Goal: Task Accomplishment & Management: Complete application form

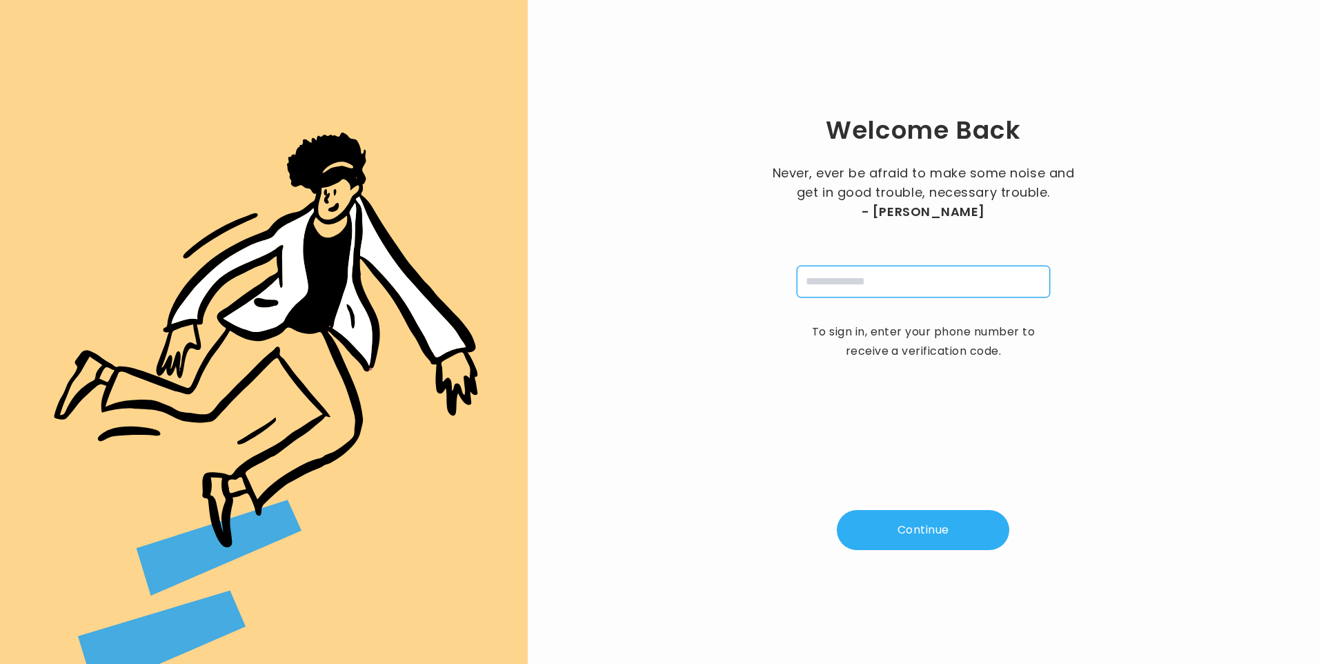
drag, startPoint x: 842, startPoint y: 288, endPoint x: 850, endPoint y: 292, distance: 9.3
click at [842, 287] on input "tel" at bounding box center [923, 282] width 253 height 32
type input "**********"
click at [943, 542] on button "Continue" at bounding box center [923, 530] width 172 height 40
click at [854, 287] on input "pin" at bounding box center [855, 282] width 32 height 32
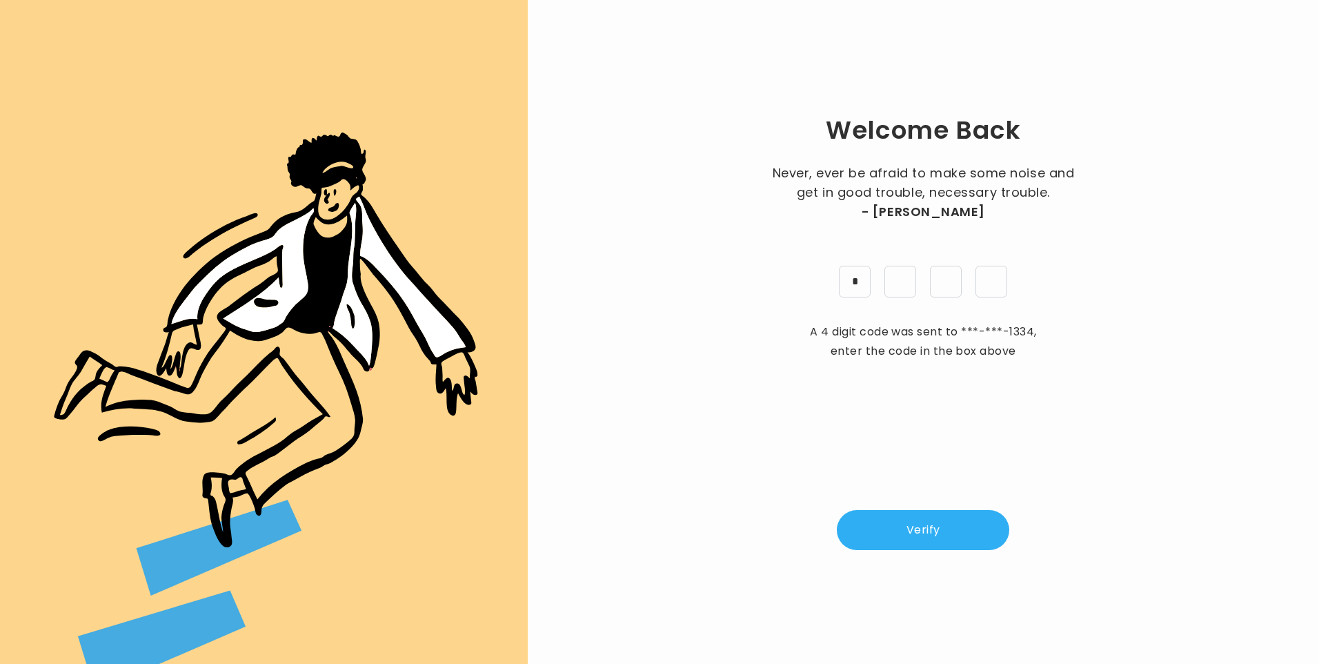
type input "*"
click at [922, 522] on button "Verify" at bounding box center [923, 530] width 172 height 40
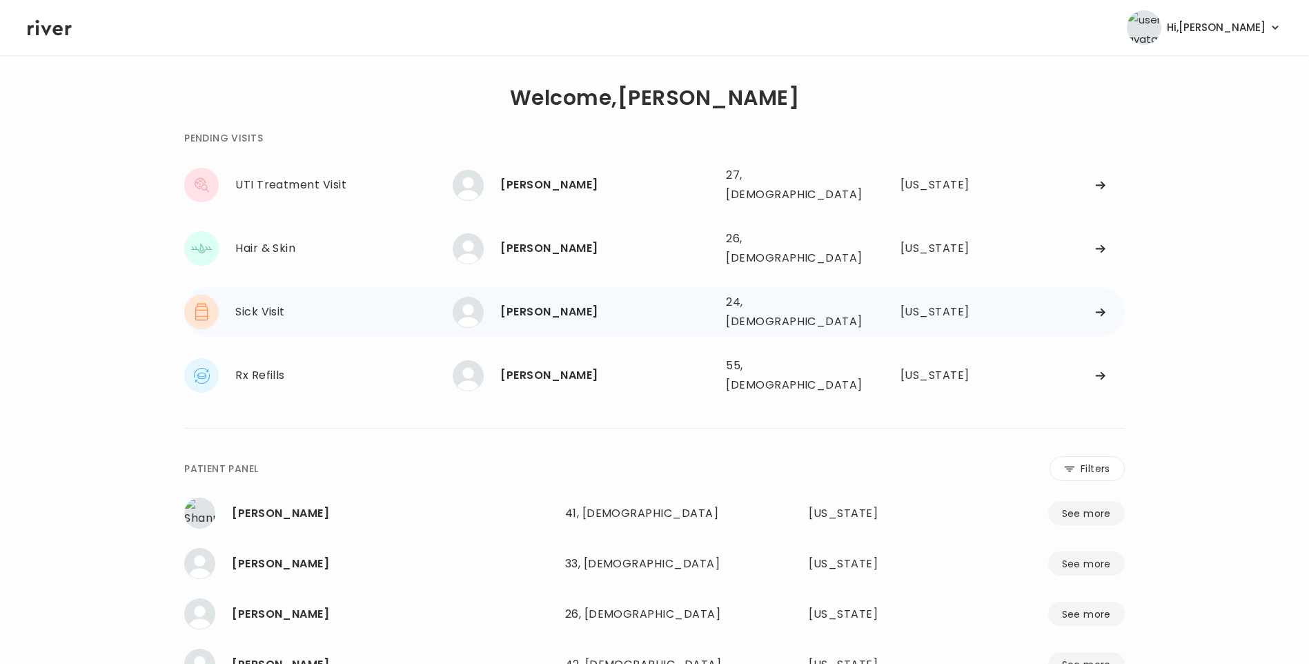
click at [744, 290] on div "Sarah Bowman 24, Female See more 24, Female Alabama" at bounding box center [788, 312] width 671 height 44
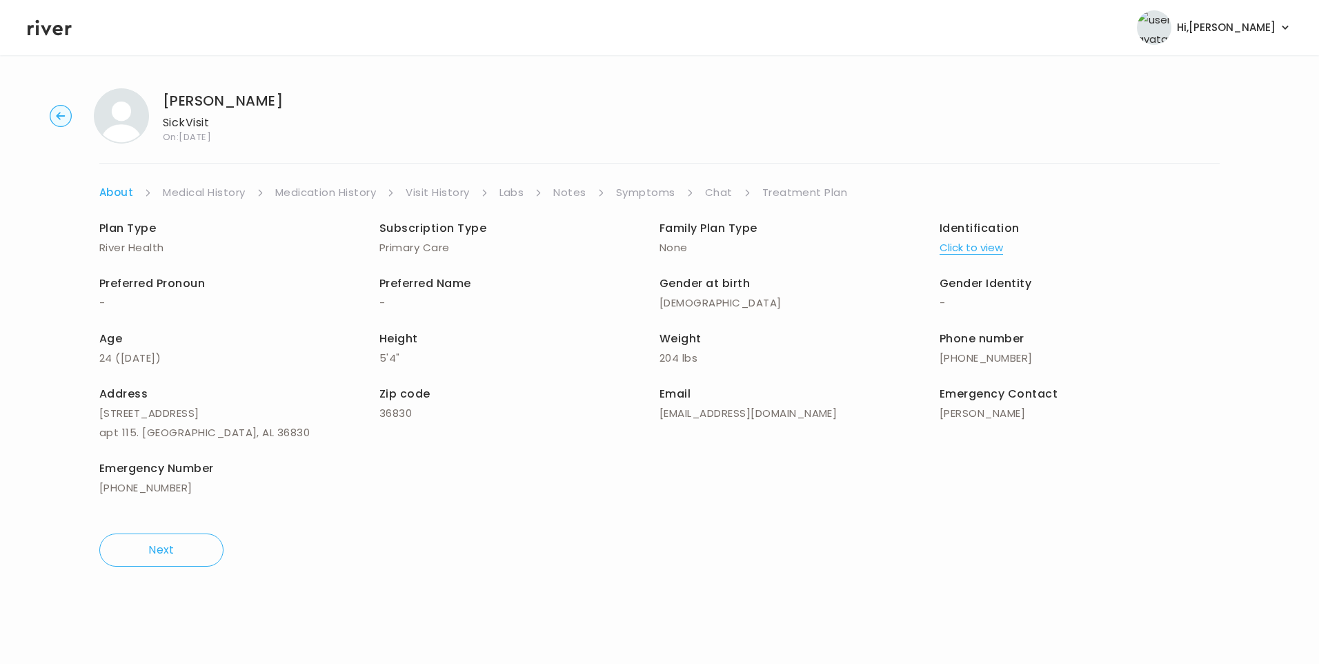
click at [461, 193] on link "Visit History" at bounding box center [437, 192] width 63 height 19
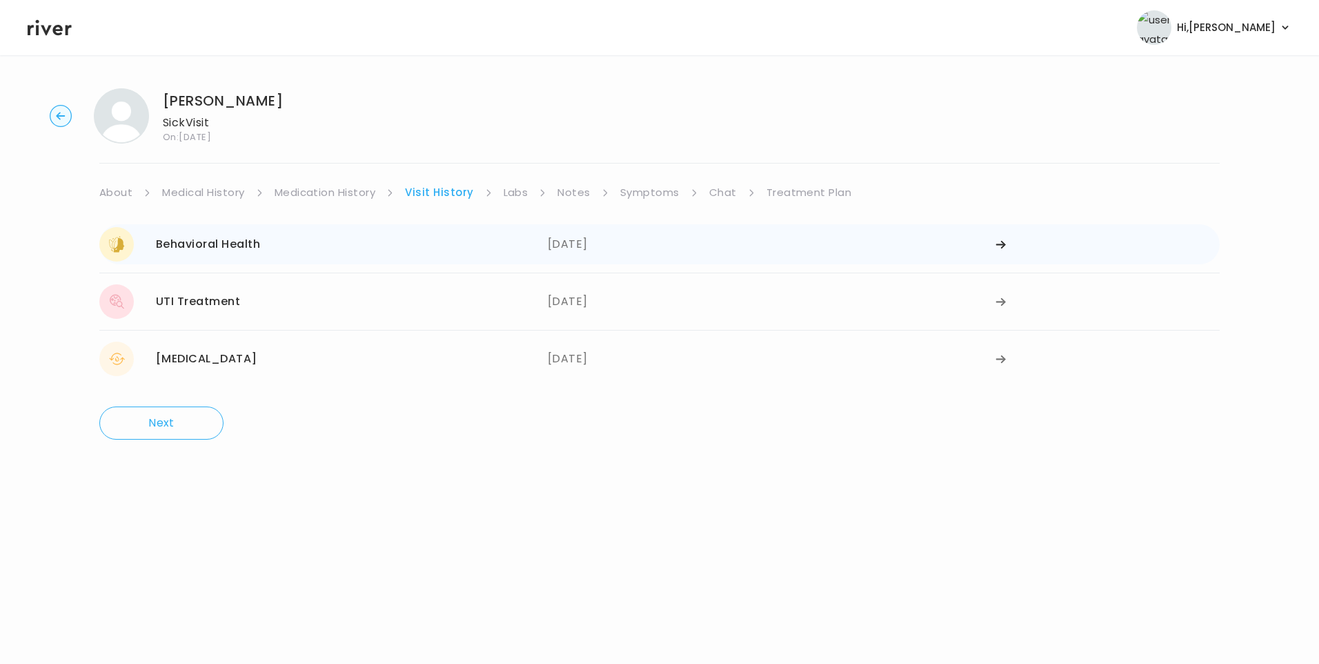
click at [478, 240] on div "Behavioral Health 08/20/2025" at bounding box center [323, 244] width 448 height 34
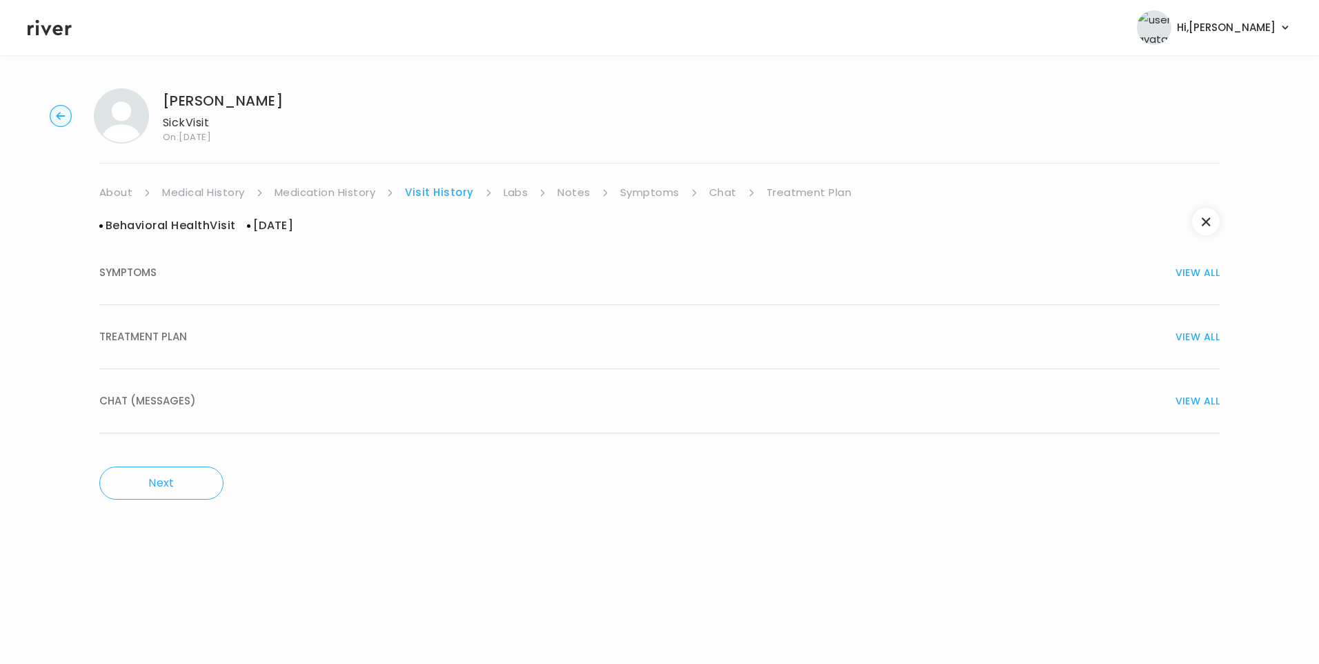
click at [250, 344] on div "TREATMENT PLAN VIEW ALL" at bounding box center [659, 336] width 1120 height 19
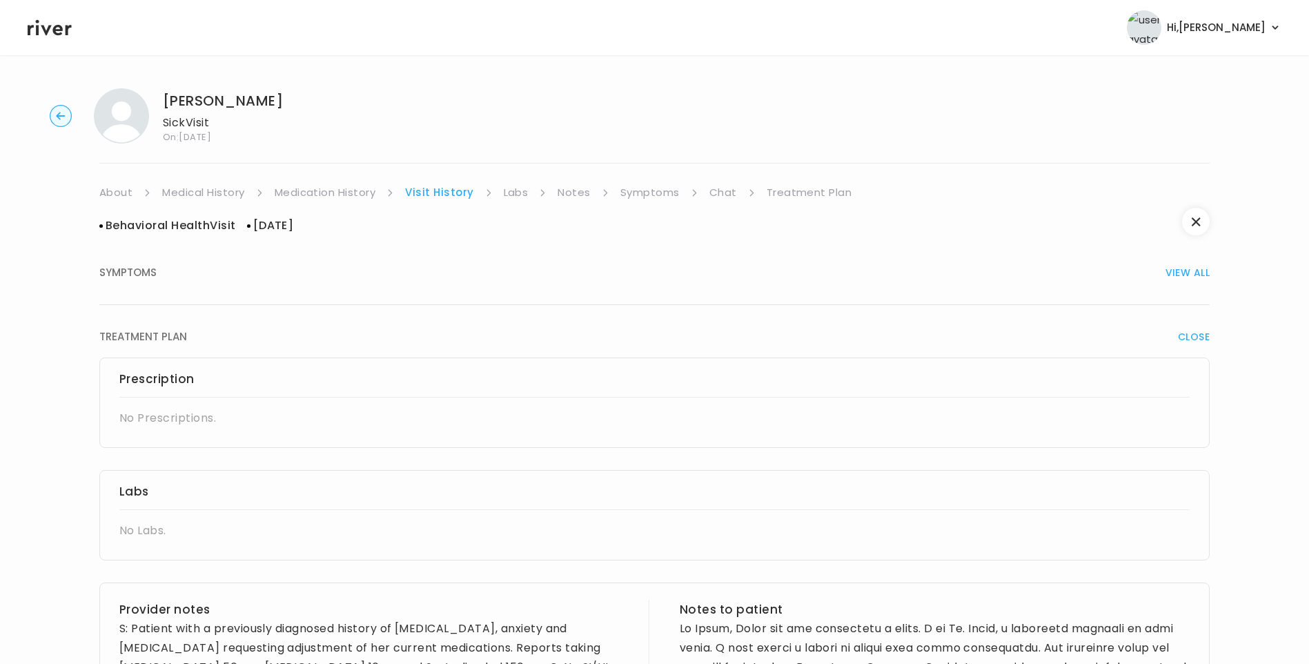
click at [310, 203] on div "Behavioral Health Visit 08/20/2025 SYMPTOMS VIEW ALL TREATMENT PLAN CLOSE Presc…" at bounding box center [654, 646] width 1110 height 888
click at [312, 195] on link "Medication History" at bounding box center [325, 192] width 101 height 19
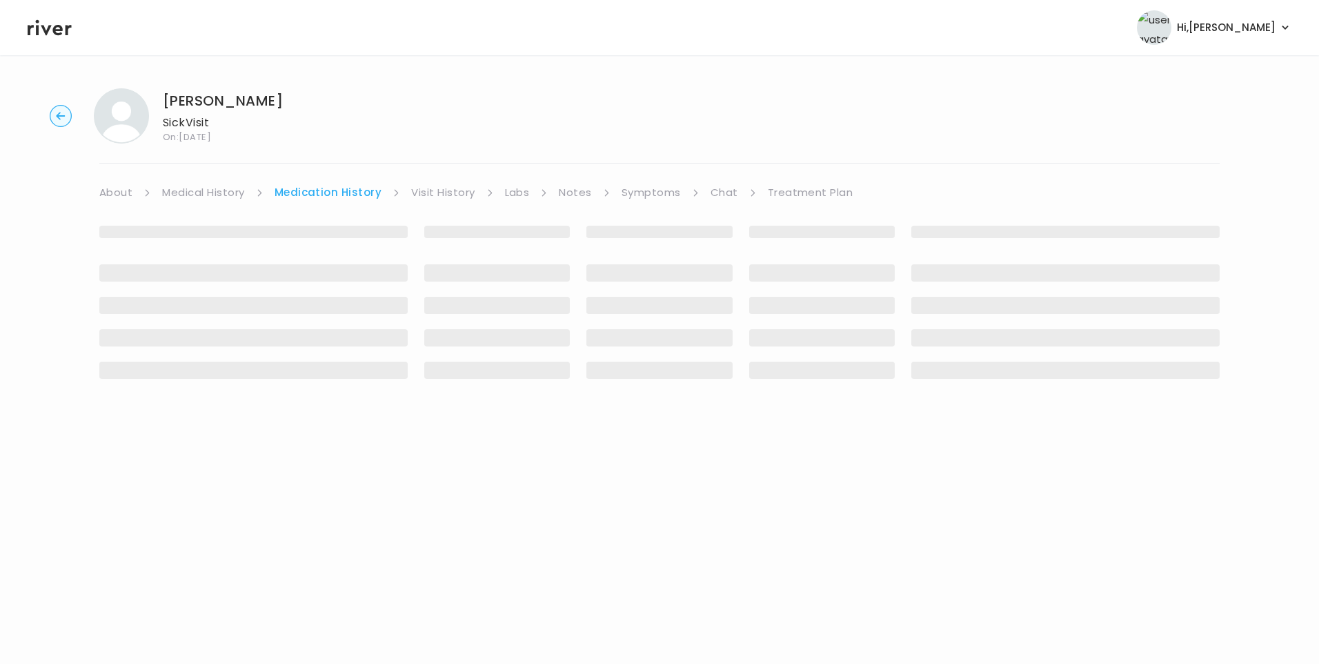
click at [434, 195] on link "Visit History" at bounding box center [442, 192] width 63 height 19
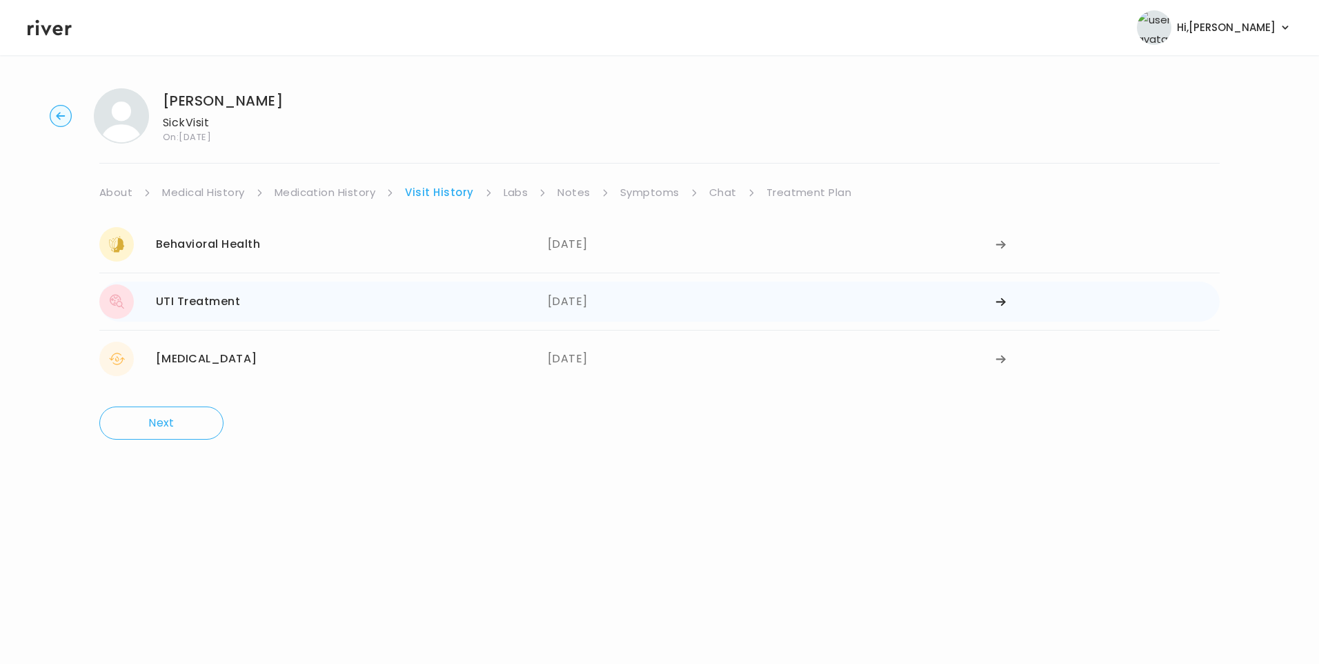
click at [391, 299] on div "UTI Treatment 08/16/2025" at bounding box center [323, 301] width 448 height 34
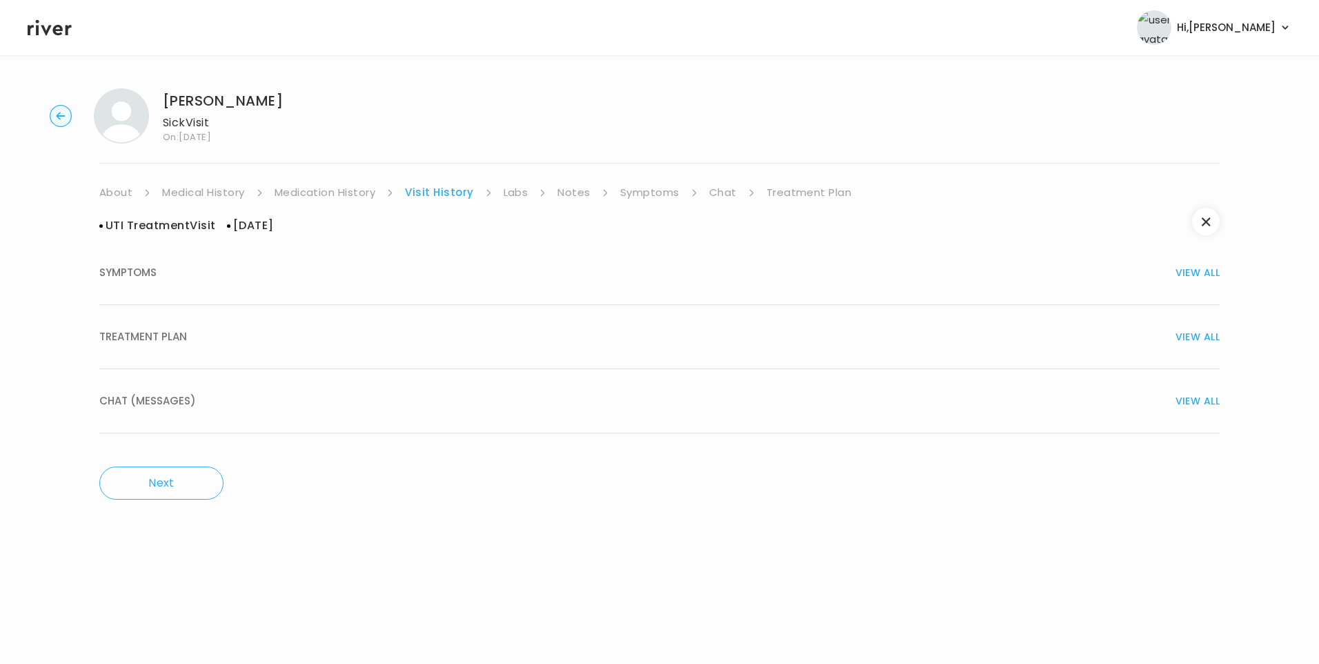
drag, startPoint x: 183, startPoint y: 341, endPoint x: 201, endPoint y: 339, distance: 18.0
click at [185, 341] on span "TREATMENT PLAN" at bounding box center [143, 336] width 88 height 19
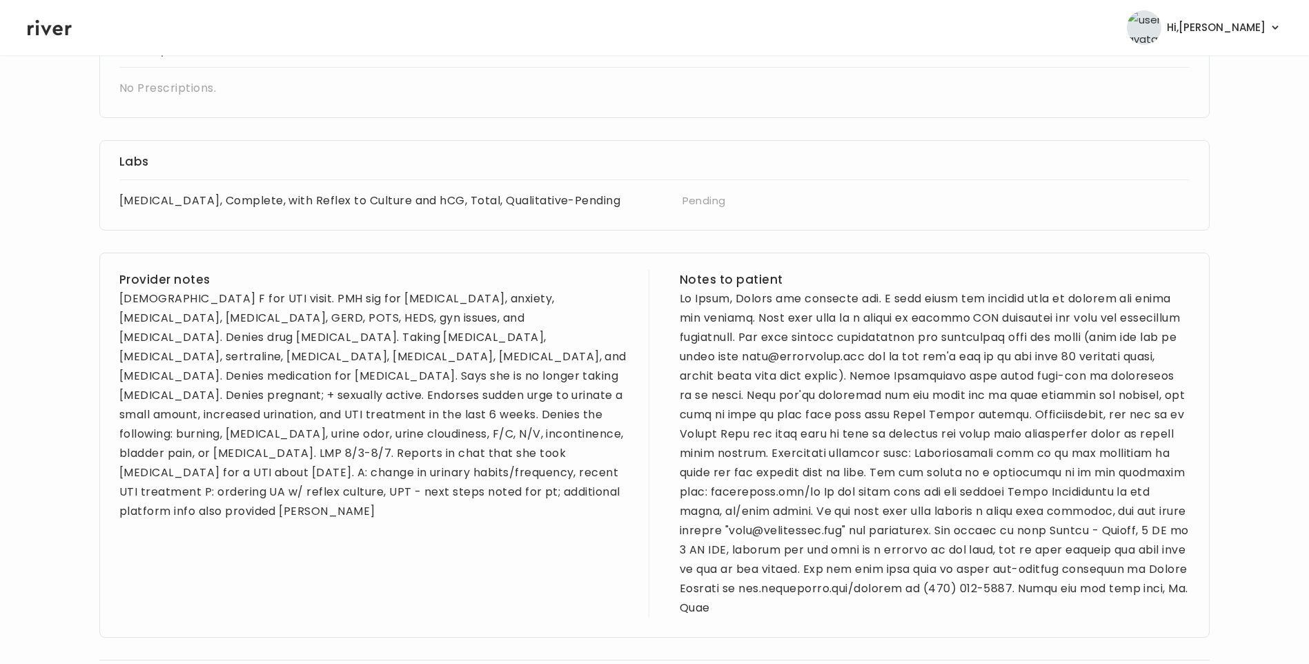
scroll to position [345, 0]
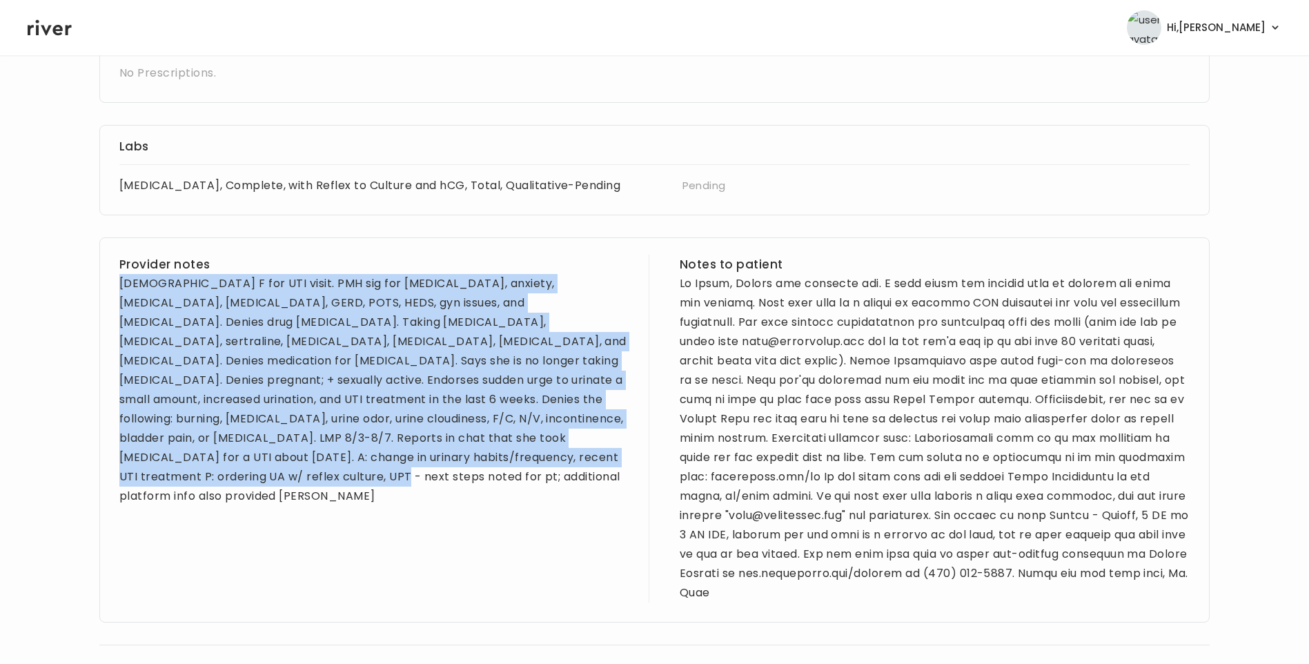
drag, startPoint x: 121, startPoint y: 284, endPoint x: 586, endPoint y: 479, distance: 504.6
click at [586, 479] on div "Provider notes 24 yo F for UTI visit. PMH sig for bipolar disorder, anxiety, AD…" at bounding box center [374, 429] width 510 height 348
drag, startPoint x: 586, startPoint y: 479, endPoint x: 524, endPoint y: 399, distance: 101.7
copy div "24 yo F for UTI visit. PMH sig for bipolar disorder, anxiety, ADHD, asthma, GER…"
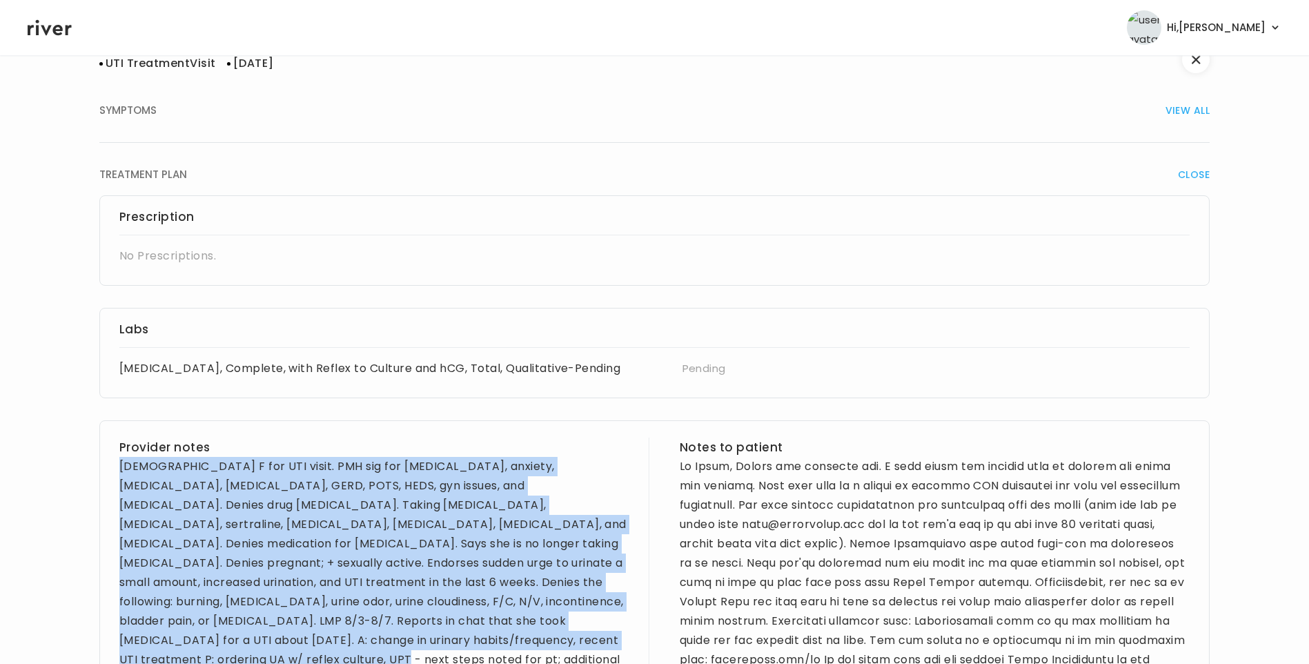
scroll to position [69, 0]
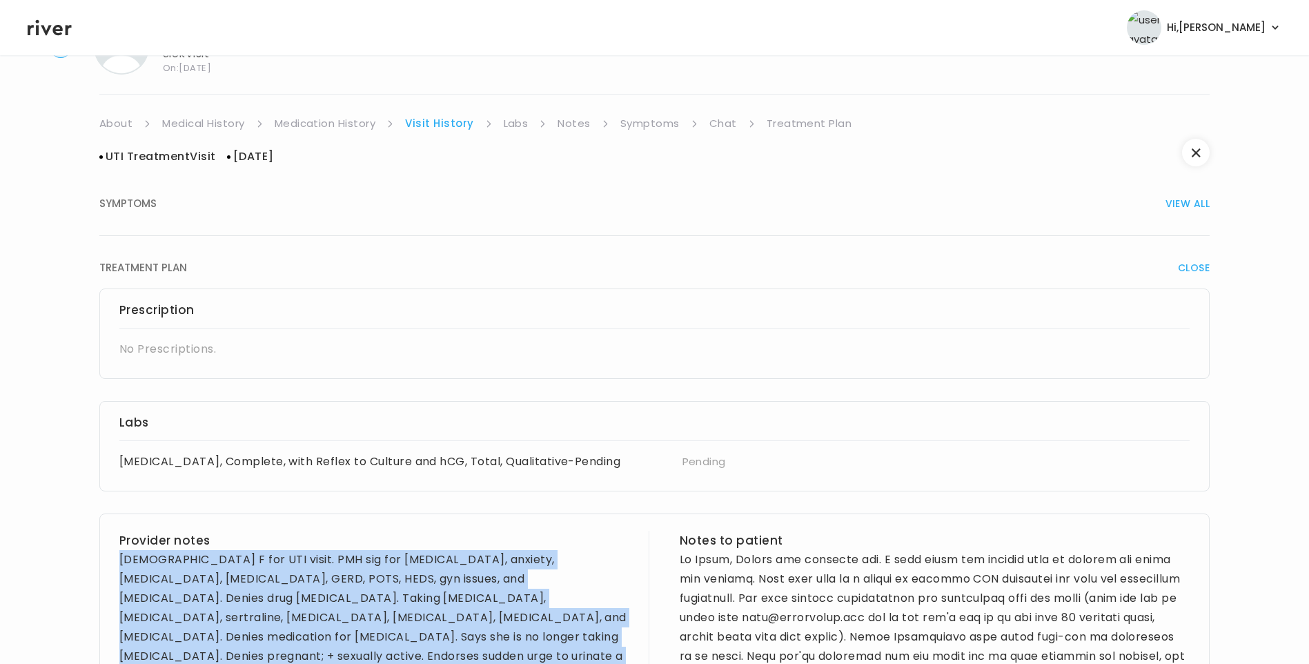
click at [350, 120] on link "Medication History" at bounding box center [325, 123] width 101 height 19
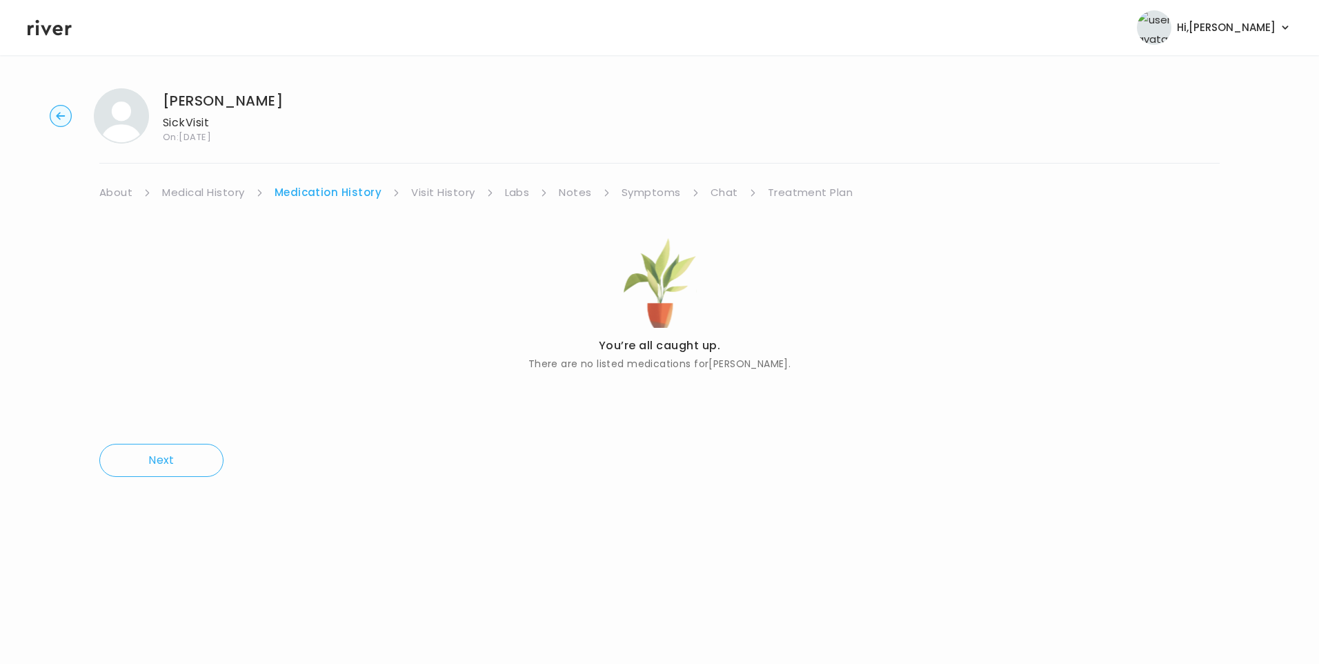
click at [429, 192] on link "Visit History" at bounding box center [442, 192] width 63 height 19
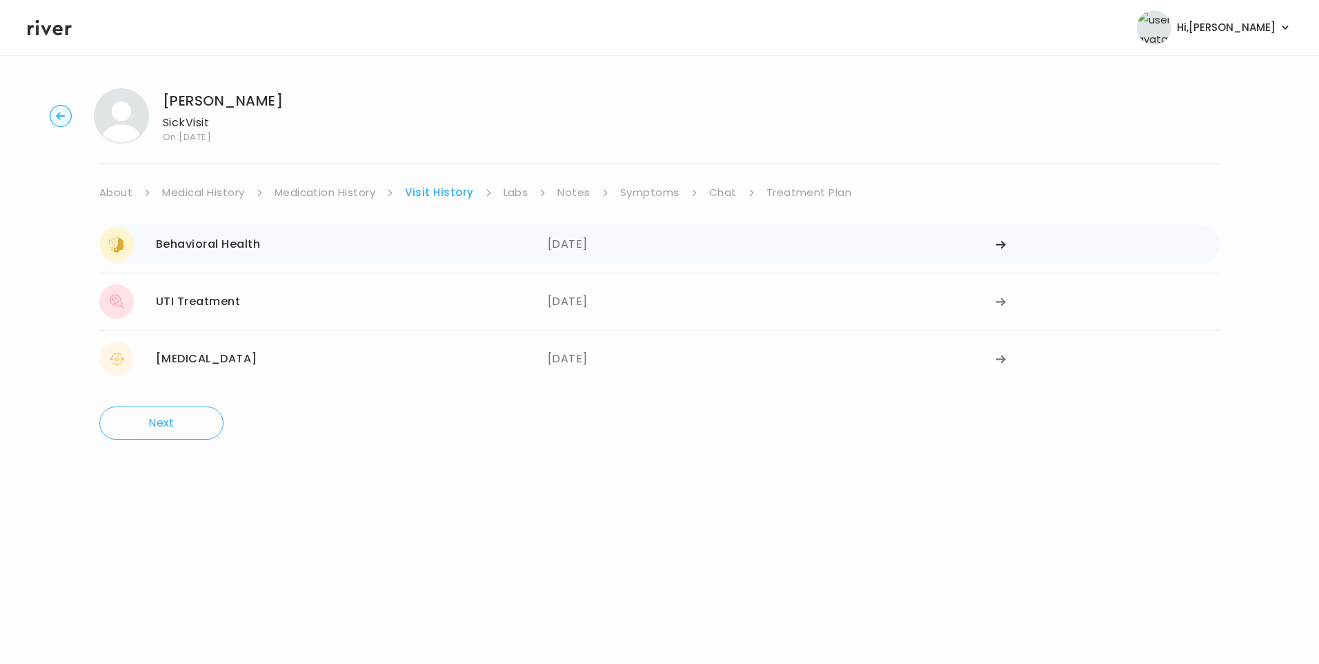
click at [332, 247] on div "Behavioral Health 08/20/2025" at bounding box center [323, 244] width 448 height 34
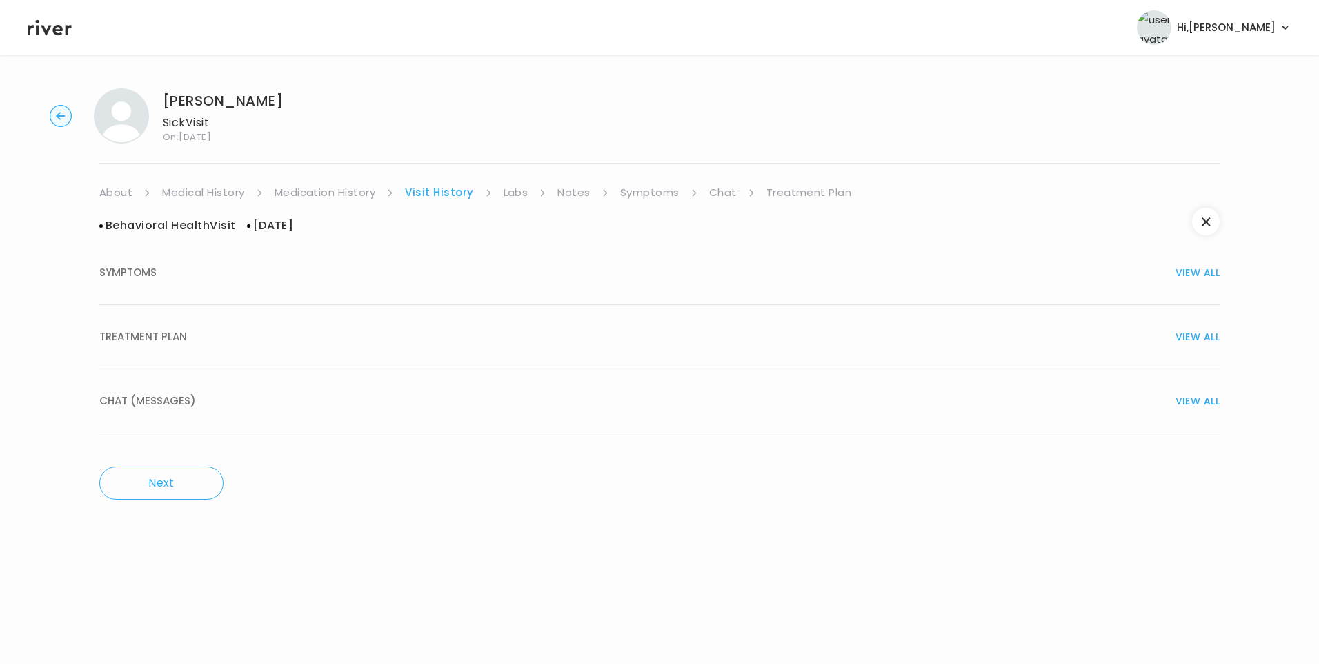
click at [234, 284] on button "SYMPTOMS VIEW ALL" at bounding box center [659, 273] width 1120 height 64
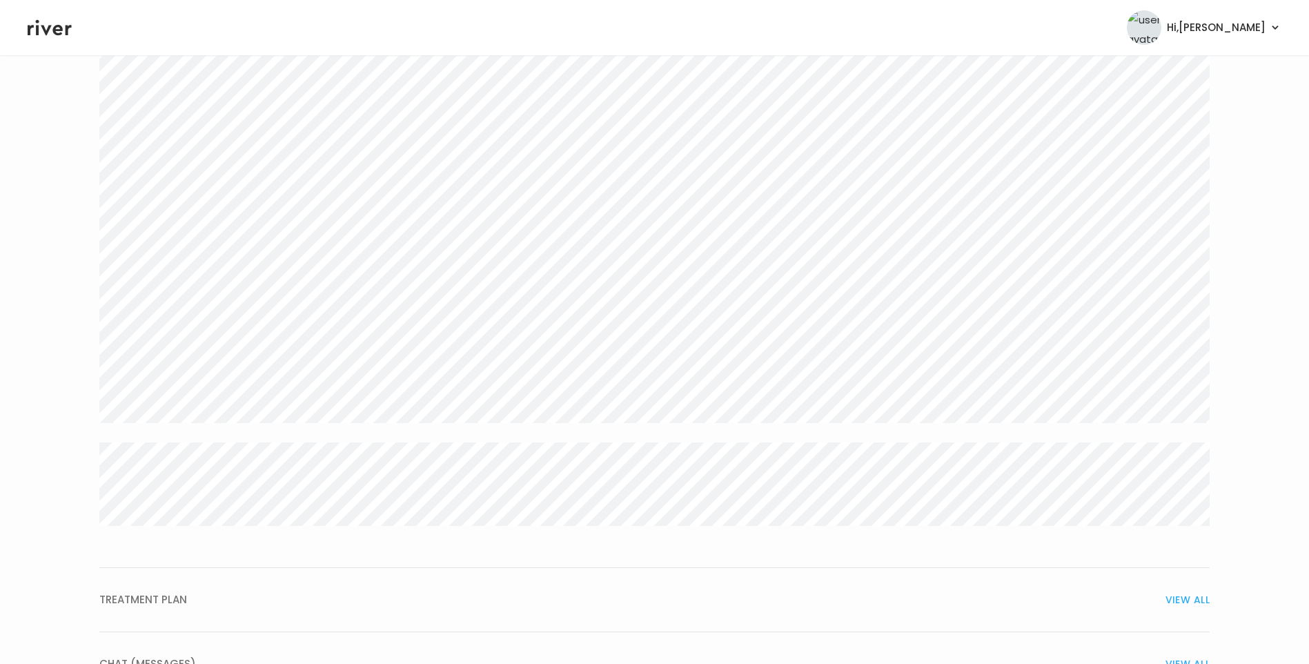
scroll to position [2461, 0]
click at [659, 544] on div "TREATMENT PLAN VIEW ALL" at bounding box center [654, 536] width 1110 height 19
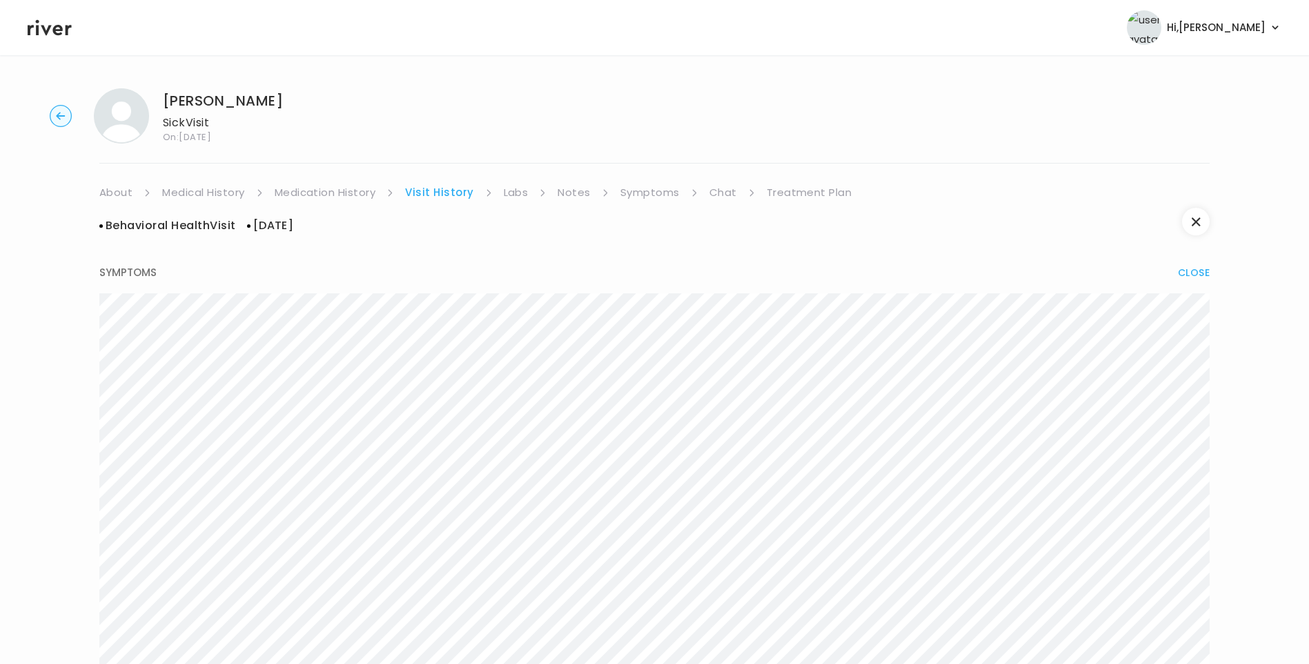
click at [206, 183] on link "Medical History" at bounding box center [203, 192] width 82 height 19
click at [655, 197] on link "Symptoms" at bounding box center [650, 192] width 59 height 19
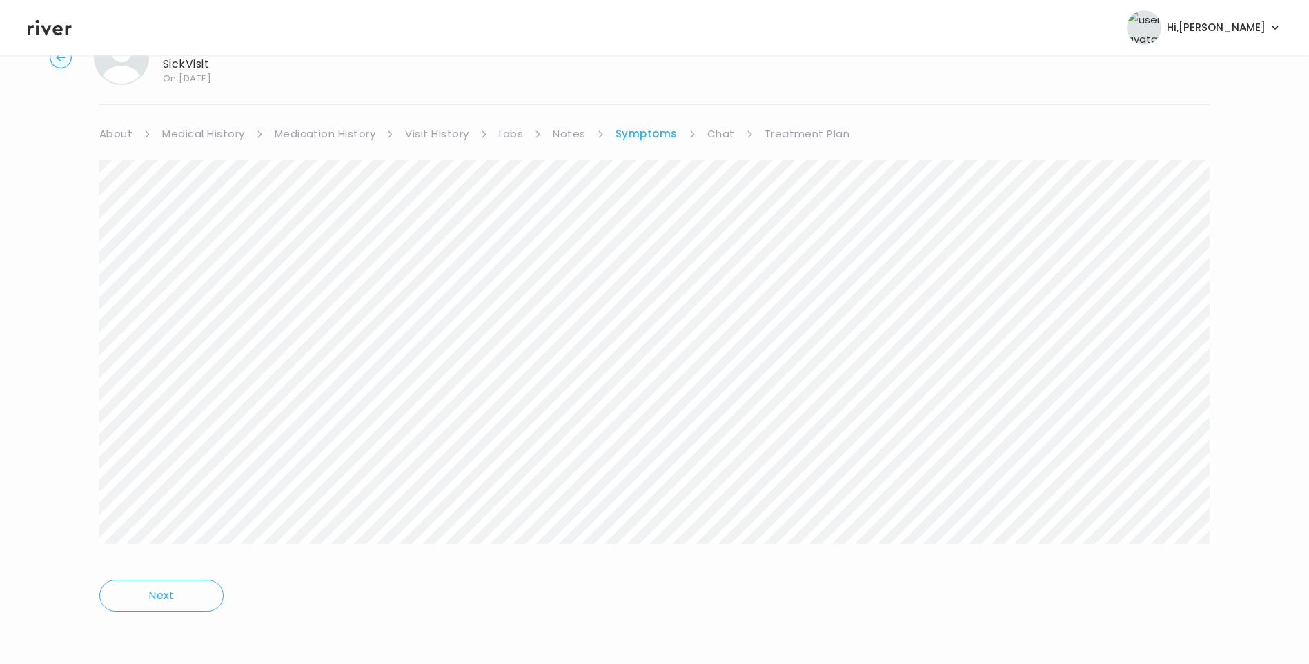
click at [217, 124] on link "Medical History" at bounding box center [203, 133] width 82 height 19
click at [804, 121] on div "Sarah Bowman Sick Visit On: 22 Aug 2025 About Medical History Medication Histor…" at bounding box center [654, 416] width 1309 height 794
click at [806, 121] on div "Sarah Bowman Sick Visit On: 22 Aug 2025 About Medical History Medication Histor…" at bounding box center [654, 416] width 1309 height 794
drag, startPoint x: 806, startPoint y: 121, endPoint x: 811, endPoint y: 134, distance: 14.2
click at [811, 134] on link "Treatment Plan" at bounding box center [810, 133] width 86 height 19
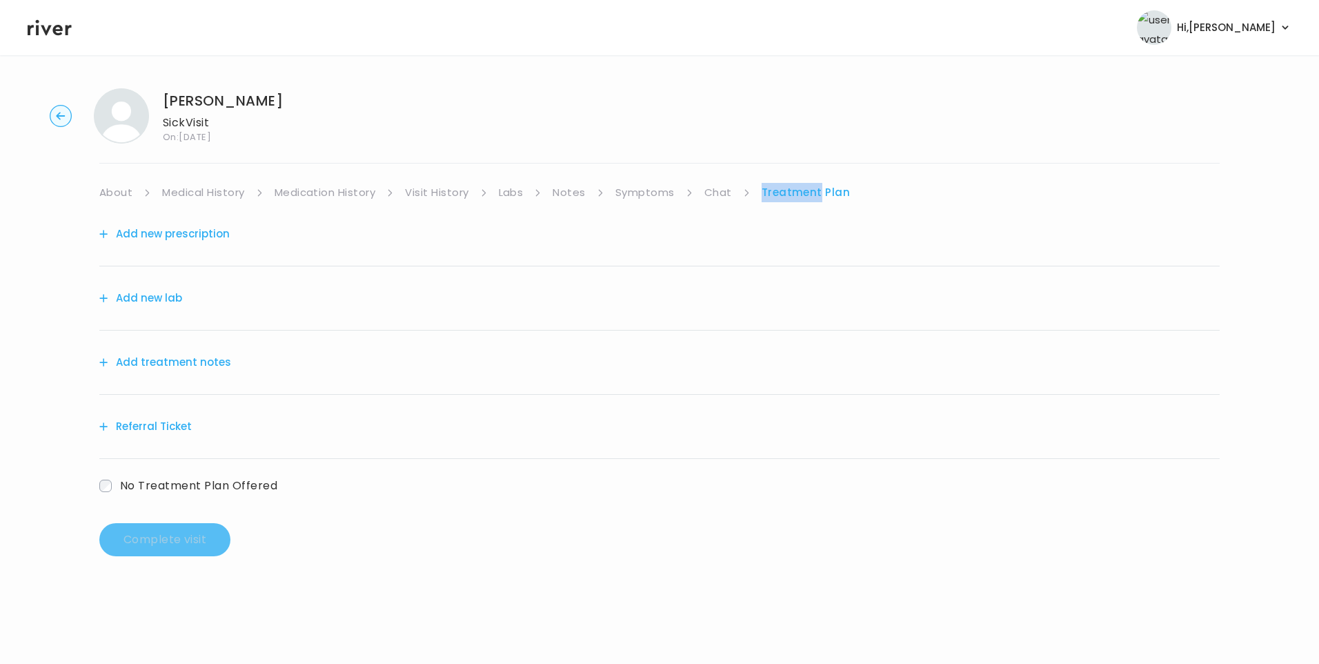
click at [725, 195] on link "Chat" at bounding box center [718, 192] width 28 height 19
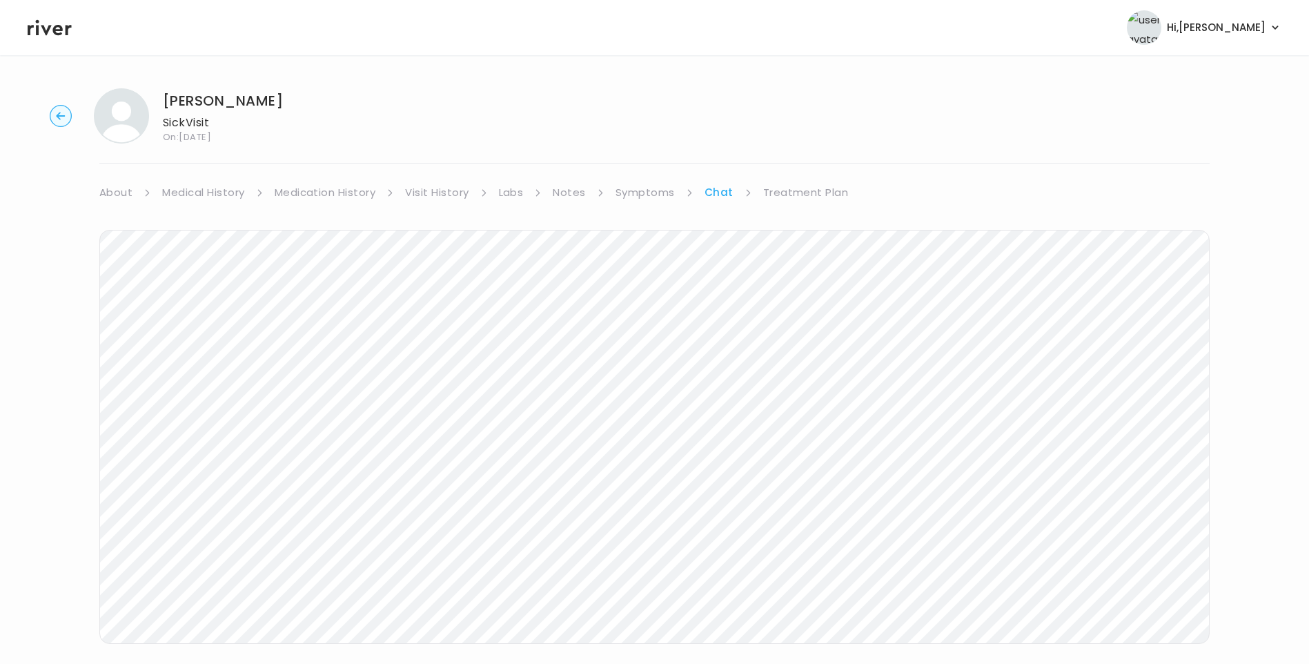
click at [118, 183] on link "About" at bounding box center [115, 192] width 33 height 19
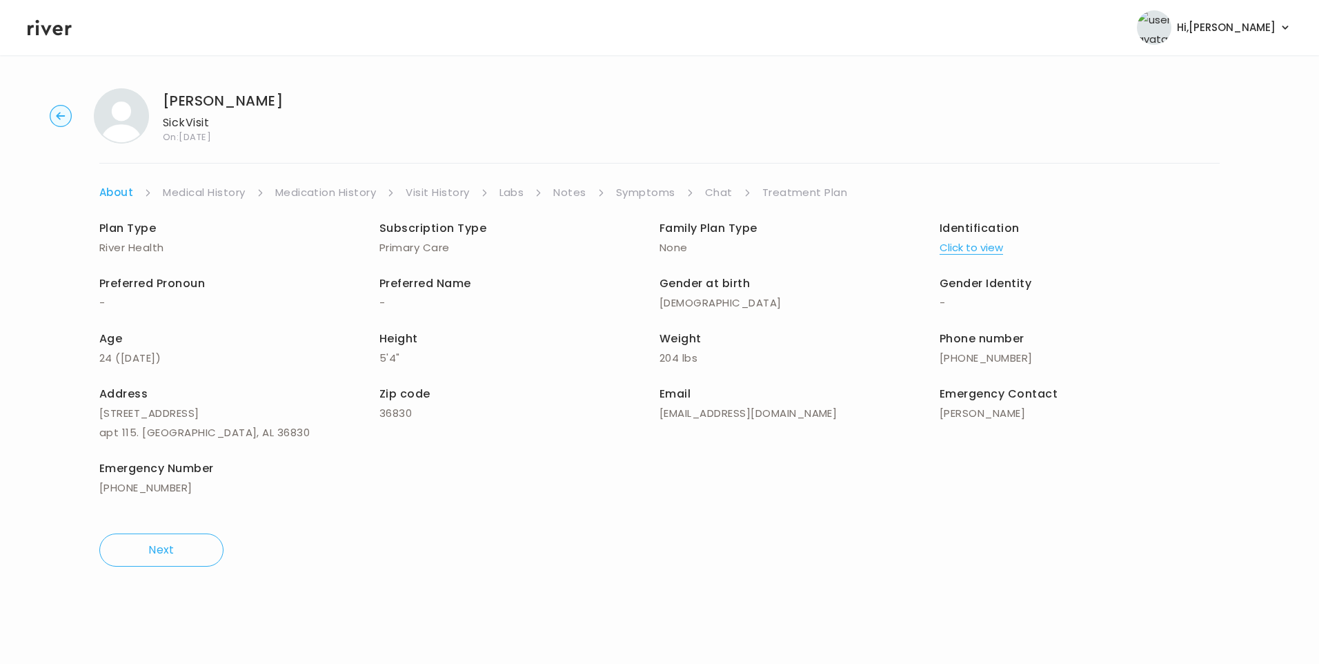
drag, startPoint x: 706, startPoint y: 192, endPoint x: 711, endPoint y: 199, distance: 8.4
click at [706, 193] on link "Chat" at bounding box center [719, 192] width 28 height 19
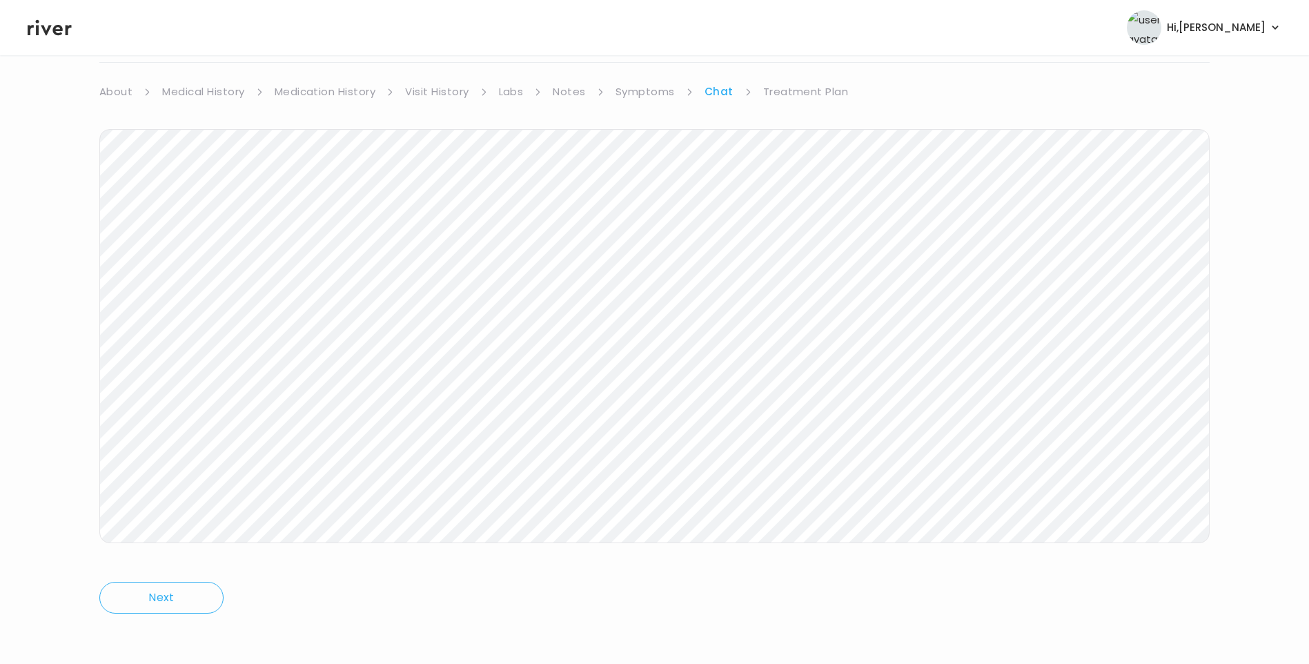
scroll to position [103, 0]
click at [798, 92] on link "Treatment Plan" at bounding box center [806, 89] width 86 height 19
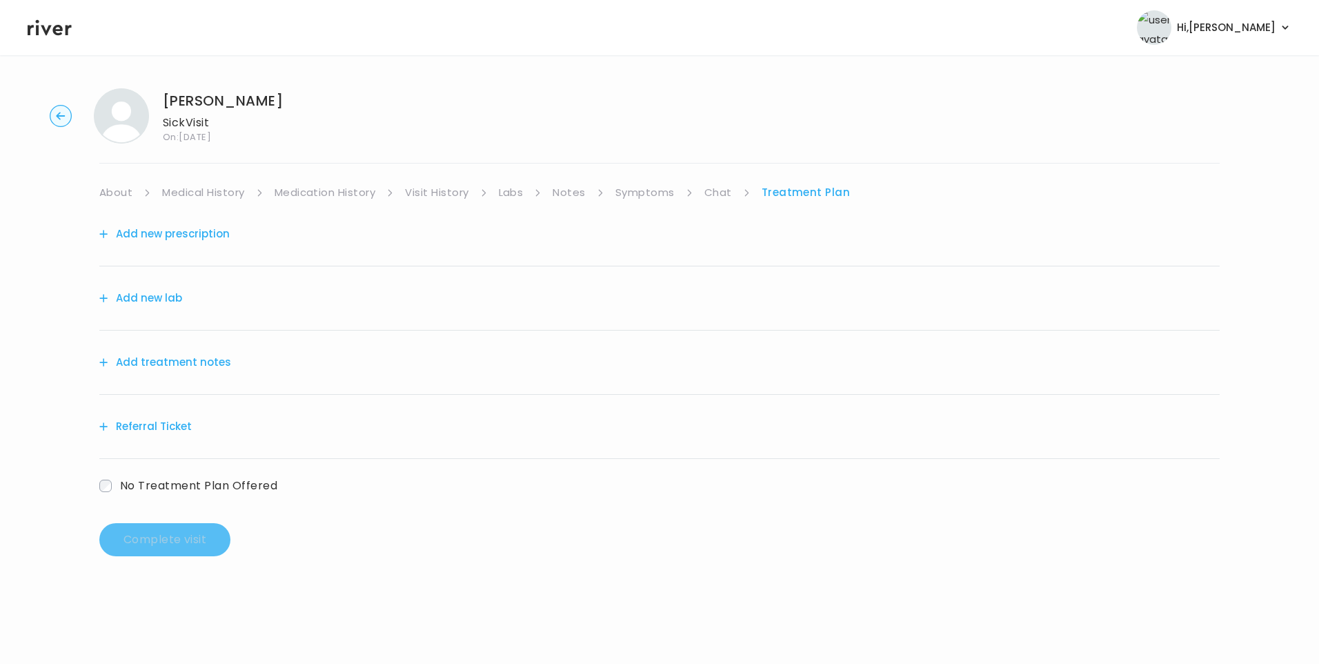
click at [218, 359] on button "Add treatment notes" at bounding box center [165, 362] width 132 height 19
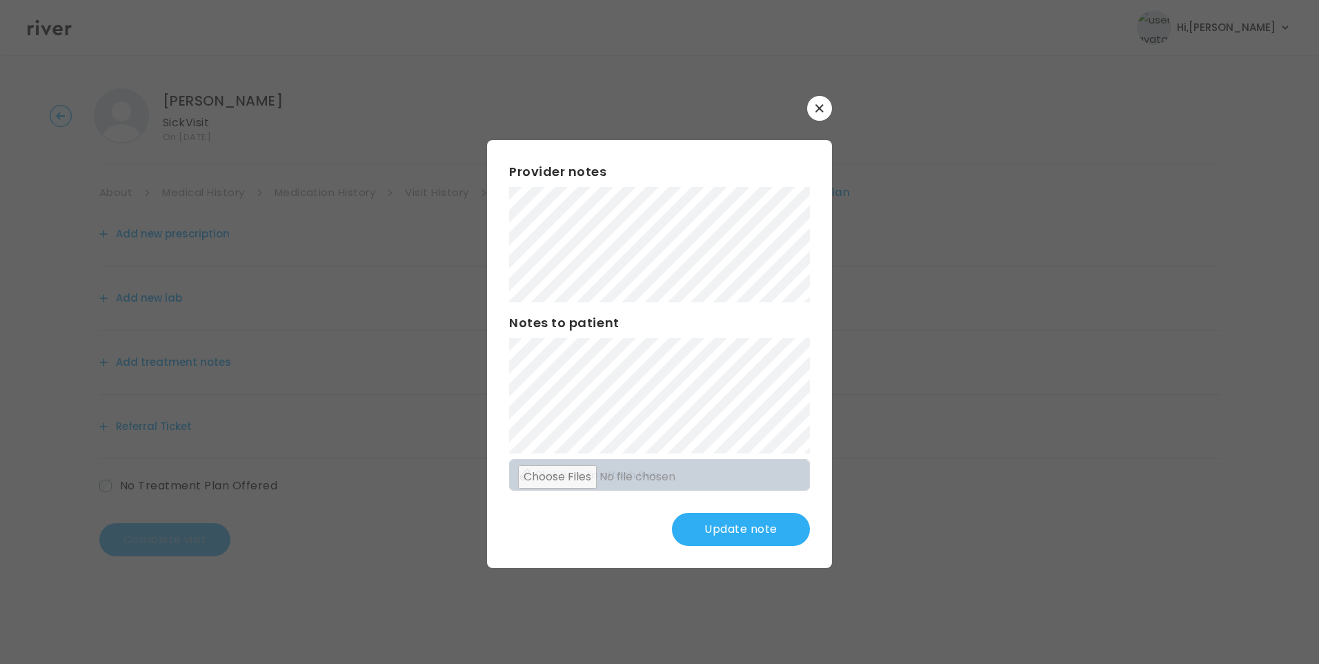
click at [753, 524] on button "Update note" at bounding box center [741, 529] width 138 height 33
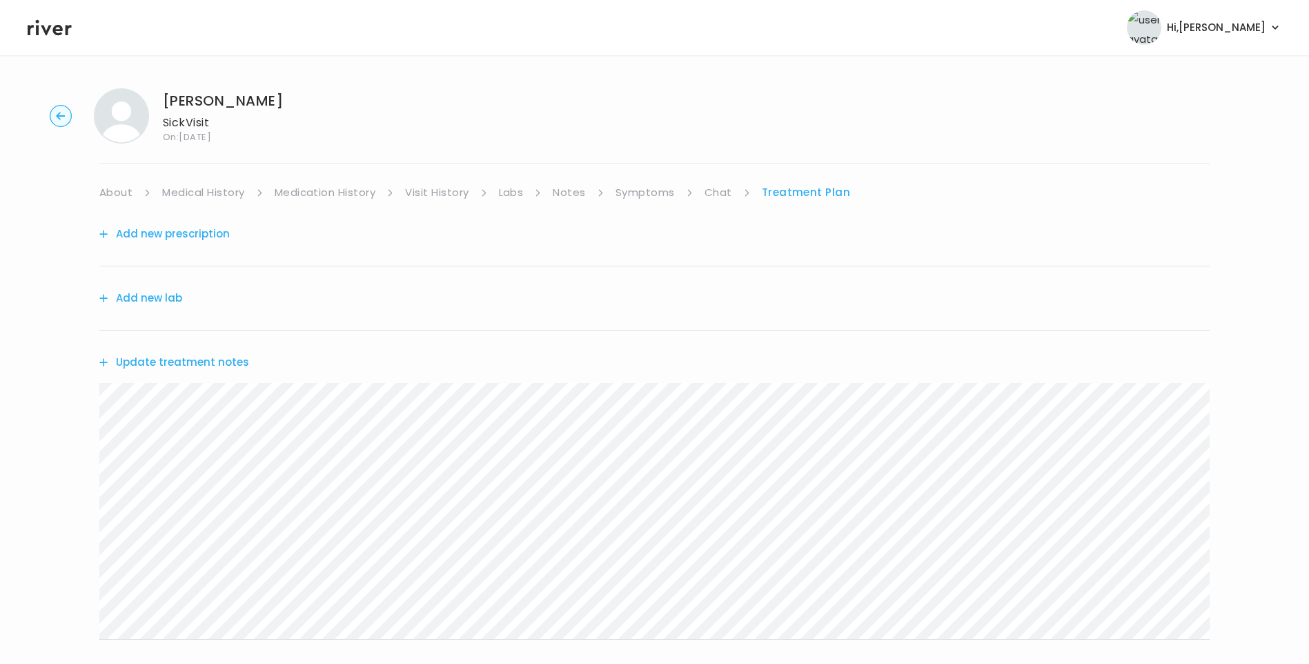
click at [199, 362] on button "Update treatment notes" at bounding box center [174, 362] width 150 height 19
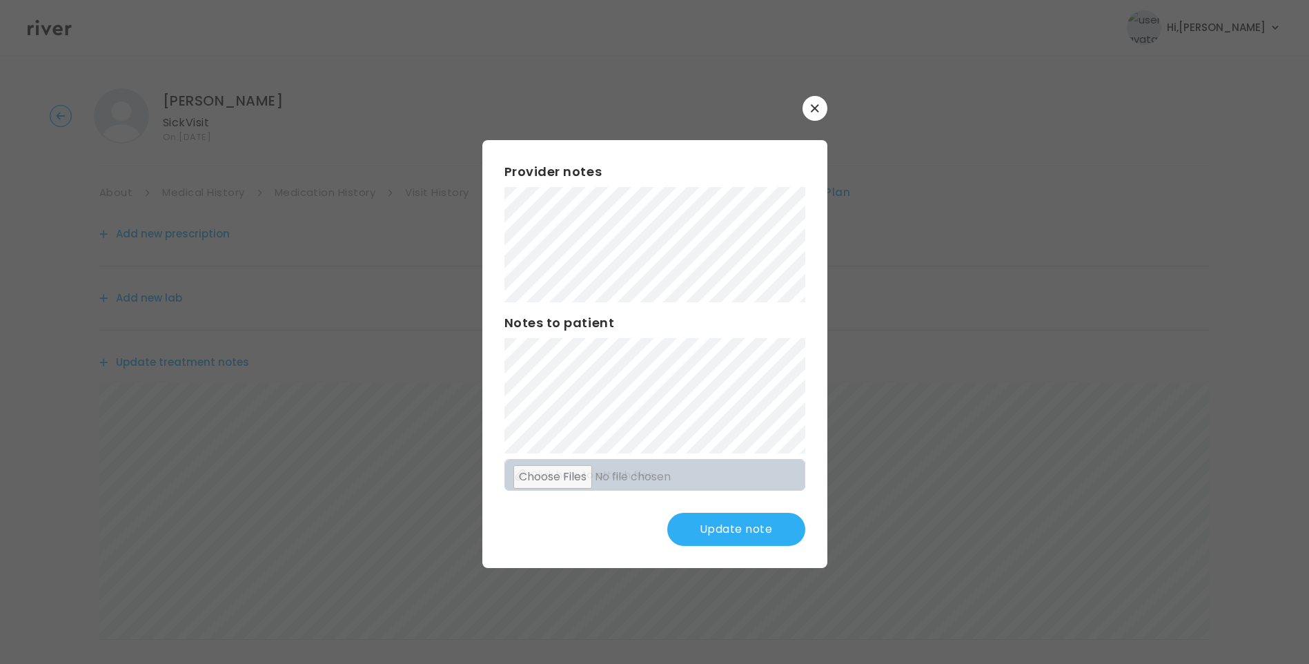
click at [727, 531] on button "Update note" at bounding box center [736, 529] width 138 height 33
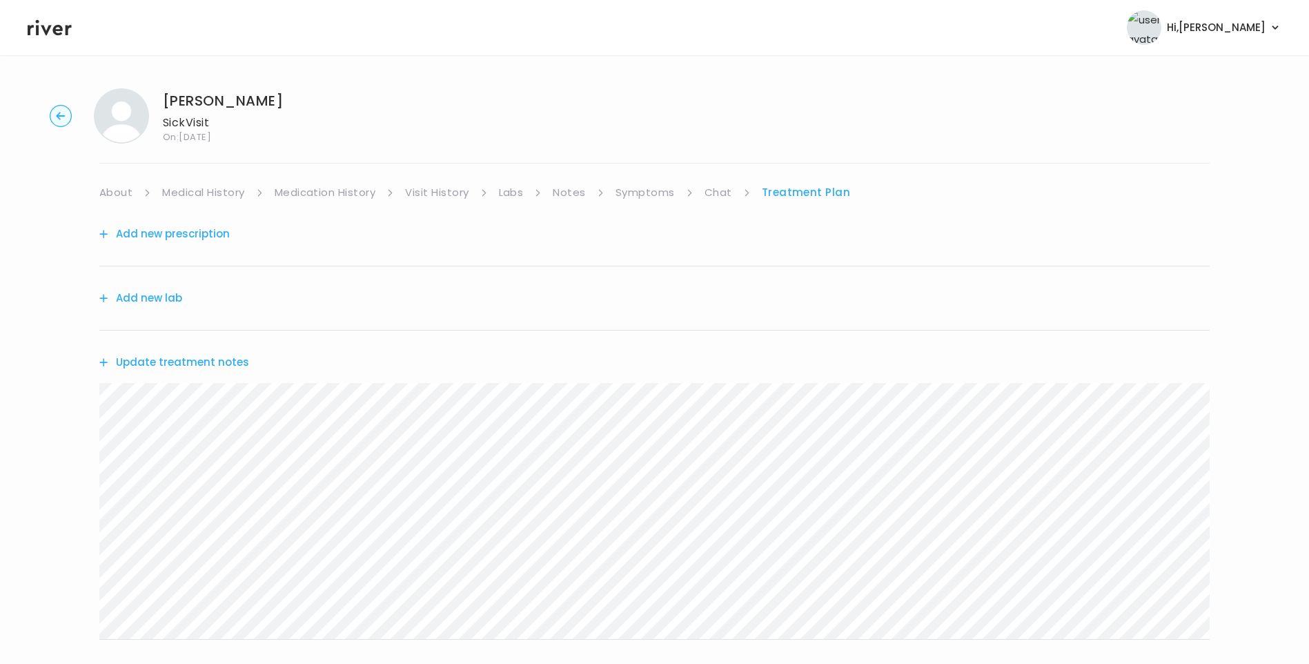
click at [716, 190] on link "Chat" at bounding box center [718, 192] width 28 height 19
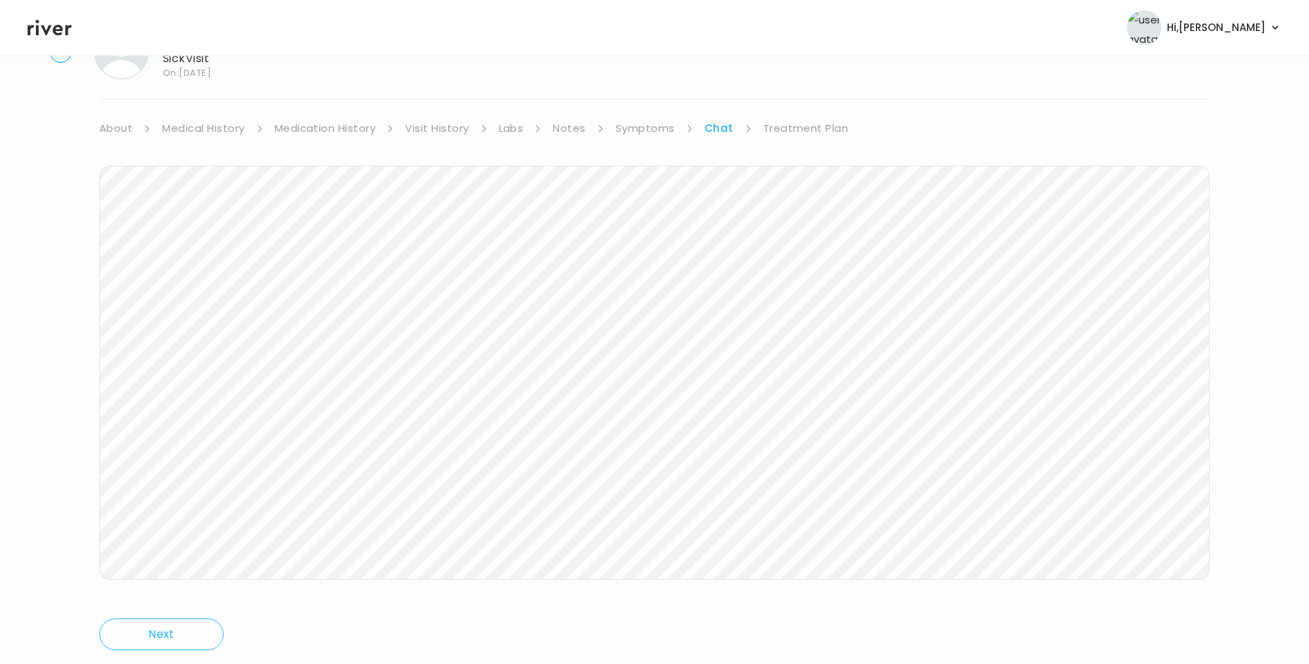
scroll to position [103, 0]
drag, startPoint x: 803, startPoint y: 89, endPoint x: 810, endPoint y: 90, distance: 7.0
click at [804, 90] on link "Treatment Plan" at bounding box center [806, 89] width 86 height 19
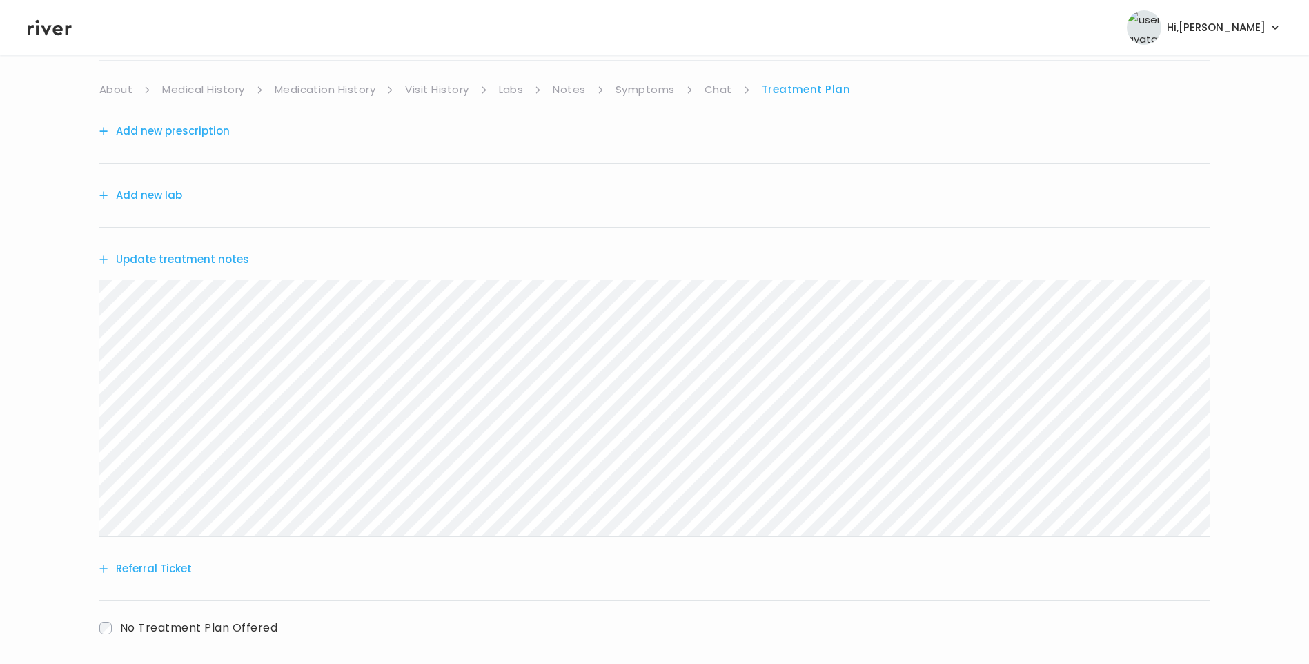
drag, startPoint x: 719, startPoint y: 89, endPoint x: 727, endPoint y: 98, distance: 11.7
click at [719, 90] on link "Chat" at bounding box center [718, 89] width 28 height 19
click at [790, 92] on link "Treatment Plan" at bounding box center [806, 89] width 86 height 19
click at [232, 261] on button "Update treatment notes" at bounding box center [174, 259] width 150 height 19
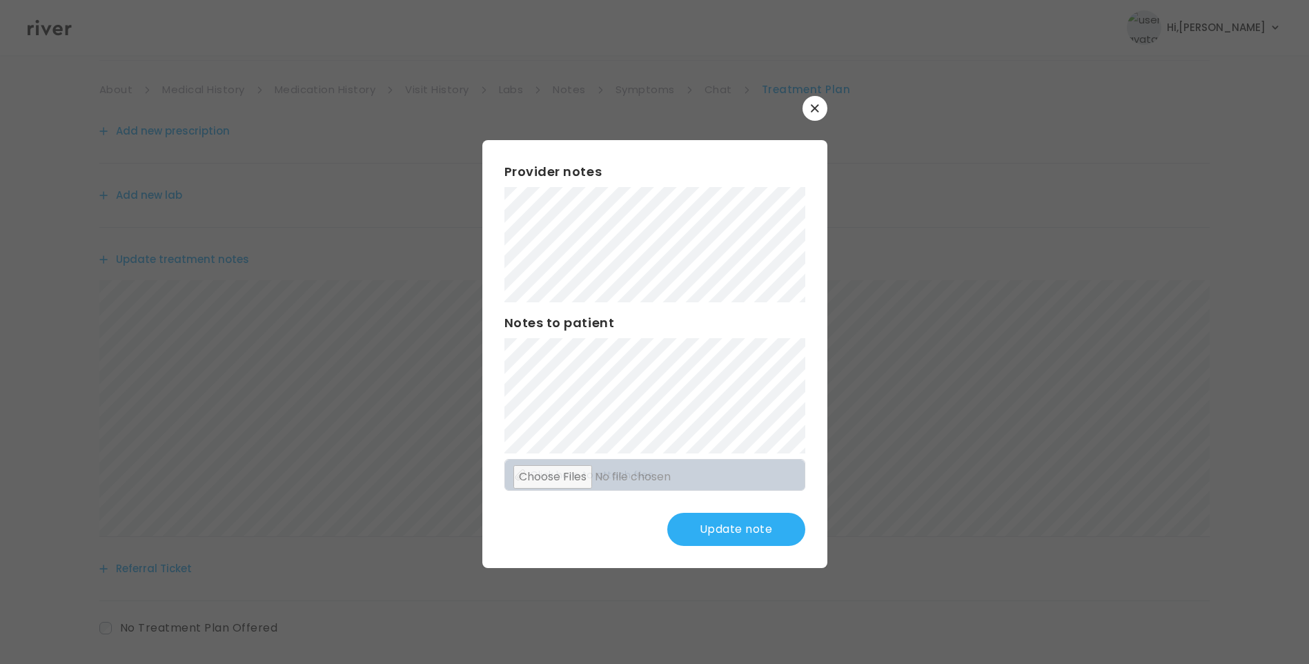
click at [754, 536] on button "Update note" at bounding box center [736, 529] width 138 height 33
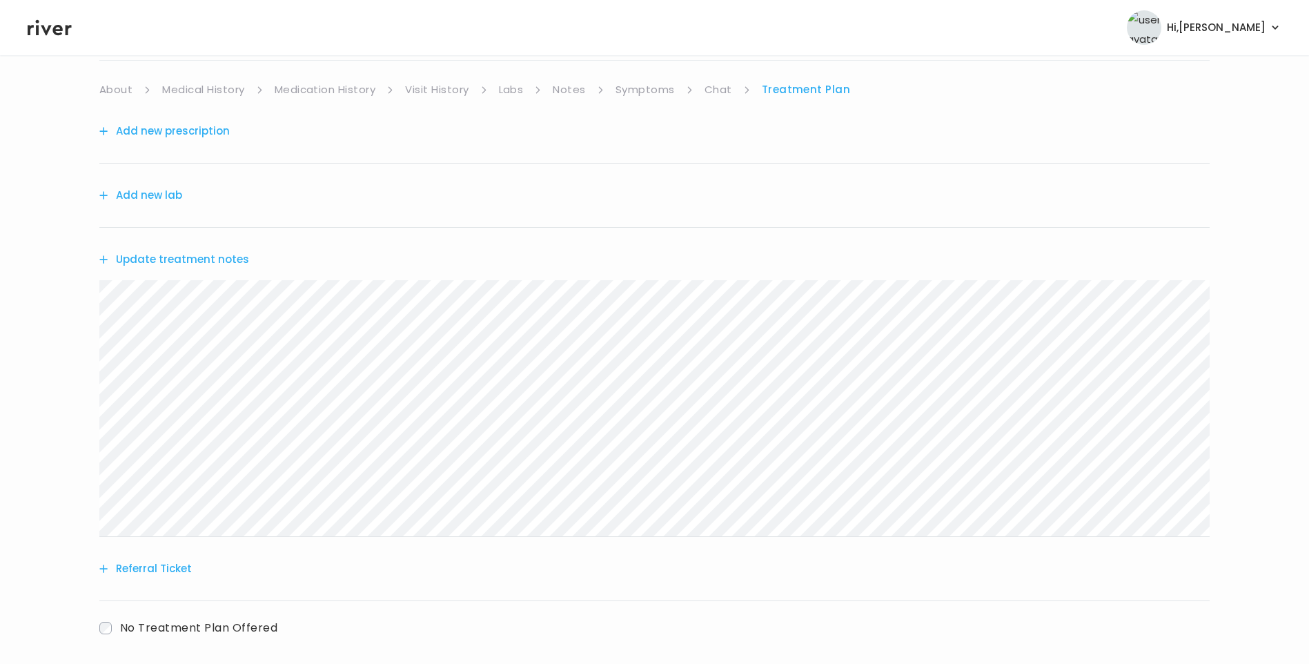
click at [58, 32] on icon at bounding box center [50, 27] width 44 height 21
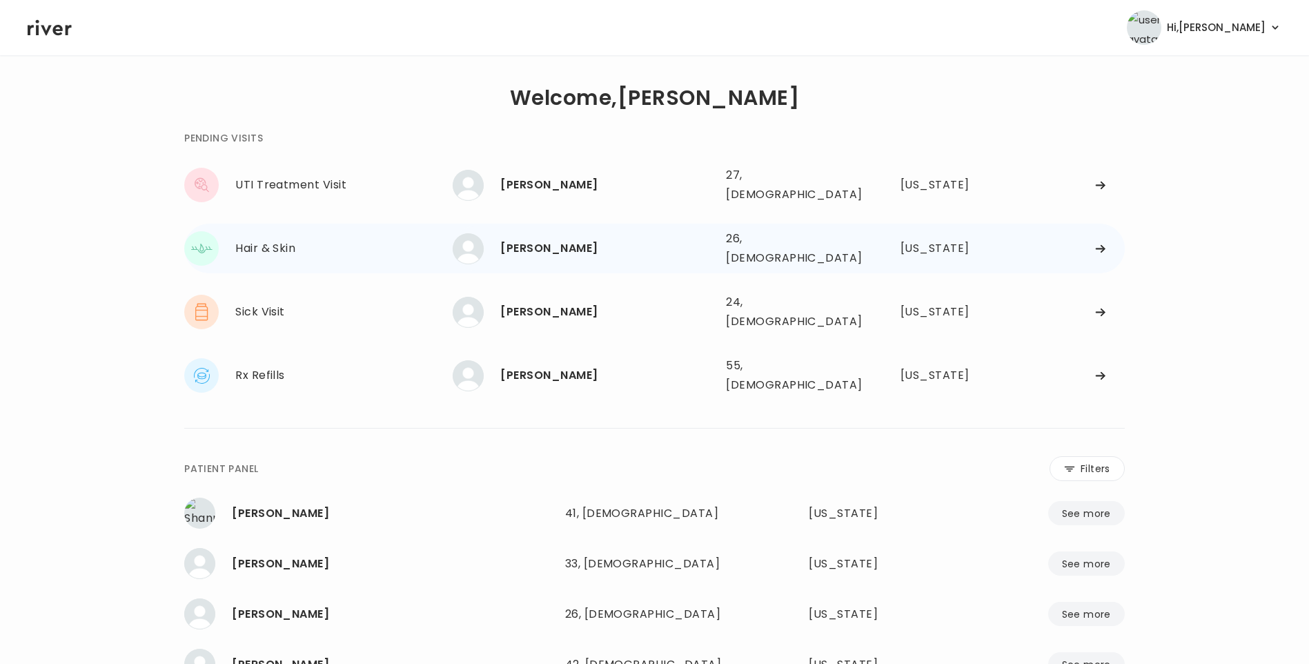
click at [537, 248] on div "Nick Velez 26, Male See more" at bounding box center [584, 248] width 262 height 31
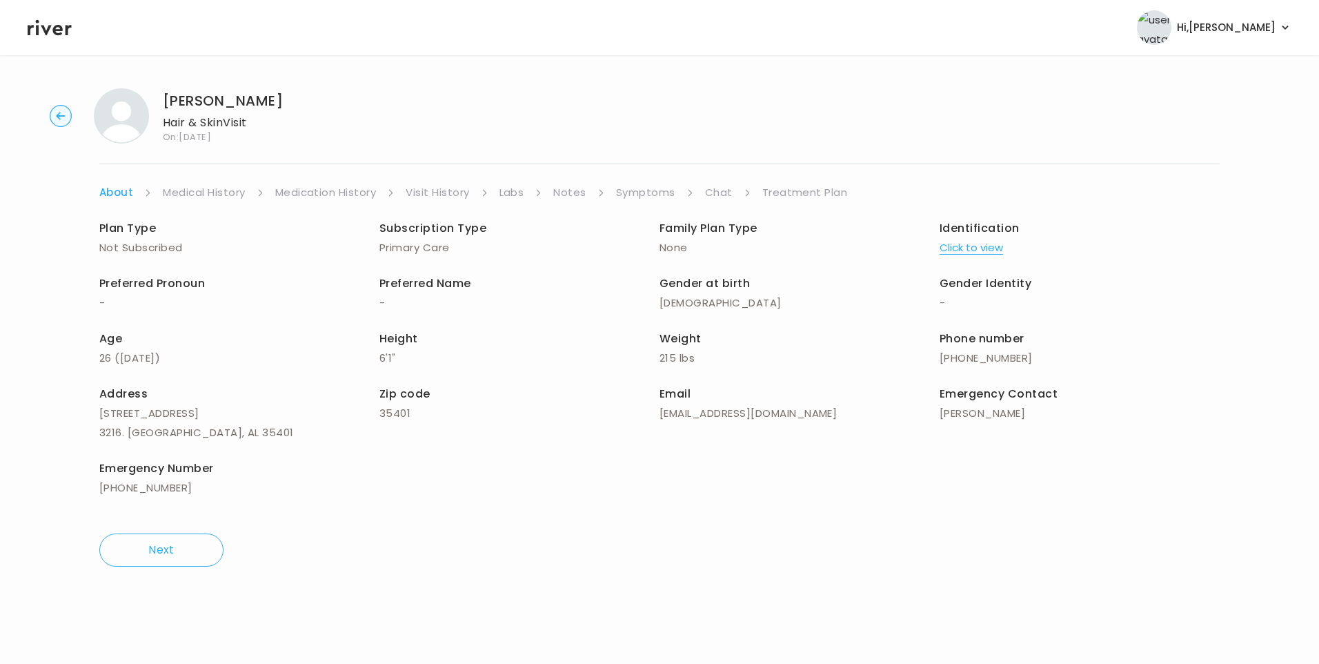
click at [454, 192] on link "Visit History" at bounding box center [437, 192] width 63 height 19
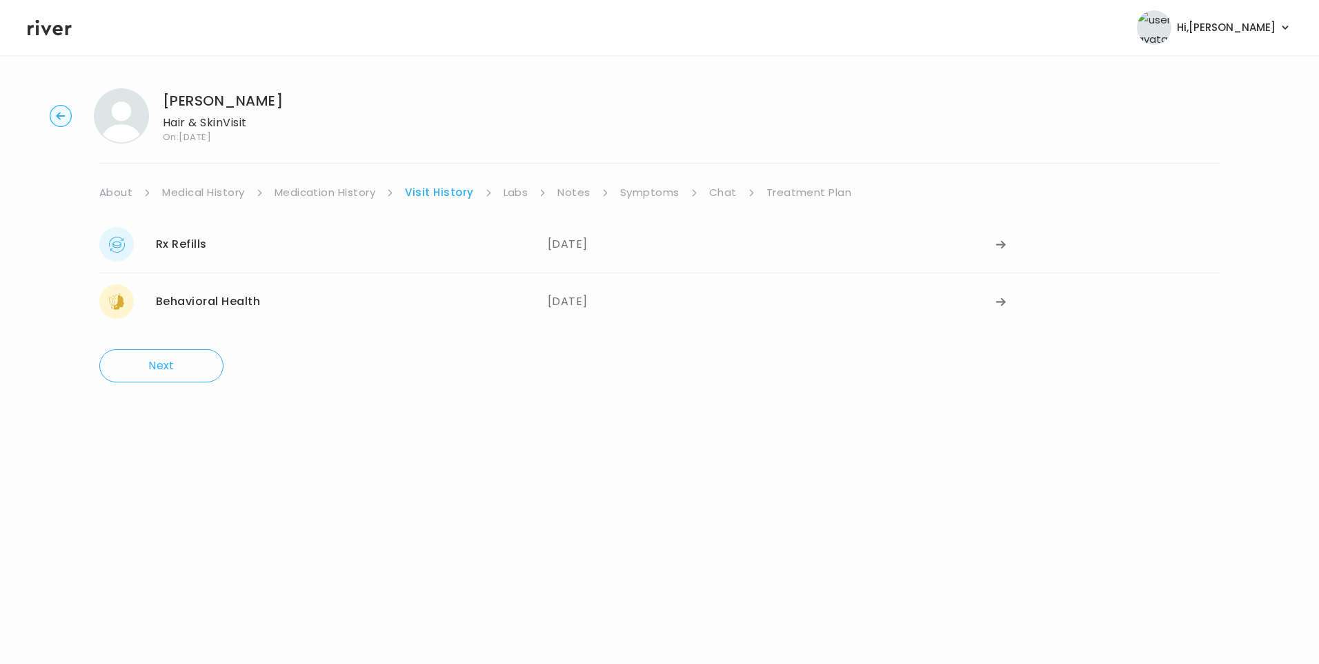
click at [448, 223] on div "Rx Refills 06/13/2025 06/13/2025" at bounding box center [659, 244] width 1120 height 57
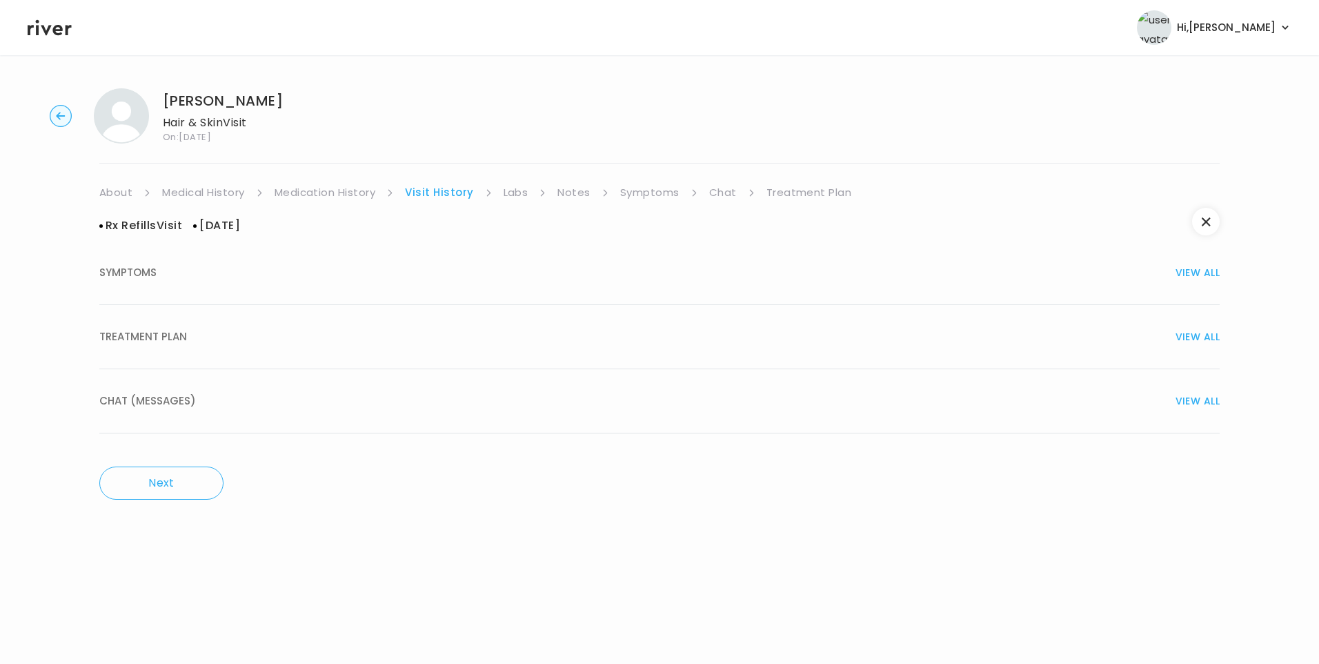
click at [336, 337] on div "TREATMENT PLAN VIEW ALL" at bounding box center [659, 336] width 1120 height 19
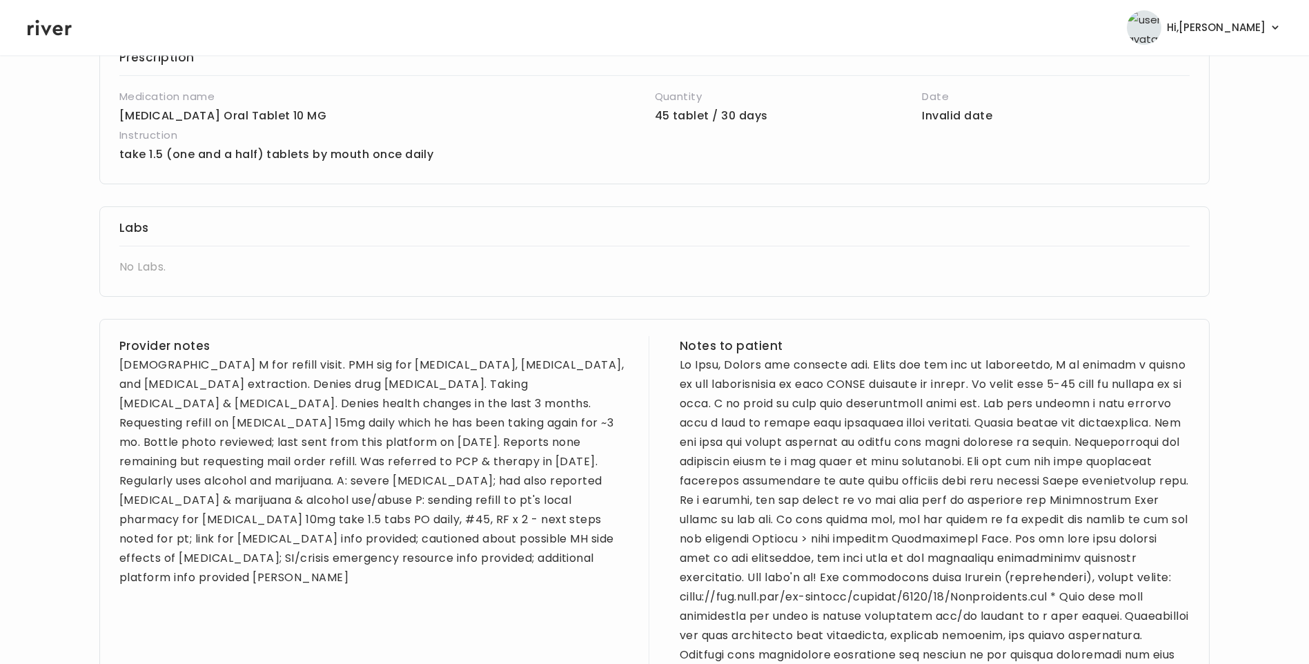
scroll to position [345, 0]
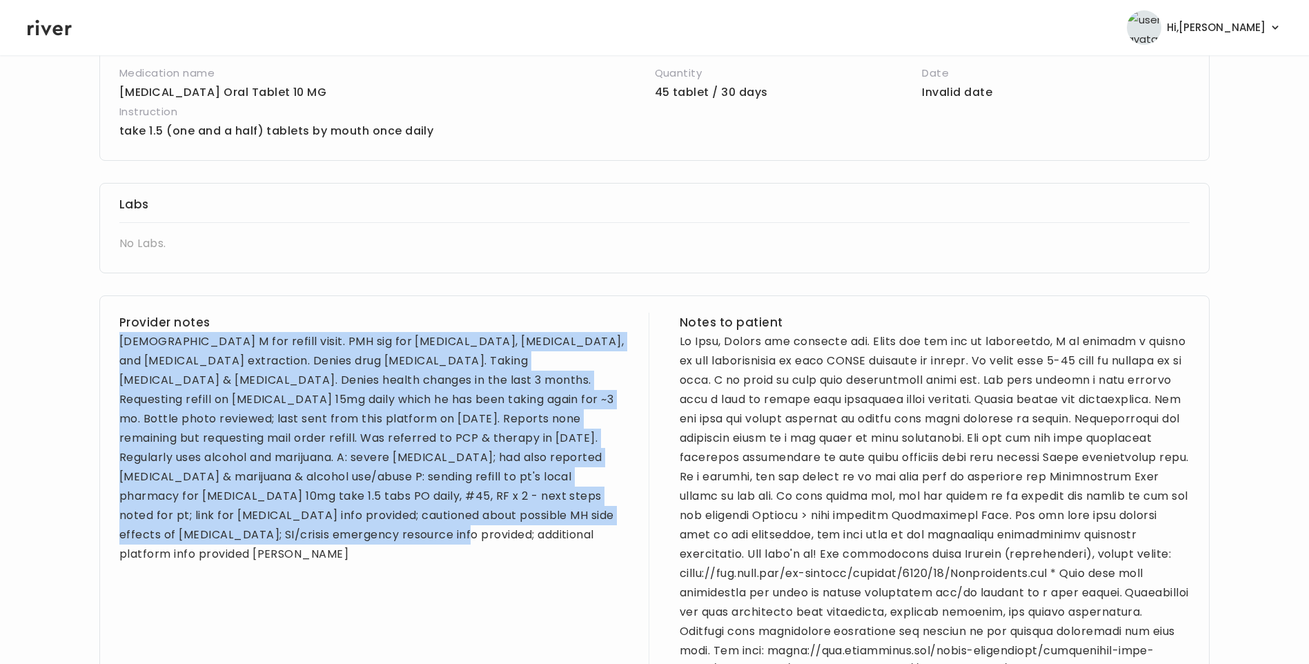
drag, startPoint x: 120, startPoint y: 343, endPoint x: 252, endPoint y: 570, distance: 263.4
click at [252, 570] on div "Provider notes 26 yo M for refill visit. PMH sig for depression, anxiety, ADHD,…" at bounding box center [374, 650] width 510 height 676
copy div "26 yo M for refill visit. PMH sig for depression, anxiety, ADHD, and wisdom tee…"
click at [495, 548] on div "Provider notes 26 yo M for refill visit. PMH sig for depression, anxiety, ADHD,…" at bounding box center [374, 650] width 510 height 676
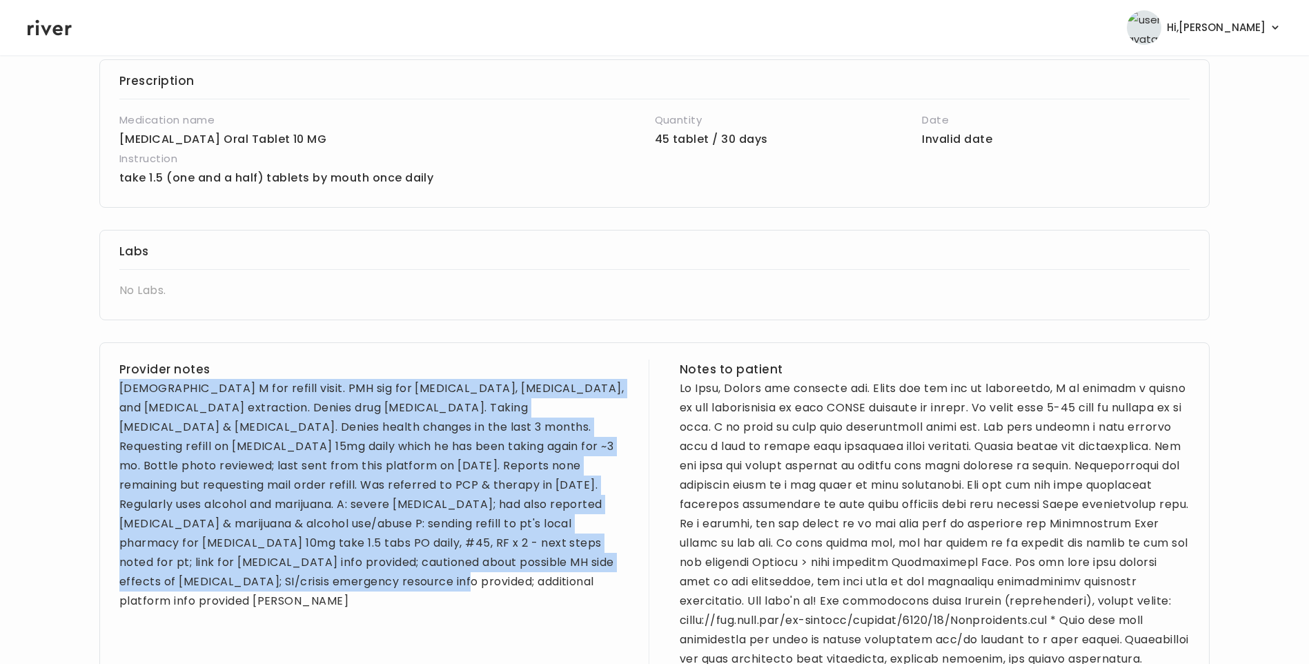
scroll to position [207, 0]
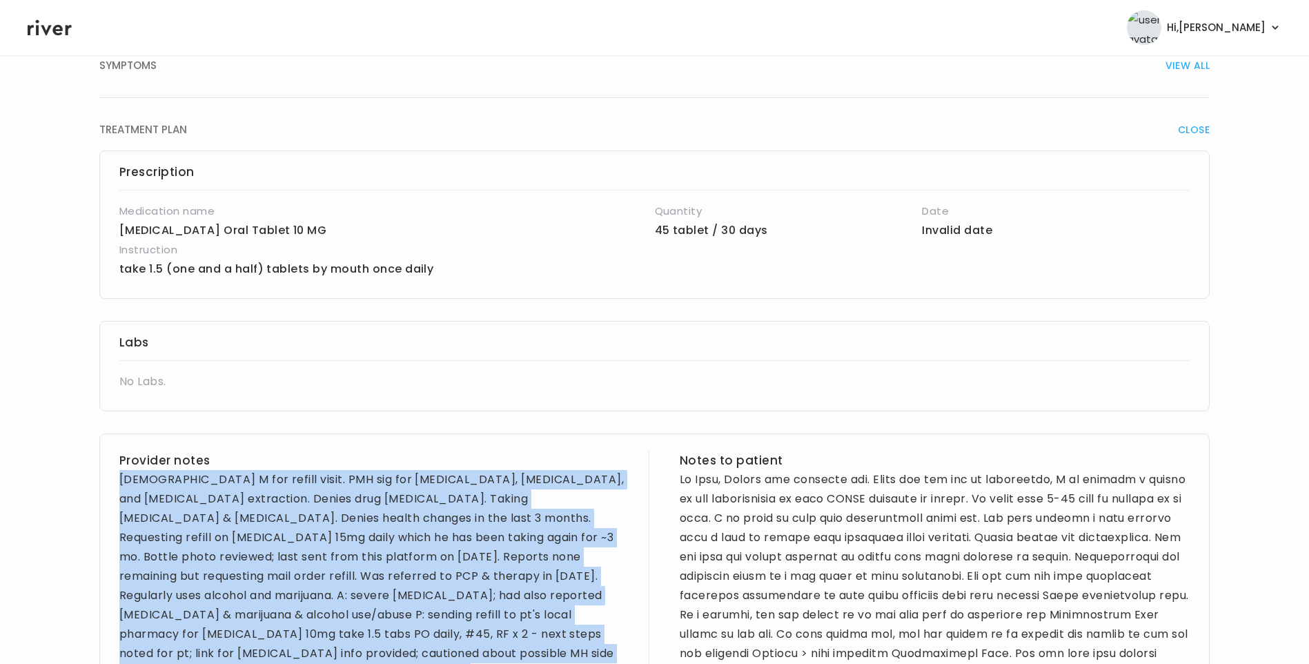
click at [487, 540] on div "26 yo M for refill visit. PMH sig for depression, anxiety, ADHD, and wisdom tee…" at bounding box center [374, 586] width 510 height 232
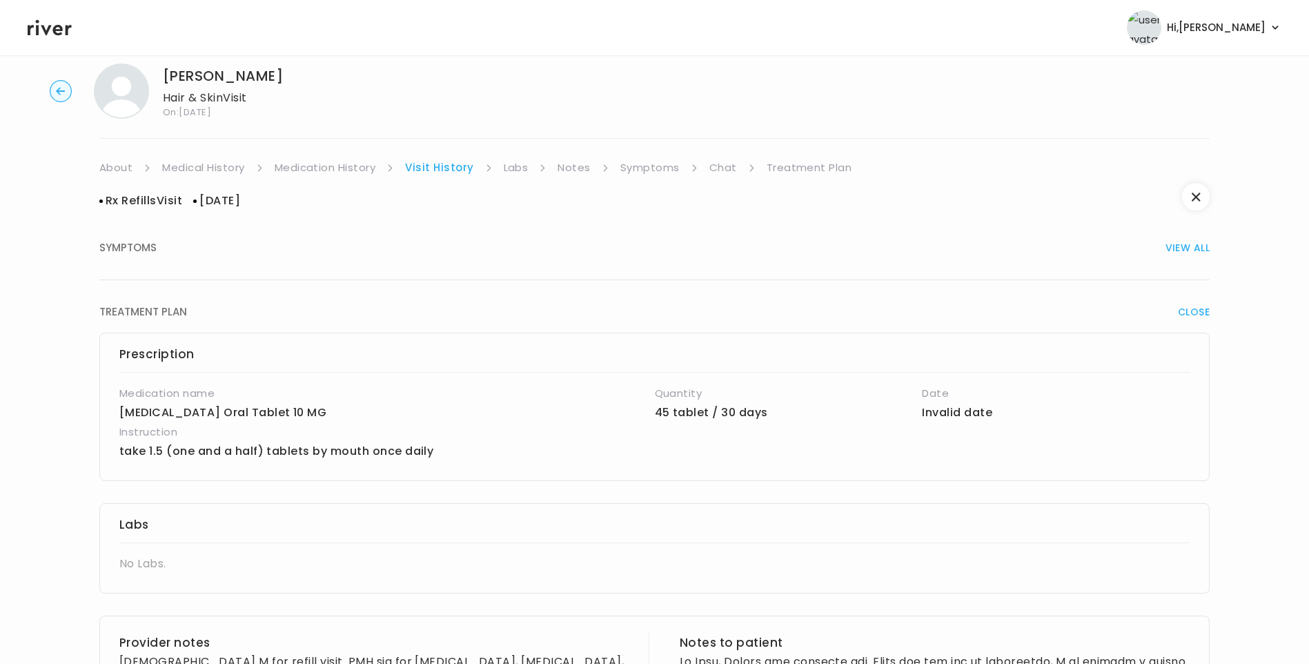
scroll to position [0, 0]
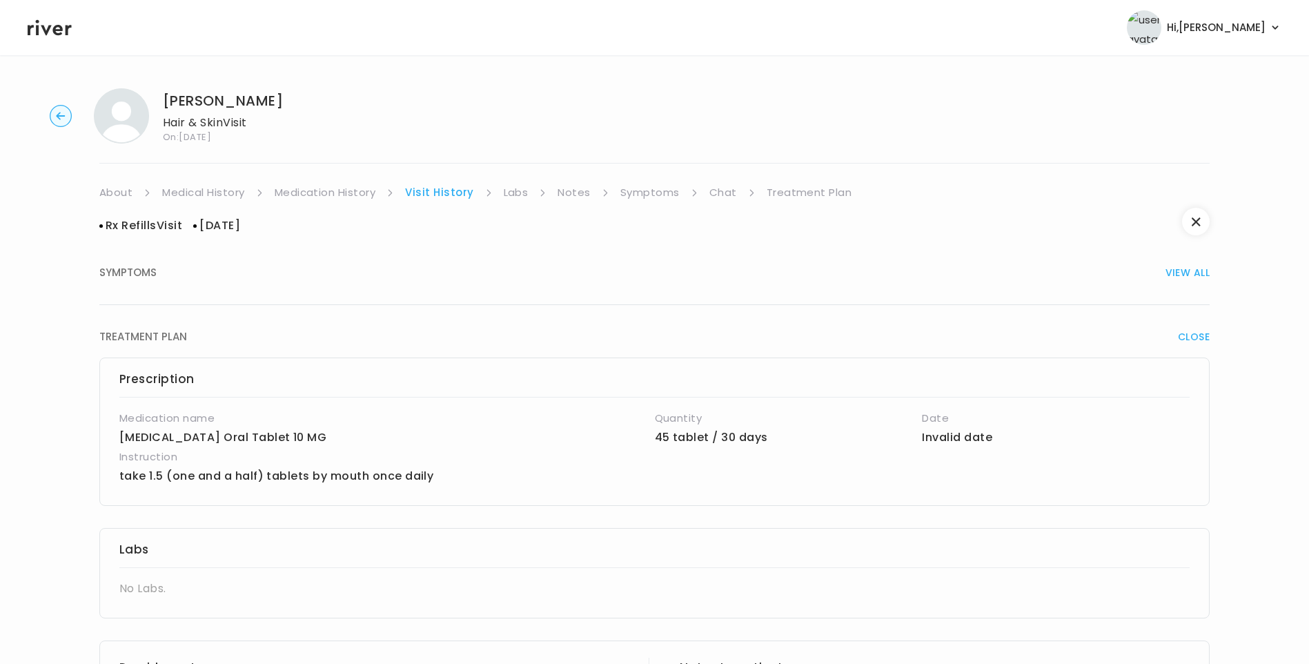
click at [224, 192] on link "Medical History" at bounding box center [203, 192] width 82 height 19
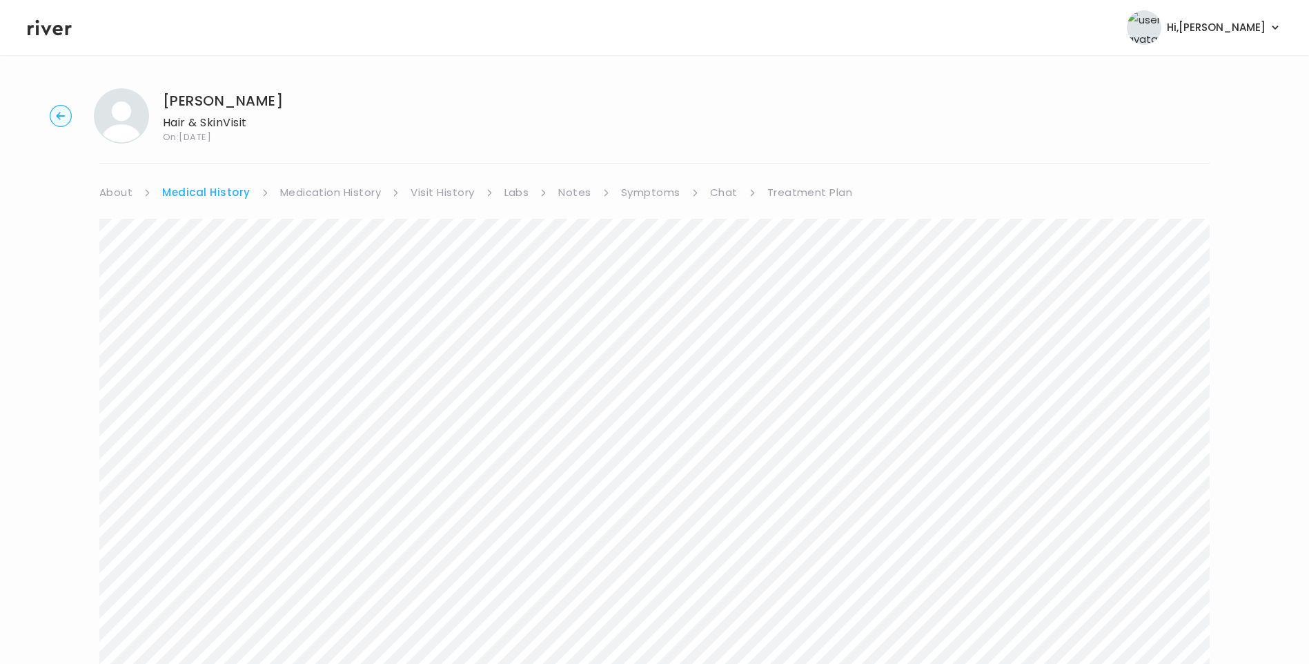
click at [308, 198] on link "Medication History" at bounding box center [330, 192] width 101 height 19
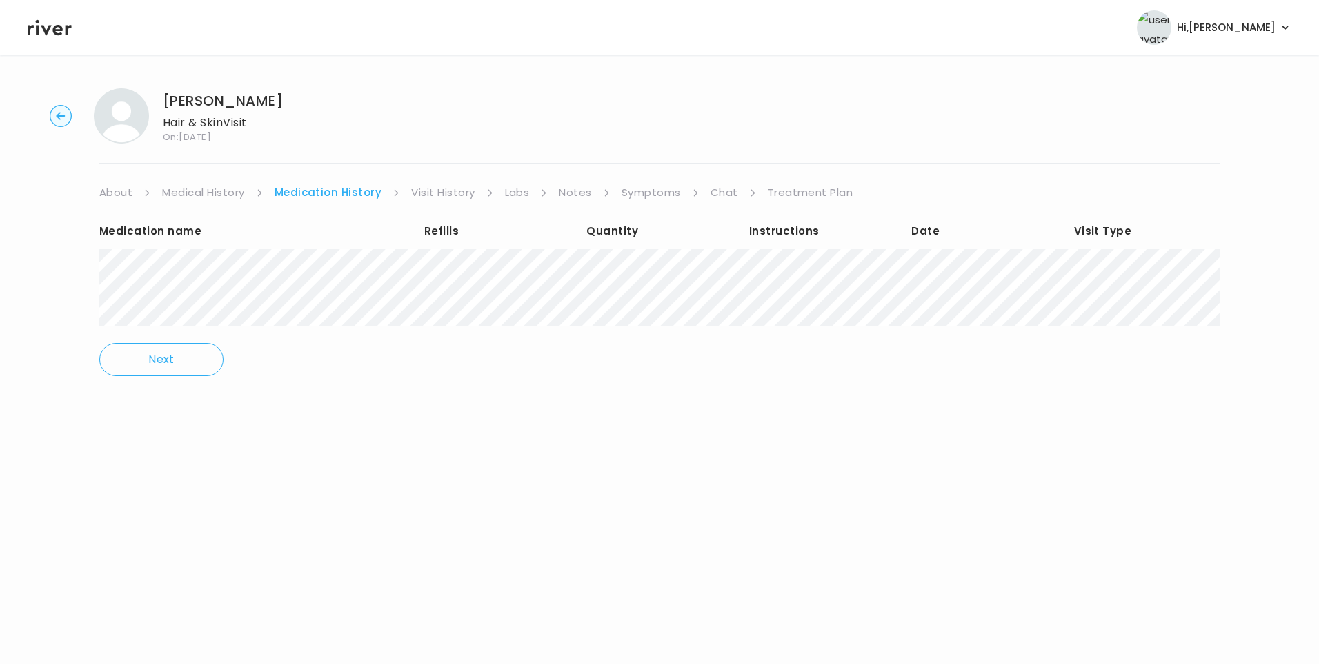
click at [466, 198] on link "Visit History" at bounding box center [442, 192] width 63 height 19
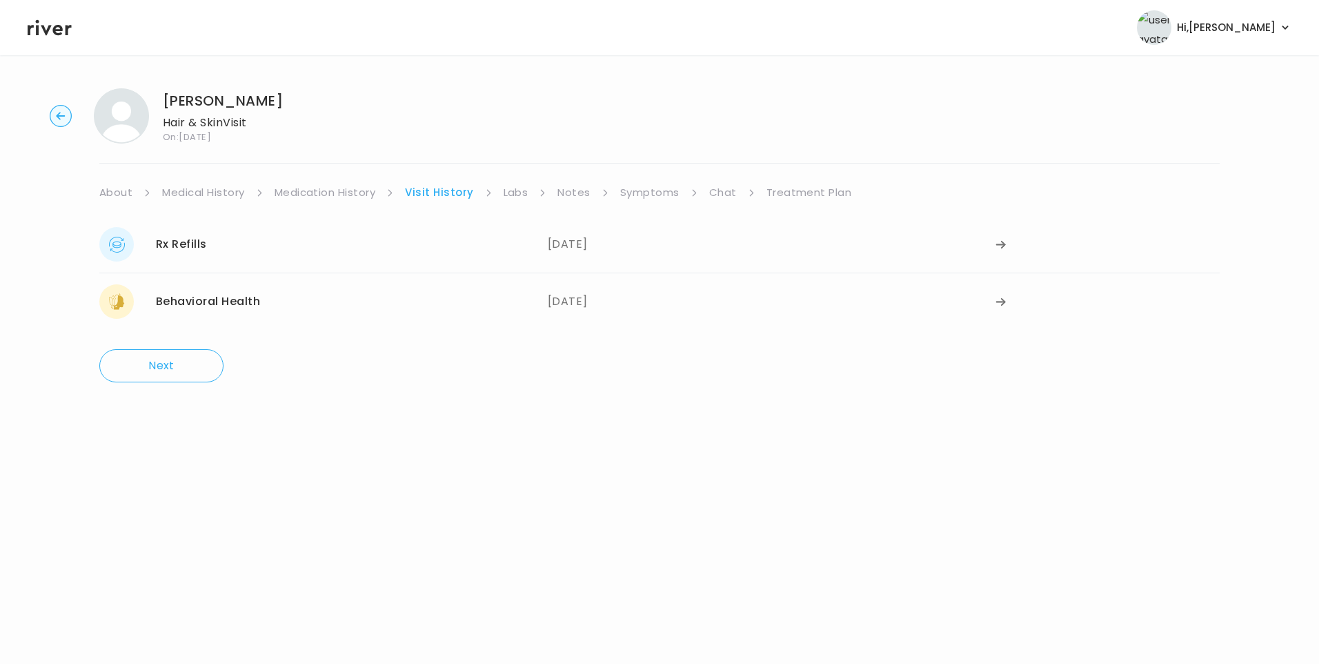
click at [516, 195] on link "Labs" at bounding box center [516, 192] width 25 height 19
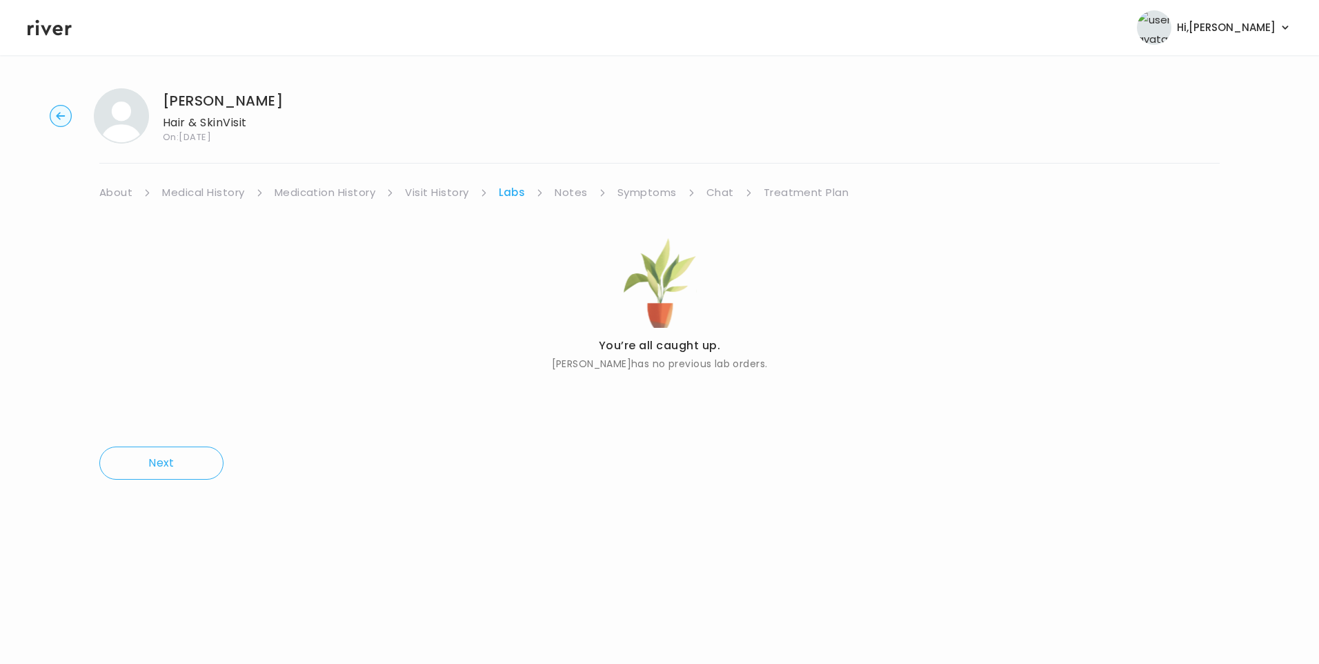
click at [777, 192] on link "Treatment Plan" at bounding box center [807, 192] width 86 height 19
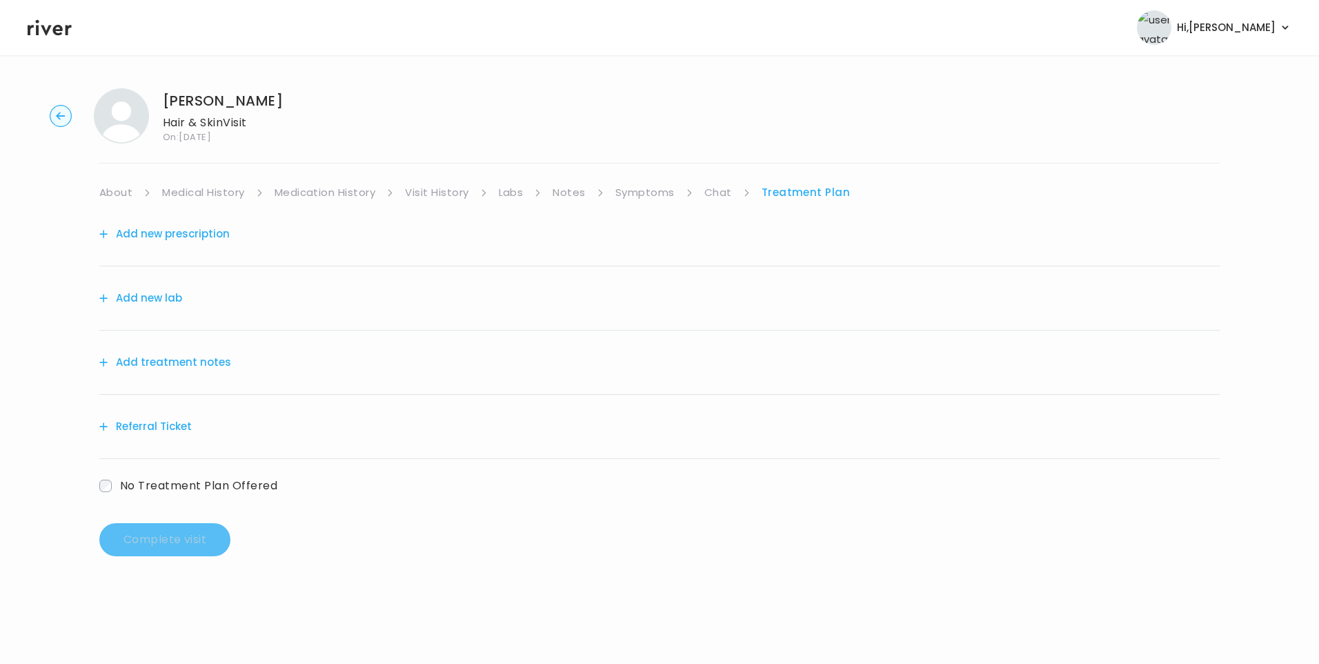
click at [128, 194] on link "About" at bounding box center [115, 192] width 33 height 19
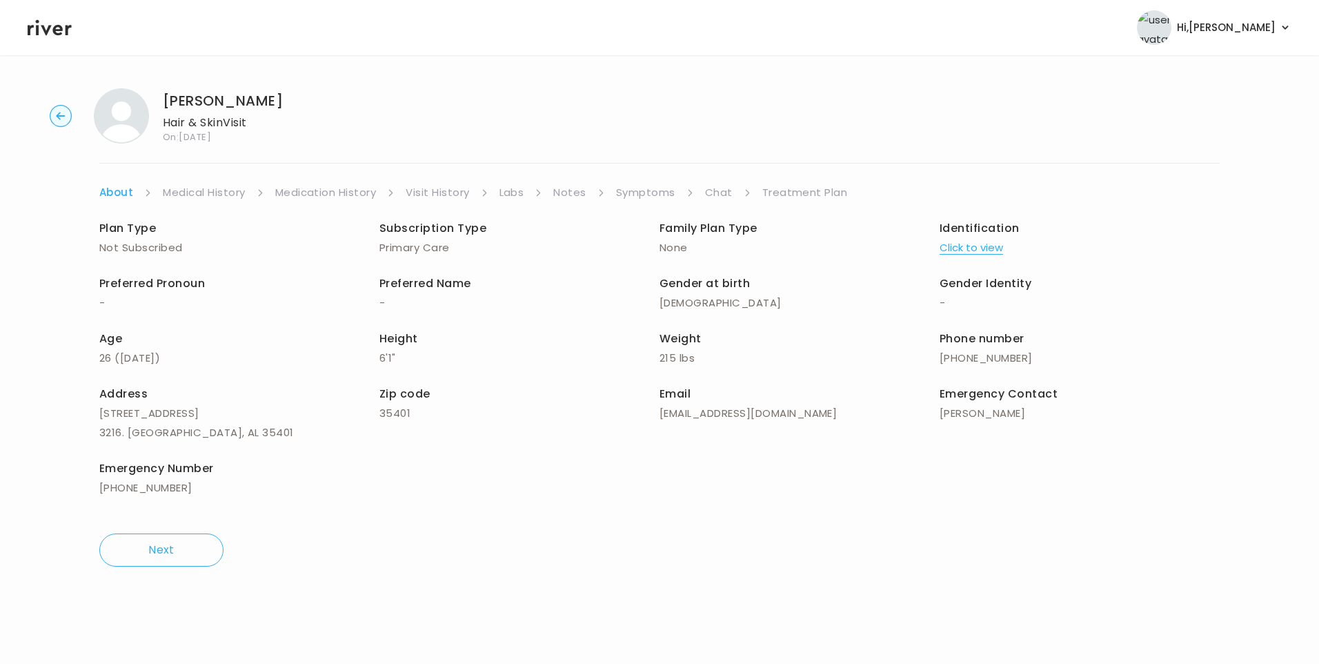
click at [715, 196] on link "Chat" at bounding box center [719, 192] width 28 height 19
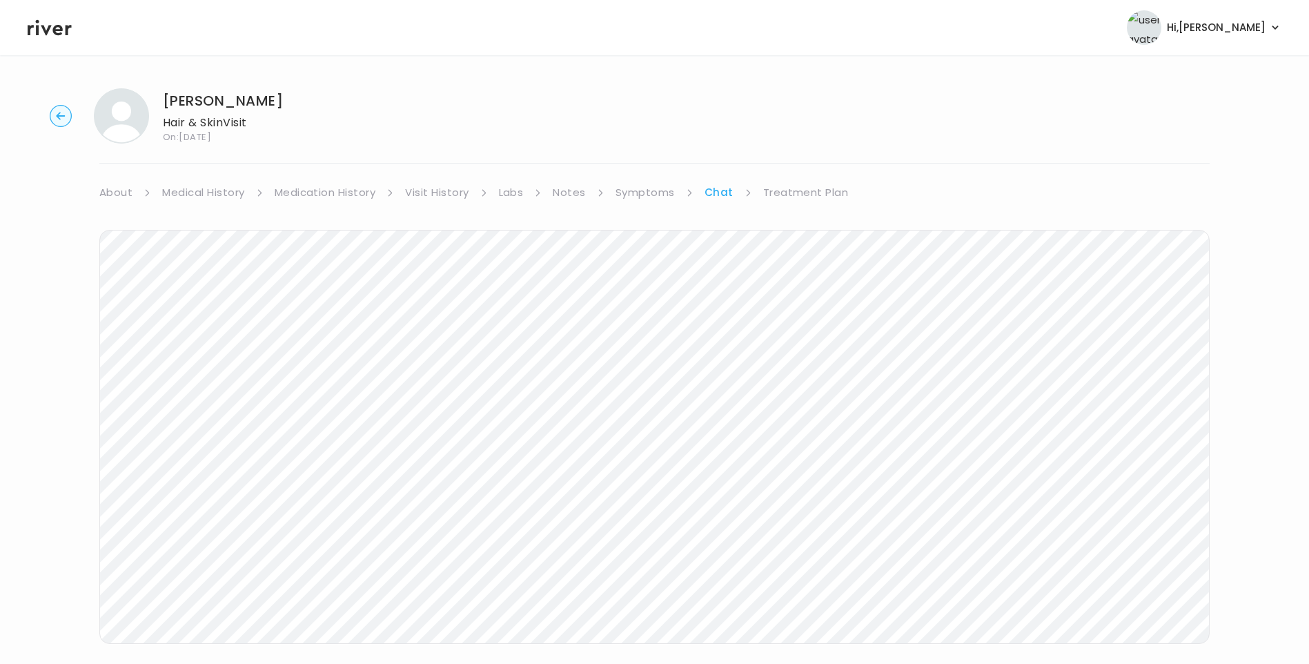
click at [662, 192] on link "Symptoms" at bounding box center [644, 192] width 59 height 19
click at [464, 190] on link "Visit History" at bounding box center [436, 192] width 63 height 19
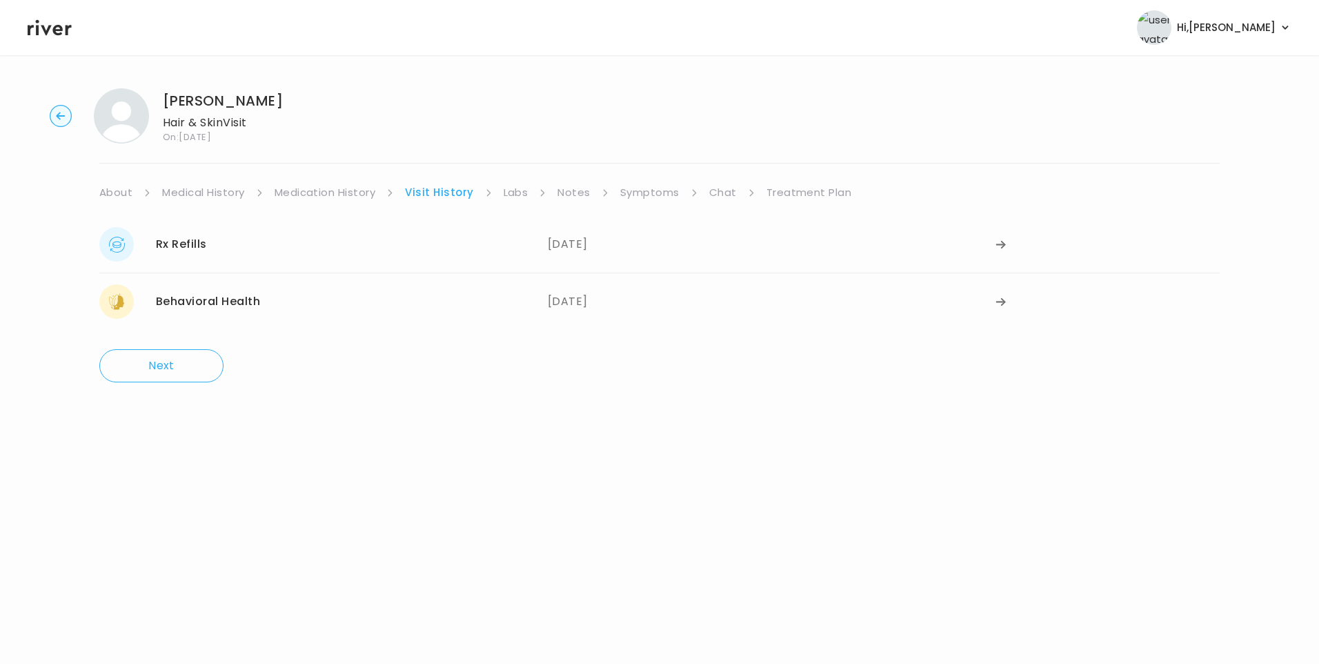
click at [824, 191] on link "Treatment Plan" at bounding box center [809, 192] width 86 height 19
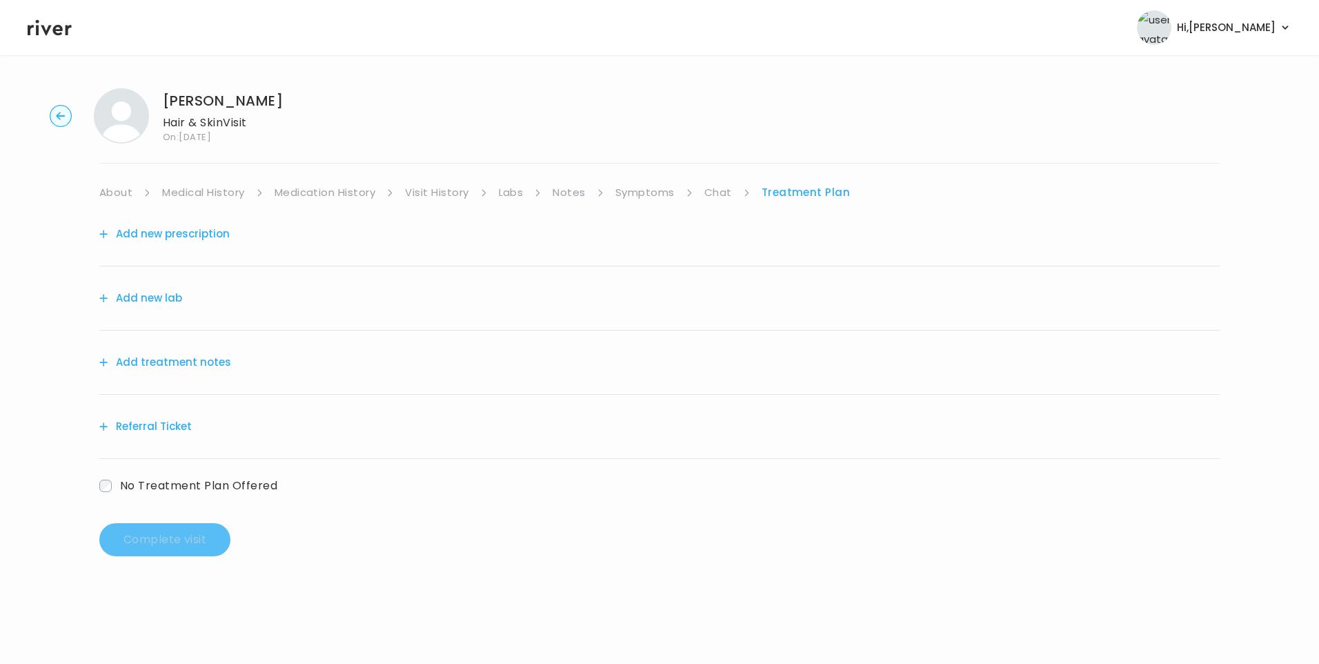
drag, startPoint x: 719, startPoint y: 194, endPoint x: 725, endPoint y: 201, distance: 8.8
click at [719, 195] on link "Chat" at bounding box center [718, 192] width 28 height 19
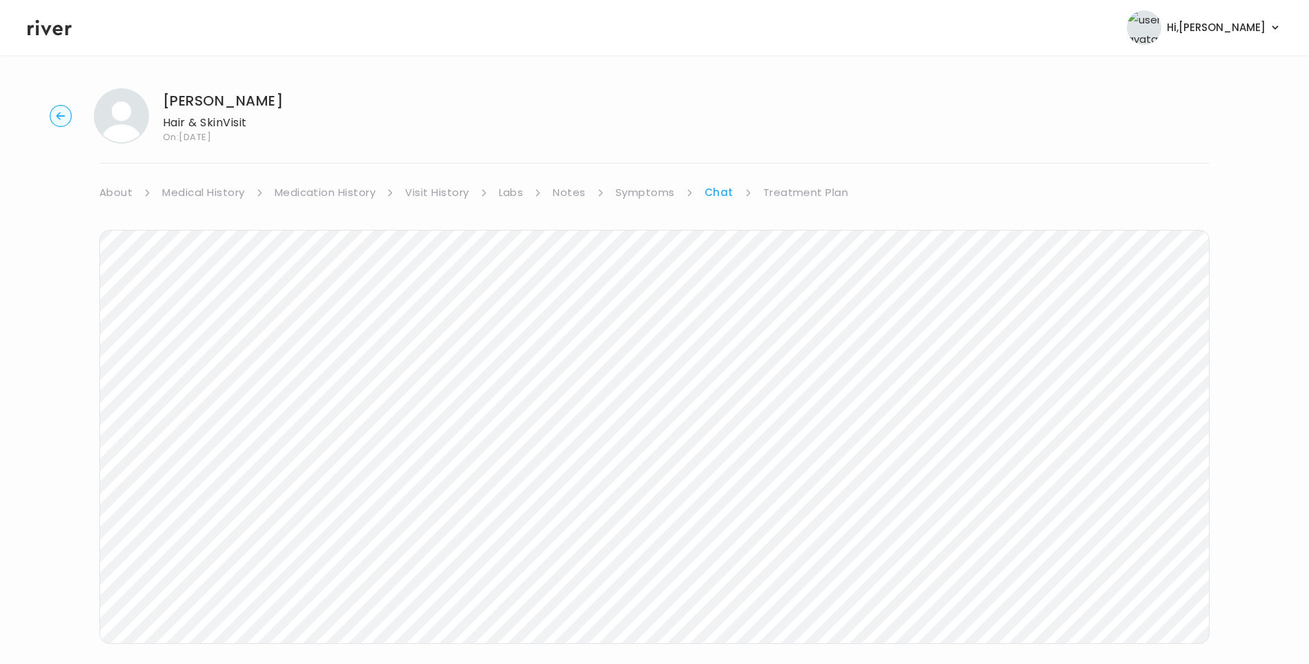
click at [118, 197] on link "About" at bounding box center [115, 192] width 33 height 19
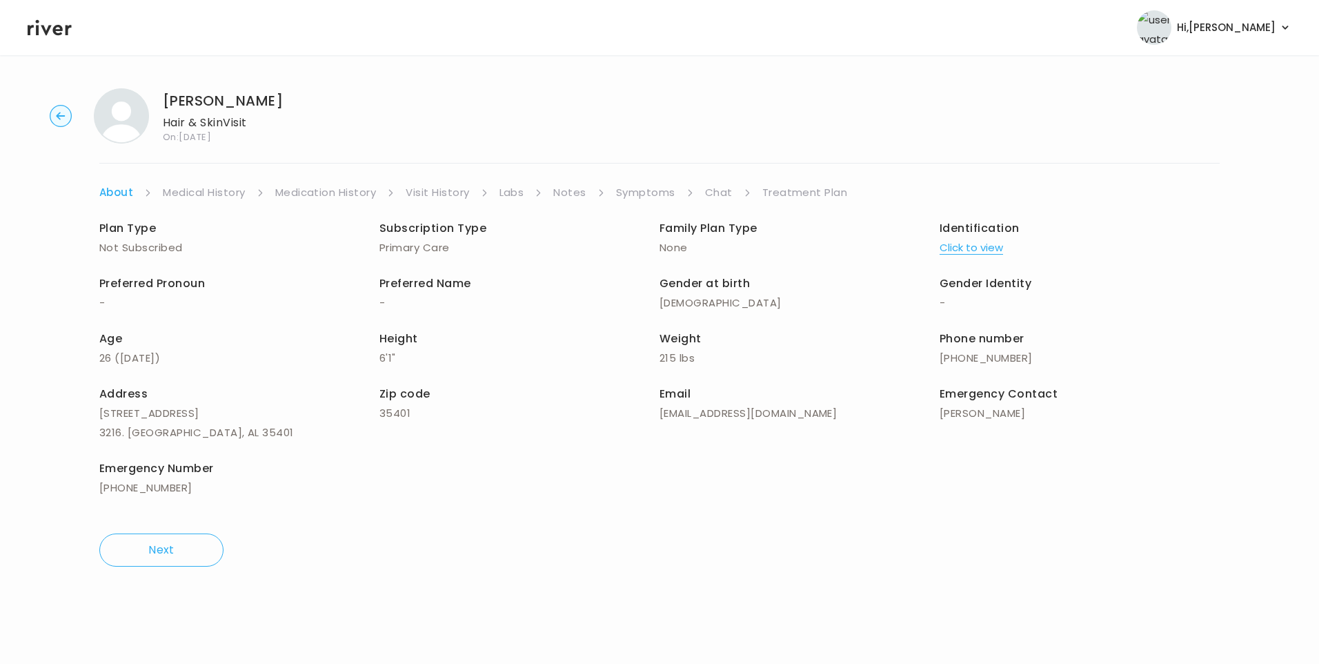
click at [813, 191] on link "Treatment Plan" at bounding box center [805, 192] width 86 height 19
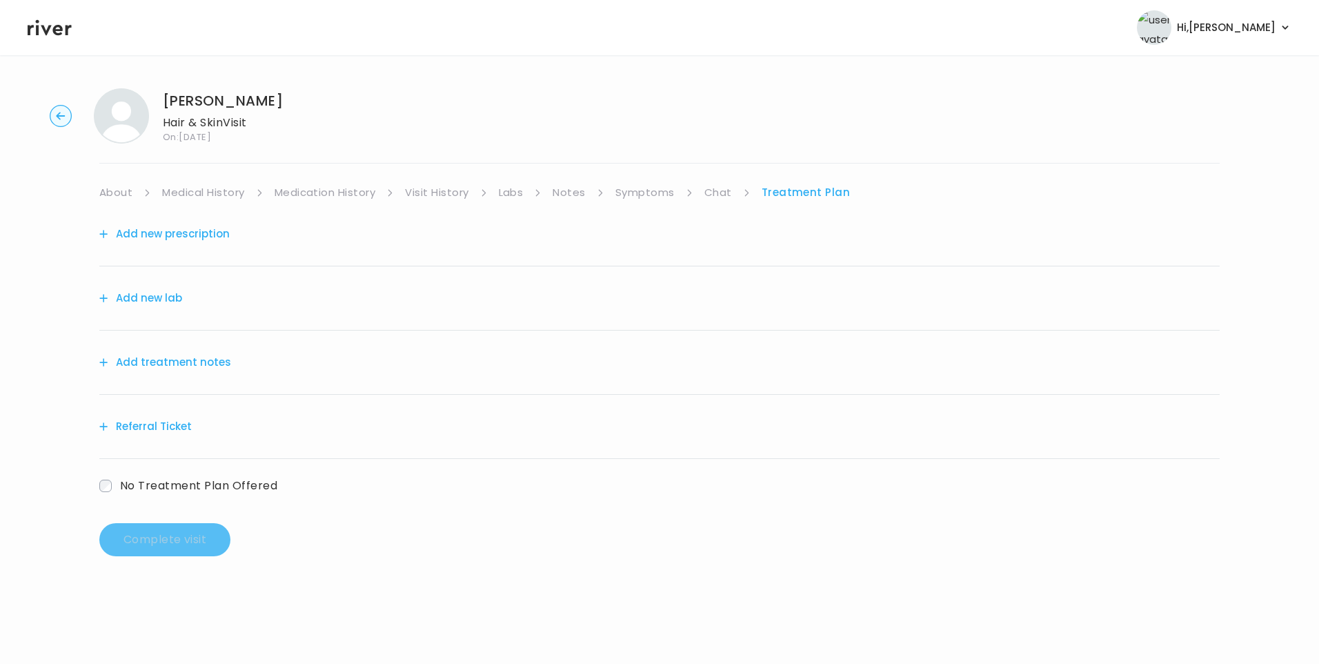
click at [209, 364] on button "Add treatment notes" at bounding box center [165, 362] width 132 height 19
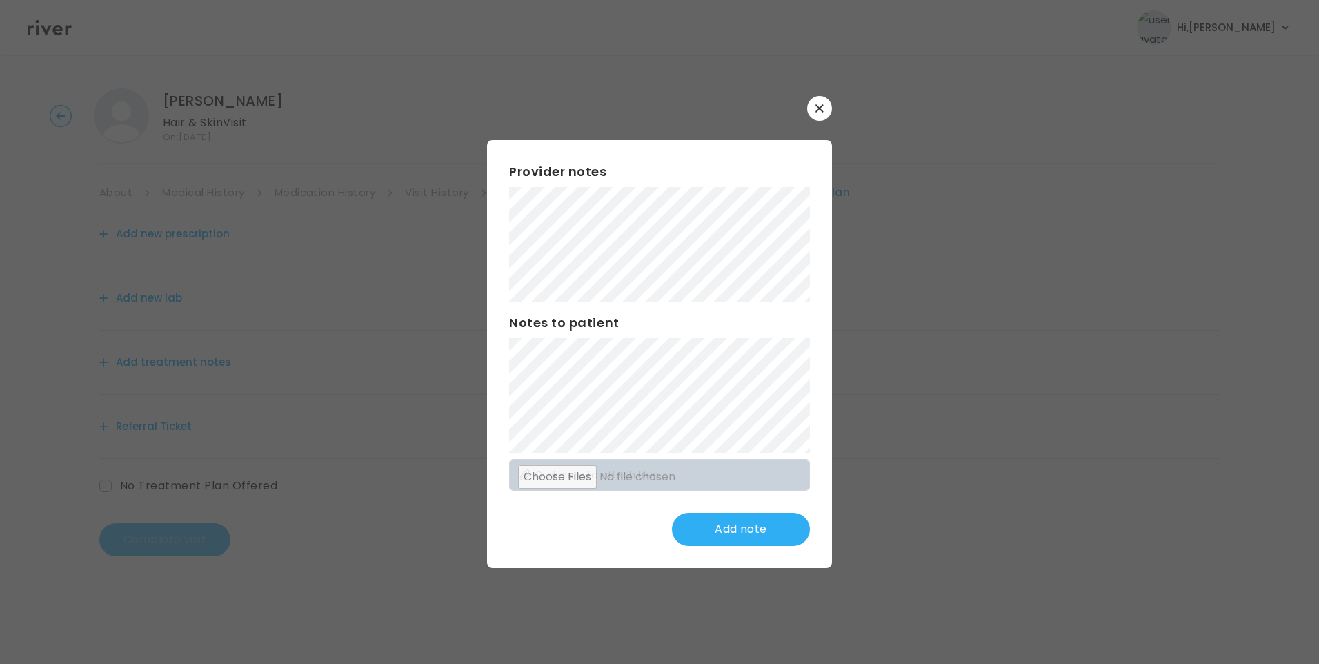
click at [831, 104] on div "​ Provider notes Notes to patient Click here to attach files Add note" at bounding box center [659, 332] width 1319 height 664
drag, startPoint x: 831, startPoint y: 104, endPoint x: 814, endPoint y: 140, distance: 39.5
click at [814, 130] on div "Provider notes Notes to patient Click here to attach files Add note" at bounding box center [659, 332] width 345 height 472
drag, startPoint x: 818, startPoint y: 107, endPoint x: 909, endPoint y: 90, distance: 92.7
click at [820, 108] on icon "button" at bounding box center [819, 108] width 8 height 8
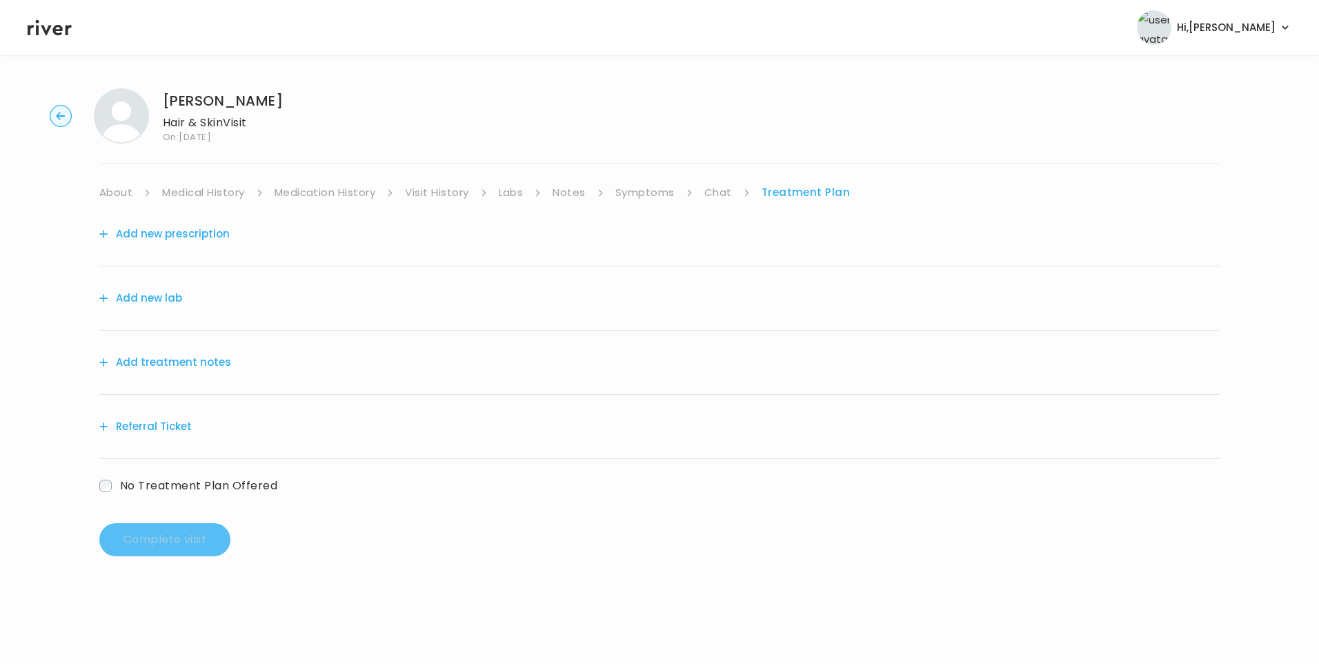
click at [717, 187] on link "Chat" at bounding box center [718, 192] width 28 height 19
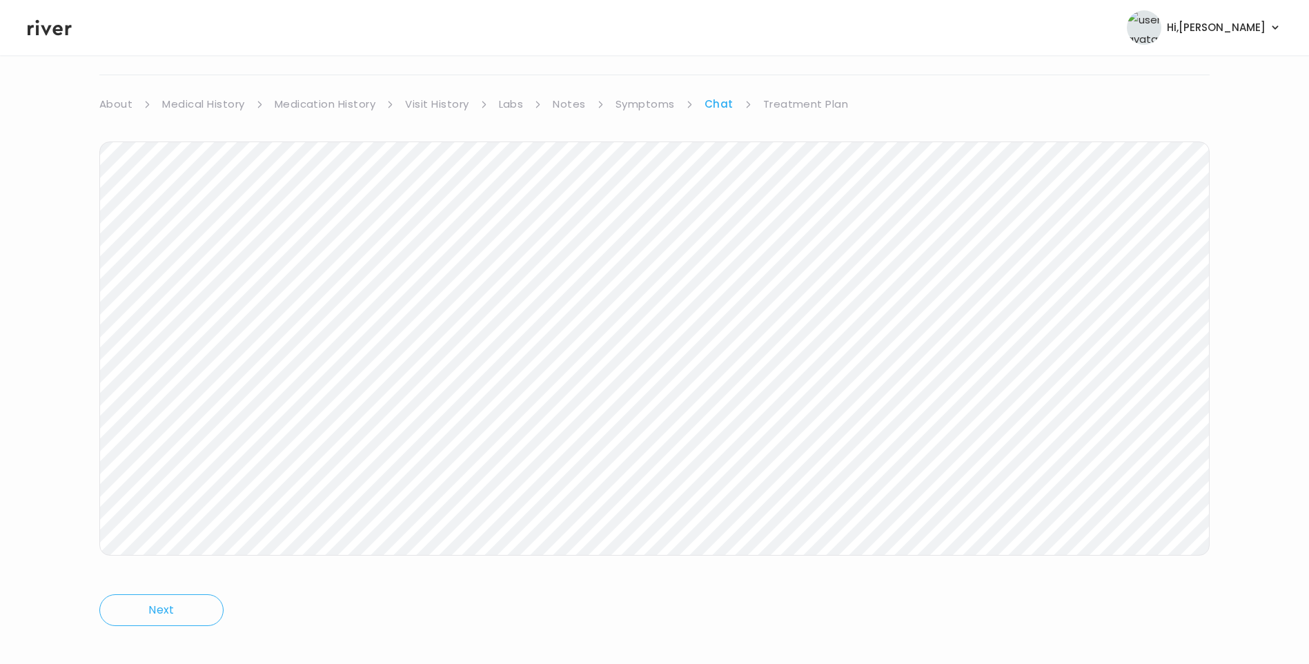
scroll to position [103, 0]
click at [219, 87] on link "Medical History" at bounding box center [203, 89] width 82 height 19
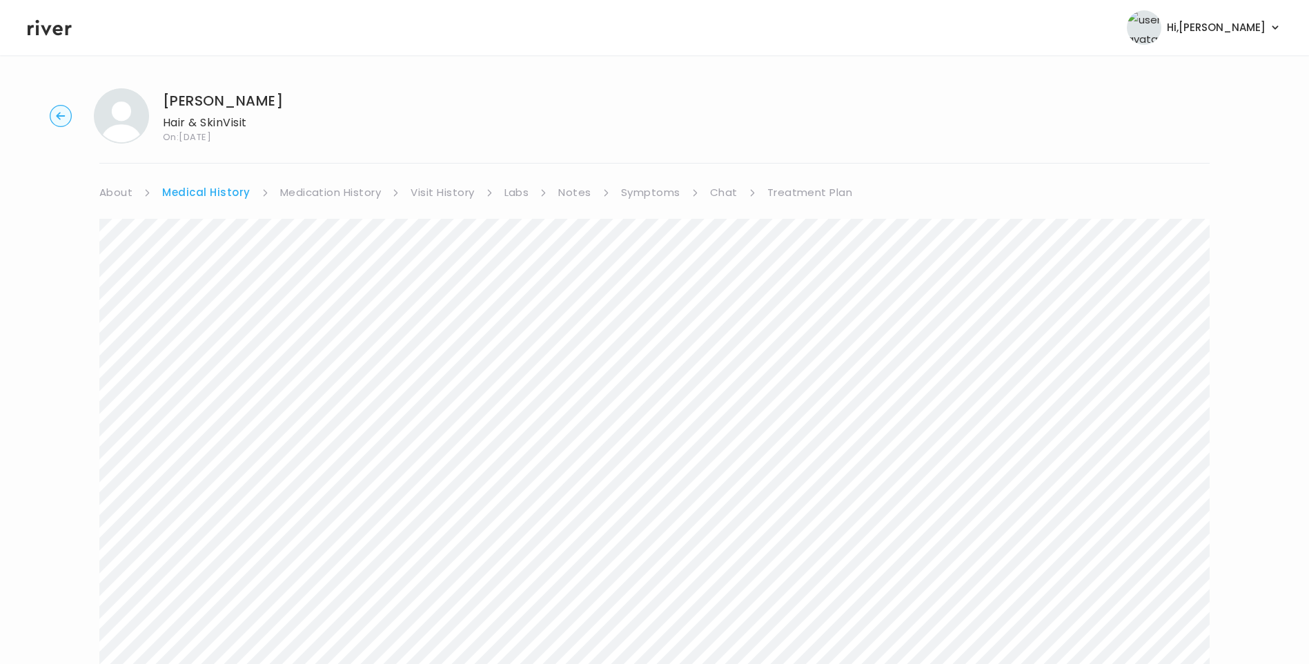
click at [806, 197] on link "Treatment Plan" at bounding box center [810, 192] width 86 height 19
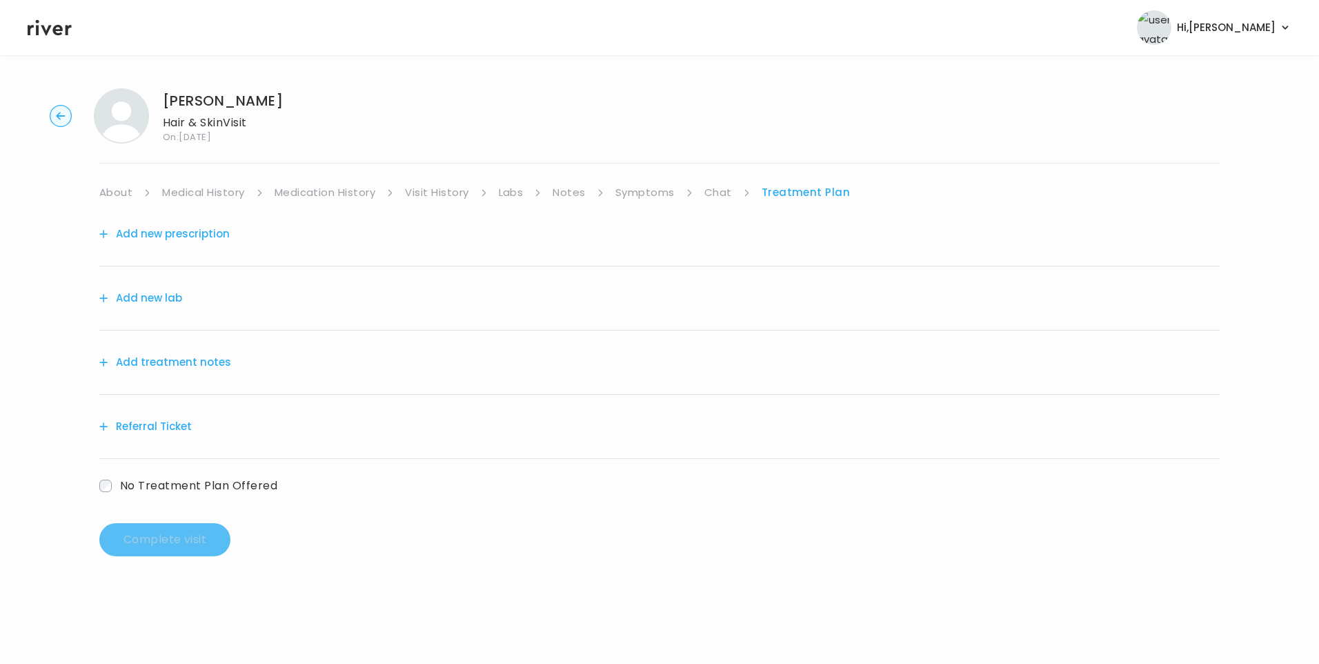
click at [718, 187] on link "Chat" at bounding box center [718, 192] width 28 height 19
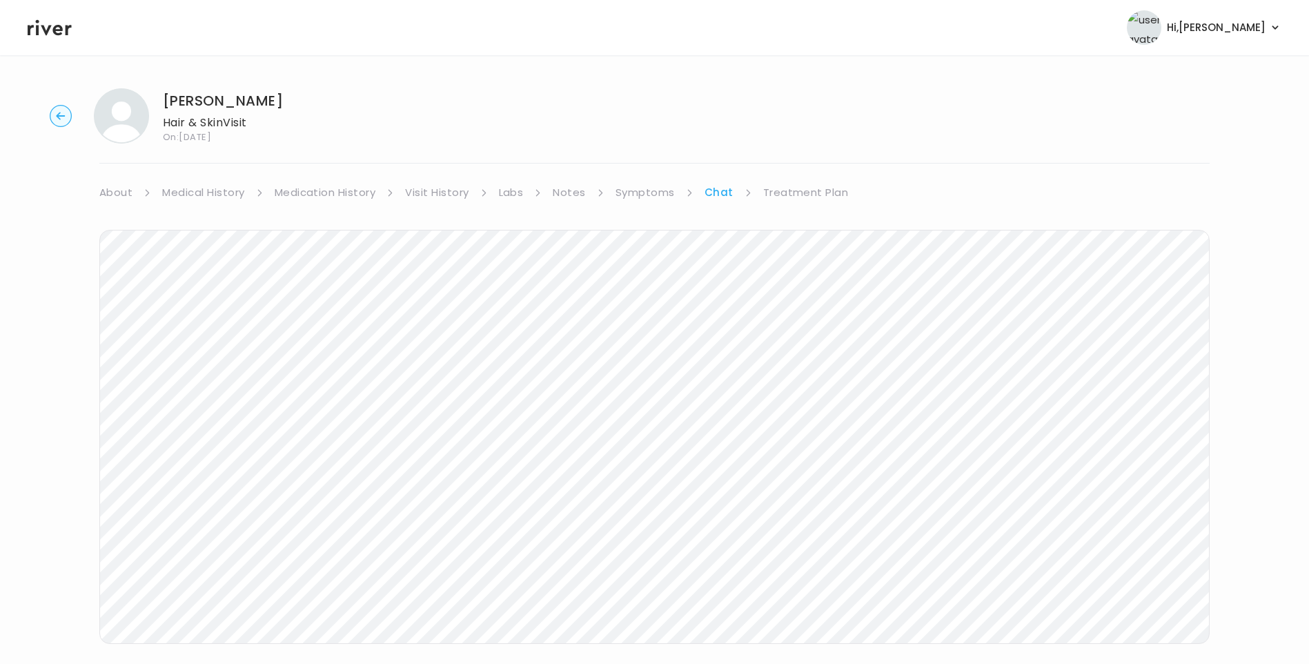
scroll to position [103, 0]
click at [498, 561] on html "Hi, Lisa Profile Logout Nick Velez Hair & Skin Visit On: 23 Aug 2025 About Medi…" at bounding box center [654, 229] width 1309 height 664
click at [292, 88] on link "Medication History" at bounding box center [325, 89] width 101 height 19
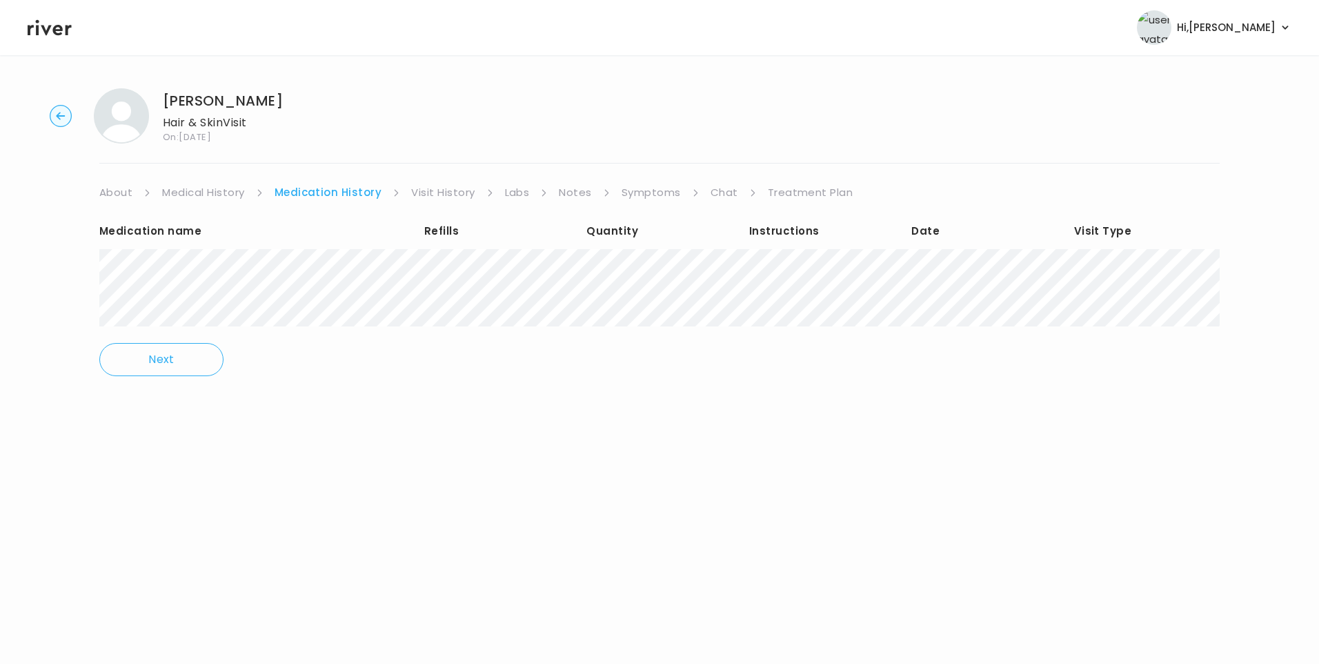
click at [222, 195] on link "Medical History" at bounding box center [203, 192] width 82 height 19
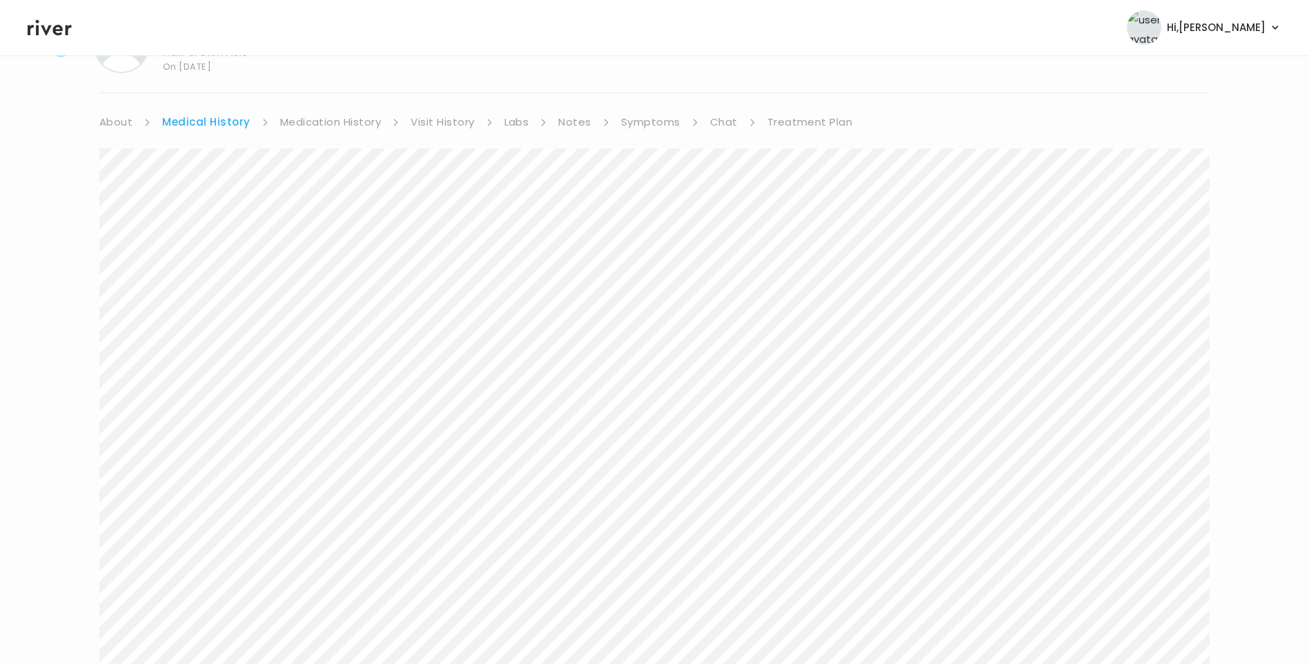
scroll to position [69, 0]
click at [717, 132] on link "Chat" at bounding box center [724, 123] width 28 height 19
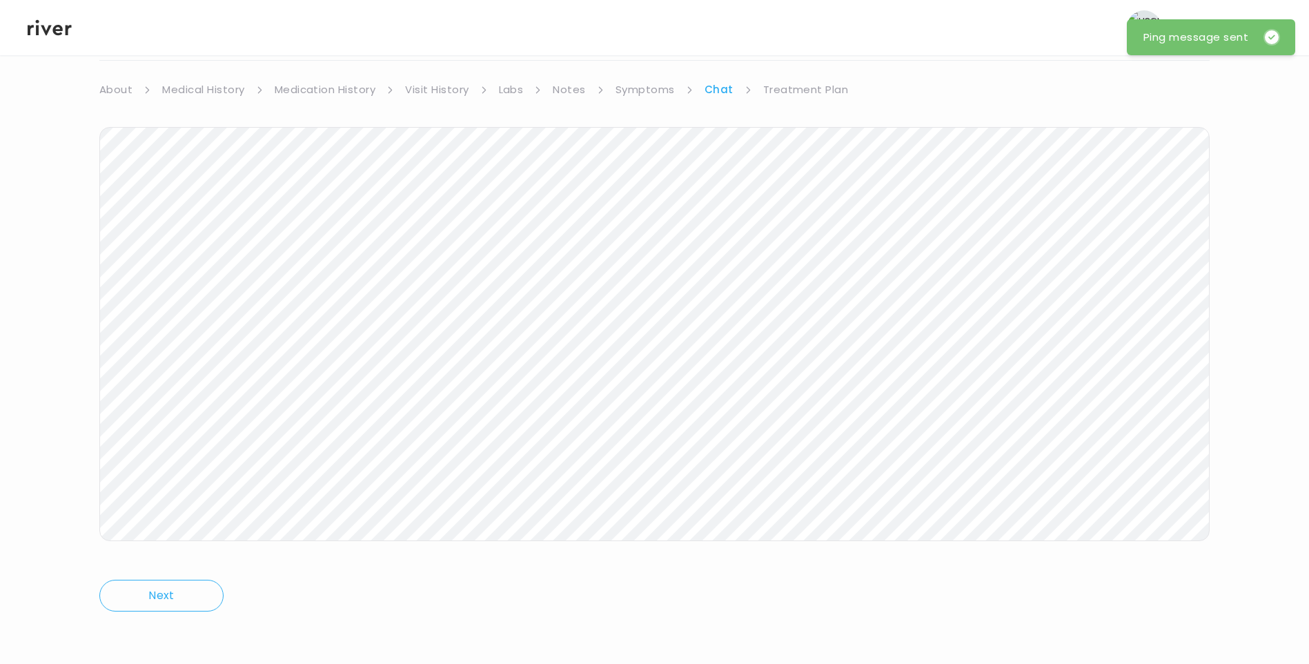
click at [436, 79] on div "Nick Velez Hair & Skin Visit On: 23 Aug 2025 About Medical History Medication H…" at bounding box center [654, 307] width 1309 height 667
click at [439, 87] on link "Visit History" at bounding box center [436, 89] width 63 height 19
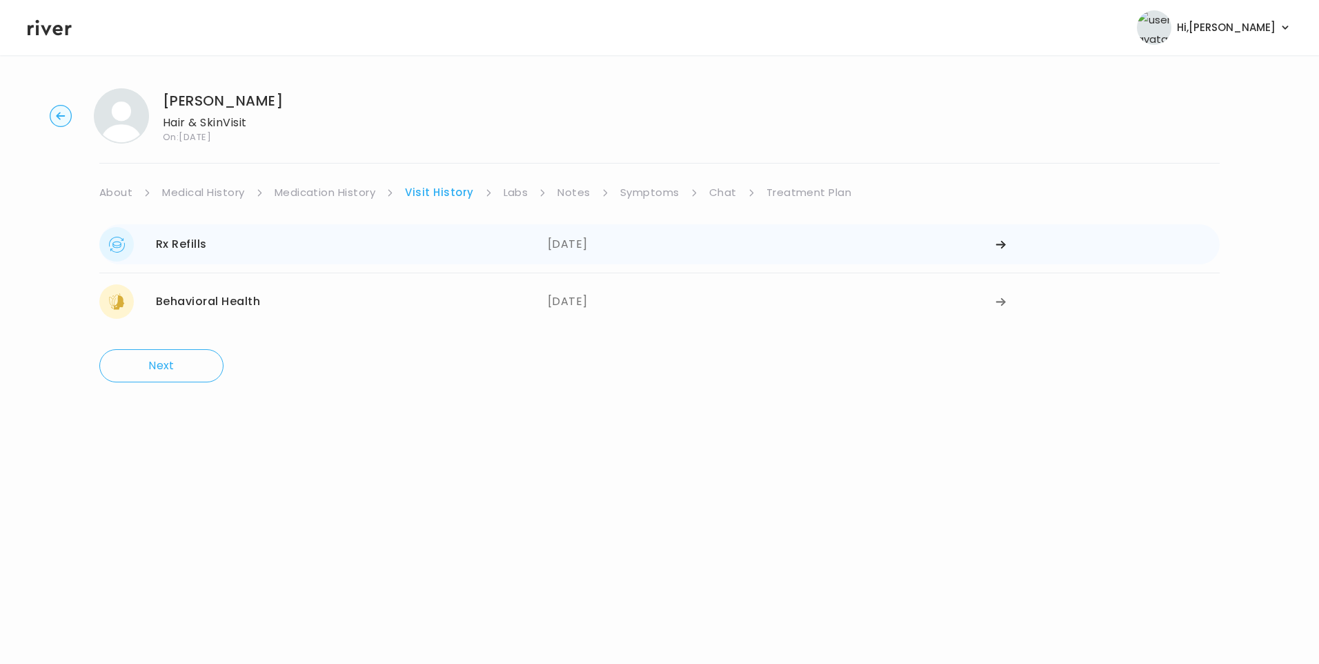
click at [497, 246] on div "Rx Refills 06/13/2025" at bounding box center [323, 244] width 448 height 34
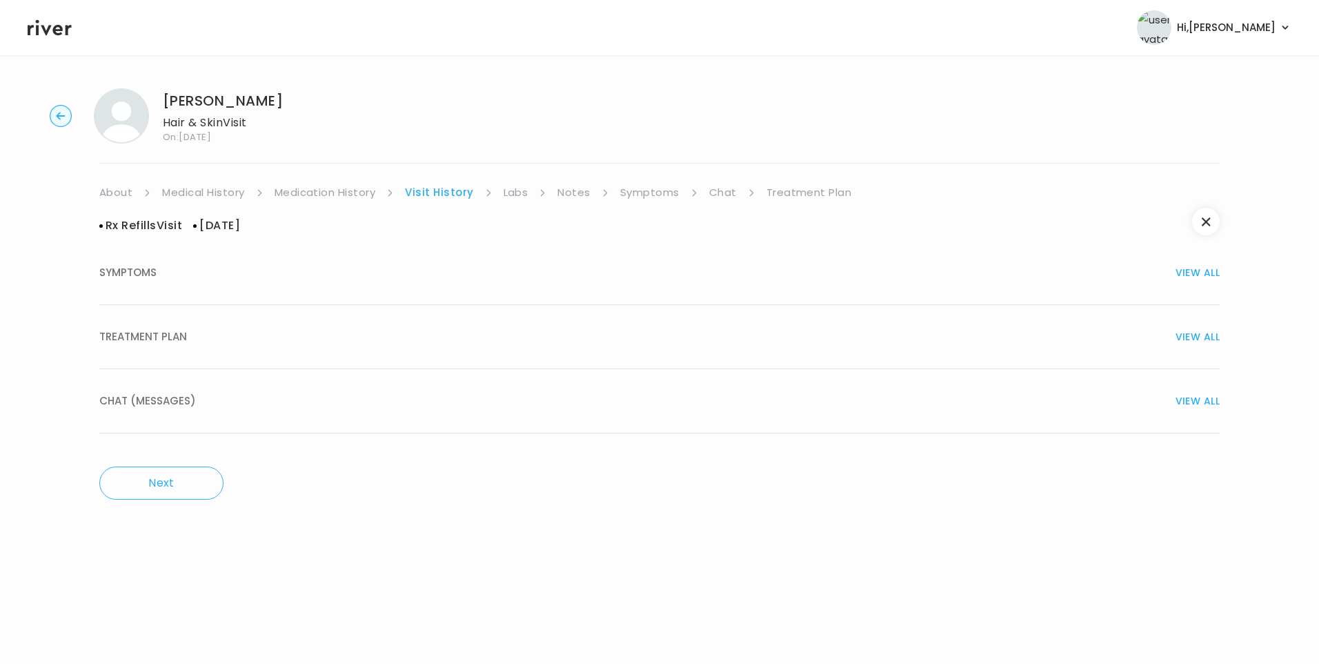
click at [205, 348] on button "TREATMENT PLAN VIEW ALL" at bounding box center [659, 337] width 1120 height 64
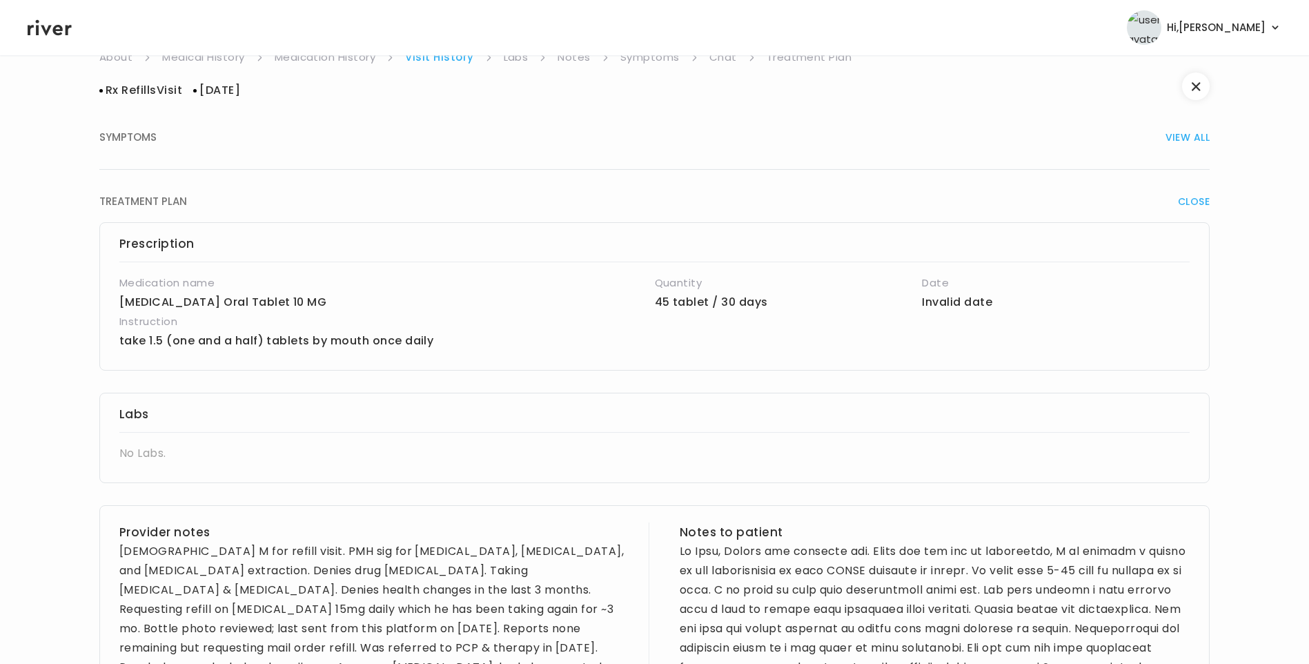
scroll to position [414, 0]
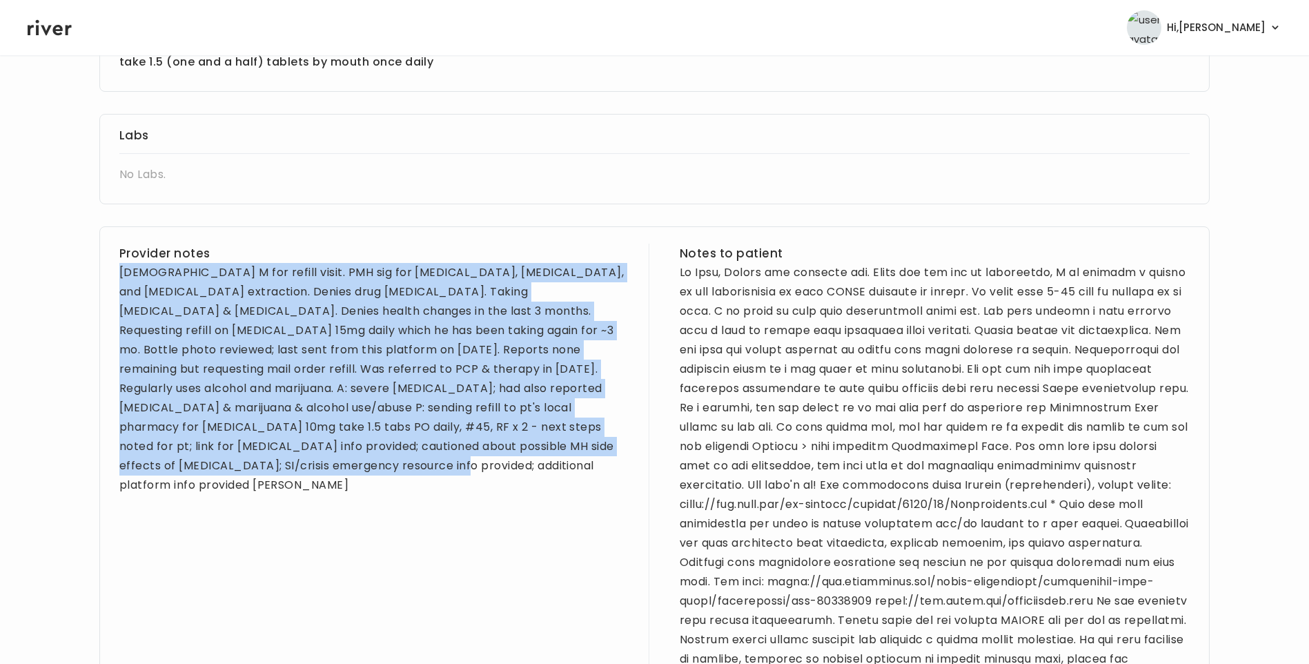
drag, startPoint x: 119, startPoint y: 270, endPoint x: 219, endPoint y: 475, distance: 228.0
click at [219, 475] on div "Provider notes 26 yo M for refill visit. PMH sig for depression, anxiety, ADHD,…" at bounding box center [654, 582] width 1110 height 713
copy div "26 yo M for refill visit. PMH sig for depression, anxiety, ADHD, and wisdom tee…"
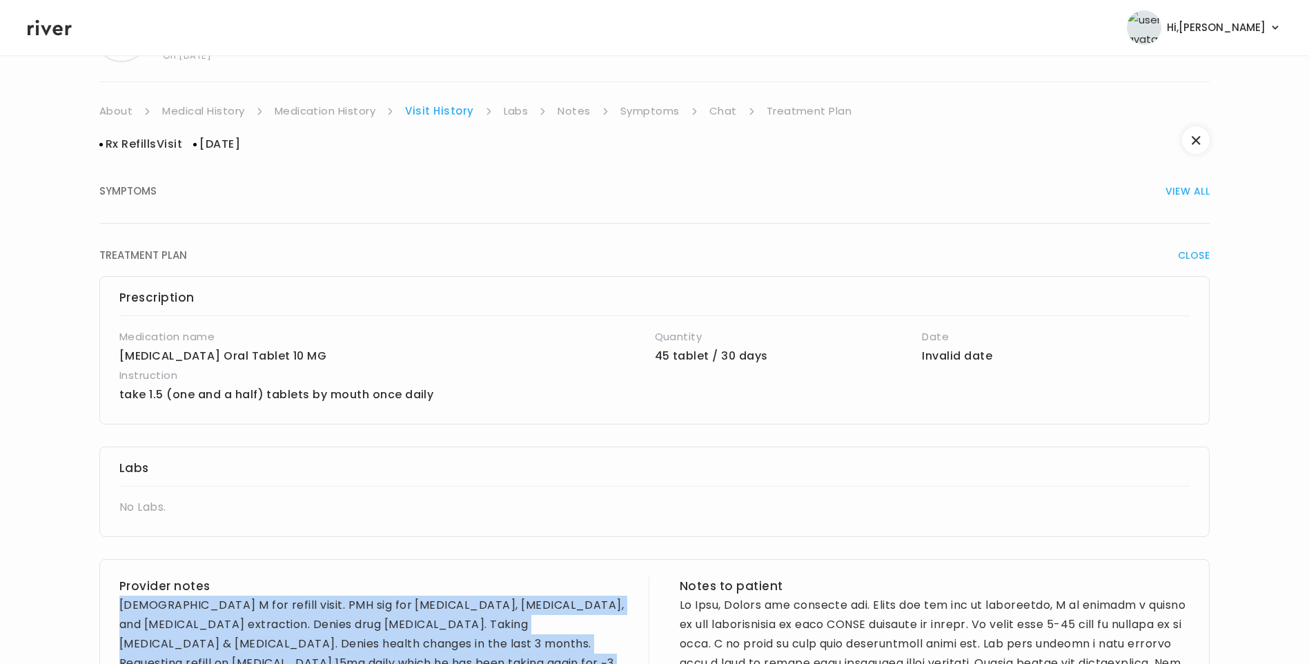
scroll to position [0, 0]
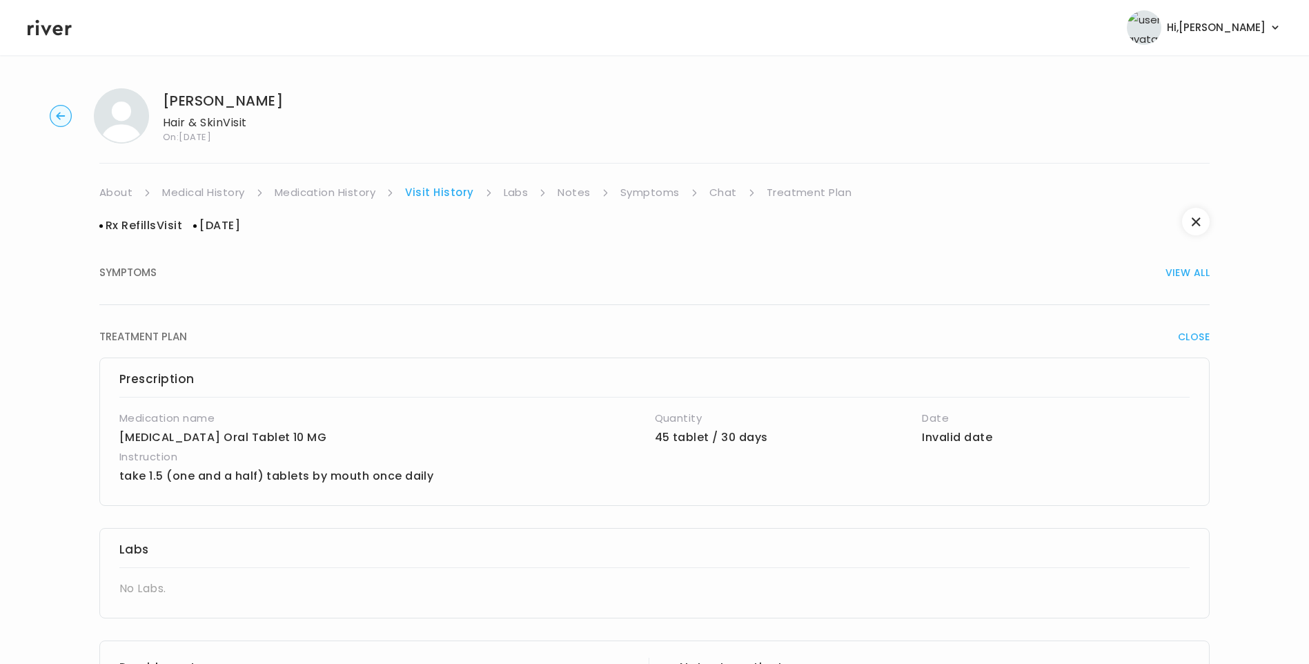
click at [786, 195] on link "Treatment Plan" at bounding box center [809, 192] width 86 height 19
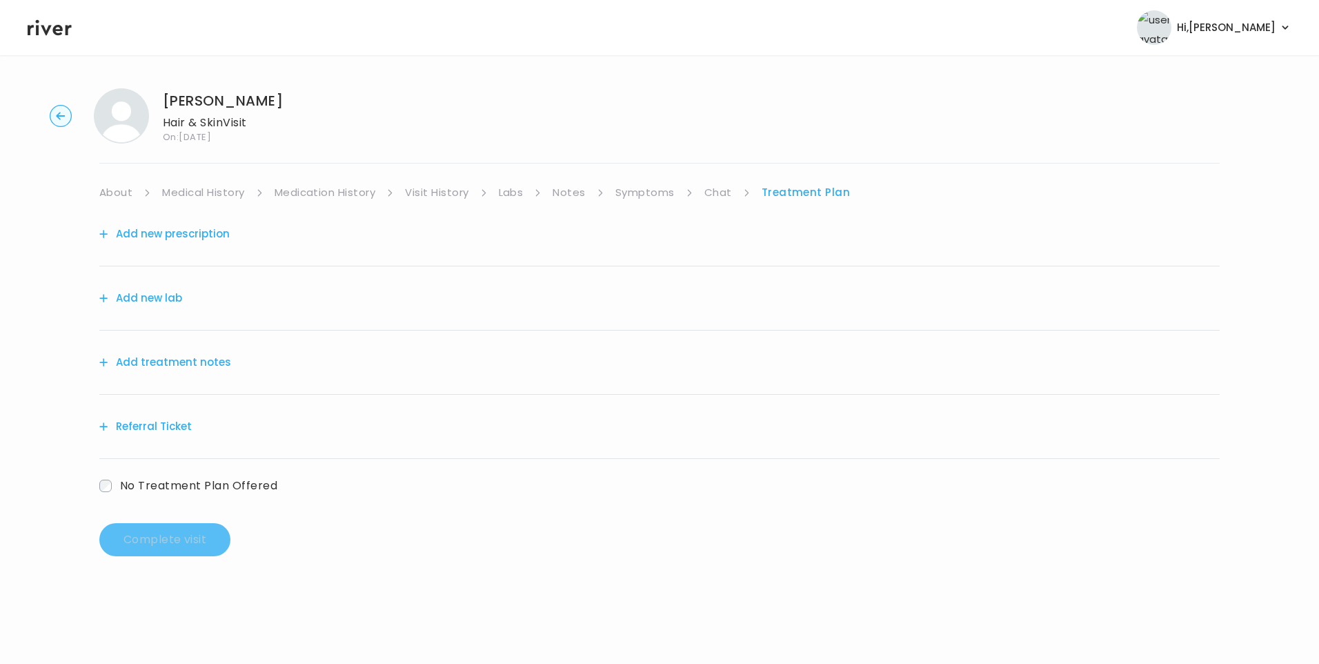
drag, startPoint x: 220, startPoint y: 361, endPoint x: 272, endPoint y: 358, distance: 51.9
click at [228, 361] on div "Add treatment notes" at bounding box center [659, 362] width 1120 height 64
click at [217, 359] on button "Add treatment notes" at bounding box center [165, 362] width 132 height 19
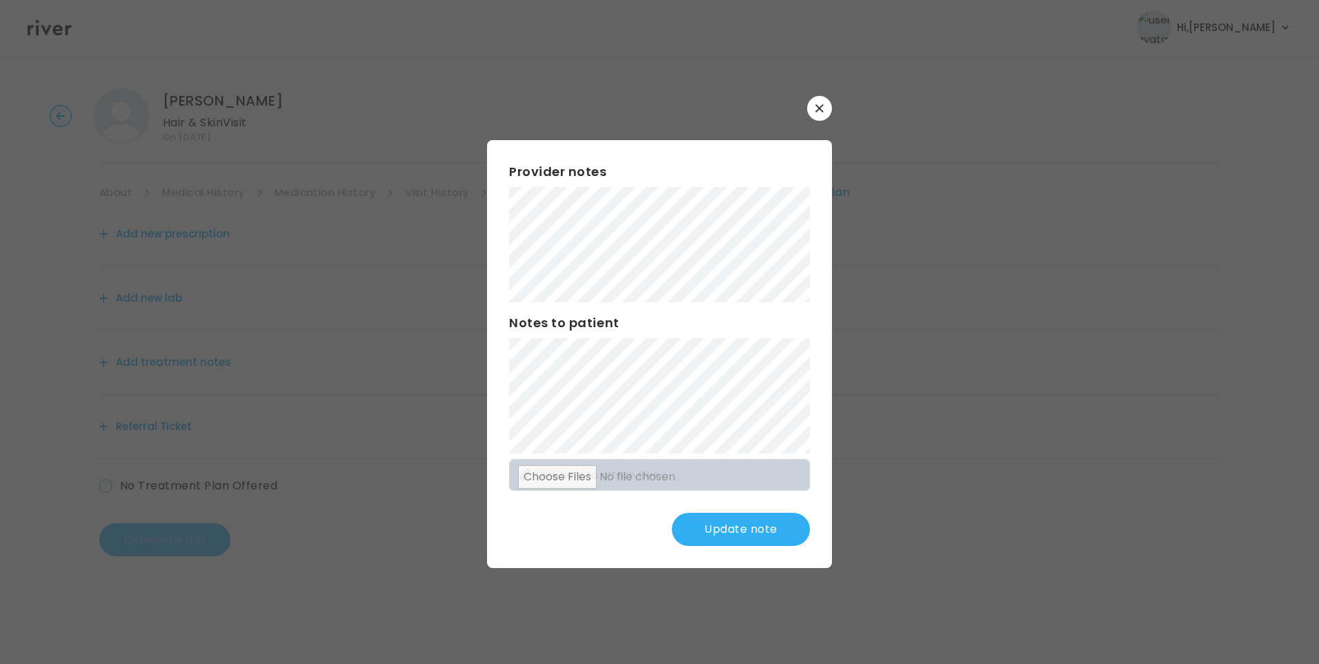
click at [756, 520] on button "Update note" at bounding box center [741, 529] width 138 height 33
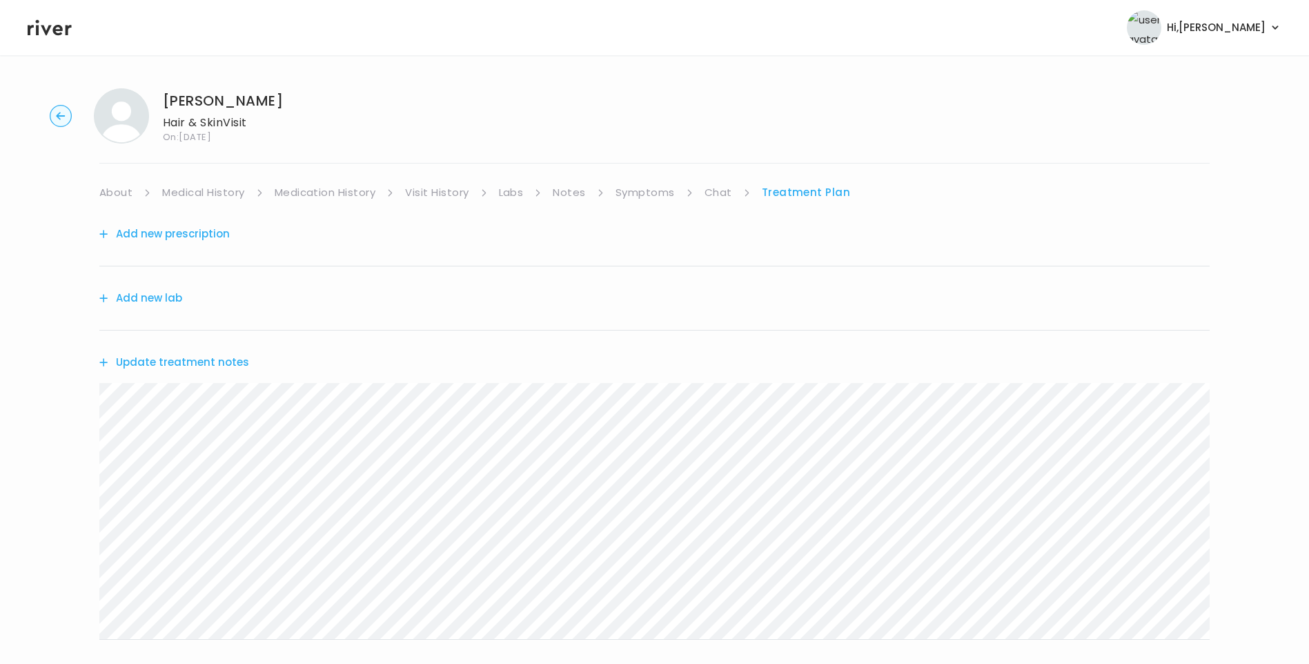
click at [721, 192] on link "Chat" at bounding box center [718, 192] width 28 height 19
click at [61, 34] on icon at bounding box center [50, 28] width 44 height 16
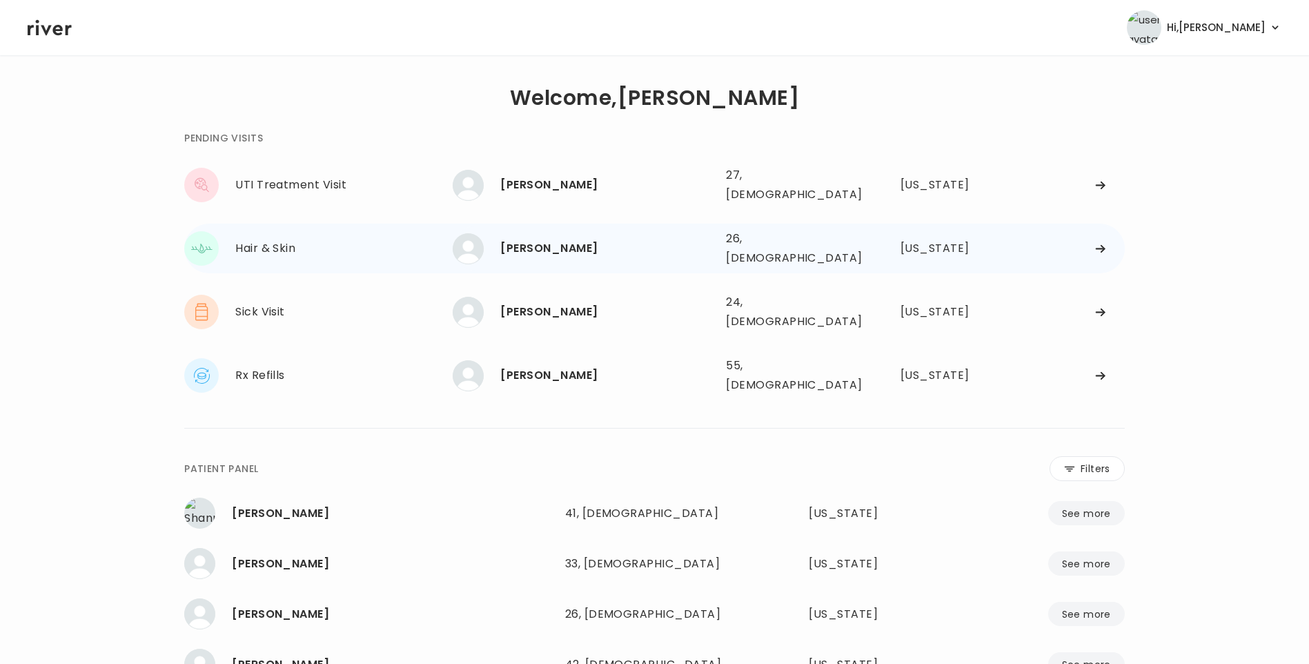
click at [553, 239] on div "[PERSON_NAME]" at bounding box center [607, 248] width 215 height 19
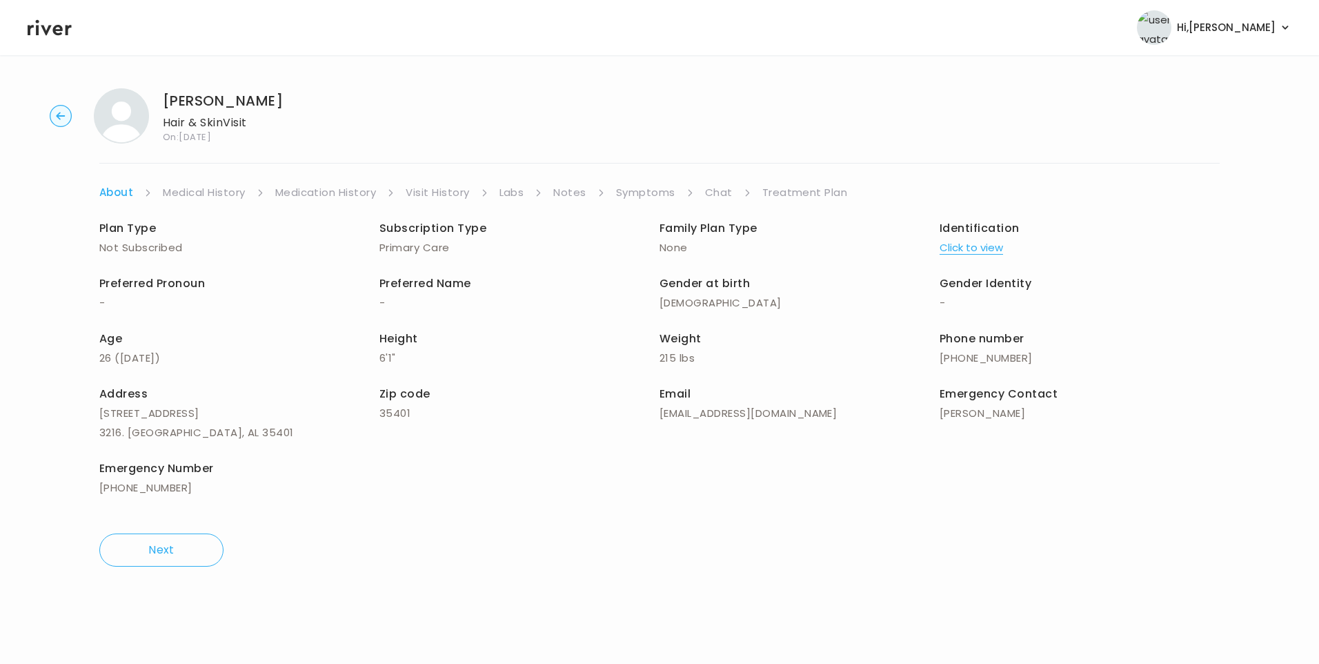
click at [712, 194] on link "Chat" at bounding box center [719, 192] width 28 height 19
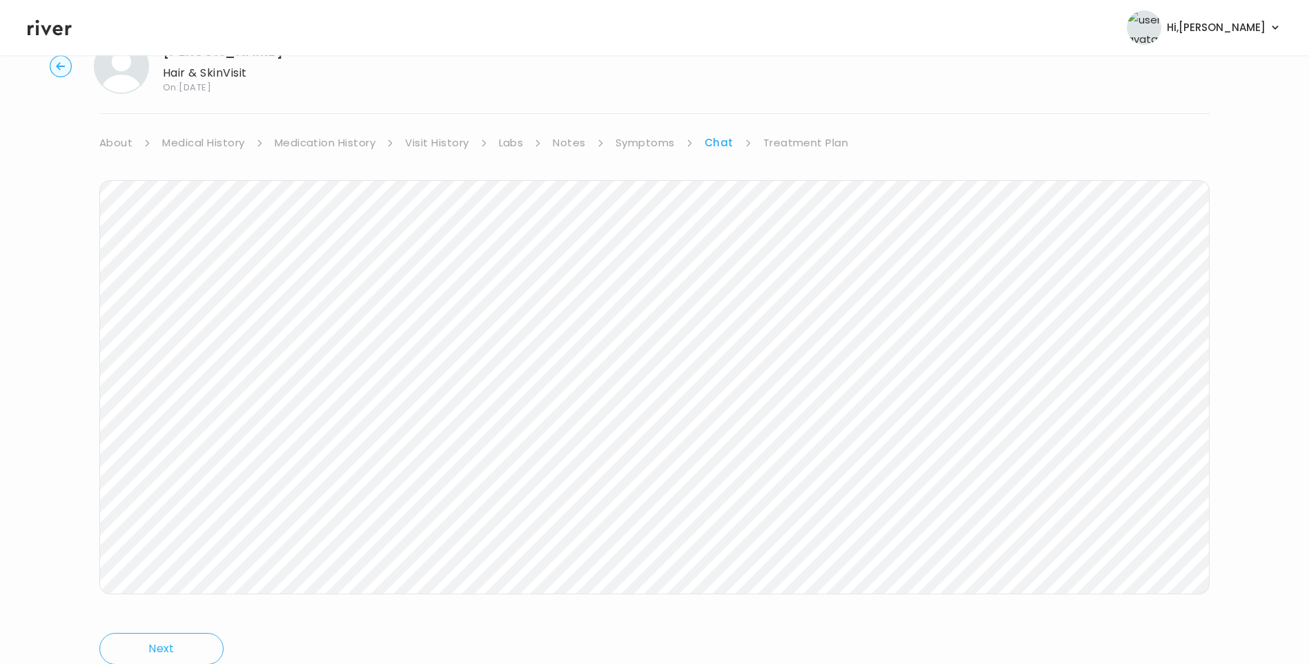
scroll to position [103, 0]
click at [38, 17] on icon at bounding box center [50, 27] width 44 height 21
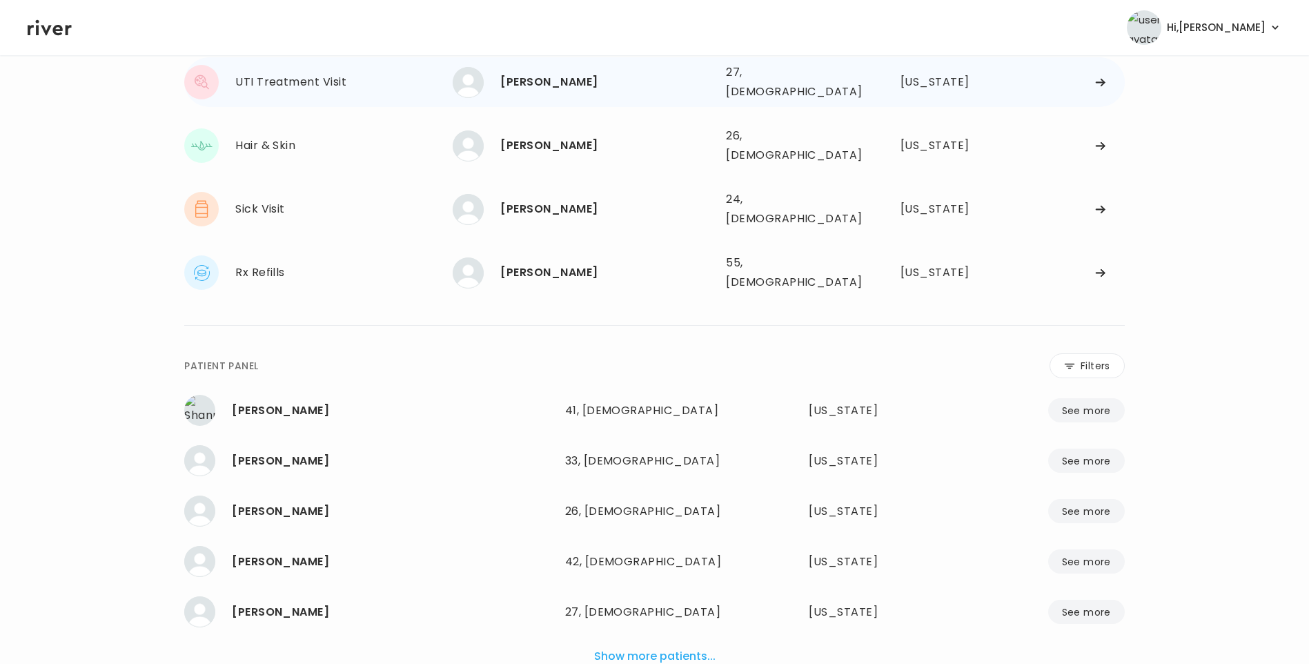
click at [590, 86] on div "[PERSON_NAME]" at bounding box center [607, 81] width 215 height 19
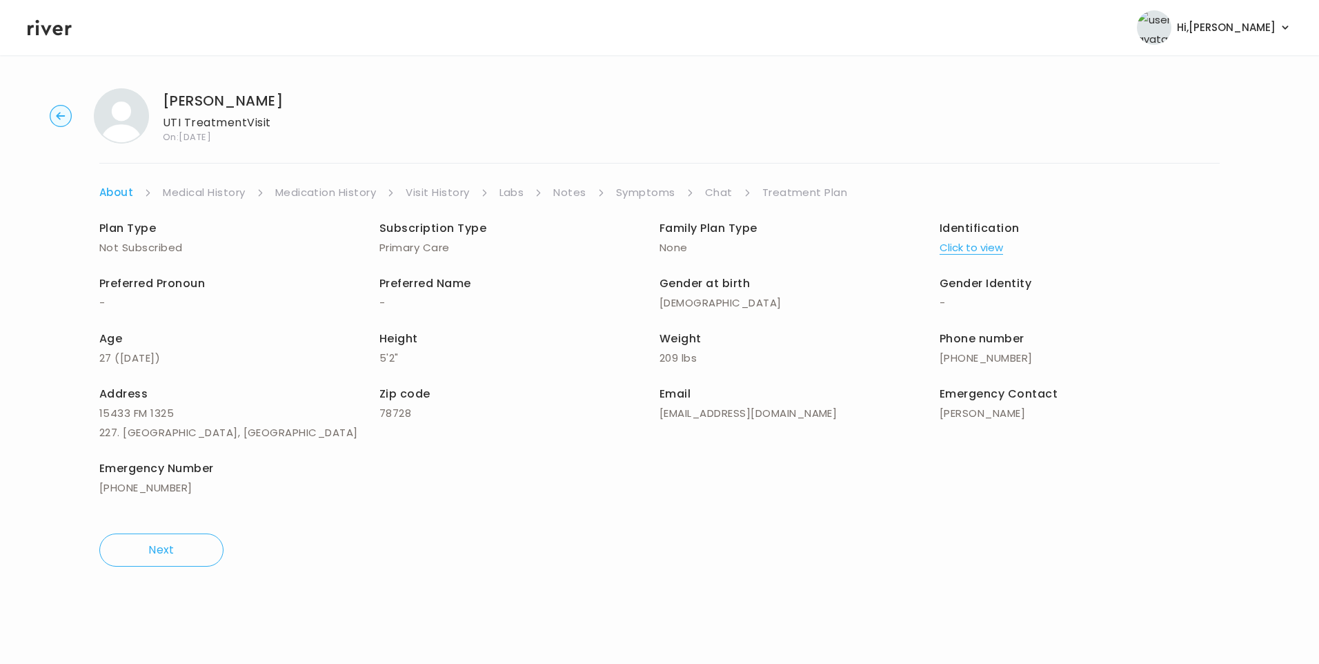
click at [443, 187] on link "Visit History" at bounding box center [437, 192] width 63 height 19
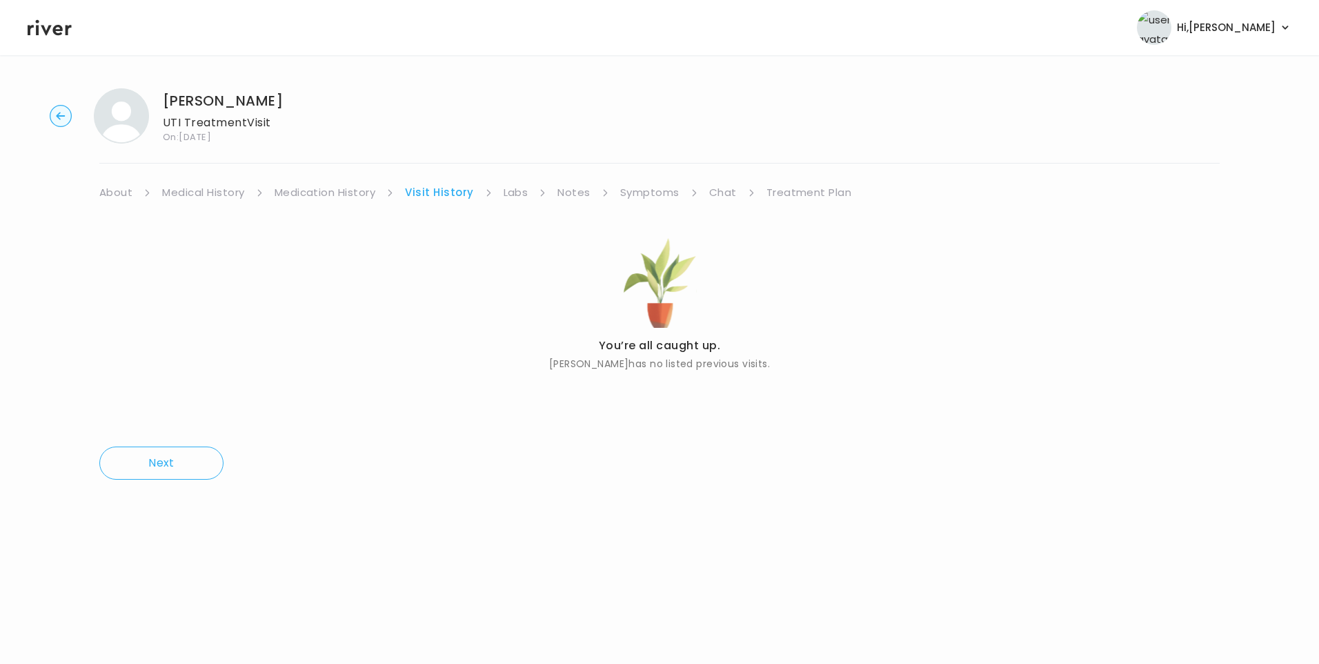
click at [123, 195] on link "About" at bounding box center [115, 192] width 33 height 19
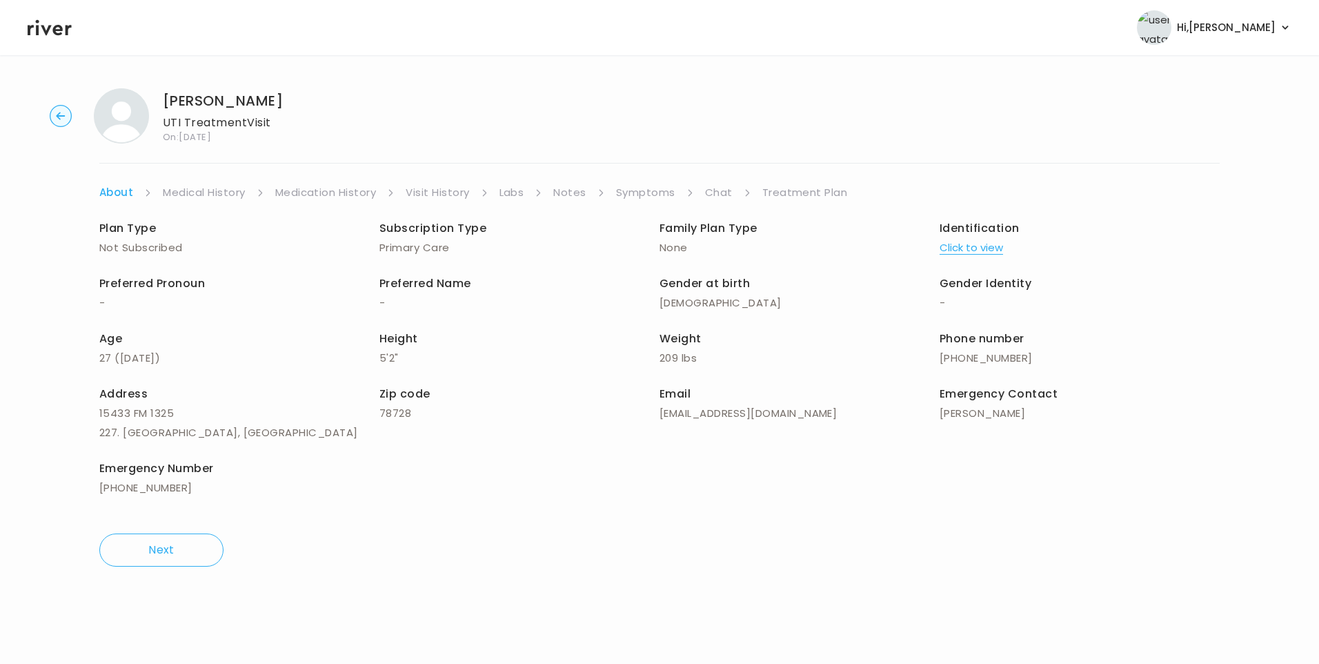
click at [982, 252] on button "Click to view" at bounding box center [971, 247] width 63 height 19
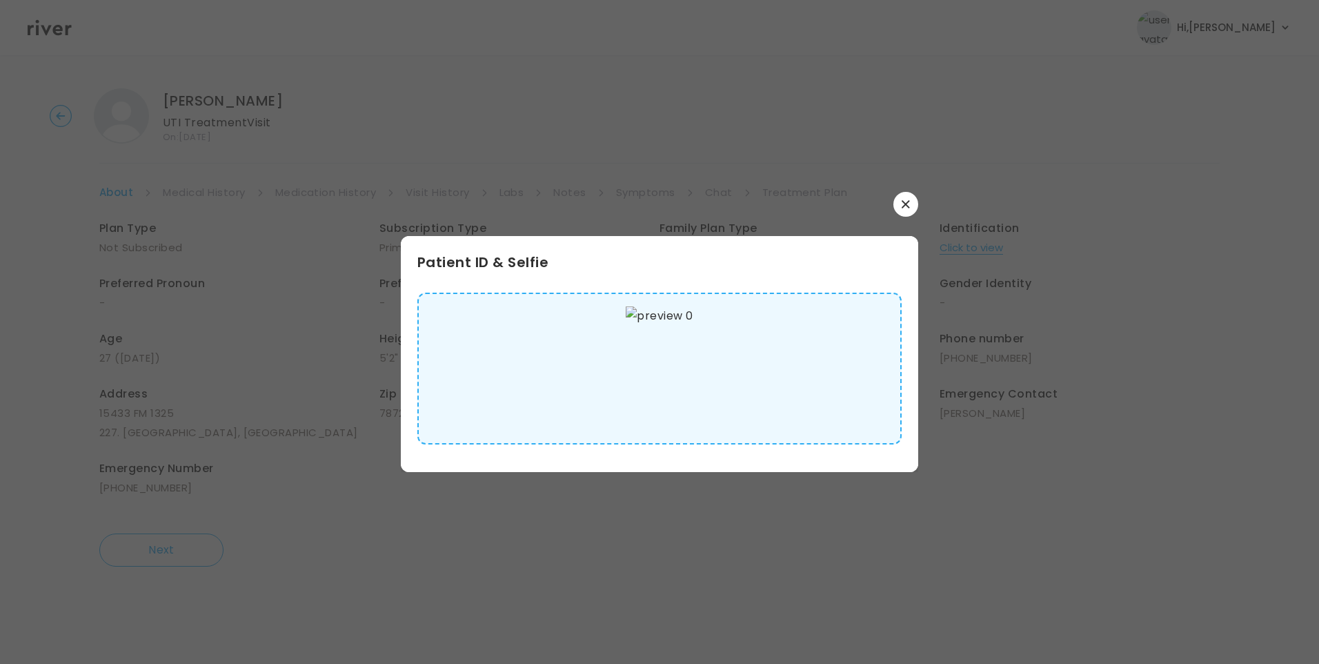
click at [681, 364] on img at bounding box center [659, 368] width 67 height 124
click at [909, 205] on icon "button" at bounding box center [906, 204] width 8 height 8
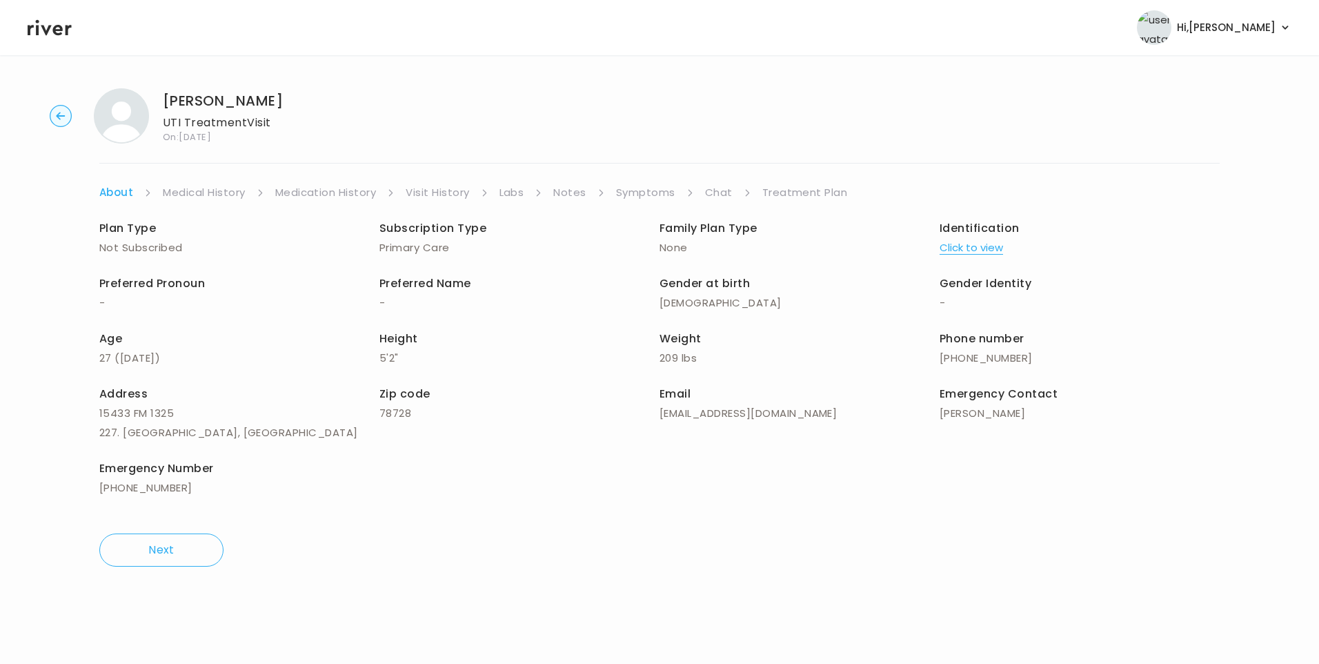
click at [219, 193] on link "Medical History" at bounding box center [204, 192] width 82 height 19
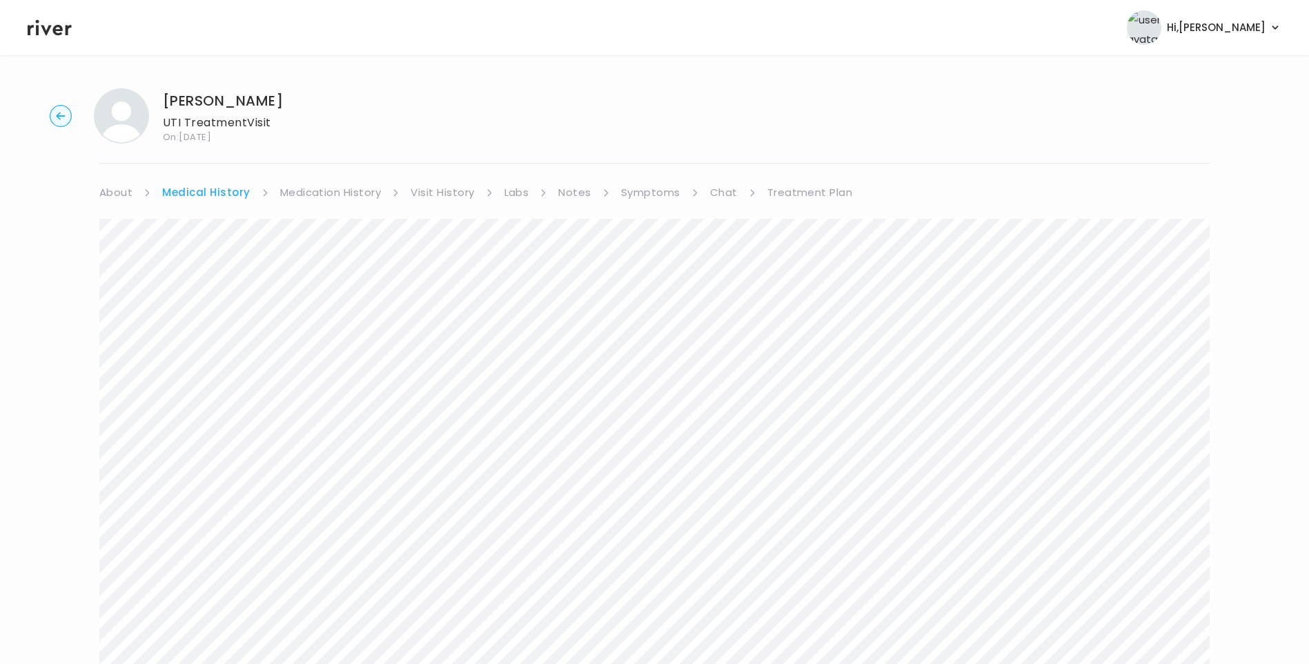
click at [726, 190] on link "Chat" at bounding box center [724, 192] width 28 height 19
click at [794, 192] on link "Treatment Plan" at bounding box center [806, 192] width 86 height 19
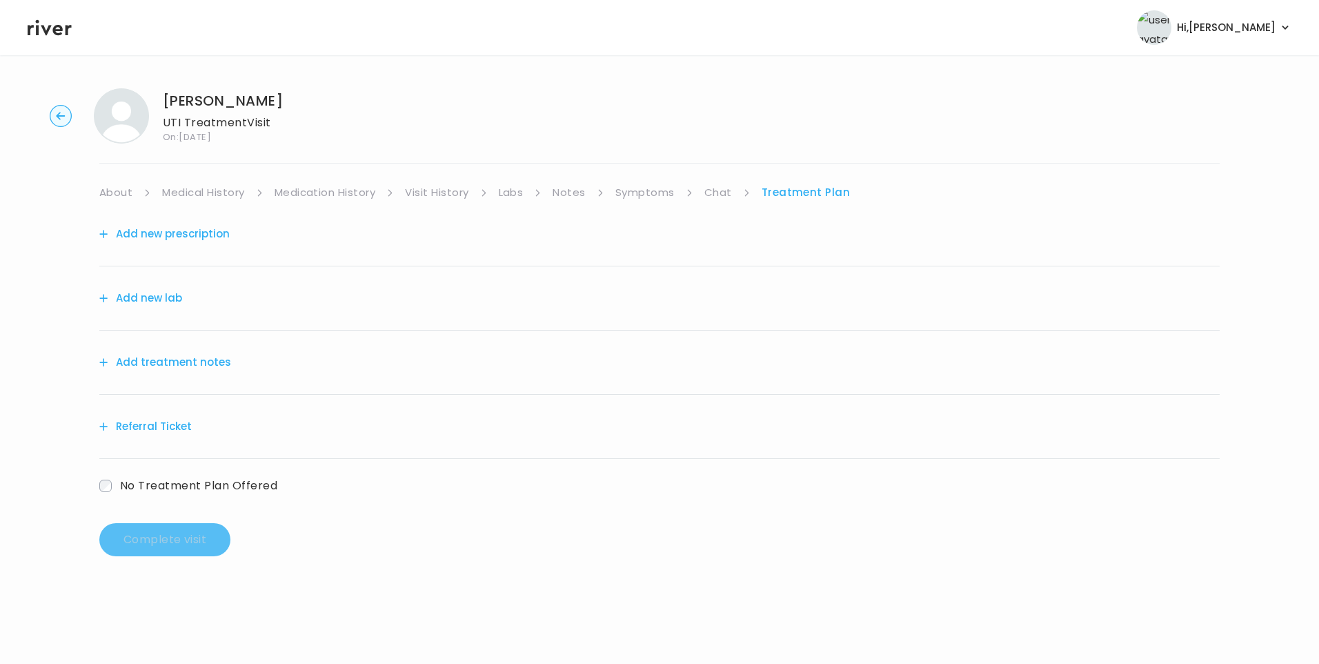
click at [631, 192] on link "Symptoms" at bounding box center [644, 192] width 59 height 19
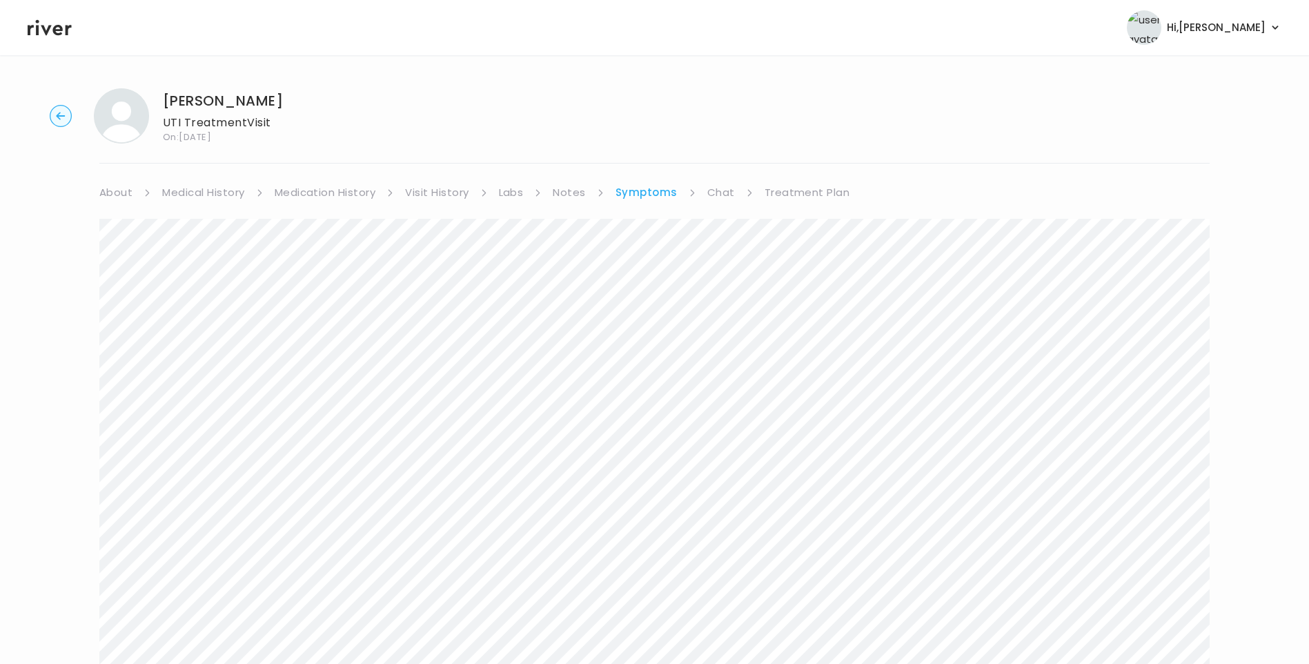
click at [206, 194] on link "Medical History" at bounding box center [203, 192] width 82 height 19
click at [793, 191] on link "Treatment Plan" at bounding box center [810, 192] width 86 height 19
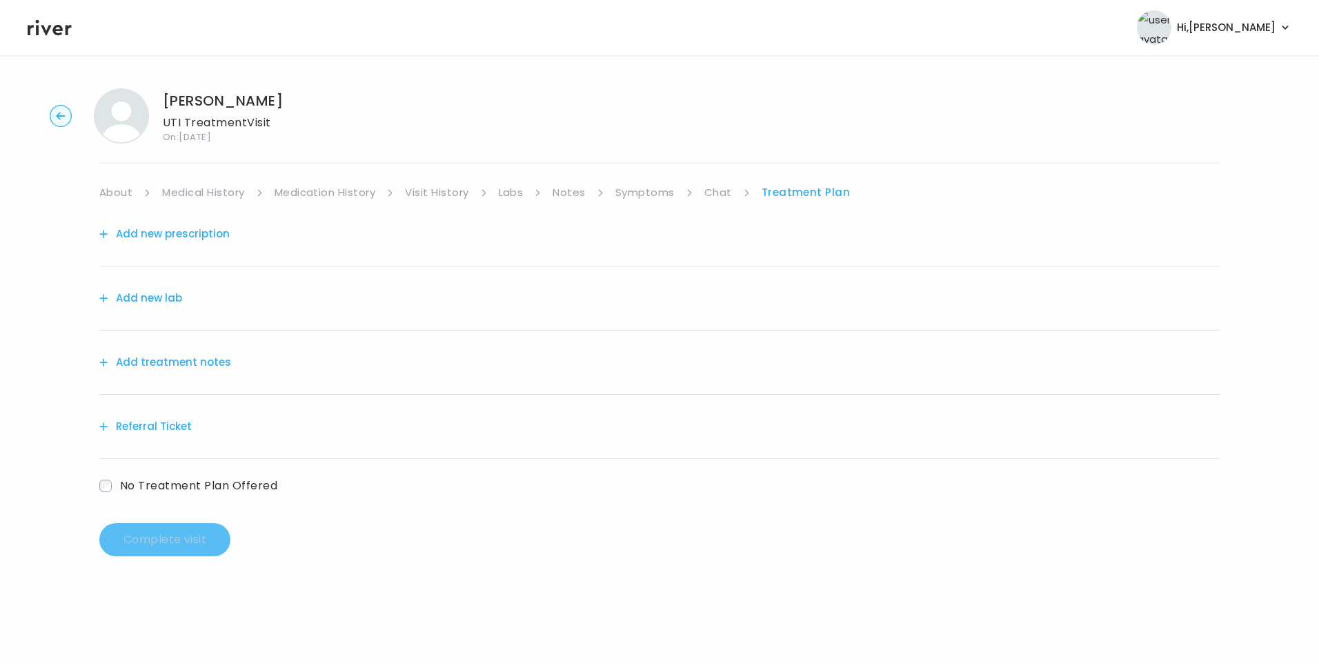
click at [188, 360] on button "Add treatment notes" at bounding box center [165, 362] width 132 height 19
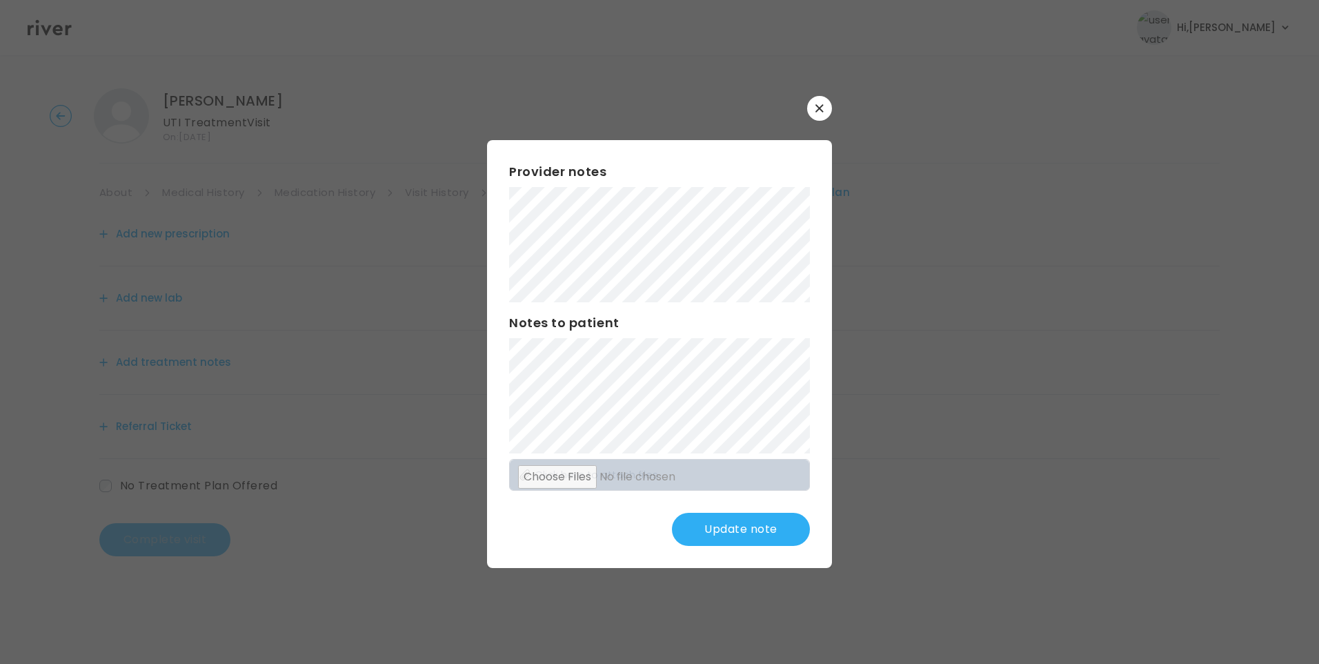
click at [754, 530] on button "Update note" at bounding box center [741, 529] width 138 height 33
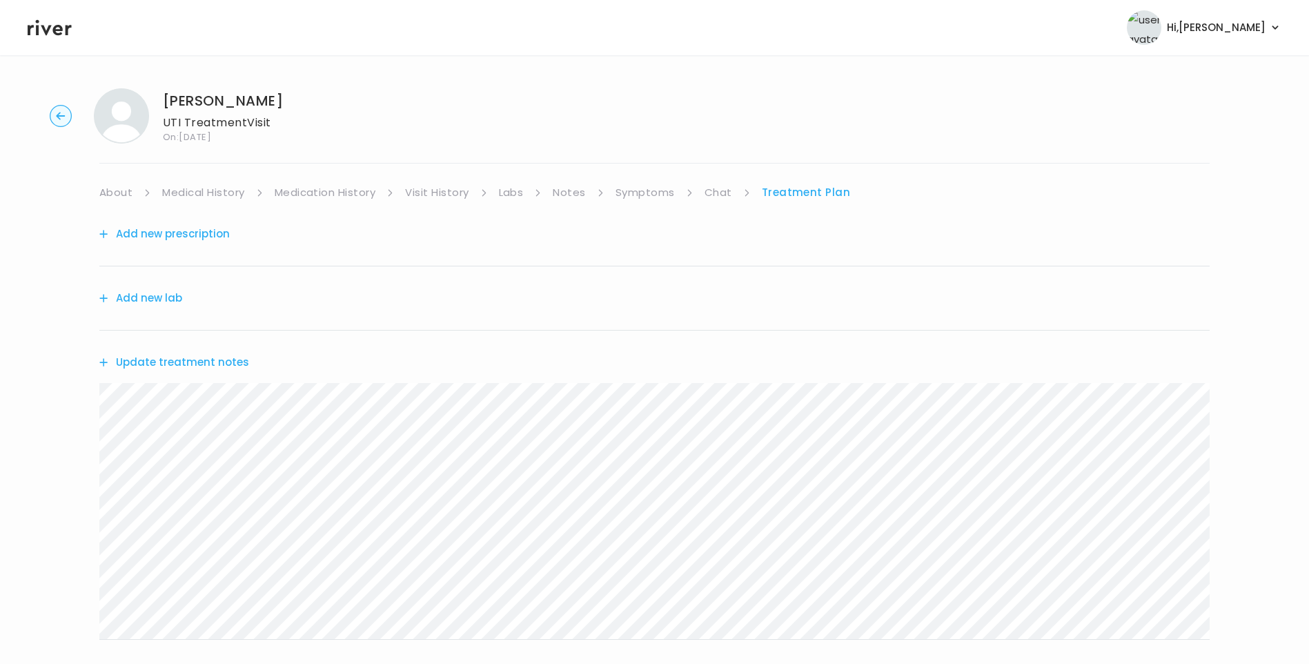
click at [229, 364] on button "Update treatment notes" at bounding box center [174, 362] width 150 height 19
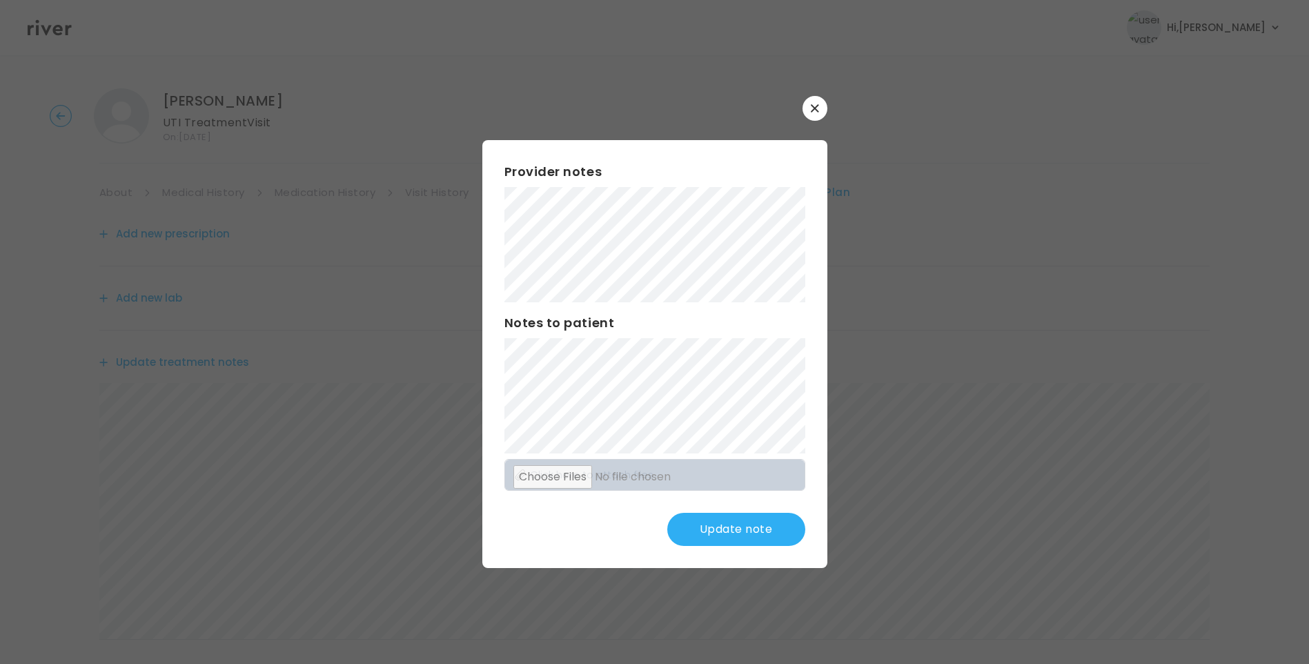
click at [758, 530] on button "Update note" at bounding box center [736, 529] width 138 height 33
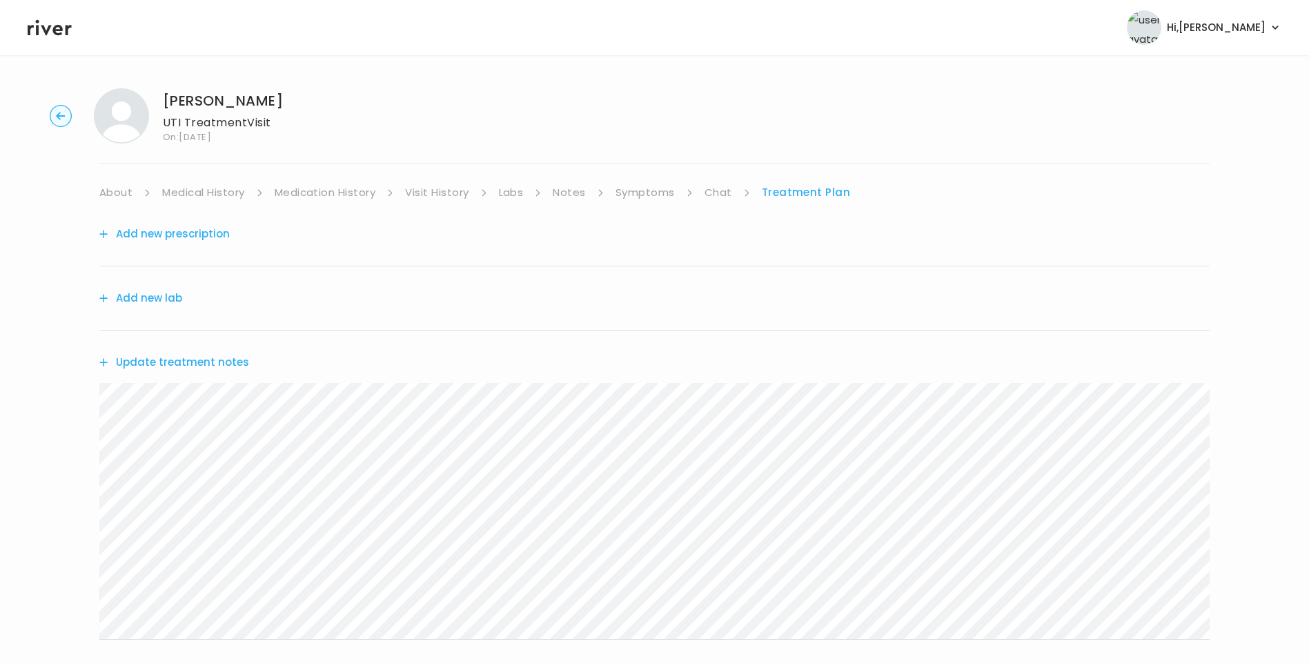
click at [239, 364] on button "Update treatment notes" at bounding box center [174, 362] width 150 height 19
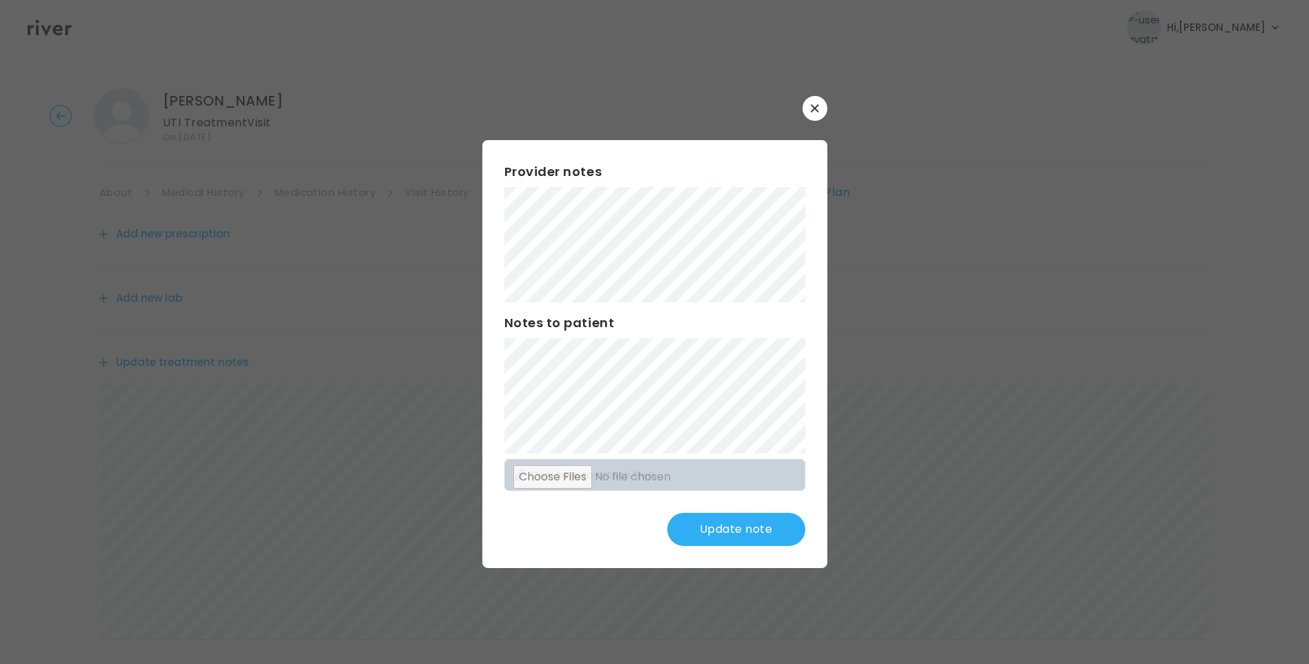
click at [755, 535] on button "Update note" at bounding box center [736, 529] width 138 height 33
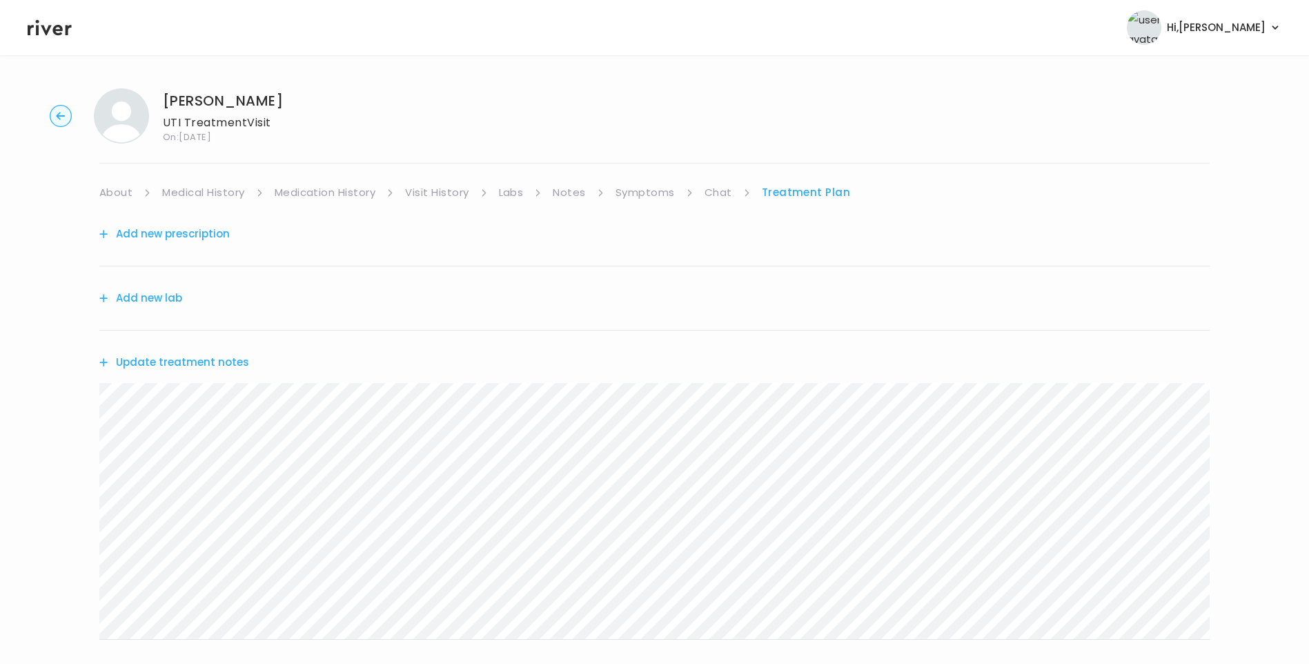
click at [215, 360] on button "Update treatment notes" at bounding box center [174, 362] width 150 height 19
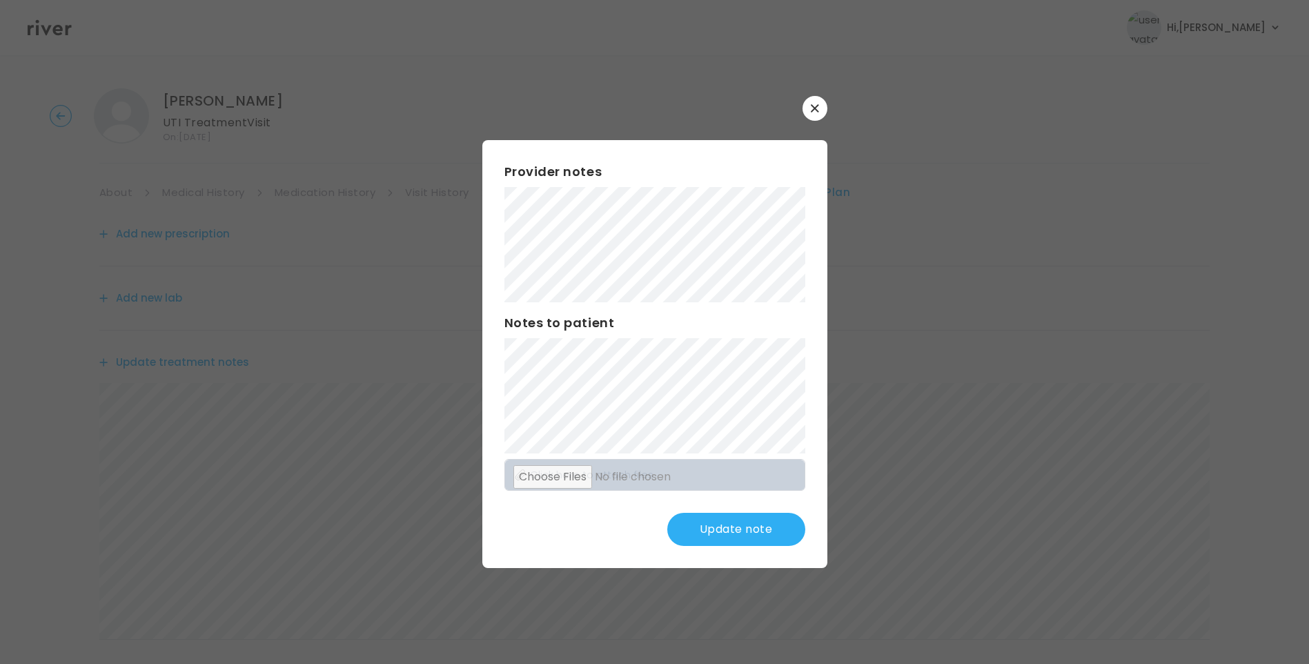
click at [758, 542] on button "Update note" at bounding box center [736, 529] width 138 height 33
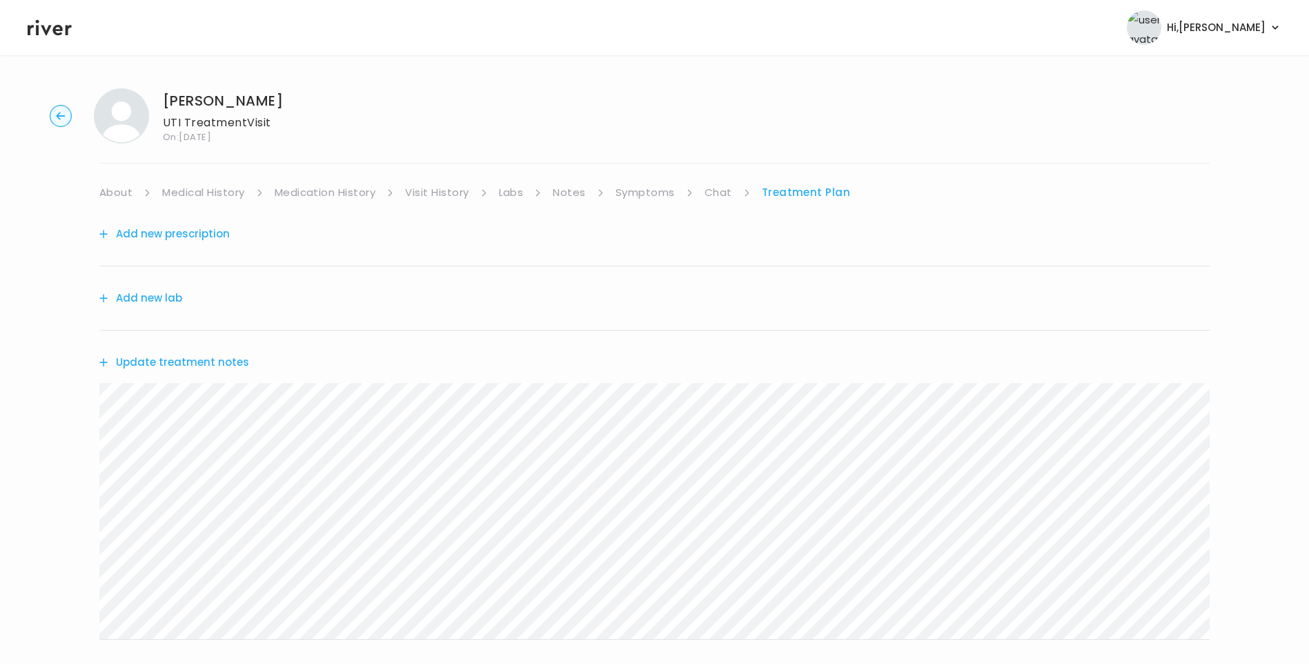
click at [230, 361] on button "Update treatment notes" at bounding box center [174, 362] width 150 height 19
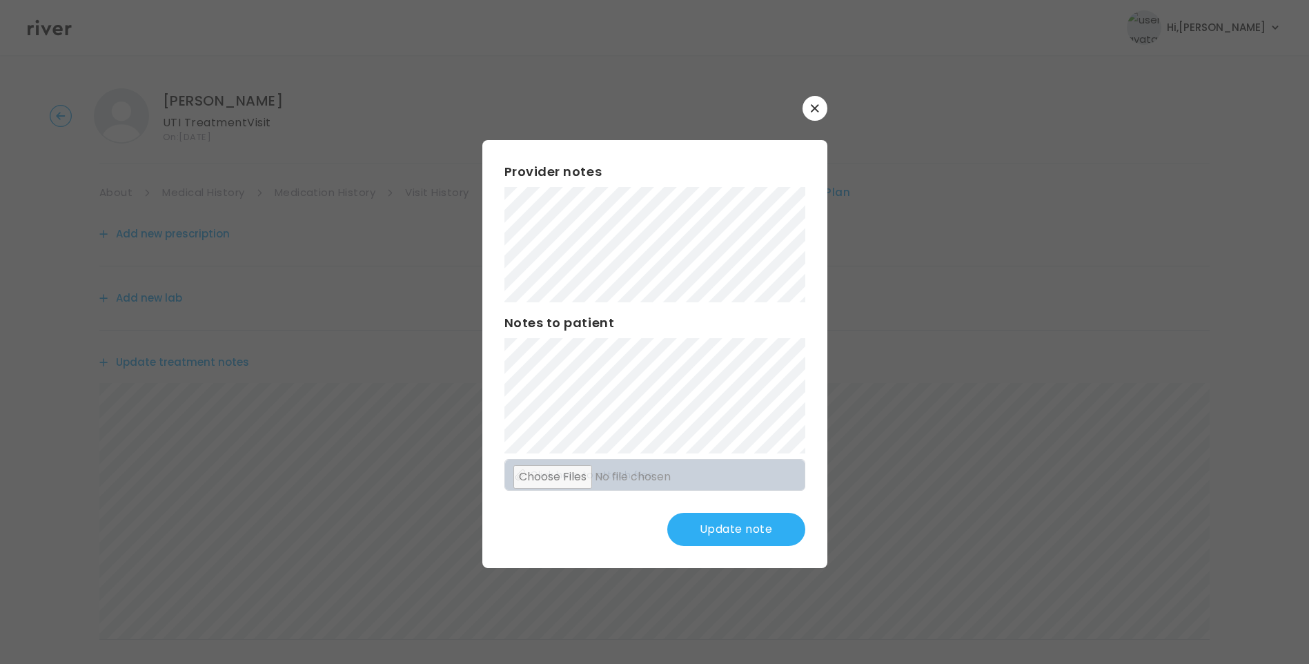
click at [755, 538] on button "Update note" at bounding box center [736, 529] width 138 height 33
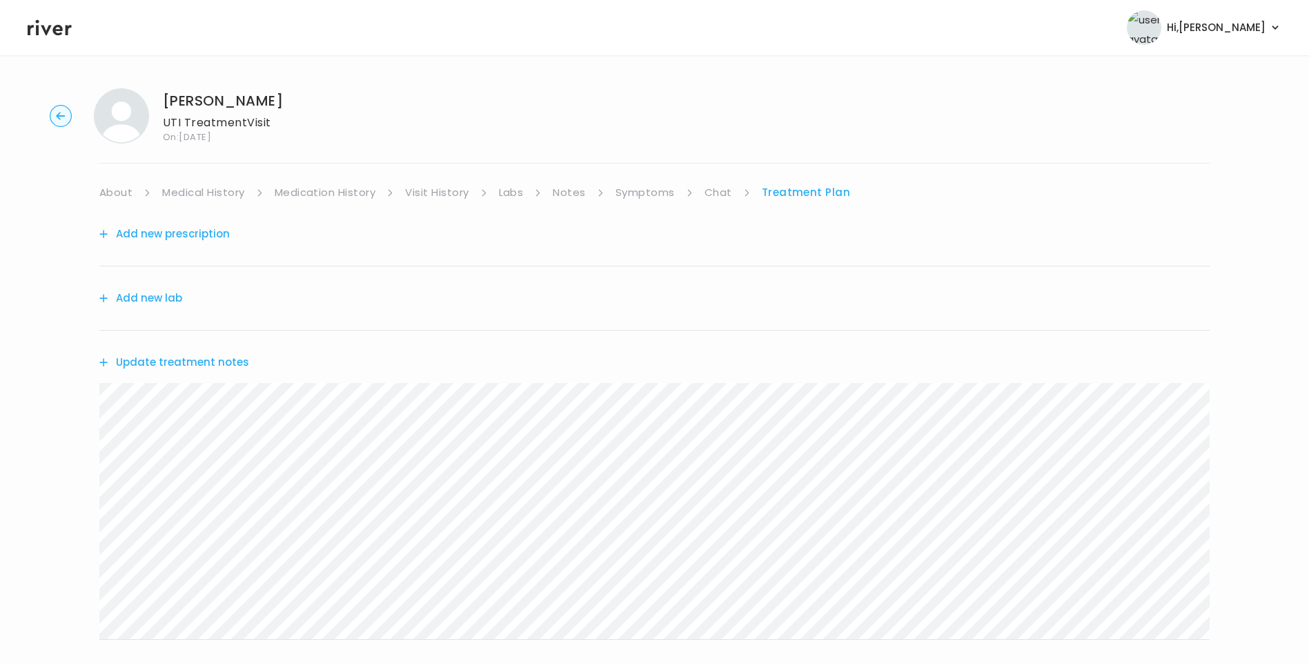
click at [129, 192] on link "About" at bounding box center [115, 192] width 33 height 19
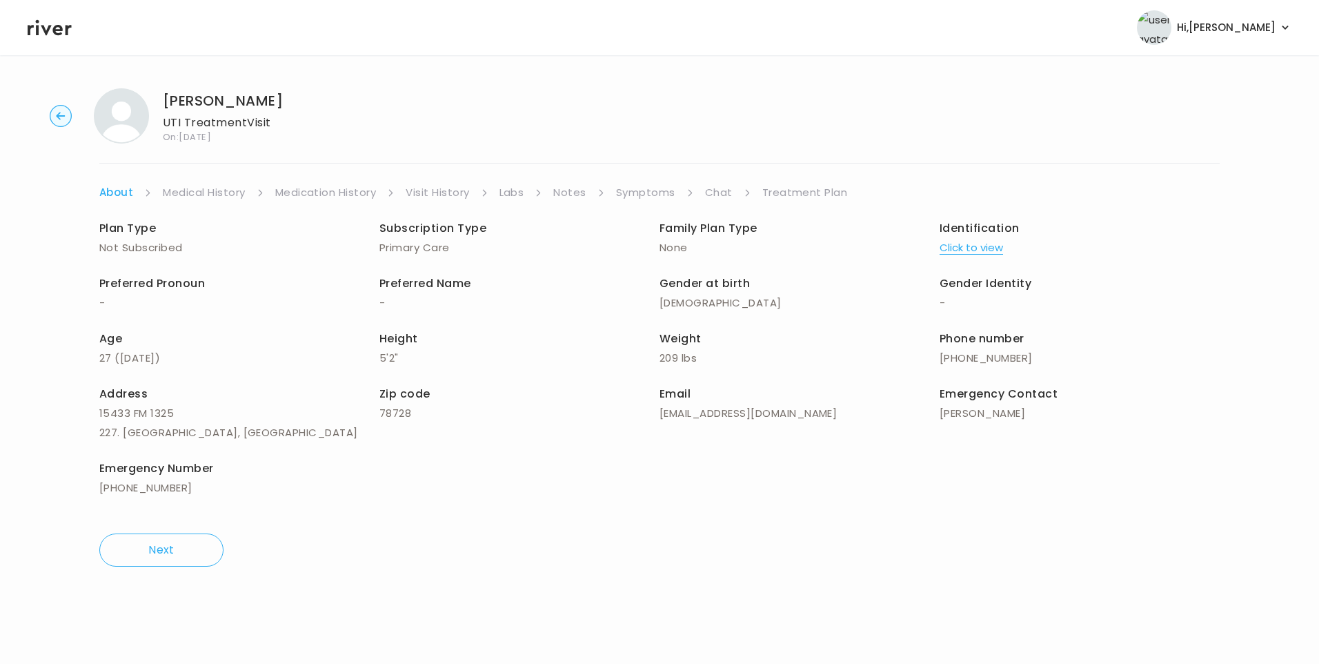
click at [824, 191] on link "Treatment Plan" at bounding box center [805, 192] width 86 height 19
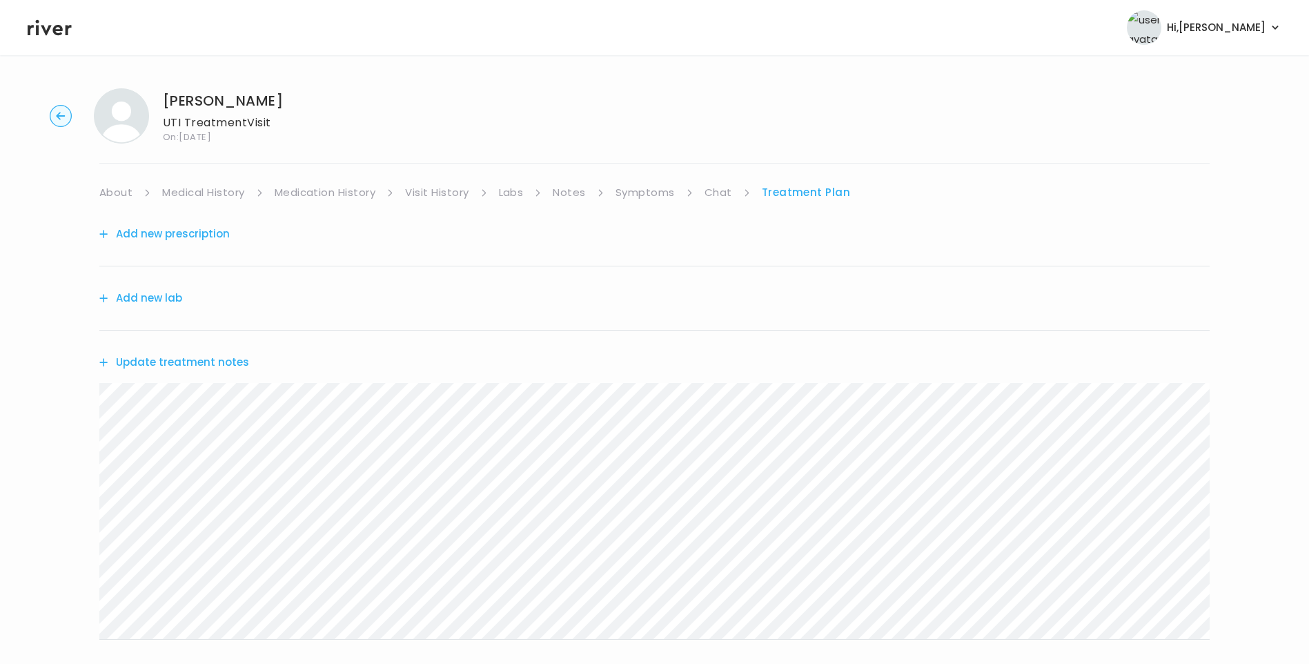
click at [422, 195] on link "Visit History" at bounding box center [436, 192] width 63 height 19
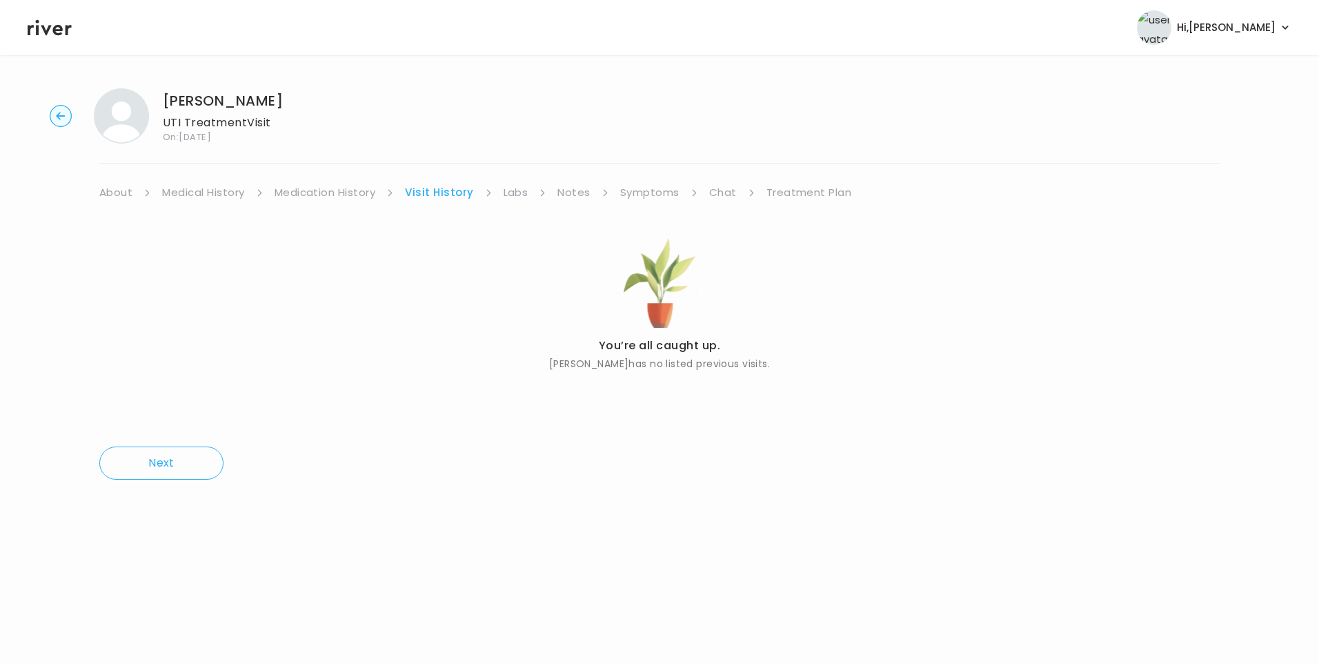
click at [824, 192] on link "Treatment Plan" at bounding box center [809, 192] width 86 height 19
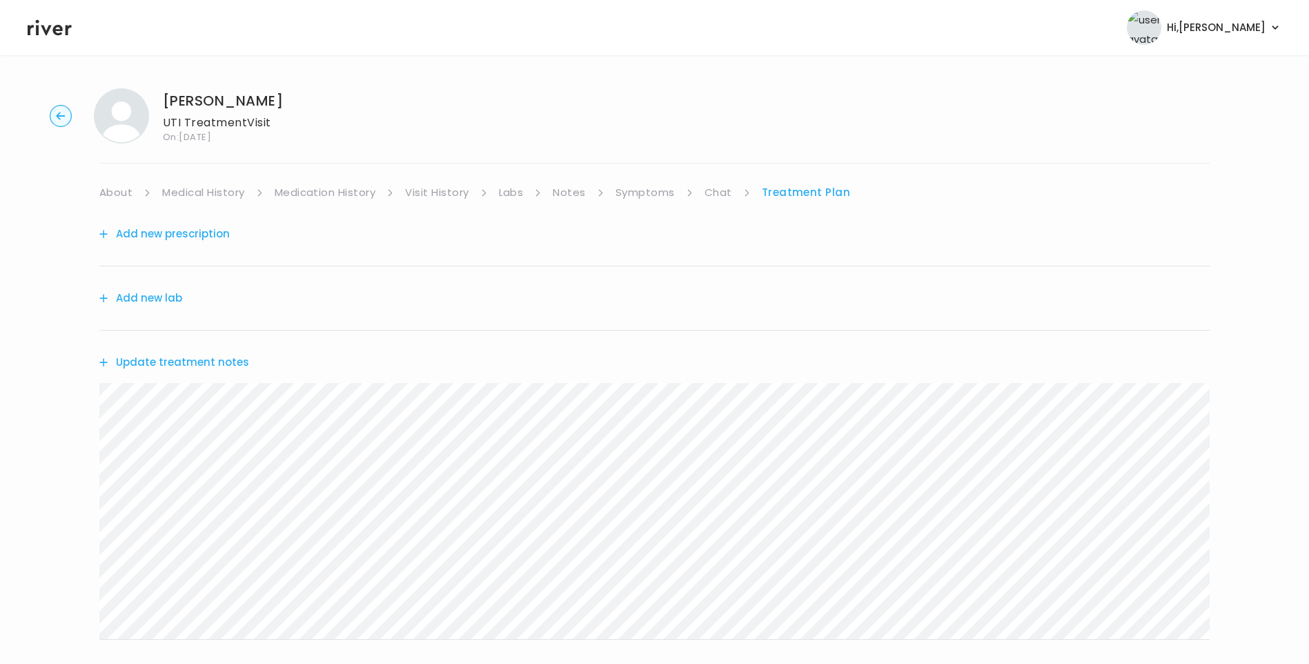
click at [236, 366] on button "Update treatment notes" at bounding box center [174, 362] width 150 height 19
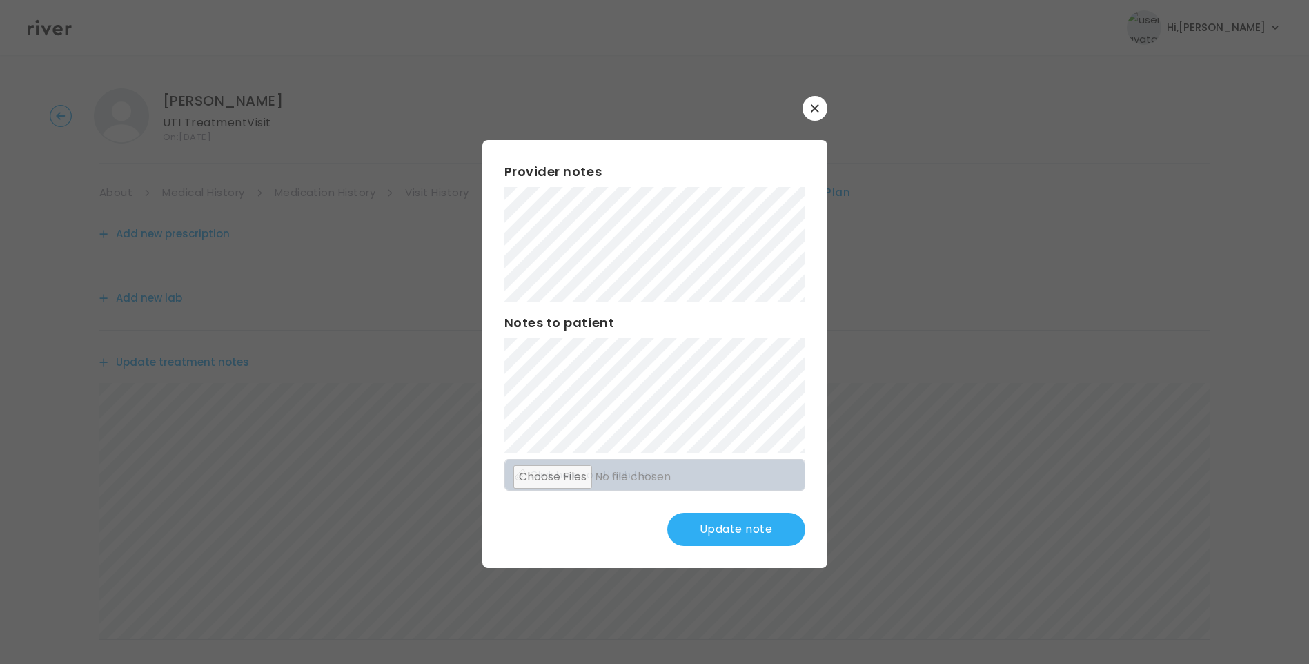
click at [760, 524] on button "Update note" at bounding box center [736, 529] width 138 height 33
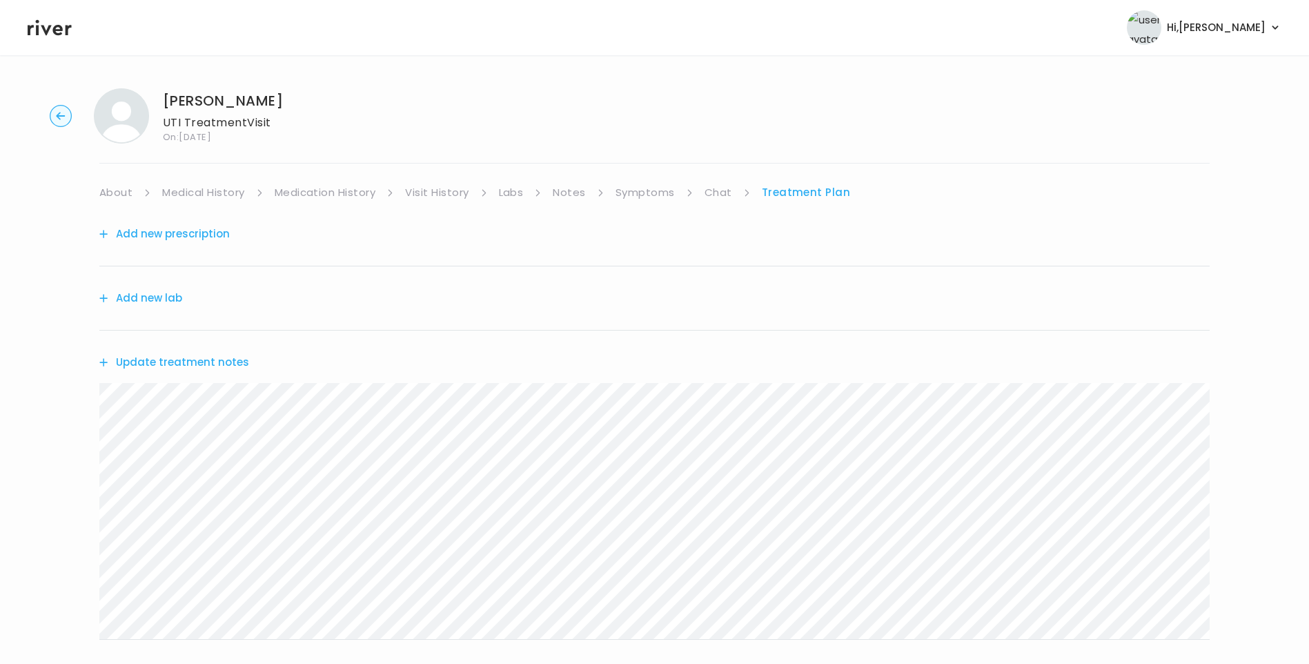
click at [217, 226] on button "Add new prescription" at bounding box center [164, 233] width 130 height 19
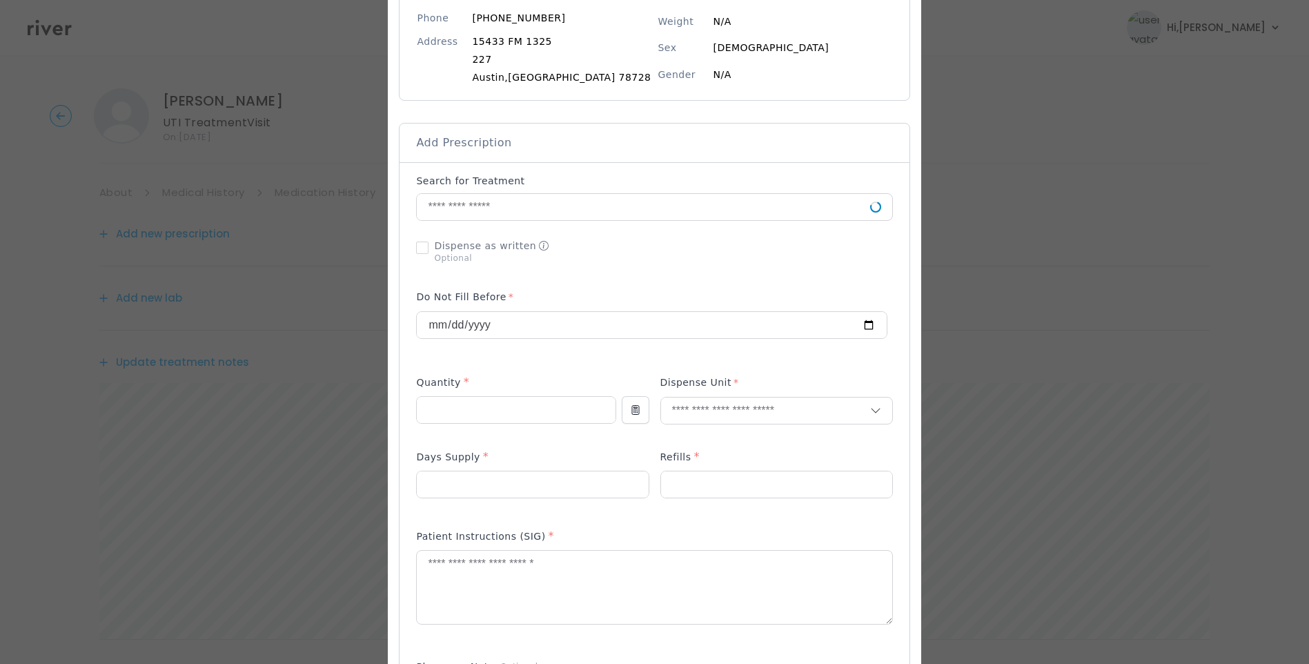
scroll to position [207, 0]
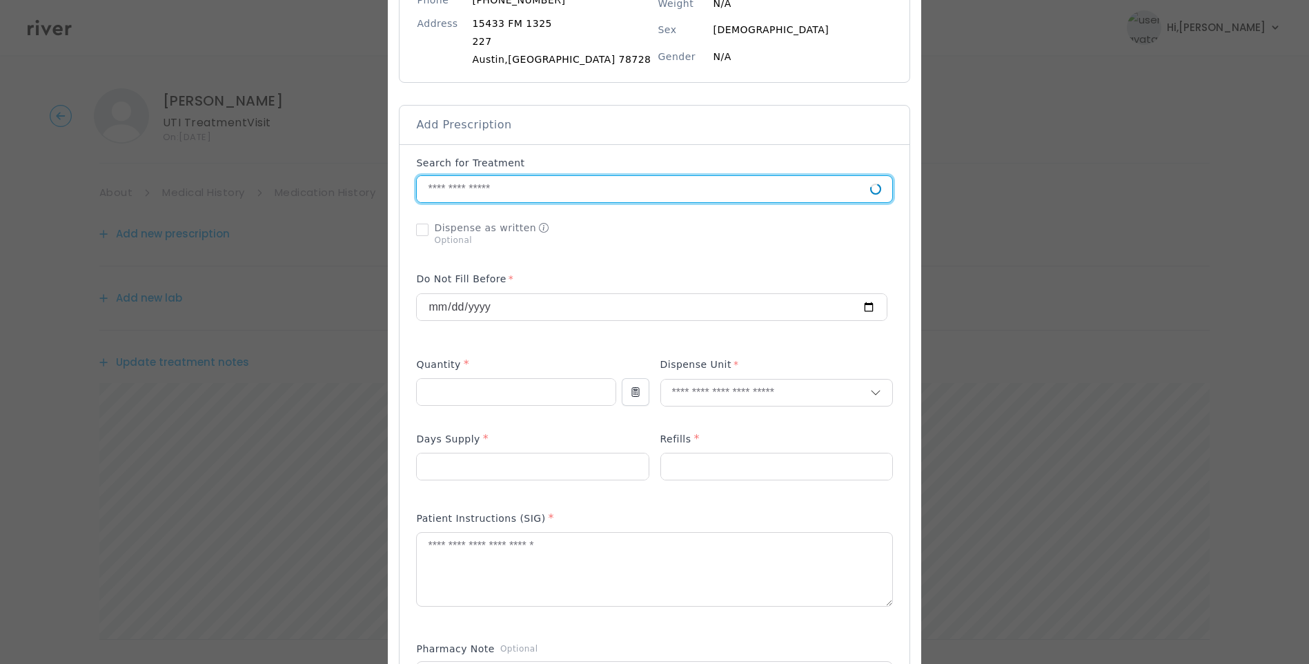
click at [510, 199] on input "text" at bounding box center [643, 189] width 453 height 26
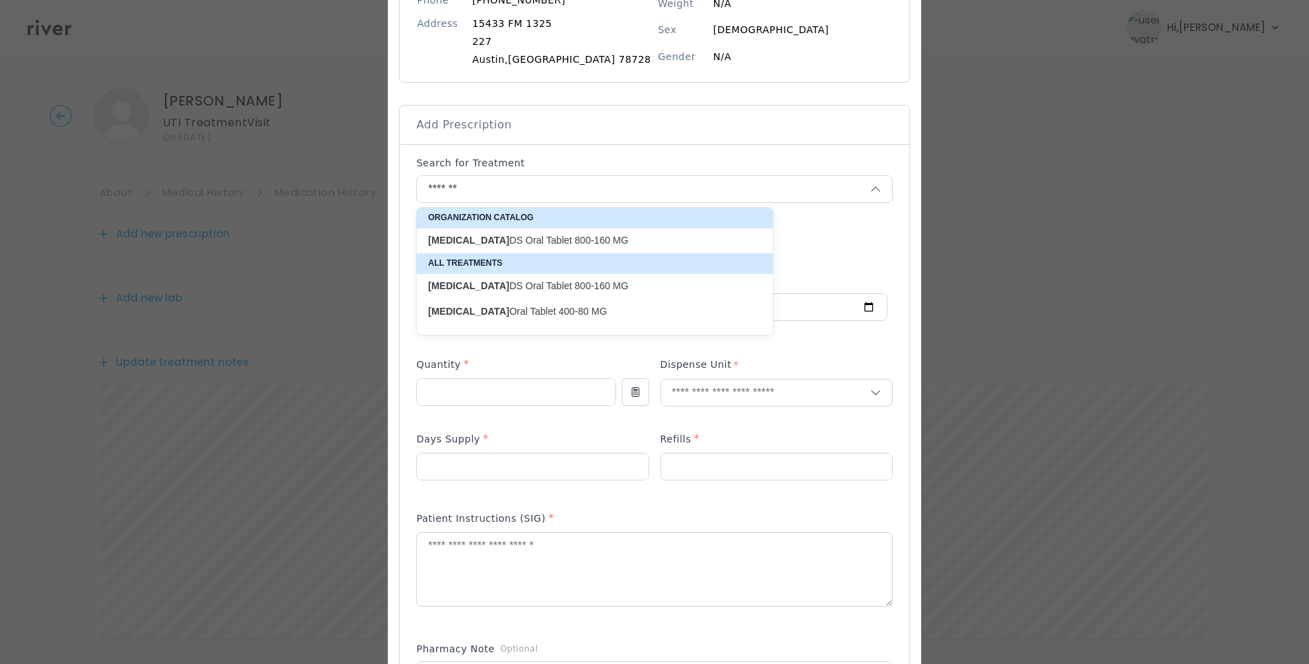
click at [581, 240] on p "Bactrim DS Oral Tablet 800-160 MG" at bounding box center [586, 240] width 317 height 13
type input "**********"
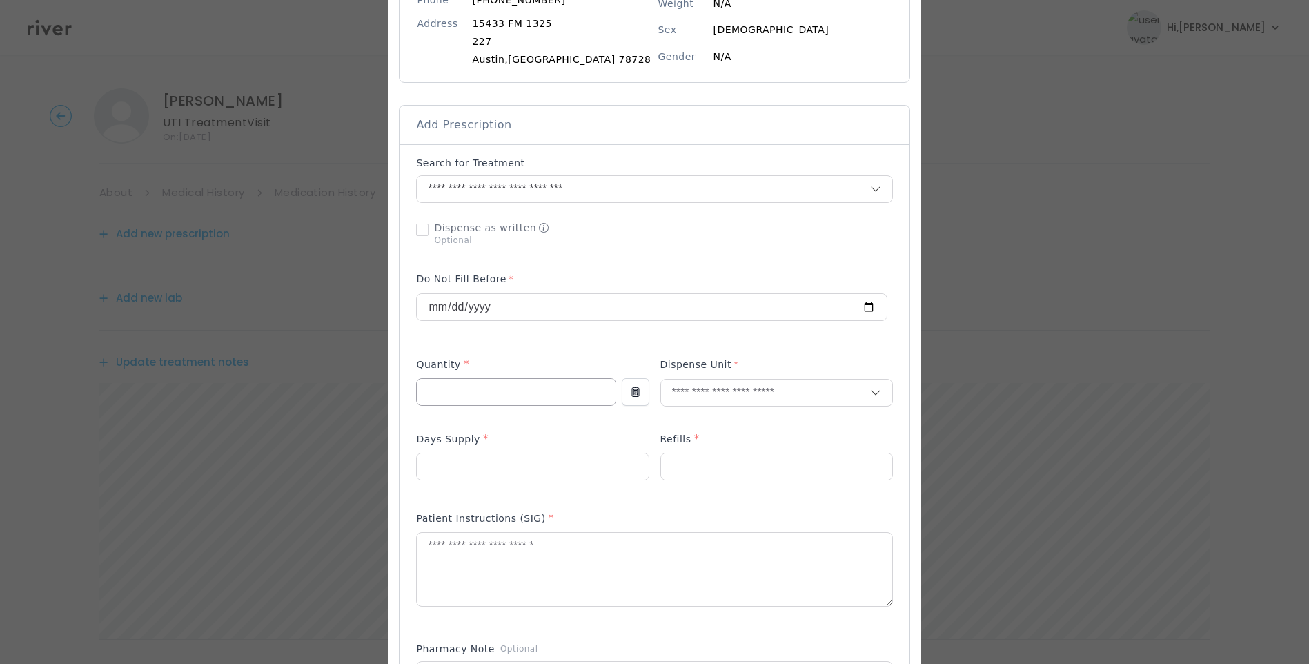
click at [513, 392] on input "number" at bounding box center [516, 392] width 198 height 26
type input "*"
click at [439, 464] on input "number" at bounding box center [532, 466] width 231 height 26
type input "*"
click at [726, 461] on input "number" at bounding box center [776, 466] width 231 height 26
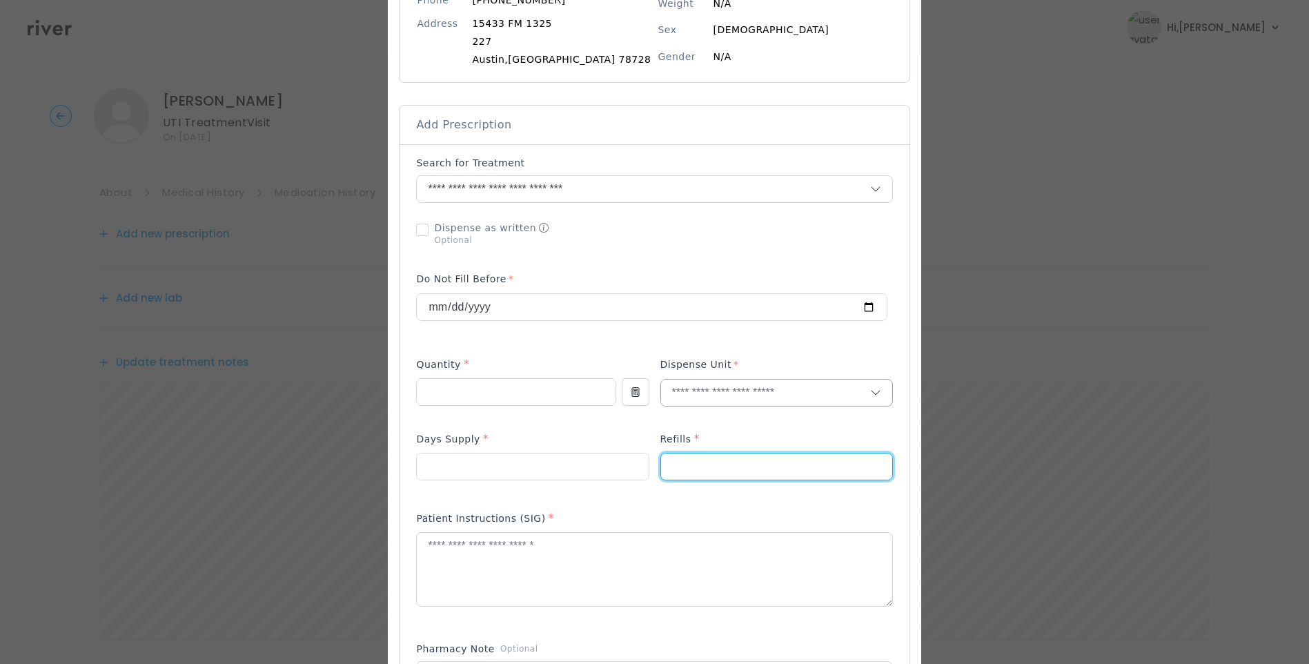
type input "*"
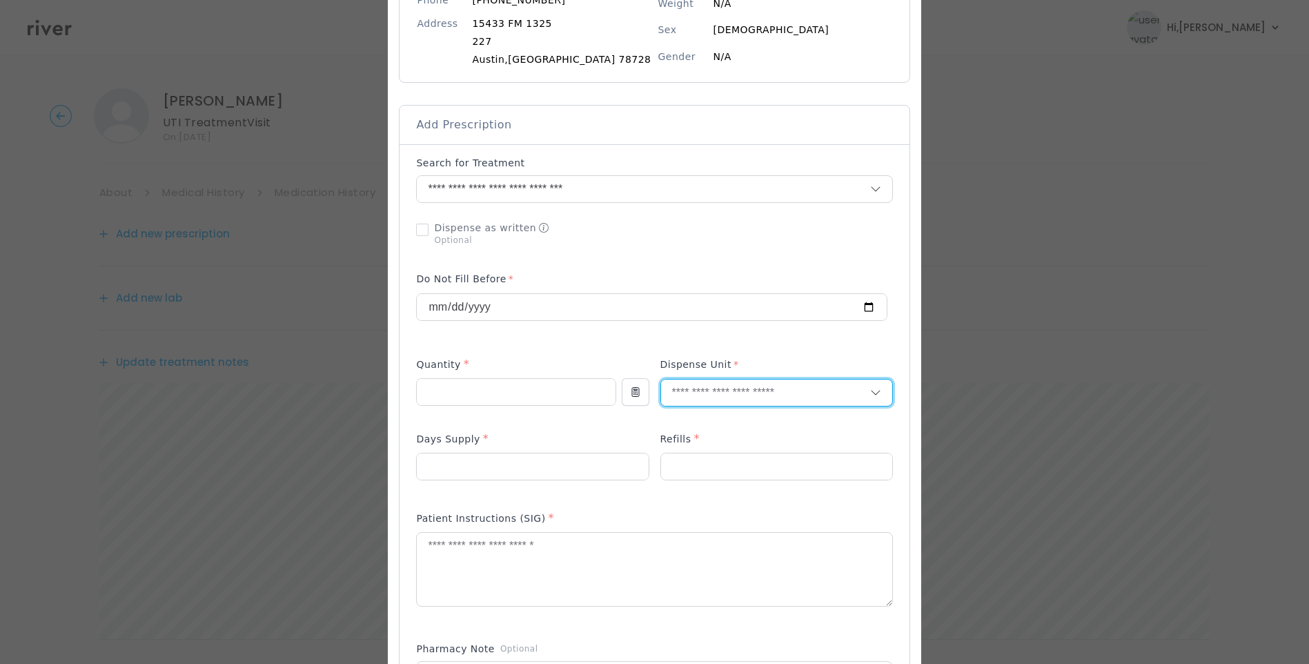
click at [737, 397] on input "text" at bounding box center [765, 392] width 209 height 26
type input "****"
click at [709, 428] on p "Tablet" at bounding box center [758, 422] width 181 height 20
click at [635, 554] on textarea at bounding box center [654, 569] width 475 height 73
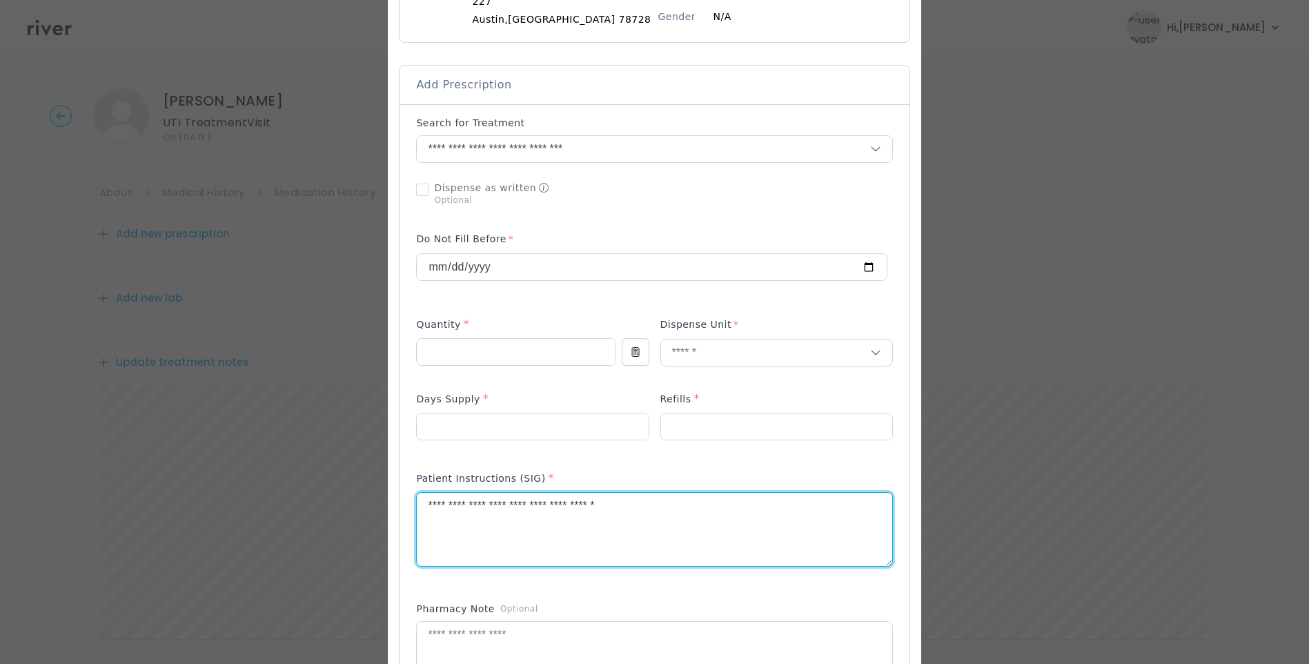
scroll to position [345, 0]
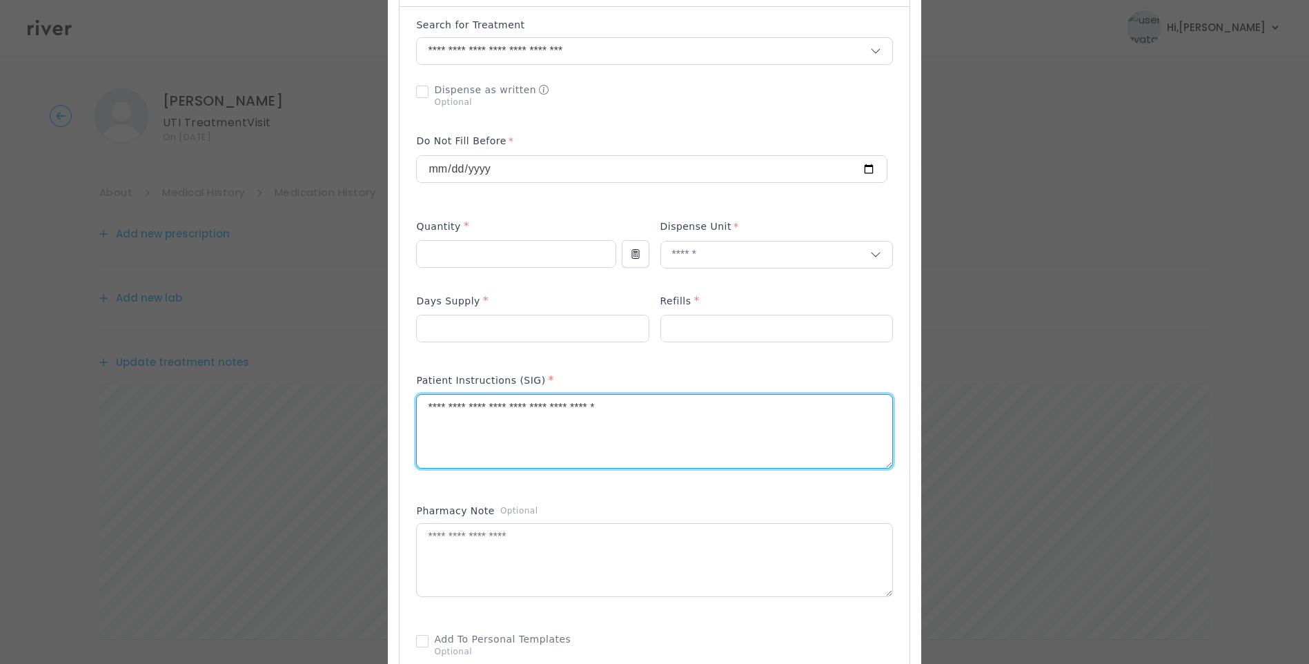
click at [511, 409] on textarea "**********" at bounding box center [654, 431] width 475 height 73
type textarea "**********"
click at [525, 526] on textarea at bounding box center [654, 560] width 475 height 73
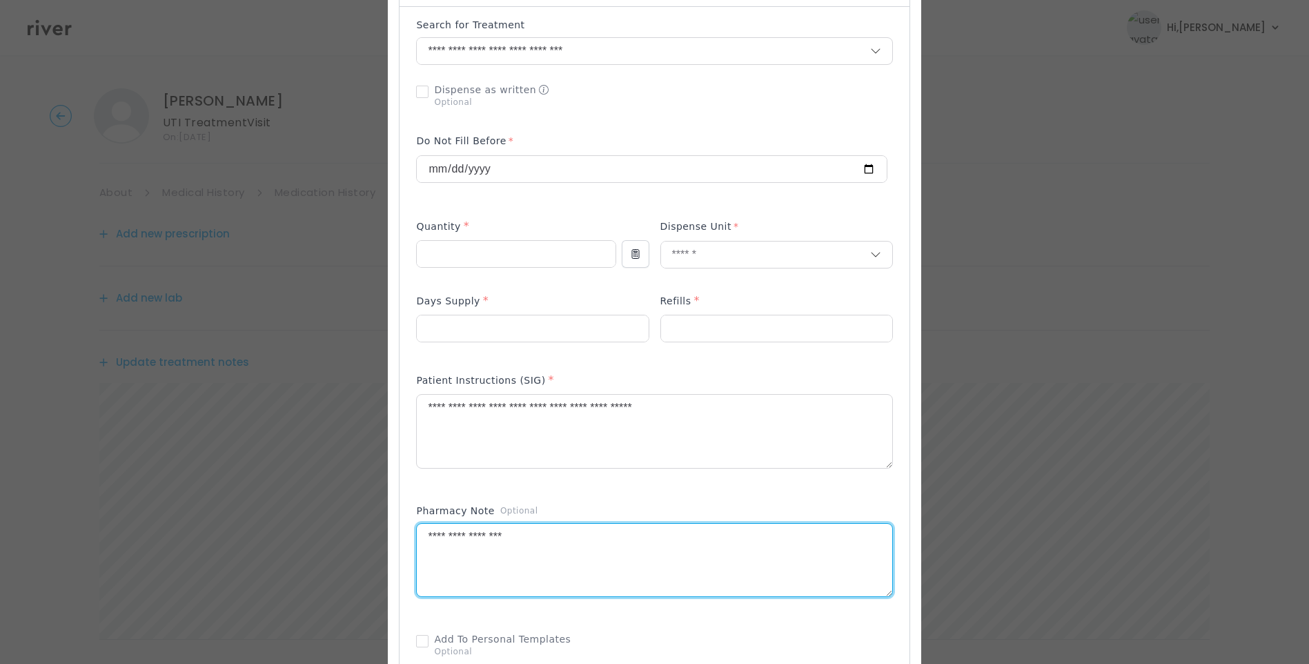
type textarea "**********"
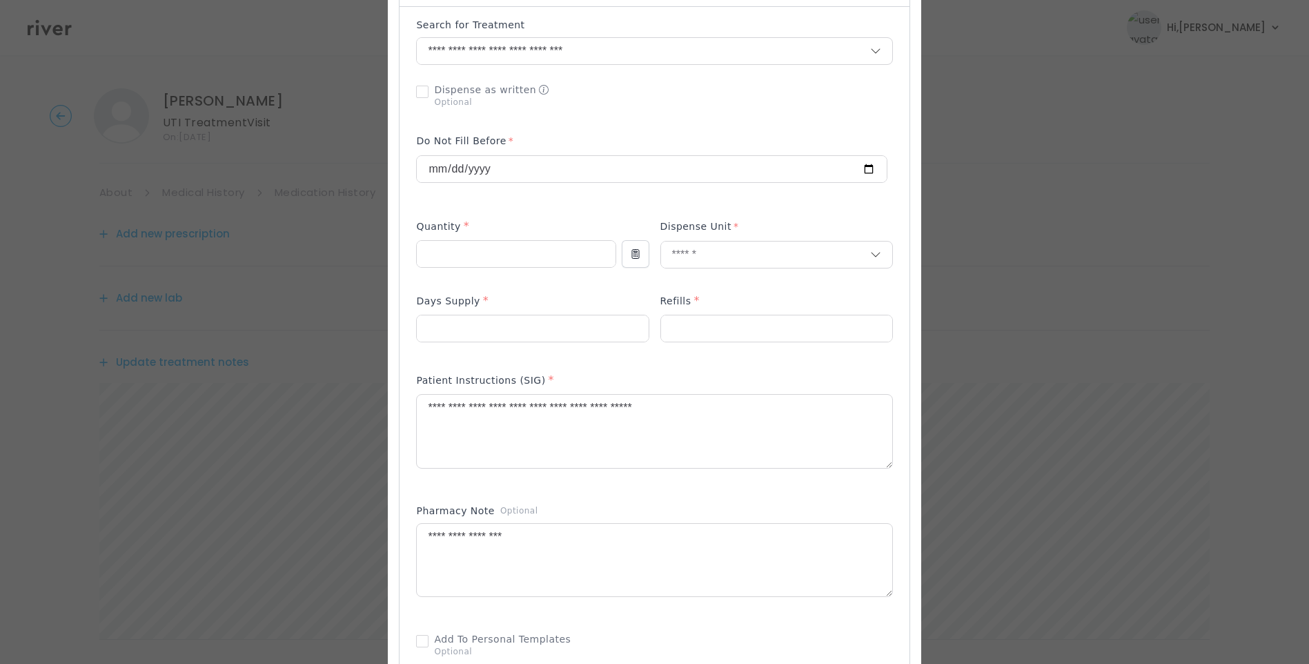
click at [671, 486] on div "Patient Instructions (SIG) *" at bounding box center [654, 427] width 476 height 123
click at [761, 496] on div "Add Prescription to Order" at bounding box center [654, 355] width 476 height 675
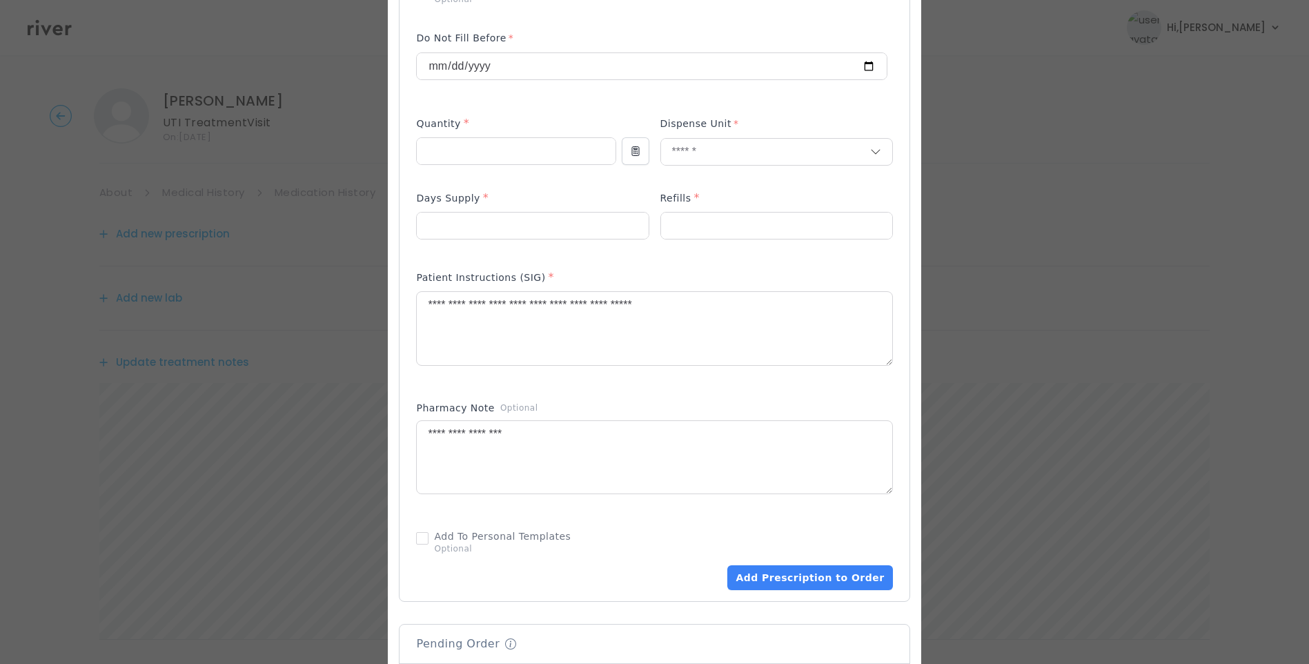
scroll to position [759, 0]
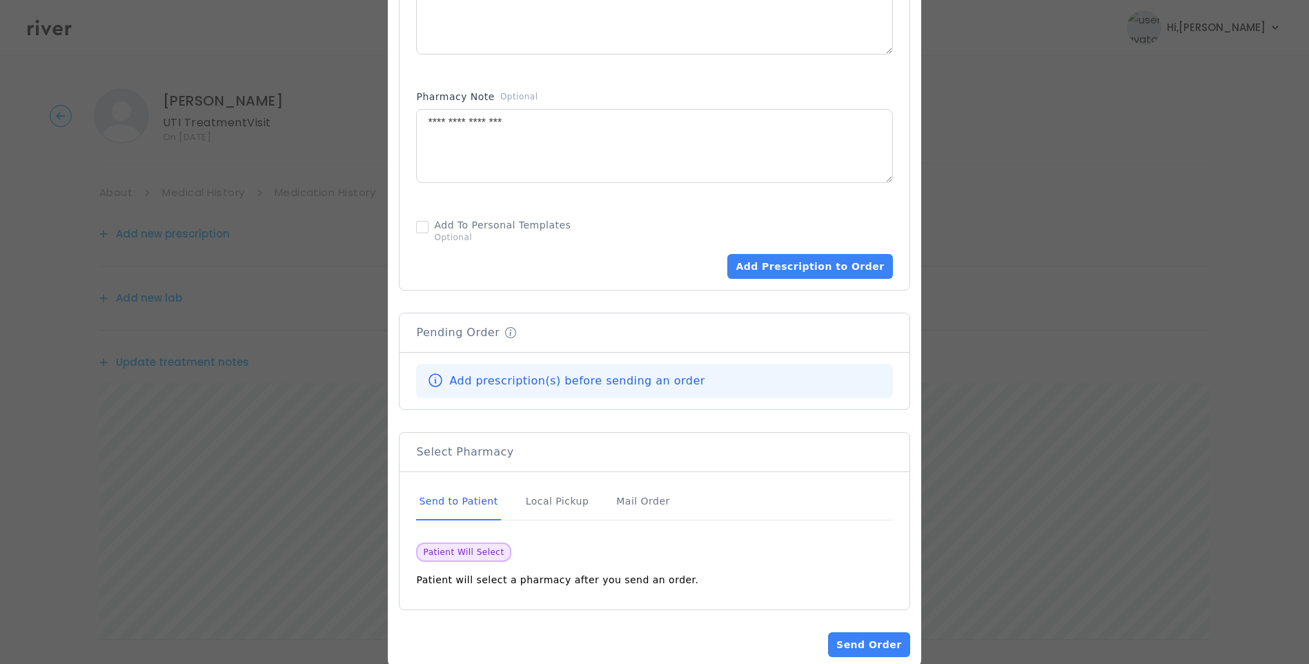
click at [485, 502] on div "Send to Patient" at bounding box center [458, 501] width 84 height 37
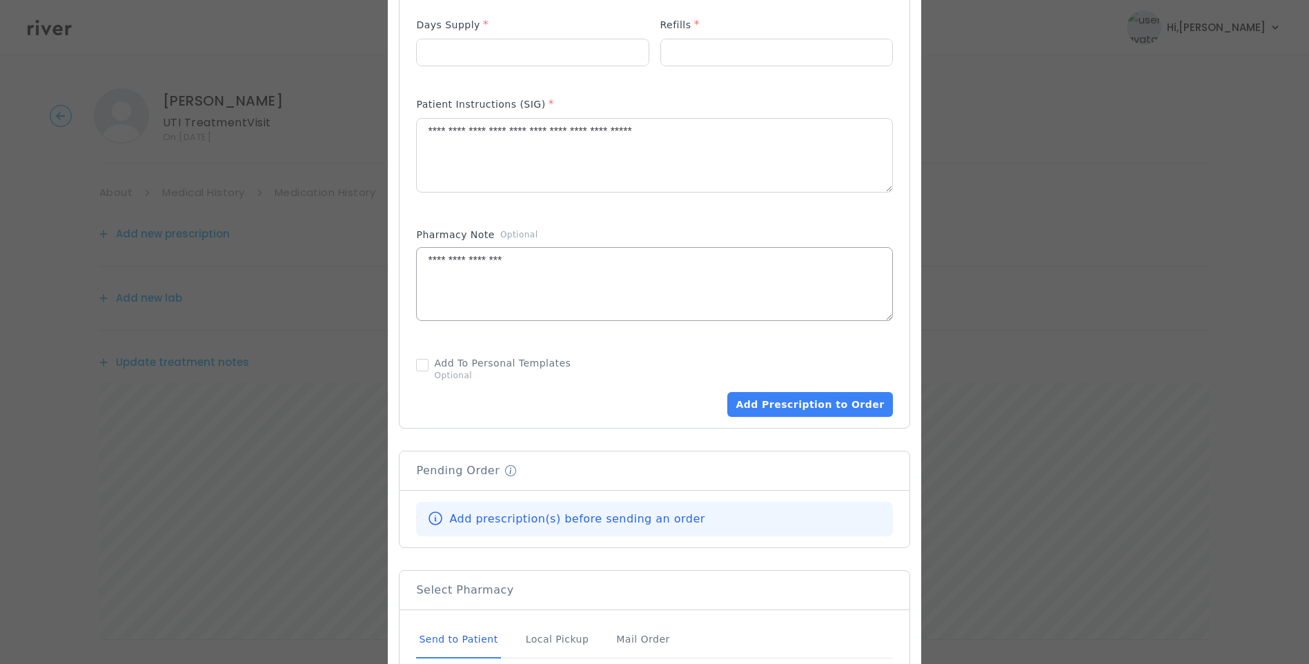
scroll to position [690, 0]
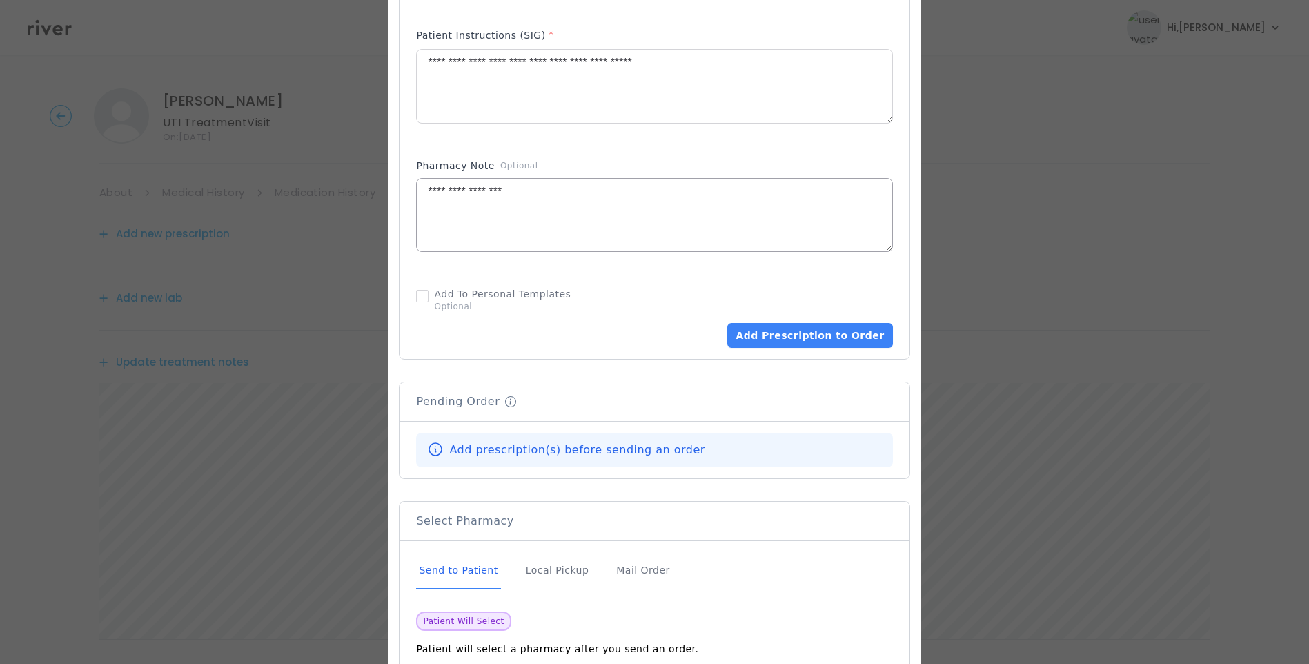
click at [593, 188] on textarea "**********" at bounding box center [654, 215] width 475 height 73
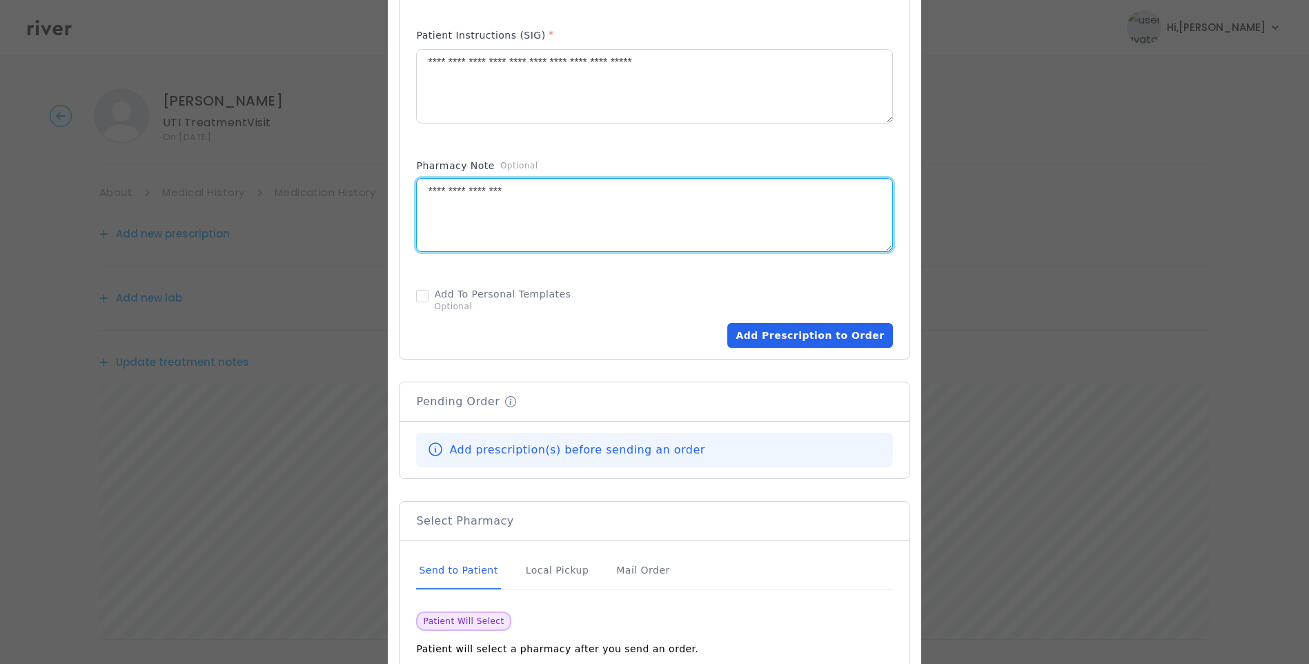
click at [848, 339] on button "Add Prescription to Order" at bounding box center [809, 335] width 165 height 25
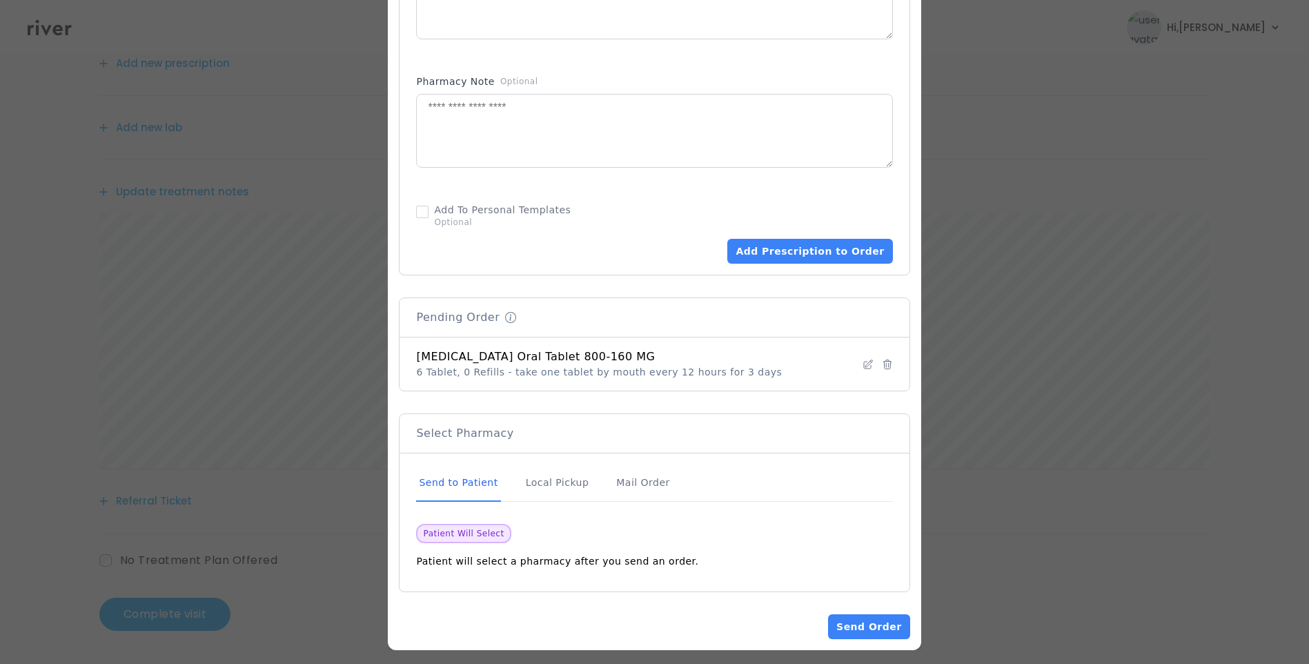
scroll to position [782, 0]
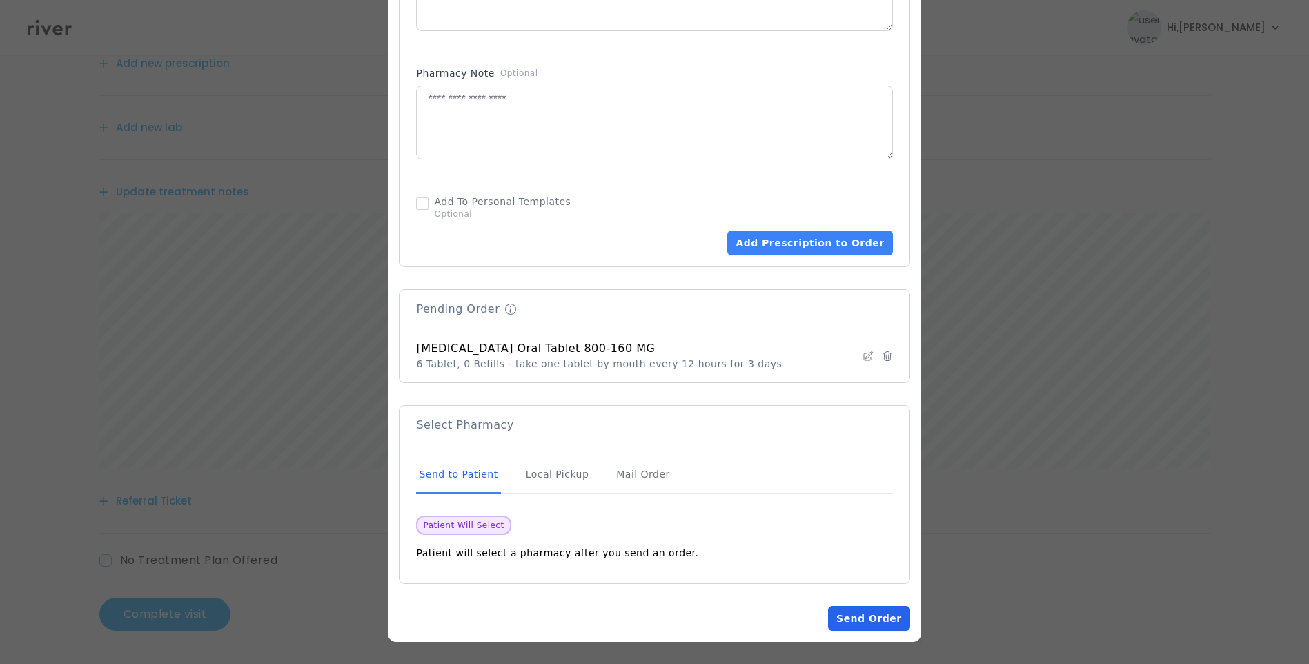
click at [862, 624] on button "Send Order" at bounding box center [868, 618] width 81 height 25
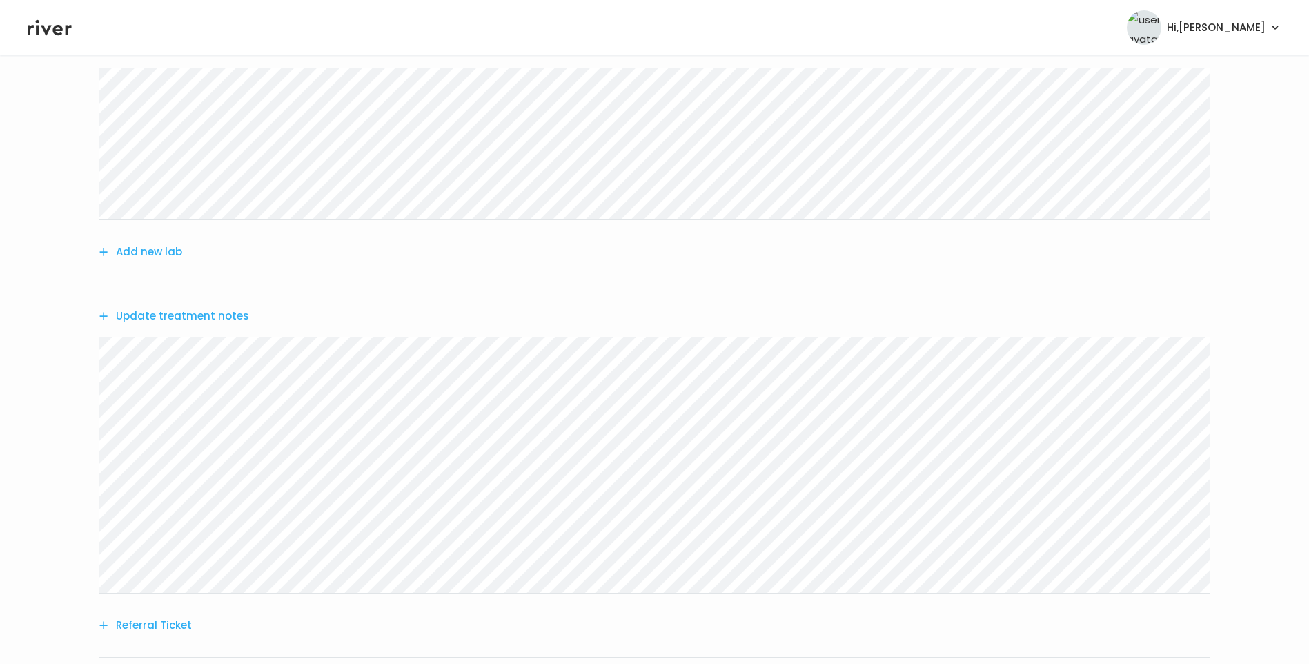
scroll to position [207, 0]
click at [223, 298] on button "Update treatment notes" at bounding box center [174, 295] width 150 height 19
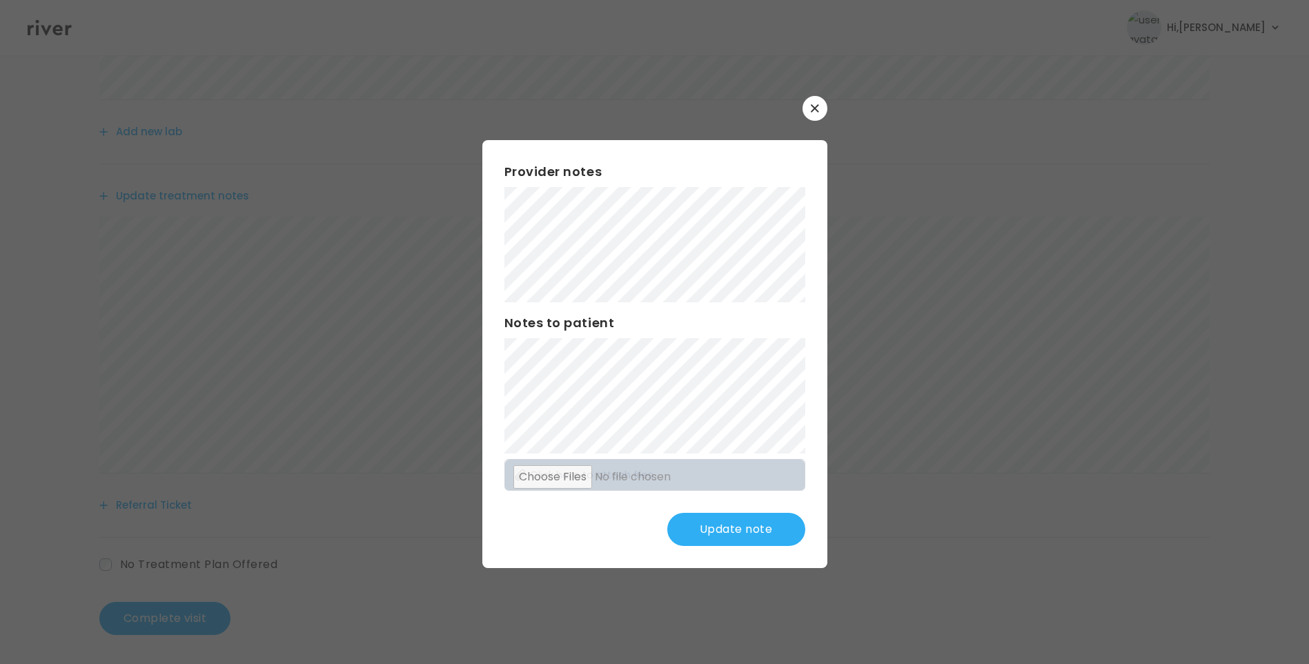
scroll to position [311, 0]
click at [730, 530] on button "Update note" at bounding box center [736, 529] width 138 height 33
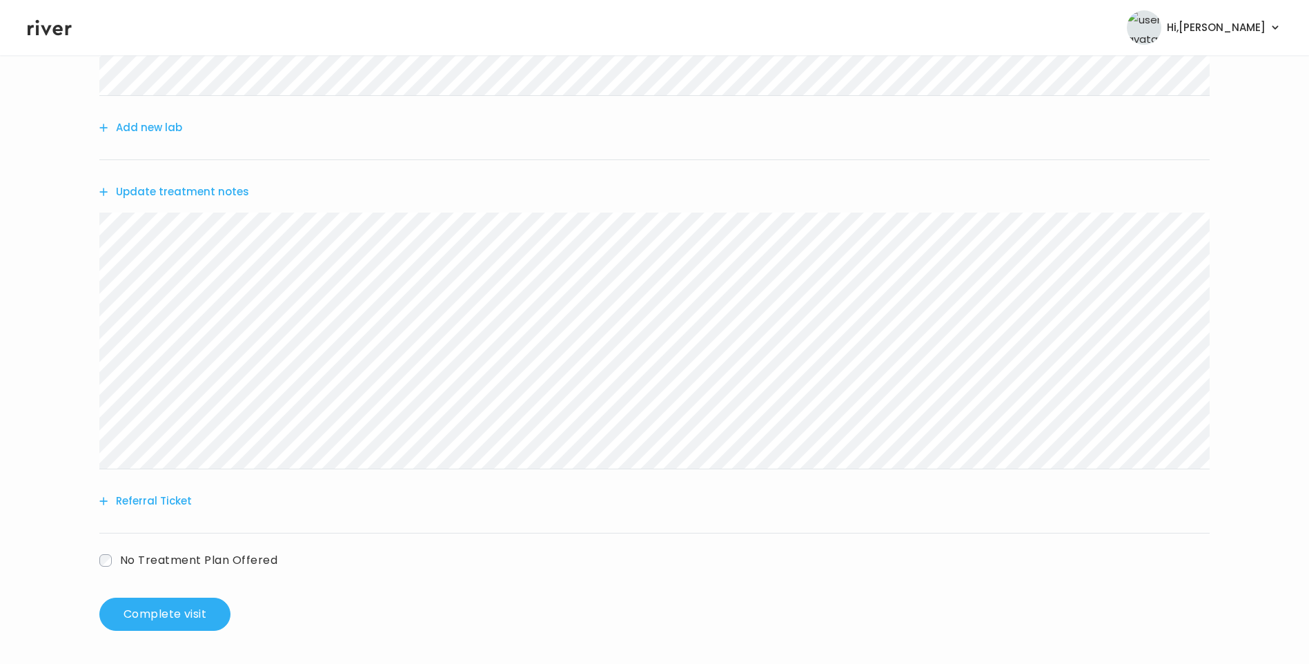
scroll to position [0, 0]
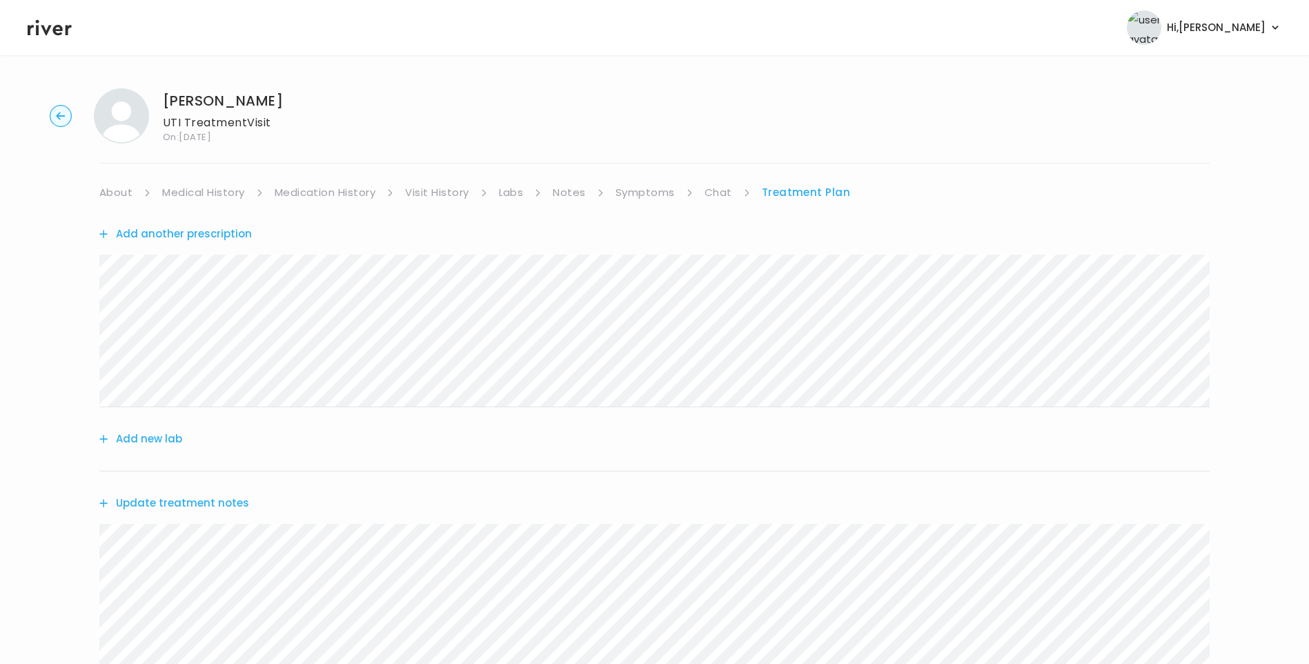
click at [636, 192] on link "Symptoms" at bounding box center [644, 192] width 59 height 19
click at [117, 192] on link "About" at bounding box center [115, 192] width 33 height 19
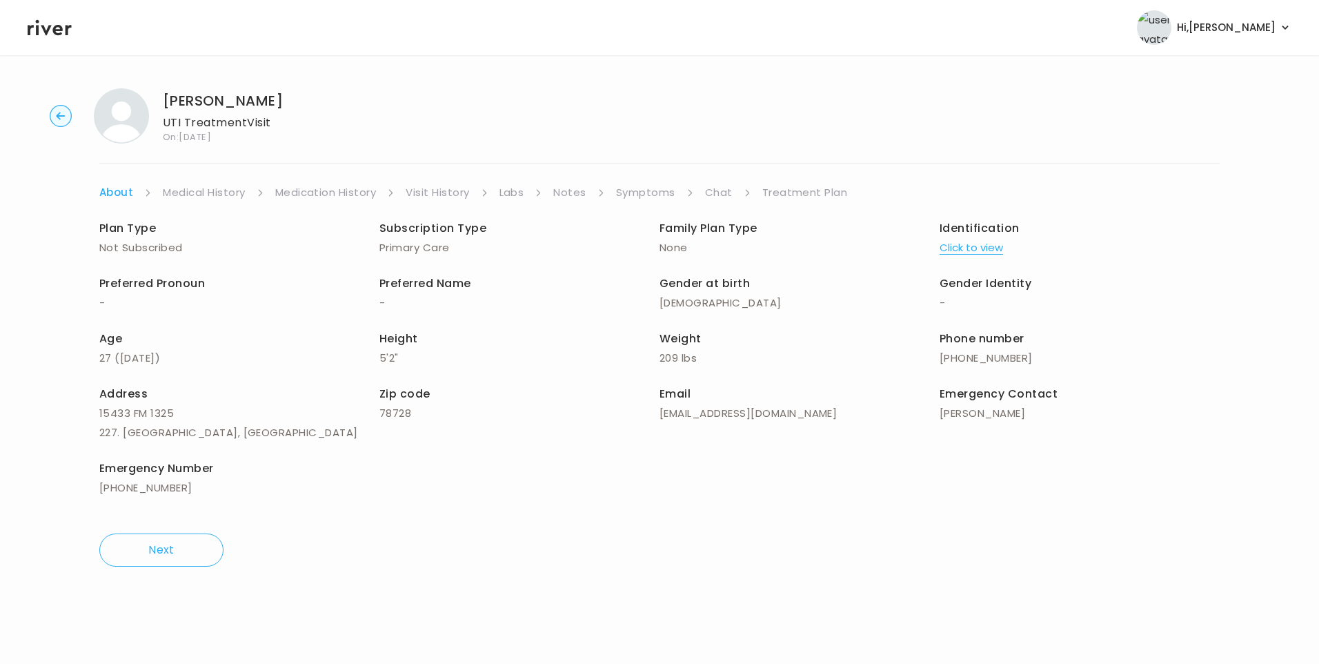
click at [168, 188] on link "Medical History" at bounding box center [204, 192] width 82 height 19
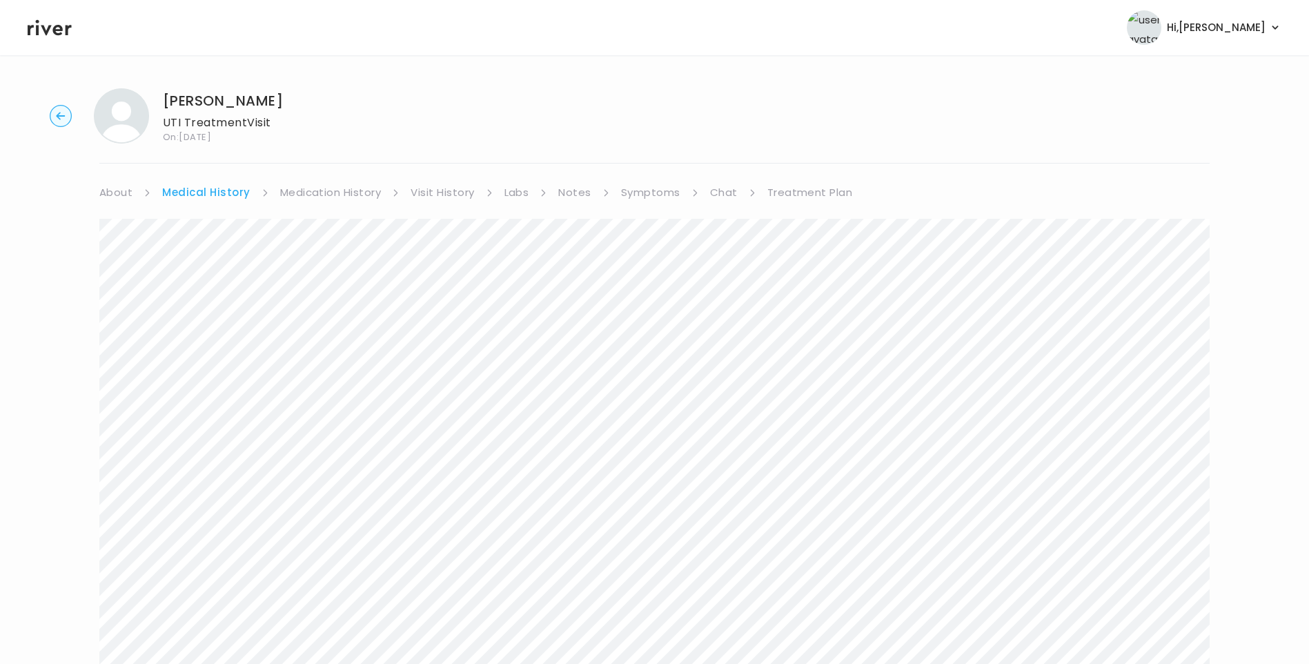
click at [820, 193] on link "Treatment Plan" at bounding box center [810, 192] width 86 height 19
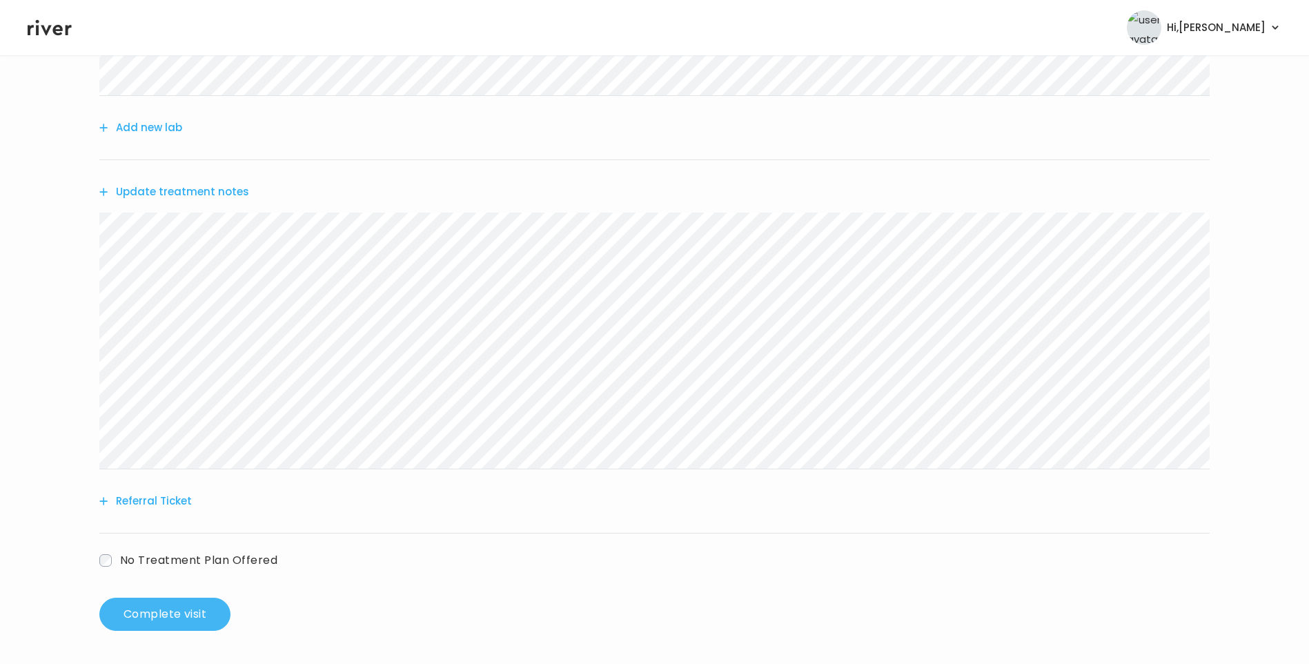
click at [206, 610] on button "Complete visit" at bounding box center [164, 613] width 131 height 33
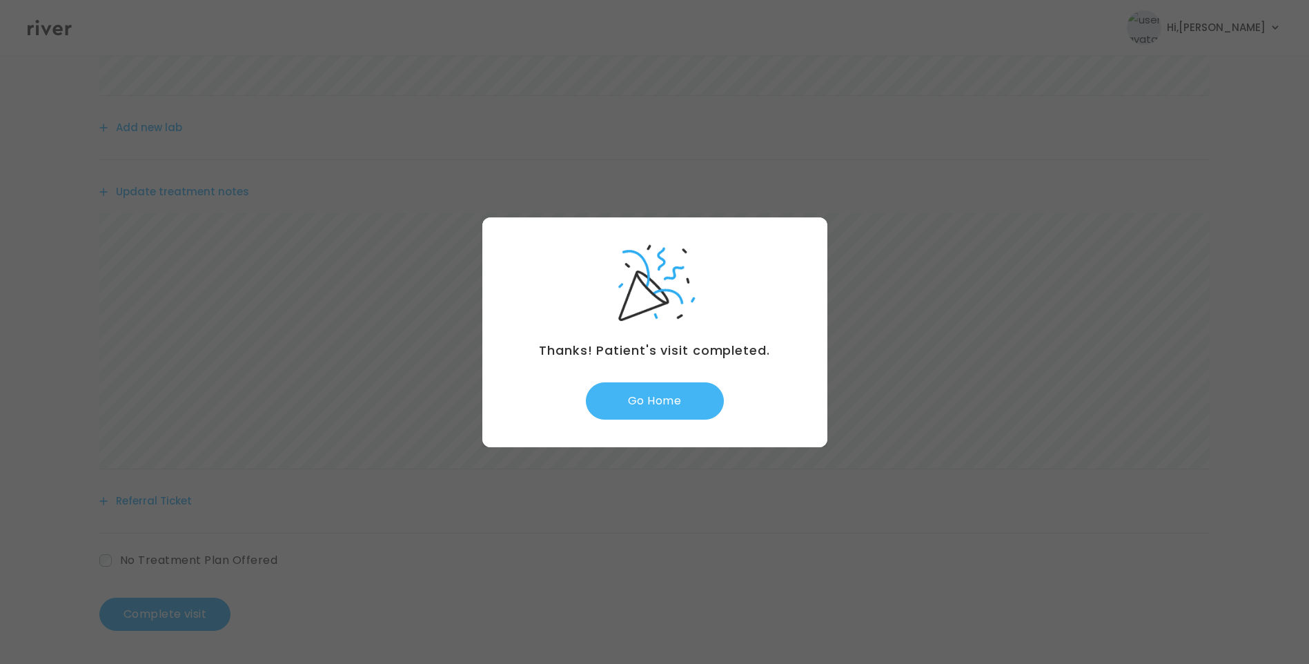
click at [650, 402] on button "Go Home" at bounding box center [655, 400] width 138 height 37
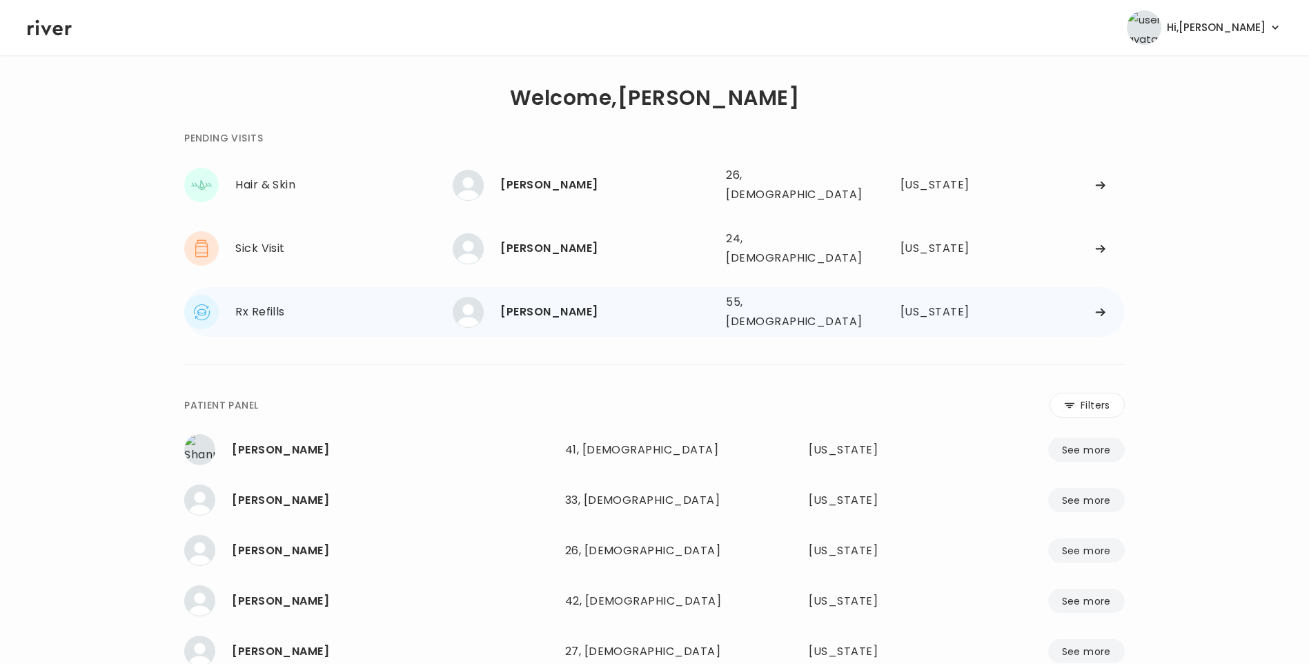
click at [518, 287] on div "Rx Refills ANNA ARCHER ANNA ARCHER 55, Female See more 55, Female Alabama" at bounding box center [654, 312] width 940 height 50
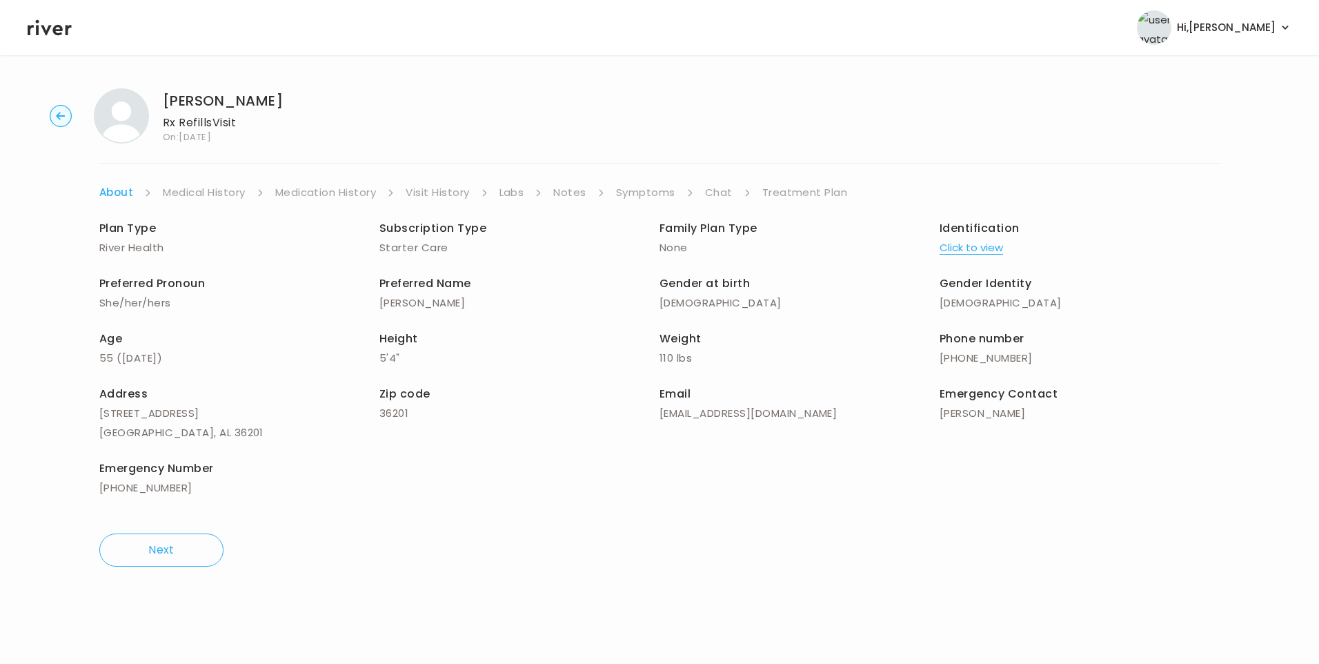
click at [654, 188] on link "Symptoms" at bounding box center [645, 192] width 59 height 19
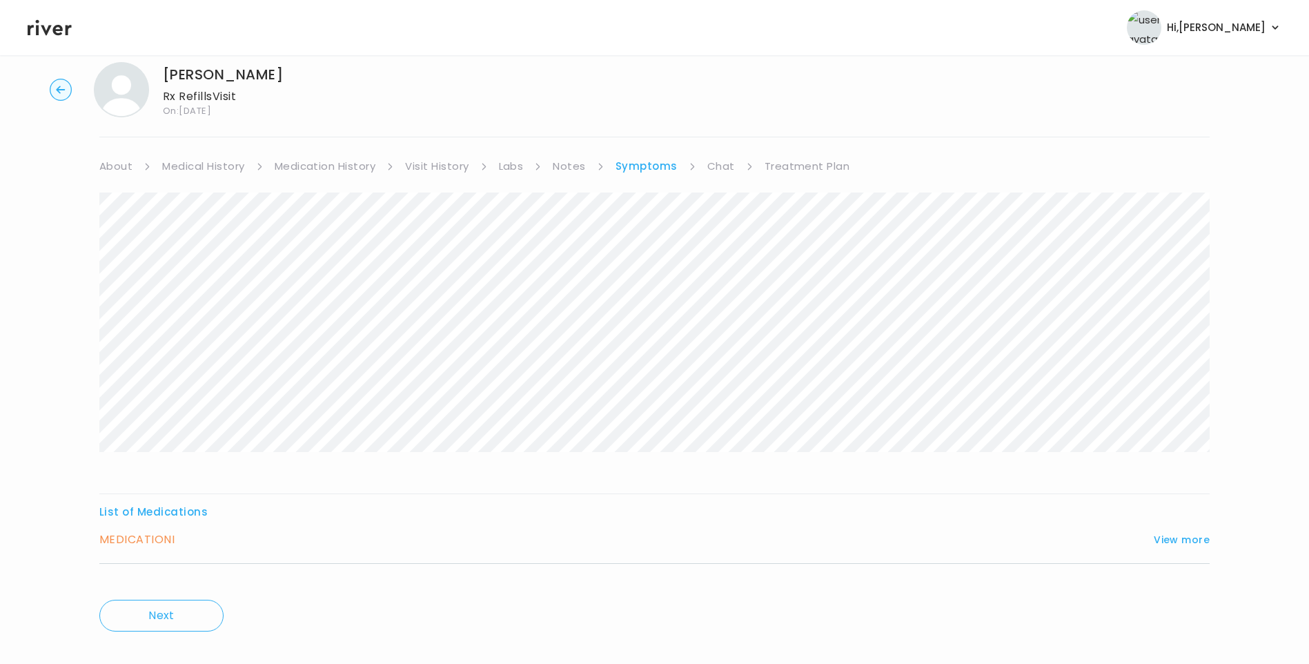
scroll to position [46, 0]
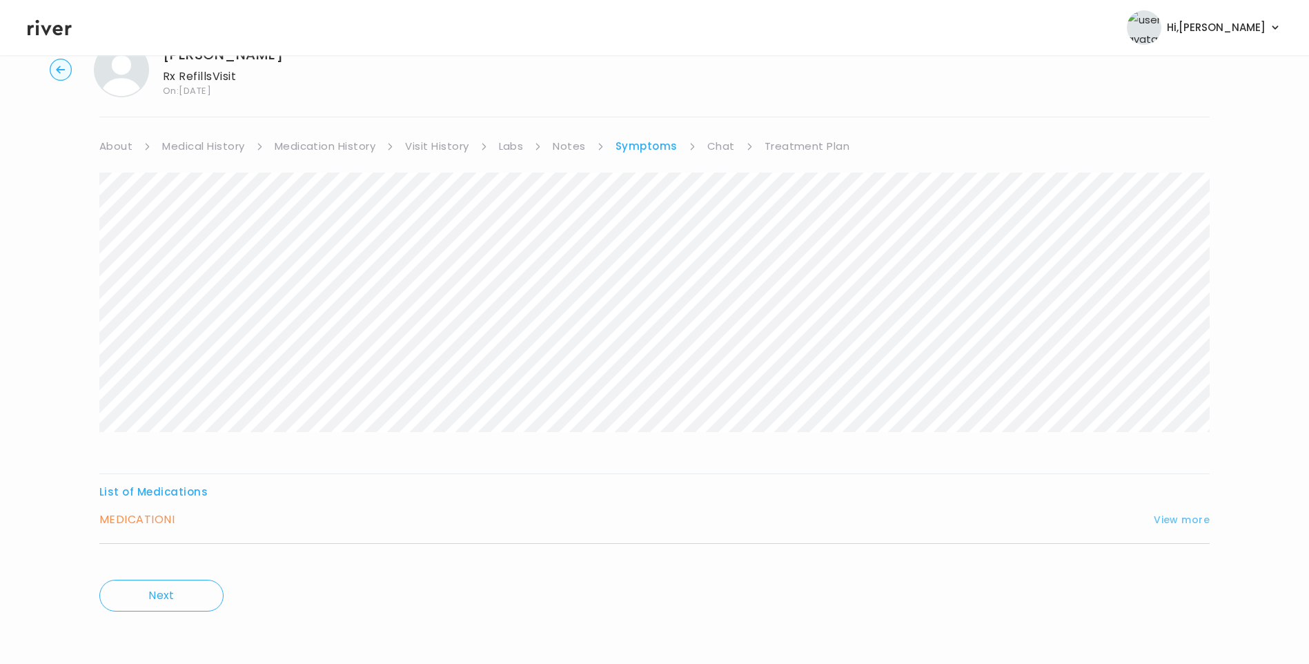
click at [1179, 515] on button "View more" at bounding box center [1181, 519] width 56 height 17
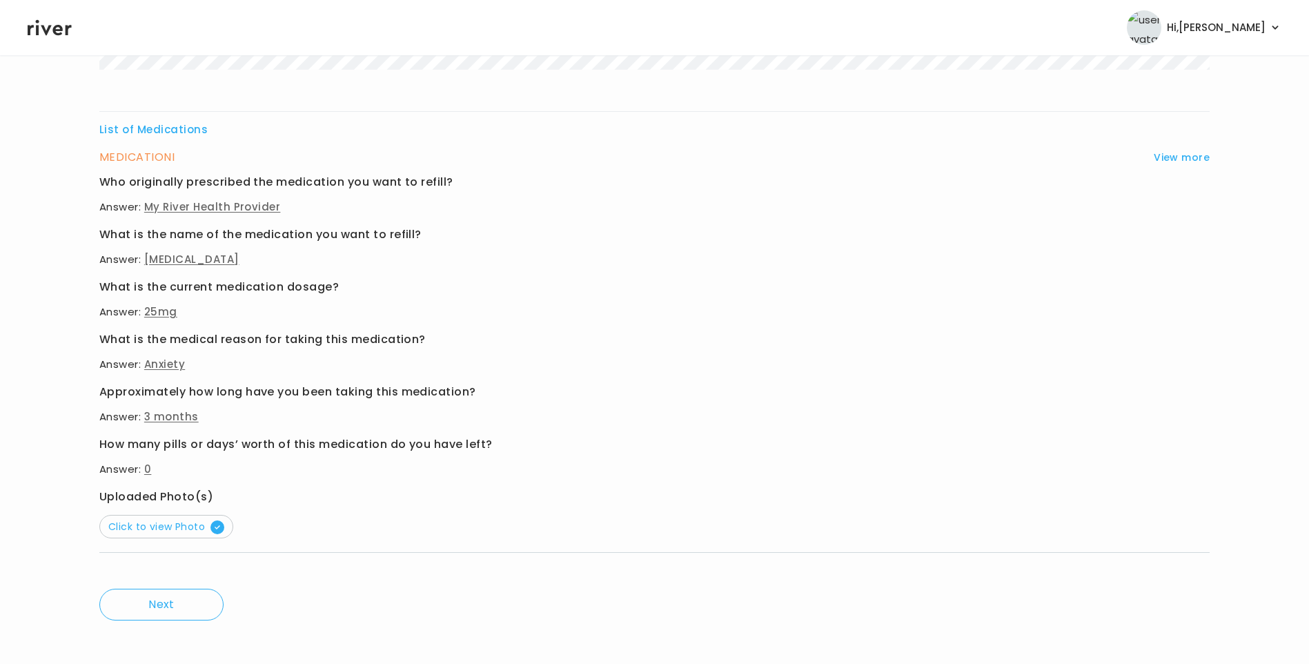
scroll to position [417, 0]
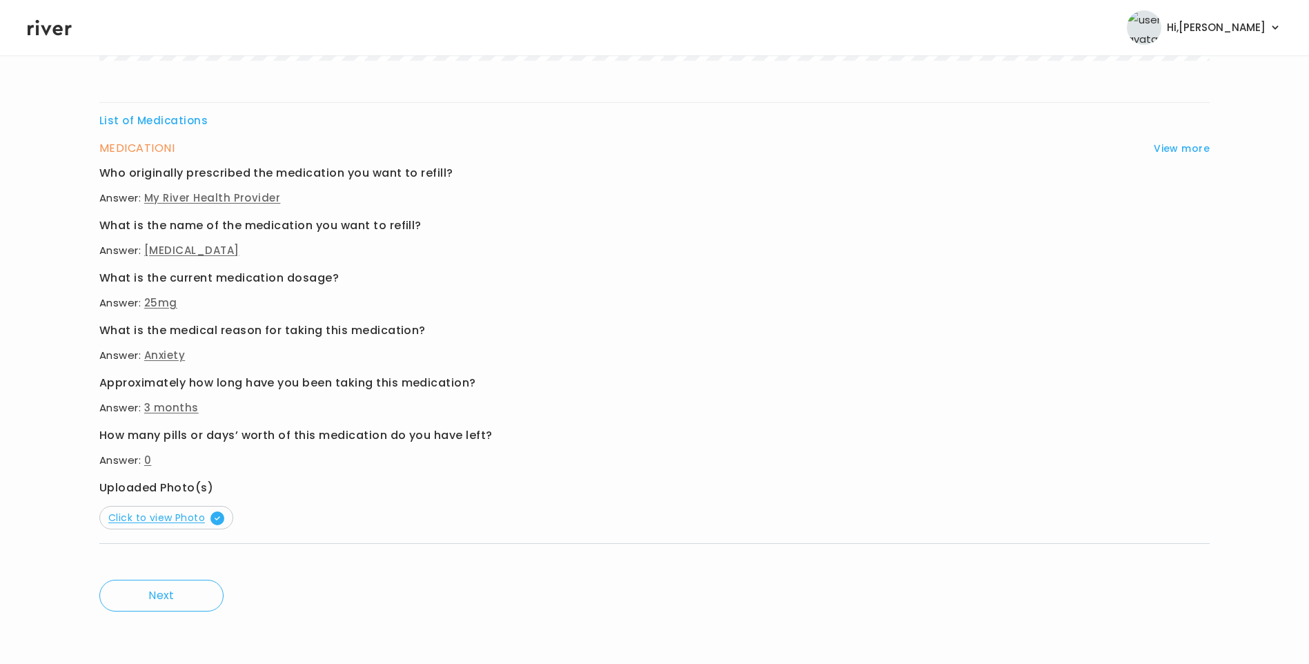
click at [161, 523] on span "Click to view Photo" at bounding box center [166, 517] width 116 height 14
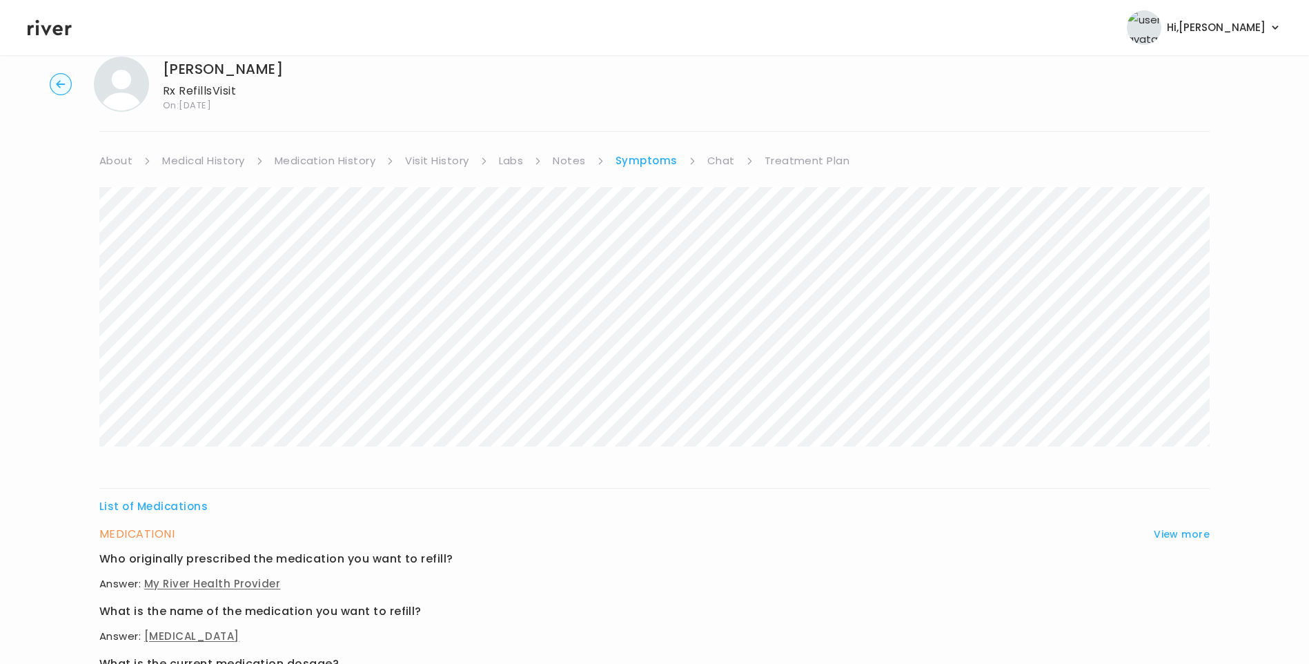
scroll to position [0, 0]
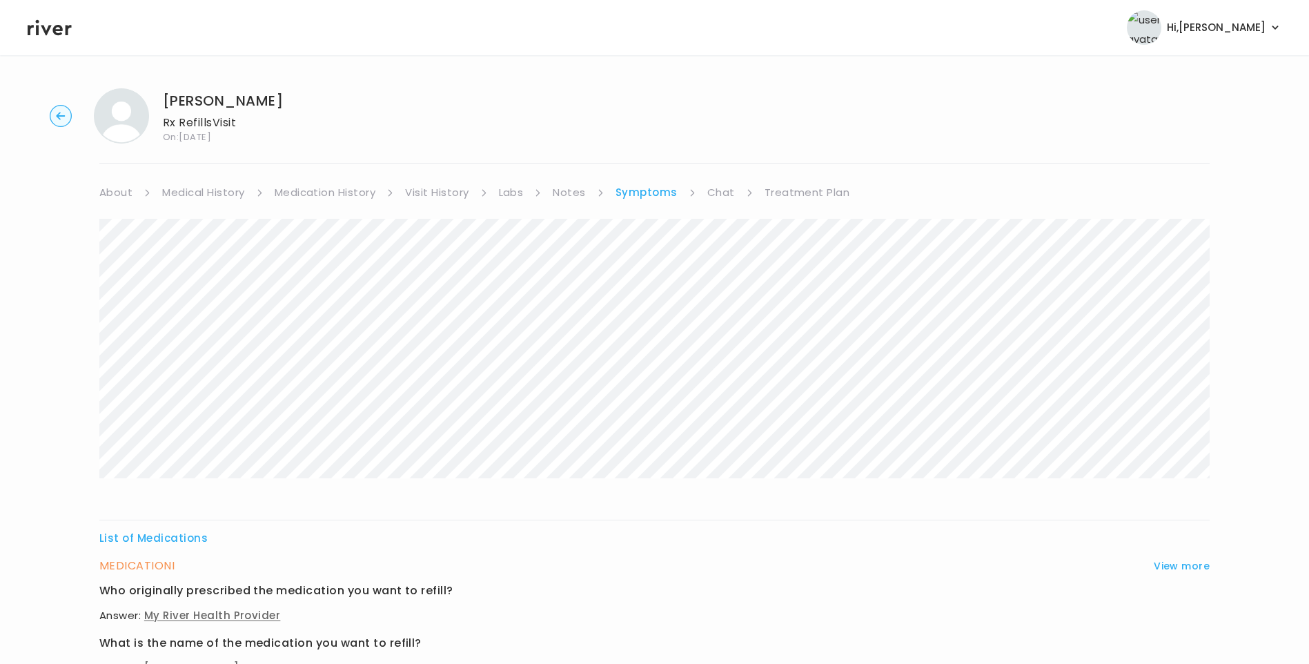
click at [346, 197] on link "Medication History" at bounding box center [325, 192] width 101 height 19
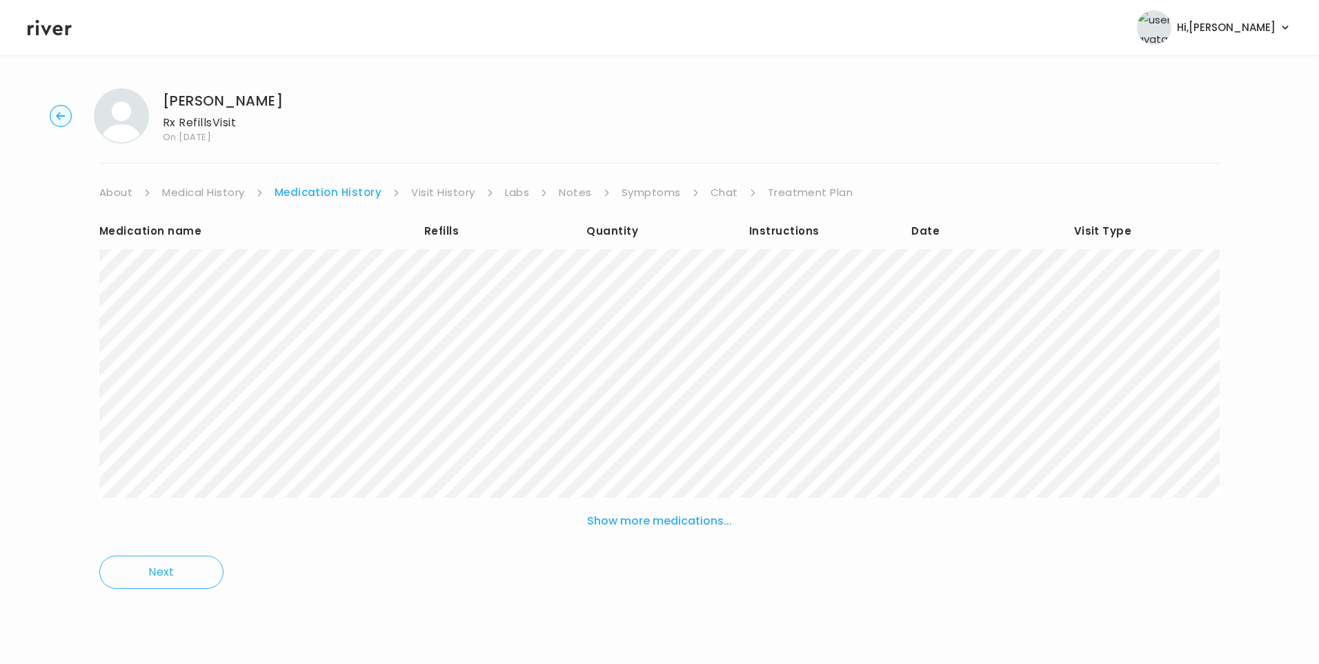
click at [656, 195] on link "Symptoms" at bounding box center [651, 192] width 59 height 19
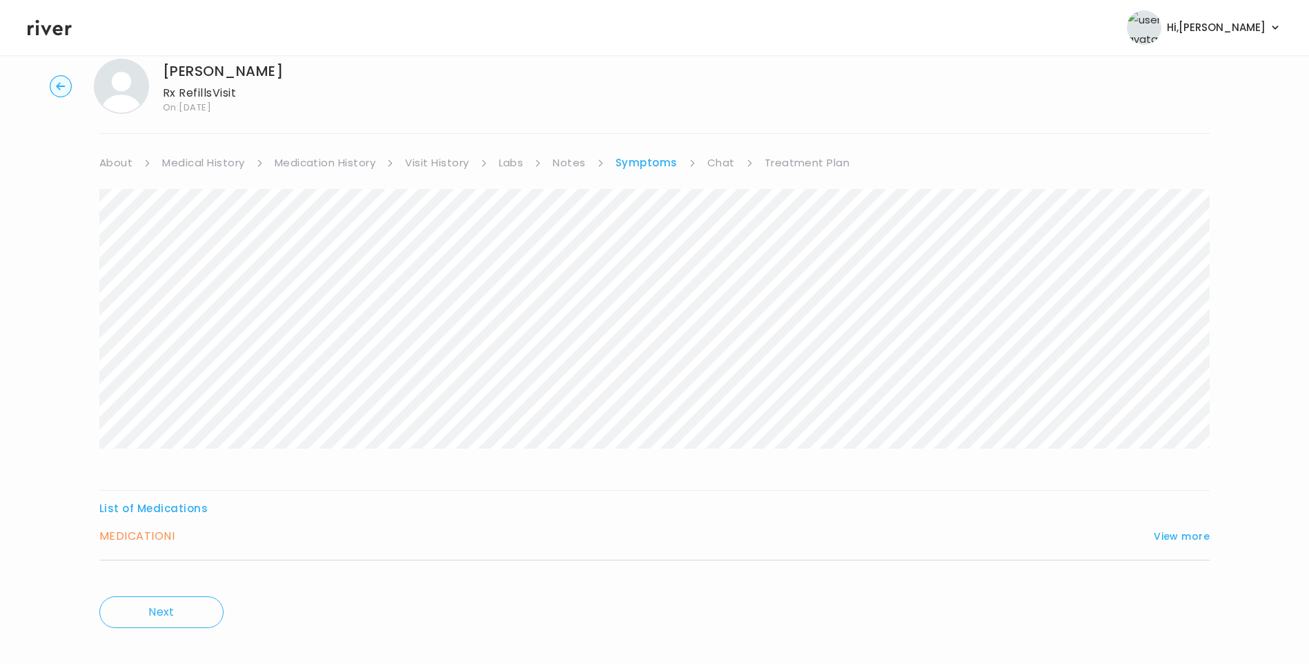
scroll to position [46, 0]
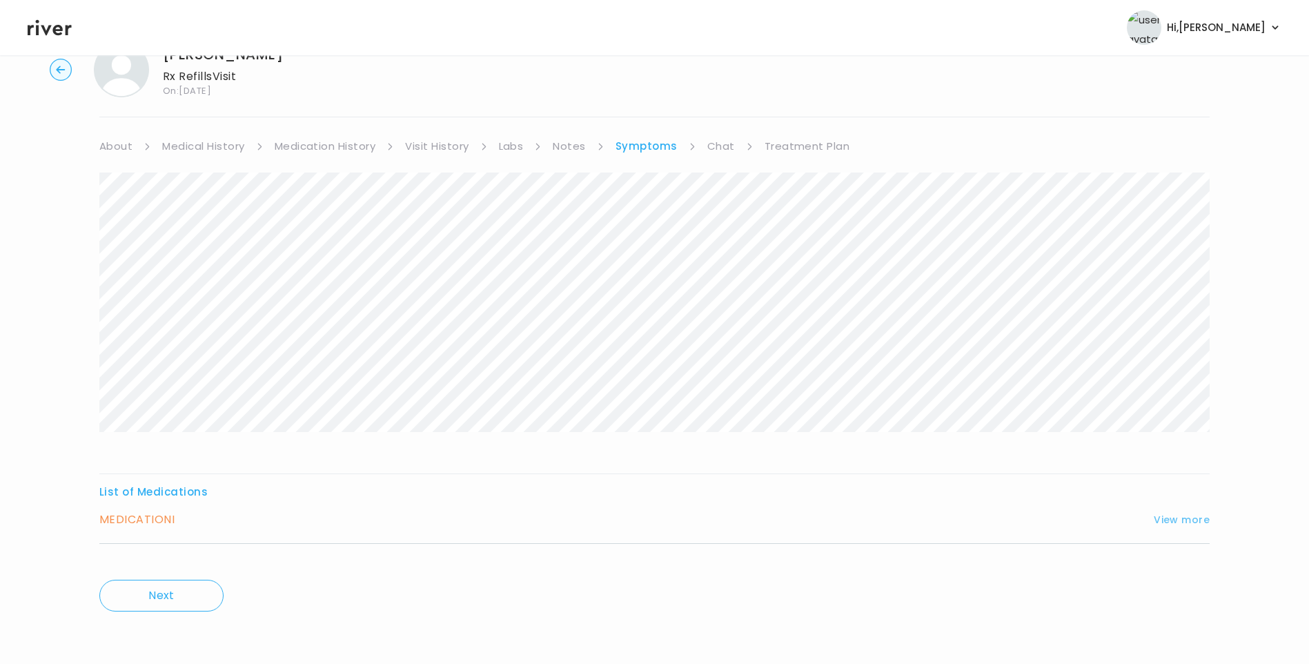
click at [1170, 522] on button "View more" at bounding box center [1181, 519] width 56 height 17
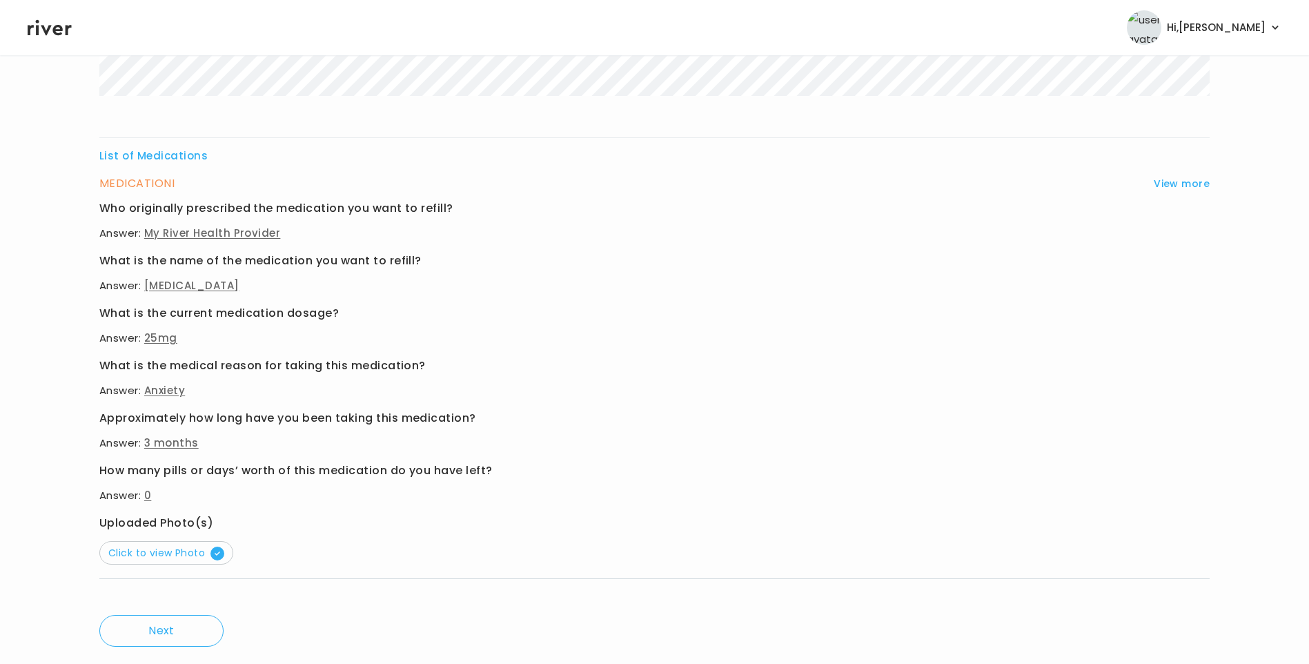
scroll to position [391, 0]
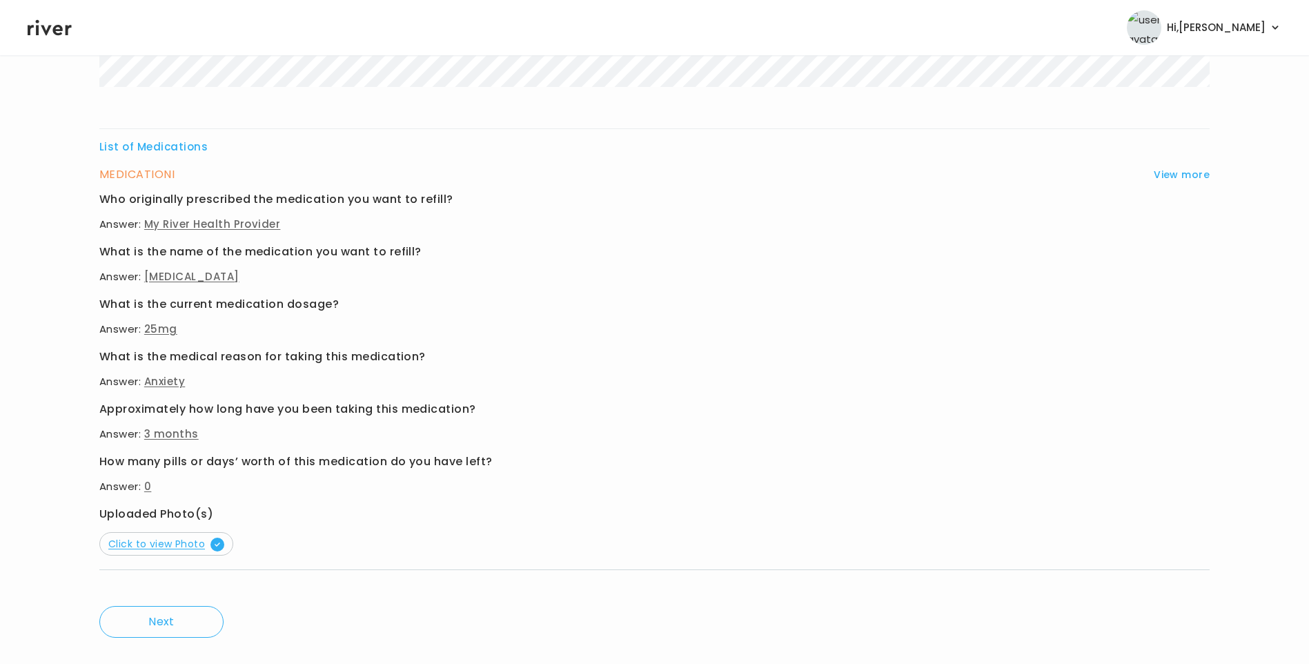
click at [176, 544] on span "Click to view Photo" at bounding box center [166, 544] width 116 height 14
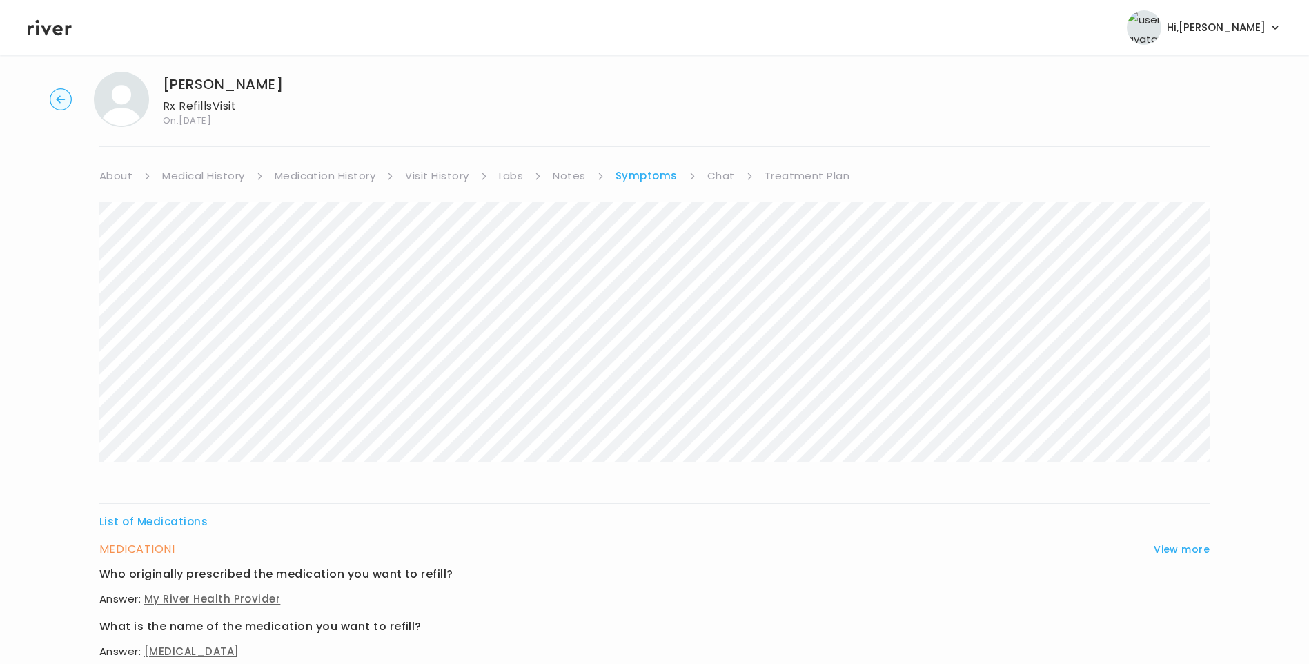
scroll to position [0, 0]
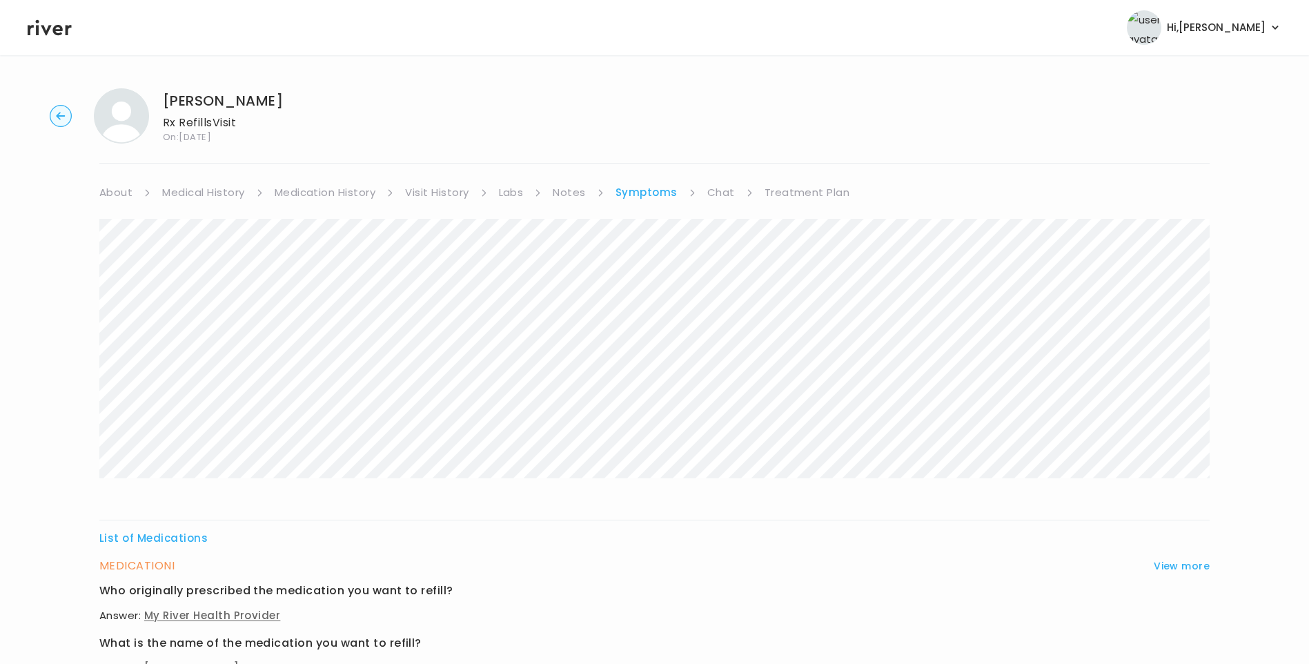
drag, startPoint x: 713, startPoint y: 195, endPoint x: 720, endPoint y: 201, distance: 9.4
click at [713, 195] on link "Chat" at bounding box center [721, 192] width 28 height 19
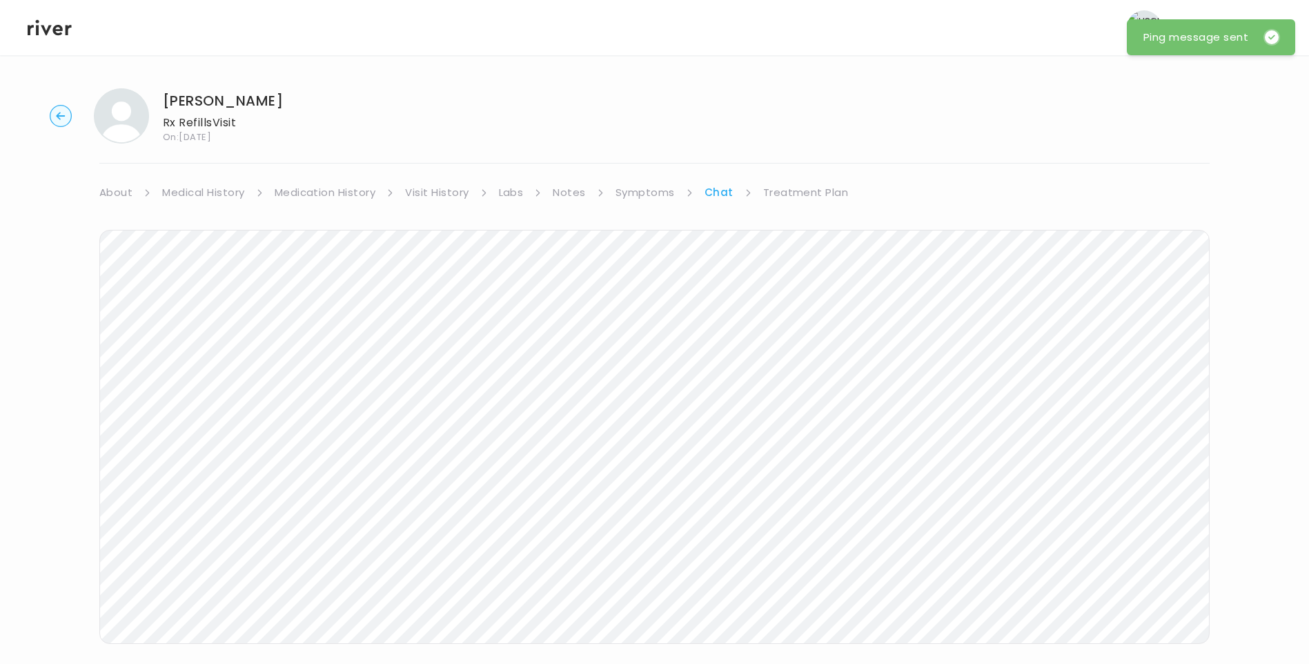
click at [820, 188] on link "Treatment Plan" at bounding box center [806, 192] width 86 height 19
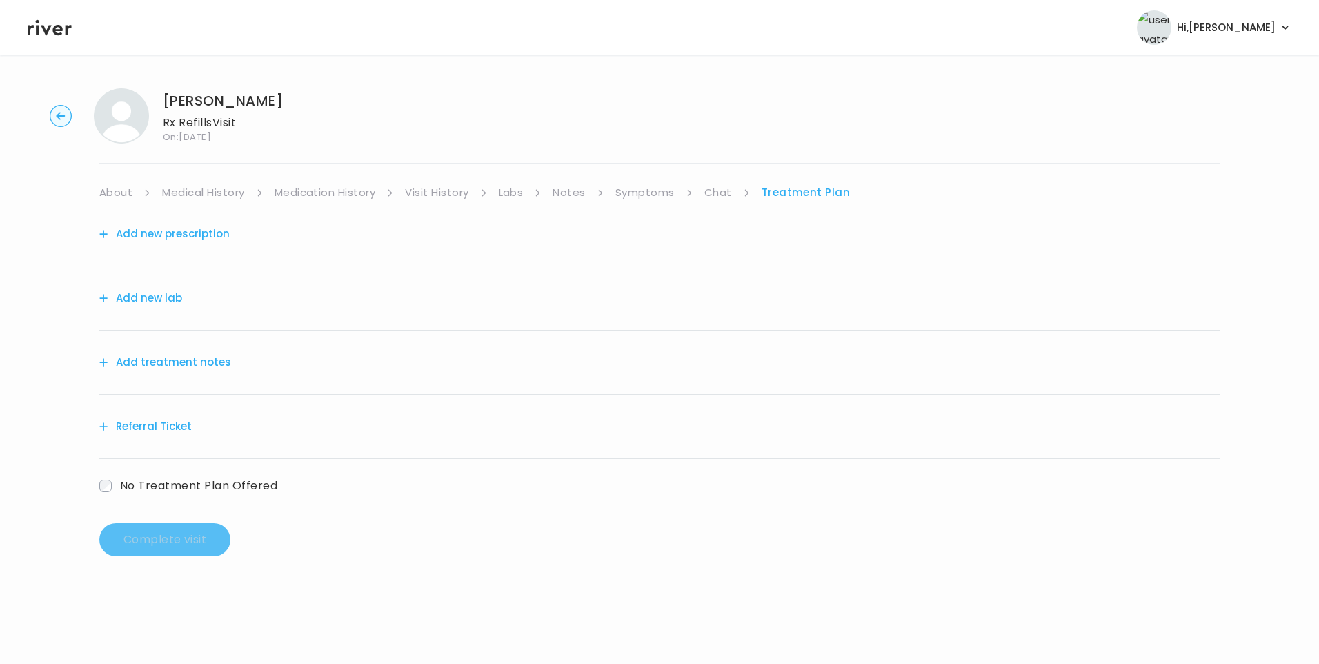
click at [437, 188] on link "Visit History" at bounding box center [436, 192] width 63 height 19
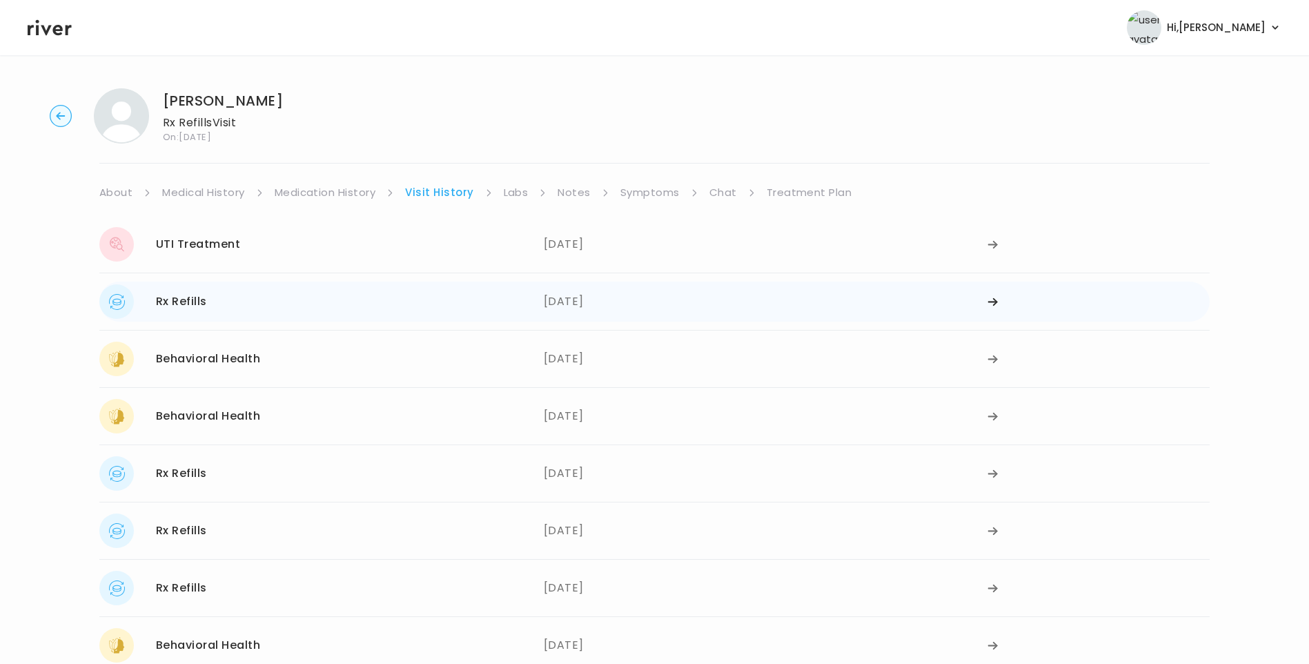
click at [368, 293] on div "Rx Refills 07/23/2025" at bounding box center [321, 301] width 444 height 34
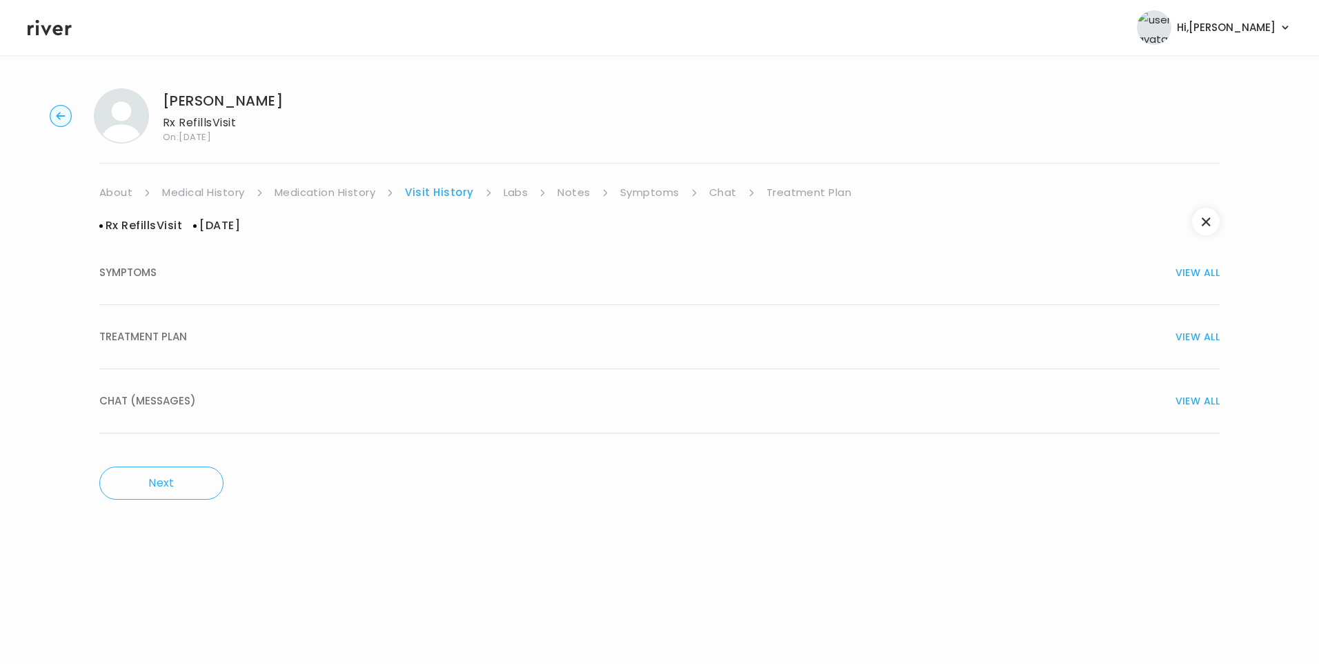
click at [197, 333] on div "TREATMENT PLAN VIEW ALL" at bounding box center [659, 336] width 1120 height 19
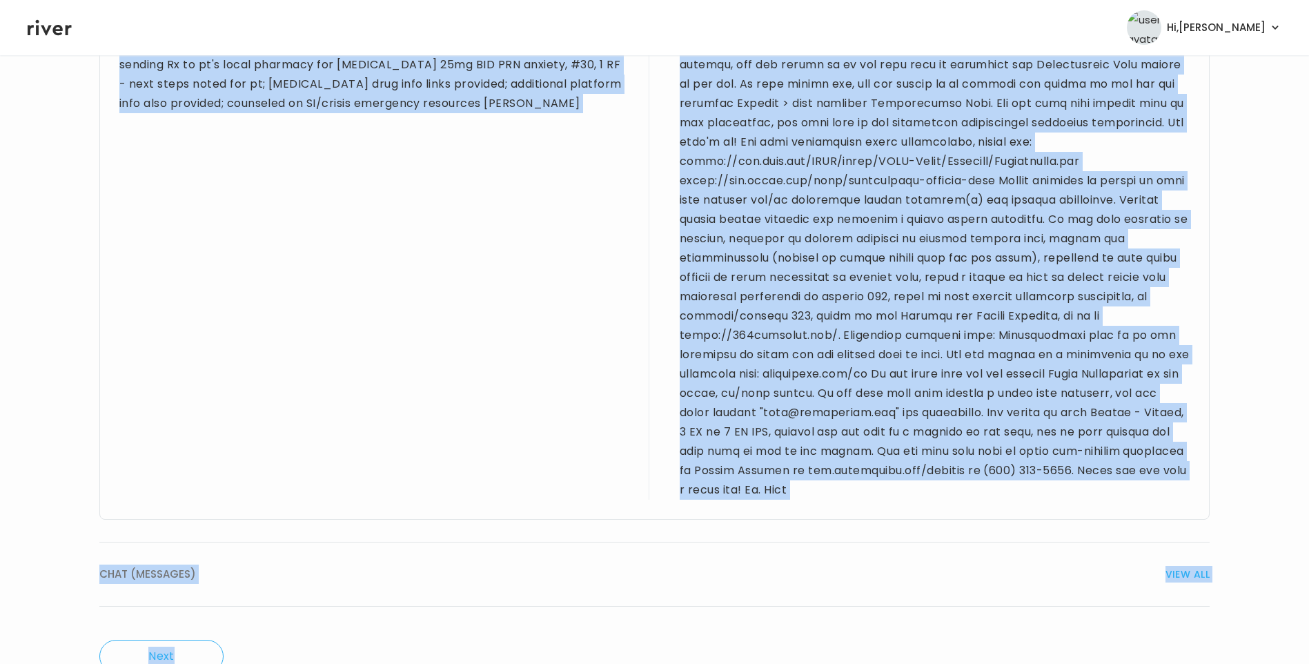
scroll to position [799, 0]
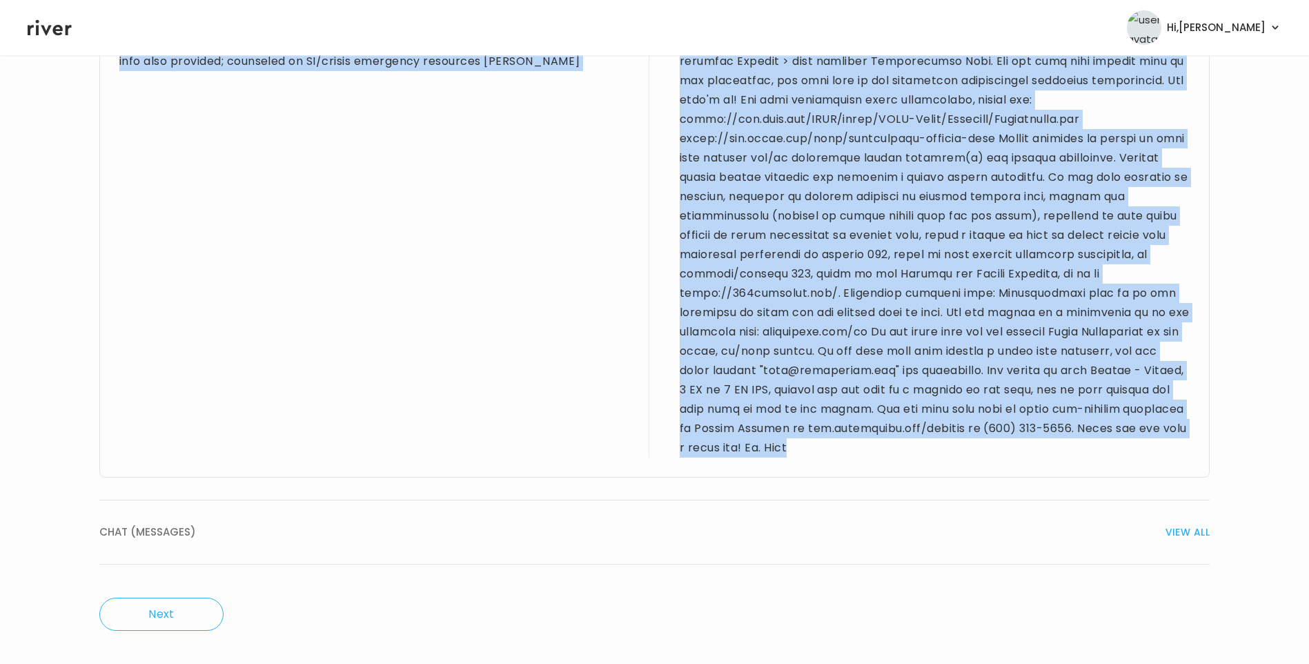
drag, startPoint x: 121, startPoint y: 410, endPoint x: 986, endPoint y: 455, distance: 866.2
click at [986, 455] on div "Provider notes 55 yo F for refill visit. PMH of depression & anxiety. "Allergic…" at bounding box center [654, 159] width 1110 height 636
drag, startPoint x: 986, startPoint y: 455, endPoint x: 953, endPoint y: 327, distance: 132.0
copy div "55 yo F for refill visit. PMH of depression & anxiety. "Allergic" to Bactrim (t…"
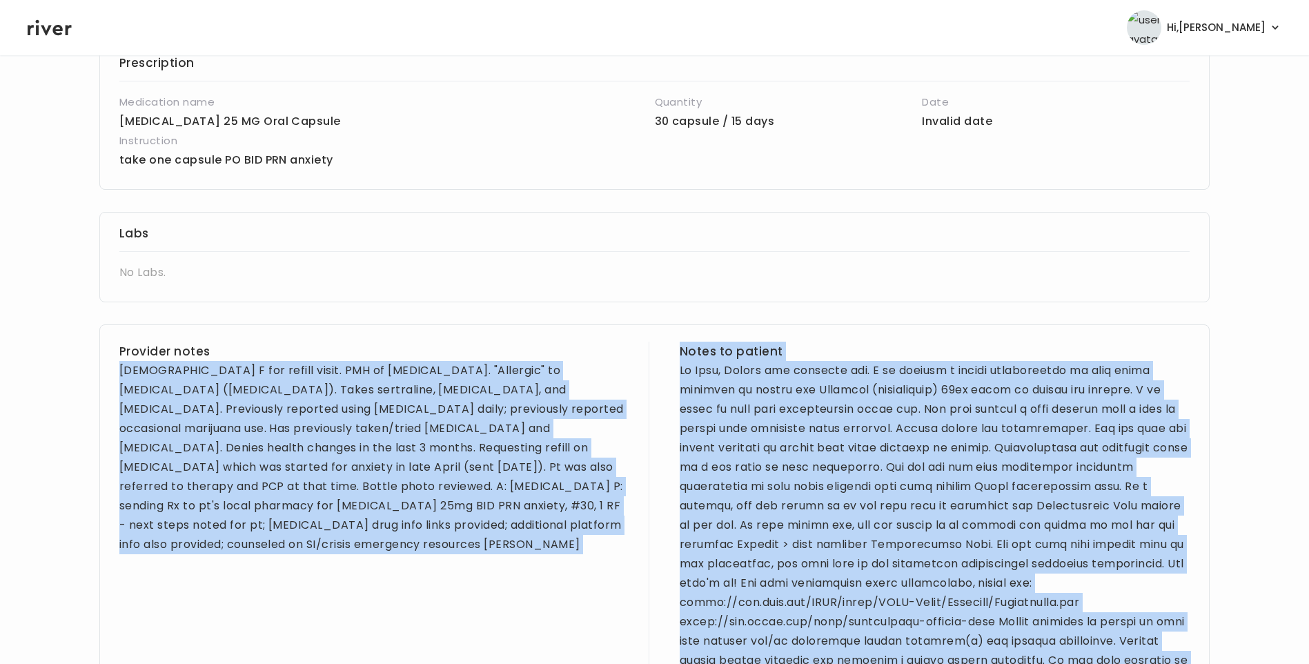
scroll to position [0, 0]
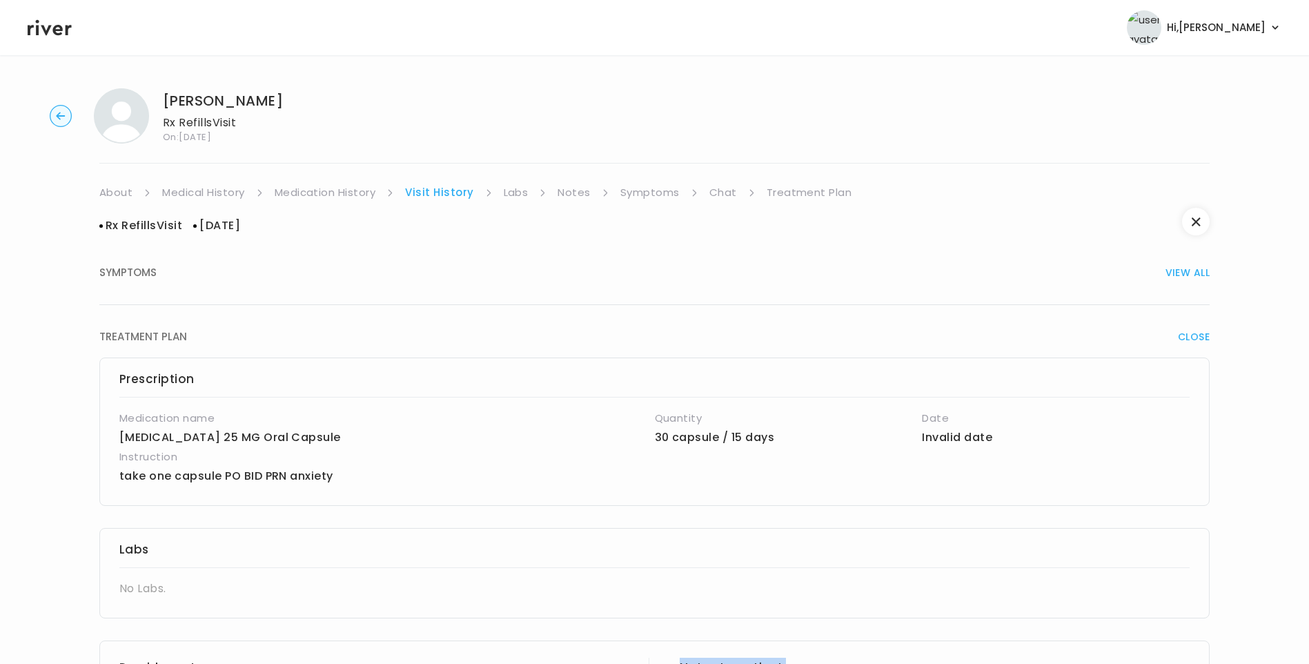
click at [815, 195] on link "Treatment Plan" at bounding box center [809, 192] width 86 height 19
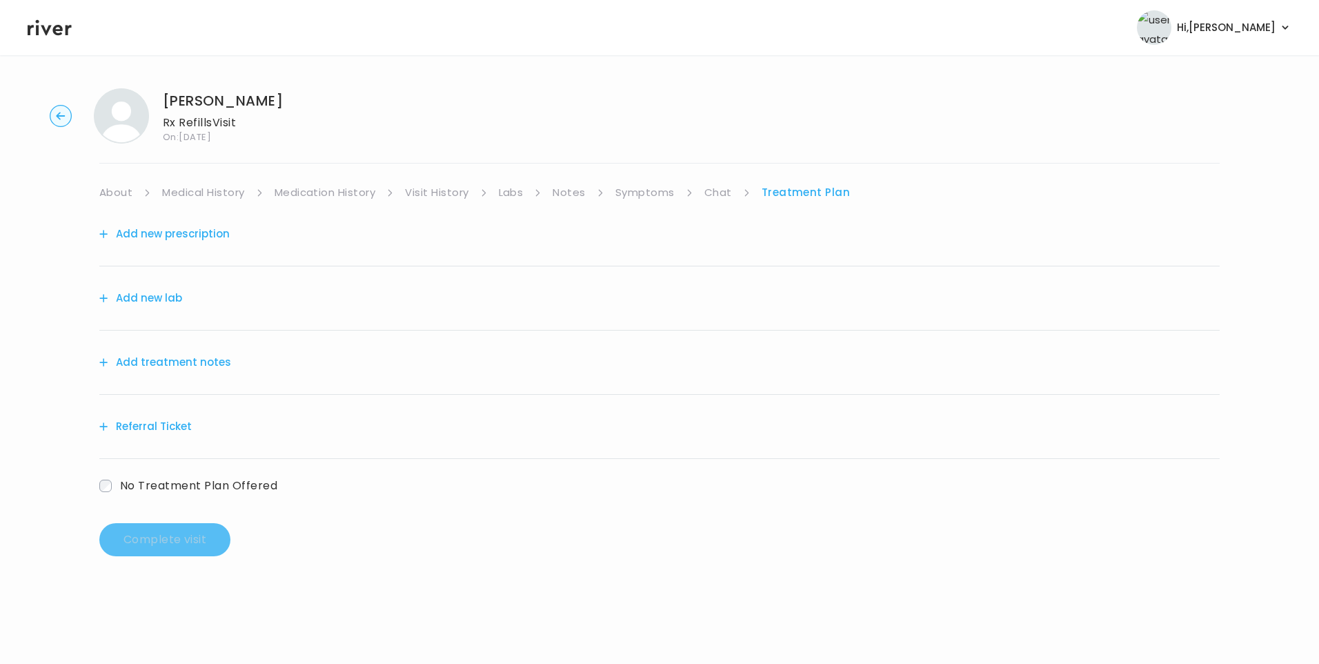
click at [167, 366] on button "Add treatment notes" at bounding box center [165, 362] width 132 height 19
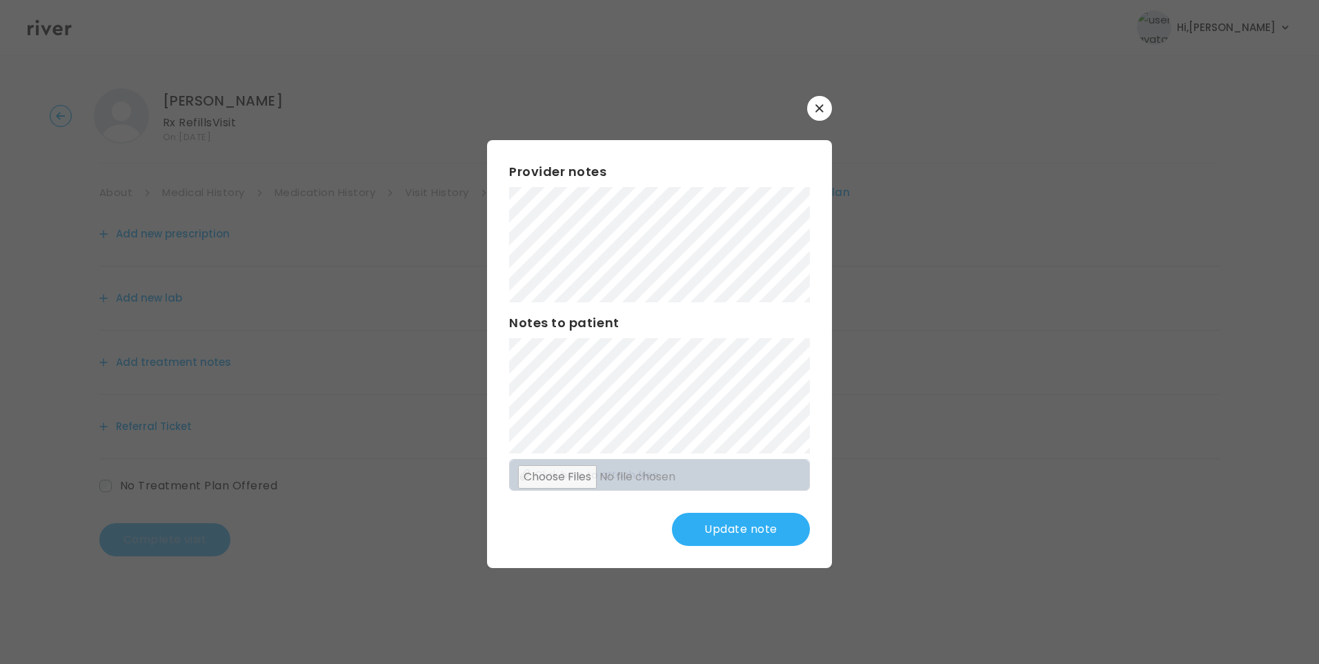
click at [427, 133] on div "​ Provider notes Notes to patient Click here to attach files Update note" at bounding box center [659, 332] width 1319 height 664
click at [813, 457] on div "Provider notes Notes to patient Click here to attach files Update note" at bounding box center [659, 354] width 345 height 428
click at [776, 444] on div "Provider notes Notes to patient Click here to attach files Update note" at bounding box center [659, 354] width 345 height 428
click at [393, 178] on div "​ Provider notes Notes to patient Click here to attach files Update note" at bounding box center [659, 332] width 1319 height 664
click at [773, 517] on button "Update note" at bounding box center [741, 529] width 138 height 33
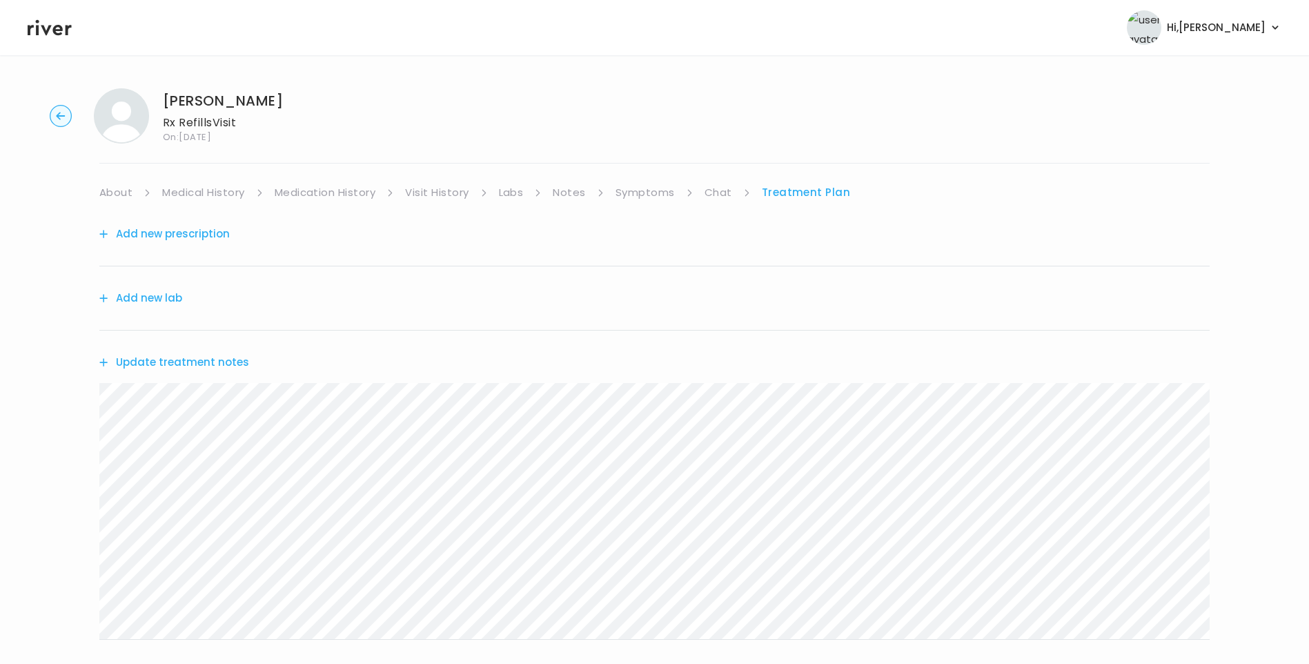
click at [221, 369] on button "Update treatment notes" at bounding box center [174, 362] width 150 height 19
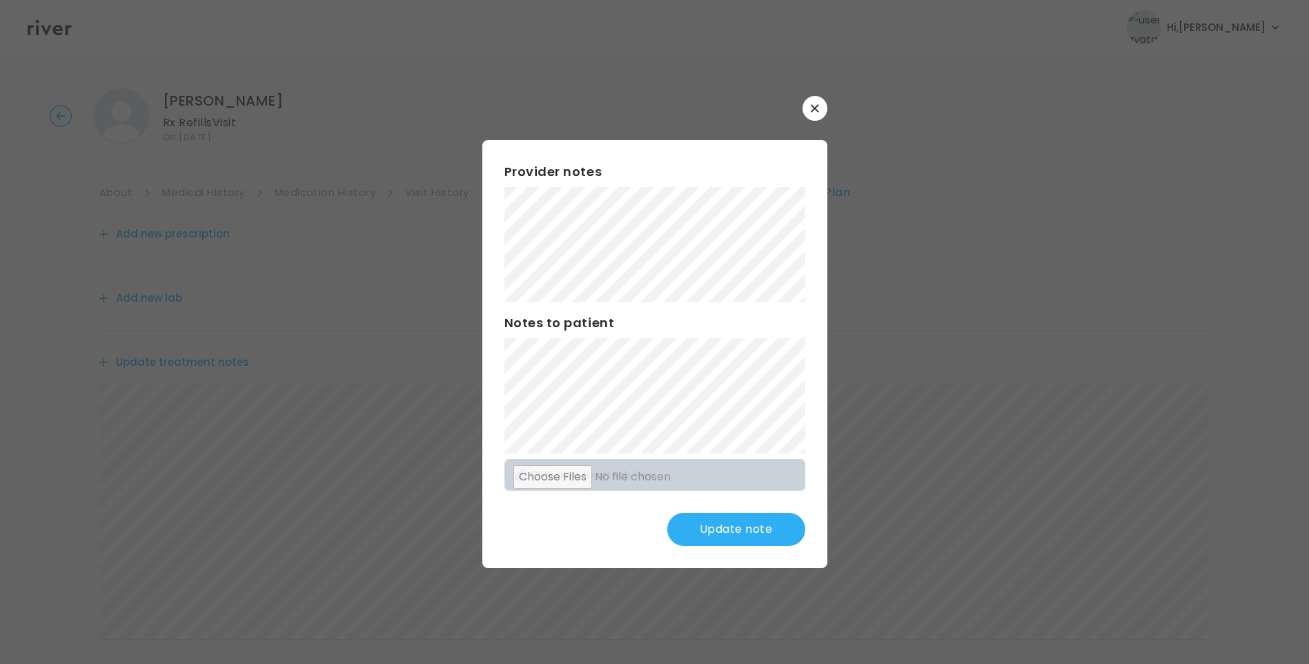
click at [761, 527] on button "Update note" at bounding box center [736, 529] width 138 height 33
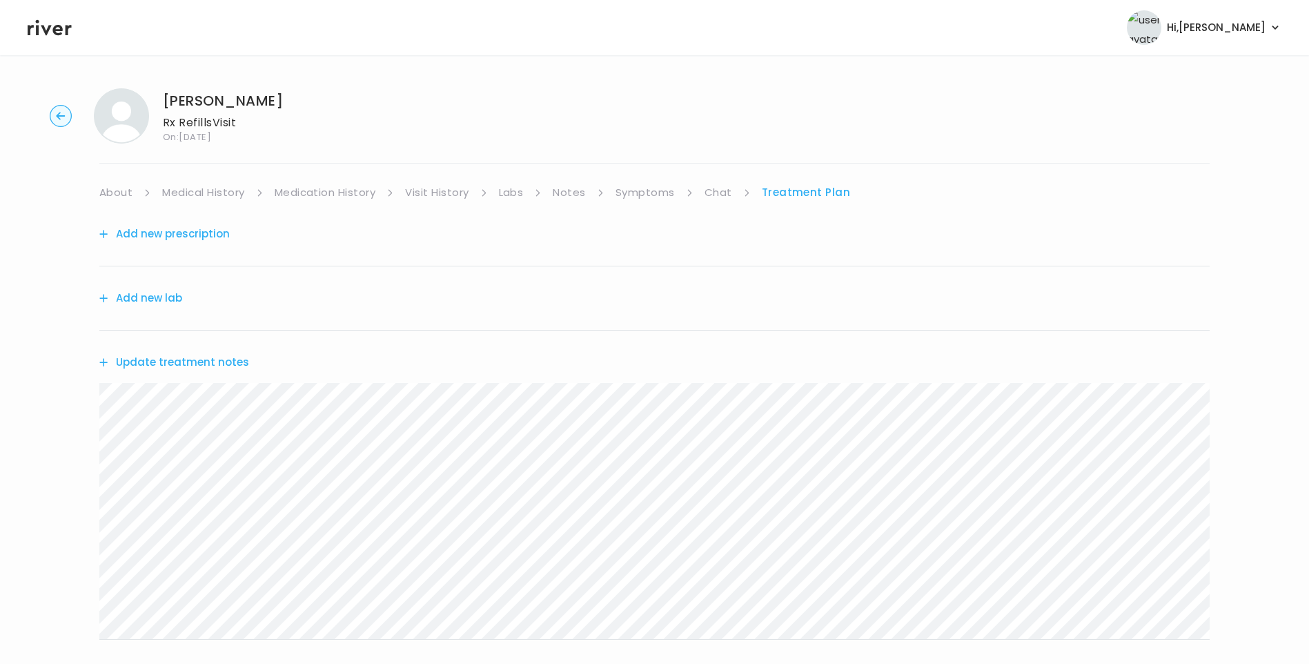
click at [719, 195] on link "Chat" at bounding box center [718, 192] width 28 height 19
click at [49, 31] on icon at bounding box center [50, 27] width 44 height 21
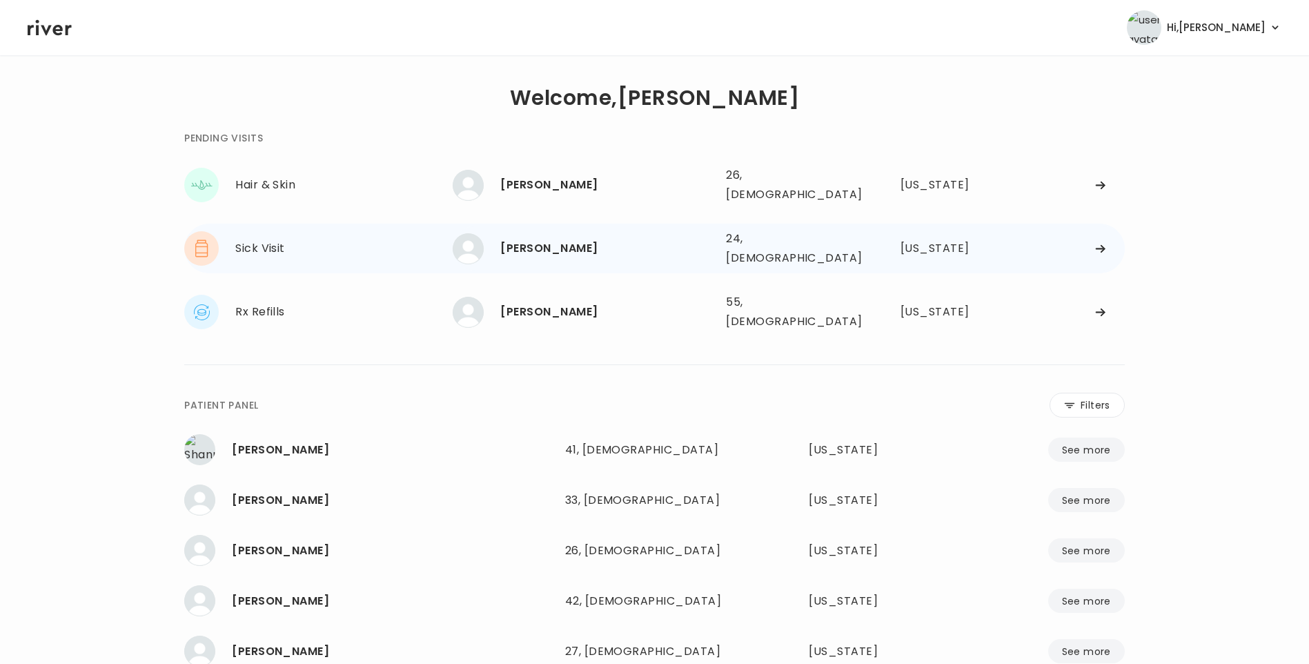
click at [578, 239] on div "[PERSON_NAME]" at bounding box center [607, 248] width 215 height 19
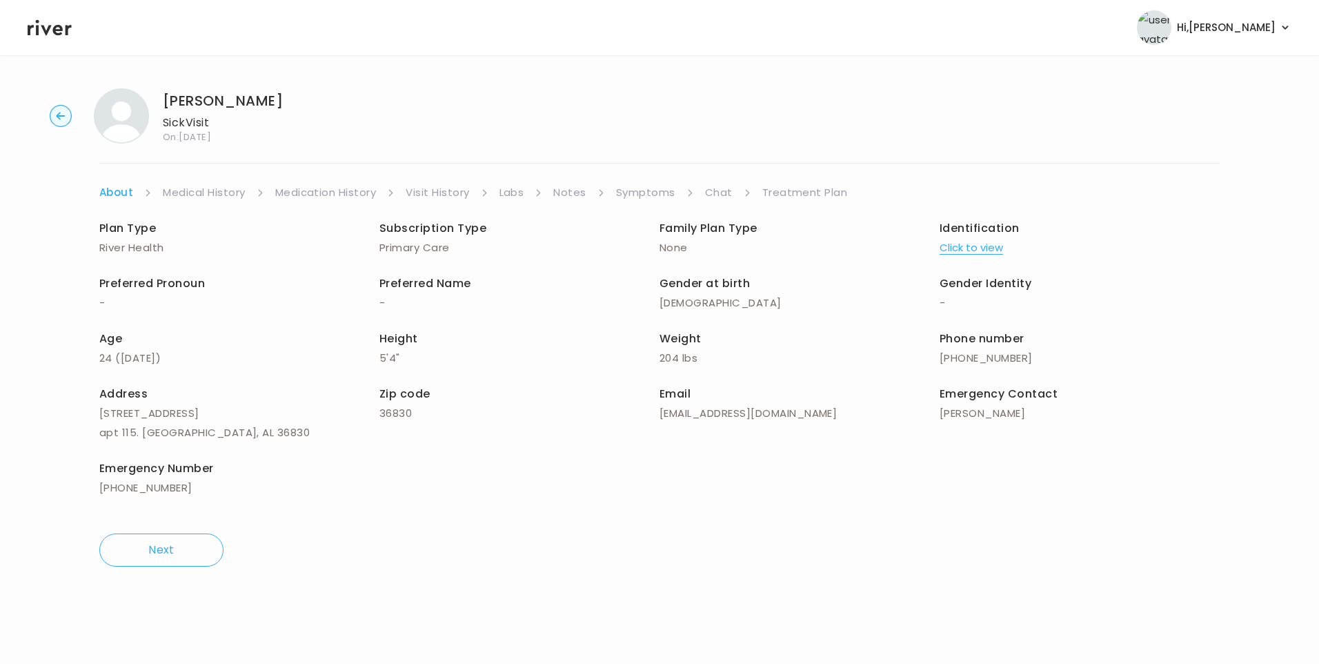
click at [713, 194] on link "Chat" at bounding box center [719, 192] width 28 height 19
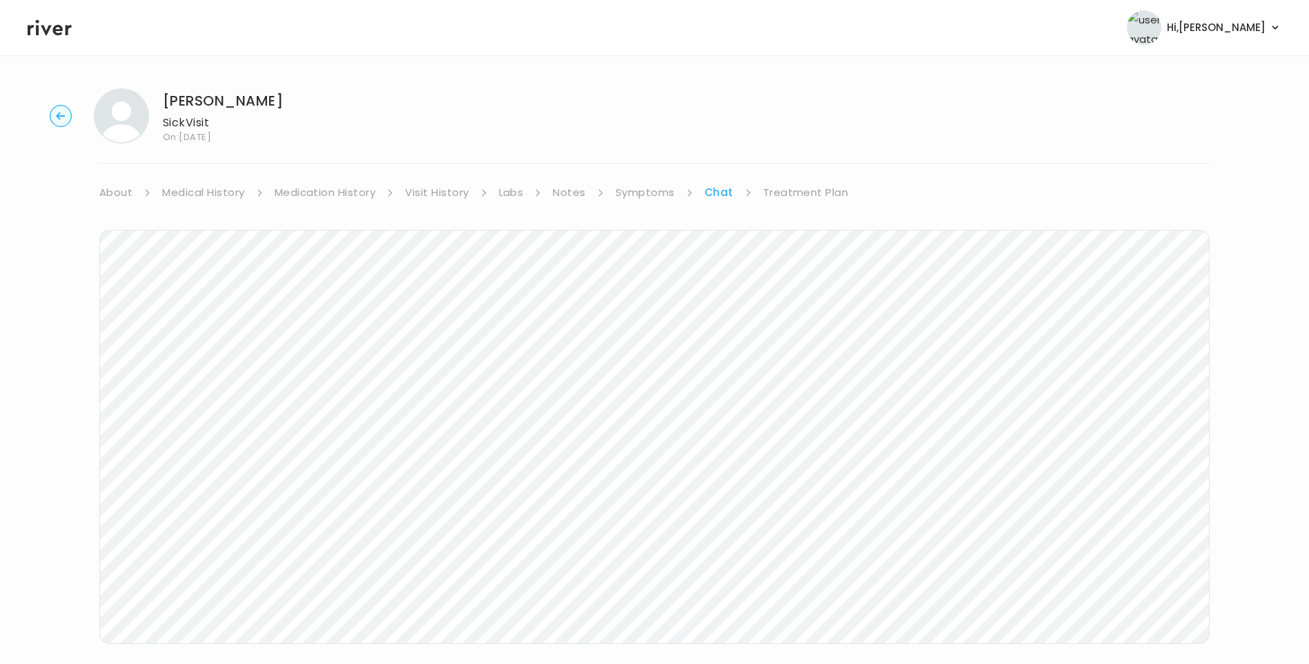
scroll to position [103, 0]
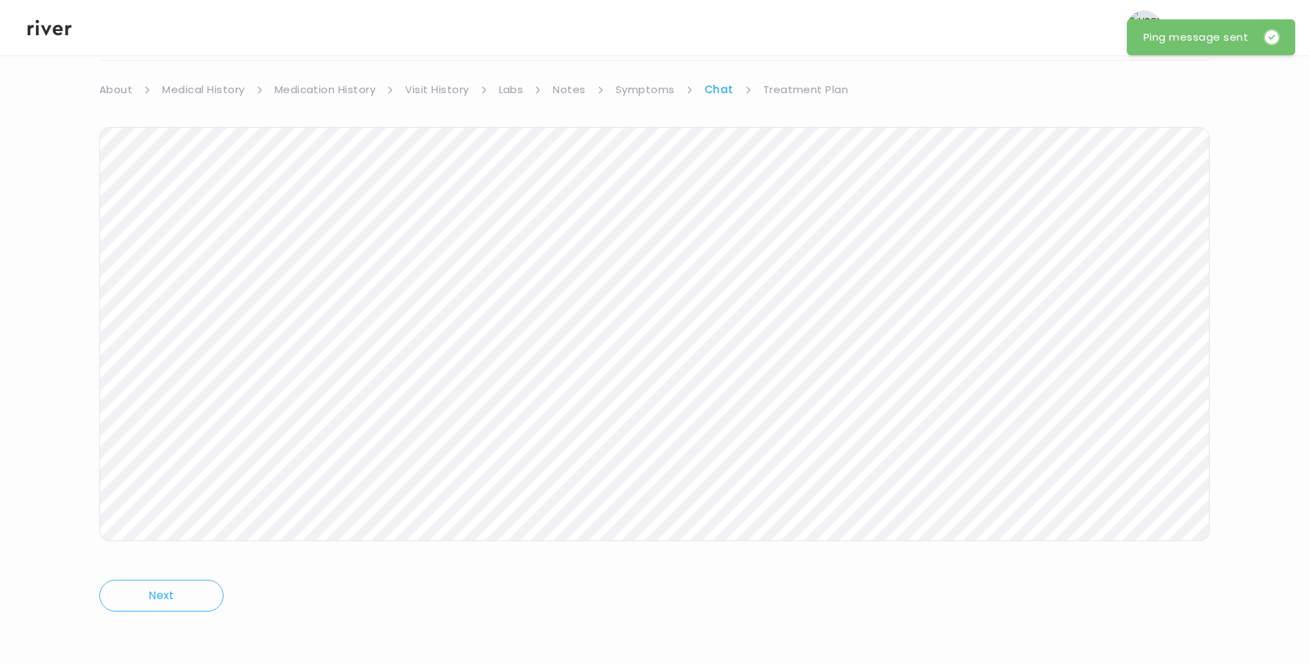
click at [54, 32] on icon at bounding box center [50, 28] width 44 height 16
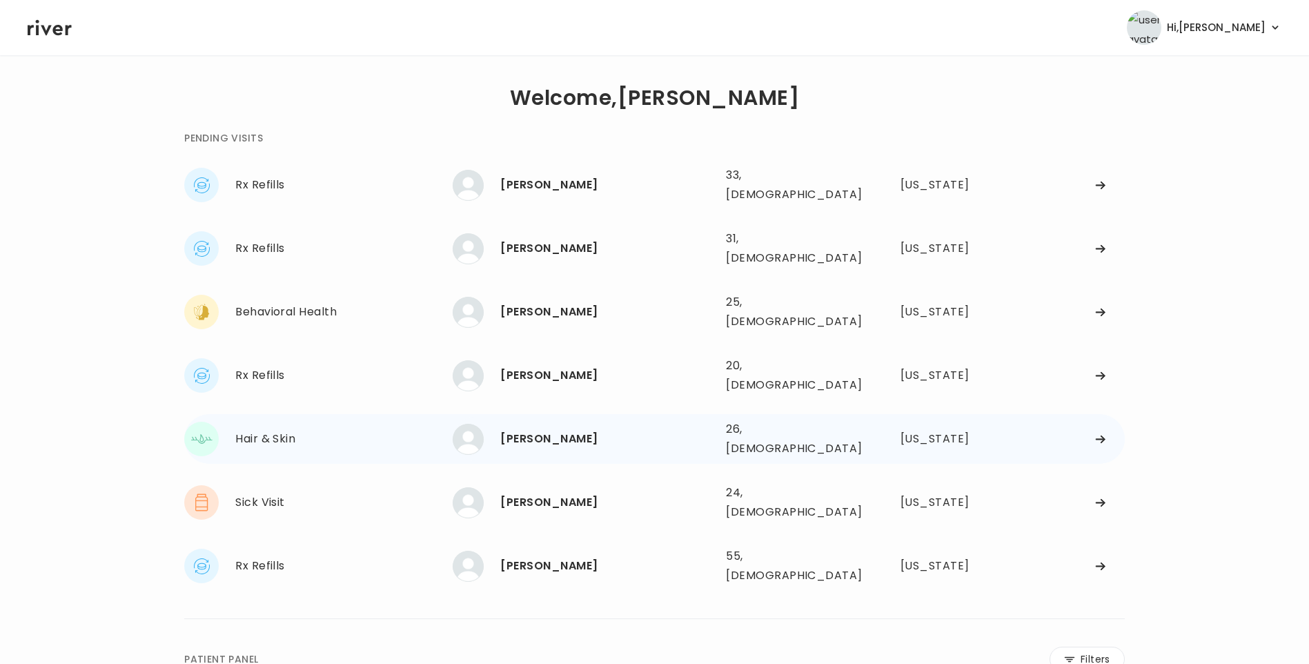
click at [560, 429] on div "[PERSON_NAME]" at bounding box center [607, 438] width 215 height 19
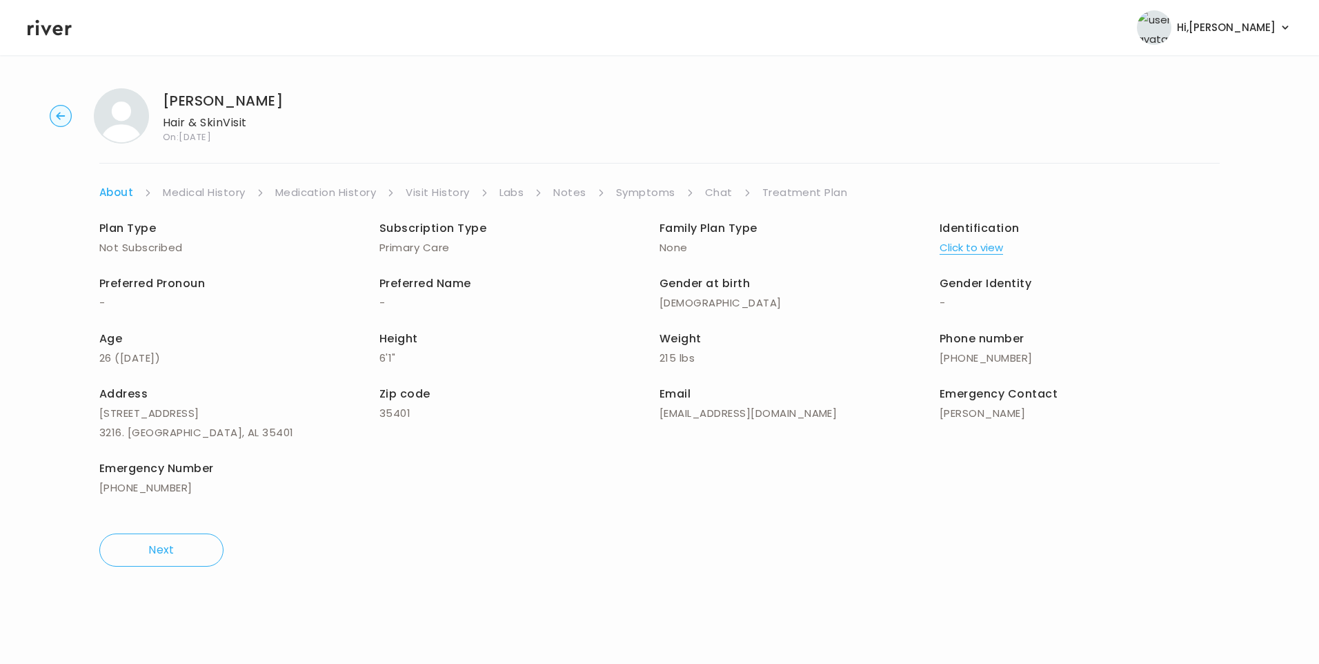
click at [719, 191] on link "Chat" at bounding box center [719, 192] width 28 height 19
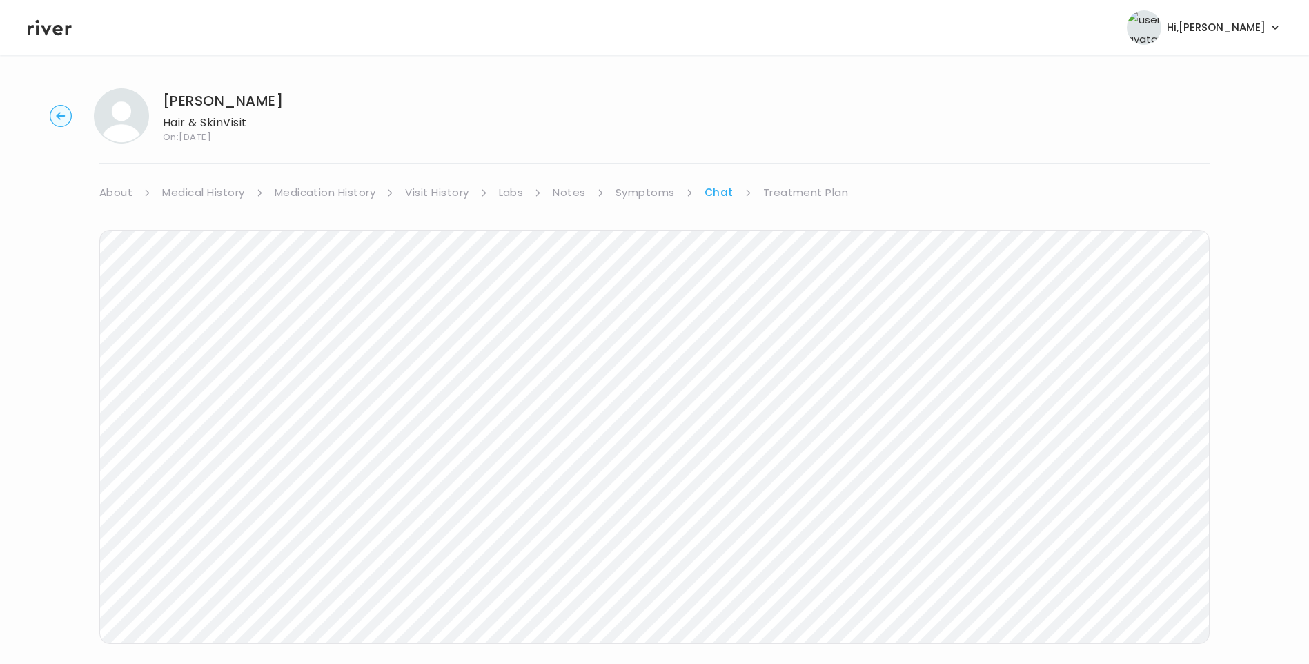
scroll to position [23, 0]
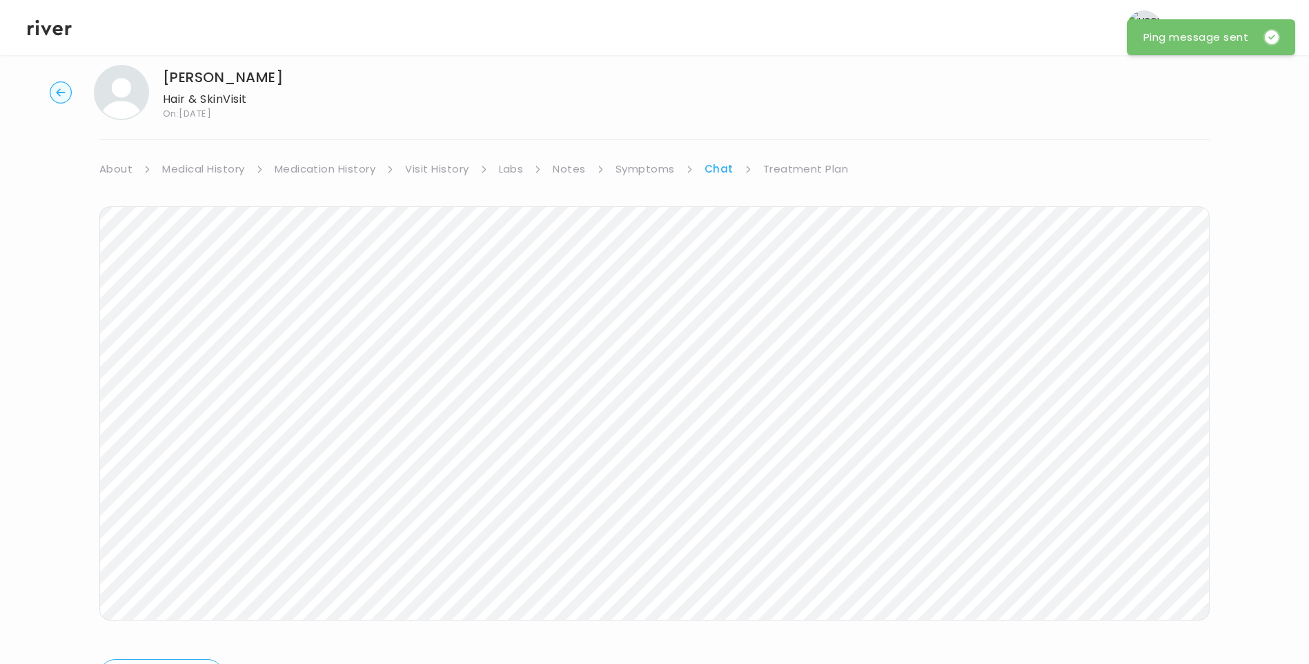
click at [53, 30] on icon at bounding box center [50, 28] width 44 height 16
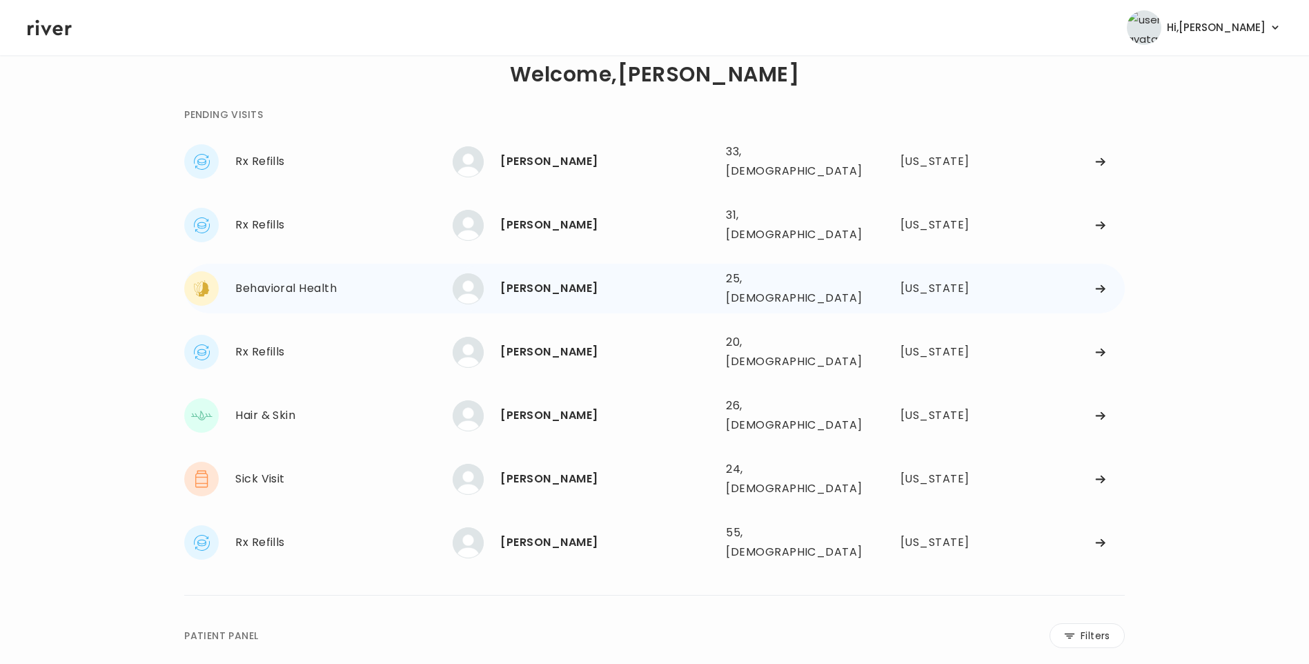
click at [638, 279] on div "[PERSON_NAME]" at bounding box center [607, 288] width 215 height 19
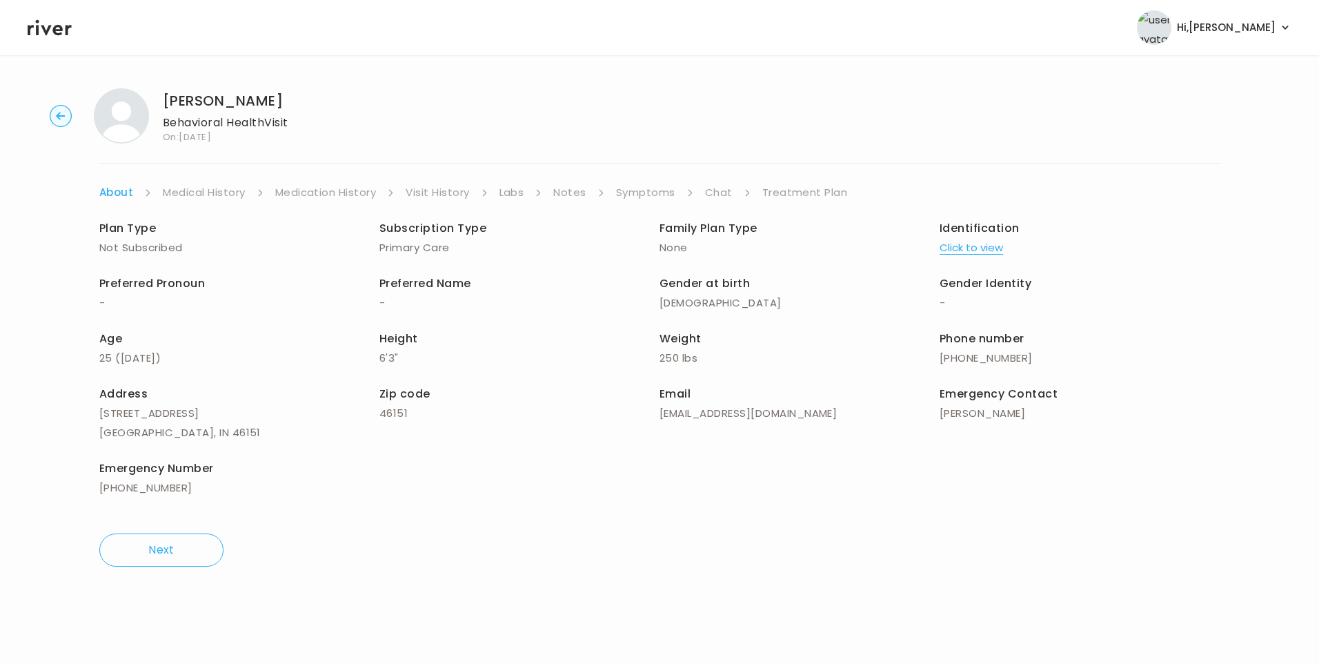
click at [449, 196] on link "Visit History" at bounding box center [437, 192] width 63 height 19
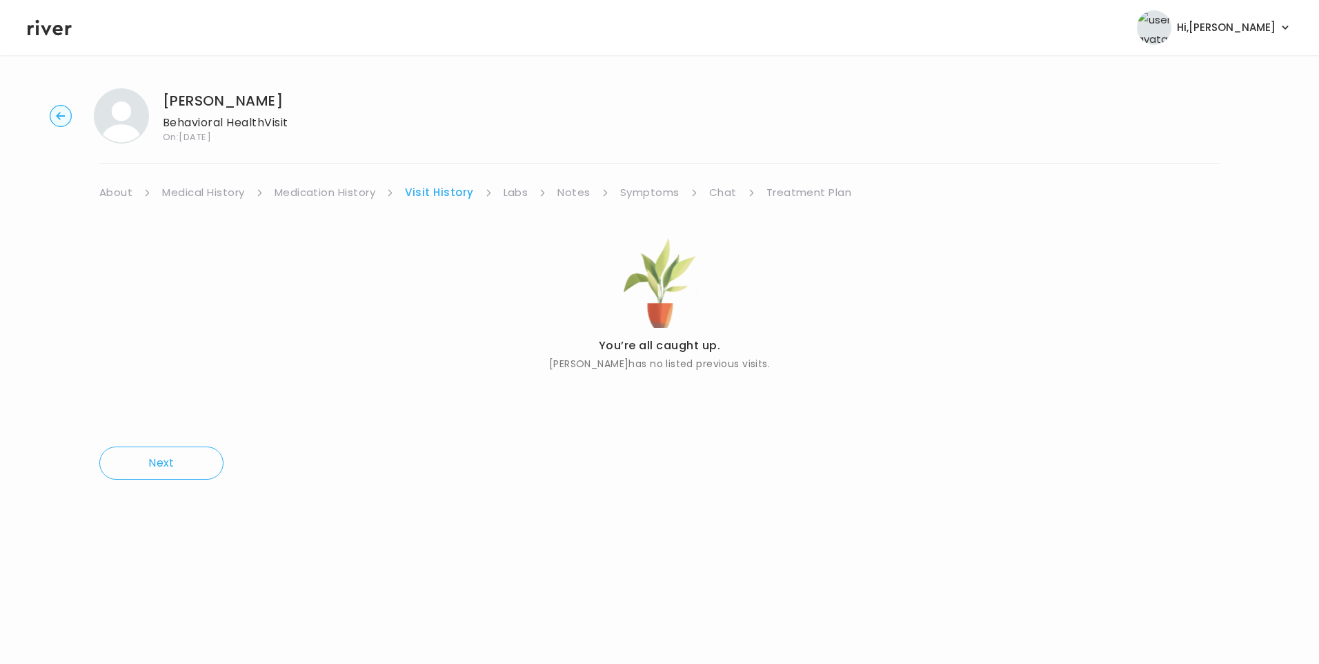
click at [126, 197] on link "About" at bounding box center [115, 192] width 33 height 19
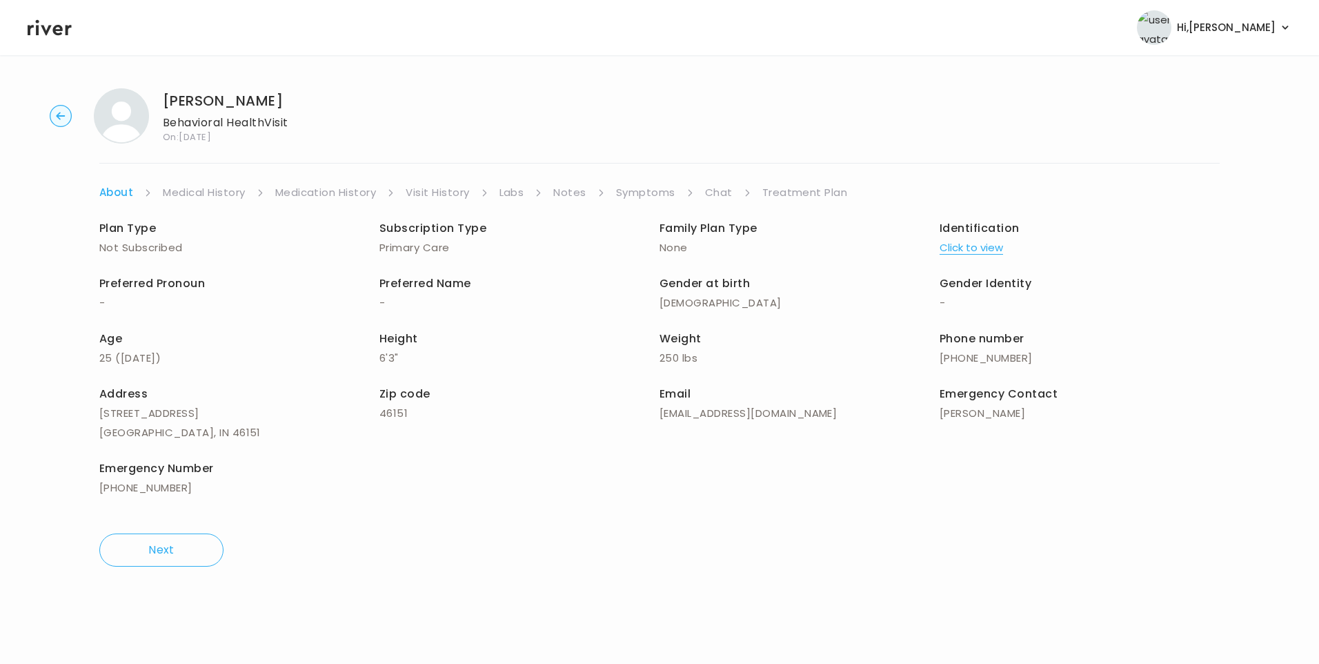
click at [650, 192] on link "Symptoms" at bounding box center [645, 192] width 59 height 19
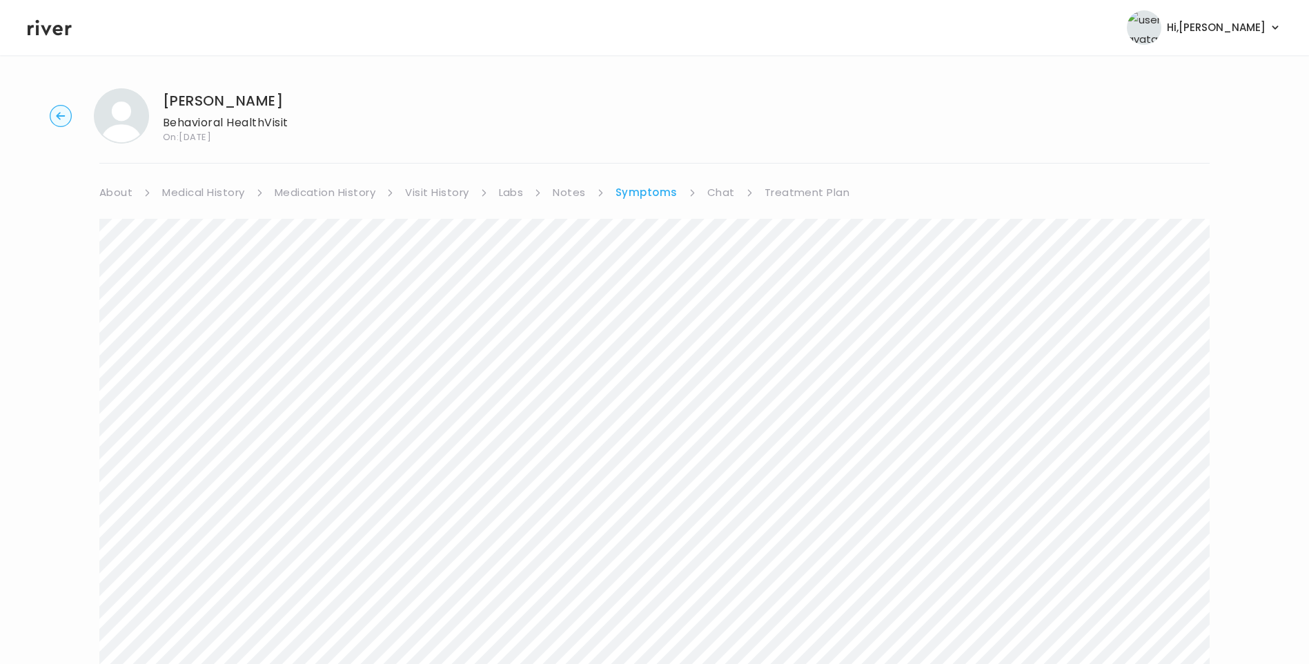
click at [210, 192] on link "Medical History" at bounding box center [203, 192] width 82 height 19
click at [122, 193] on link "About" at bounding box center [115, 192] width 33 height 19
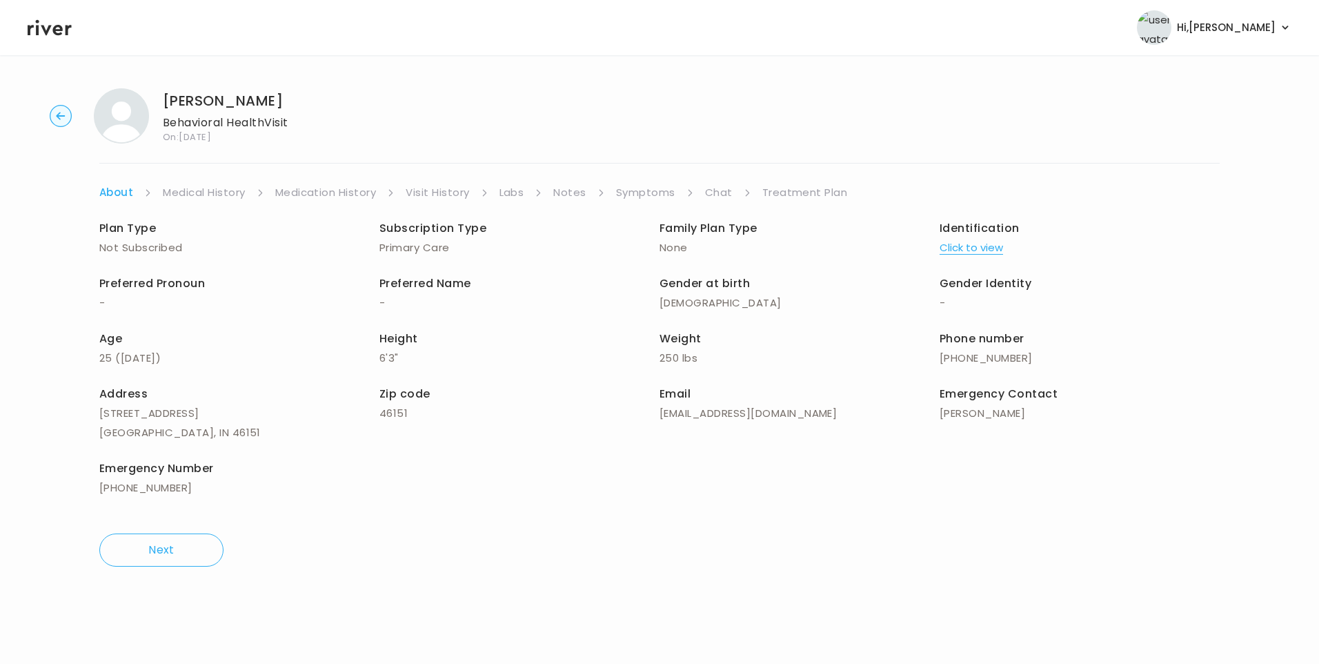
click at [953, 246] on button "Click to view" at bounding box center [971, 247] width 63 height 19
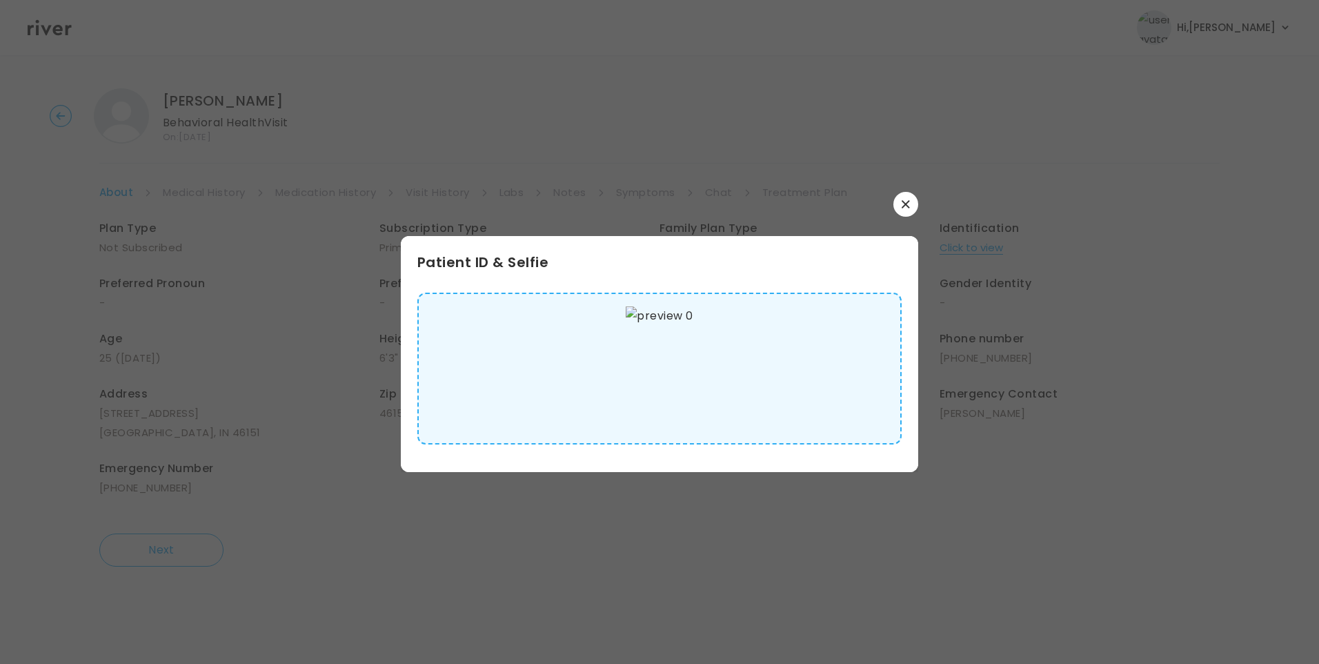
click at [673, 366] on img at bounding box center [659, 368] width 67 height 124
click at [910, 206] on button "button" at bounding box center [905, 204] width 25 height 25
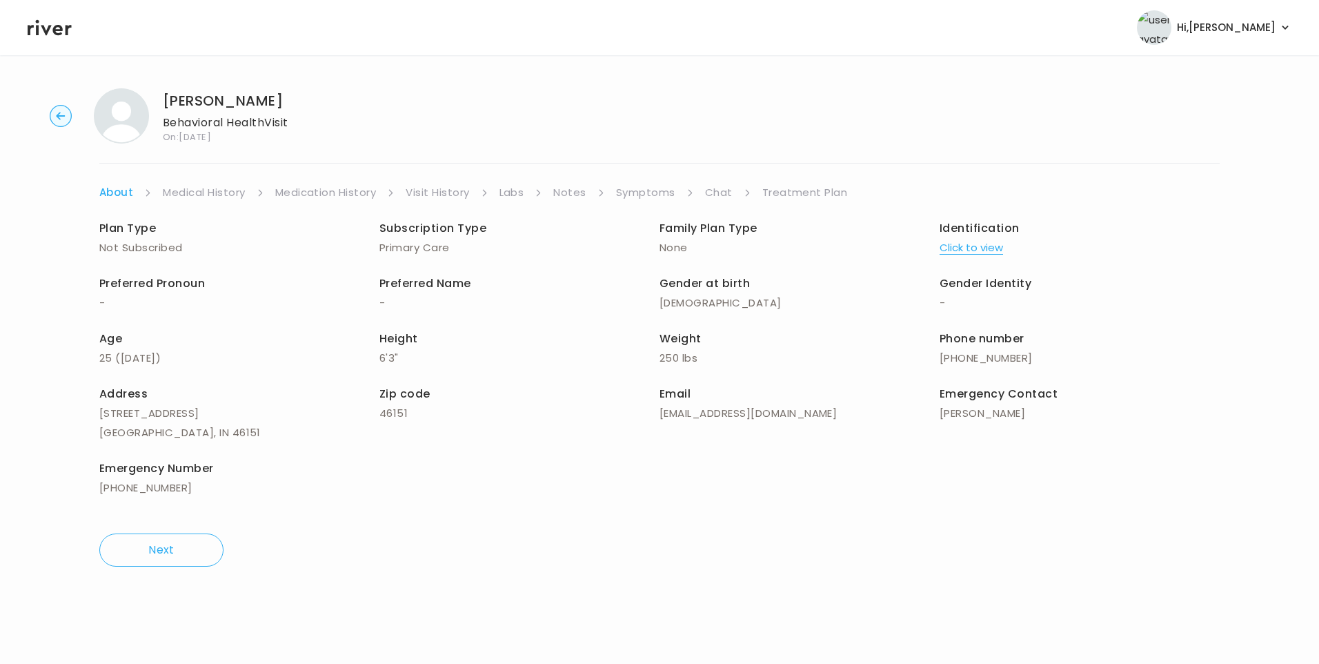
click at [223, 188] on link "Medical History" at bounding box center [204, 192] width 82 height 19
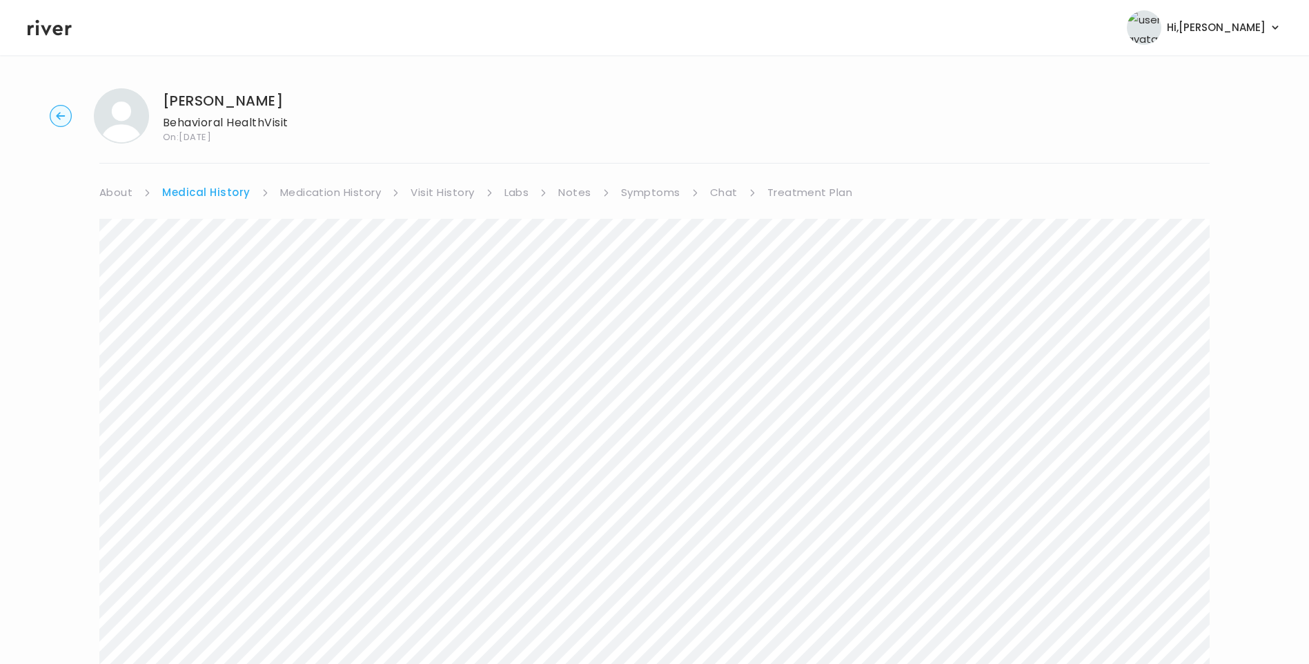
click at [637, 188] on link "Symptoms" at bounding box center [650, 192] width 59 height 19
click at [726, 191] on link "Chat" at bounding box center [721, 192] width 28 height 19
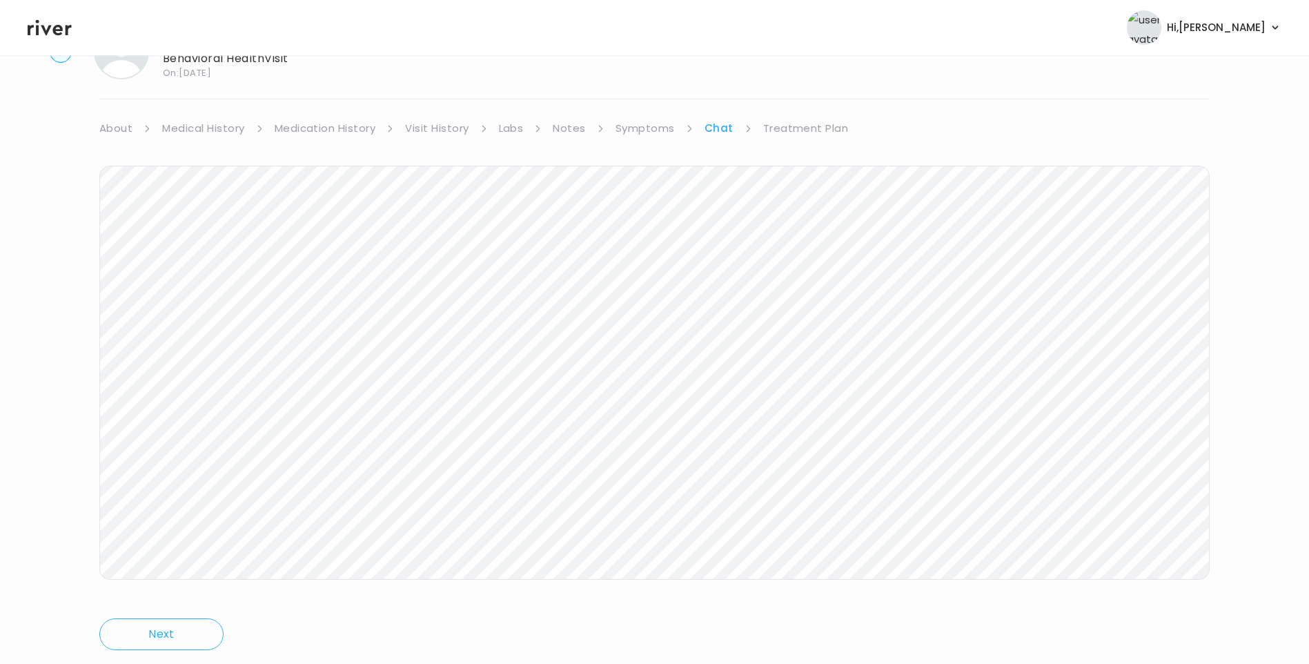
scroll to position [103, 0]
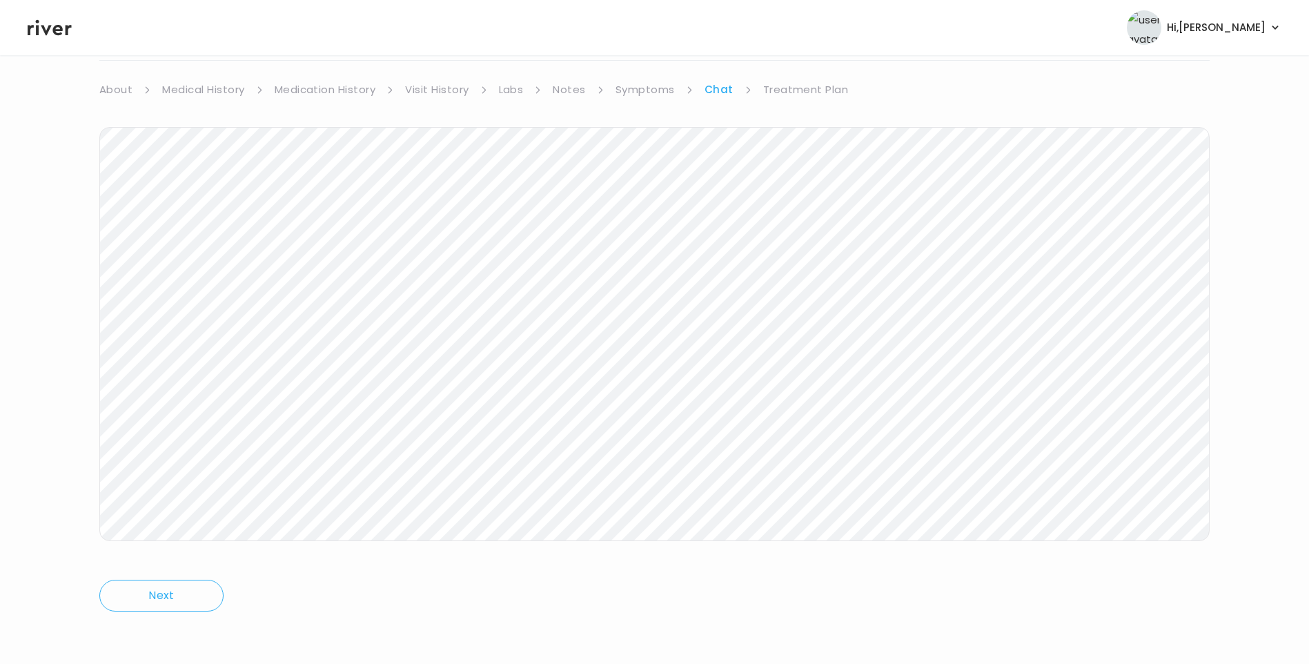
click at [801, 88] on link "Treatment Plan" at bounding box center [806, 89] width 86 height 19
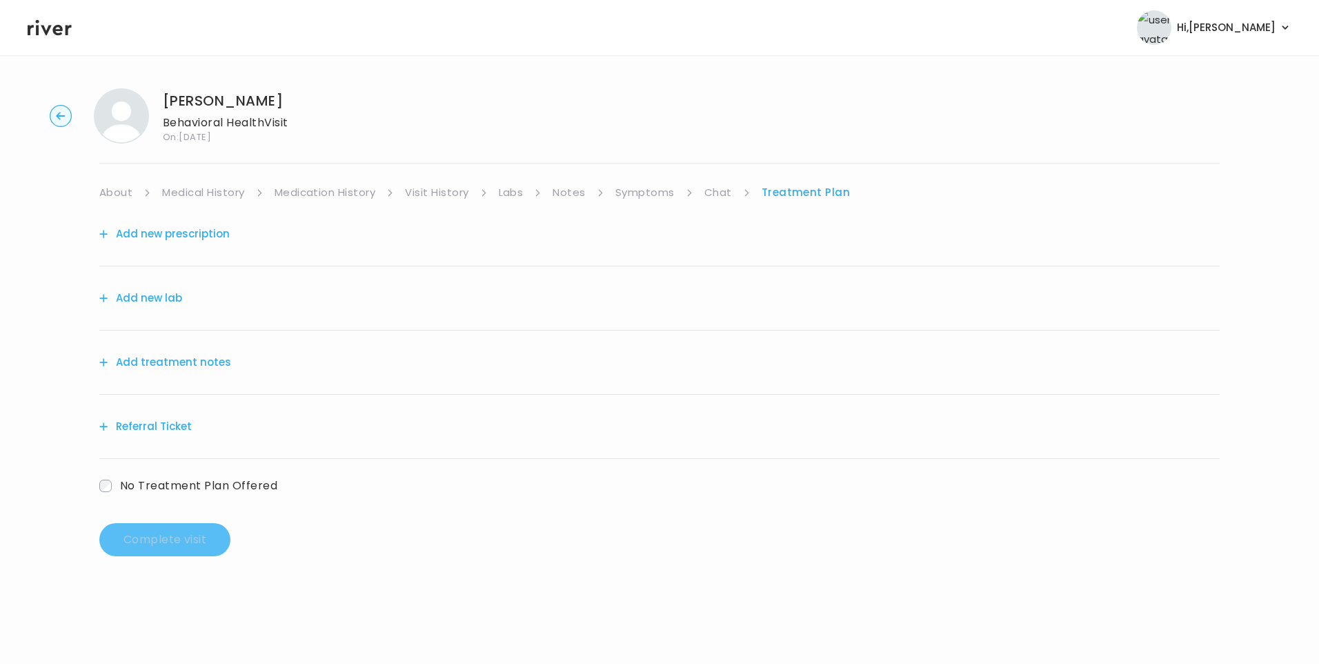
click at [217, 365] on button "Add treatment notes" at bounding box center [165, 362] width 132 height 19
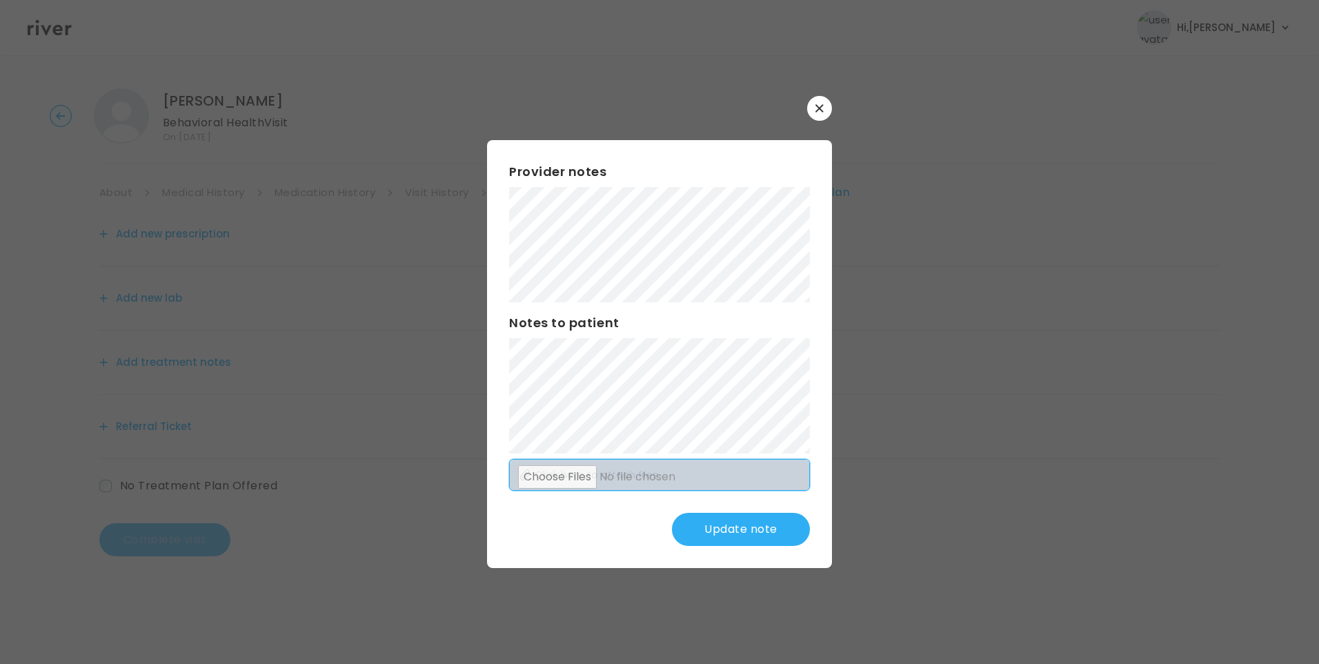
click at [737, 487] on div "Provider notes Notes to patient Click here to attach files Update note" at bounding box center [659, 354] width 345 height 428
click at [735, 524] on button "Update note" at bounding box center [741, 529] width 138 height 33
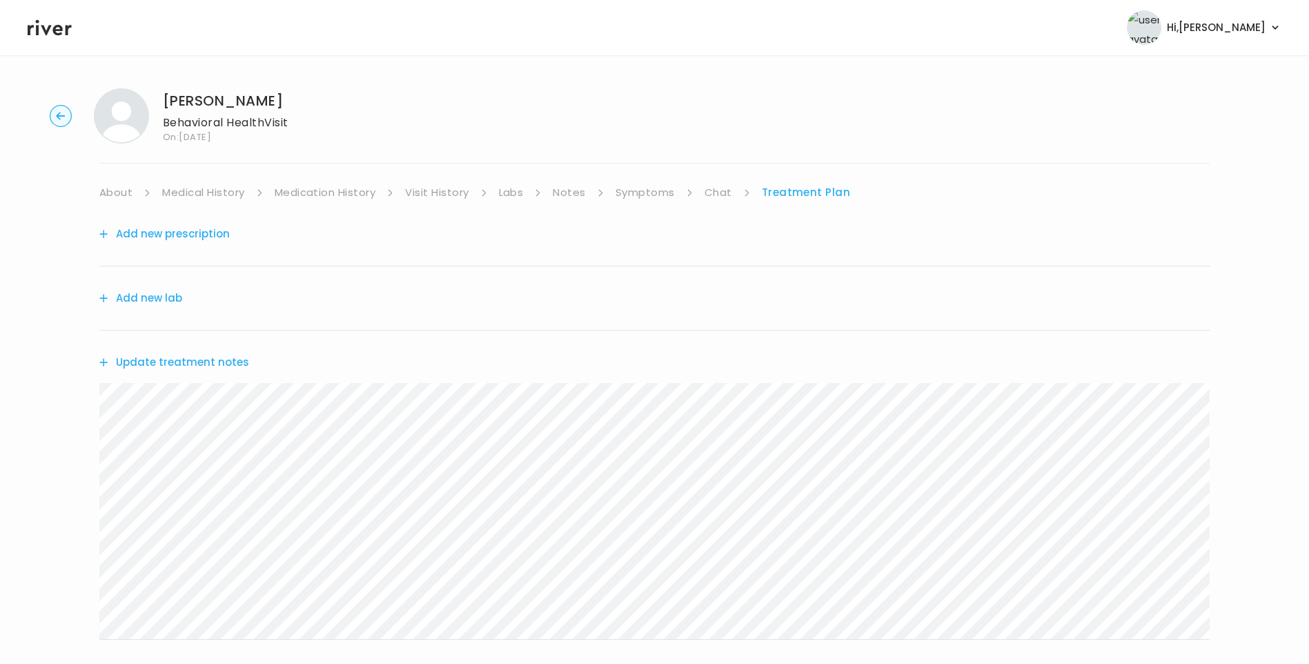
click at [224, 364] on button "Update treatment notes" at bounding box center [174, 362] width 150 height 19
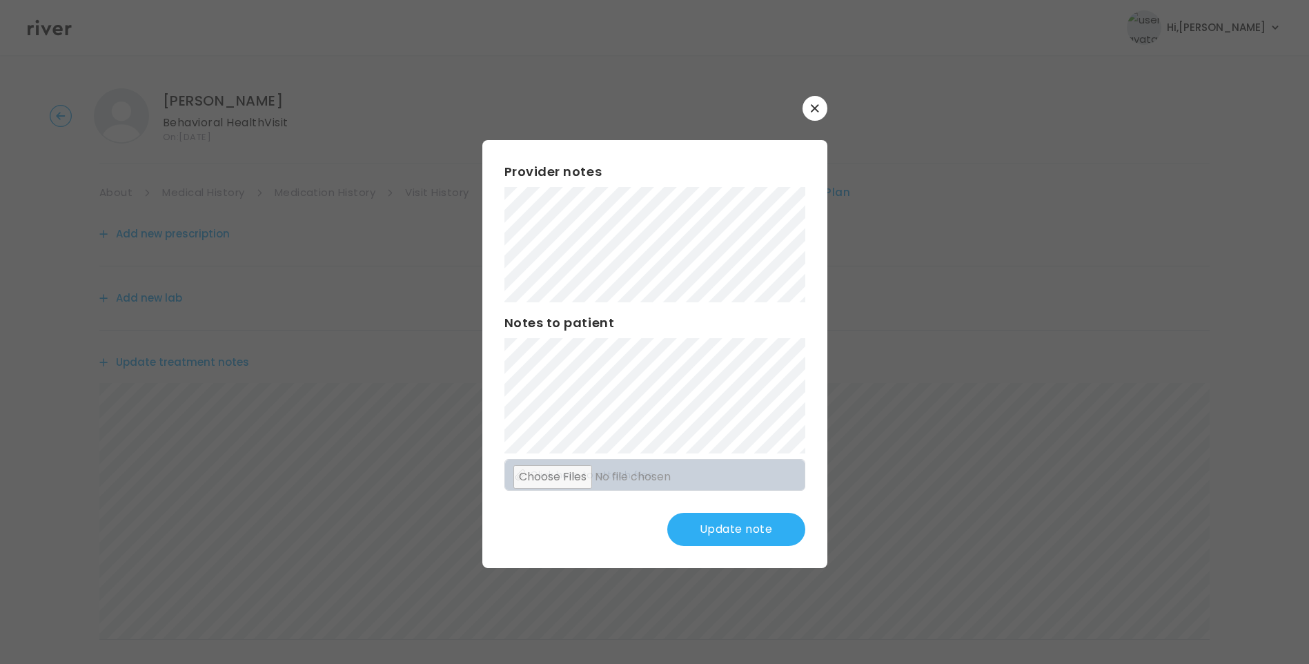
click at [750, 530] on button "Update note" at bounding box center [736, 529] width 138 height 33
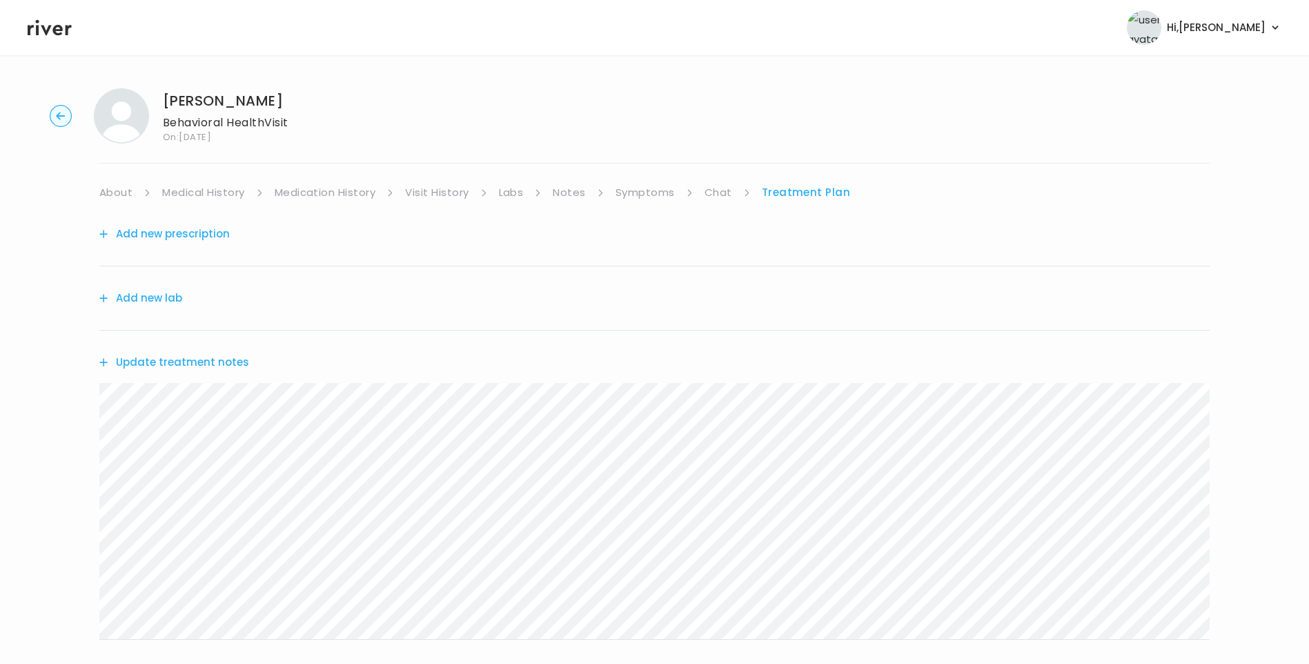
click at [711, 192] on link "Chat" at bounding box center [718, 192] width 28 height 19
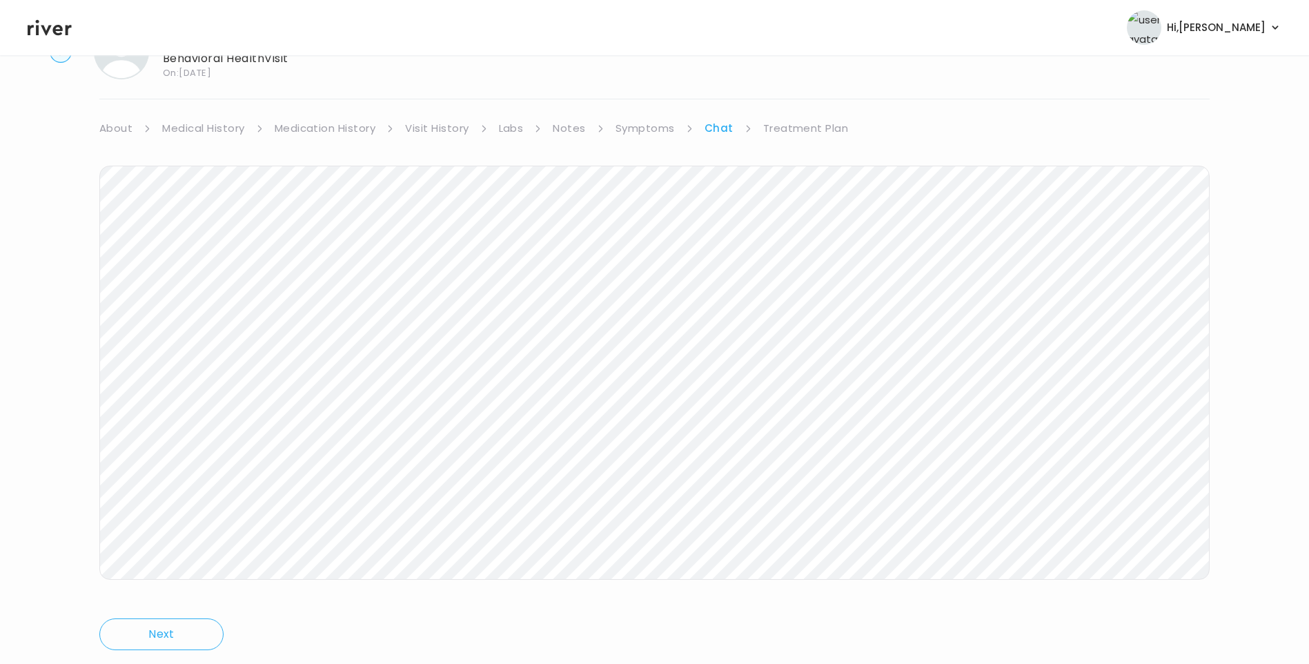
scroll to position [103, 0]
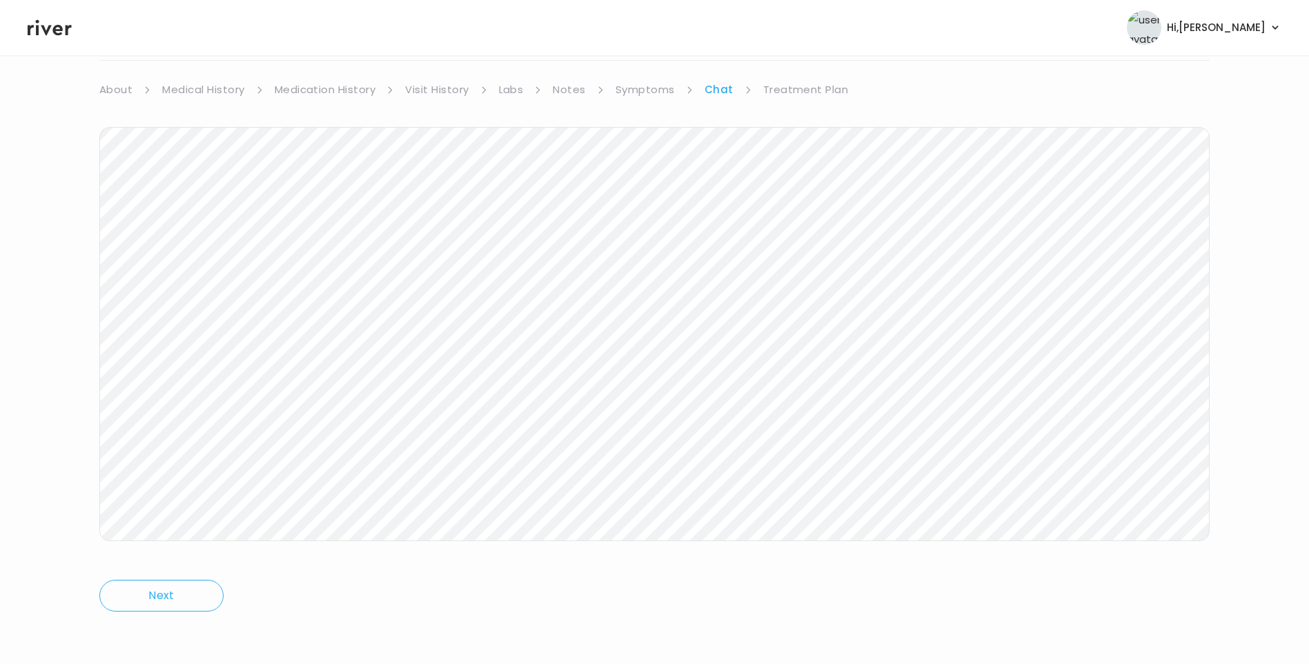
click at [639, 74] on div "LIAM TOMS Behavioral Health Visit On: 25 Aug 2025 About Medical History Medicat…" at bounding box center [654, 307] width 1309 height 667
click at [642, 80] on div "LIAM TOMS Behavioral Health Visit On: 25 Aug 2025 About Medical History Medicat…" at bounding box center [654, 307] width 1309 height 667
drag, startPoint x: 642, startPoint y: 80, endPoint x: 633, endPoint y: 97, distance: 19.2
click at [627, 90] on link "Symptoms" at bounding box center [644, 89] width 59 height 19
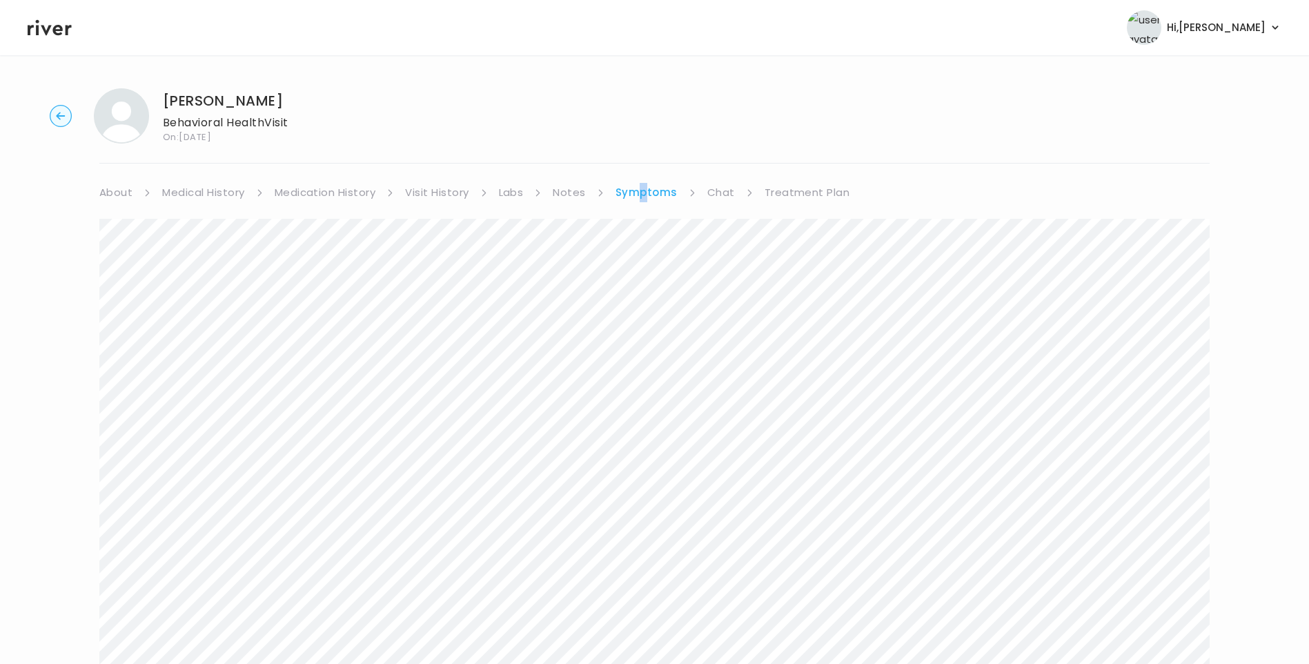
click at [810, 192] on link "Treatment Plan" at bounding box center [807, 192] width 86 height 19
click at [223, 366] on button "Update treatment notes" at bounding box center [174, 362] width 150 height 19
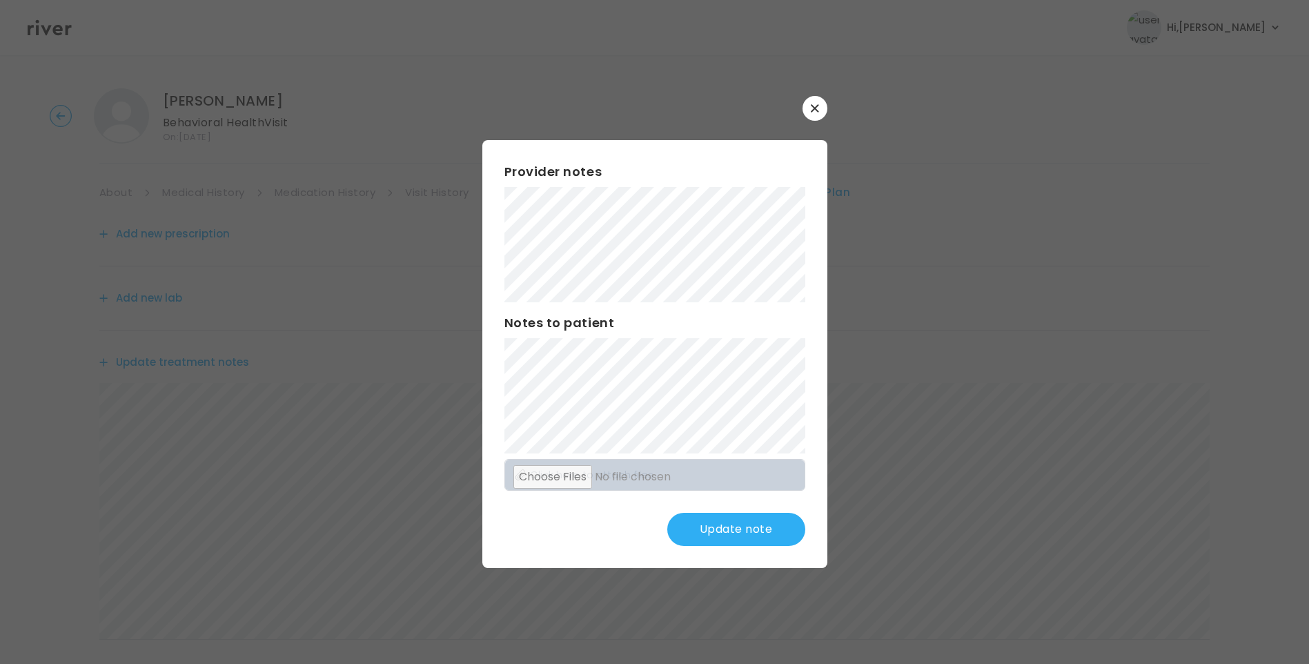
click at [758, 531] on button "Update note" at bounding box center [736, 529] width 138 height 33
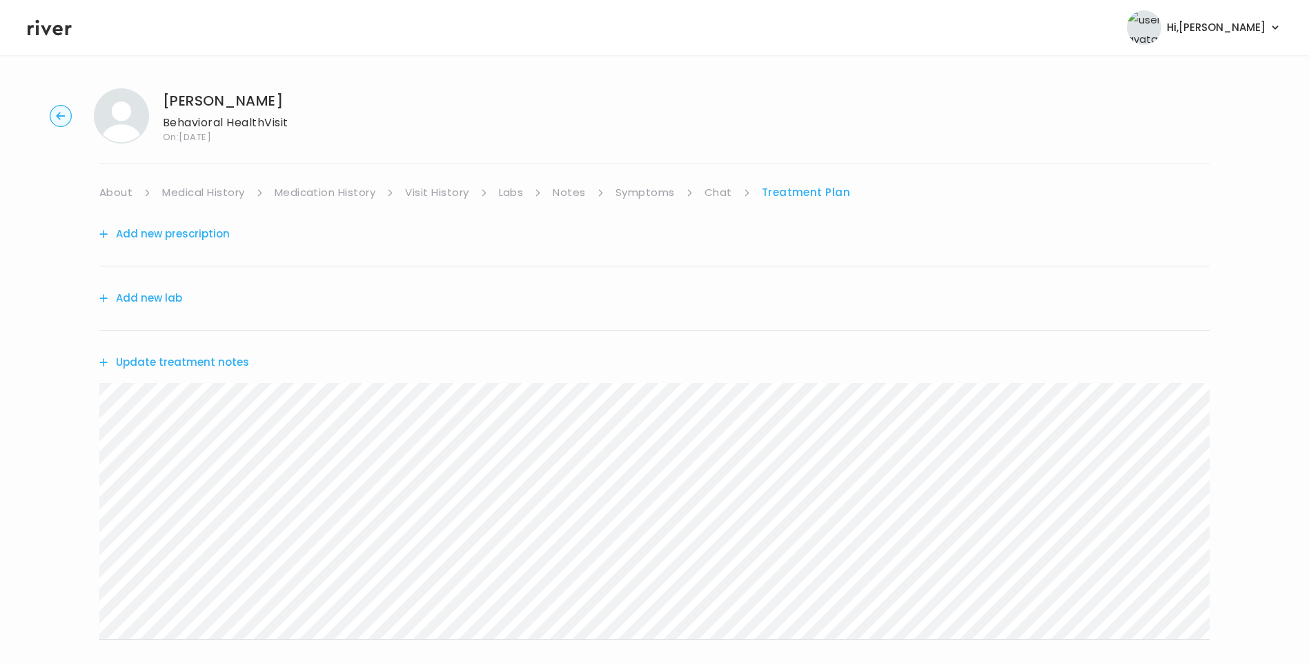
click at [78, 404] on div "LIAM TOMS Behavioral Health Visit On: 25 Aug 2025 About Medical History Medicat…" at bounding box center [654, 444] width 1309 height 735
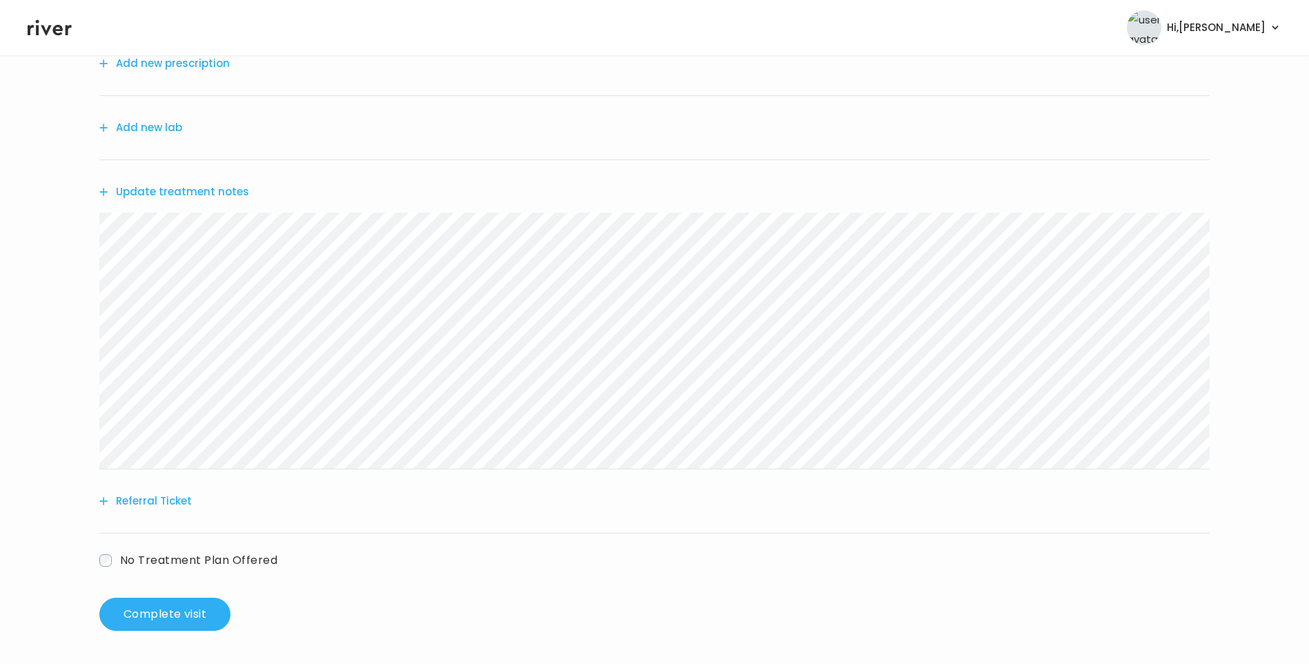
click at [175, 497] on button "Referral Ticket" at bounding box center [145, 500] width 92 height 19
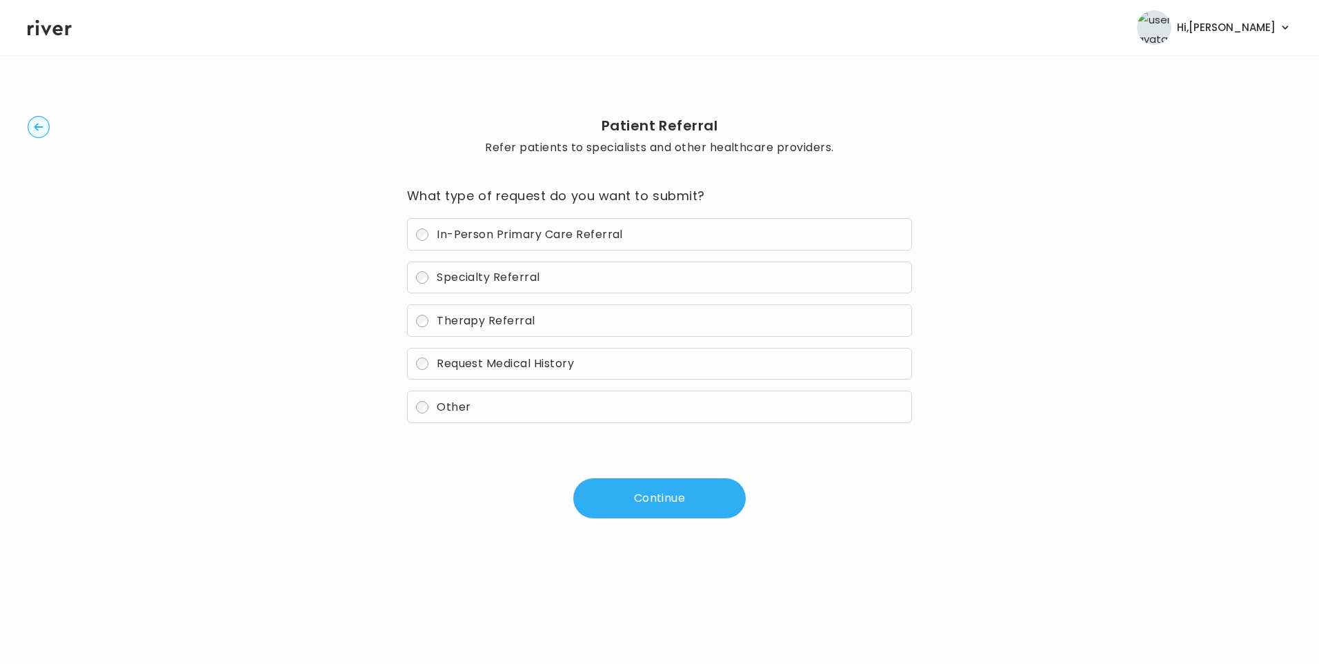
click at [499, 321] on span "Therapy Referral" at bounding box center [486, 320] width 99 height 16
click at [662, 495] on button "Continue" at bounding box center [659, 498] width 172 height 40
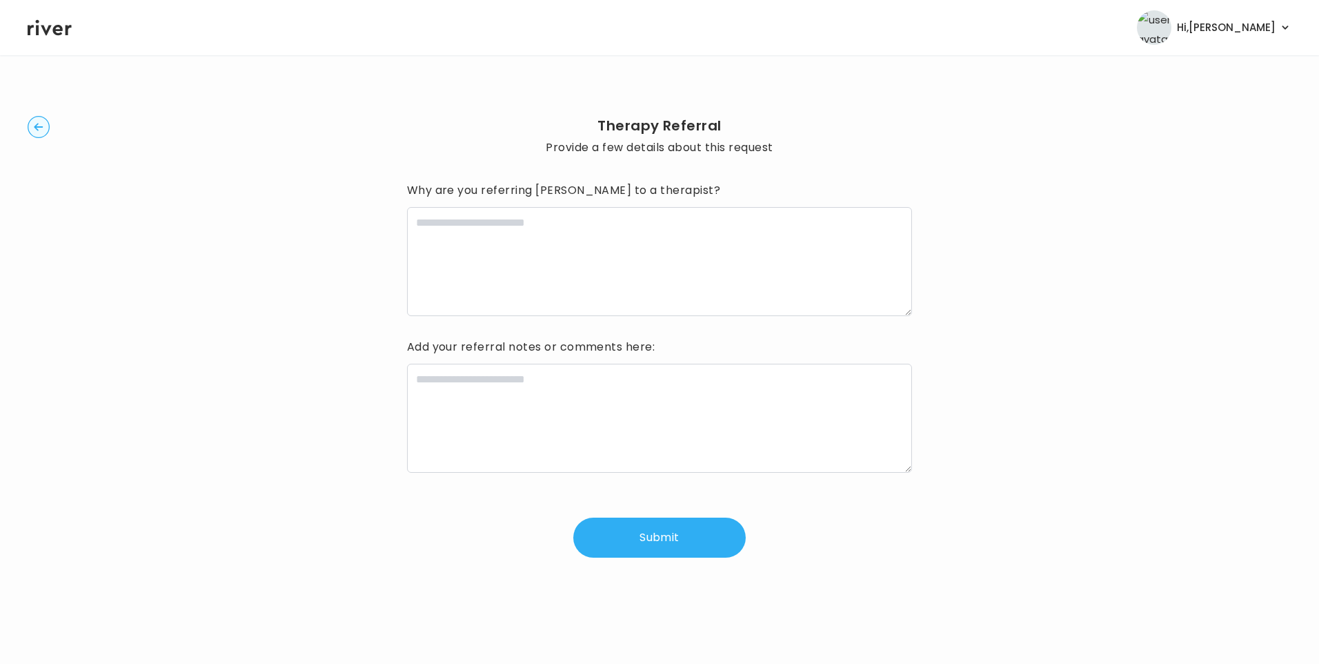
click at [649, 534] on button "Submit" at bounding box center [659, 537] width 172 height 40
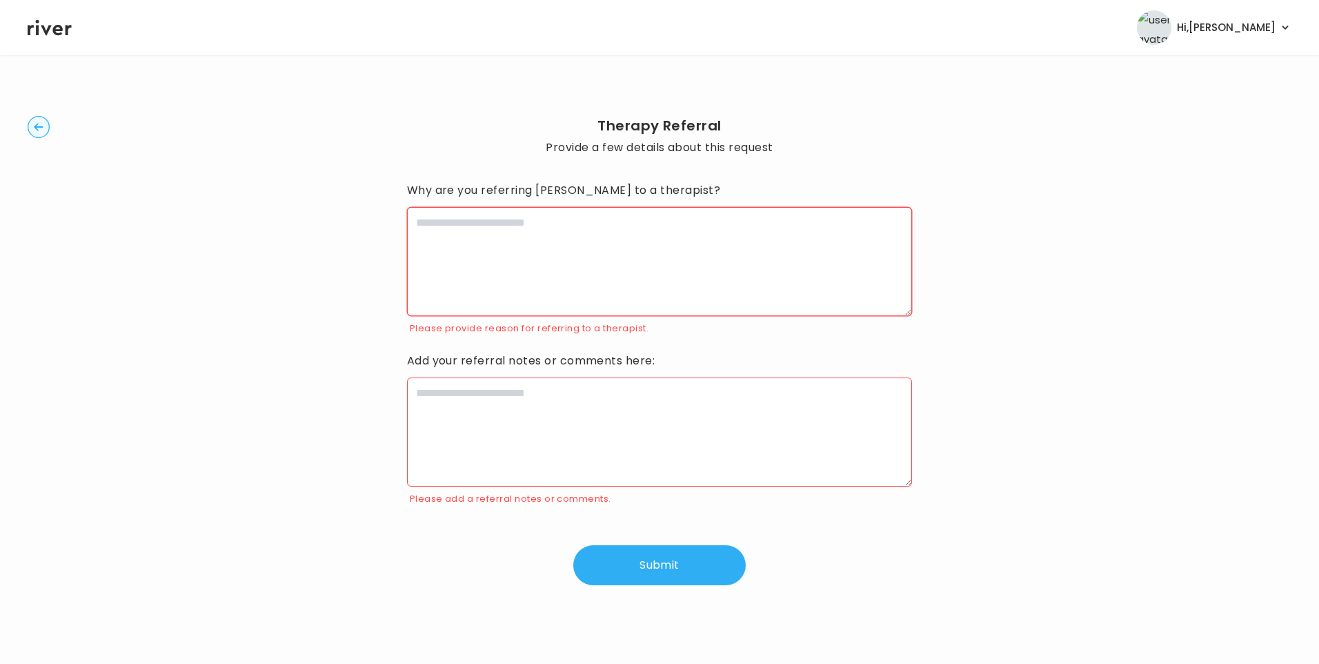
click at [575, 268] on textarea at bounding box center [660, 261] width 506 height 109
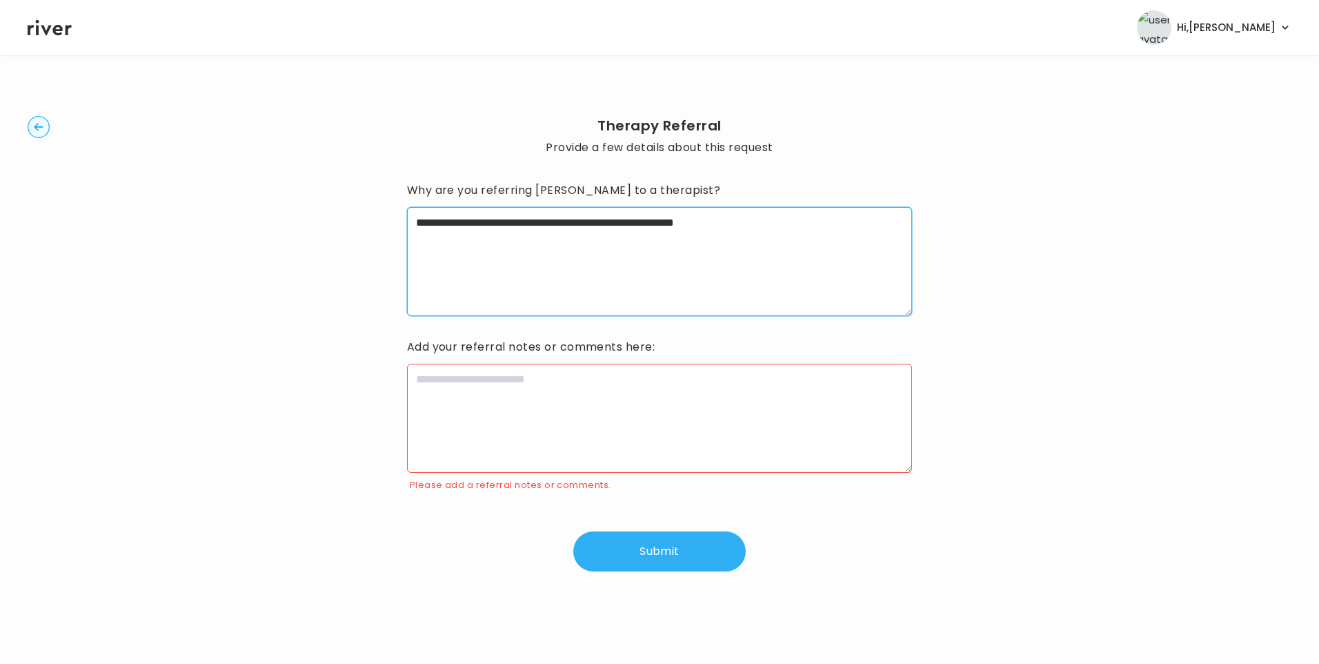
click at [710, 227] on textarea "**********" at bounding box center [660, 261] width 506 height 109
click at [709, 227] on textarea "**********" at bounding box center [660, 261] width 506 height 109
click at [735, 219] on textarea "**********" at bounding box center [660, 261] width 506 height 109
click at [733, 219] on textarea "**********" at bounding box center [660, 261] width 506 height 109
type textarea "**********"
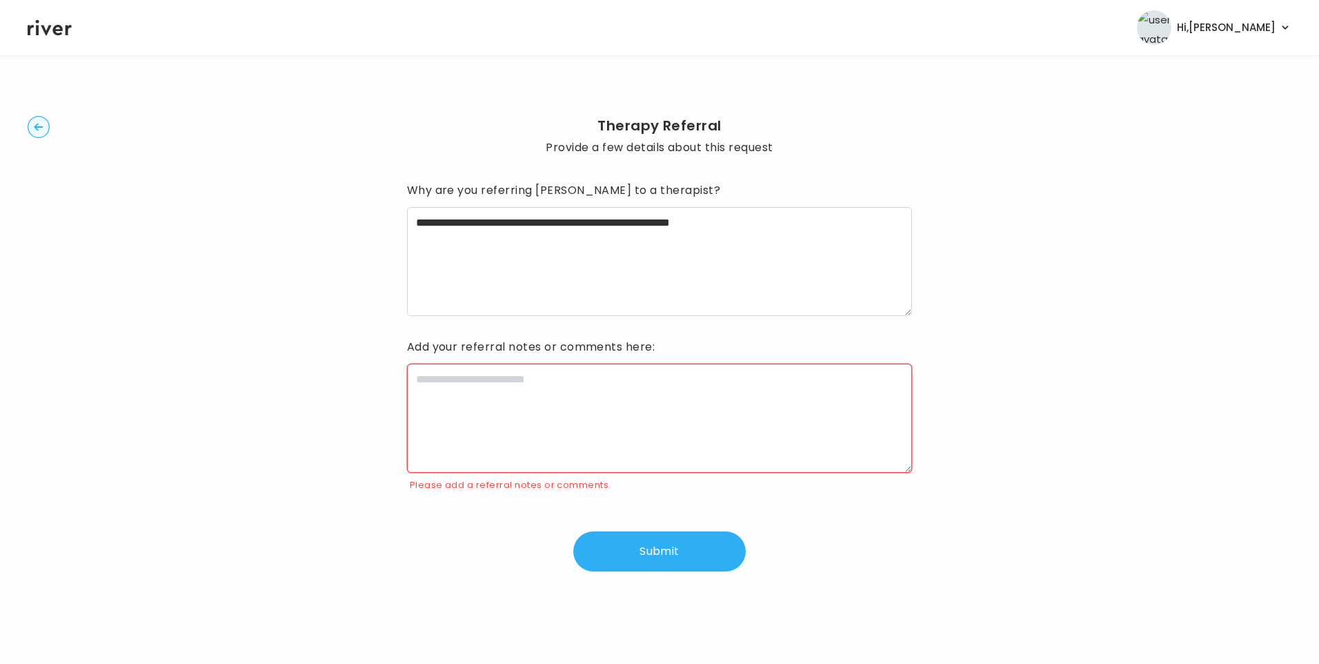
click at [602, 395] on textarea at bounding box center [660, 418] width 506 height 109
paste textarea "**********"
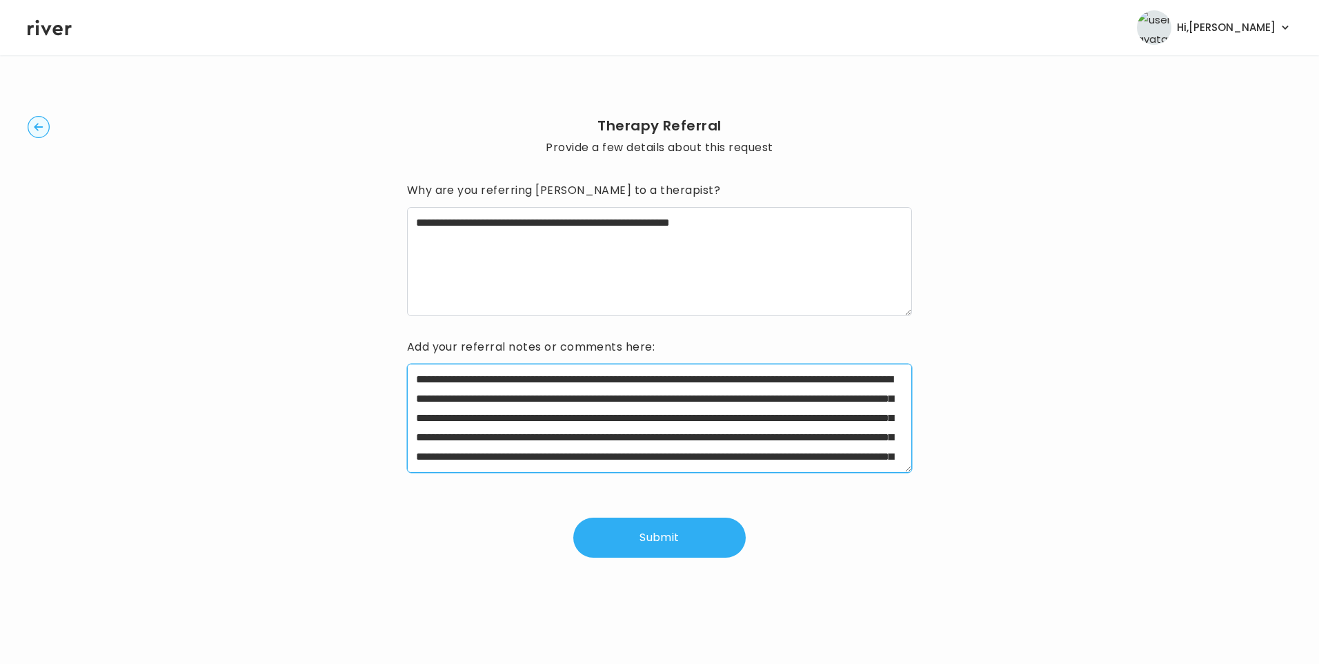
drag, startPoint x: 464, startPoint y: 379, endPoint x: 528, endPoint y: 381, distance: 64.2
click at [528, 381] on textarea "**********" at bounding box center [660, 418] width 506 height 109
click at [424, 416] on textarea "**********" at bounding box center [660, 418] width 506 height 109
click at [653, 416] on textarea "**********" at bounding box center [660, 418] width 506 height 109
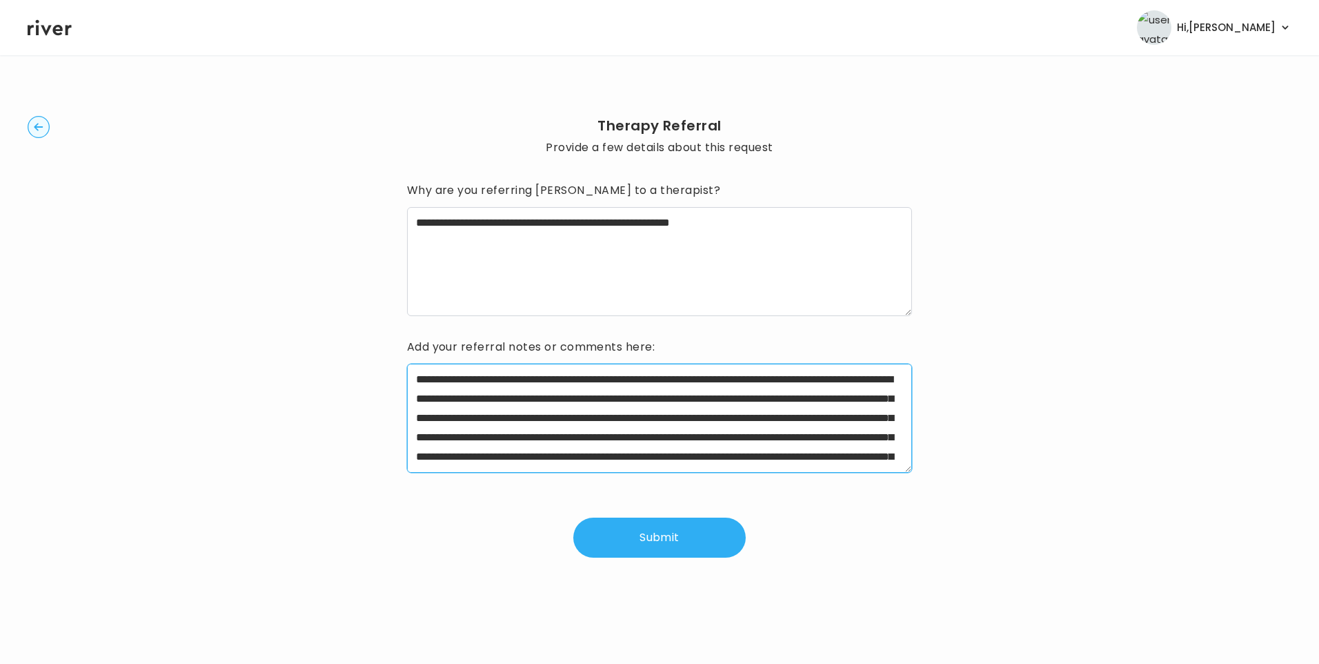
click at [721, 439] on textarea "**********" at bounding box center [660, 418] width 506 height 109
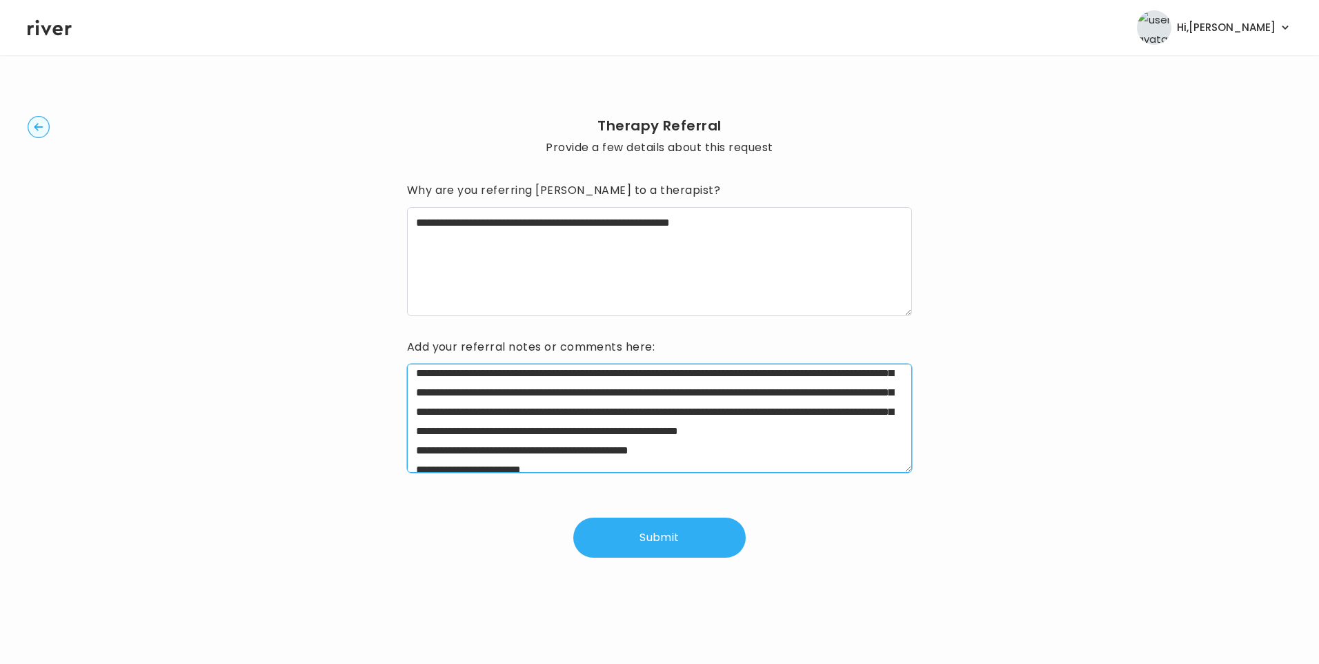
scroll to position [69, 0]
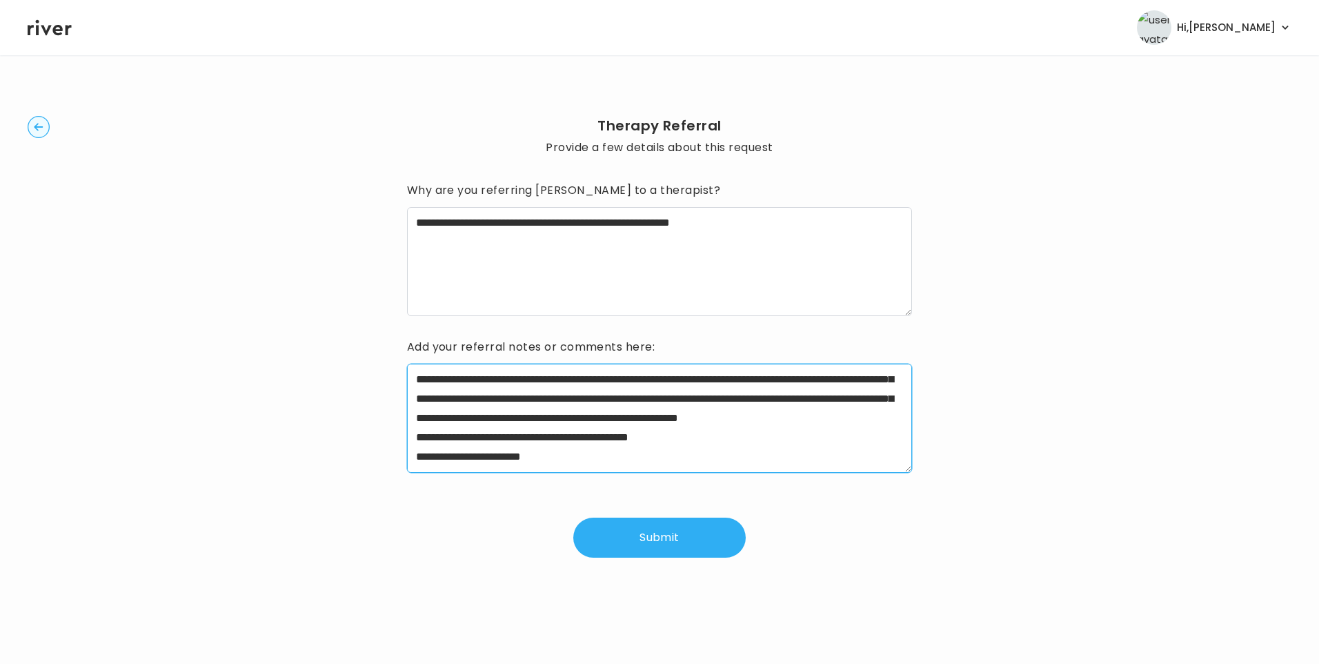
click at [452, 390] on textarea "**********" at bounding box center [660, 418] width 506 height 109
click at [468, 429] on textarea "**********" at bounding box center [660, 418] width 506 height 109
click at [467, 429] on textarea "**********" at bounding box center [660, 418] width 506 height 109
click at [520, 404] on textarea "**********" at bounding box center [660, 418] width 506 height 109
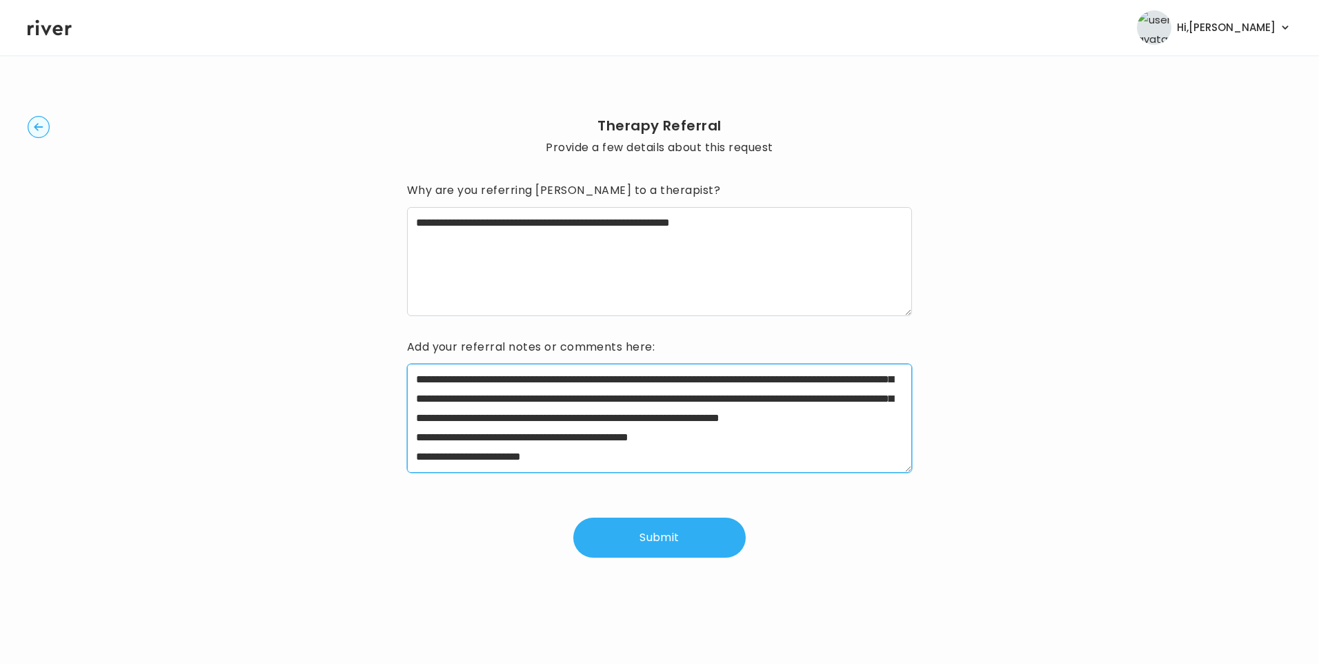
click at [555, 413] on textarea "**********" at bounding box center [660, 418] width 506 height 109
click at [582, 416] on textarea "**********" at bounding box center [660, 418] width 506 height 109
drag, startPoint x: 566, startPoint y: 419, endPoint x: 738, endPoint y: 439, distance: 173.5
click at [738, 439] on textarea "**********" at bounding box center [660, 418] width 506 height 109
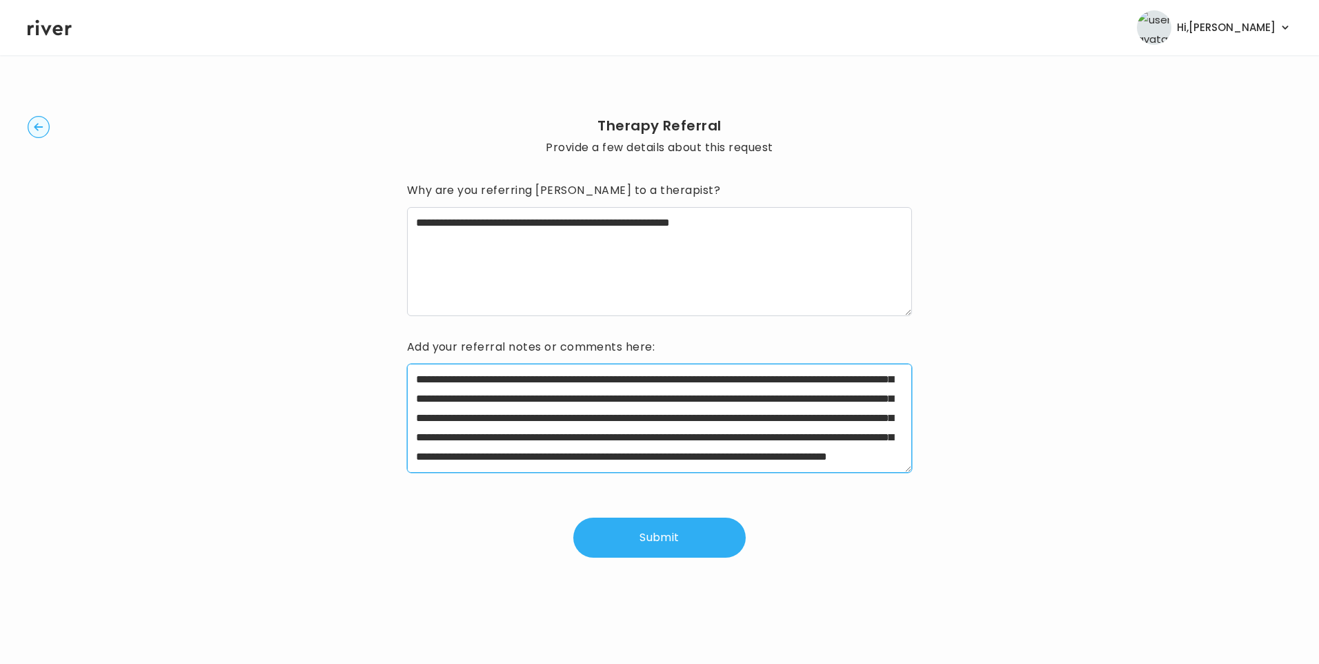
scroll to position [77, 0]
click at [691, 453] on textarea "**********" at bounding box center [660, 418] width 506 height 109
click at [686, 458] on textarea "**********" at bounding box center [660, 418] width 506 height 109
type textarea "**********"
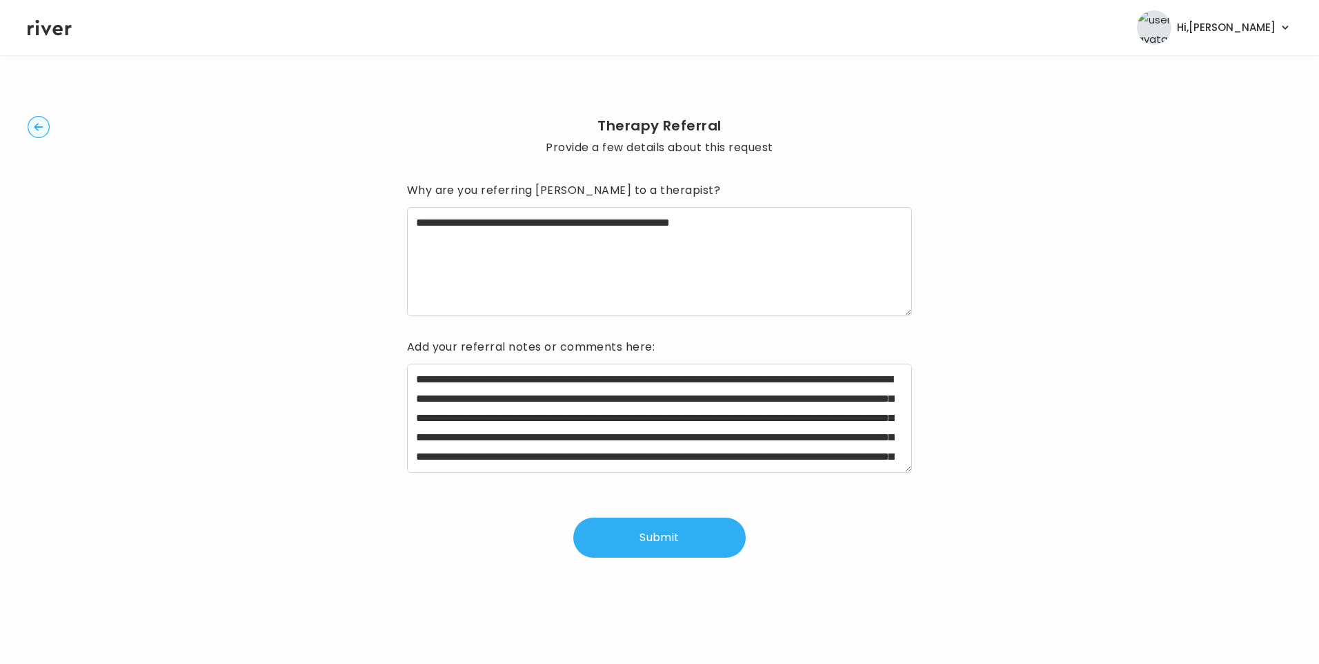
click at [662, 537] on button "Submit" at bounding box center [659, 537] width 172 height 40
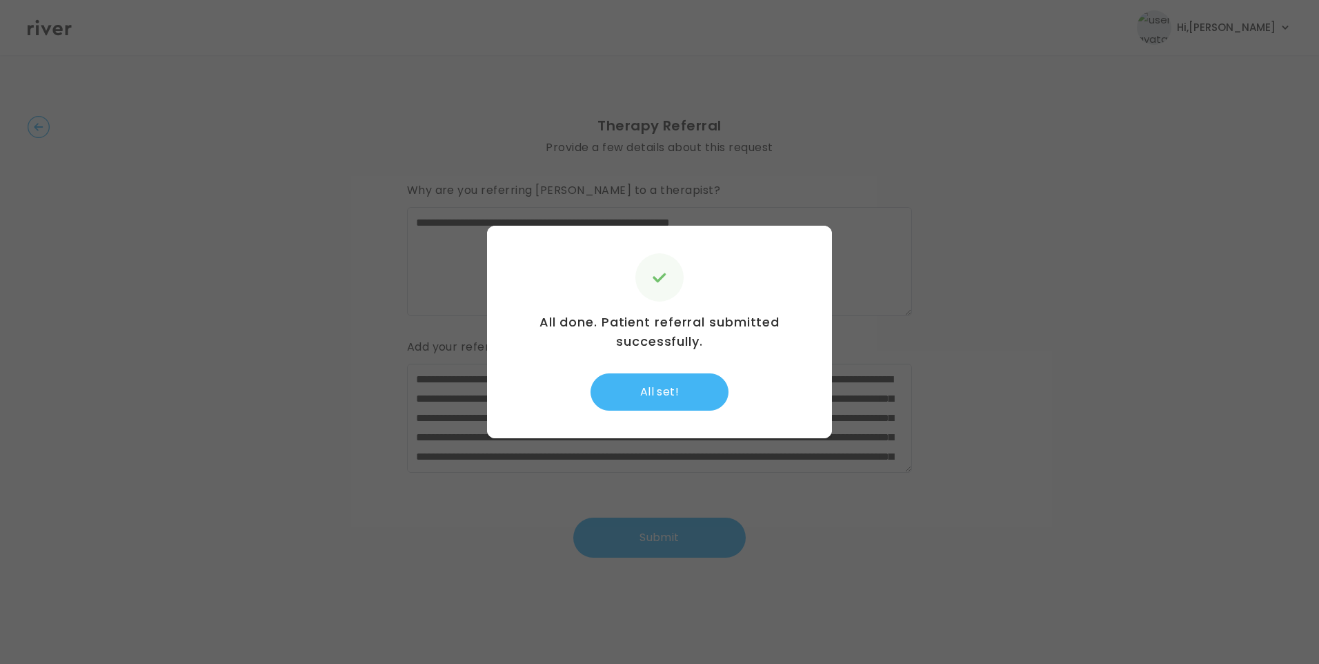
click at [640, 402] on button "All set!" at bounding box center [659, 391] width 138 height 37
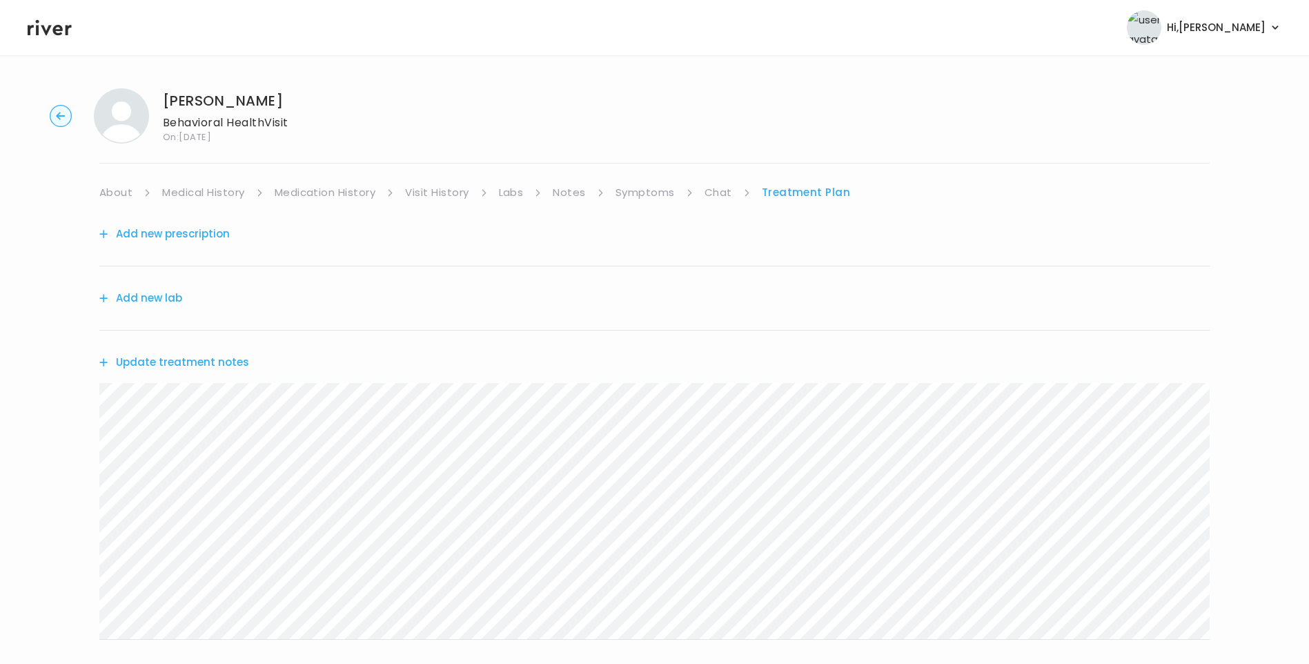
click at [241, 368] on button "Update treatment notes" at bounding box center [174, 362] width 150 height 19
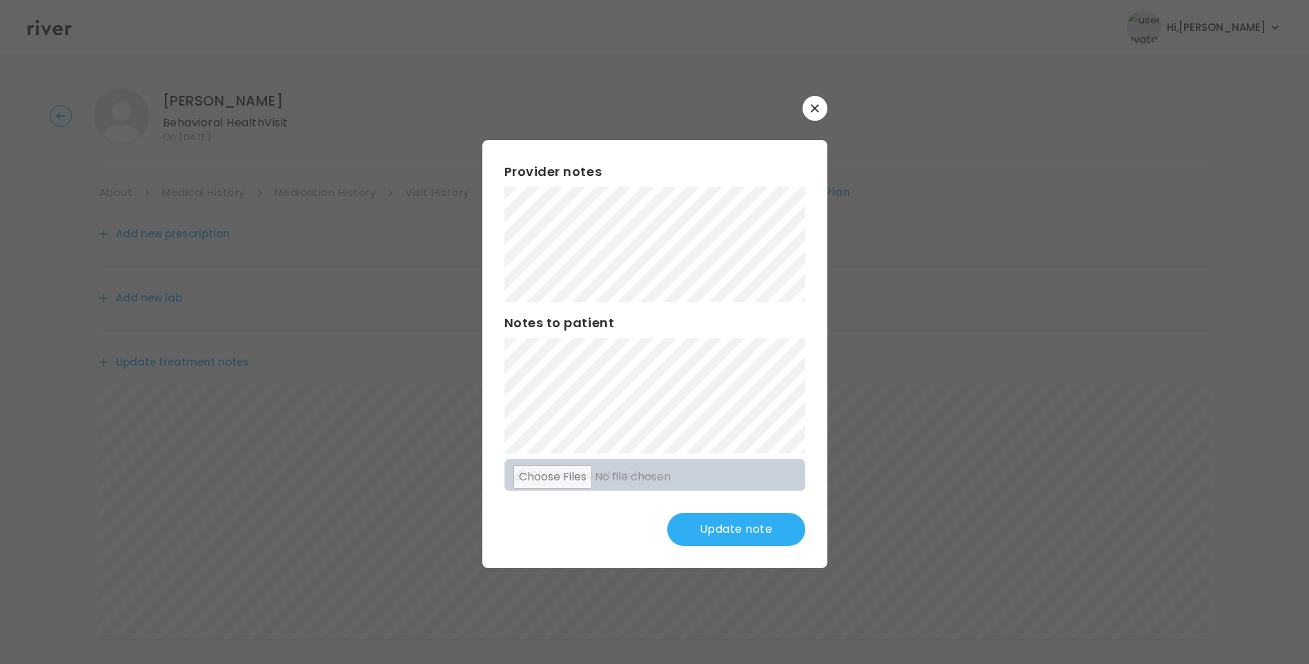
click at [728, 529] on button "Update note" at bounding box center [736, 529] width 138 height 33
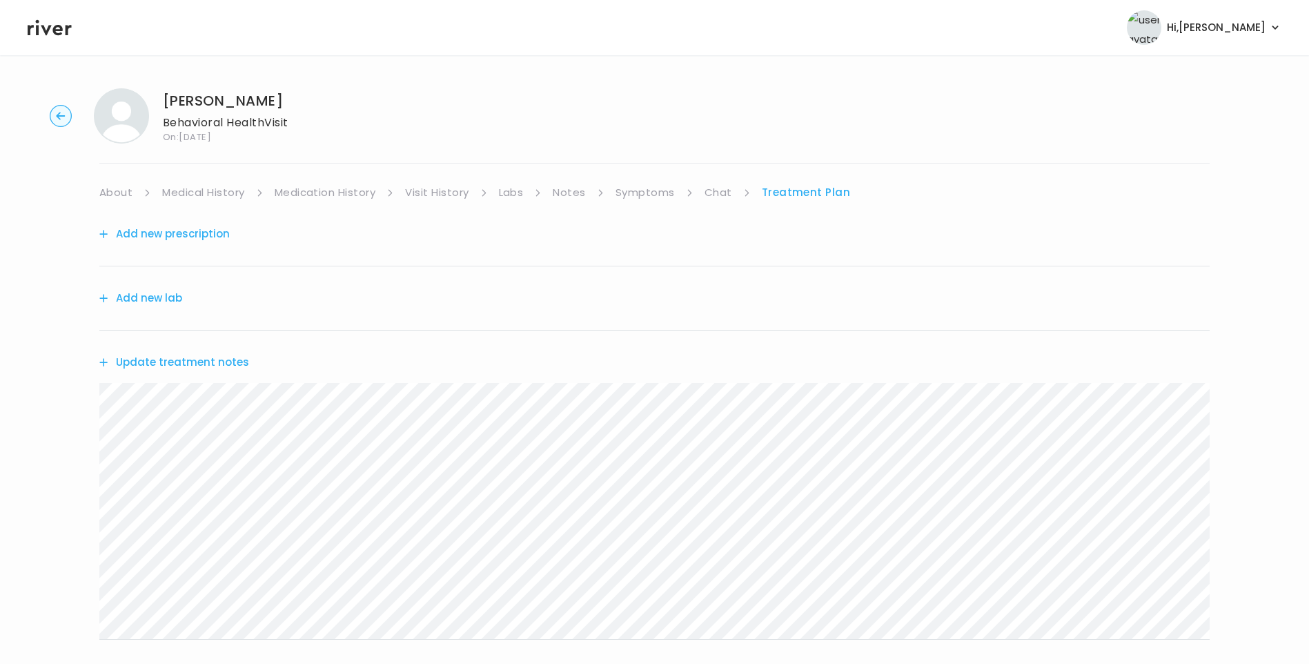
click at [49, 17] on header "Hi, [PERSON_NAME] Profile Logout" at bounding box center [654, 27] width 1309 height 55
click at [57, 28] on icon at bounding box center [50, 27] width 44 height 21
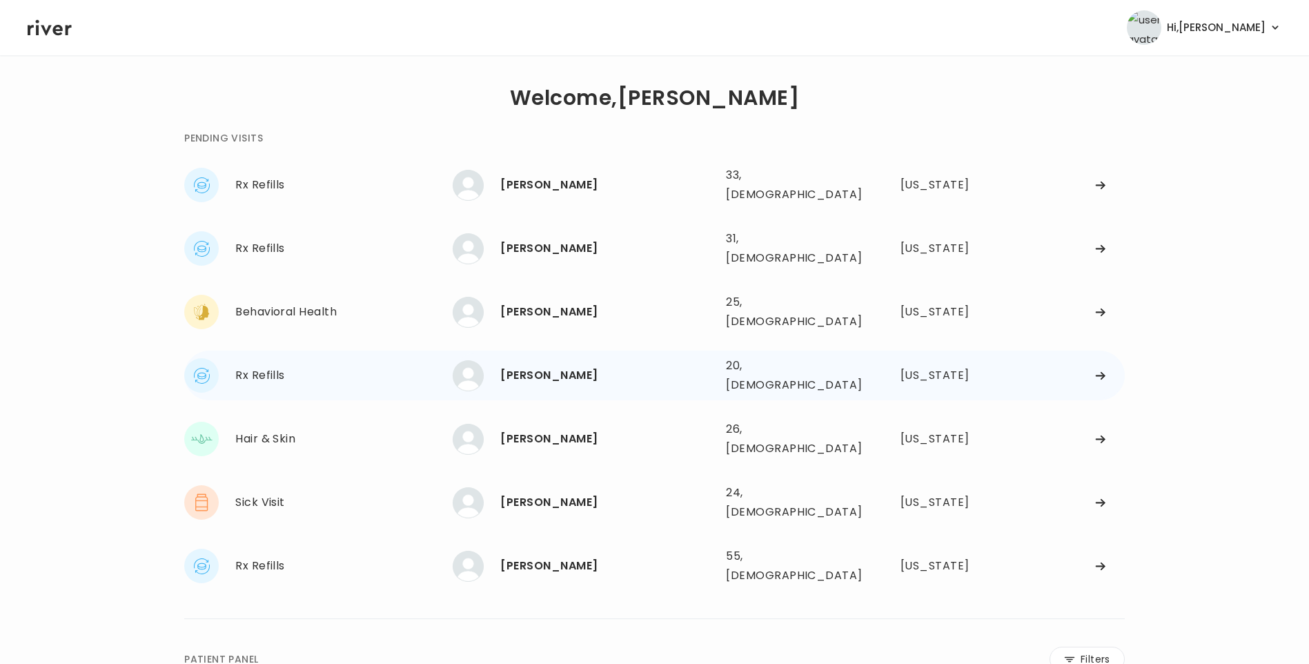
click at [578, 366] on div "[PERSON_NAME]" at bounding box center [607, 375] width 215 height 19
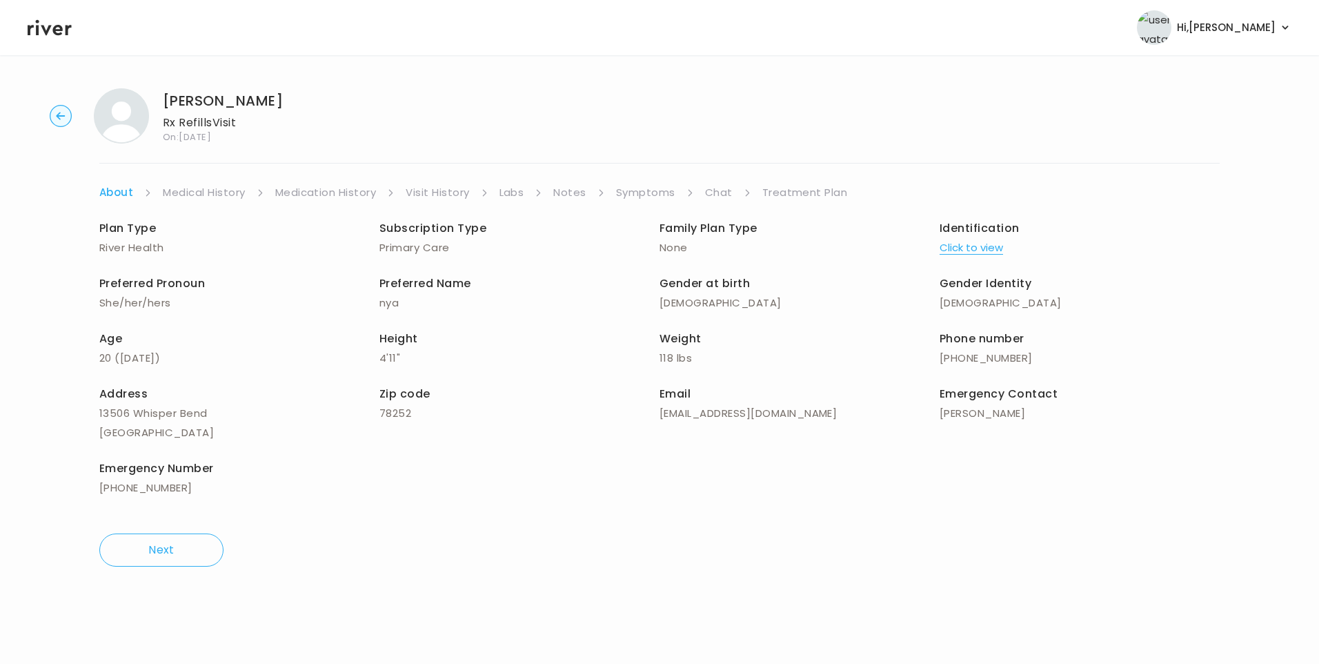
click at [657, 186] on link "Symptoms" at bounding box center [645, 192] width 59 height 19
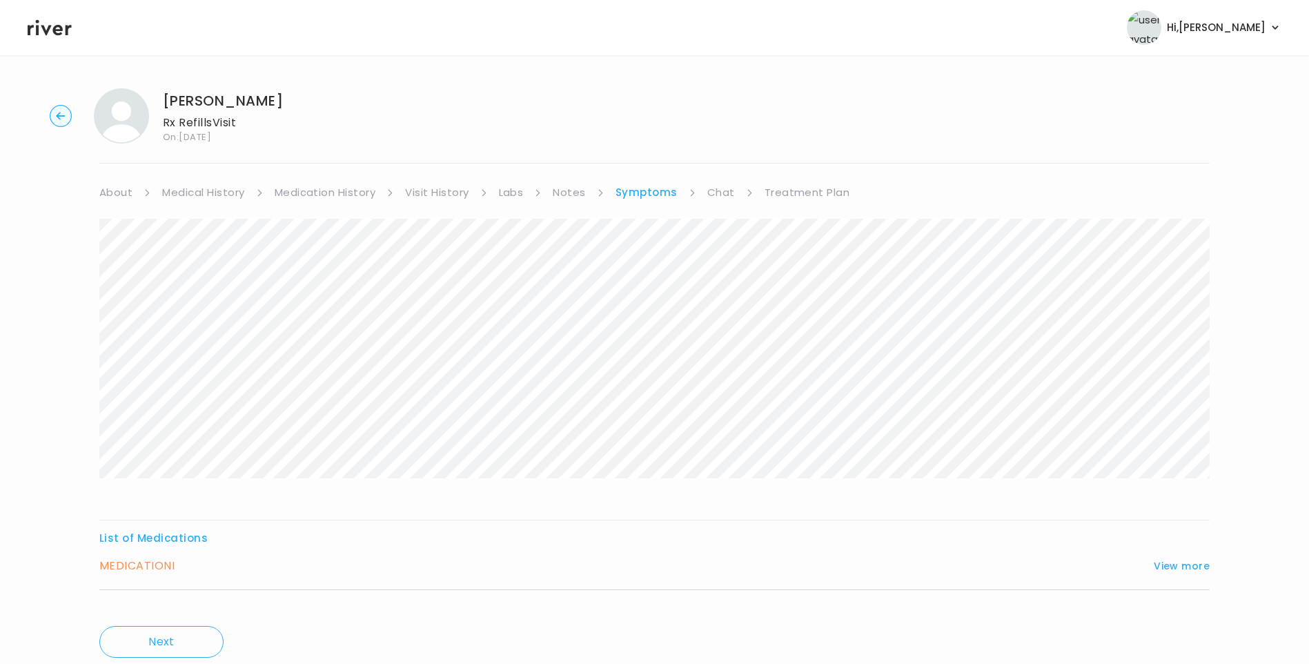
scroll to position [46, 0]
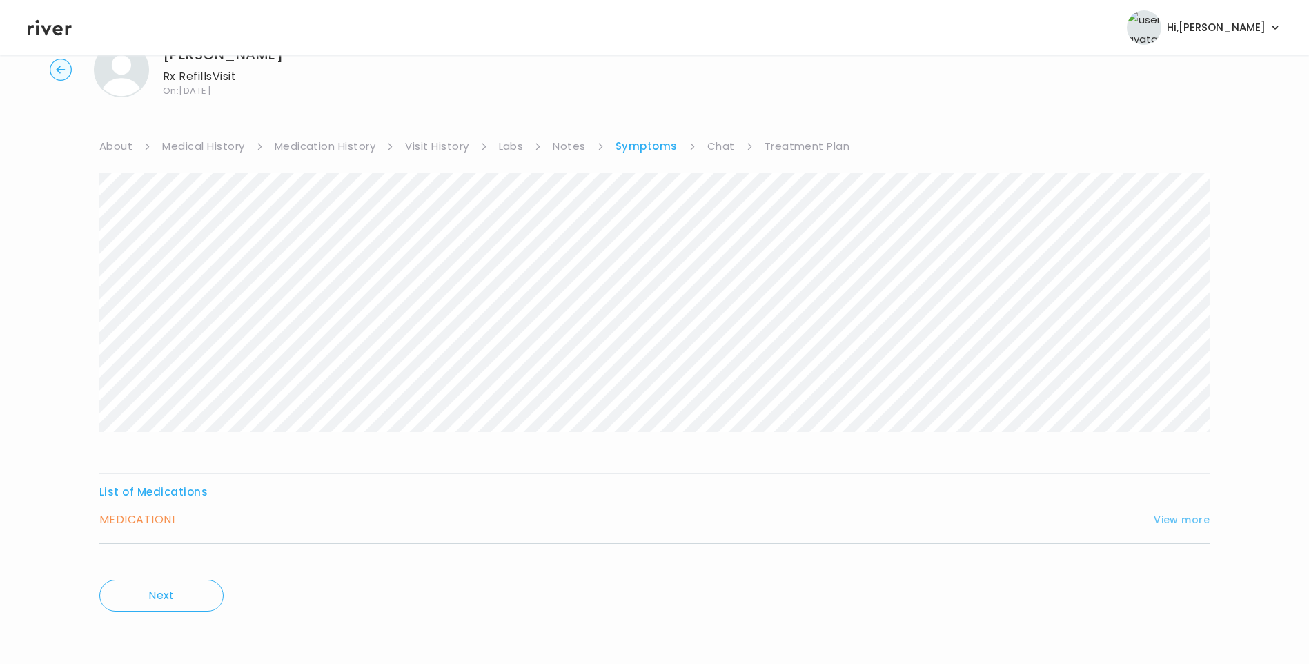
click at [1191, 521] on button "View more" at bounding box center [1181, 519] width 56 height 17
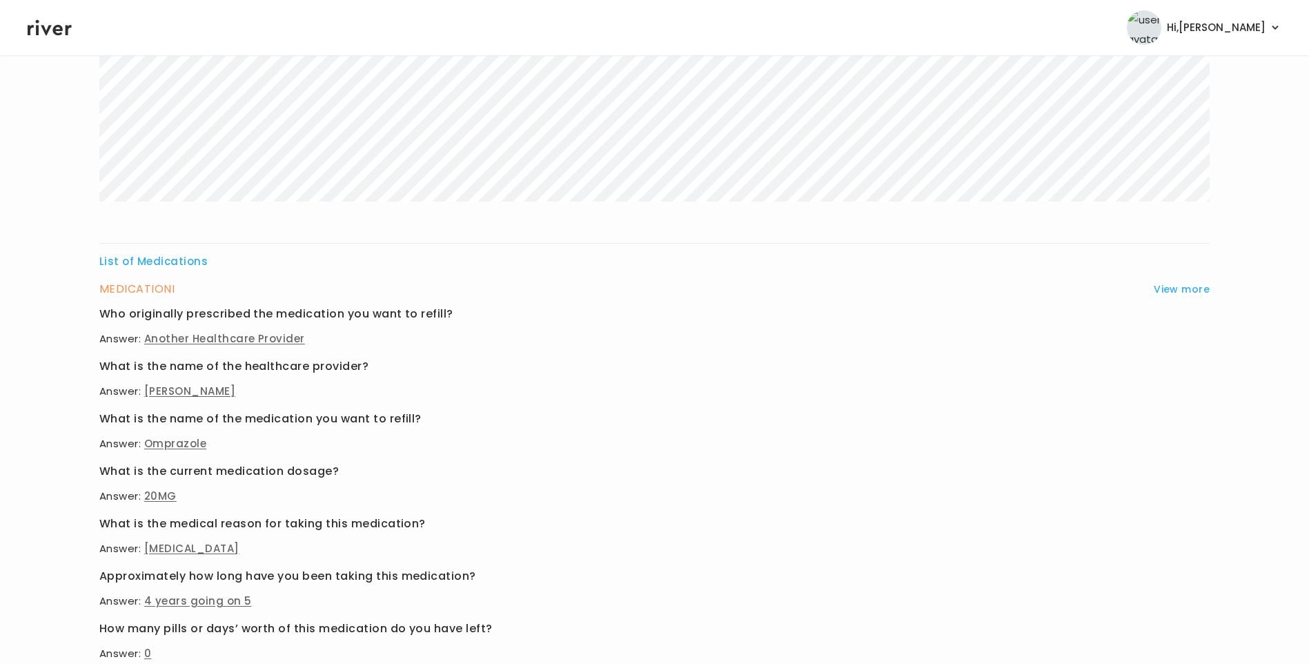
scroll to position [460, 0]
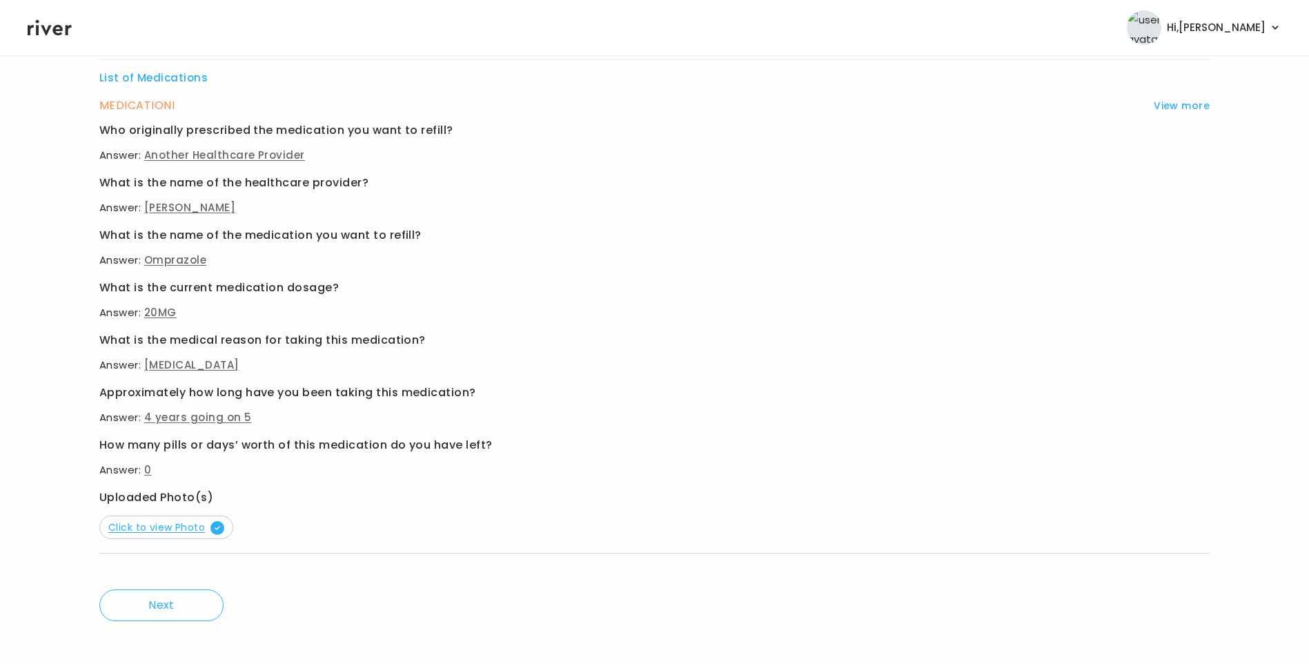
click at [150, 524] on span "Click to view Photo" at bounding box center [166, 527] width 116 height 14
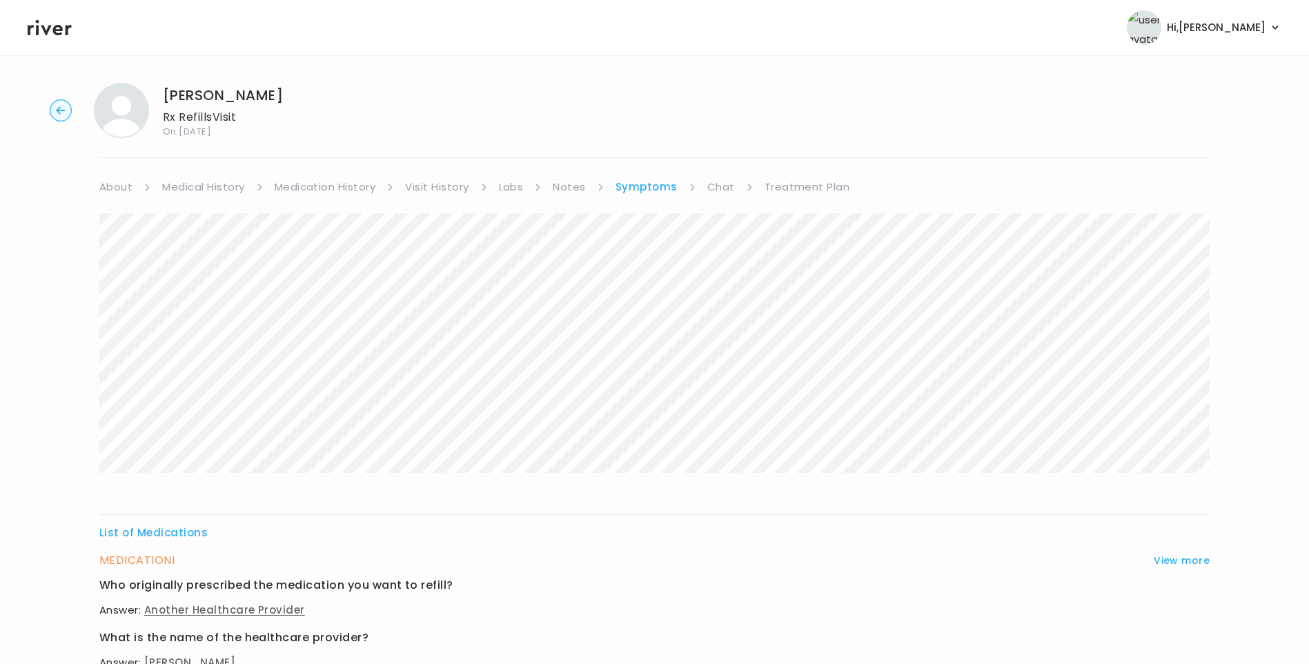
scroll to position [0, 0]
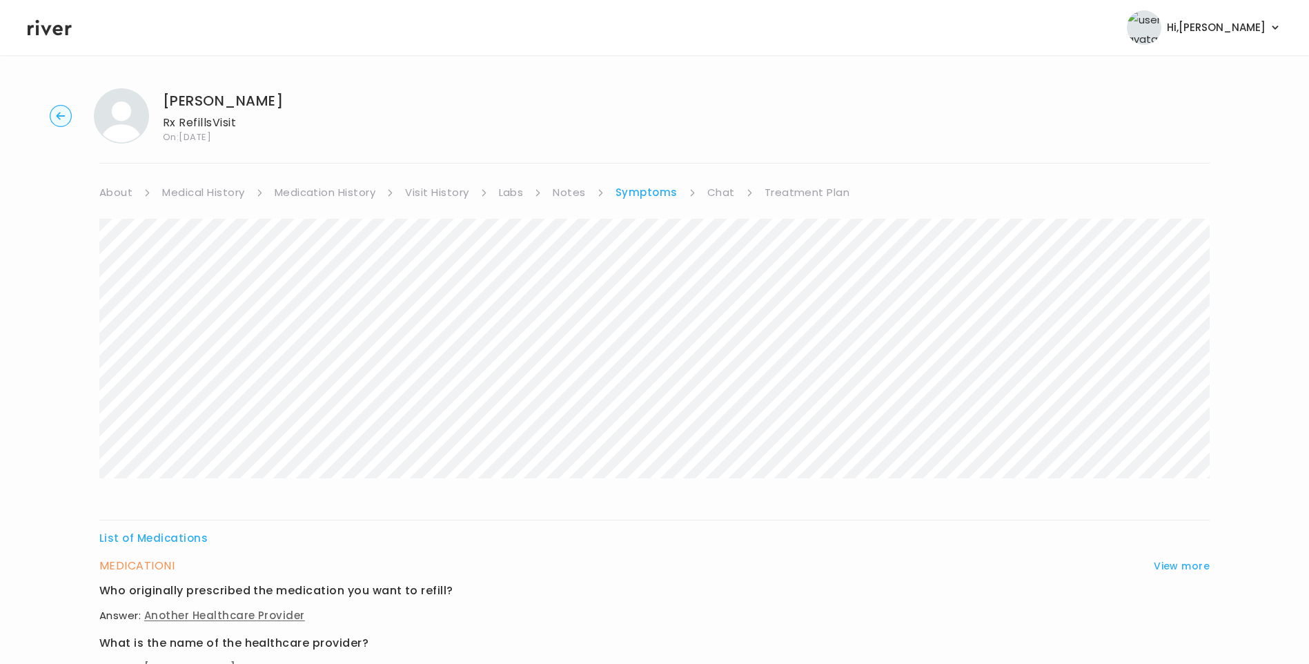
click at [328, 192] on link "Medication History" at bounding box center [325, 192] width 101 height 19
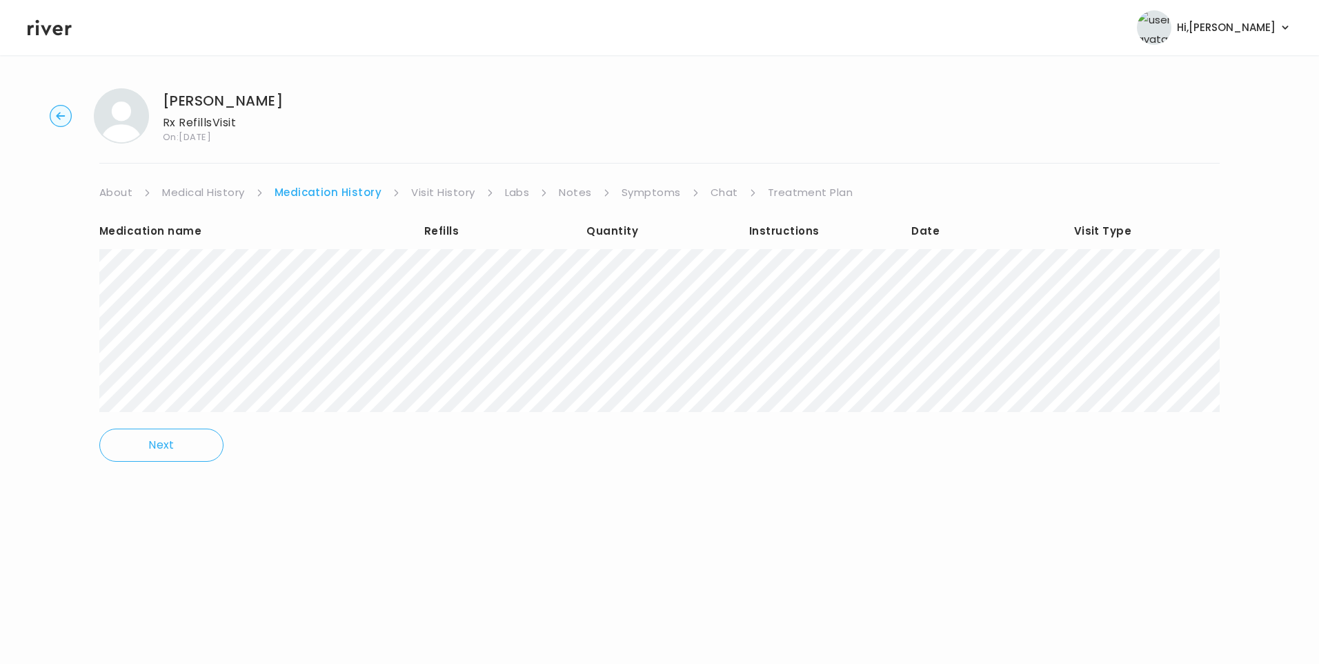
click at [212, 193] on link "Medical History" at bounding box center [203, 192] width 82 height 19
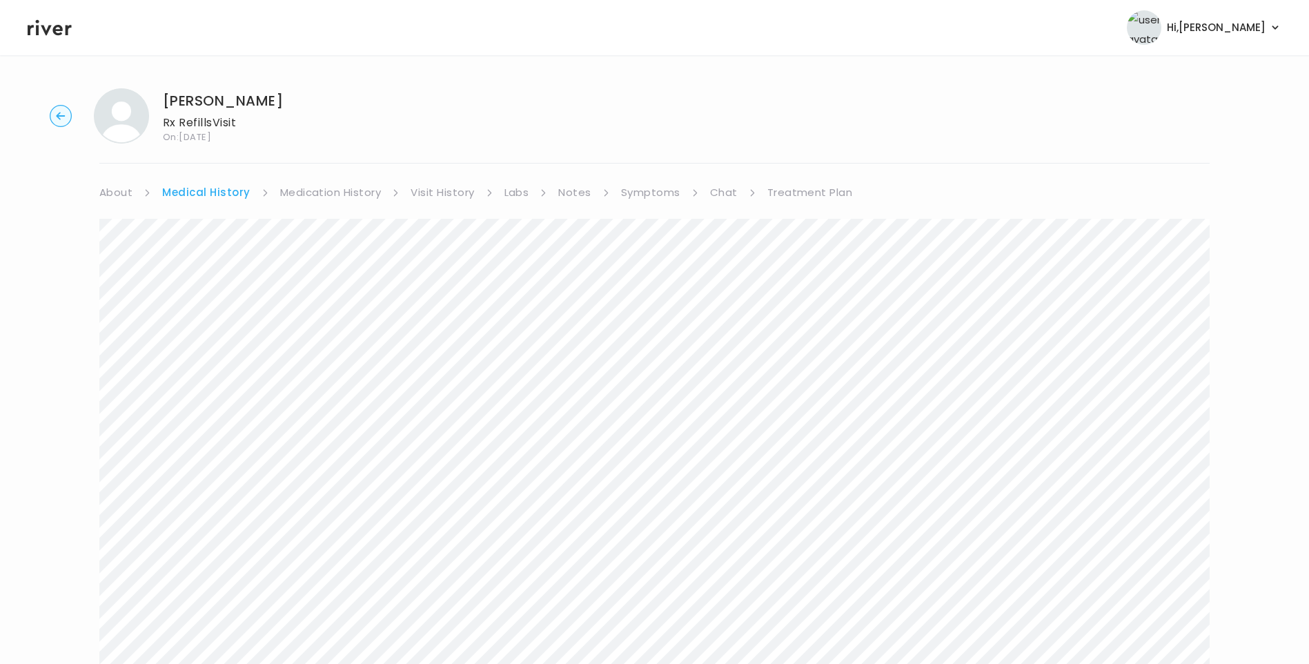
click at [444, 187] on link "Visit History" at bounding box center [441, 192] width 63 height 19
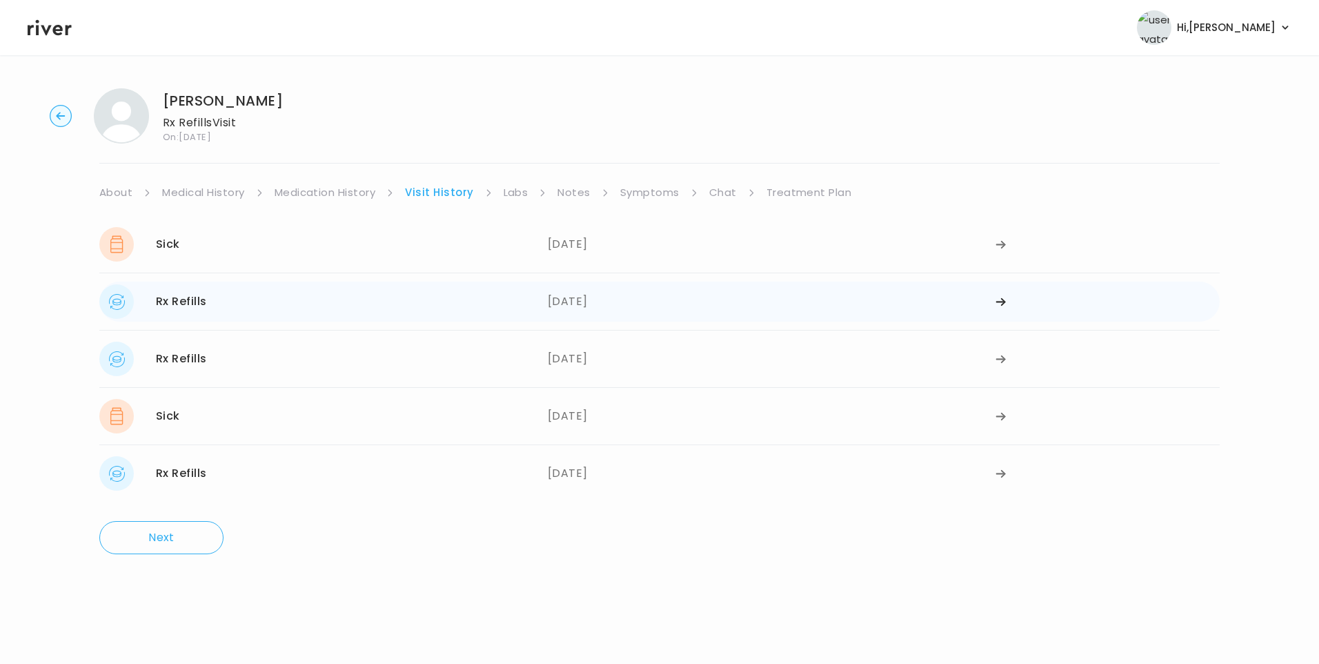
click at [528, 309] on div "Rx Refills 02/07/2025" at bounding box center [323, 301] width 448 height 34
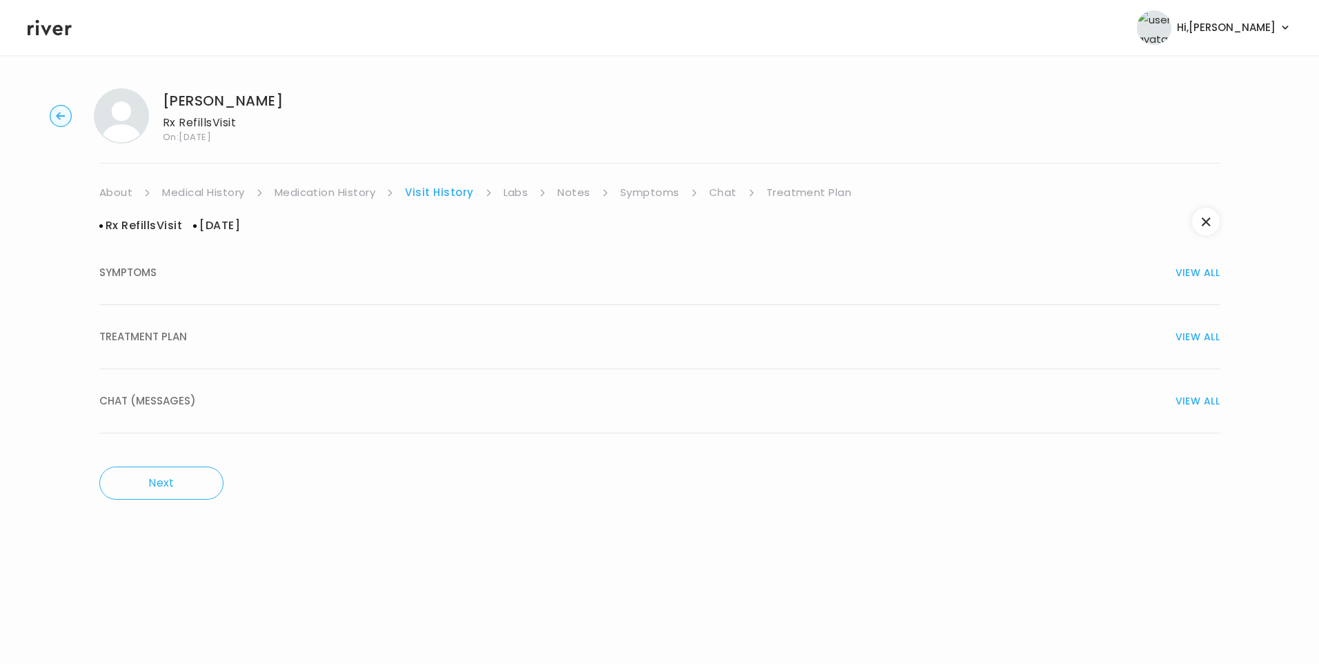
click at [188, 345] on div "TREATMENT PLAN VIEW ALL" at bounding box center [659, 336] width 1120 height 19
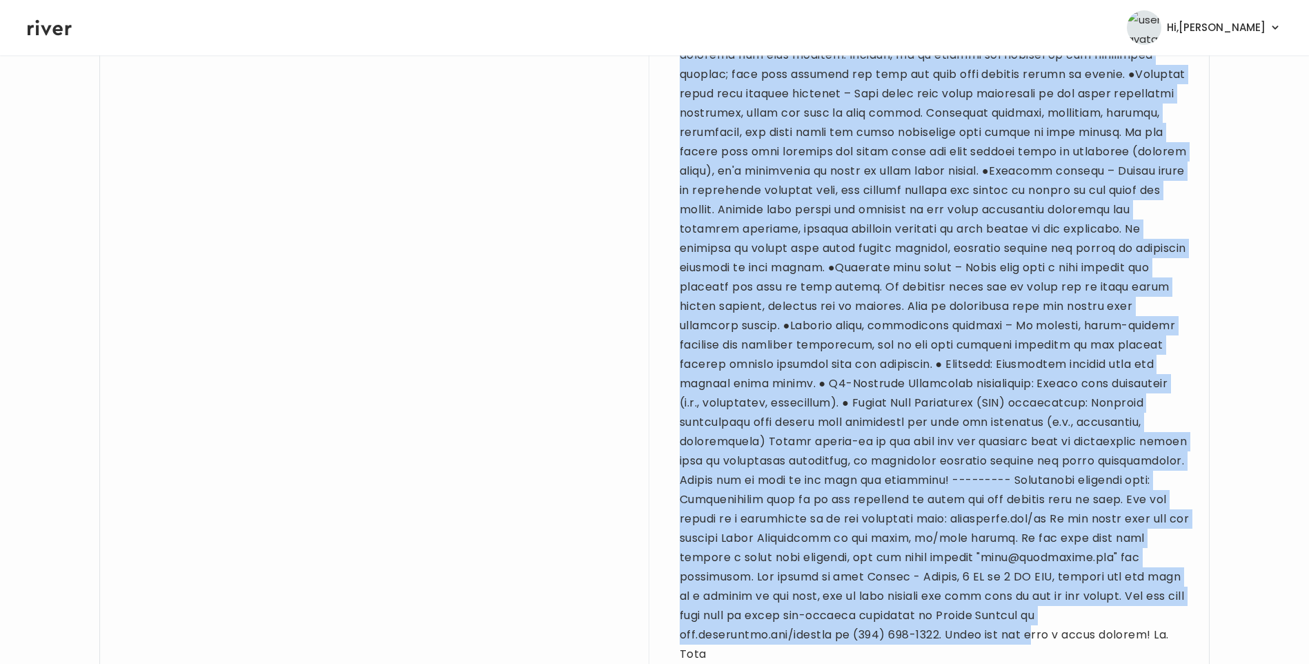
scroll to position [1359, 0]
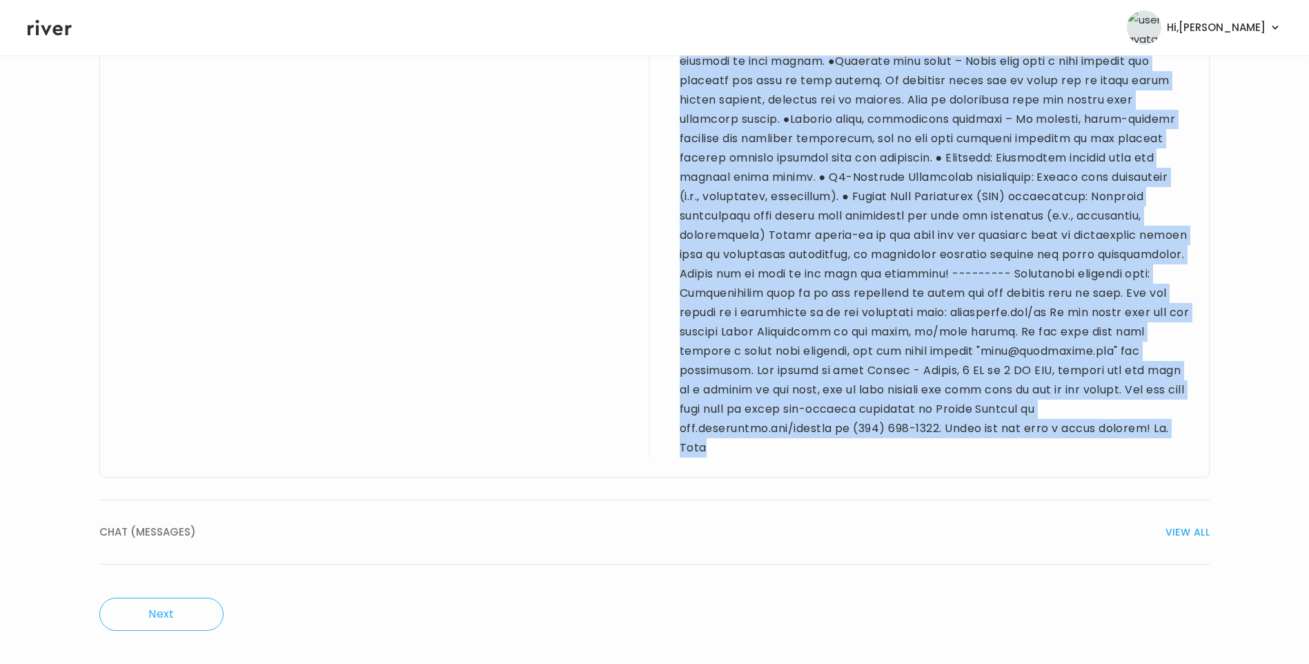
drag, startPoint x: 120, startPoint y: 343, endPoint x: 1091, endPoint y: 454, distance: 976.9
drag, startPoint x: 1091, startPoint y: 454, endPoint x: 945, endPoint y: 285, distance: 223.0
copy div "20 yo F requesting refill on omeprazole 20mg which she has been taking for 4-5 …"
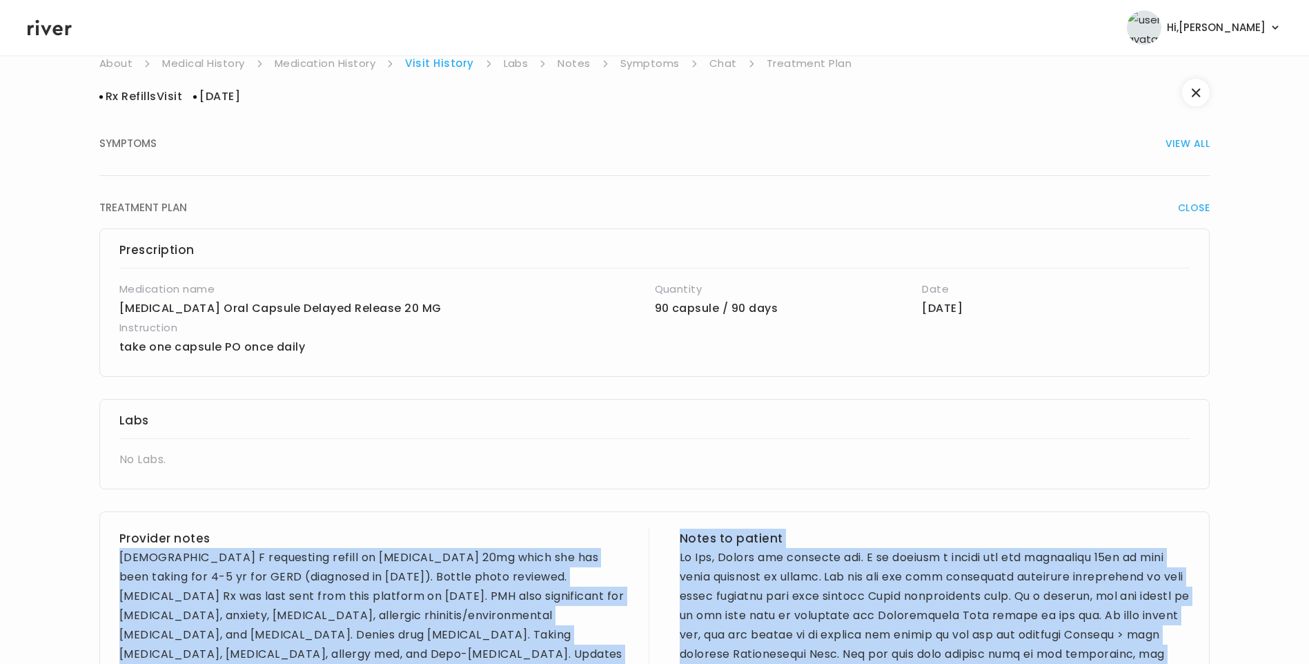
scroll to position [0, 0]
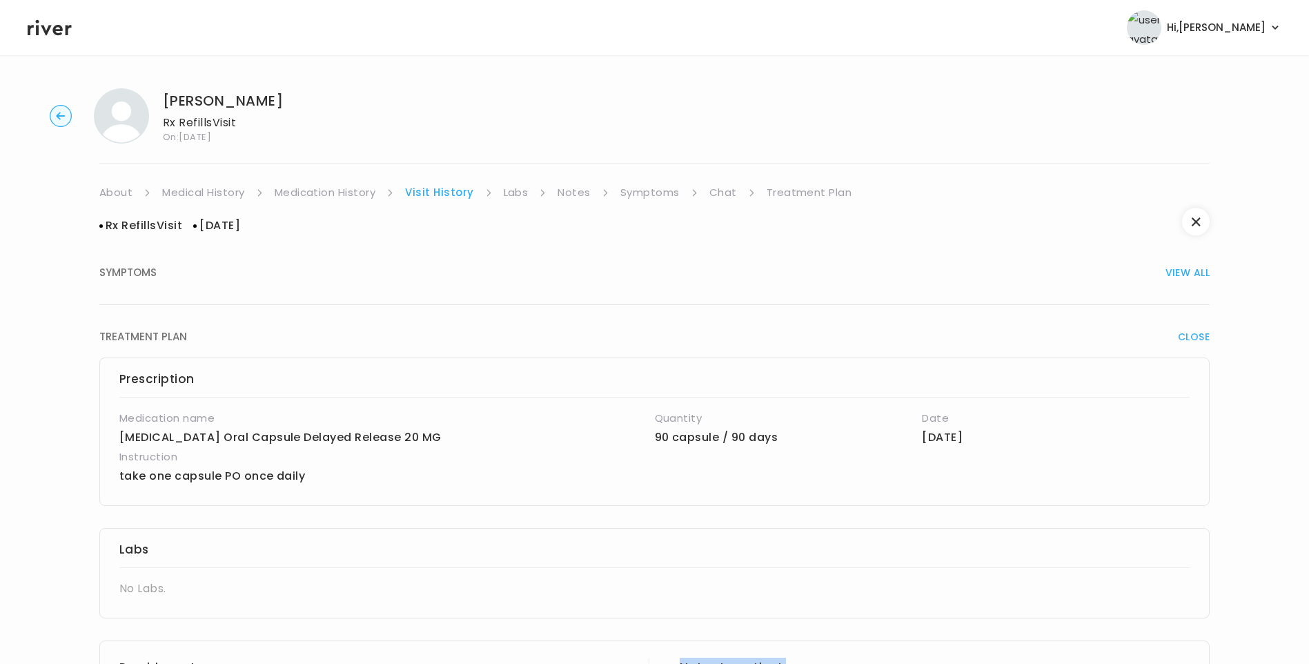
click at [819, 194] on link "Treatment Plan" at bounding box center [809, 192] width 86 height 19
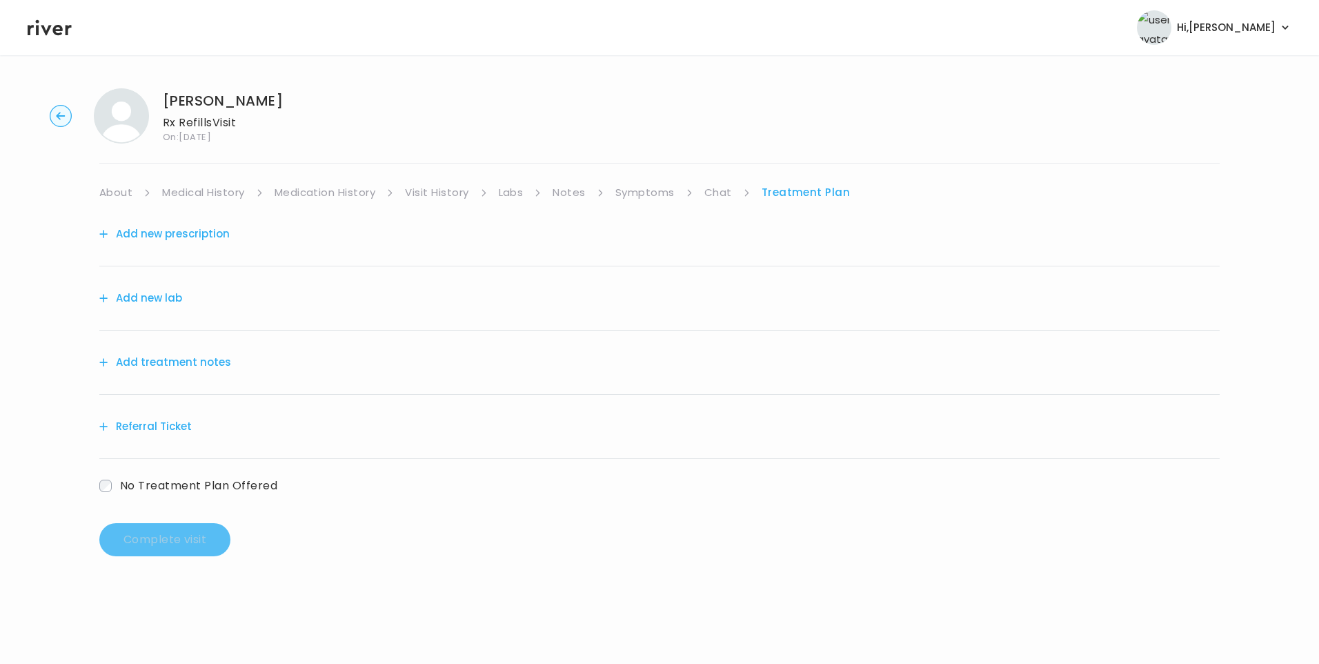
click at [216, 360] on button "Add treatment notes" at bounding box center [165, 362] width 132 height 19
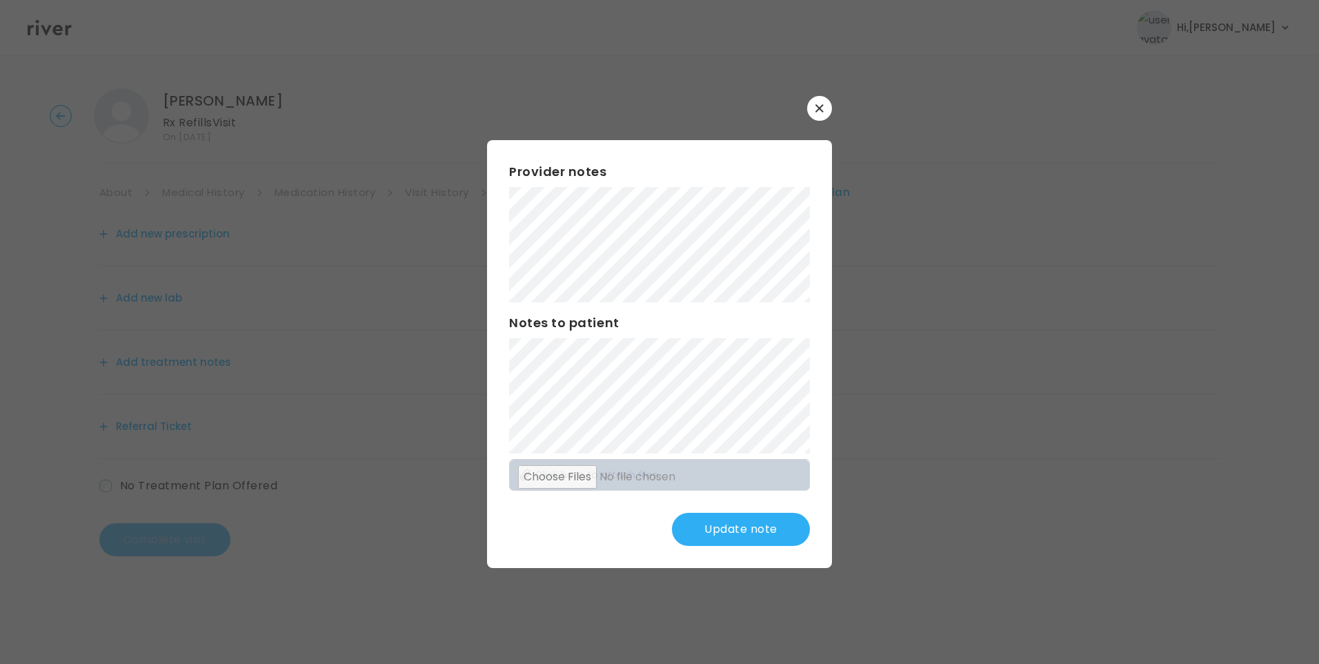
click at [359, 224] on div "​ Provider notes Notes to patient Click here to attach files Update note" at bounding box center [659, 332] width 1319 height 664
click at [772, 524] on button "Update note" at bounding box center [741, 529] width 138 height 33
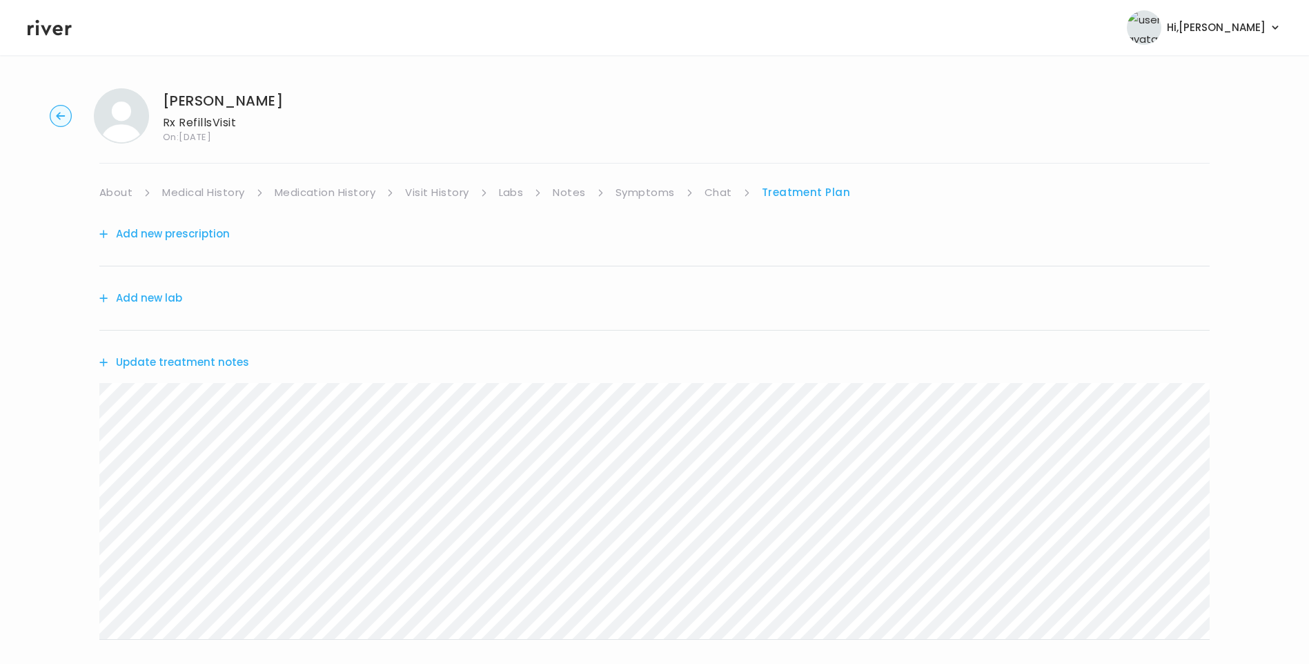
click at [230, 365] on button "Update treatment notes" at bounding box center [174, 362] width 150 height 19
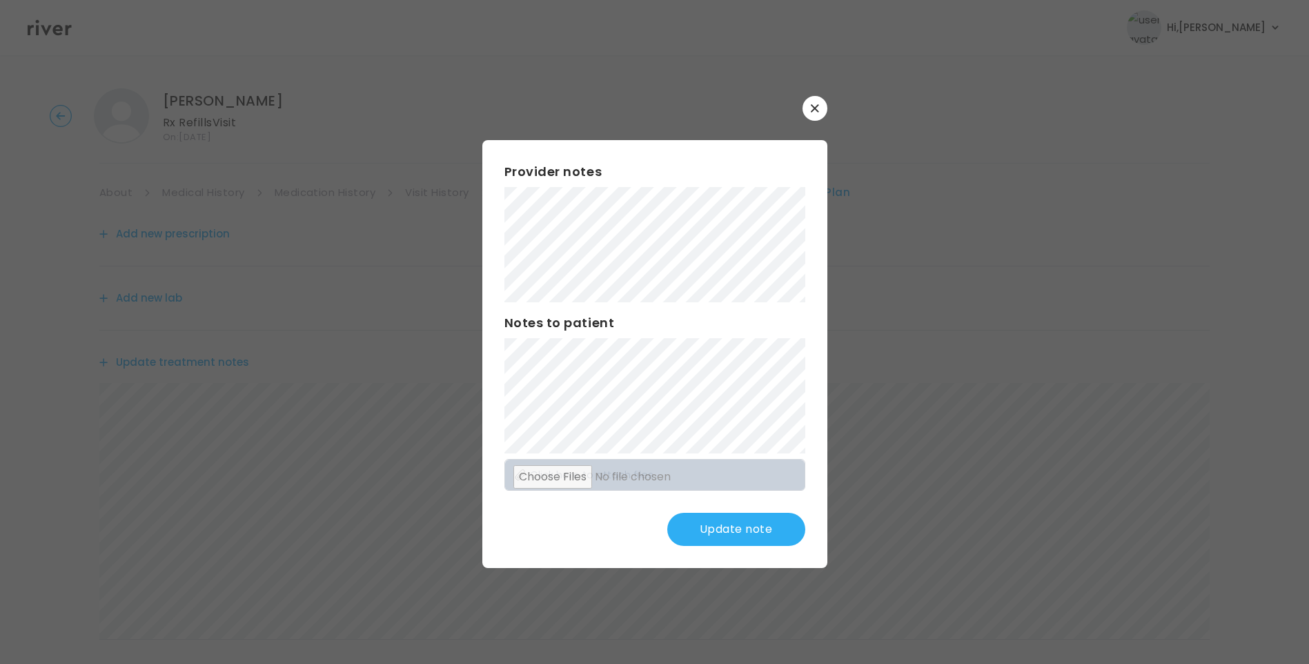
click at [742, 542] on button "Update note" at bounding box center [736, 529] width 138 height 33
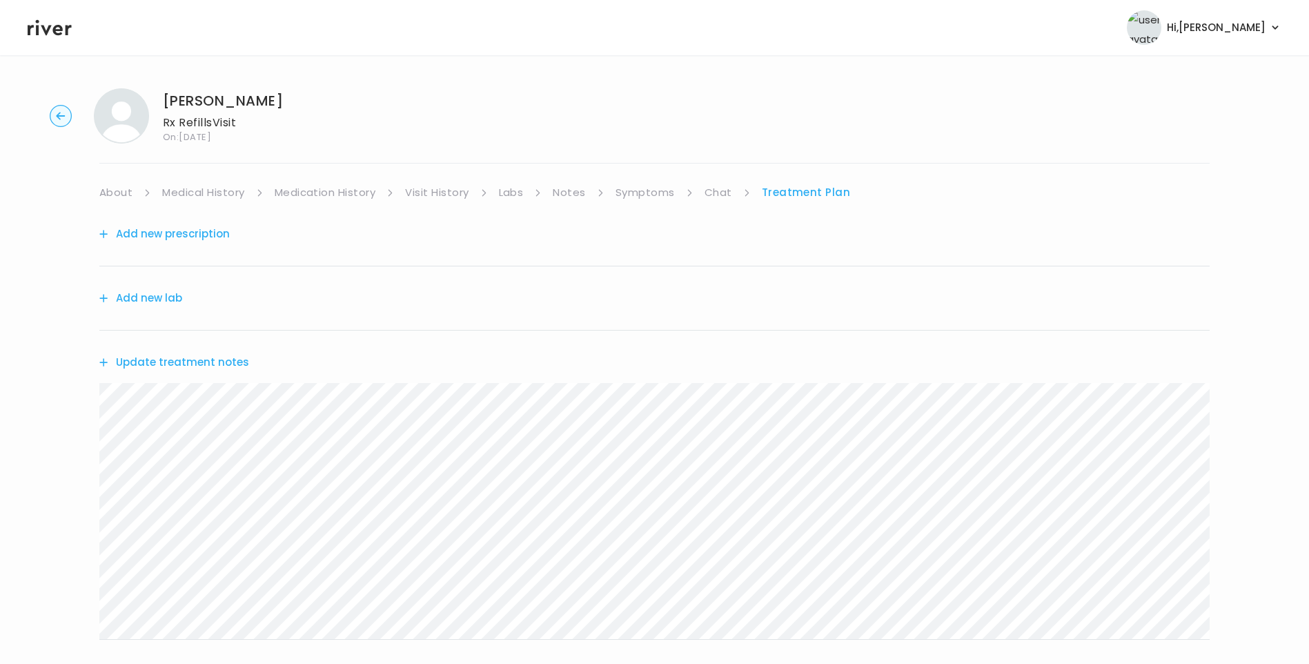
click at [228, 352] on div "Update treatment notes" at bounding box center [654, 361] width 1110 height 63
click at [233, 364] on button "Update treatment notes" at bounding box center [174, 362] width 150 height 19
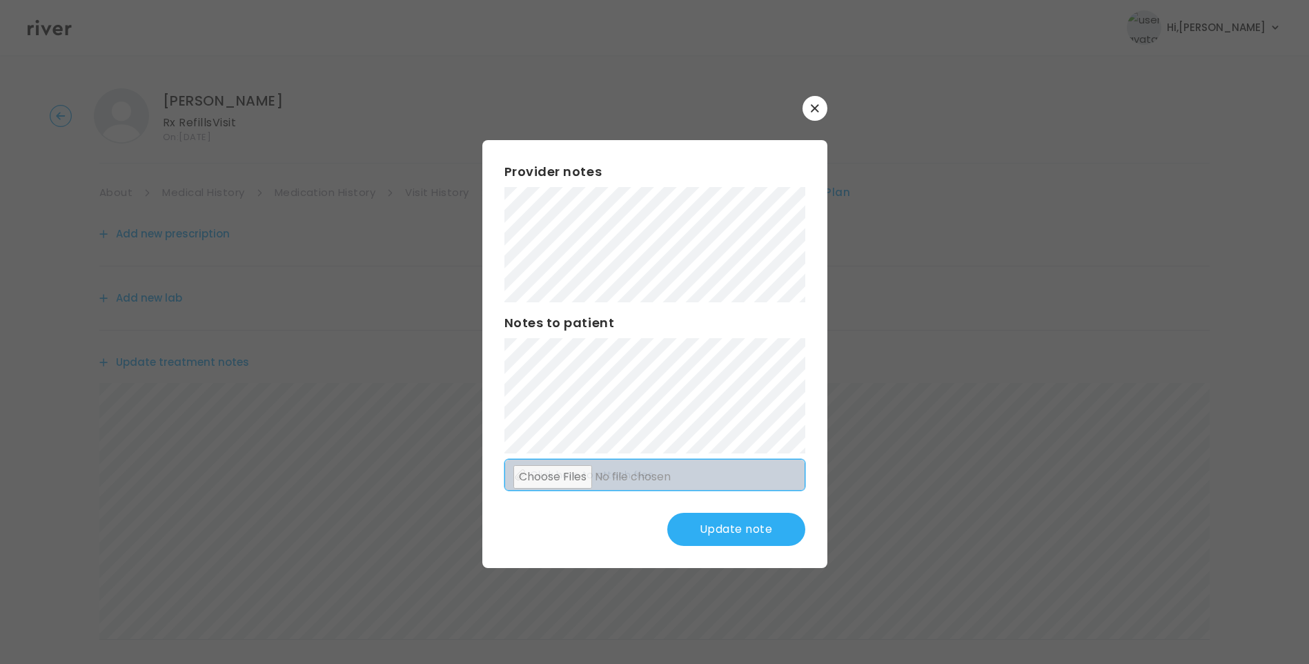
click at [734, 484] on div "Provider notes Notes to patient Click here to attach files Update note" at bounding box center [654, 354] width 345 height 428
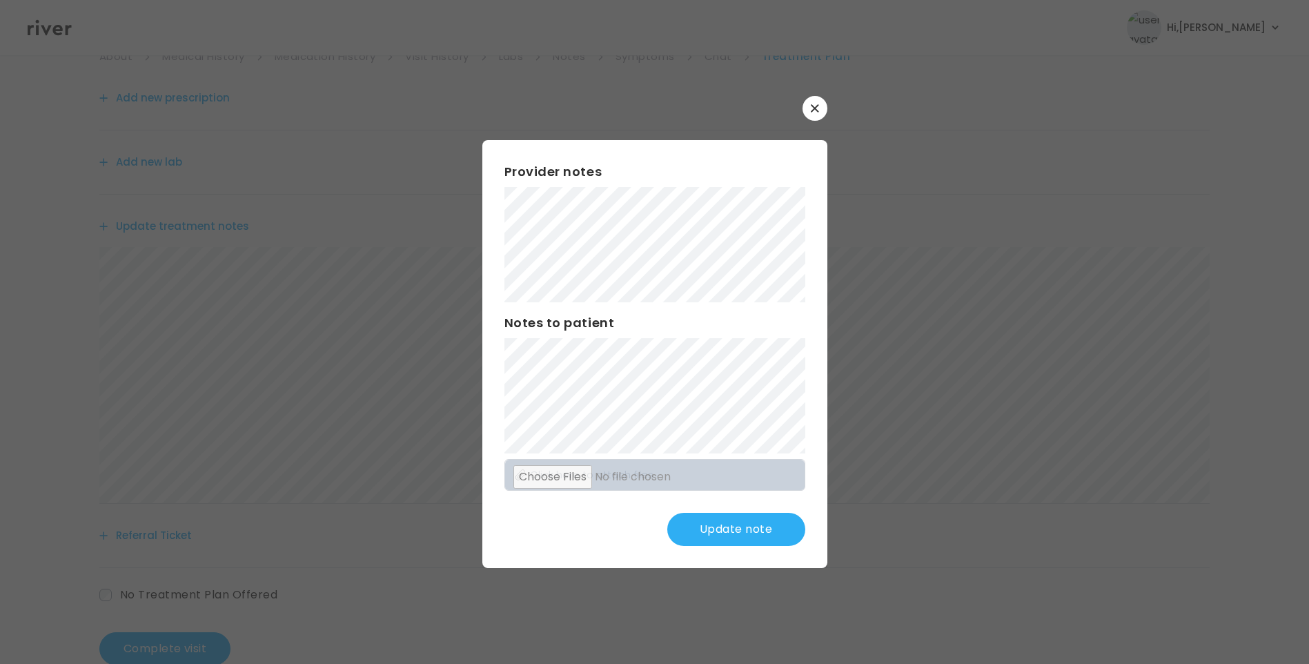
scroll to position [138, 0]
click at [753, 530] on button "Update note" at bounding box center [736, 529] width 138 height 33
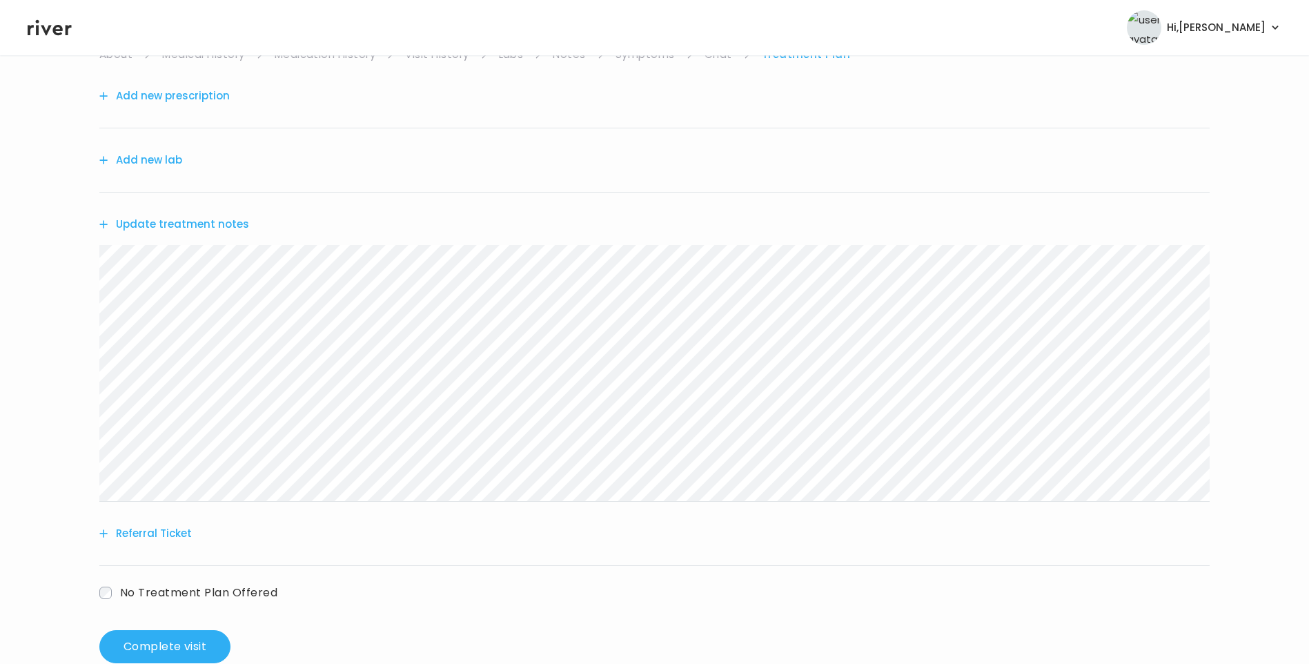
click at [241, 224] on button "Update treatment notes" at bounding box center [174, 224] width 150 height 19
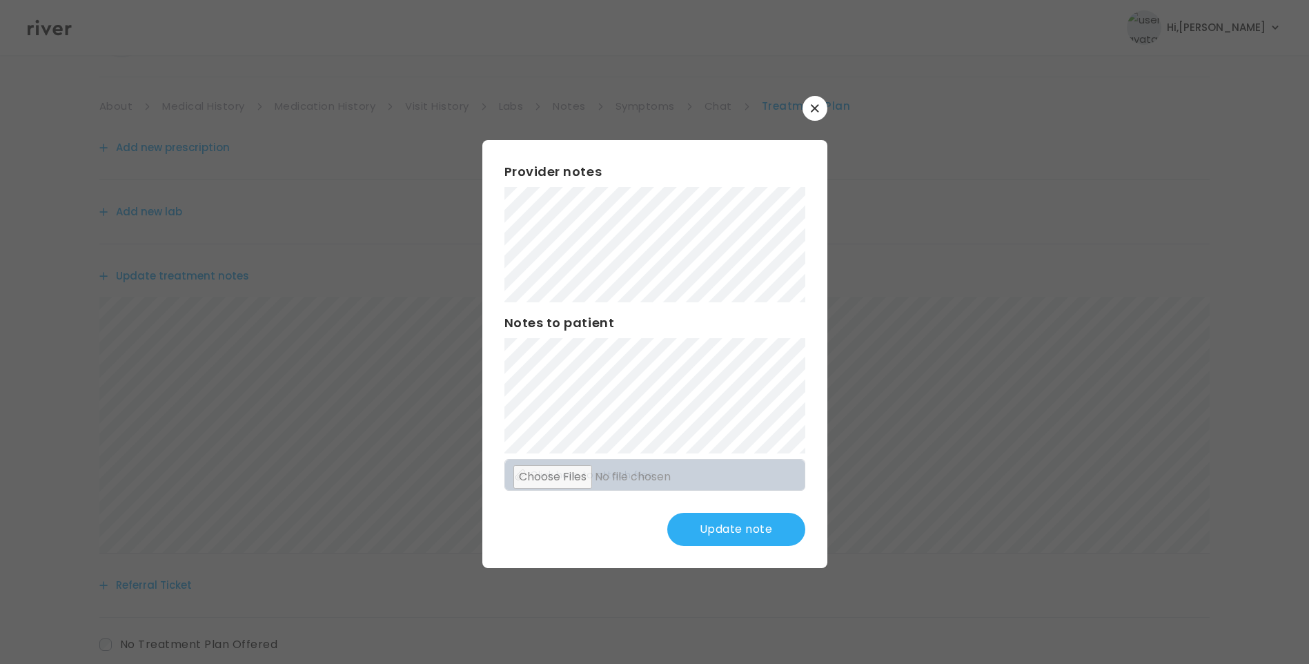
scroll to position [0, 0]
click at [771, 523] on button "Update note" at bounding box center [736, 529] width 138 height 33
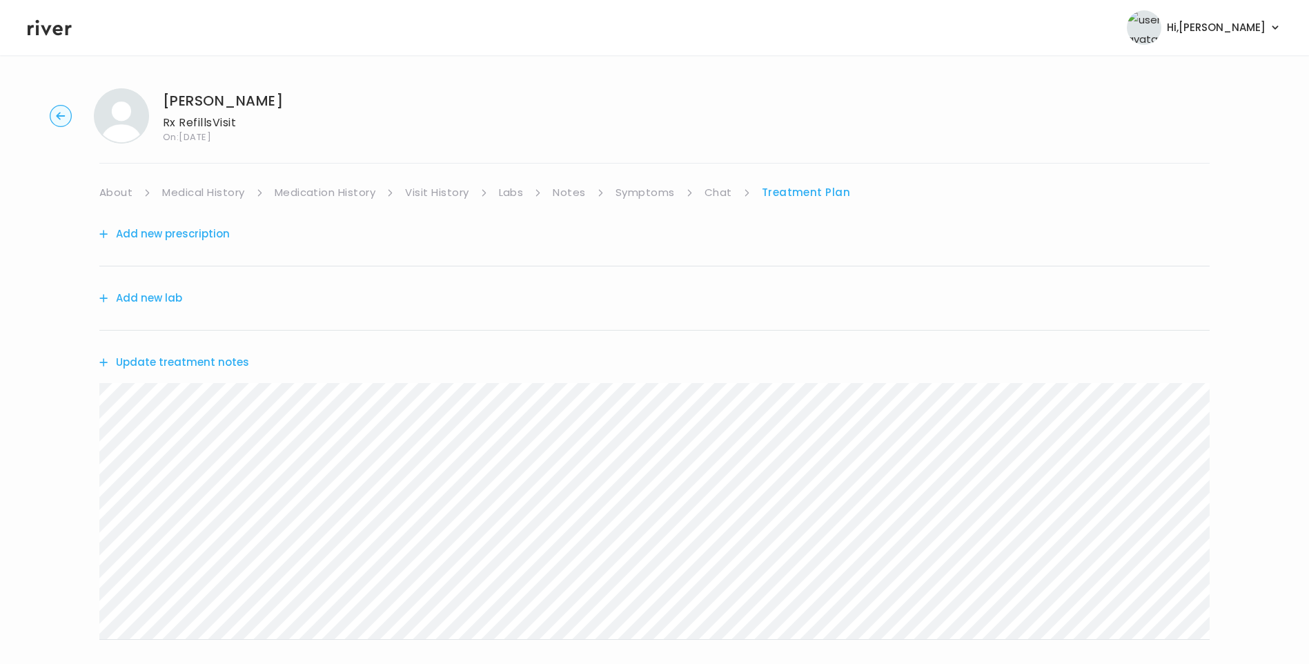
click at [225, 363] on button "Update treatment notes" at bounding box center [174, 362] width 150 height 19
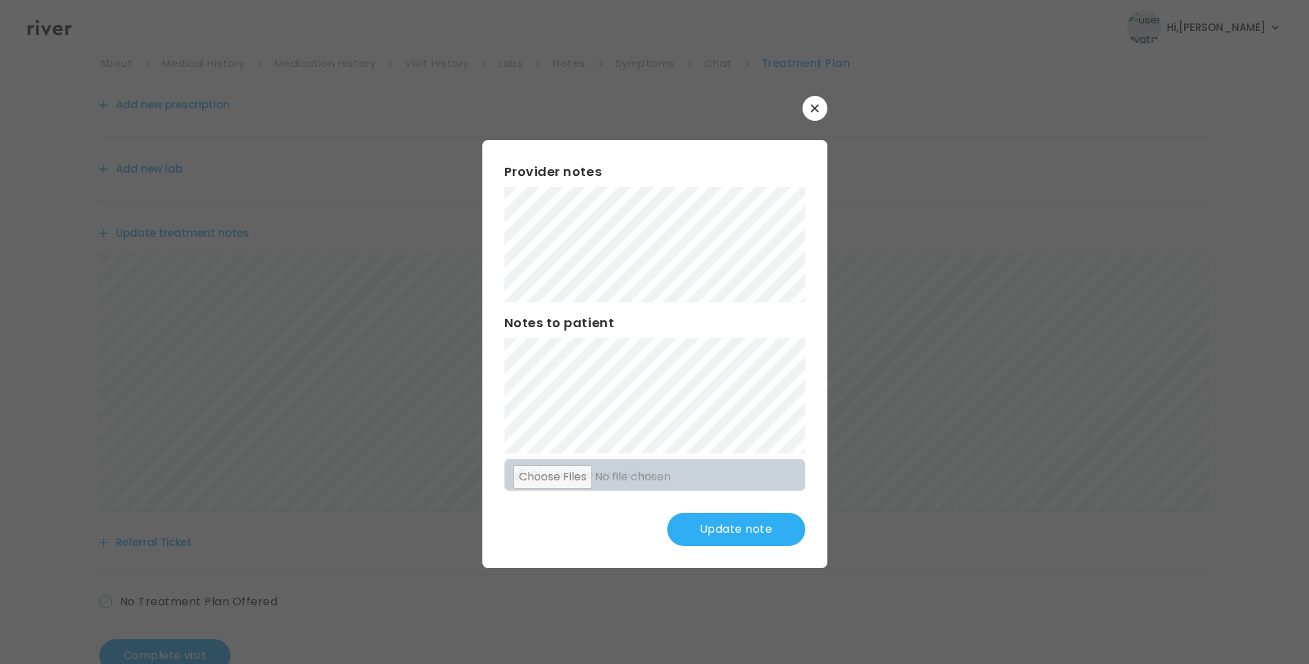
scroll to position [170, 0]
click at [733, 523] on button "Update note" at bounding box center [736, 529] width 138 height 33
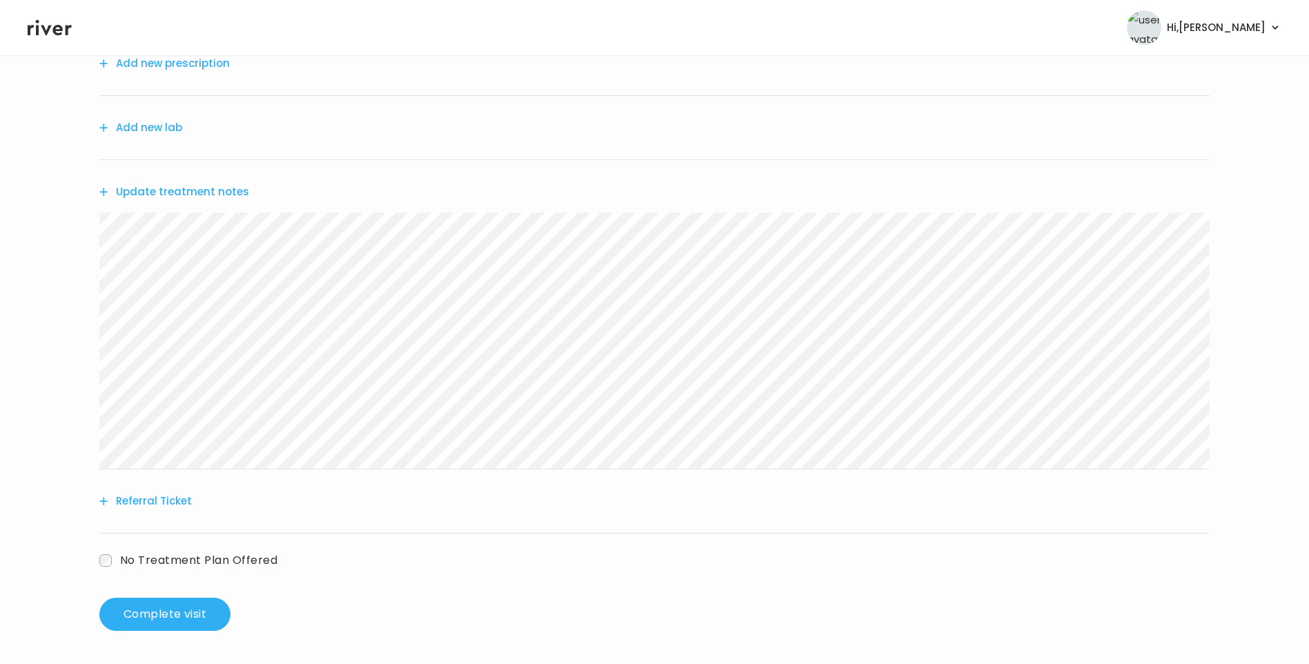
click at [187, 194] on button "Update treatment notes" at bounding box center [174, 191] width 150 height 19
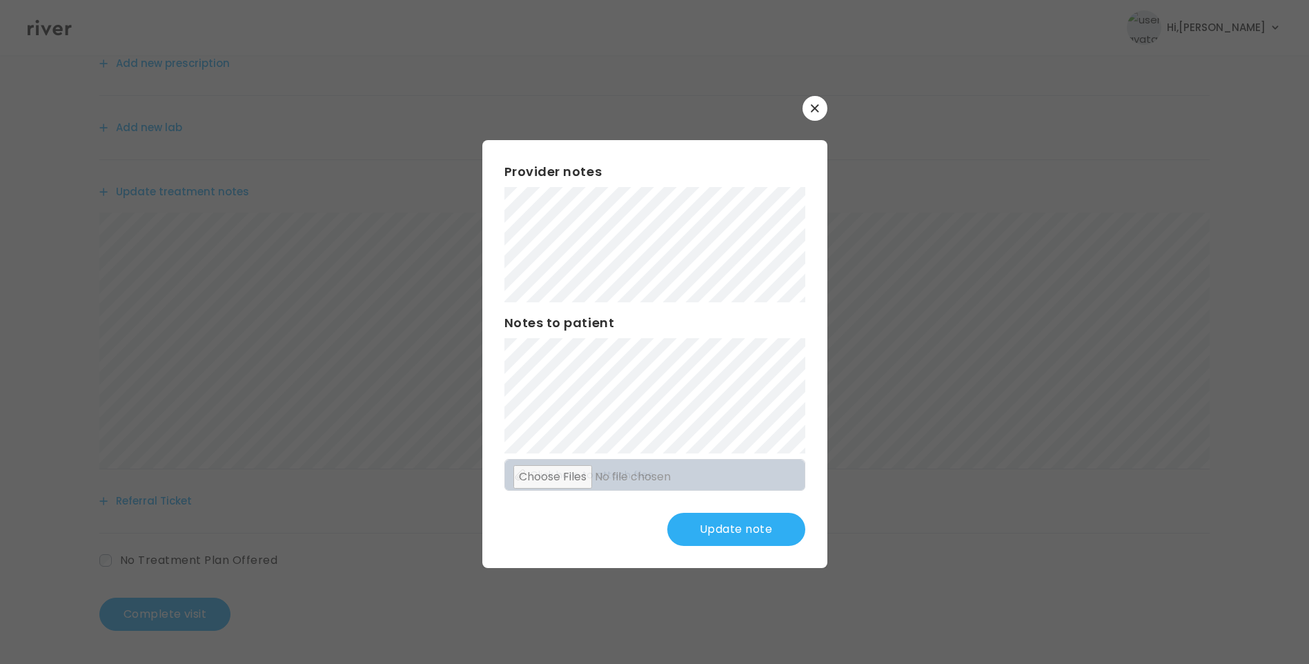
drag, startPoint x: 765, startPoint y: 535, endPoint x: 694, endPoint y: 510, distance: 75.3
click at [764, 535] on button "Update note" at bounding box center [736, 529] width 138 height 33
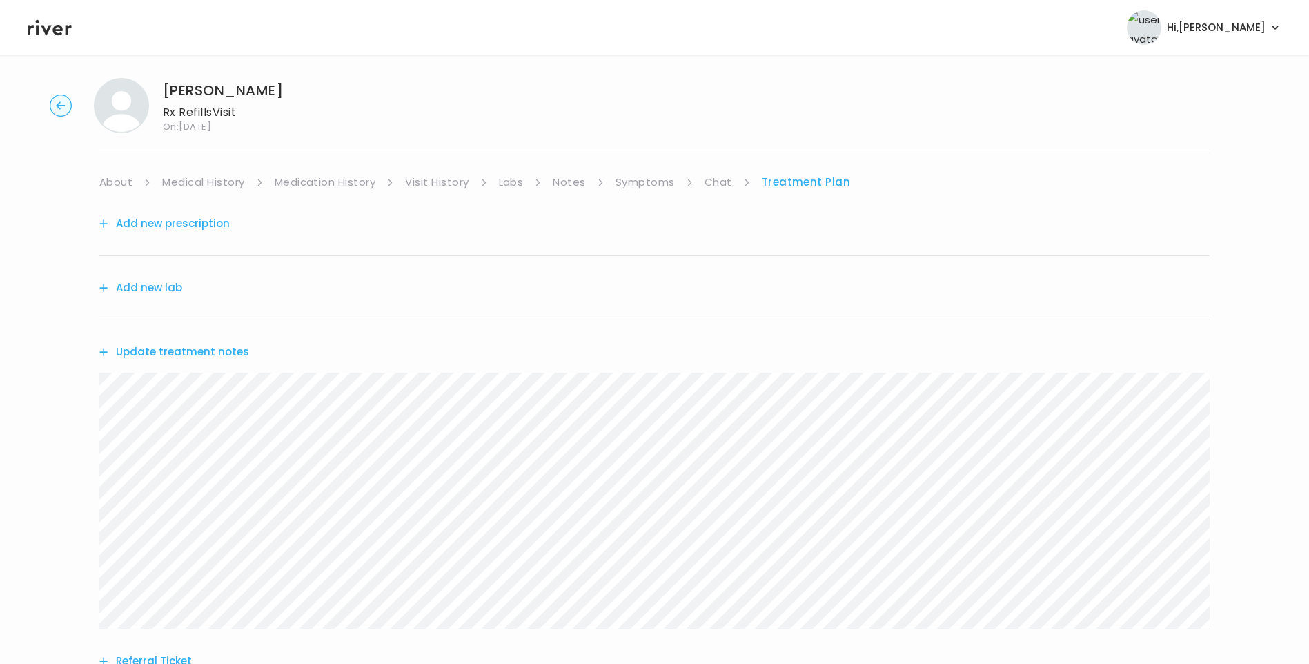
scroll to position [0, 0]
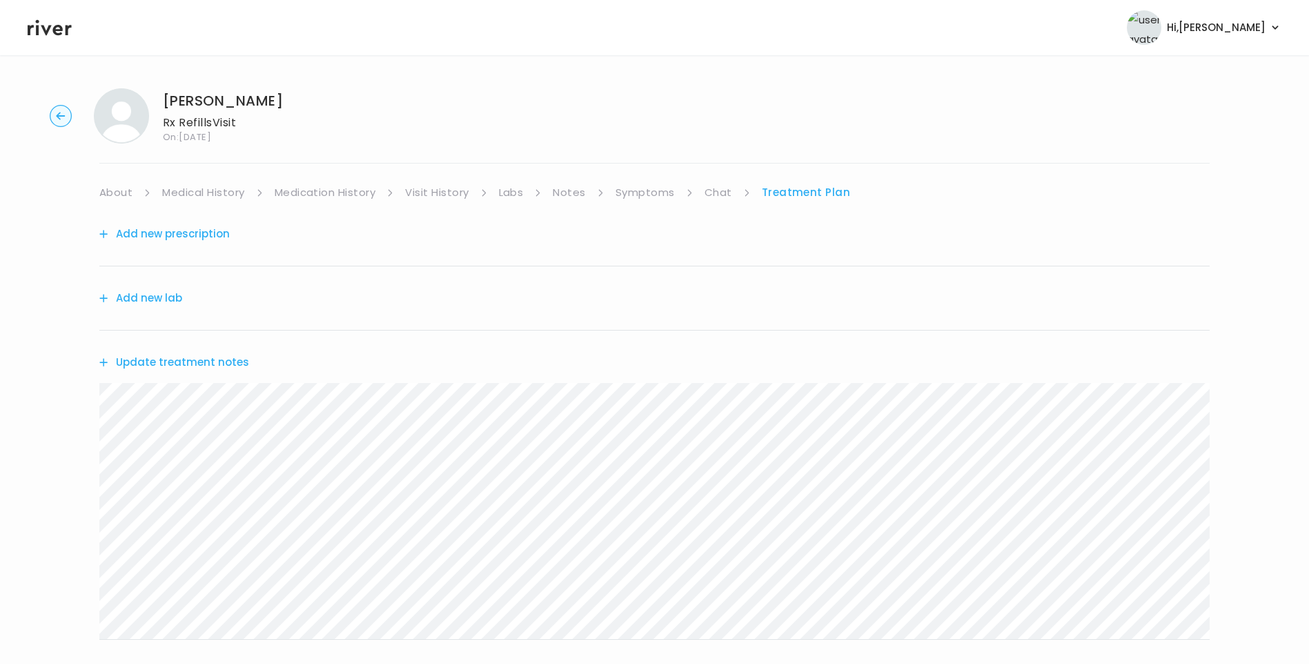
click at [201, 186] on link "Medical History" at bounding box center [203, 192] width 82 height 19
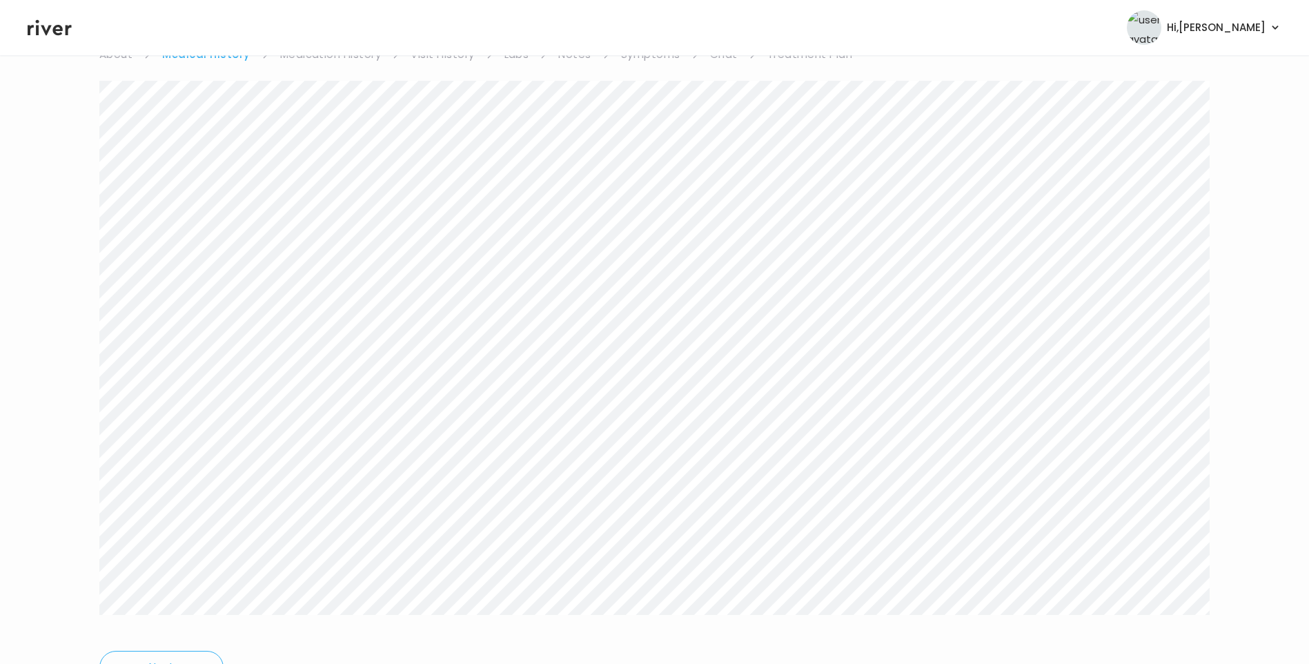
scroll to position [69, 0]
click at [778, 117] on link "Treatment Plan" at bounding box center [810, 123] width 86 height 19
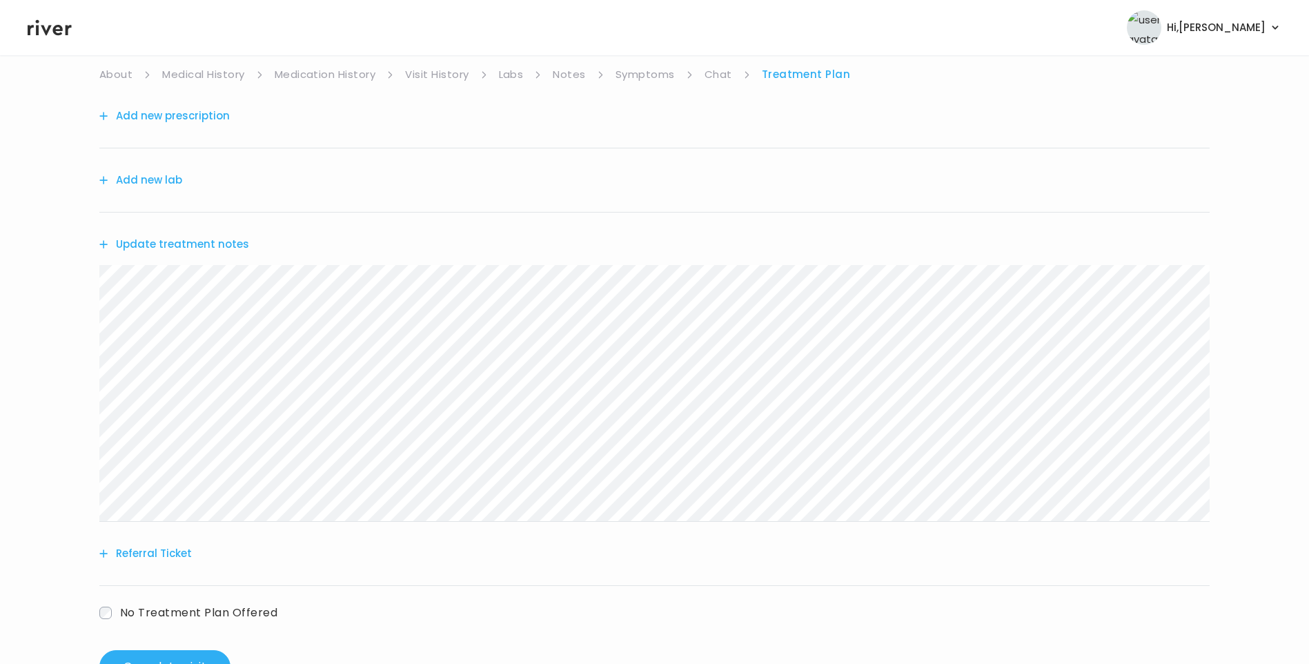
scroll to position [138, 0]
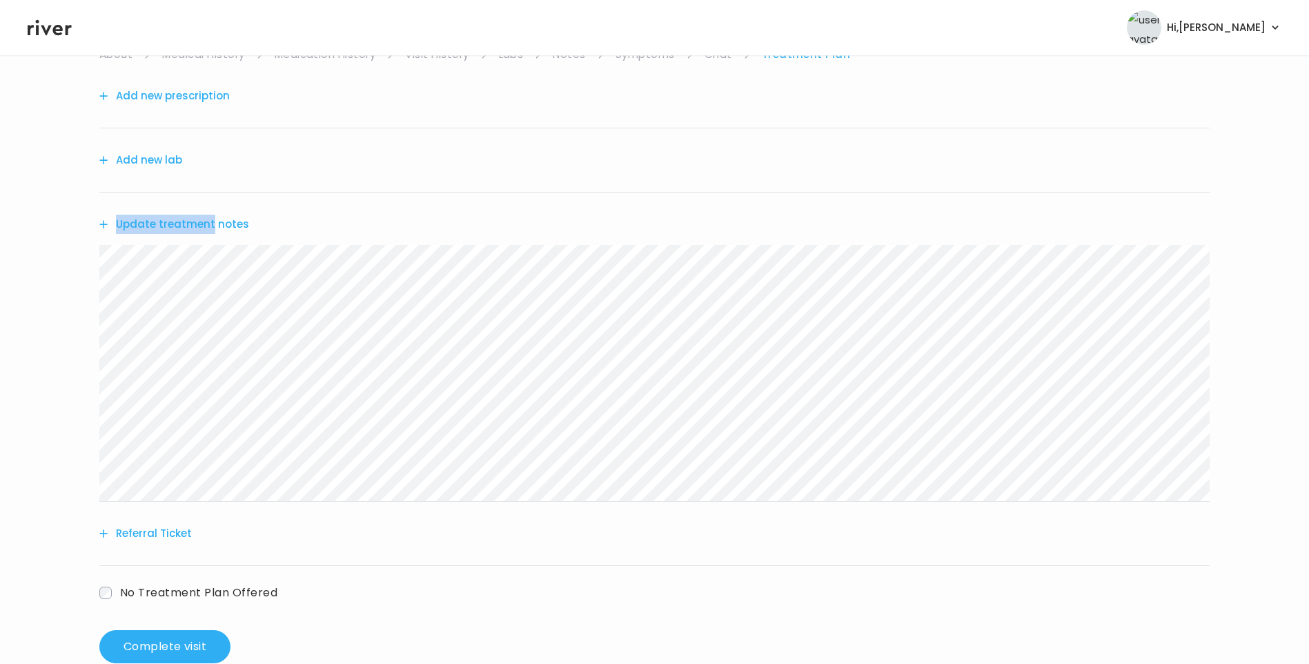
click at [210, 221] on div "Update treatment notes" at bounding box center [654, 223] width 1110 height 63
click at [210, 219] on button "Update treatment notes" at bounding box center [174, 224] width 150 height 19
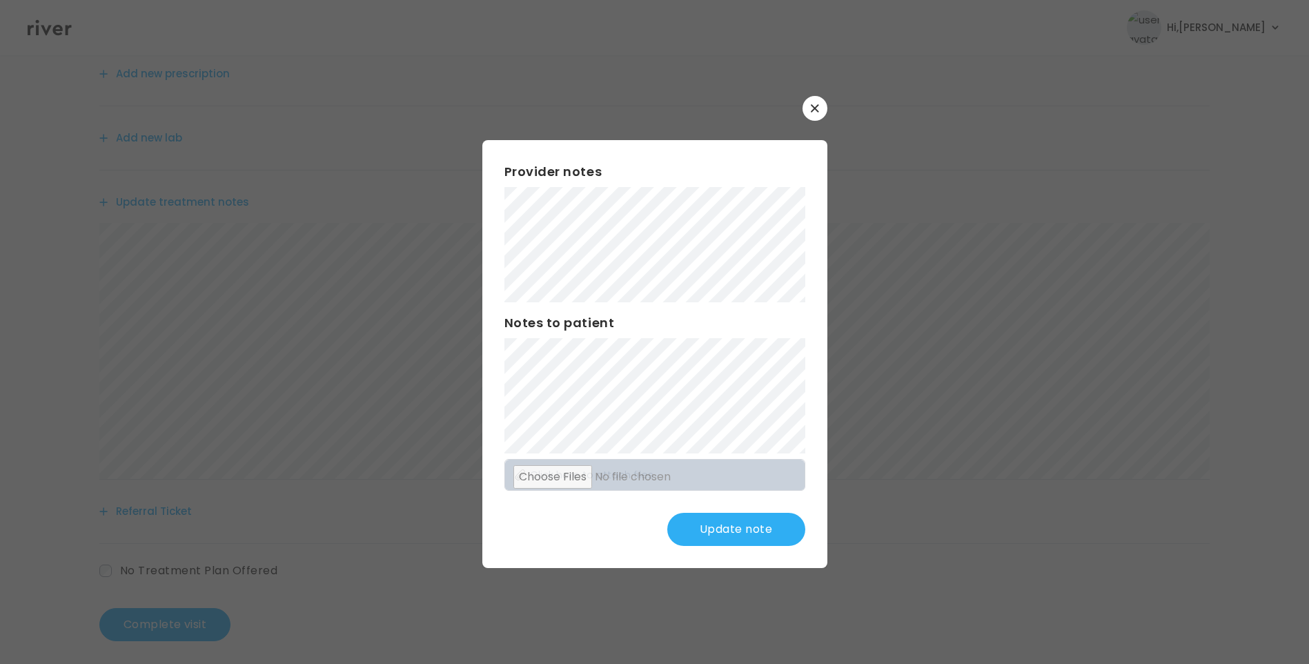
scroll to position [170, 0]
click at [750, 524] on button "Update note" at bounding box center [736, 529] width 138 height 33
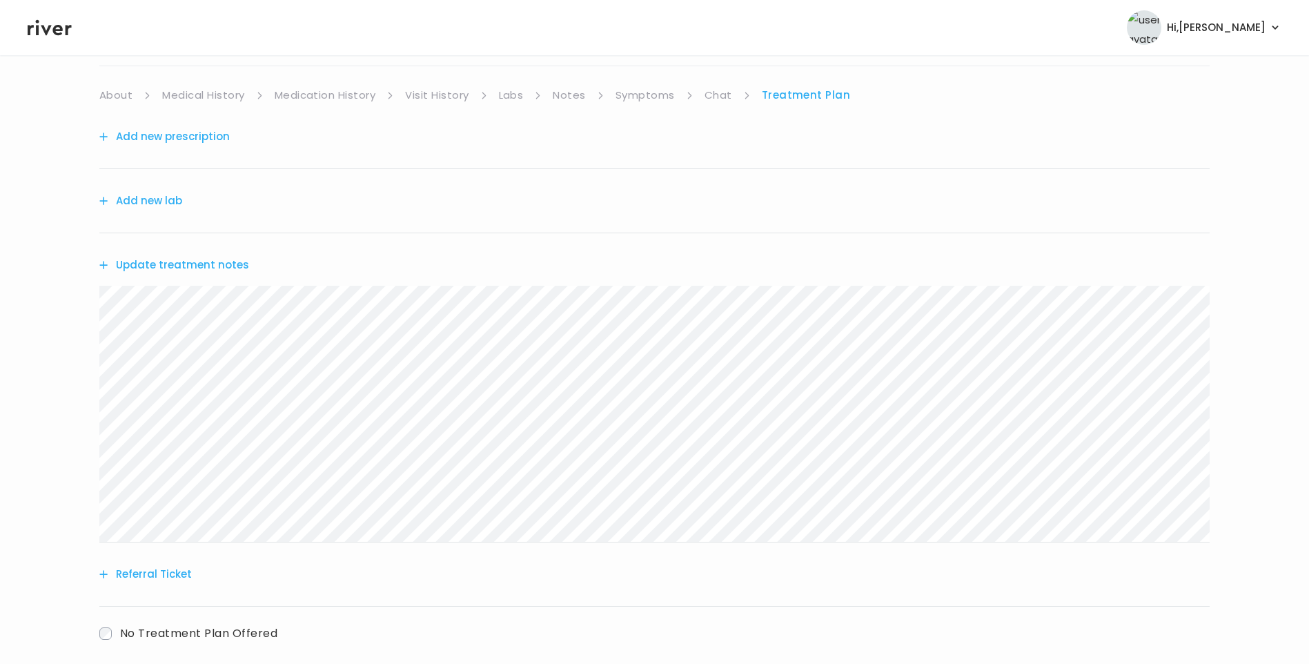
scroll to position [0, 0]
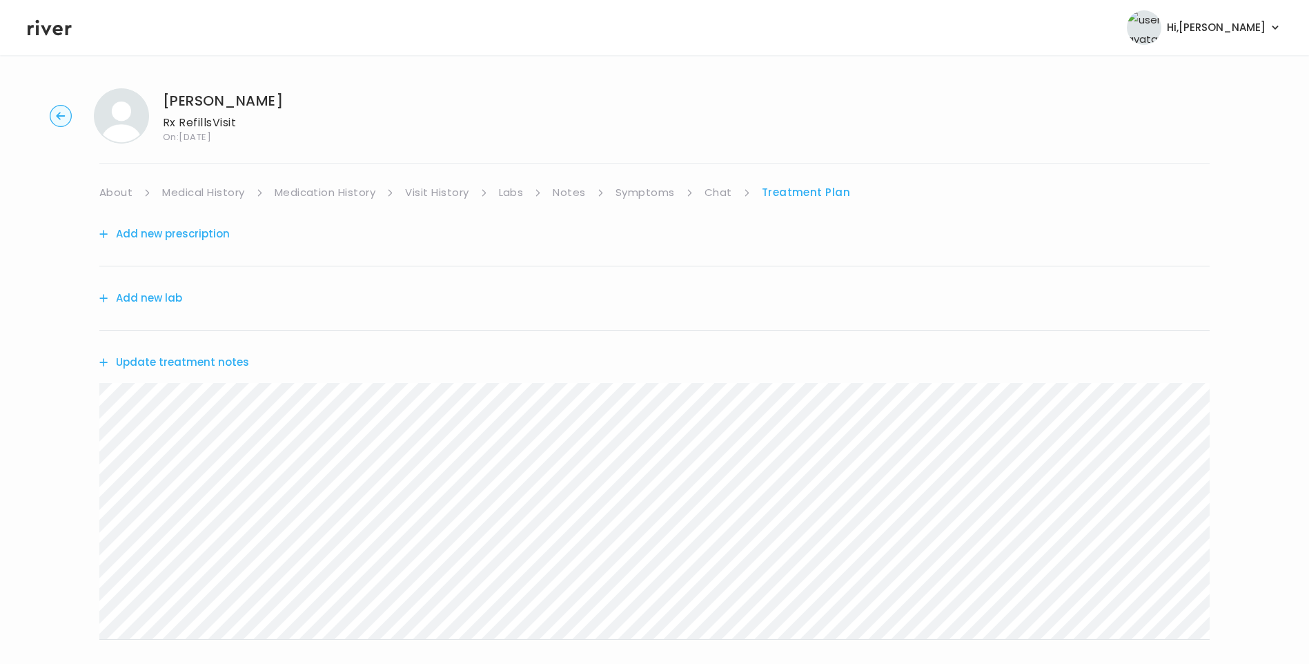
click at [206, 230] on button "Add new prescription" at bounding box center [164, 233] width 130 height 19
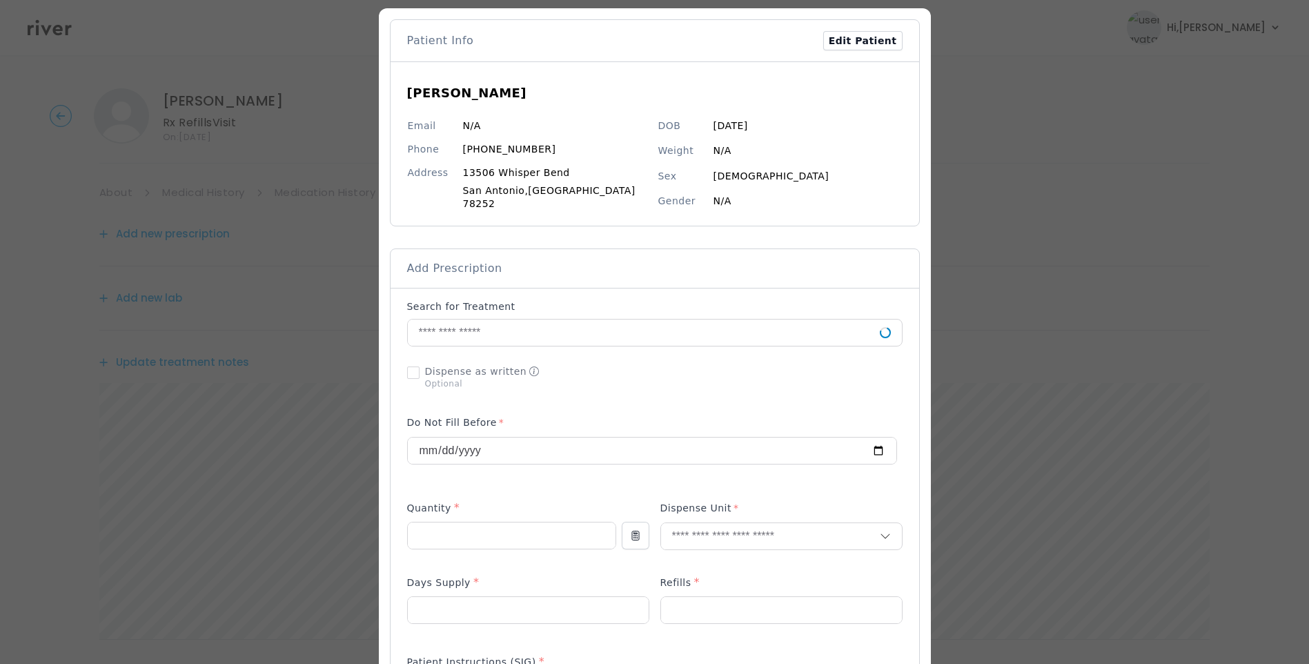
scroll to position [138, 0]
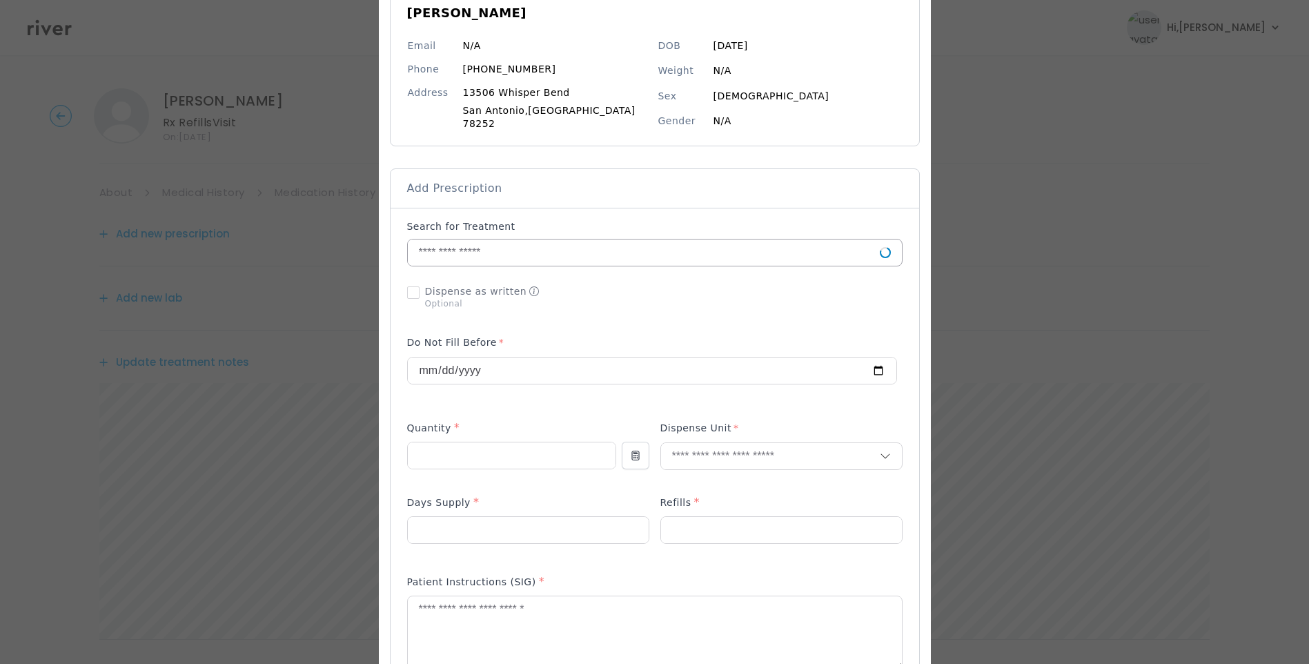
click at [484, 246] on input "text" at bounding box center [644, 252] width 472 height 26
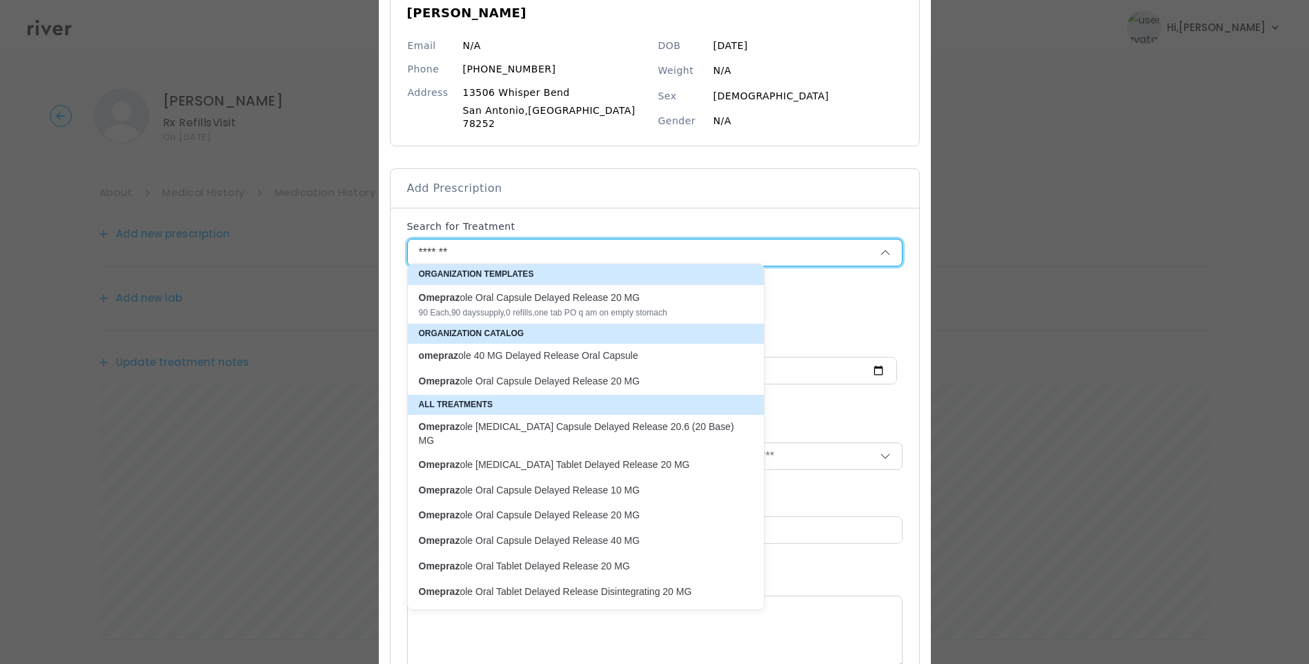
click at [570, 307] on div "90 Each , 90 days supply, 0 refills , one tab PO q am on empty stomach" at bounding box center [577, 312] width 317 height 11
type input "**********"
type input "**"
type input "*"
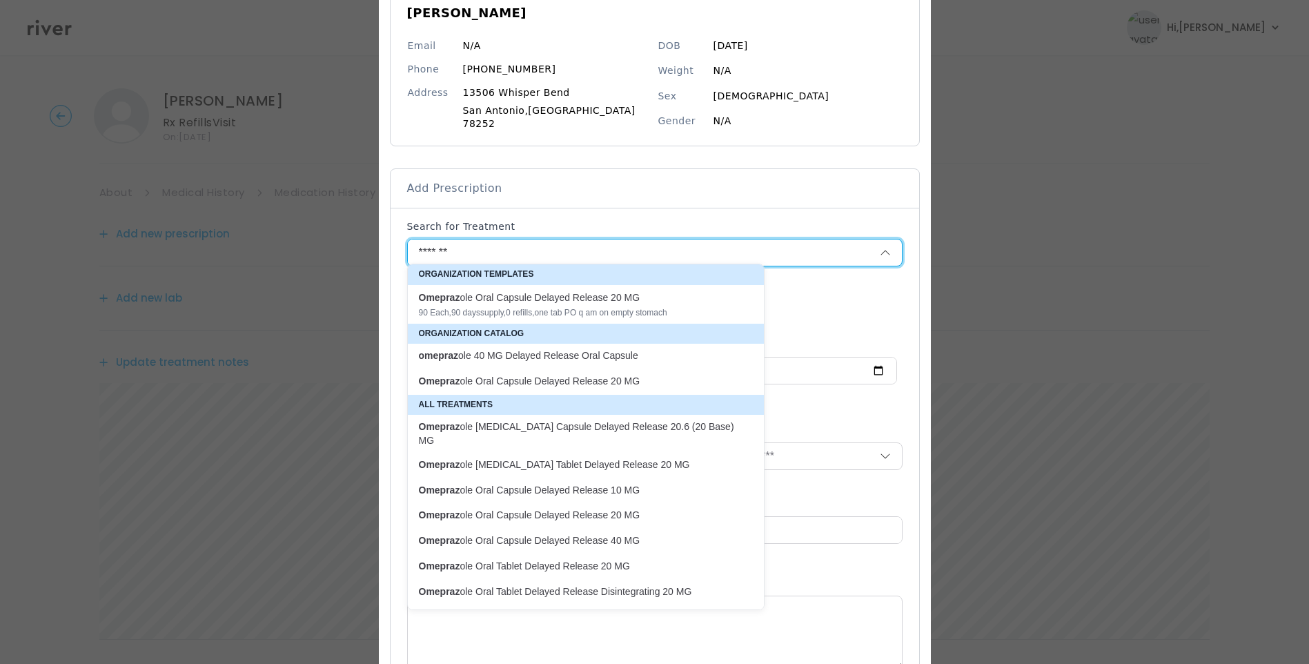
type textarea "**********"
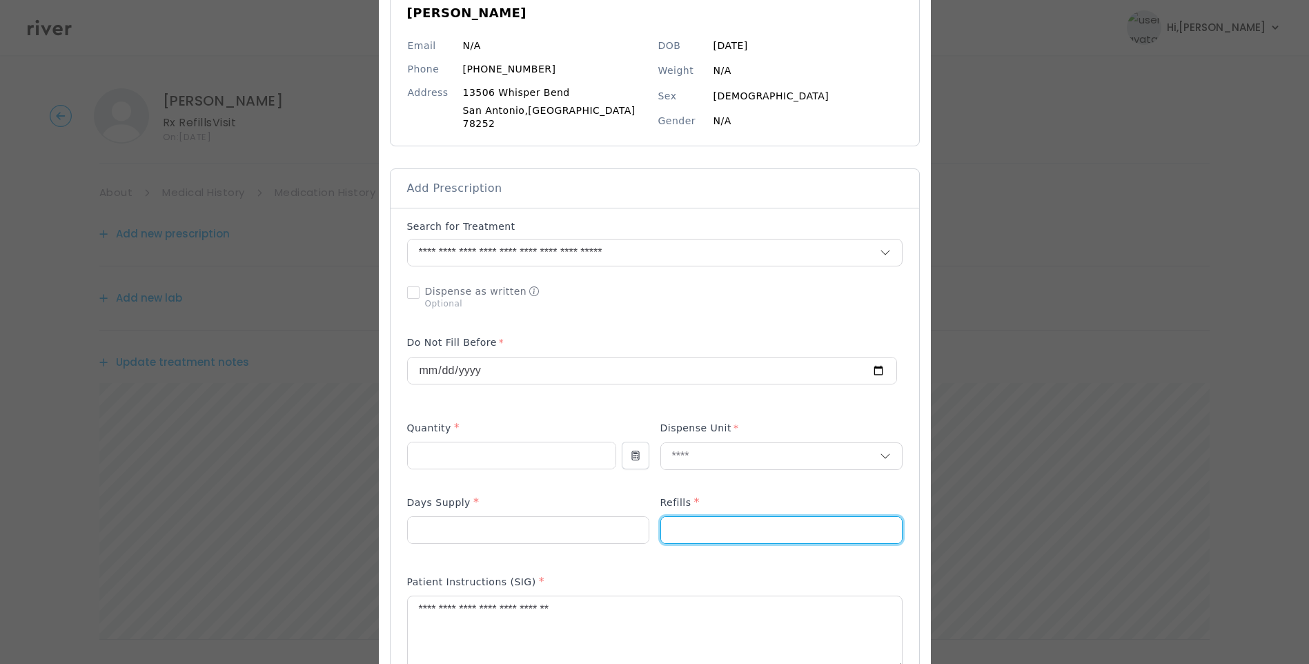
drag, startPoint x: 671, startPoint y: 522, endPoint x: 646, endPoint y: 524, distance: 24.9
click at [646, 524] on div at bounding box center [654, 527] width 495 height 66
type input "*"
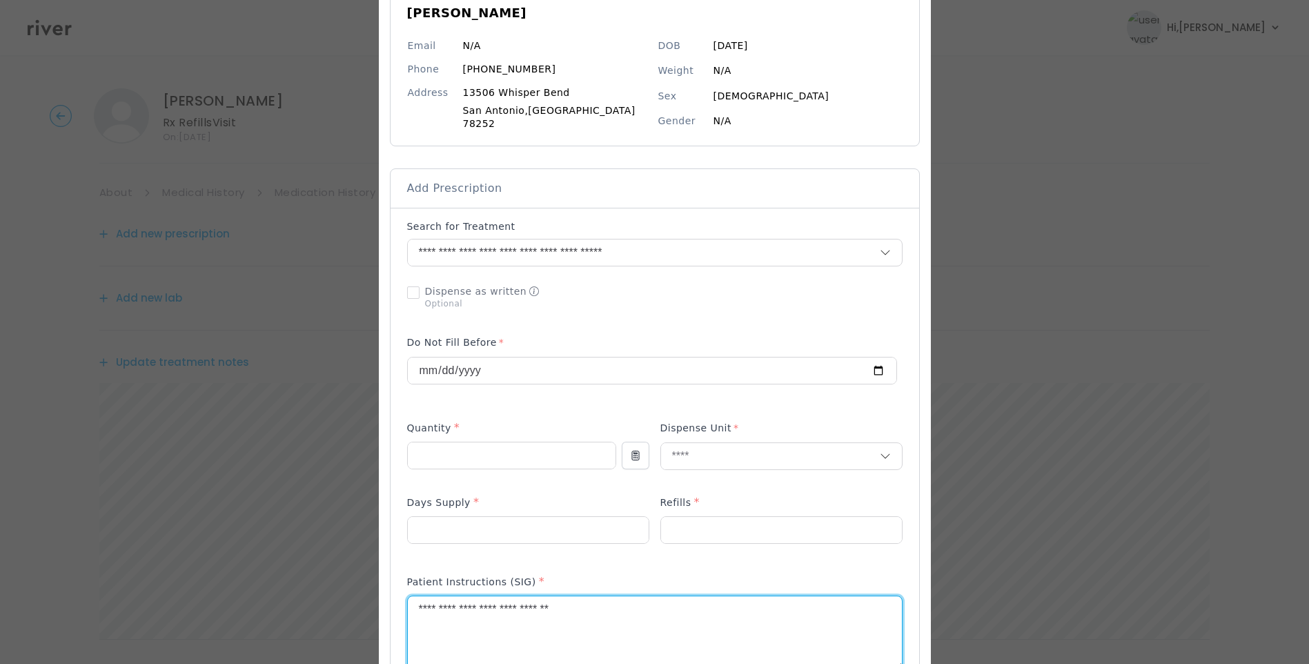
click at [573, 606] on textarea "**********" at bounding box center [655, 632] width 494 height 73
drag, startPoint x: 654, startPoint y: 592, endPoint x: 586, endPoint y: 617, distance: 72.9
click at [484, 593] on div "Patient Instructions (SIG) *" at bounding box center [654, 629] width 495 height 123
click at [435, 604] on textarea "**********" at bounding box center [655, 632] width 494 height 73
click at [675, 604] on textarea "**********" at bounding box center [655, 632] width 494 height 73
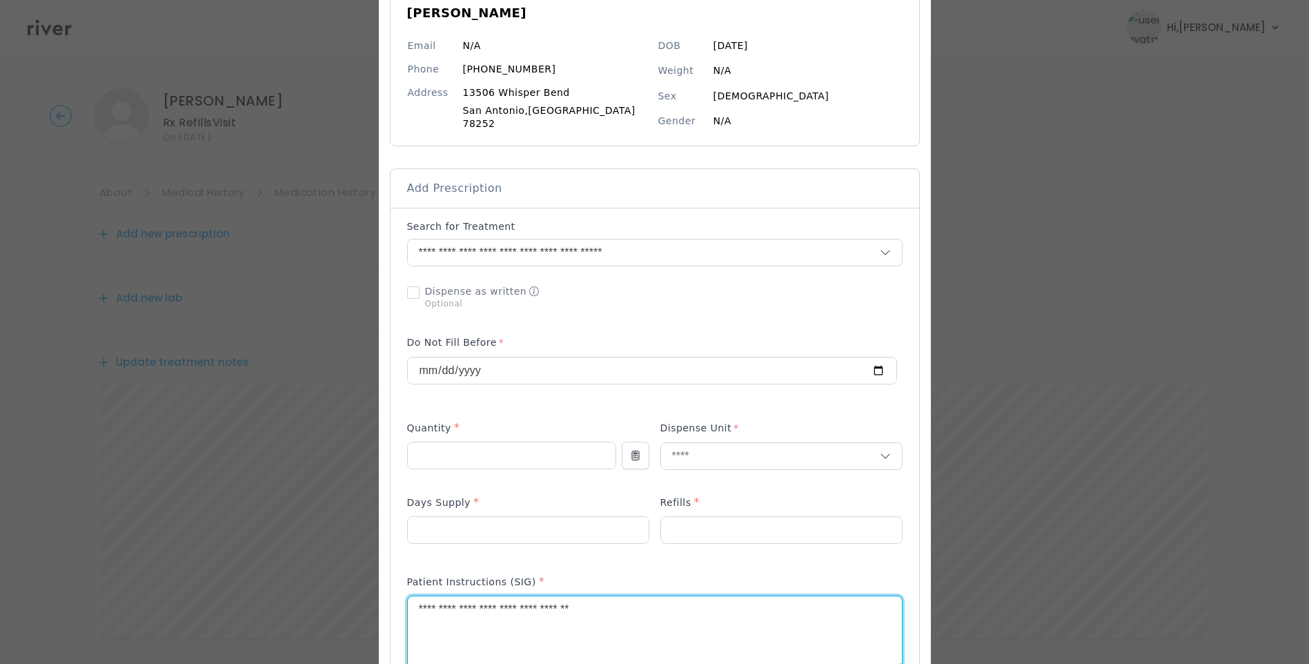
click at [558, 603] on textarea "**********" at bounding box center [655, 632] width 494 height 73
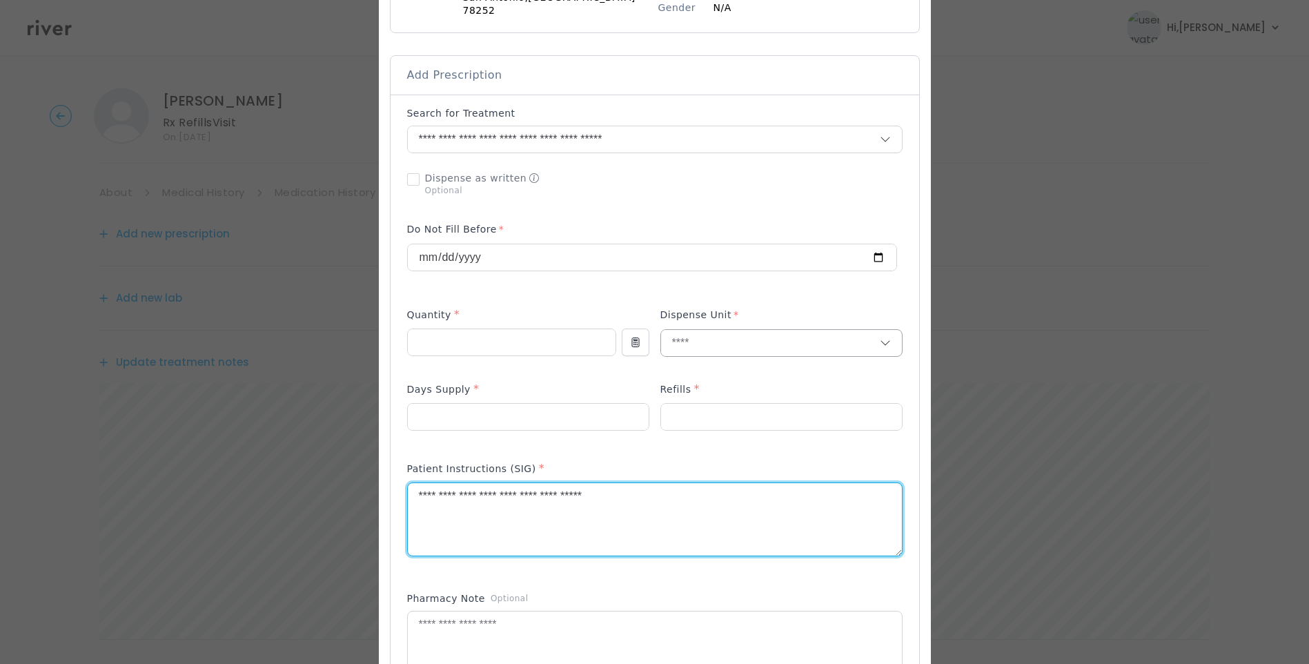
scroll to position [276, 0]
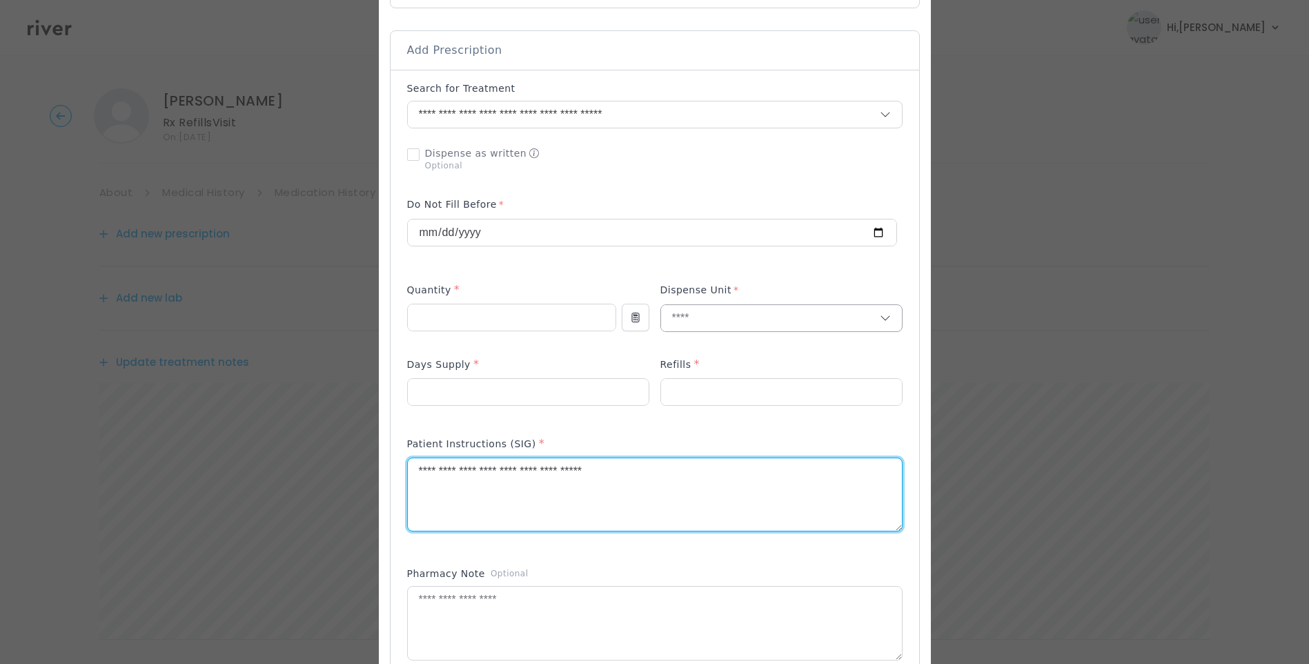
type textarea "**********"
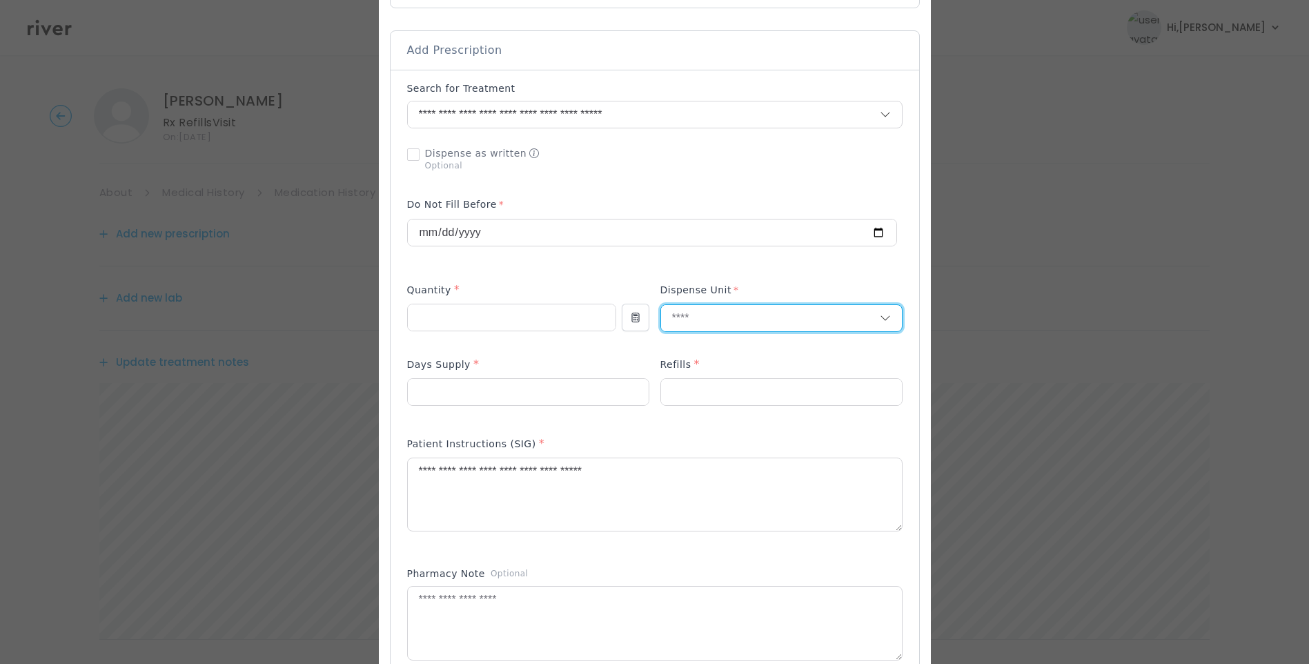
click at [677, 320] on input "text" at bounding box center [770, 318] width 219 height 26
type input "***"
click at [696, 368] on p "Capsule" at bounding box center [749, 366] width 181 height 20
click at [735, 357] on div "Refills *" at bounding box center [781, 367] width 242 height 22
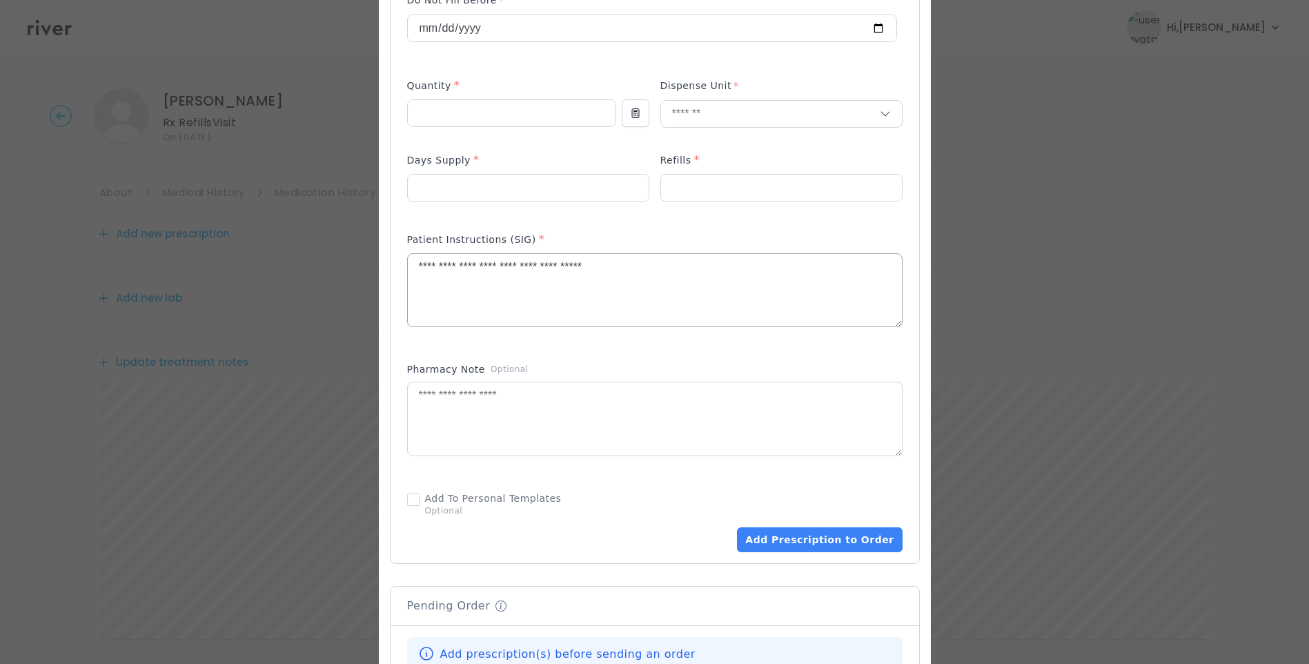
scroll to position [483, 0]
click at [691, 265] on textarea "**********" at bounding box center [655, 287] width 494 height 73
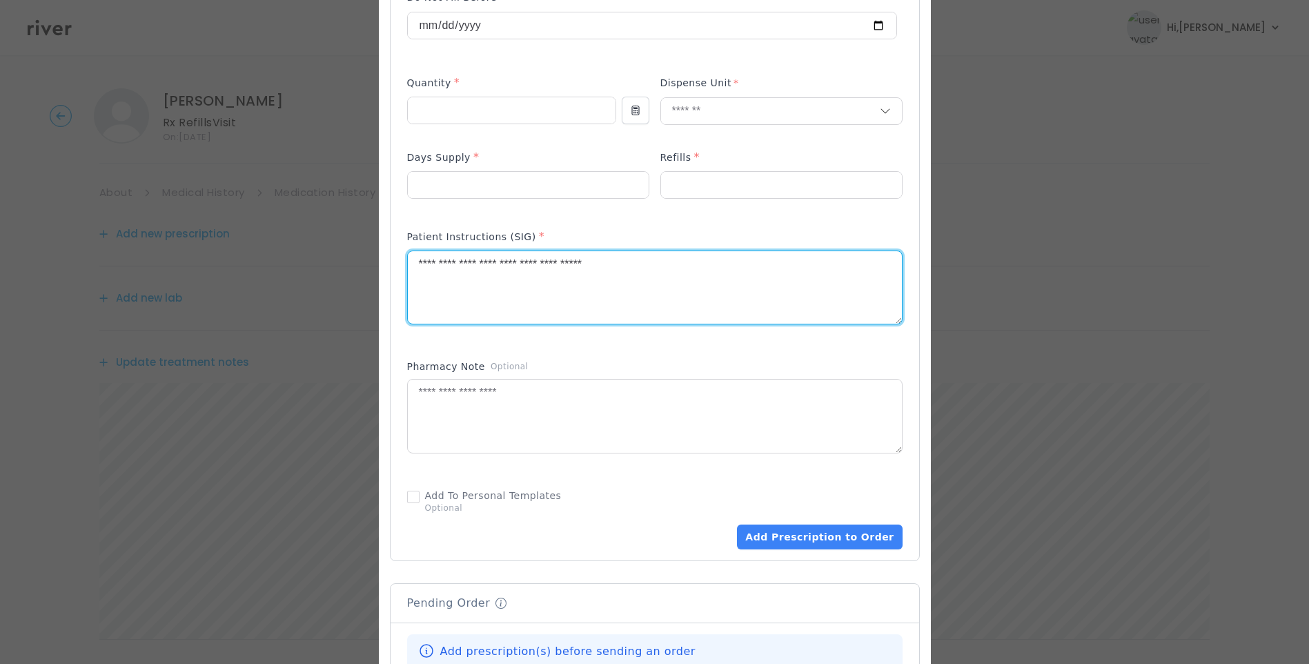
click at [481, 261] on textarea "**********" at bounding box center [655, 287] width 494 height 73
click at [740, 259] on textarea "**********" at bounding box center [655, 287] width 494 height 73
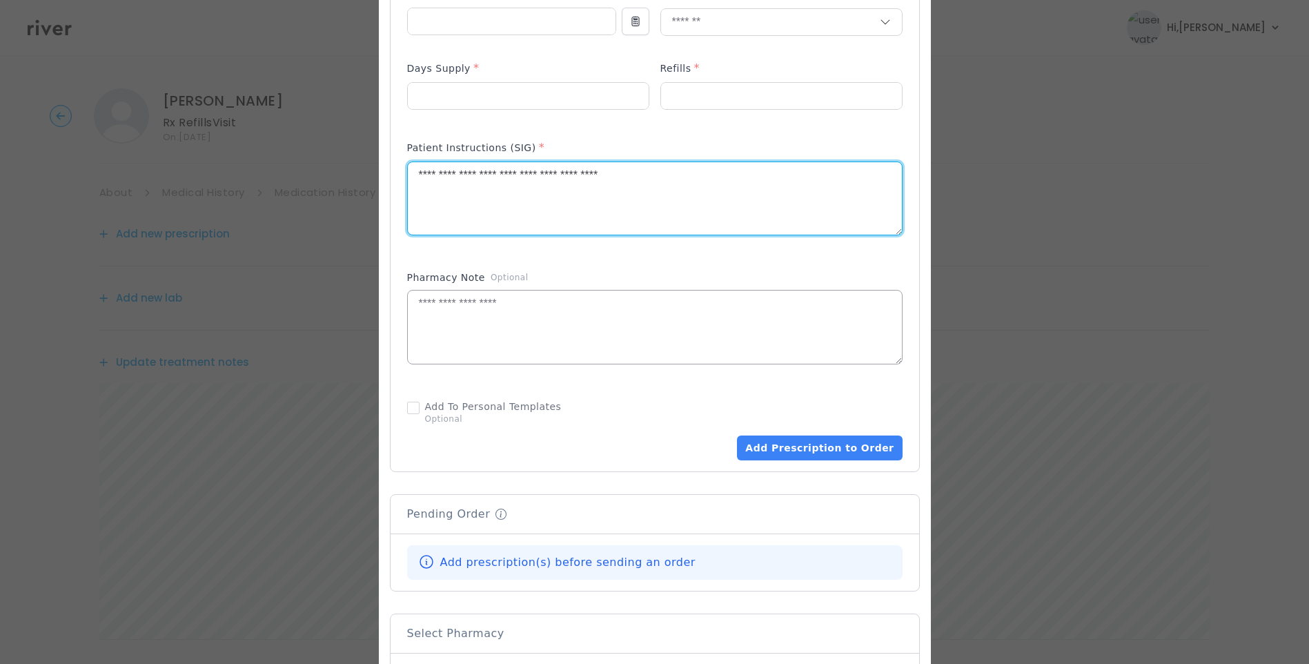
scroll to position [621, 0]
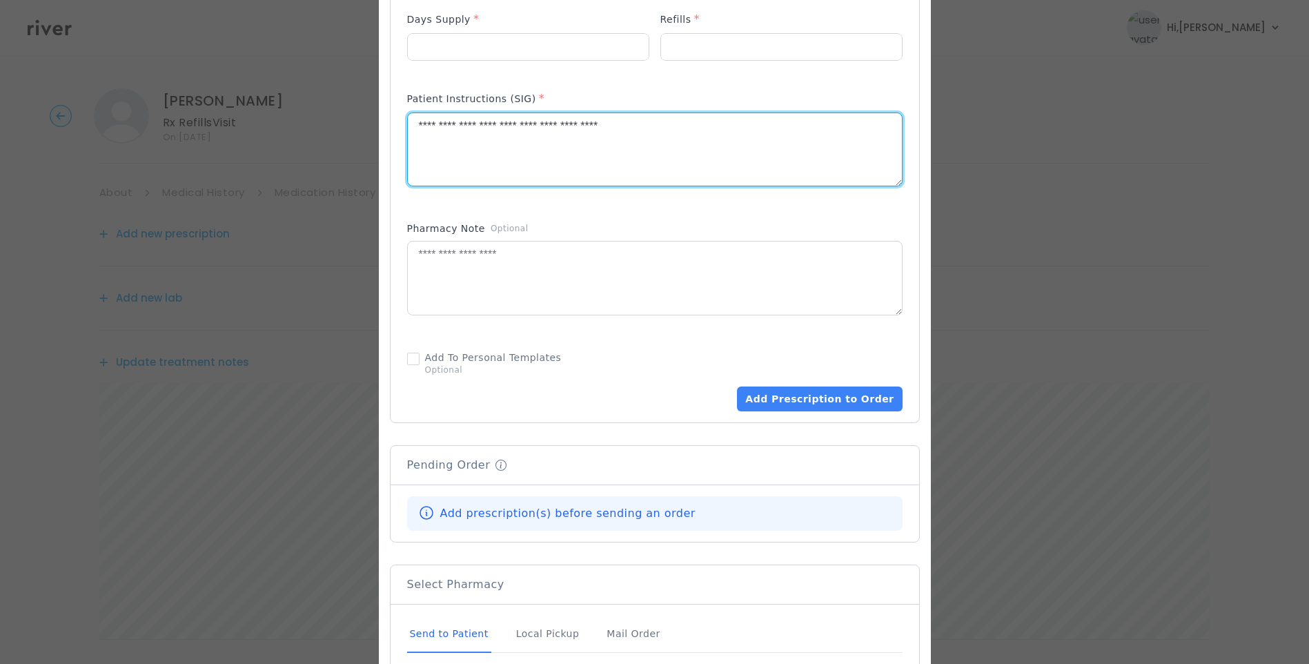
click at [684, 121] on textarea "**********" at bounding box center [655, 149] width 494 height 73
click at [433, 119] on textarea "**********" at bounding box center [655, 149] width 494 height 73
click at [773, 115] on textarea "**********" at bounding box center [655, 149] width 494 height 73
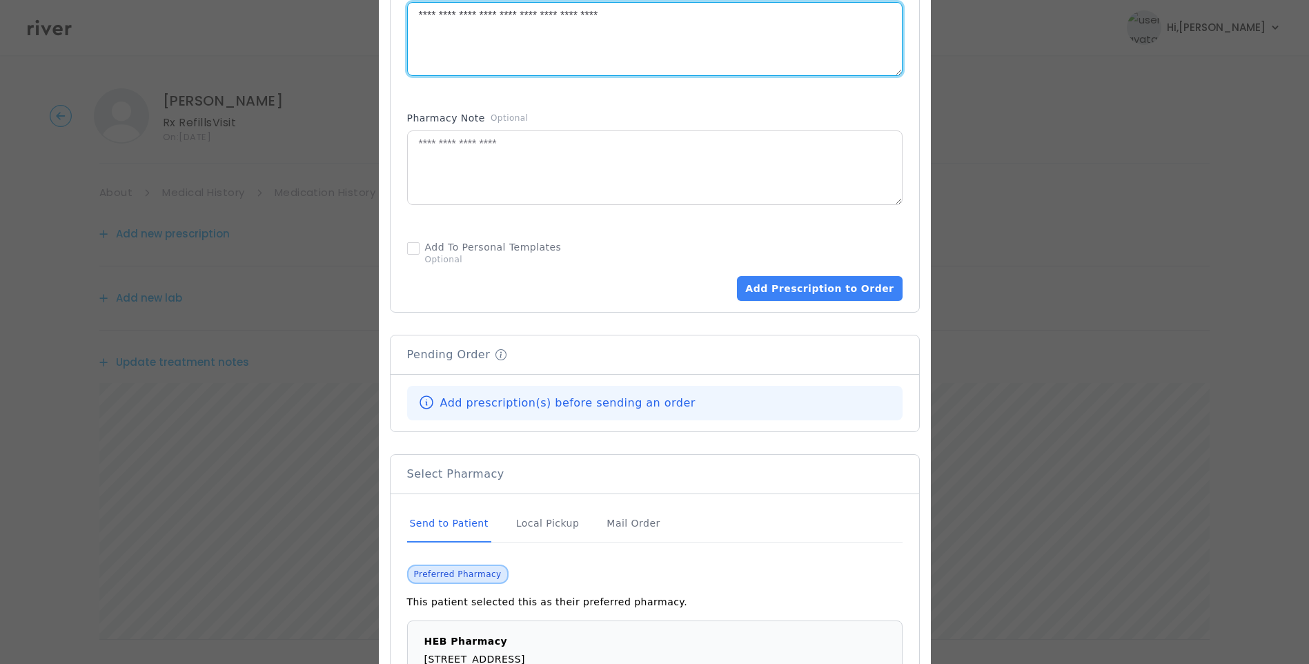
scroll to position [759, 0]
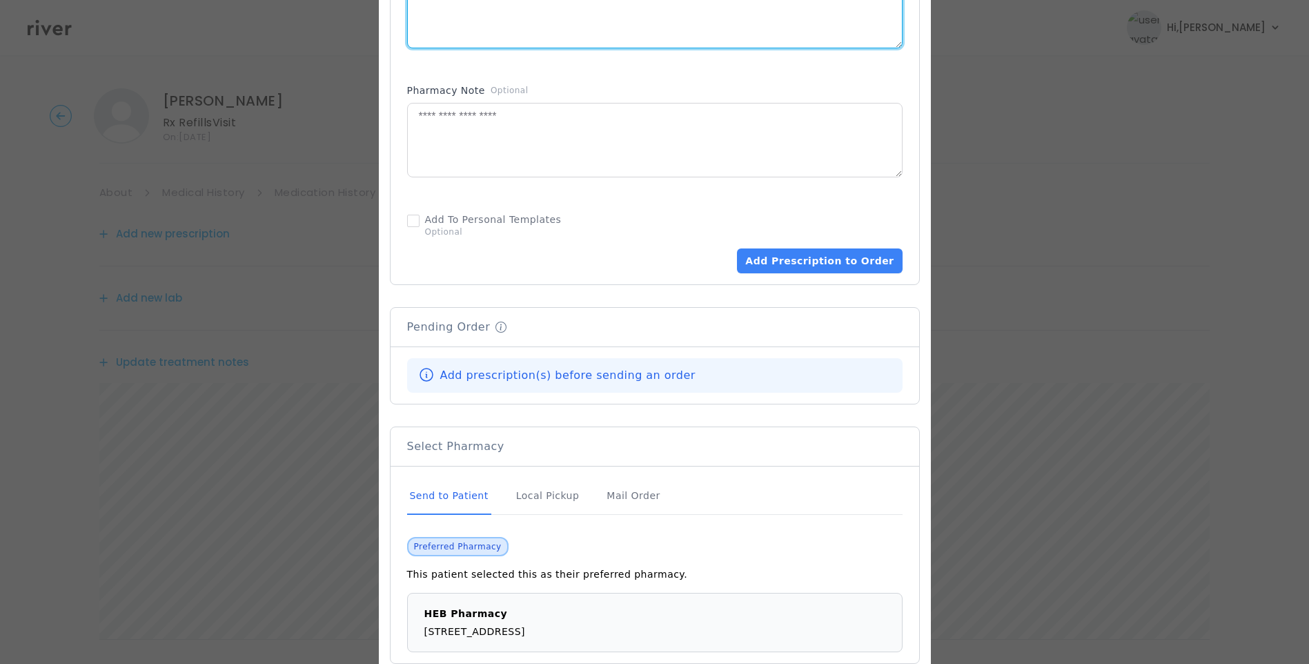
type textarea "**********"
click at [467, 490] on div "Send to Patient" at bounding box center [449, 495] width 84 height 37
click at [833, 255] on button "Add Prescription to Order" at bounding box center [819, 260] width 165 height 25
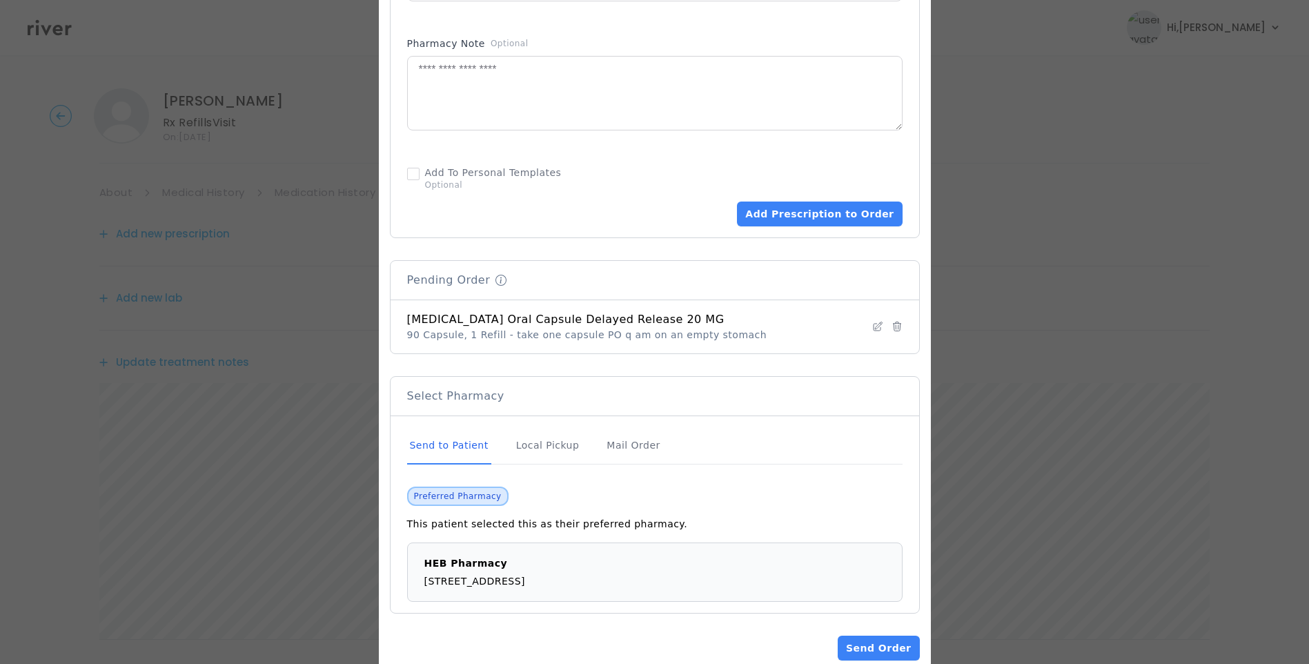
scroll to position [829, 0]
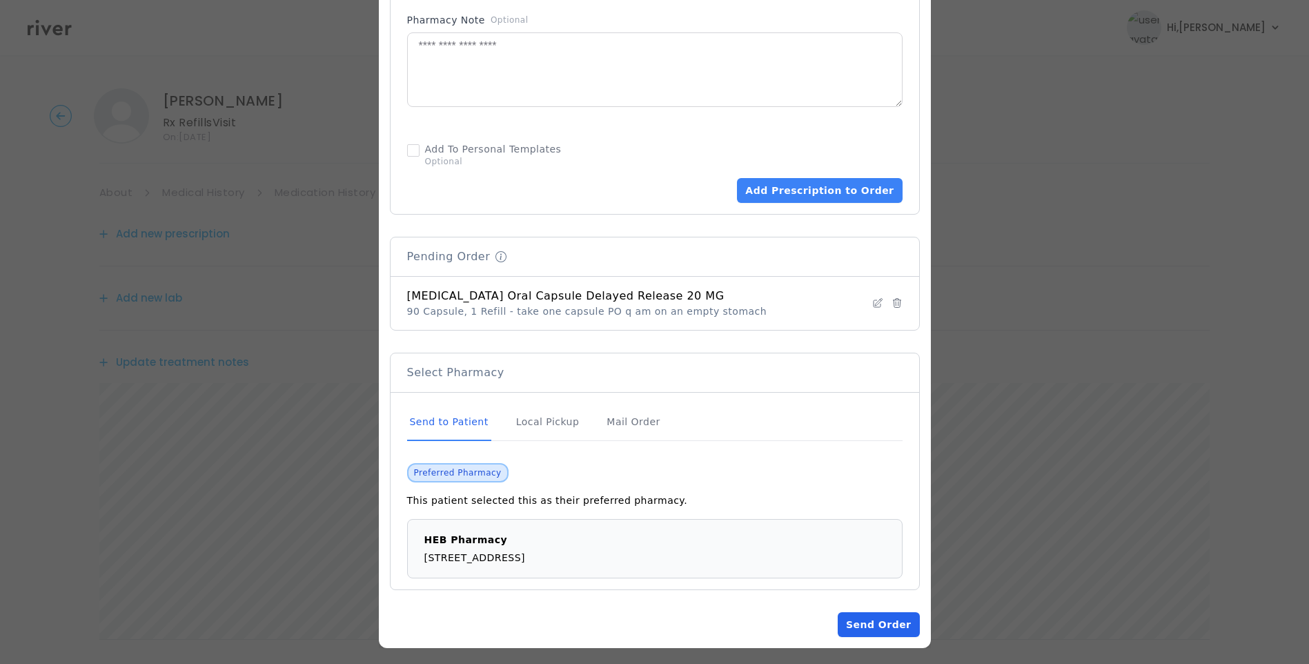
click at [861, 626] on button "Send Order" at bounding box center [877, 624] width 81 height 25
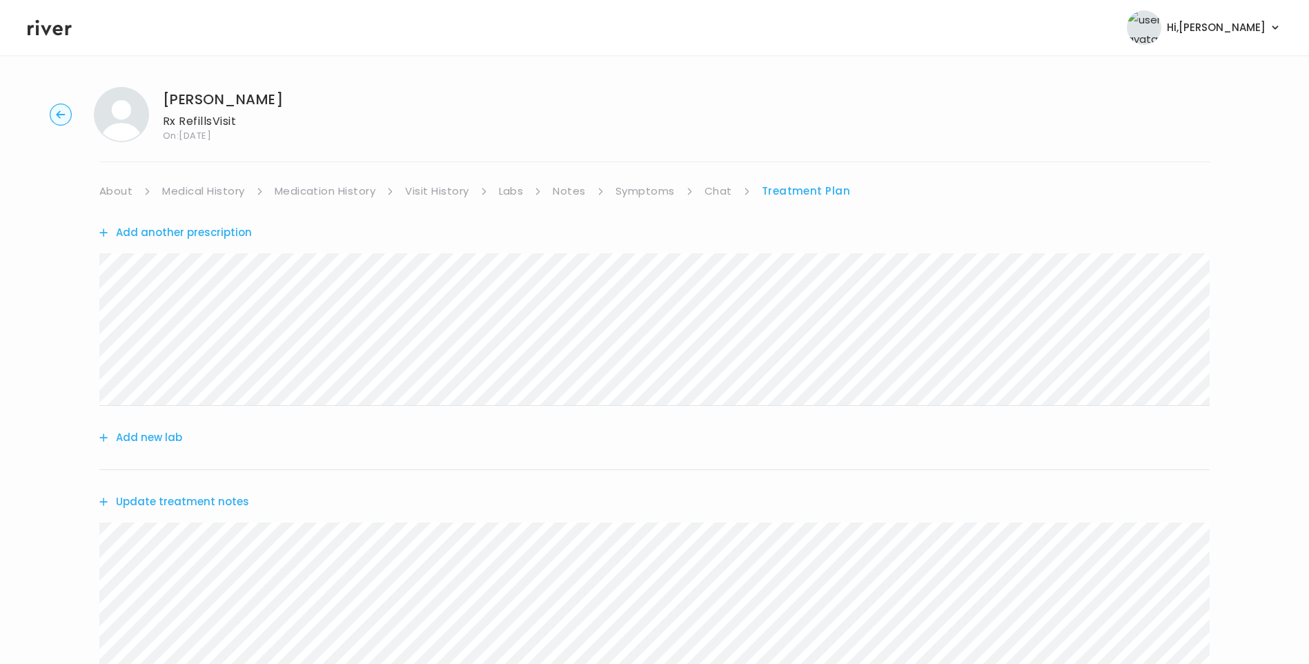
scroll to position [0, 0]
click at [319, 193] on link "Medication History" at bounding box center [325, 192] width 101 height 19
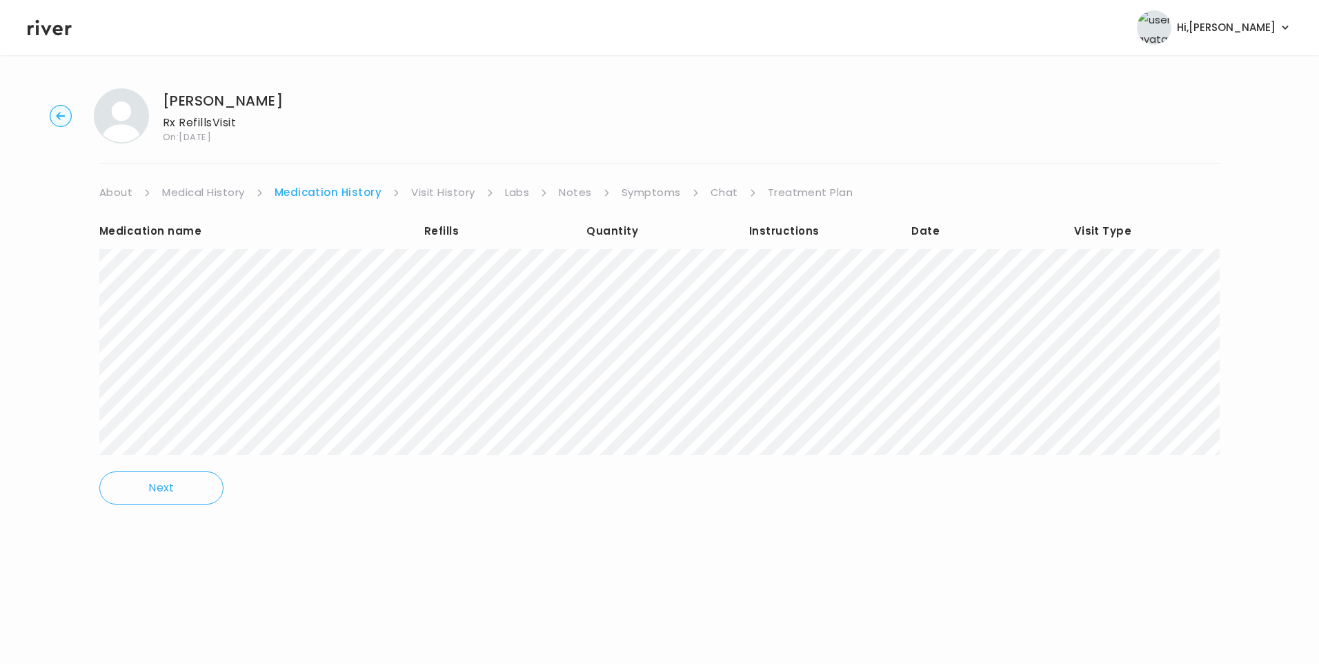
click at [786, 197] on link "Treatment Plan" at bounding box center [811, 192] width 86 height 19
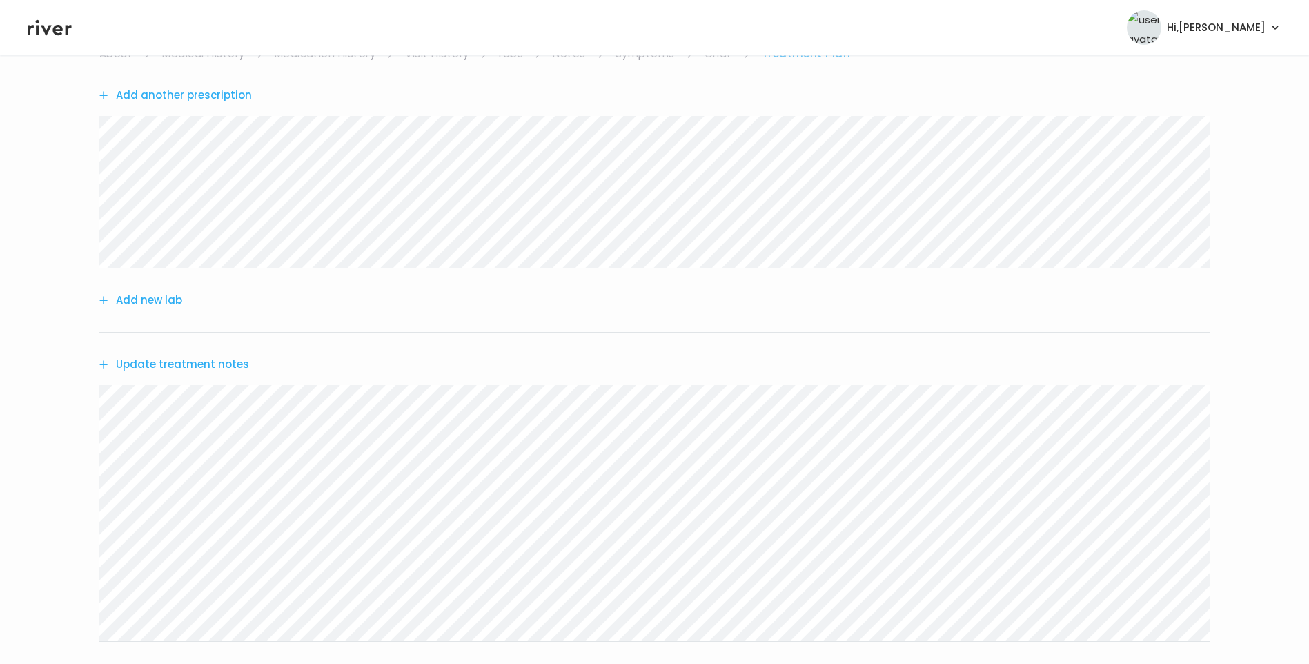
scroll to position [35, 0]
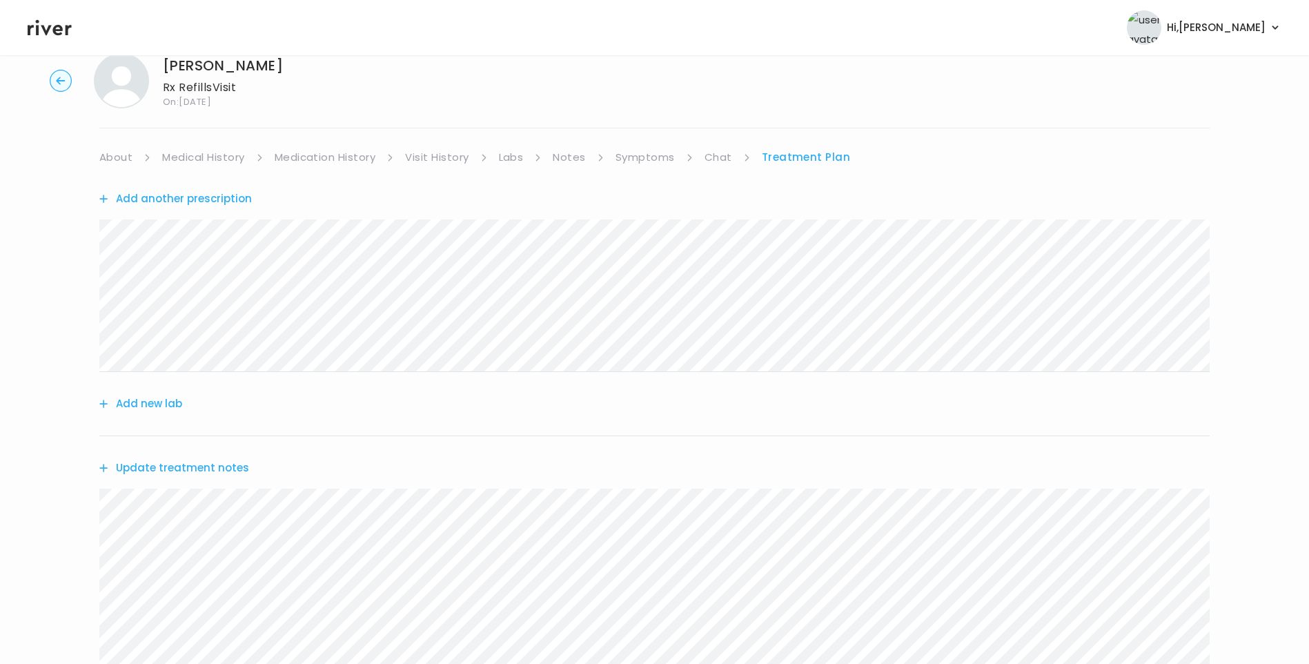
click at [126, 160] on link "About" at bounding box center [115, 157] width 33 height 19
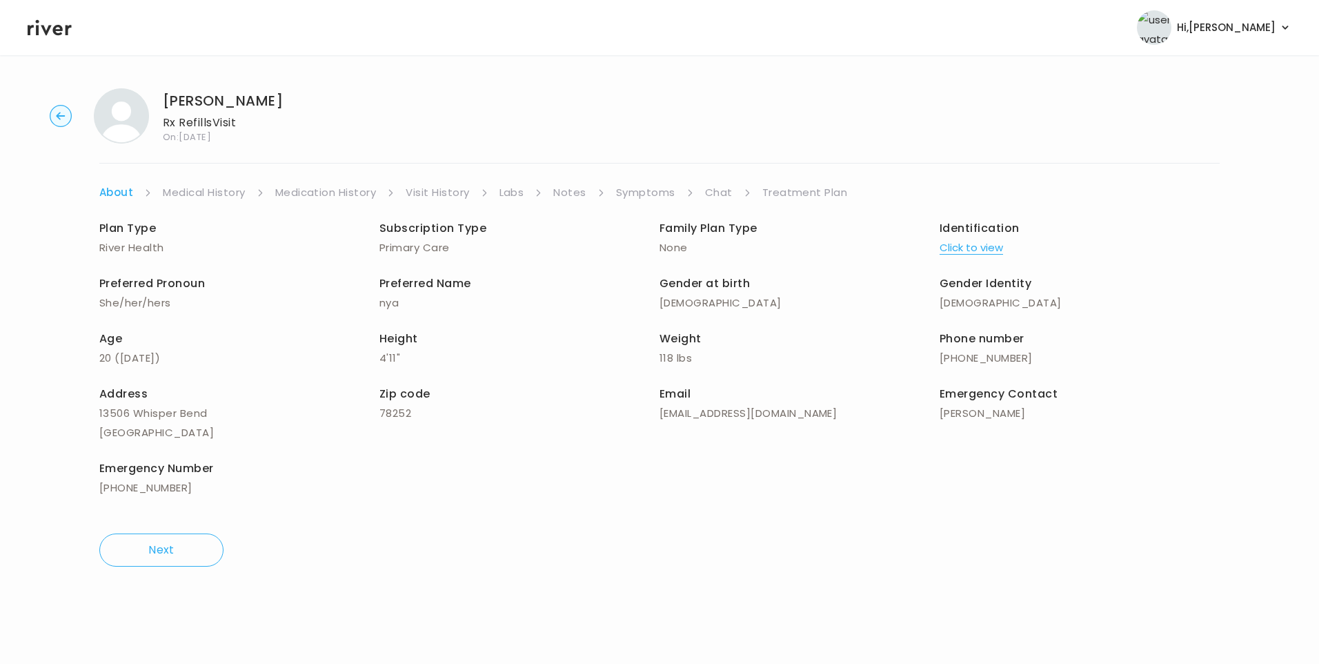
click at [786, 197] on link "Treatment Plan" at bounding box center [805, 192] width 86 height 19
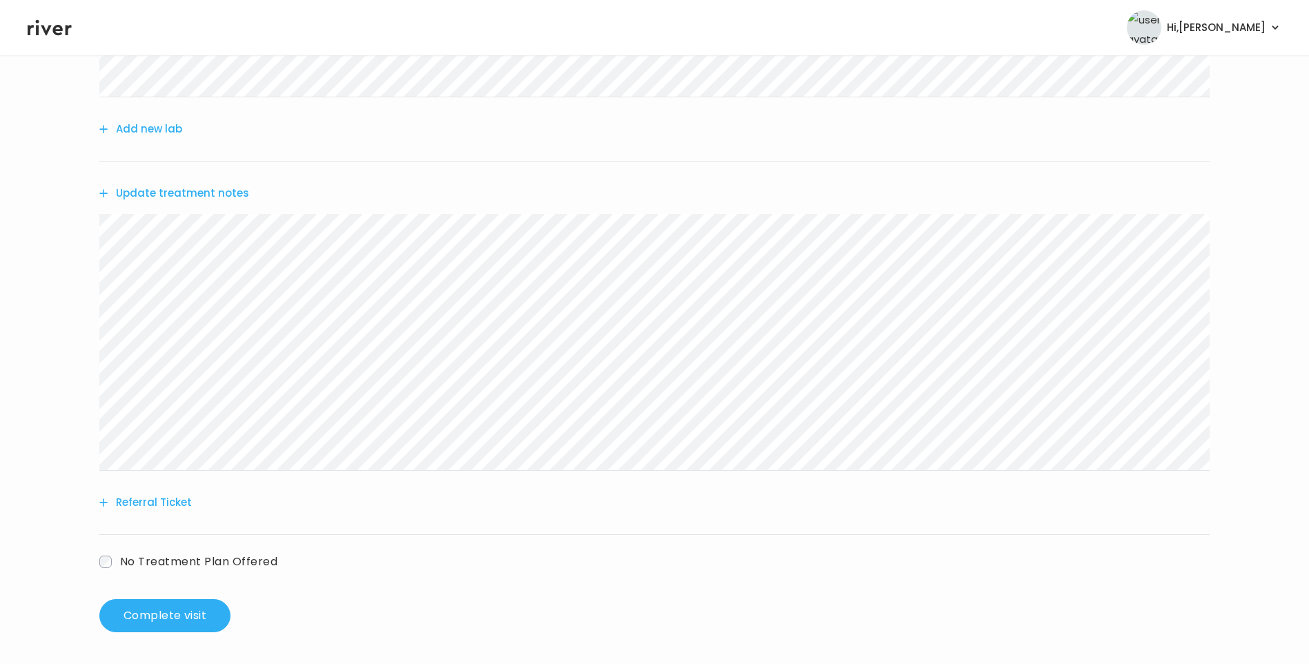
scroll to position [311, 0]
click at [204, 615] on button "Complete visit" at bounding box center [164, 613] width 131 height 33
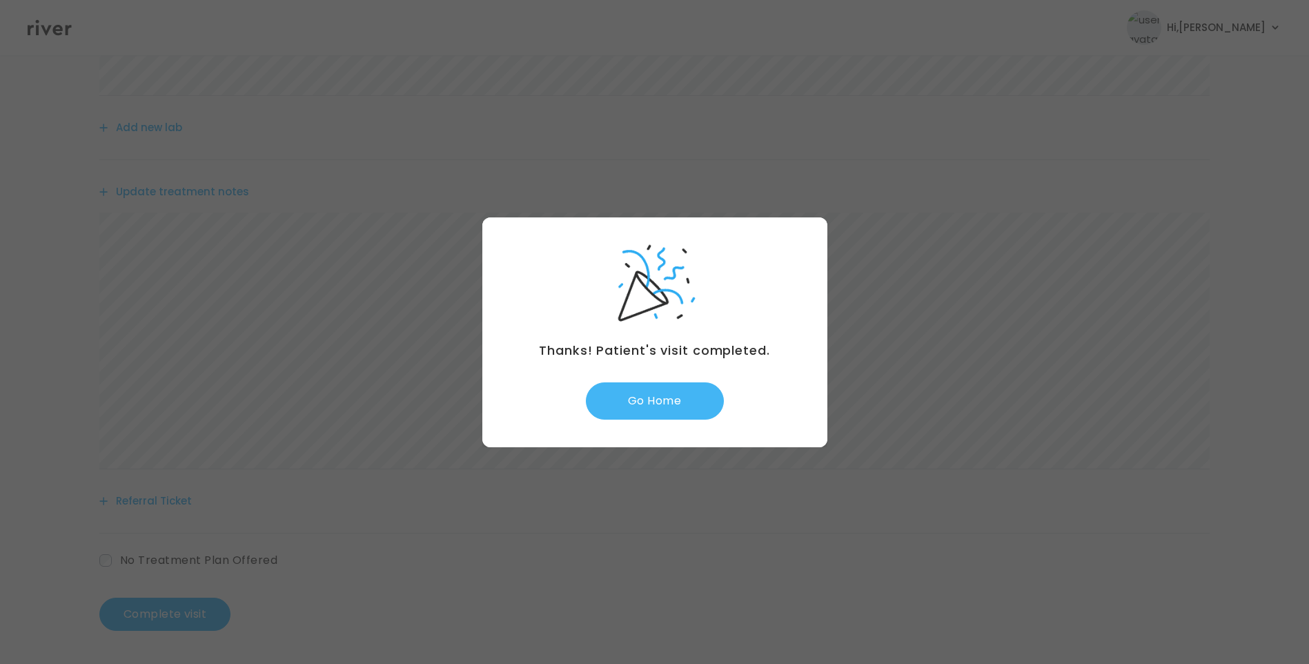
click at [688, 410] on button "Go Home" at bounding box center [655, 400] width 138 height 37
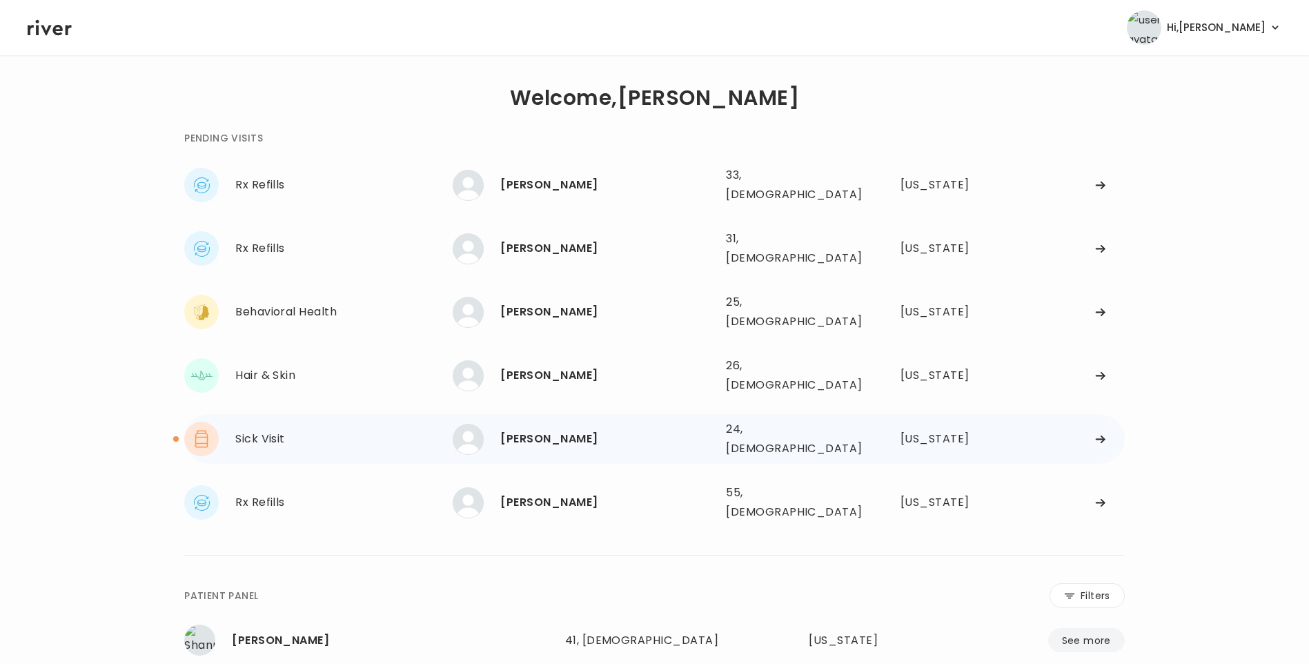
click at [570, 429] on div "[PERSON_NAME]" at bounding box center [607, 438] width 215 height 19
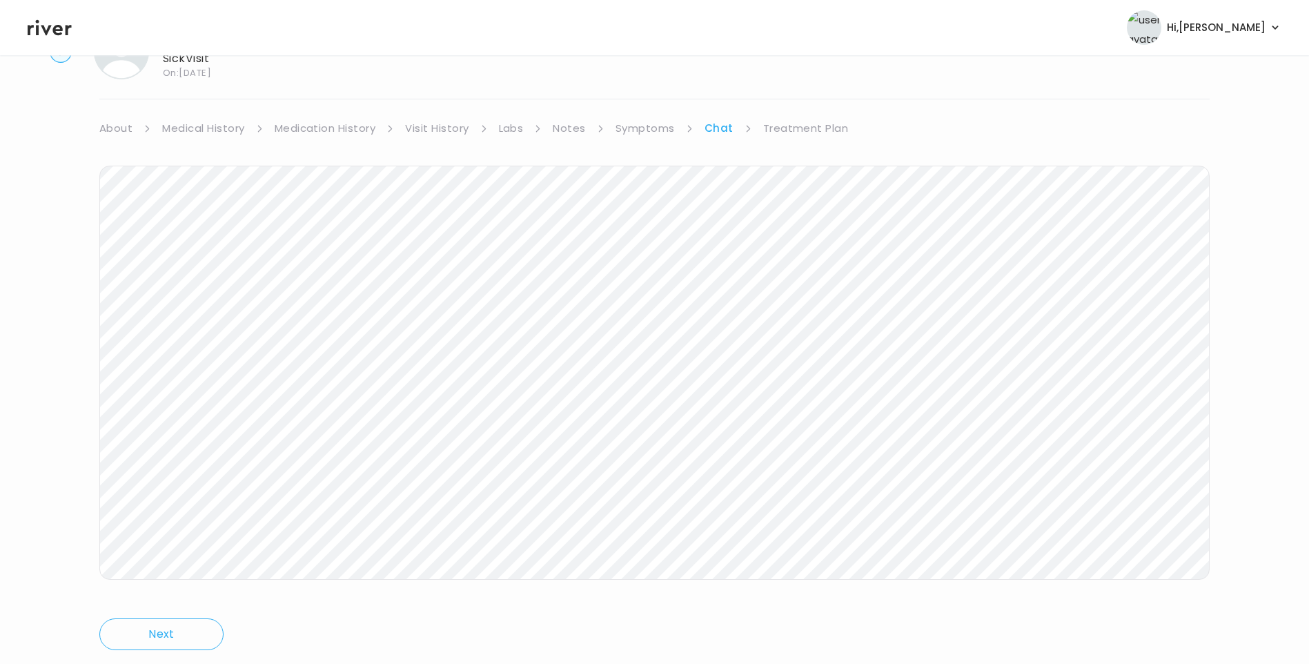
scroll to position [103, 0]
click at [804, 95] on link "Treatment Plan" at bounding box center [806, 89] width 86 height 19
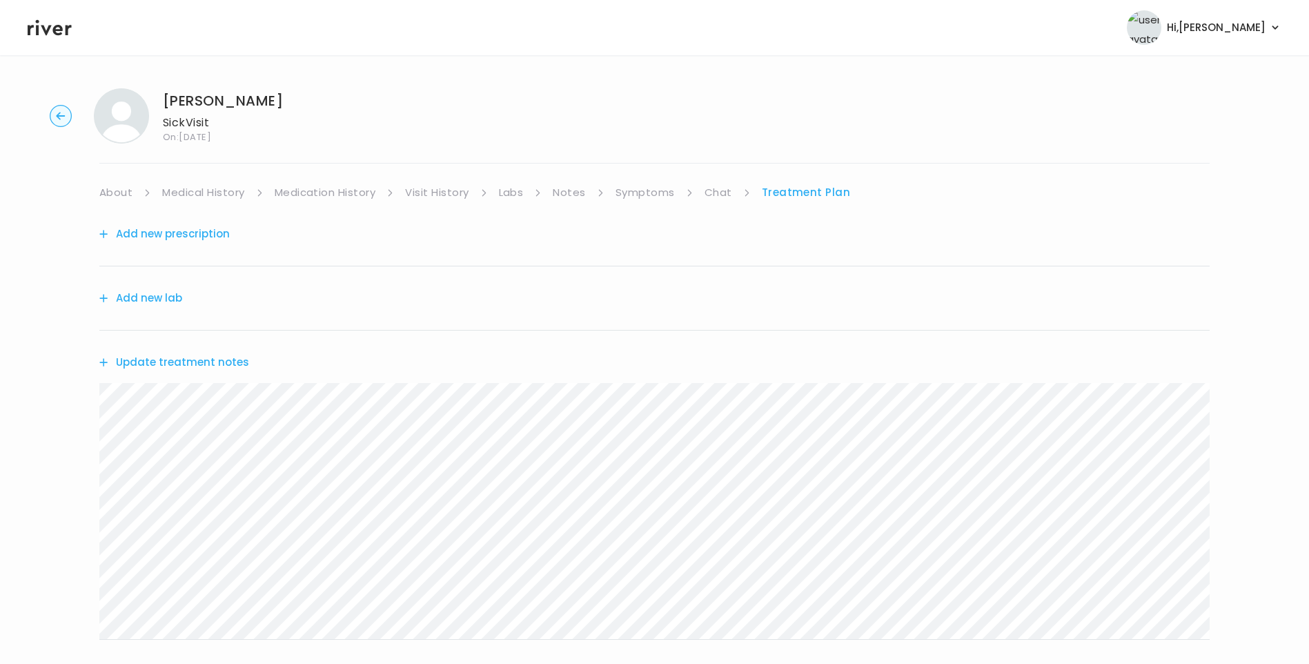
click at [223, 361] on button "Update treatment notes" at bounding box center [174, 362] width 150 height 19
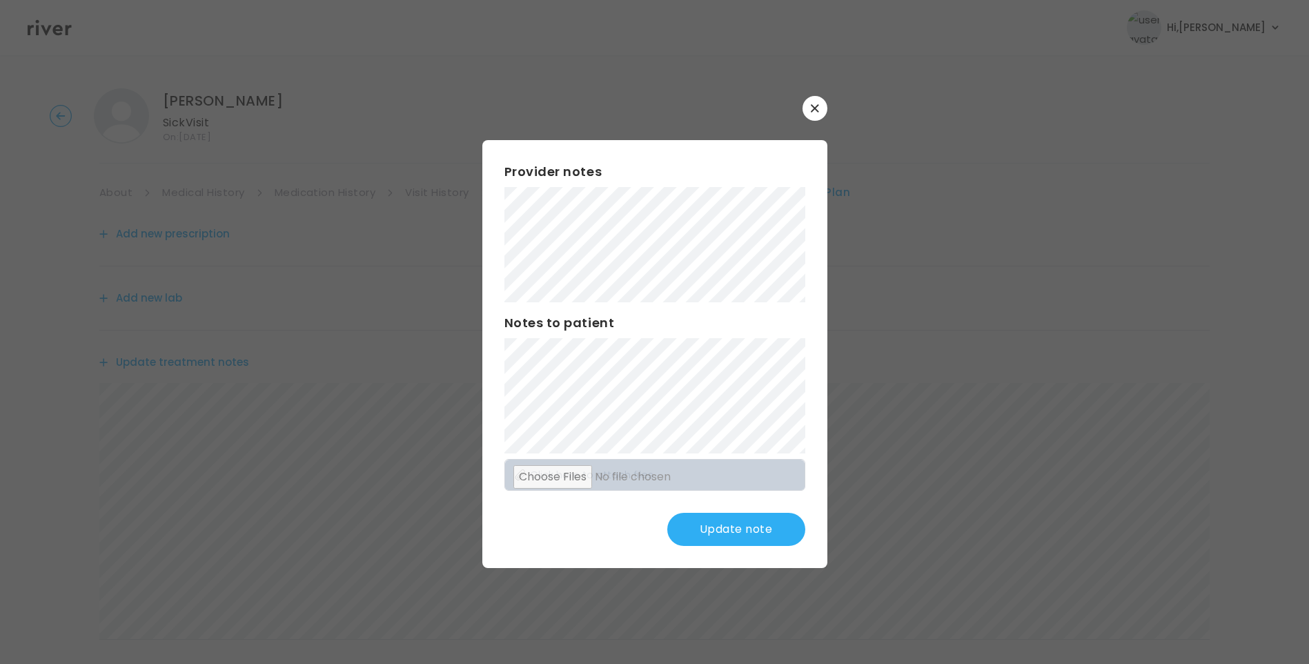
click at [742, 528] on button "Update note" at bounding box center [736, 529] width 138 height 33
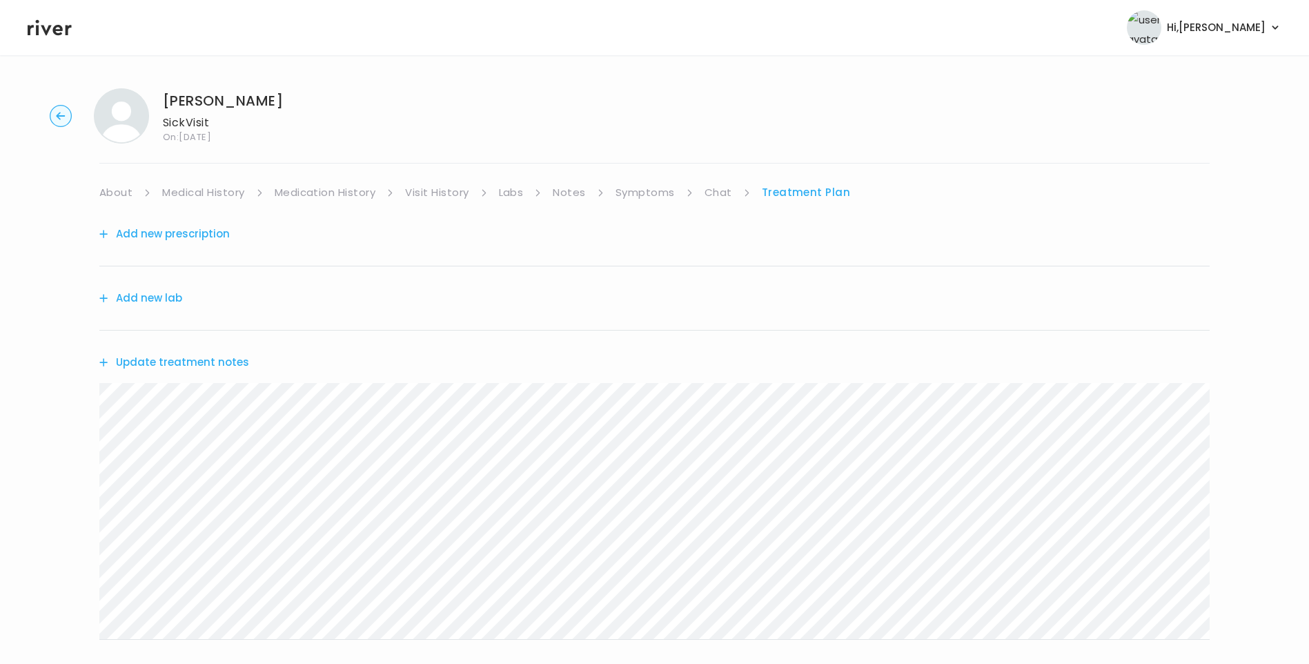
click at [723, 193] on link "Chat" at bounding box center [718, 192] width 28 height 19
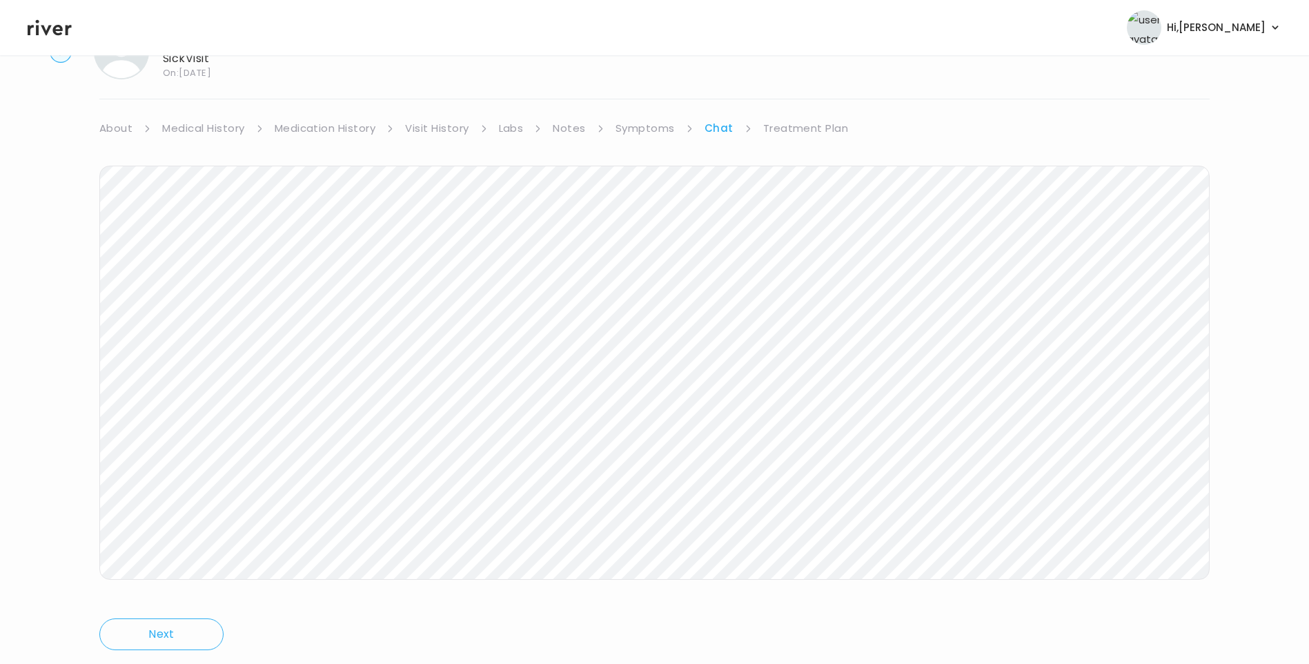
scroll to position [103, 0]
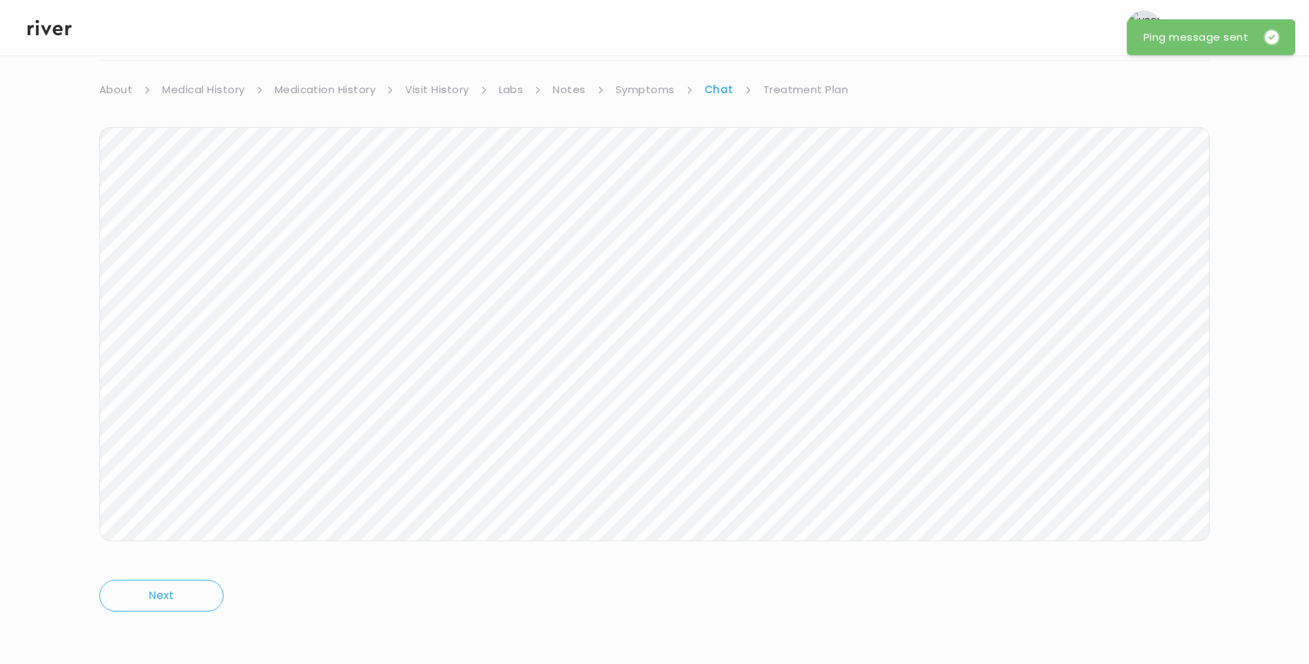
drag, startPoint x: 816, startPoint y: 97, endPoint x: 824, endPoint y: 95, distance: 7.7
click at [816, 96] on link "Treatment Plan" at bounding box center [806, 89] width 86 height 19
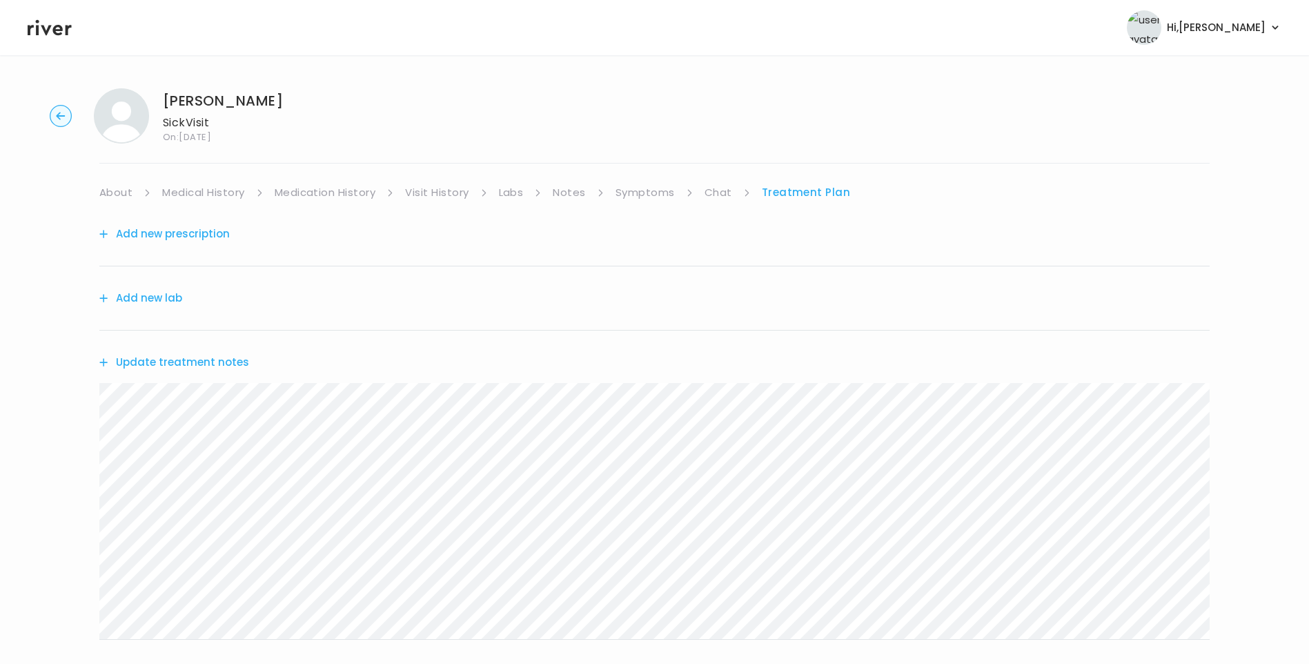
click at [49, 26] on icon at bounding box center [50, 27] width 44 height 21
click at [53, 30] on icon at bounding box center [50, 28] width 44 height 16
click at [49, 30] on icon at bounding box center [50, 28] width 44 height 16
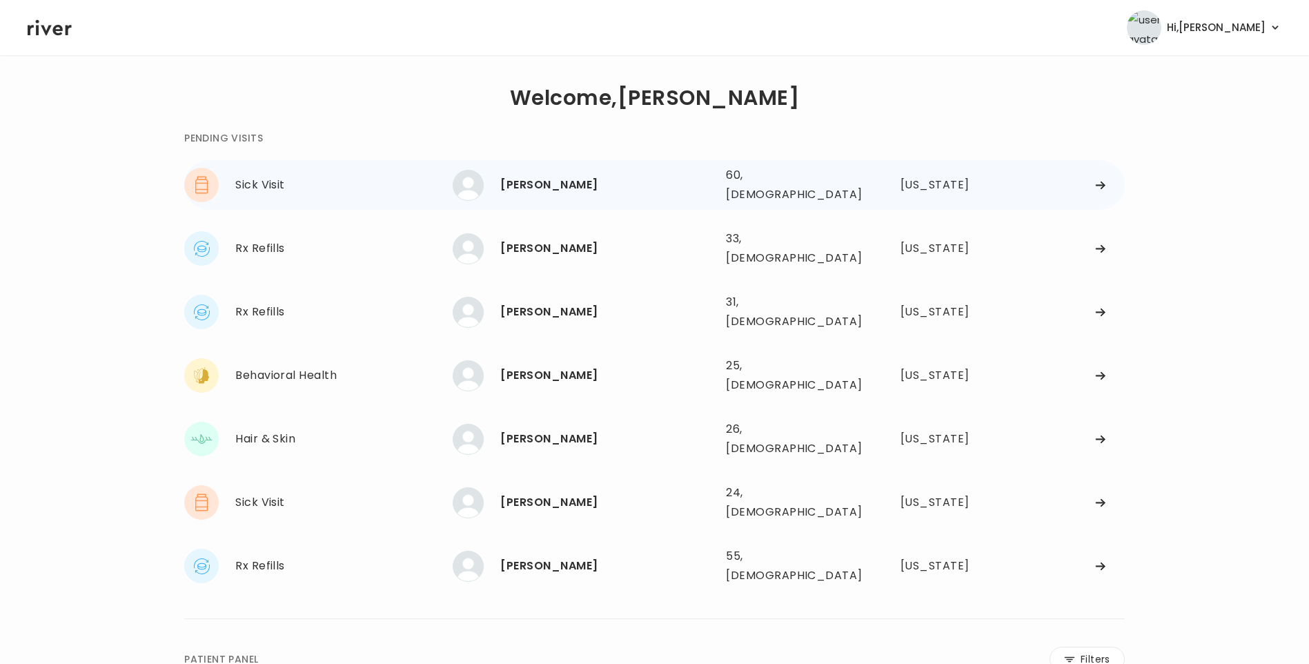
click at [653, 183] on div "[PERSON_NAME]" at bounding box center [607, 184] width 215 height 19
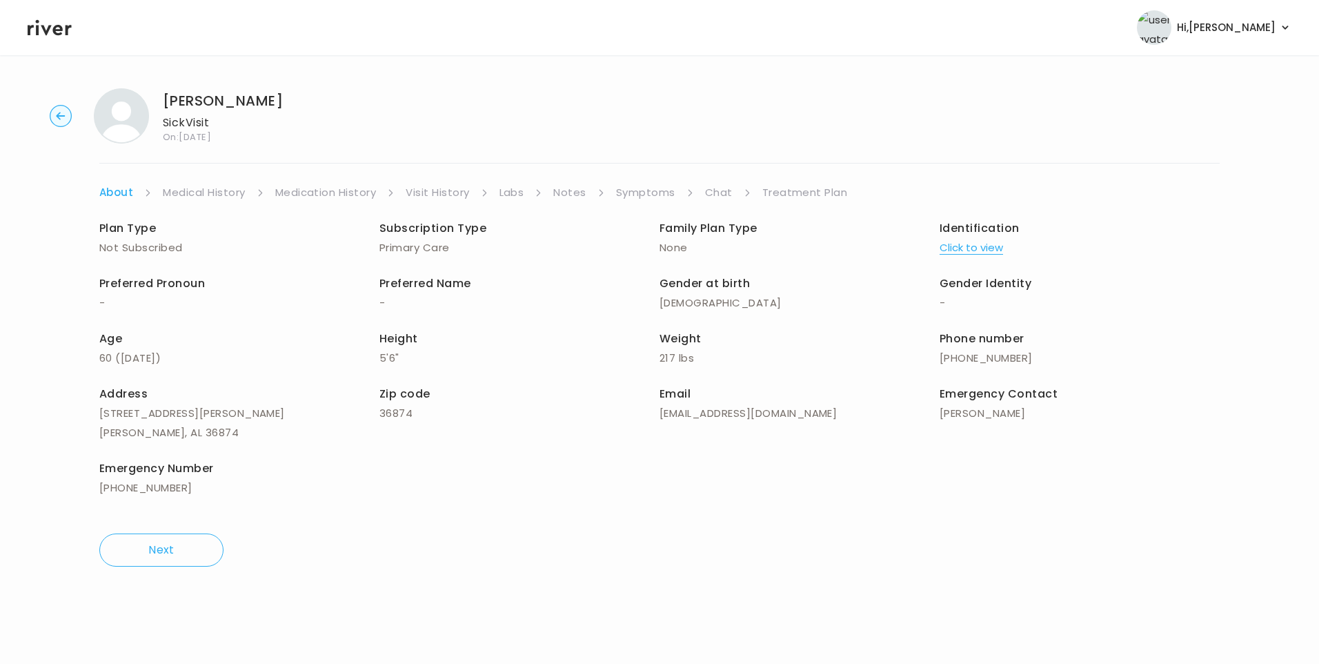
click at [436, 194] on link "Visit History" at bounding box center [437, 192] width 63 height 19
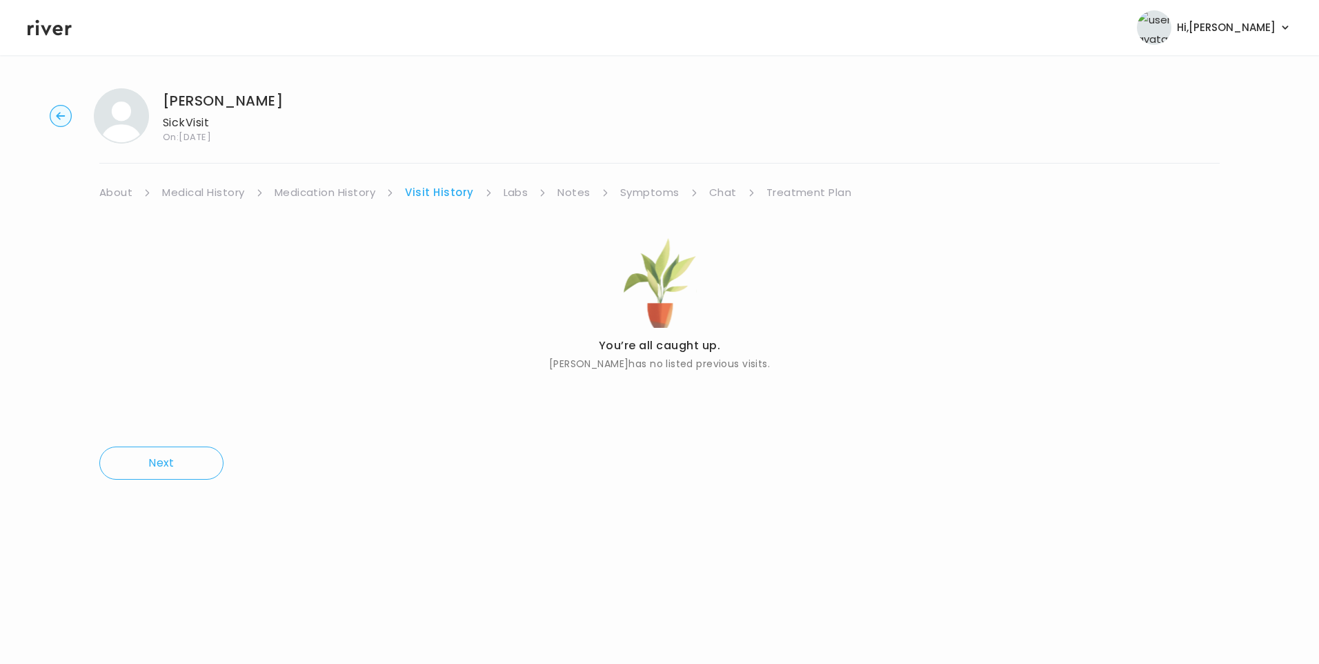
click at [117, 188] on link "About" at bounding box center [115, 192] width 33 height 19
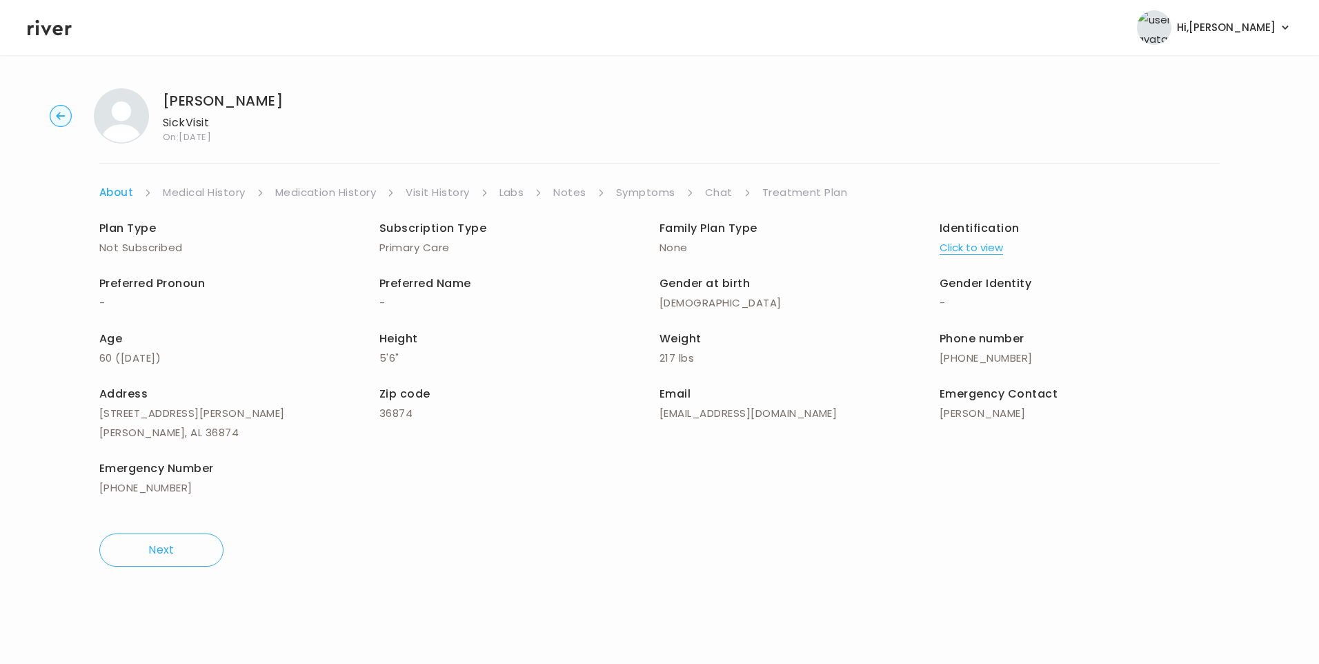
click at [966, 251] on button "Click to view" at bounding box center [971, 247] width 63 height 19
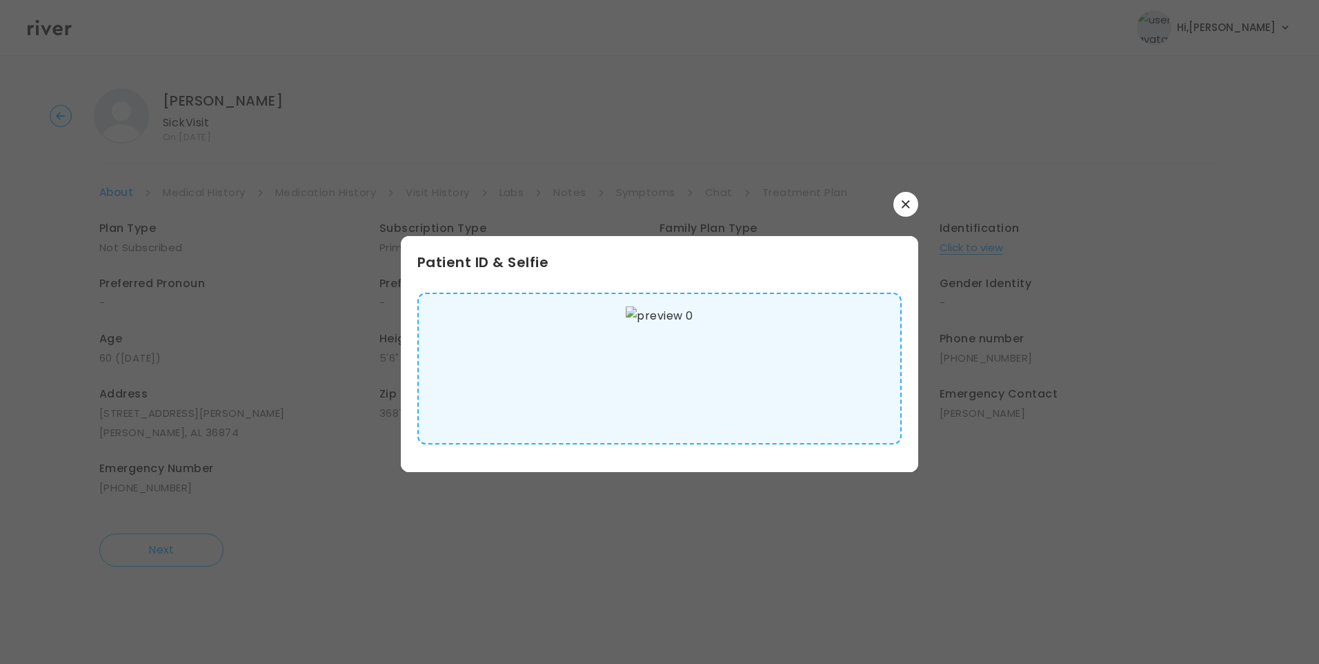
click at [686, 351] on img at bounding box center [659, 368] width 67 height 124
click at [902, 206] on icon "button" at bounding box center [906, 204] width 8 height 8
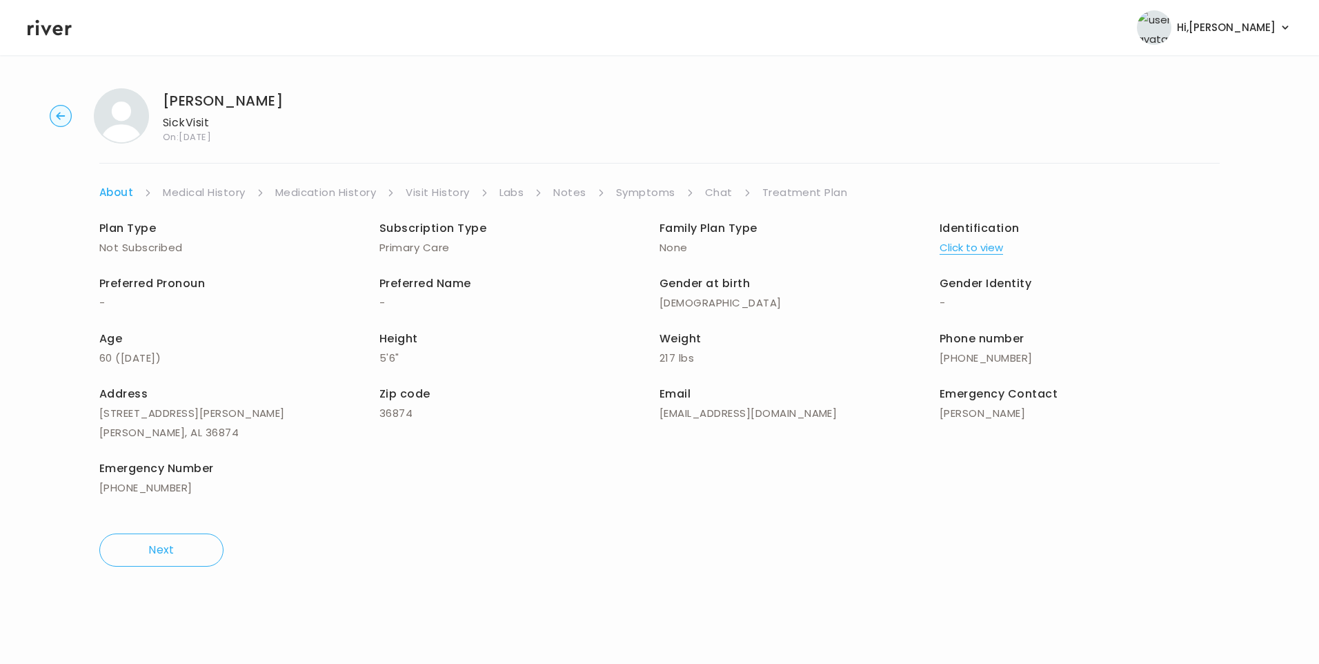
click at [639, 197] on link "Symptoms" at bounding box center [645, 192] width 59 height 19
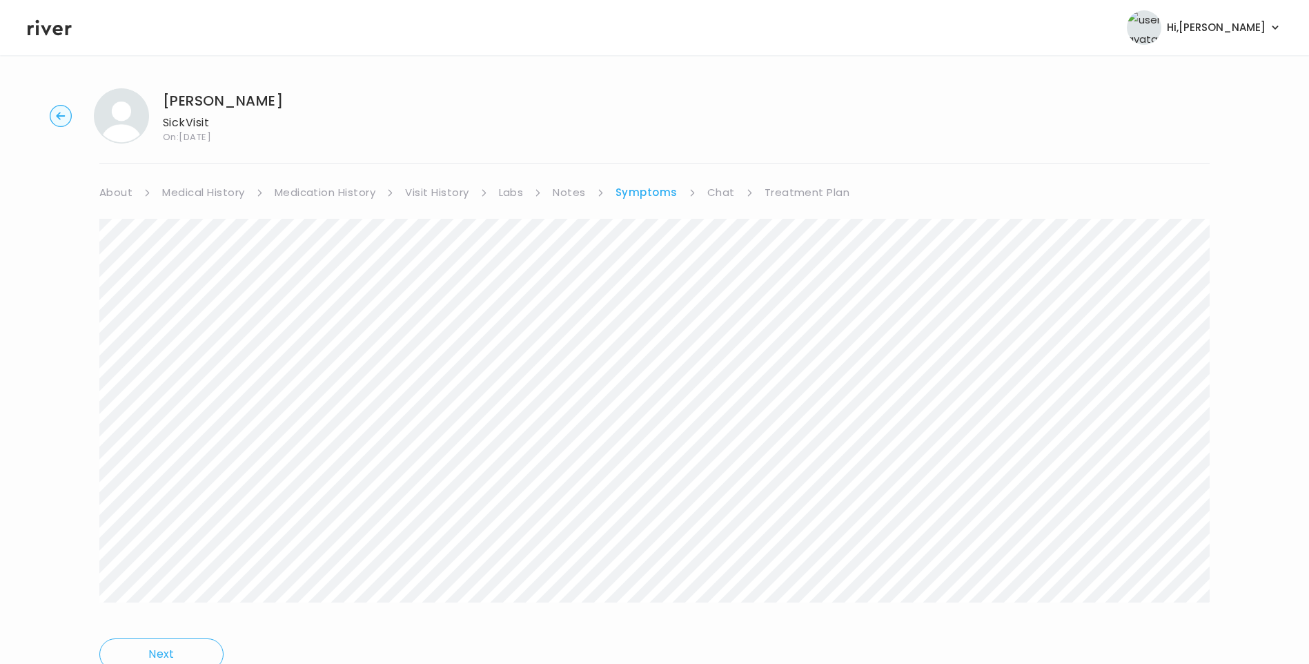
click at [121, 197] on link "About" at bounding box center [115, 192] width 33 height 19
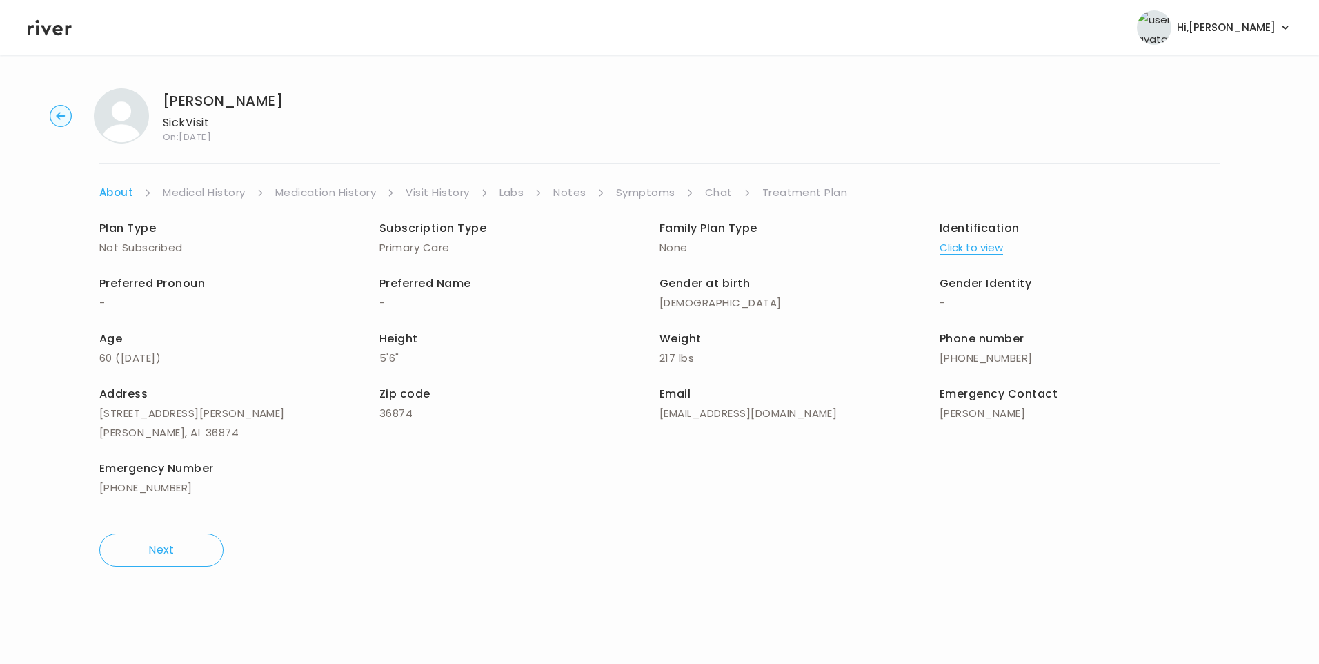
click at [194, 192] on link "Medical History" at bounding box center [204, 192] width 82 height 19
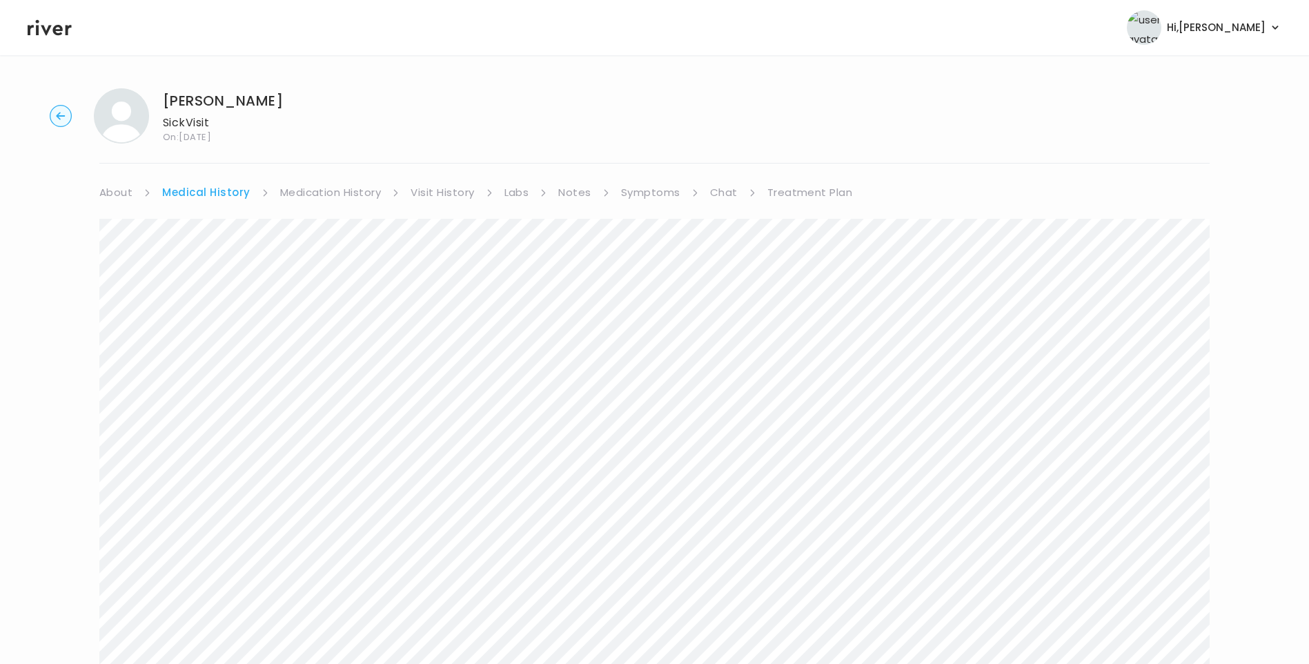
click at [639, 192] on link "Symptoms" at bounding box center [650, 192] width 59 height 19
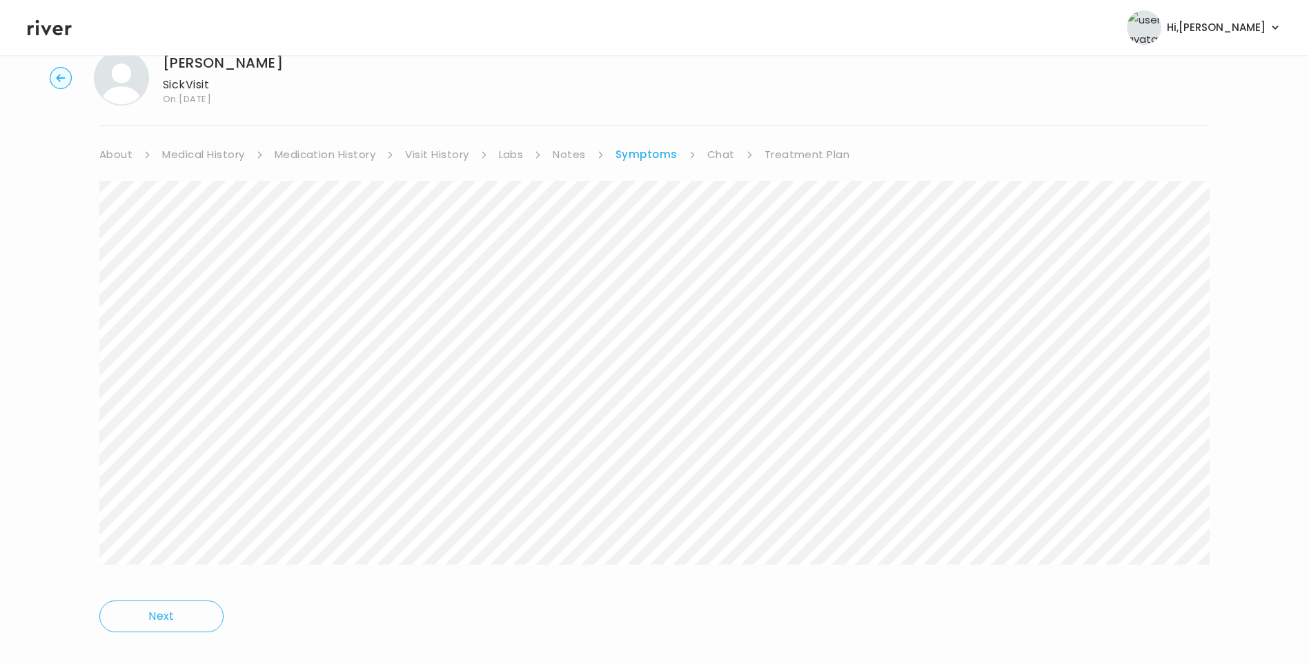
scroll to position [59, 0]
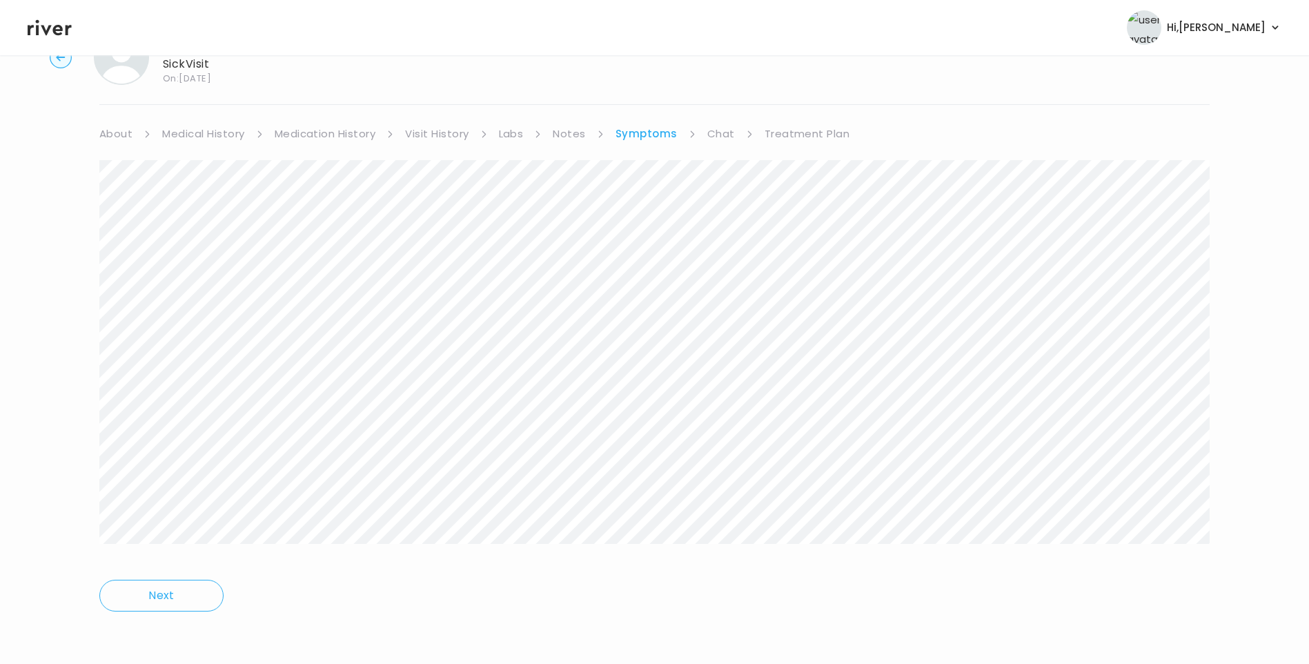
click at [813, 126] on div "[PERSON_NAME] Sick Visit On: [DATE] About Medical History Medication History Vi…" at bounding box center [654, 330] width 1309 height 623
click at [814, 130] on link "Treatment Plan" at bounding box center [807, 133] width 86 height 19
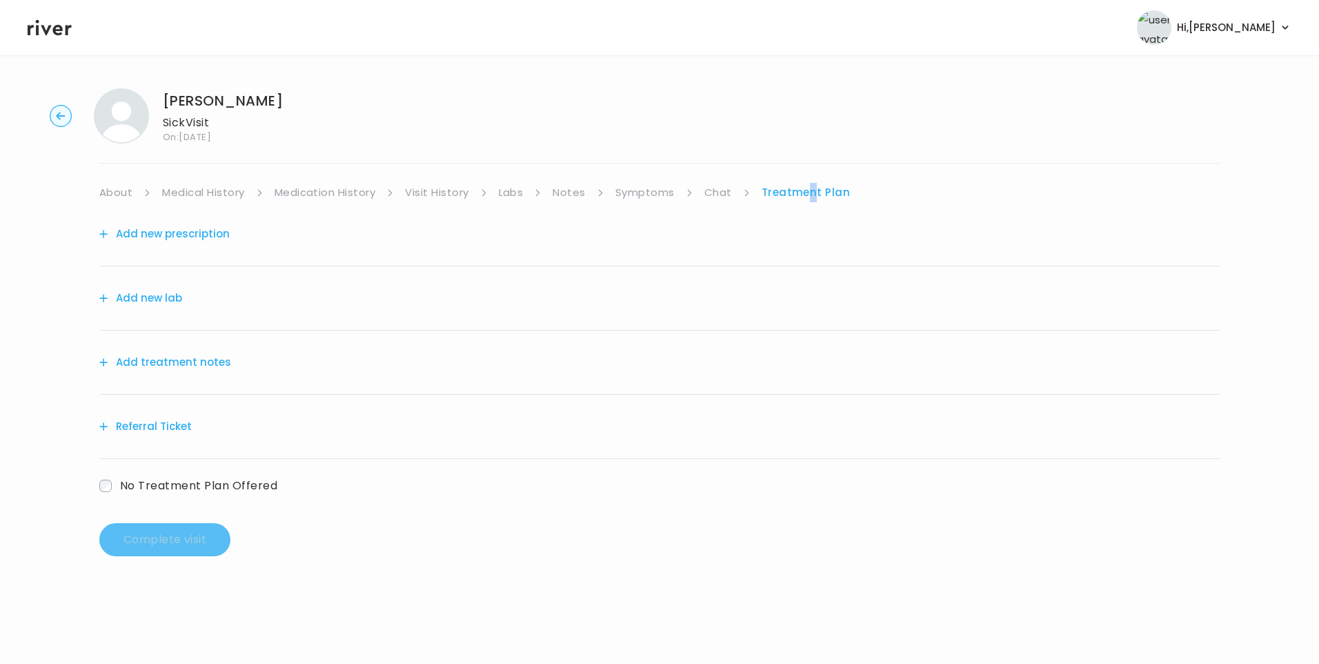
click at [183, 361] on button "Add treatment notes" at bounding box center [165, 362] width 132 height 19
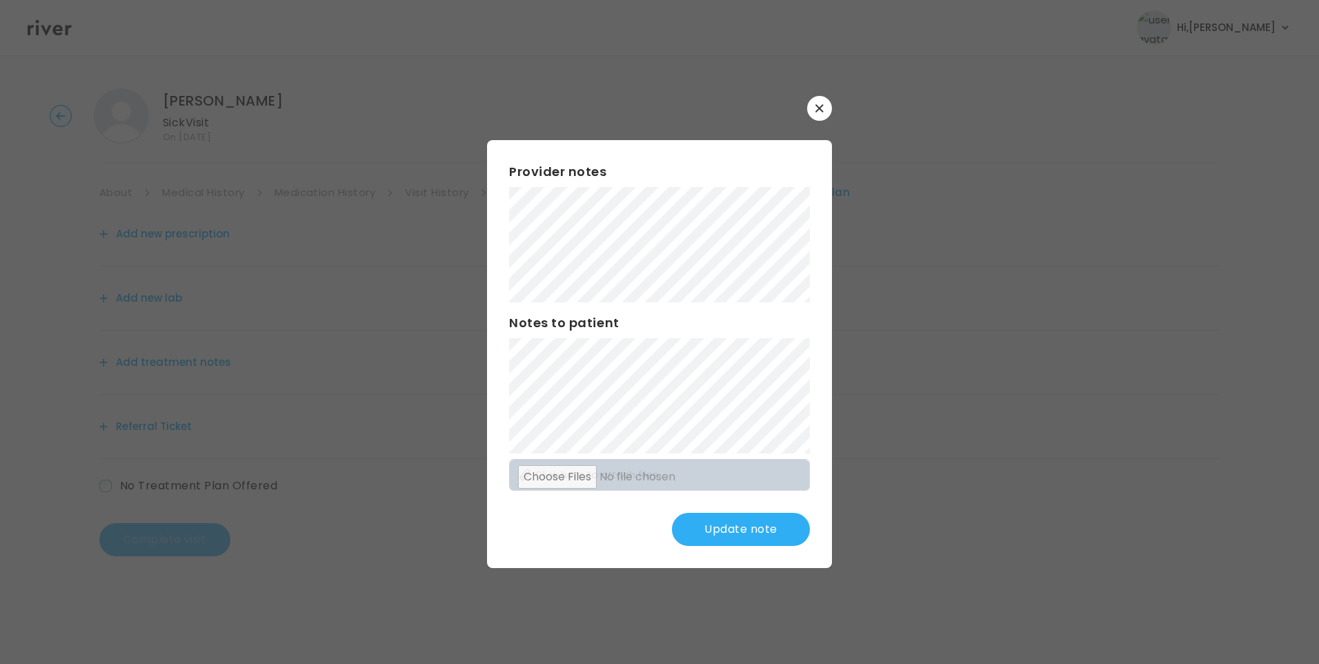
click at [718, 524] on button "Update note" at bounding box center [741, 529] width 138 height 33
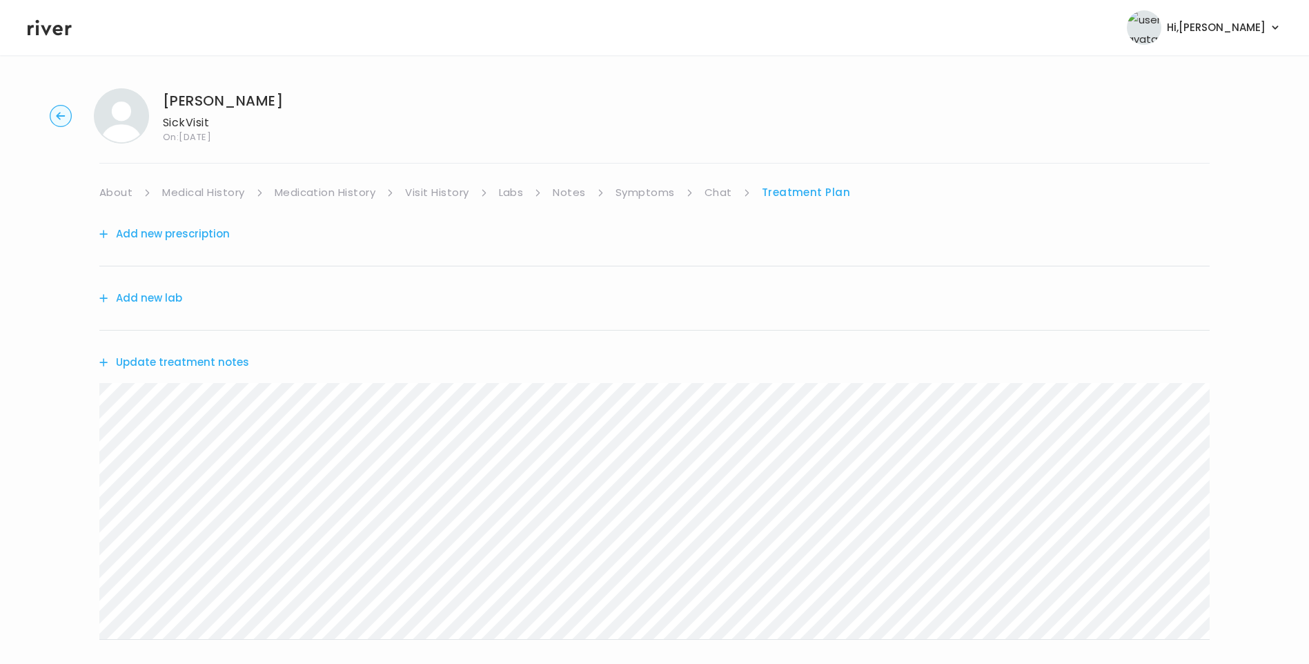
click at [291, 195] on link "Medication History" at bounding box center [325, 192] width 101 height 19
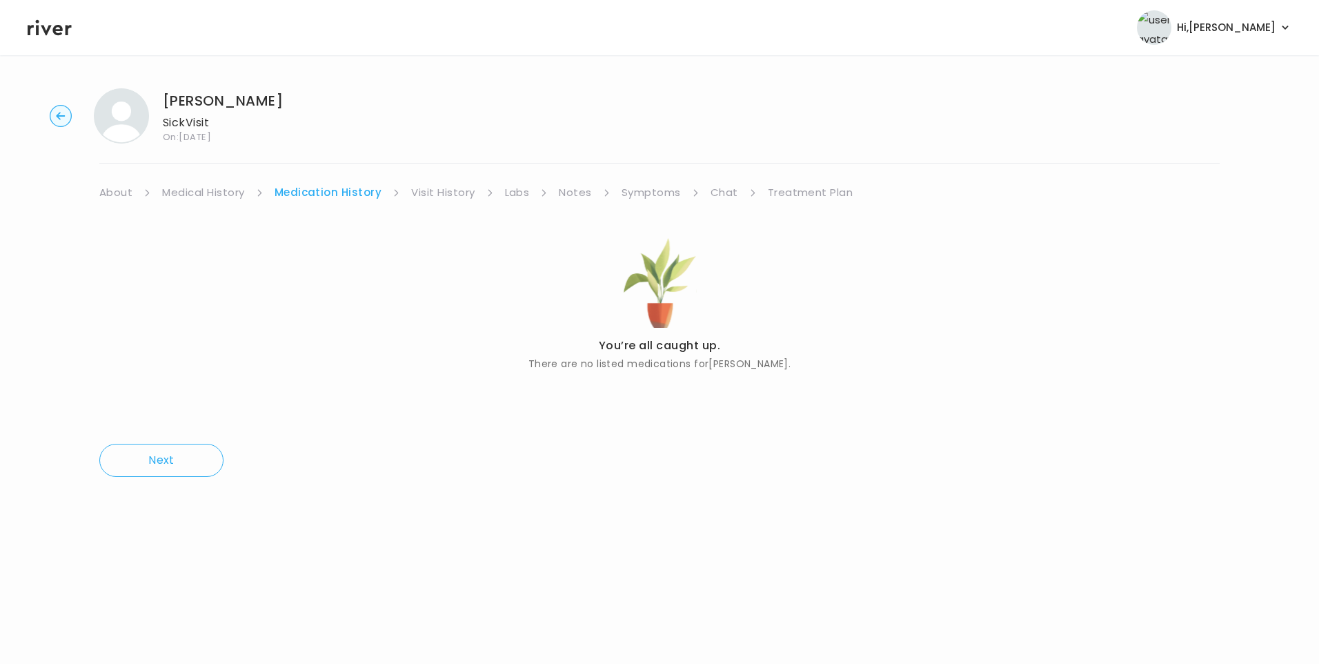
click at [468, 192] on link "Visit History" at bounding box center [442, 192] width 63 height 19
click at [523, 194] on link "Labs" at bounding box center [516, 192] width 25 height 19
click at [780, 197] on link "Treatment Plan" at bounding box center [807, 192] width 86 height 19
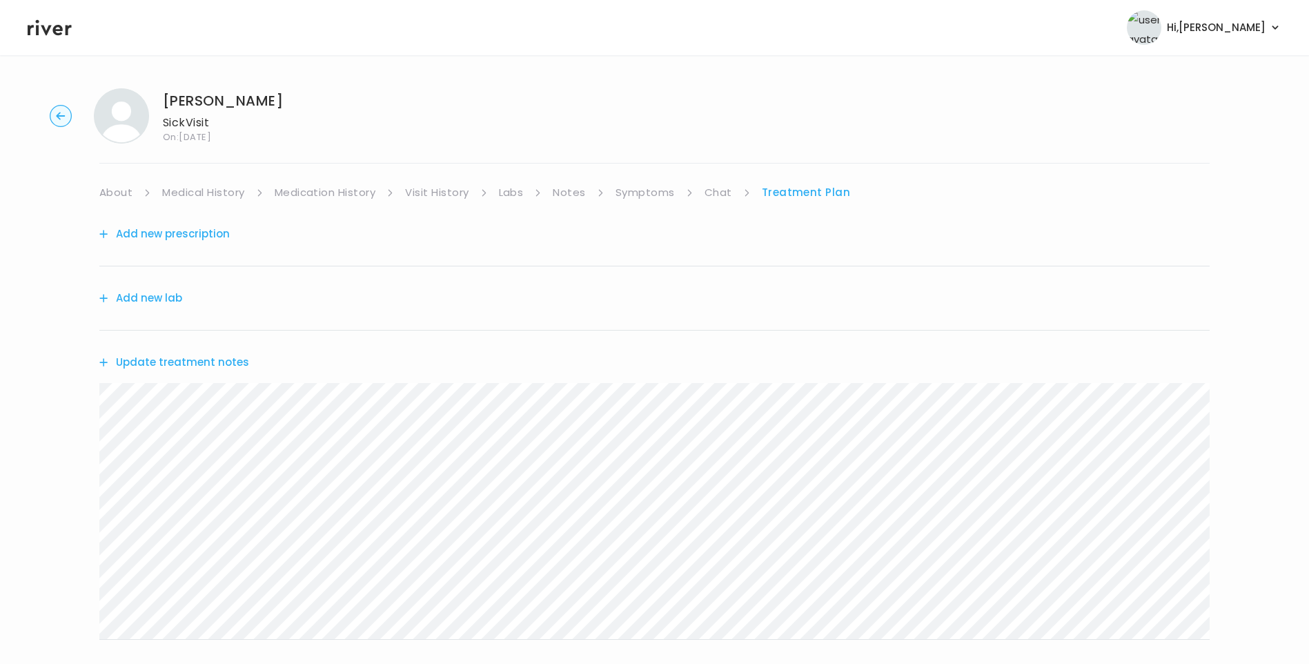
click at [224, 355] on button "Update treatment notes" at bounding box center [174, 362] width 150 height 19
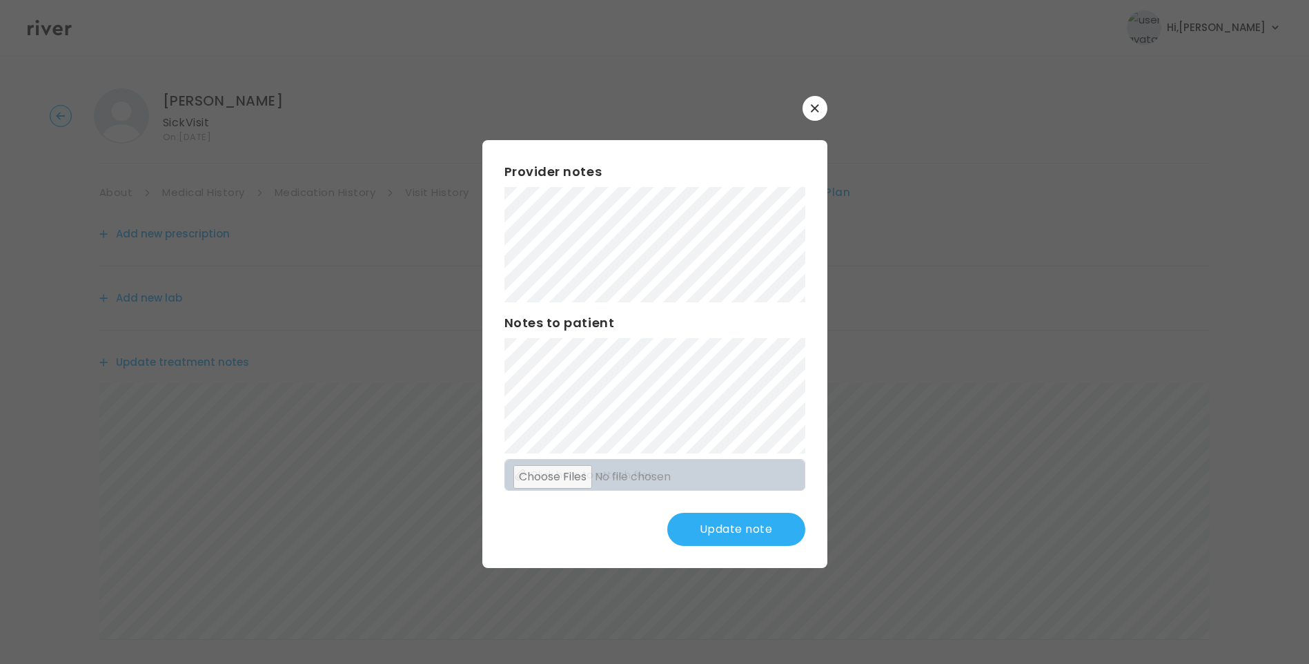
click at [739, 529] on button "Update note" at bounding box center [736, 529] width 138 height 33
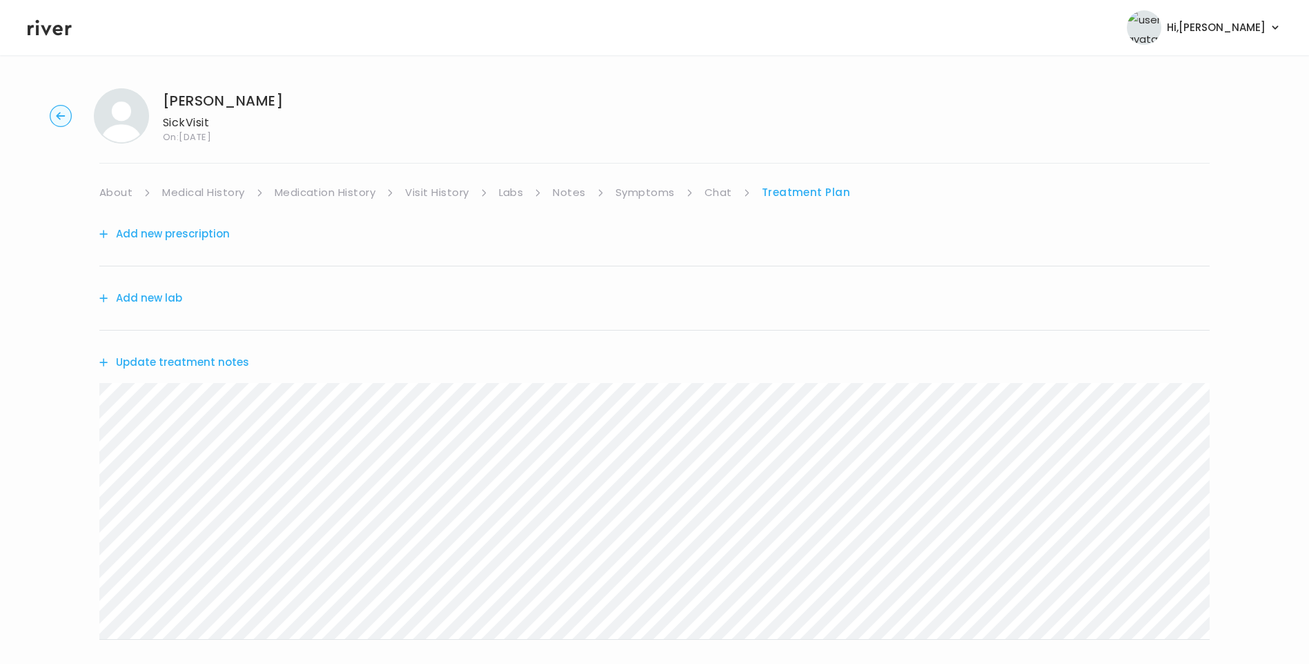
click at [232, 368] on button "Update treatment notes" at bounding box center [174, 362] width 150 height 19
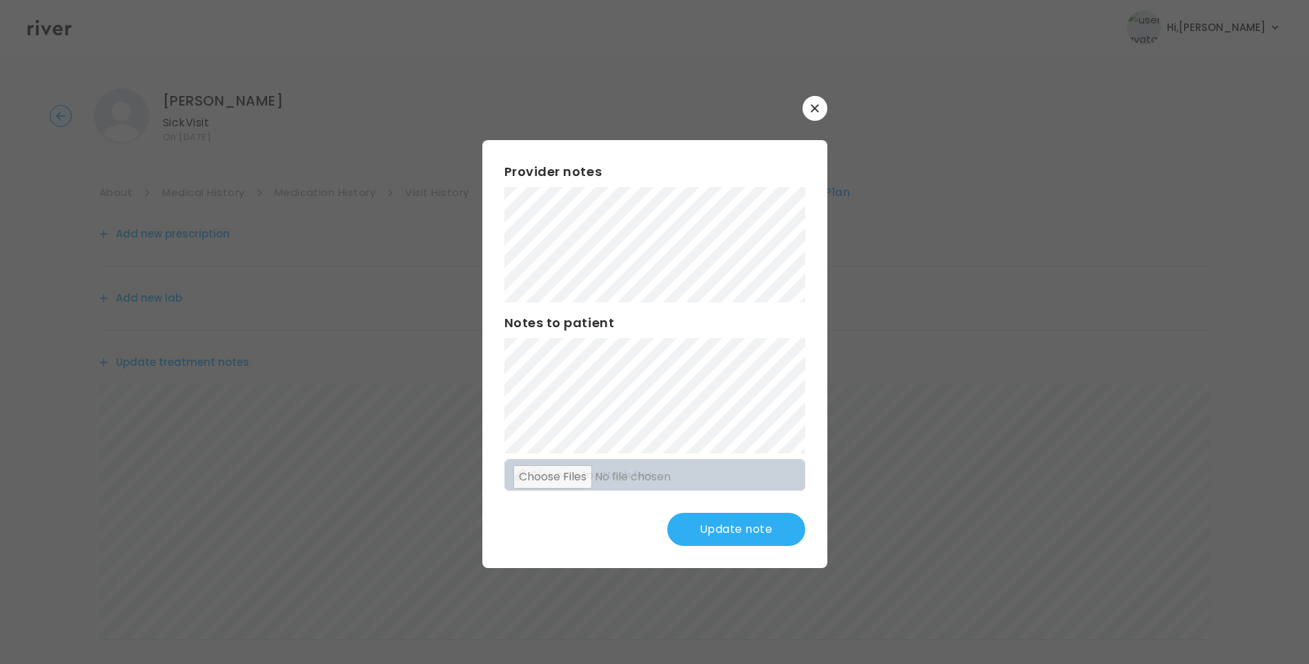
click at [739, 530] on button "Update note" at bounding box center [736, 529] width 138 height 33
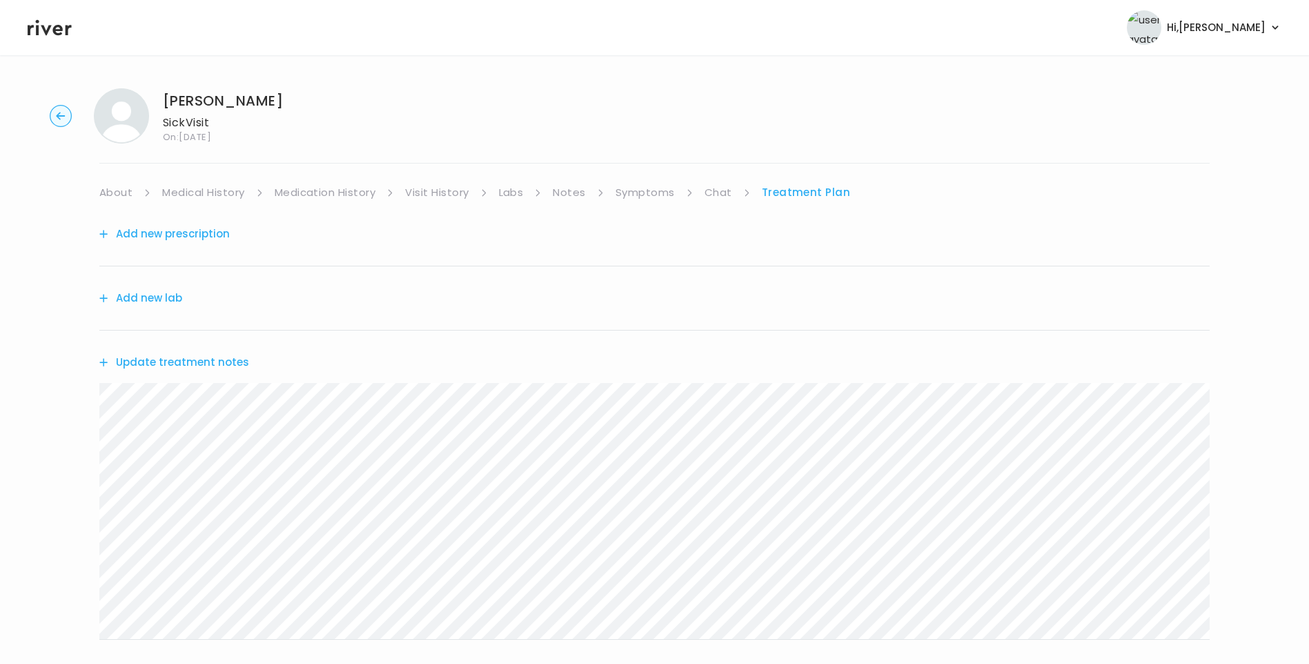
click at [92, 418] on div "[PERSON_NAME] Sick Visit On: [DATE] About Medical History Medication History Vi…" at bounding box center [654, 444] width 1309 height 735
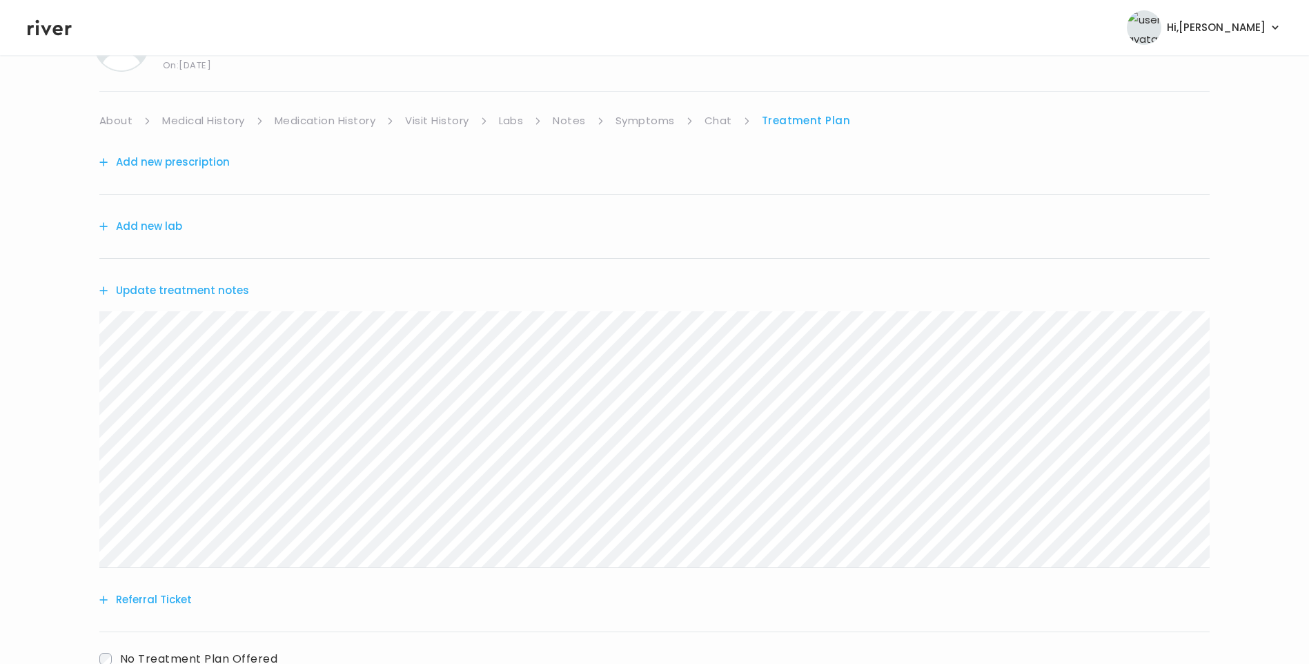
scroll to position [170, 0]
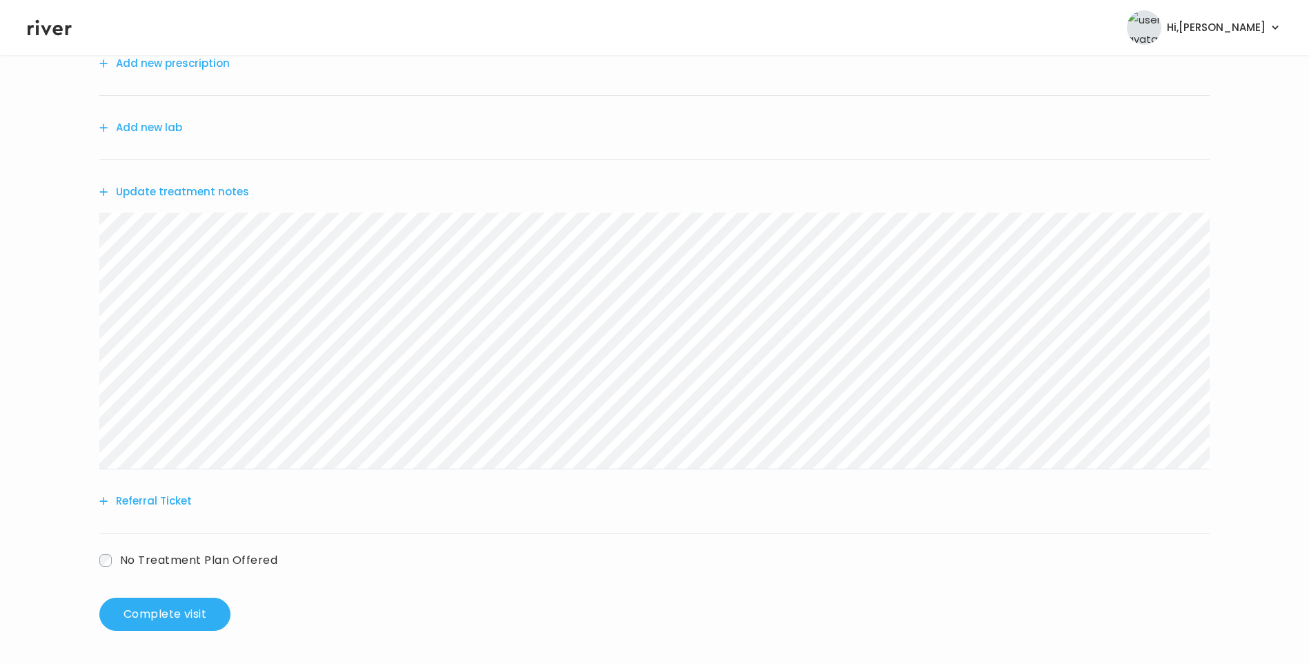
click at [169, 504] on button "Referral Ticket" at bounding box center [145, 500] width 92 height 19
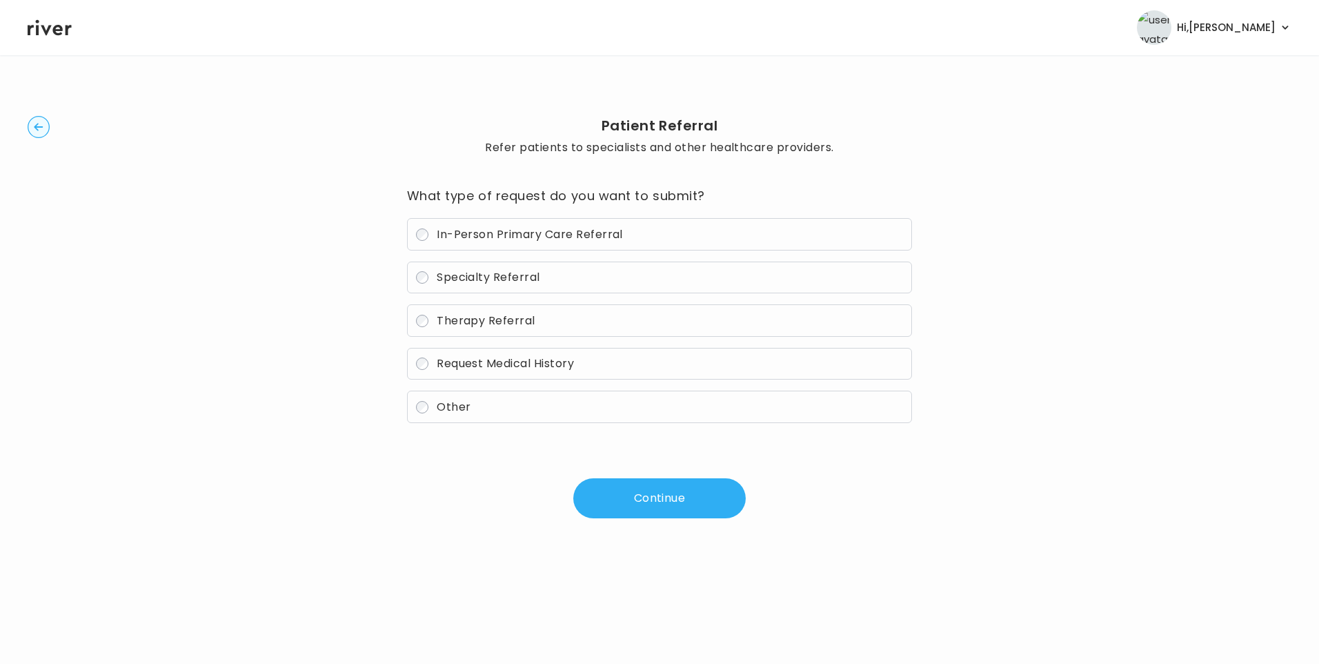
click at [533, 235] on span "In-Person Primary Care Referral" at bounding box center [530, 234] width 186 height 16
click at [666, 500] on button "Continue" at bounding box center [659, 498] width 172 height 40
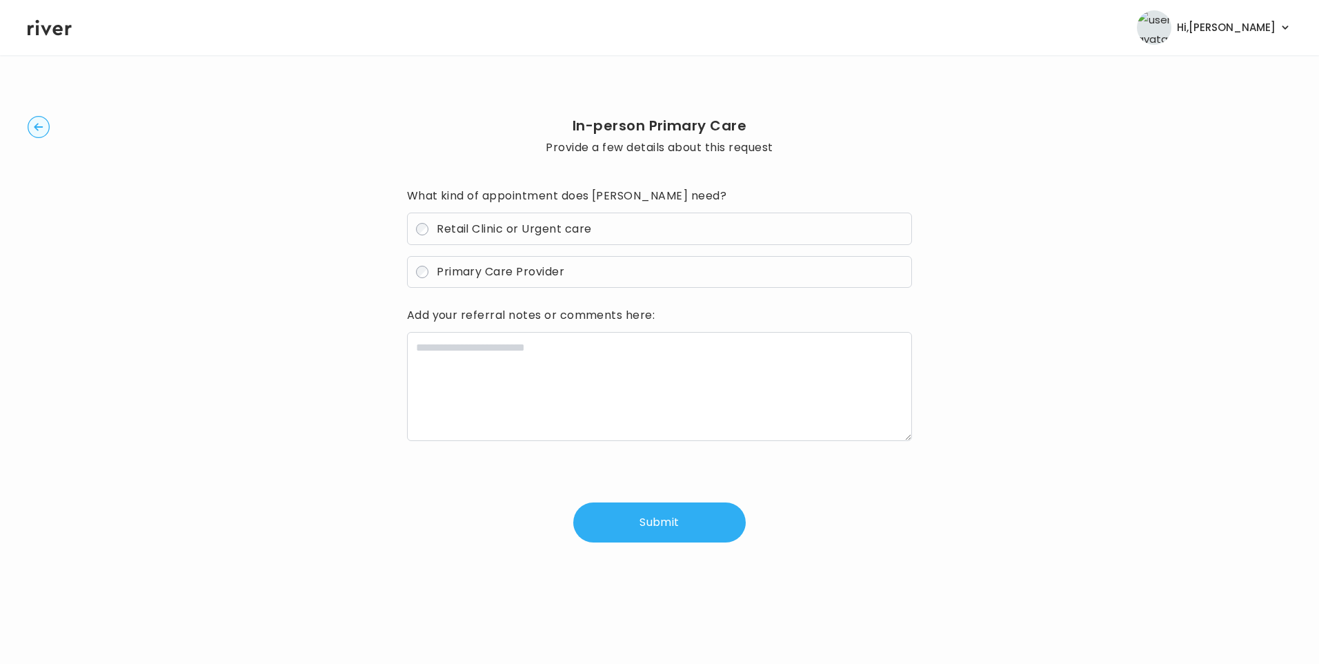
click at [476, 230] on span "Retail Clinic or Urgent care" at bounding box center [514, 229] width 155 height 16
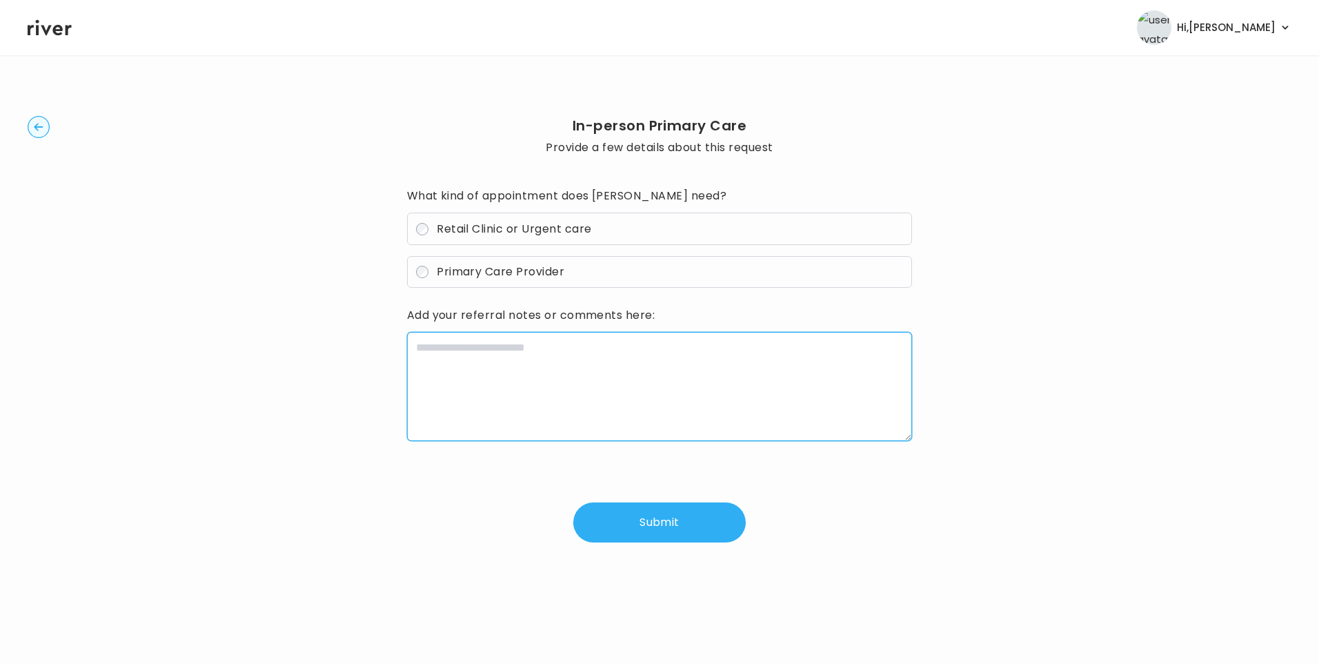
click at [583, 355] on textarea at bounding box center [660, 386] width 506 height 109
paste textarea "**********"
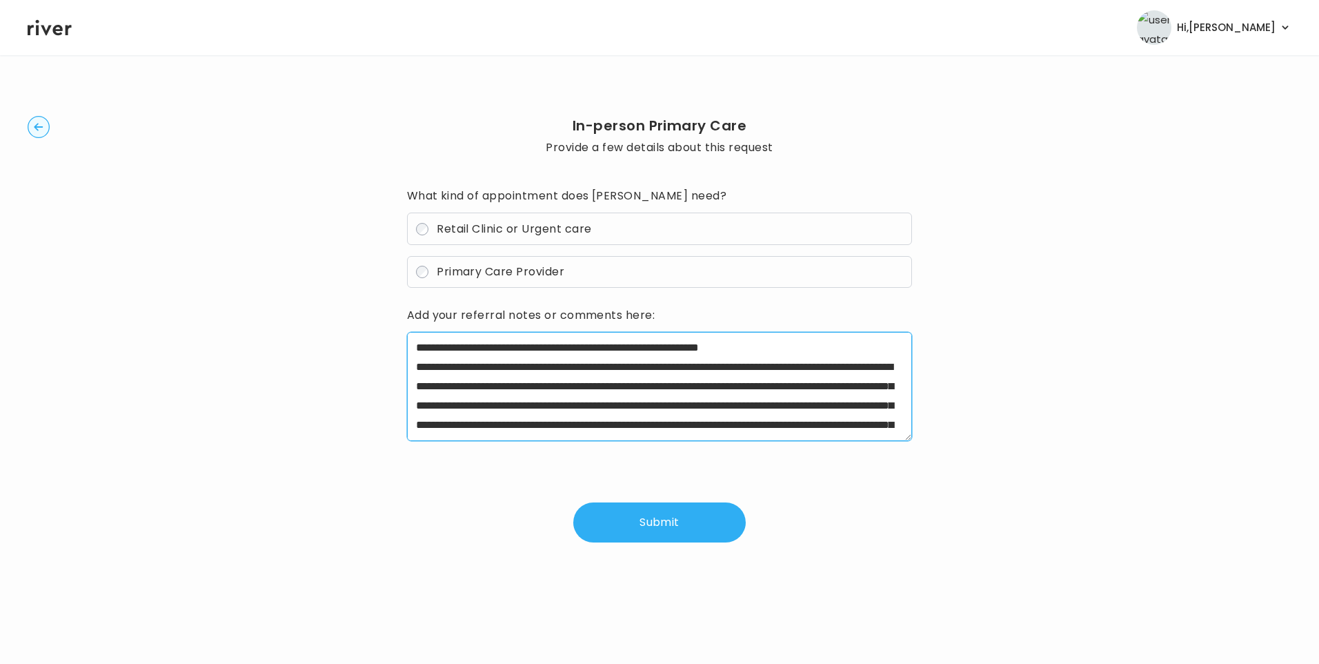
drag, startPoint x: 461, startPoint y: 369, endPoint x: 531, endPoint y: 369, distance: 70.4
click at [531, 369] on textarea "**********" at bounding box center [660, 386] width 506 height 109
drag, startPoint x: 691, startPoint y: 386, endPoint x: 820, endPoint y: 384, distance: 129.0
click at [820, 384] on textarea "**********" at bounding box center [660, 386] width 506 height 109
click at [846, 350] on textarea "**********" at bounding box center [660, 386] width 506 height 109
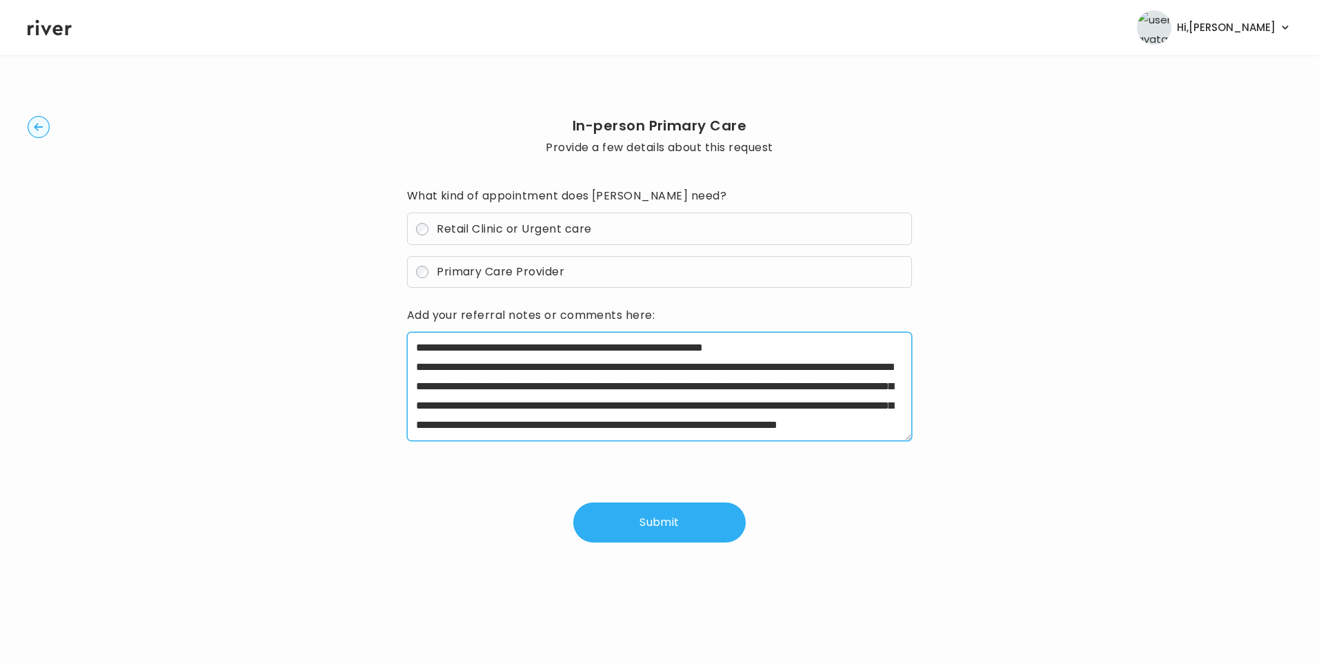
click at [511, 350] on textarea "**********" at bounding box center [660, 386] width 506 height 109
click at [509, 349] on textarea "**********" at bounding box center [660, 386] width 506 height 109
drag, startPoint x: 676, startPoint y: 404, endPoint x: 673, endPoint y: 420, distance: 16.8
click at [677, 408] on textarea "**********" at bounding box center [660, 386] width 506 height 109
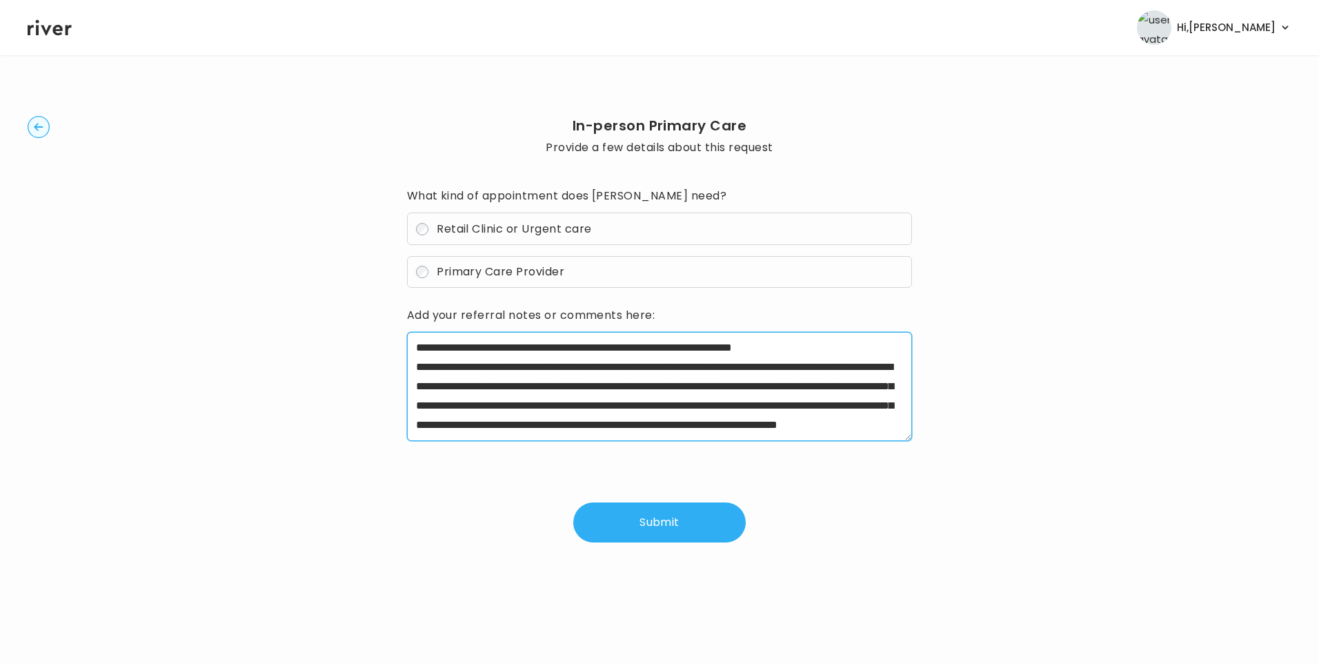
click at [671, 421] on textarea "**********" at bounding box center [660, 386] width 506 height 109
click at [881, 346] on textarea "**********" at bounding box center [660, 386] width 506 height 109
type textarea "**********"
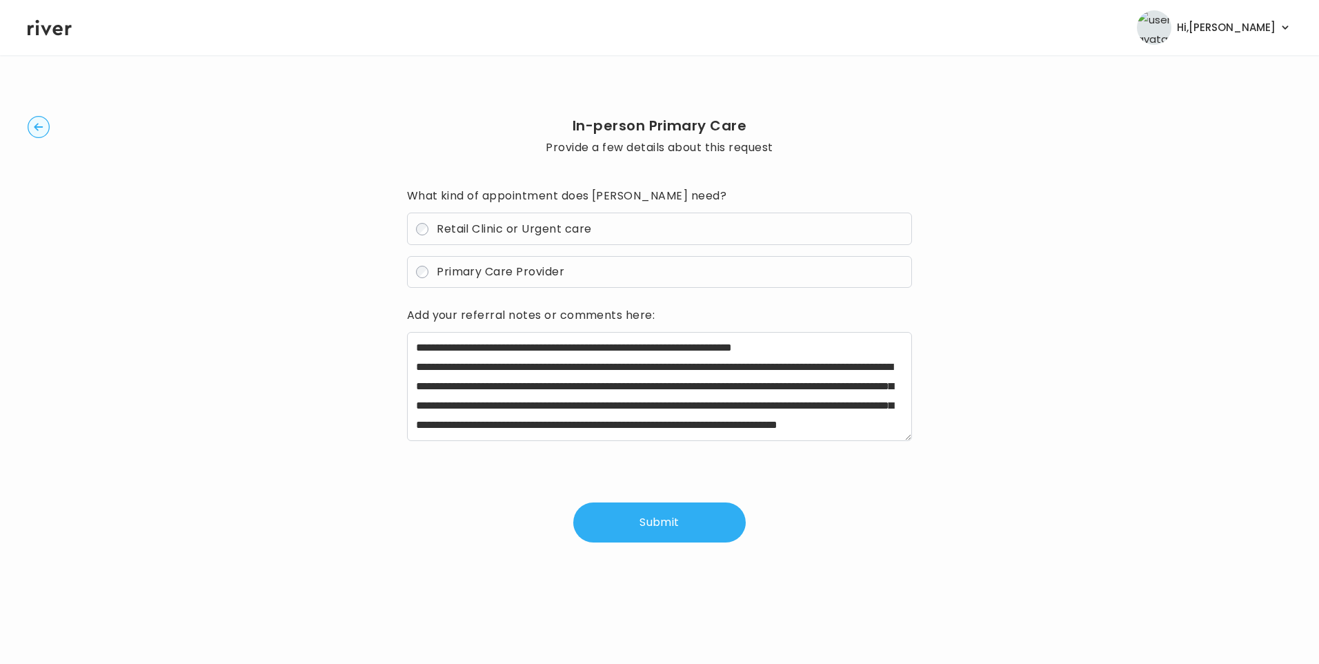
click at [688, 513] on button "Submit" at bounding box center [659, 522] width 172 height 40
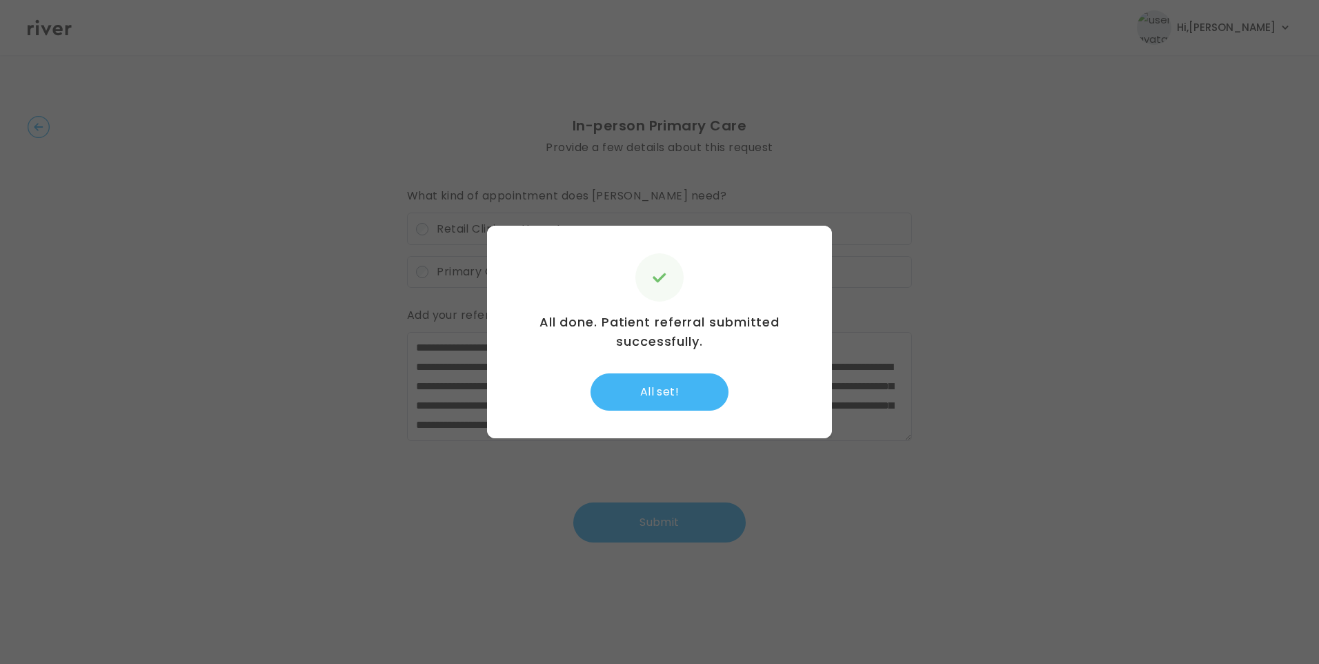
click at [679, 392] on button "All set!" at bounding box center [659, 391] width 138 height 37
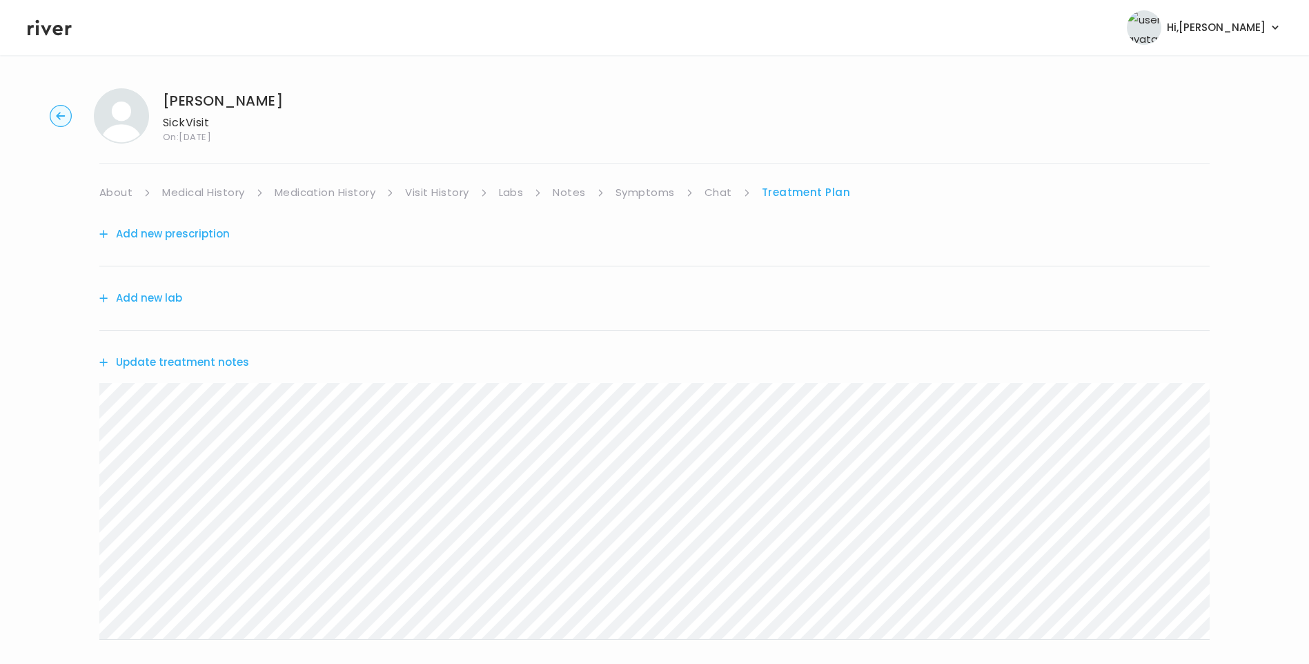
click at [191, 357] on button "Update treatment notes" at bounding box center [174, 362] width 150 height 19
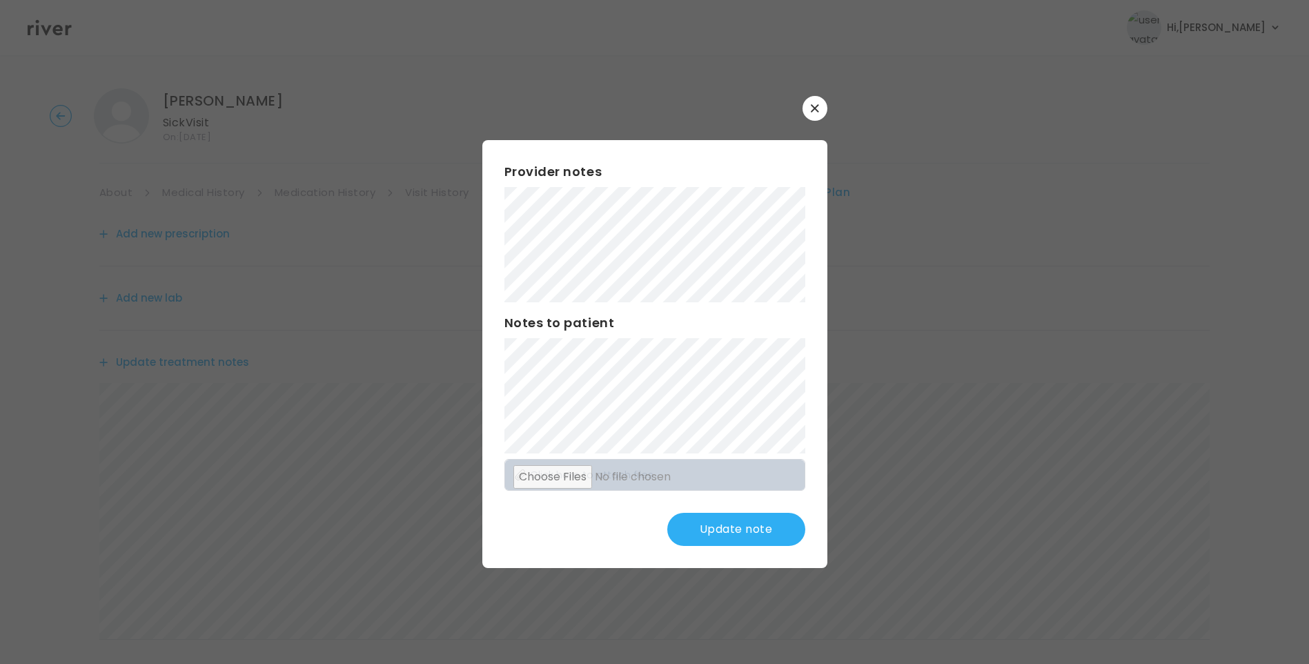
click at [766, 524] on button "Update note" at bounding box center [736, 529] width 138 height 33
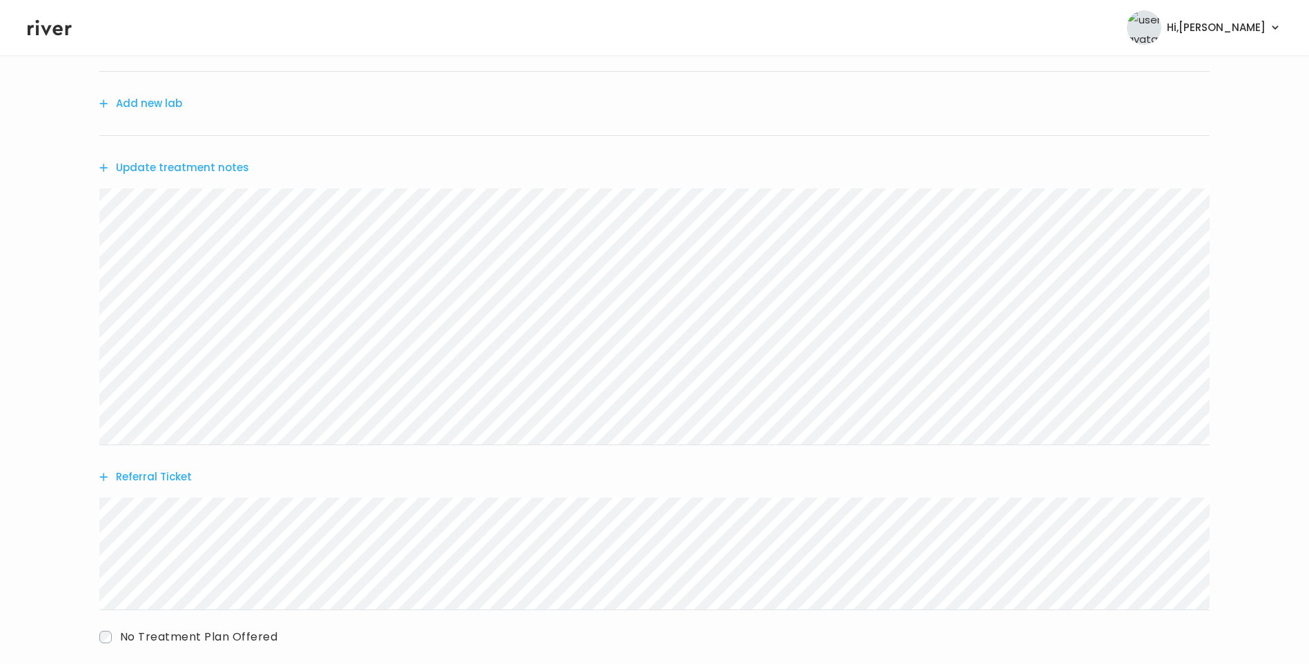
scroll to position [207, 0]
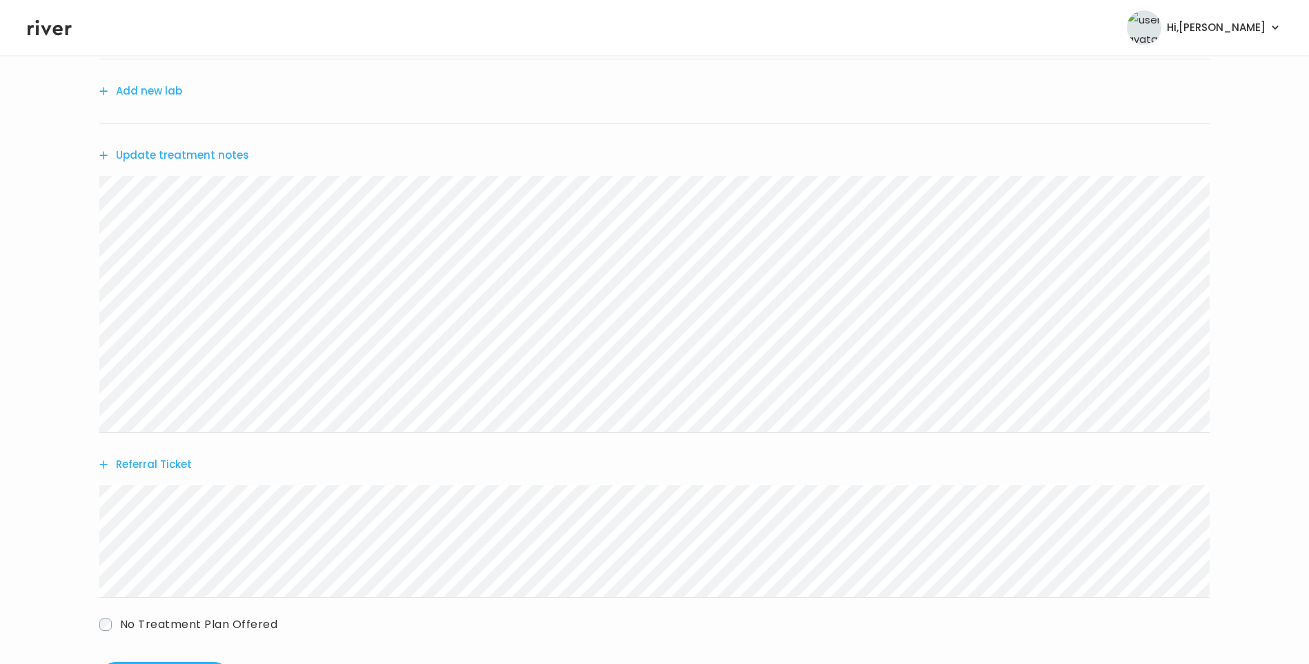
click at [230, 160] on button "Update treatment notes" at bounding box center [174, 155] width 150 height 19
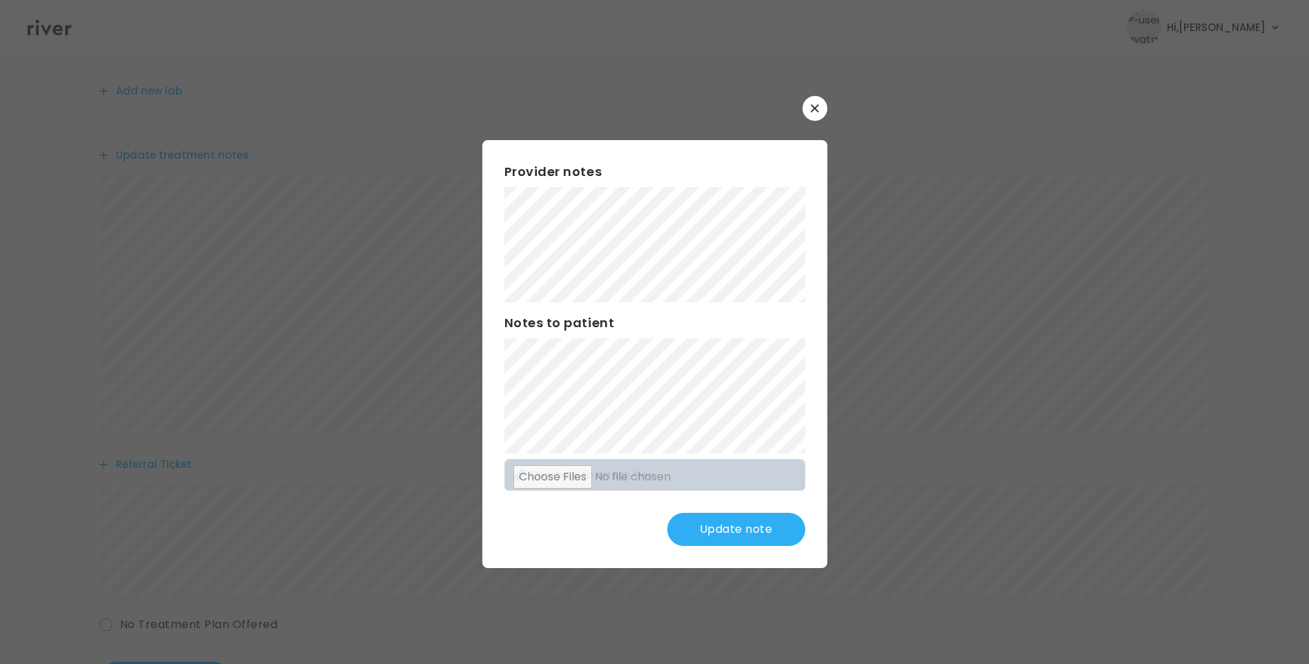
click at [773, 521] on button "Update note" at bounding box center [736, 529] width 138 height 33
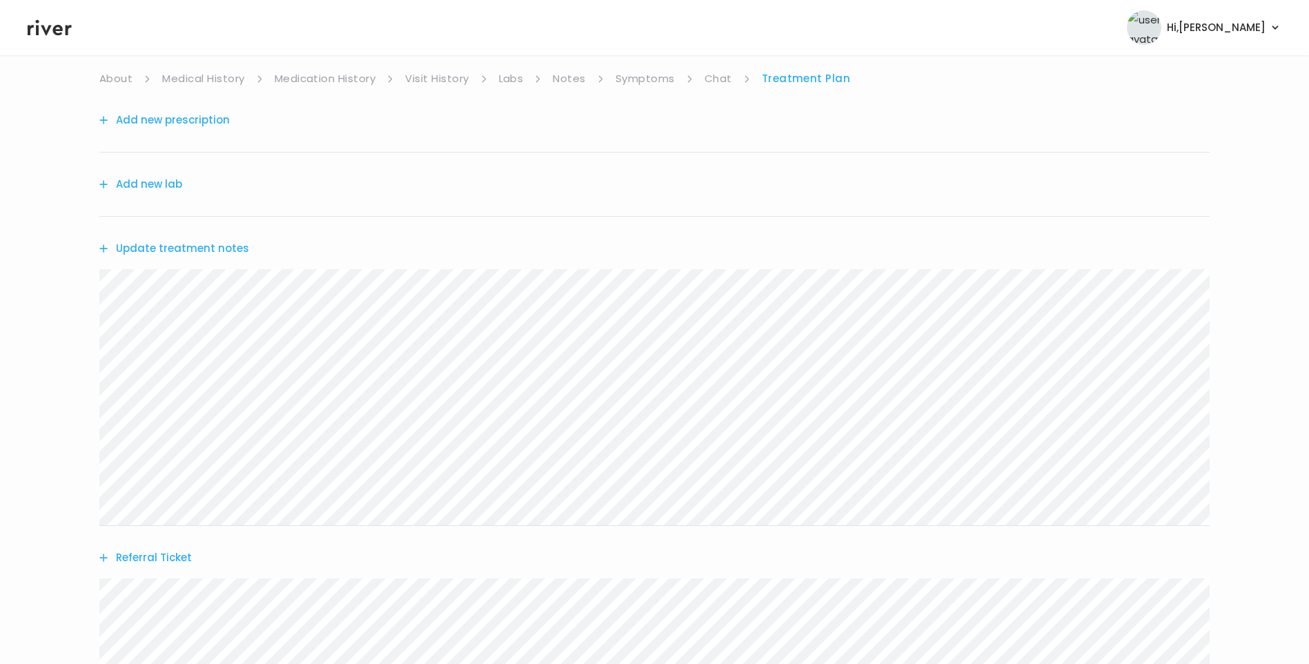
scroll to position [271, 0]
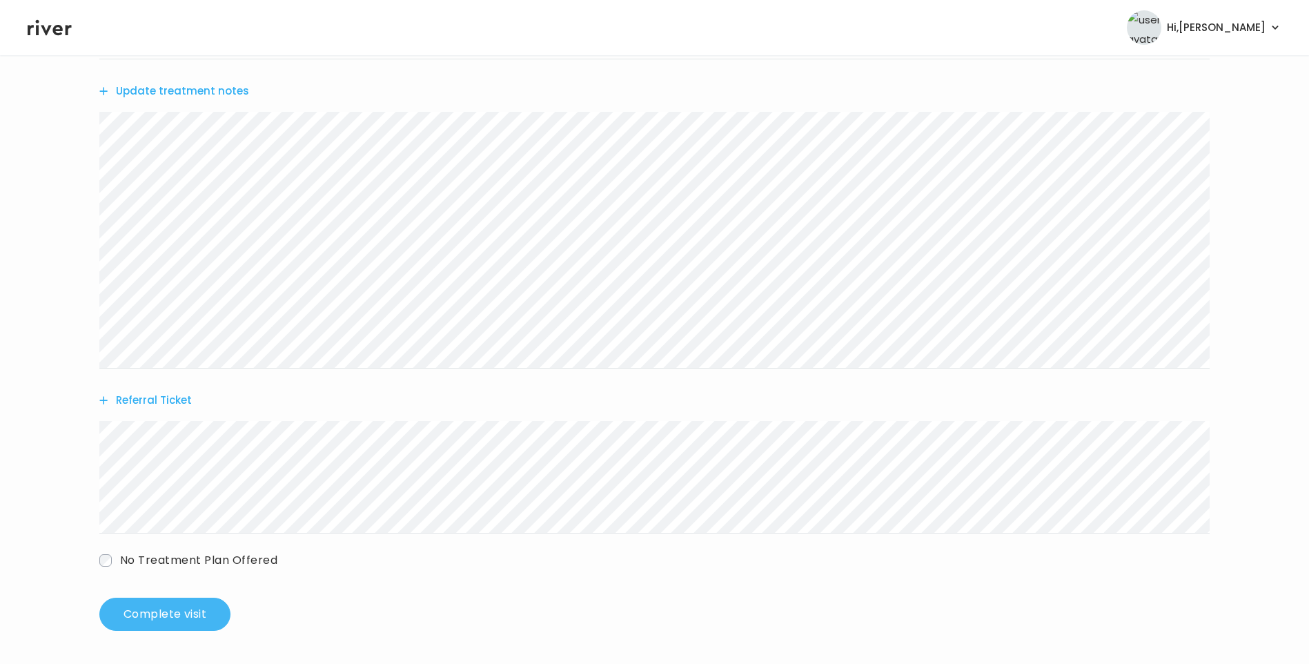
click at [188, 611] on button "Complete visit" at bounding box center [164, 613] width 131 height 33
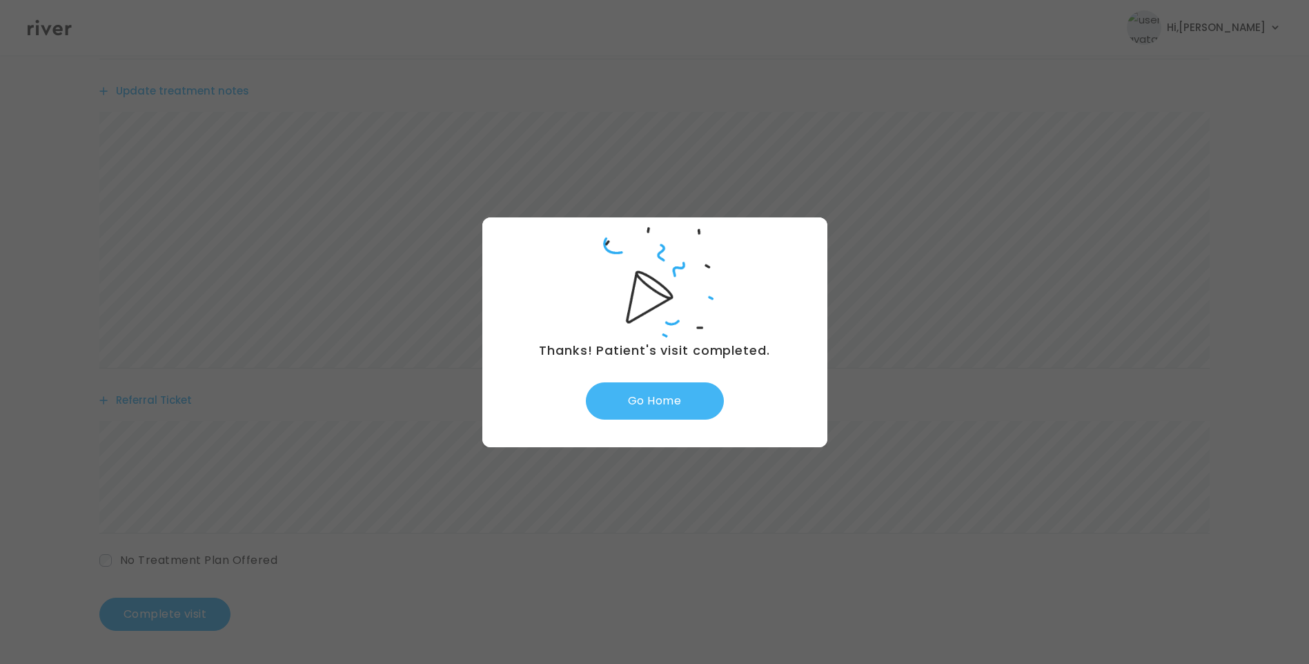
click at [671, 403] on button "Go Home" at bounding box center [655, 400] width 138 height 37
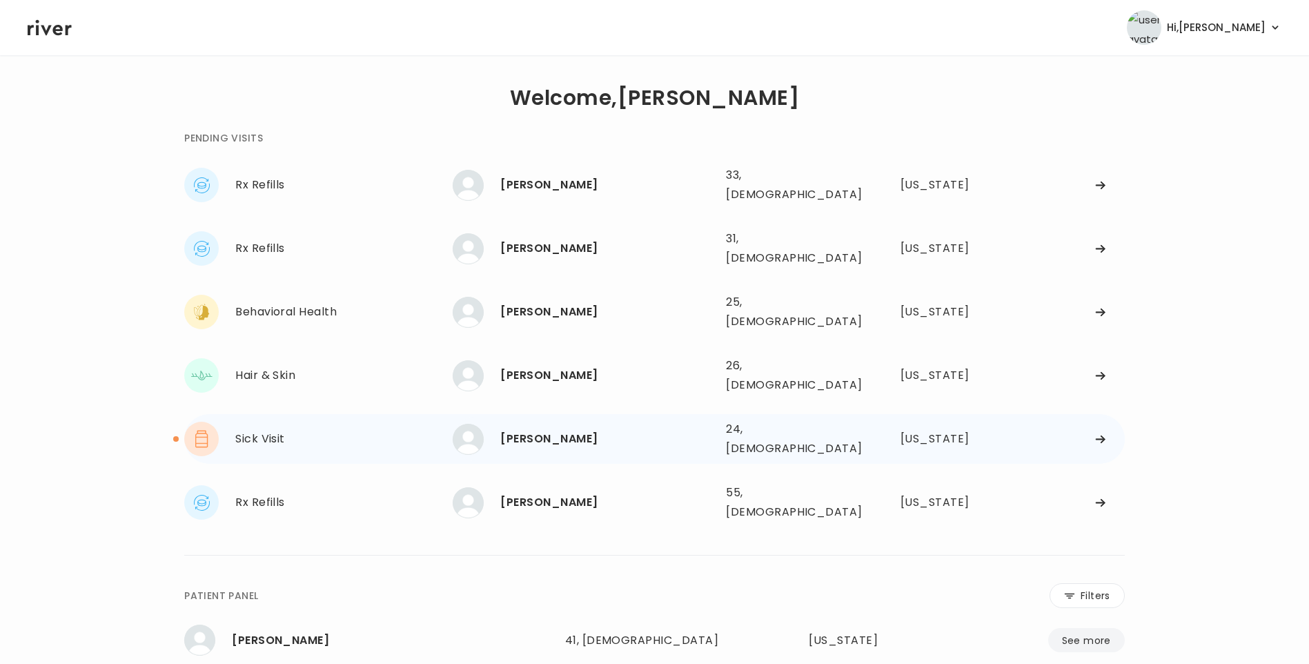
click at [588, 424] on div "[PERSON_NAME] 24, [DEMOGRAPHIC_DATA] See more" at bounding box center [584, 439] width 262 height 31
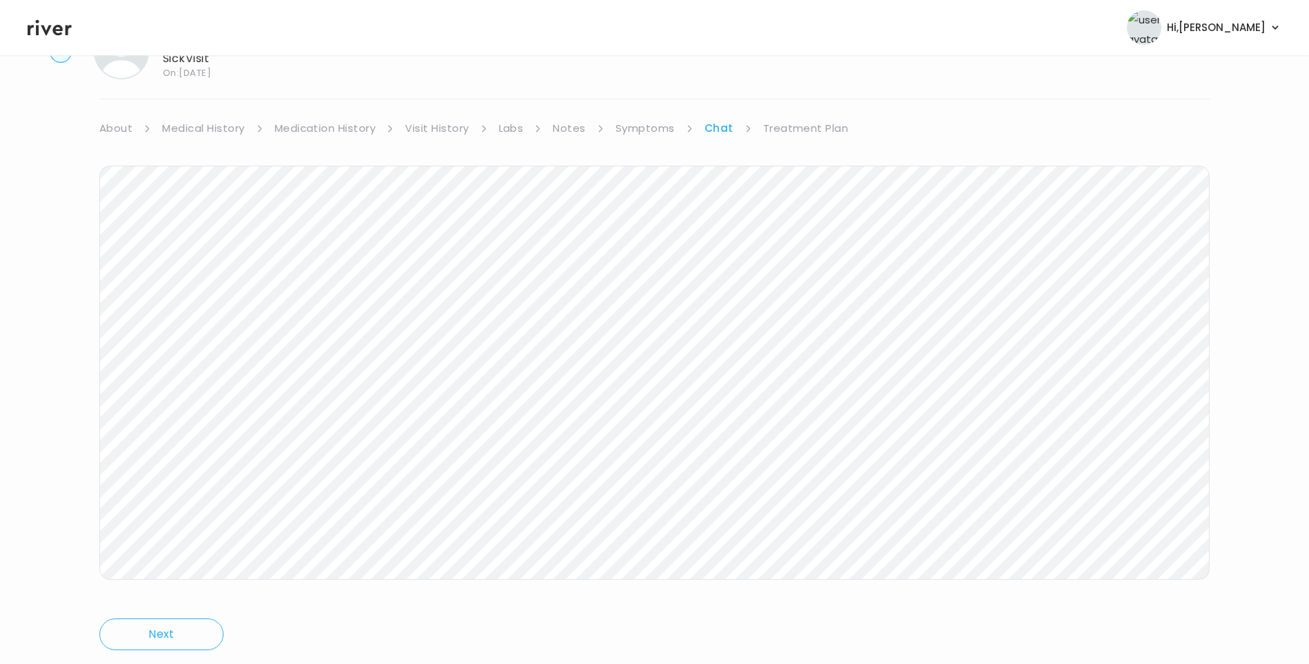
scroll to position [103, 0]
click at [797, 82] on link "Treatment Plan" at bounding box center [806, 89] width 86 height 19
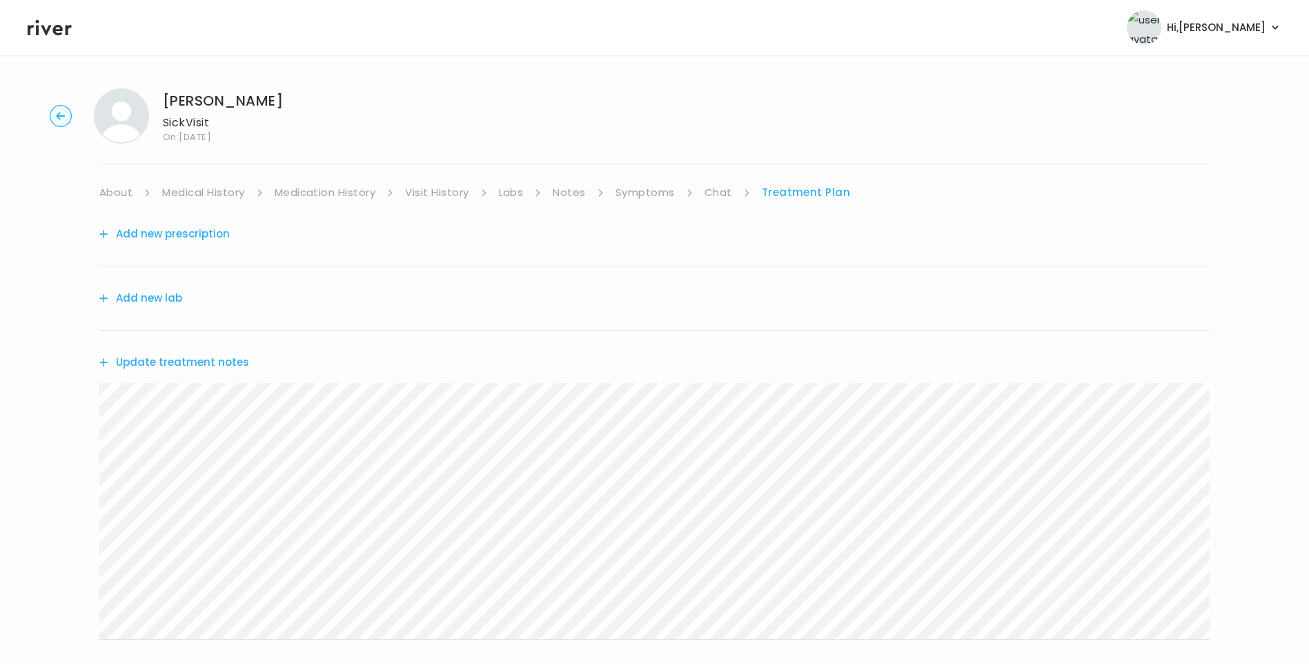
click at [222, 364] on button "Update treatment notes" at bounding box center [174, 362] width 150 height 19
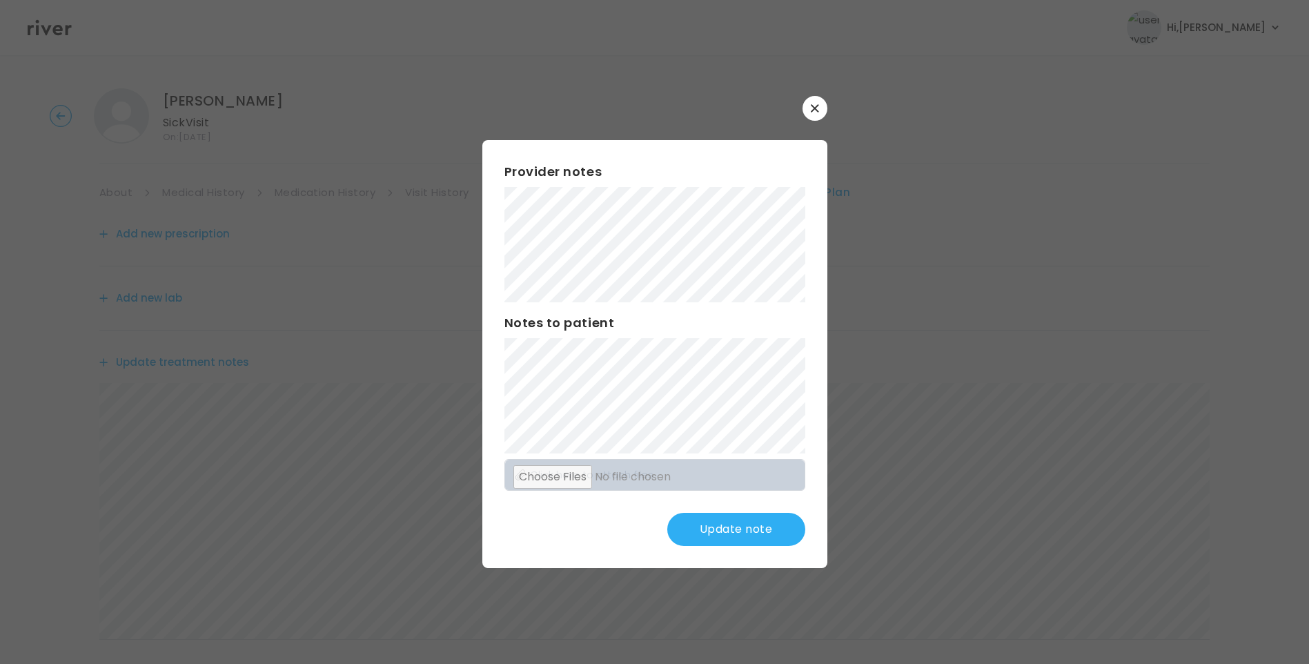
click at [751, 527] on button "Update note" at bounding box center [736, 529] width 138 height 33
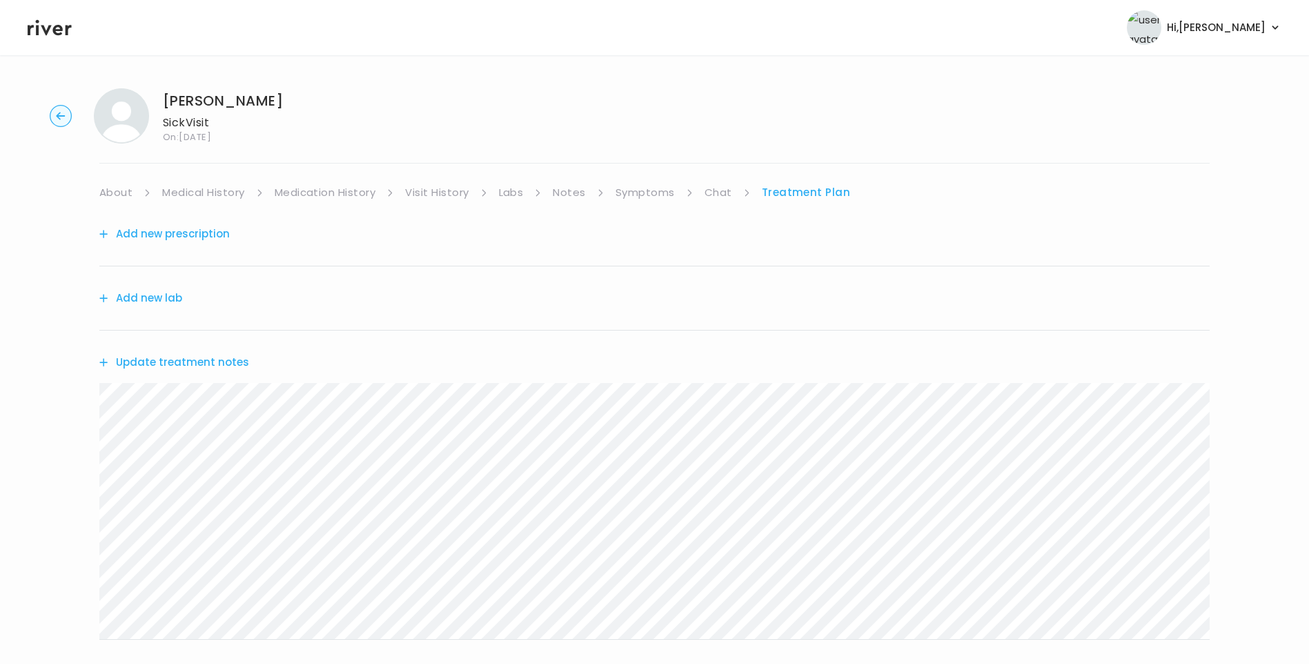
drag, startPoint x: 666, startPoint y: 190, endPoint x: 693, endPoint y: 199, distance: 28.1
click at [667, 190] on link "Symptoms" at bounding box center [644, 192] width 59 height 19
click at [722, 190] on link "Chat" at bounding box center [721, 192] width 28 height 19
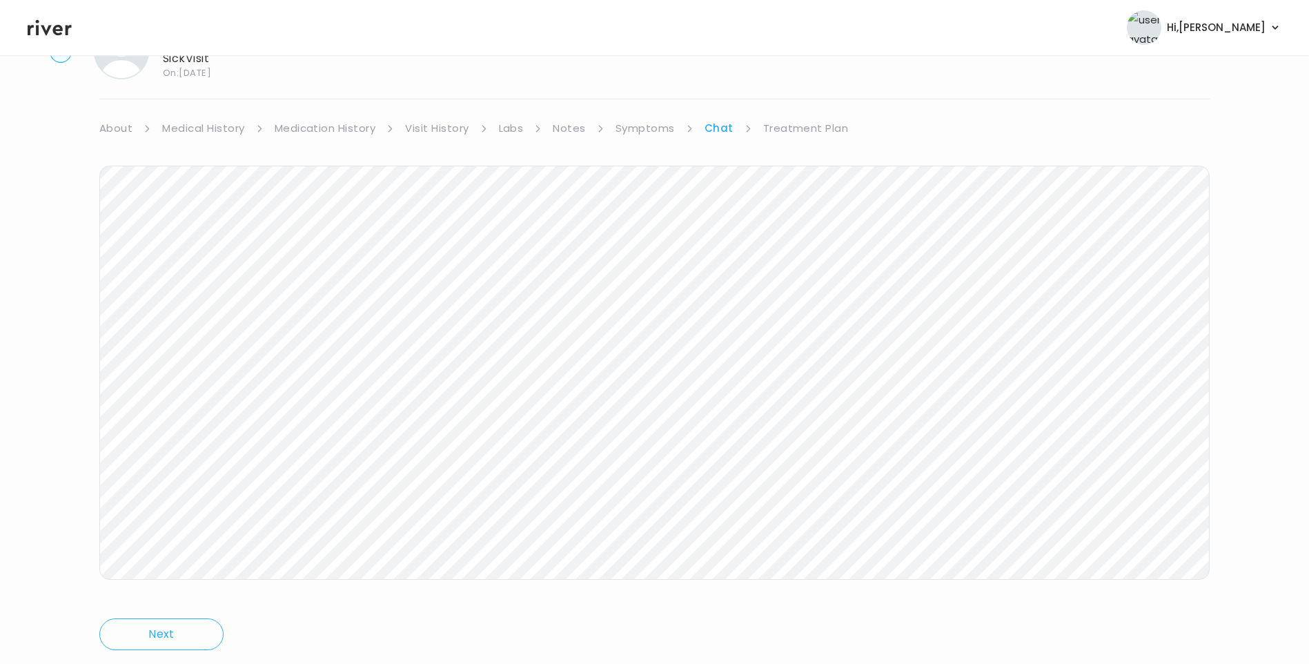
scroll to position [103, 0]
click at [806, 94] on link "Treatment Plan" at bounding box center [806, 89] width 86 height 19
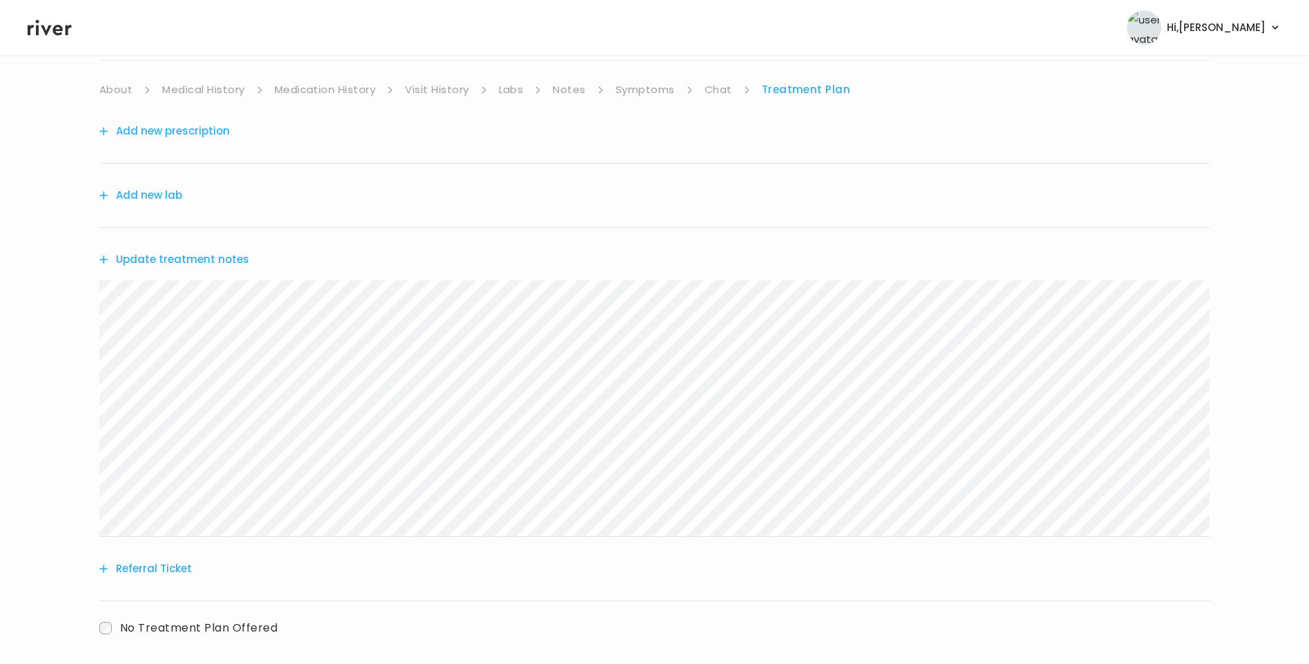
click at [217, 259] on button "Update treatment notes" at bounding box center [174, 259] width 150 height 19
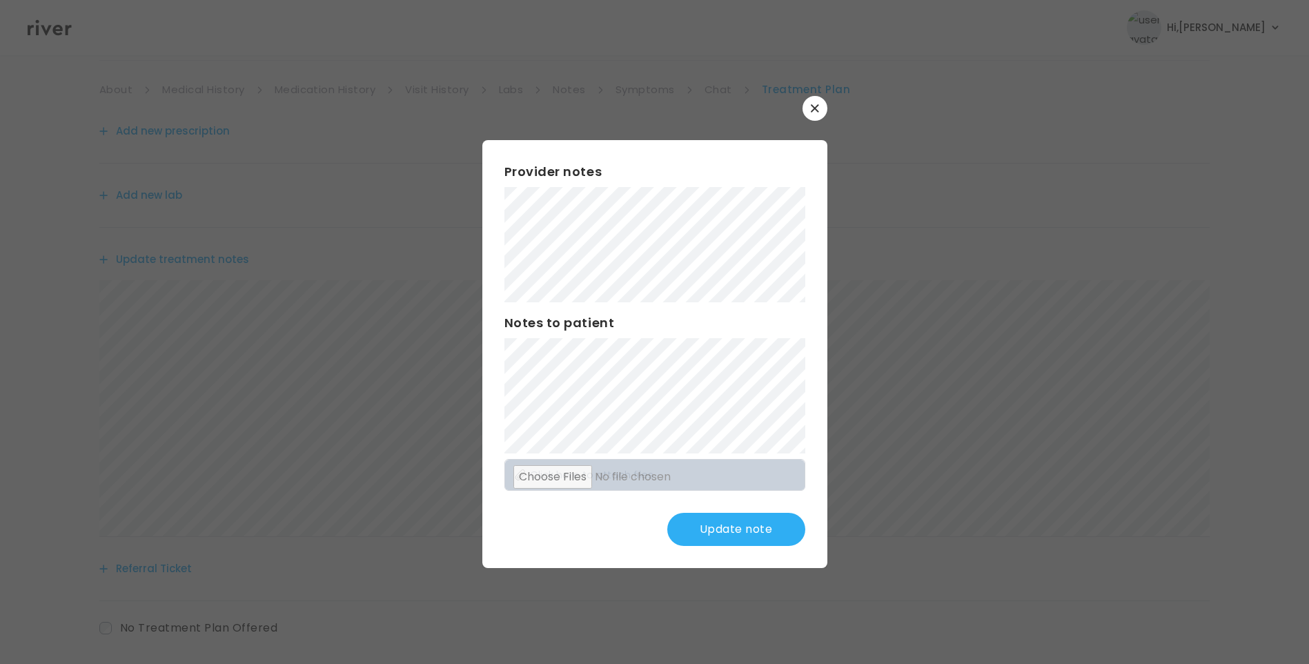
click at [818, 108] on icon "button" at bounding box center [815, 108] width 8 height 8
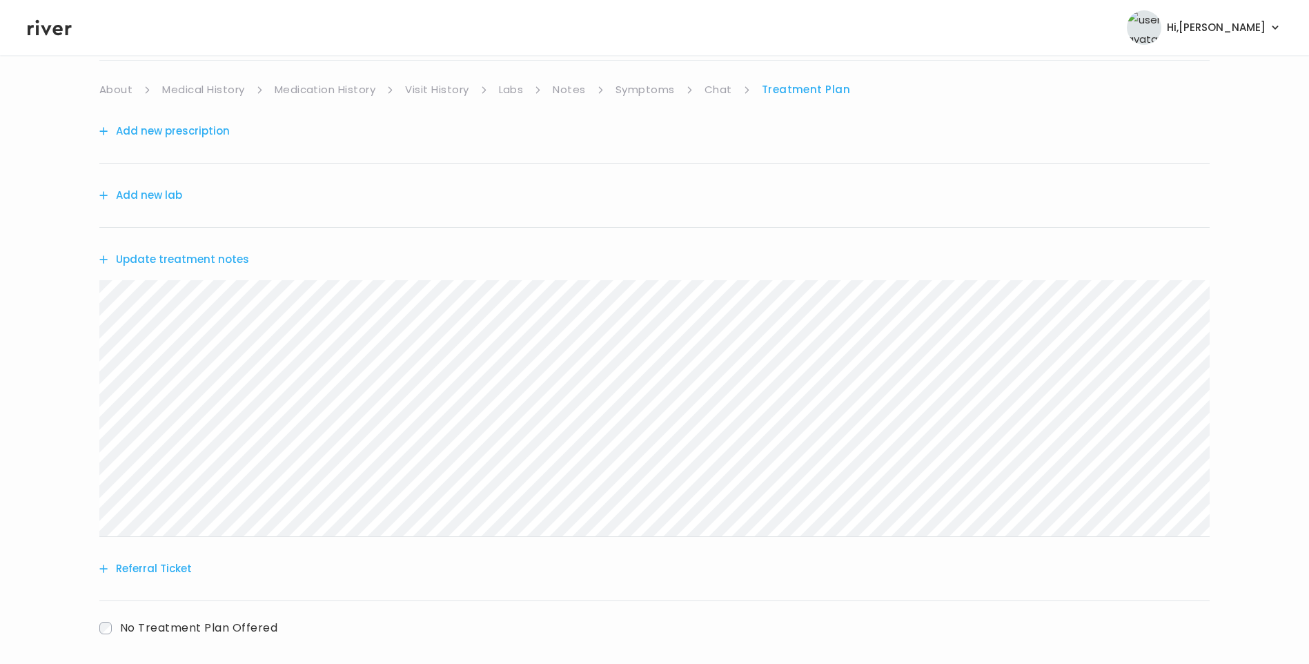
click at [642, 95] on link "Symptoms" at bounding box center [644, 89] width 59 height 19
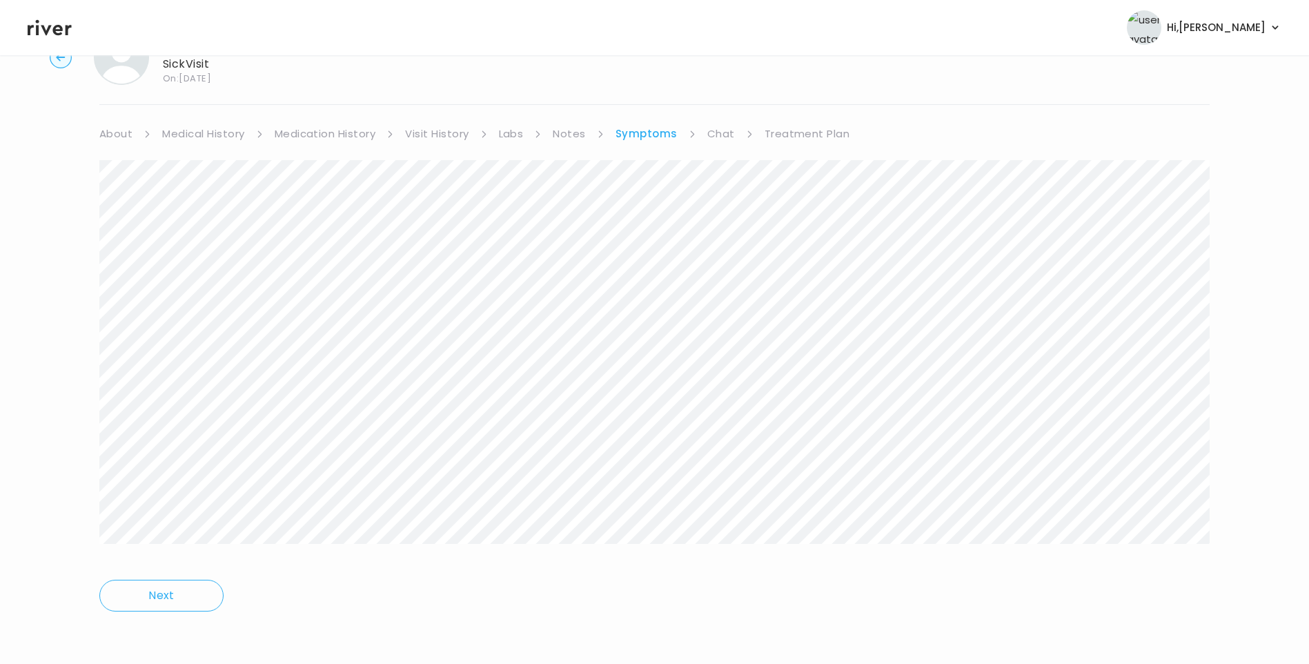
click at [724, 131] on link "Chat" at bounding box center [721, 133] width 28 height 19
click at [820, 97] on link "Treatment Plan" at bounding box center [806, 89] width 86 height 19
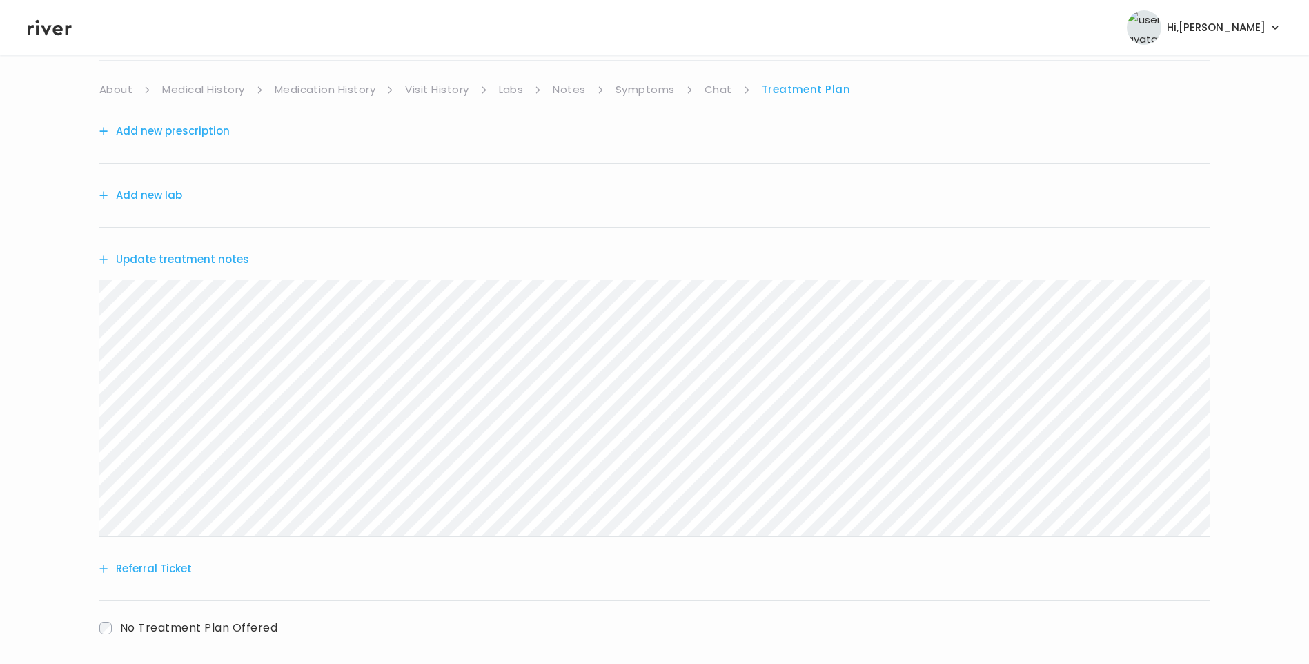
click at [221, 260] on button "Update treatment notes" at bounding box center [174, 259] width 150 height 19
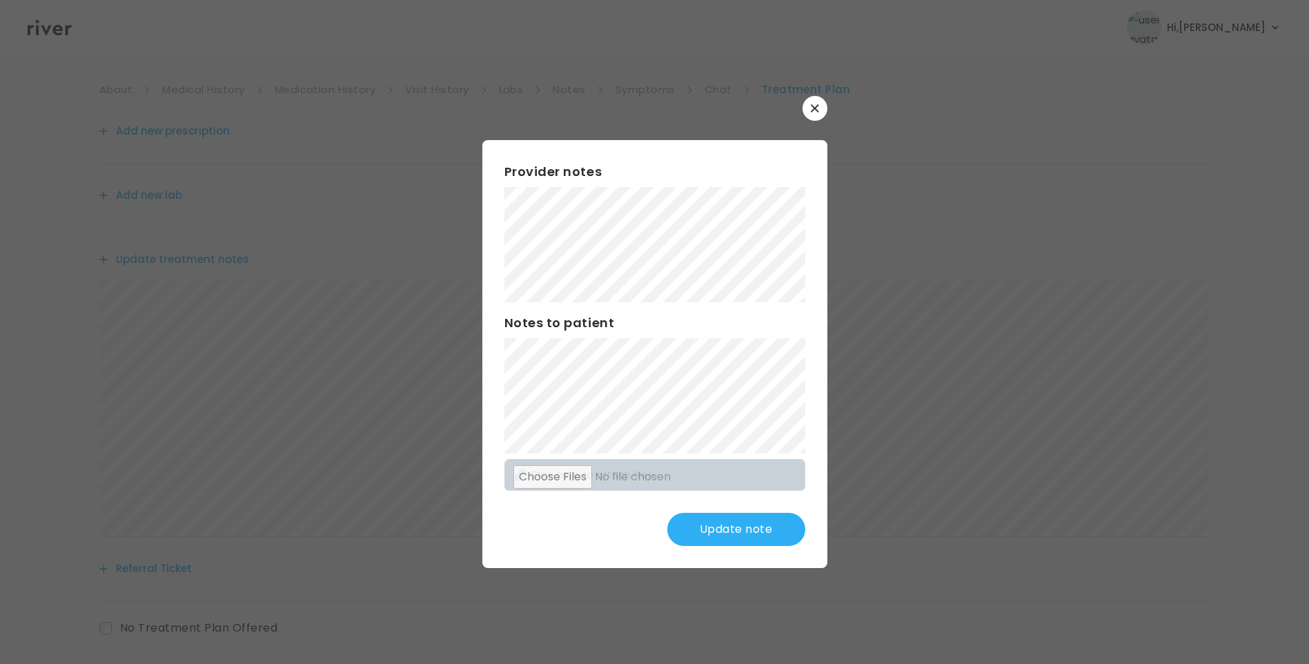
click at [758, 535] on button "Update note" at bounding box center [736, 529] width 138 height 33
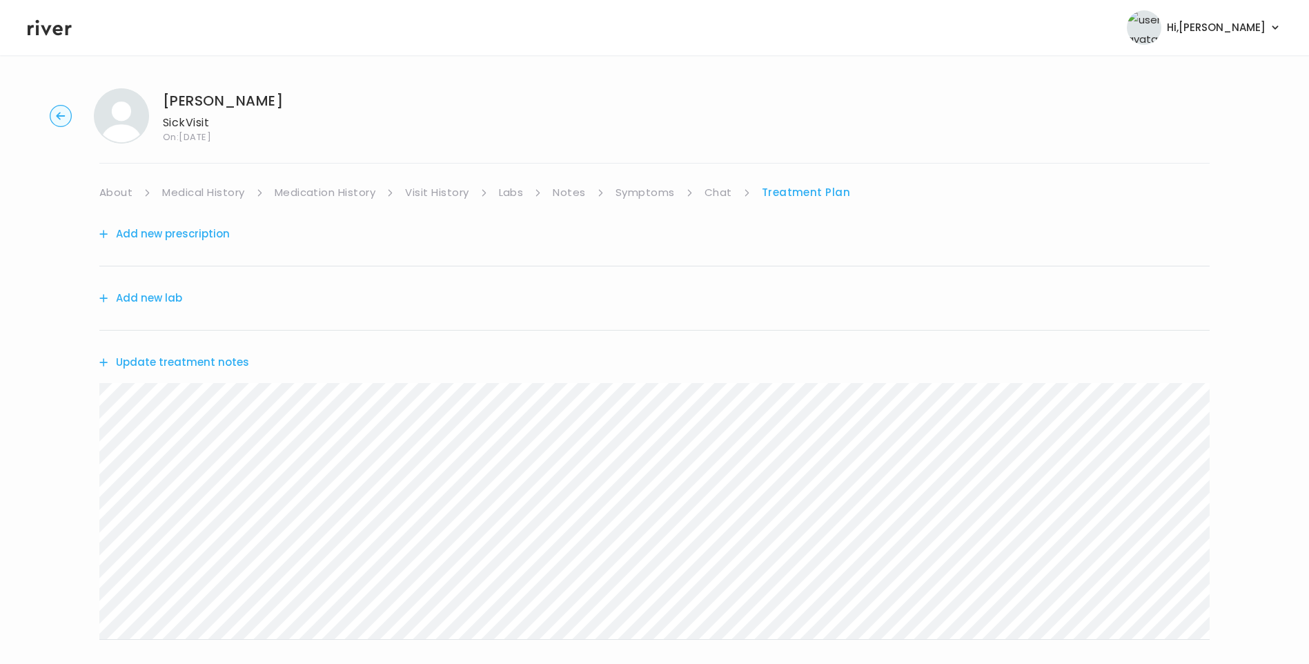
click at [59, 40] on header "Hi, Lisa Profile Logout" at bounding box center [654, 27] width 1309 height 55
click at [55, 28] on icon at bounding box center [50, 28] width 44 height 16
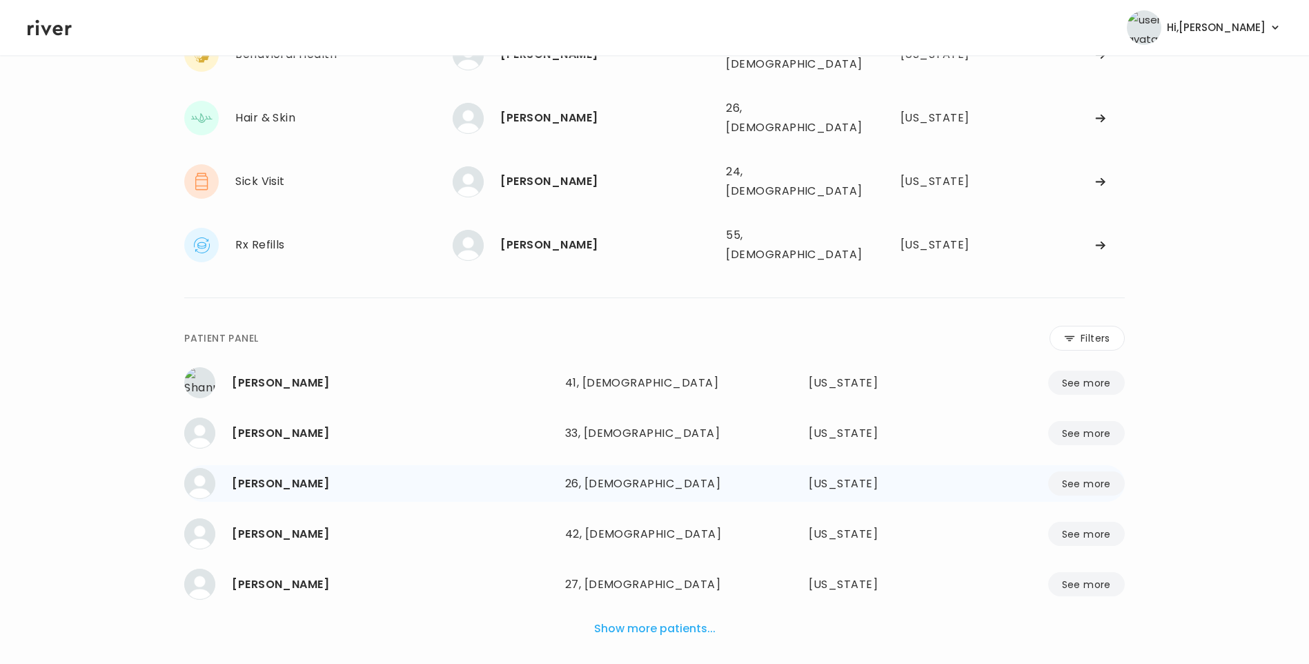
scroll to position [258, 0]
click at [668, 613] on button "Show more patients..." at bounding box center [654, 628] width 132 height 30
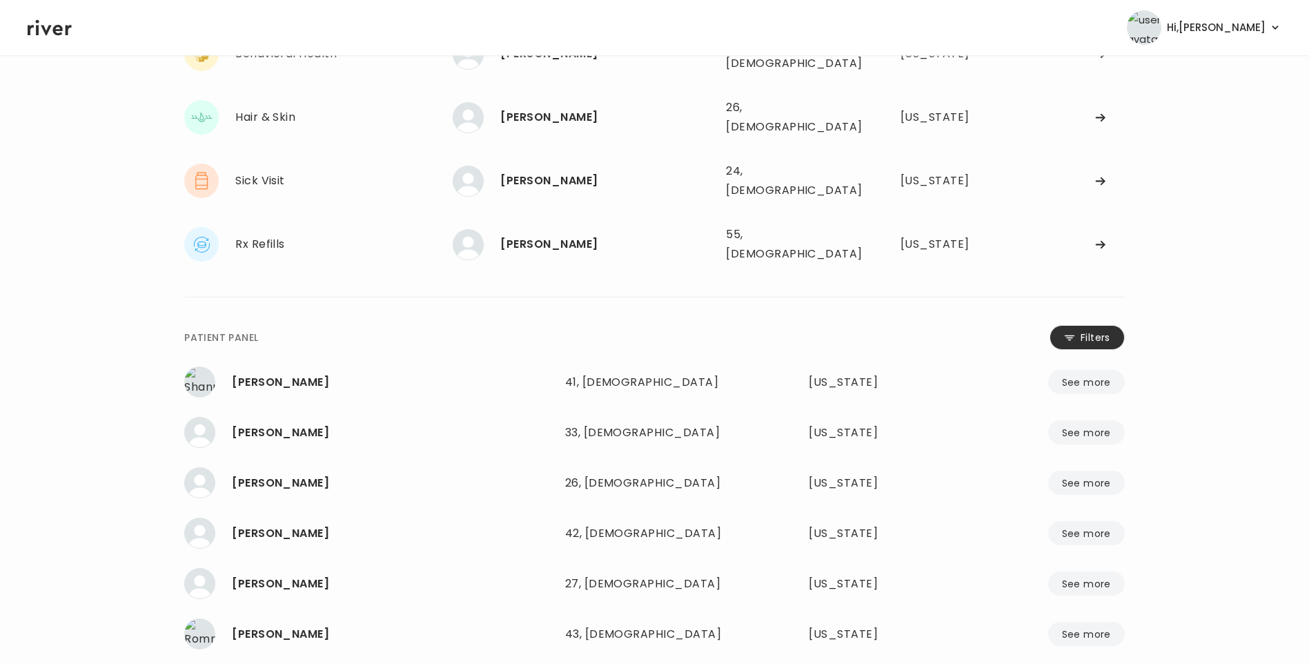
click at [1083, 325] on button "Filters" at bounding box center [1086, 337] width 75 height 25
click at [615, 326] on input "name" at bounding box center [613, 340] width 439 height 29
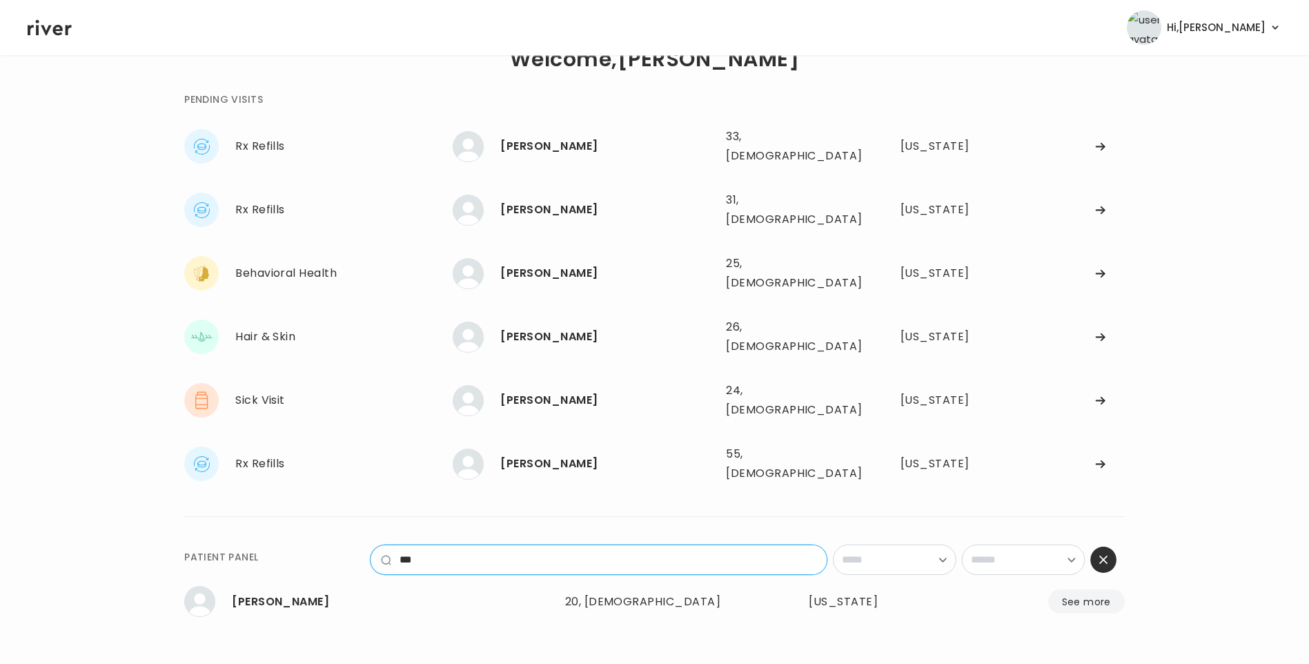
scroll to position [0, 0]
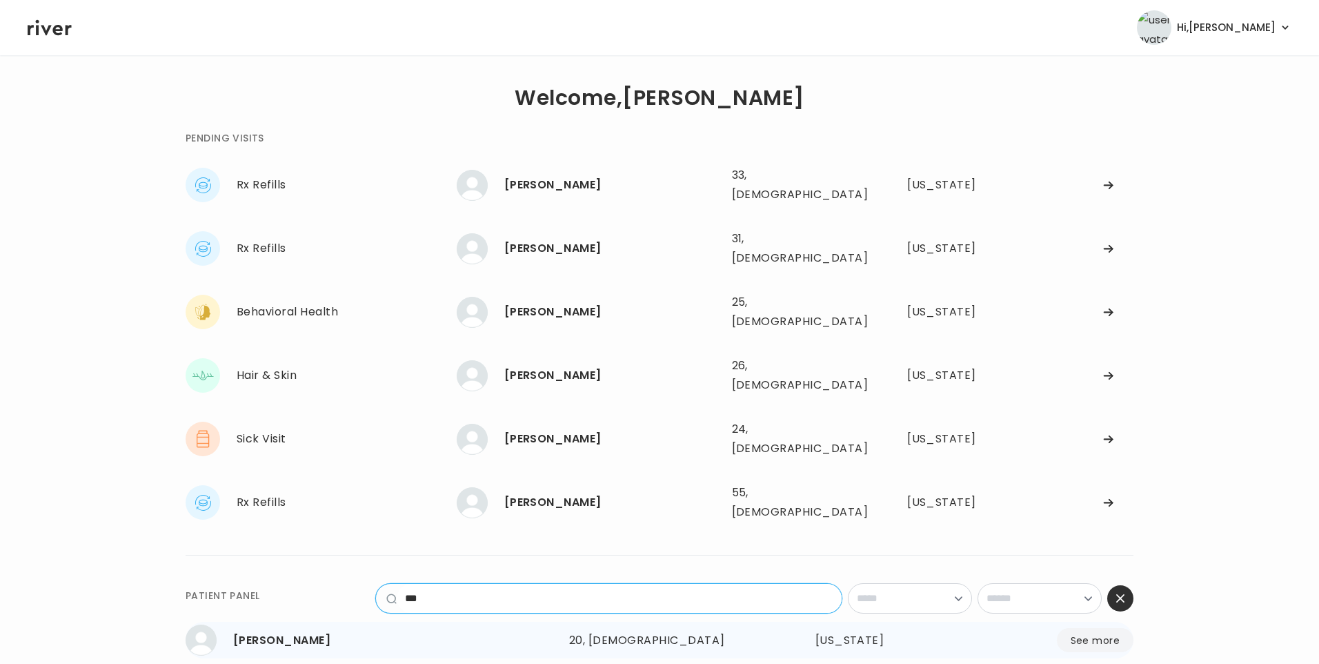
type input "***"
click at [290, 631] on div "nya chandler" at bounding box center [395, 640] width 325 height 19
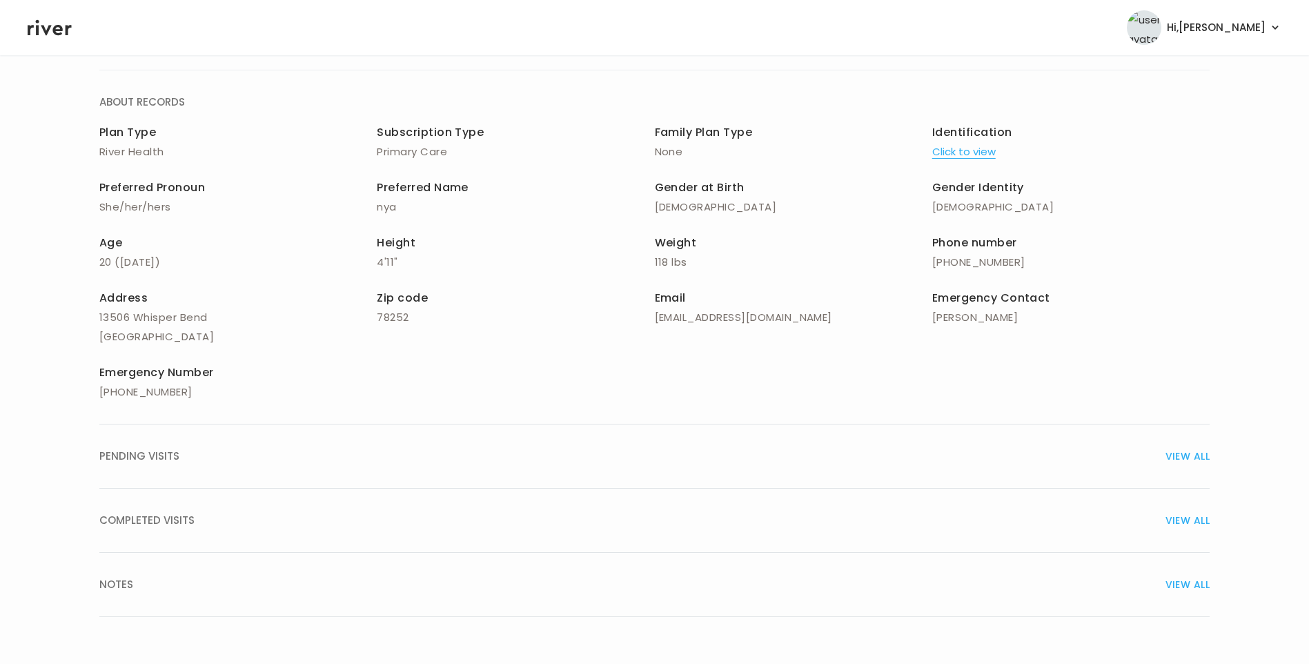
drag, startPoint x: 168, startPoint y: 519, endPoint x: 241, endPoint y: 519, distance: 72.4
click at [171, 519] on span "COMPLETED VISITS" at bounding box center [146, 519] width 95 height 19
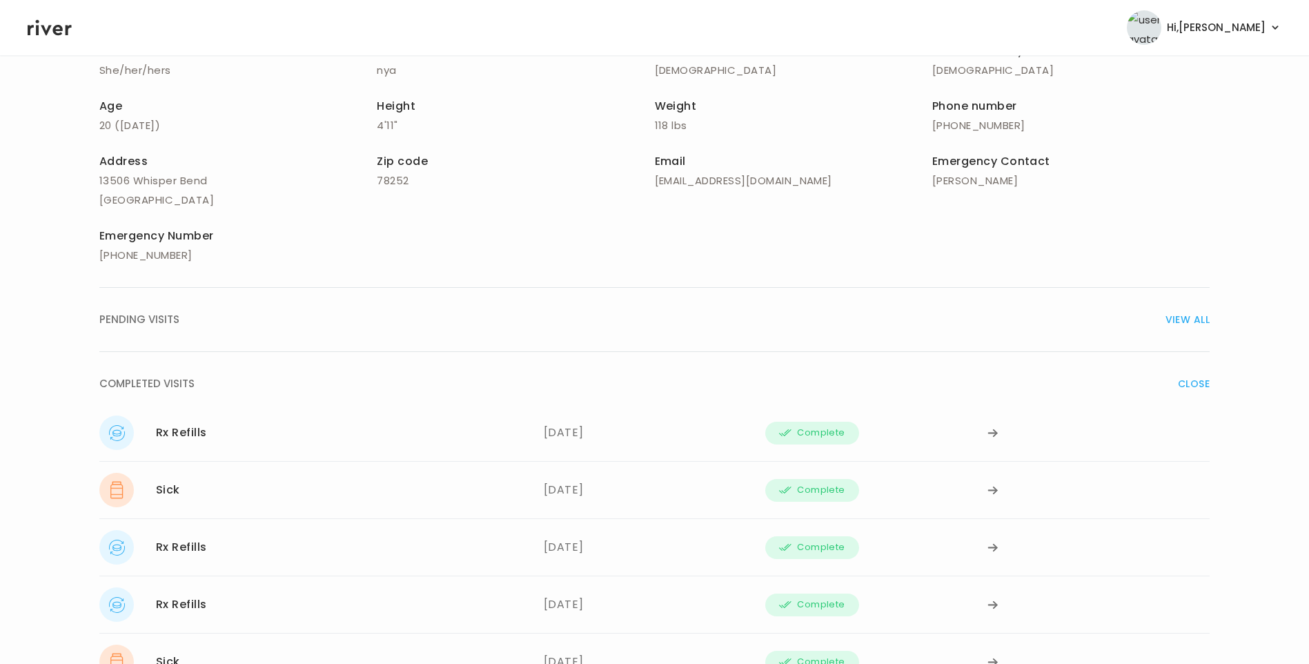
scroll to position [438, 0]
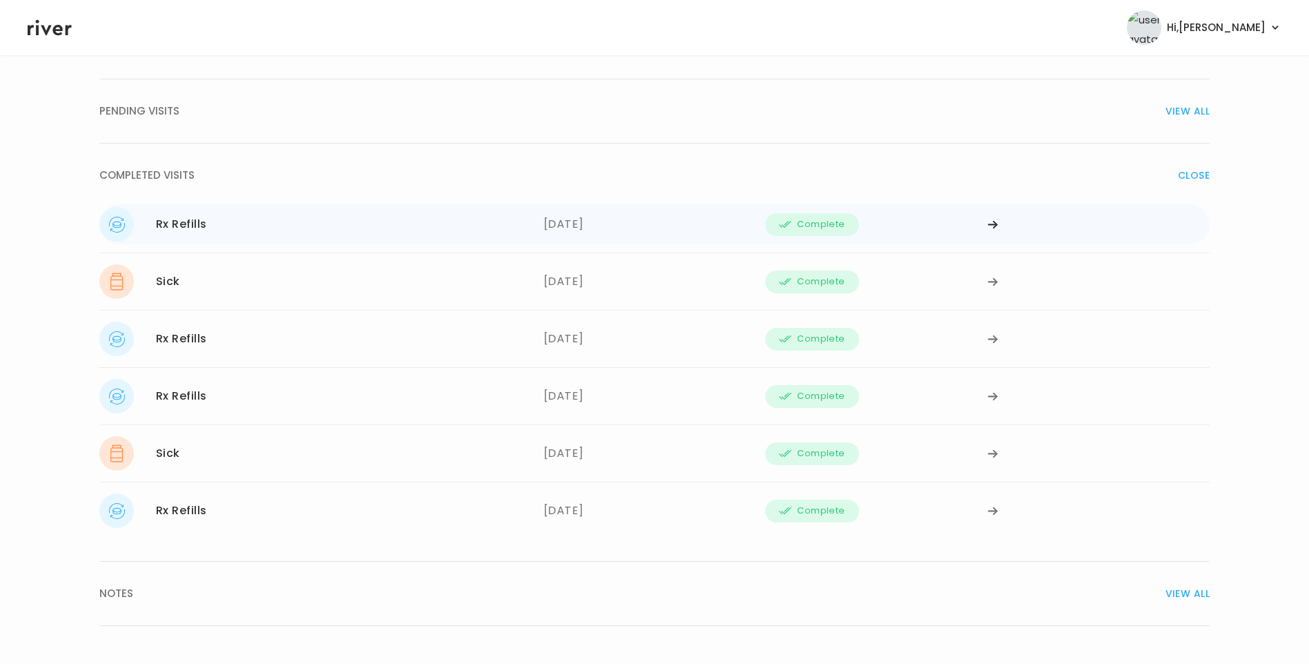
click at [230, 228] on div "Rx Refills 08/25/2025" at bounding box center [321, 224] width 444 height 34
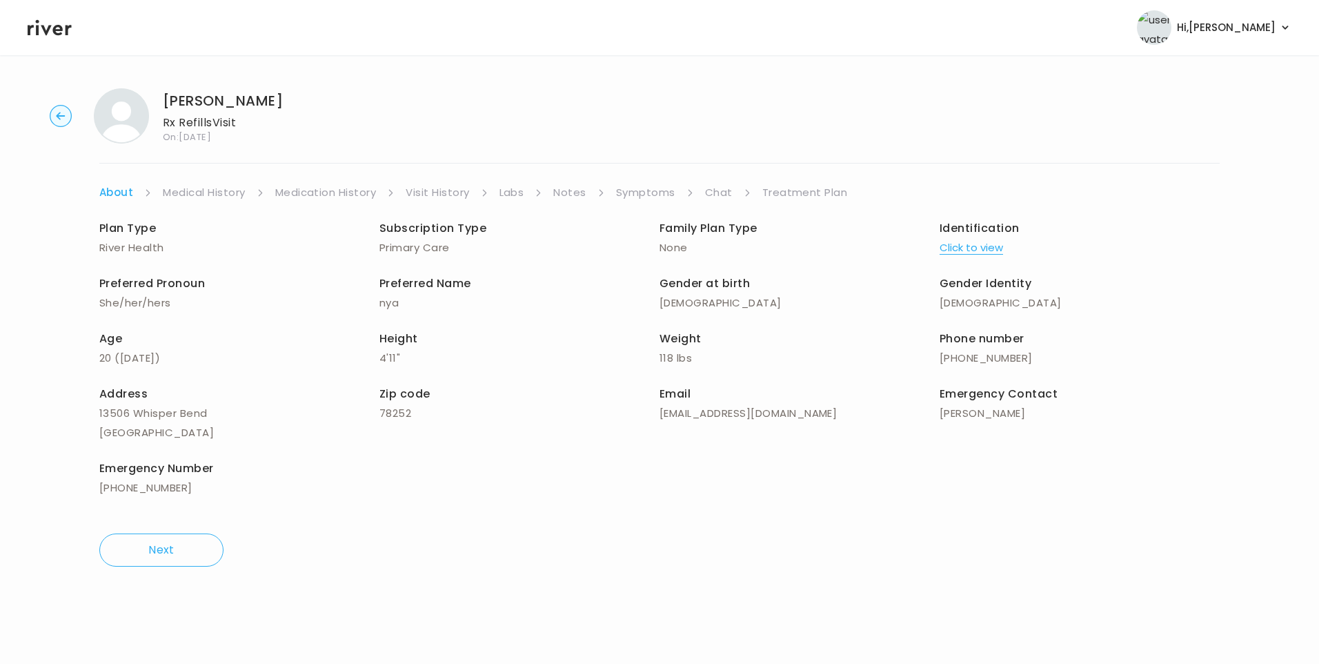
click at [787, 194] on link "Treatment Plan" at bounding box center [805, 192] width 86 height 19
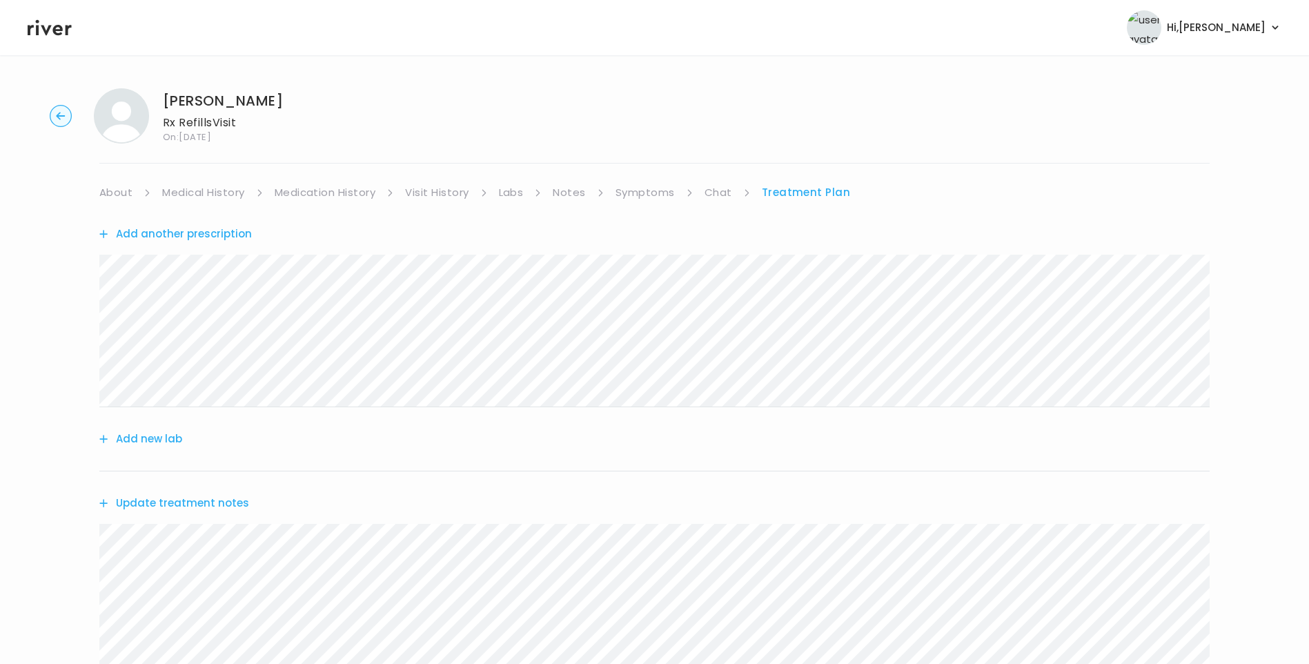
click at [52, 25] on icon at bounding box center [50, 27] width 44 height 21
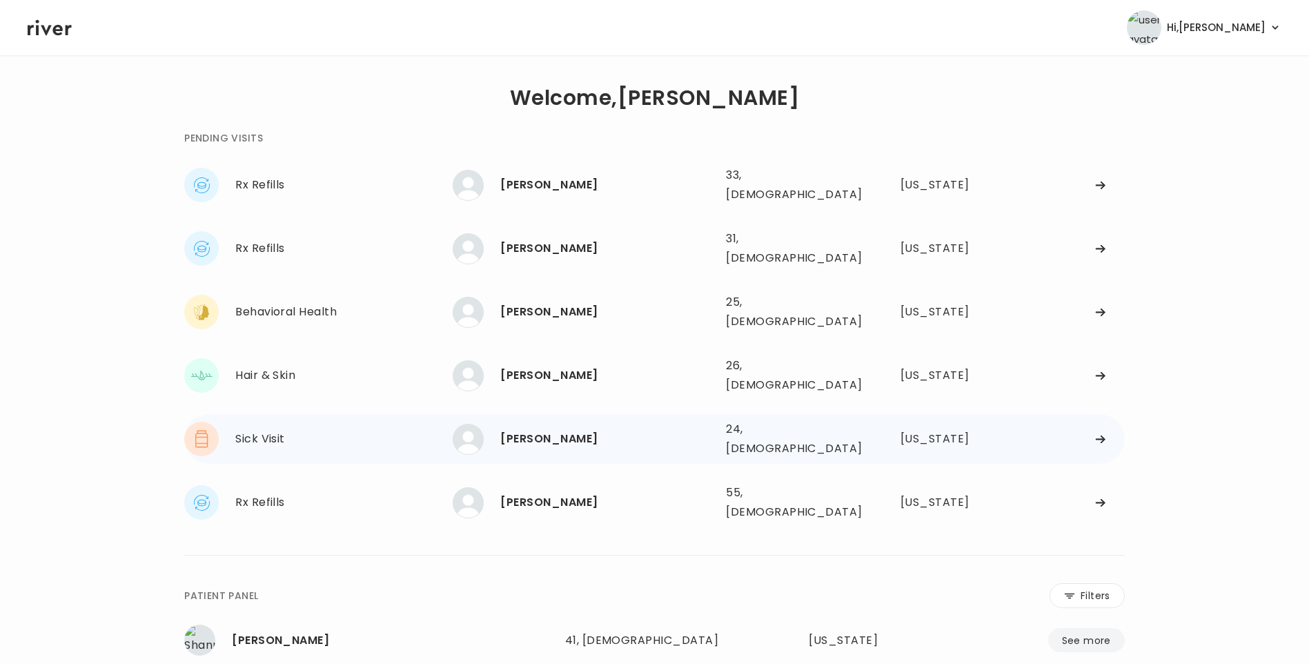
click at [580, 429] on div "Sarah Bowman" at bounding box center [607, 438] width 215 height 19
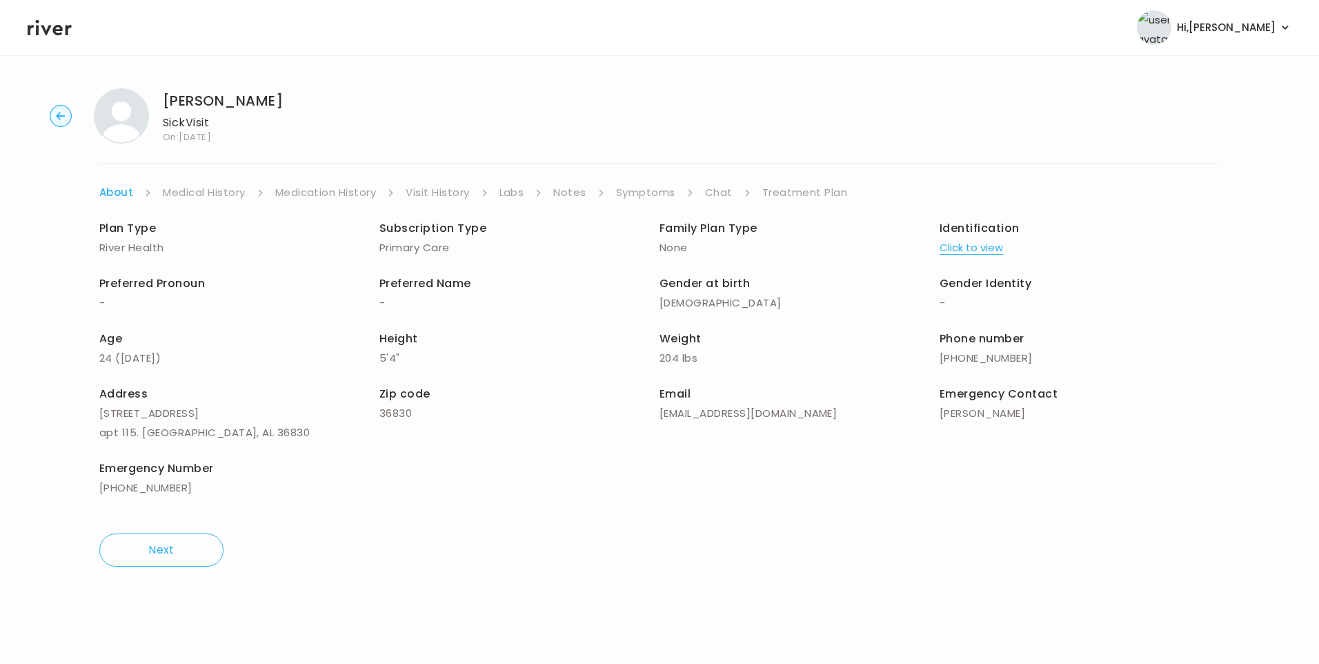
drag, startPoint x: 652, startPoint y: 189, endPoint x: 664, endPoint y: 199, distance: 16.2
click at [652, 190] on link "Symptoms" at bounding box center [645, 192] width 59 height 19
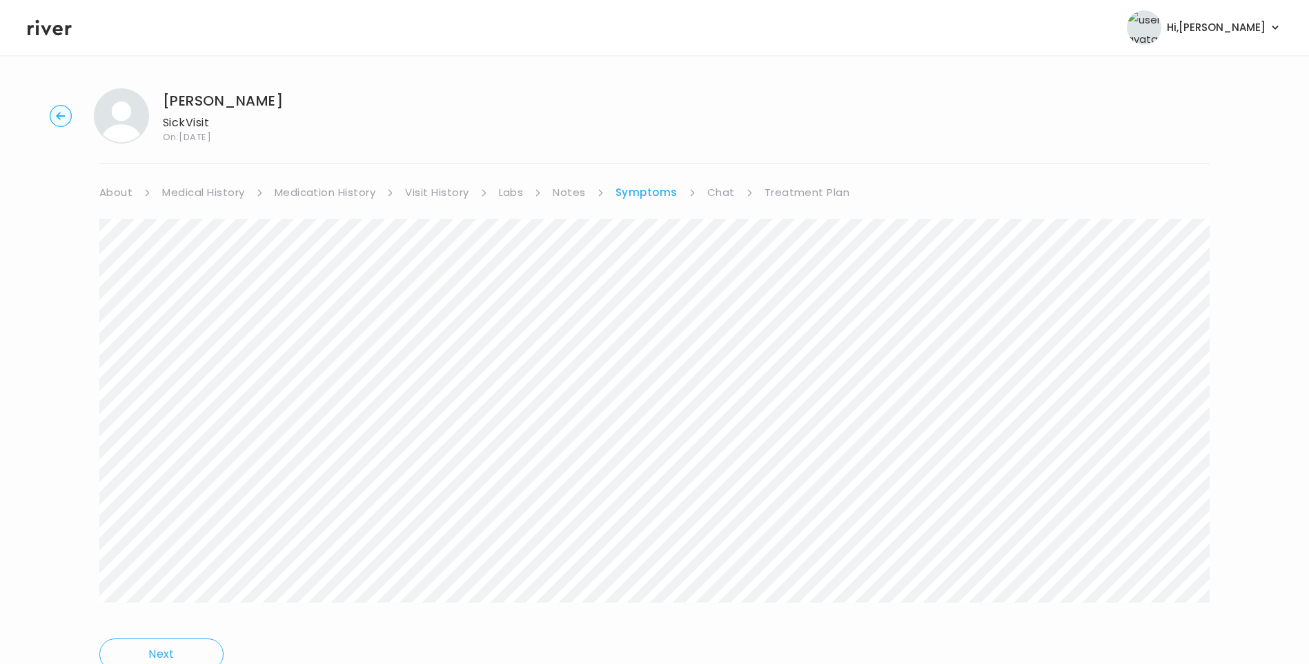
click at [822, 192] on link "Treatment Plan" at bounding box center [807, 192] width 86 height 19
click at [212, 361] on button "Update treatment notes" at bounding box center [174, 362] width 150 height 19
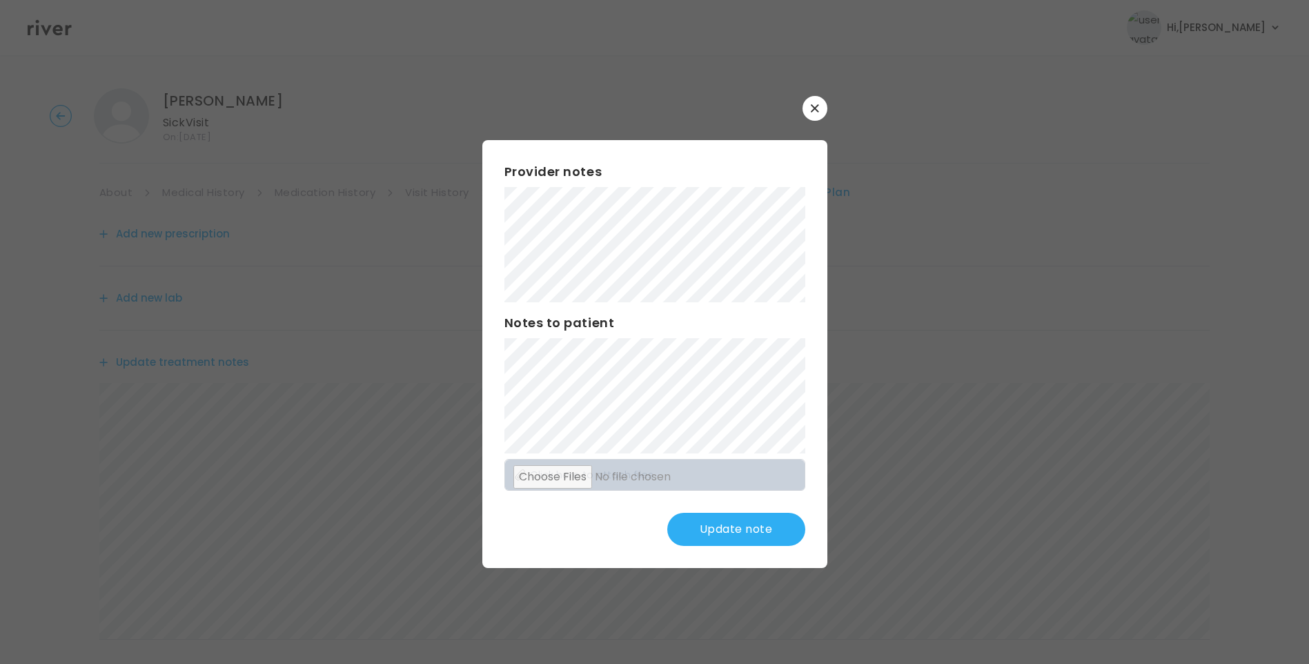
click at [748, 535] on button "Update note" at bounding box center [736, 529] width 138 height 33
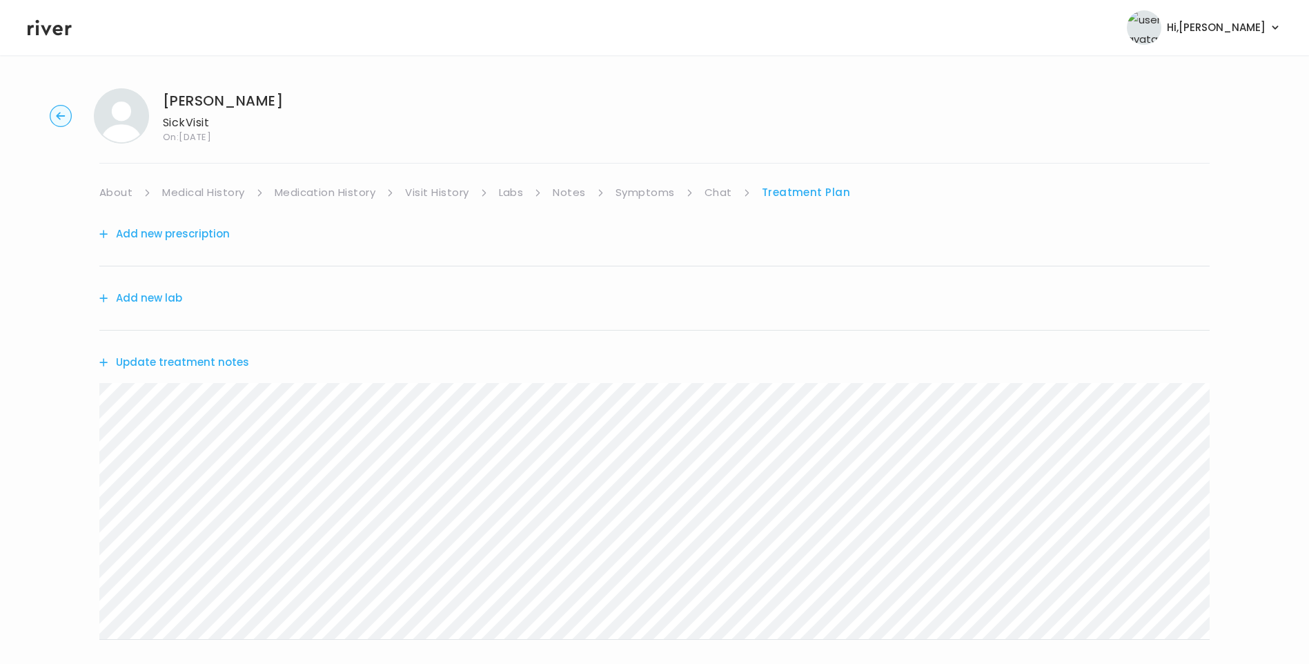
click at [651, 189] on link "Symptoms" at bounding box center [644, 192] width 59 height 19
click at [709, 192] on link "Chat" at bounding box center [721, 192] width 28 height 19
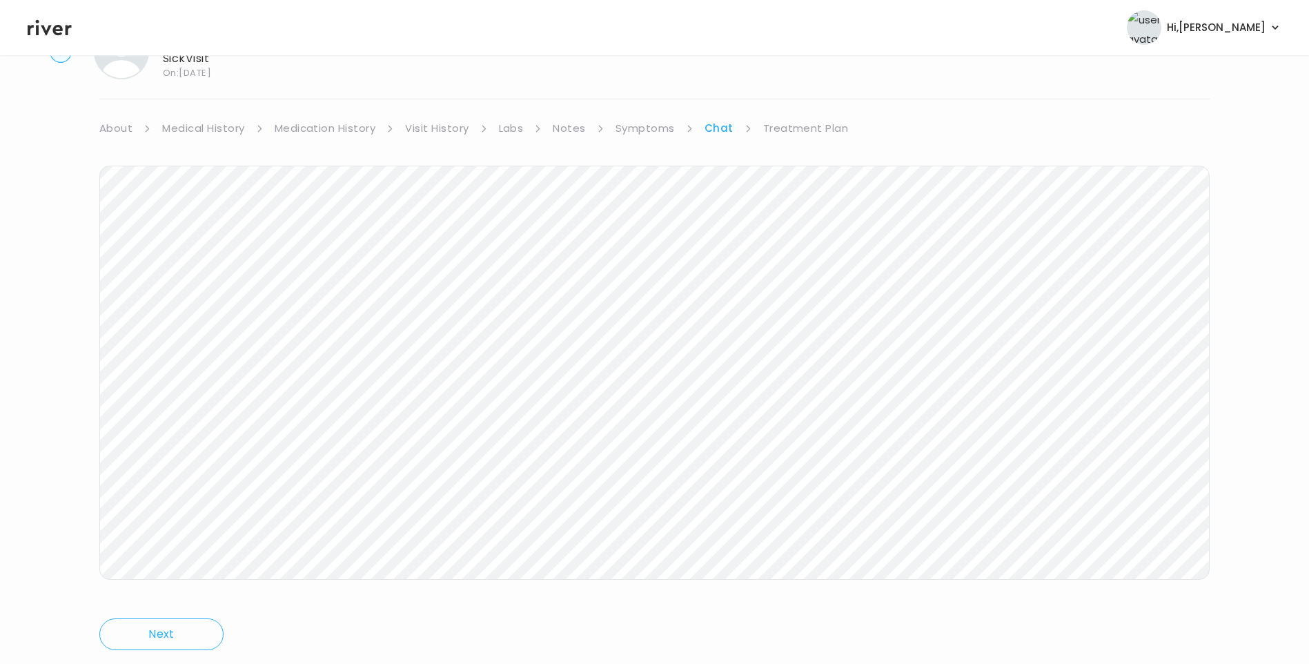
scroll to position [103, 0]
click at [805, 92] on link "Treatment Plan" at bounding box center [806, 89] width 86 height 19
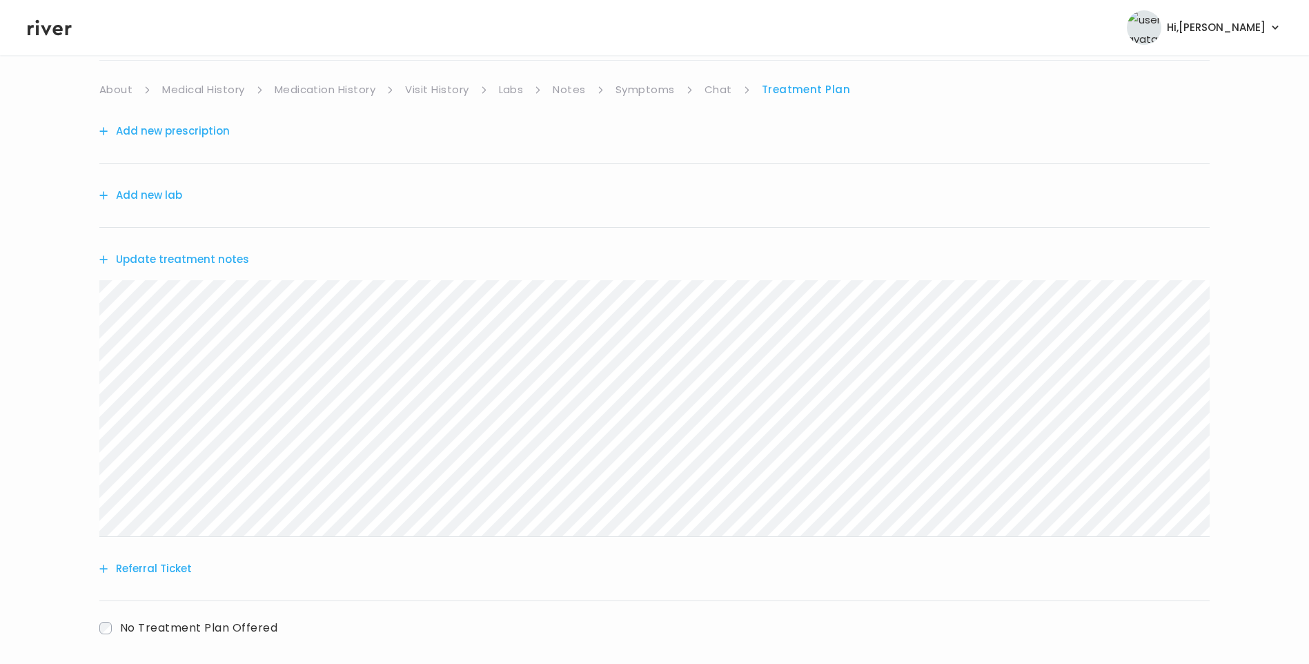
click at [221, 259] on button "Update treatment notes" at bounding box center [174, 259] width 150 height 19
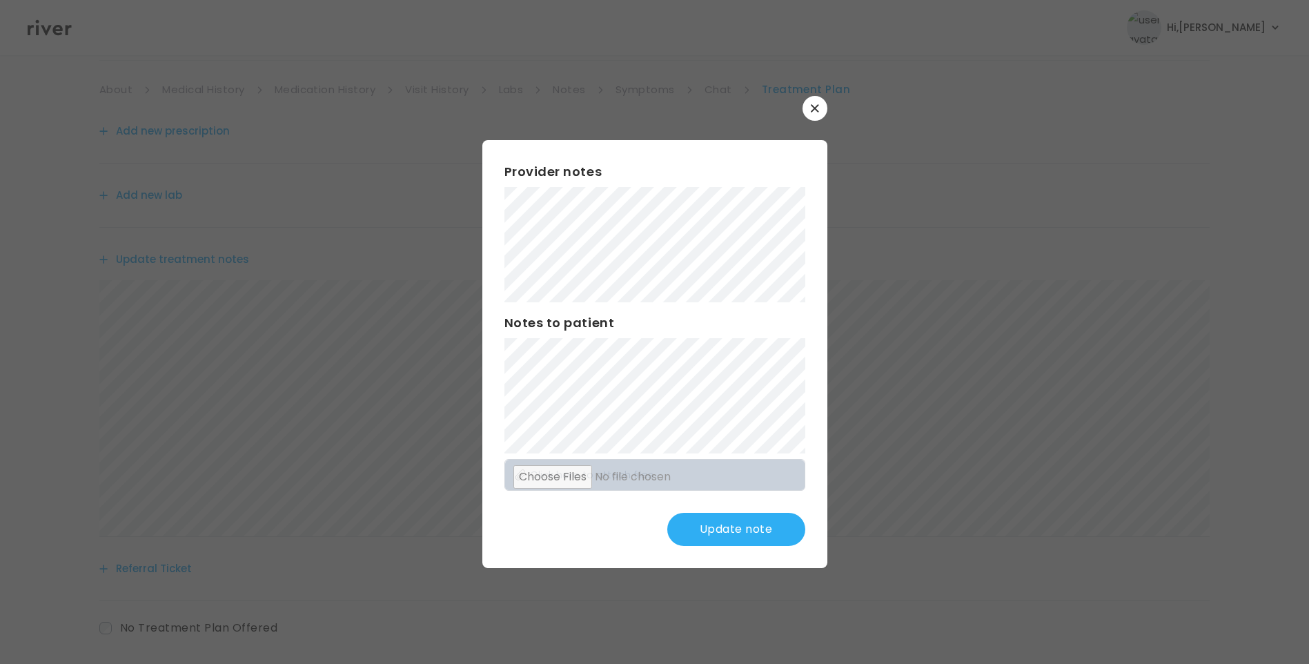
click at [757, 535] on button "Update note" at bounding box center [736, 529] width 138 height 33
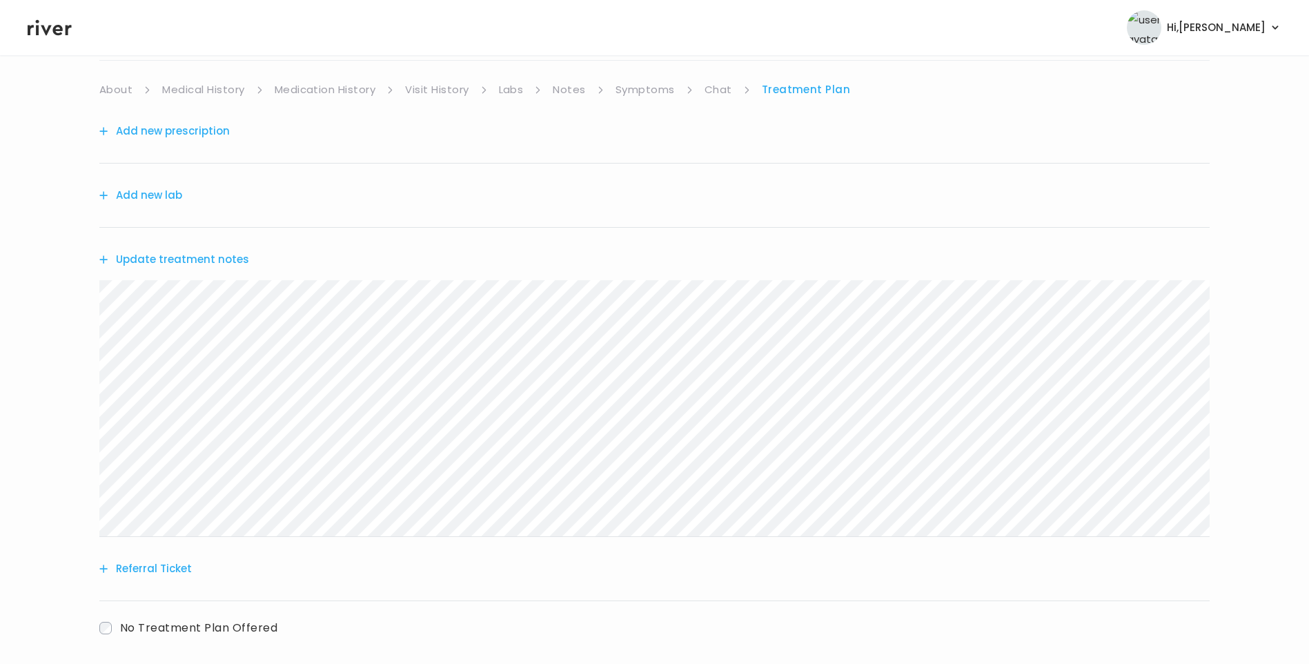
click at [660, 86] on link "Symptoms" at bounding box center [644, 89] width 59 height 19
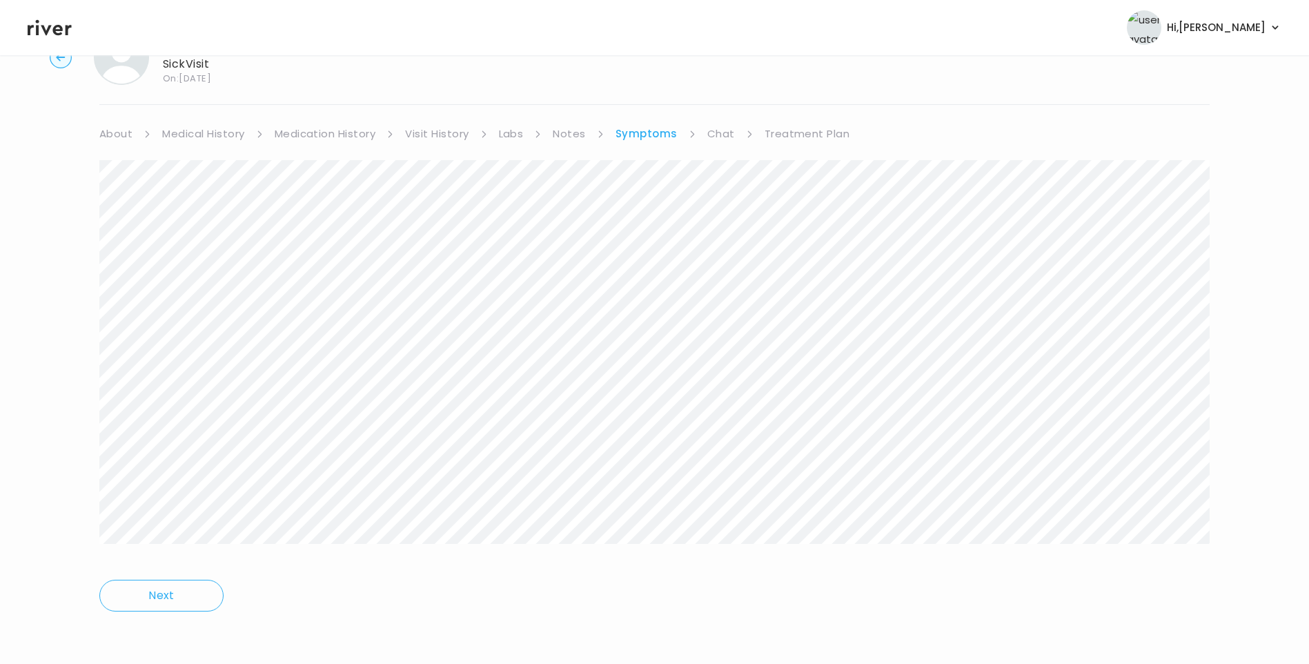
click at [726, 141] on link "Chat" at bounding box center [721, 133] width 28 height 19
click at [808, 137] on link "Treatment Plan" at bounding box center [806, 132] width 86 height 19
click at [217, 305] on button "Update treatment notes" at bounding box center [174, 301] width 150 height 19
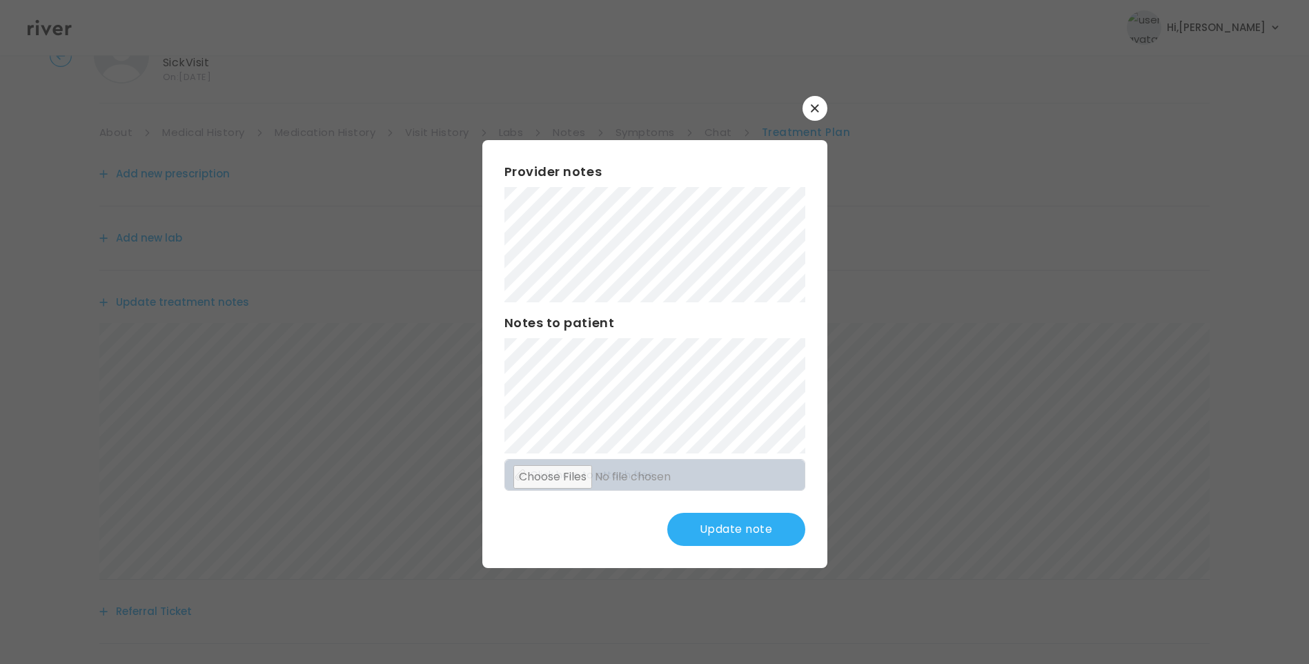
click at [737, 532] on button "Update note" at bounding box center [736, 529] width 138 height 33
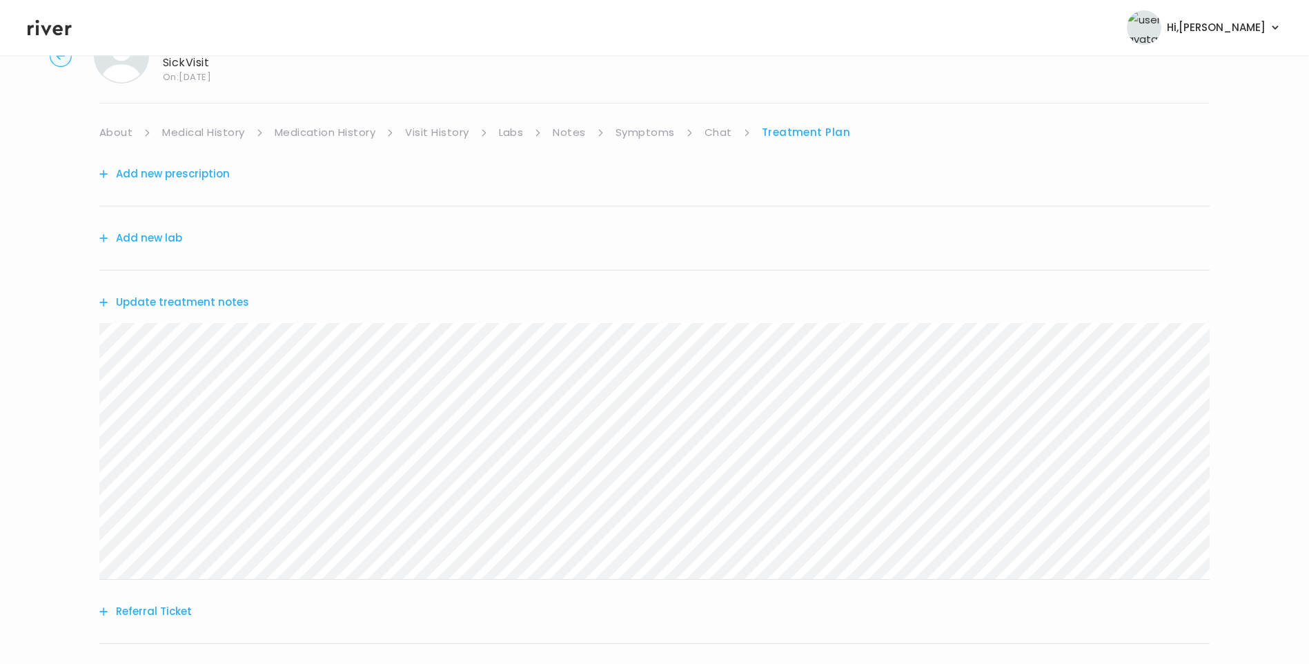
click at [727, 134] on link "Chat" at bounding box center [718, 132] width 28 height 19
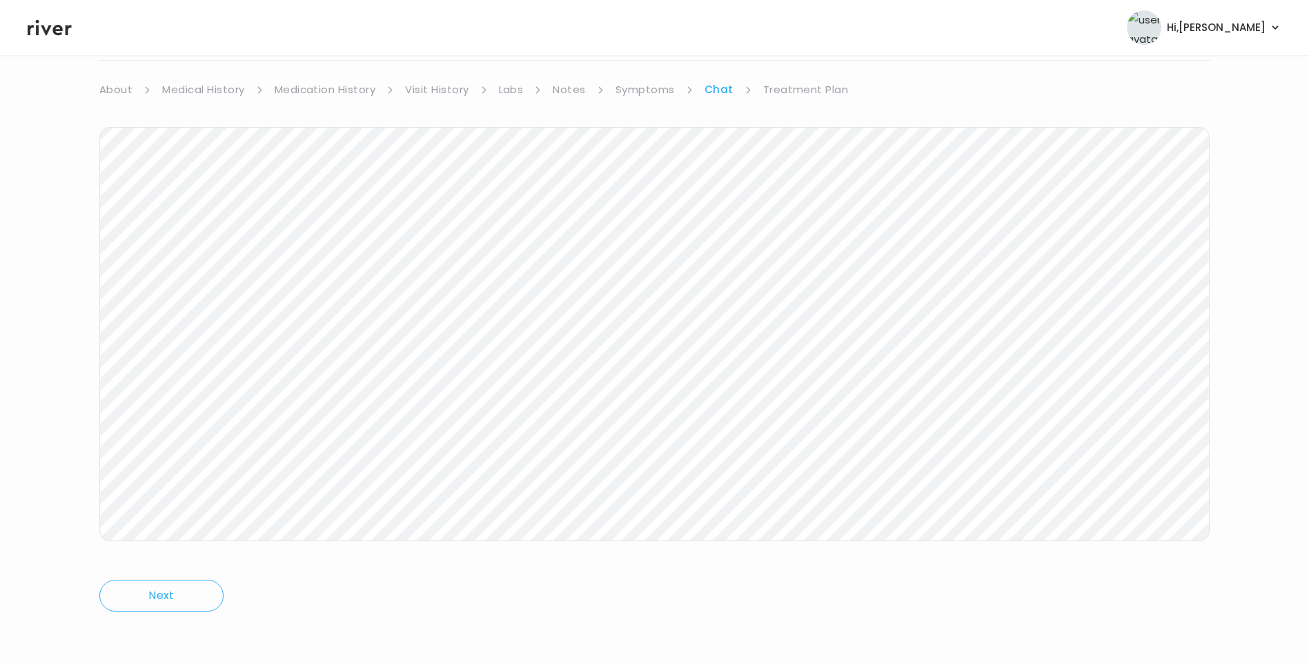
click at [815, 91] on link "Treatment Plan" at bounding box center [806, 89] width 86 height 19
click at [235, 259] on button "Update treatment notes" at bounding box center [174, 259] width 150 height 19
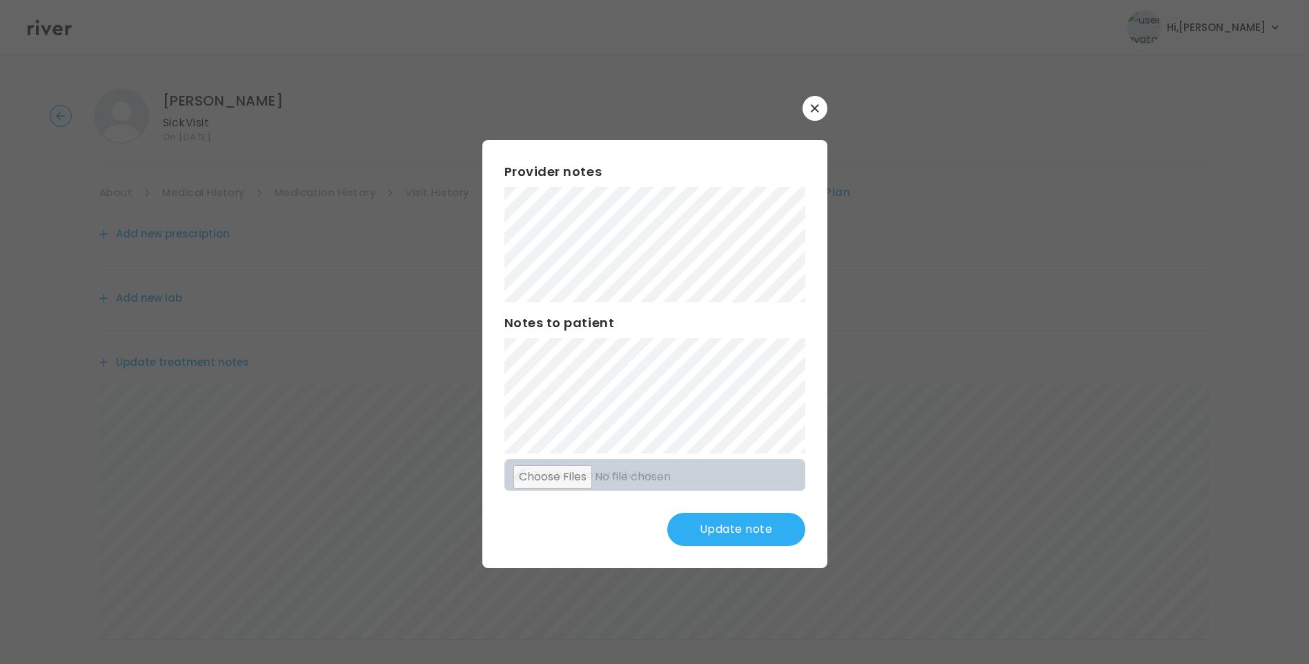
click at [731, 518] on button "Update note" at bounding box center [736, 529] width 138 height 33
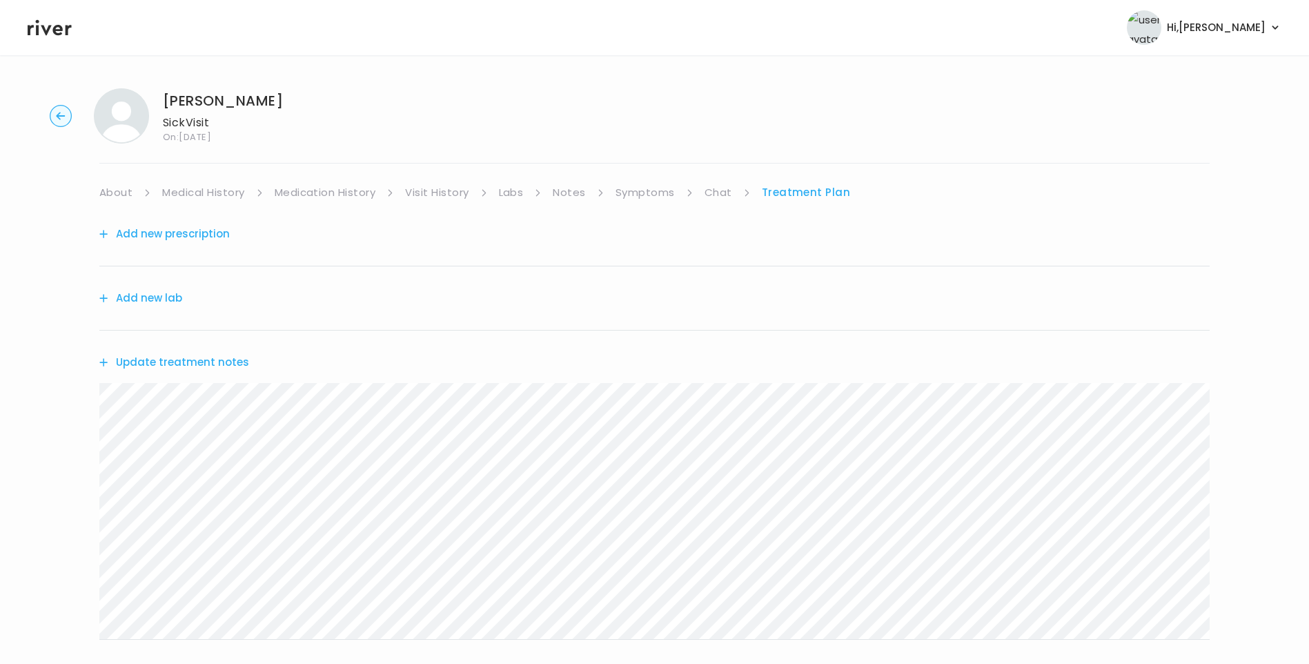
click at [713, 194] on link "Chat" at bounding box center [718, 192] width 28 height 19
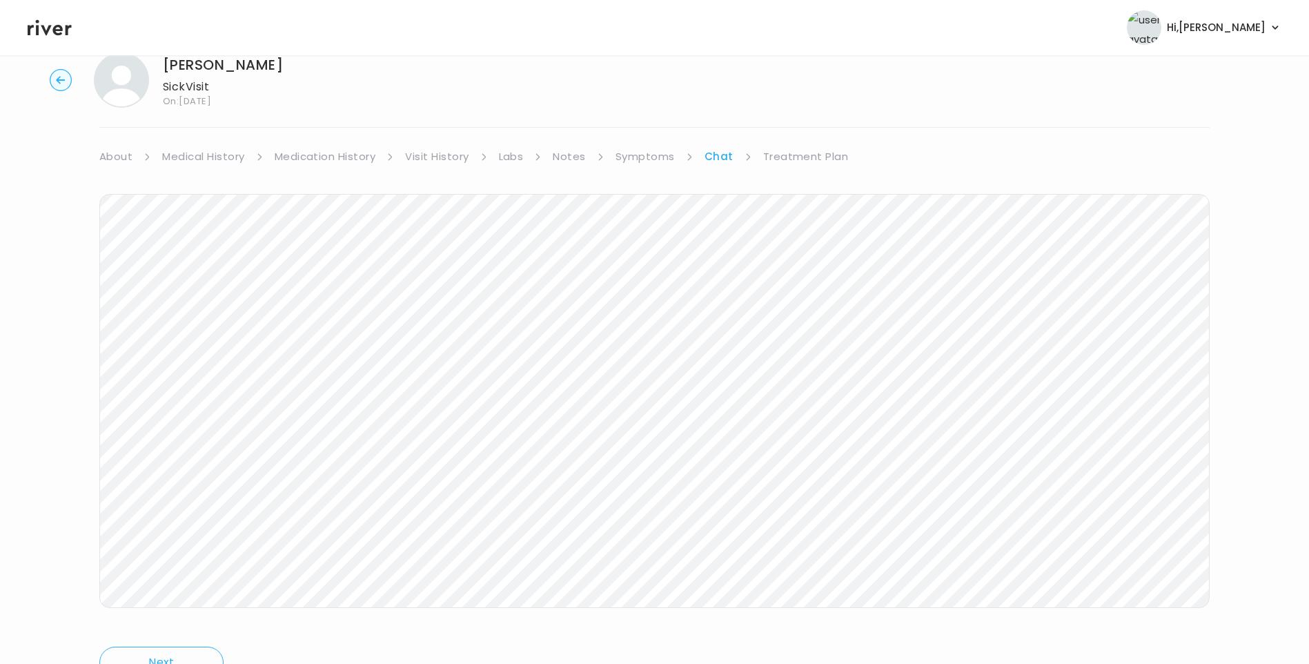
scroll to position [103, 0]
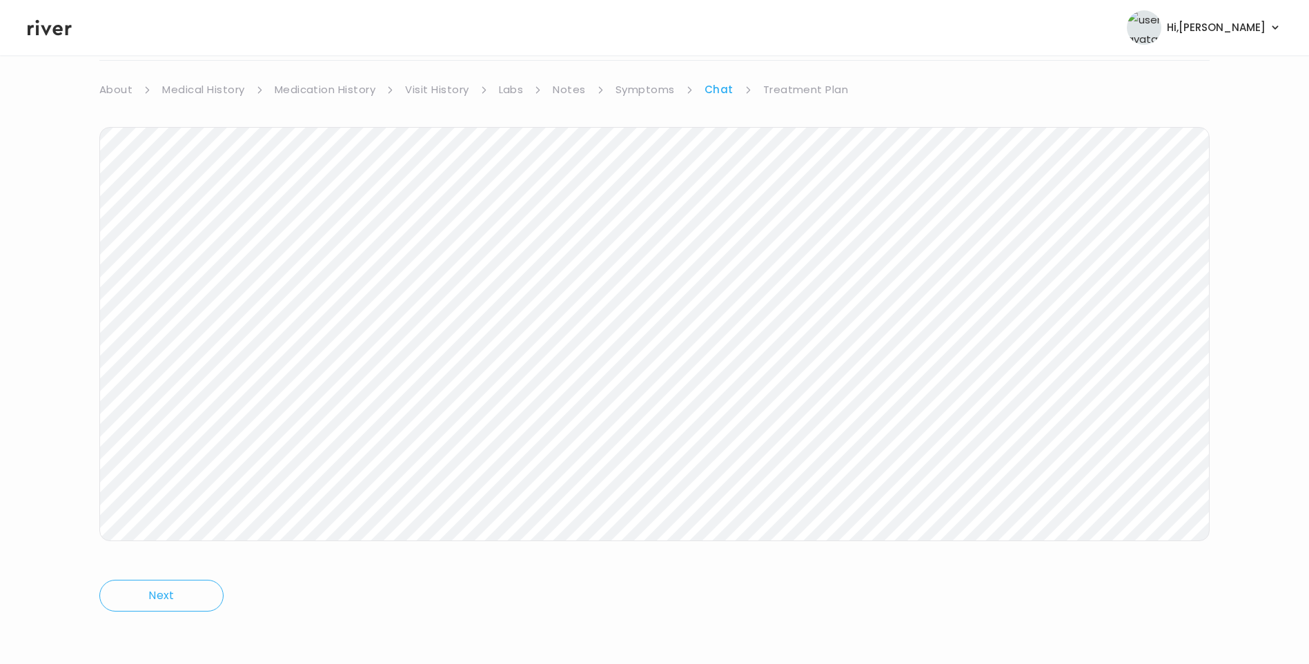
click at [757, 89] on ul "About Medical History Medication History Visit History Labs Notes Symptoms Chat…" at bounding box center [654, 89] width 1110 height 19
click at [787, 92] on link "Treatment Plan" at bounding box center [806, 89] width 86 height 19
click at [202, 133] on button "Add new prescription" at bounding box center [164, 130] width 130 height 19
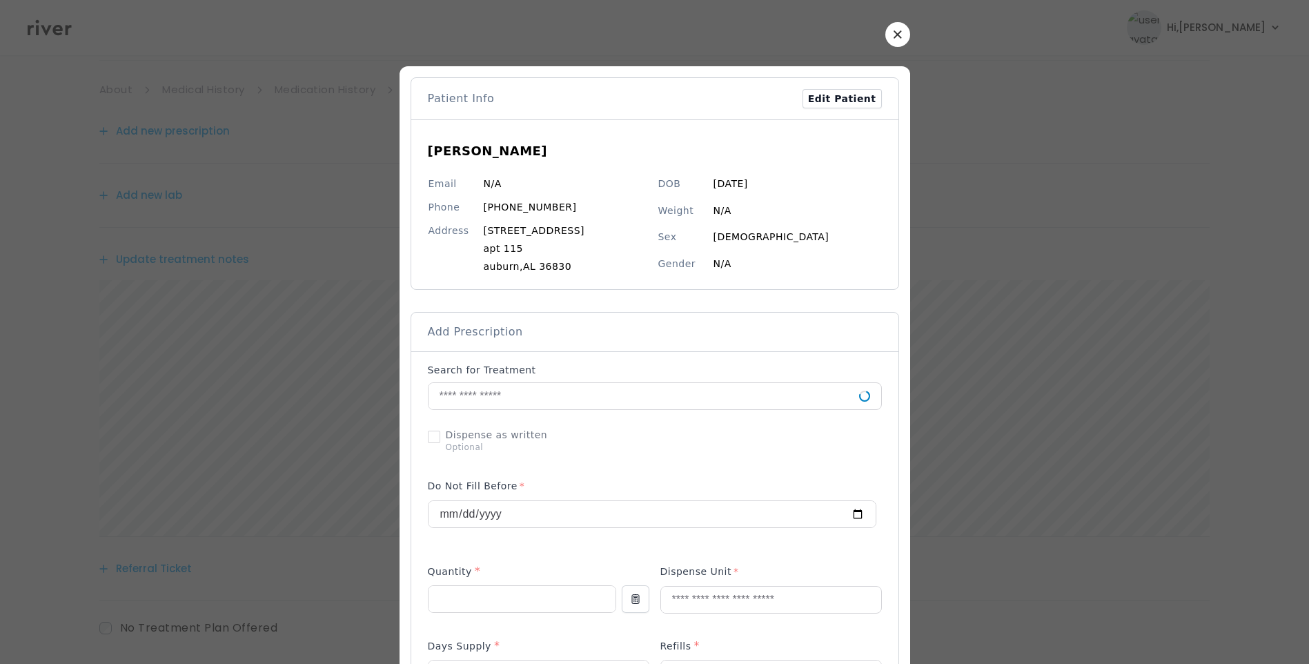
scroll to position [170, 0]
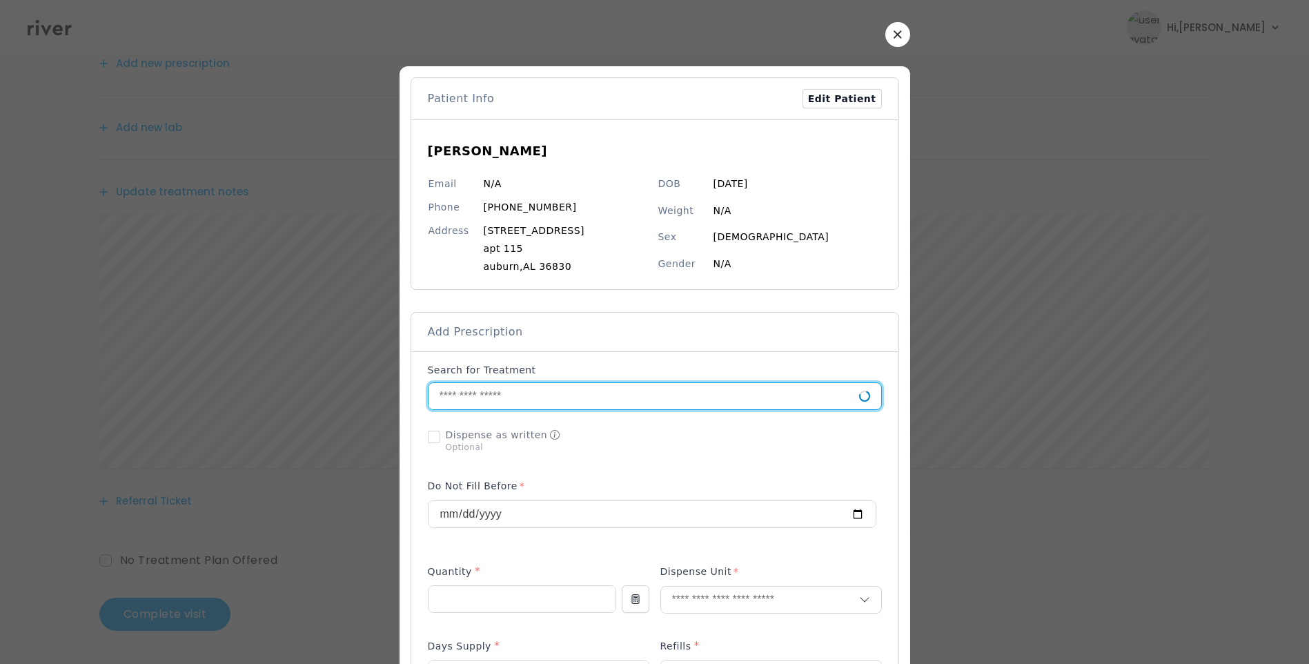
click at [493, 399] on input "text" at bounding box center [643, 396] width 430 height 26
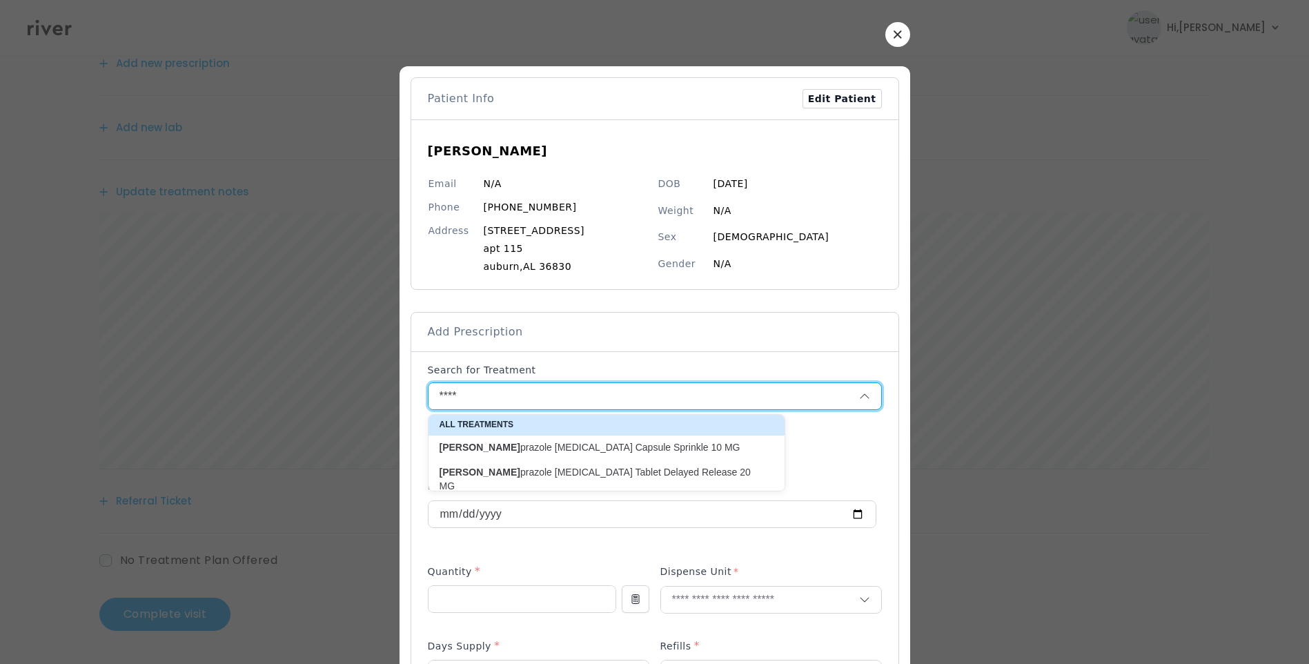
click at [651, 471] on p "RABE prazole Sodium Oral Tablet Delayed Release 20 MG" at bounding box center [597, 479] width 317 height 27
type input "**********"
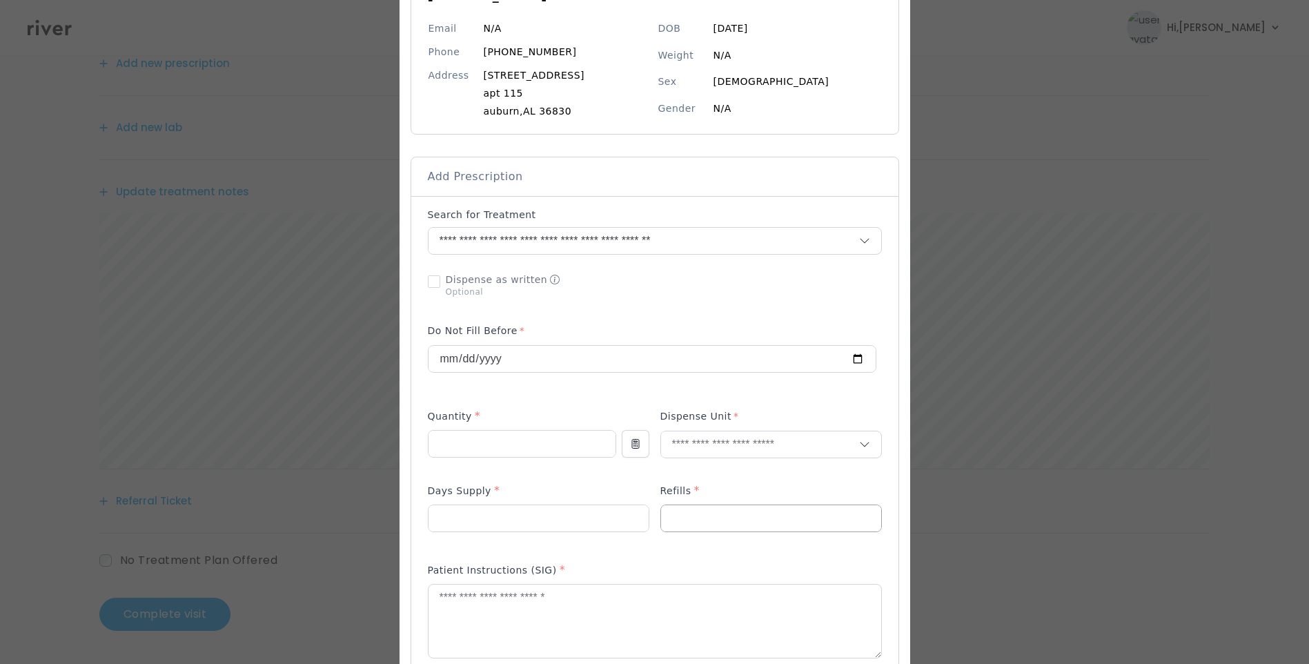
scroll to position [207, 0]
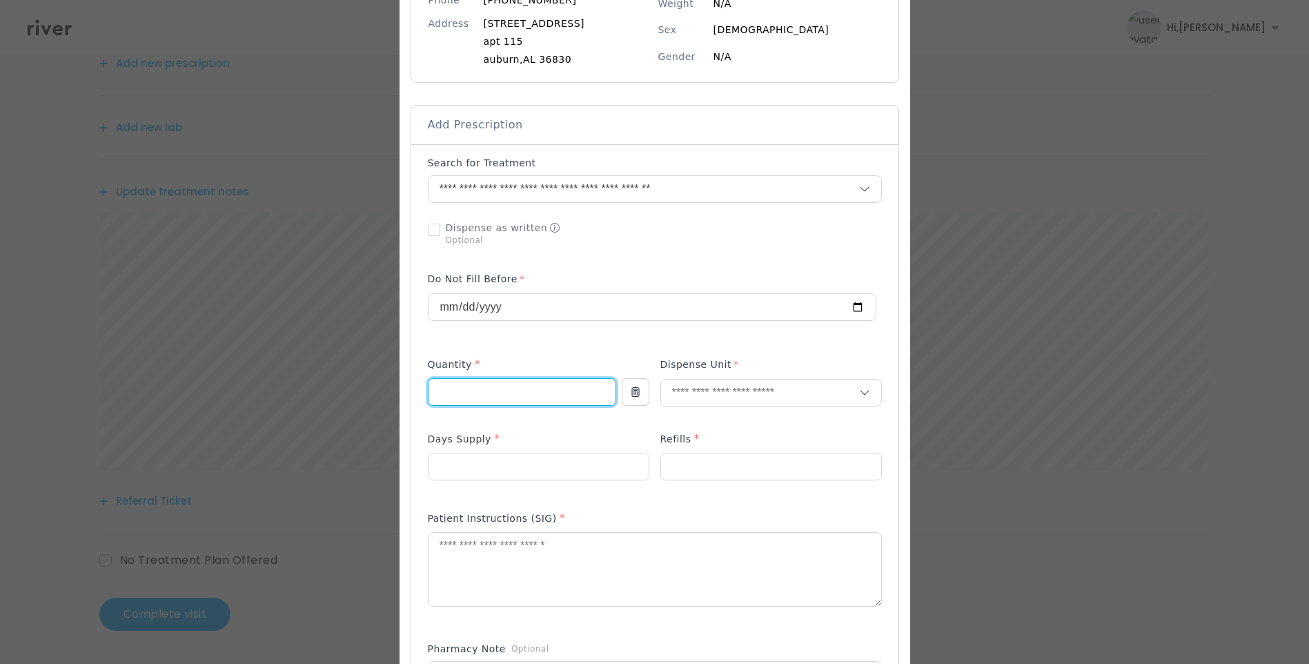
click at [517, 393] on input "number" at bounding box center [521, 392] width 187 height 26
type input "**"
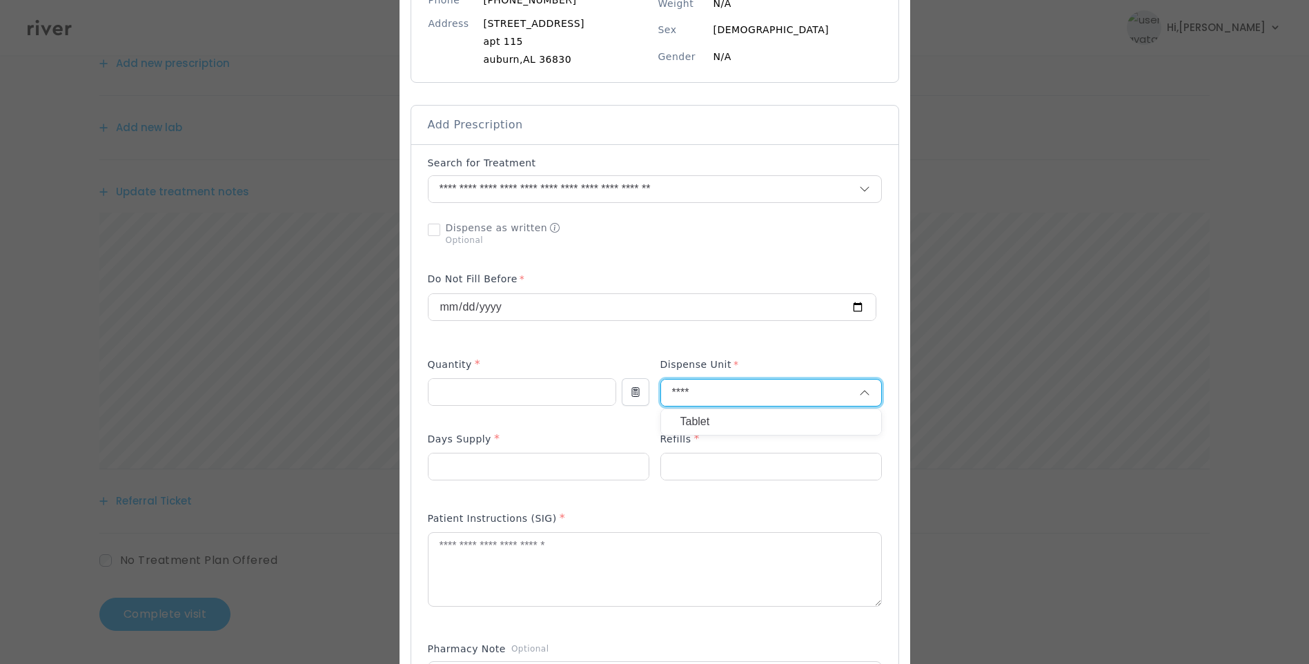
type input "****"
click at [712, 428] on p "Tablet" at bounding box center [770, 422] width 181 height 20
click at [697, 459] on input "number" at bounding box center [771, 466] width 220 height 26
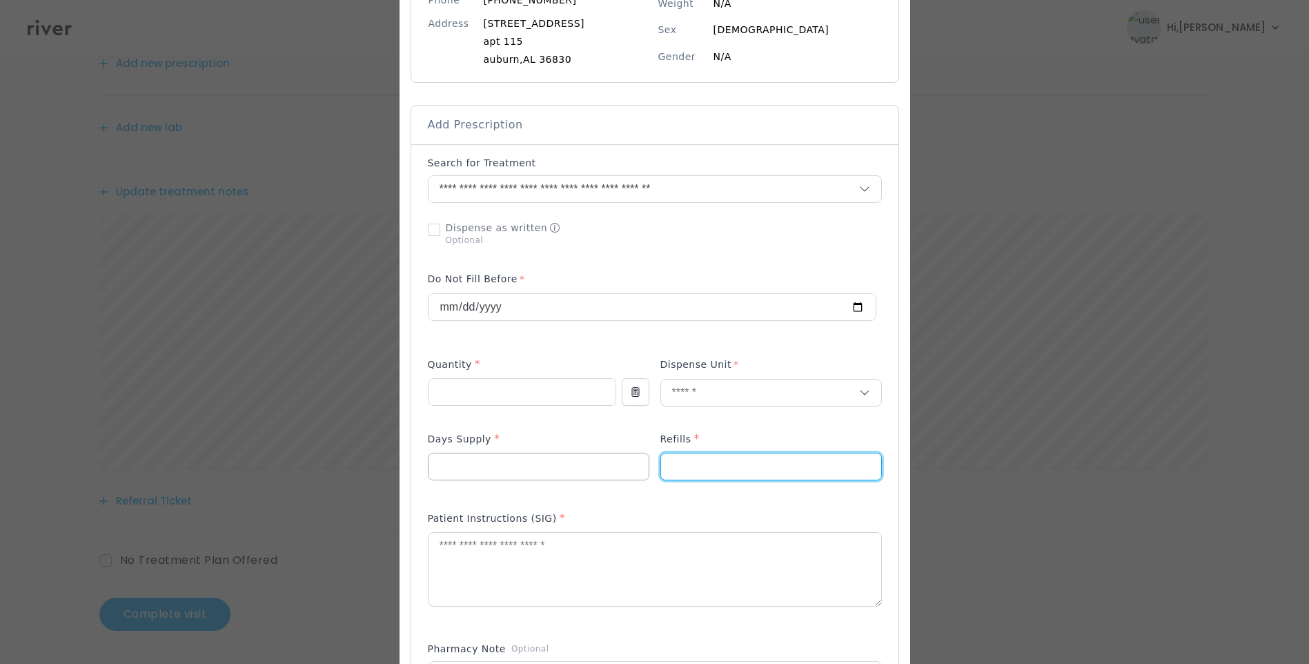
type input "*"
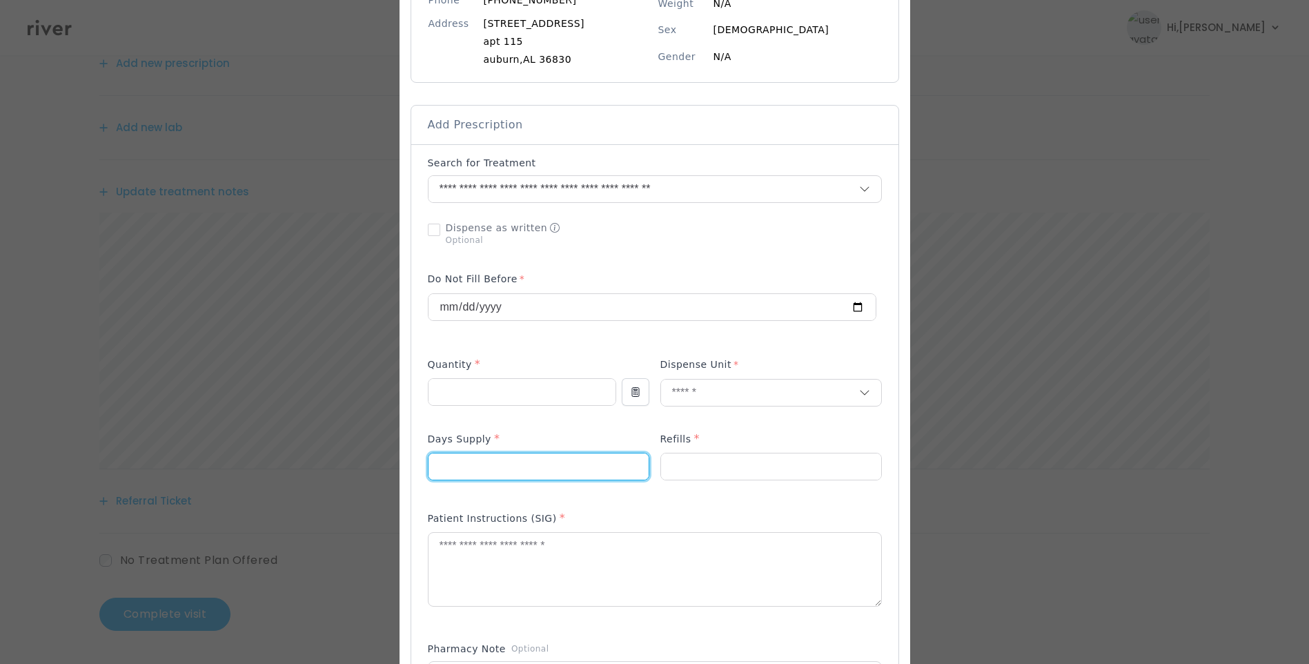
click at [556, 470] on input "number" at bounding box center [538, 466] width 220 height 26
type input "**"
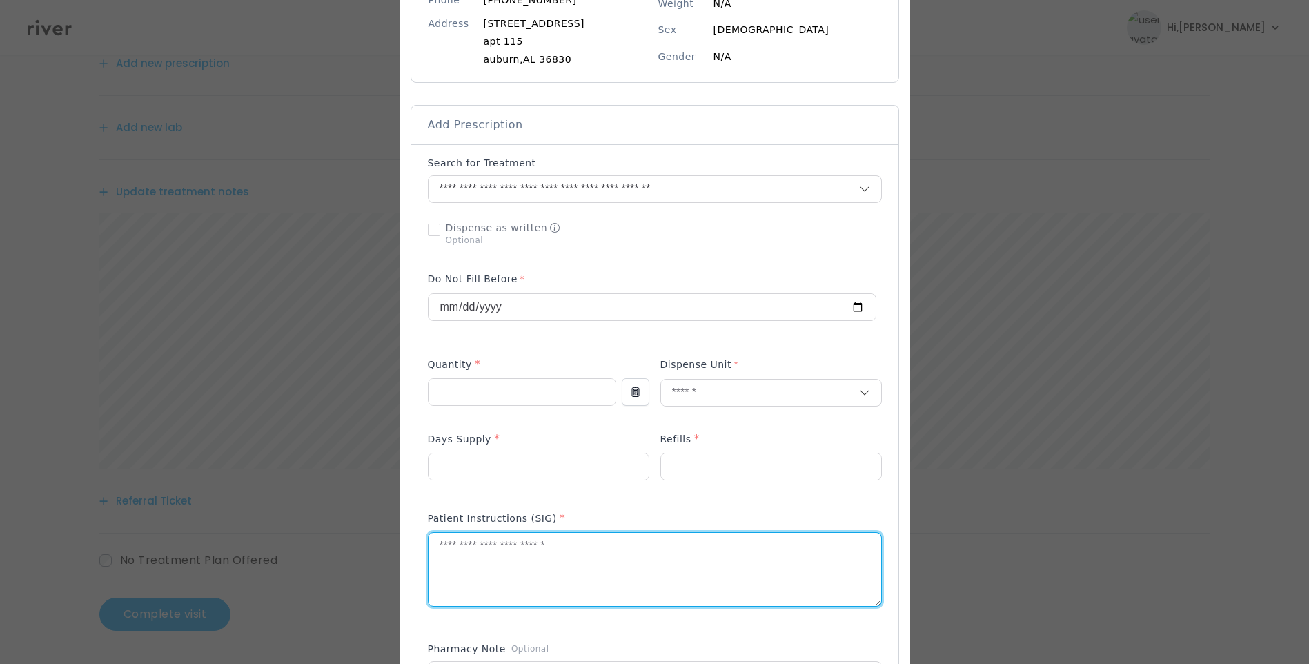
click at [523, 562] on textarea at bounding box center [654, 569] width 453 height 73
click at [655, 548] on textarea "**********" at bounding box center [654, 569] width 453 height 73
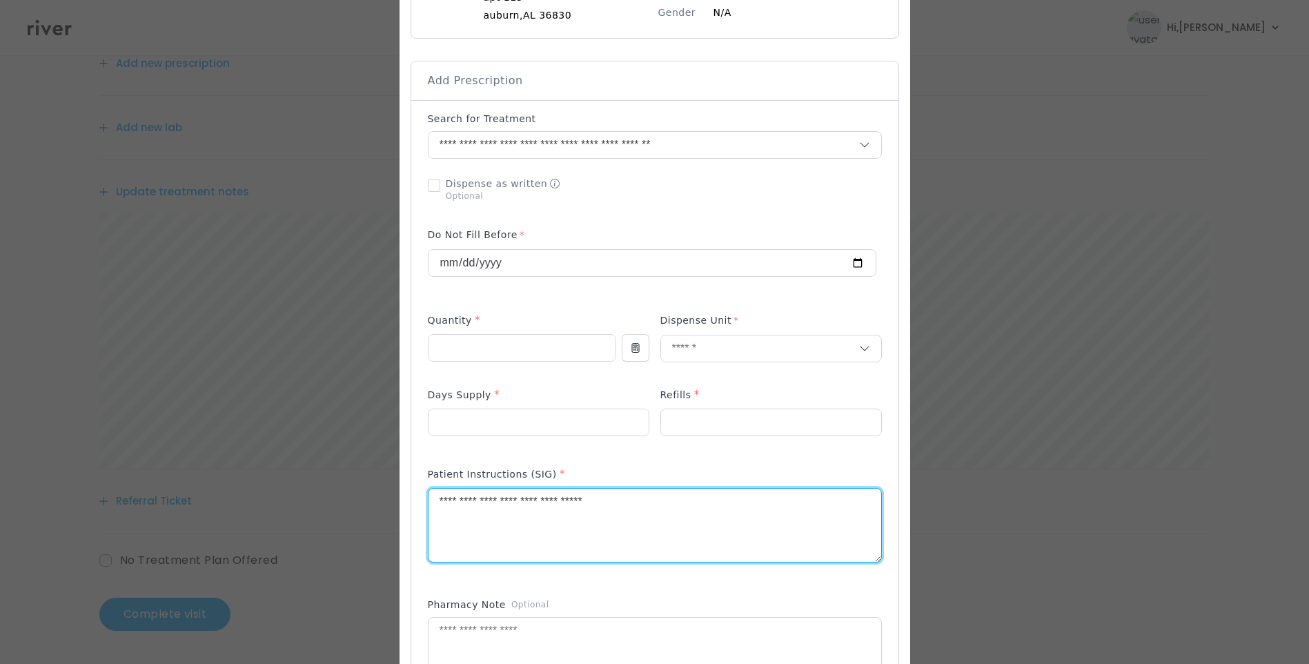
scroll to position [276, 0]
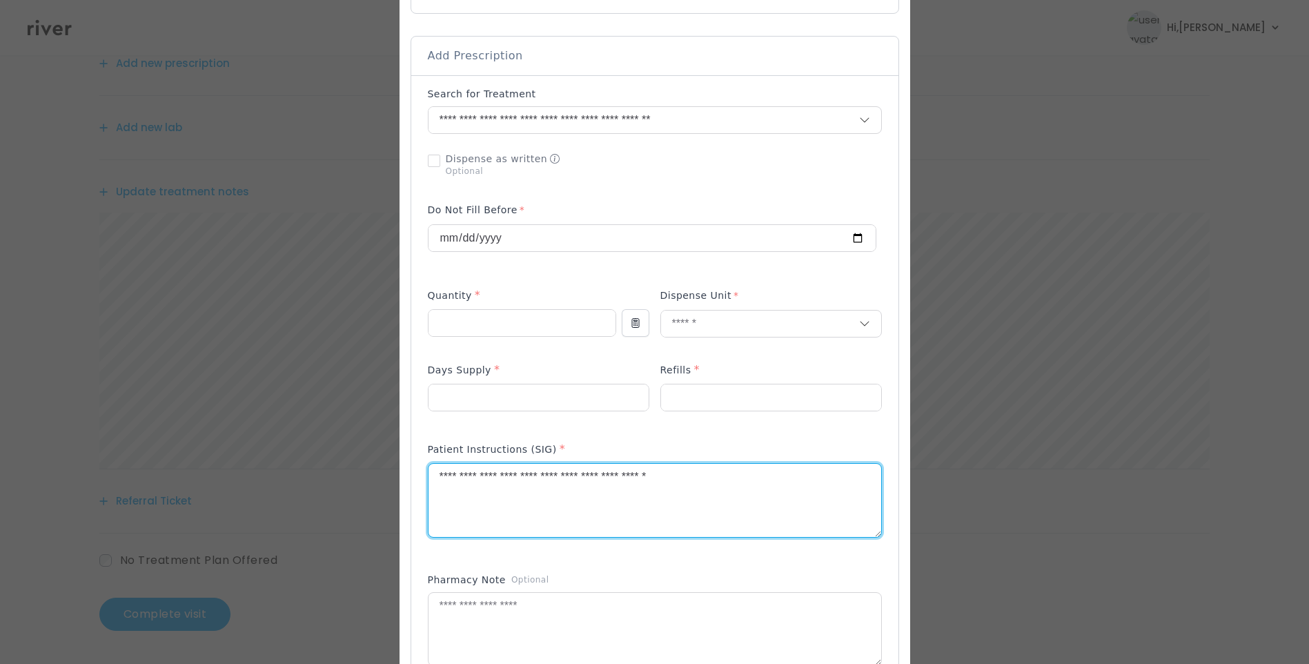
click at [693, 472] on textarea "**********" at bounding box center [654, 500] width 453 height 73
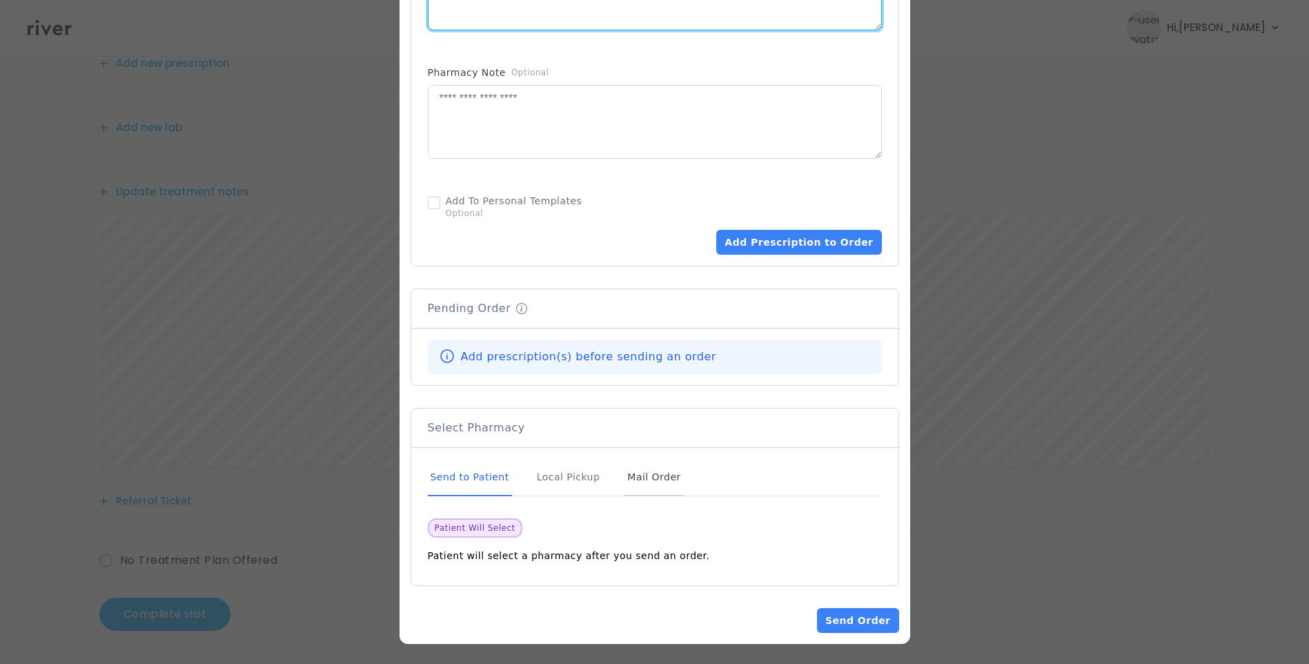
scroll to position [785, 0]
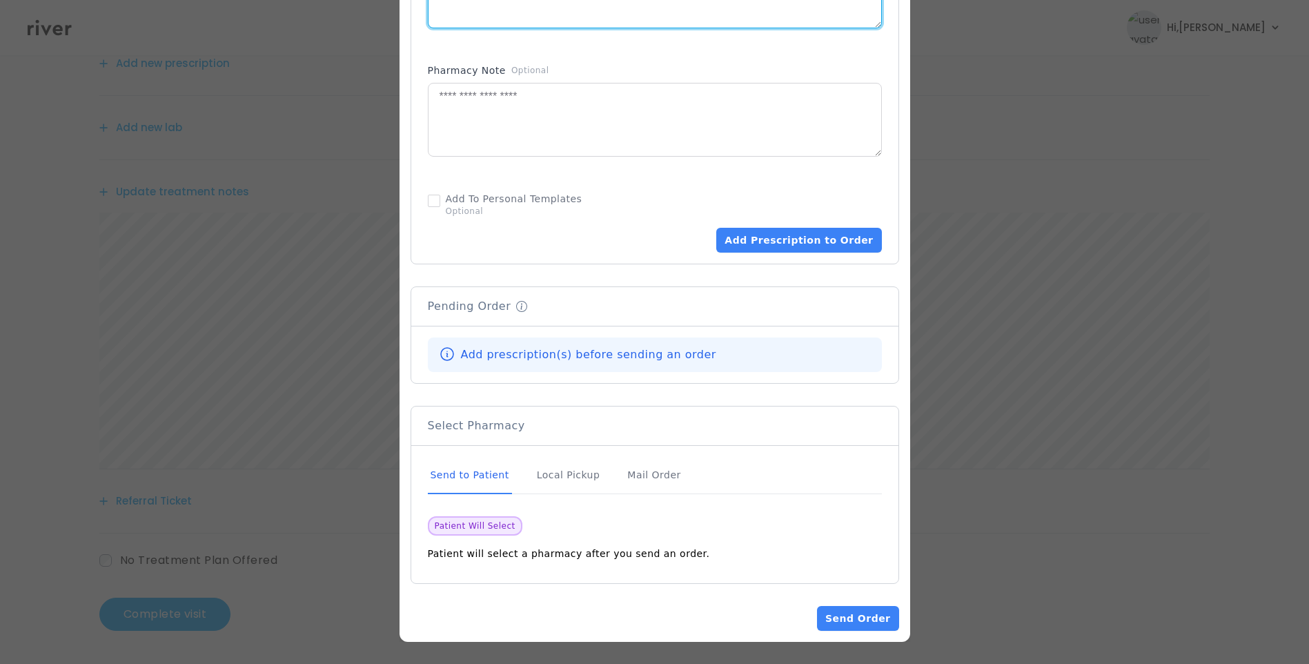
type textarea "**********"
click at [483, 475] on div "Send to Patient" at bounding box center [470, 475] width 84 height 37
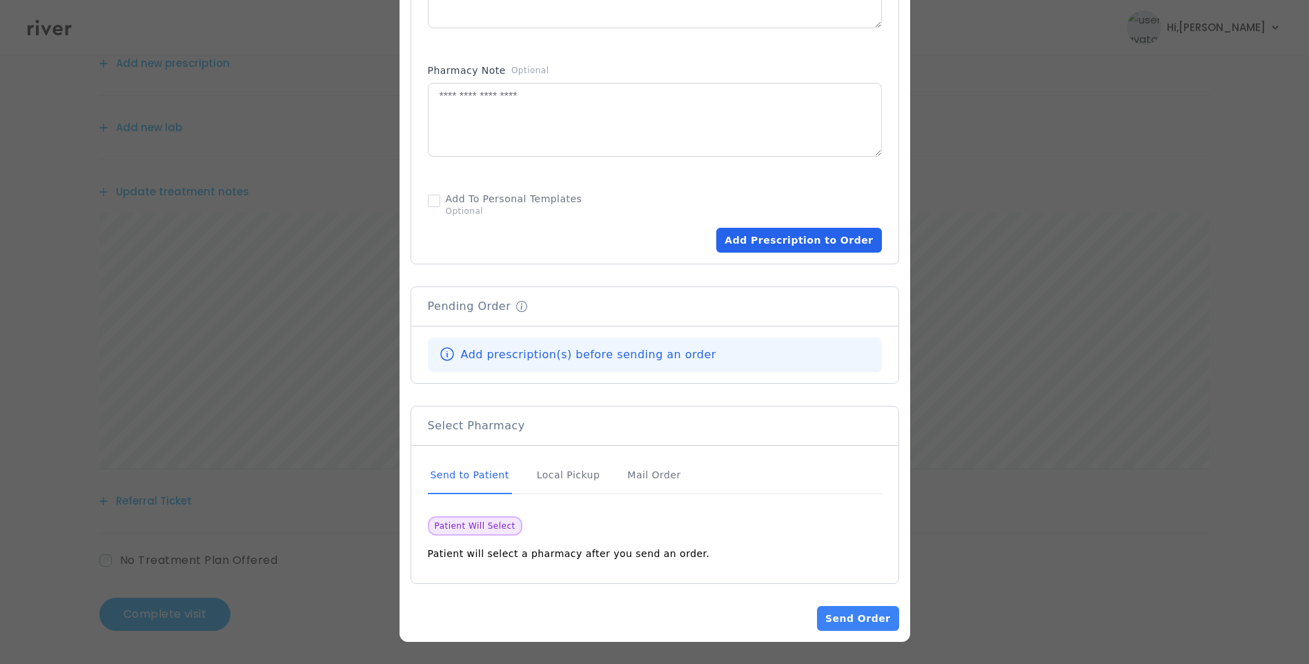
click at [825, 240] on button "Add Prescription to Order" at bounding box center [798, 240] width 165 height 25
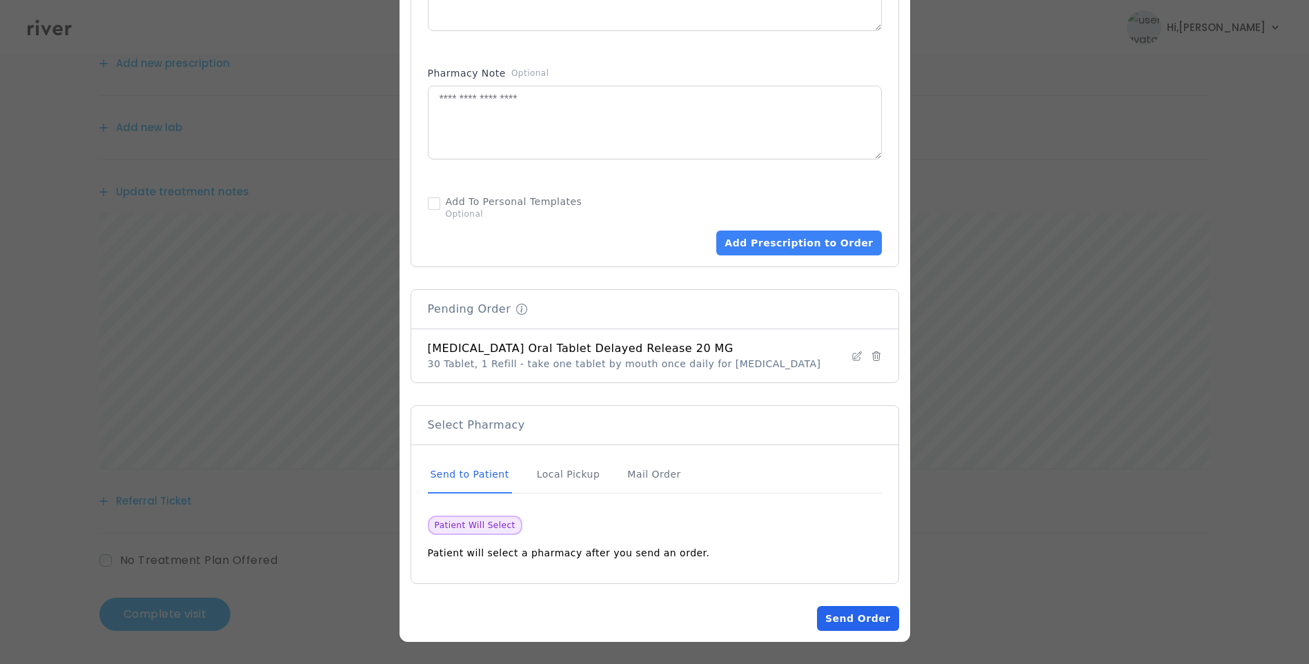
click at [870, 621] on button "Send Order" at bounding box center [857, 618] width 81 height 25
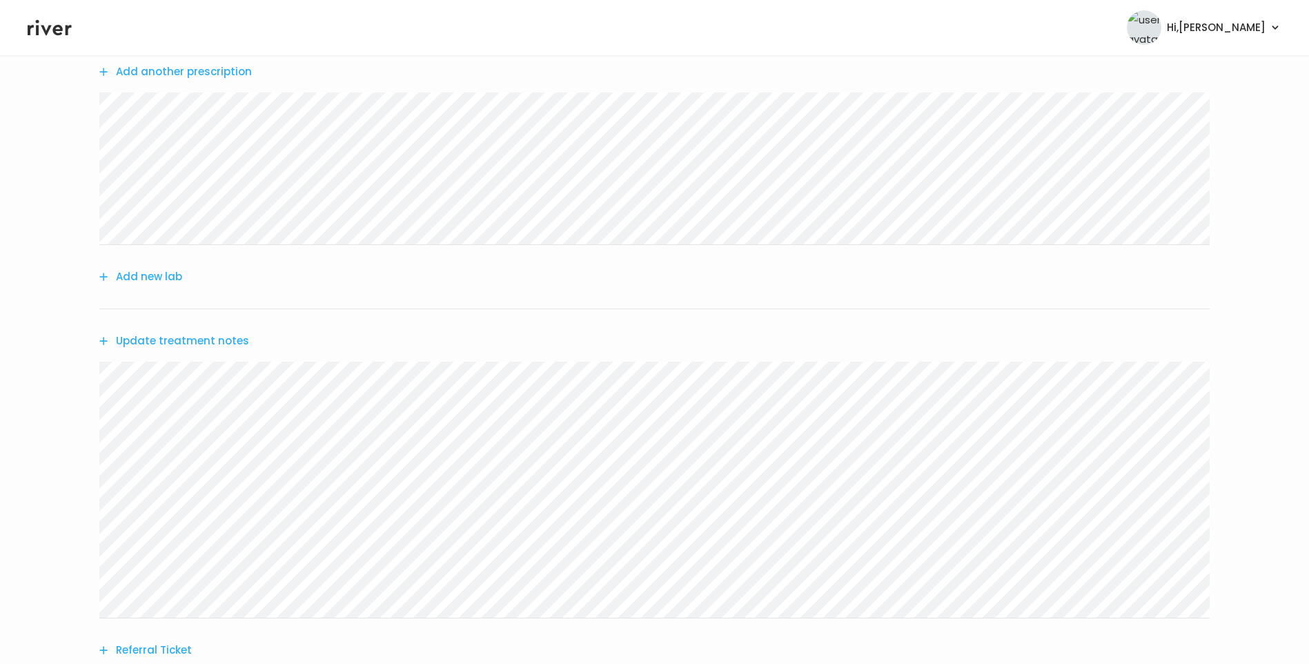
scroll to position [138, 0]
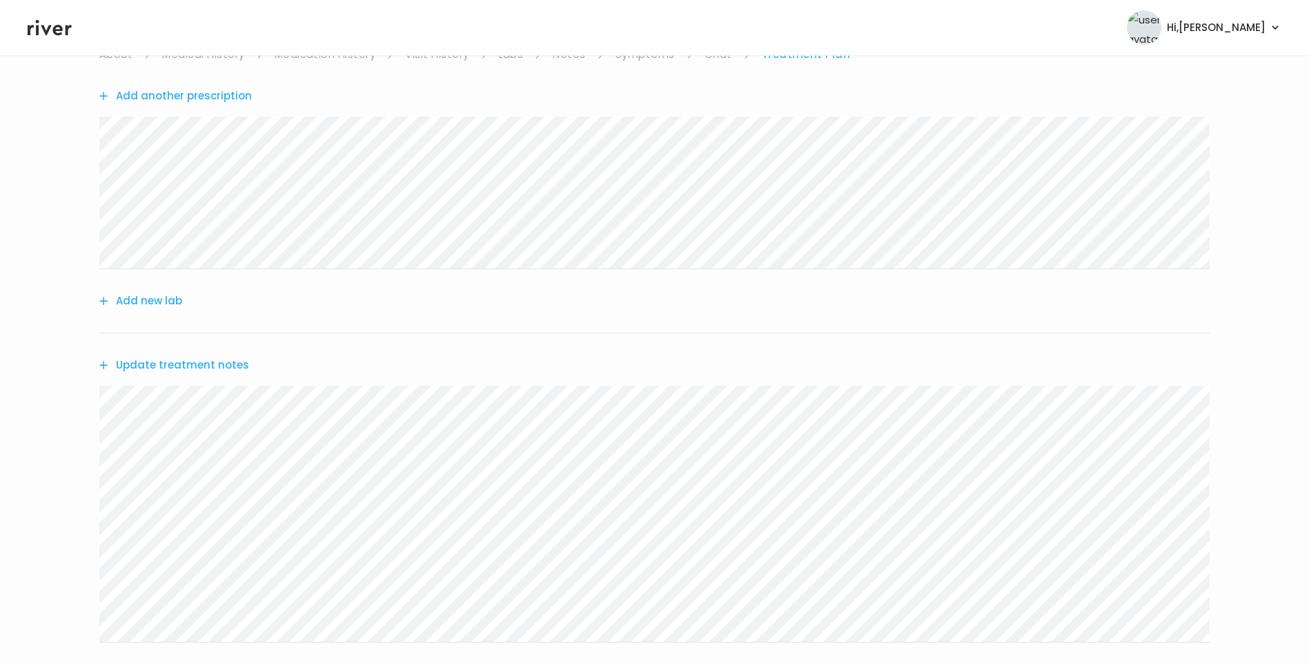
drag, startPoint x: 217, startPoint y: 355, endPoint x: 219, endPoint y: 362, distance: 8.1
click at [219, 362] on div "Update treatment notes" at bounding box center [654, 364] width 1110 height 63
click at [224, 365] on button "Update treatment notes" at bounding box center [174, 364] width 150 height 19
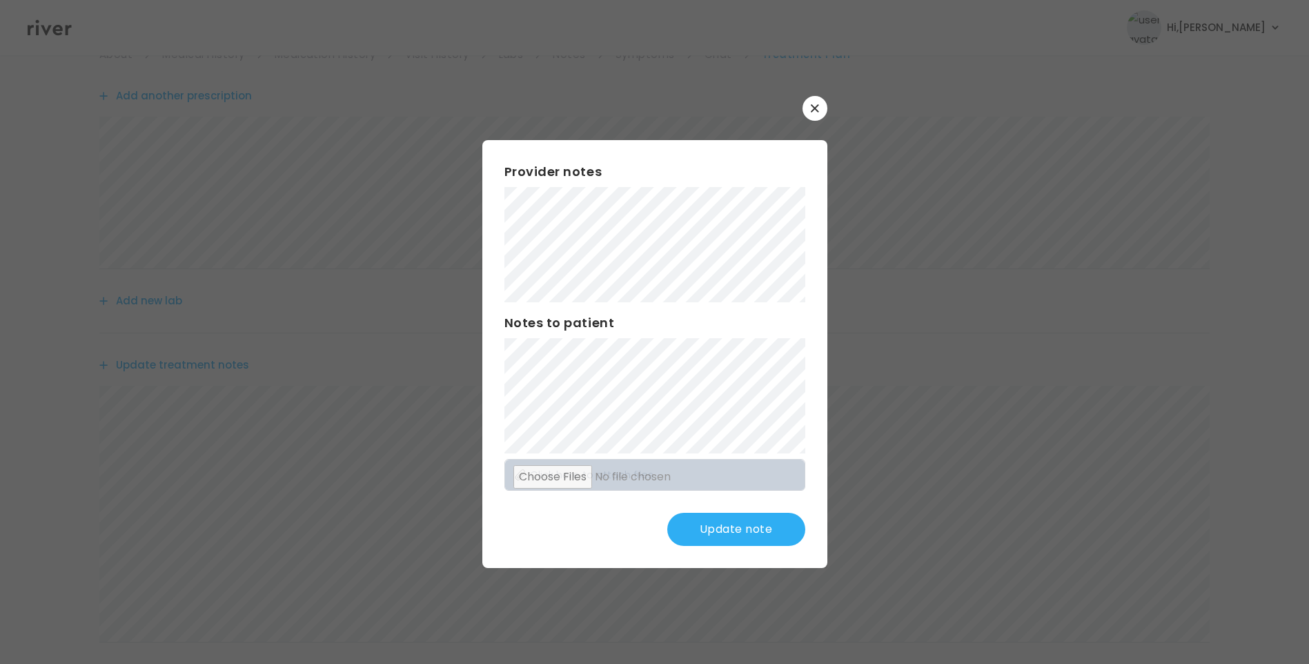
click at [744, 535] on button "Update note" at bounding box center [736, 529] width 138 height 33
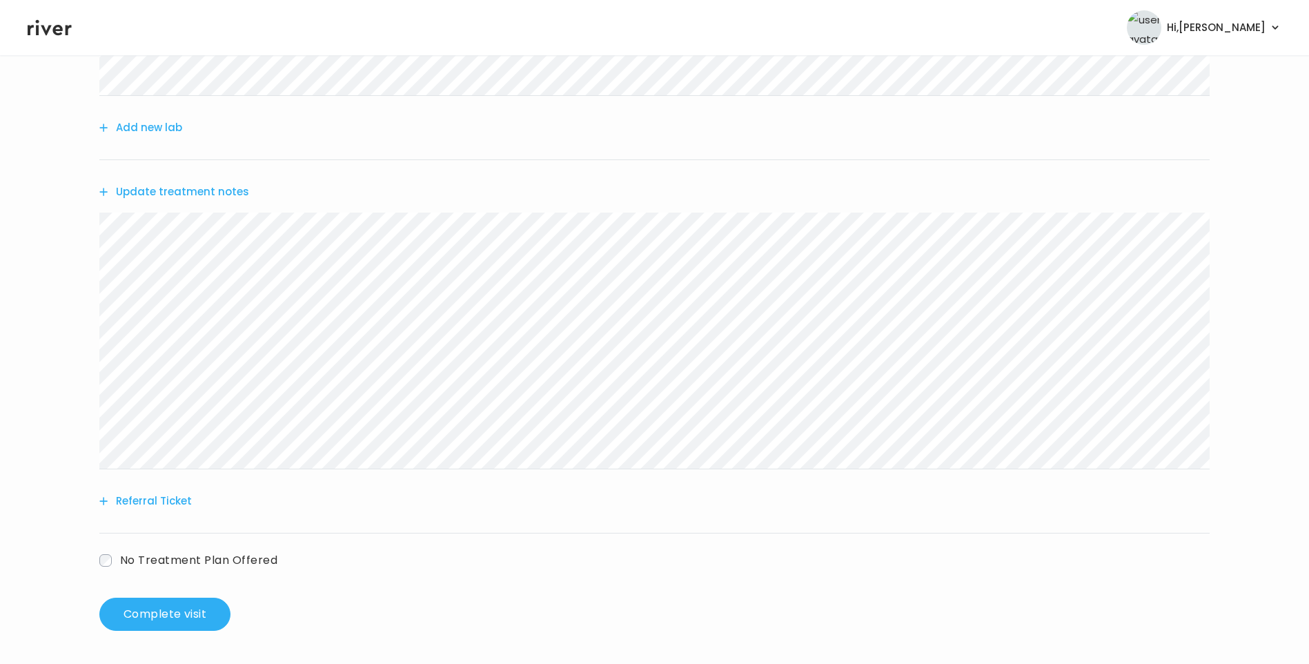
scroll to position [0, 0]
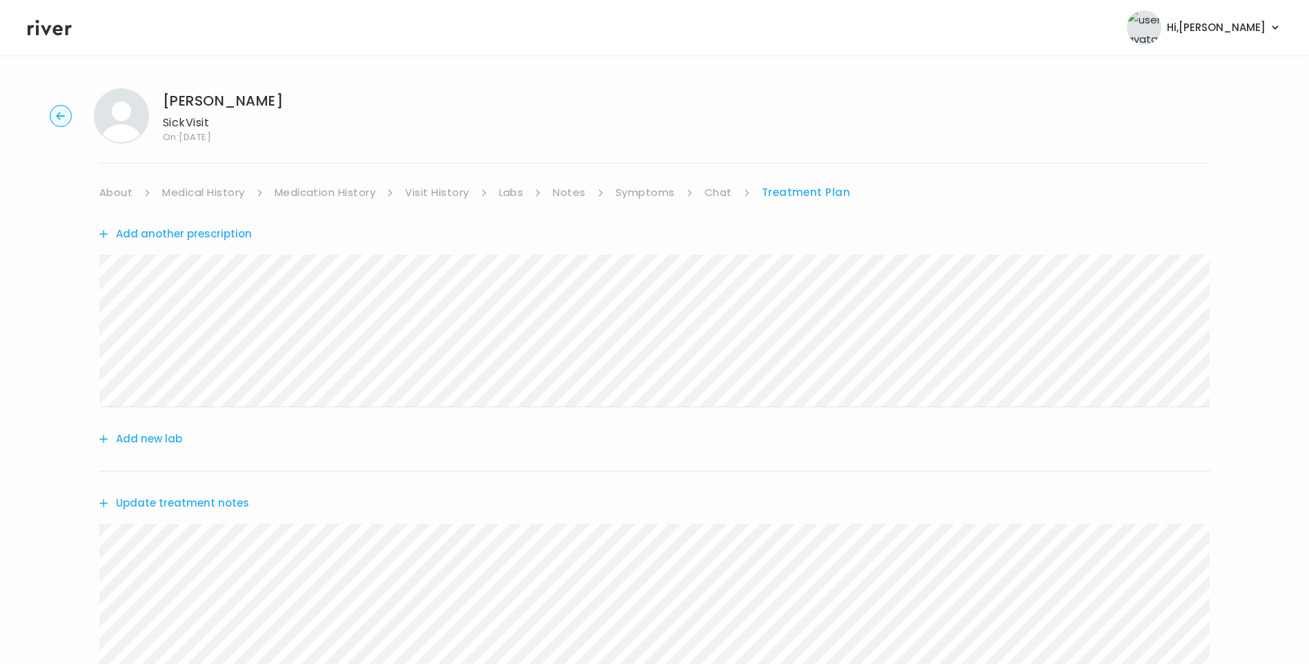
click at [717, 191] on link "Chat" at bounding box center [718, 192] width 28 height 19
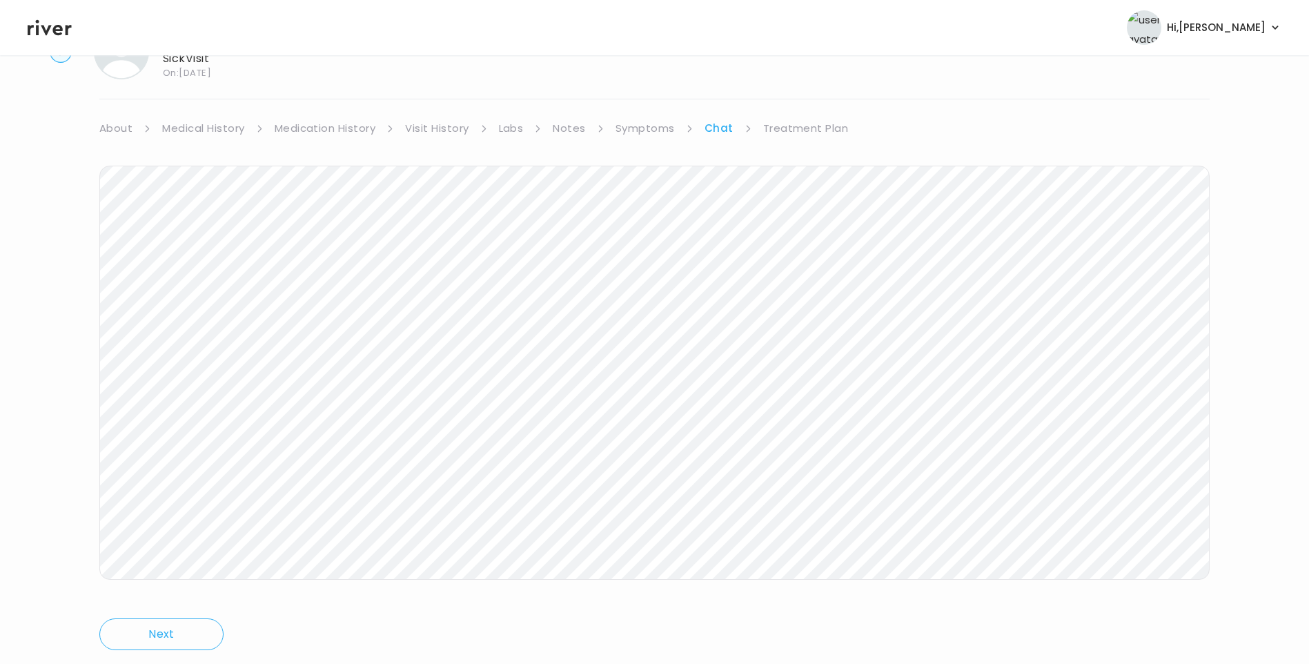
scroll to position [103, 0]
click at [822, 92] on link "Treatment Plan" at bounding box center [806, 89] width 86 height 19
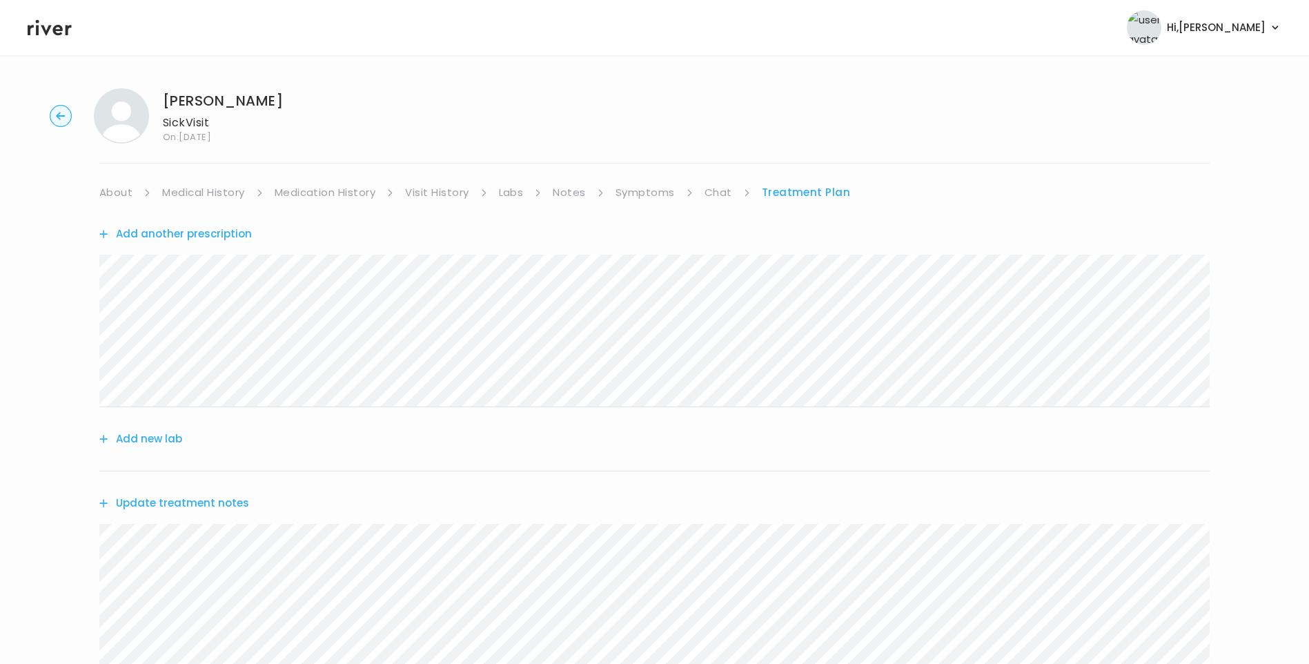
click at [119, 191] on link "About" at bounding box center [115, 192] width 33 height 19
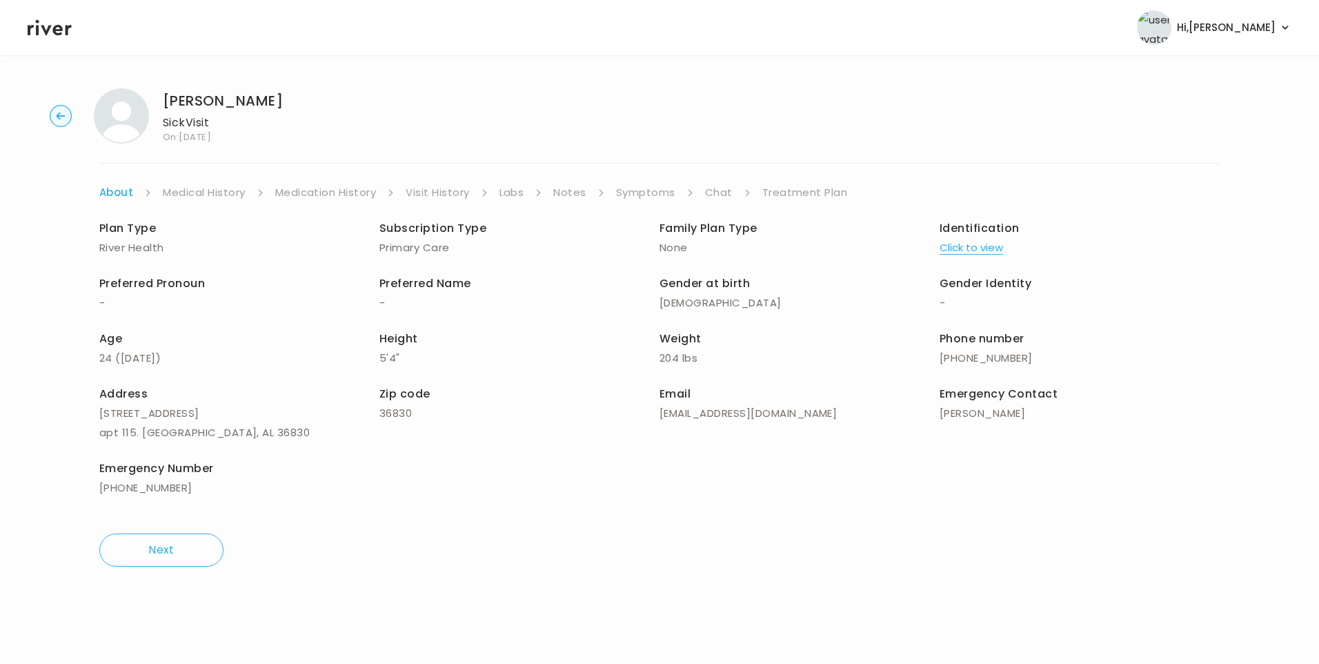
click at [788, 189] on link "Treatment Plan" at bounding box center [805, 192] width 86 height 19
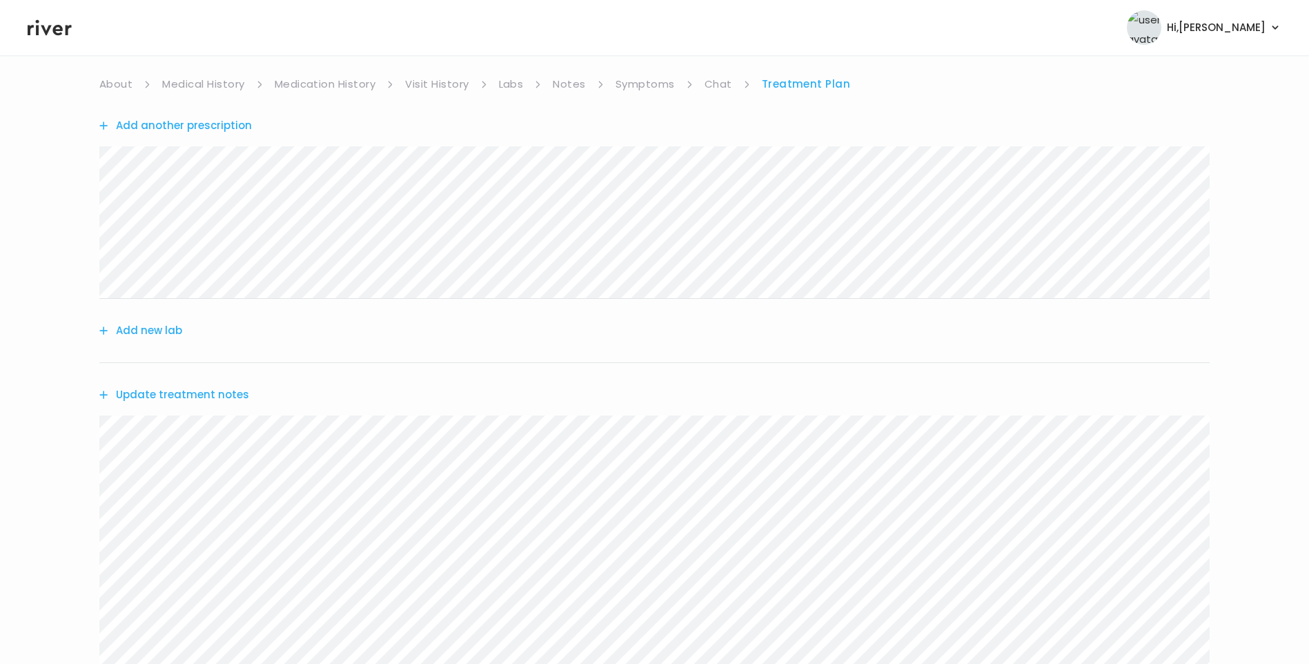
scroll to position [311, 0]
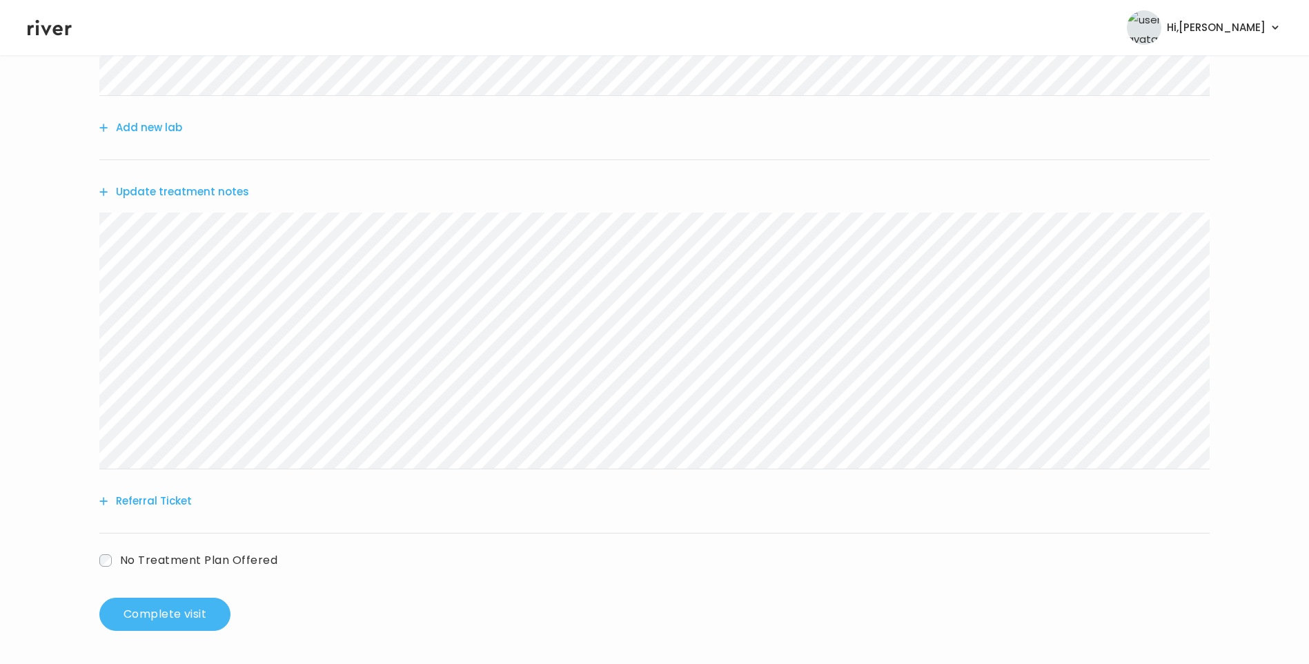
click at [175, 615] on button "Complete visit" at bounding box center [164, 613] width 131 height 33
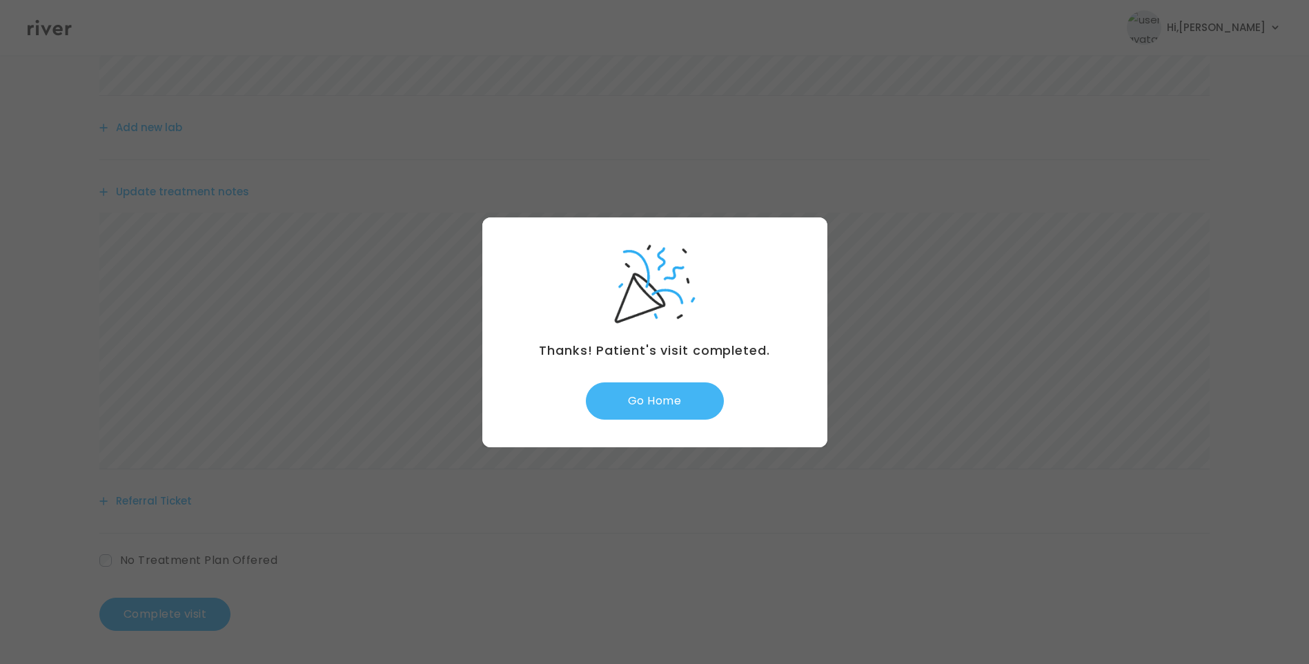
click at [670, 405] on button "Go Home" at bounding box center [655, 400] width 138 height 37
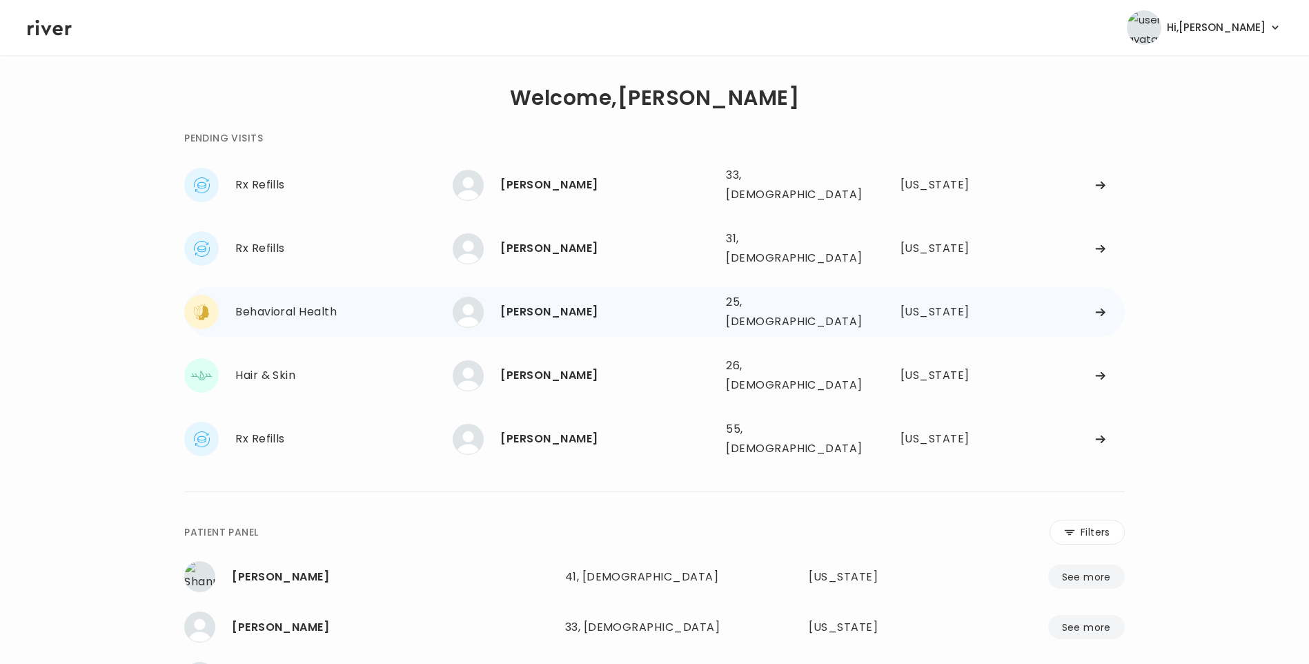
click at [569, 302] on div "[PERSON_NAME]" at bounding box center [607, 311] width 215 height 19
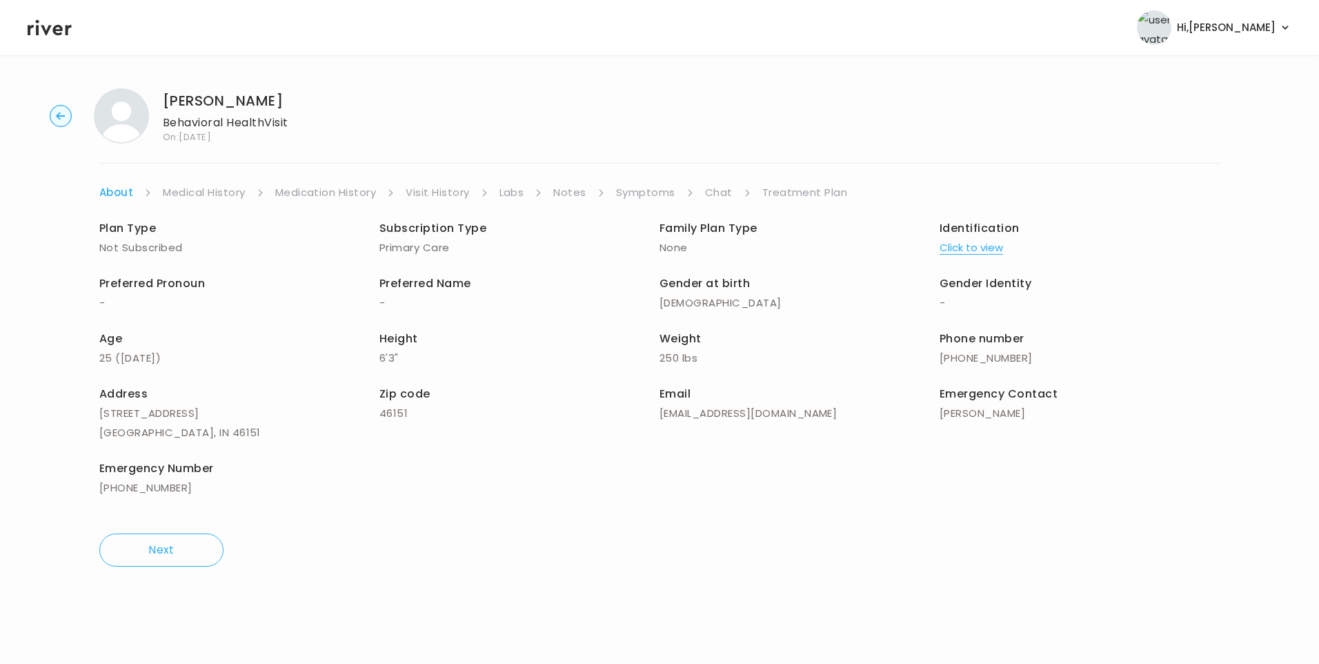
click at [714, 194] on link "Chat" at bounding box center [719, 192] width 28 height 19
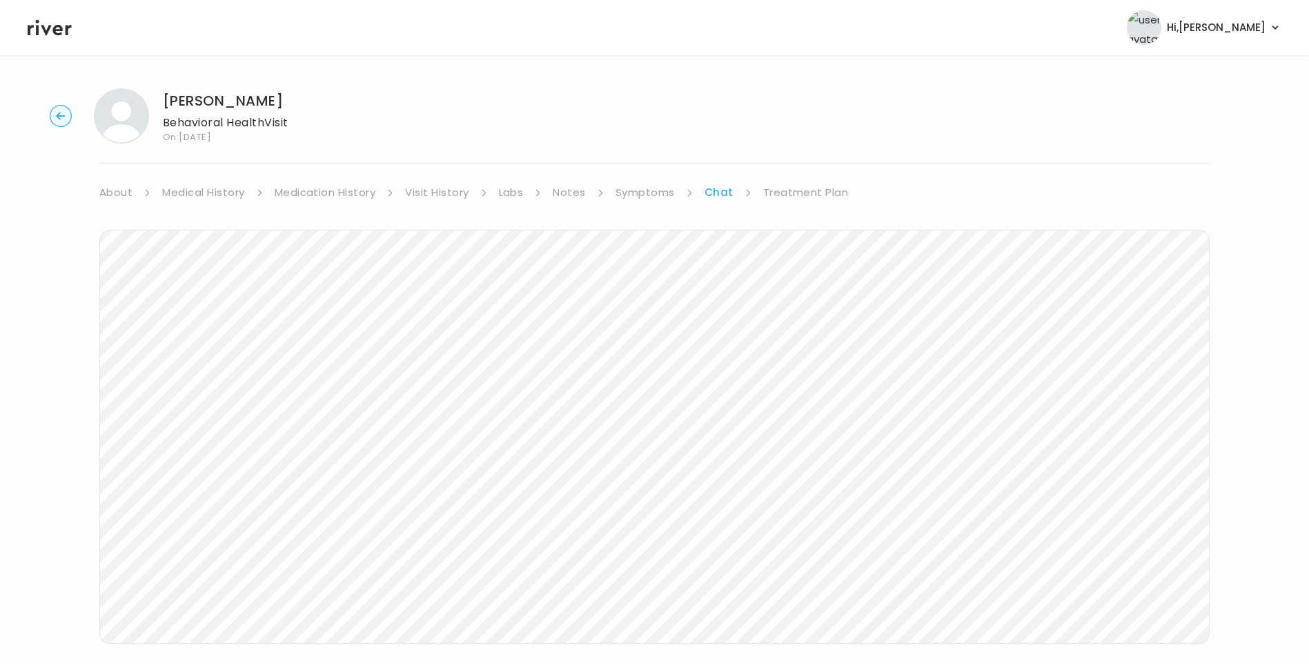
scroll to position [103, 0]
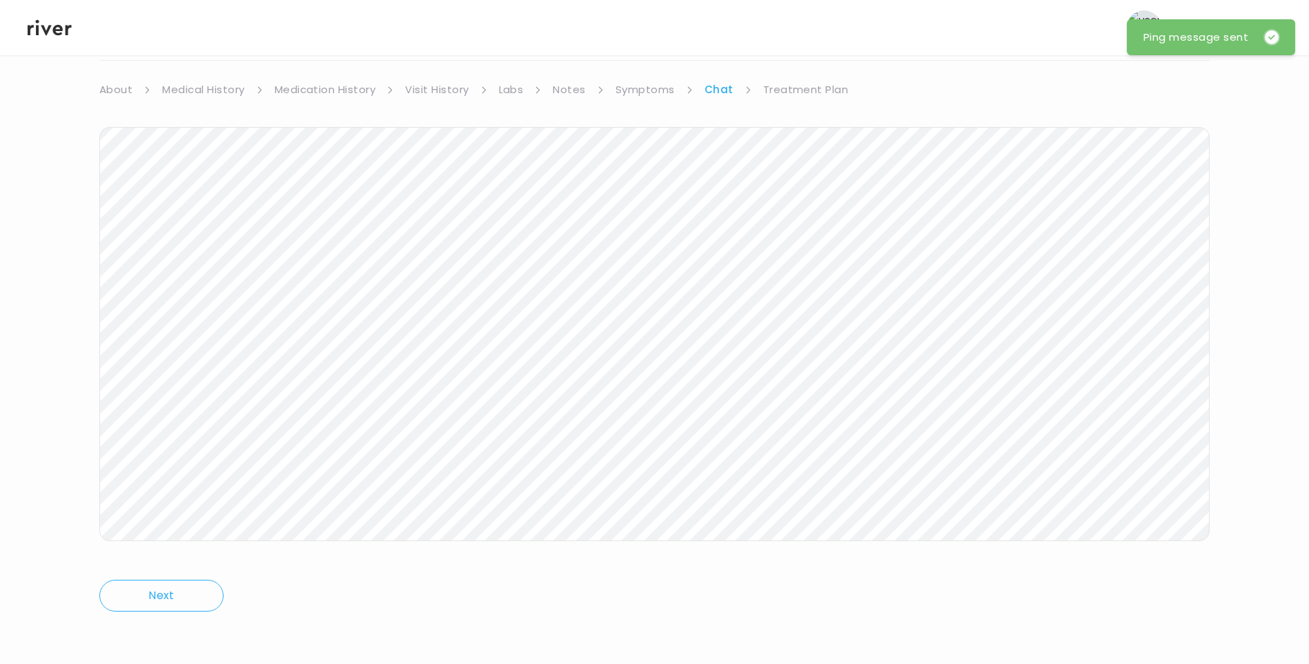
click at [56, 28] on icon at bounding box center [50, 28] width 44 height 16
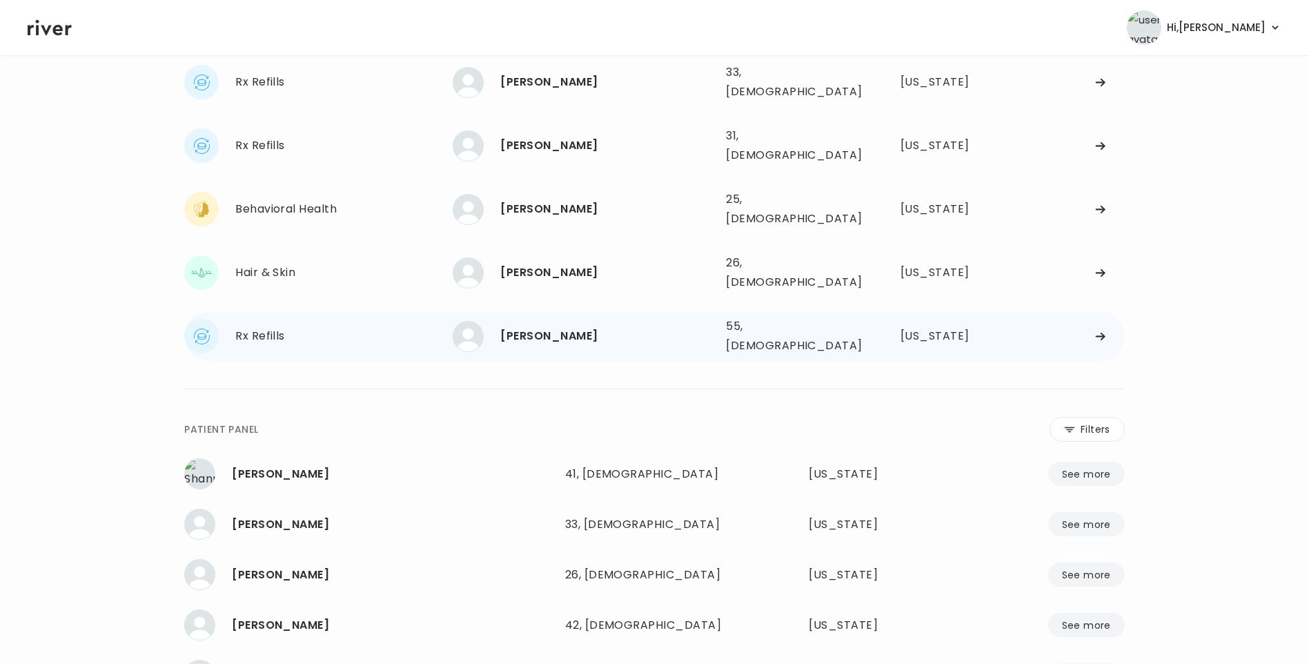
click at [537, 326] on div "[PERSON_NAME]" at bounding box center [607, 335] width 215 height 19
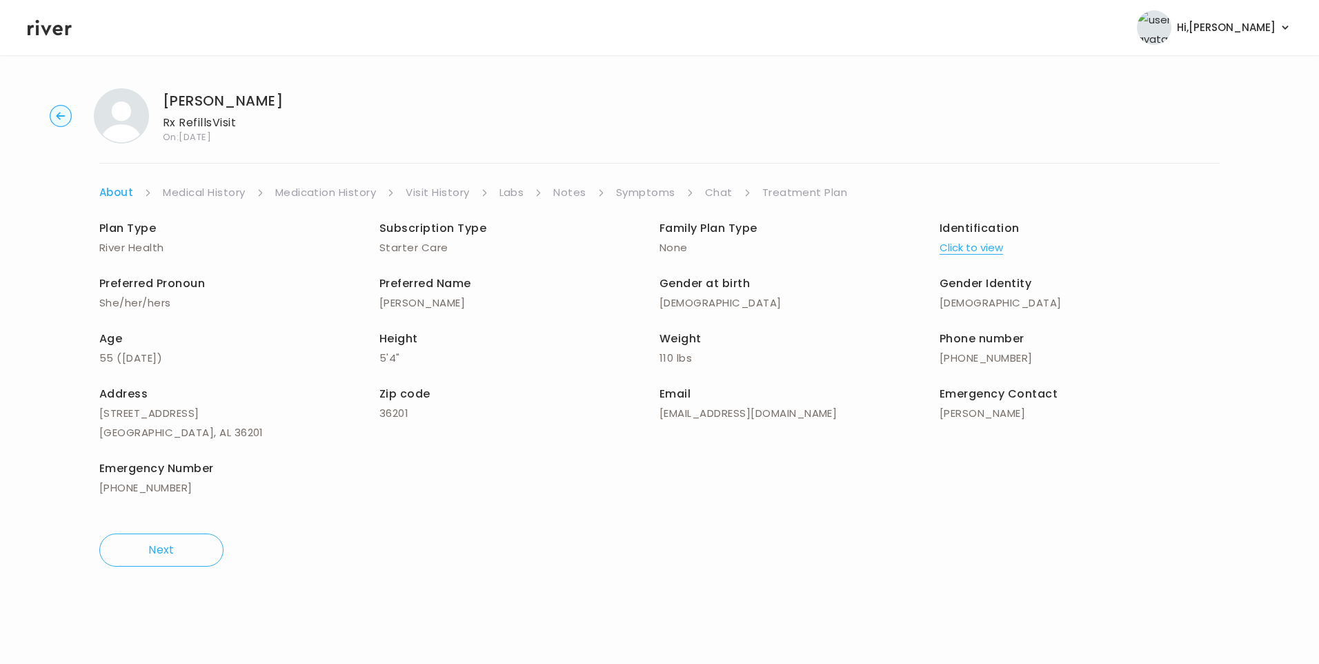
click at [722, 192] on link "Chat" at bounding box center [719, 192] width 28 height 19
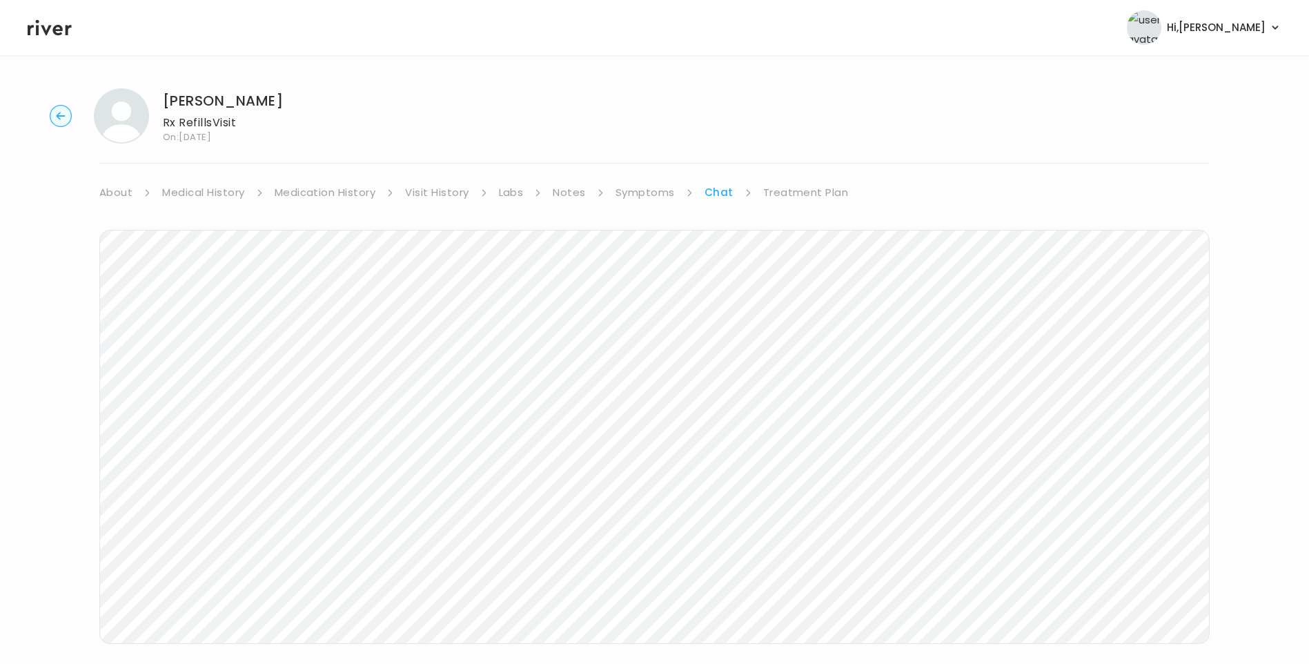
click at [46, 30] on icon at bounding box center [50, 28] width 44 height 16
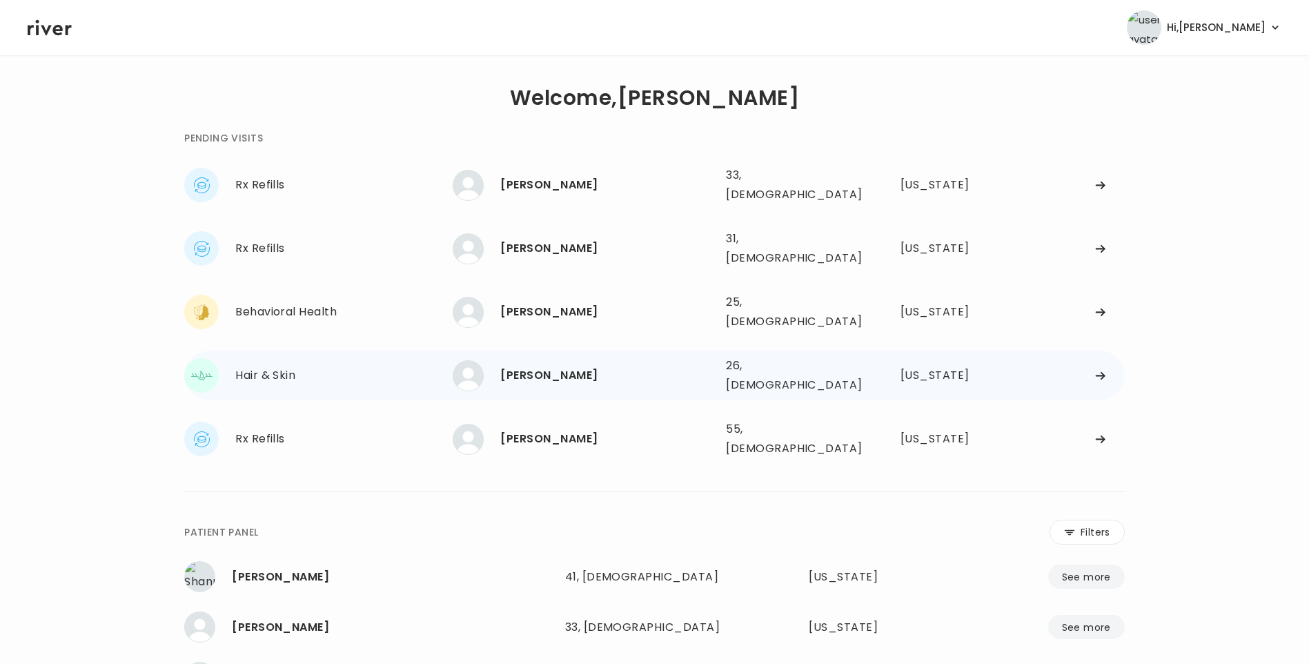
click at [548, 366] on div "[PERSON_NAME]" at bounding box center [607, 375] width 215 height 19
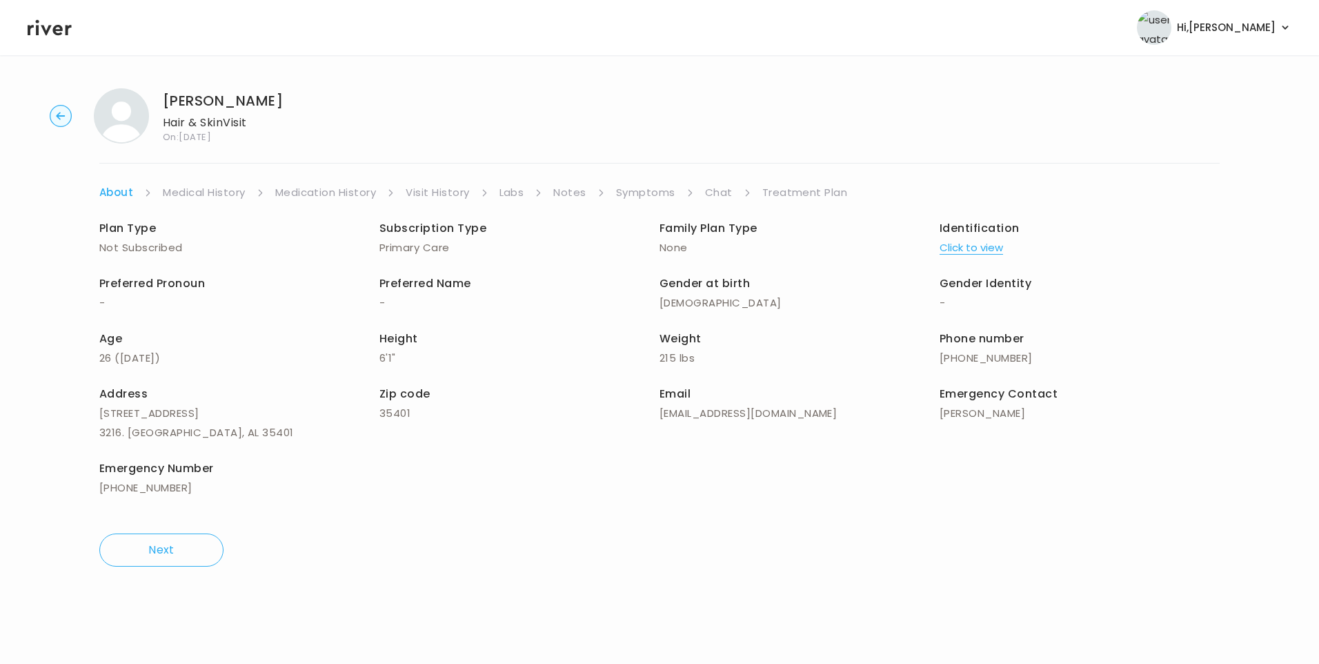
click at [722, 195] on link "Chat" at bounding box center [719, 192] width 28 height 19
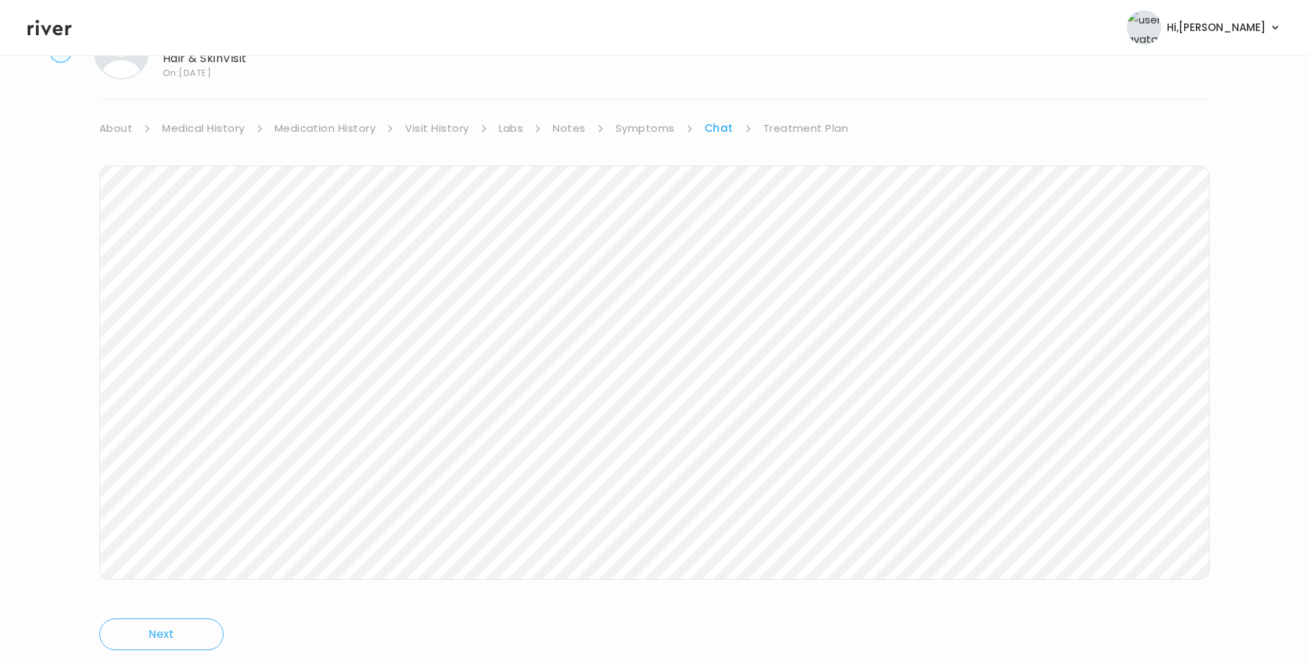
scroll to position [103, 0]
click at [56, 28] on icon at bounding box center [50, 27] width 44 height 21
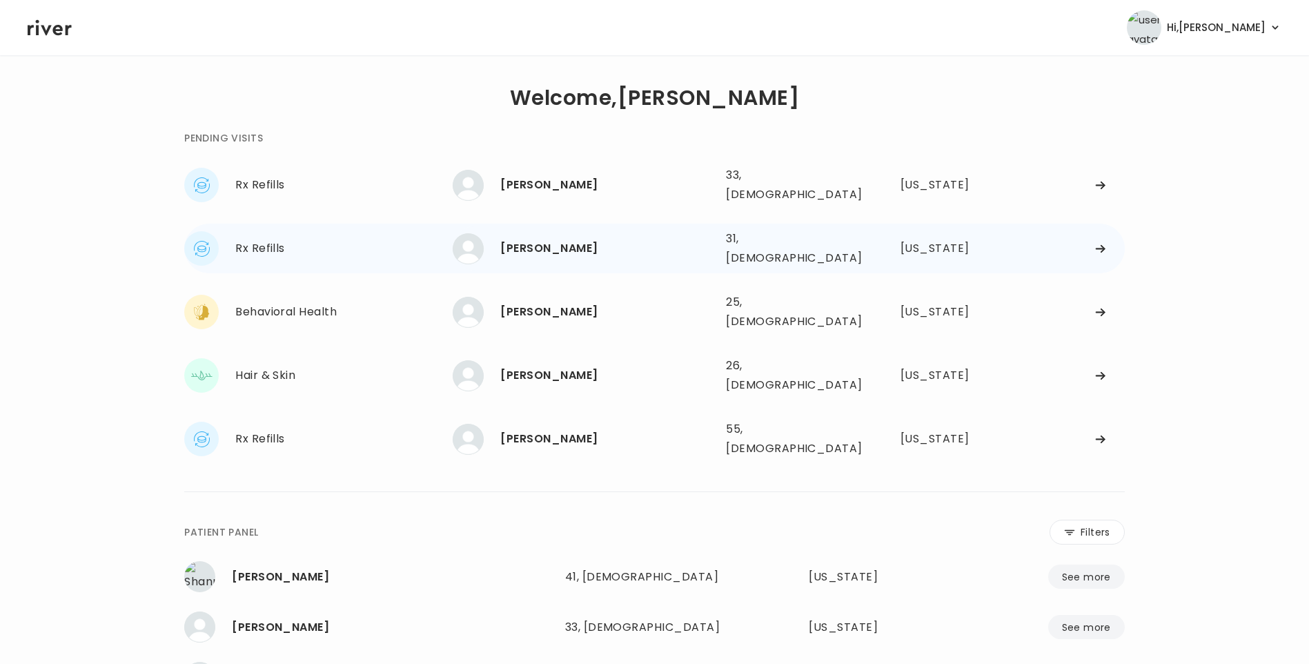
click at [599, 239] on div "[PERSON_NAME]" at bounding box center [607, 248] width 215 height 19
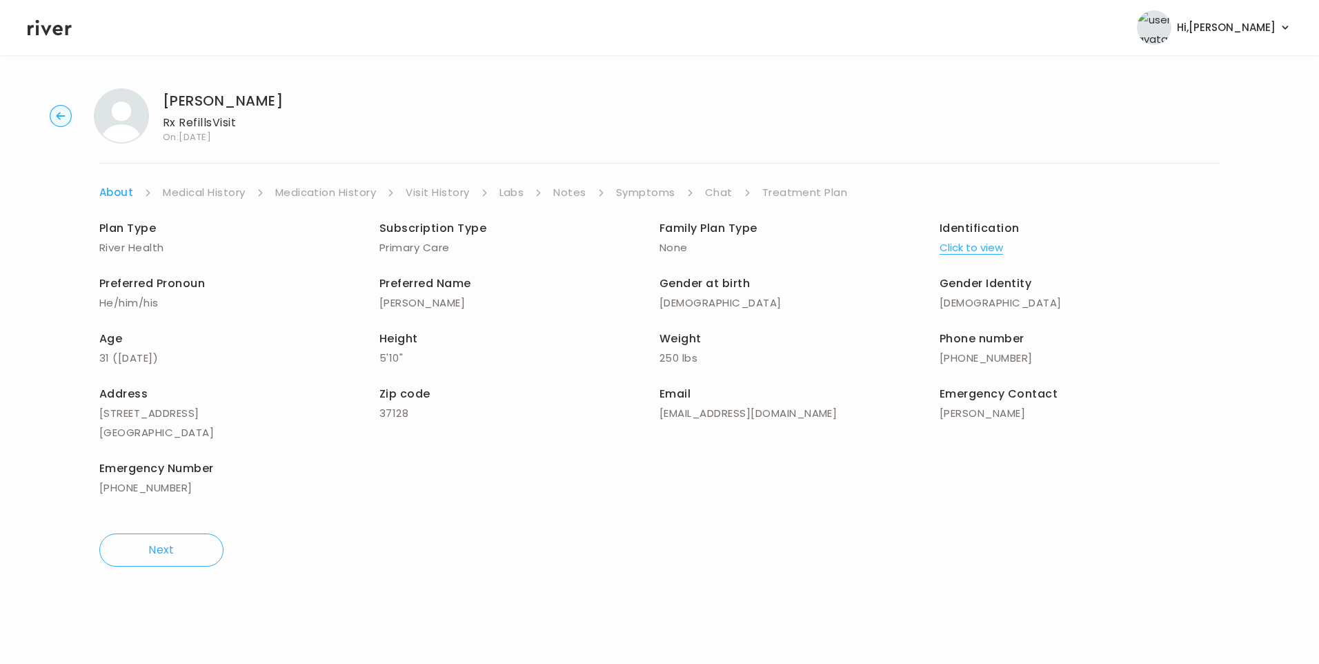
click at [638, 193] on link "Symptoms" at bounding box center [645, 192] width 59 height 19
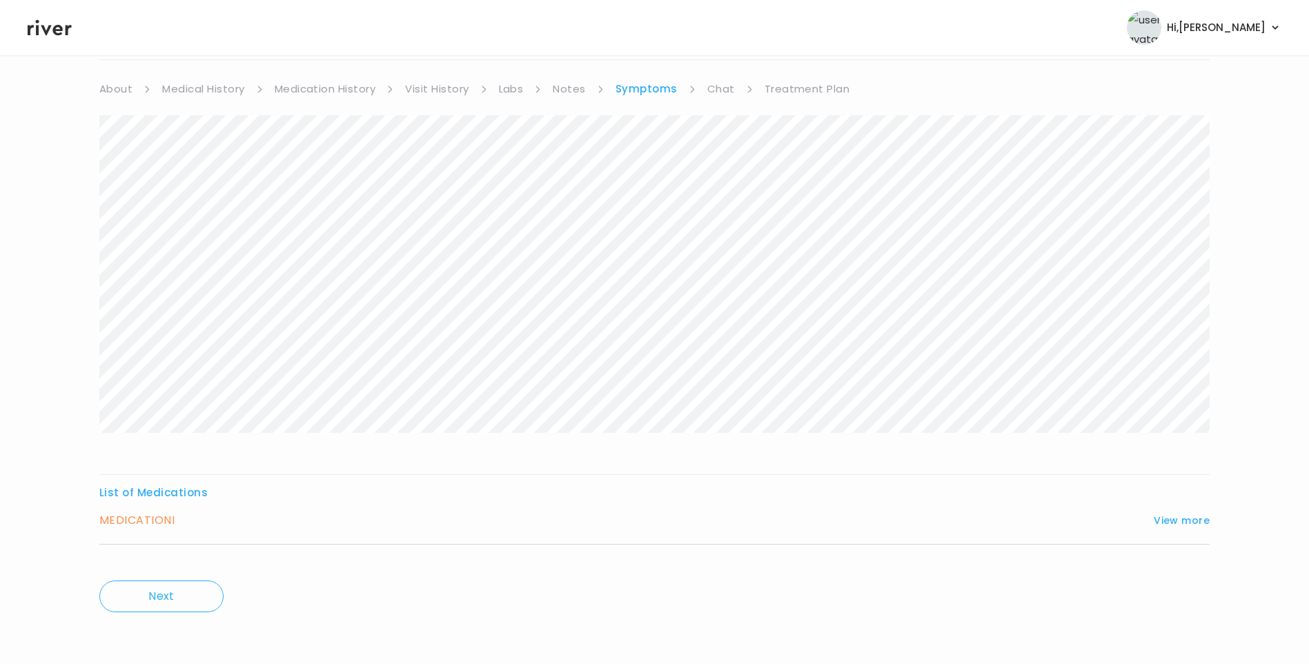
scroll to position [104, 0]
click at [1185, 519] on button "View more" at bounding box center [1181, 519] width 56 height 17
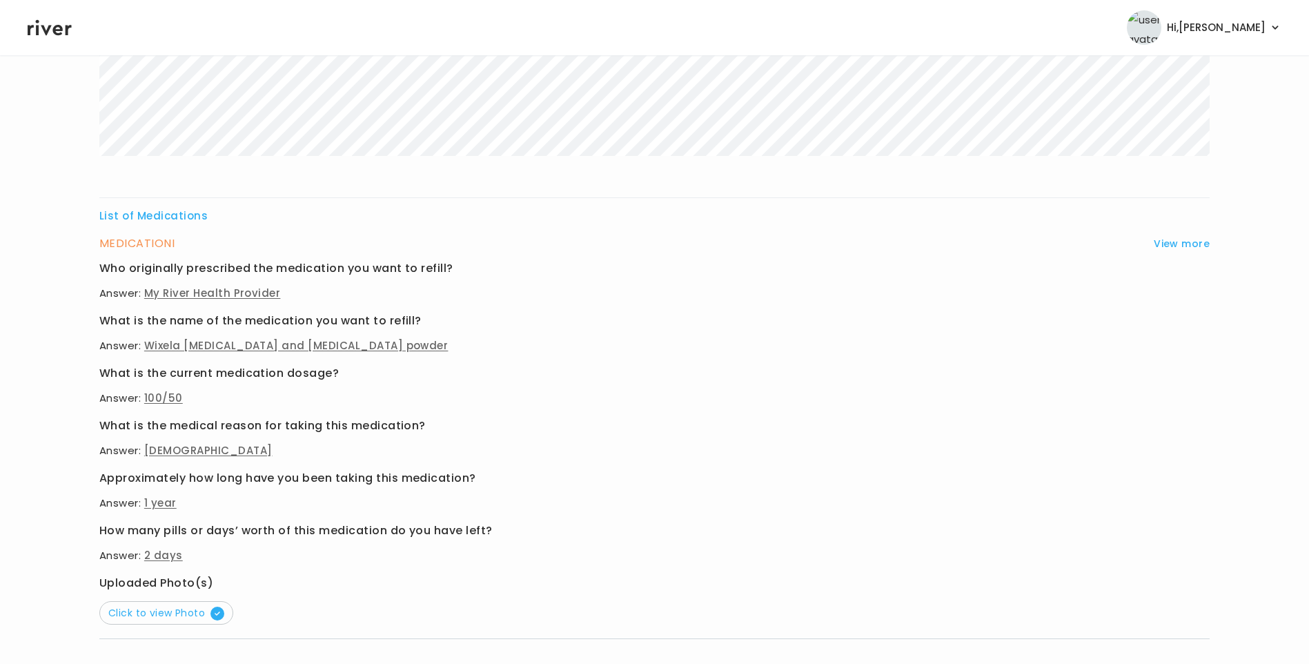
scroll to position [449, 0]
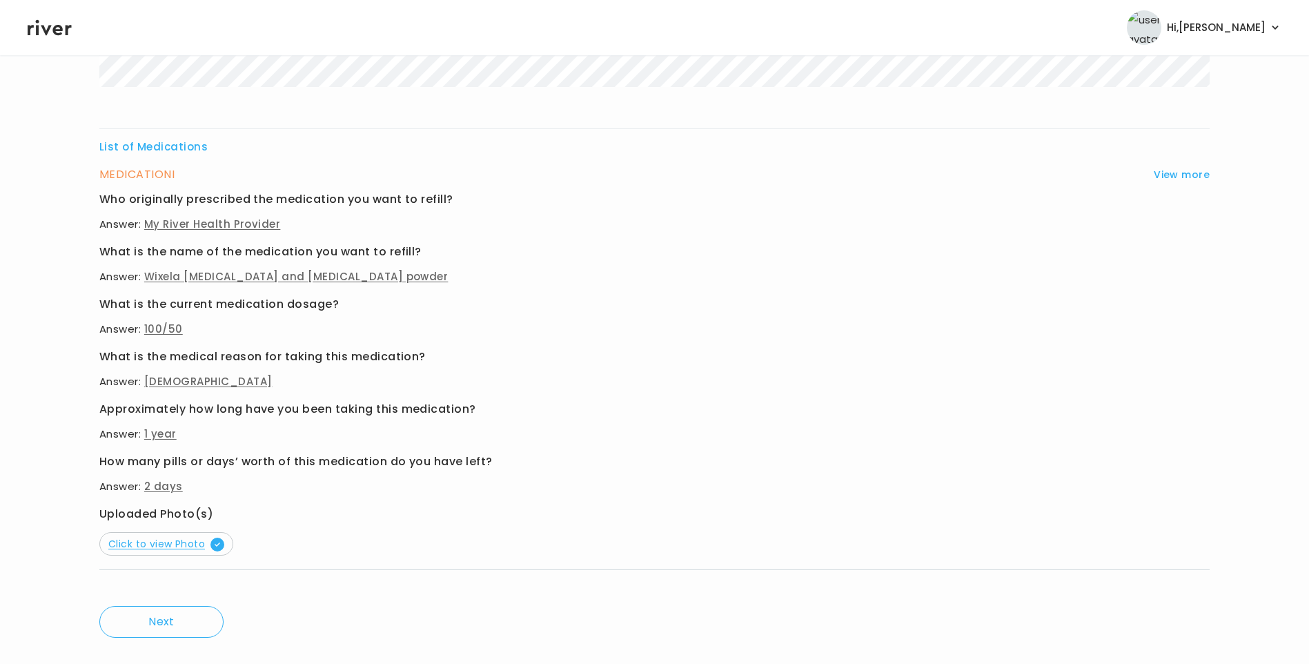
click at [157, 543] on span "Click to view Photo" at bounding box center [166, 544] width 116 height 14
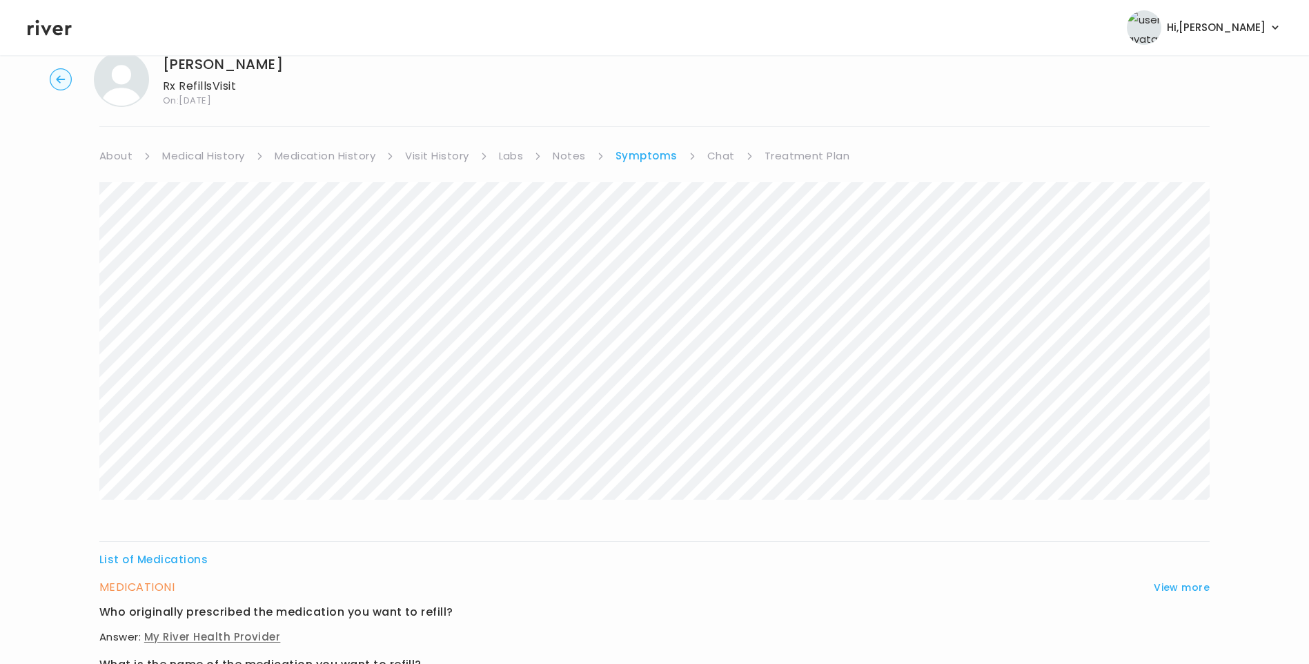
scroll to position [35, 0]
click at [350, 157] on link "Medication History" at bounding box center [325, 157] width 101 height 19
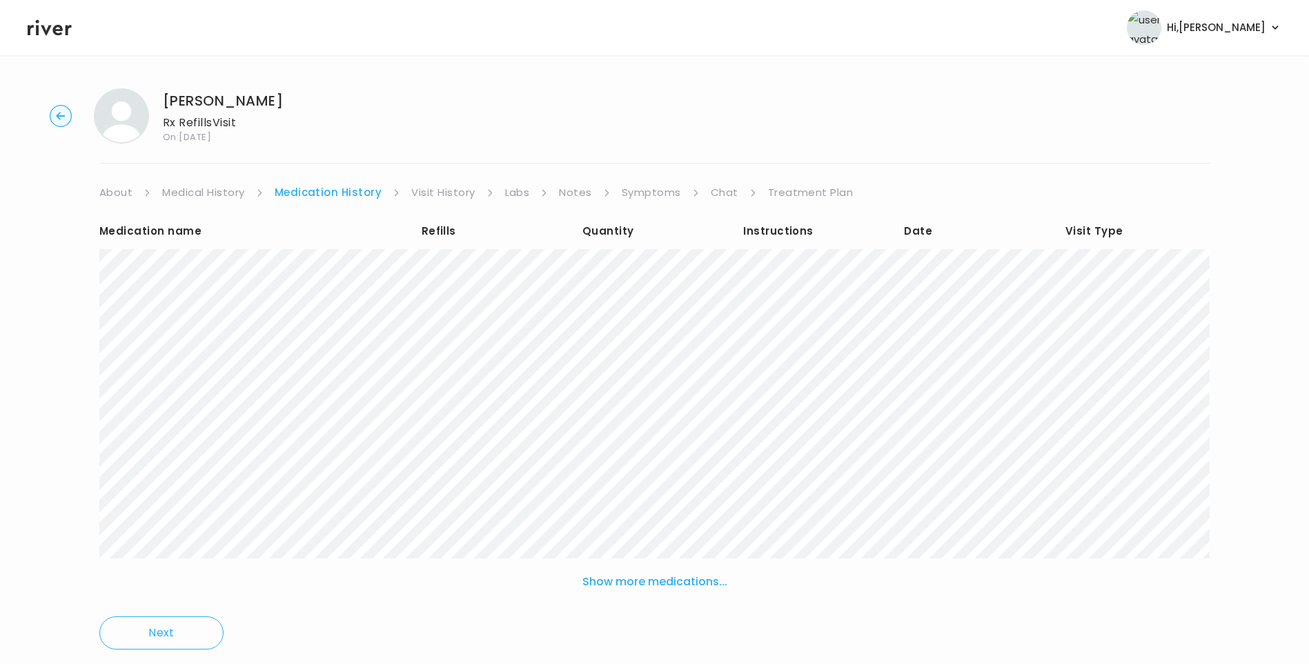
scroll to position [38, 0]
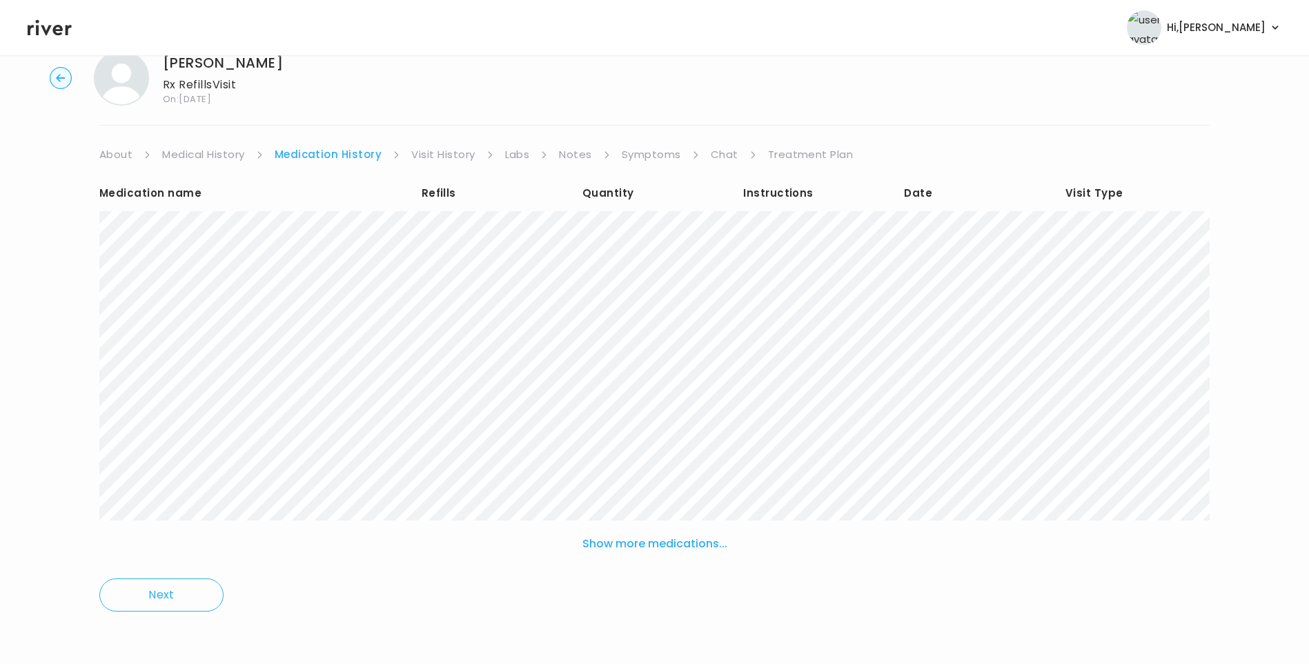
click at [654, 540] on button "Show more medications..." at bounding box center [655, 543] width 156 height 30
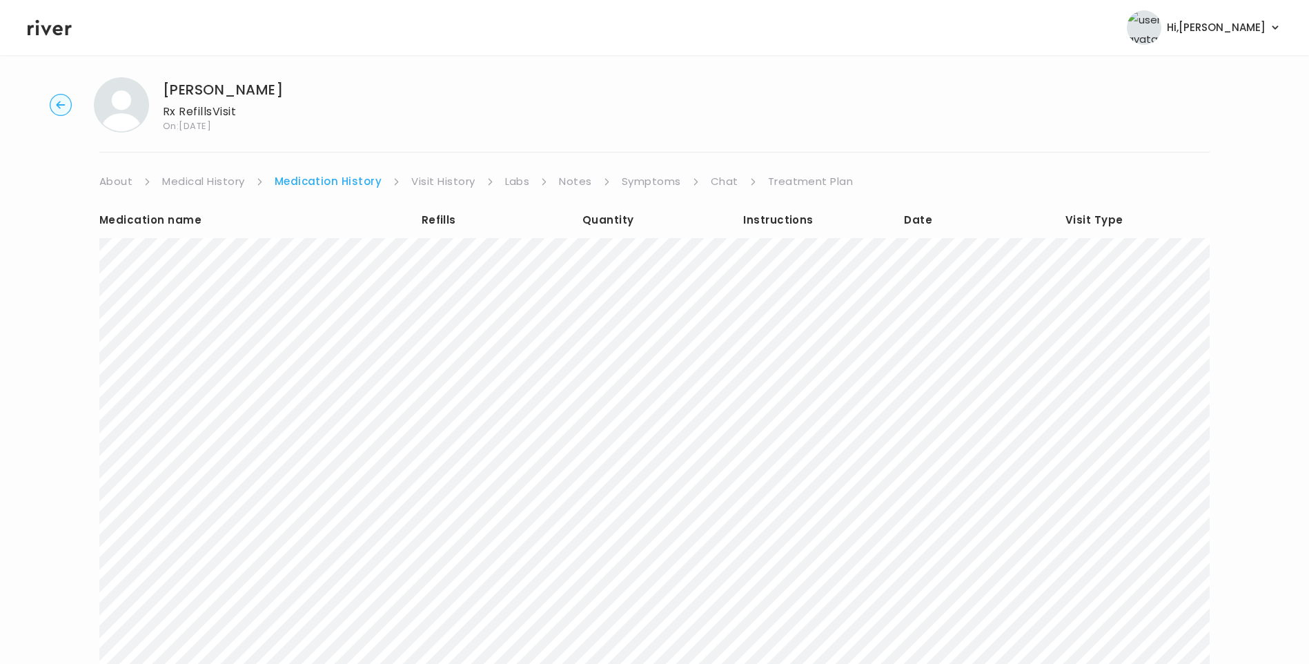
scroll to position [0, 0]
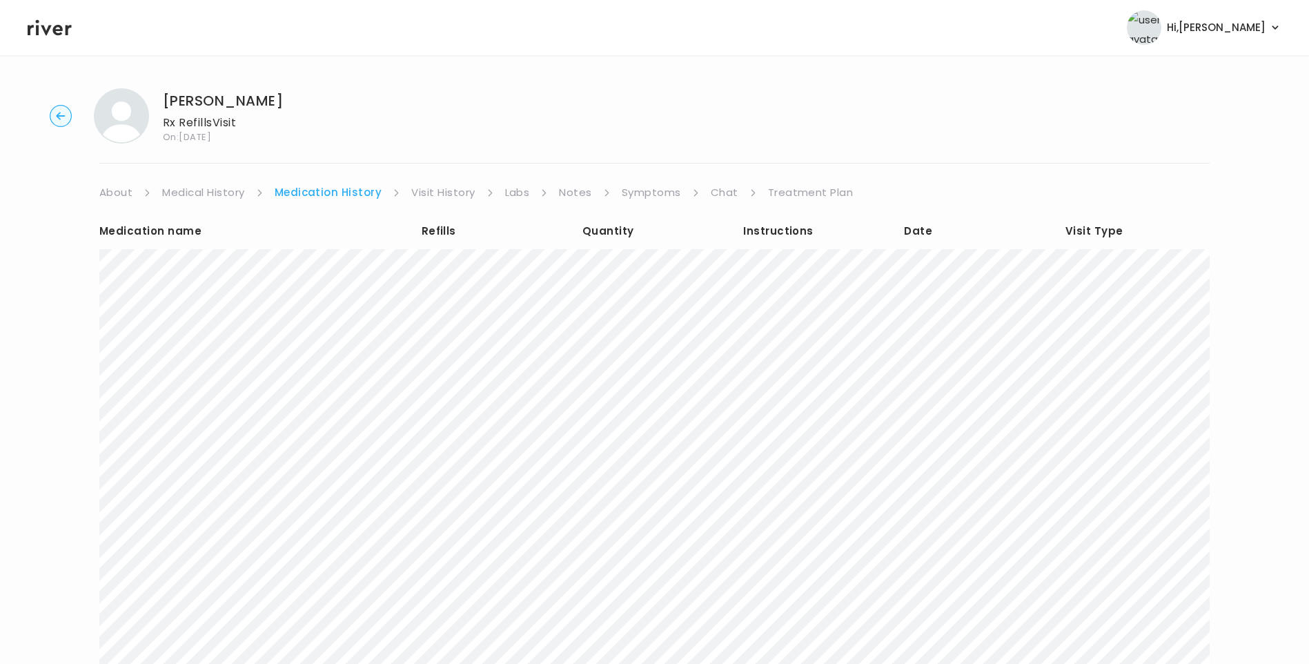
click at [459, 195] on link "Visit History" at bounding box center [442, 192] width 63 height 19
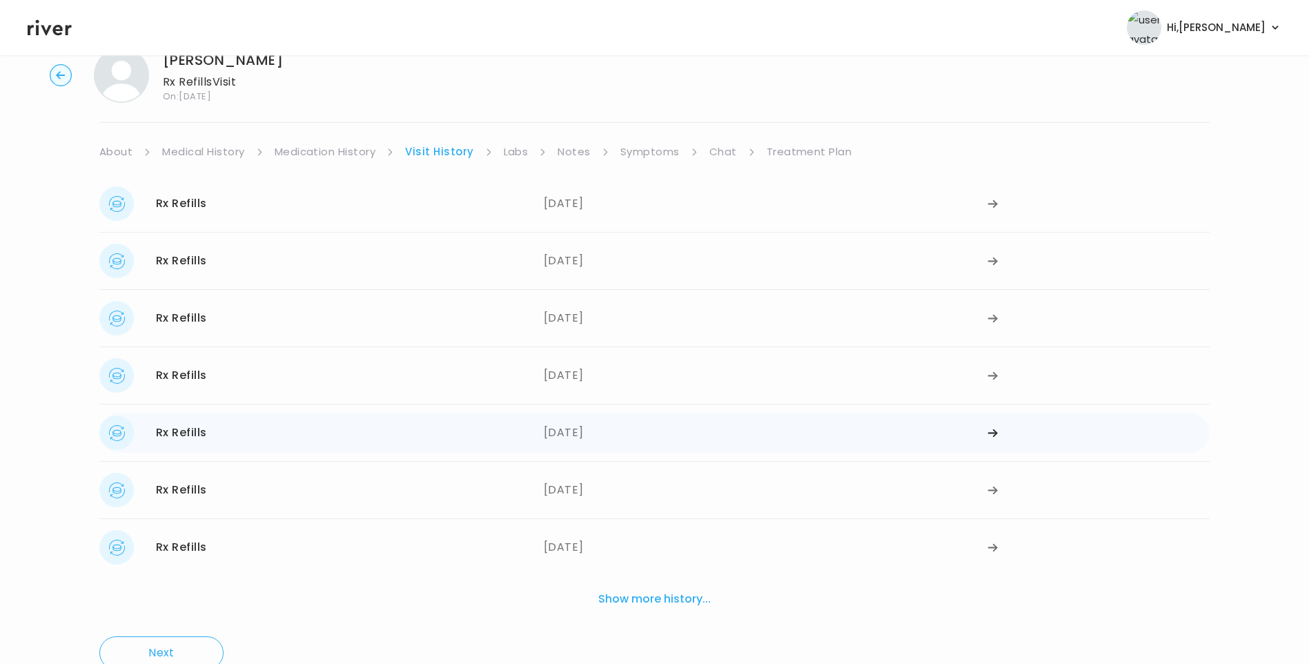
scroll to position [69, 0]
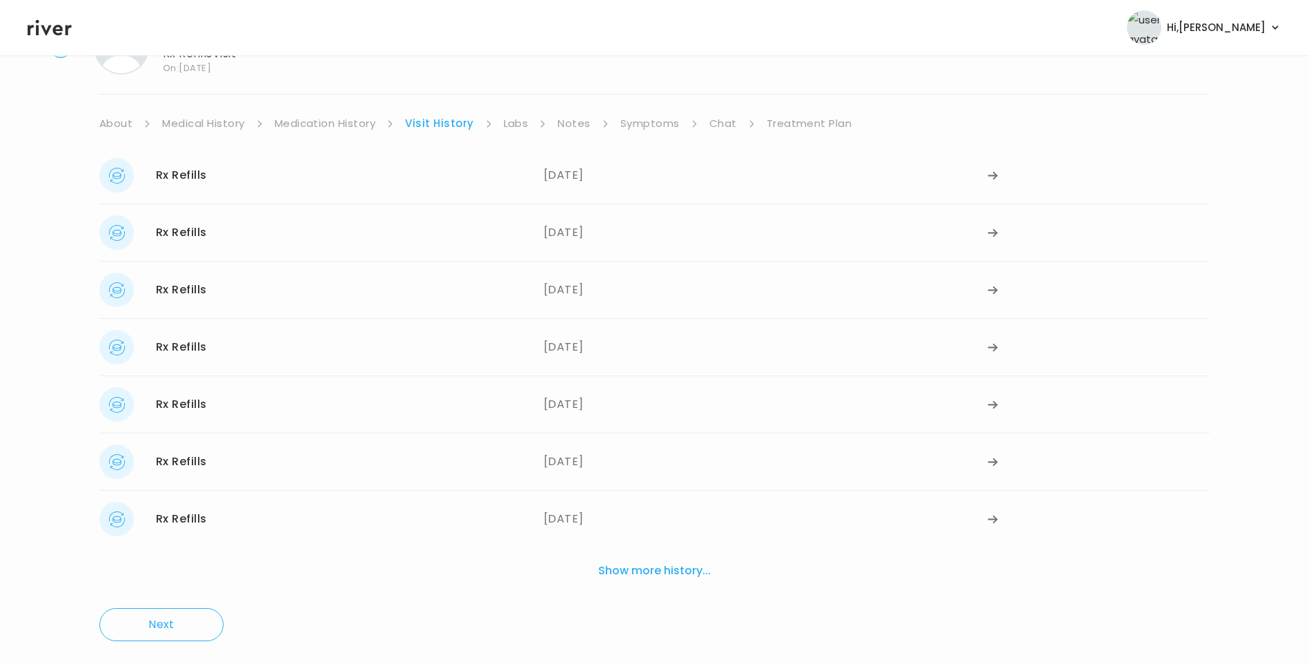
click at [565, 326] on div "Rx Refills [DATE] [DATE]" at bounding box center [654, 346] width 1110 height 57
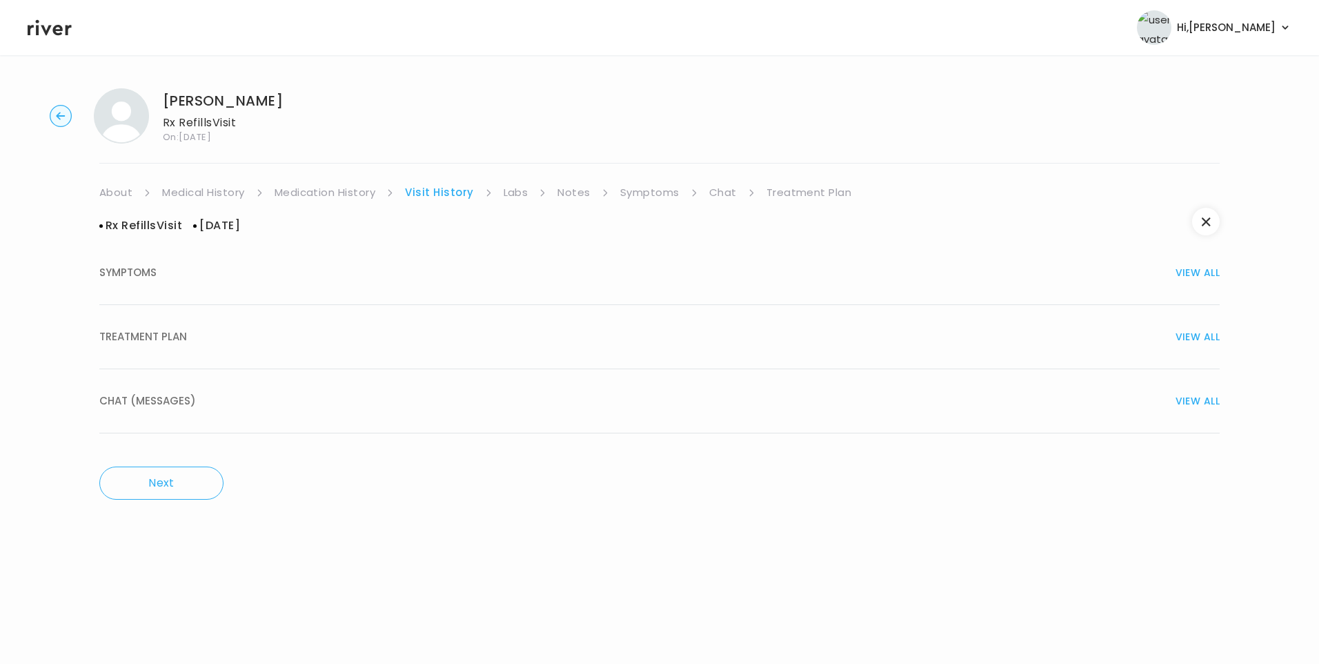
drag, startPoint x: 214, startPoint y: 355, endPoint x: 290, endPoint y: 355, distance: 75.9
click at [215, 355] on button "TREATMENT PLAN VIEW ALL" at bounding box center [659, 337] width 1120 height 64
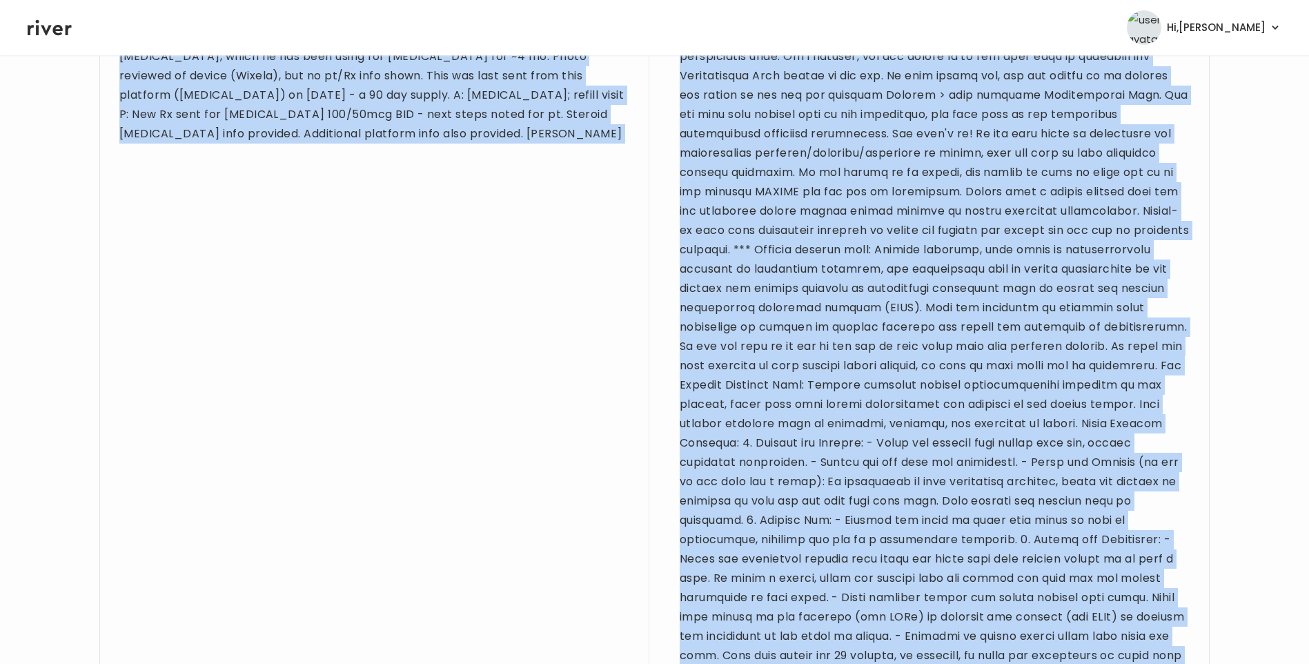
scroll to position [1282, 0]
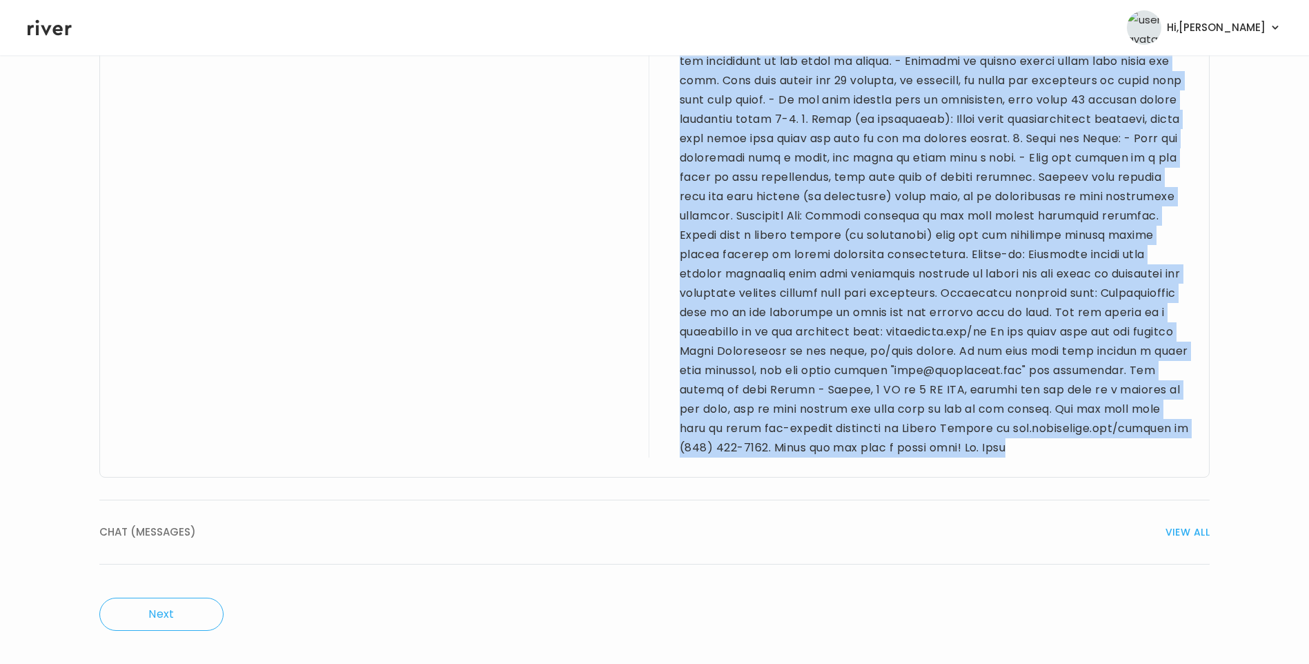
drag, startPoint x: 121, startPoint y: 275, endPoint x: 777, endPoint y: 455, distance: 679.8
copy div "[DEMOGRAPHIC_DATA] M for refill visit. PMH sig for [MEDICAL_DATA] & HTN. Taking…"
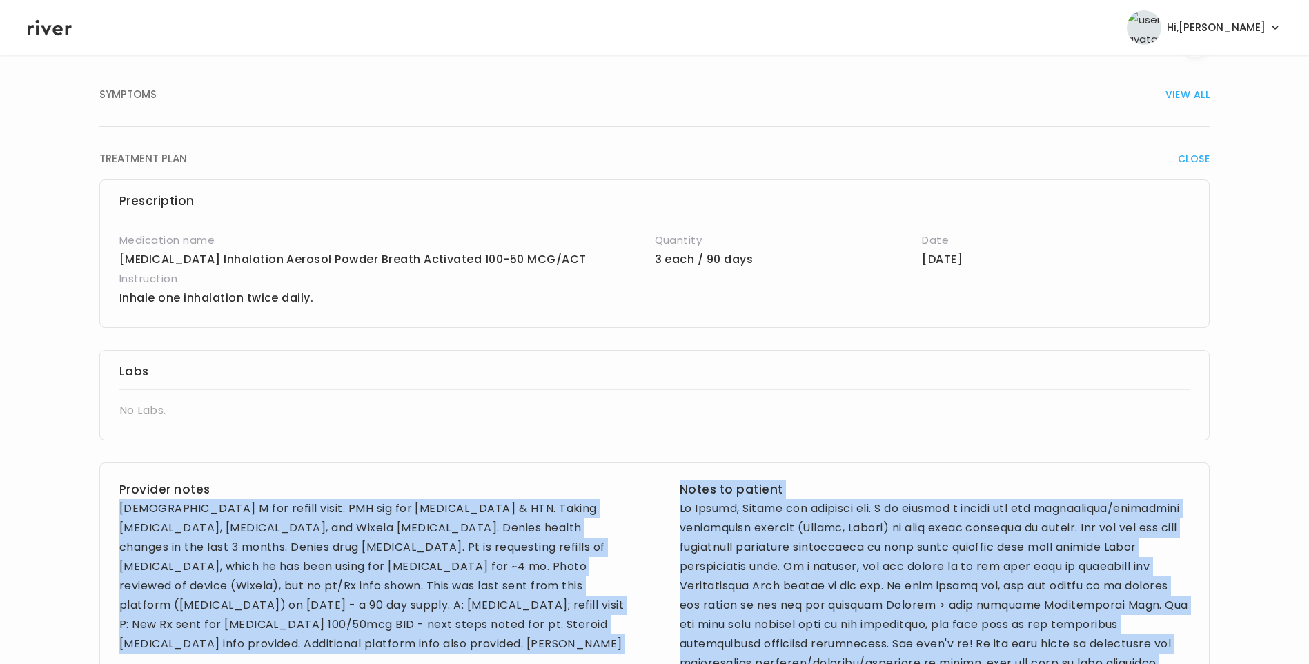
scroll to position [0, 0]
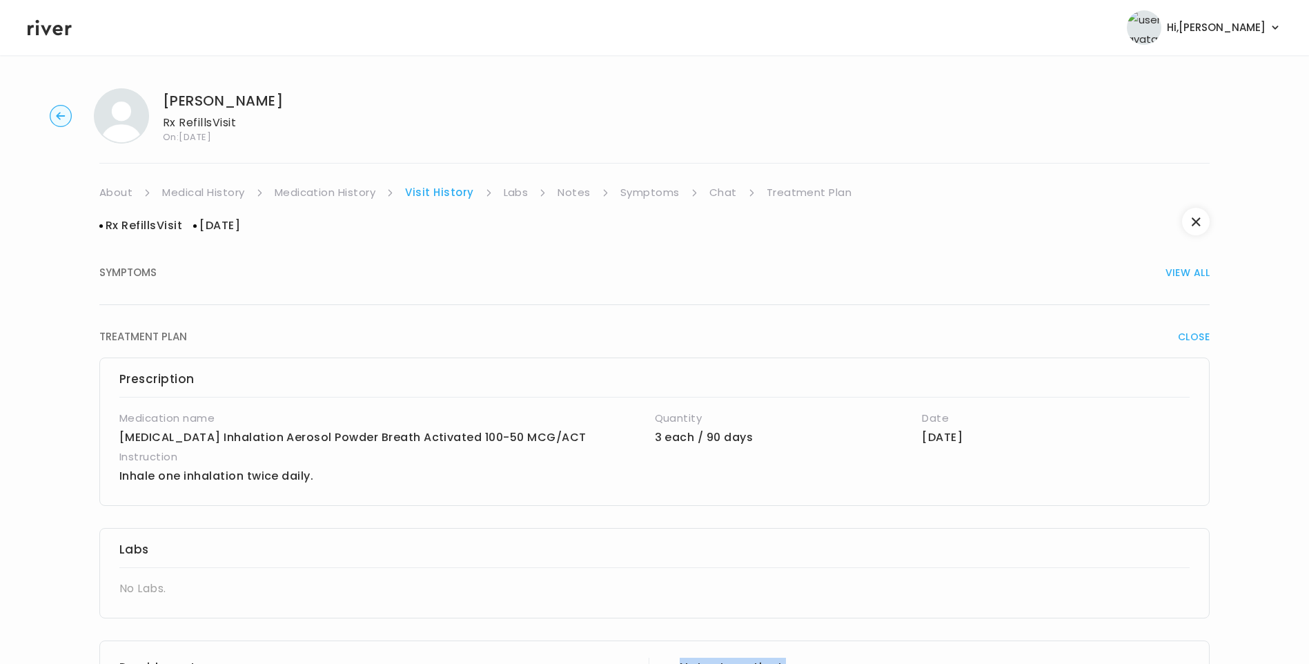
click at [660, 196] on link "Symptoms" at bounding box center [649, 192] width 59 height 19
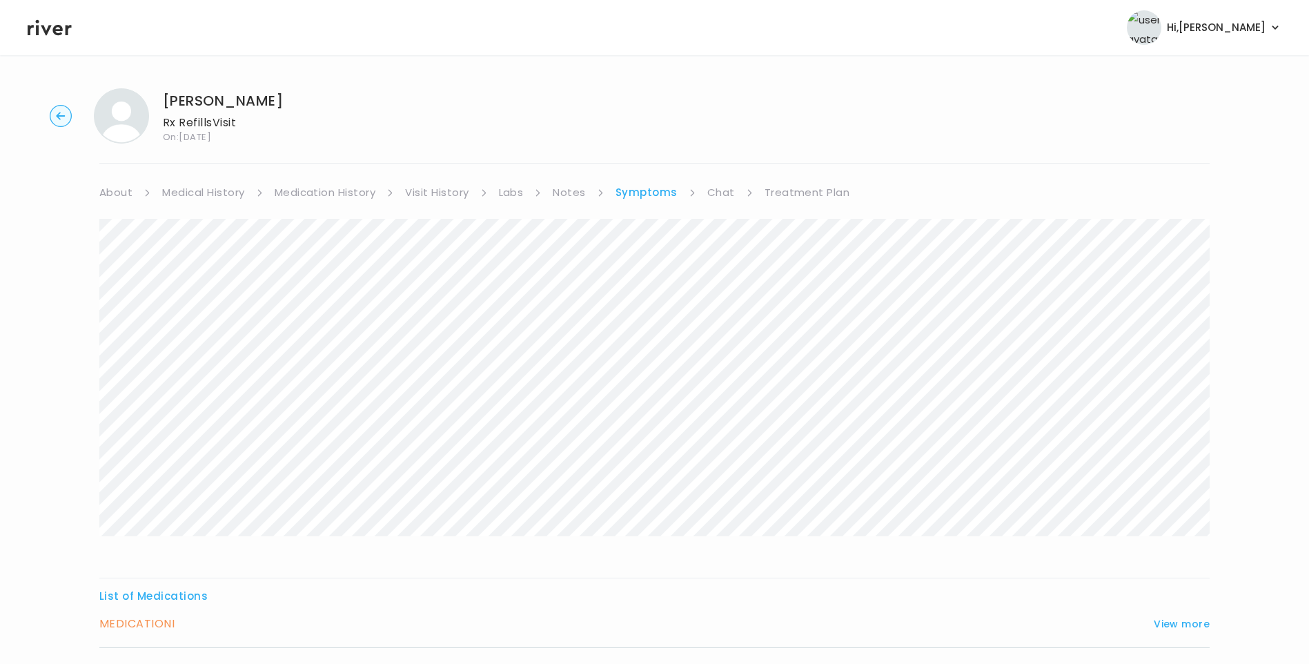
click at [802, 194] on link "Treatment Plan" at bounding box center [807, 192] width 86 height 19
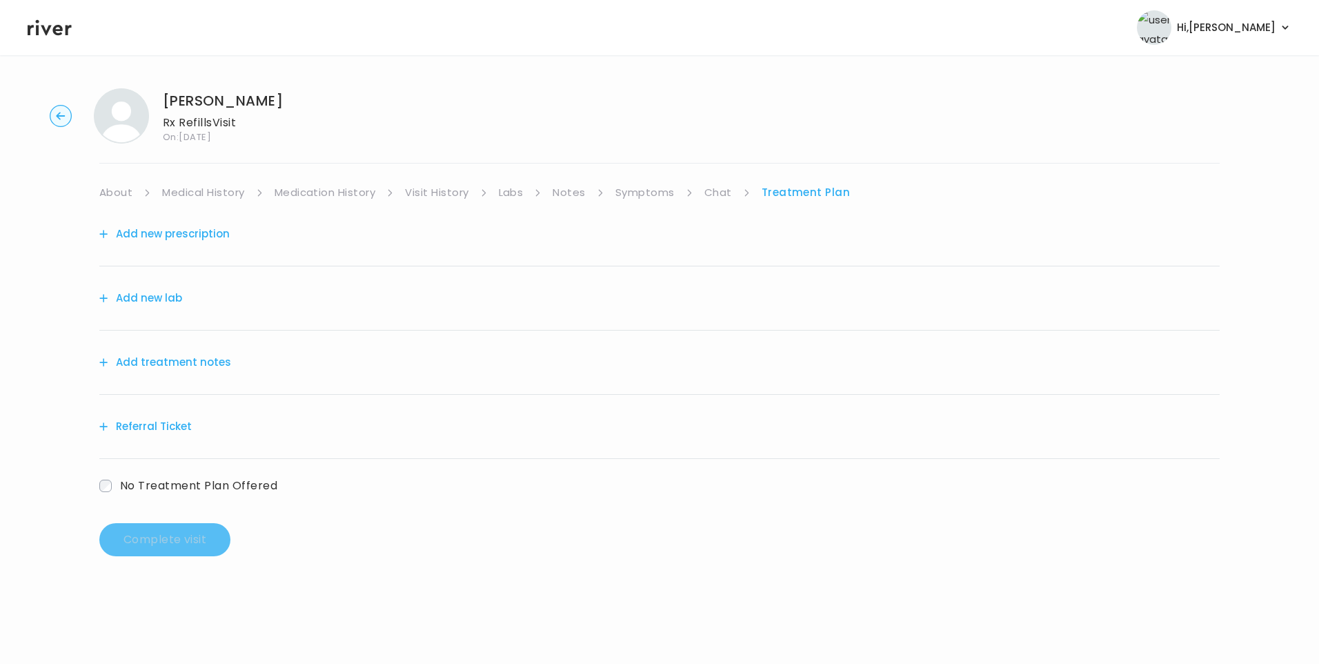
click at [195, 360] on button "Add treatment notes" at bounding box center [165, 362] width 132 height 19
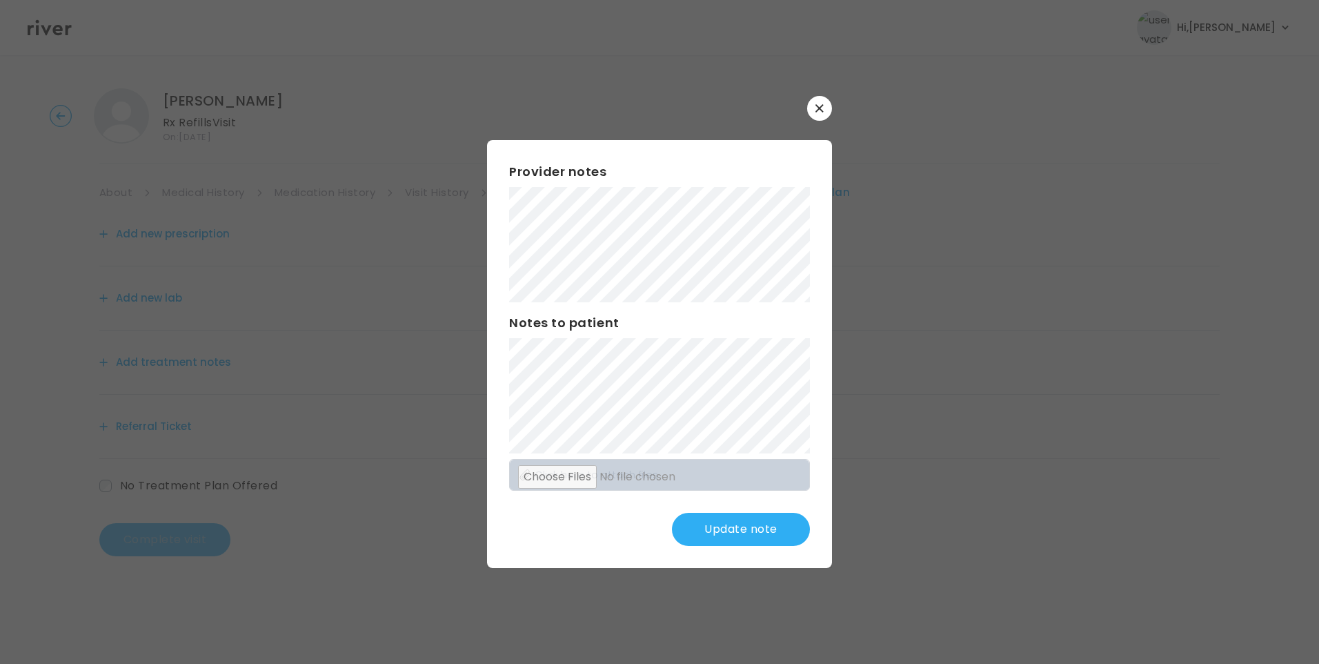
click at [425, 226] on div "​ Provider notes Notes to patient Click here to attach files Update note" at bounding box center [659, 332] width 1319 height 664
click at [508, 426] on div "Provider notes Notes to patient Click here to attach files Update note" at bounding box center [659, 354] width 345 height 428
click at [747, 530] on button "Update note" at bounding box center [741, 529] width 138 height 33
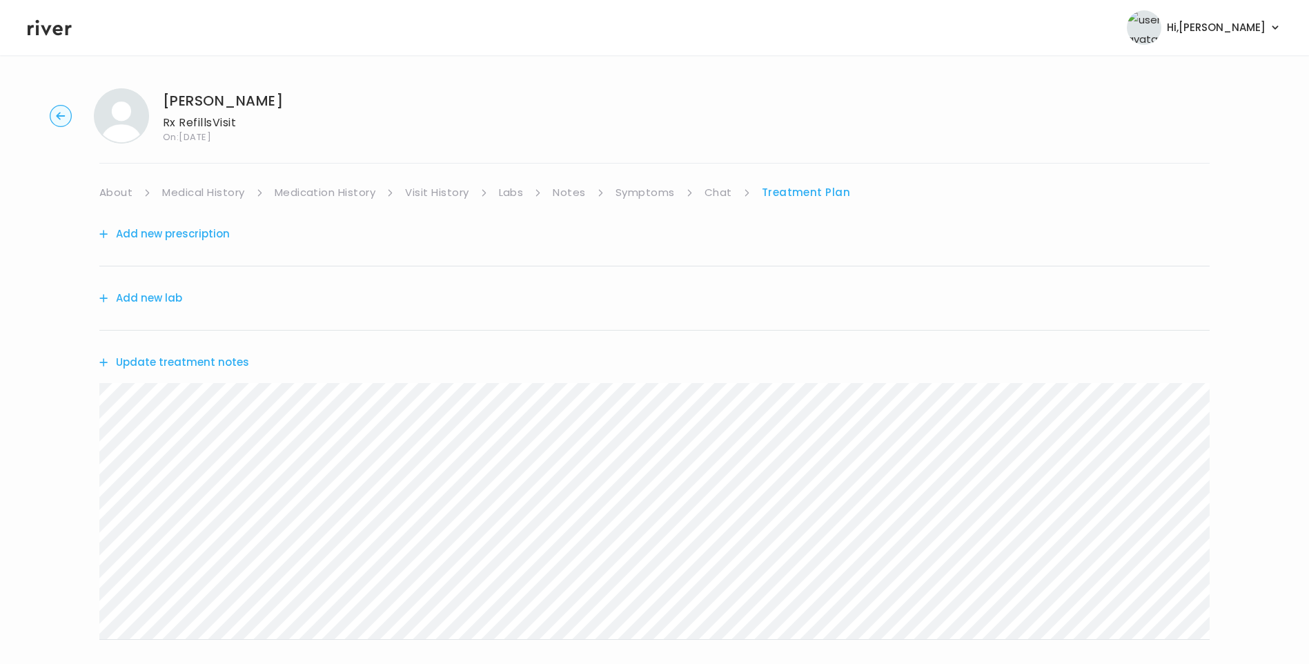
click at [231, 371] on button "Update treatment notes" at bounding box center [174, 362] width 150 height 19
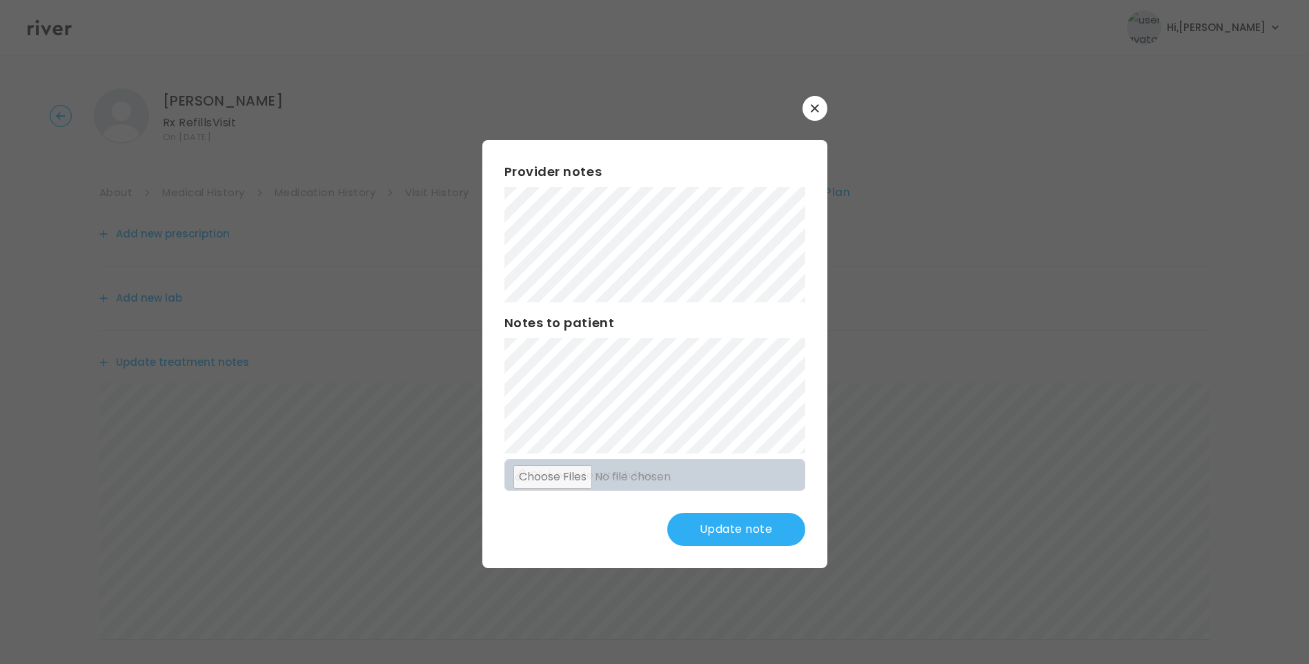
click at [744, 397] on div "Provider notes Notes to patient Click here to attach files Update note" at bounding box center [654, 354] width 345 height 428
click at [755, 530] on button "Update note" at bounding box center [736, 529] width 138 height 33
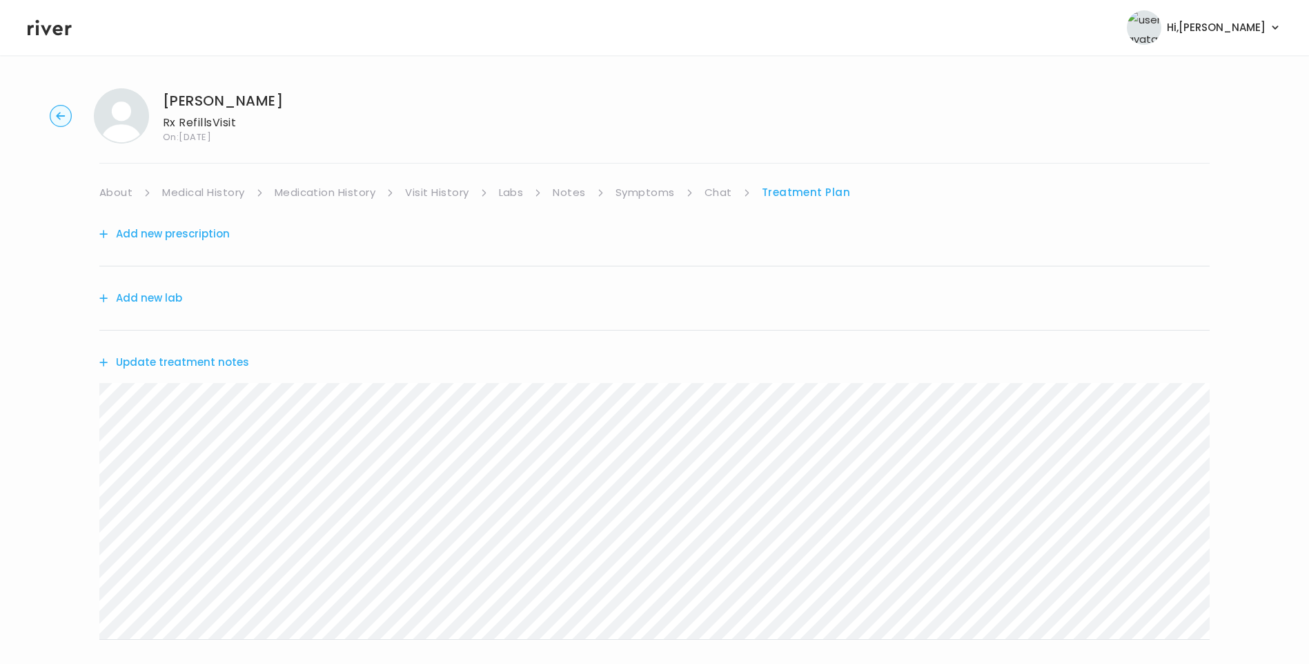
click at [185, 197] on link "Medical History" at bounding box center [203, 192] width 82 height 19
click at [301, 188] on link "Medication History" at bounding box center [330, 192] width 101 height 19
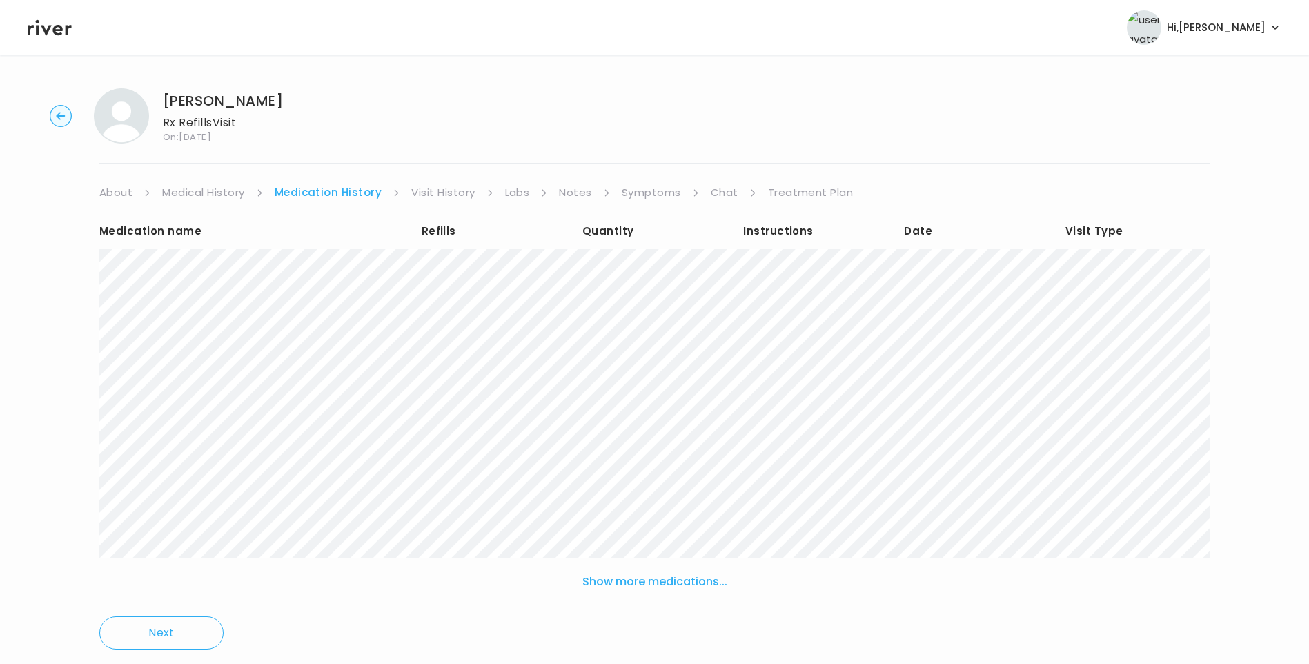
click at [795, 185] on link "Treatment Plan" at bounding box center [811, 192] width 86 height 19
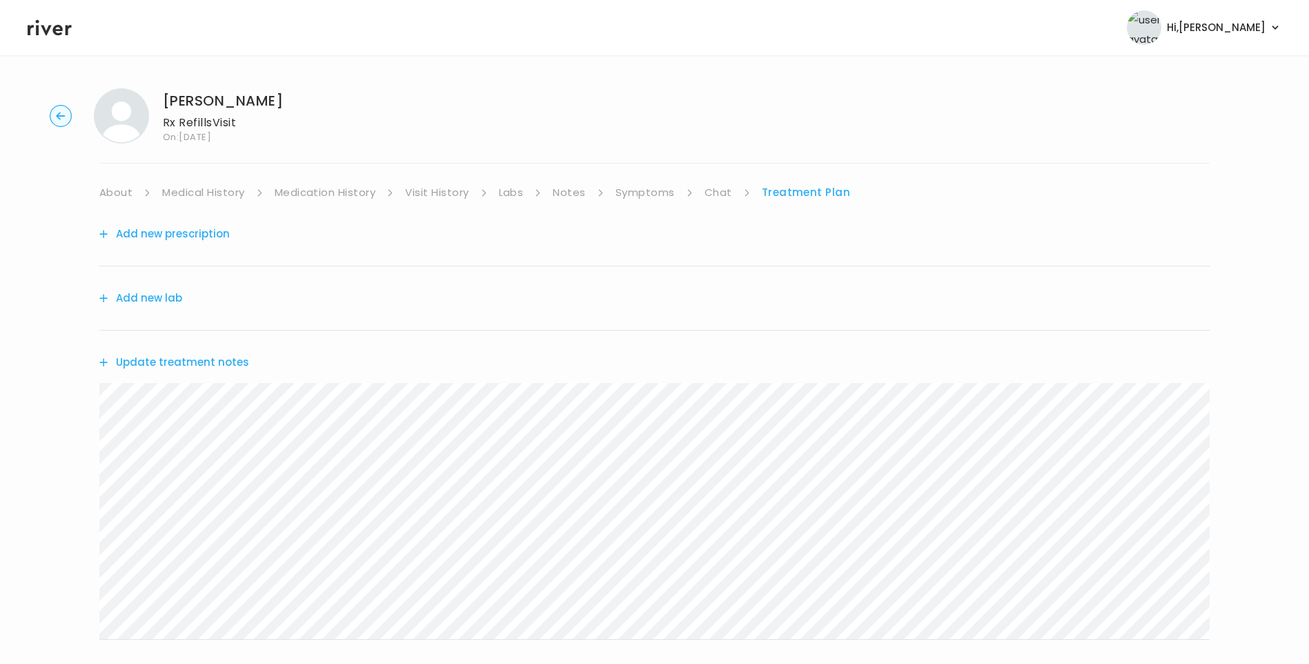
click at [221, 359] on button "Update treatment notes" at bounding box center [174, 362] width 150 height 19
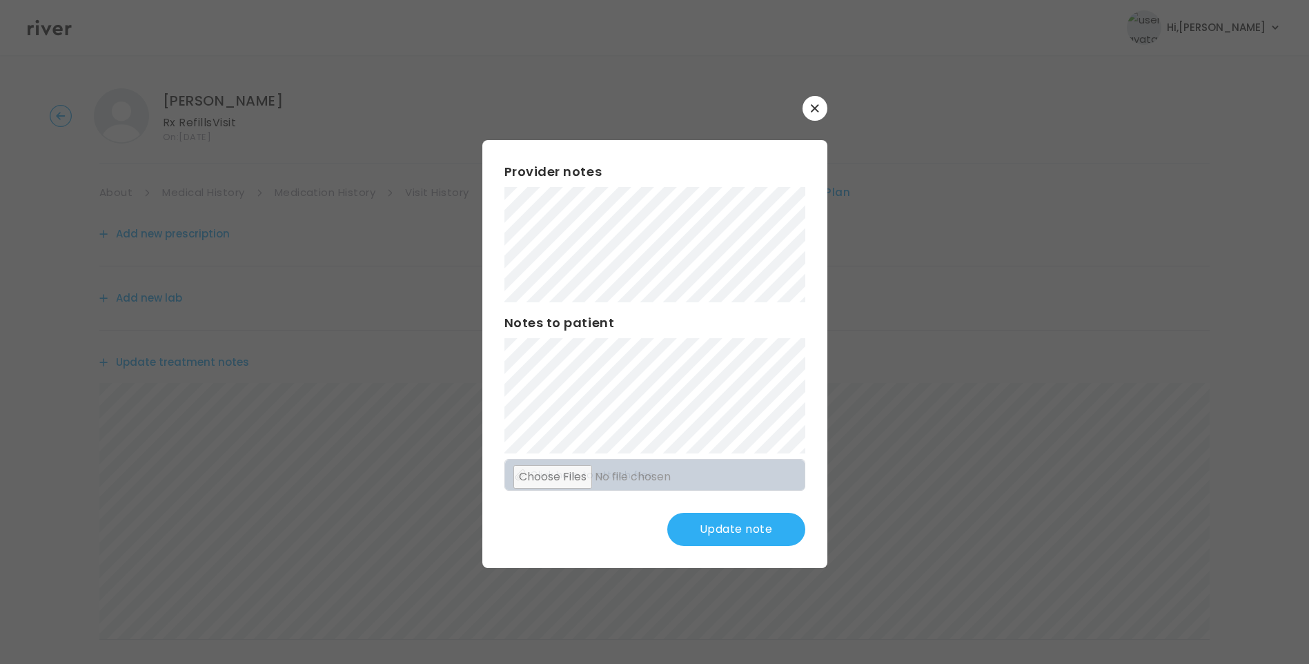
click at [739, 537] on button "Update note" at bounding box center [736, 529] width 138 height 33
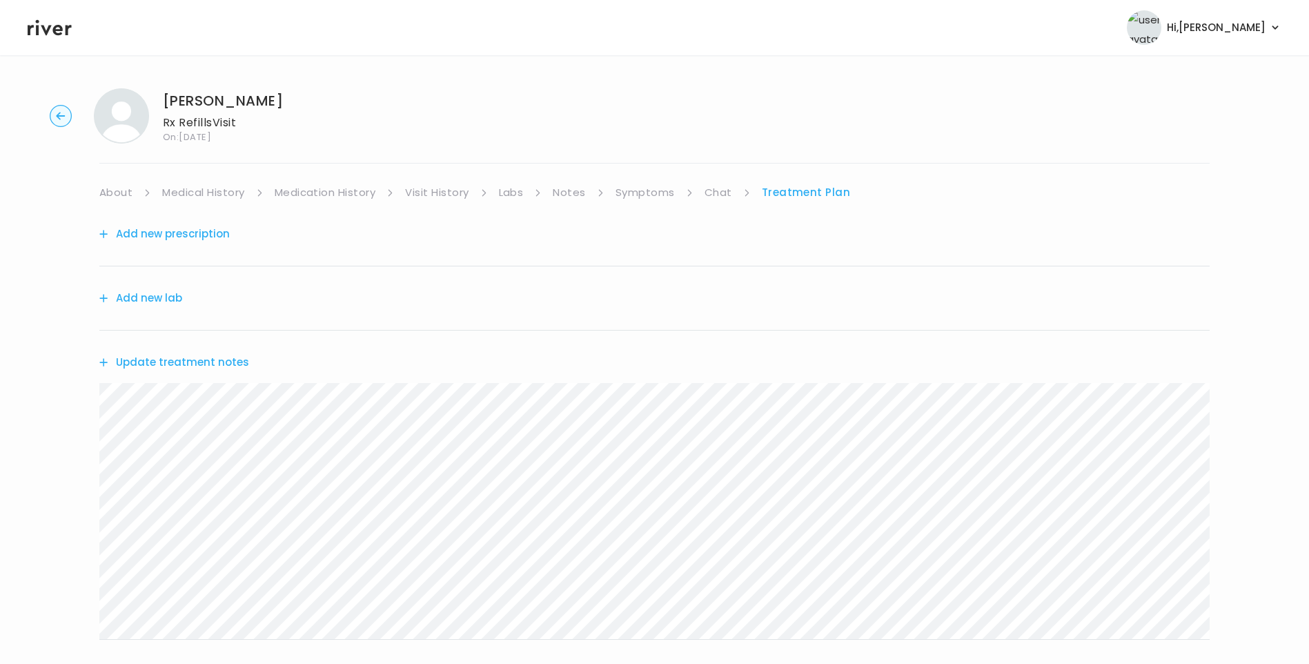
click at [653, 192] on link "Symptoms" at bounding box center [644, 192] width 59 height 19
click at [717, 190] on link "Chat" at bounding box center [721, 192] width 28 height 19
click at [655, 190] on link "Symptoms" at bounding box center [644, 192] width 59 height 19
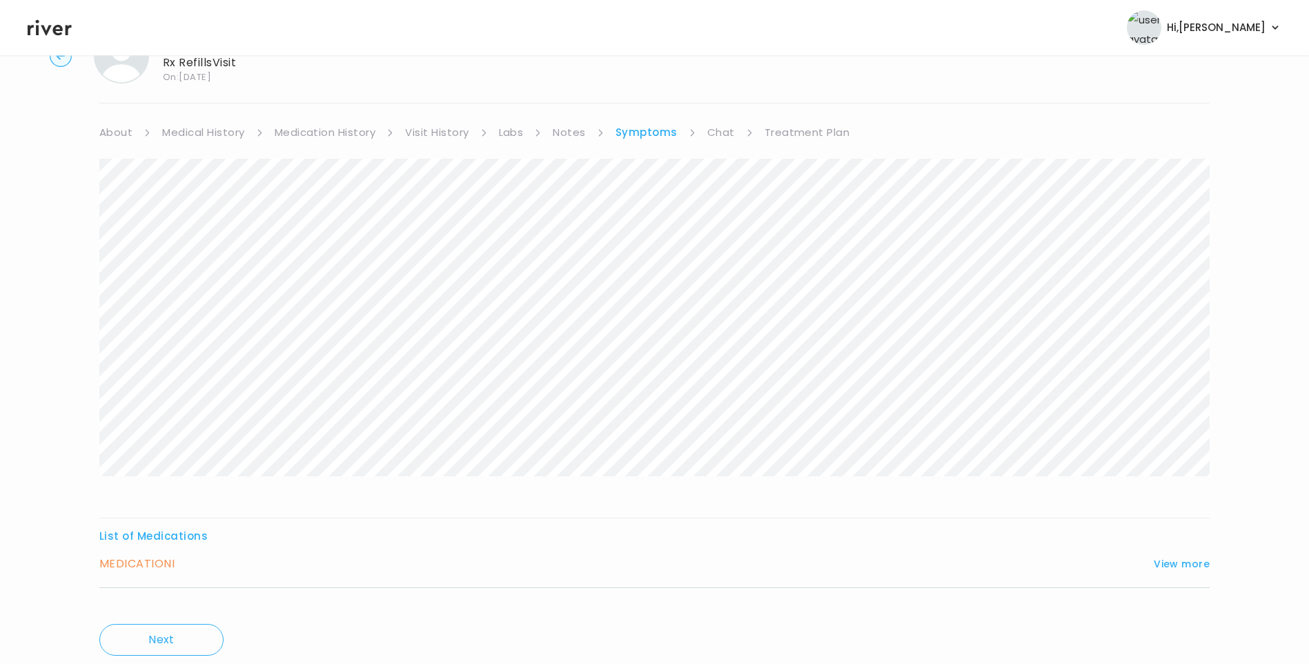
scroll to position [104, 0]
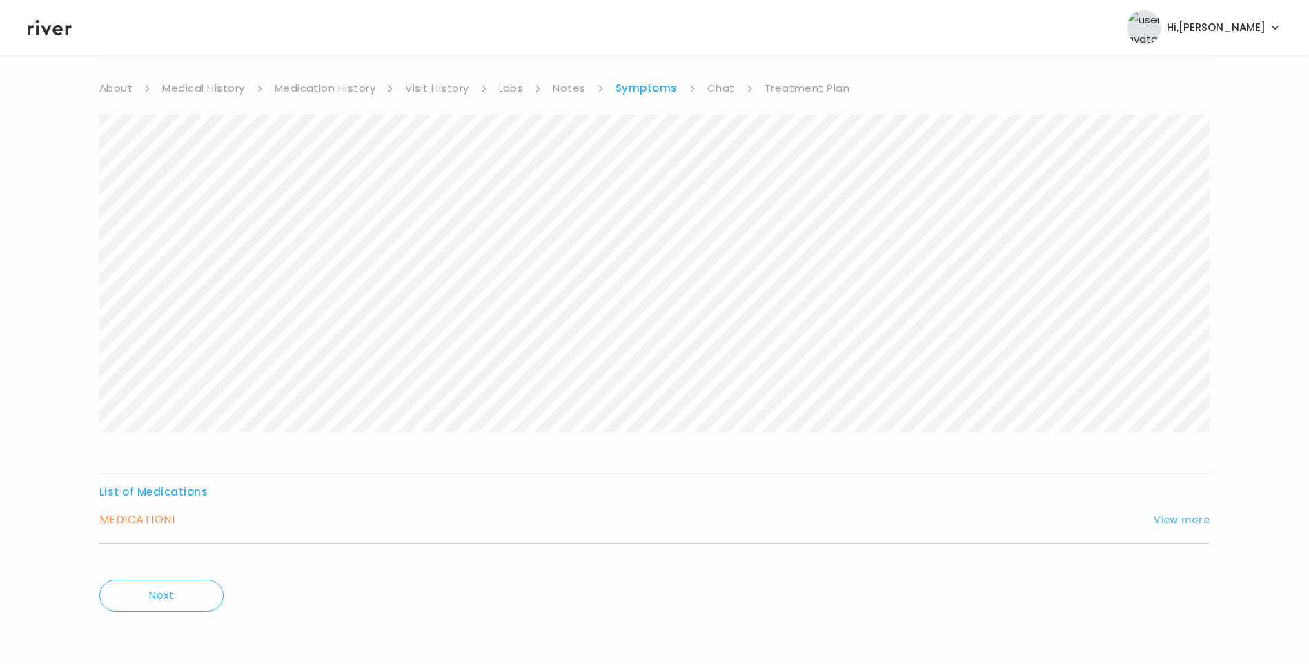
click at [1170, 522] on button "View more" at bounding box center [1181, 519] width 56 height 17
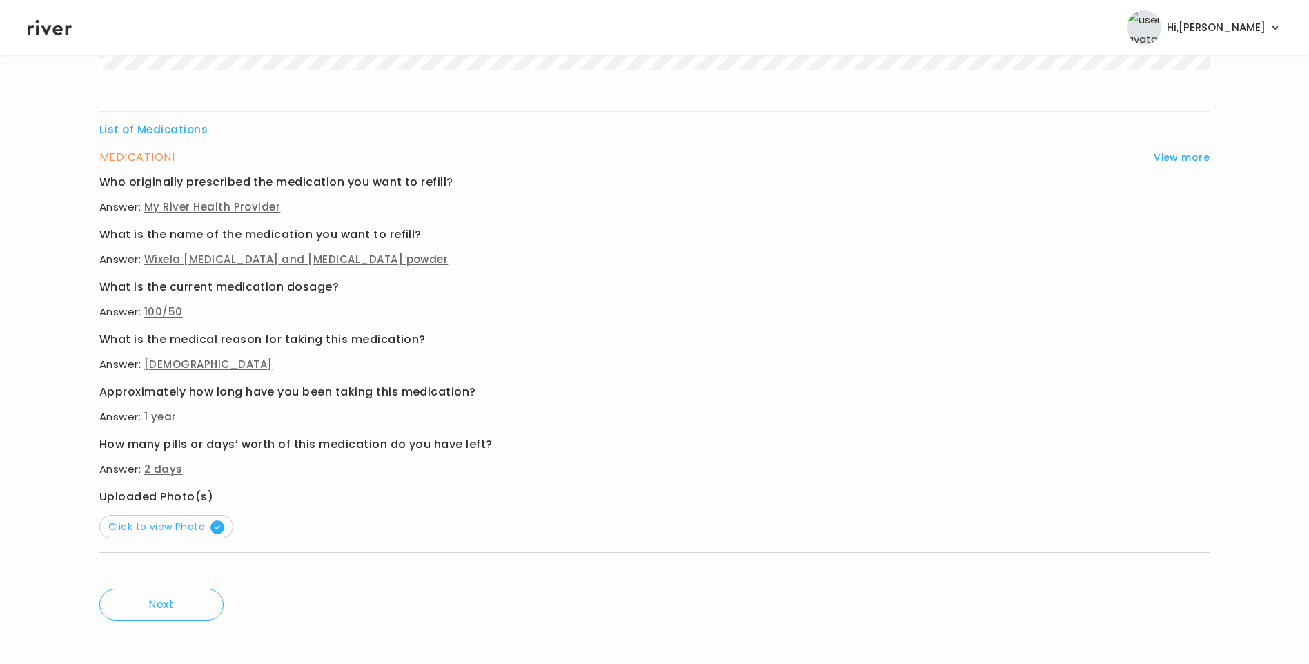
scroll to position [475, 0]
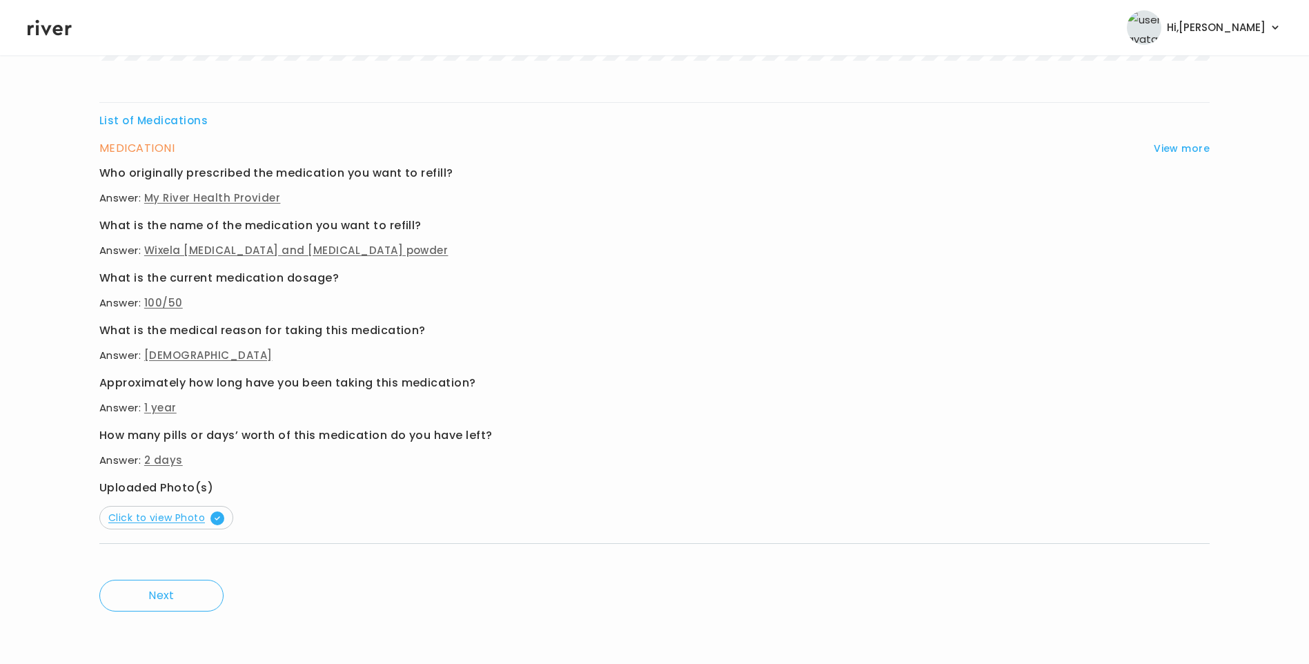
click at [177, 513] on span "Click to view Photo" at bounding box center [166, 517] width 116 height 14
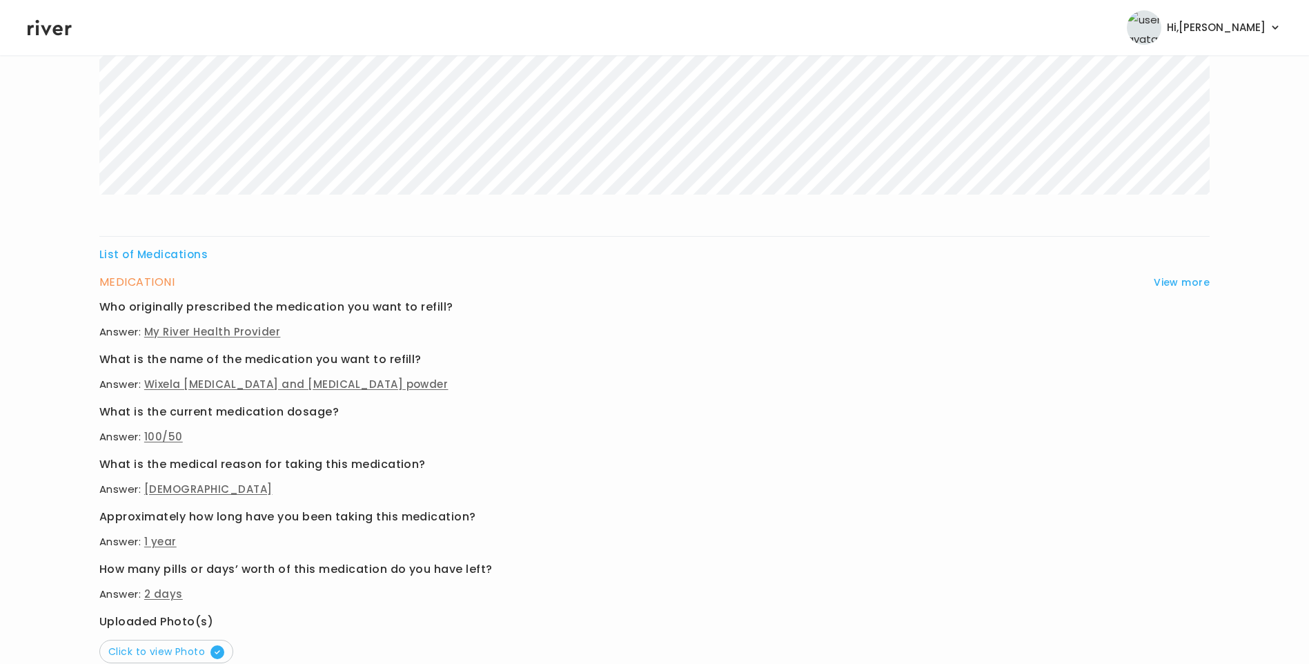
scroll to position [130, 0]
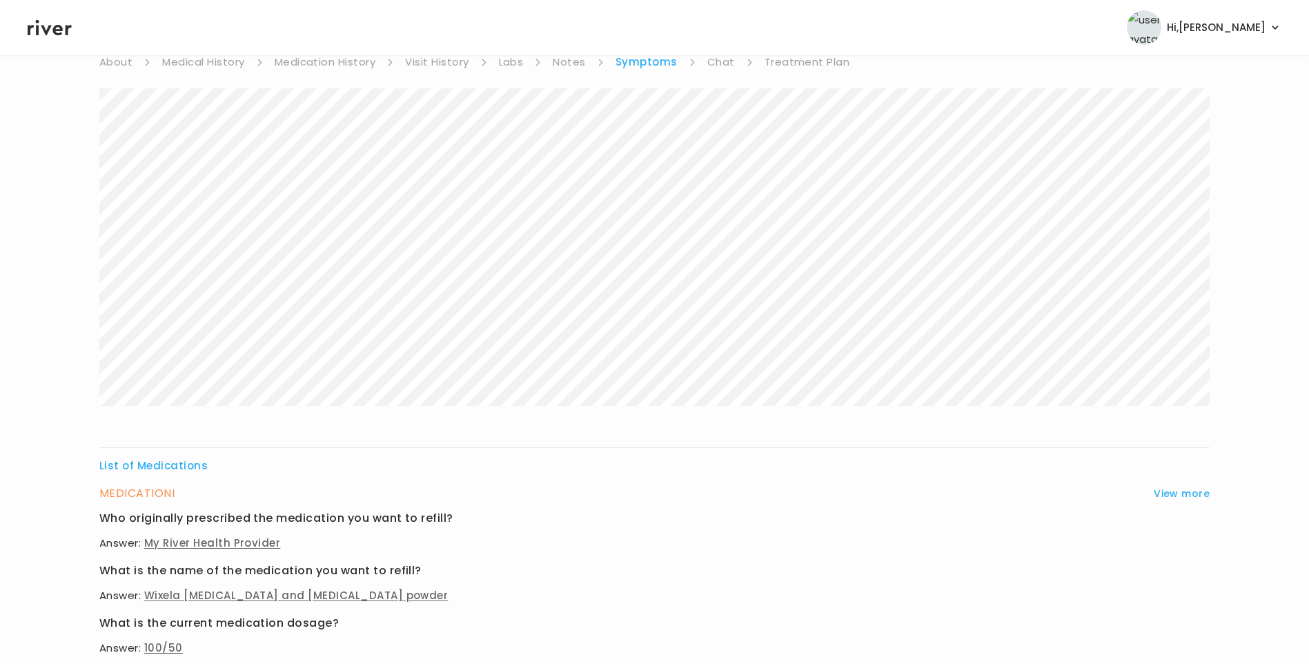
click at [810, 63] on link "Treatment Plan" at bounding box center [807, 61] width 86 height 19
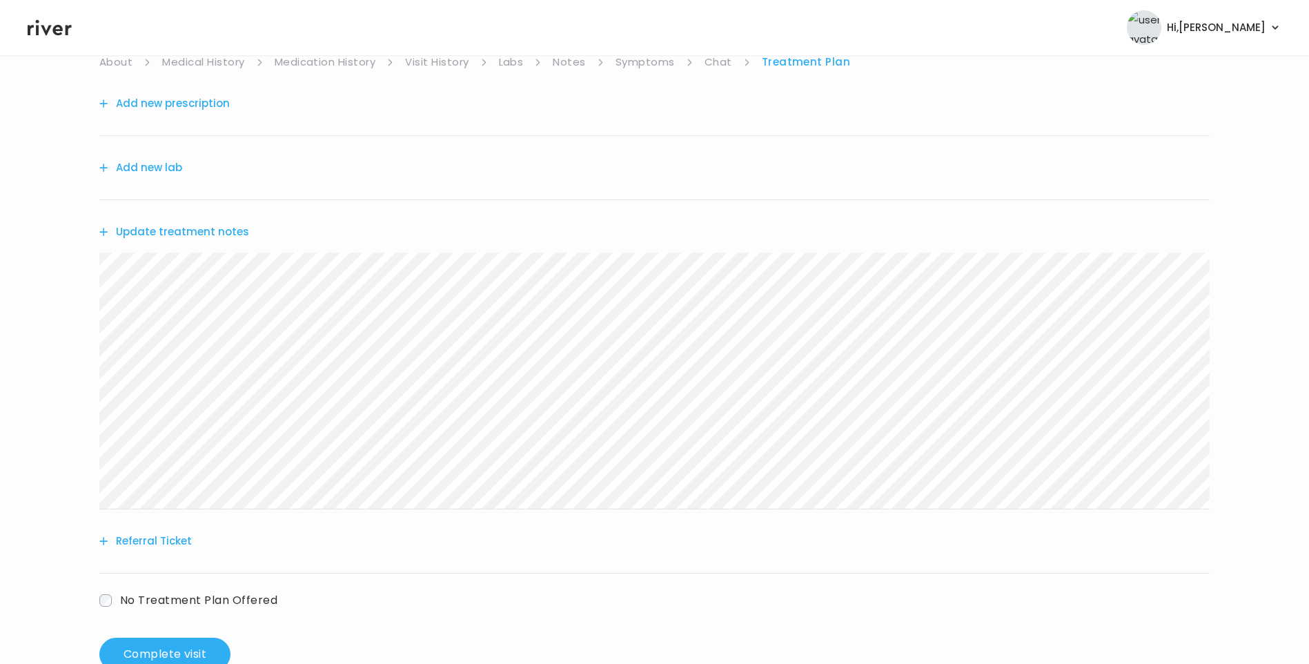
click at [230, 232] on button "Update treatment notes" at bounding box center [174, 231] width 150 height 19
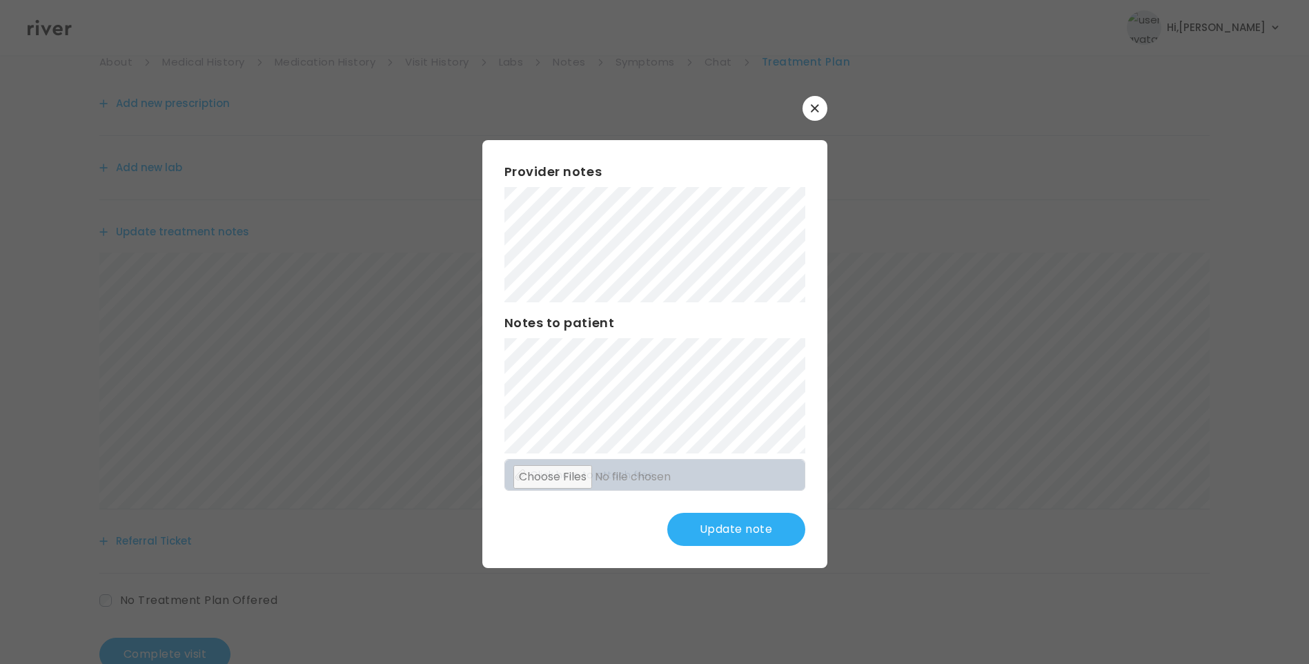
click at [750, 524] on button "Update note" at bounding box center [736, 529] width 138 height 33
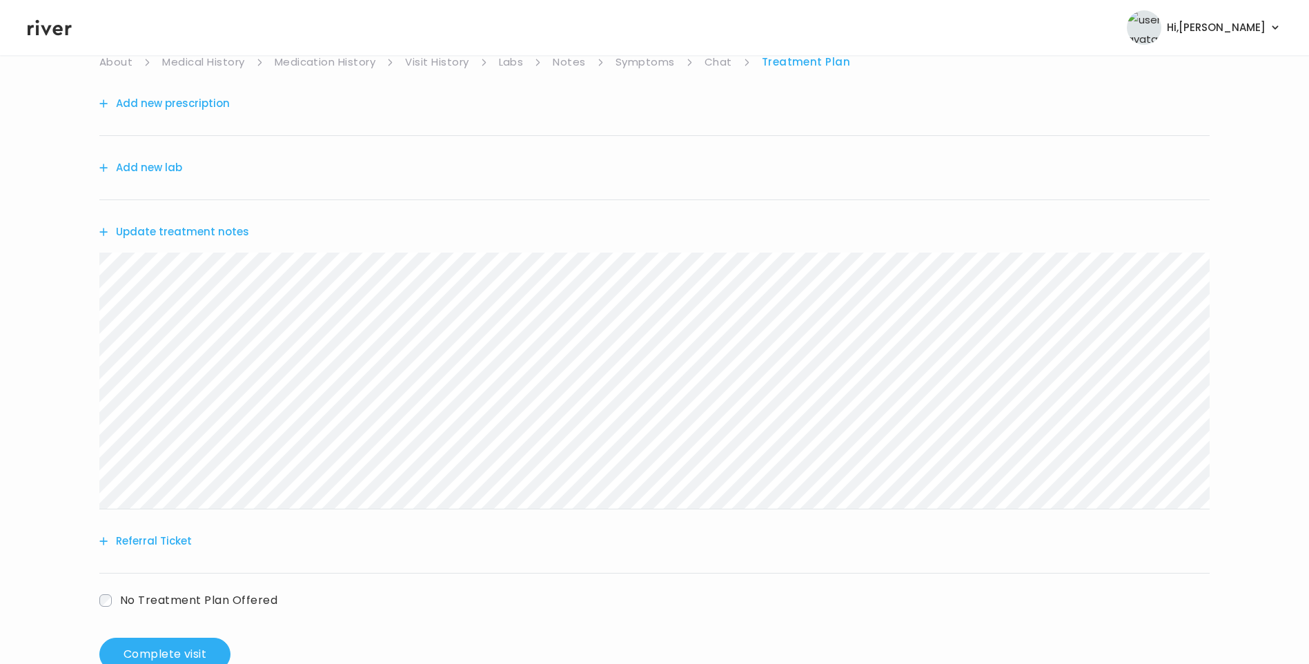
click at [569, 63] on link "Notes" at bounding box center [569, 61] width 32 height 19
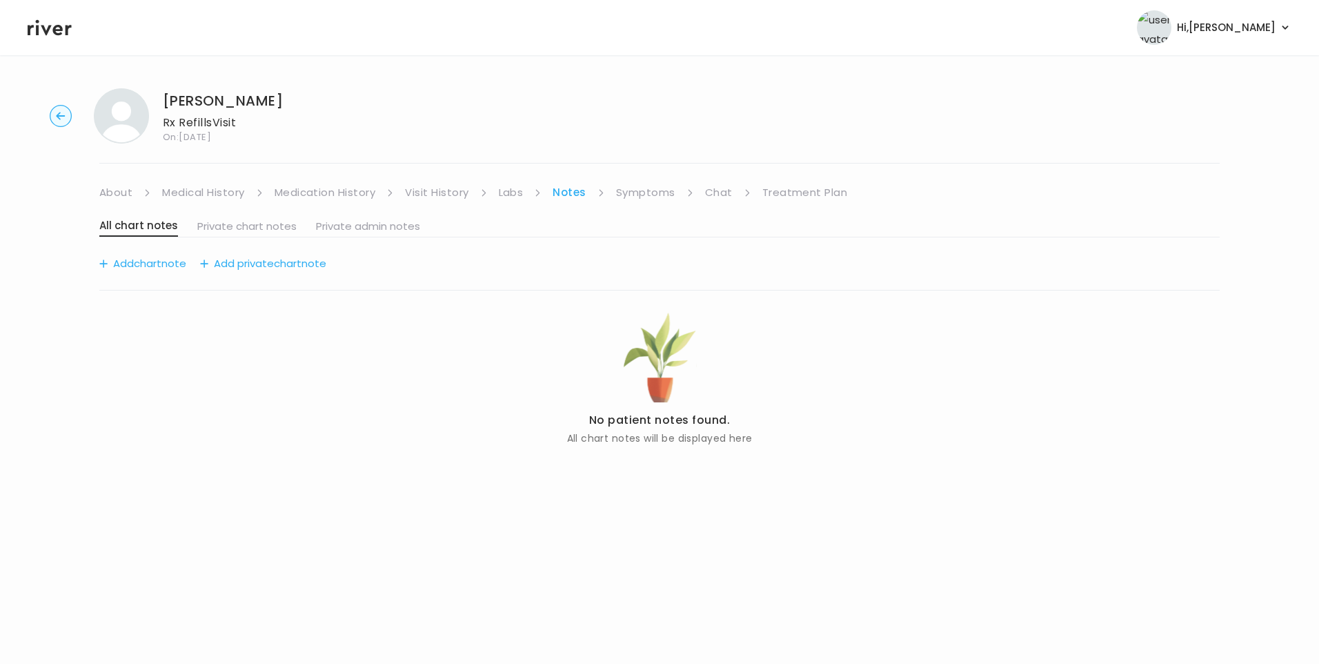
click at [335, 195] on link "Medication History" at bounding box center [325, 192] width 101 height 19
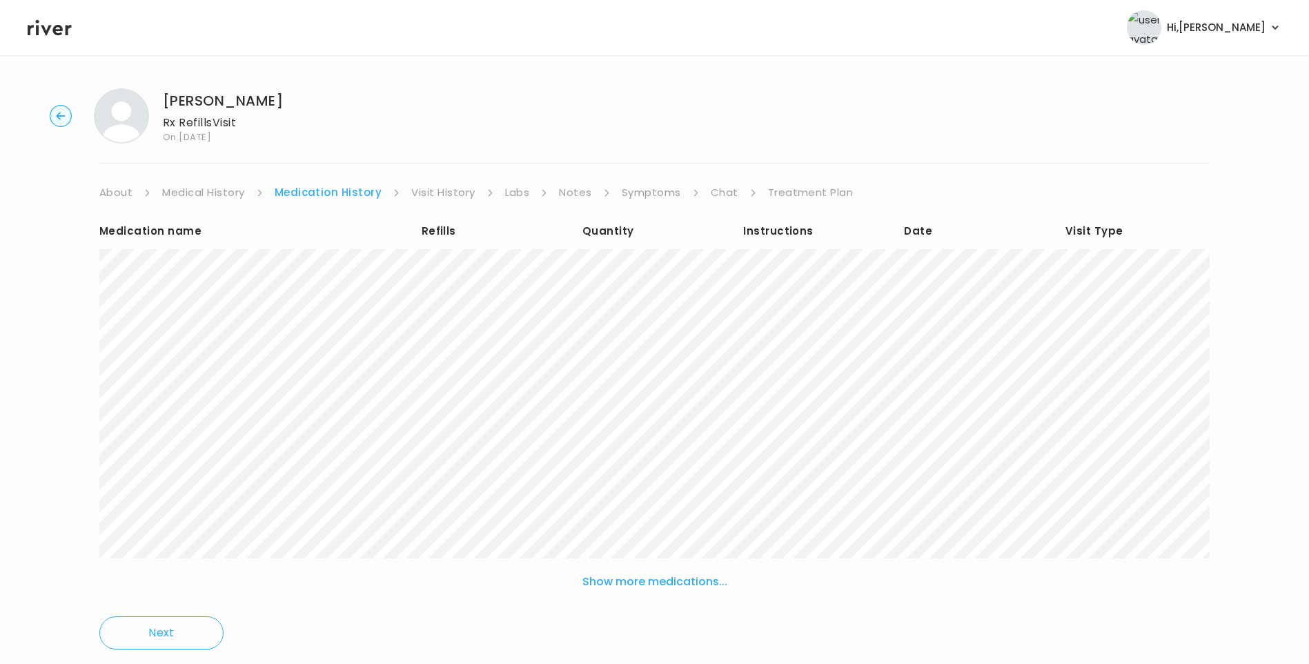
click at [441, 189] on link "Visit History" at bounding box center [442, 192] width 63 height 19
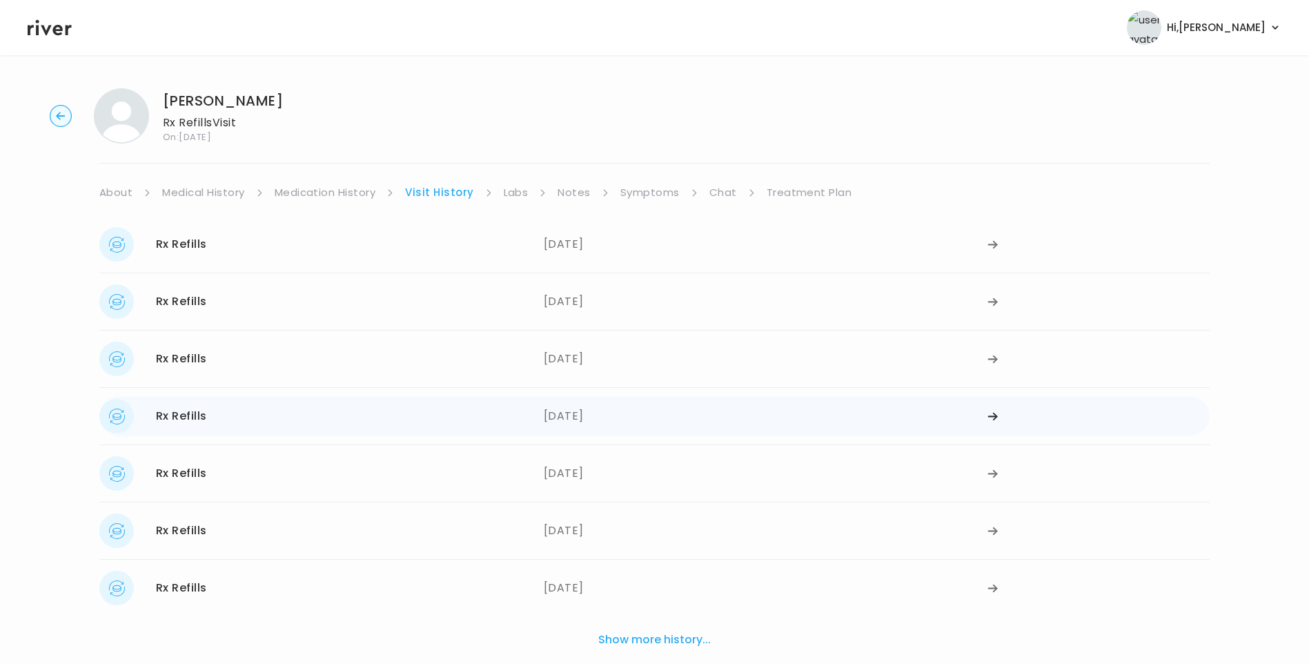
click at [582, 425] on div "04/28/2025" at bounding box center [766, 416] width 444 height 34
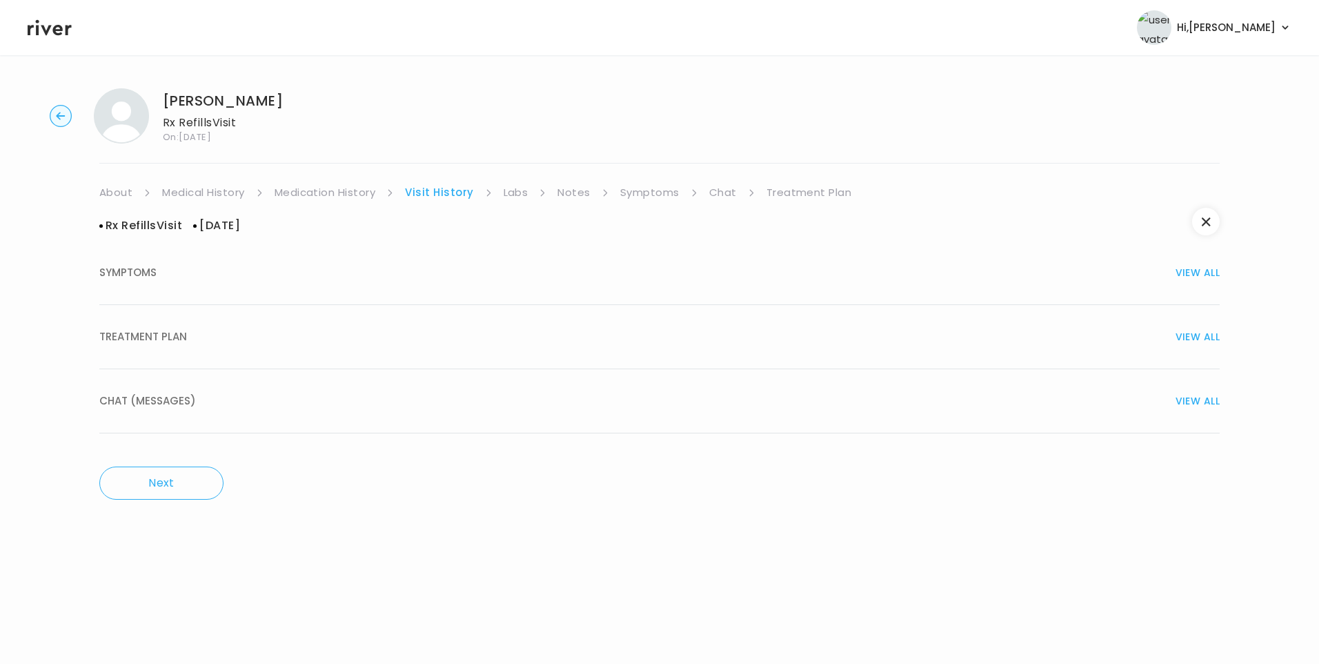
click at [177, 333] on span "TREATMENT PLAN" at bounding box center [143, 336] width 88 height 19
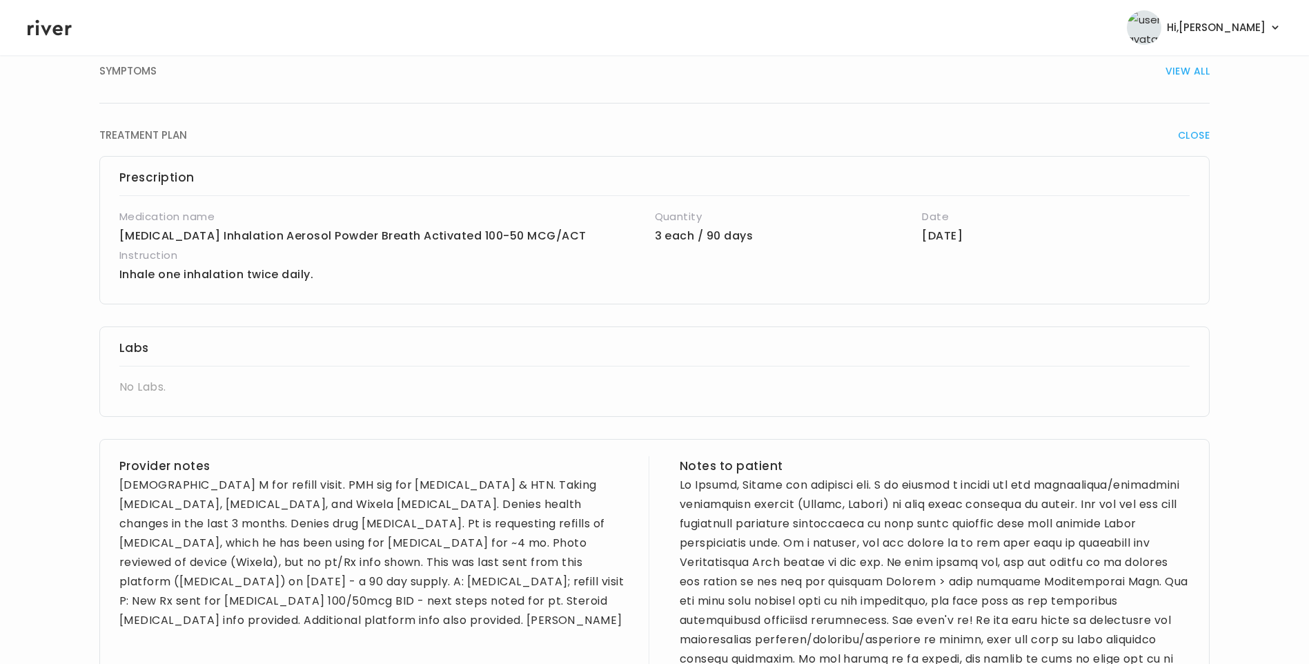
scroll to position [207, 0]
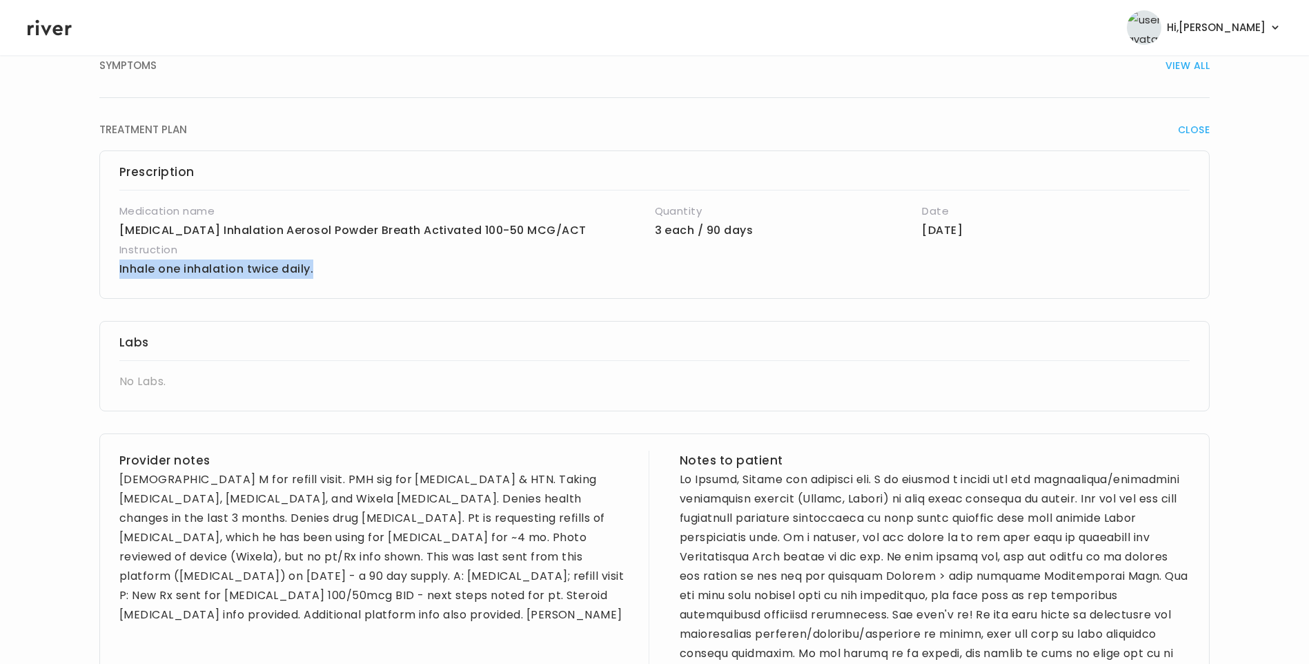
drag, startPoint x: 119, startPoint y: 267, endPoint x: 322, endPoint y: 281, distance: 204.0
click at [322, 281] on div "Prescription Medication name Advair Diskus Inhalation Aerosol Powder Breath Act…" at bounding box center [654, 224] width 1110 height 148
copy p "Inhale one inhalation twice daily."
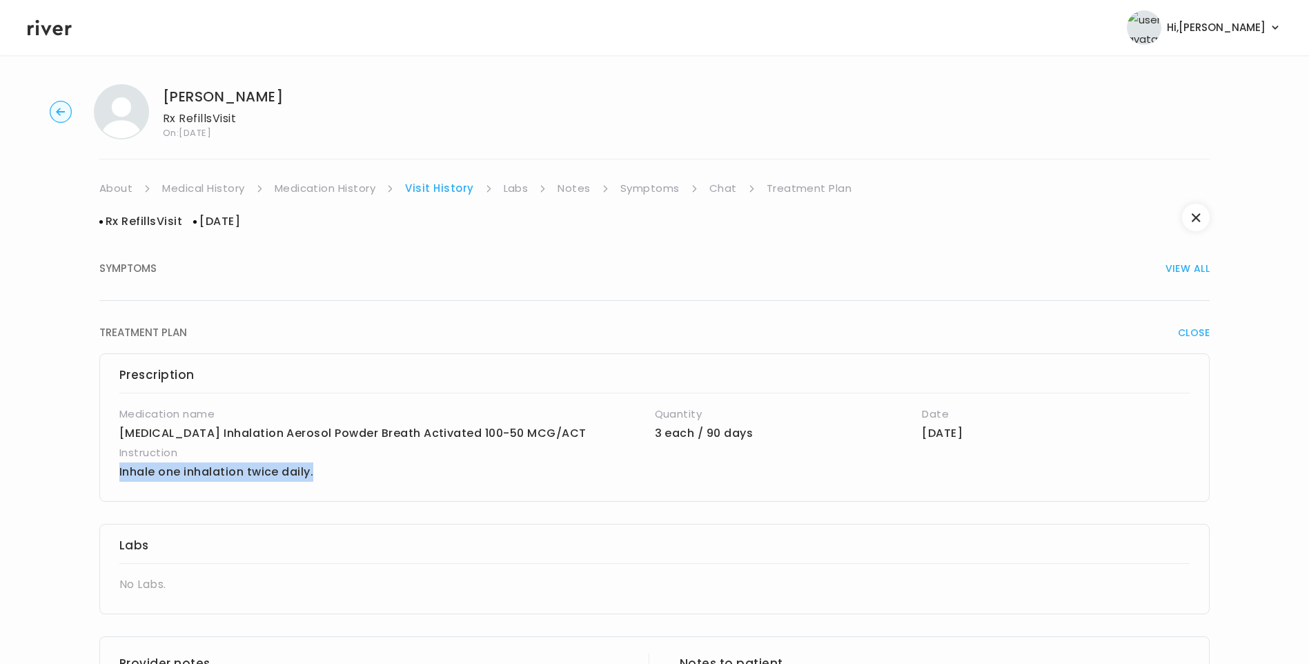
scroll to position [0, 0]
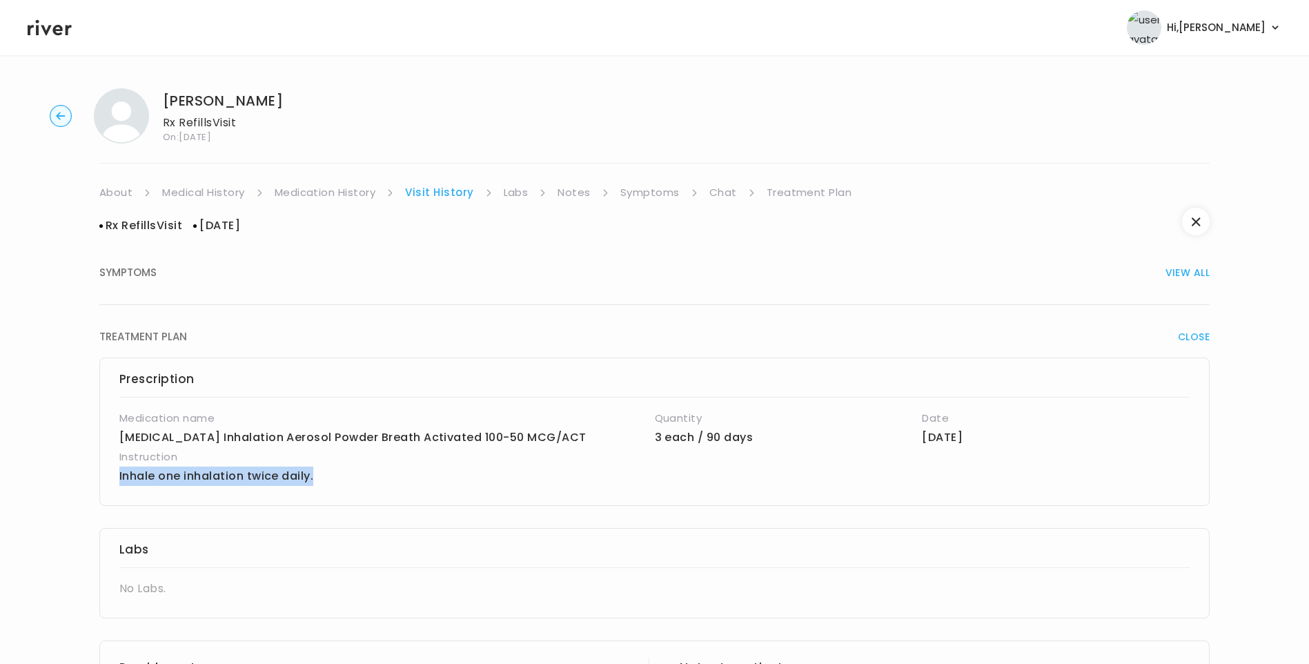
click at [798, 196] on link "Treatment Plan" at bounding box center [809, 192] width 86 height 19
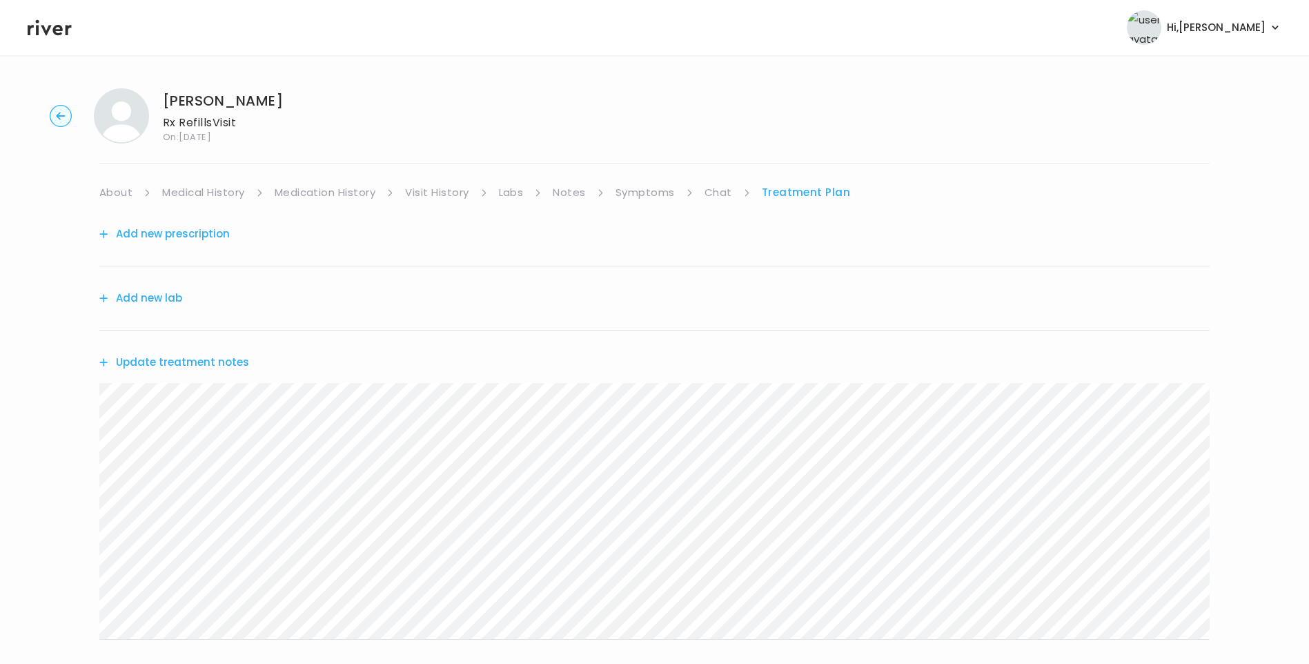
click at [182, 239] on button "Add new prescription" at bounding box center [164, 233] width 130 height 19
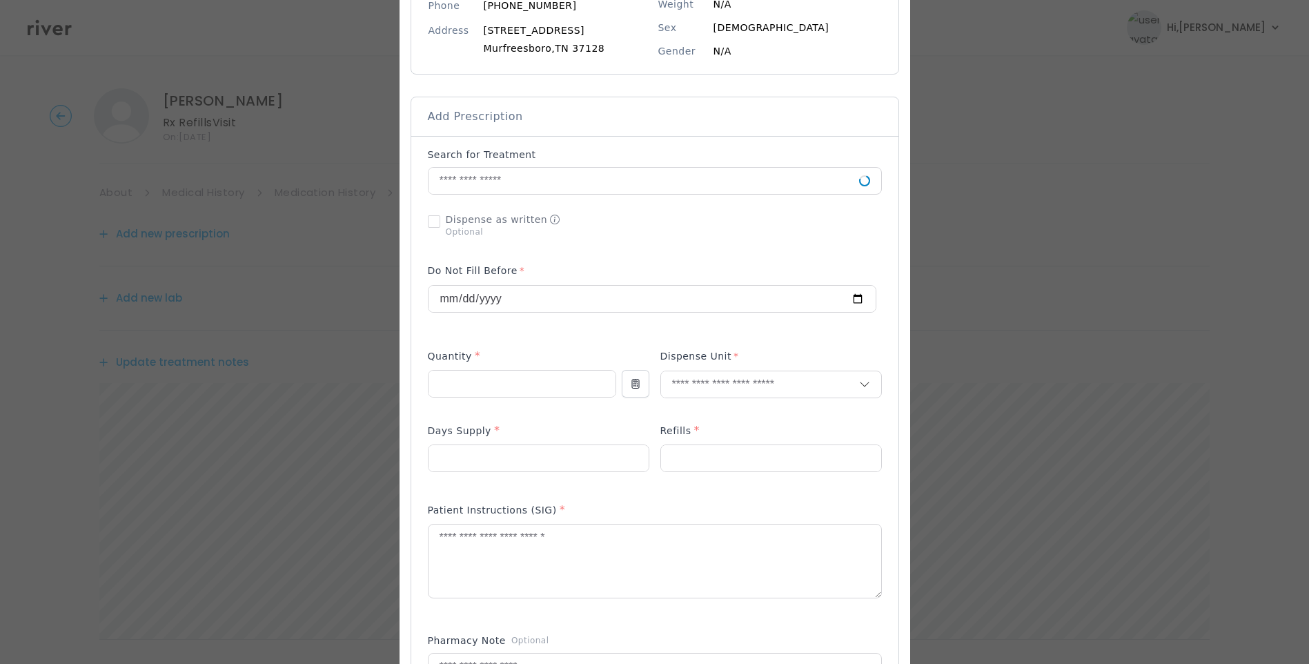
scroll to position [207, 0]
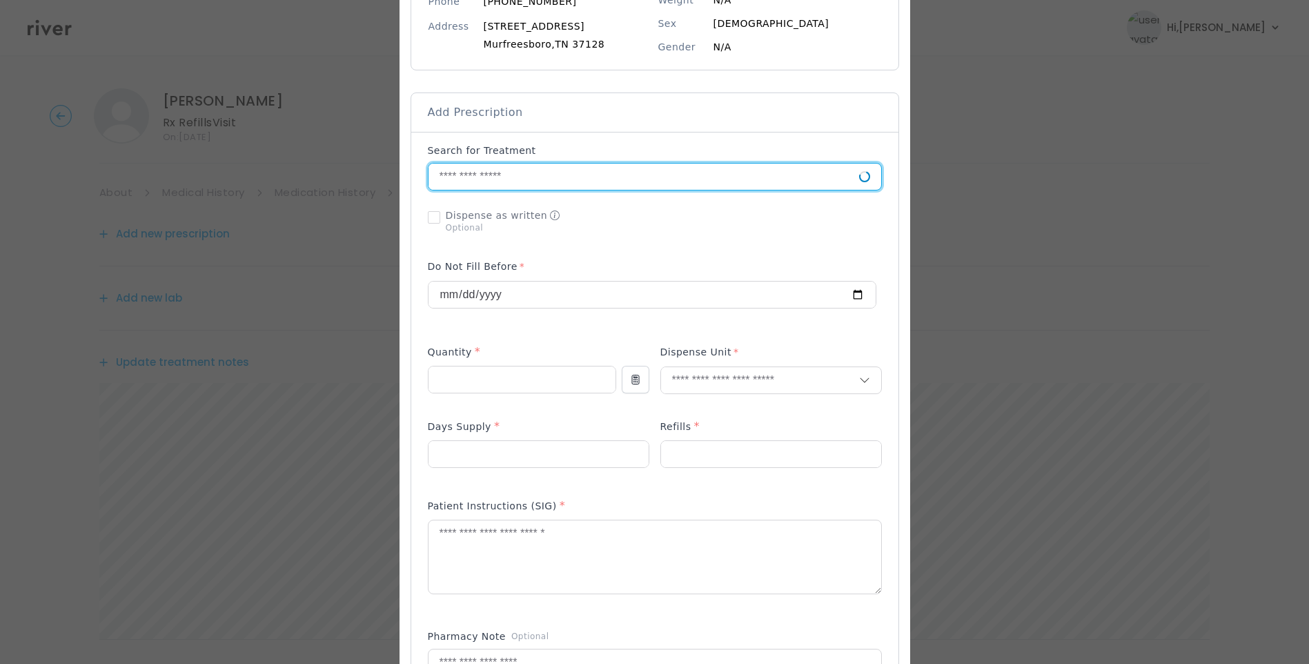
click at [497, 179] on input "text" at bounding box center [643, 176] width 430 height 26
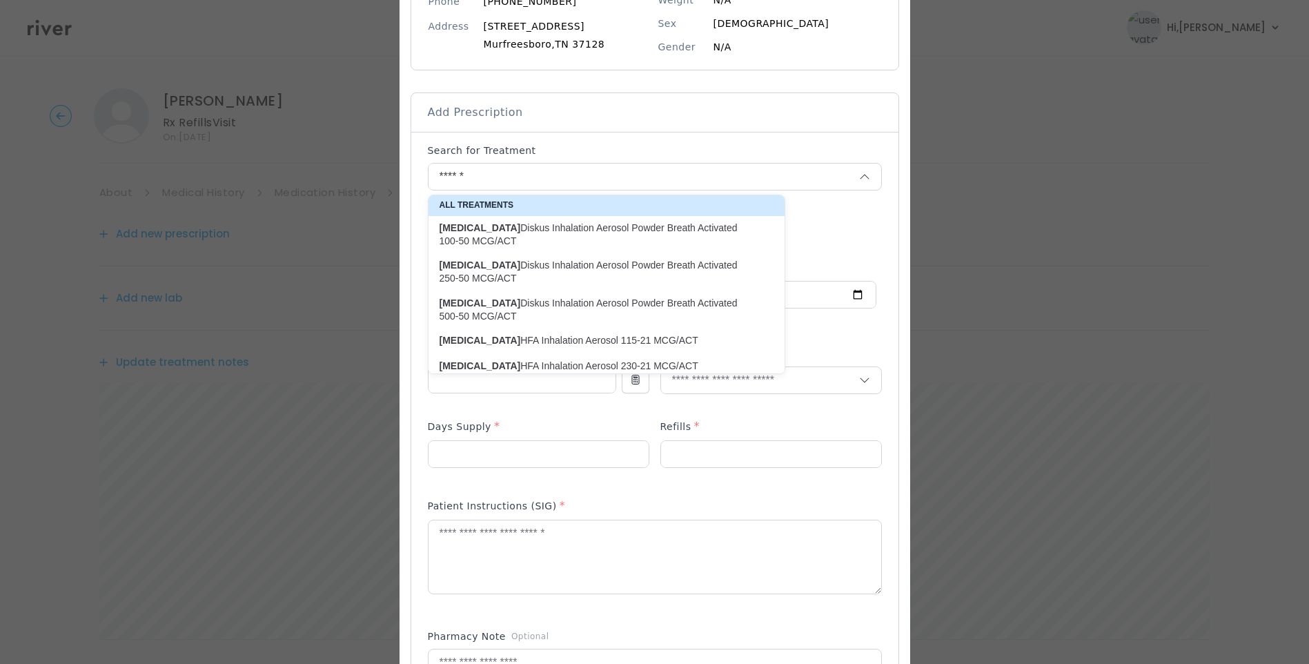
click at [508, 237] on p "Advair Diskus Inhalation Aerosol Powder Breath Activated 100-50 MCG/ACT" at bounding box center [597, 234] width 317 height 27
type input "**********"
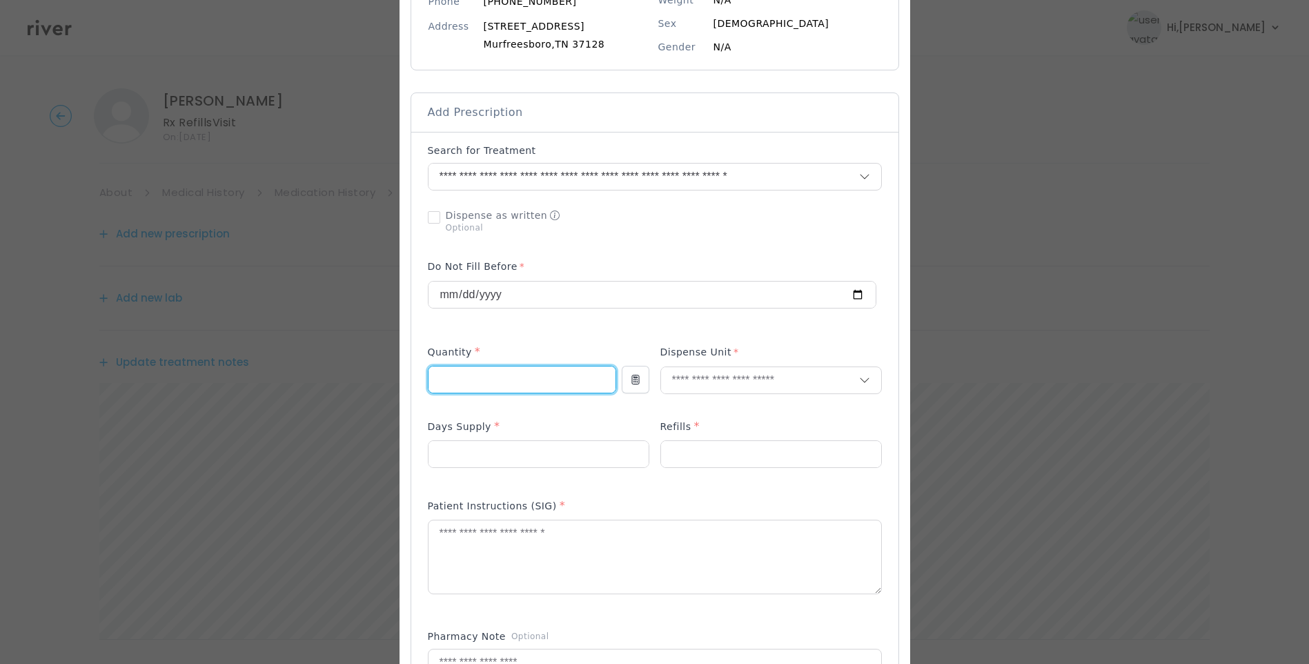
click at [493, 386] on input "number" at bounding box center [521, 379] width 187 height 26
type input "*"
click at [702, 453] on input "number" at bounding box center [771, 454] width 220 height 26
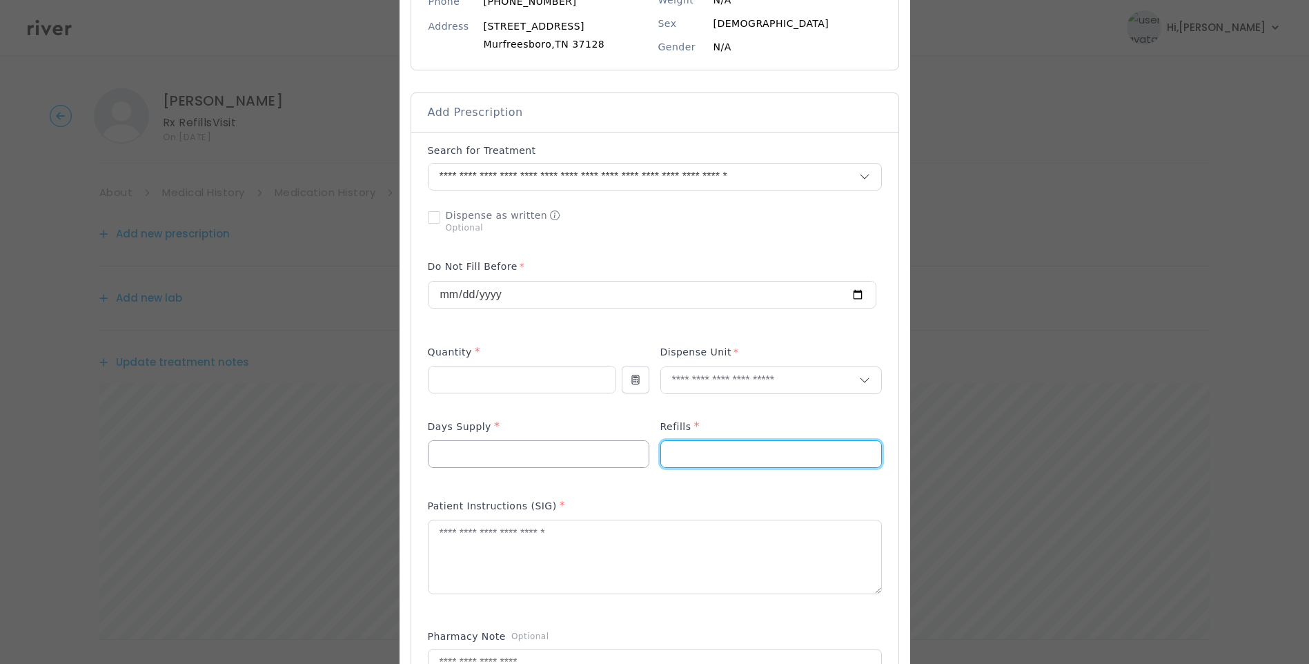
type input "*"
click at [490, 461] on input "number" at bounding box center [538, 454] width 220 height 26
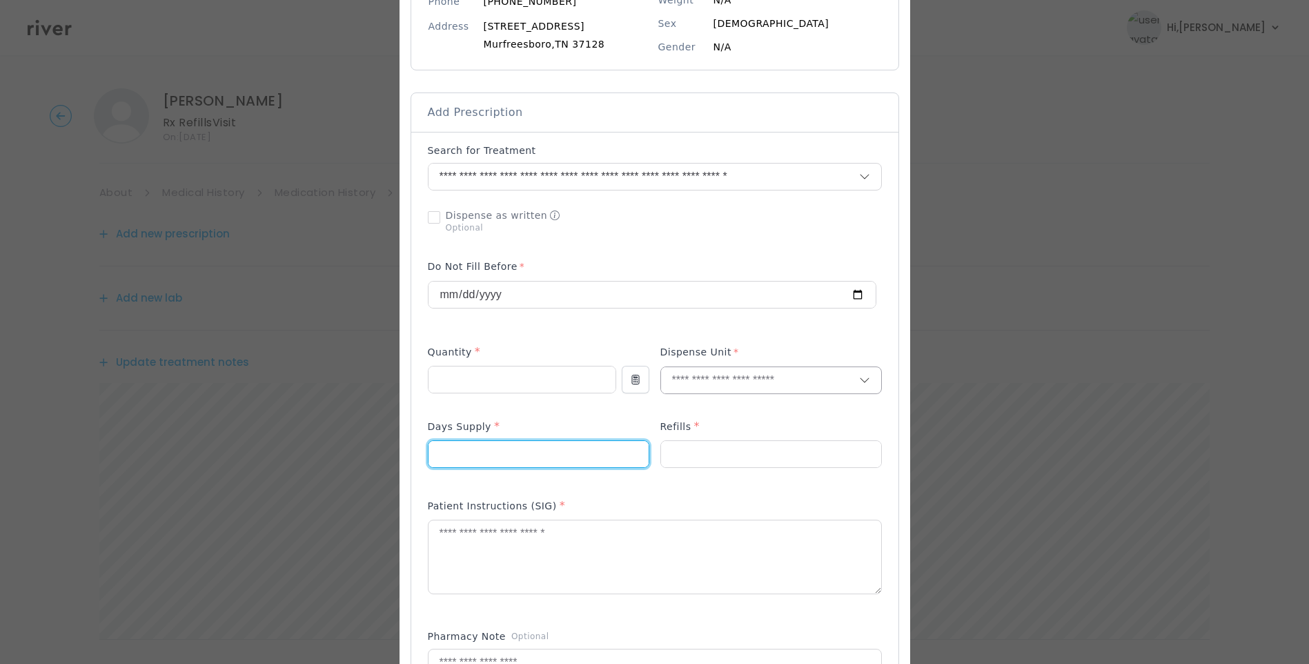
type input "**"
click at [707, 379] on input "text" at bounding box center [760, 380] width 198 height 26
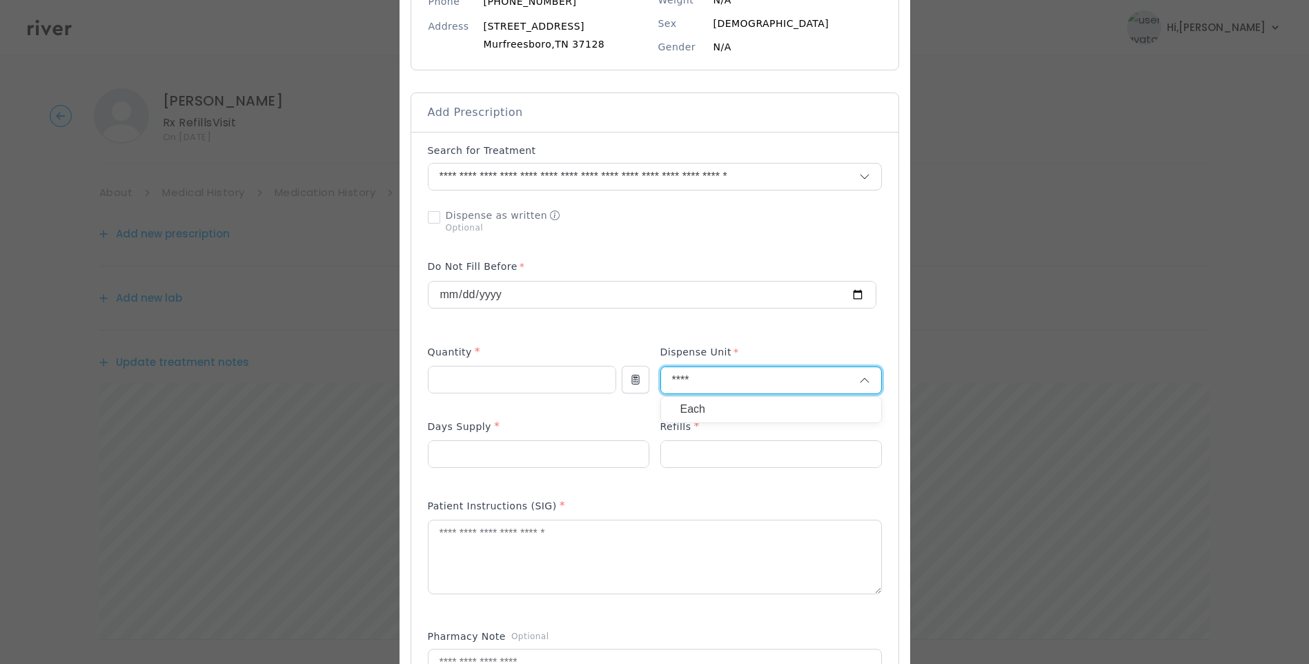
type input "****"
click at [700, 410] on p "Each" at bounding box center [770, 409] width 181 height 20
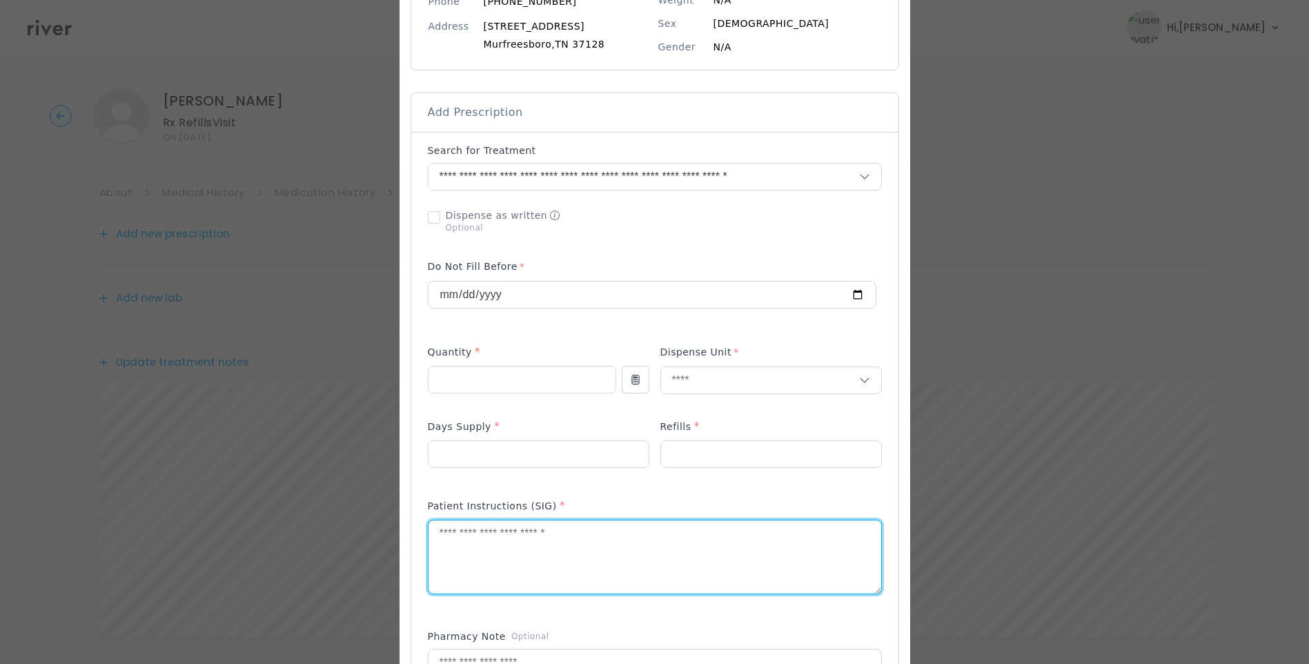
click at [616, 577] on textarea at bounding box center [654, 556] width 453 height 73
type textarea "*"
paste textarea "**********"
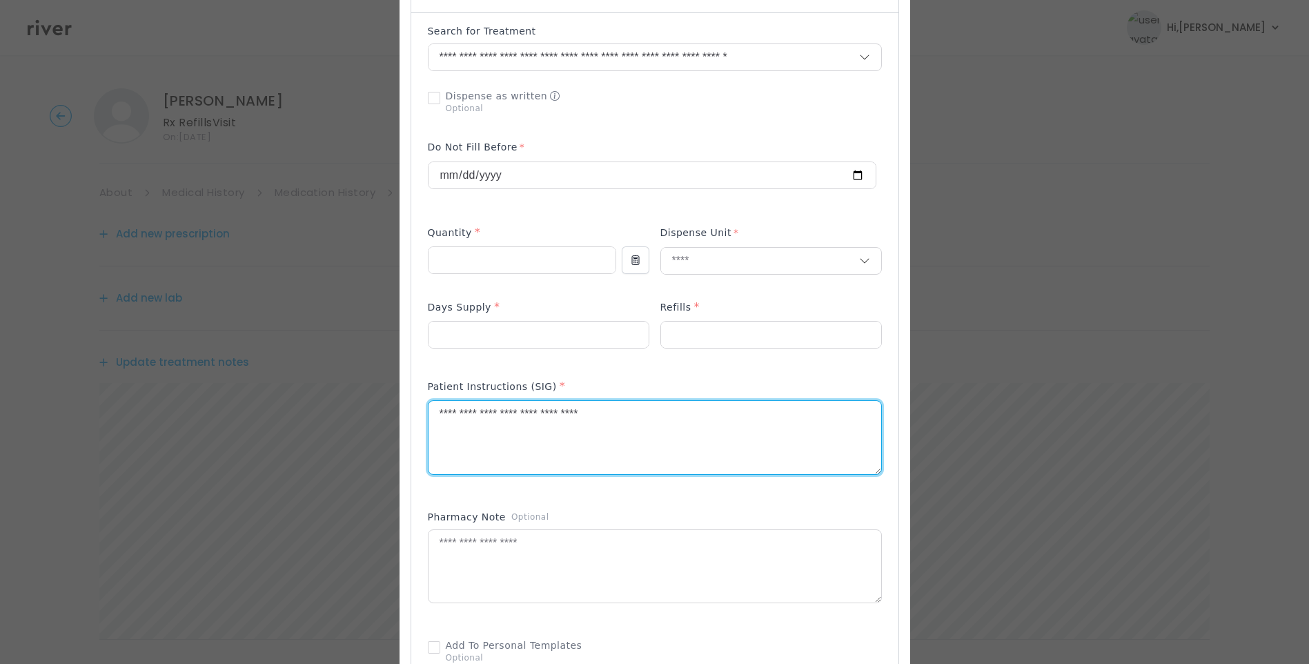
scroll to position [345, 0]
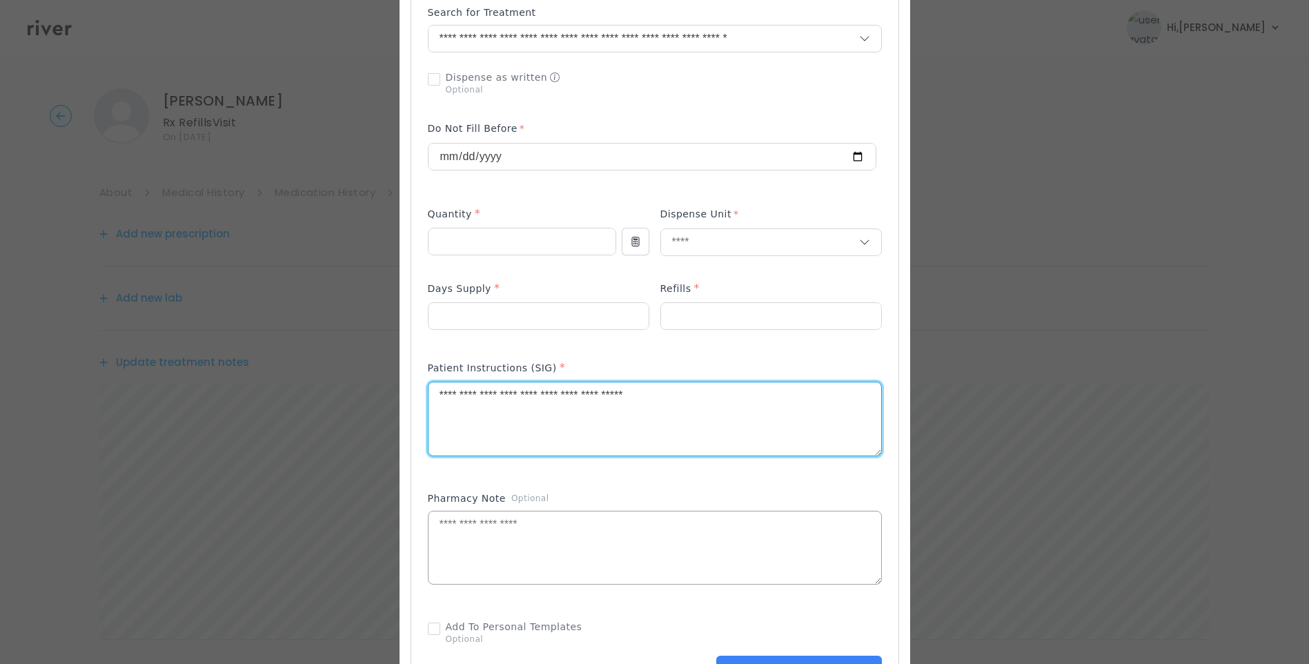
type textarea "**********"
click at [640, 548] on textarea at bounding box center [654, 547] width 453 height 73
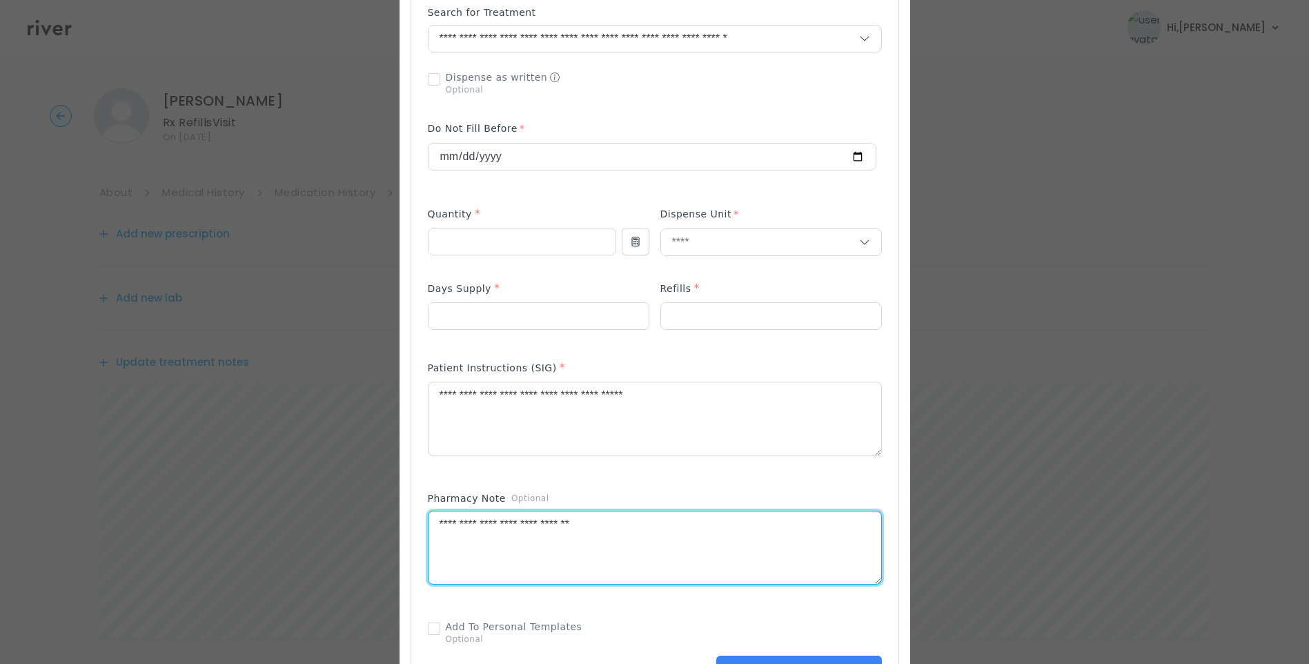
click at [613, 526] on textarea "**********" at bounding box center [654, 547] width 453 height 73
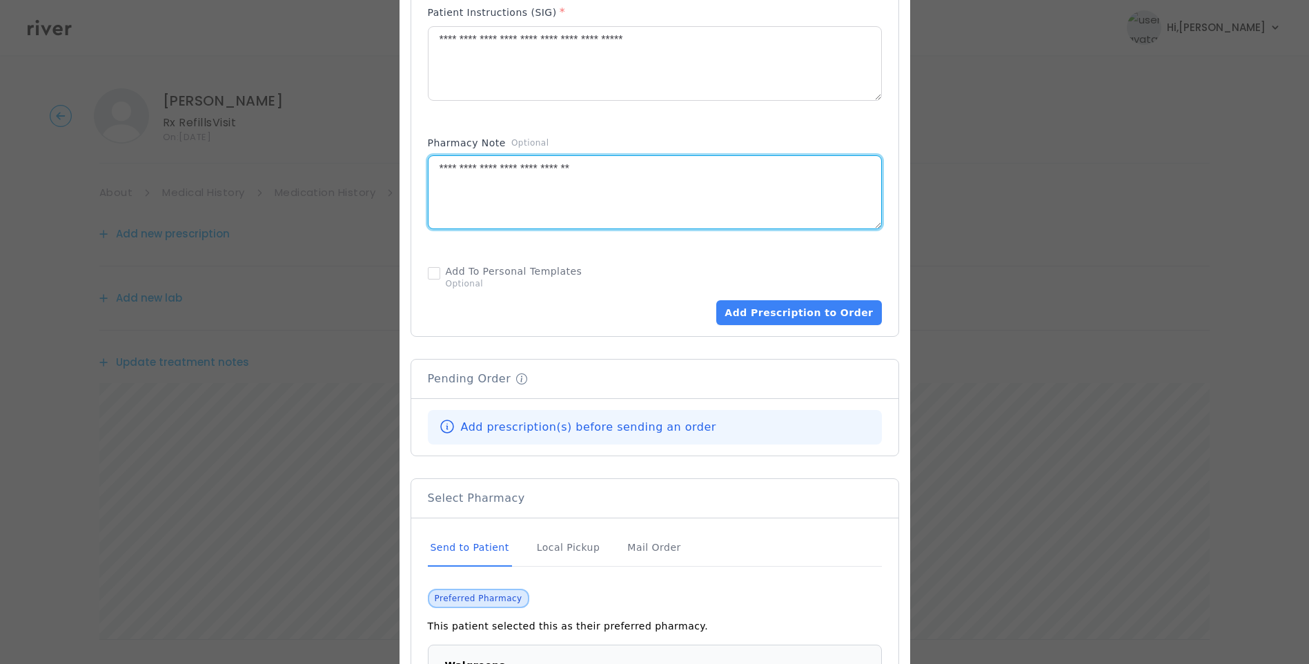
scroll to position [690, 0]
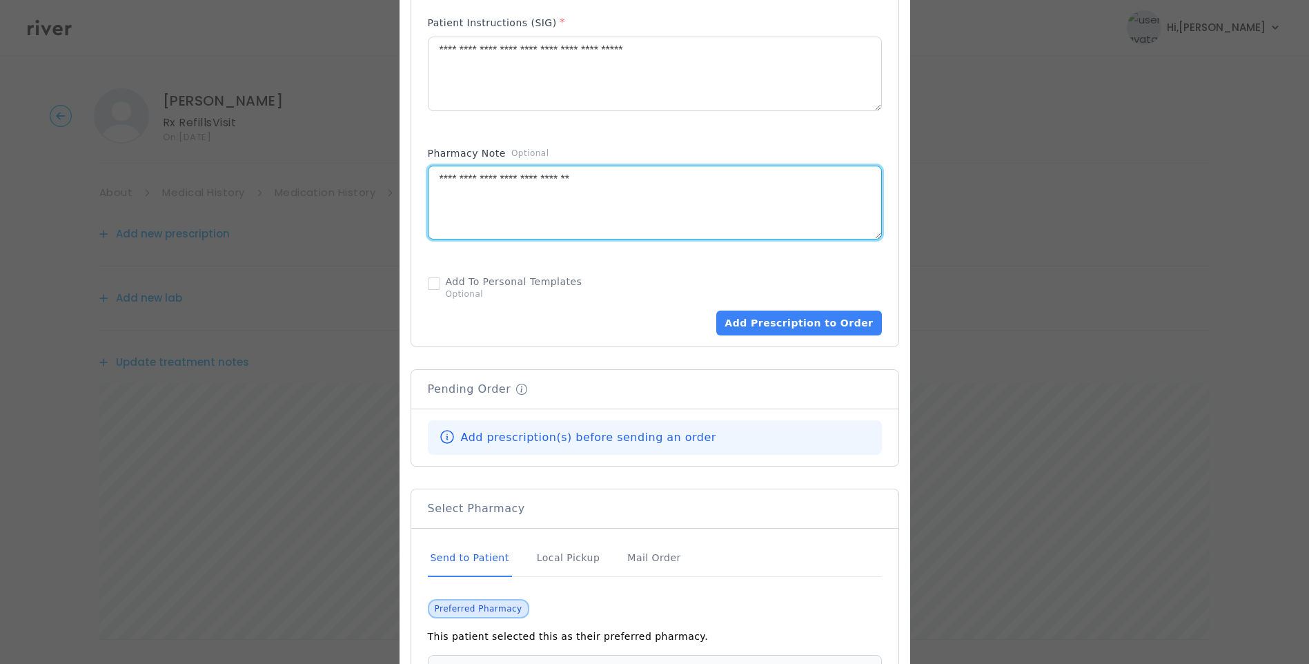
type textarea "**********"
click at [484, 557] on div "Send to Patient" at bounding box center [470, 557] width 84 height 37
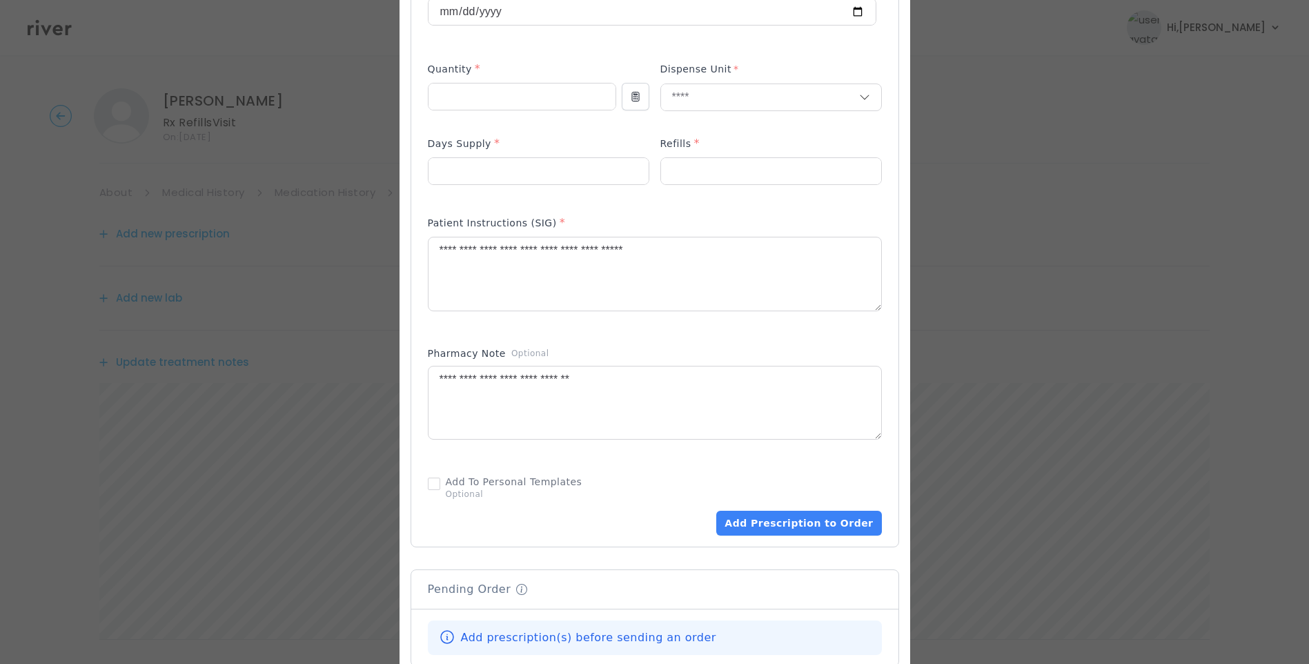
scroll to position [552, 0]
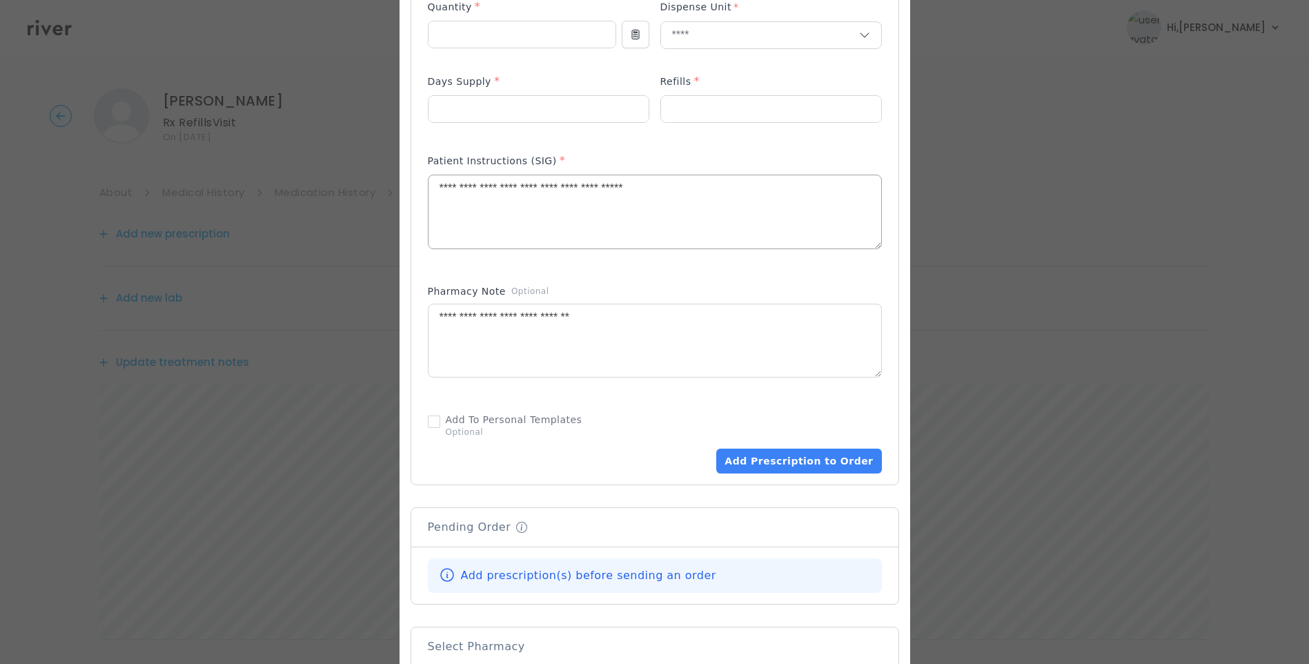
click at [679, 197] on textarea "**********" at bounding box center [654, 211] width 453 height 73
click at [854, 467] on button "Add Prescription to Order" at bounding box center [798, 460] width 165 height 25
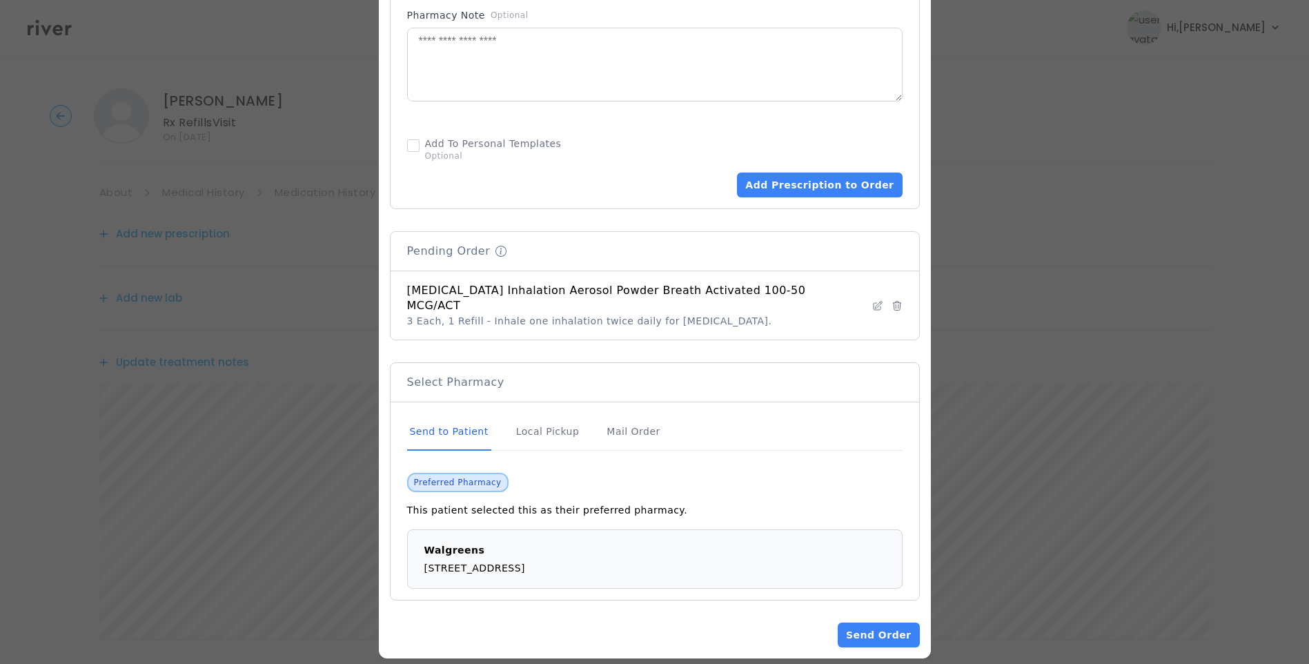
scroll to position [829, 0]
click at [460, 415] on div "Send to Patient" at bounding box center [449, 430] width 84 height 37
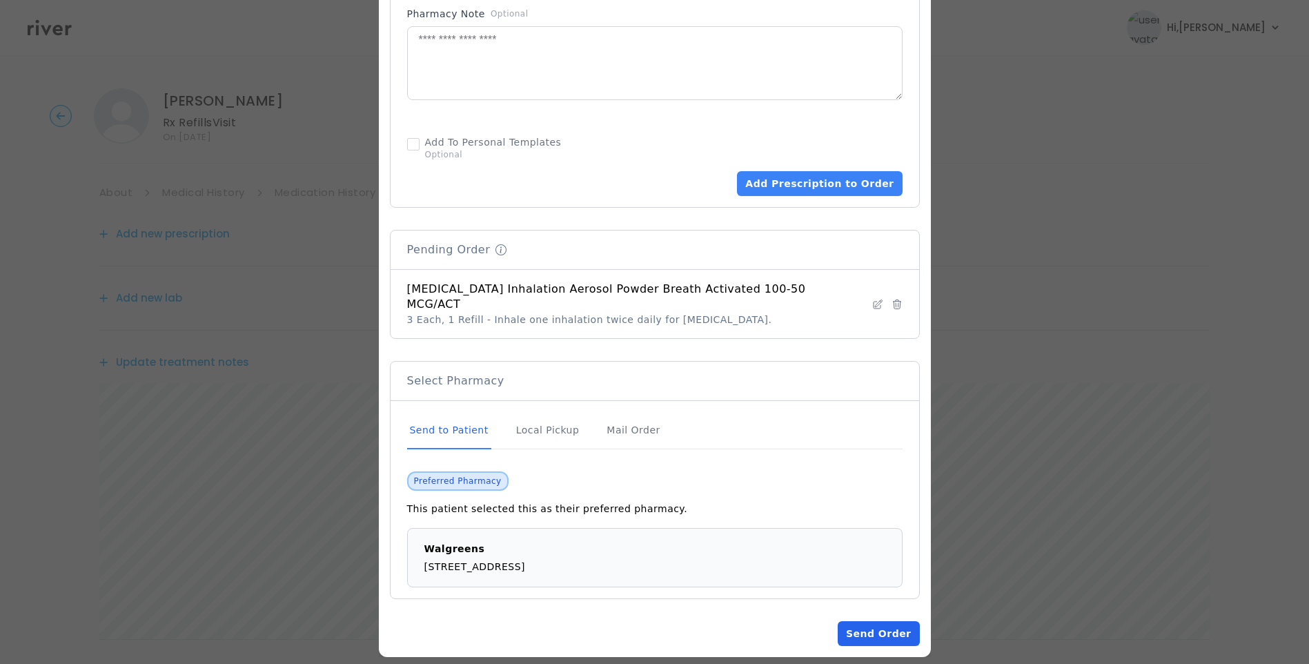
click at [873, 626] on button "Send Order" at bounding box center [877, 633] width 81 height 25
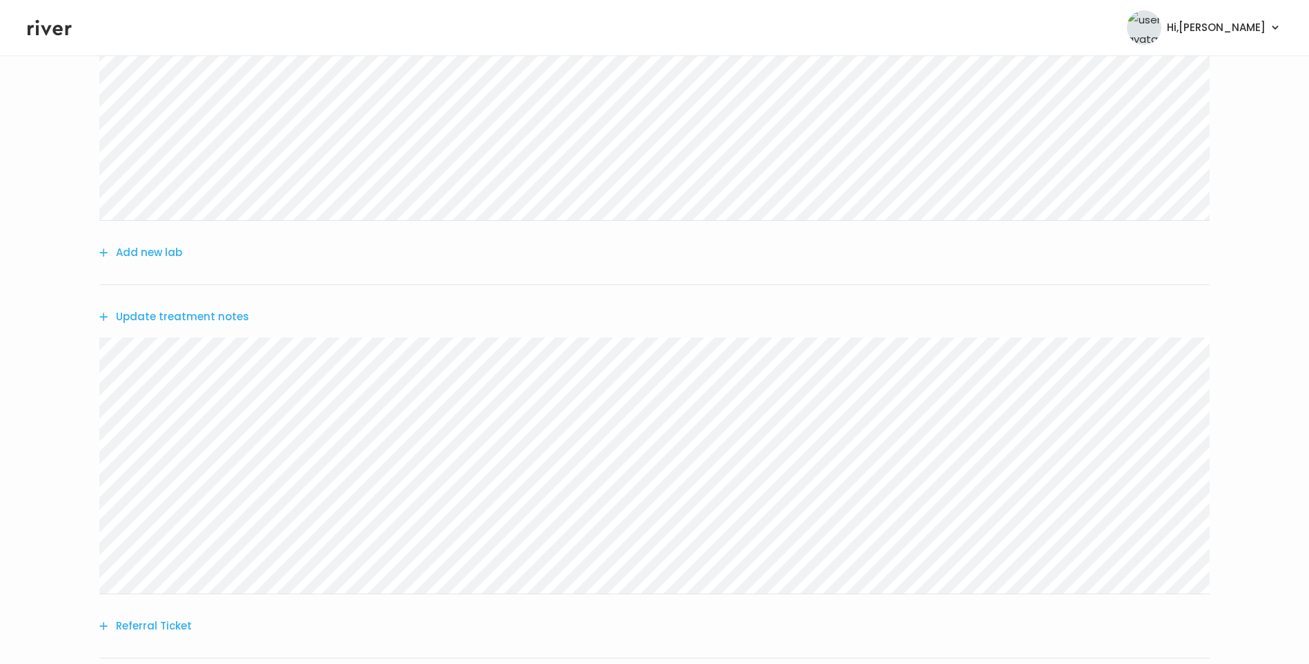
scroll to position [207, 0]
click at [187, 317] on button "Update treatment notes" at bounding box center [174, 315] width 150 height 19
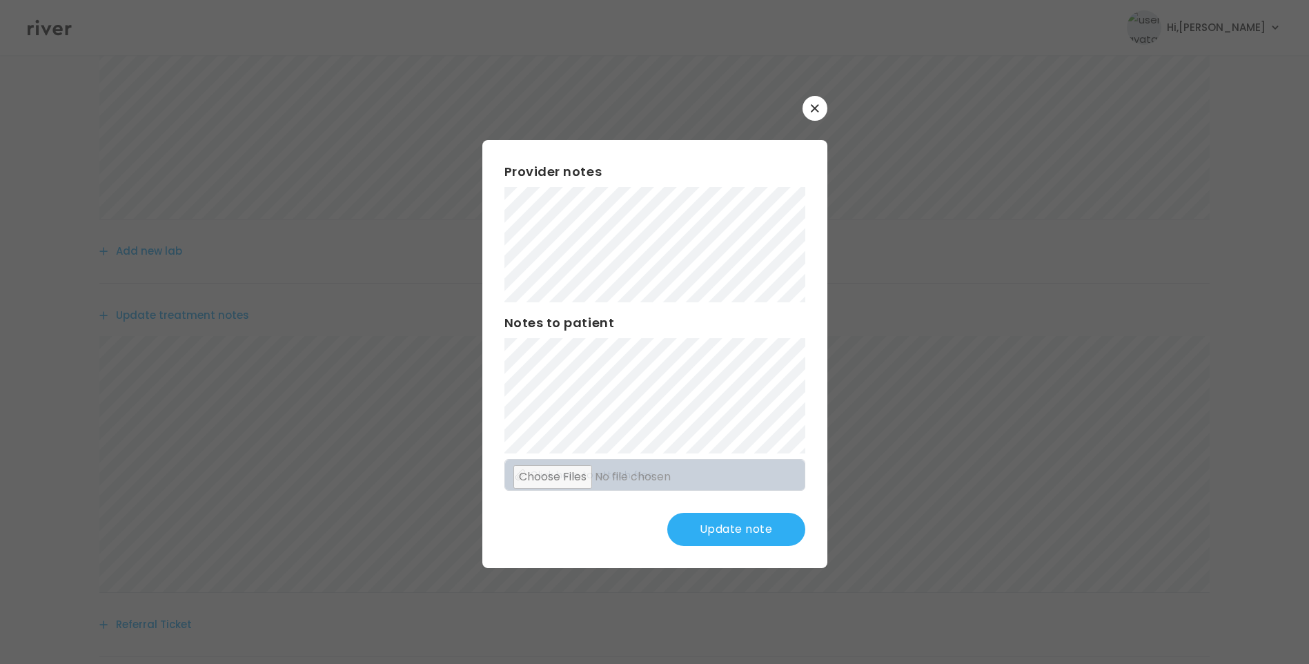
click at [715, 525] on button "Update note" at bounding box center [736, 529] width 138 height 33
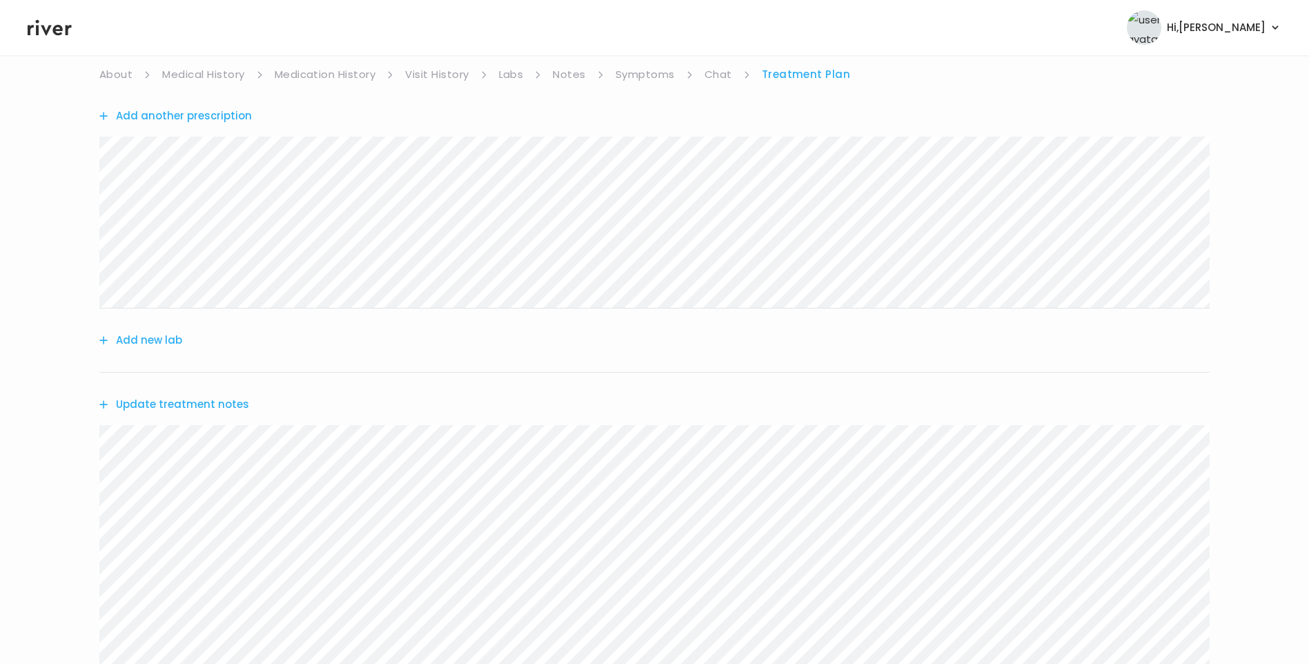
scroll to position [0, 0]
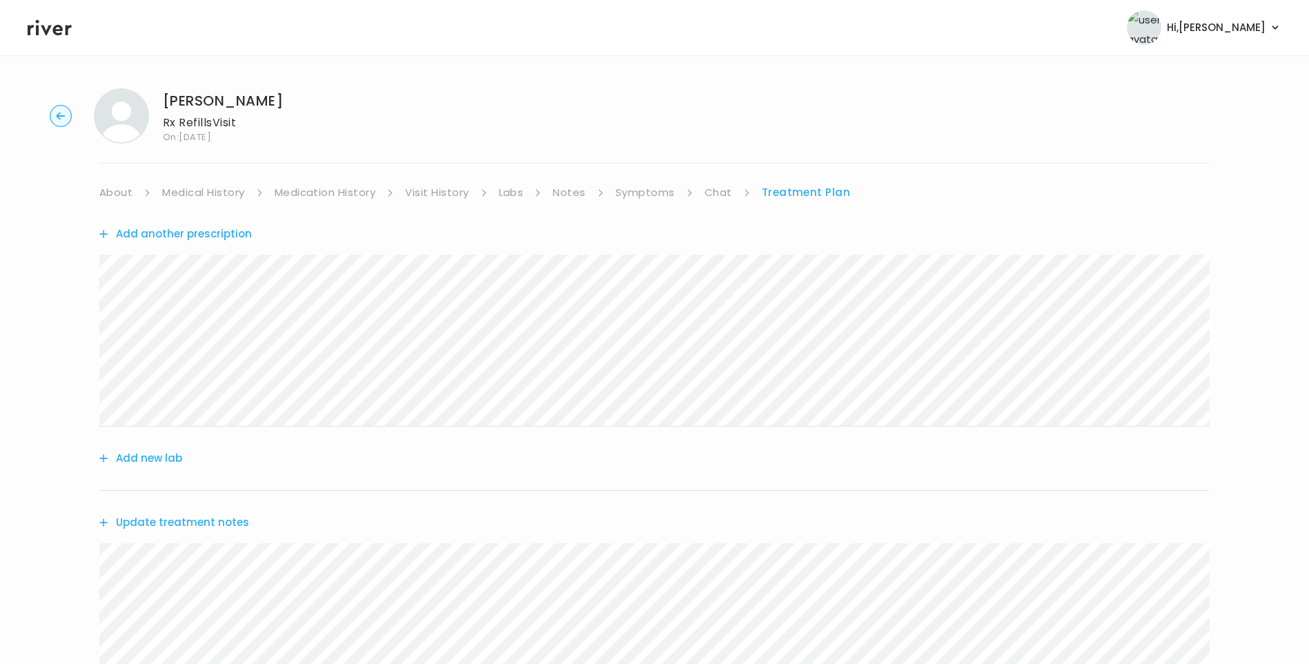
click at [635, 195] on link "Symptoms" at bounding box center [644, 192] width 59 height 19
click at [813, 192] on link "Treatment Plan" at bounding box center [807, 192] width 86 height 19
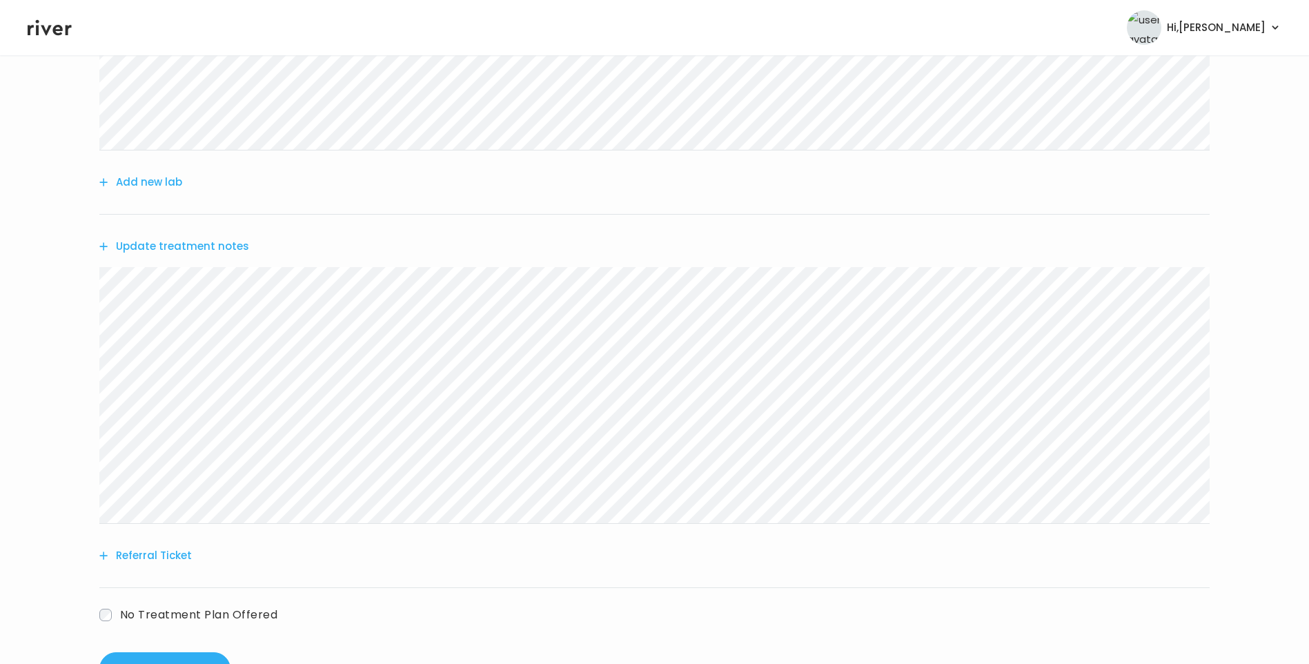
scroll to position [330, 0]
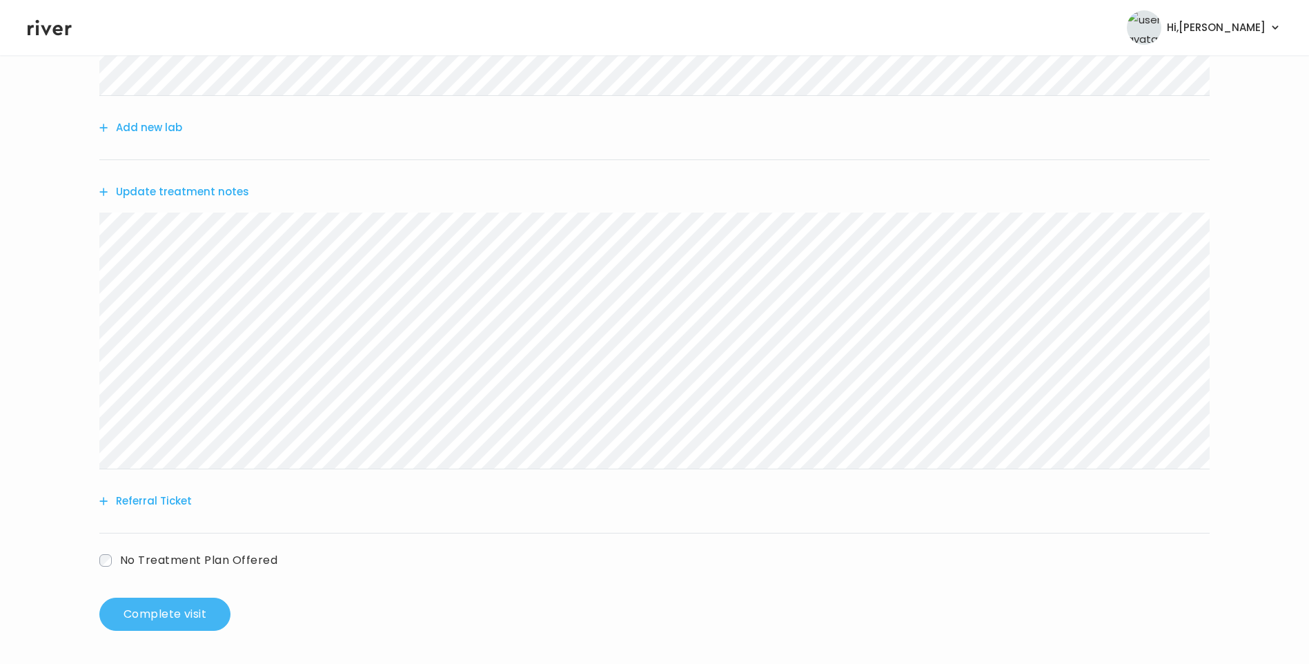
click at [186, 605] on button "Complete visit" at bounding box center [164, 613] width 131 height 33
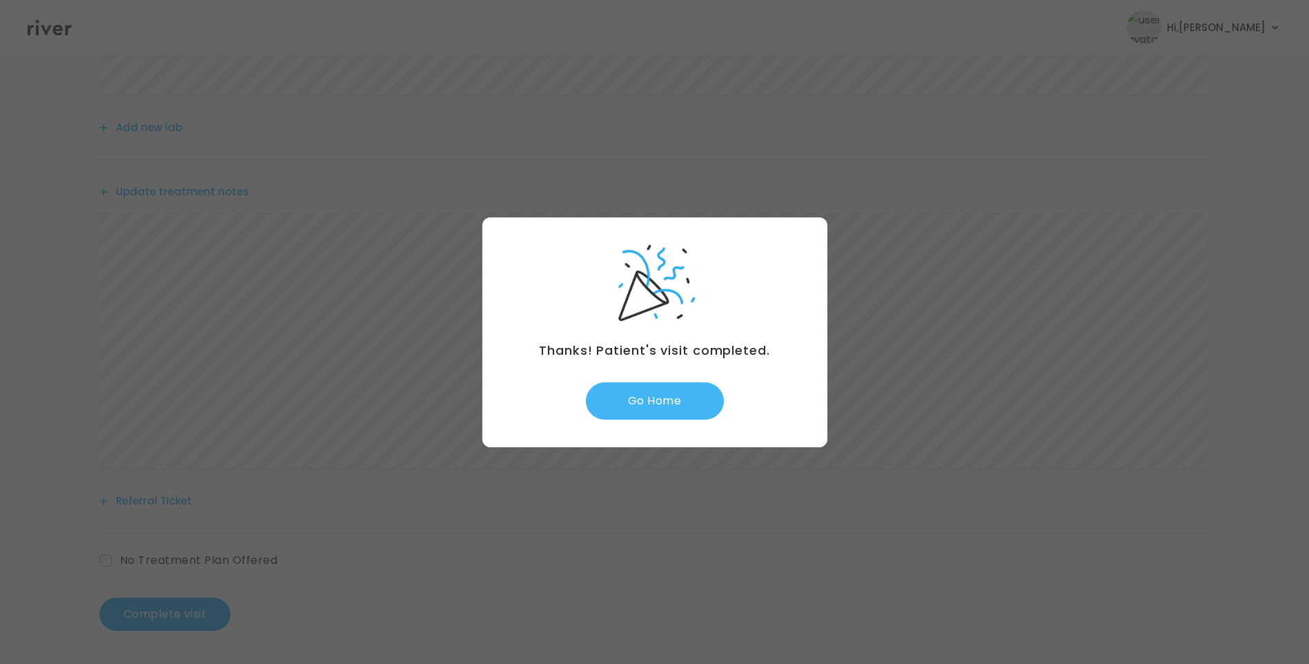
click at [668, 407] on button "Go Home" at bounding box center [655, 400] width 138 height 37
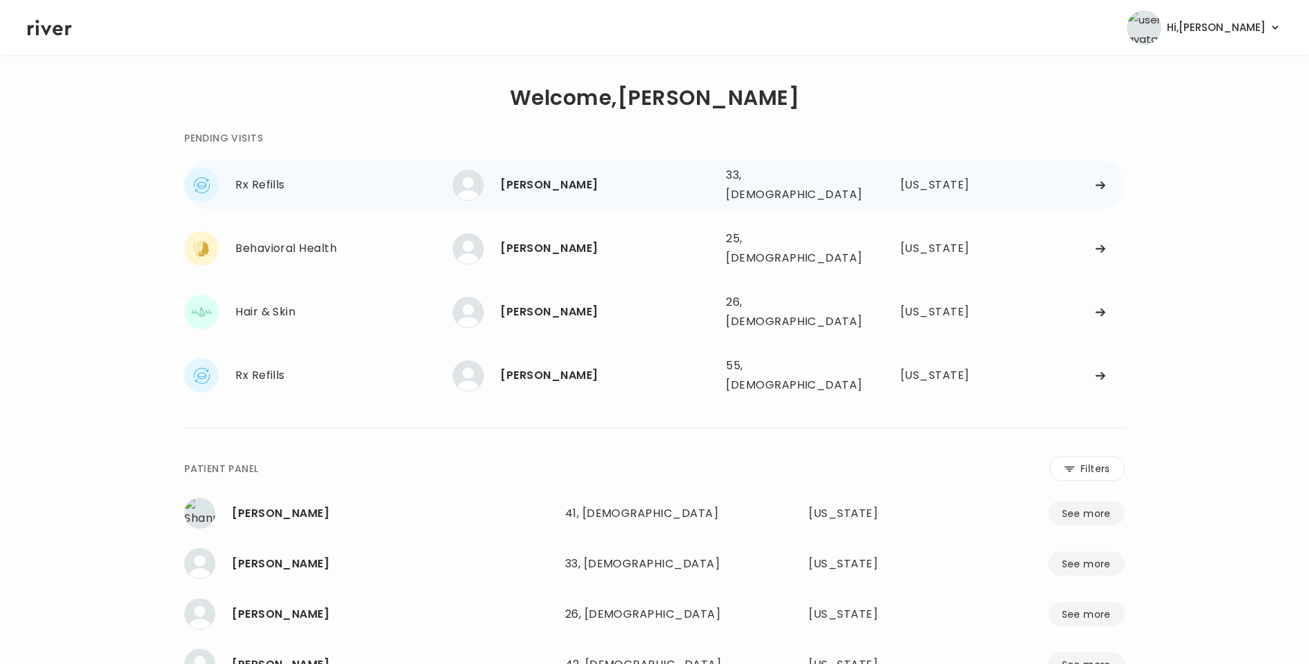
click at [603, 181] on div "[PERSON_NAME]" at bounding box center [607, 184] width 215 height 19
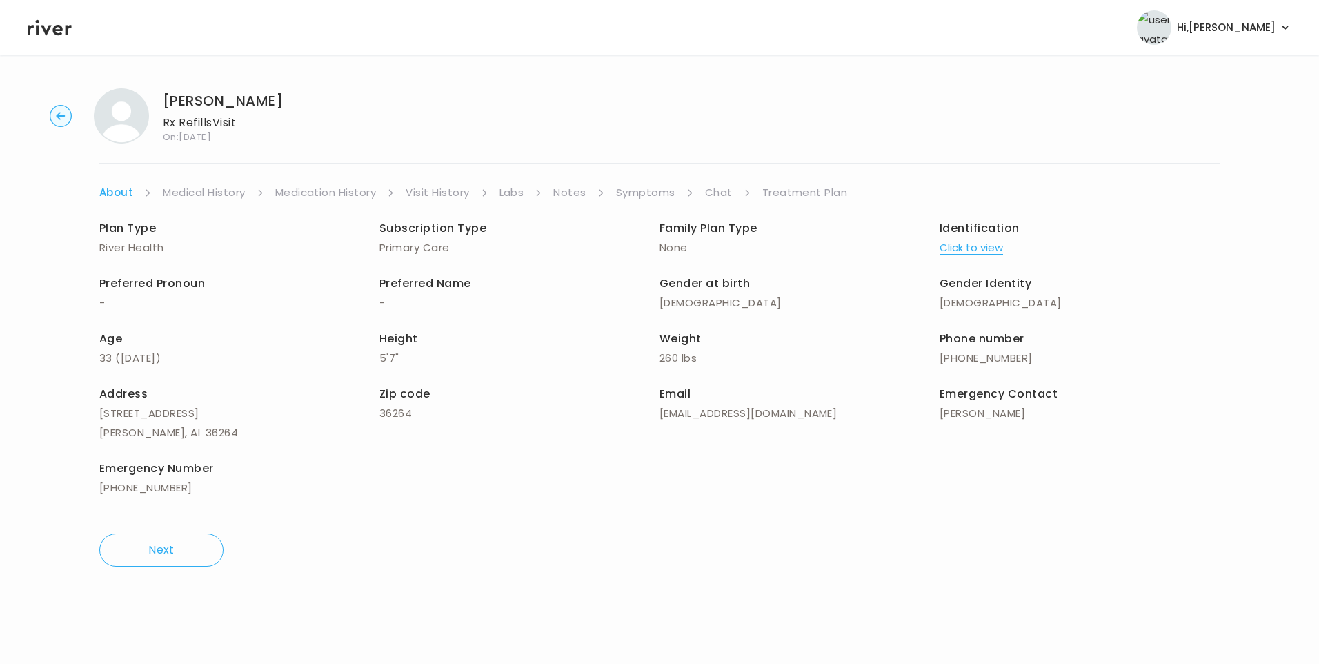
click at [633, 192] on link "Symptoms" at bounding box center [645, 192] width 59 height 19
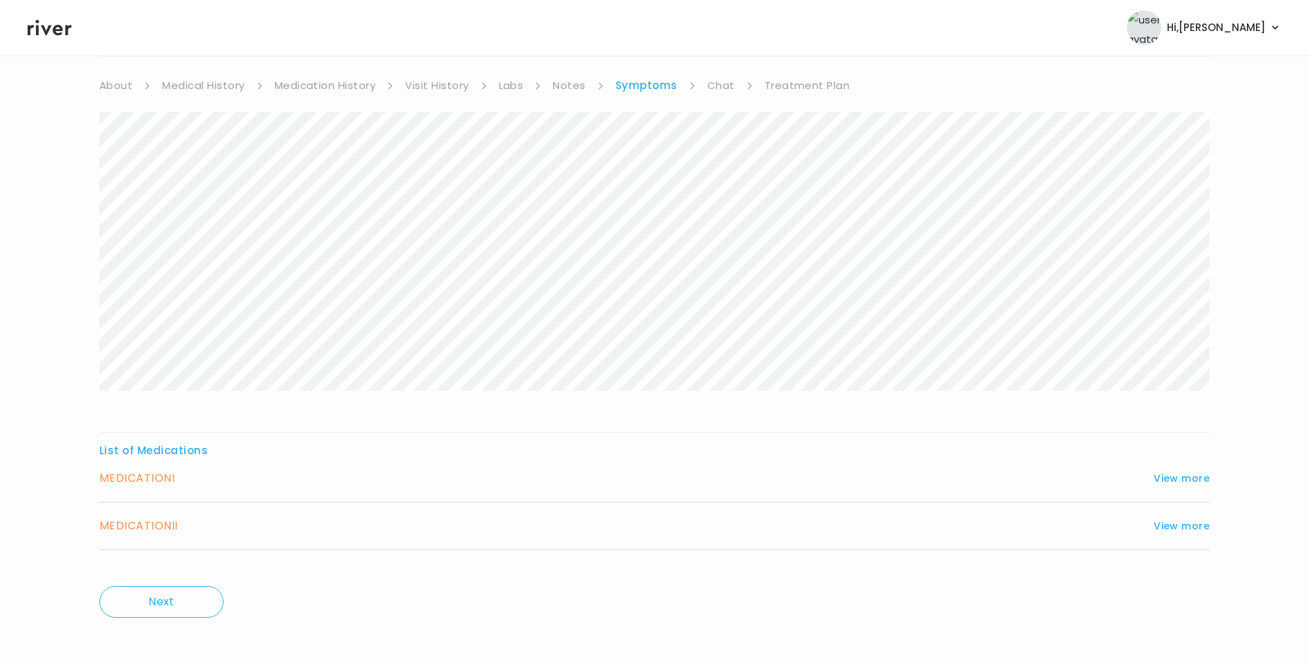
scroll to position [113, 0]
click at [1164, 479] on button "View more" at bounding box center [1181, 472] width 56 height 17
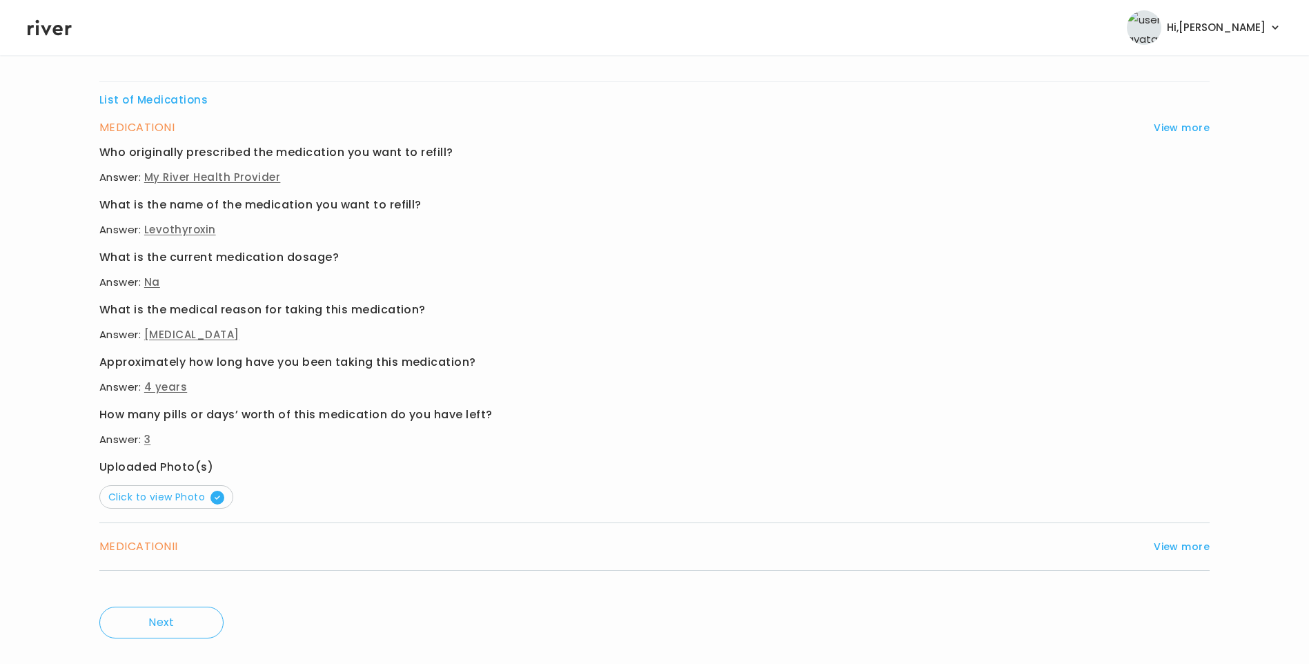
scroll to position [458, 0]
click at [152, 492] on span "Click to view Photo" at bounding box center [166, 496] width 116 height 14
click at [1193, 545] on button "View more" at bounding box center [1181, 545] width 56 height 17
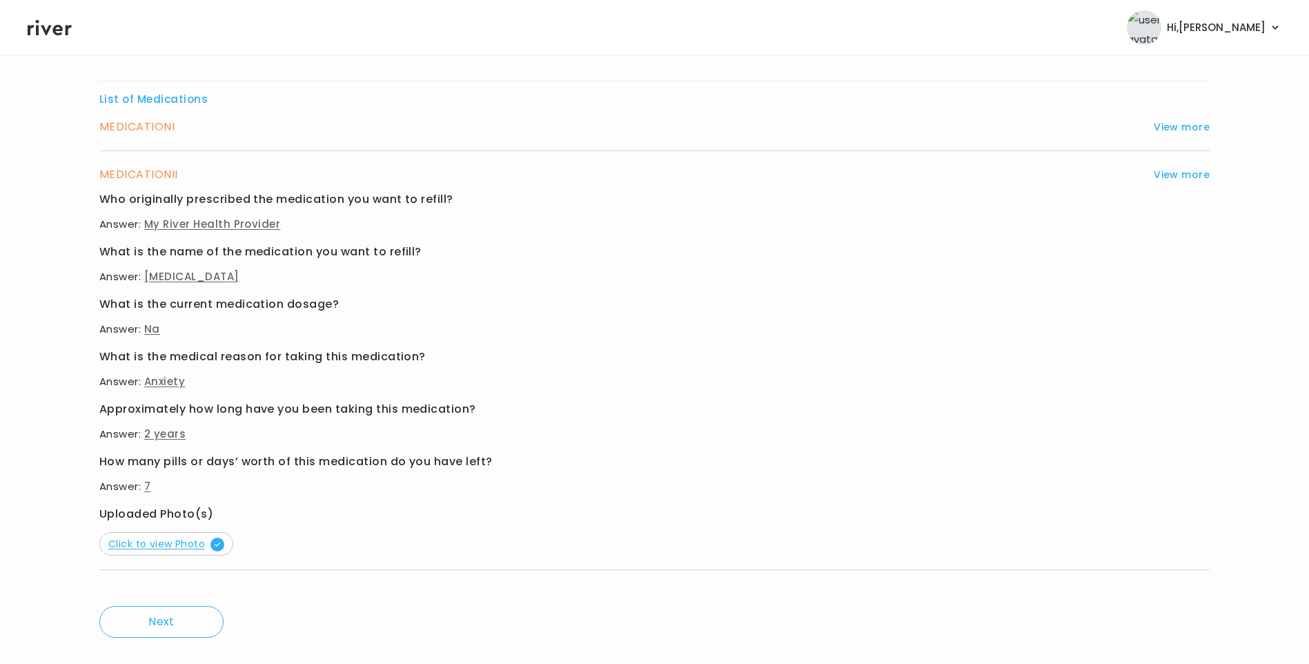
click at [172, 540] on span "Click to view Photo" at bounding box center [166, 544] width 116 height 14
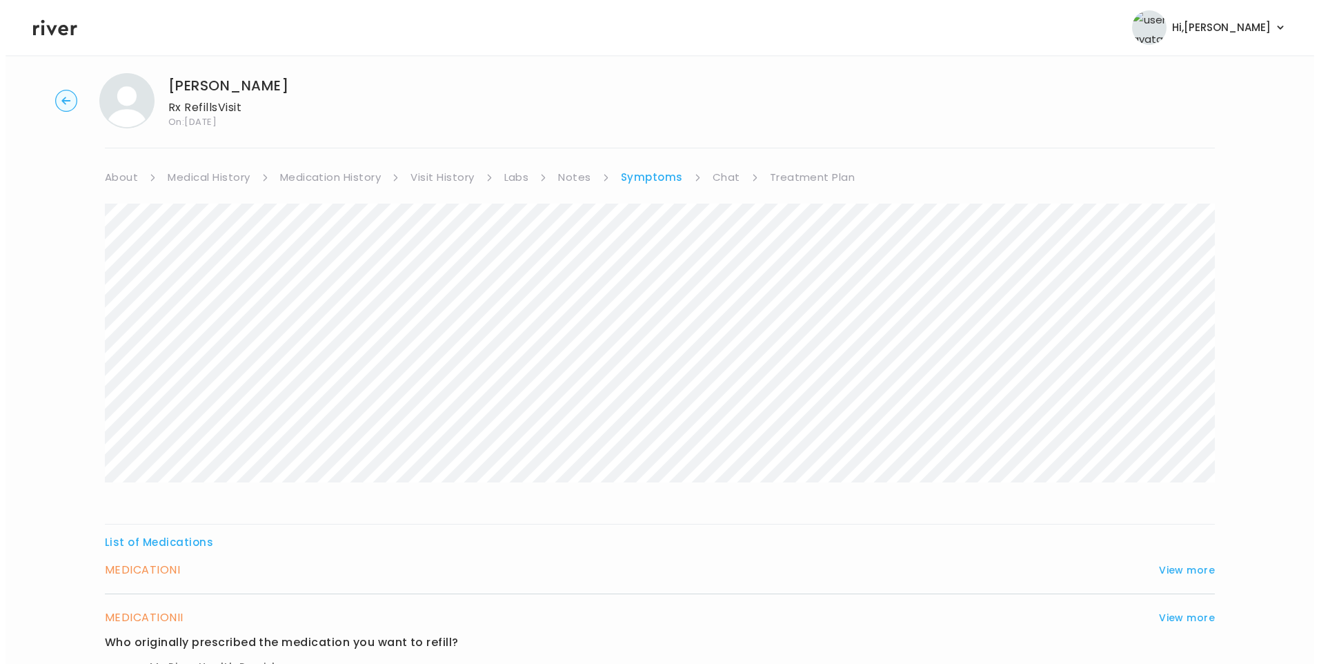
scroll to position [0, 0]
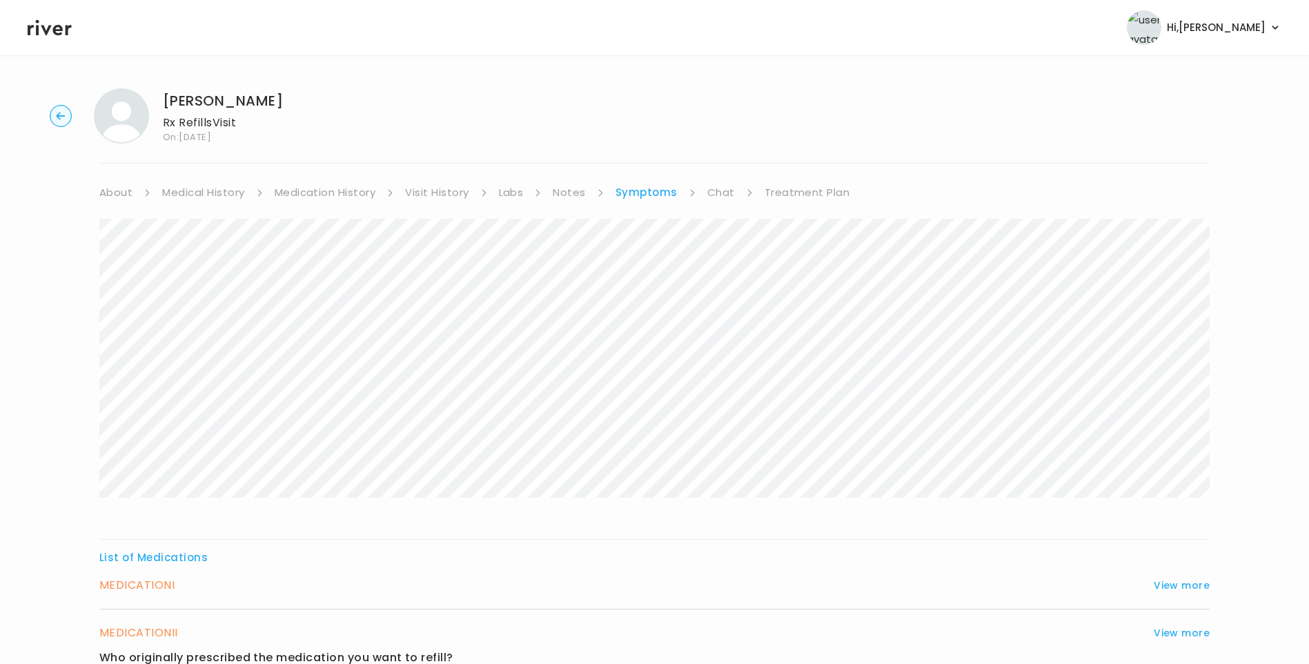
click at [335, 196] on link "Medication History" at bounding box center [325, 192] width 101 height 19
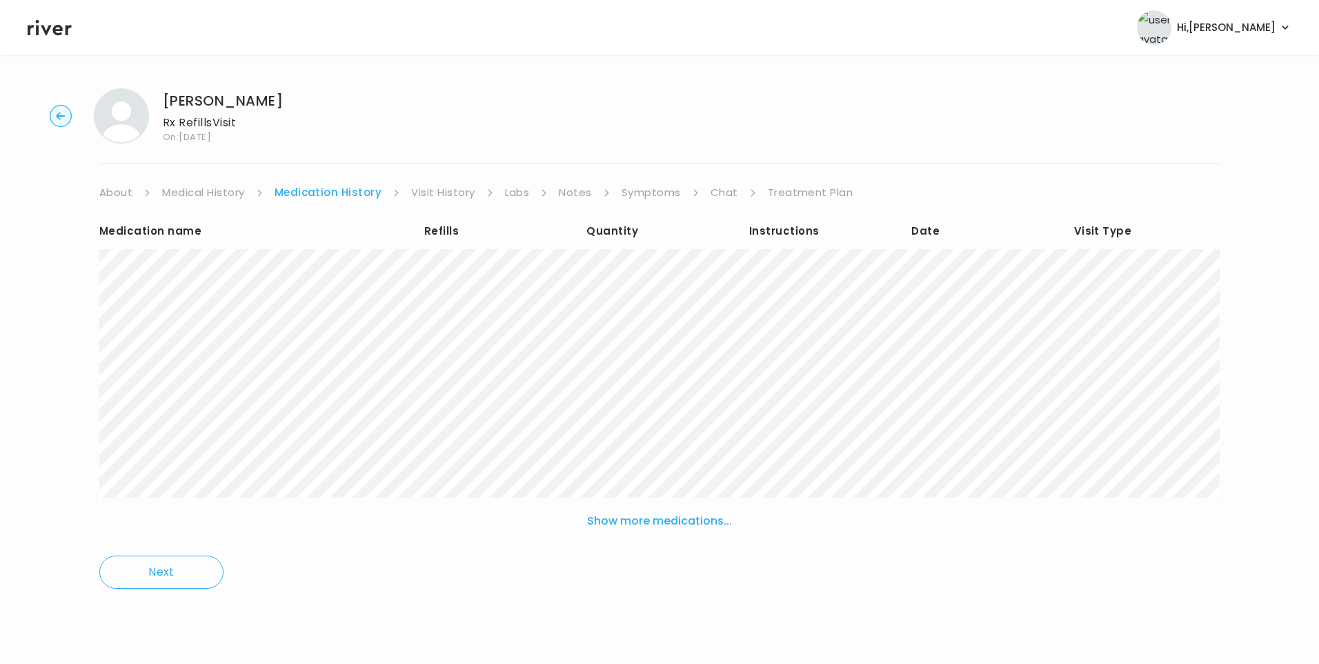
click at [526, 192] on link "Labs" at bounding box center [517, 192] width 25 height 19
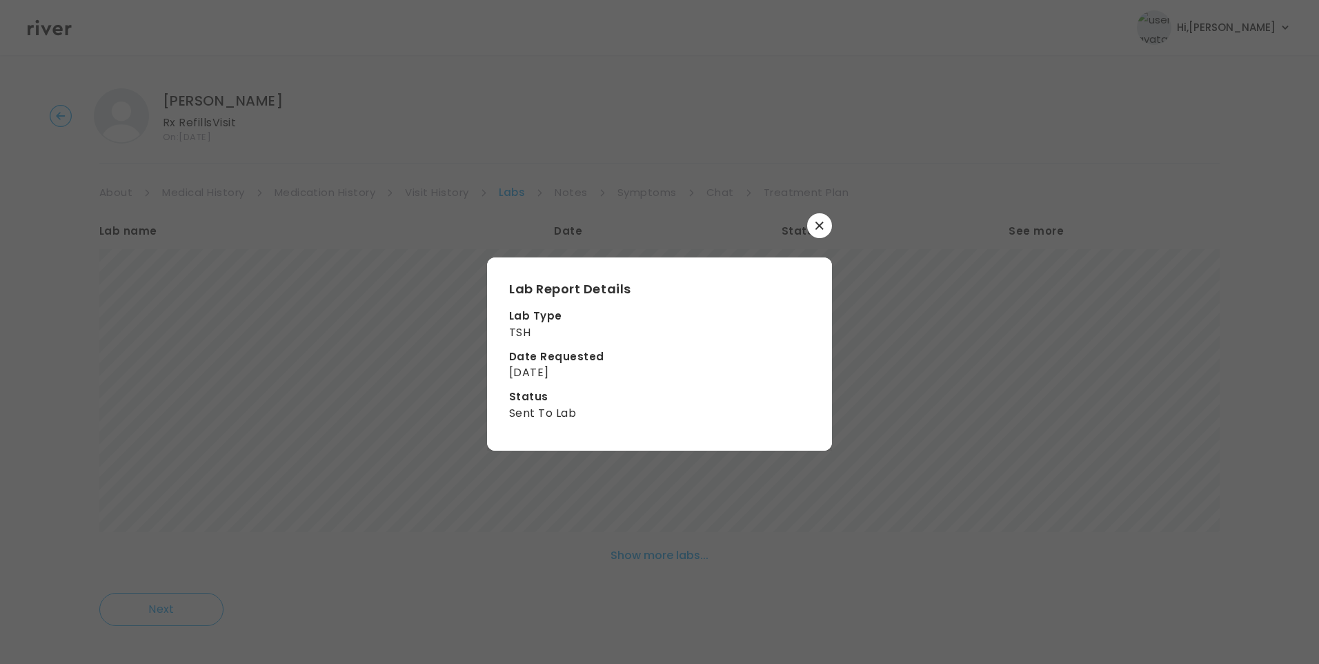
click at [817, 229] on icon "button" at bounding box center [819, 225] width 8 height 8
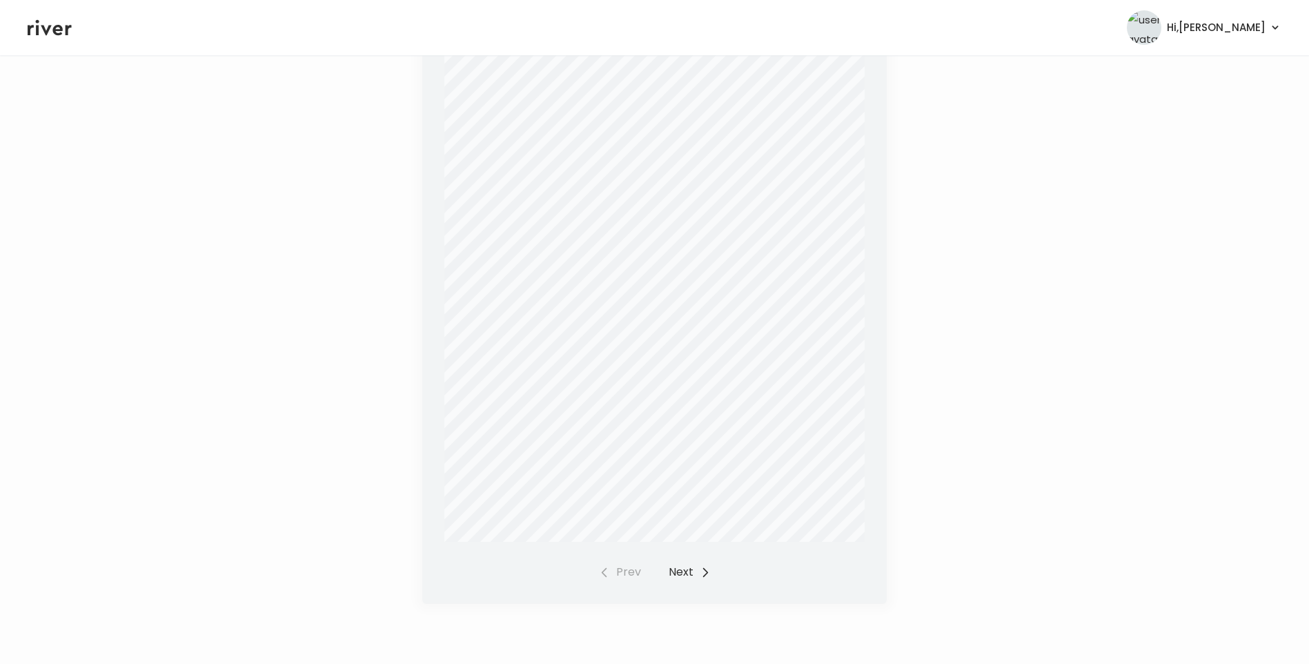
scroll to position [339, 0]
click at [672, 570] on button "Next" at bounding box center [689, 571] width 42 height 19
click at [686, 573] on button "Next" at bounding box center [689, 571] width 42 height 19
click at [679, 572] on button "Next" at bounding box center [689, 571] width 42 height 19
click at [681, 573] on button "Next" at bounding box center [689, 571] width 42 height 19
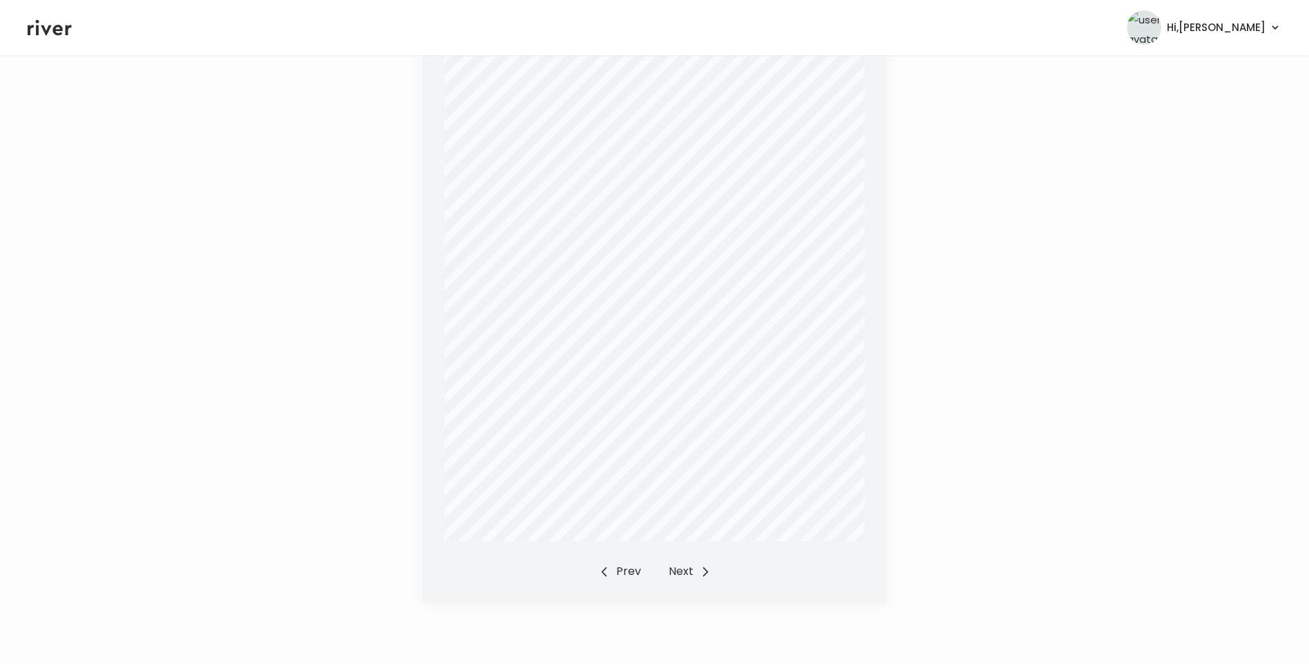
click at [686, 573] on button "Next" at bounding box center [689, 571] width 42 height 19
click at [619, 570] on button "Prev" at bounding box center [620, 571] width 42 height 19
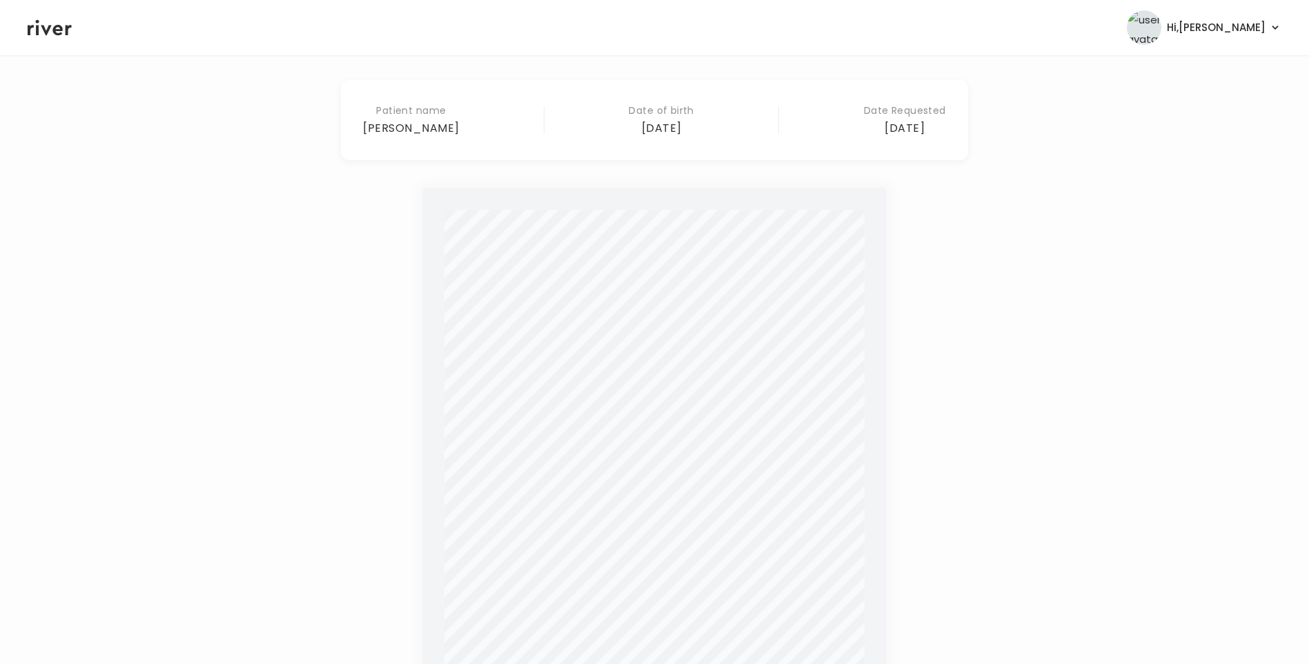
scroll to position [0, 0]
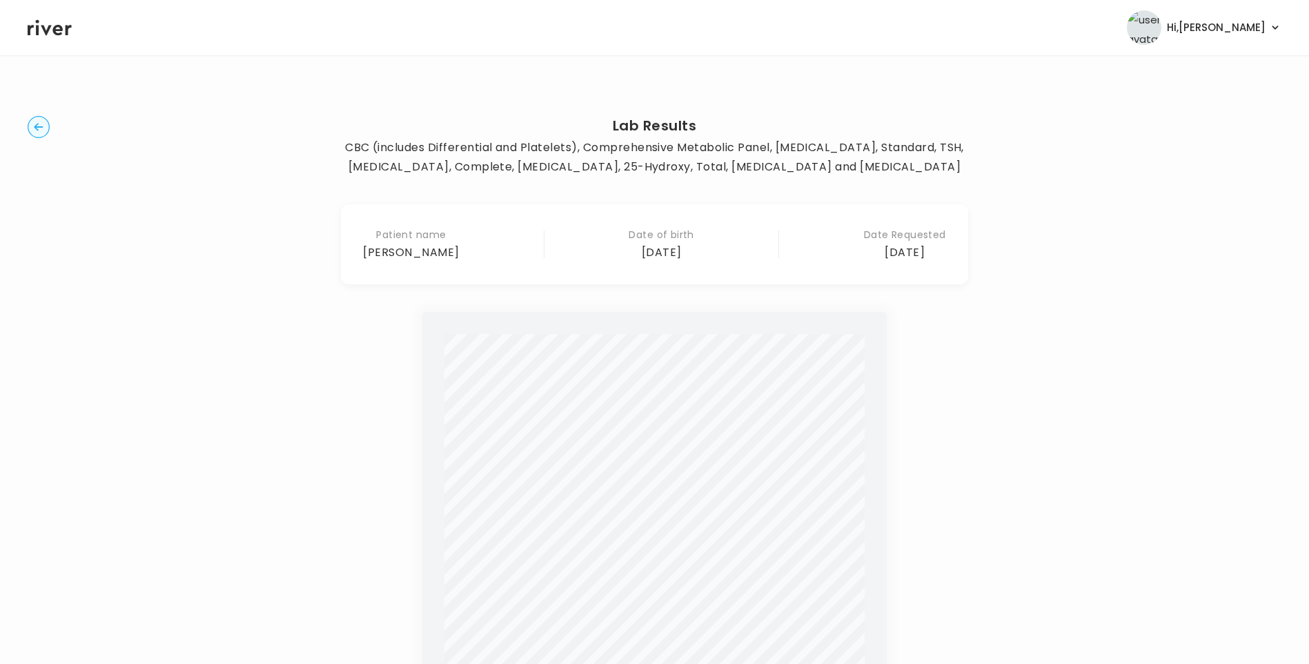
click at [30, 140] on div "Lab Results CBC (includes Differential and Platelets), Comprehensive Metabolic …" at bounding box center [654, 529] width 1253 height 904
drag, startPoint x: 35, startPoint y: 131, endPoint x: 44, endPoint y: 132, distance: 9.0
click at [35, 130] on circle "button" at bounding box center [38, 127] width 21 height 21
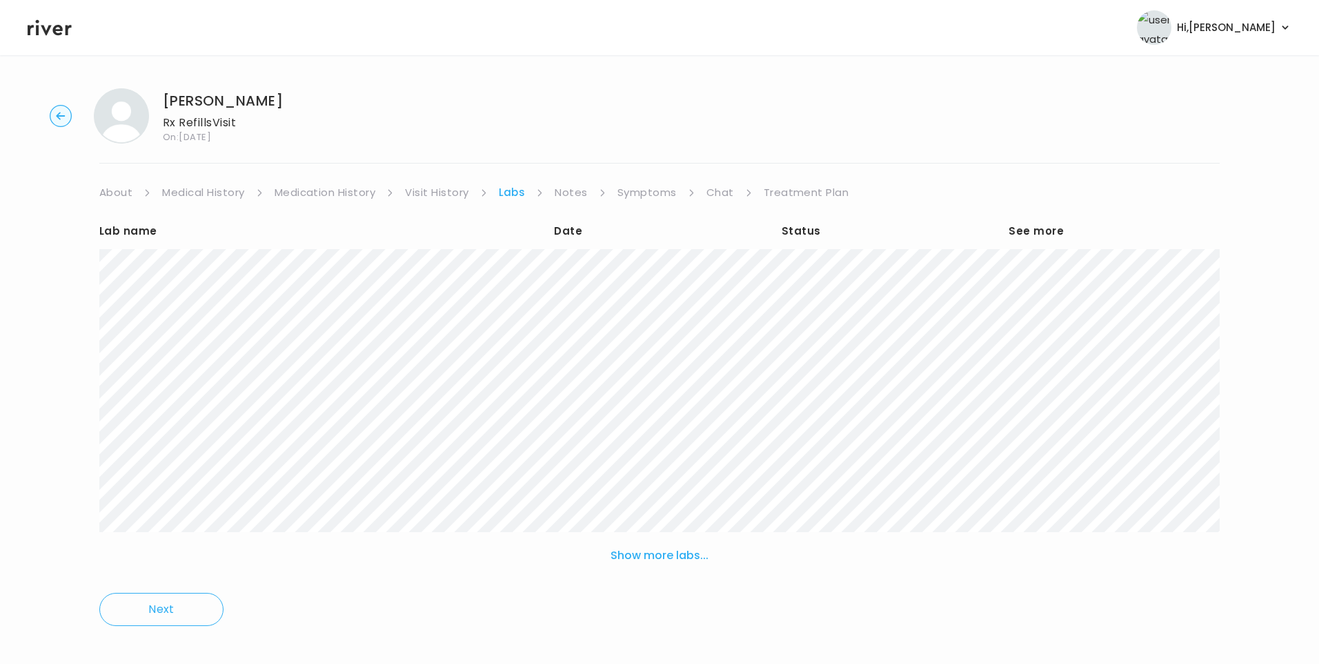
click at [346, 192] on link "Medication History" at bounding box center [325, 192] width 101 height 19
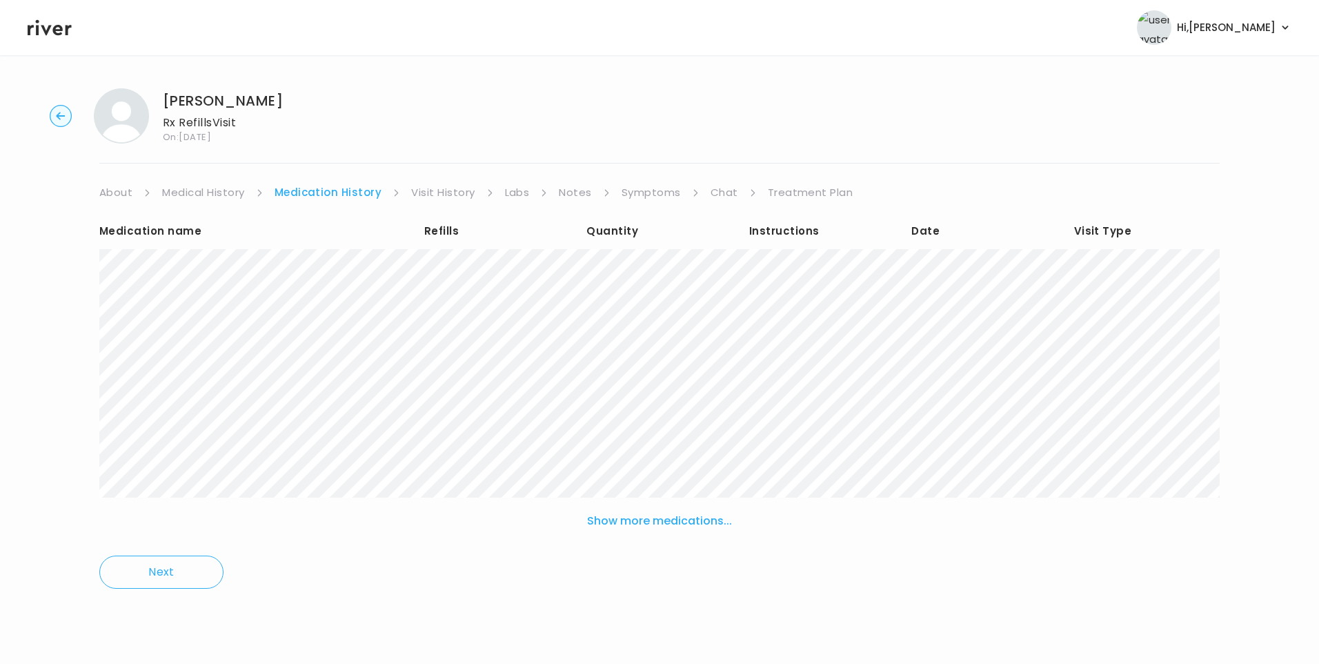
click at [675, 522] on button "Show more medications..." at bounding box center [660, 521] width 156 height 30
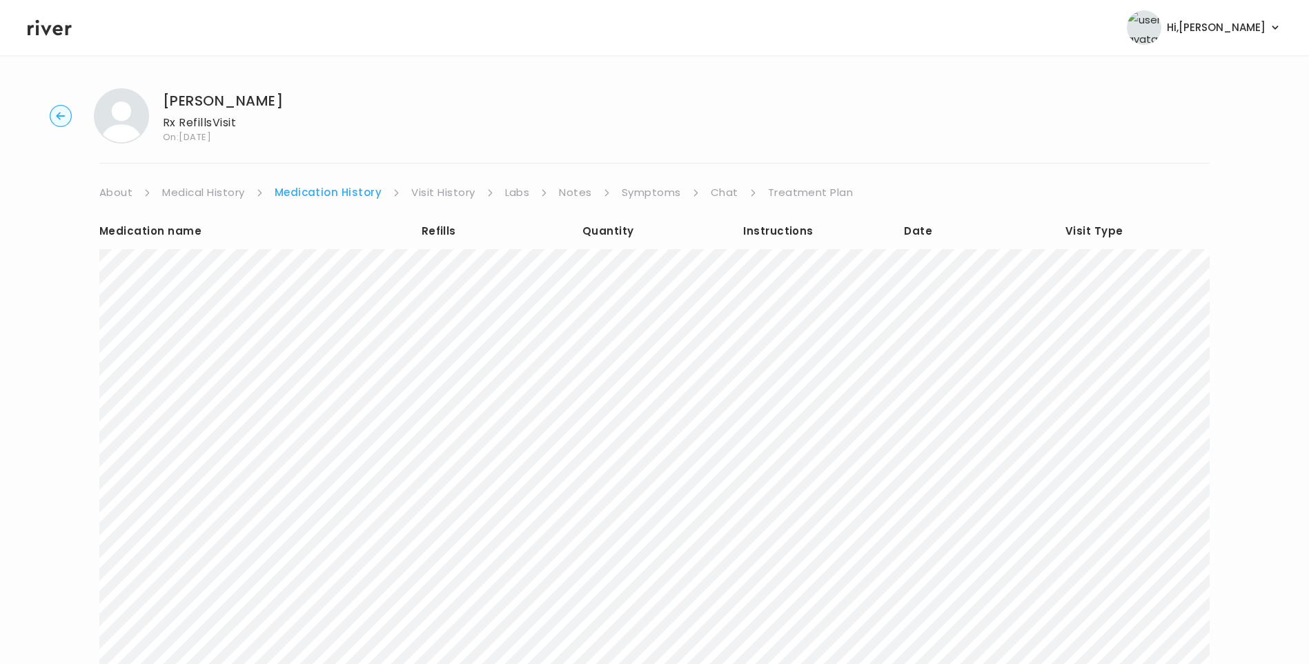
drag, startPoint x: 451, startPoint y: 194, endPoint x: 457, endPoint y: 197, distance: 7.1
click at [453, 194] on link "Visit History" at bounding box center [442, 192] width 63 height 19
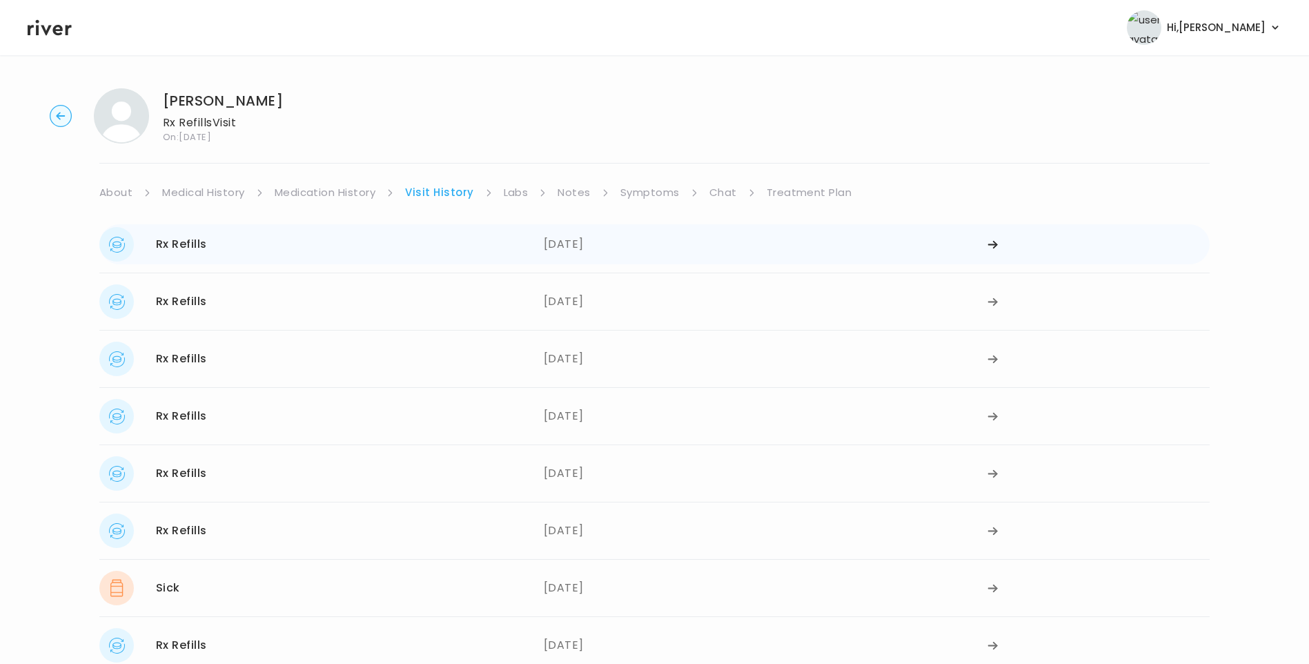
click at [578, 253] on div "[DATE]" at bounding box center [766, 244] width 444 height 34
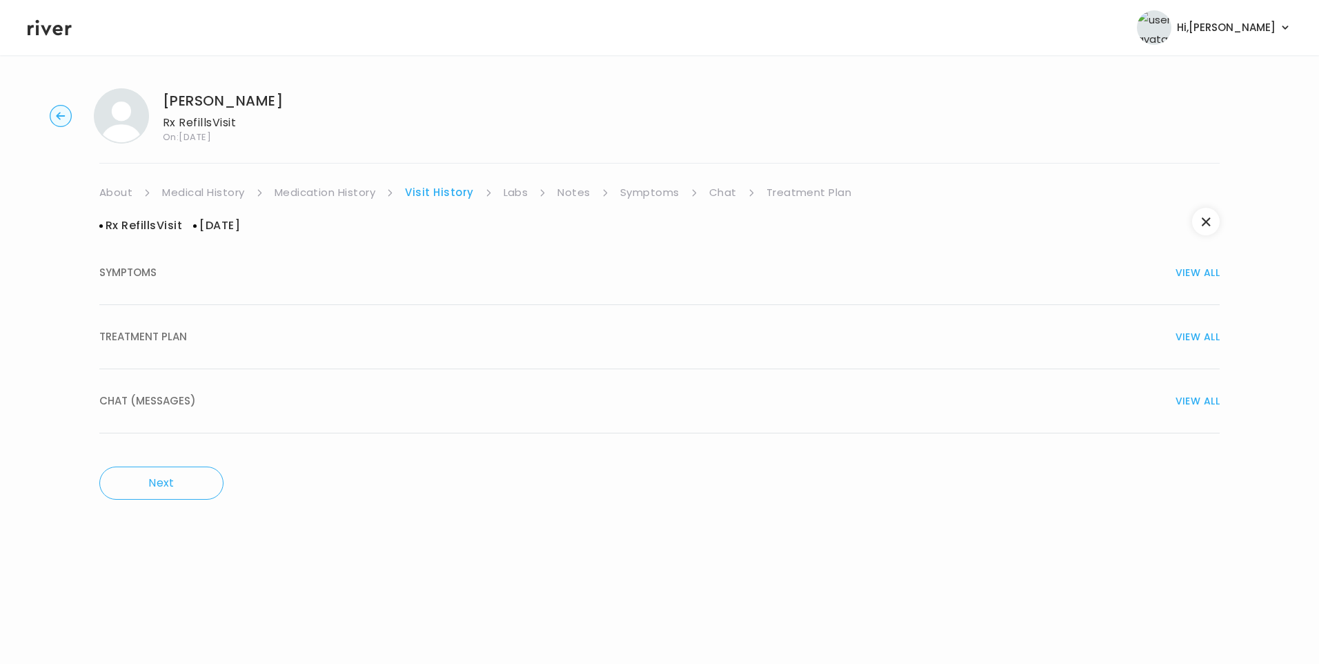
click at [290, 341] on div "TREATMENT PLAN VIEW ALL" at bounding box center [659, 336] width 1120 height 19
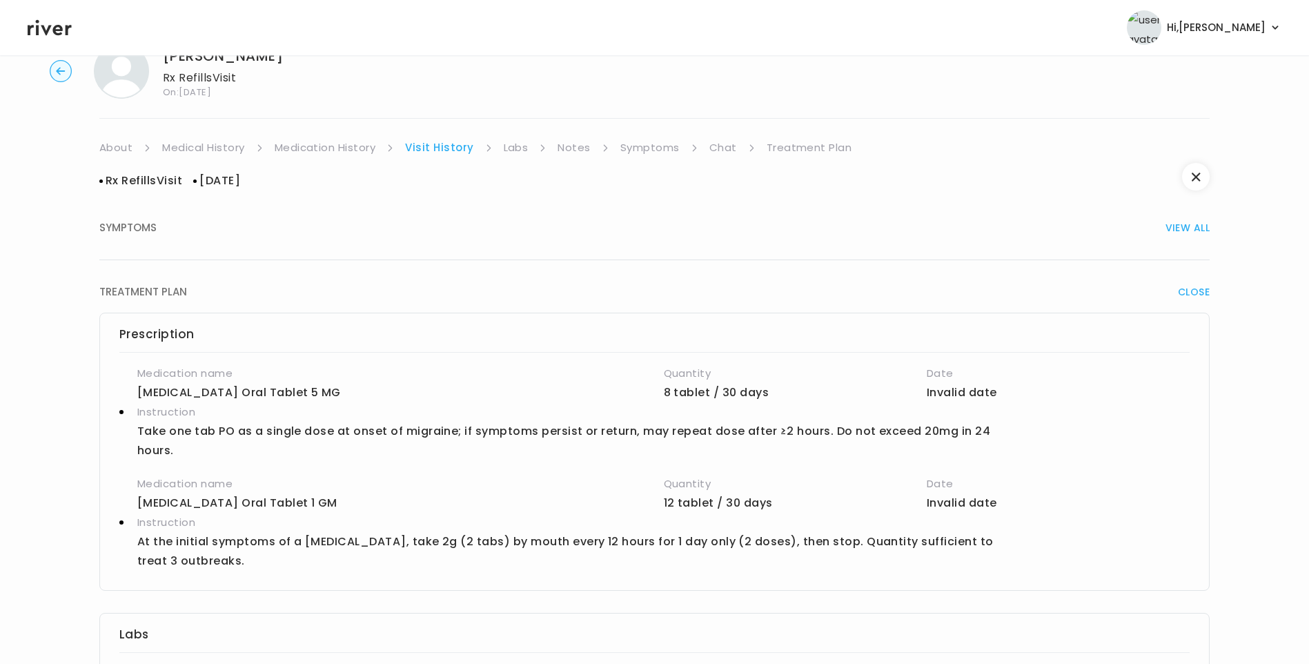
scroll to position [69, 0]
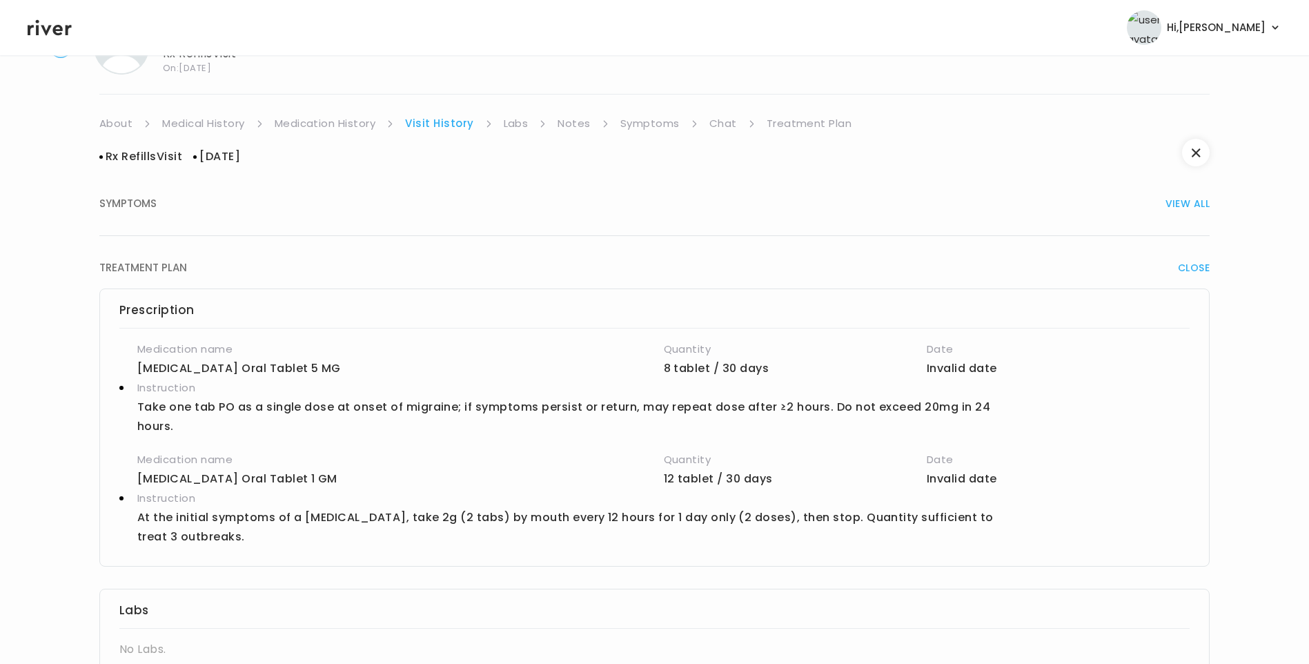
click at [510, 125] on link "Labs" at bounding box center [516, 123] width 25 height 19
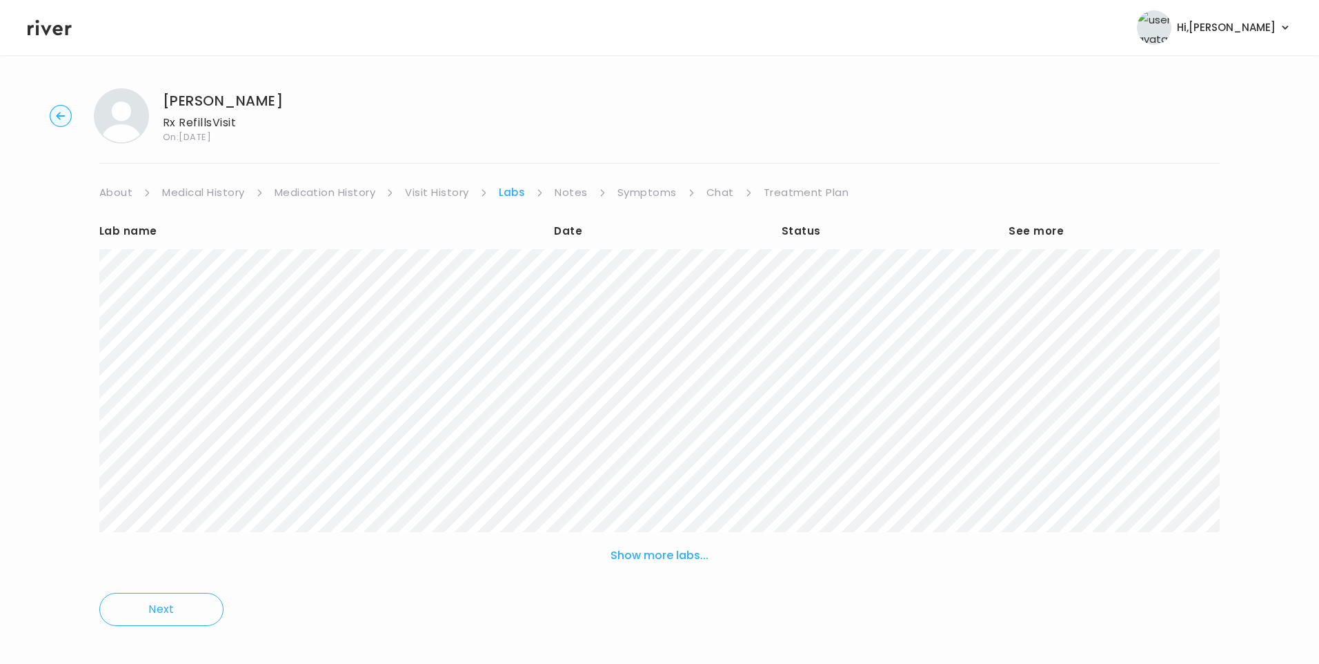
click at [439, 198] on link "Visit History" at bounding box center [436, 192] width 63 height 19
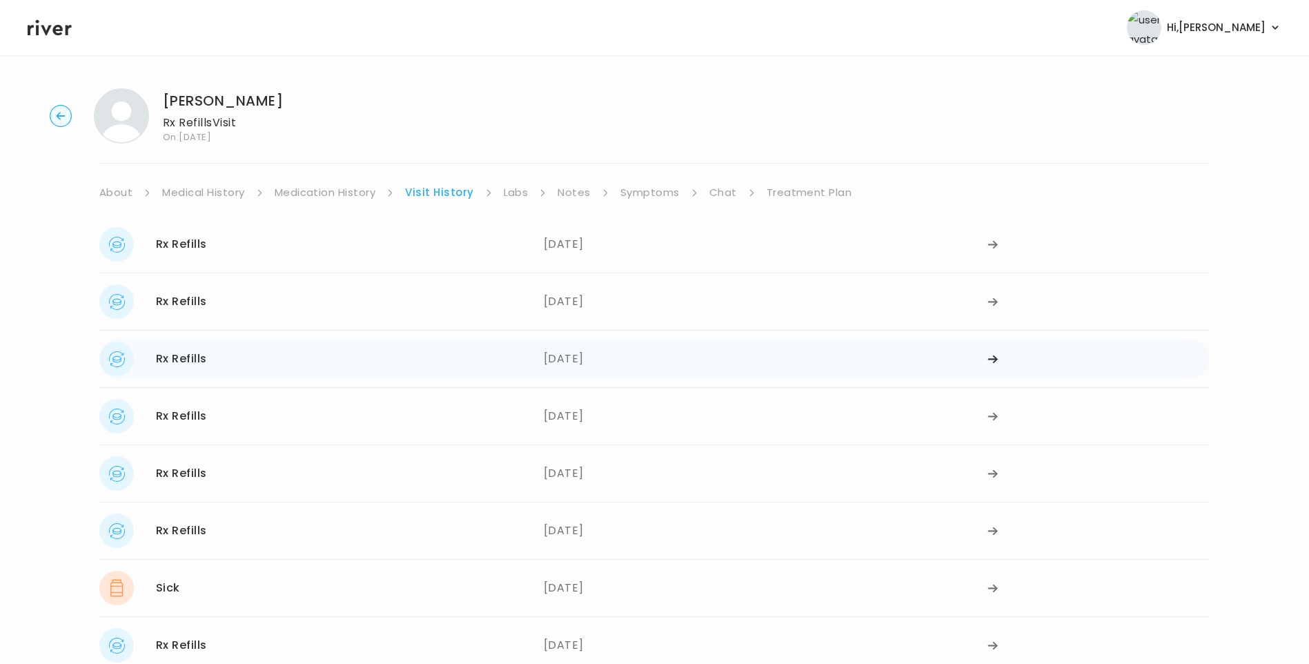
click at [589, 360] on div "[DATE]" at bounding box center [766, 358] width 444 height 34
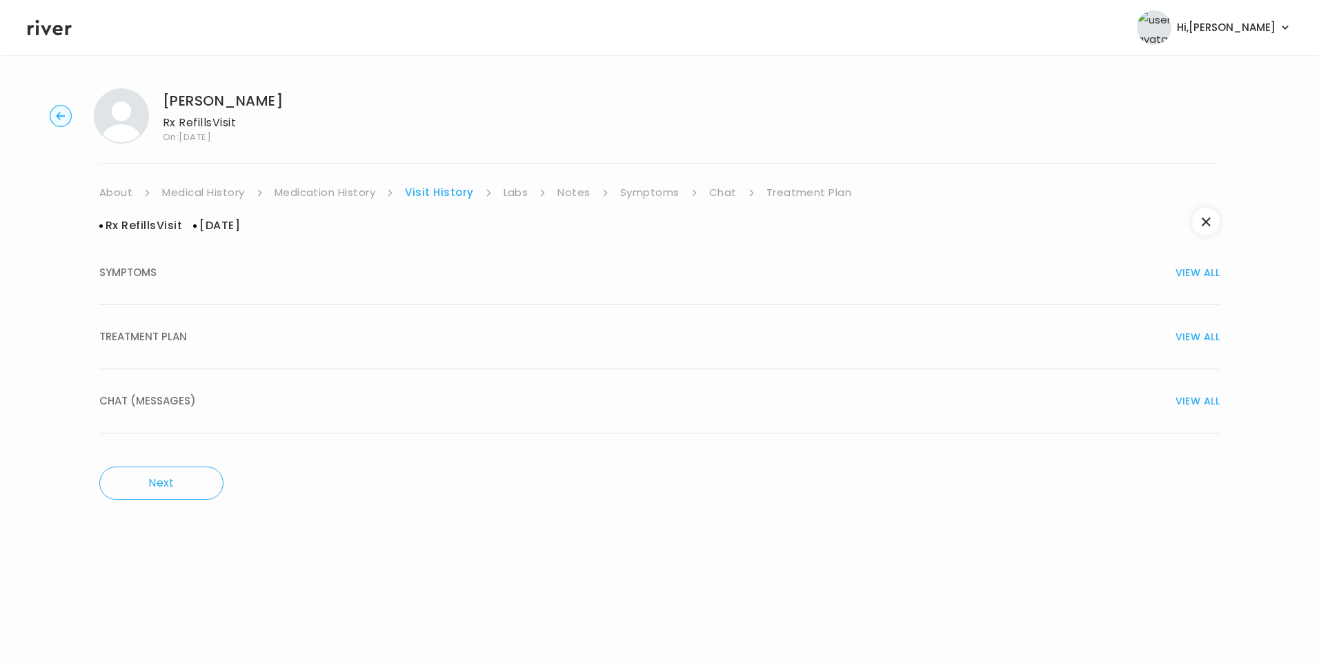
click at [185, 328] on span "TREATMENT PLAN" at bounding box center [143, 336] width 88 height 19
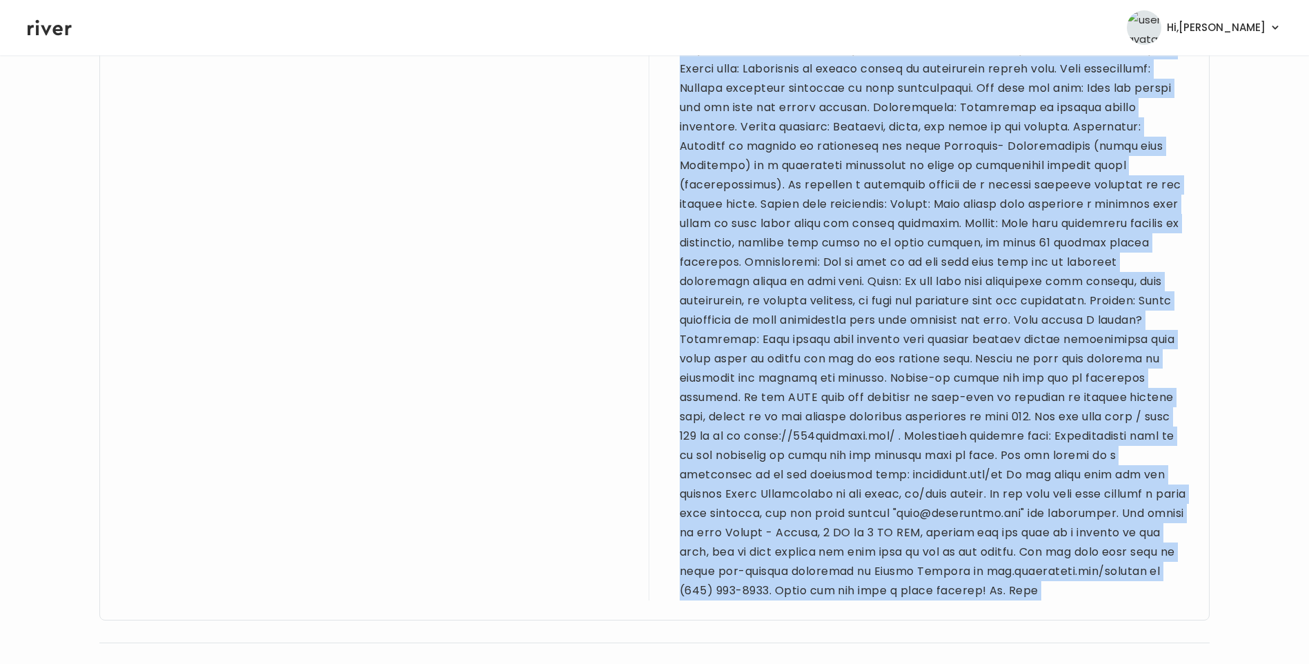
scroll to position [1295, 0]
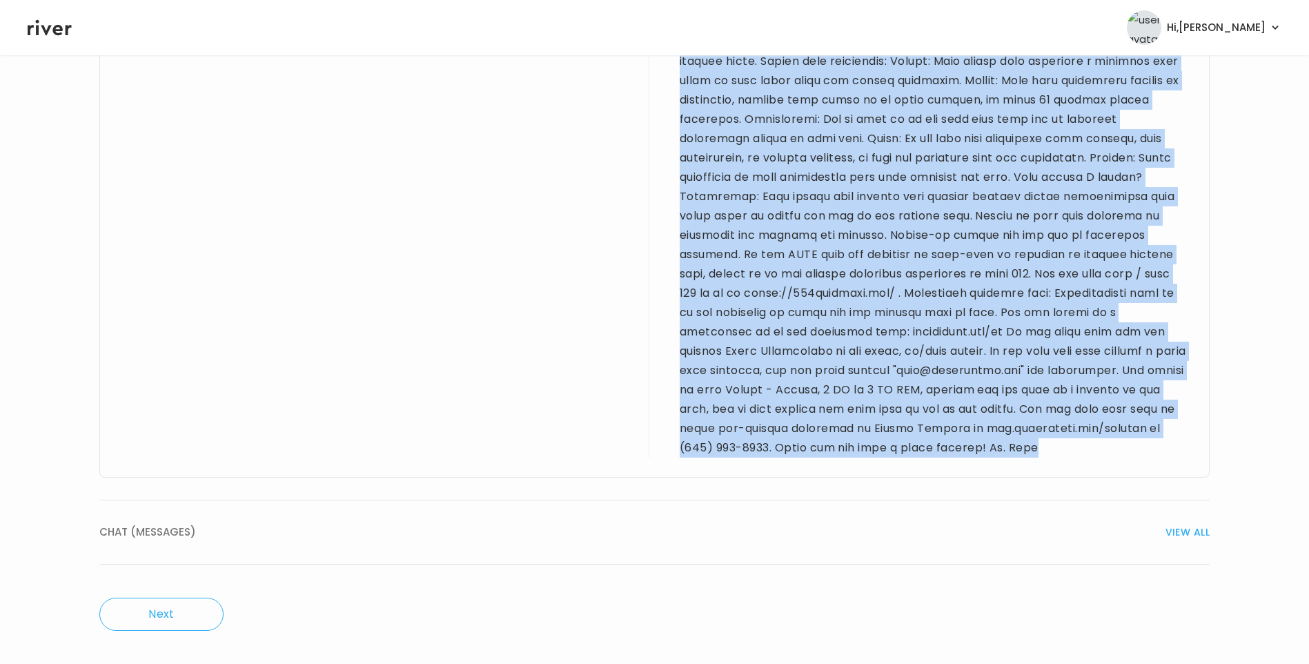
drag, startPoint x: 119, startPoint y: 226, endPoint x: 998, endPoint y: 446, distance: 906.1
drag, startPoint x: 998, startPoint y: 446, endPoint x: 957, endPoint y: 361, distance: 95.0
copy div "33 yo F for refill visit (2). PMH of herpes, hypothyroidism, gyn issues, migrai…"
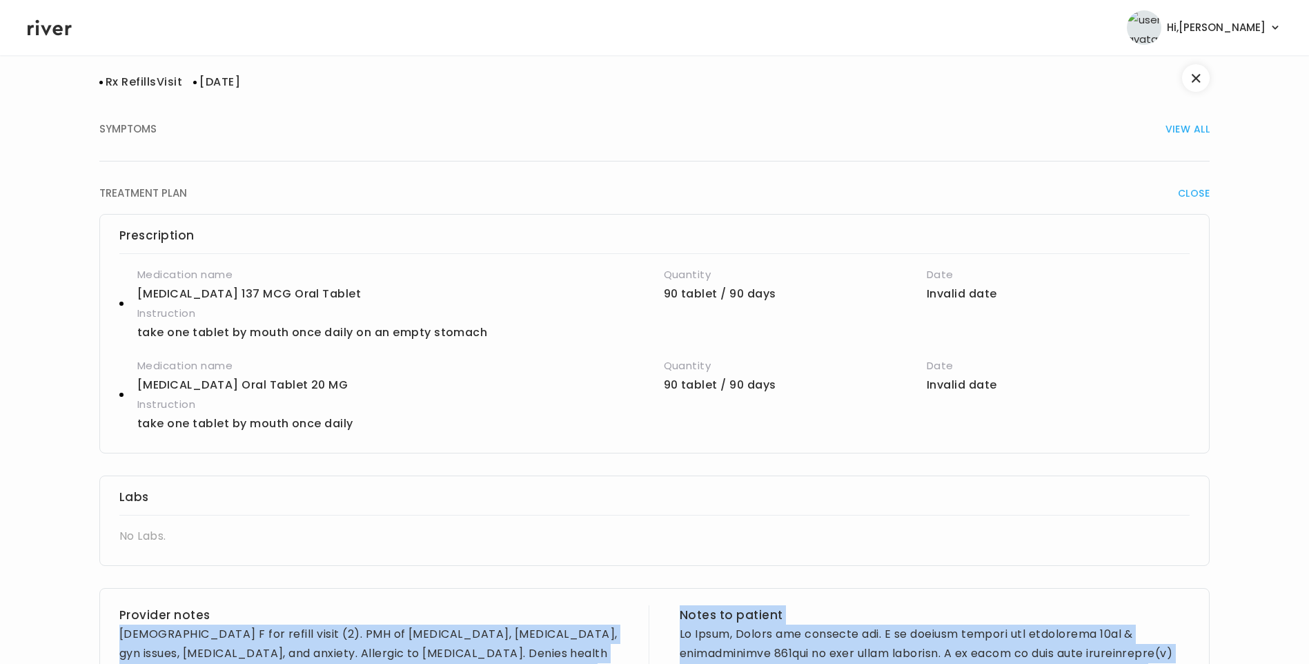
scroll to position [0, 0]
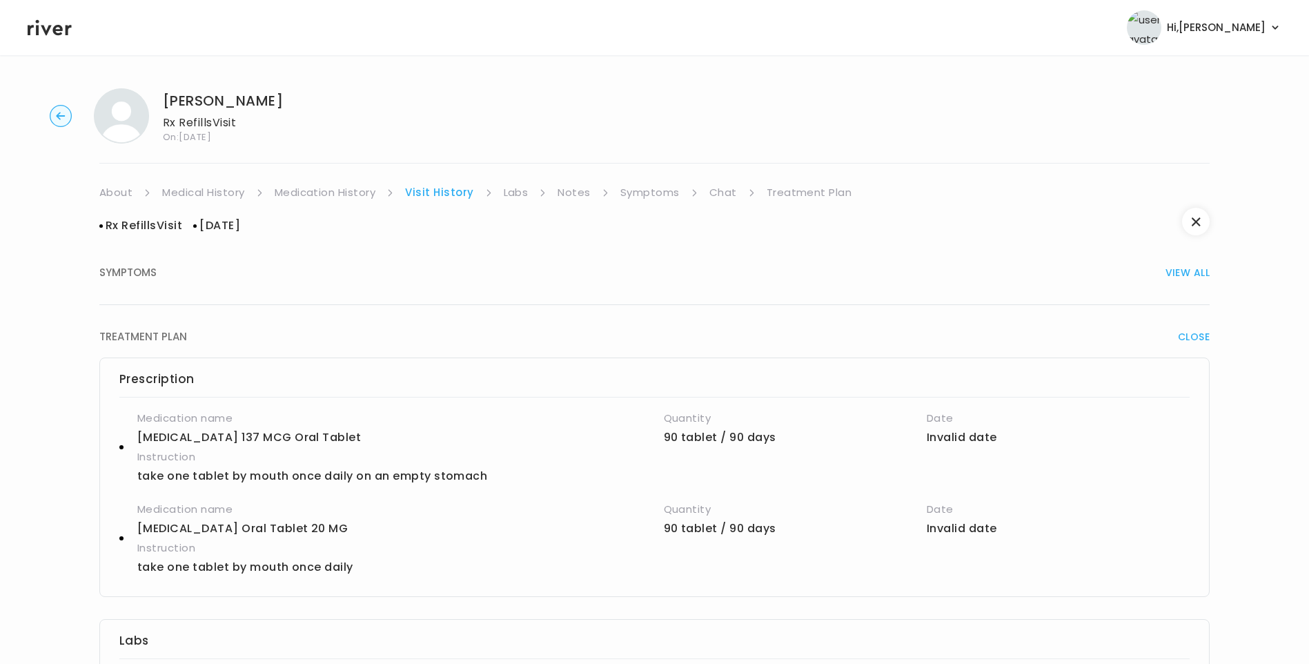
click at [802, 186] on link "Treatment Plan" at bounding box center [809, 192] width 86 height 19
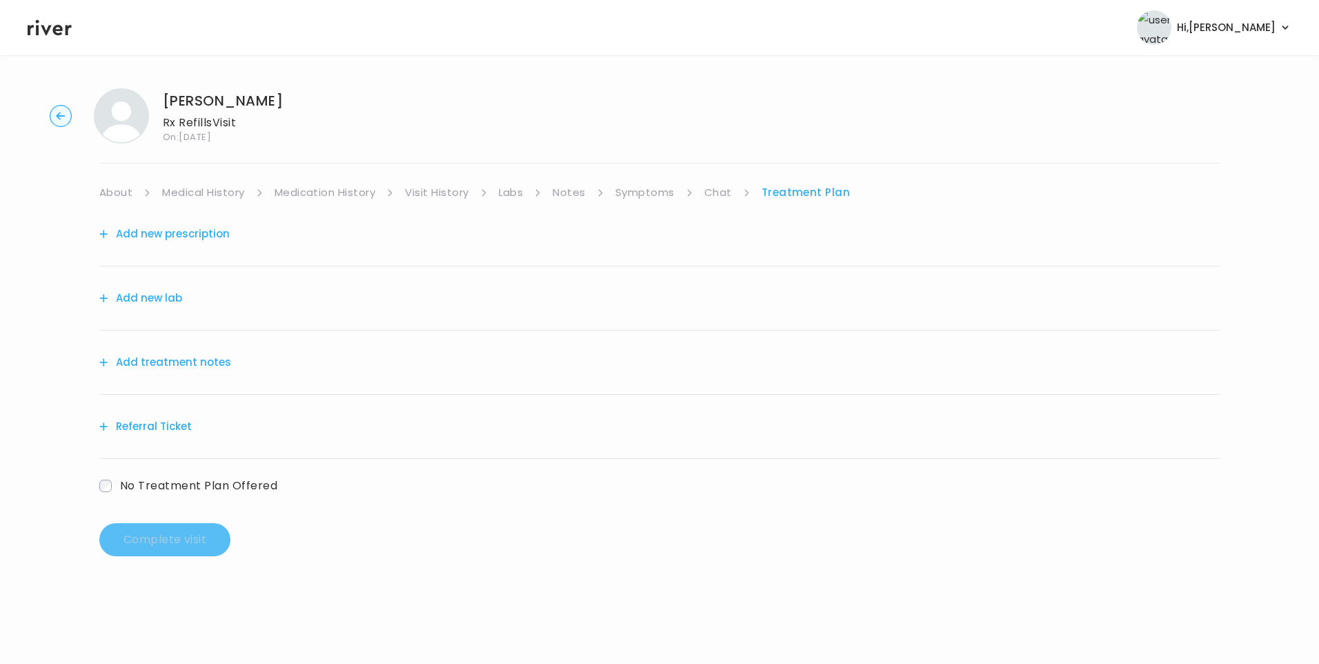
click at [207, 361] on button "Add treatment notes" at bounding box center [165, 362] width 132 height 19
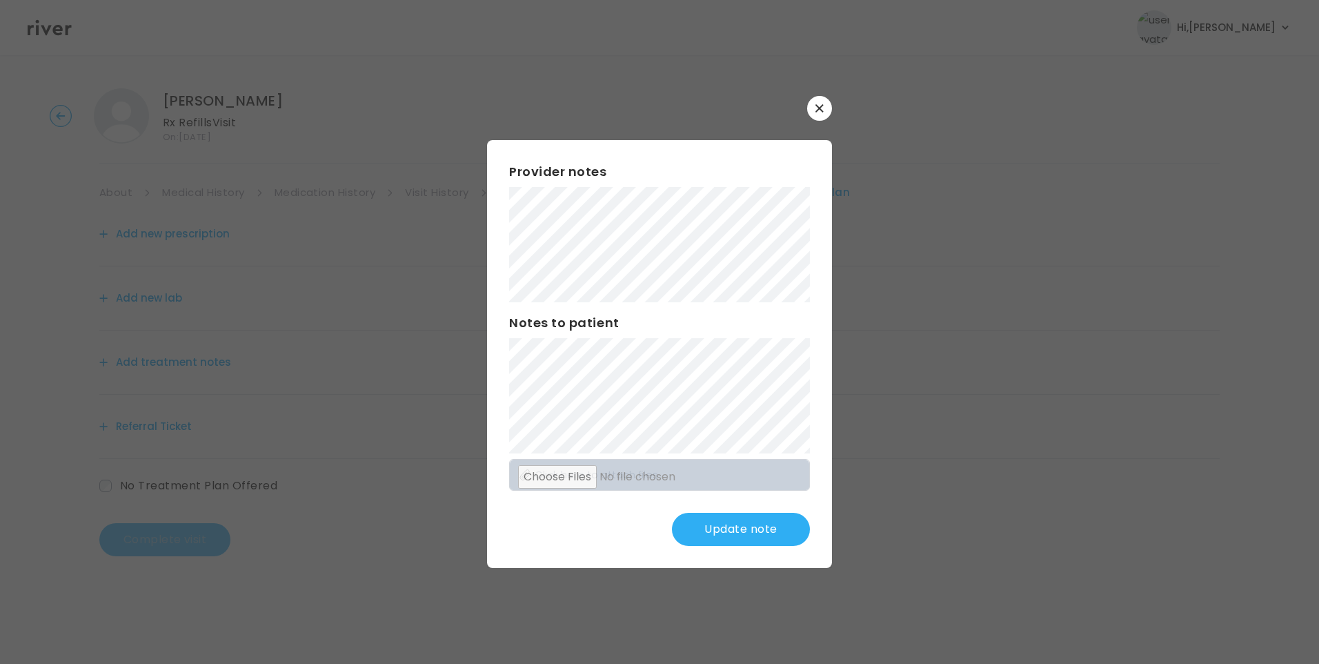
click at [381, 232] on div "​ Provider notes Notes to patient Click here to attach files Update note" at bounding box center [659, 332] width 1319 height 664
click at [706, 434] on div "Provider notes Notes to patient Click here to attach files Update note" at bounding box center [659, 354] width 345 height 428
click at [744, 533] on button "Update note" at bounding box center [741, 529] width 138 height 33
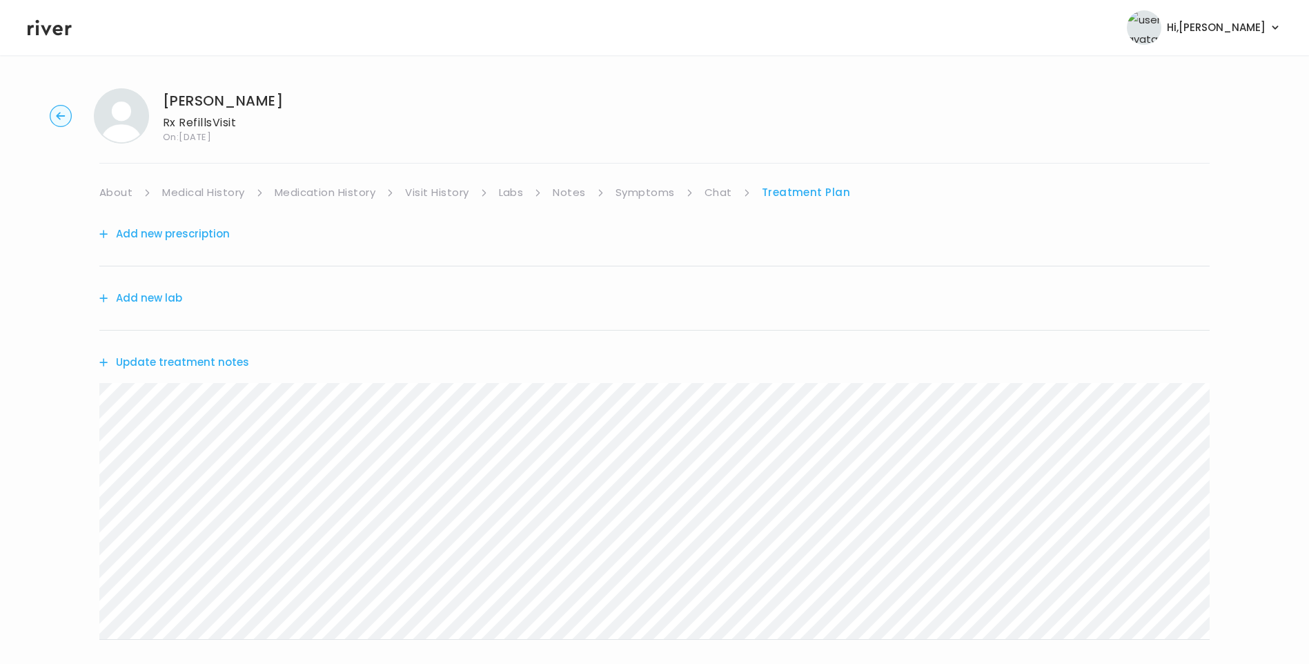
click at [231, 361] on button "Update treatment notes" at bounding box center [174, 362] width 150 height 19
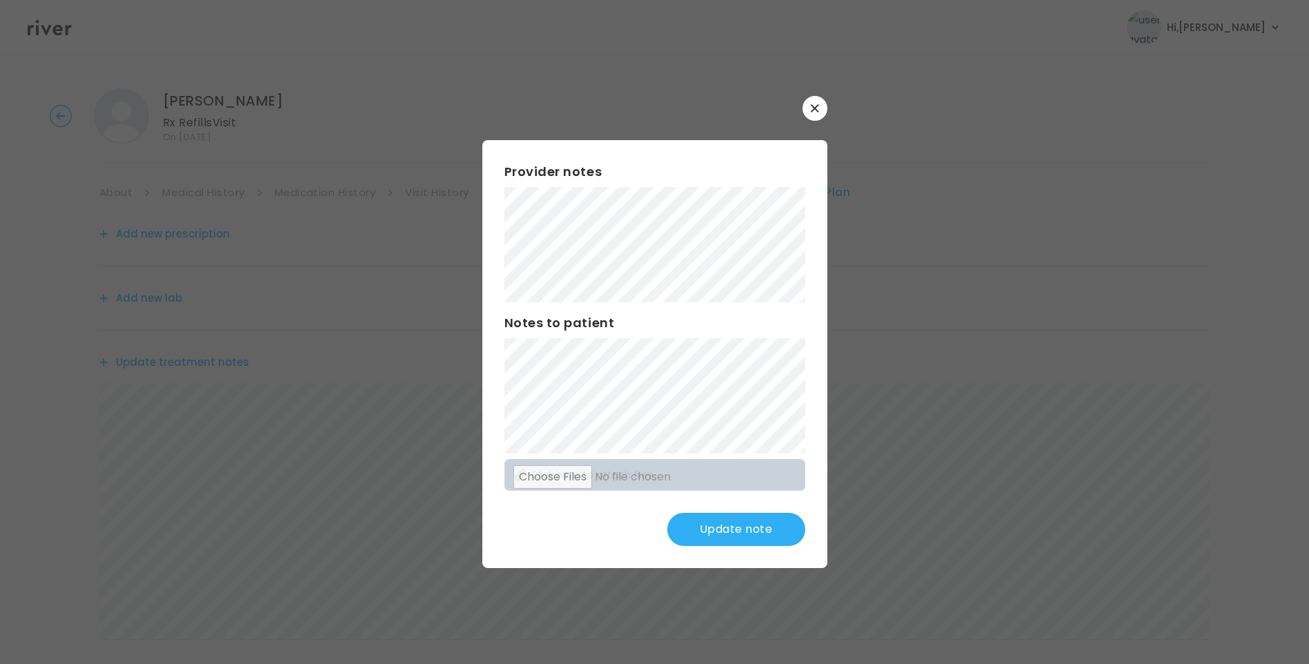
click at [755, 532] on button "Update note" at bounding box center [736, 529] width 138 height 33
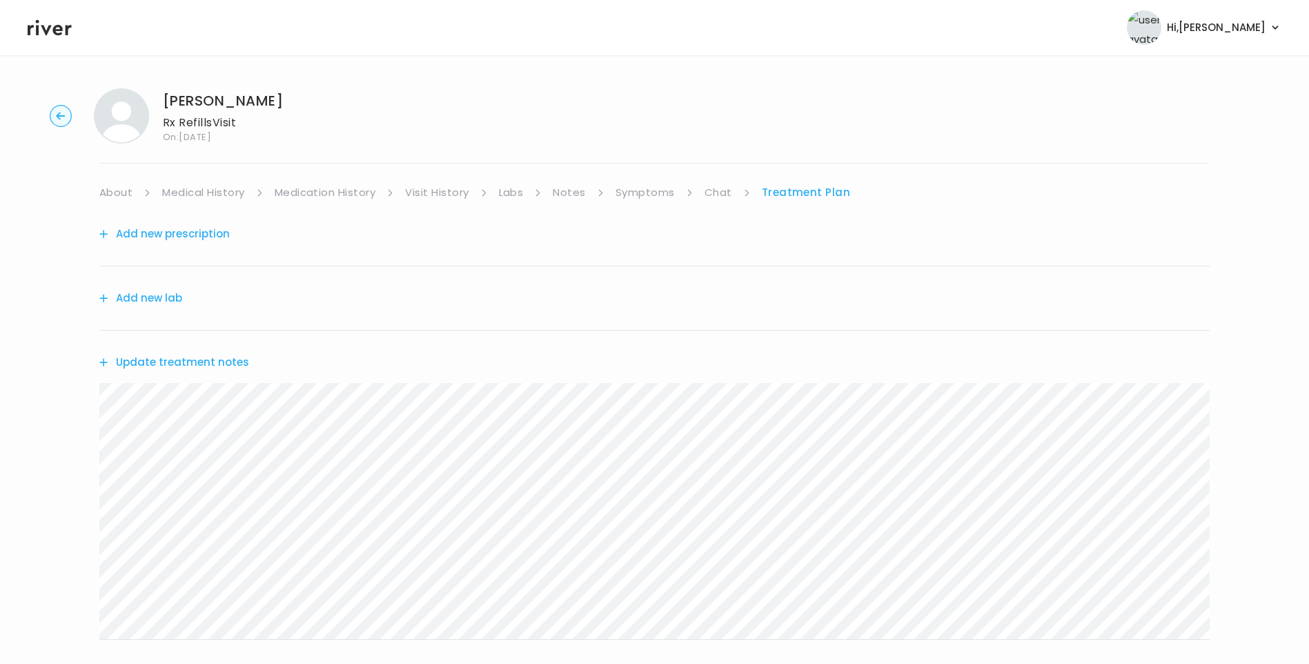
click at [201, 190] on link "Medical History" at bounding box center [203, 192] width 82 height 19
click at [797, 195] on link "Treatment Plan" at bounding box center [810, 192] width 86 height 19
click at [193, 363] on button "Update treatment notes" at bounding box center [174, 362] width 150 height 19
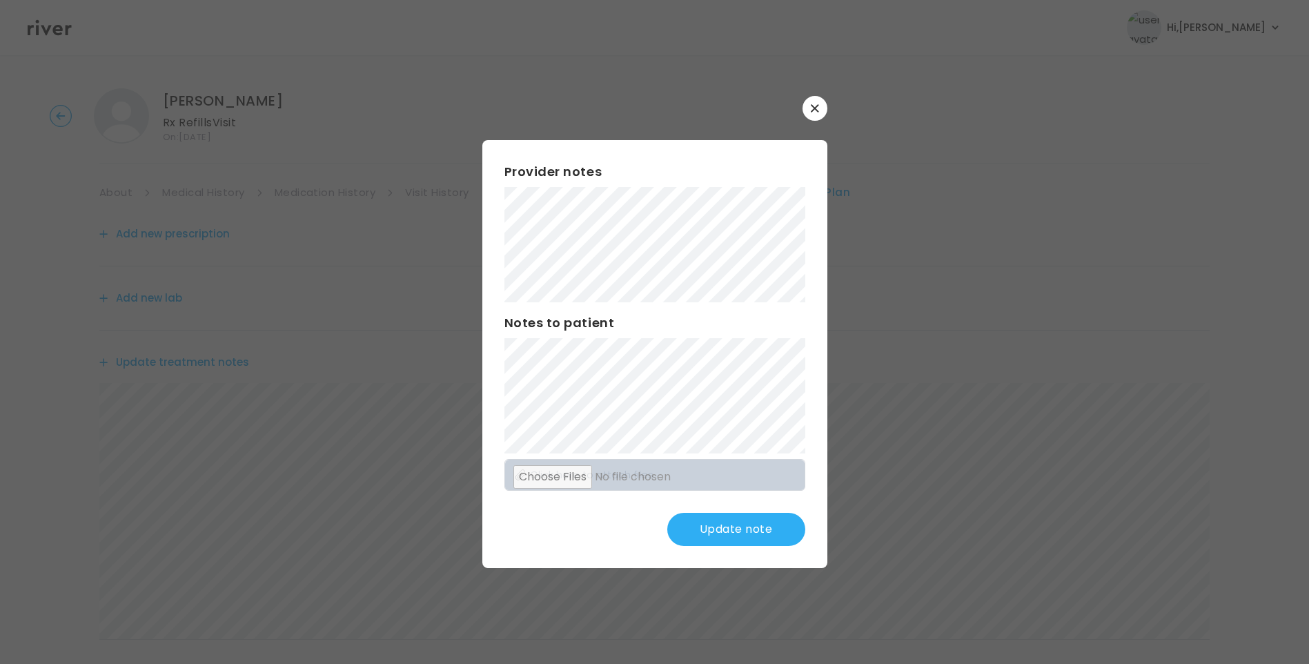
click at [739, 530] on button "Update note" at bounding box center [736, 529] width 138 height 33
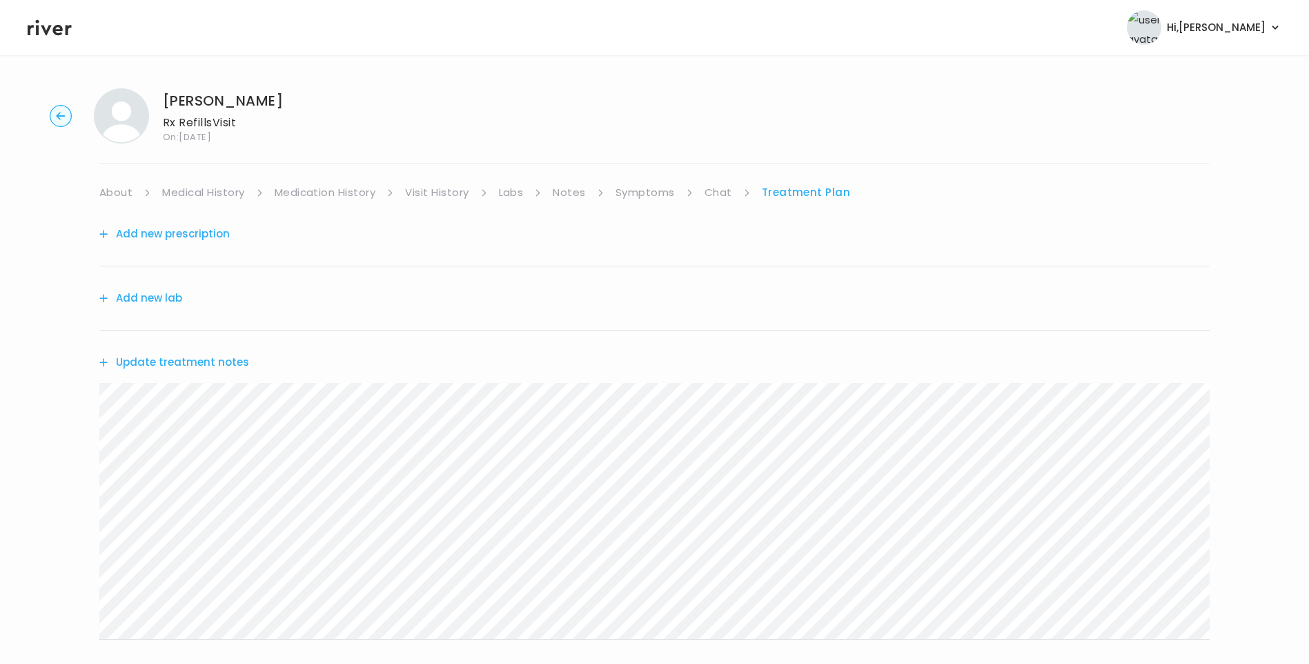
click at [366, 196] on link "Medication History" at bounding box center [325, 192] width 101 height 19
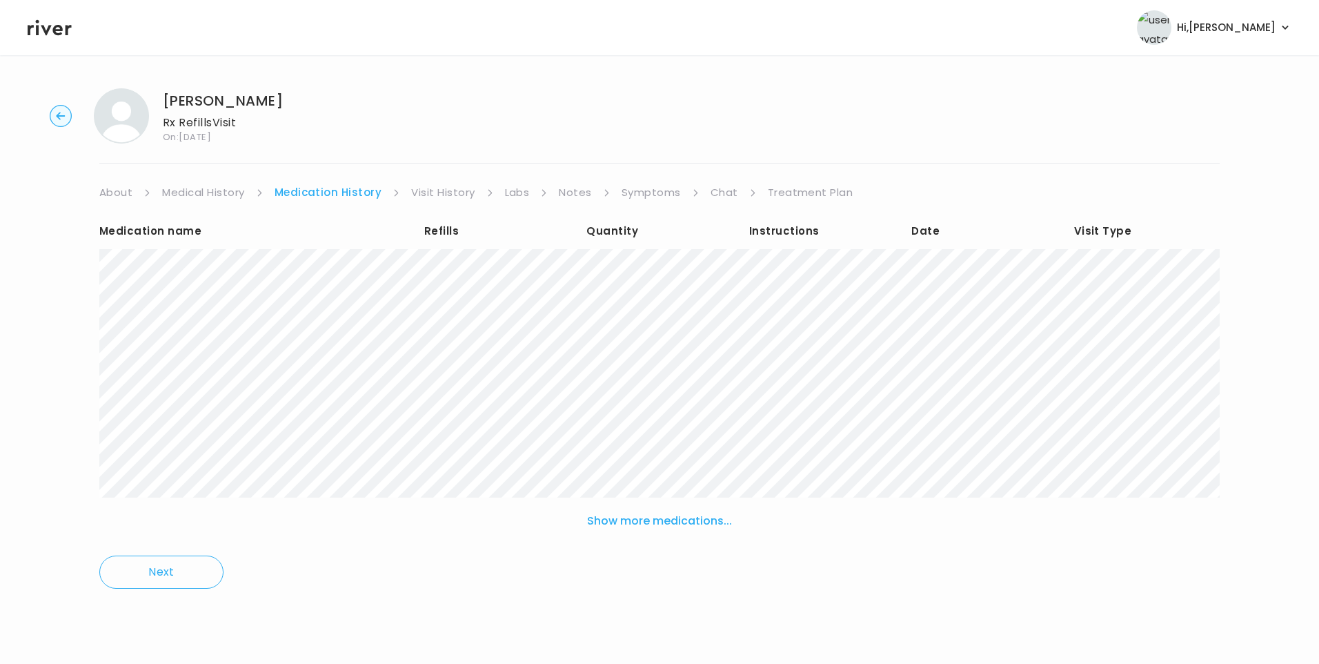
click at [823, 192] on link "Treatment Plan" at bounding box center [811, 192] width 86 height 19
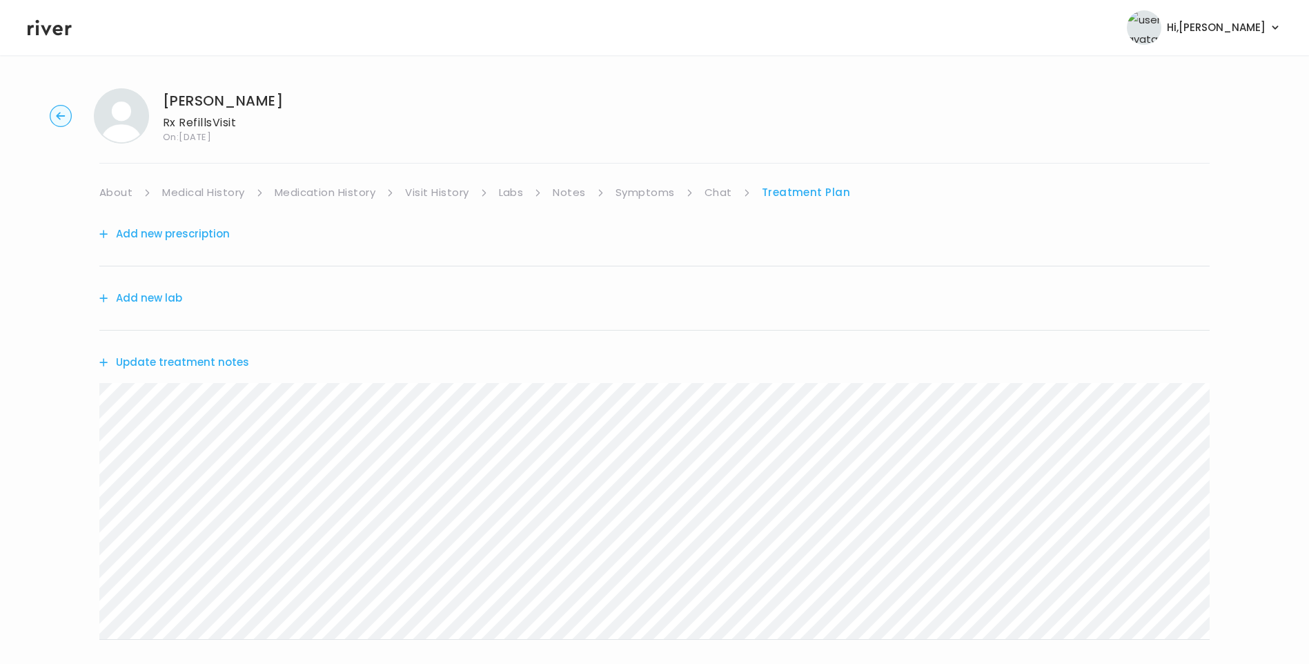
click at [223, 355] on button "Update treatment notes" at bounding box center [174, 362] width 150 height 19
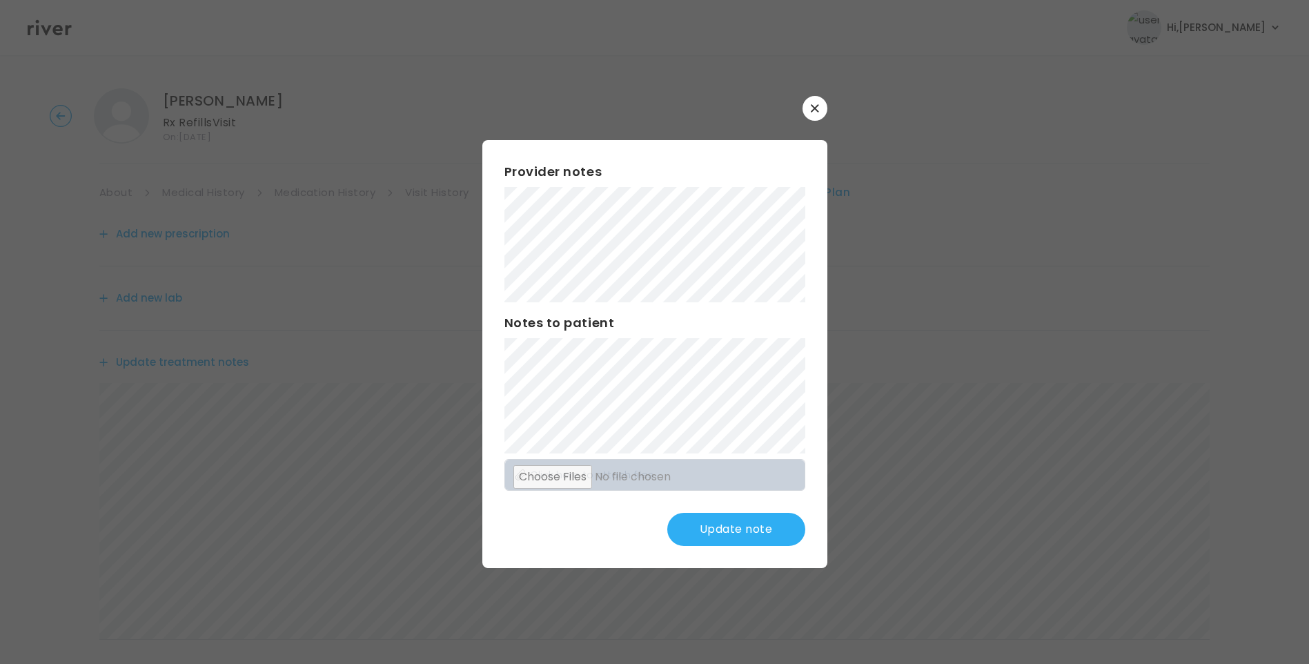
click at [736, 537] on button "Update note" at bounding box center [736, 529] width 138 height 33
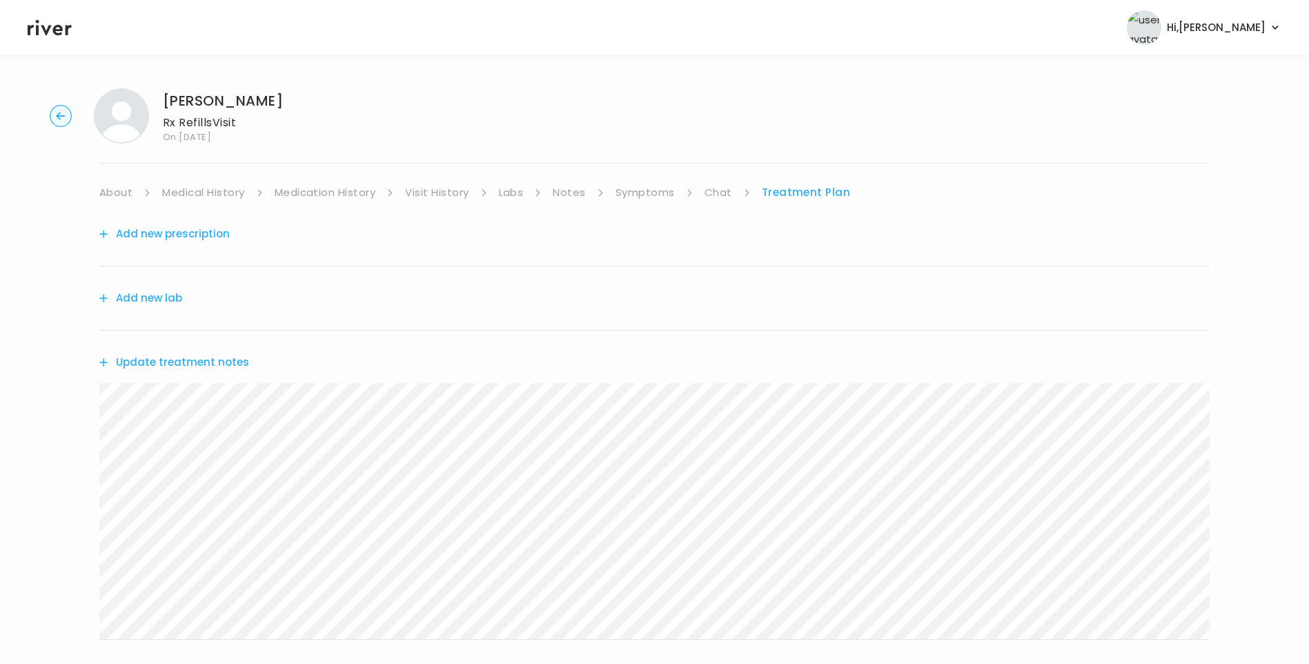
click at [216, 362] on button "Update treatment notes" at bounding box center [174, 362] width 150 height 19
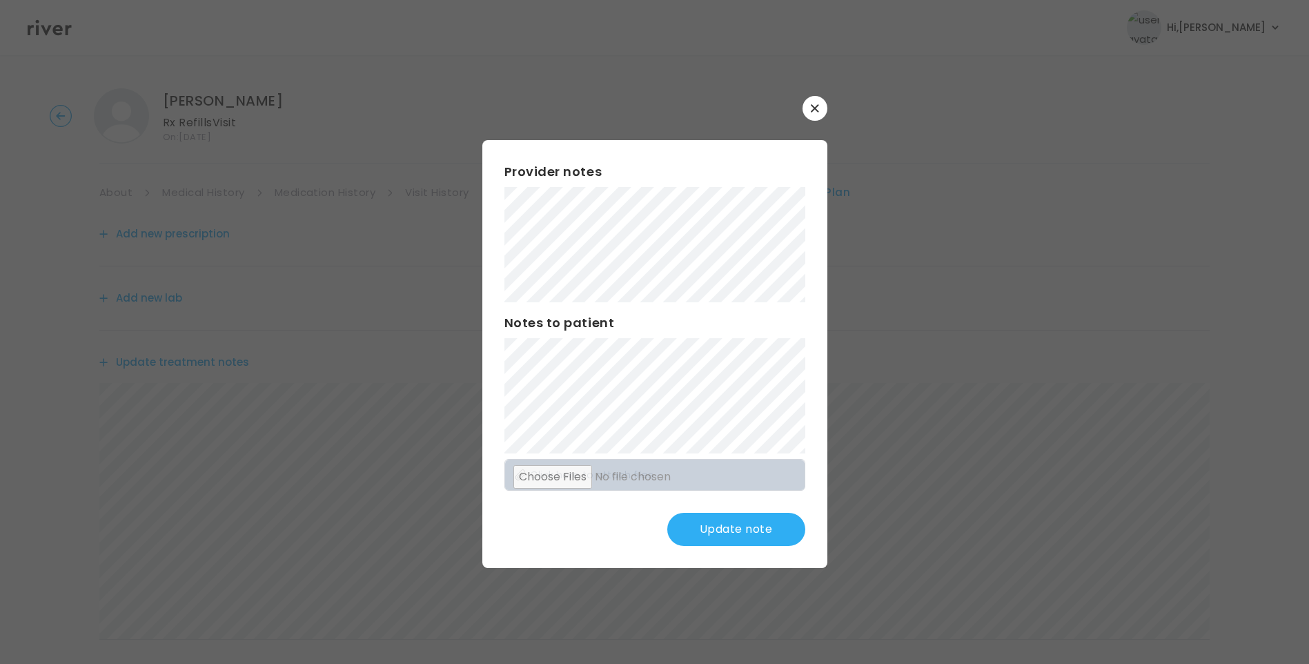
click at [740, 537] on button "Update note" at bounding box center [736, 529] width 138 height 33
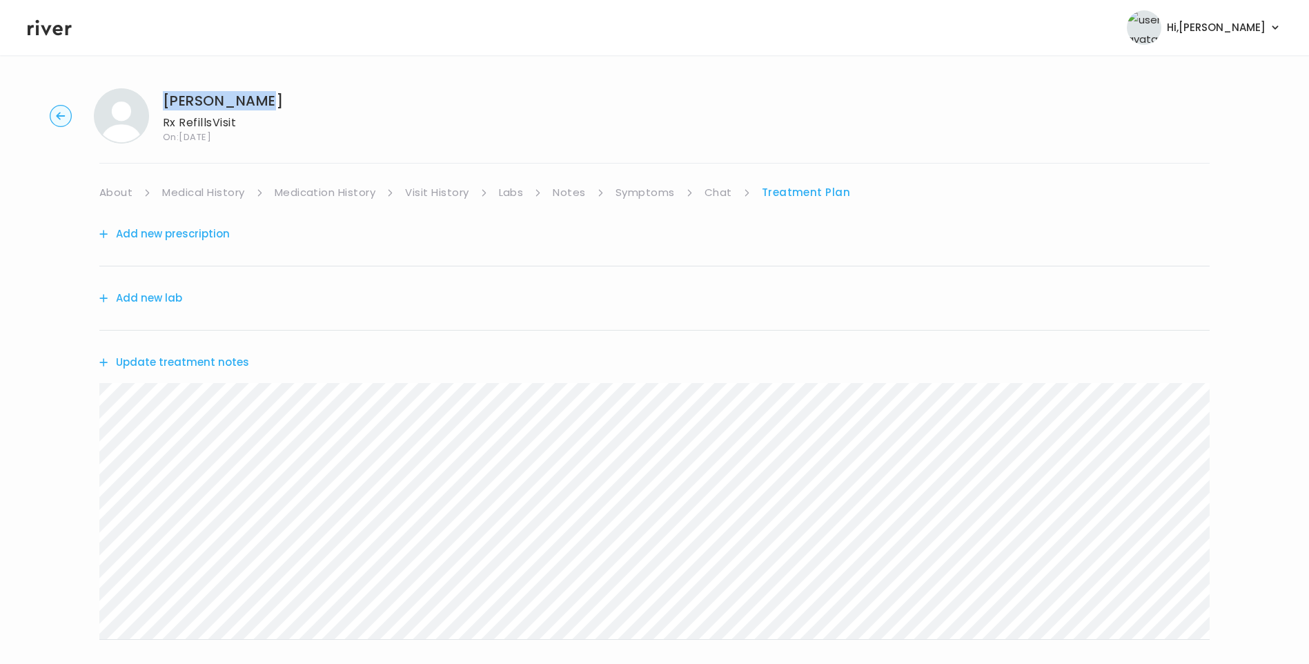
drag, startPoint x: 163, startPoint y: 100, endPoint x: 249, endPoint y: 102, distance: 85.6
click at [249, 102] on div "Erica Daniel Rx Refills Visit On: 25 Aug 2025" at bounding box center [654, 115] width 1264 height 55
copy h1 "Erica Daniel"
click at [517, 194] on link "Labs" at bounding box center [511, 192] width 25 height 19
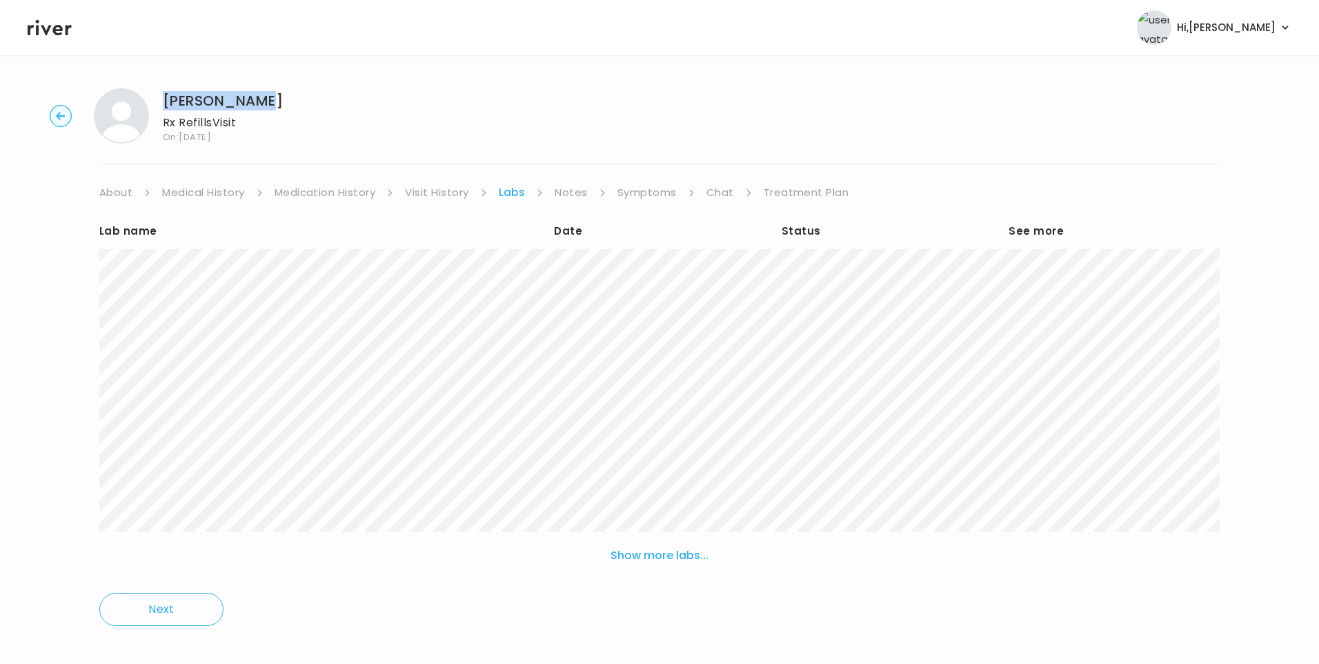
click at [813, 193] on link "Treatment Plan" at bounding box center [807, 192] width 86 height 19
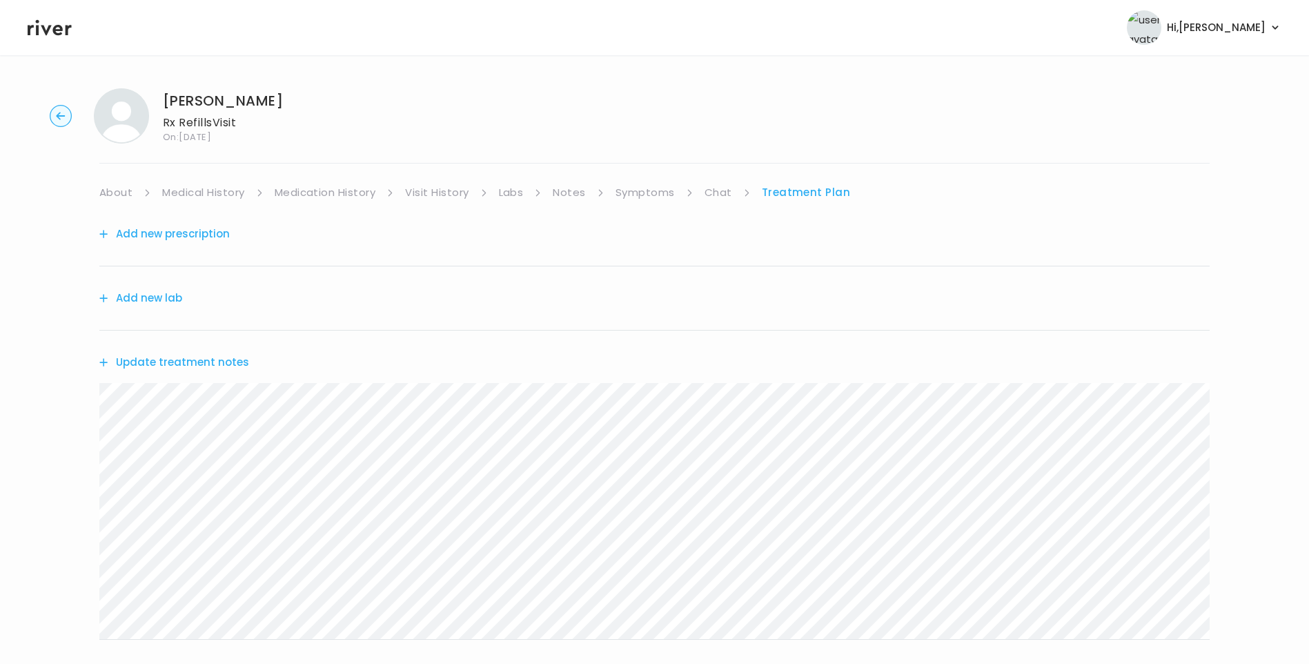
click at [301, 182] on div "Erica Daniel Rx Refills Visit On: 25 Aug 2025 About Medical History Medication …" at bounding box center [654, 444] width 1309 height 735
click at [308, 191] on link "Medication History" at bounding box center [325, 192] width 101 height 19
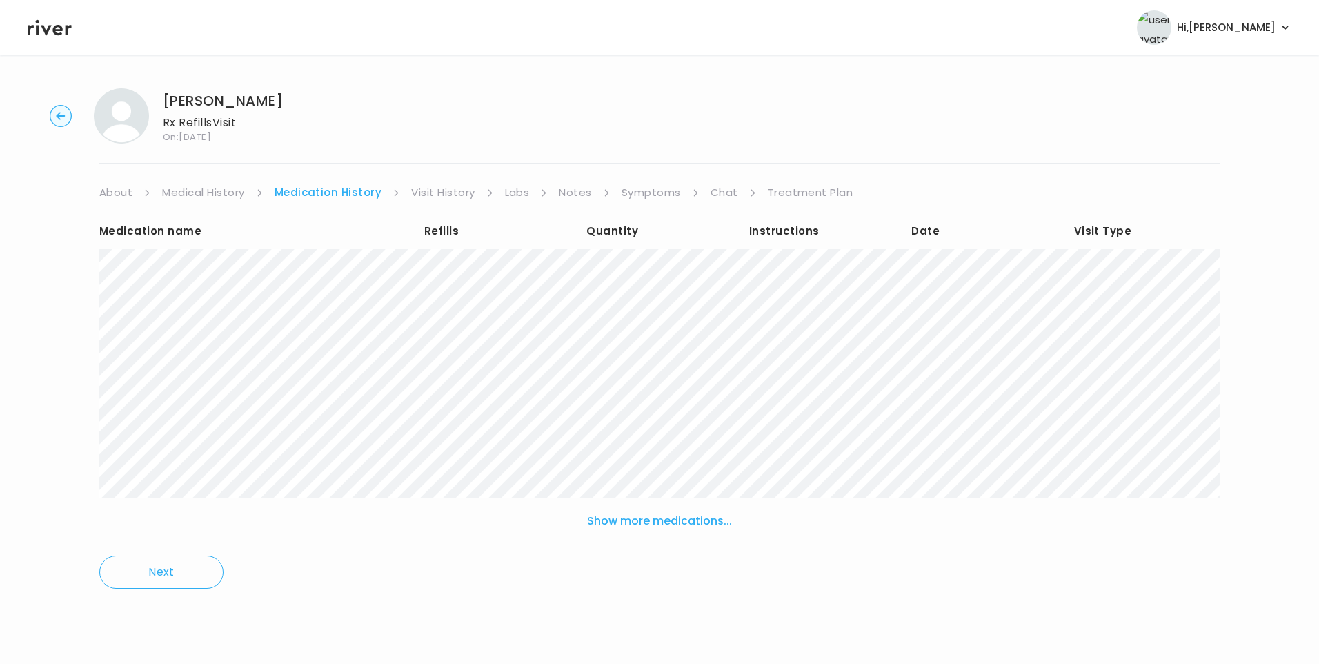
click at [781, 194] on link "Treatment Plan" at bounding box center [811, 192] width 86 height 19
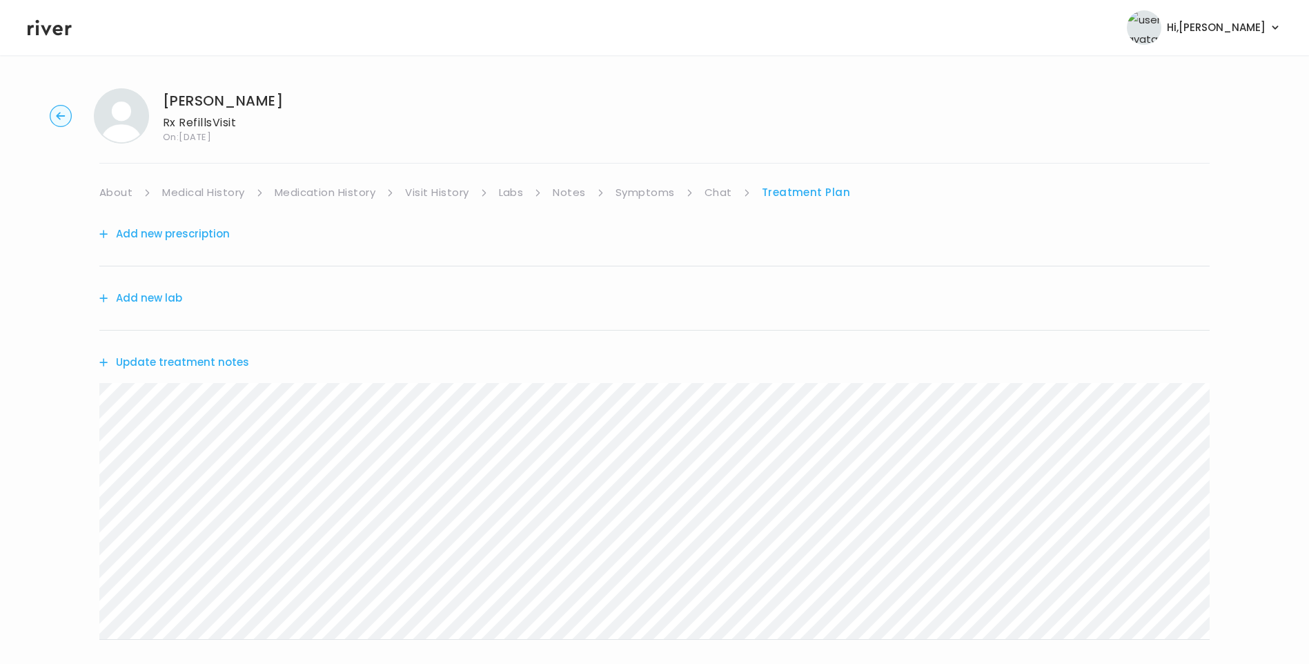
click at [186, 236] on button "Add new prescription" at bounding box center [164, 233] width 130 height 19
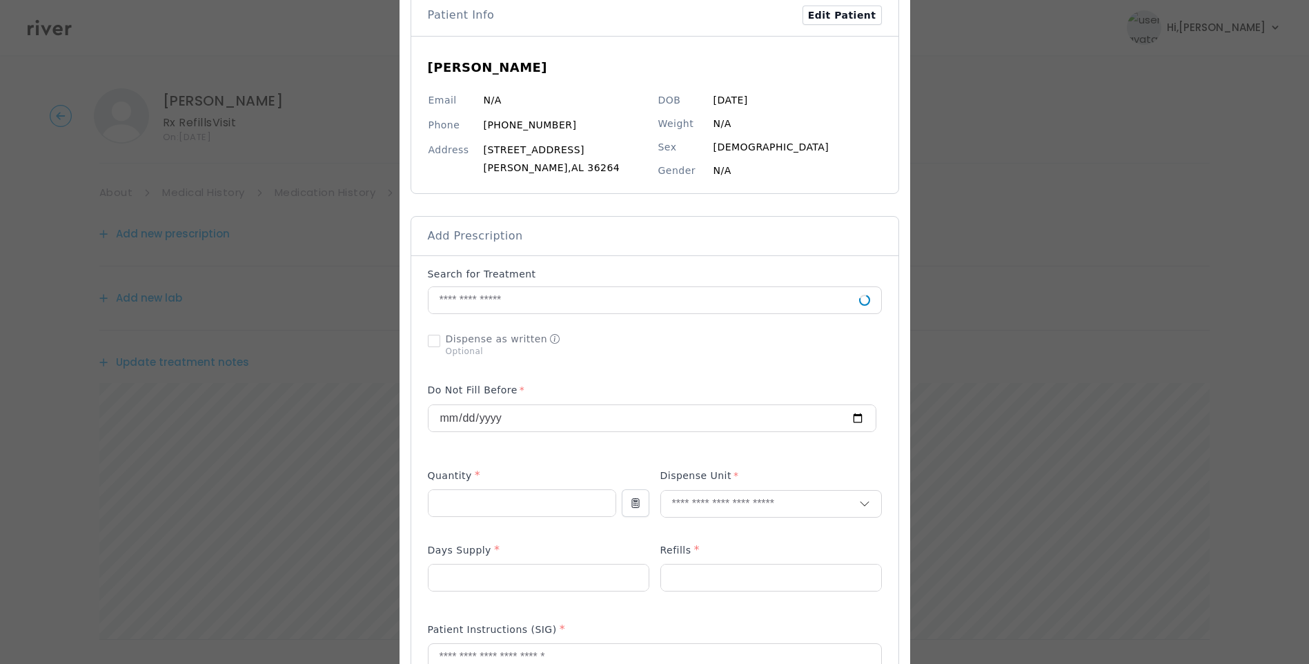
scroll to position [207, 0]
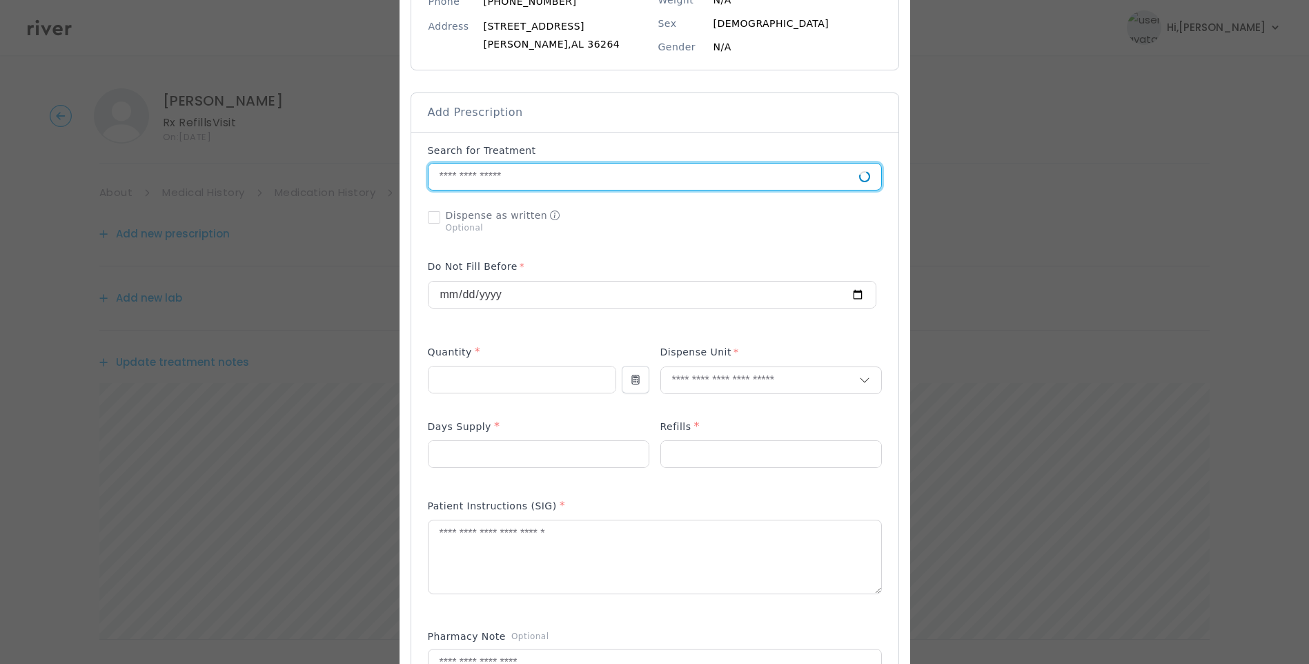
click at [476, 183] on input "text" at bounding box center [643, 176] width 430 height 26
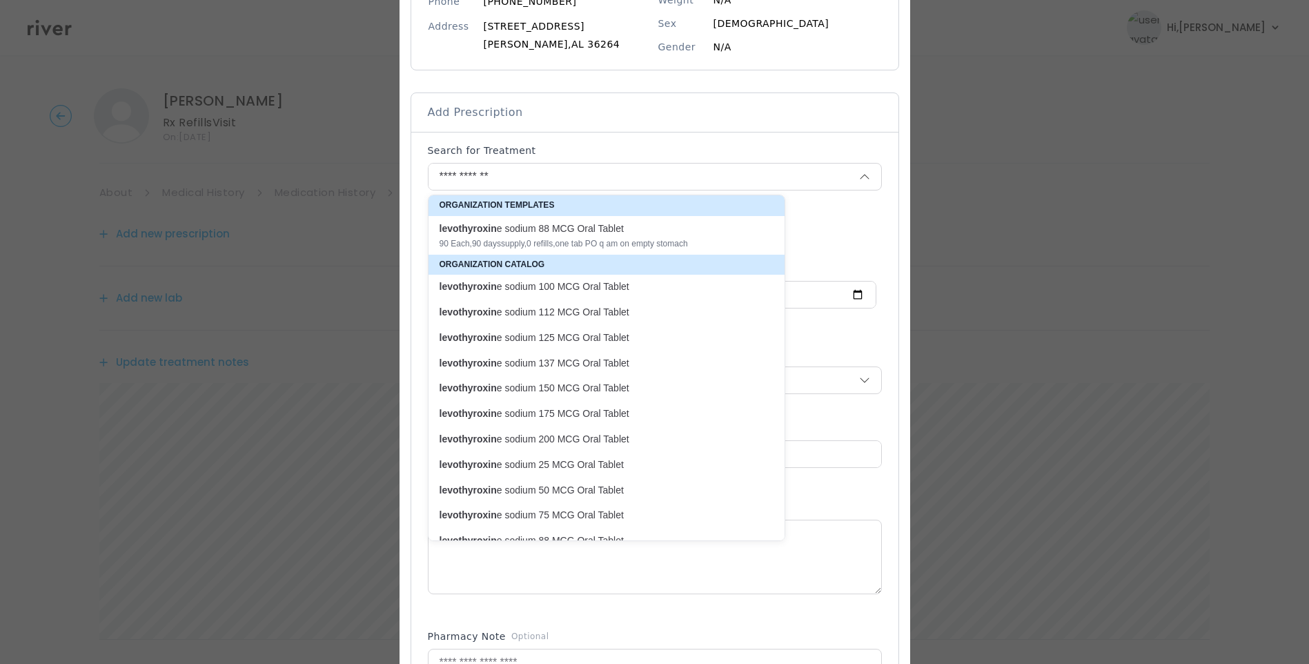
click at [603, 359] on p "levothyroxin e sodium 137 MCG Oral Tablet" at bounding box center [597, 363] width 317 height 13
type input "**********"
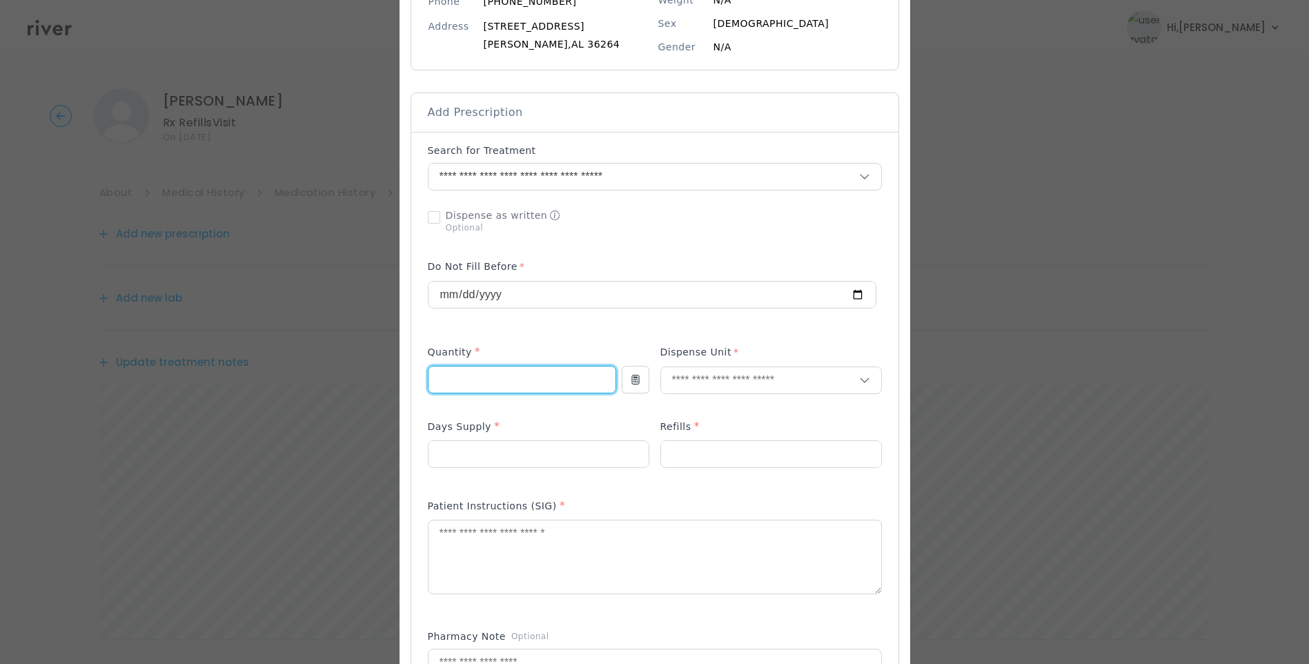
click at [513, 377] on input "number" at bounding box center [521, 379] width 187 height 26
type input "**"
click at [469, 453] on input "number" at bounding box center [538, 454] width 220 height 26
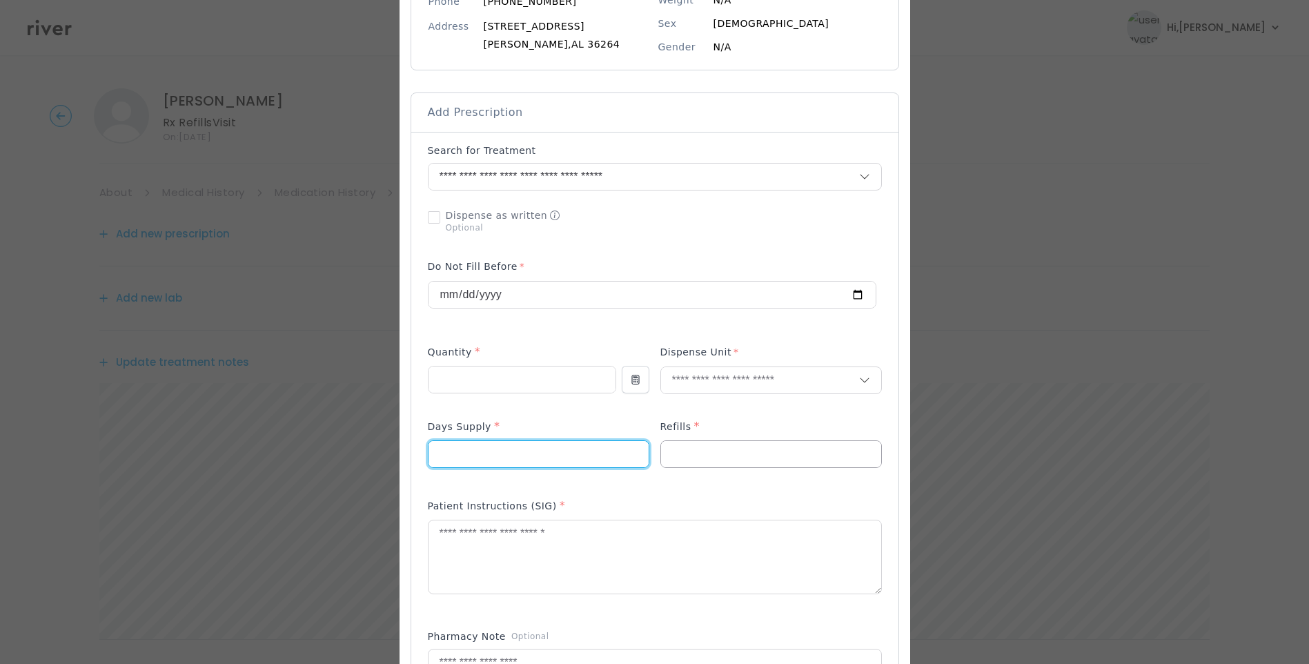
type input "**"
click at [670, 445] on input "number" at bounding box center [771, 454] width 220 height 26
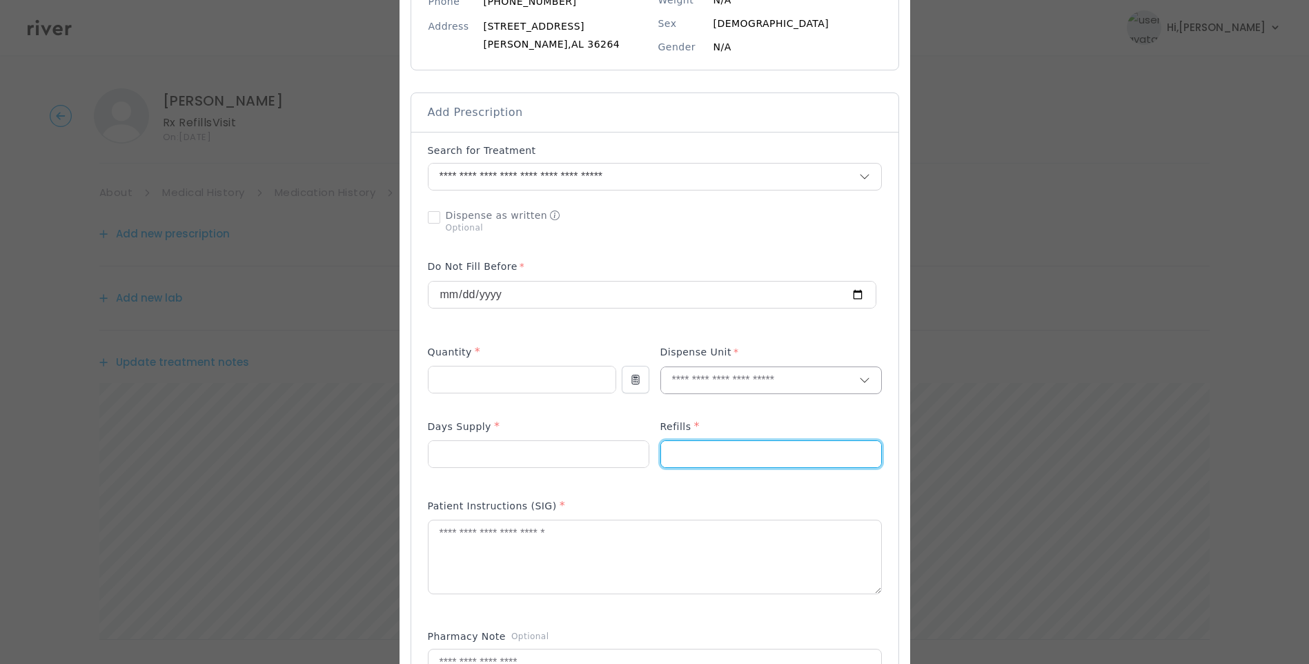
type input "*"
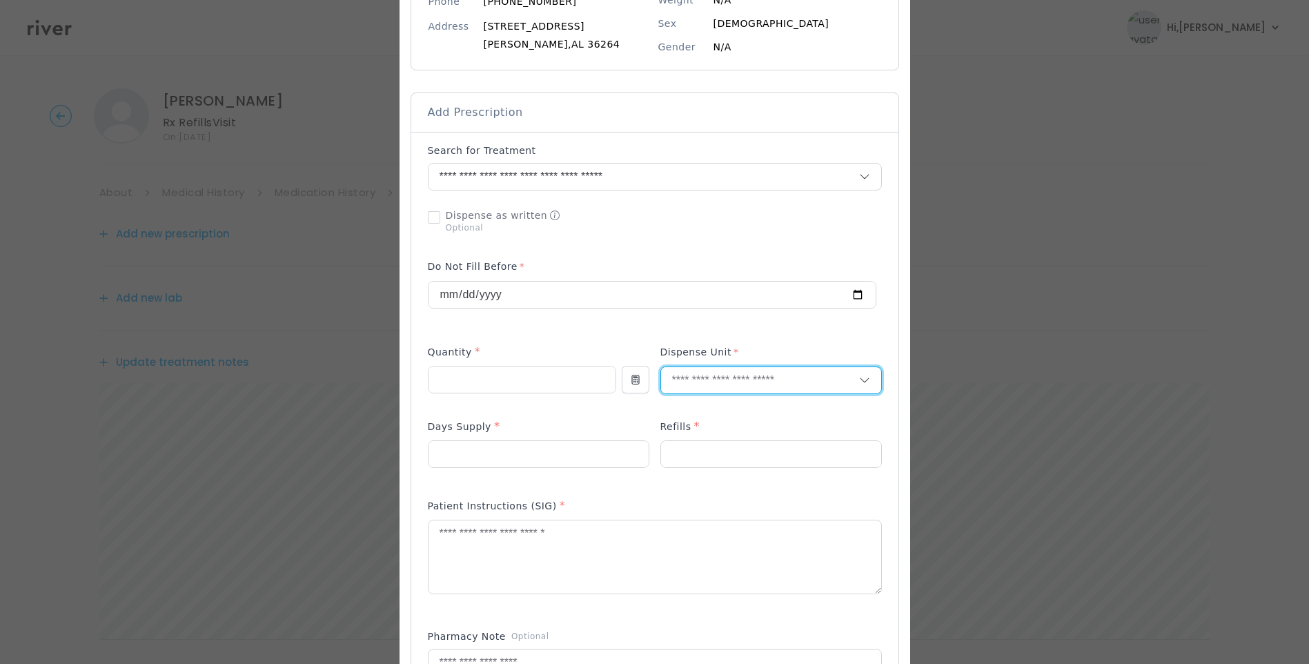
click at [670, 386] on input "text" at bounding box center [760, 380] width 198 height 26
type input "****"
click at [688, 407] on p "Tablet" at bounding box center [770, 409] width 181 height 20
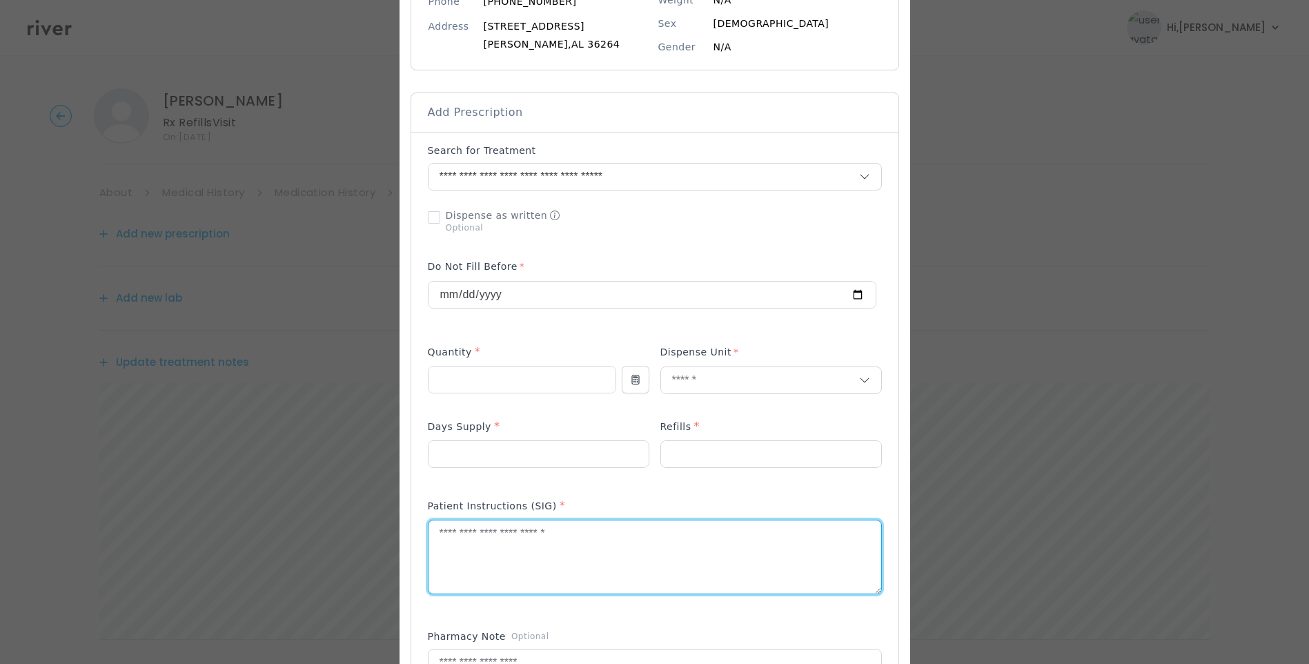
click at [619, 559] on textarea at bounding box center [654, 556] width 453 height 73
click at [760, 541] on textarea "**********" at bounding box center [654, 556] width 453 height 73
click at [744, 535] on textarea "**********" at bounding box center [654, 556] width 453 height 73
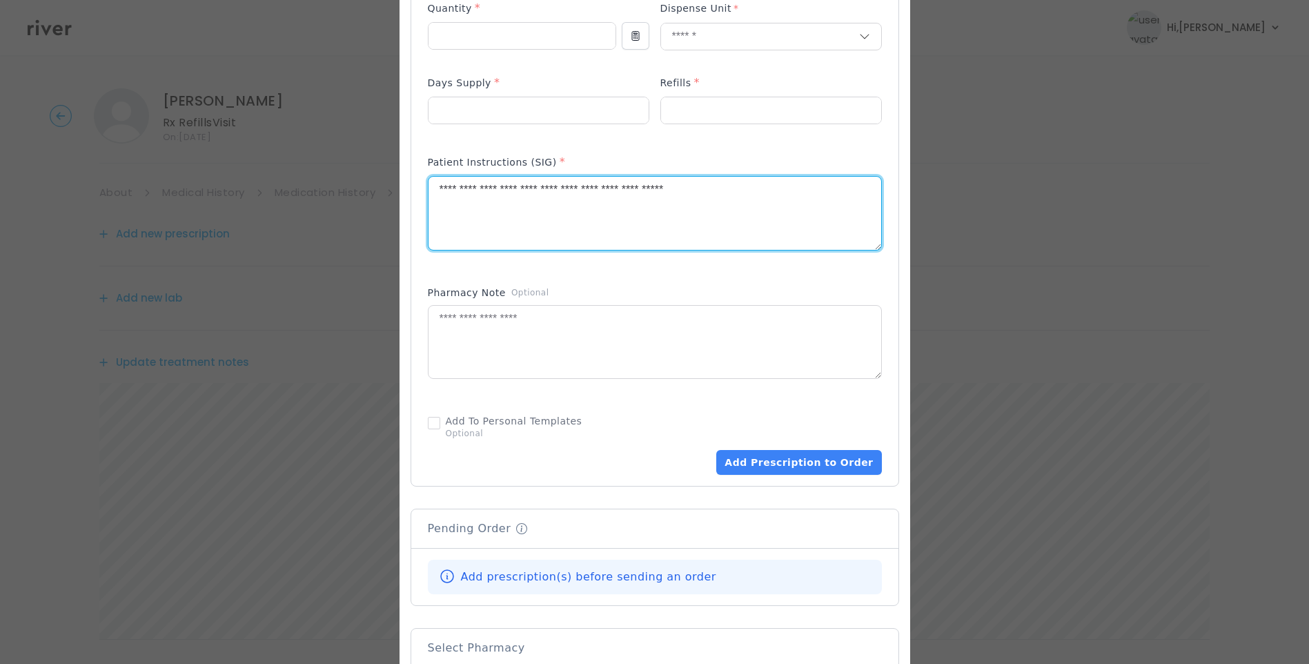
scroll to position [552, 0]
type textarea "**********"
click at [597, 354] on textarea at bounding box center [654, 340] width 453 height 73
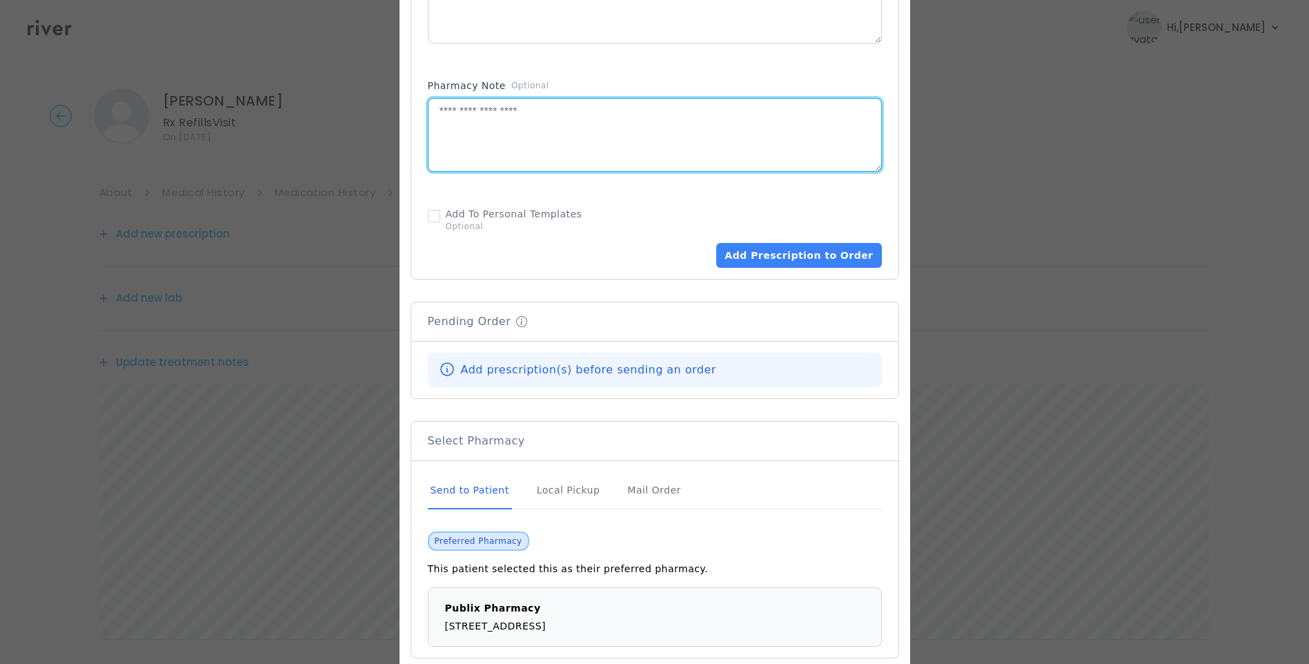
scroll to position [759, 0]
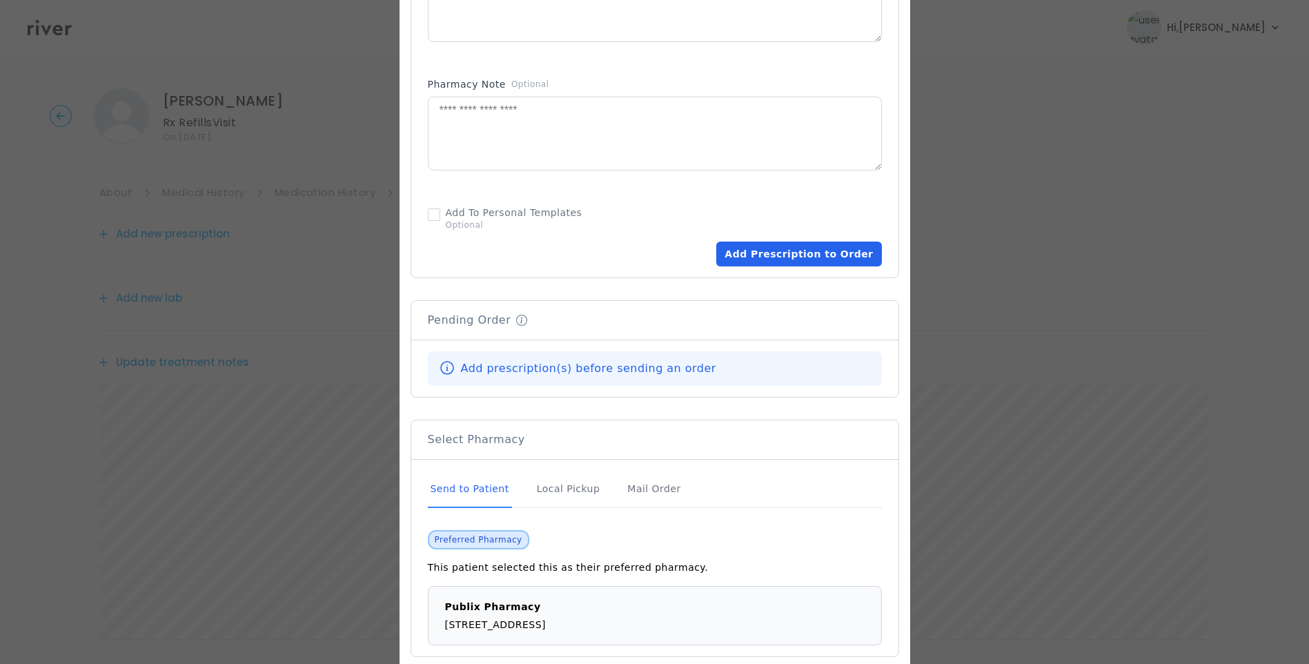
click at [802, 252] on button "Add Prescription to Order" at bounding box center [798, 253] width 165 height 25
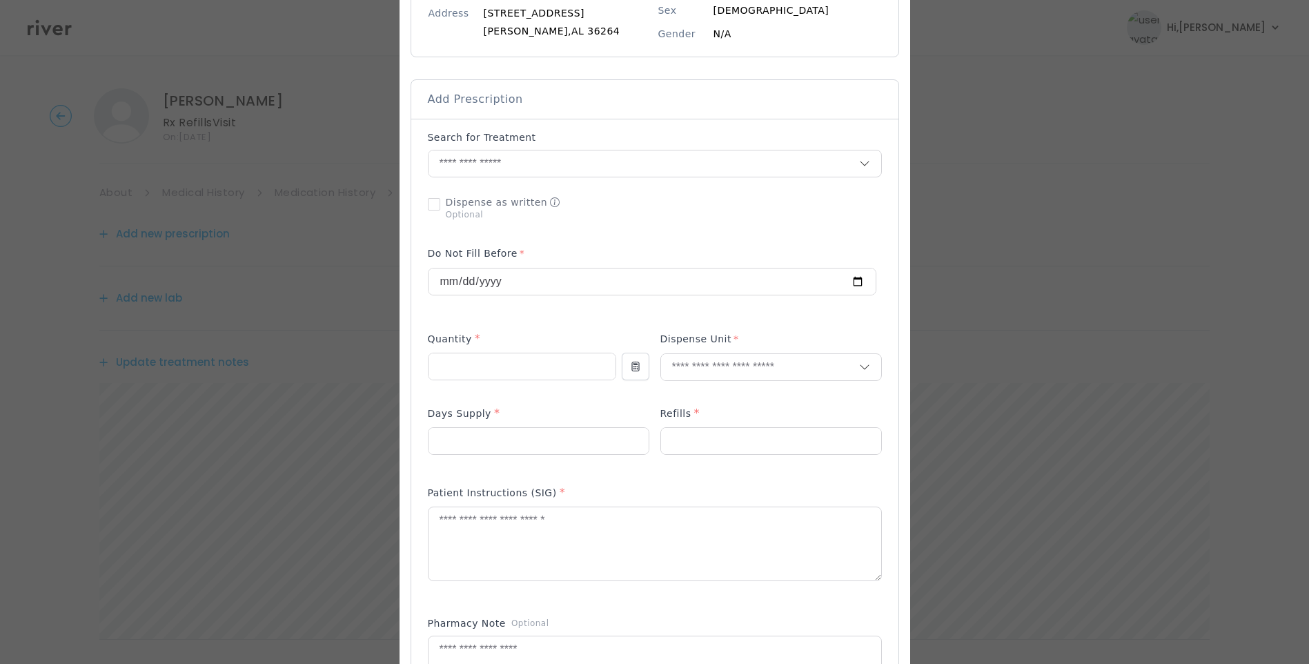
scroll to position [207, 0]
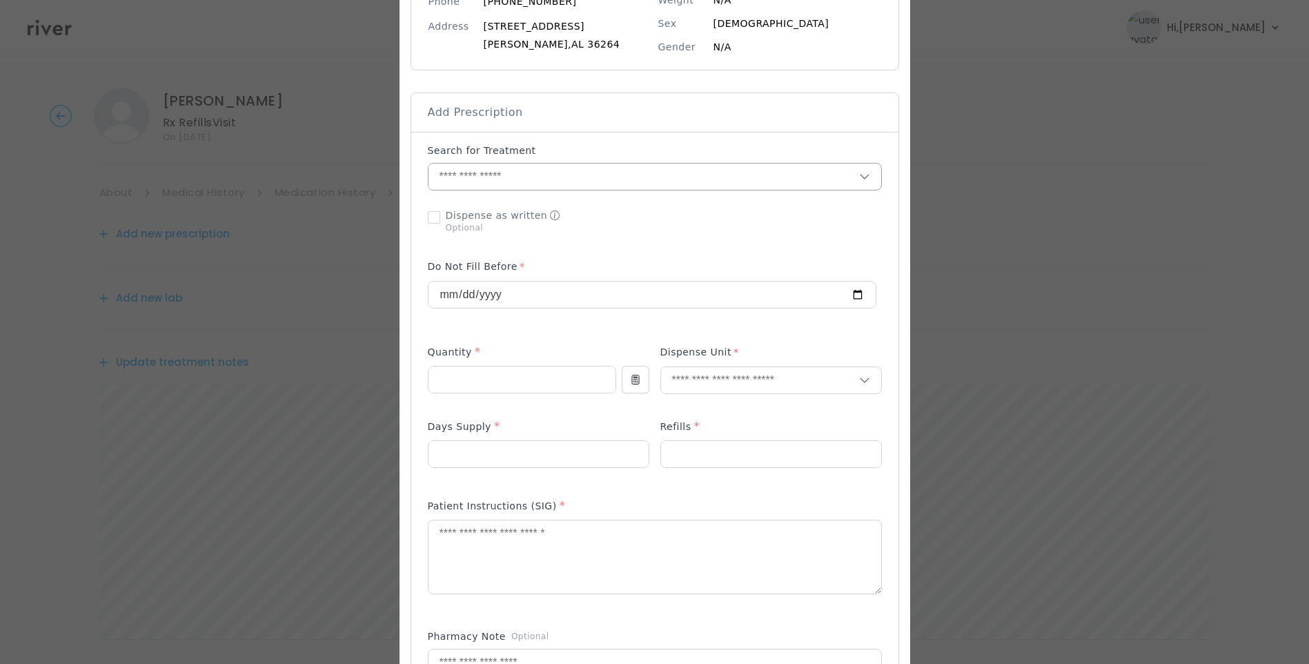
click at [509, 179] on input "text" at bounding box center [643, 176] width 430 height 26
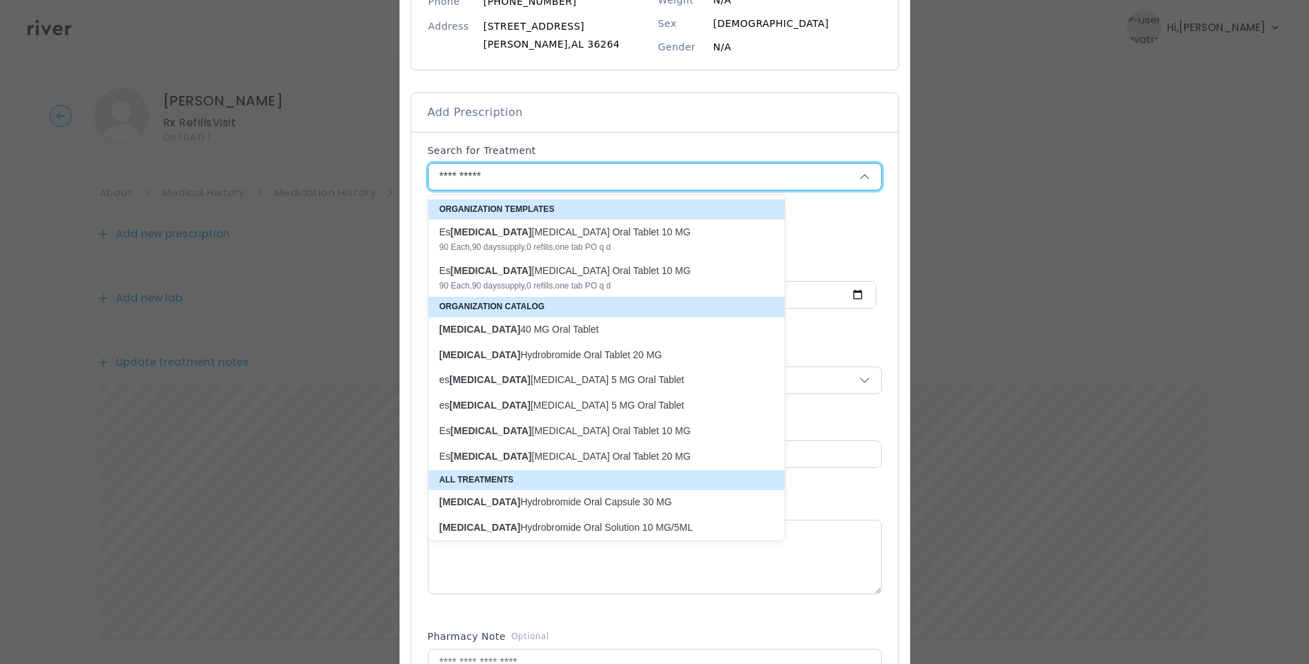
scroll to position [138, 0]
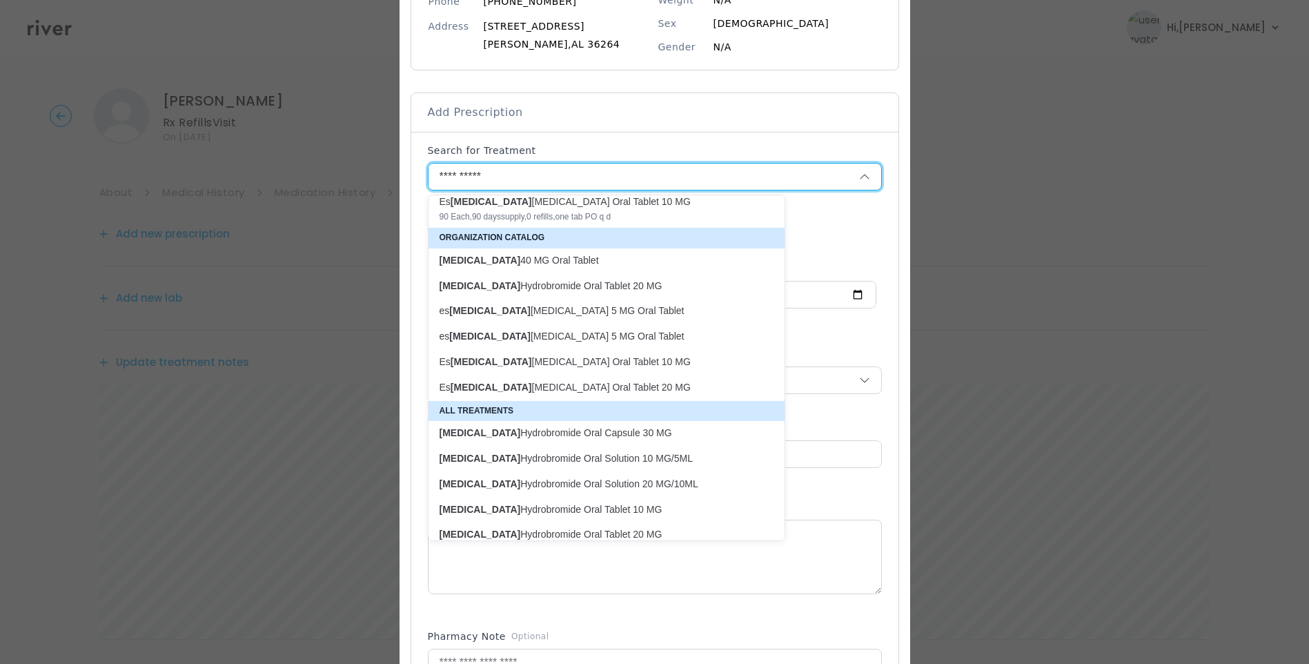
click at [608, 279] on p "Citalopram Hydrobromide Oral Tablet 20 MG" at bounding box center [597, 285] width 317 height 13
type input "**********"
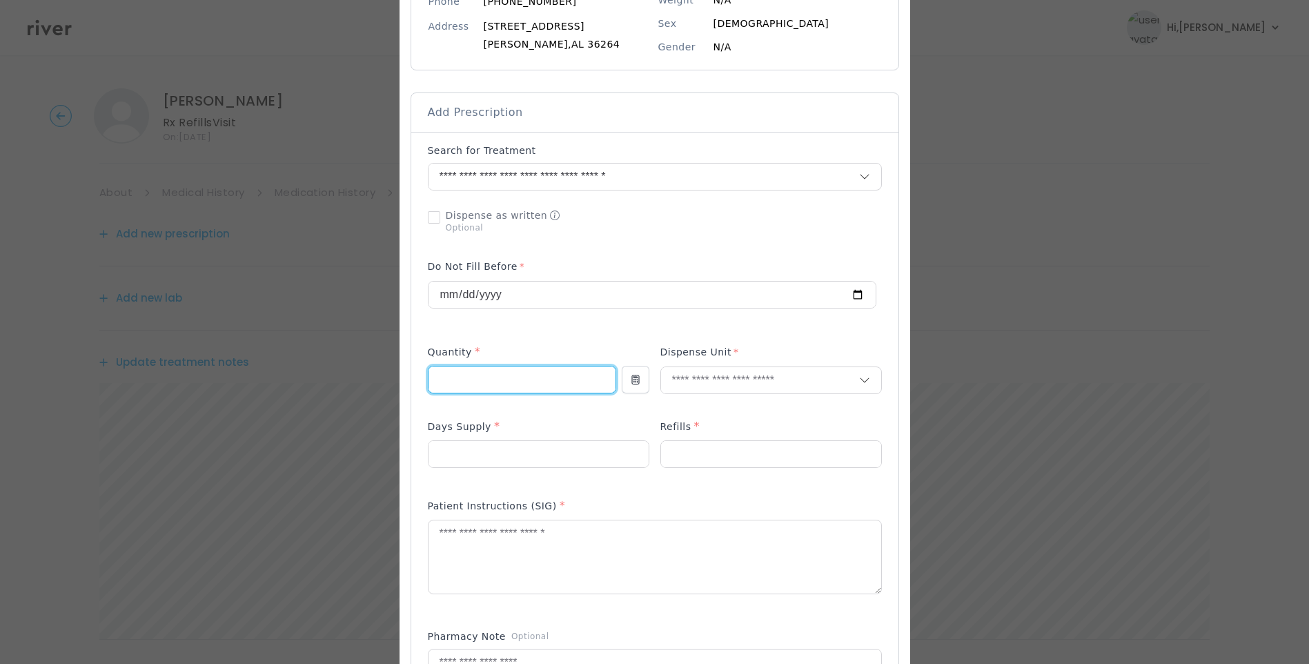
click at [477, 374] on input "number" at bounding box center [521, 379] width 187 height 26
type input "**"
click at [453, 457] on input "number" at bounding box center [538, 454] width 220 height 26
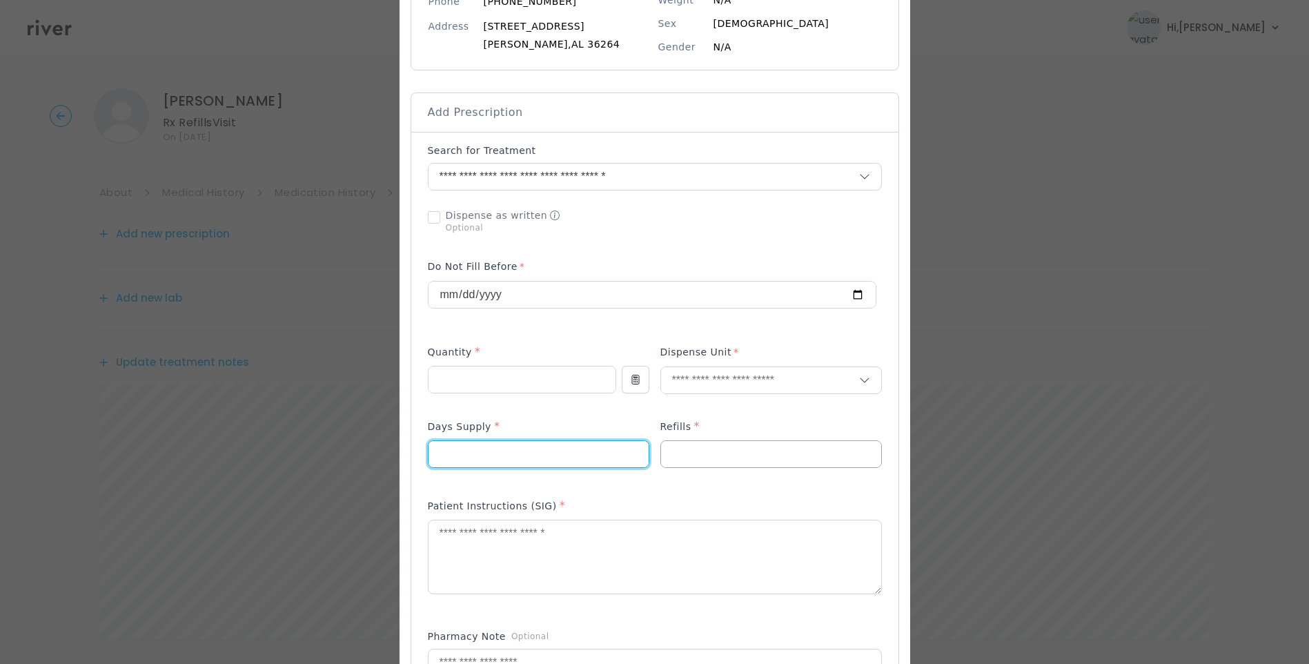
type input "**"
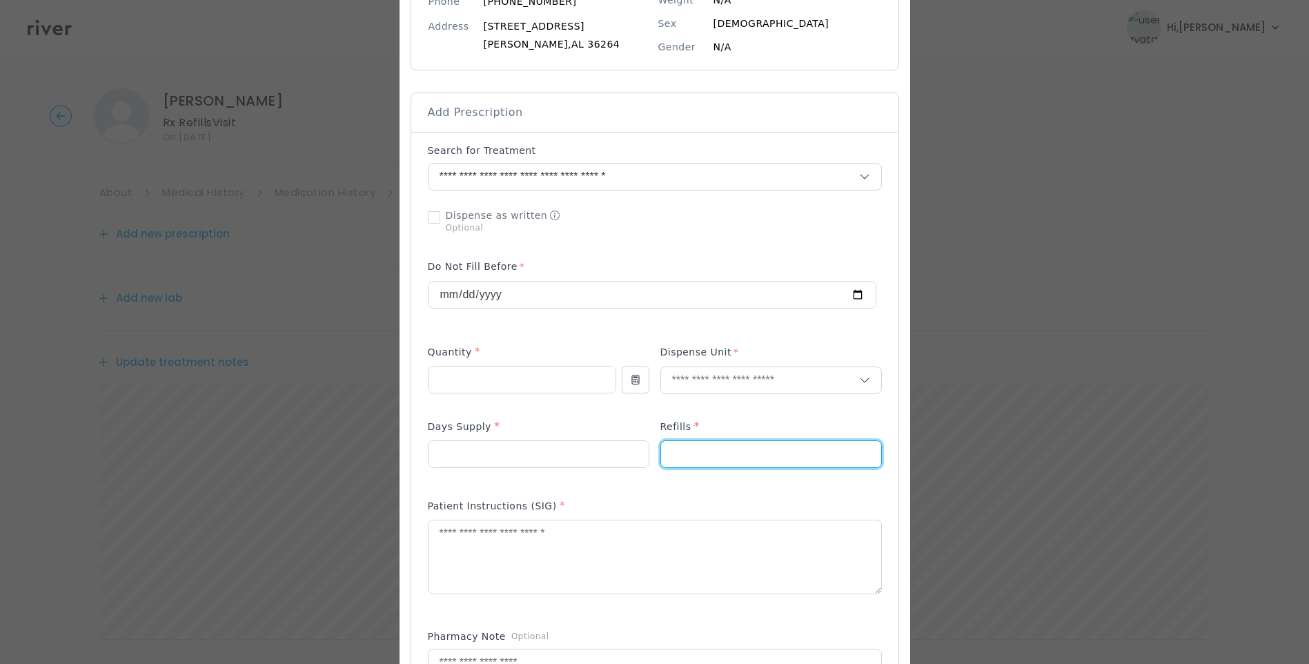
click at [679, 450] on input "number" at bounding box center [771, 454] width 220 height 26
type input "*"
click at [679, 377] on input "text" at bounding box center [760, 380] width 198 height 26
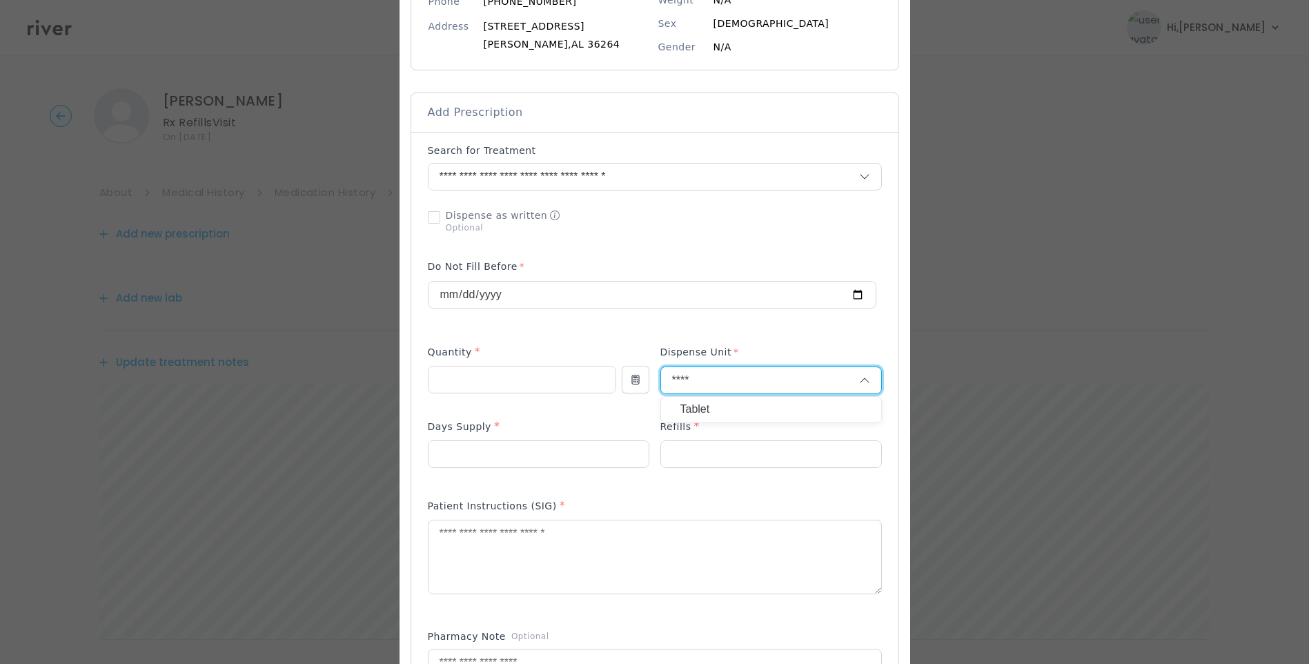
type input "****"
click at [693, 400] on p "Tablet" at bounding box center [770, 409] width 181 height 20
click at [626, 537] on textarea at bounding box center [654, 556] width 453 height 73
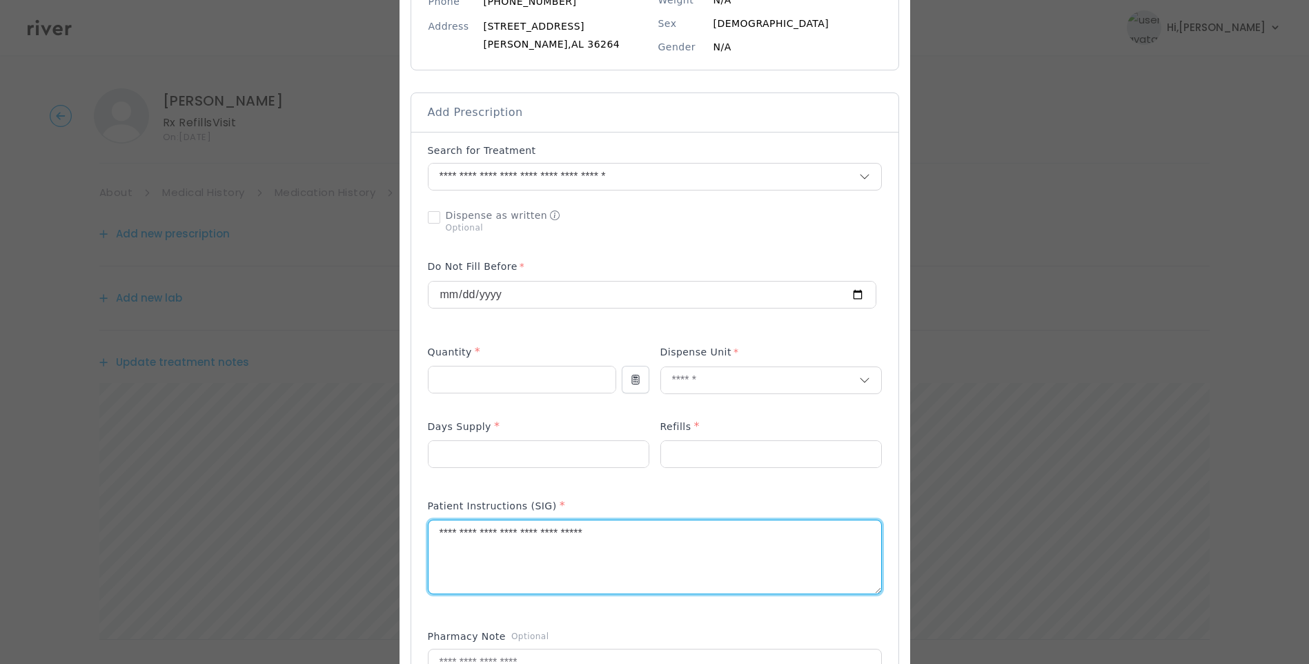
type textarea "**********"
click at [712, 242] on div "Add Prescription to Order" at bounding box center [655, 480] width 454 height 675
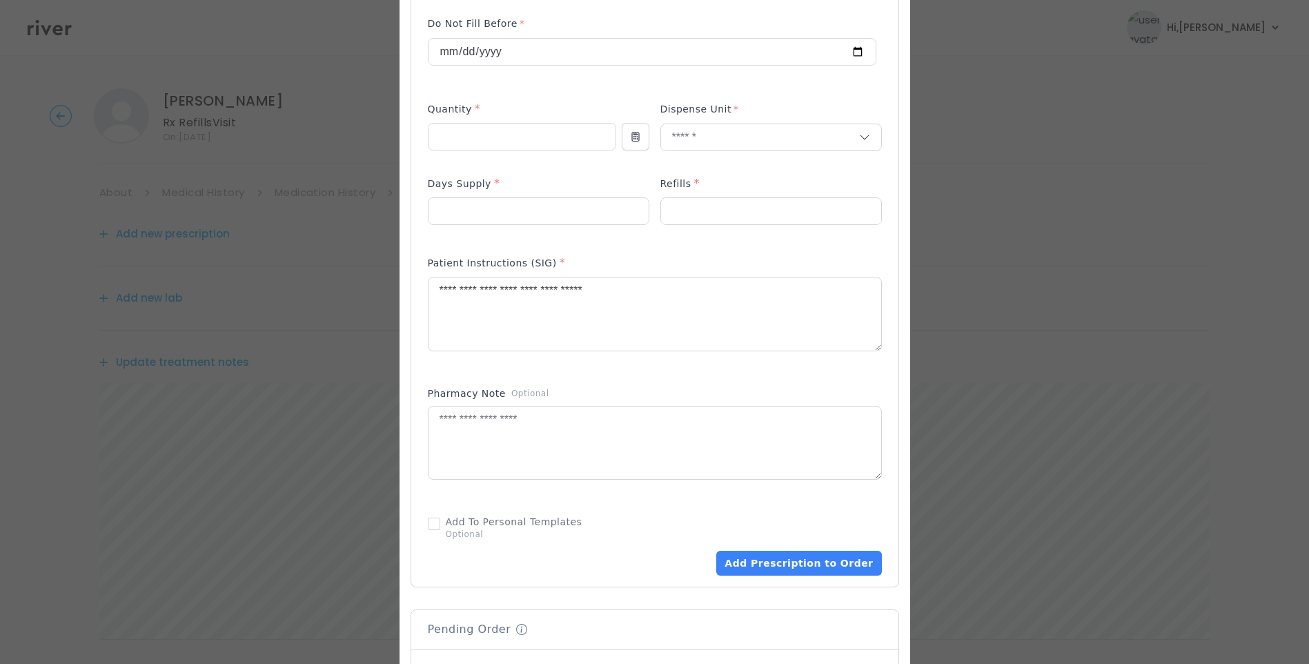
scroll to position [483, 0]
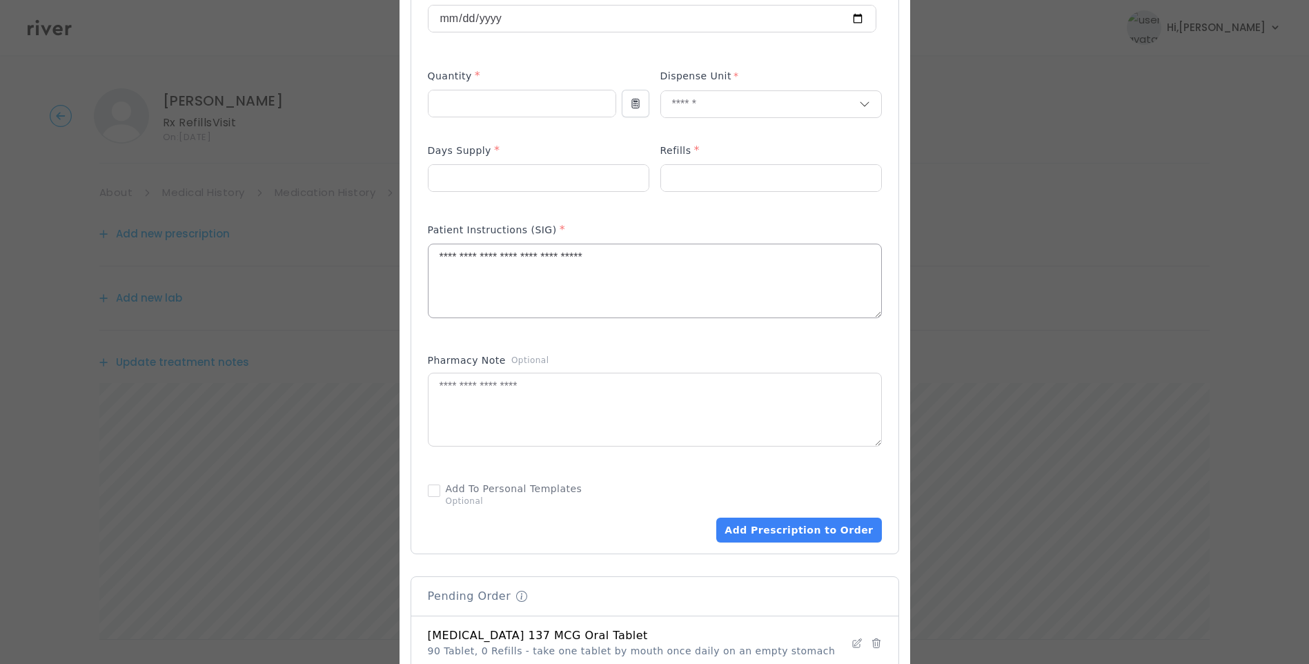
click at [719, 266] on textarea "**********" at bounding box center [654, 280] width 453 height 73
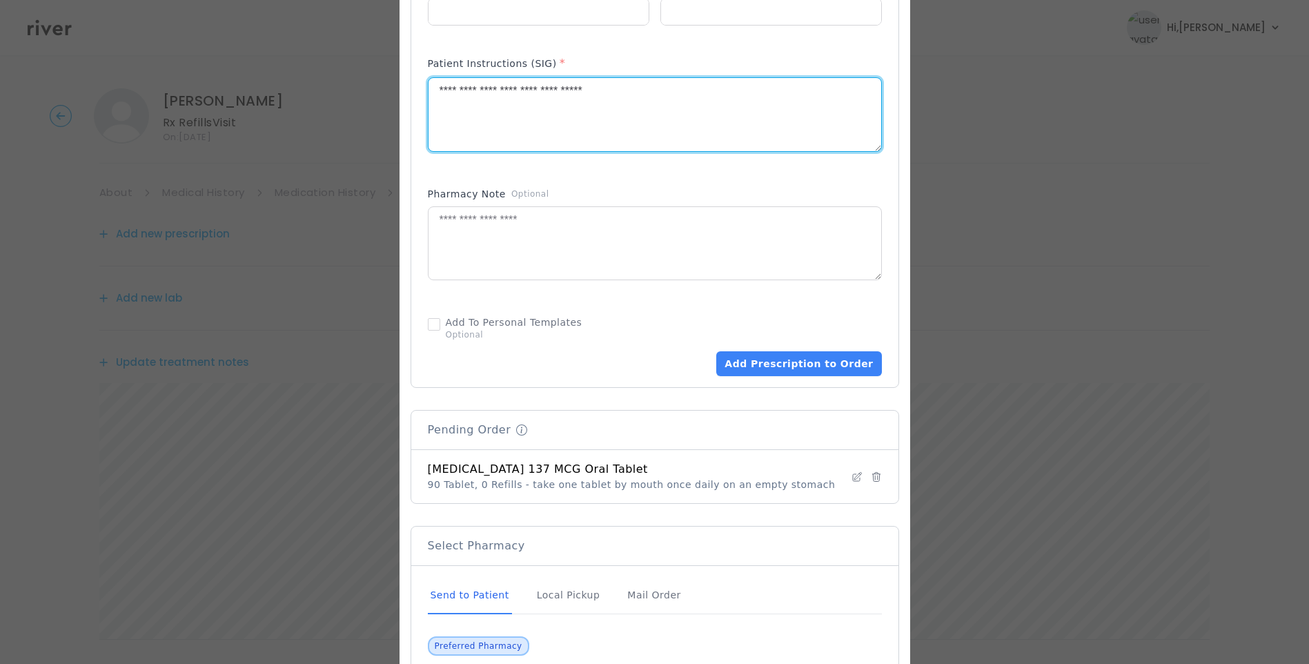
scroll to position [690, 0]
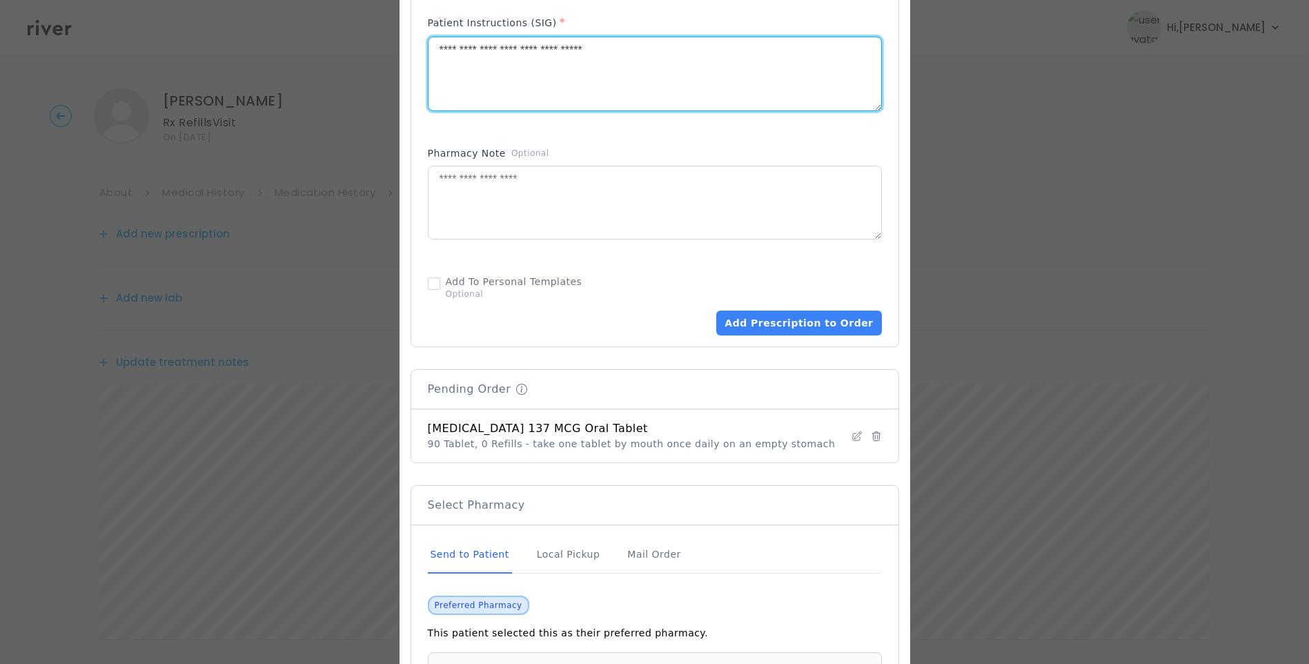
click at [483, 555] on div "Send to Patient" at bounding box center [470, 554] width 84 height 37
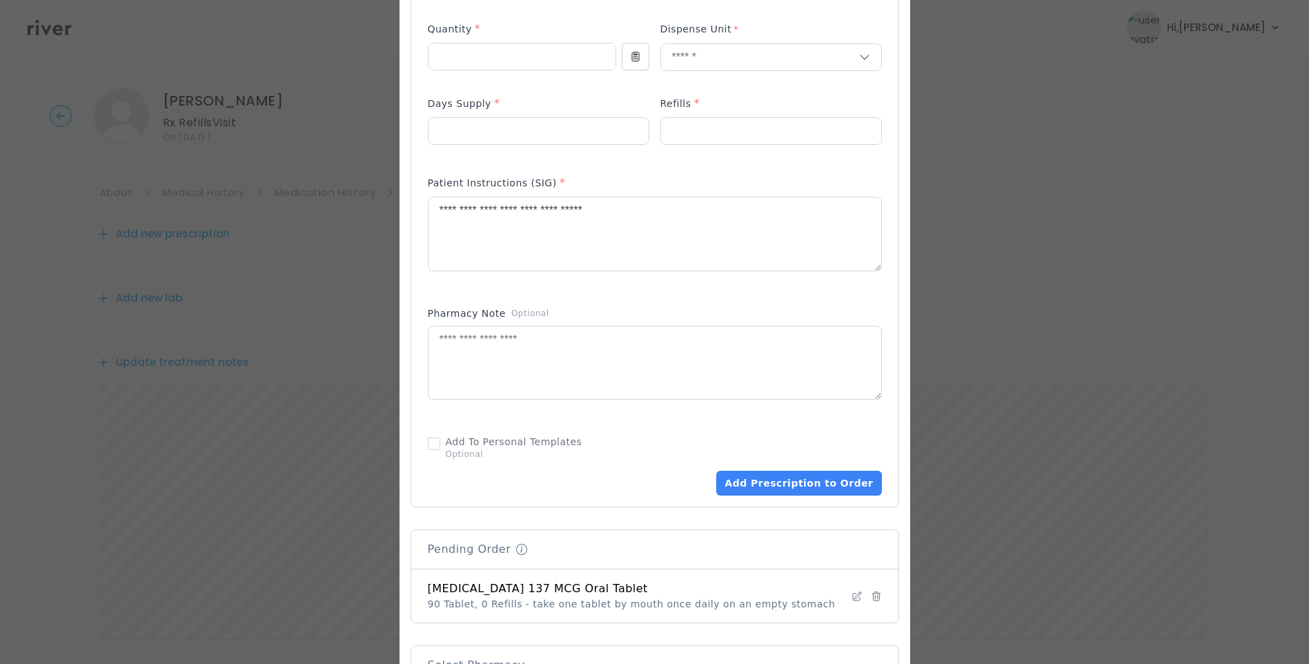
scroll to position [621, 0]
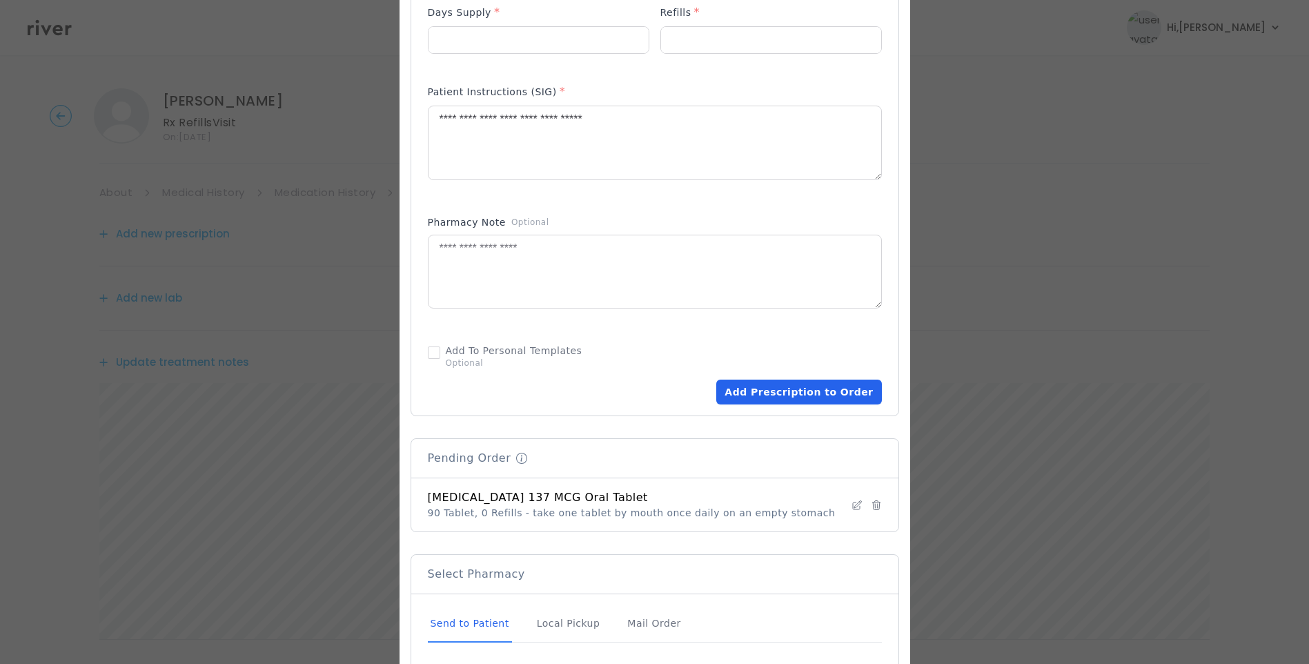
click at [804, 393] on button "Add Prescription to Order" at bounding box center [798, 391] width 165 height 25
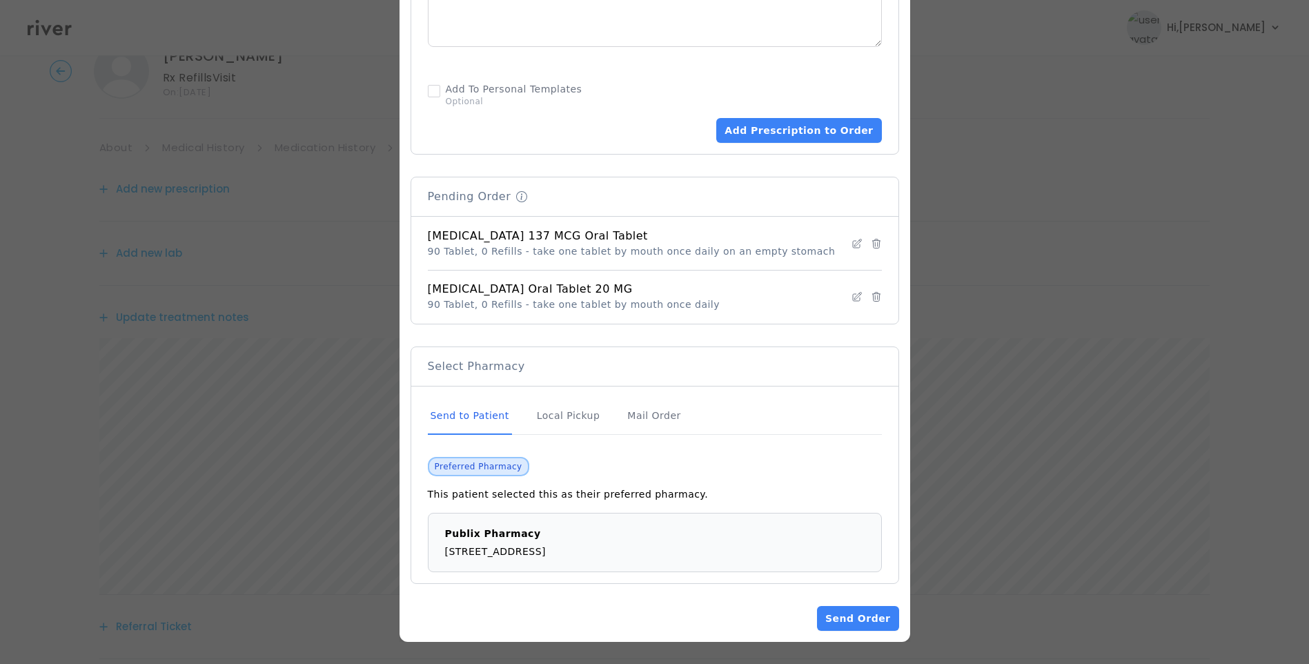
scroll to position [69, 0]
click at [449, 417] on div "Send to Patient" at bounding box center [470, 415] width 84 height 37
click at [862, 620] on button "Send Order" at bounding box center [857, 618] width 81 height 25
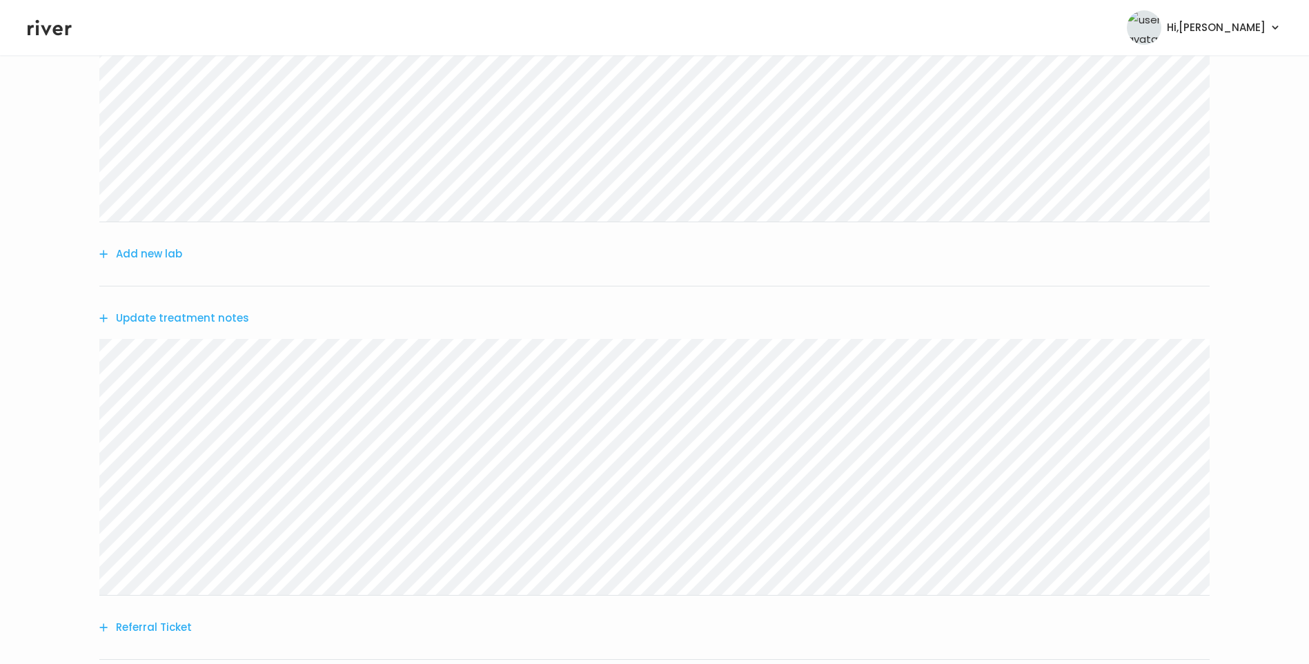
scroll to position [449, 0]
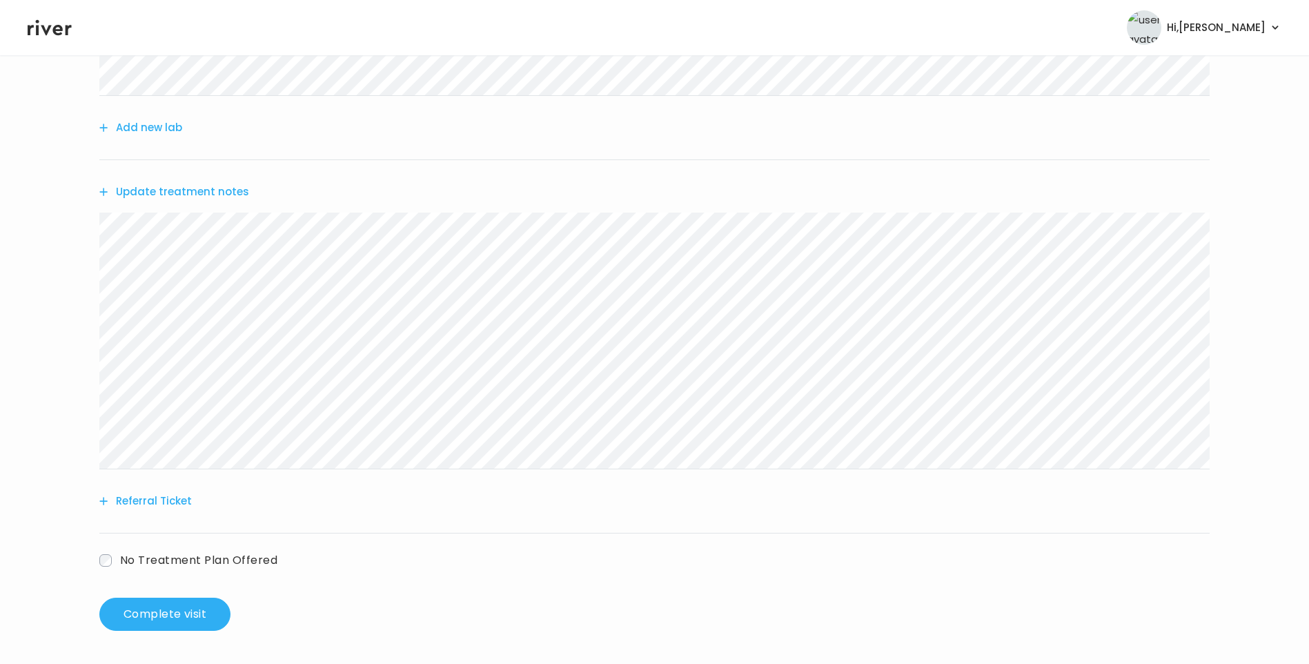
click at [220, 194] on button "Update treatment notes" at bounding box center [174, 191] width 150 height 19
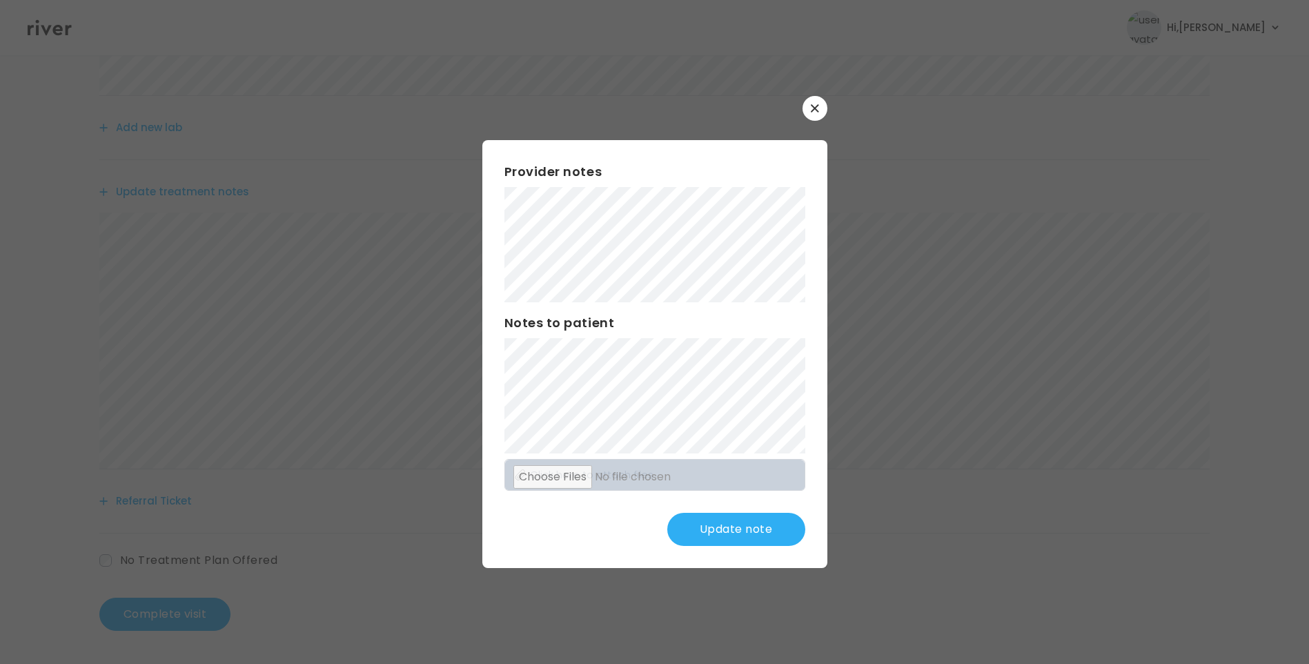
click at [731, 537] on button "Update note" at bounding box center [736, 529] width 138 height 33
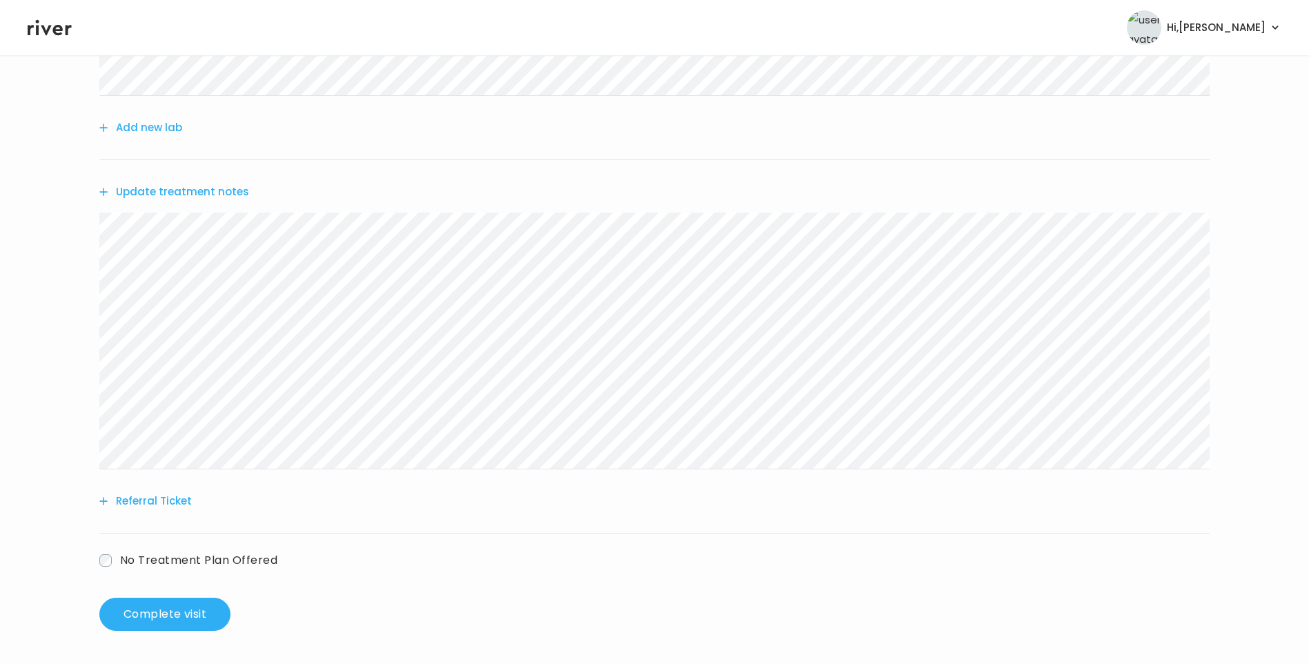
click at [219, 195] on button "Update treatment notes" at bounding box center [174, 191] width 150 height 19
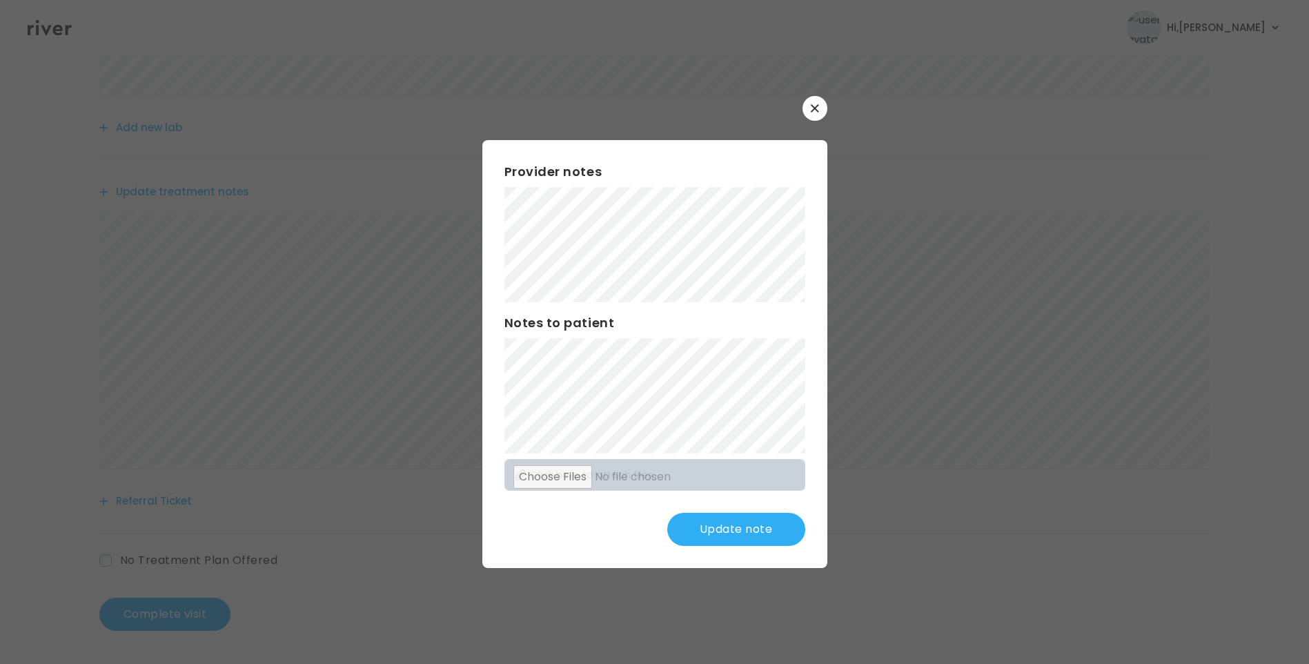
click at [739, 526] on button "Update note" at bounding box center [736, 529] width 138 height 33
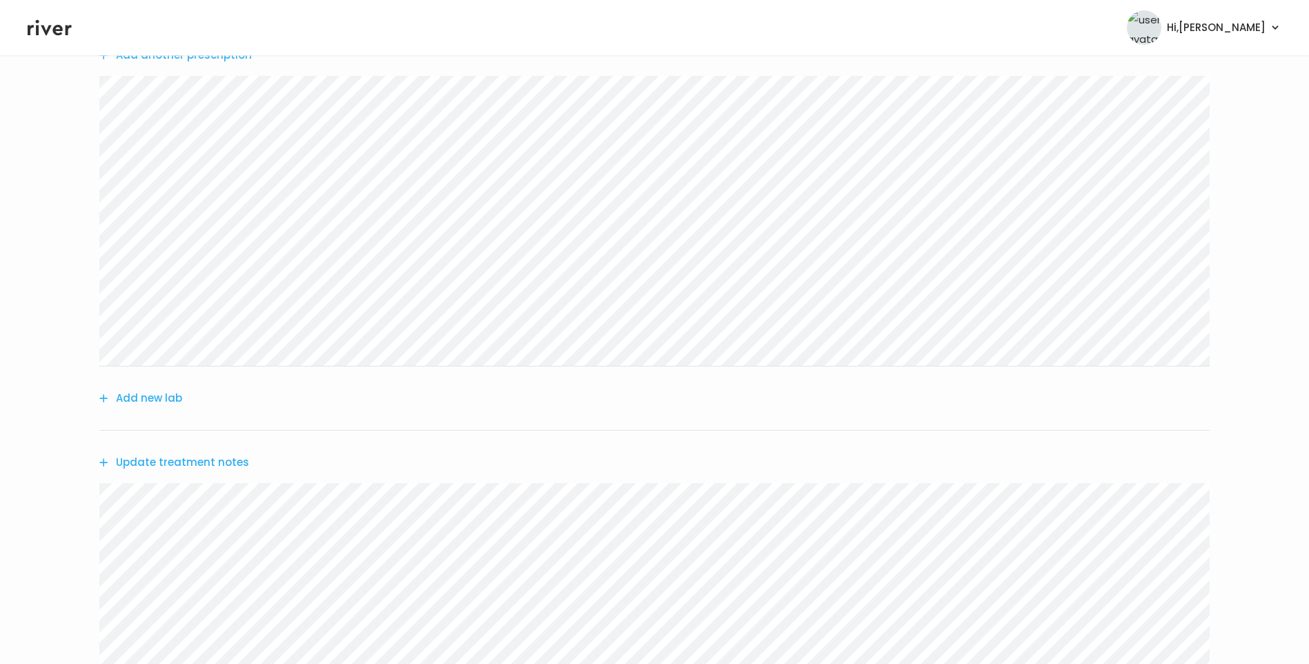
scroll to position [104, 0]
click at [322, 91] on link "Medication History" at bounding box center [325, 88] width 101 height 19
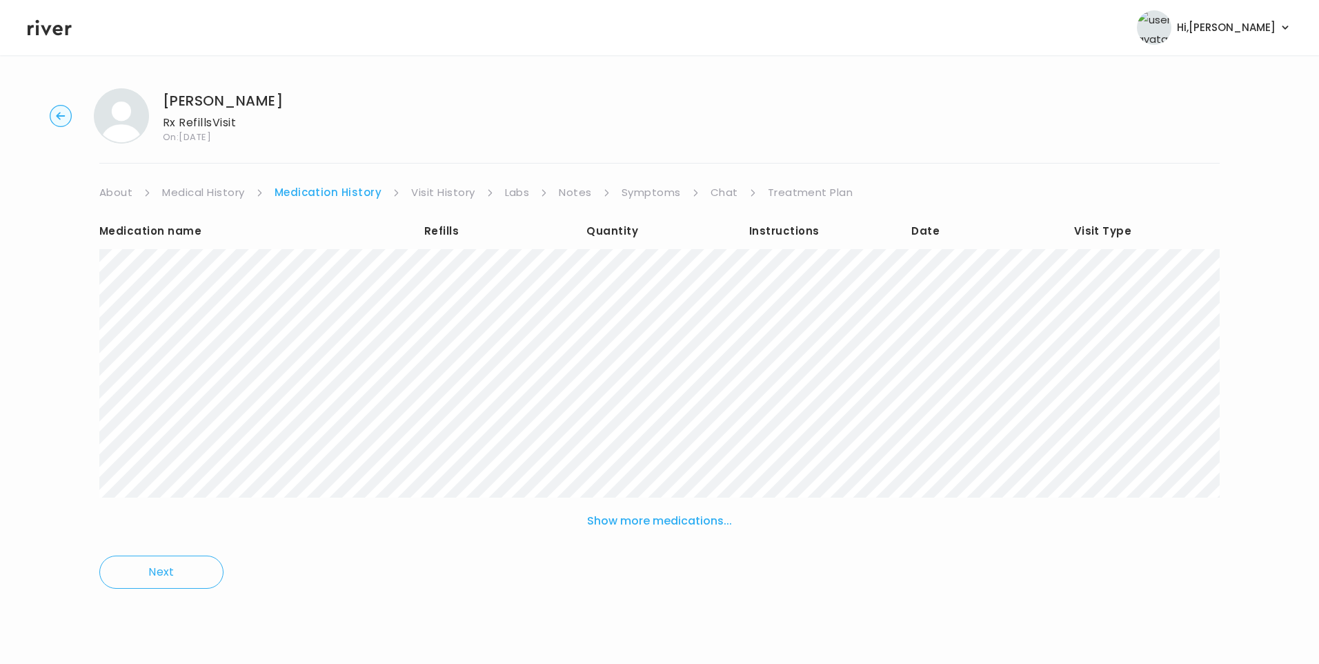
click at [816, 190] on link "Treatment Plan" at bounding box center [811, 192] width 86 height 19
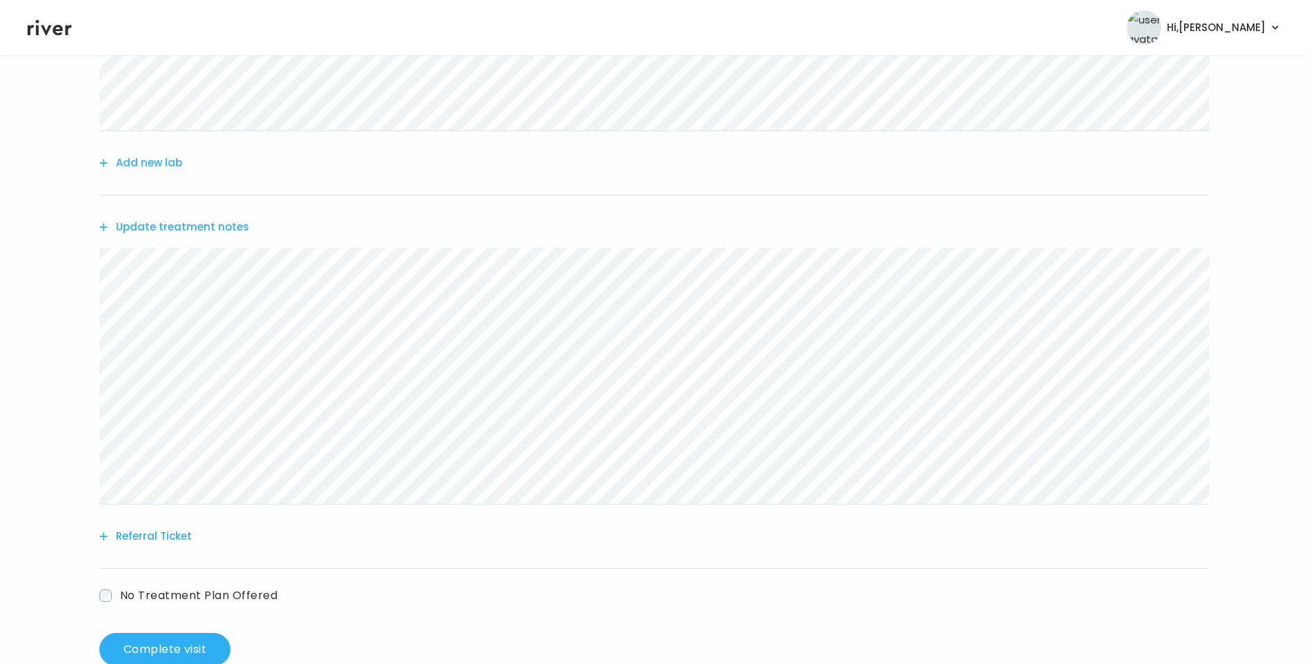
scroll to position [449, 0]
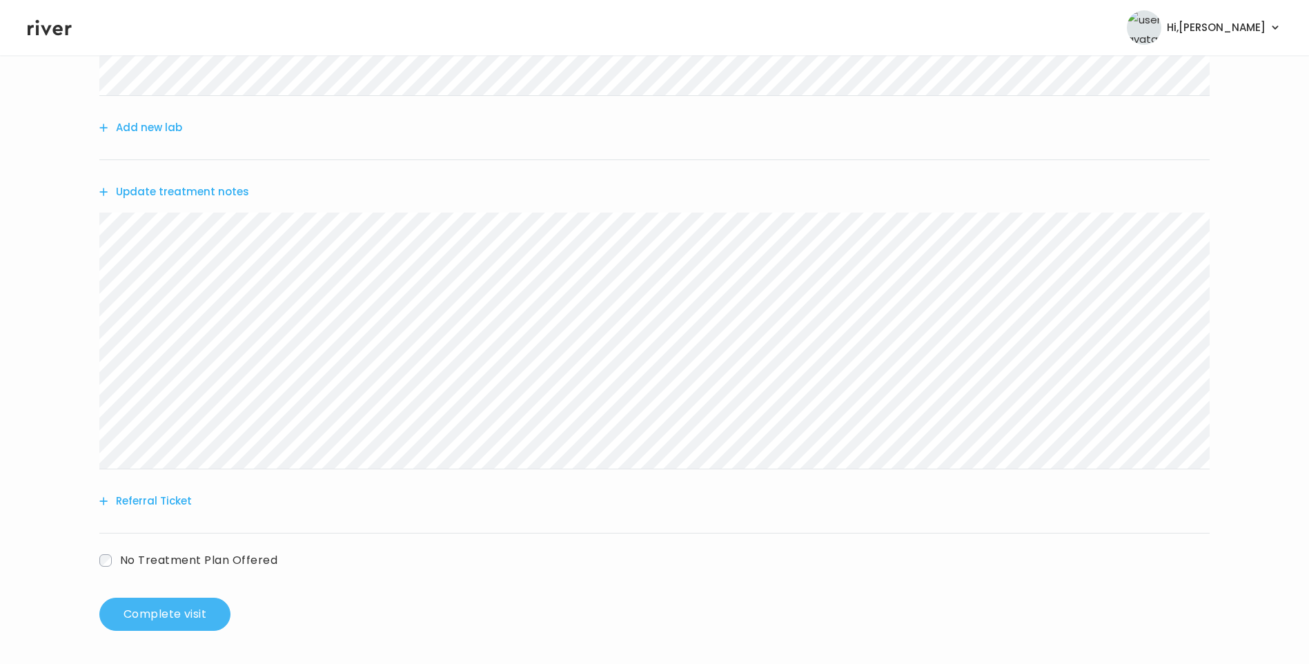
click at [190, 617] on button "Complete visit" at bounding box center [164, 613] width 131 height 33
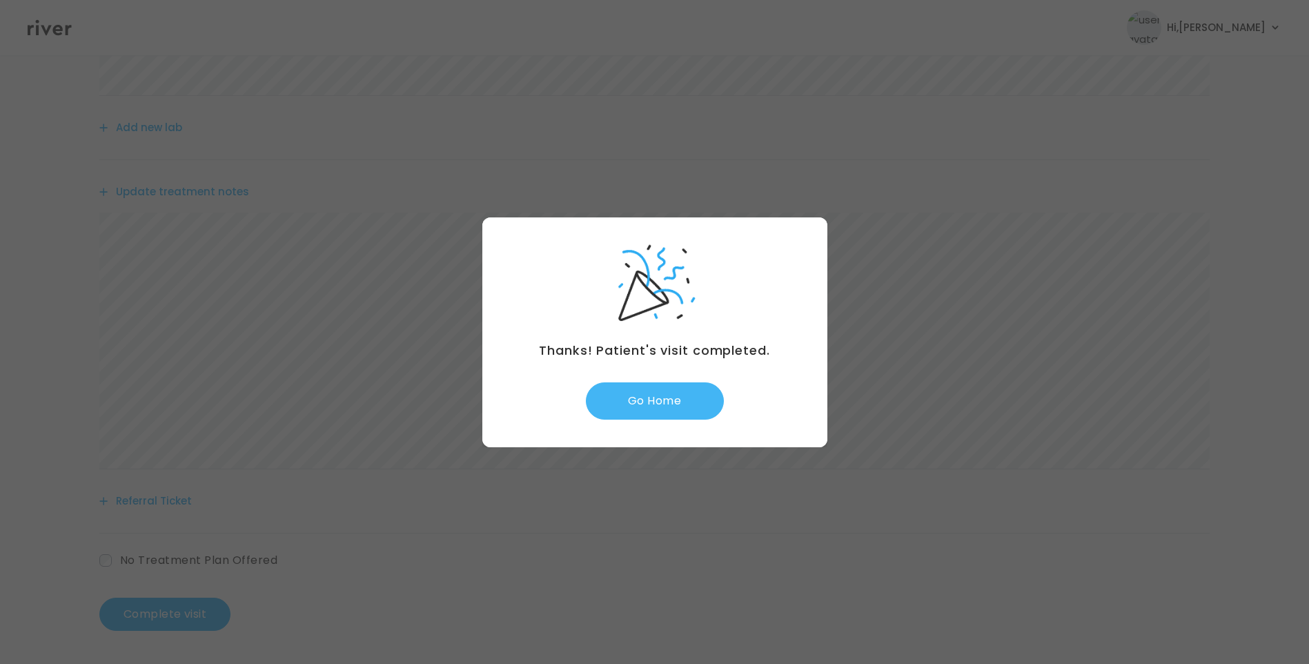
click at [691, 406] on button "Go Home" at bounding box center [655, 400] width 138 height 37
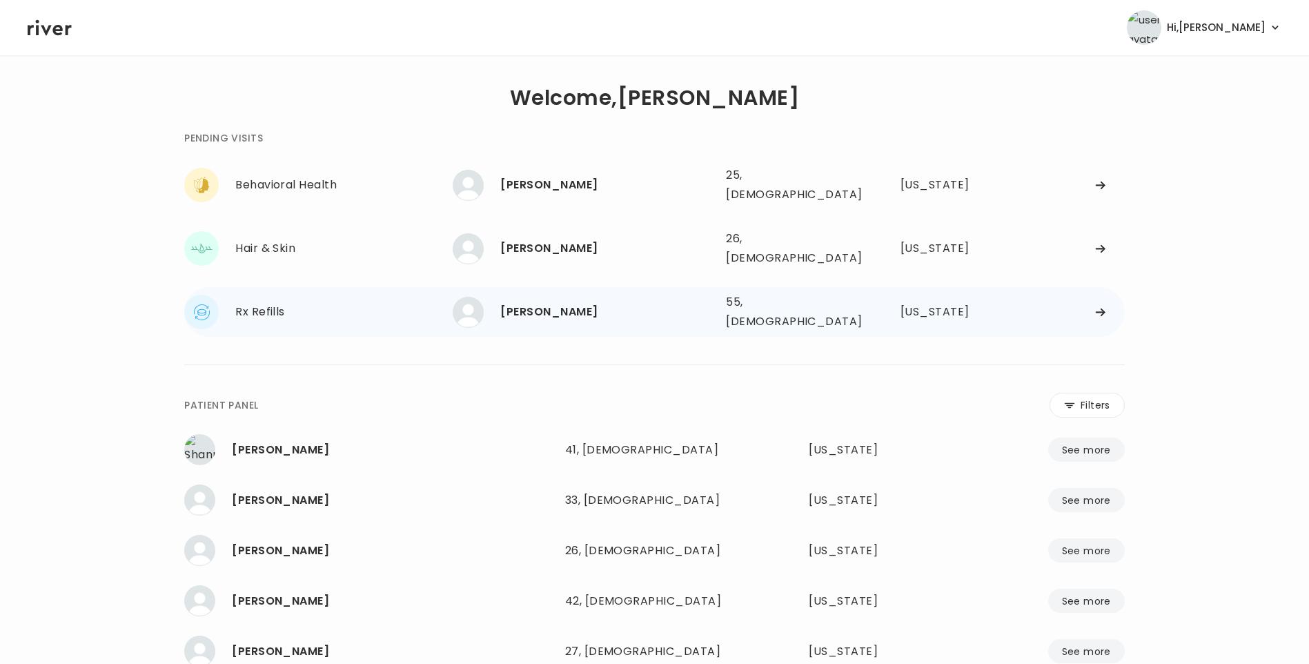
click at [575, 302] on div "[PERSON_NAME]" at bounding box center [607, 311] width 215 height 19
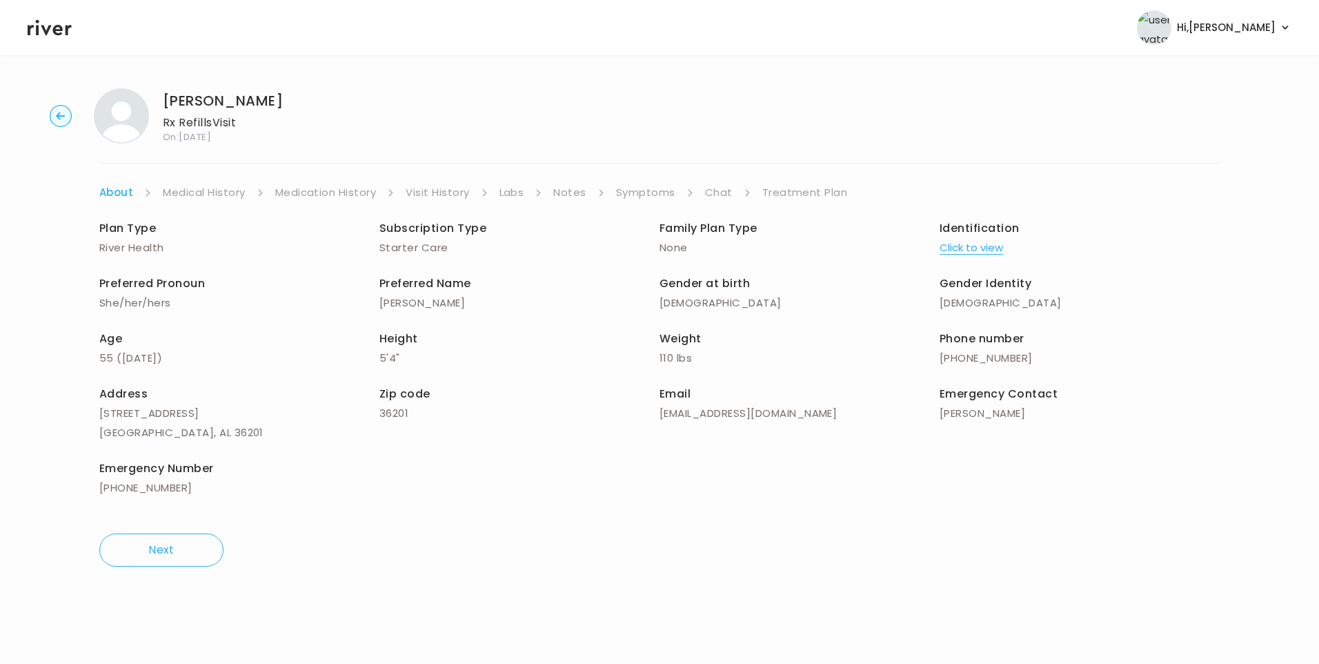
click at [711, 192] on link "Chat" at bounding box center [719, 192] width 28 height 19
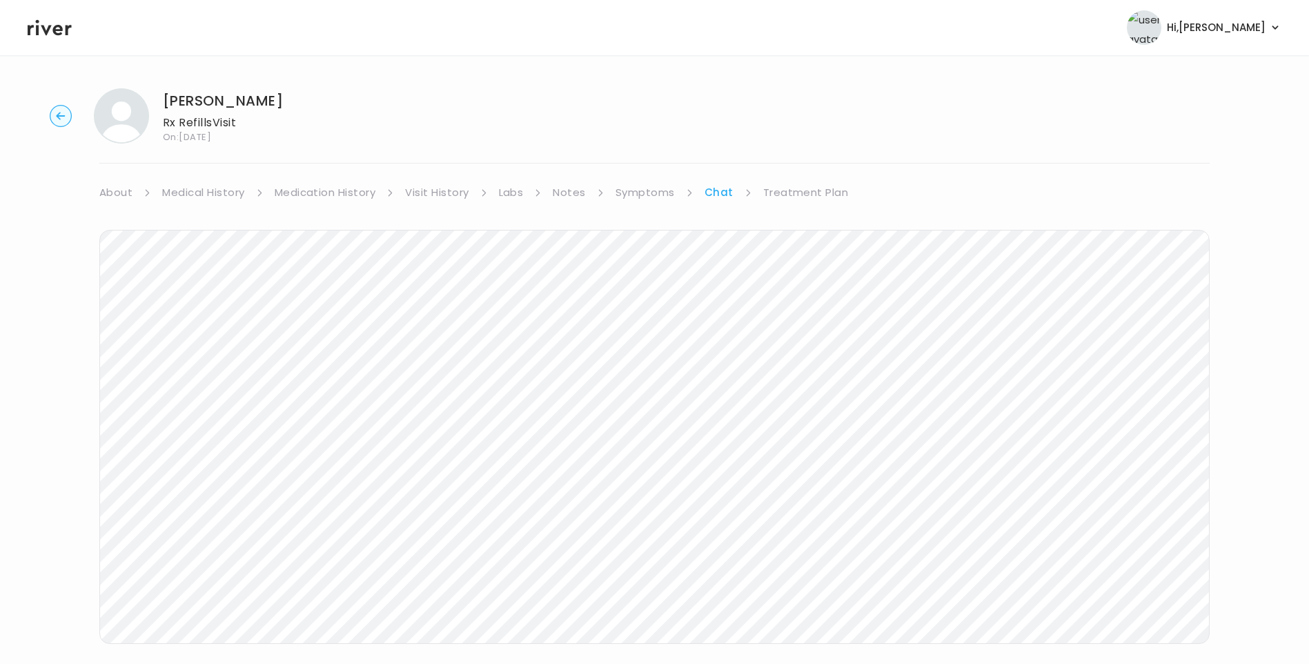
click at [57, 28] on icon at bounding box center [50, 27] width 44 height 21
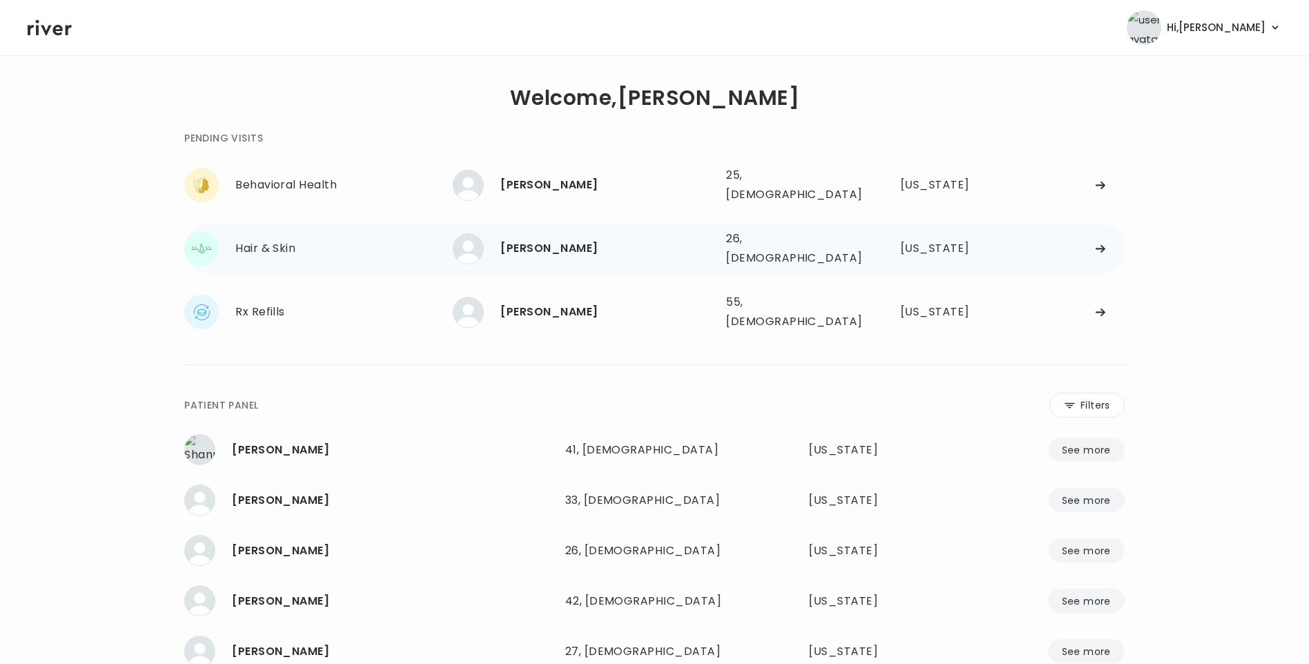
click at [552, 243] on div "[PERSON_NAME]" at bounding box center [607, 248] width 215 height 19
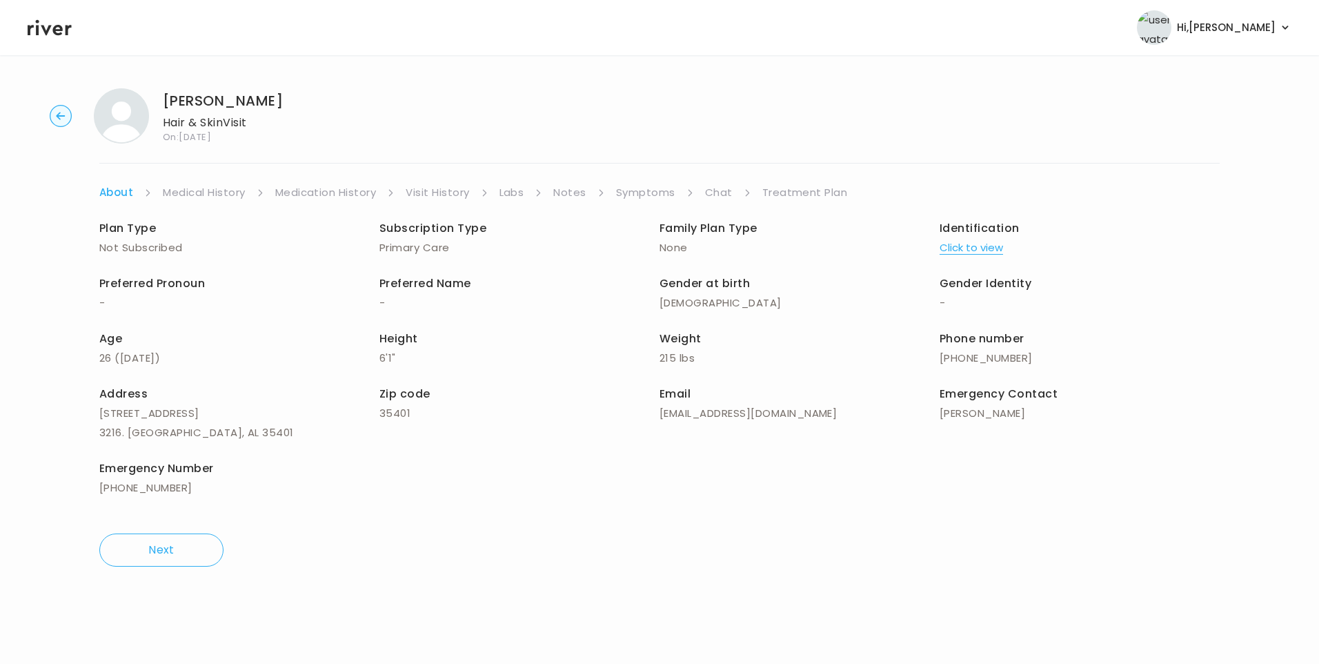
click at [659, 190] on link "Symptoms" at bounding box center [645, 192] width 59 height 19
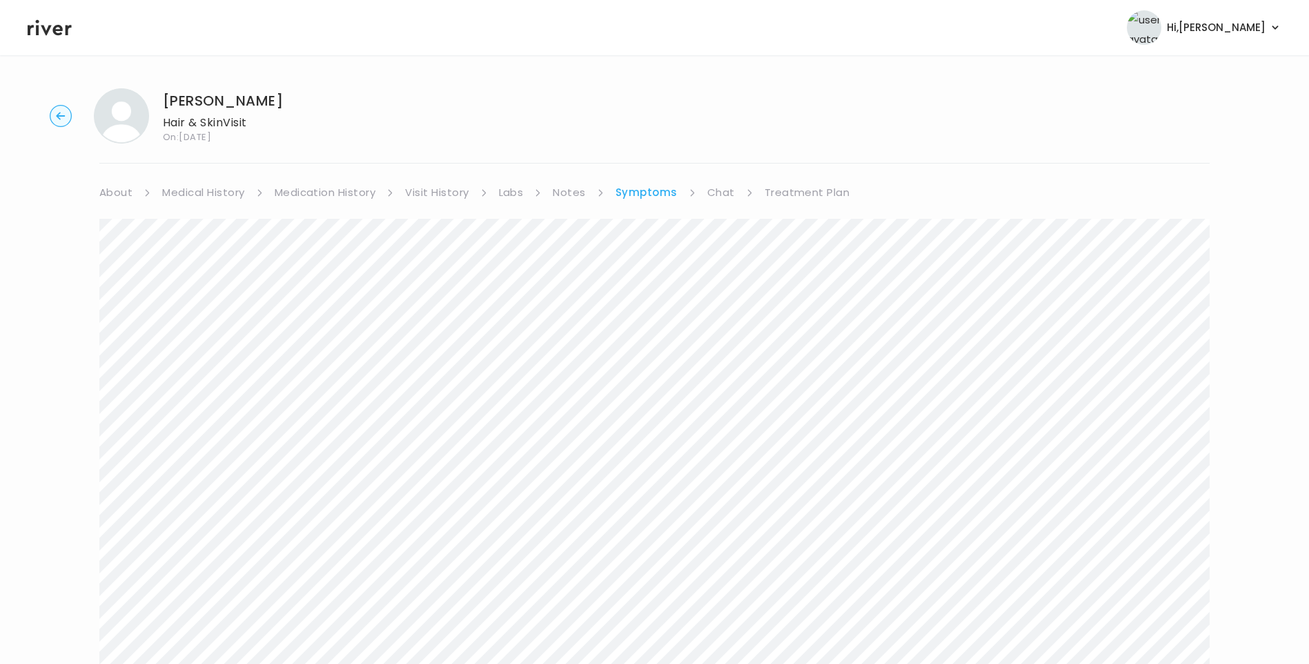
click at [721, 189] on link "Chat" at bounding box center [721, 192] width 28 height 19
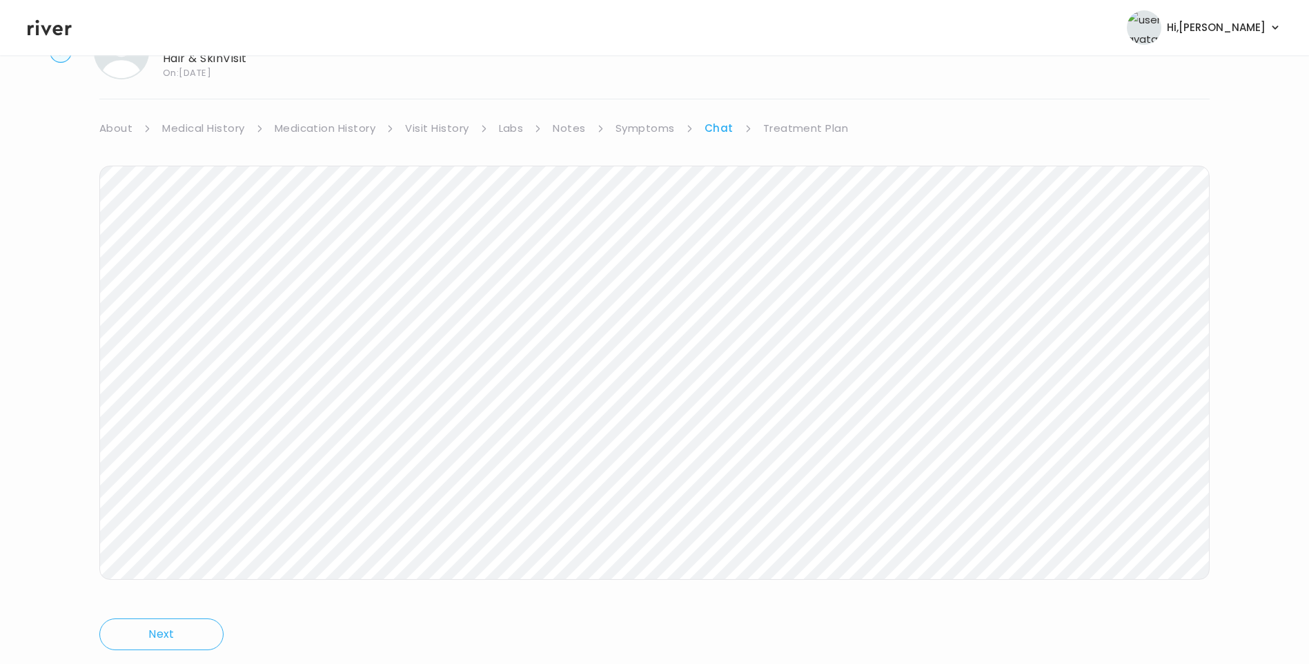
scroll to position [103, 0]
click at [59, 26] on icon at bounding box center [50, 28] width 44 height 16
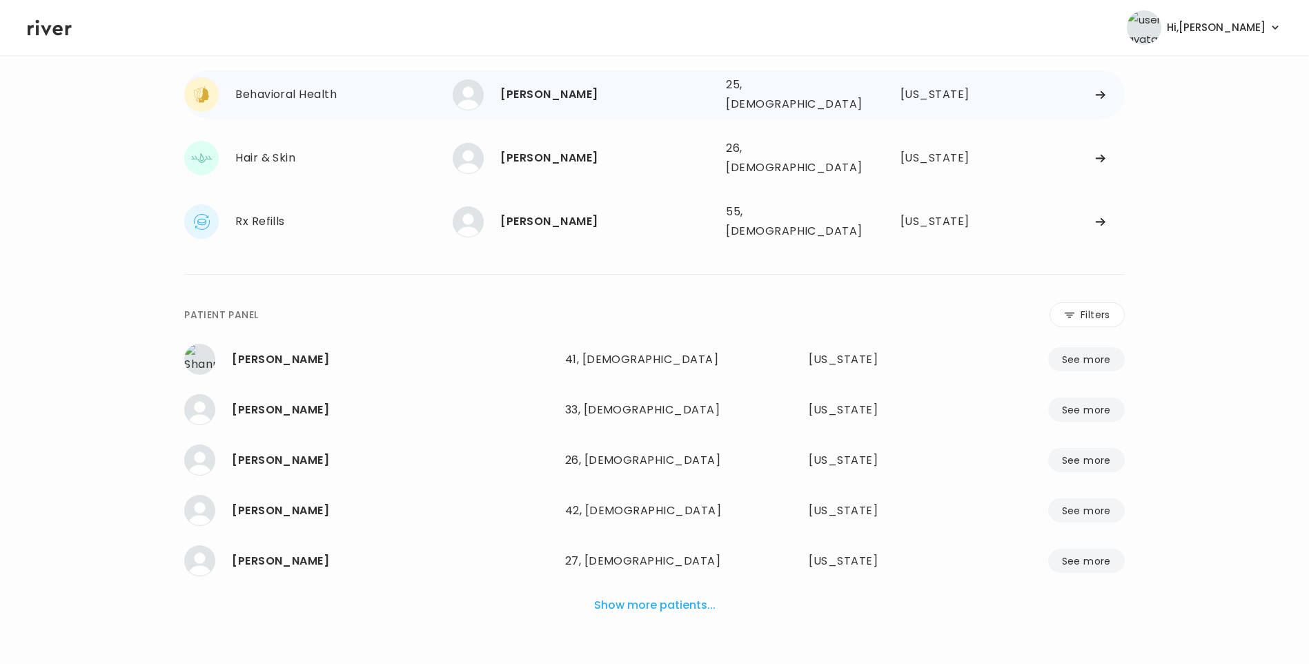
click at [537, 86] on div "[PERSON_NAME]" at bounding box center [607, 94] width 215 height 19
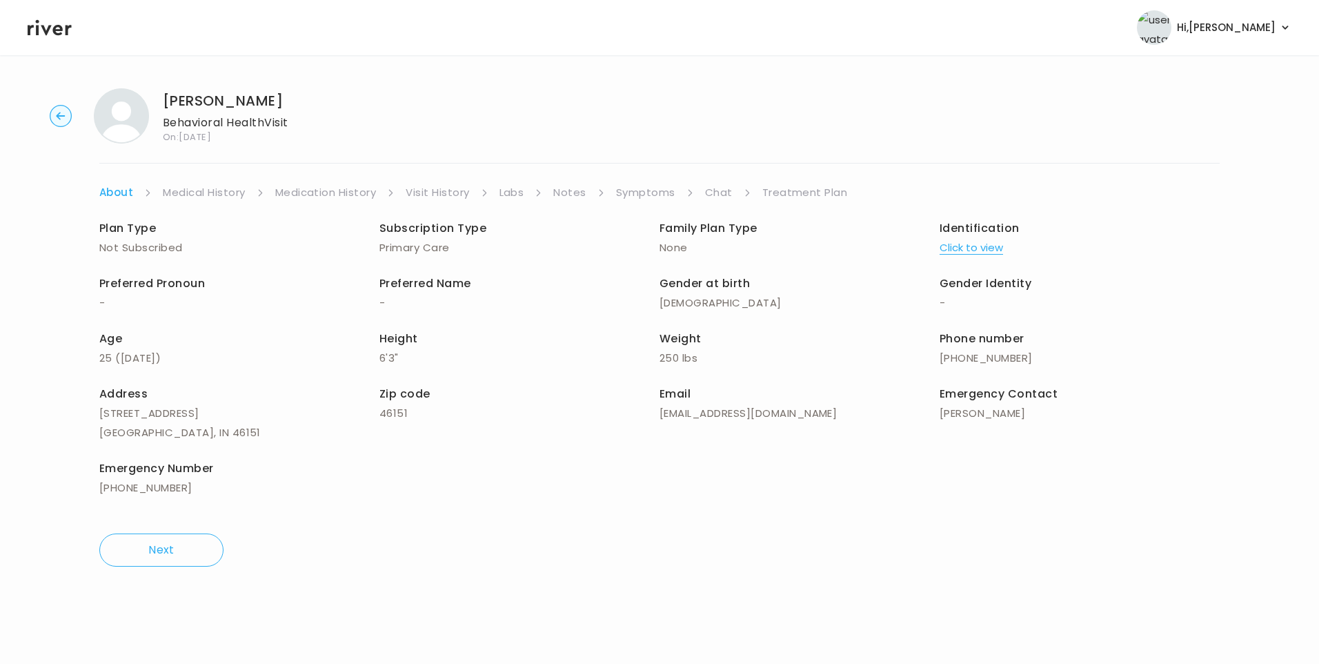
click at [724, 195] on link "Chat" at bounding box center [719, 192] width 28 height 19
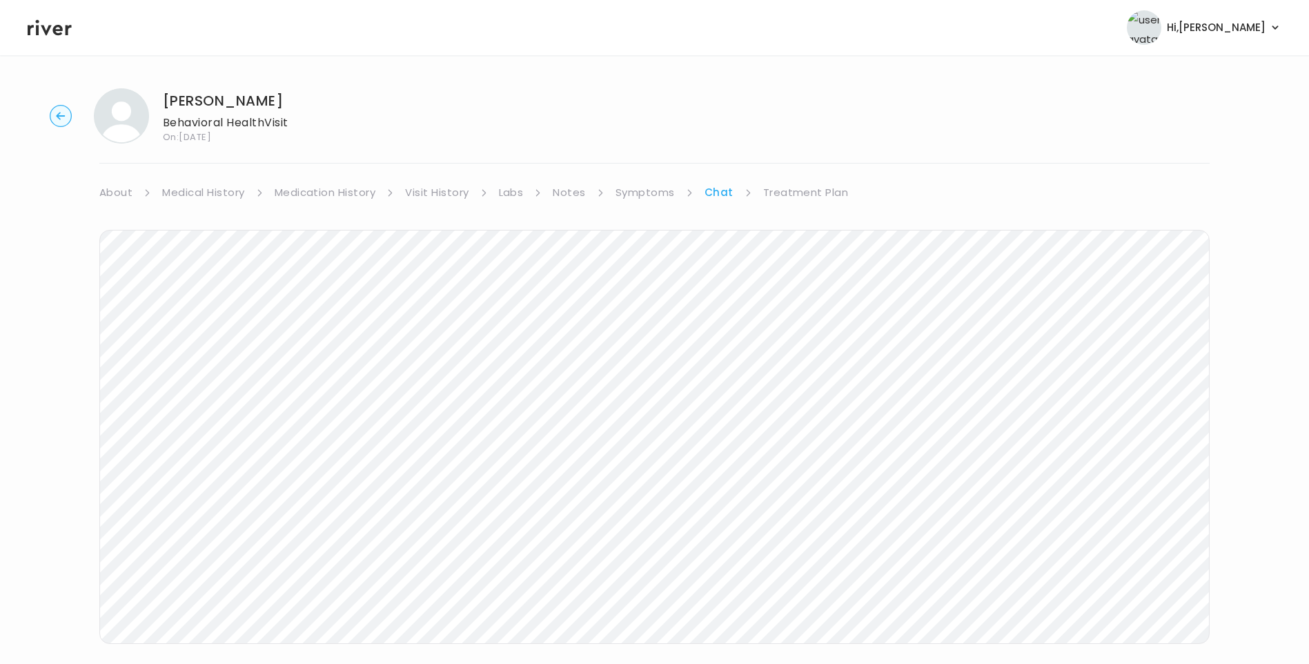
click at [826, 189] on link "Treatment Plan" at bounding box center [806, 192] width 86 height 19
click at [48, 28] on icon at bounding box center [50, 28] width 44 height 16
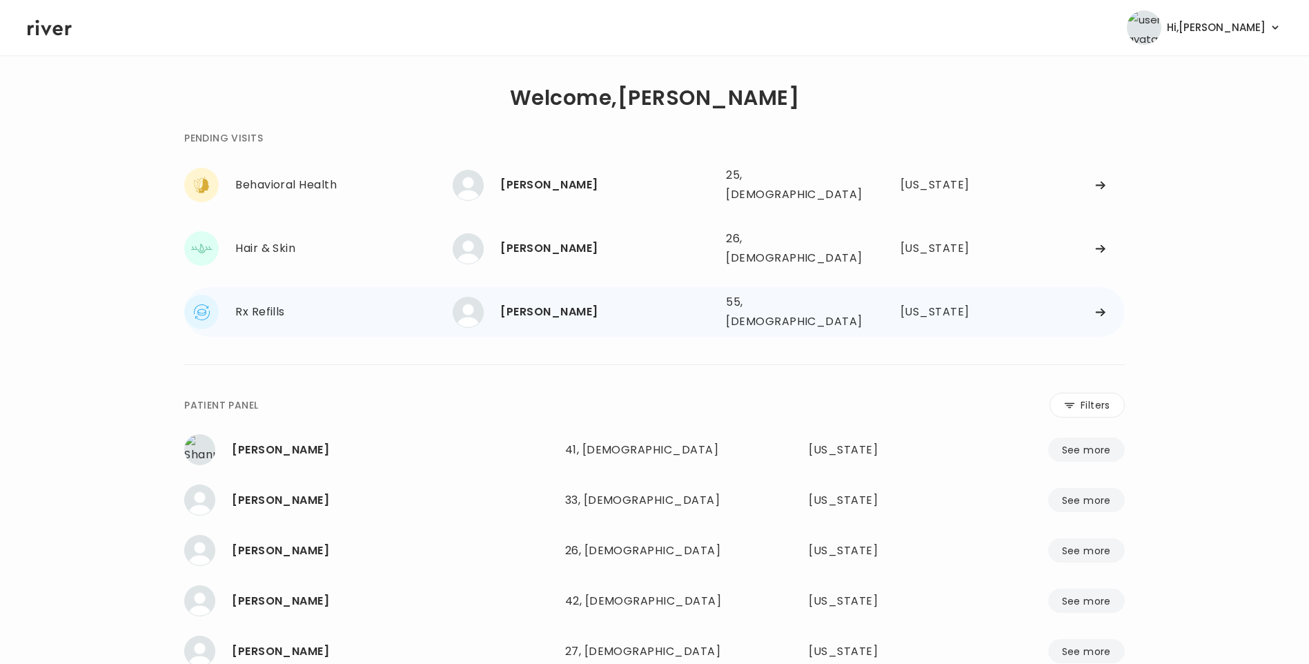
click at [560, 302] on div "[PERSON_NAME]" at bounding box center [607, 311] width 215 height 19
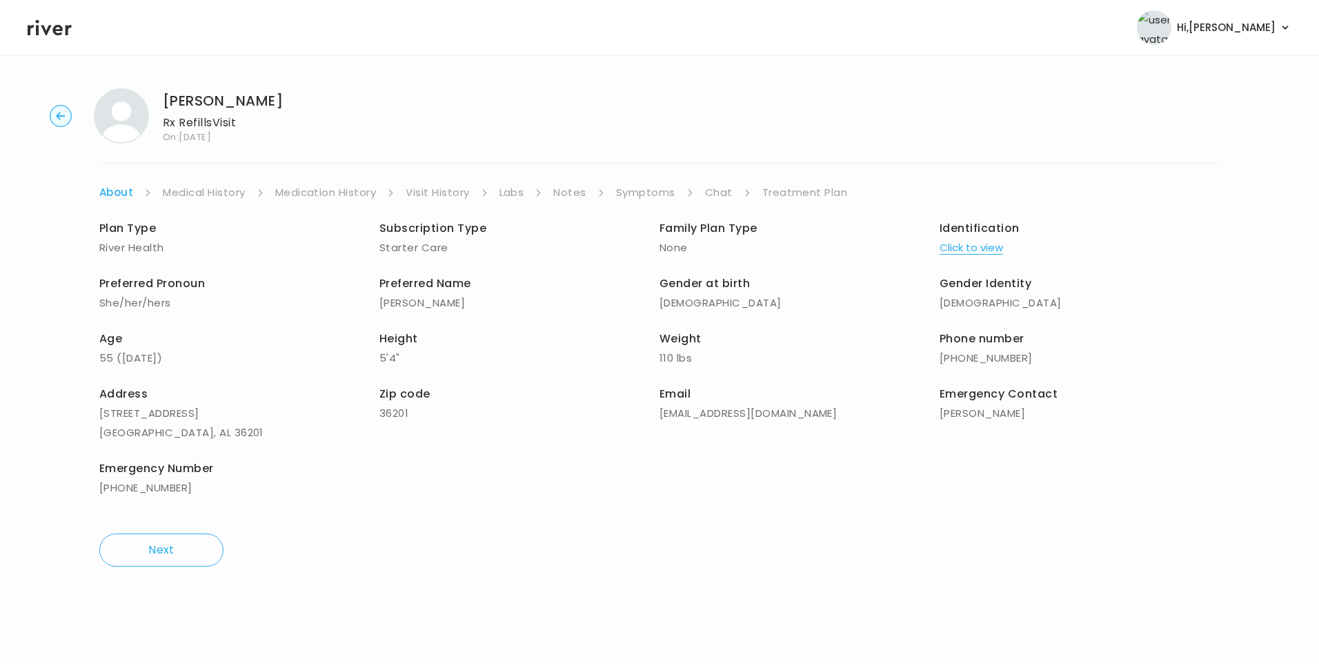
click at [722, 196] on link "Chat" at bounding box center [719, 192] width 28 height 19
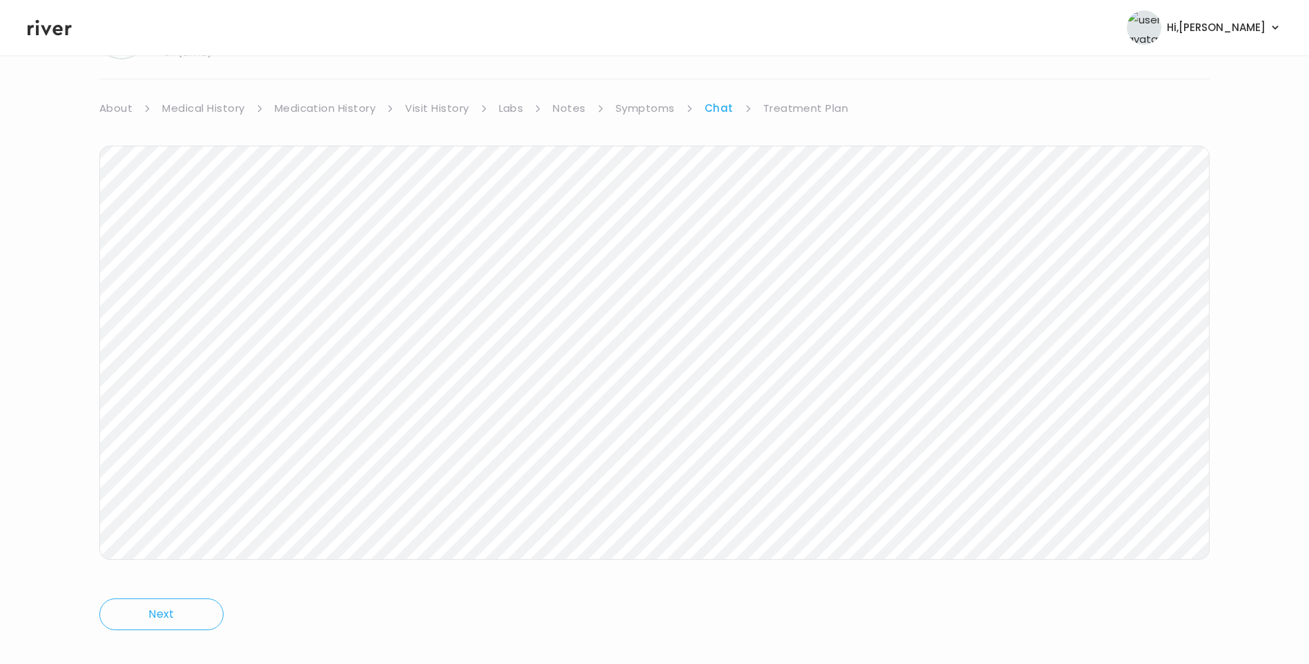
scroll to position [103, 0]
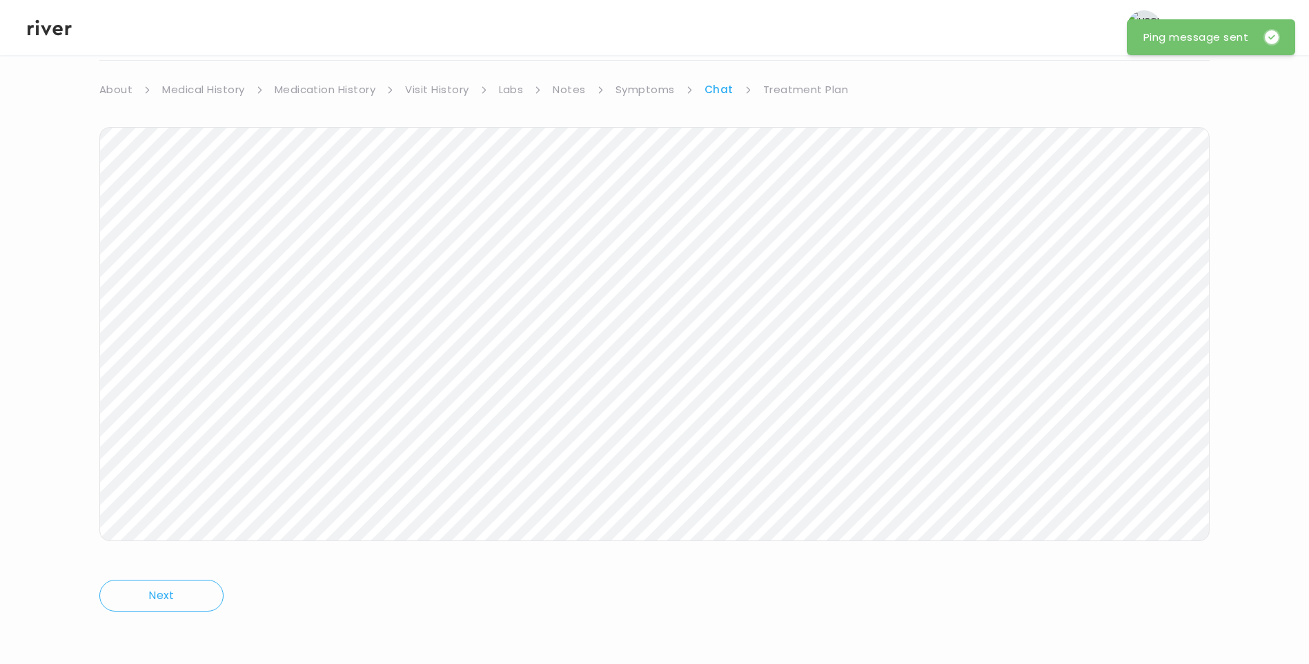
click at [50, 34] on icon at bounding box center [50, 27] width 44 height 21
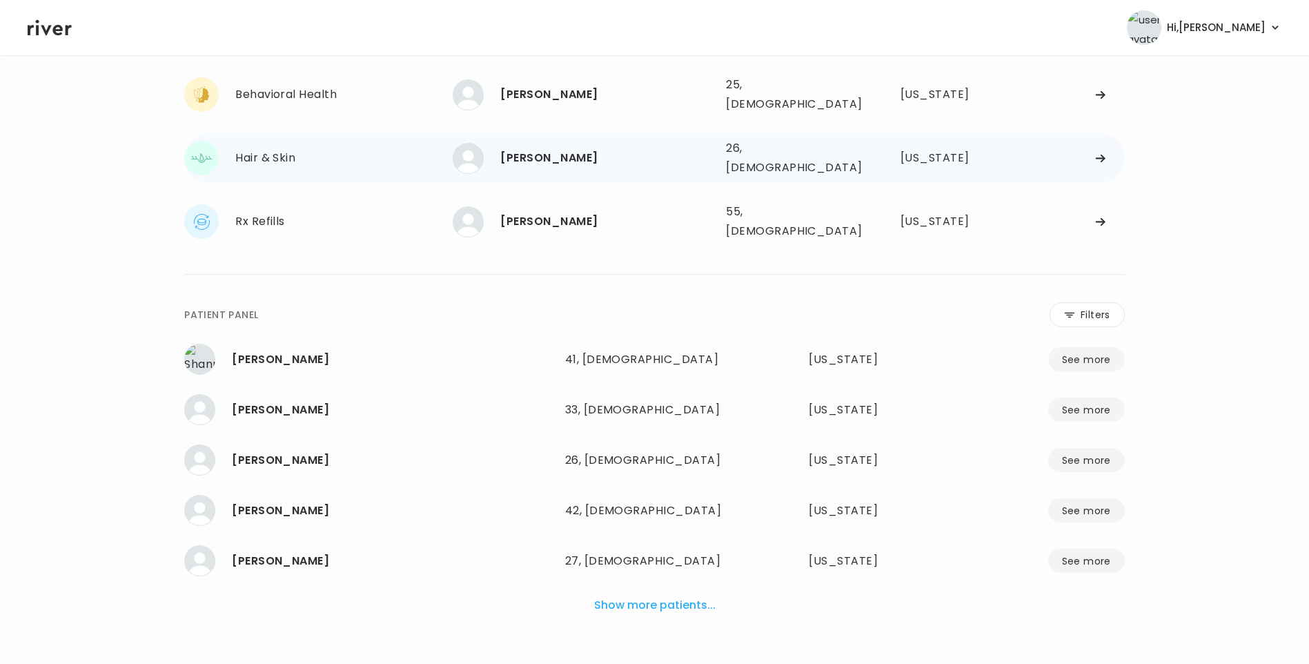
click at [555, 148] on div "[PERSON_NAME]" at bounding box center [607, 157] width 215 height 19
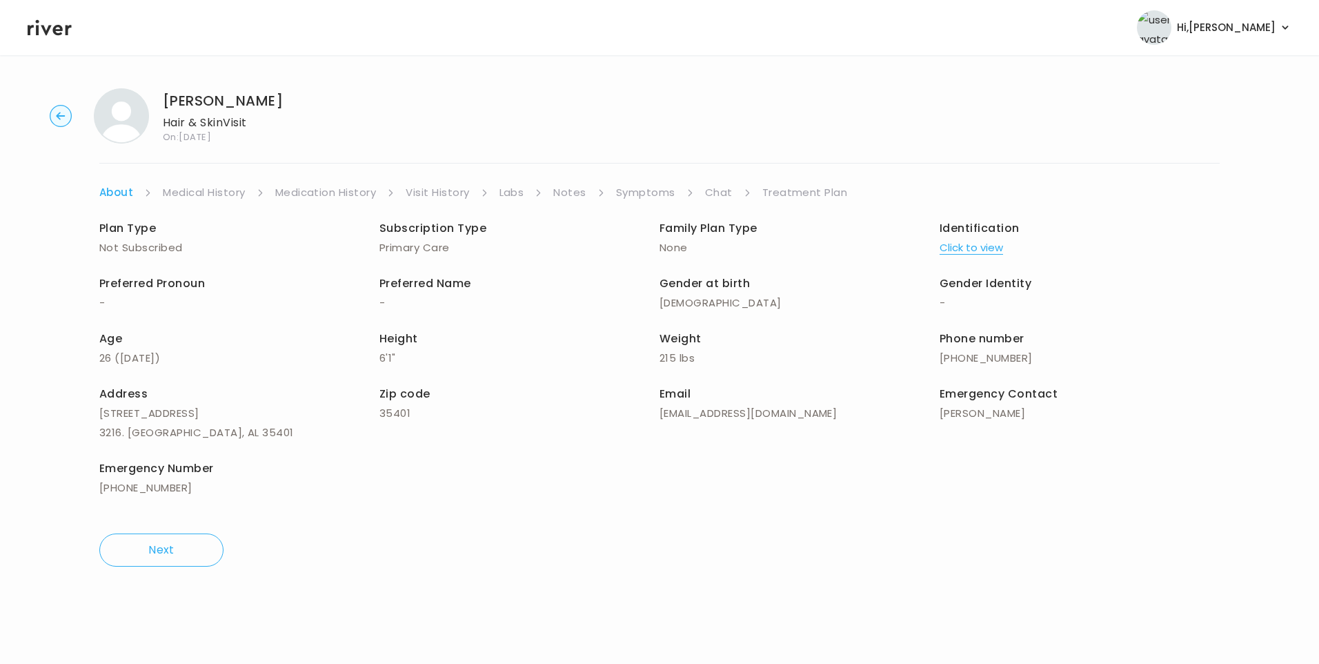
click at [719, 190] on link "Chat" at bounding box center [719, 192] width 28 height 19
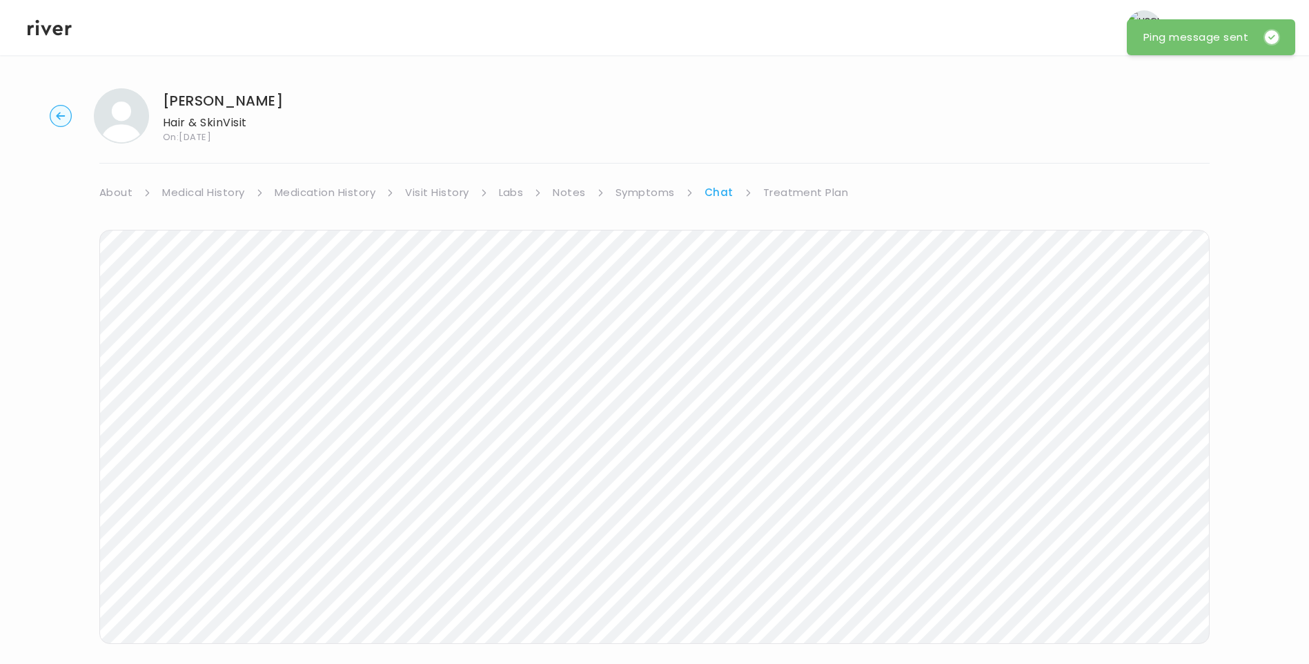
click at [51, 32] on icon at bounding box center [50, 27] width 44 height 21
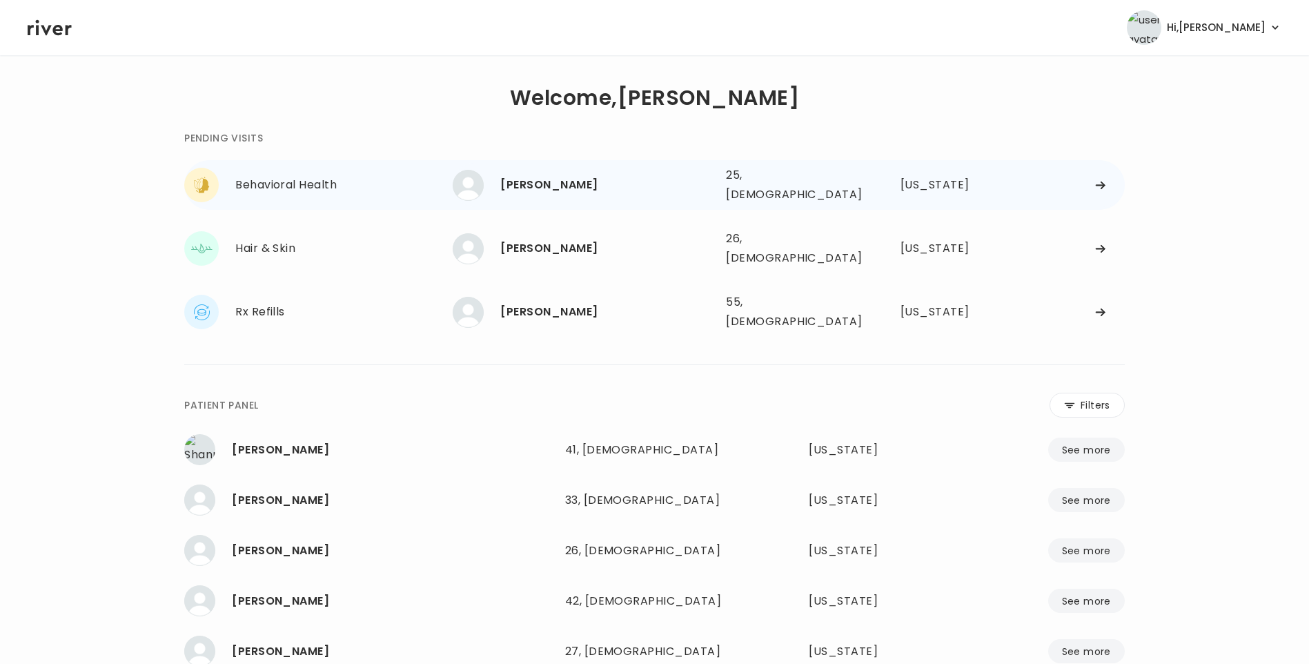
click at [530, 187] on div "[PERSON_NAME]" at bounding box center [607, 184] width 215 height 19
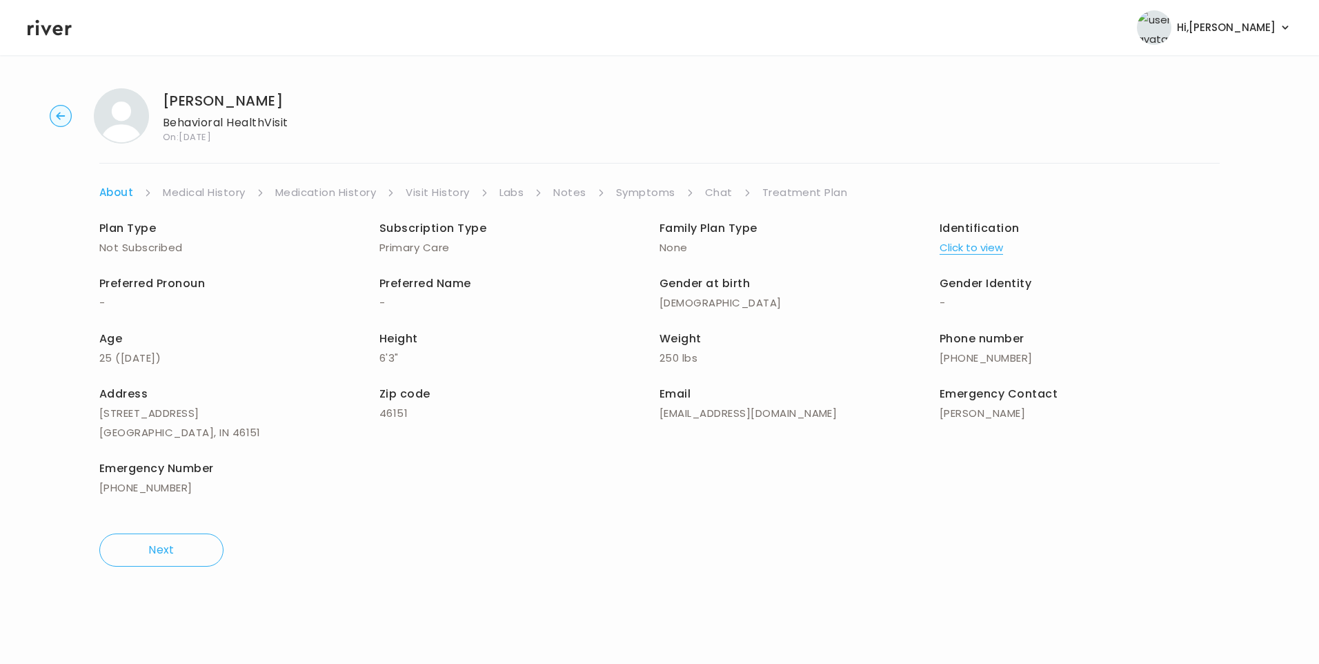
click at [718, 191] on link "Chat" at bounding box center [719, 192] width 28 height 19
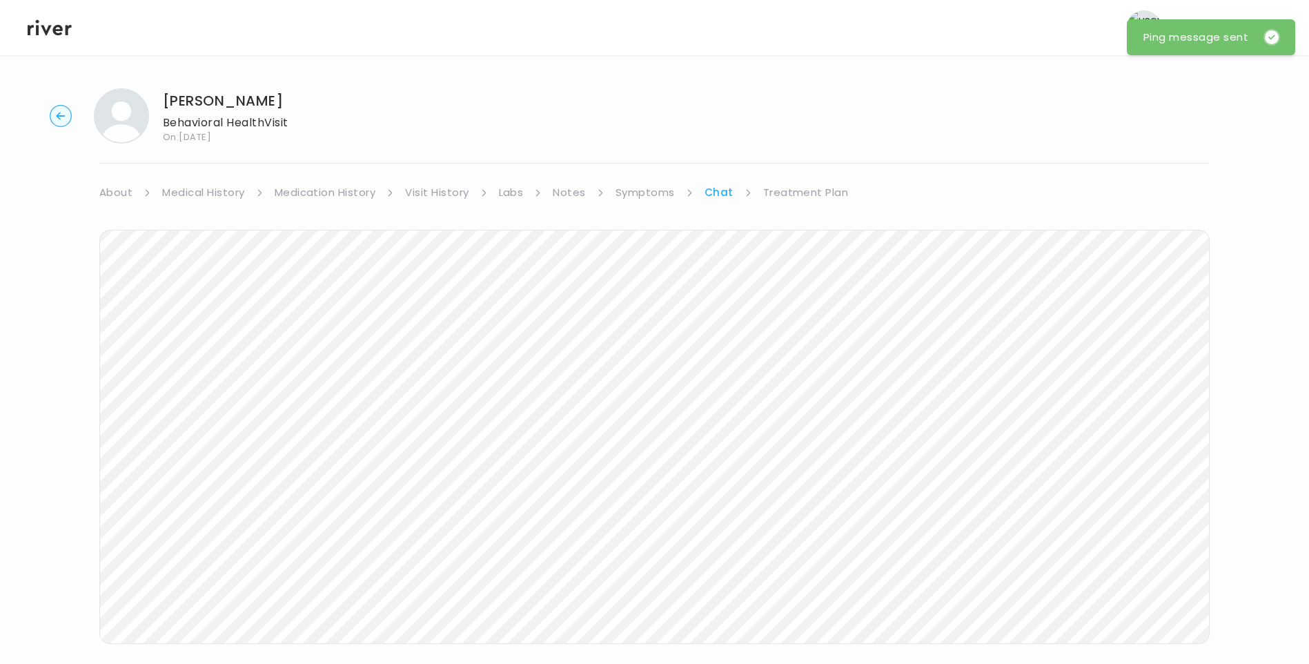
click at [58, 30] on icon at bounding box center [50, 28] width 44 height 16
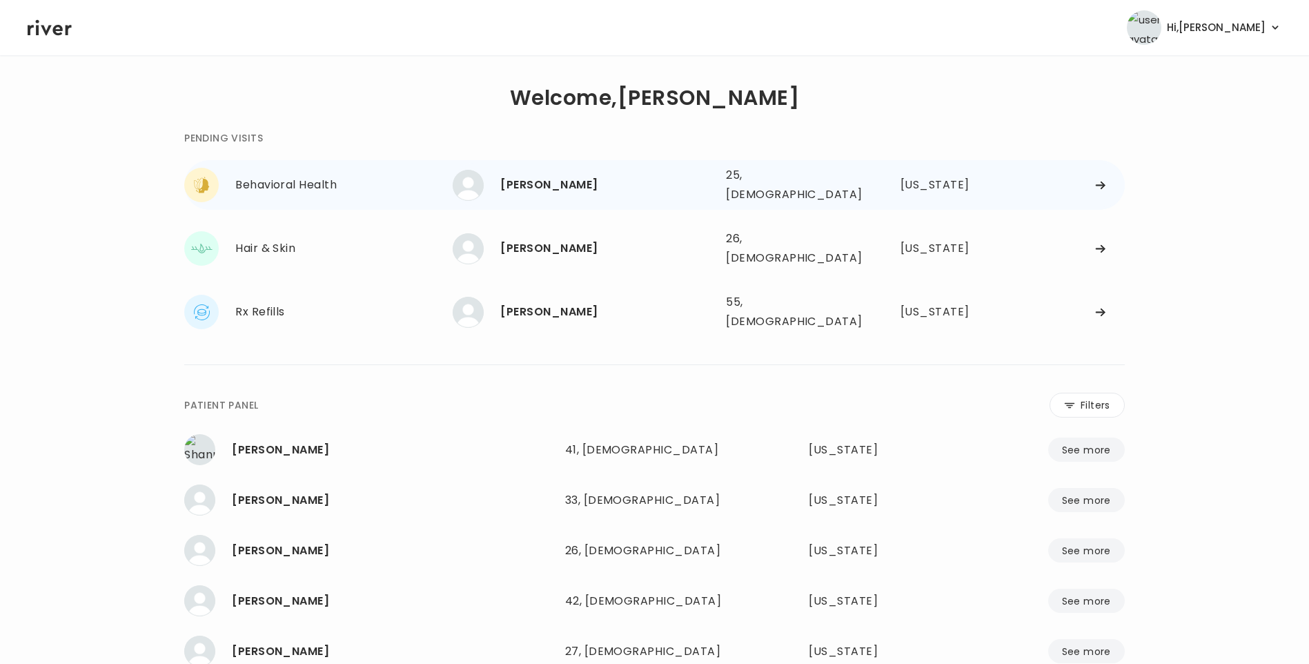
click at [547, 190] on div "[PERSON_NAME]" at bounding box center [607, 184] width 215 height 19
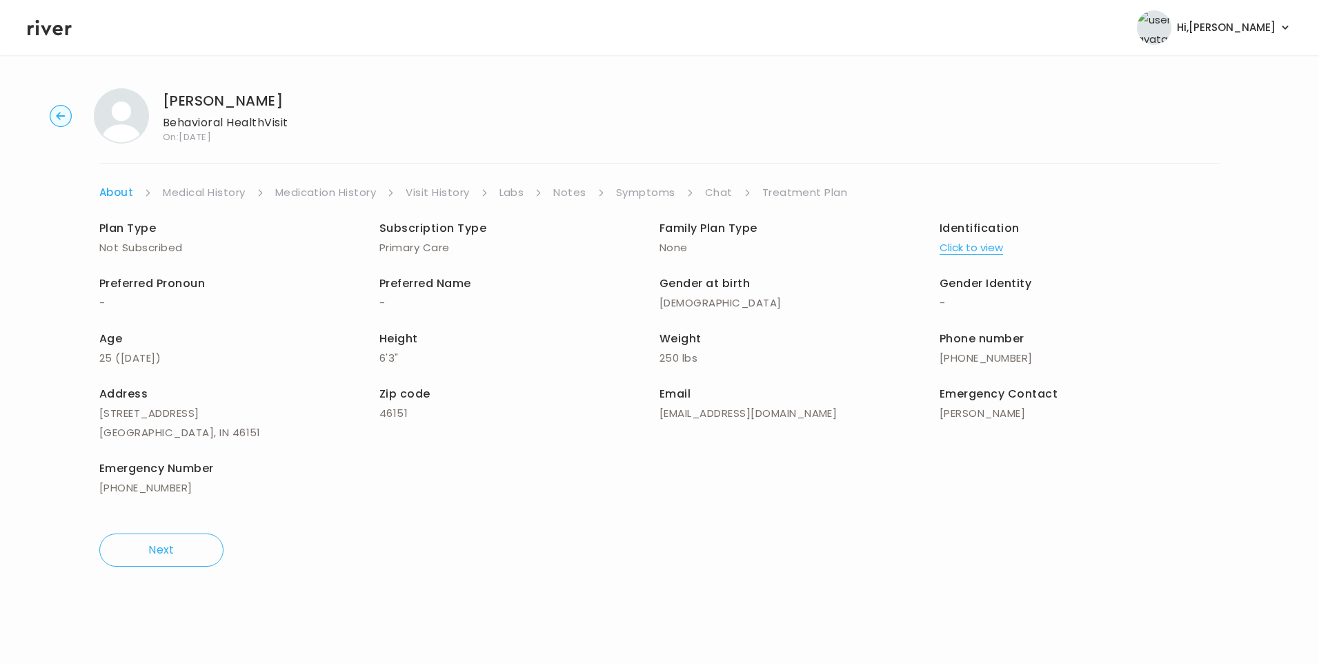
click at [706, 195] on link "Chat" at bounding box center [719, 192] width 28 height 19
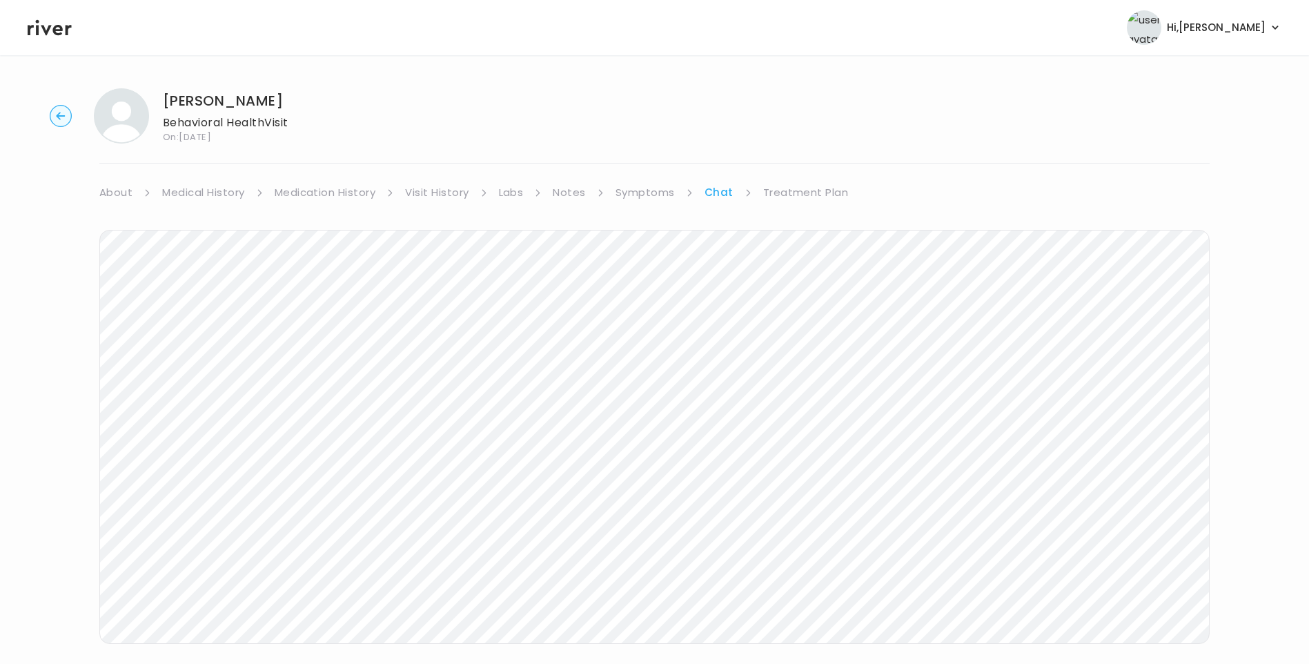
drag, startPoint x: 47, startPoint y: 34, endPoint x: 54, endPoint y: 37, distance: 7.4
click at [47, 34] on icon at bounding box center [50, 28] width 44 height 16
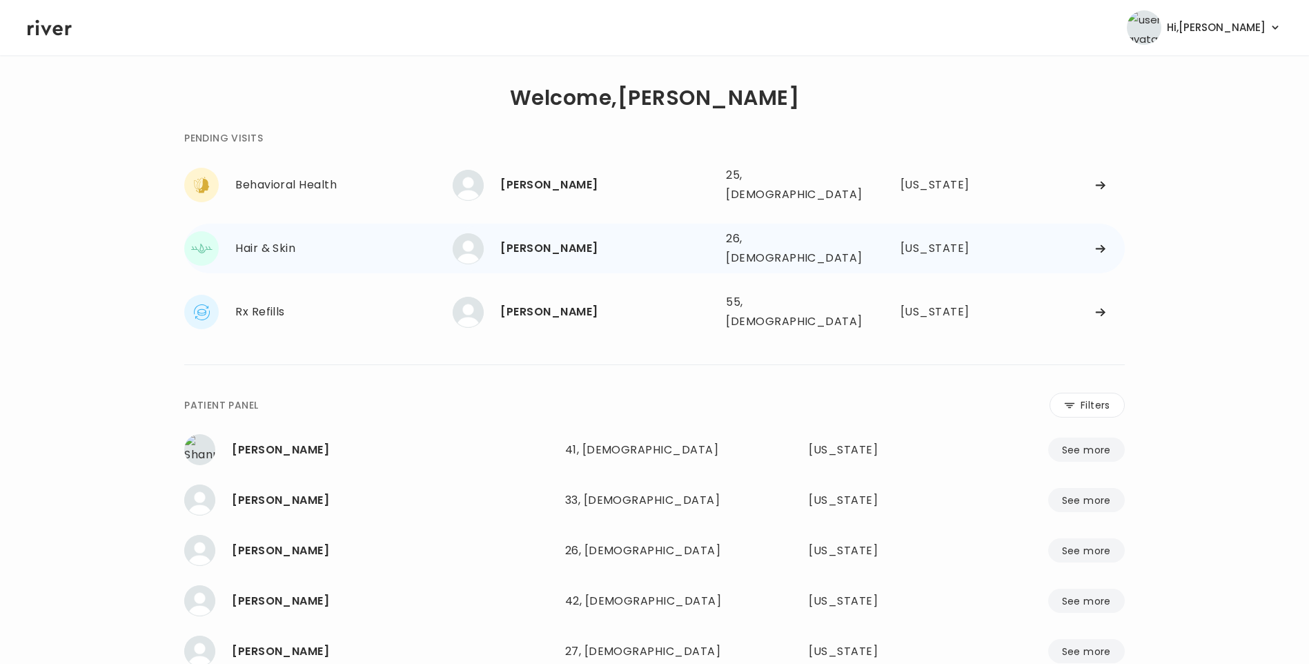
click at [544, 239] on div "[PERSON_NAME]" at bounding box center [607, 248] width 215 height 19
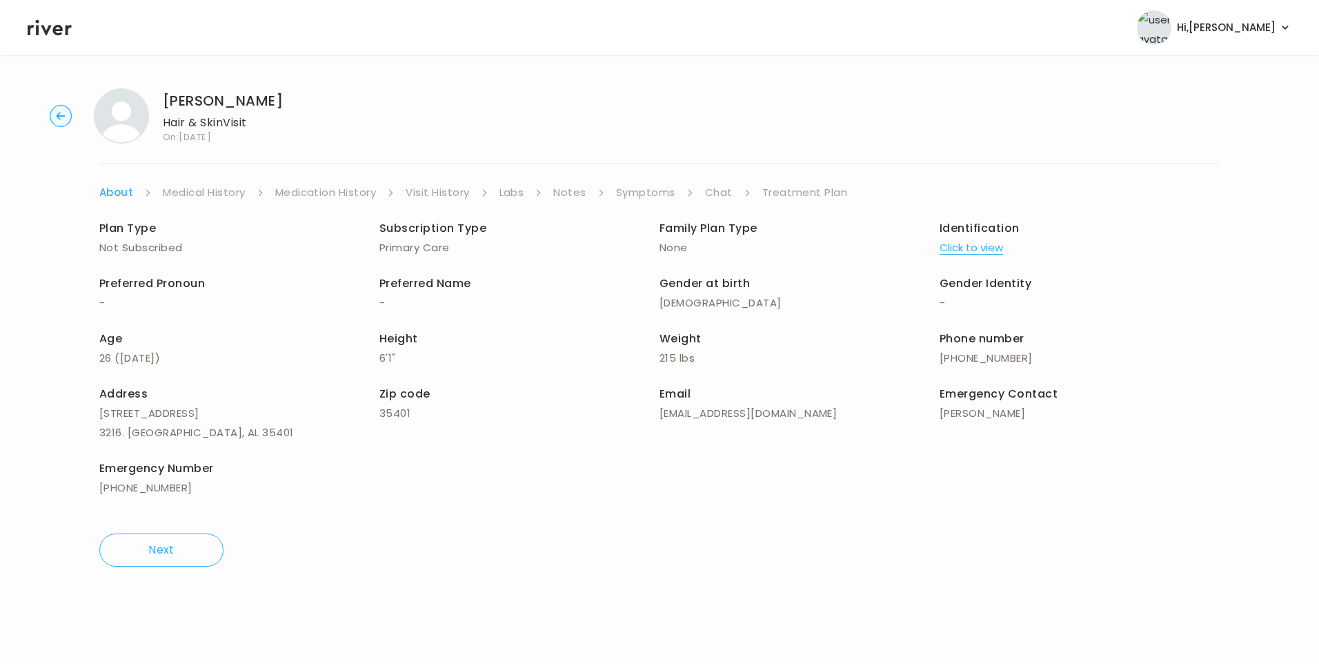
click at [711, 197] on link "Chat" at bounding box center [719, 192] width 28 height 19
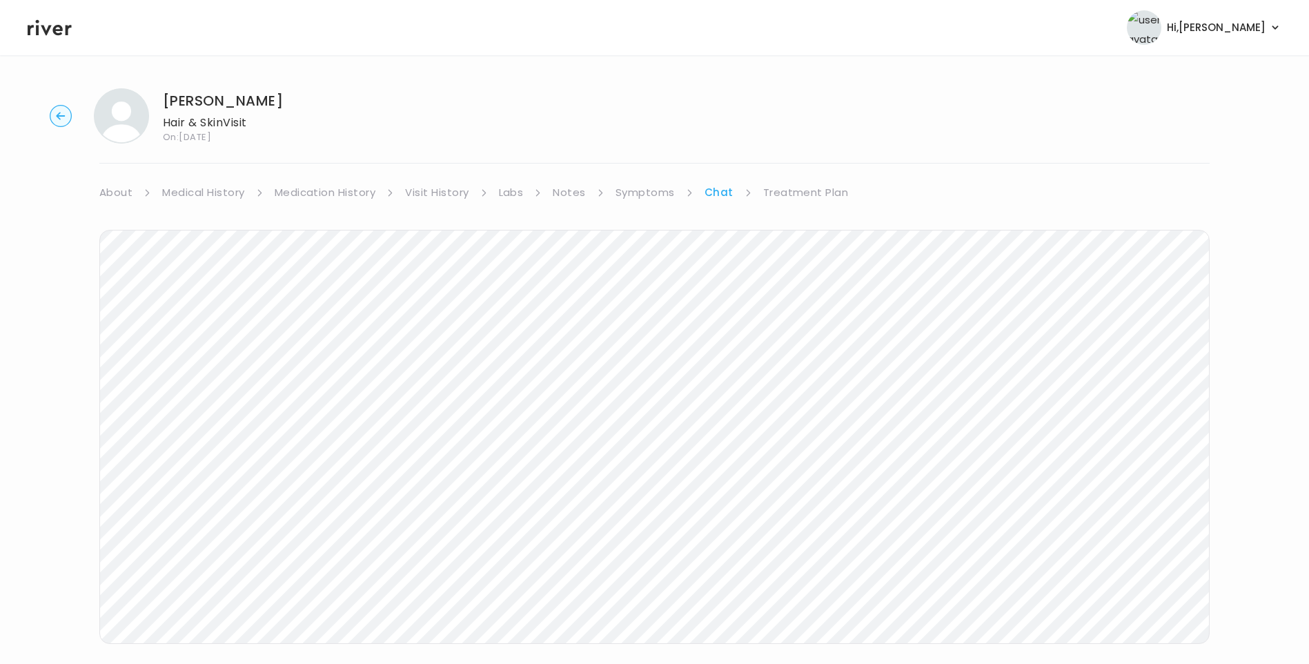
scroll to position [77, 0]
click at [194, 114] on link "Medical History" at bounding box center [203, 115] width 82 height 19
click at [650, 192] on link "Symptoms" at bounding box center [650, 192] width 59 height 19
click at [735, 200] on li "Chat" at bounding box center [730, 192] width 46 height 19
click at [711, 196] on link "Chat" at bounding box center [721, 192] width 28 height 19
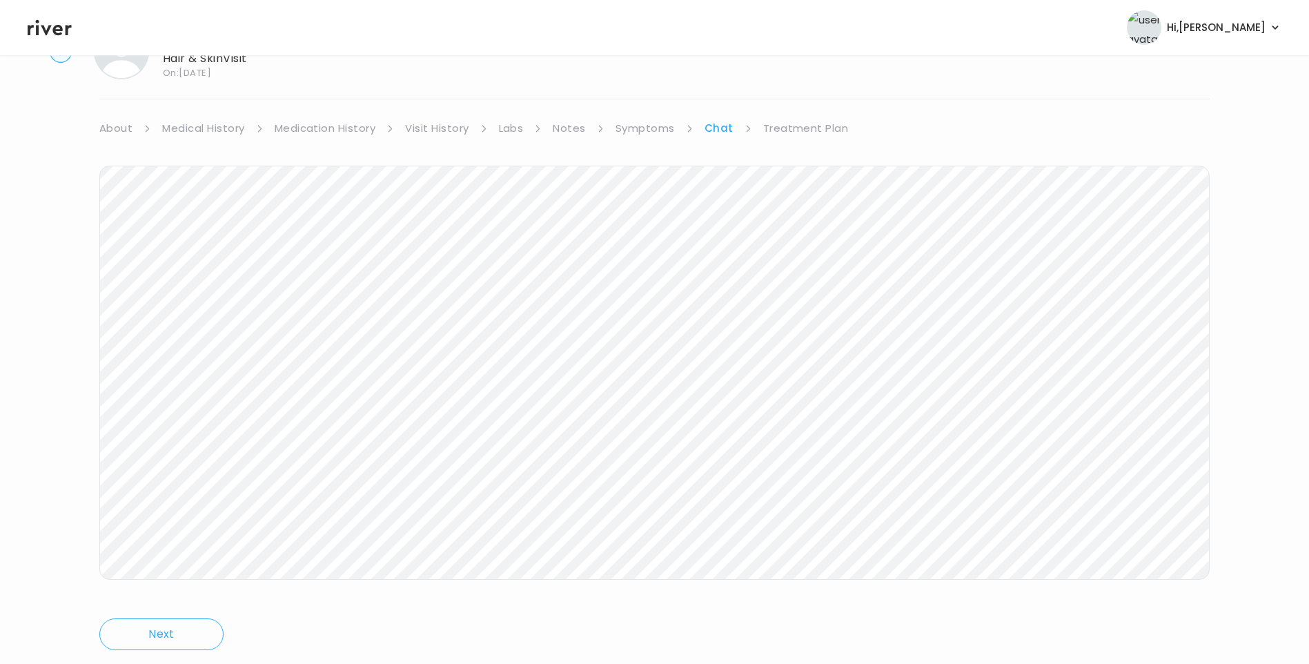
scroll to position [103, 0]
click at [238, 86] on link "Medical History" at bounding box center [203, 89] width 82 height 19
click at [794, 90] on link "Treatment Plan" at bounding box center [810, 89] width 86 height 19
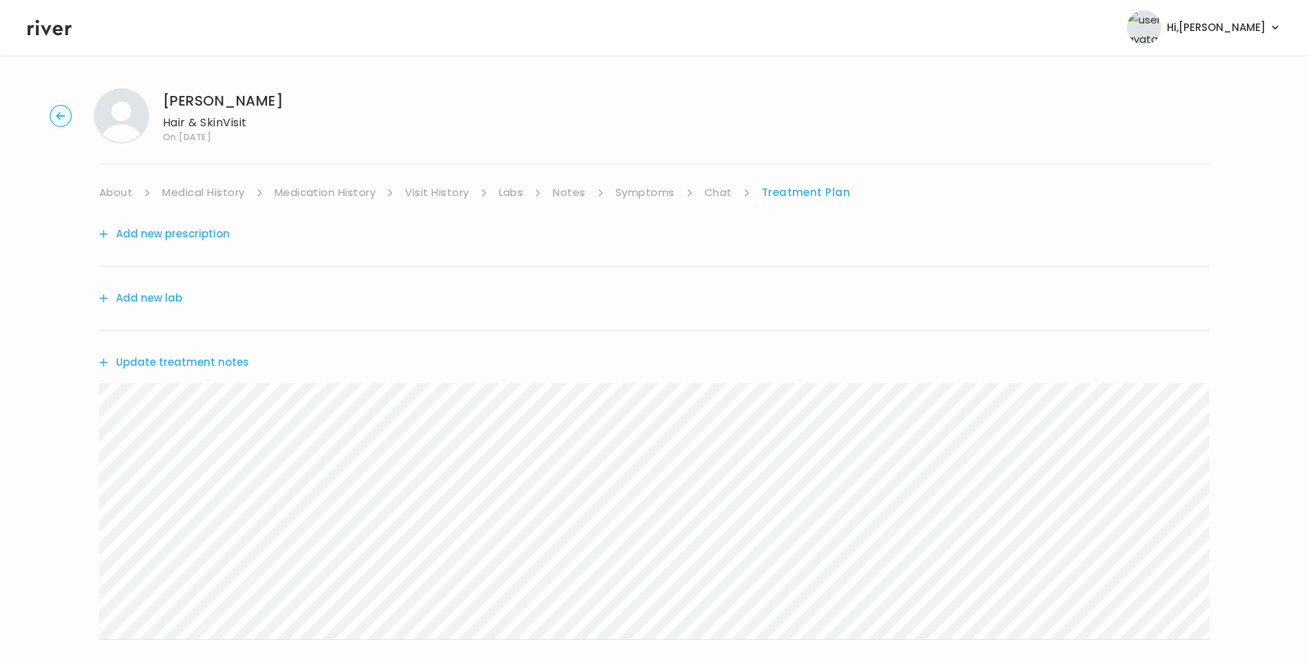
click at [45, 35] on icon at bounding box center [50, 27] width 44 height 21
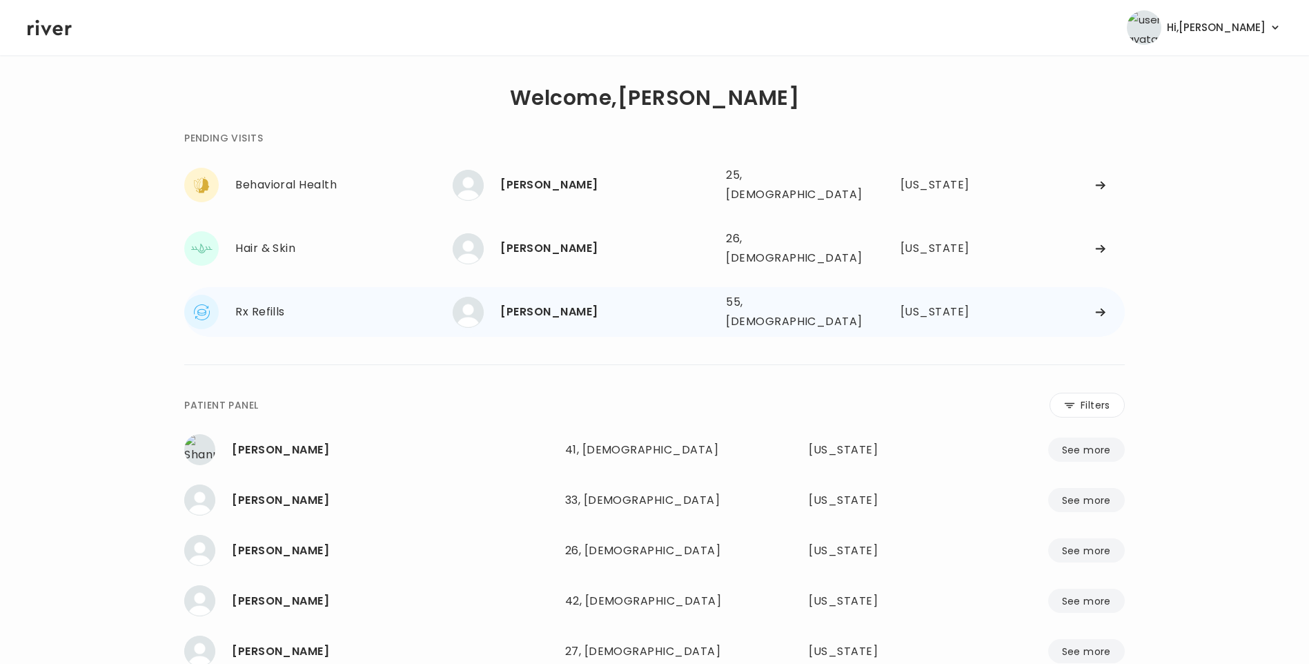
click at [576, 302] on div "[PERSON_NAME]" at bounding box center [607, 311] width 215 height 19
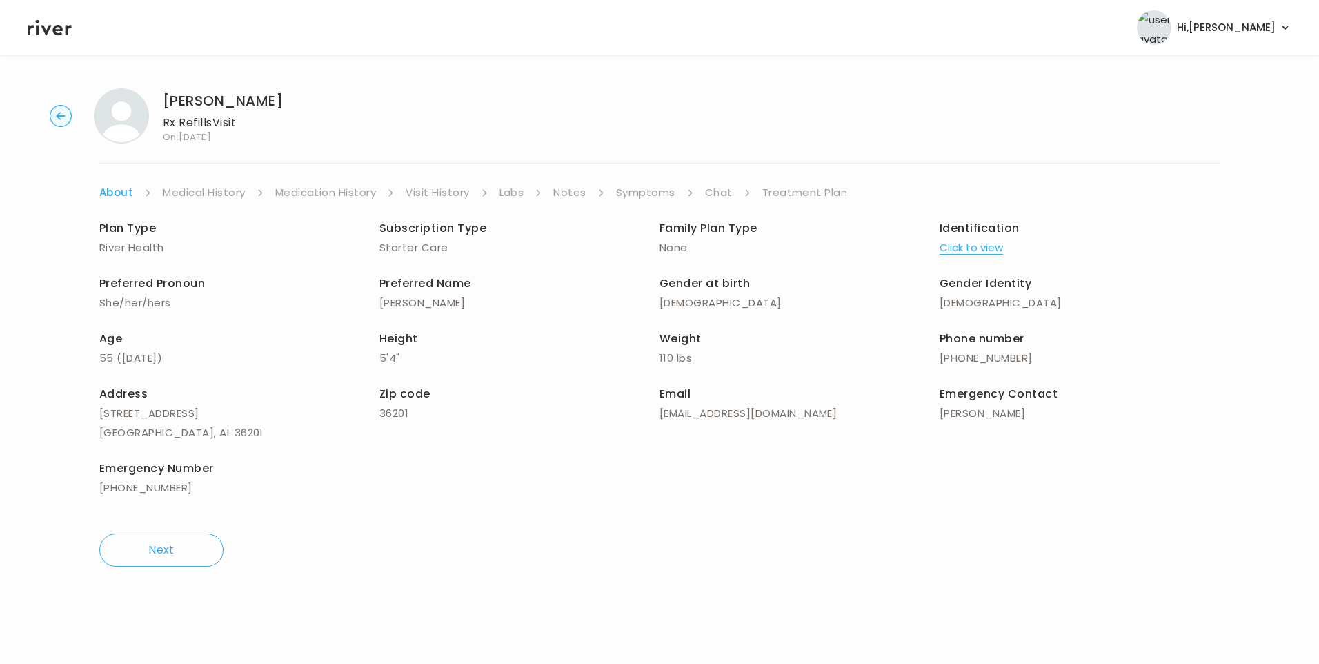
drag, startPoint x: 715, startPoint y: 188, endPoint x: 731, endPoint y: 201, distance: 21.0
click at [717, 188] on link "Chat" at bounding box center [719, 192] width 28 height 19
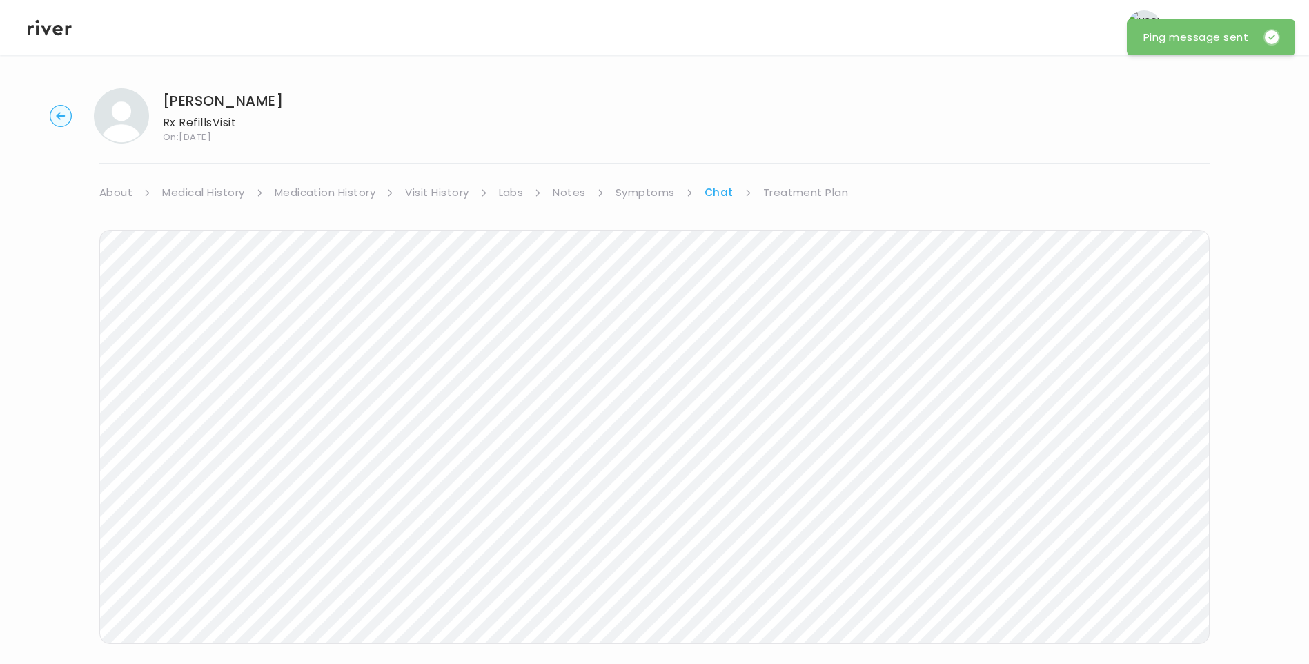
click at [48, 34] on icon at bounding box center [50, 27] width 44 height 21
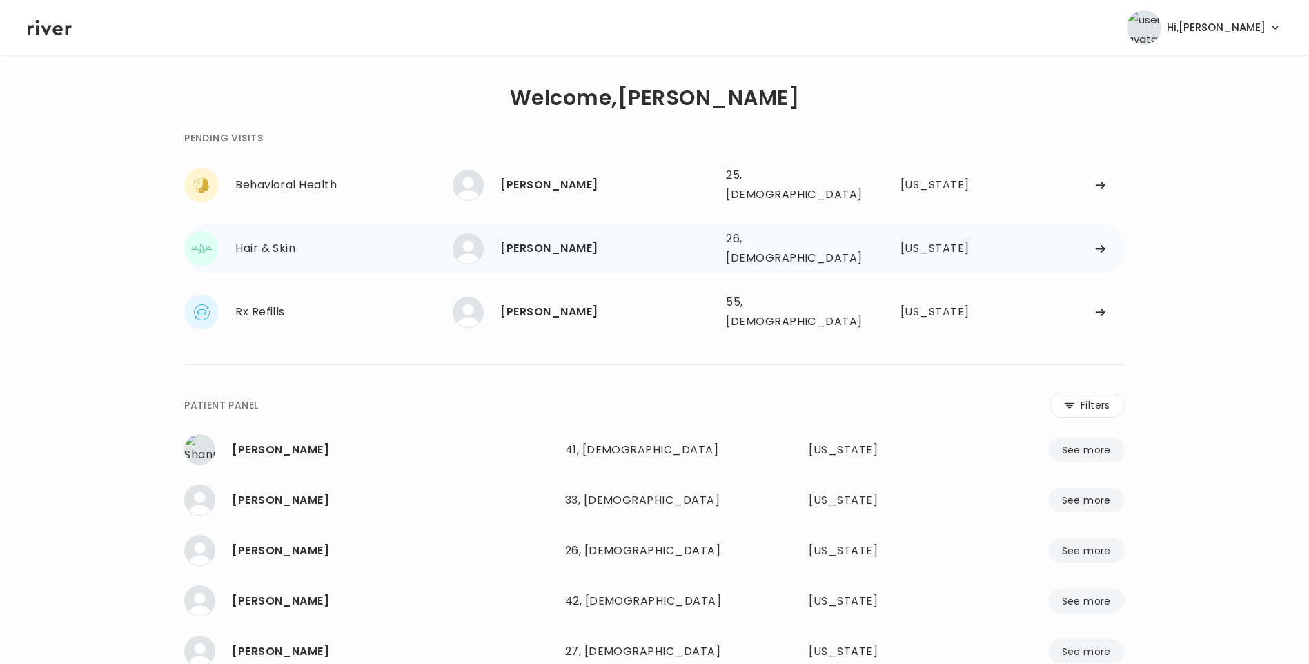
click at [538, 241] on div "[PERSON_NAME]" at bounding box center [607, 248] width 215 height 19
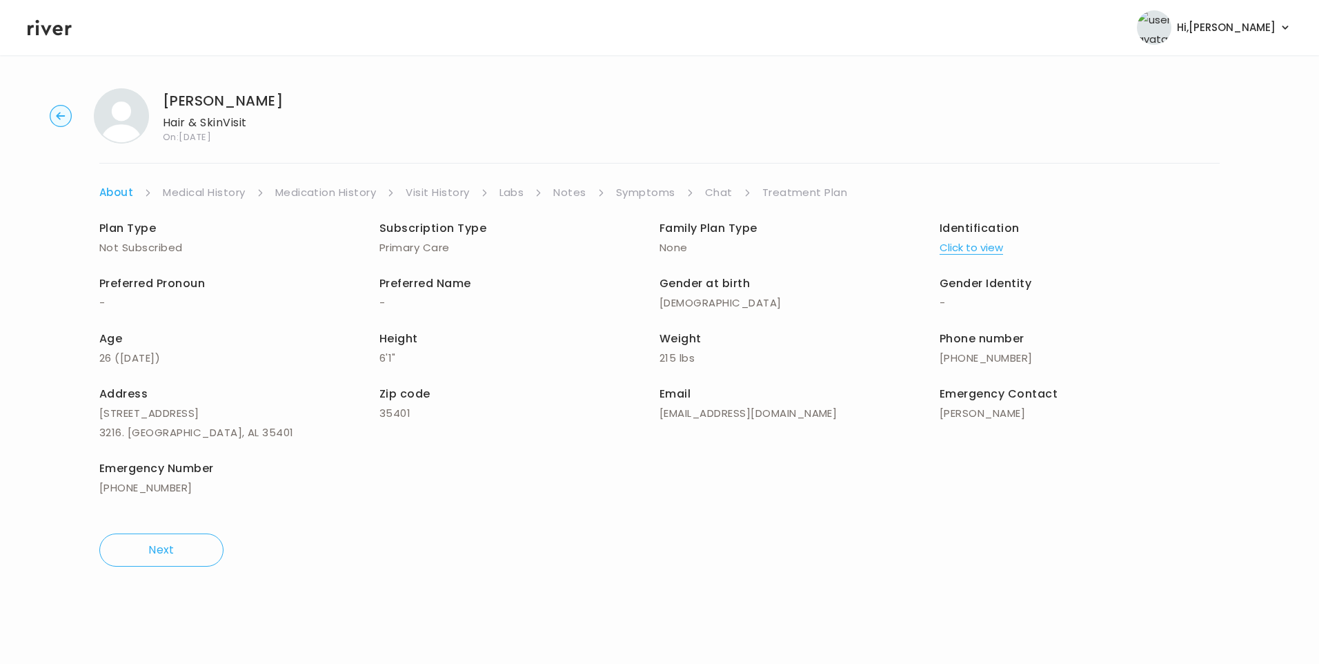
click at [732, 188] on li "Chat" at bounding box center [728, 192] width 46 height 19
click at [717, 188] on link "Chat" at bounding box center [719, 192] width 28 height 19
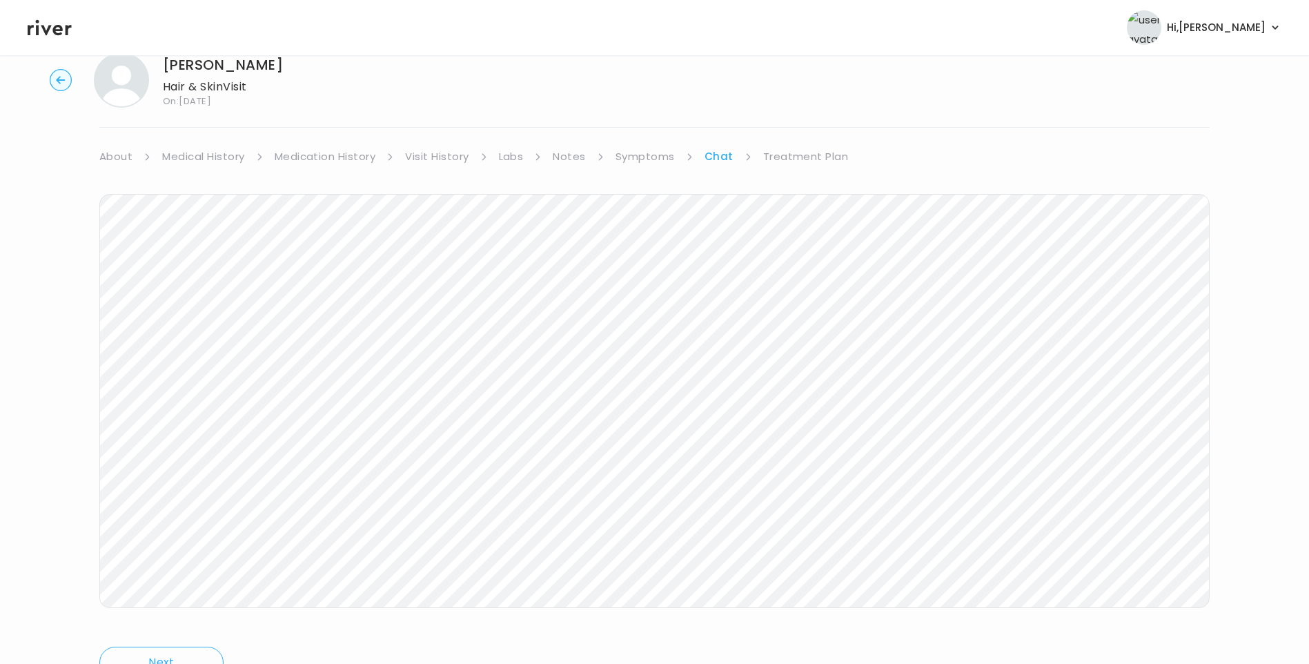
scroll to position [103, 0]
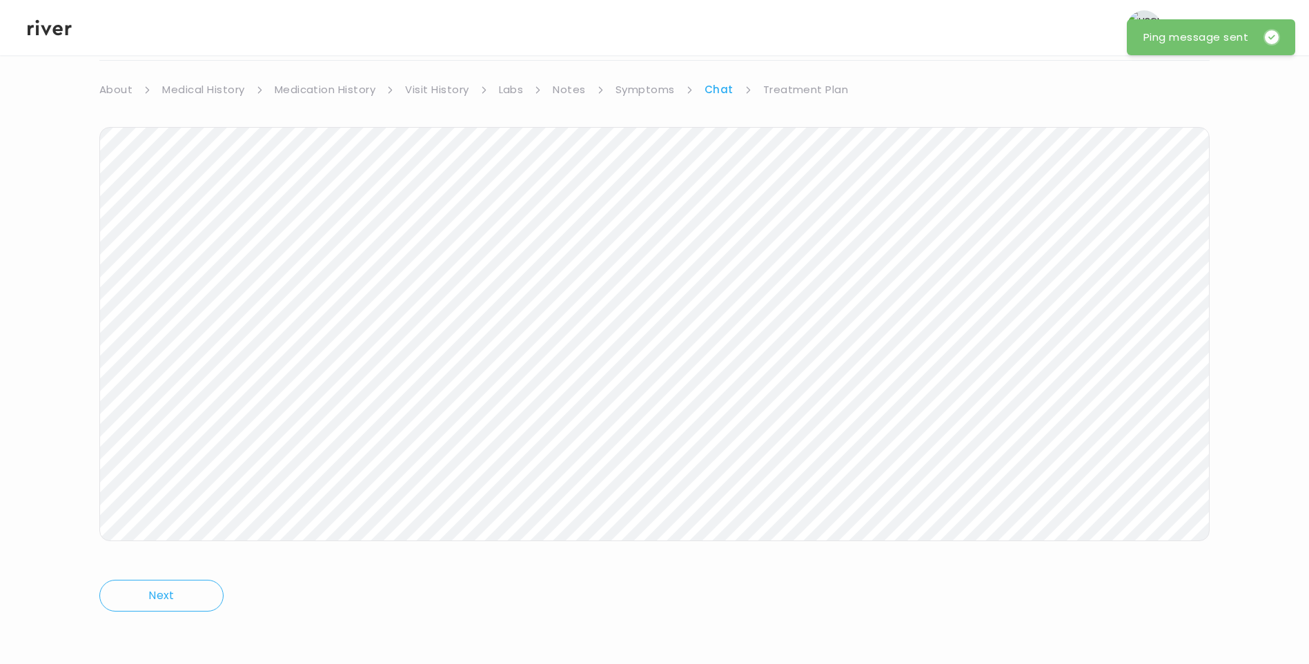
click at [48, 29] on icon at bounding box center [50, 28] width 44 height 16
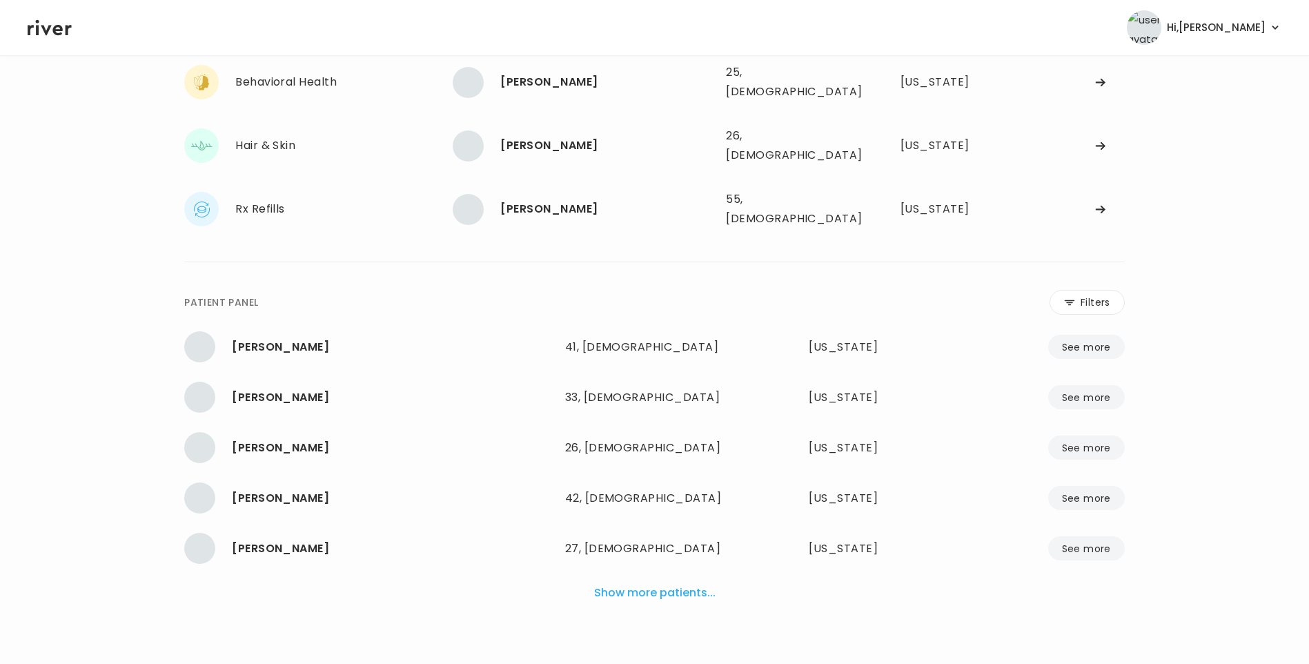
scroll to position [90, 0]
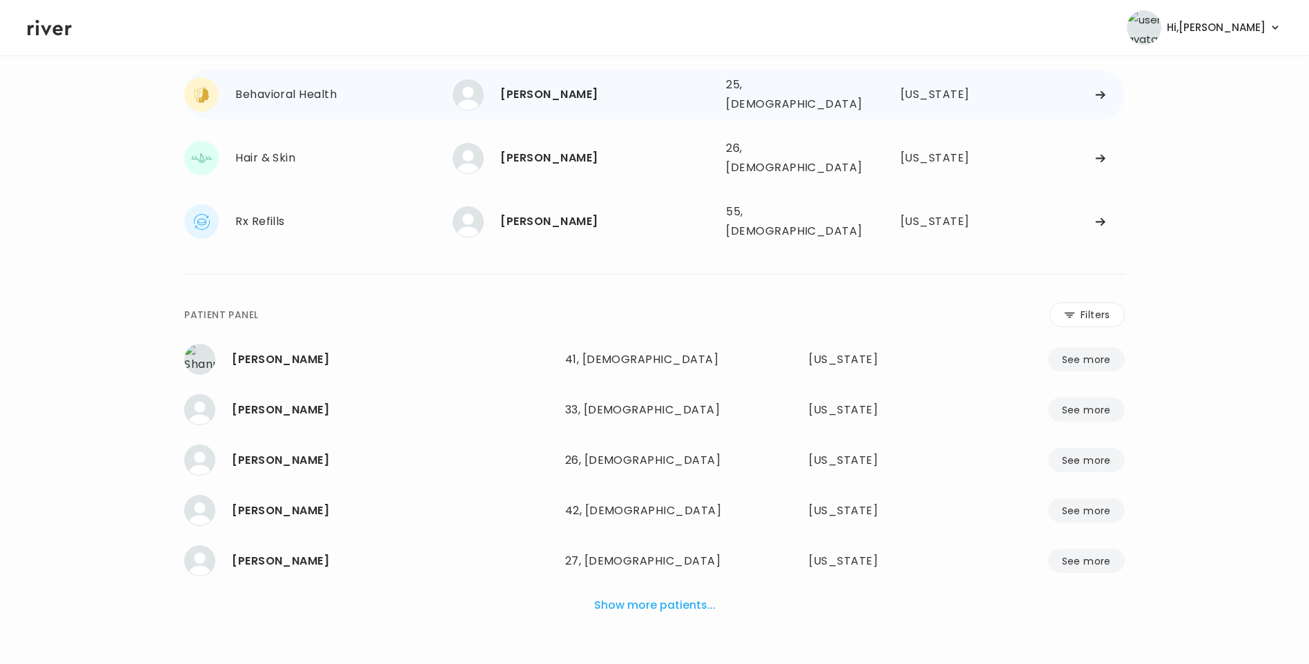
click at [564, 95] on div "[PERSON_NAME]" at bounding box center [607, 94] width 215 height 19
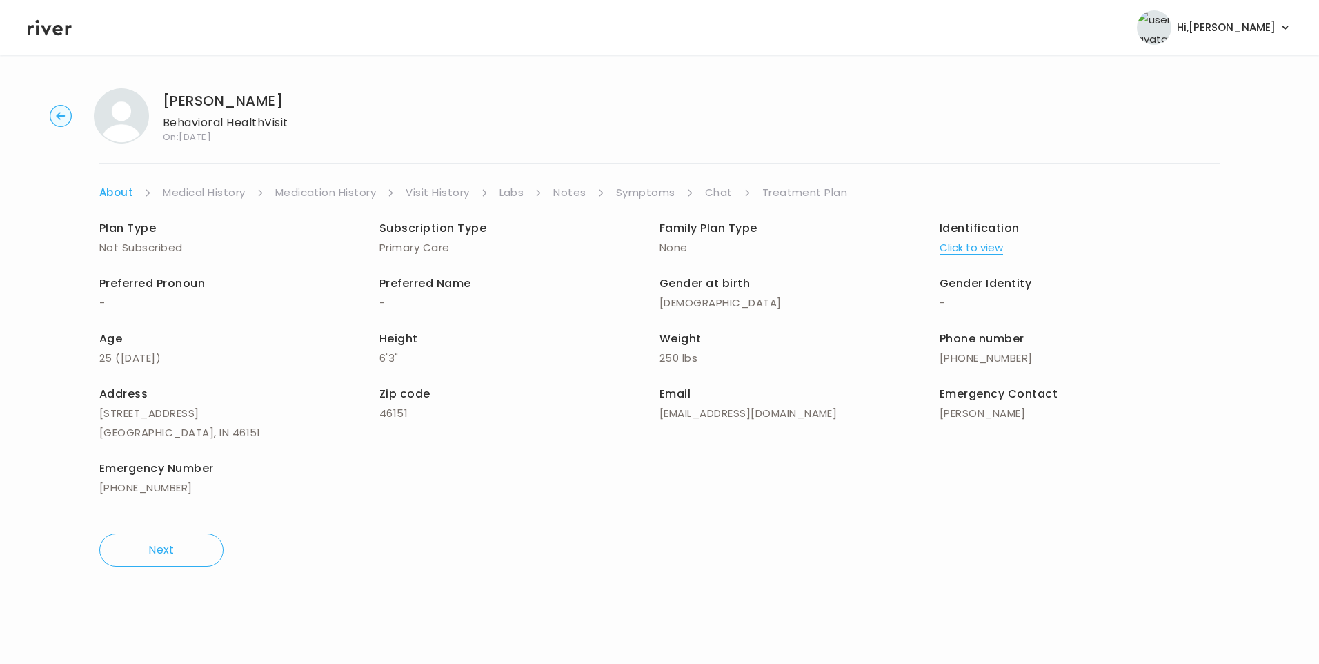
click at [716, 190] on link "Chat" at bounding box center [719, 192] width 28 height 19
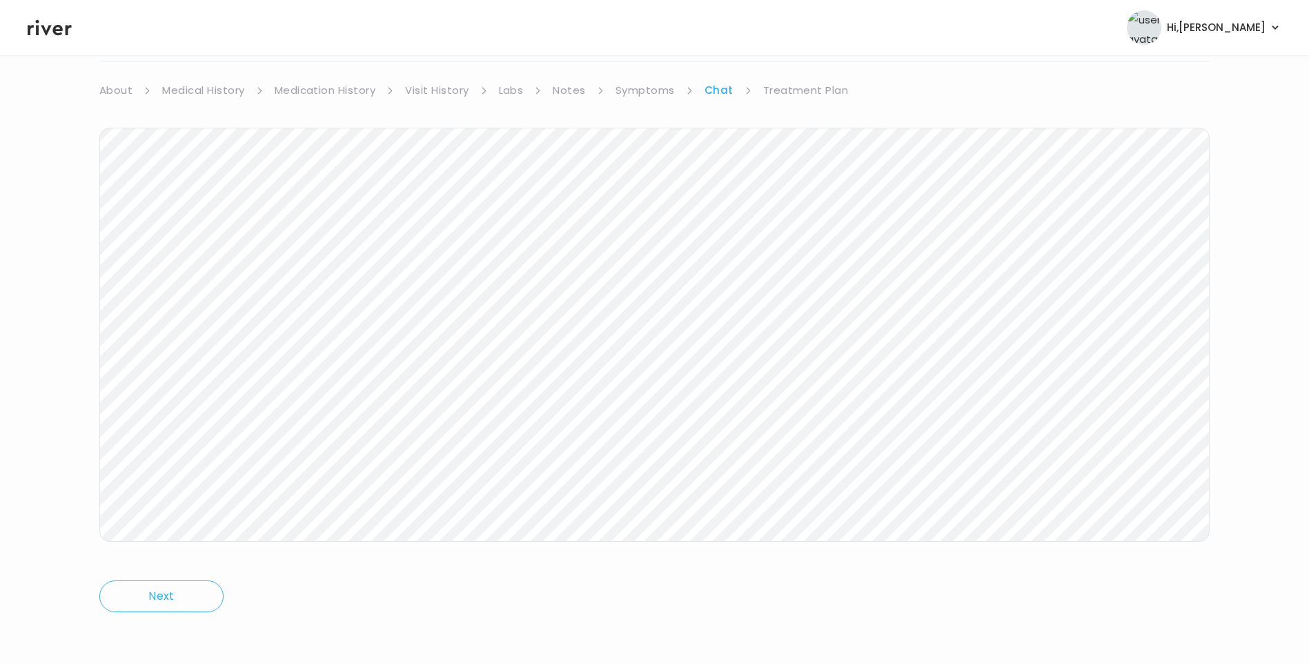
scroll to position [103, 0]
drag, startPoint x: 52, startPoint y: 29, endPoint x: 60, endPoint y: 37, distance: 11.2
click at [52, 29] on icon at bounding box center [50, 27] width 44 height 21
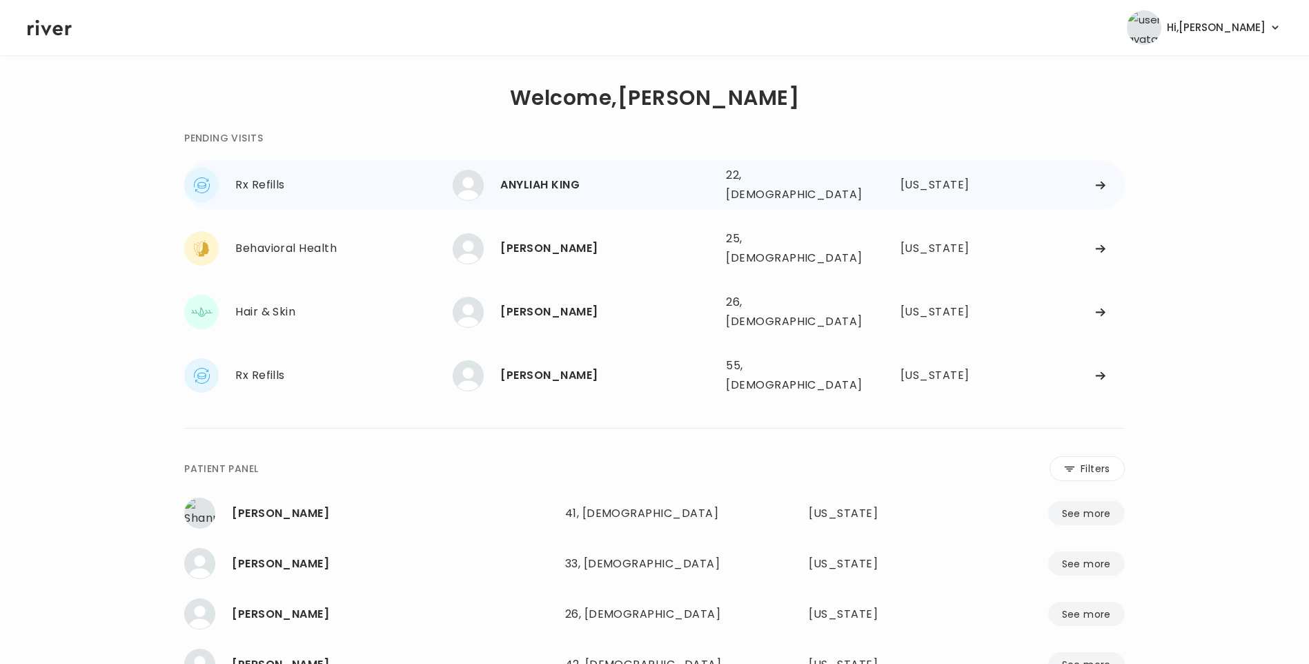
click at [644, 181] on div "ANYLIAH KING" at bounding box center [607, 184] width 215 height 19
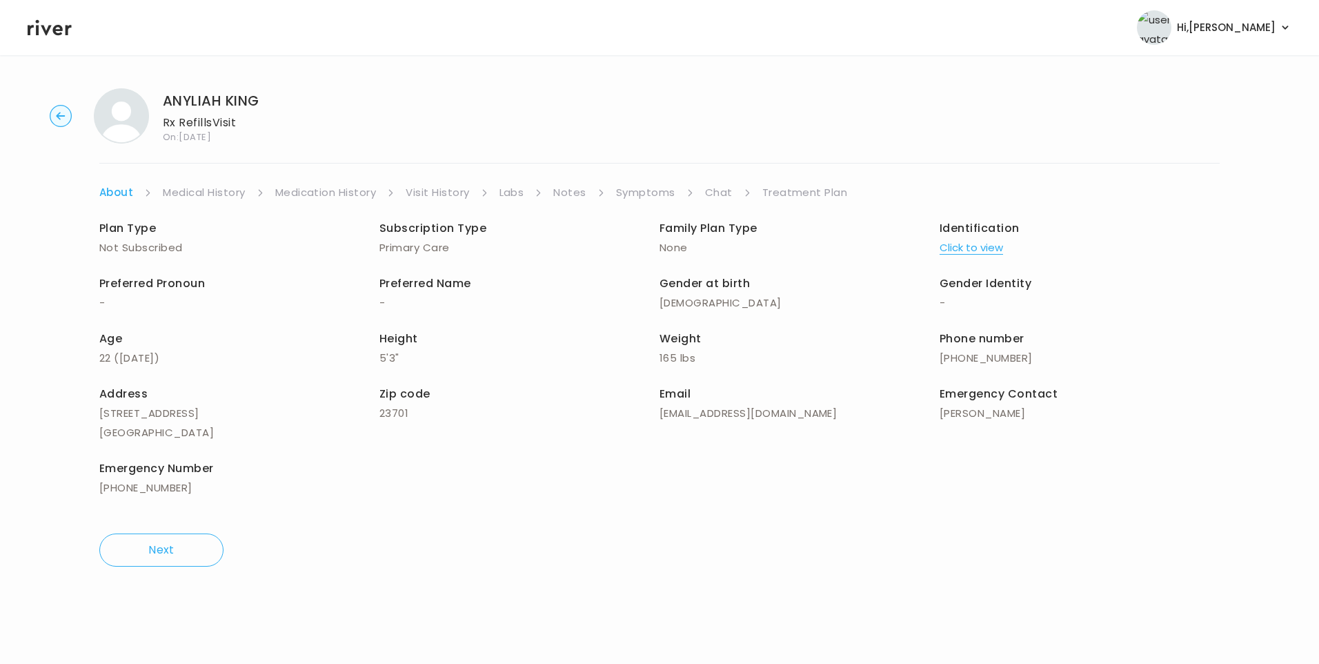
click at [450, 197] on link "Visit History" at bounding box center [437, 192] width 63 height 19
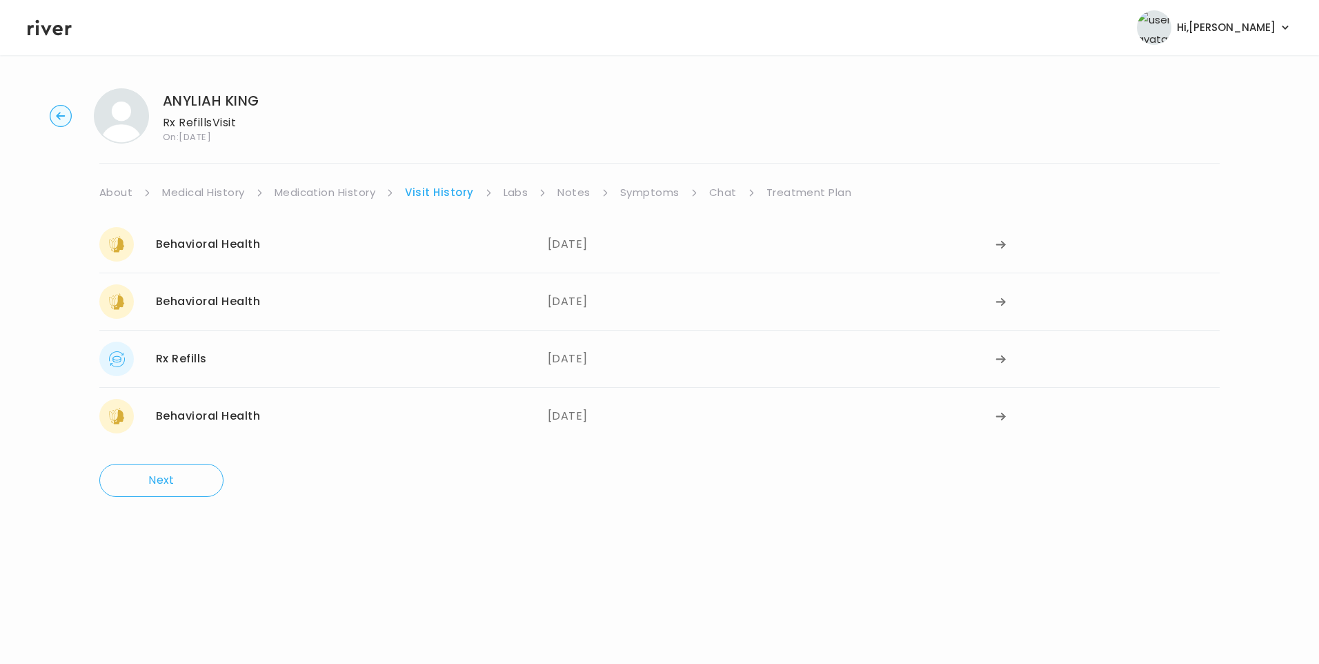
click at [662, 196] on link "Symptoms" at bounding box center [649, 192] width 59 height 19
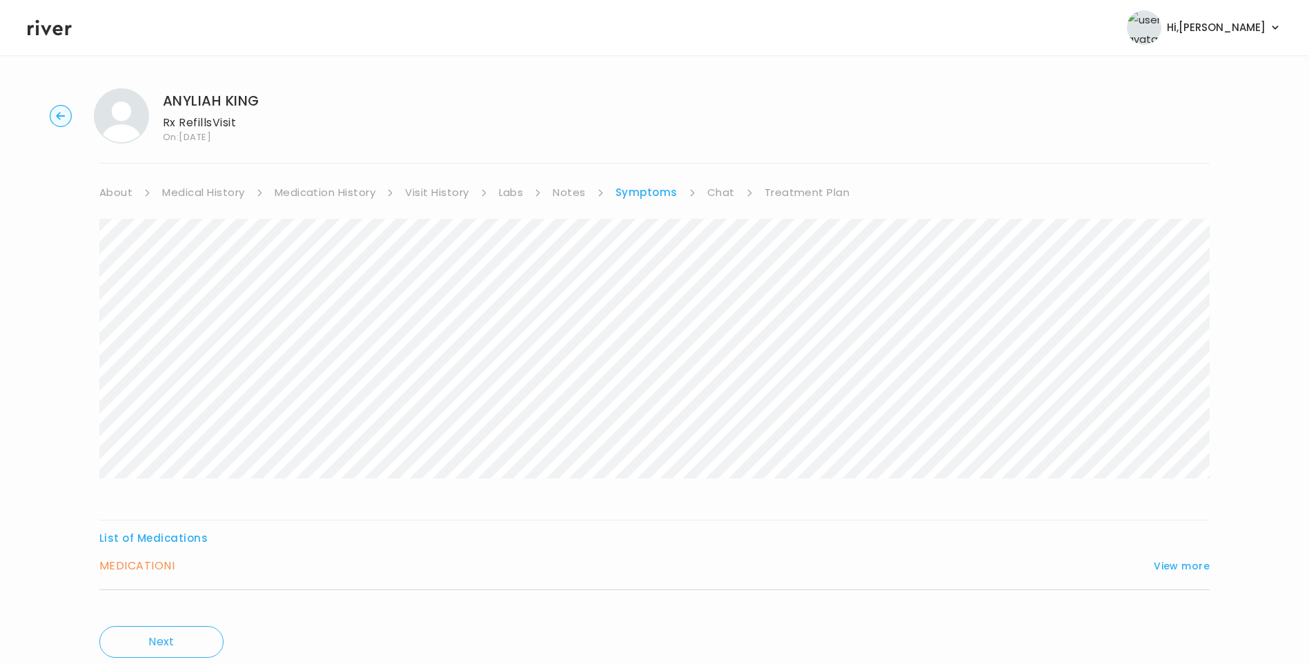
scroll to position [46, 0]
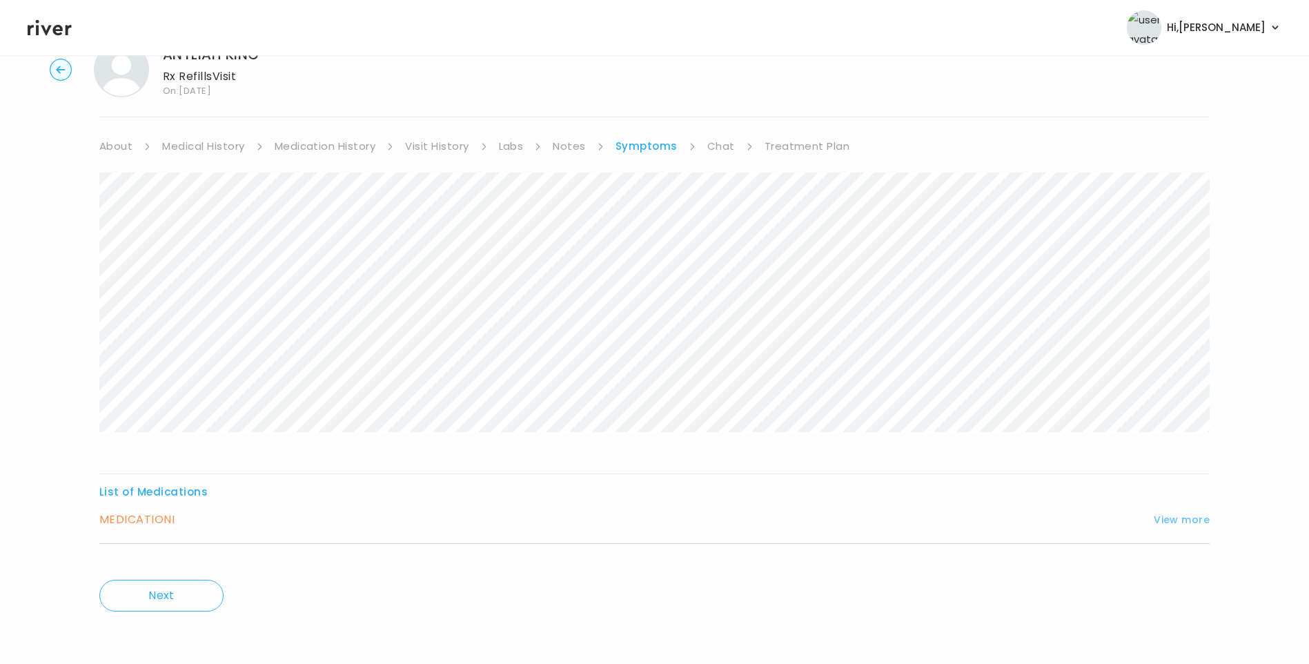
click at [1182, 521] on button "View more" at bounding box center [1181, 519] width 56 height 17
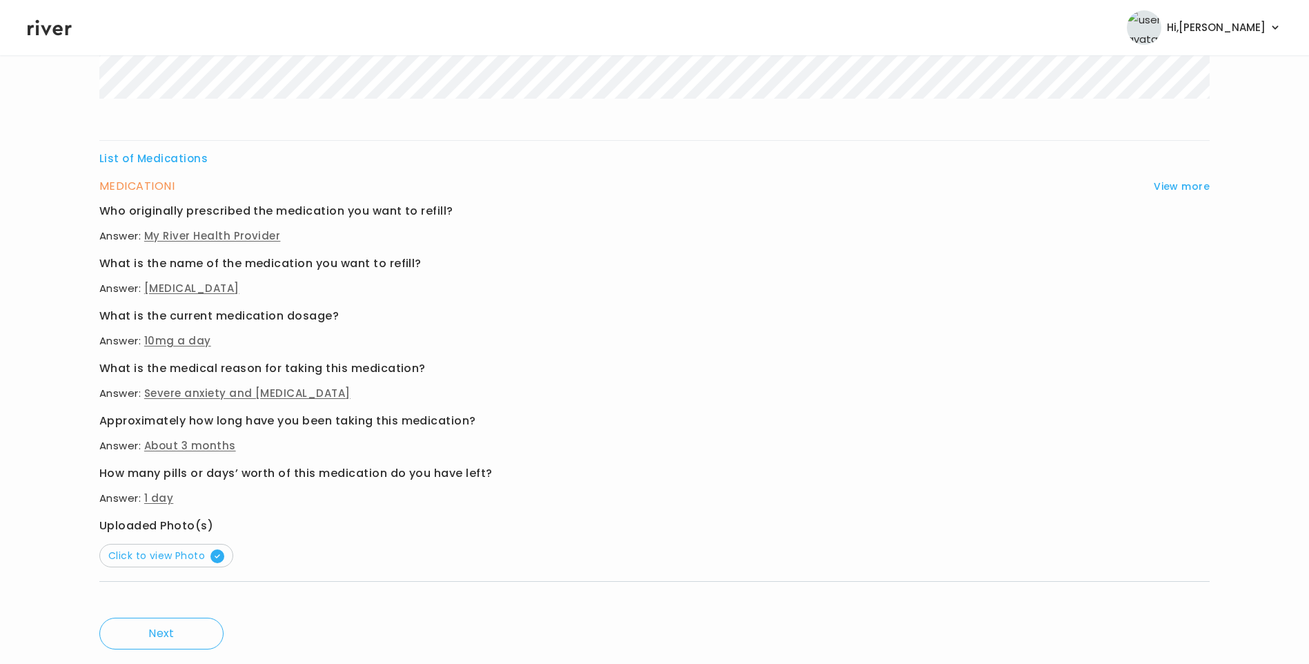
scroll to position [417, 0]
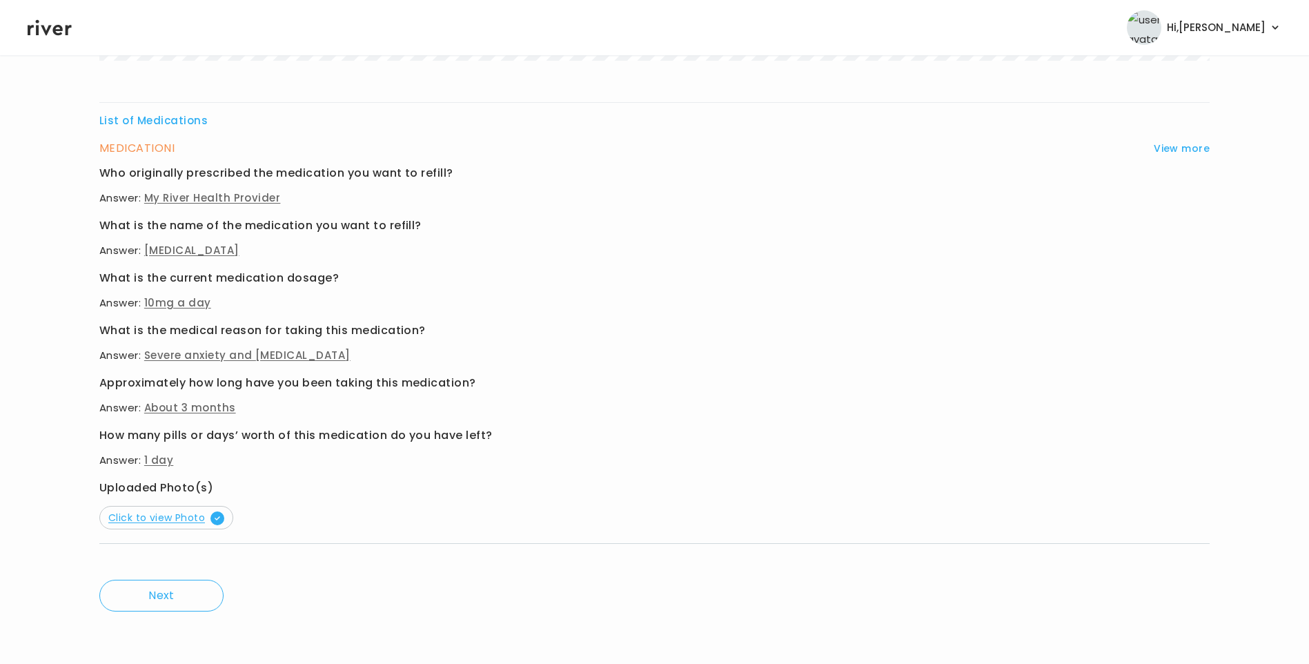
click at [179, 520] on span "Click to view Photo" at bounding box center [166, 517] width 116 height 14
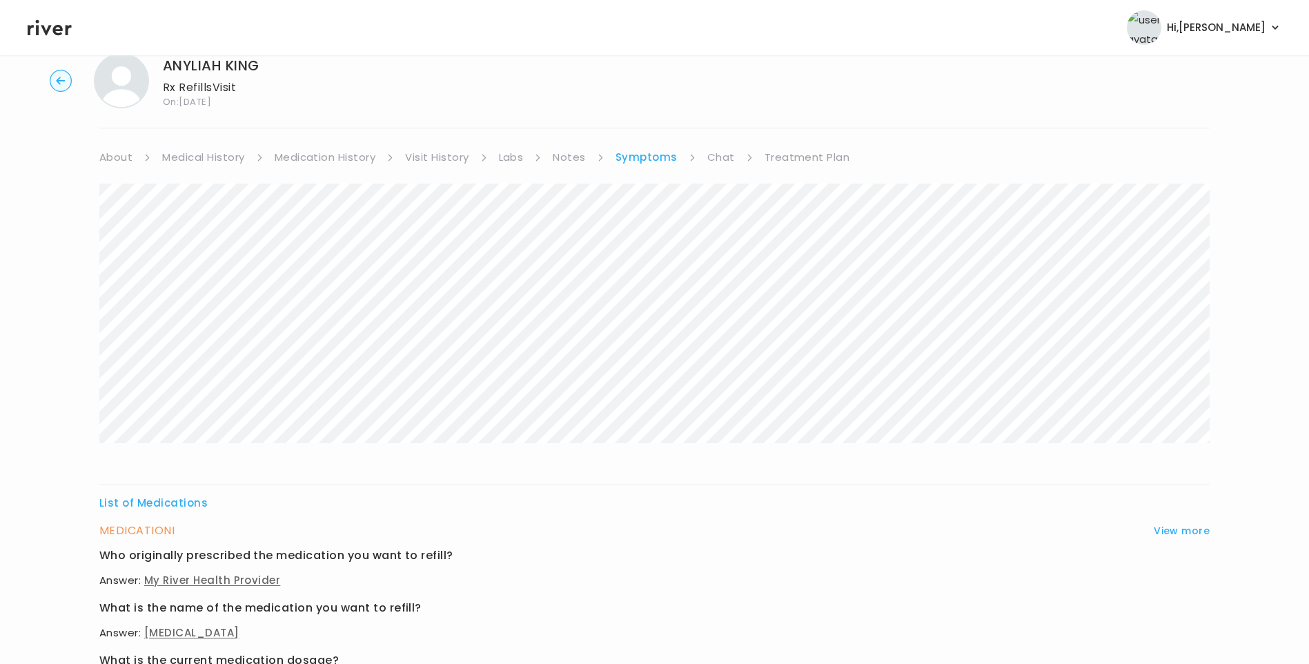
scroll to position [0, 0]
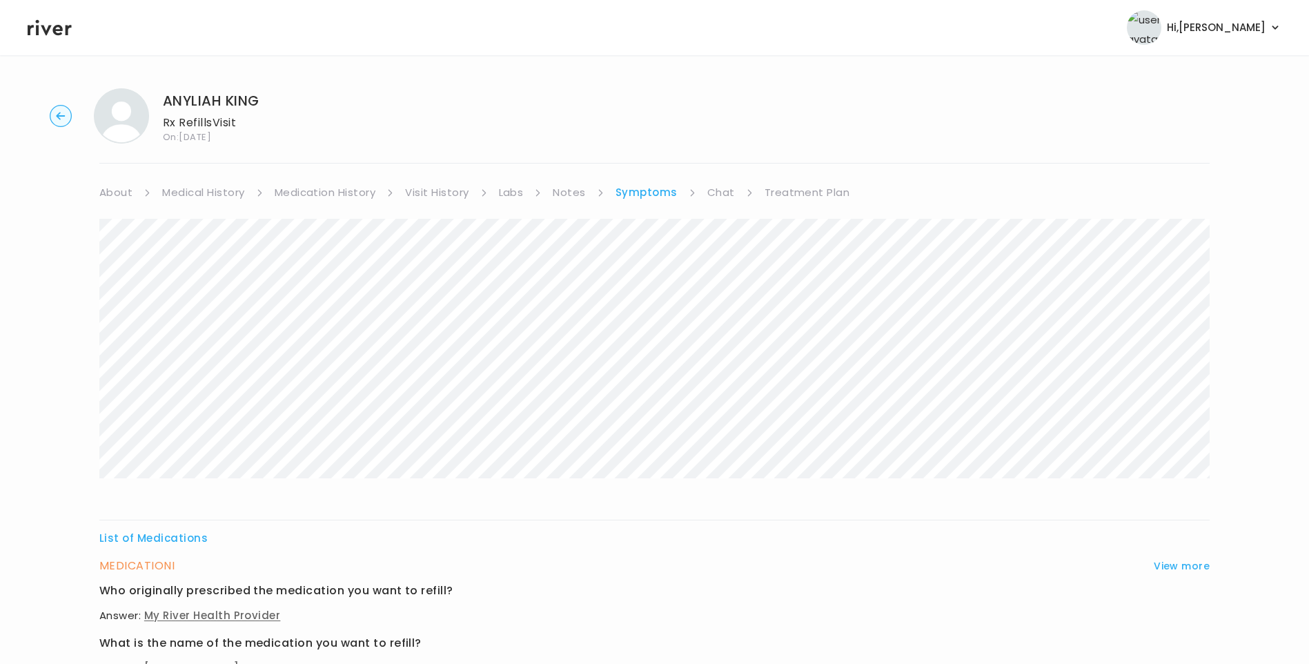
drag, startPoint x: 313, startPoint y: 181, endPoint x: 325, endPoint y: 190, distance: 14.4
click at [313, 181] on div "ANYLIAH KING Rx Refills Visit On: 25 Aug 2025 About Medical History Medication …" at bounding box center [654, 568] width 1309 height 982
click at [328, 192] on link "Medication History" at bounding box center [325, 192] width 101 height 19
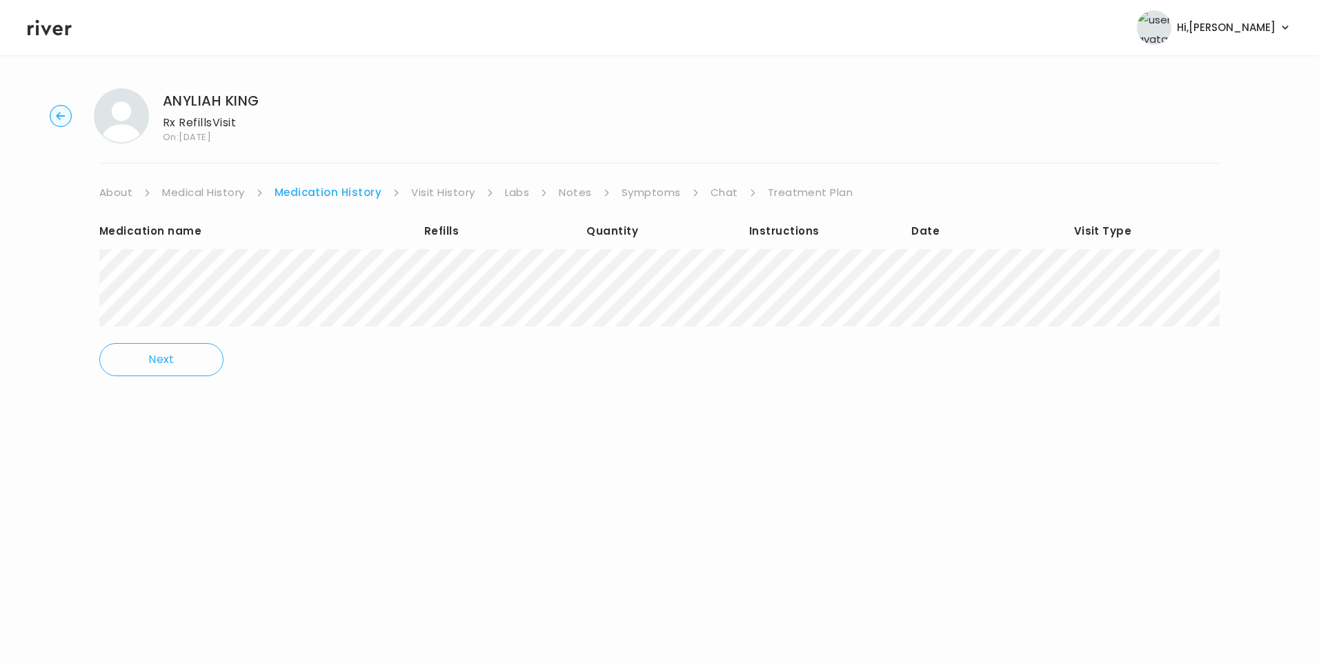
click at [428, 191] on link "Visit History" at bounding box center [442, 192] width 63 height 19
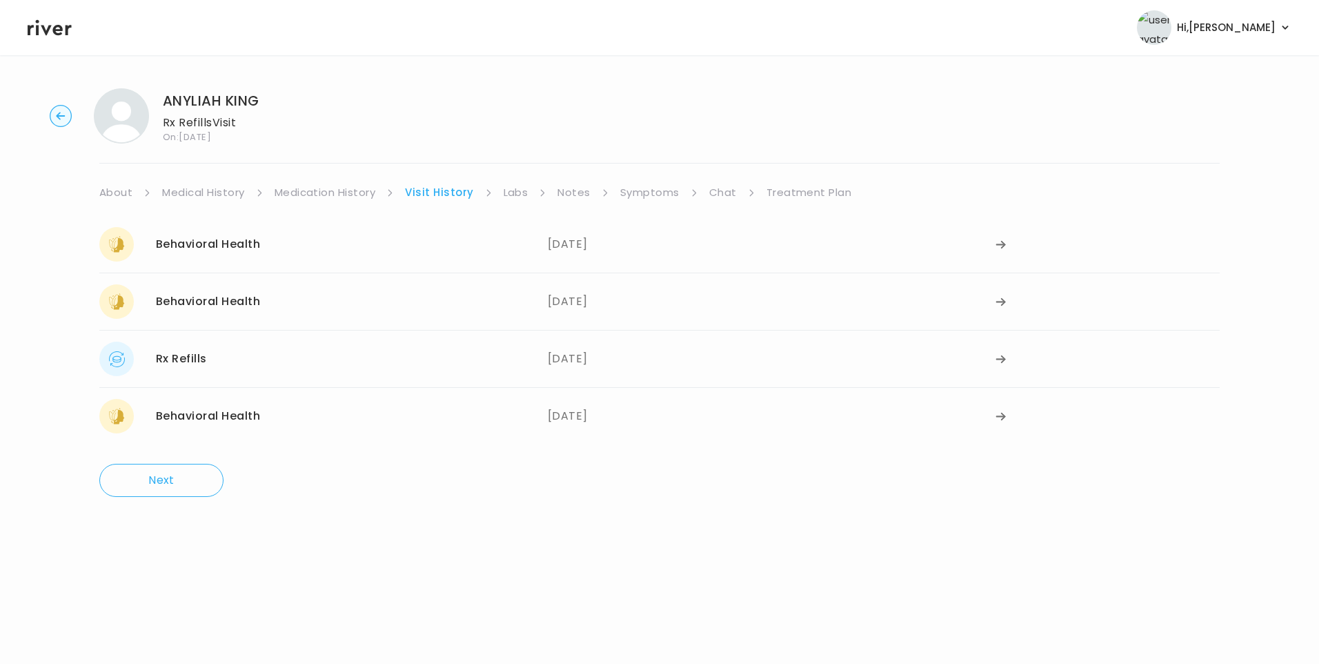
click at [446, 192] on link "Visit History" at bounding box center [439, 192] width 68 height 19
click at [425, 237] on div "Behavioral Health 08/12/2025" at bounding box center [323, 244] width 448 height 34
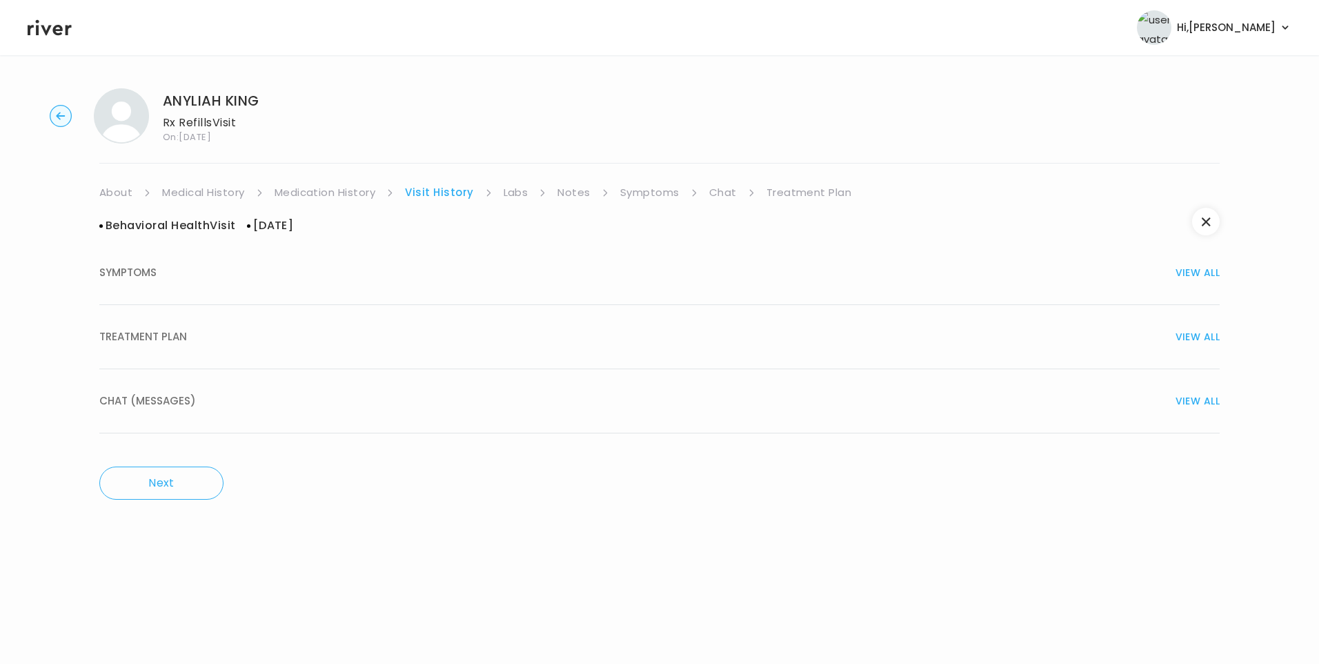
click at [235, 332] on div "TREATMENT PLAN VIEW ALL" at bounding box center [659, 336] width 1120 height 19
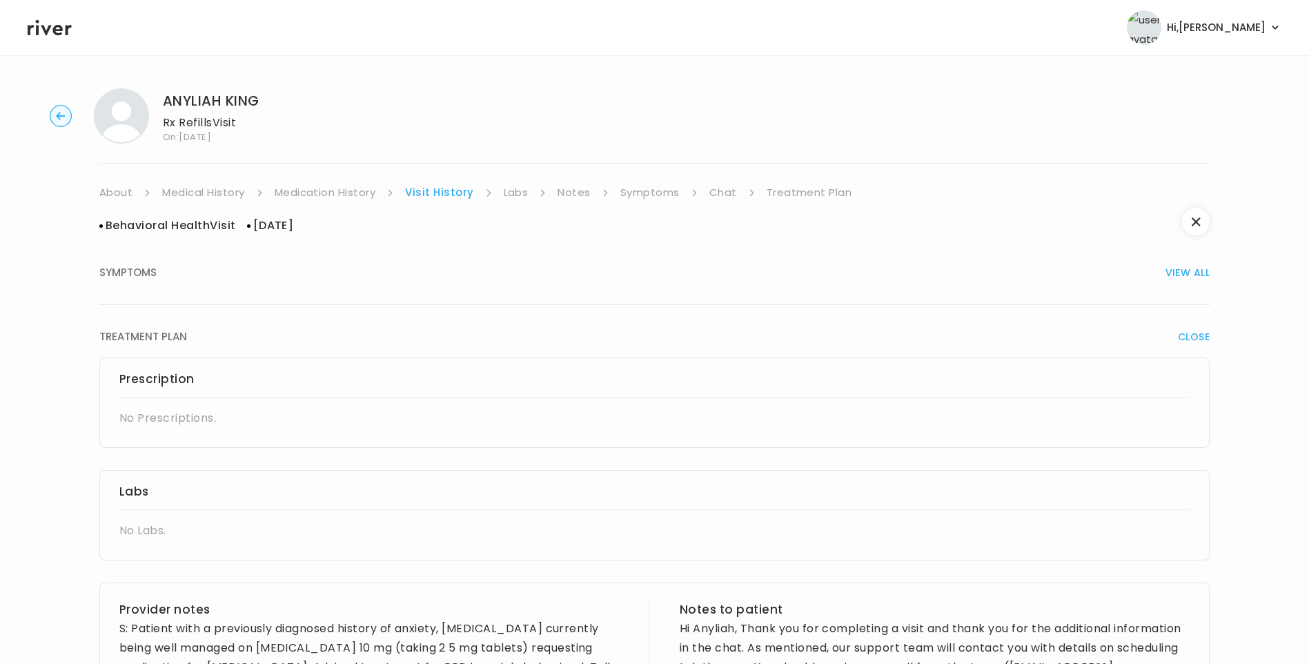
drag, startPoint x: 315, startPoint y: 190, endPoint x: 374, endPoint y: 195, distance: 58.9
click at [316, 190] on link "Medication History" at bounding box center [325, 192] width 101 height 19
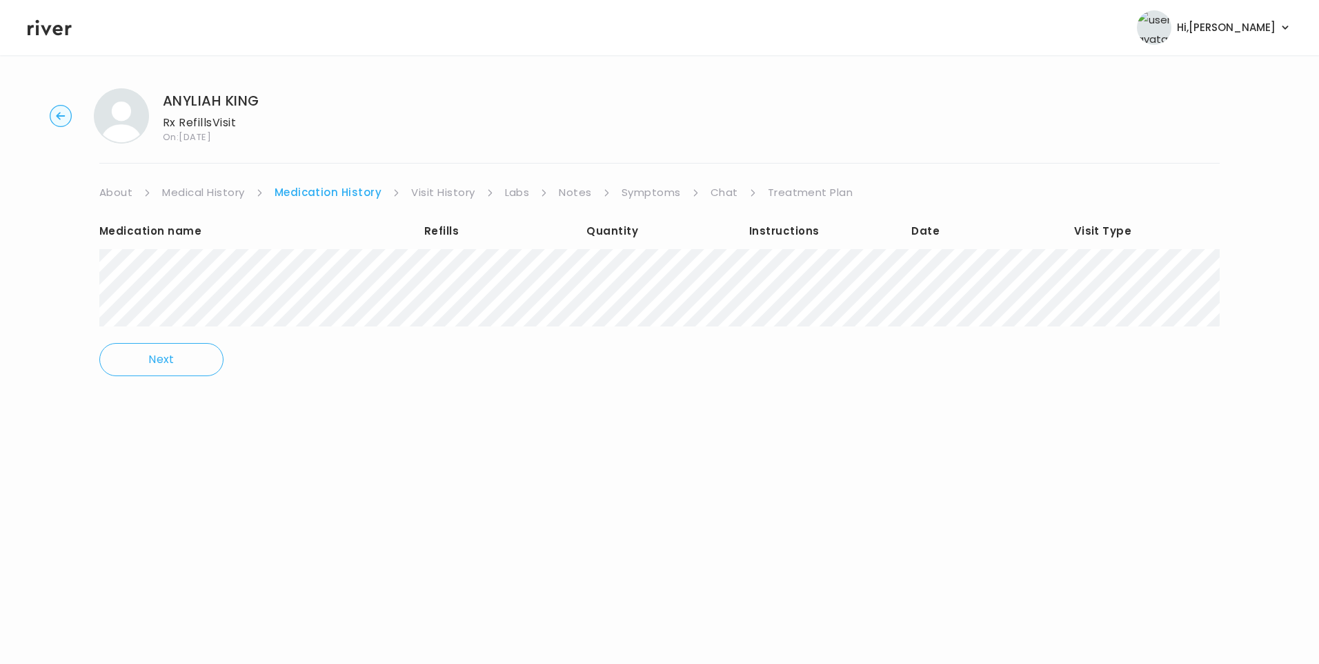
click at [421, 196] on link "Visit History" at bounding box center [442, 192] width 63 height 19
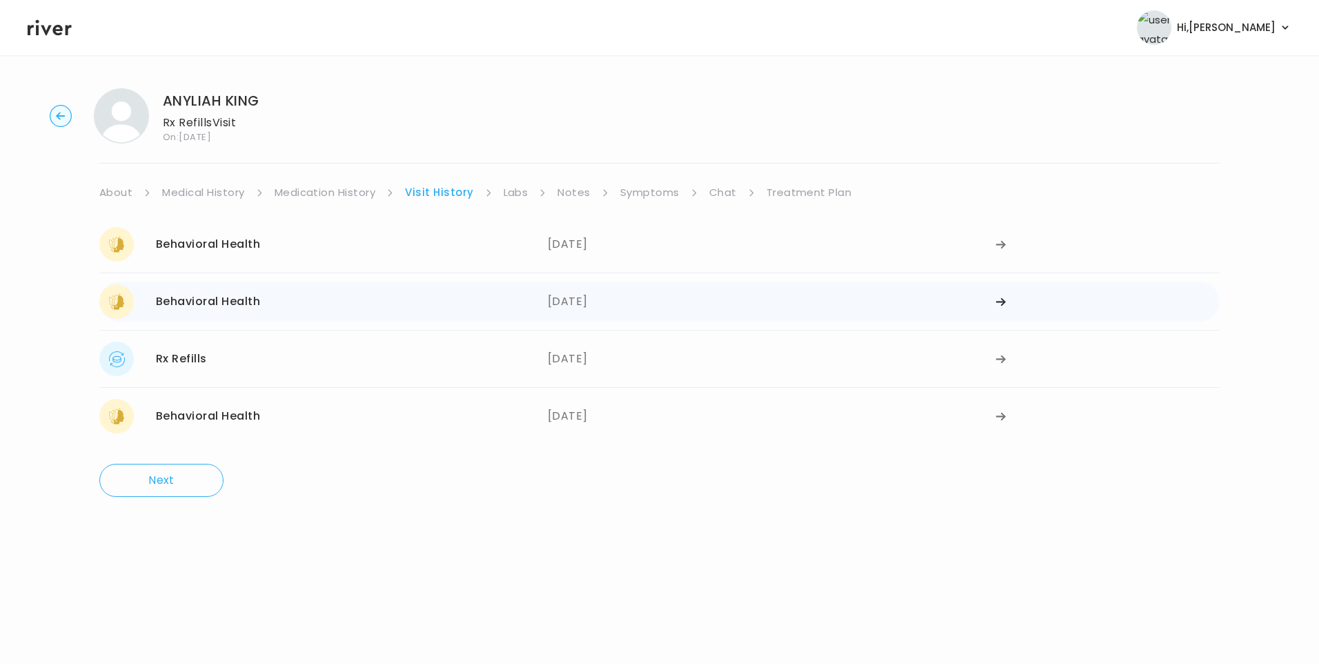
click at [355, 310] on div "Behavioral Health 07/16/2025" at bounding box center [323, 301] width 448 height 34
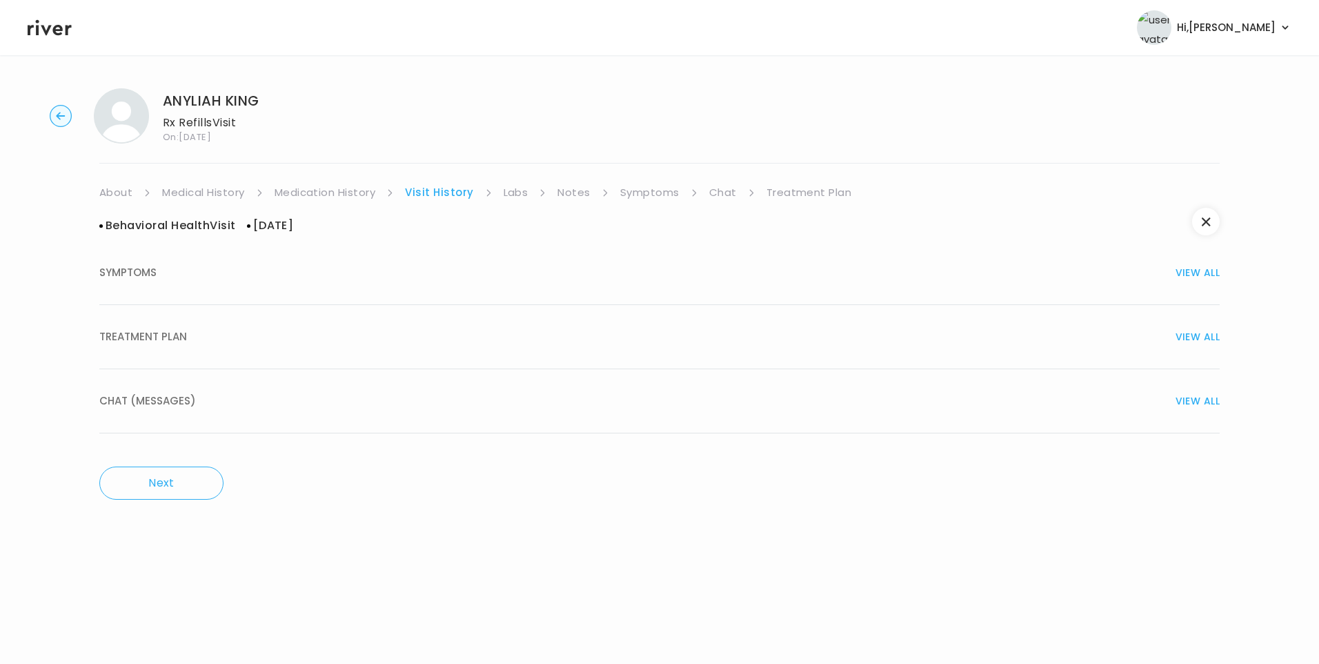
click at [148, 334] on span "TREATMENT PLAN" at bounding box center [143, 336] width 88 height 19
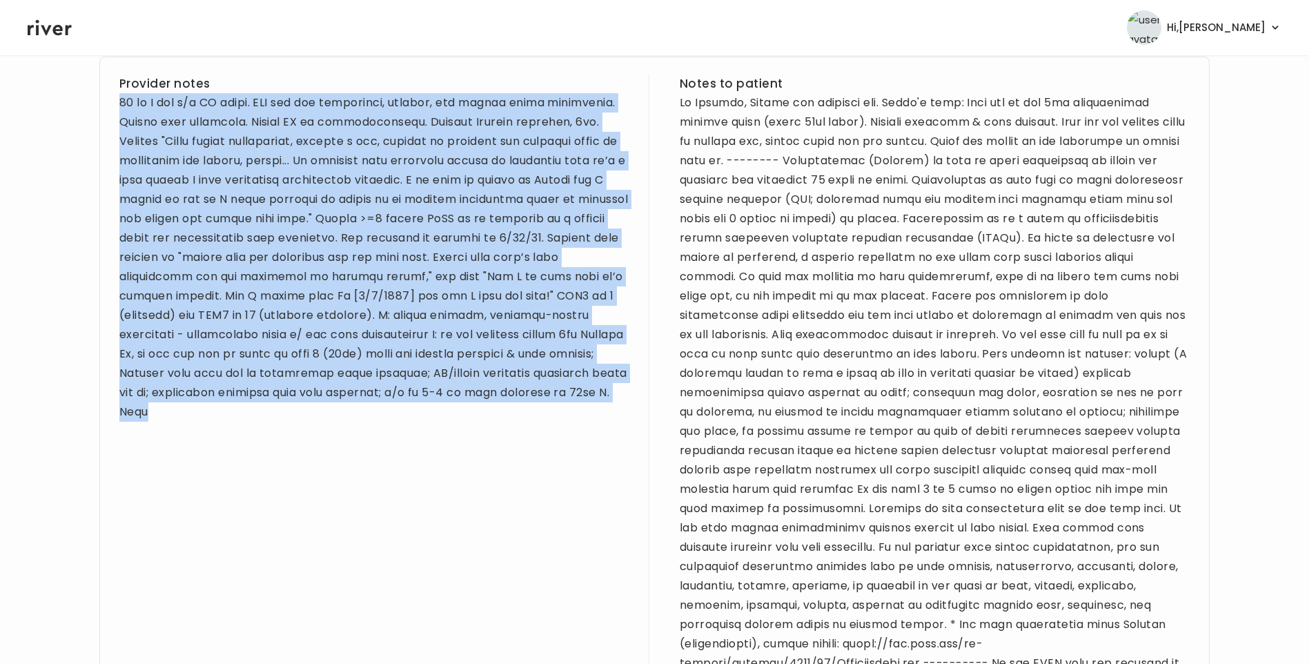
scroll to position [953, 0]
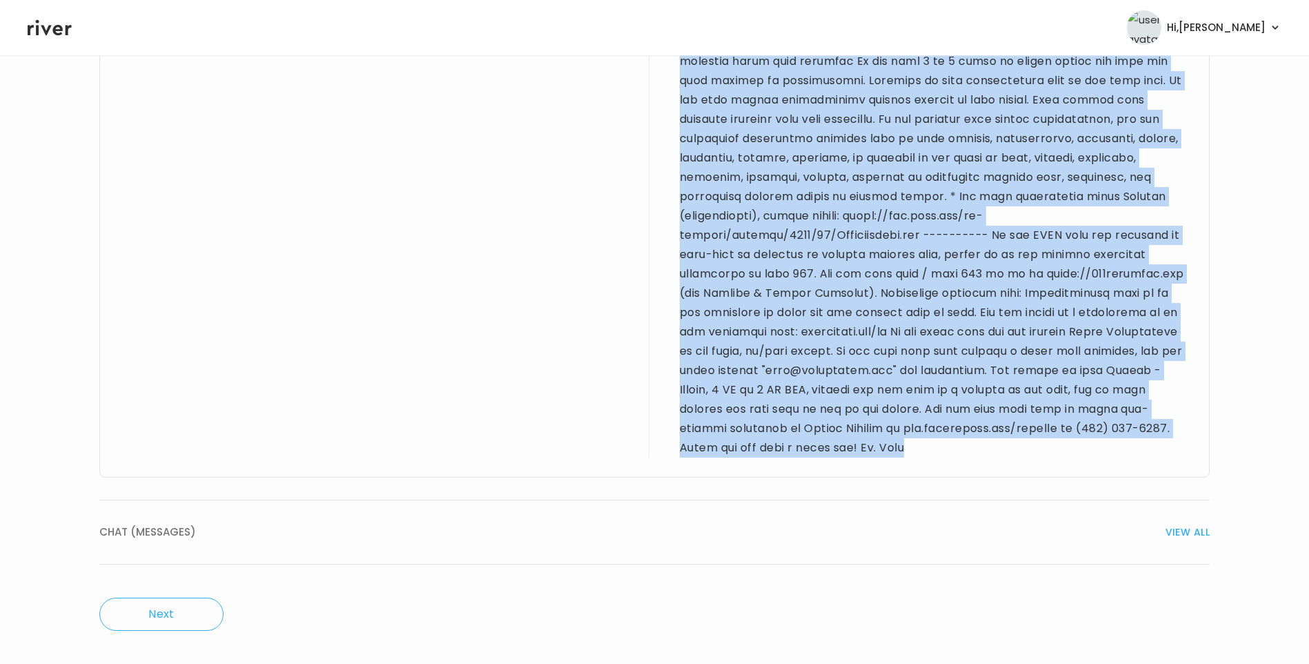
drag, startPoint x: 120, startPoint y: 364, endPoint x: 1051, endPoint y: 455, distance: 935.7
click at [1051, 455] on div "Provider notes Notes to patient" at bounding box center [654, 53] width 1110 height 848
drag, startPoint x: 1051, startPoint y: 455, endPoint x: 968, endPoint y: 313, distance: 164.2
copy div "22 yo F for f/u BH visit. PMH sig for depression, anxiety, and wisdom teeth ext…"
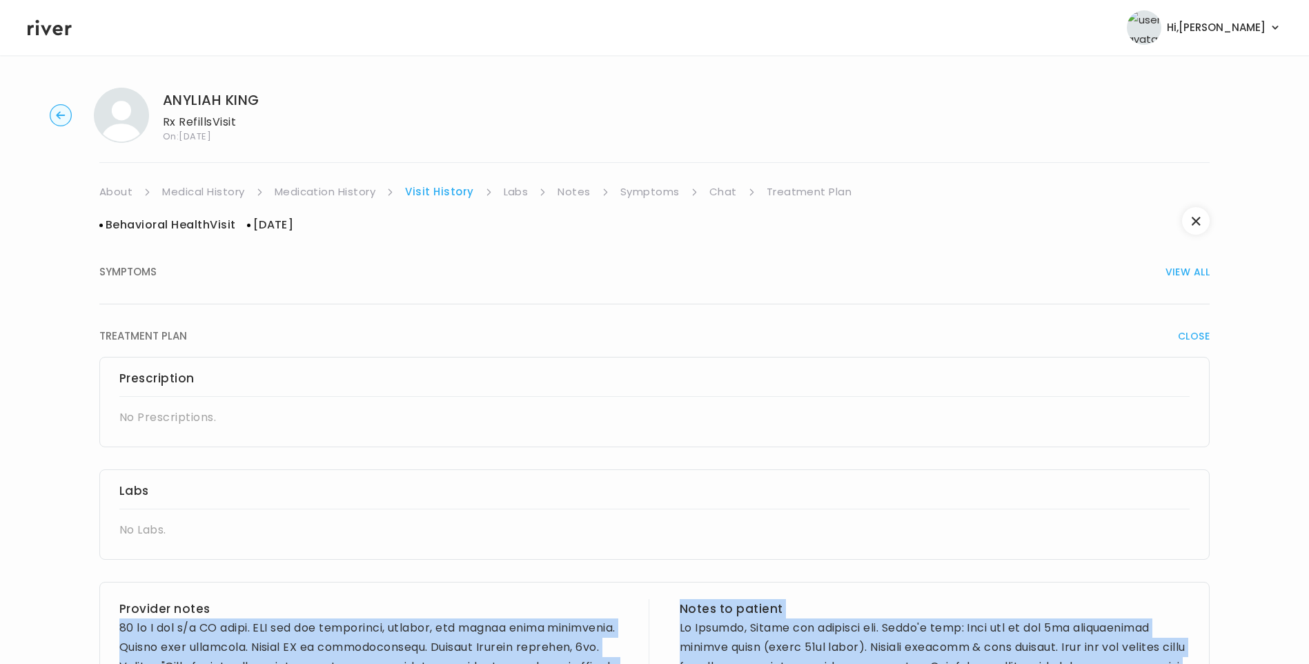
scroll to position [0, 0]
click at [354, 196] on link "Medication History" at bounding box center [325, 192] width 101 height 19
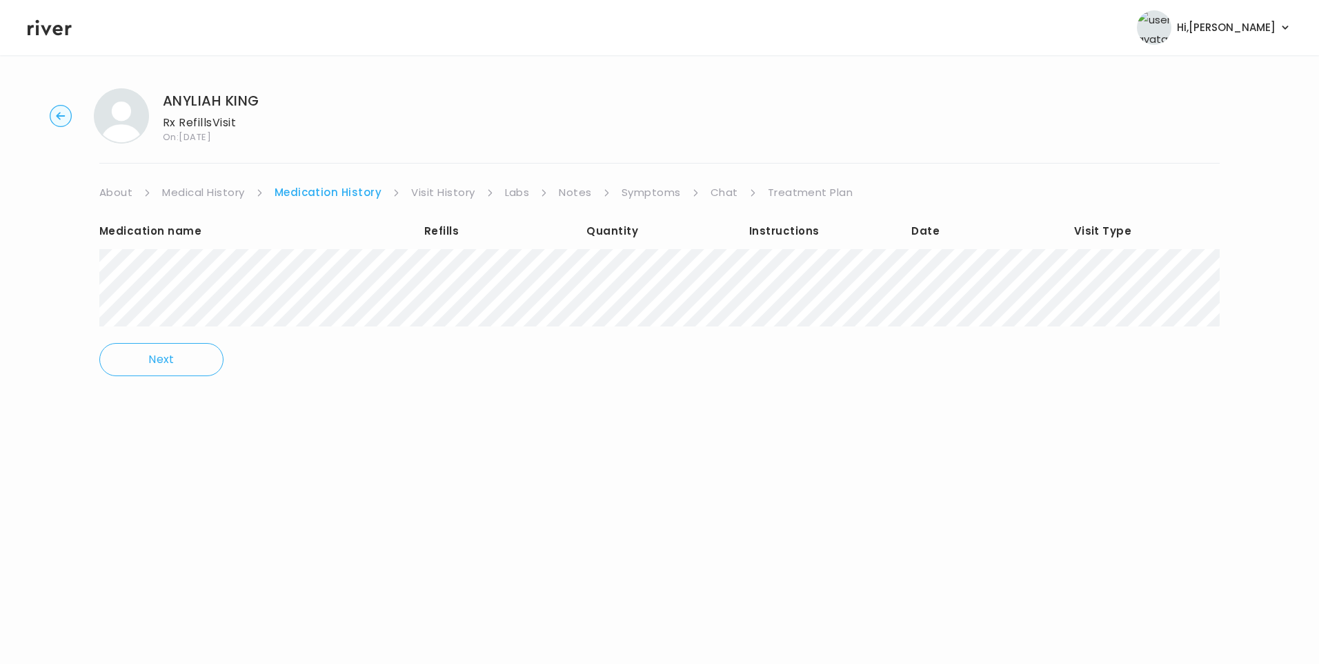
click at [417, 196] on link "Visit History" at bounding box center [442, 192] width 63 height 19
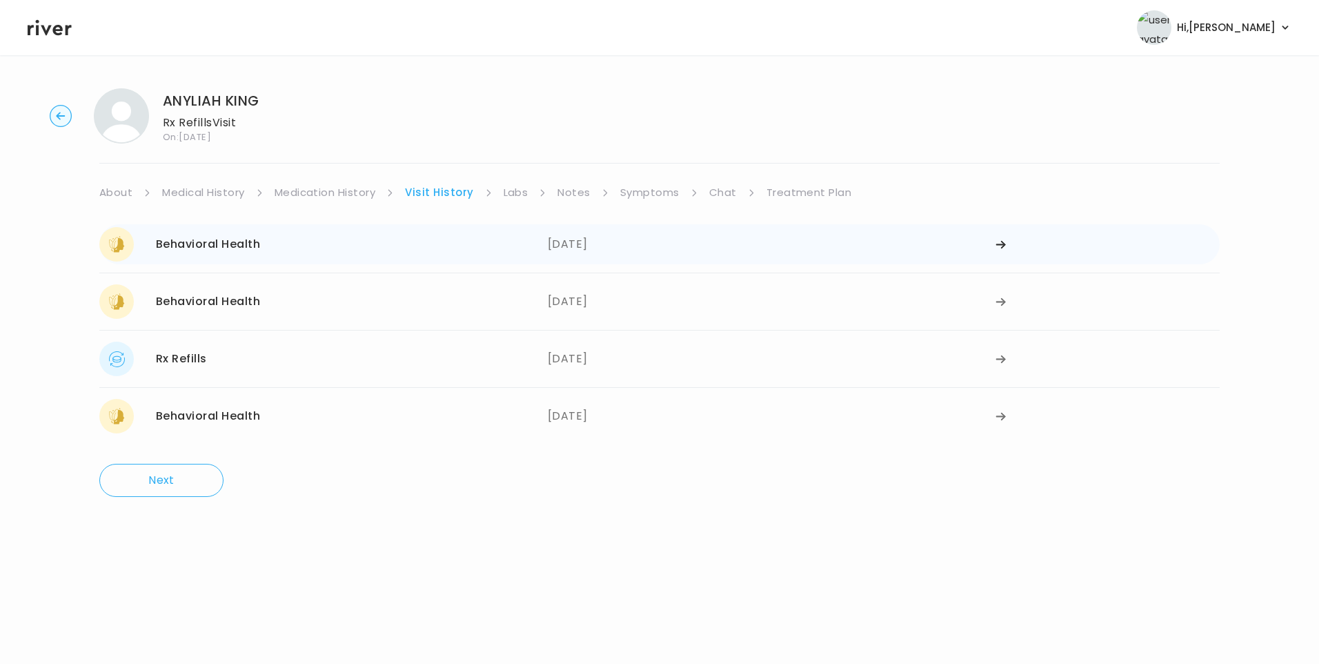
click at [528, 248] on div "Behavioral Health 08/12/2025" at bounding box center [323, 244] width 448 height 34
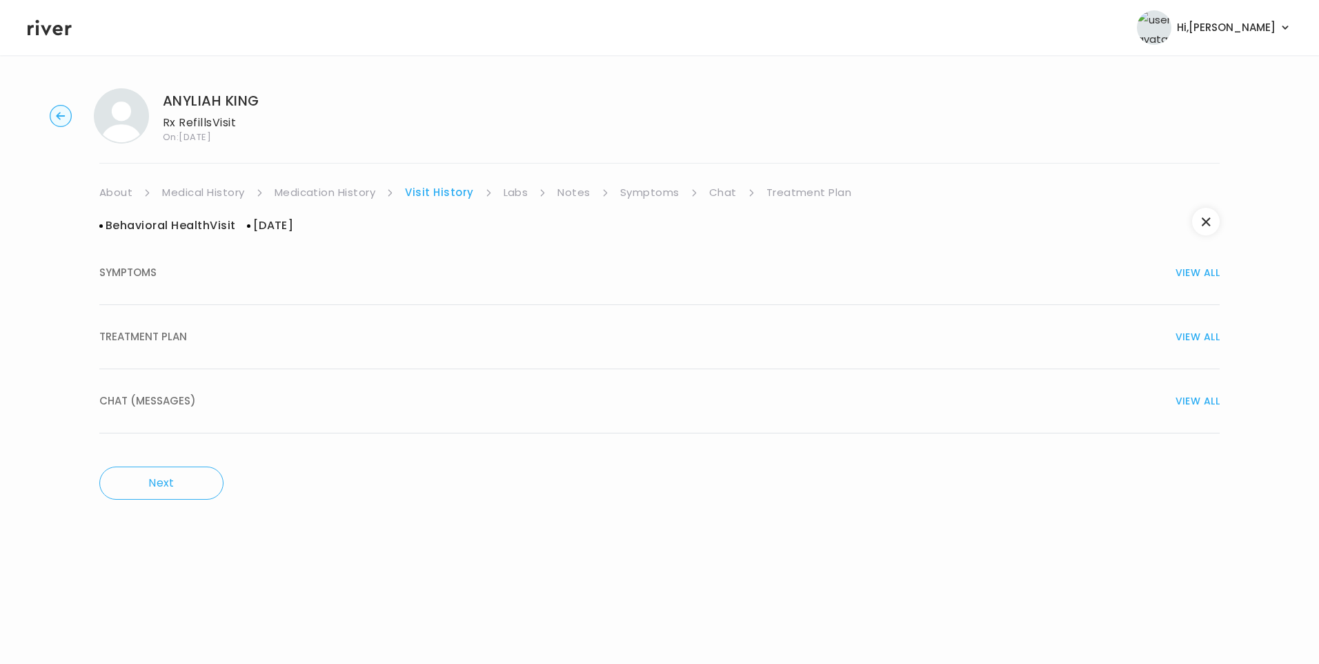
drag, startPoint x: 210, startPoint y: 339, endPoint x: 270, endPoint y: 350, distance: 60.2
click at [214, 340] on div "TREATMENT PLAN VIEW ALL" at bounding box center [659, 336] width 1120 height 19
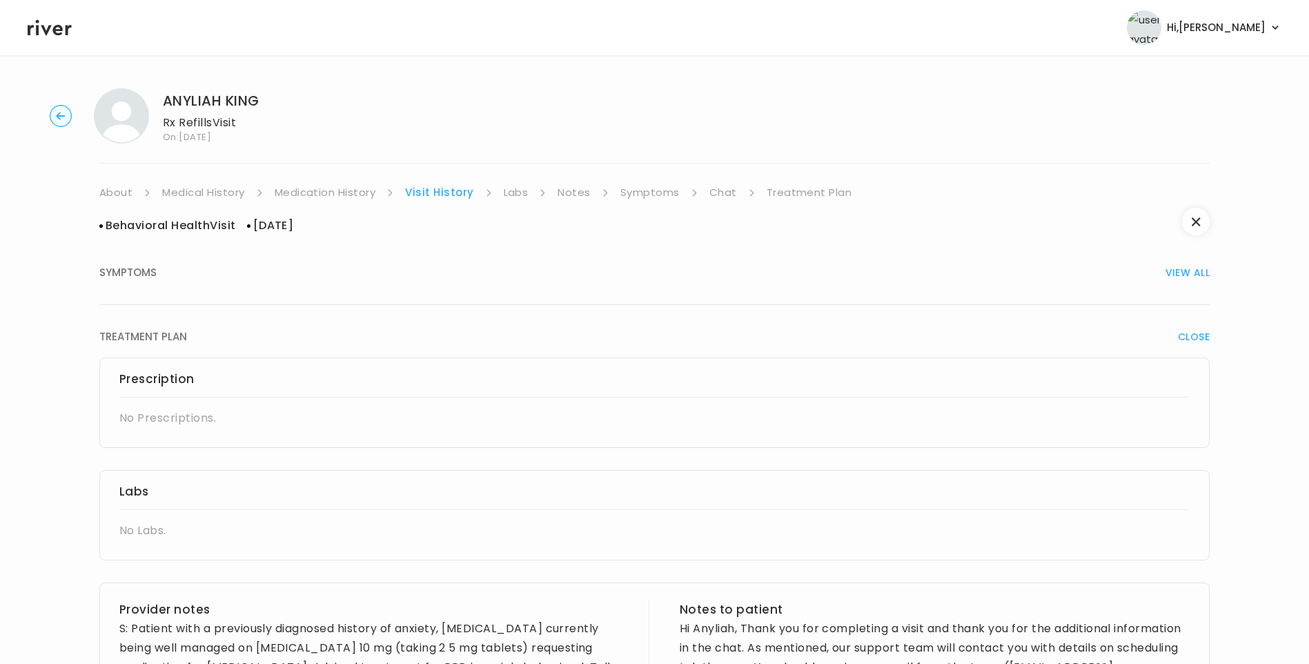
drag, startPoint x: 63, startPoint y: 34, endPoint x: 82, endPoint y: 54, distance: 27.8
click at [63, 33] on icon at bounding box center [50, 27] width 44 height 21
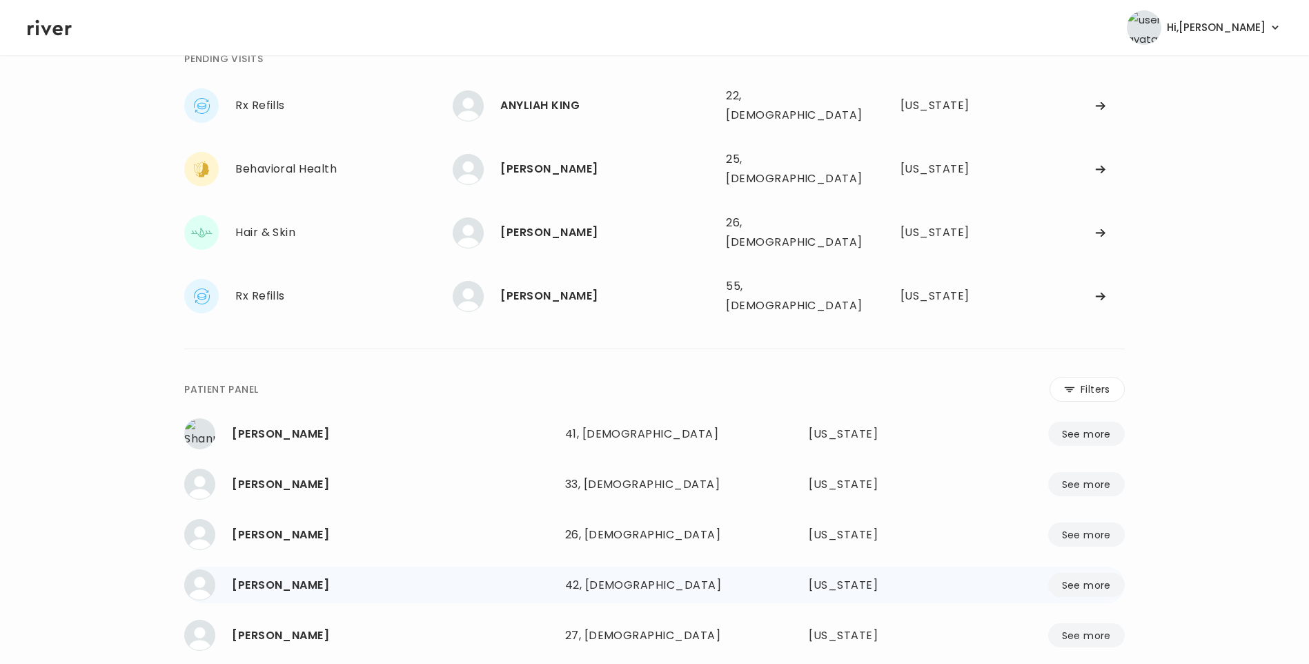
scroll to position [146, 0]
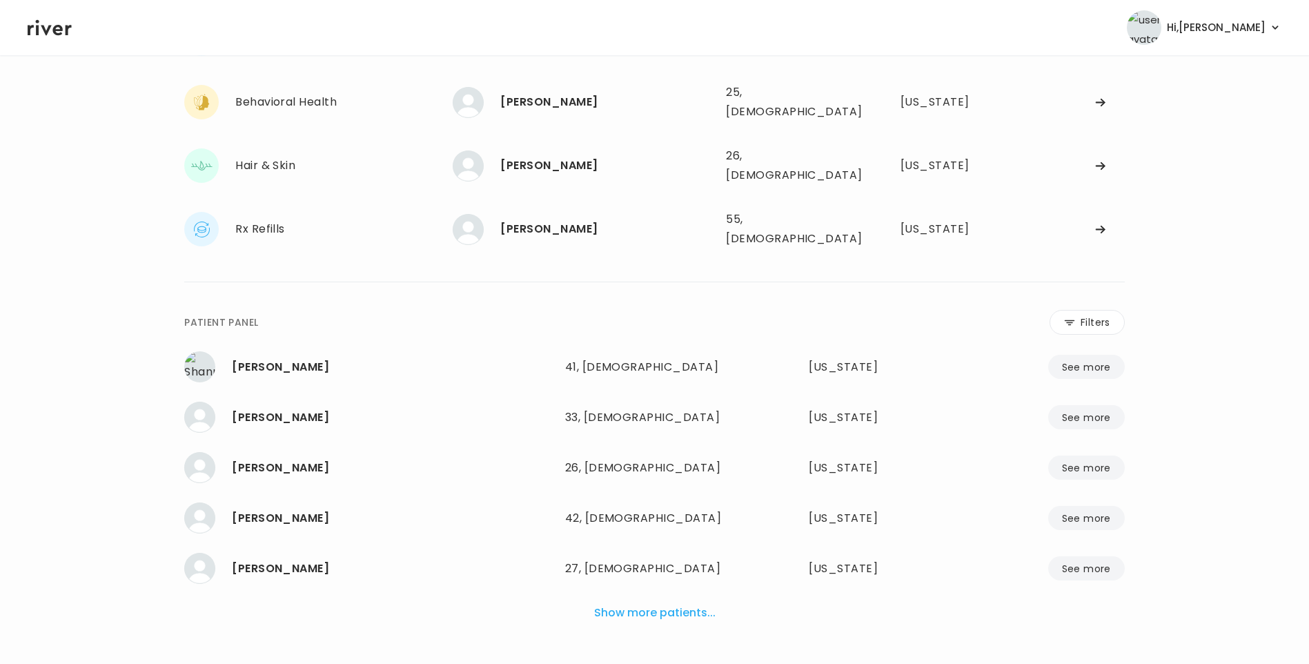
click at [679, 597] on button "Show more patients..." at bounding box center [654, 612] width 132 height 30
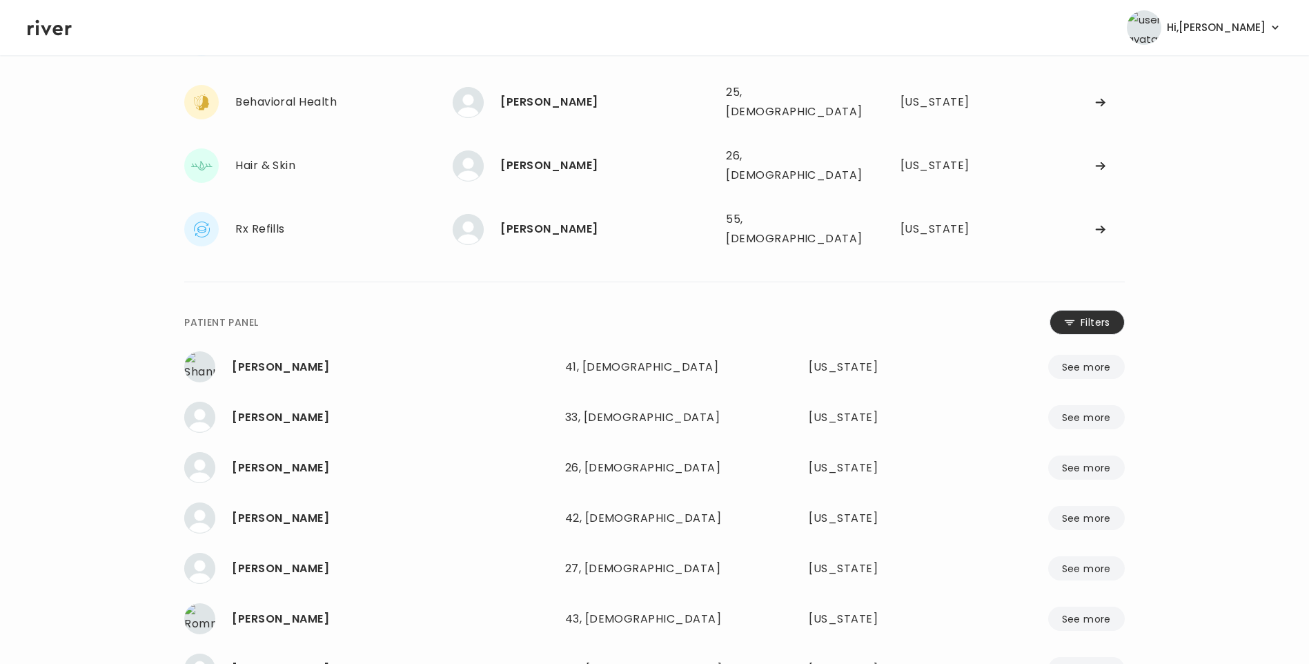
click at [1091, 310] on button "Filters" at bounding box center [1086, 322] width 75 height 25
click at [694, 310] on input "name" at bounding box center [613, 324] width 439 height 29
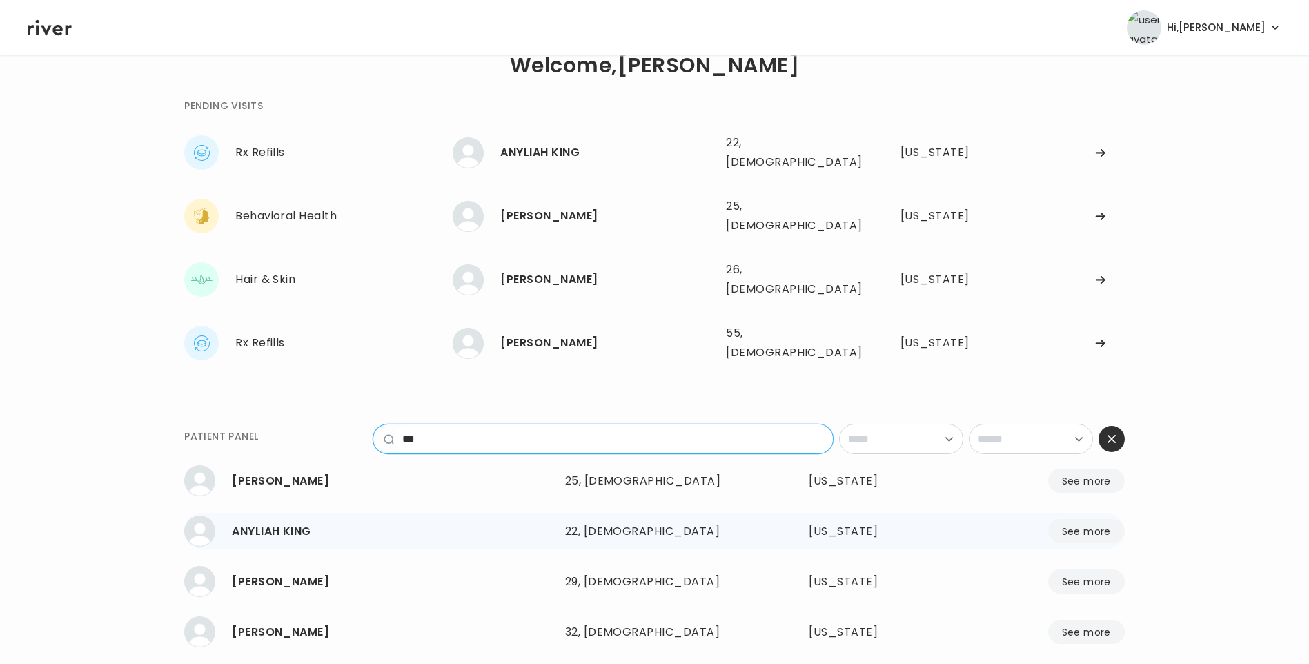
type input "***"
click at [320, 522] on div "ANYLIAH KING" at bounding box center [393, 531] width 322 height 19
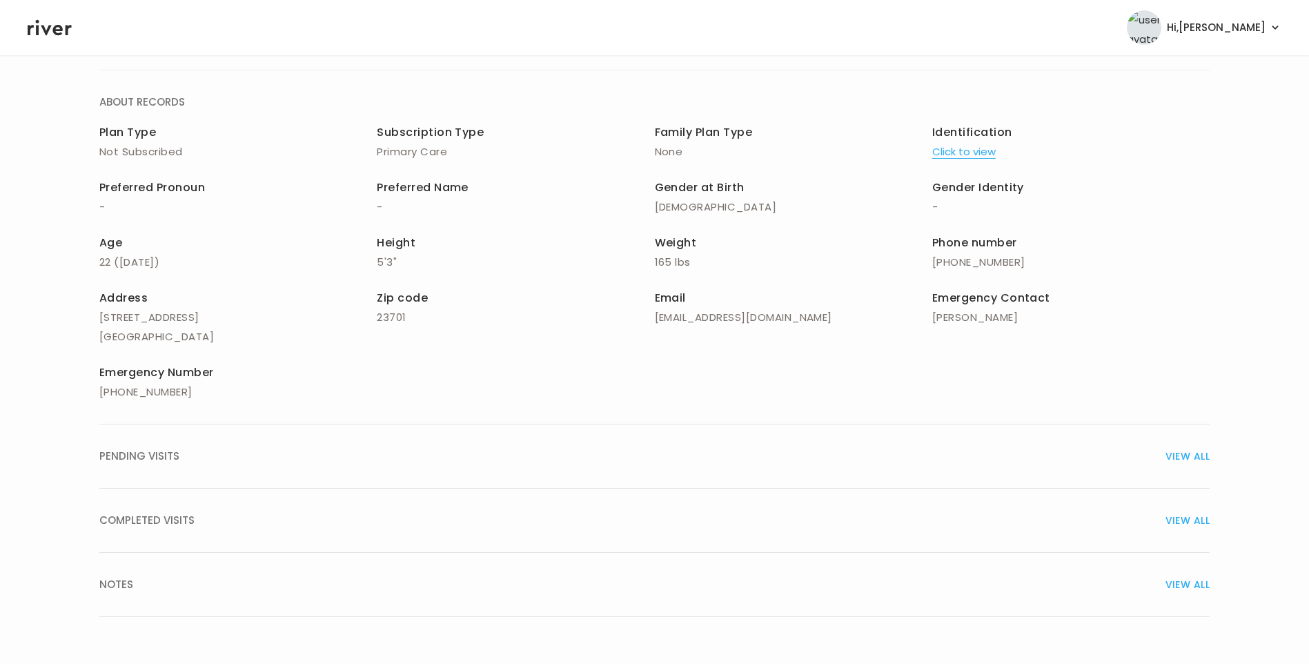
click at [204, 502] on button "COMPLETED VISITS VIEW ALL" at bounding box center [654, 520] width 1110 height 64
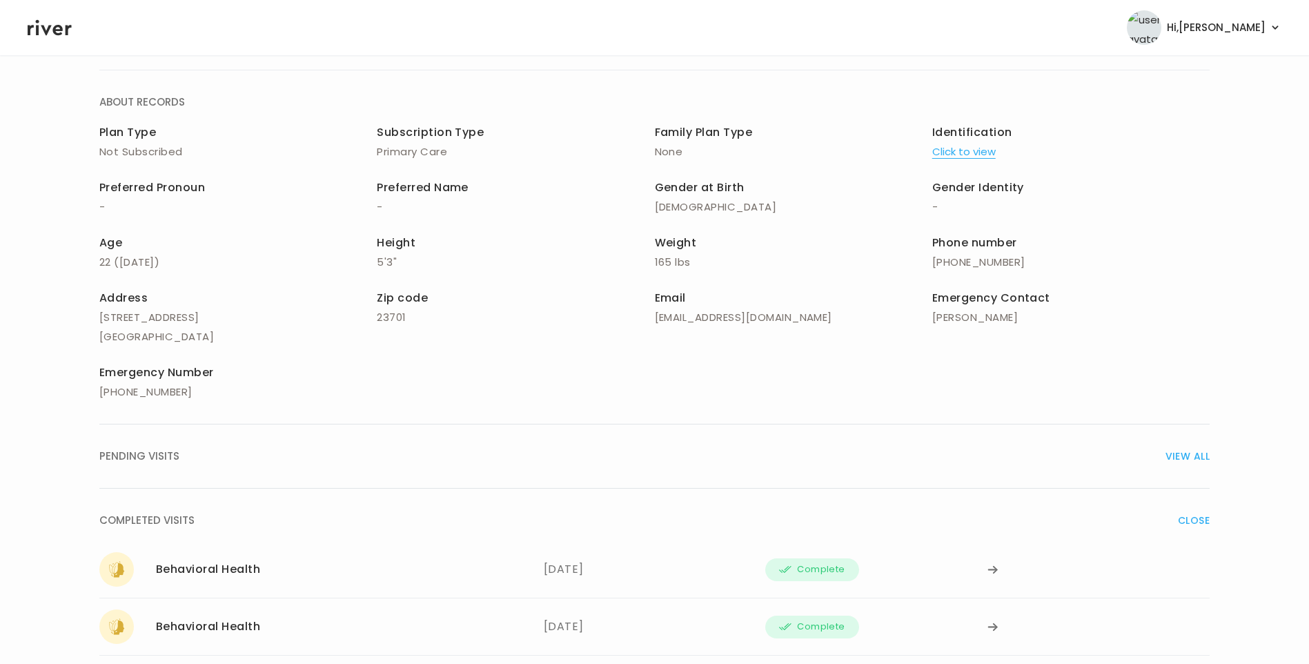
scroll to position [332, 0]
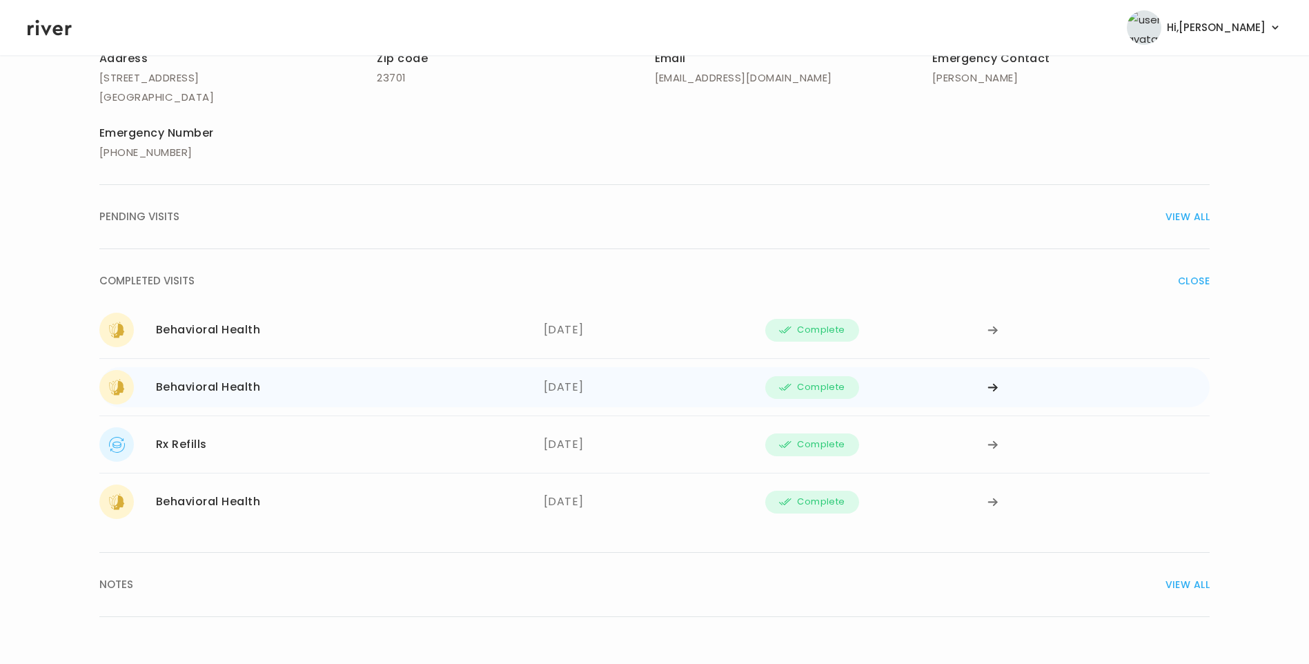
click at [573, 388] on div "07/16/2025" at bounding box center [655, 387] width 222 height 34
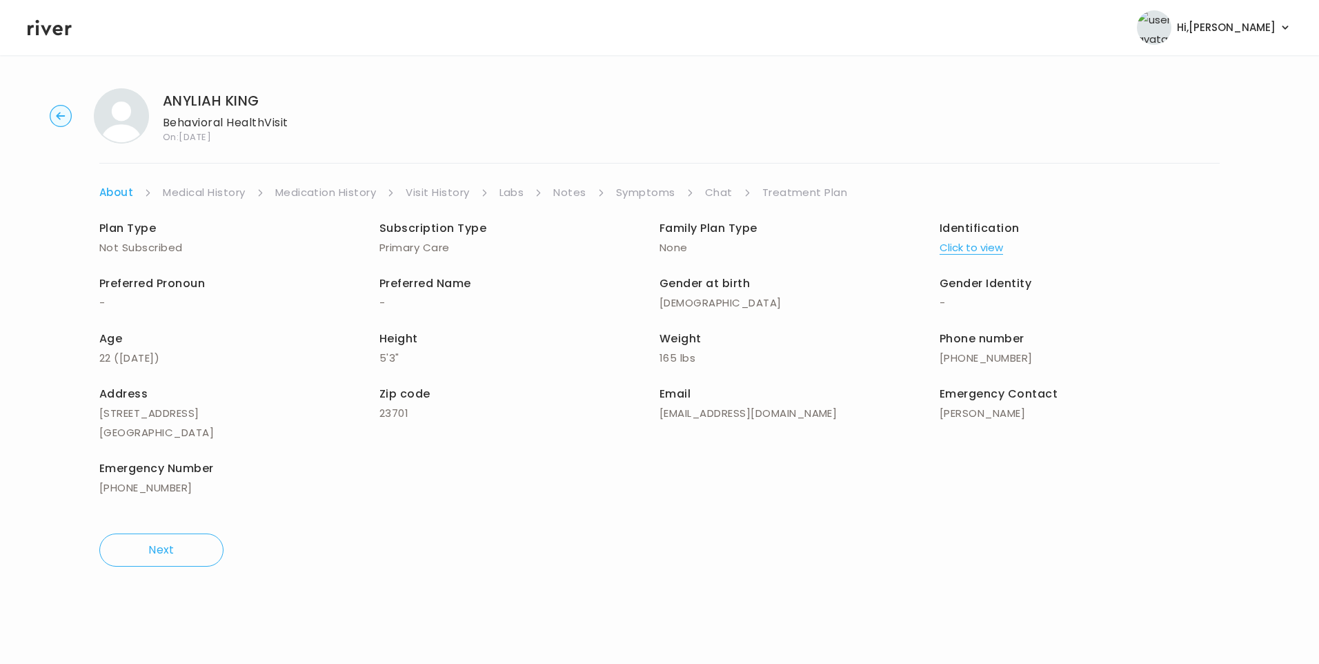
click at [446, 183] on link "Visit History" at bounding box center [437, 192] width 63 height 19
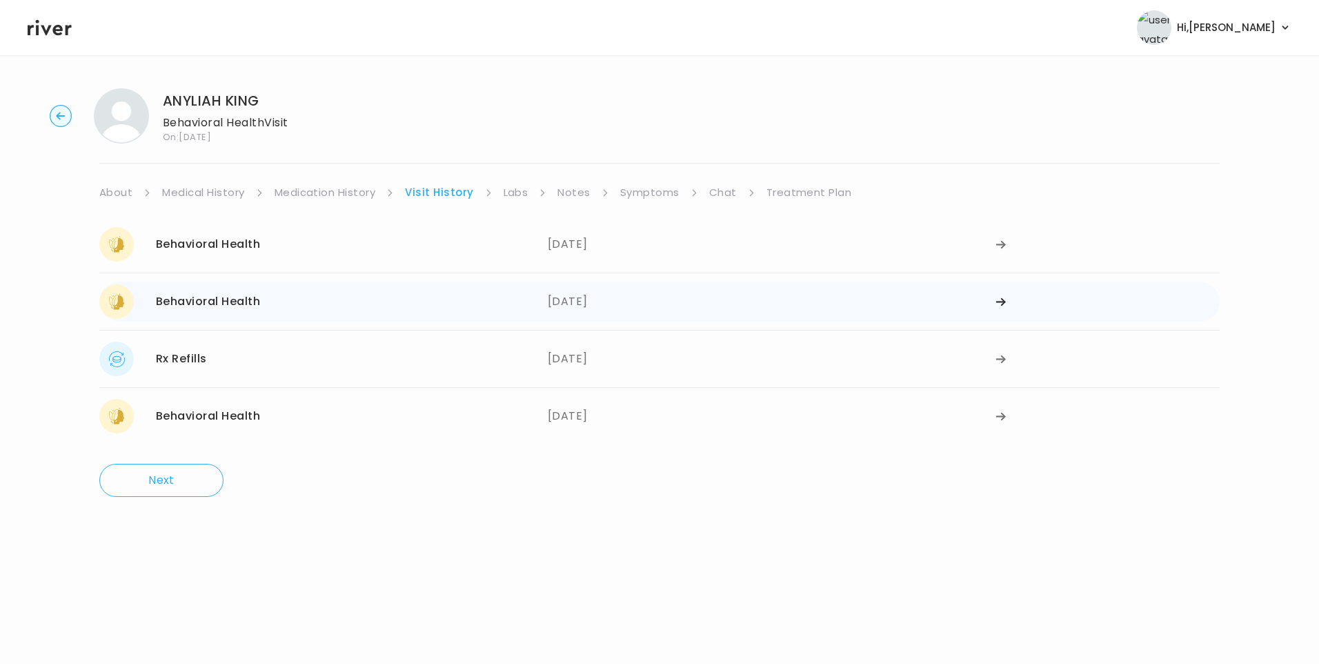
click at [298, 300] on div "Behavioral Health 07/16/2025" at bounding box center [323, 301] width 448 height 34
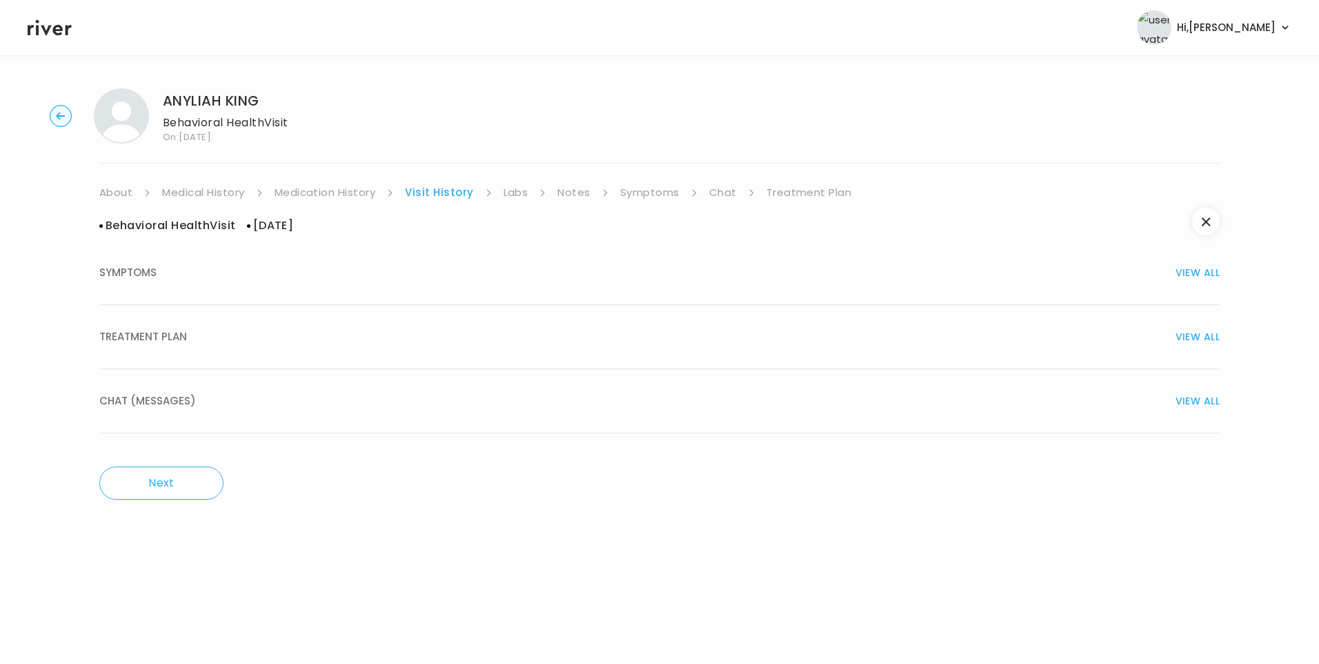
drag, startPoint x: 162, startPoint y: 334, endPoint x: 235, endPoint y: 368, distance: 80.8
click at [164, 335] on span "TREATMENT PLAN" at bounding box center [143, 336] width 88 height 19
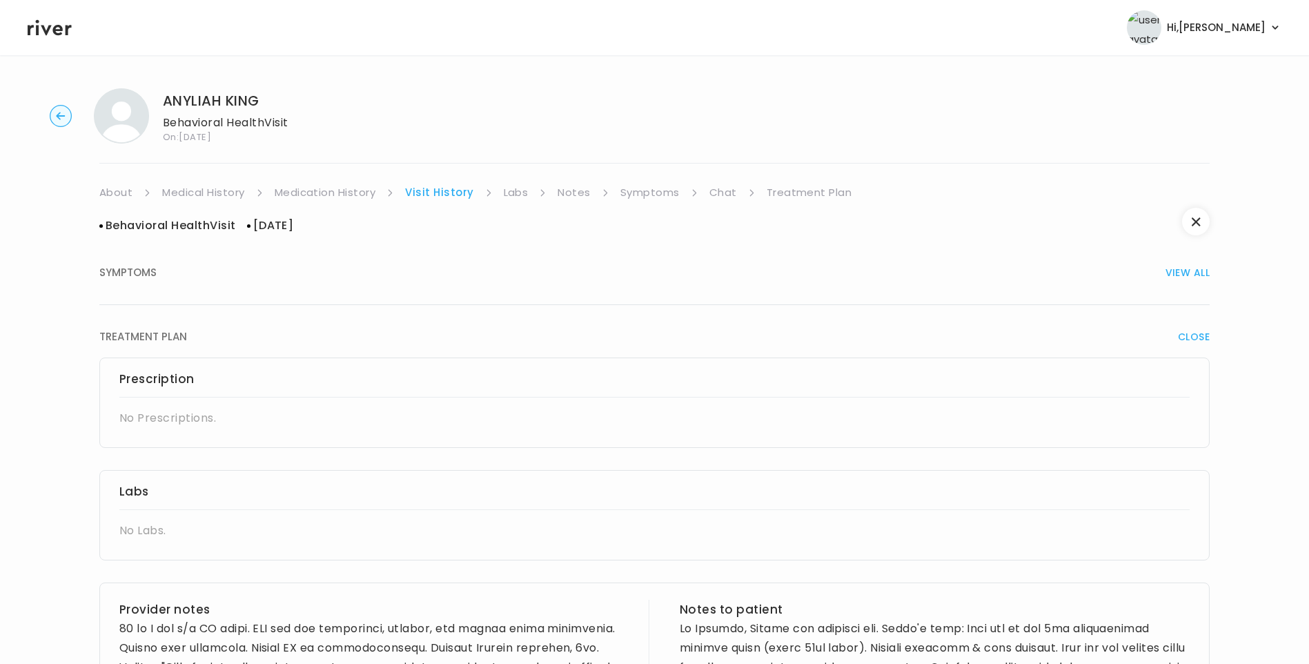
click at [437, 192] on link "Visit History" at bounding box center [439, 192] width 68 height 19
click at [326, 195] on link "Medication History" at bounding box center [325, 192] width 101 height 19
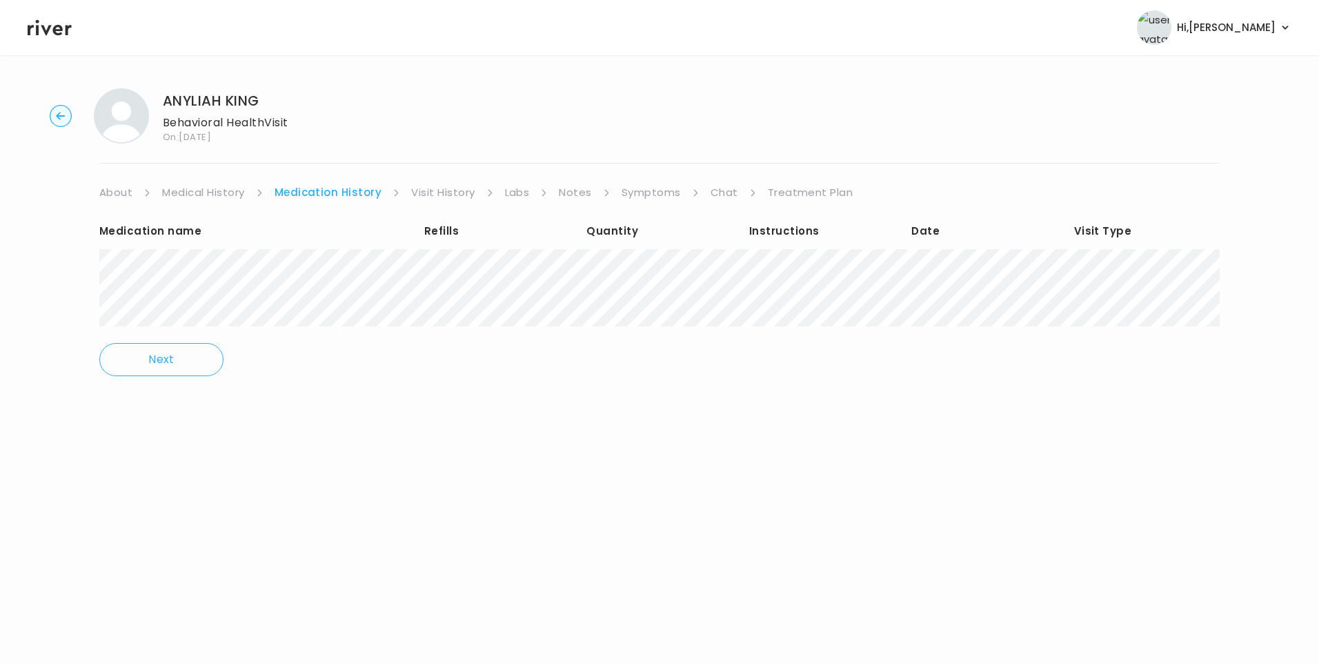
click at [429, 192] on link "Visit History" at bounding box center [442, 192] width 63 height 19
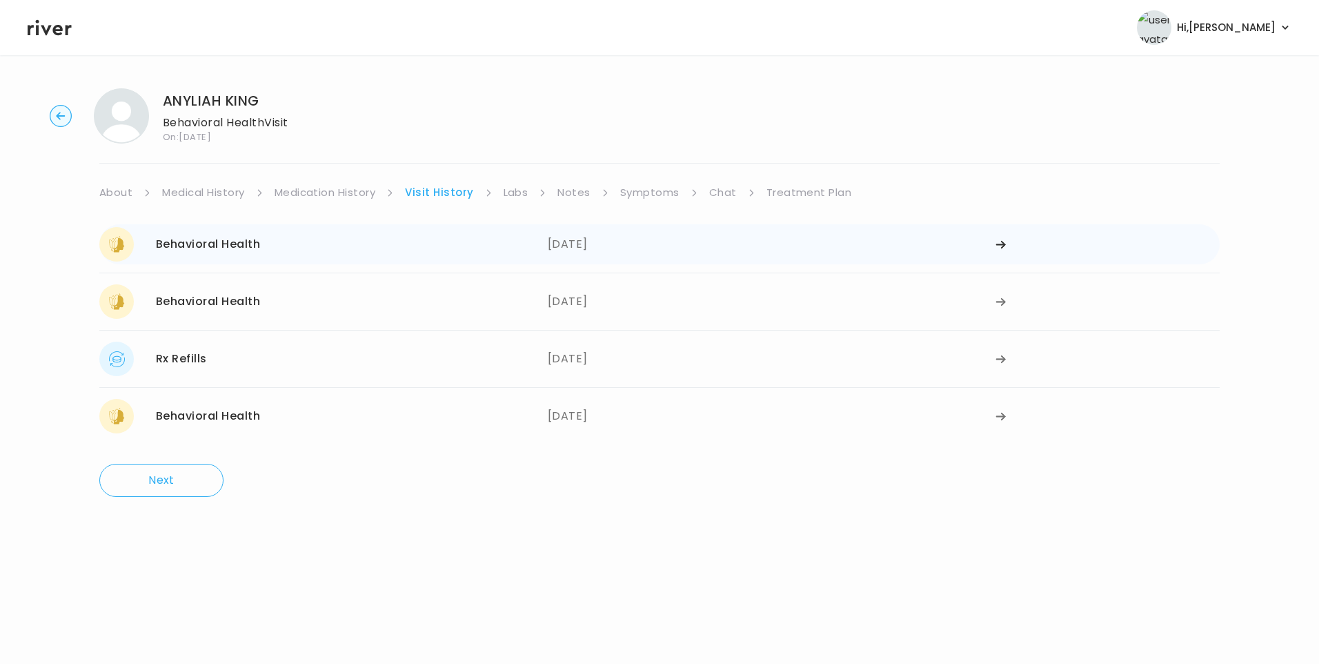
click at [319, 233] on div "Behavioral Health 08/12/2025" at bounding box center [323, 244] width 448 height 34
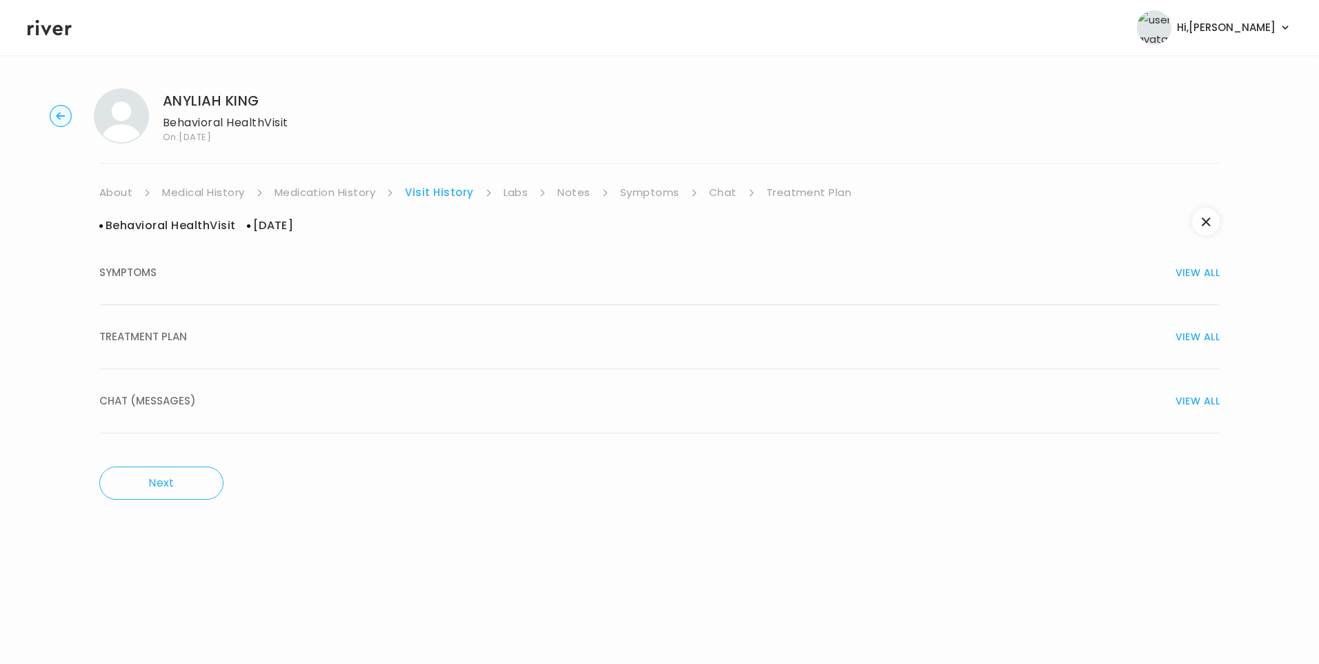
click at [182, 339] on span "TREATMENT PLAN" at bounding box center [143, 336] width 88 height 19
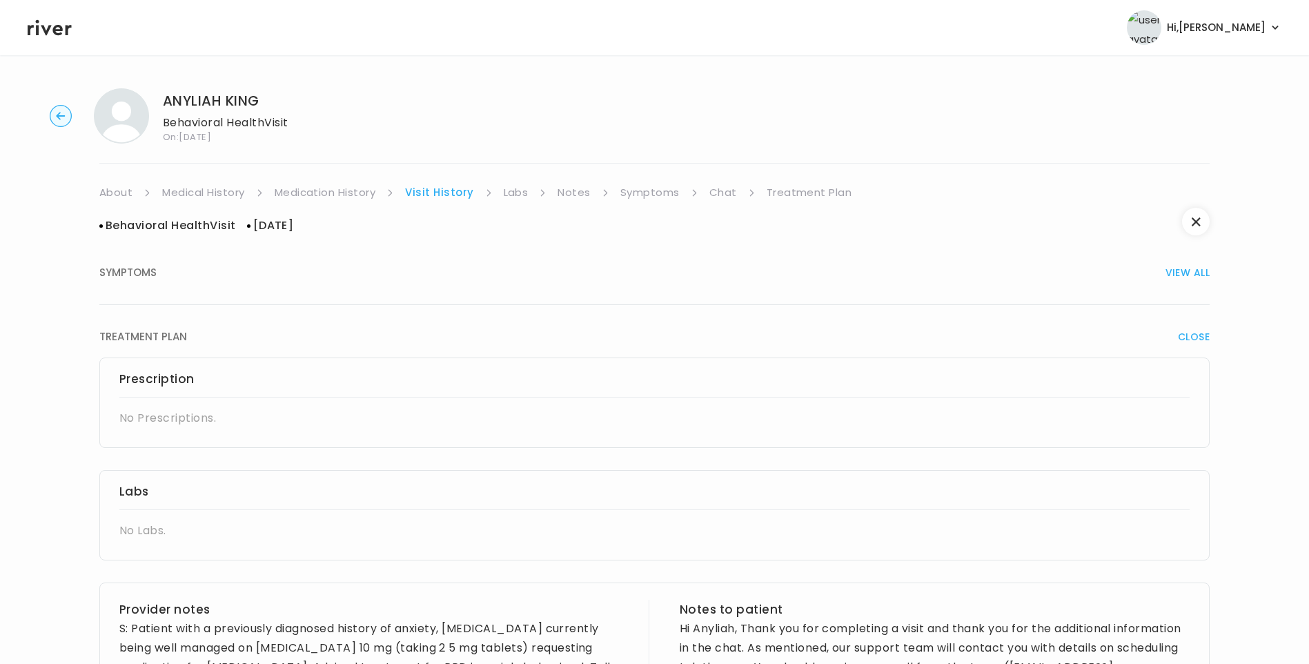
click at [348, 193] on link "Medication History" at bounding box center [325, 192] width 101 height 19
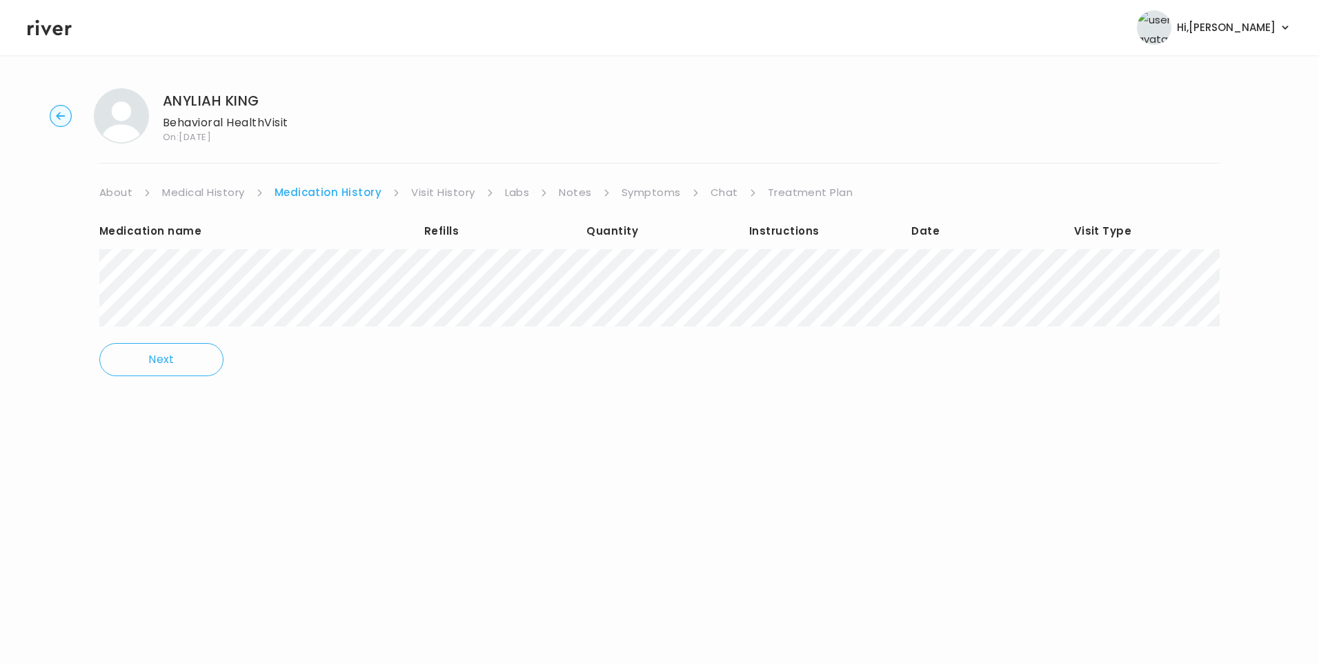
click at [428, 195] on link "Visit History" at bounding box center [442, 192] width 63 height 19
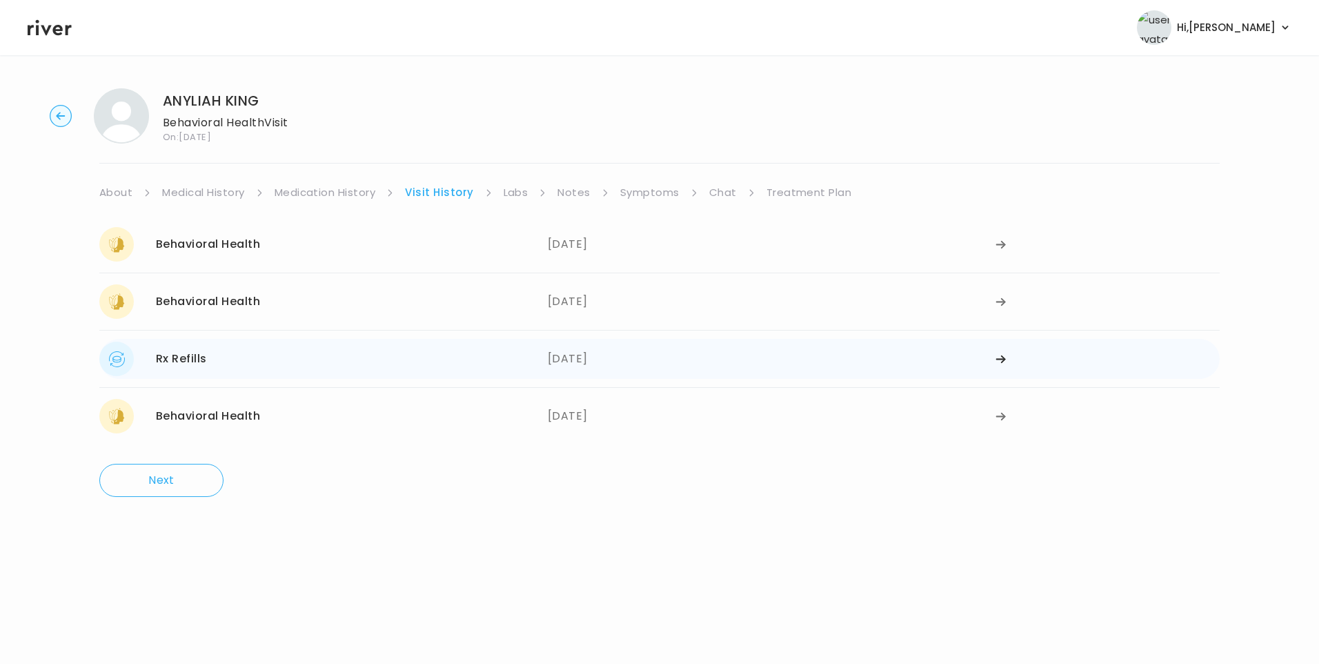
click at [252, 364] on div "Rx Refills 07/01/2025" at bounding box center [323, 358] width 448 height 34
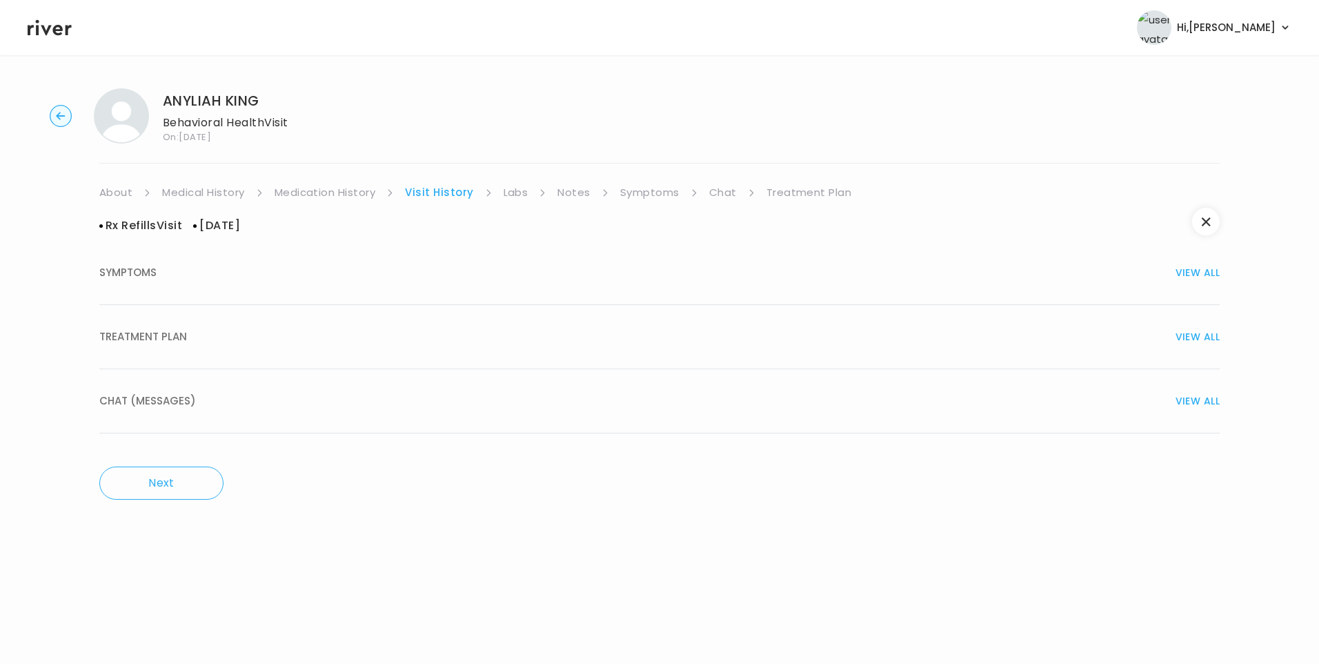
drag, startPoint x: 163, startPoint y: 337, endPoint x: 170, endPoint y: 339, distance: 7.9
click at [164, 337] on span "TREATMENT PLAN" at bounding box center [143, 336] width 88 height 19
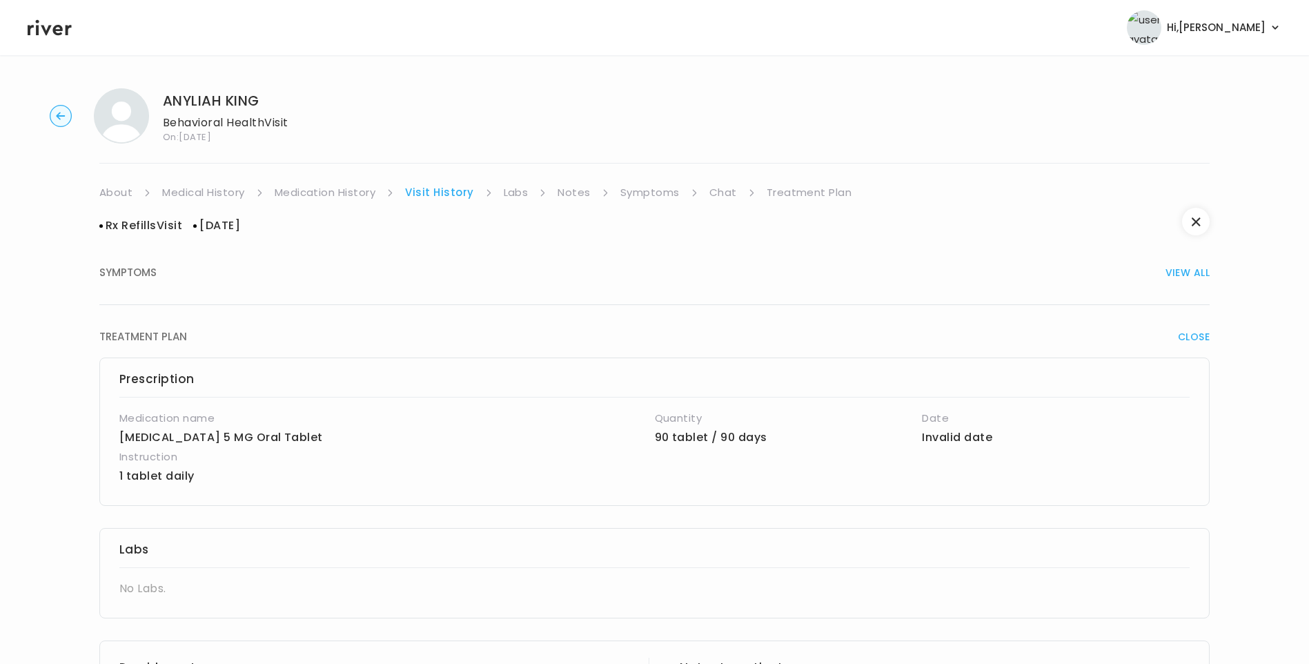
click at [344, 192] on link "Medication History" at bounding box center [325, 192] width 101 height 19
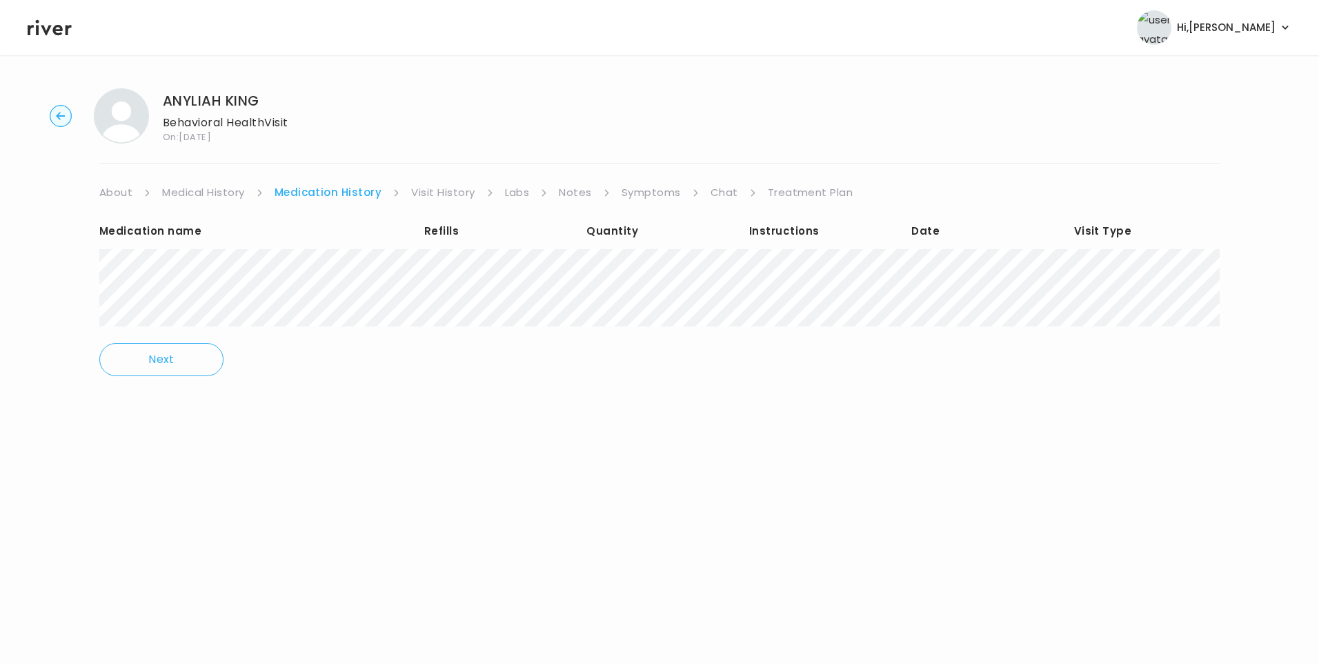
click at [419, 193] on link "Visit History" at bounding box center [442, 192] width 63 height 19
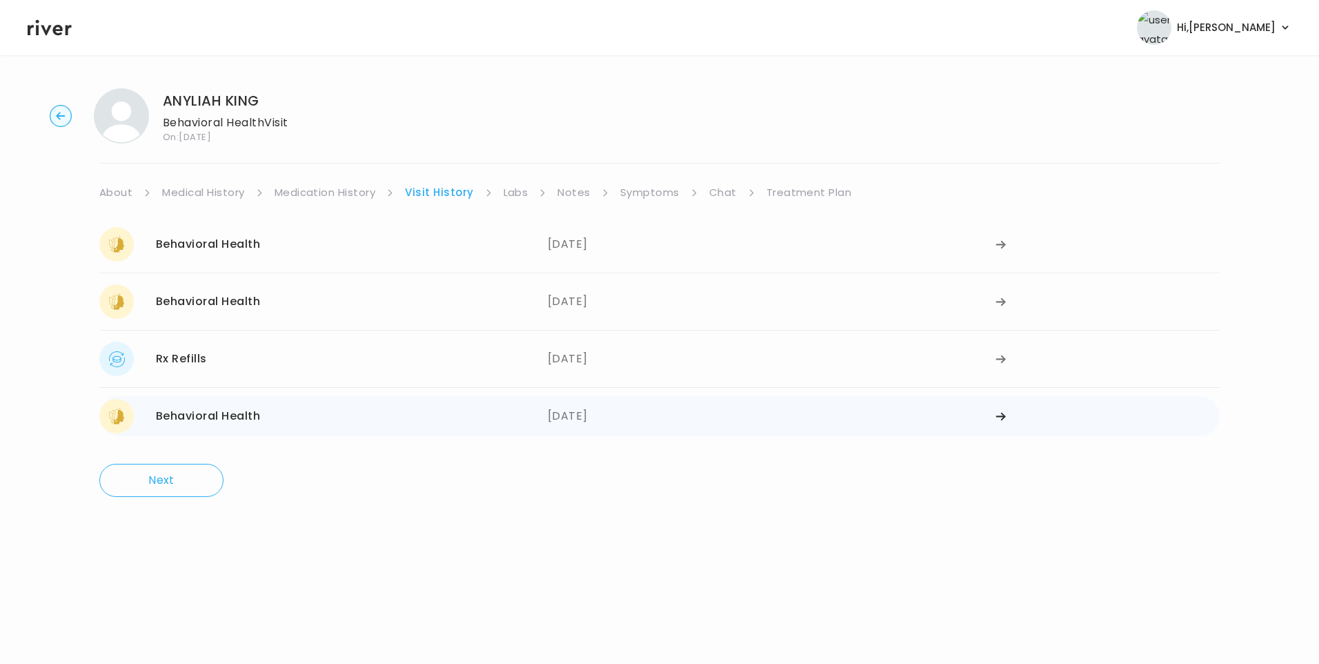
click at [245, 406] on div "Behavioral Health 05/30/2025" at bounding box center [323, 416] width 448 height 34
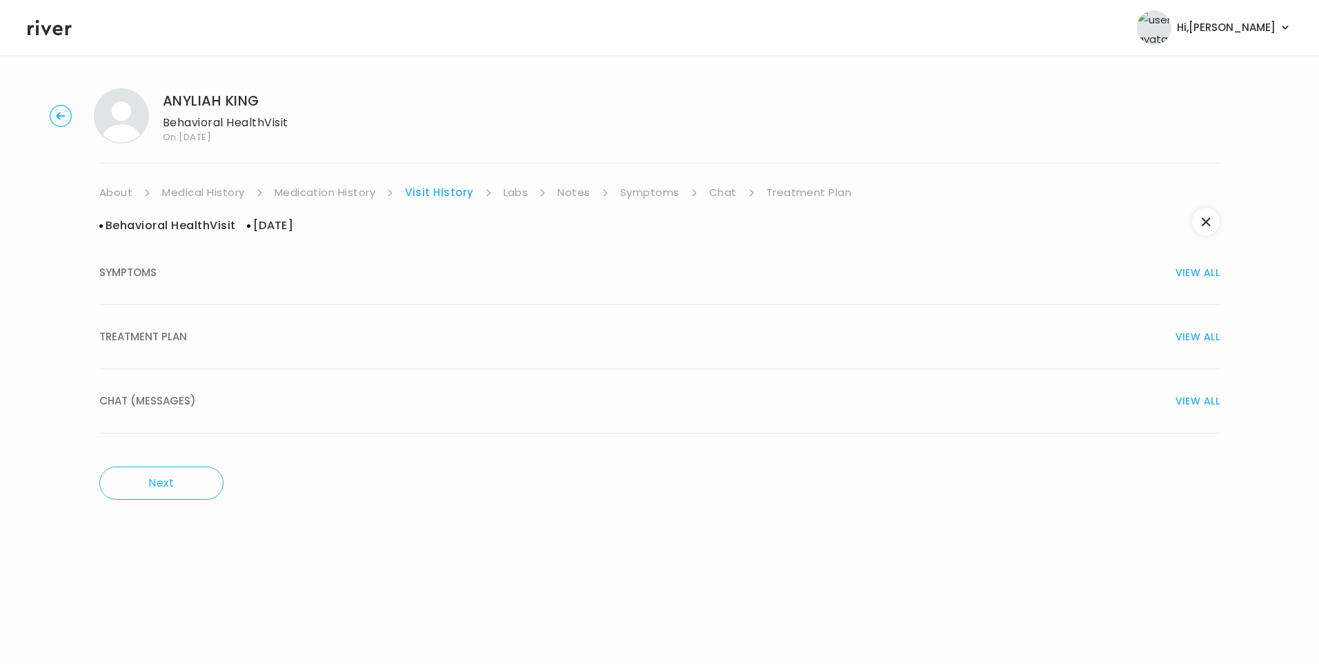
drag, startPoint x: 161, startPoint y: 339, endPoint x: 206, endPoint y: 353, distance: 46.9
click at [161, 338] on span "TREATMENT PLAN" at bounding box center [143, 336] width 88 height 19
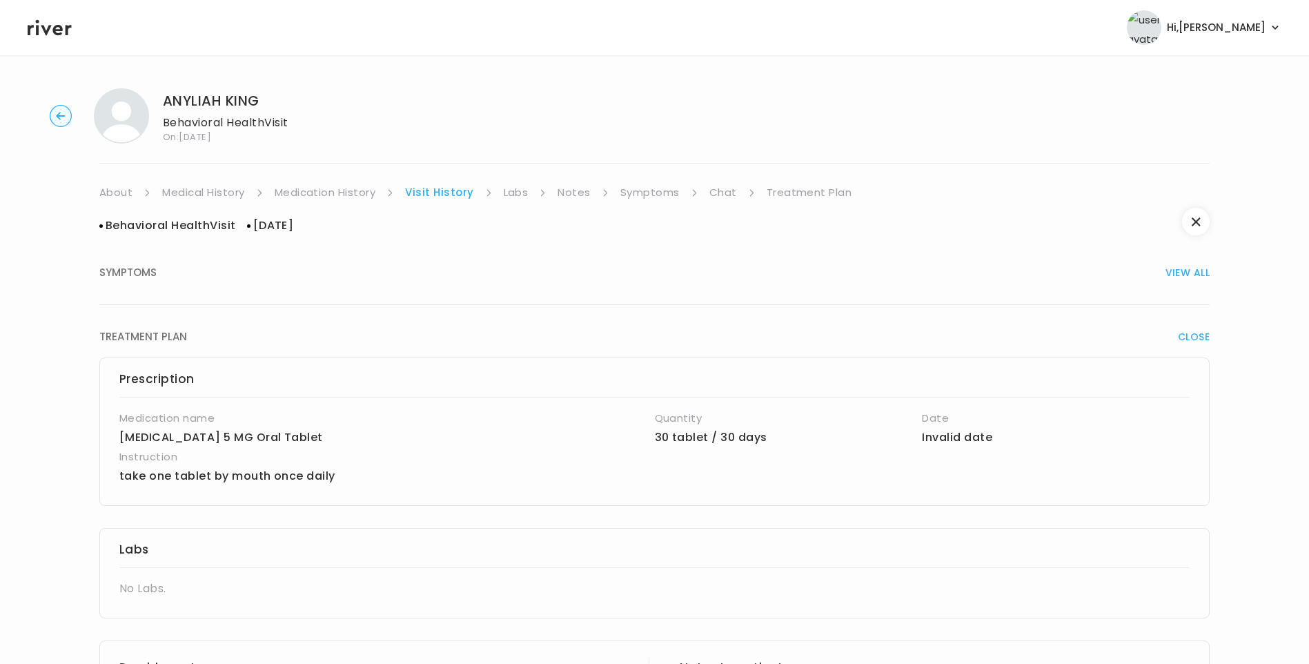
drag, startPoint x: 190, startPoint y: 287, endPoint x: 201, endPoint y: 292, distance: 12.0
click at [190, 287] on button "SYMPTOMS VIEW ALL" at bounding box center [654, 273] width 1110 height 64
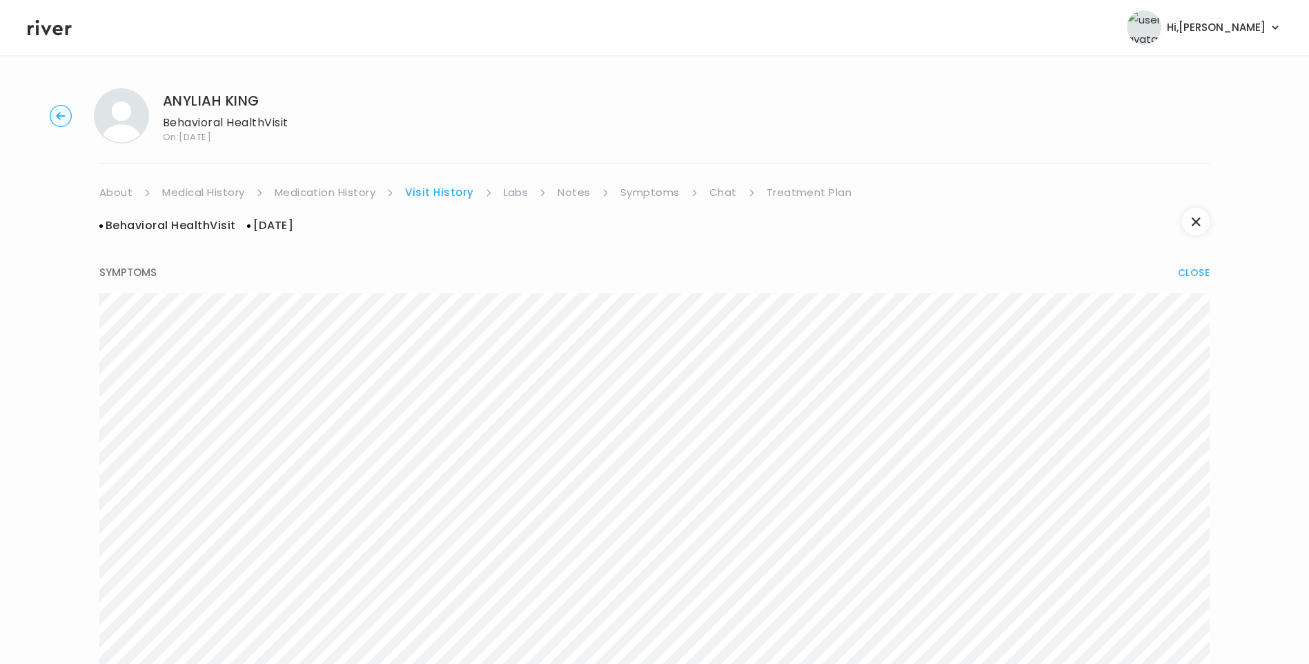
click at [353, 189] on link "Medication History" at bounding box center [325, 192] width 101 height 19
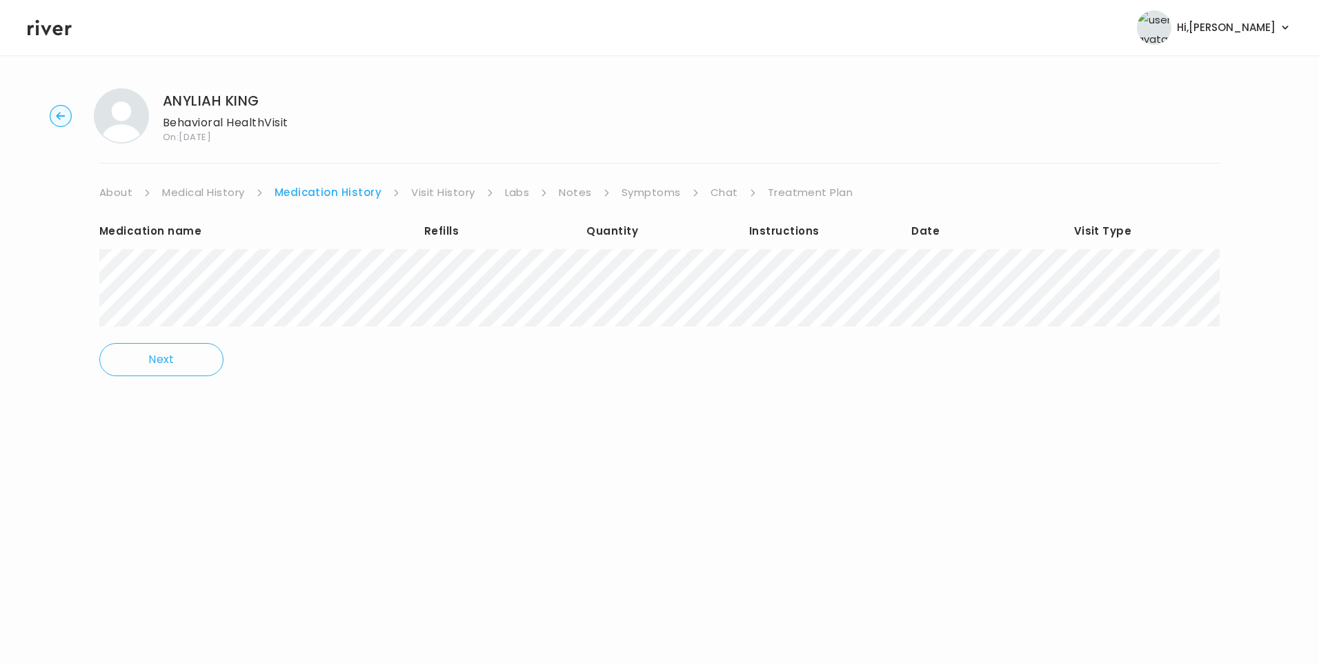
click at [436, 192] on link "Visit History" at bounding box center [442, 192] width 63 height 19
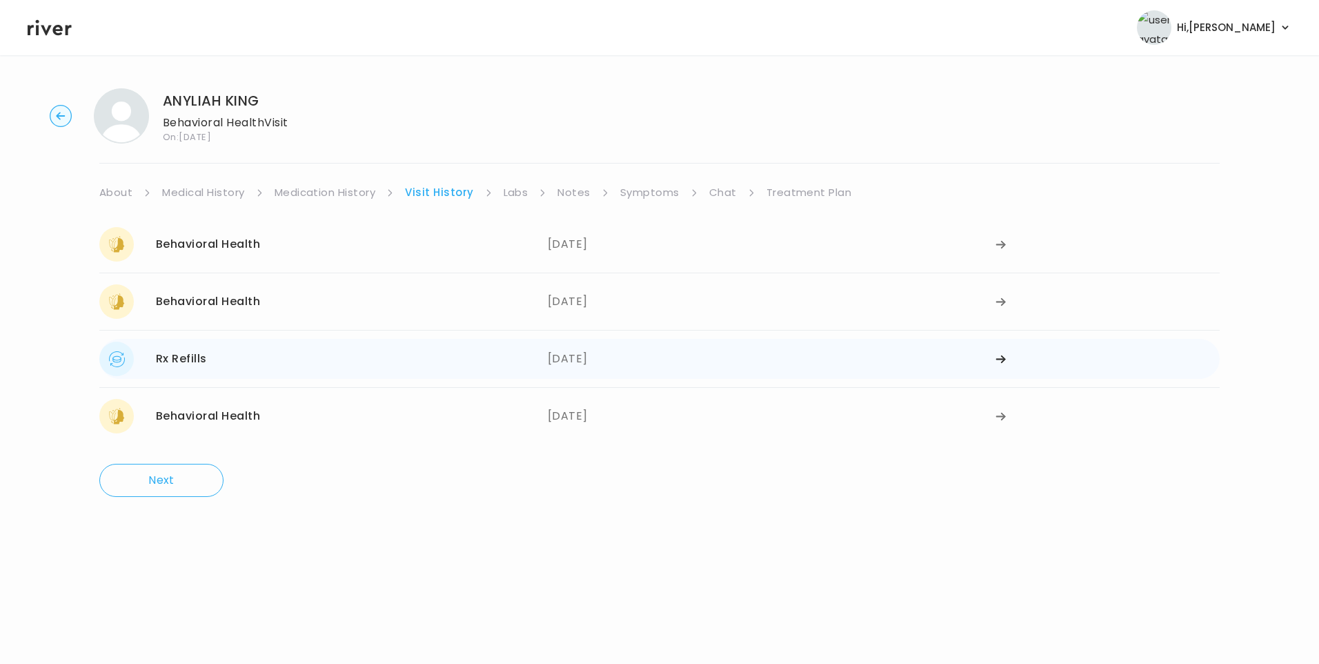
click at [353, 357] on div "Rx Refills 07/01/2025" at bounding box center [323, 358] width 448 height 34
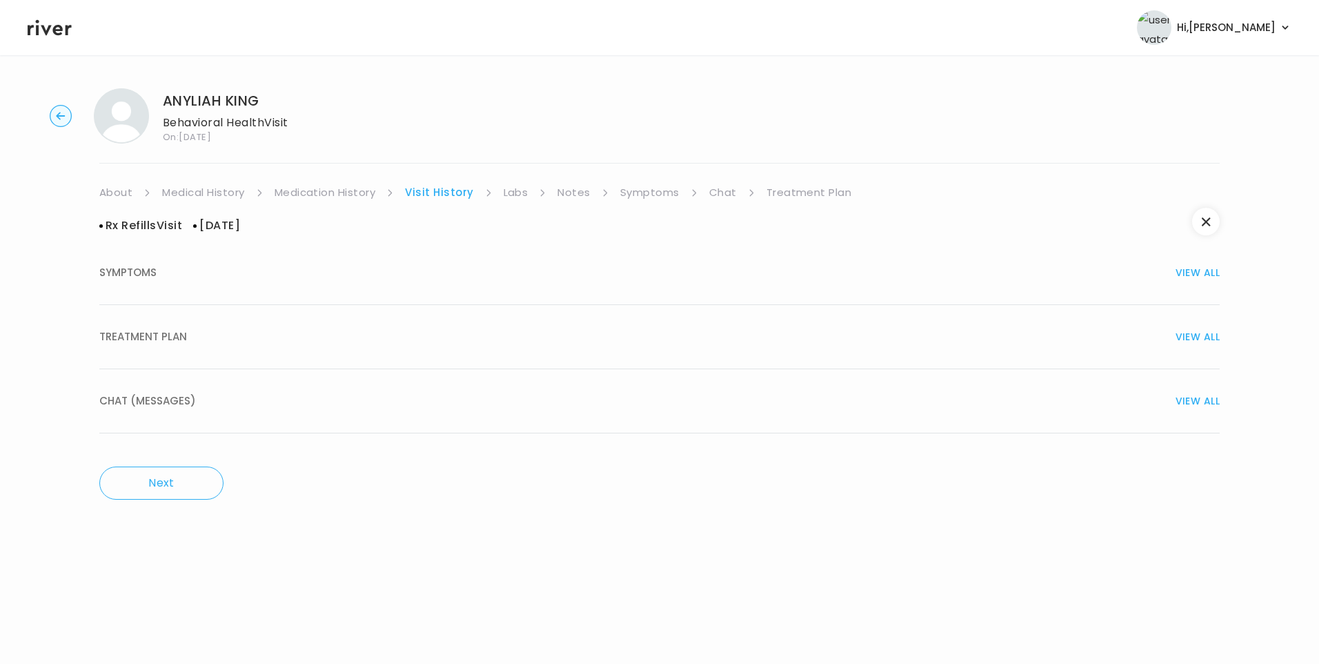
drag, startPoint x: 212, startPoint y: 332, endPoint x: 284, endPoint y: 356, distance: 75.5
click at [215, 332] on div "TREATMENT PLAN VIEW ALL" at bounding box center [659, 336] width 1120 height 19
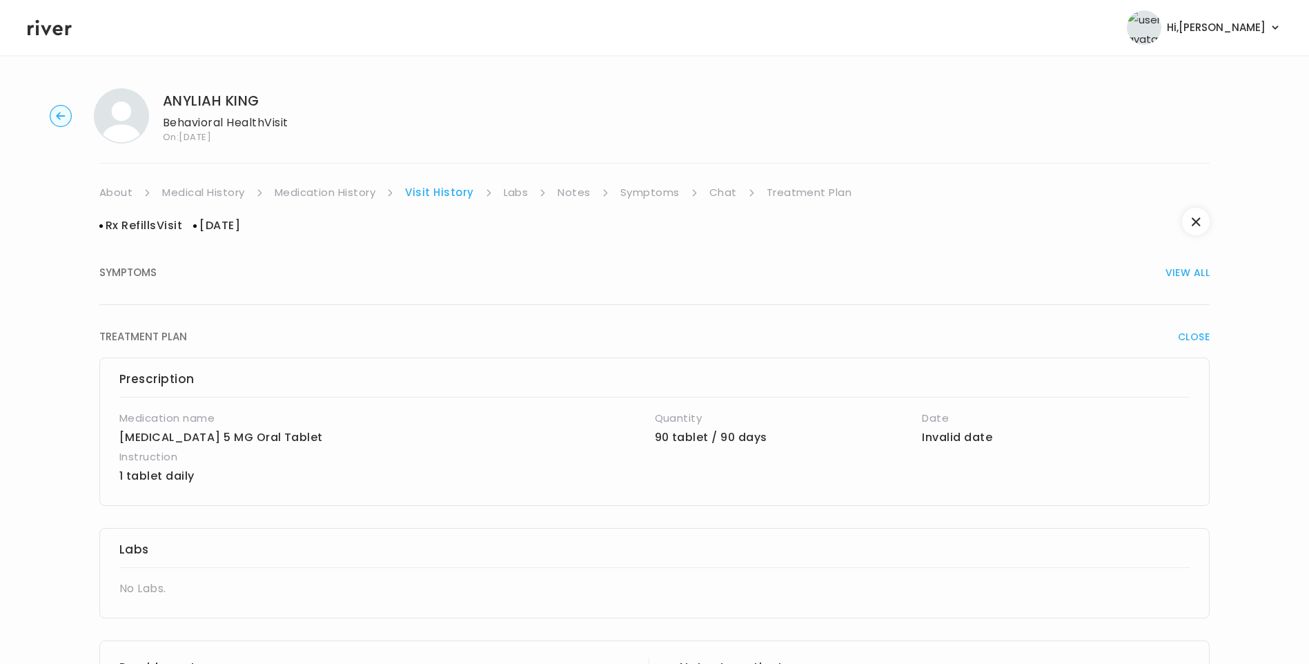
drag, startPoint x: 338, startPoint y: 192, endPoint x: 350, endPoint y: 195, distance: 11.9
click at [337, 192] on link "Medication History" at bounding box center [325, 192] width 101 height 19
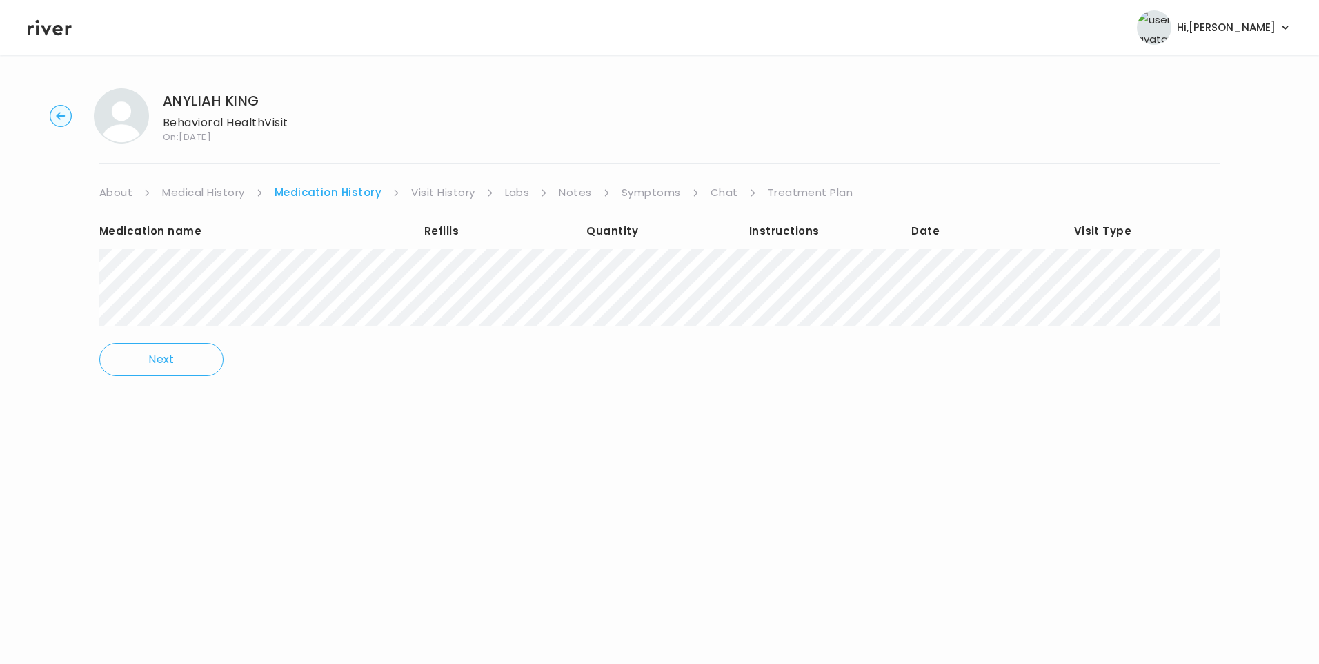
click at [444, 196] on link "Visit History" at bounding box center [442, 192] width 63 height 19
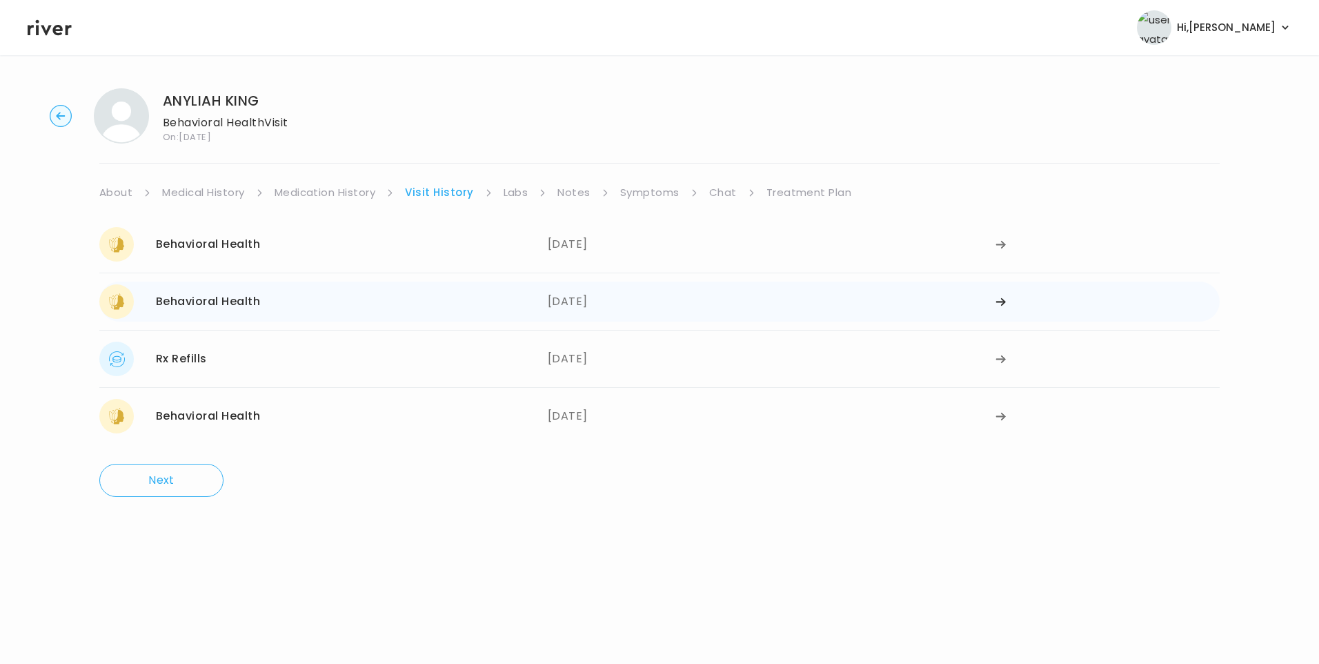
click at [460, 306] on div "Behavioral Health 07/16/2025" at bounding box center [323, 301] width 448 height 34
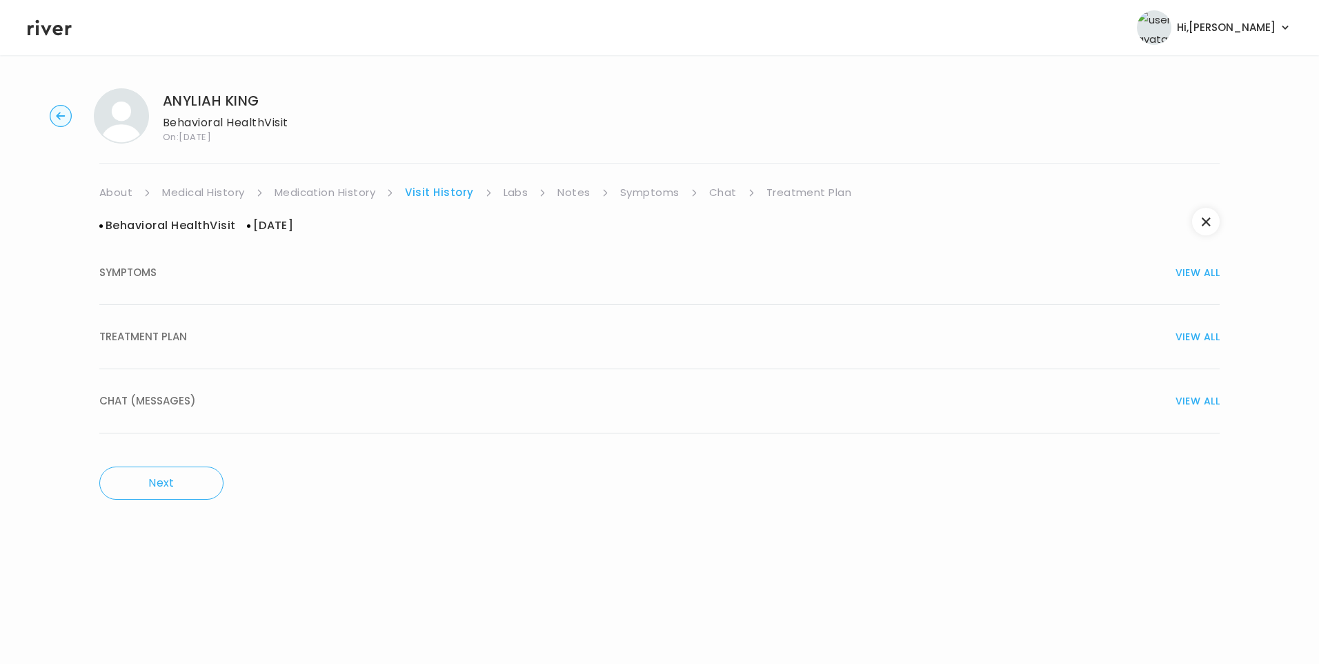
drag, startPoint x: 168, startPoint y: 281, endPoint x: 199, endPoint y: 288, distance: 31.8
click at [170, 281] on button "SYMPTOMS VIEW ALL" at bounding box center [659, 273] width 1120 height 64
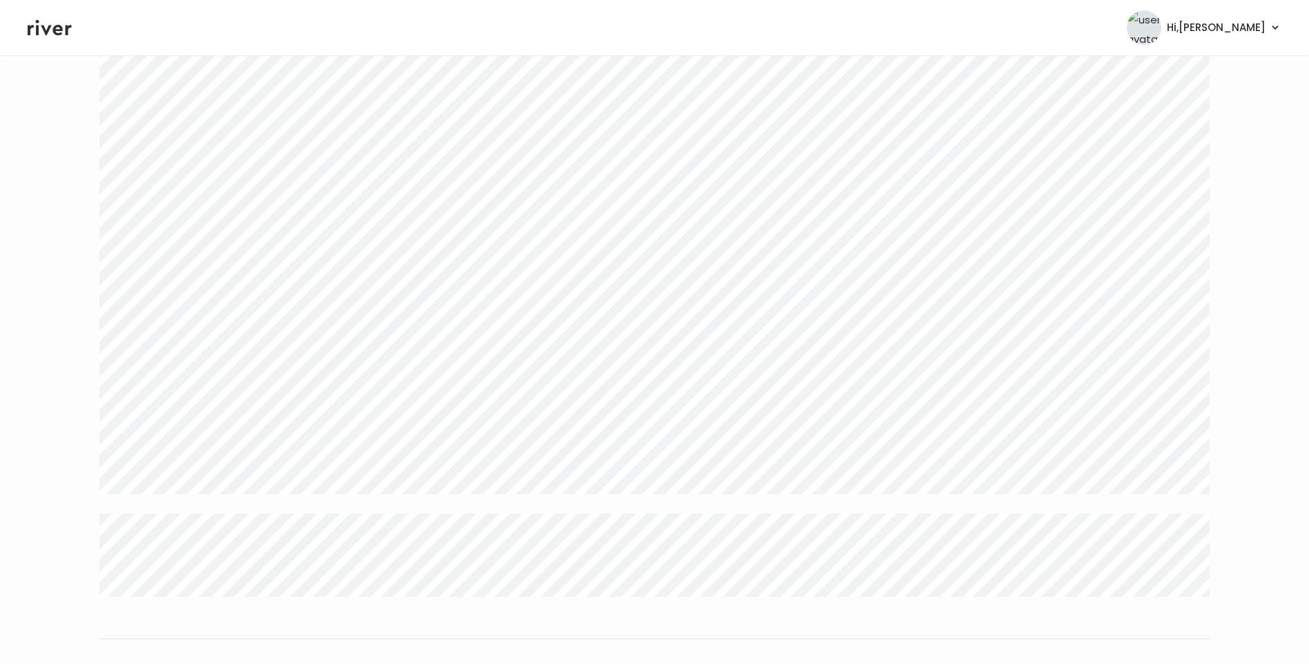
scroll to position [2477, 0]
click at [202, 477] on button "TREATMENT PLAN VIEW ALL" at bounding box center [654, 468] width 1110 height 64
click at [339, 193] on link "Medication History" at bounding box center [325, 192] width 101 height 19
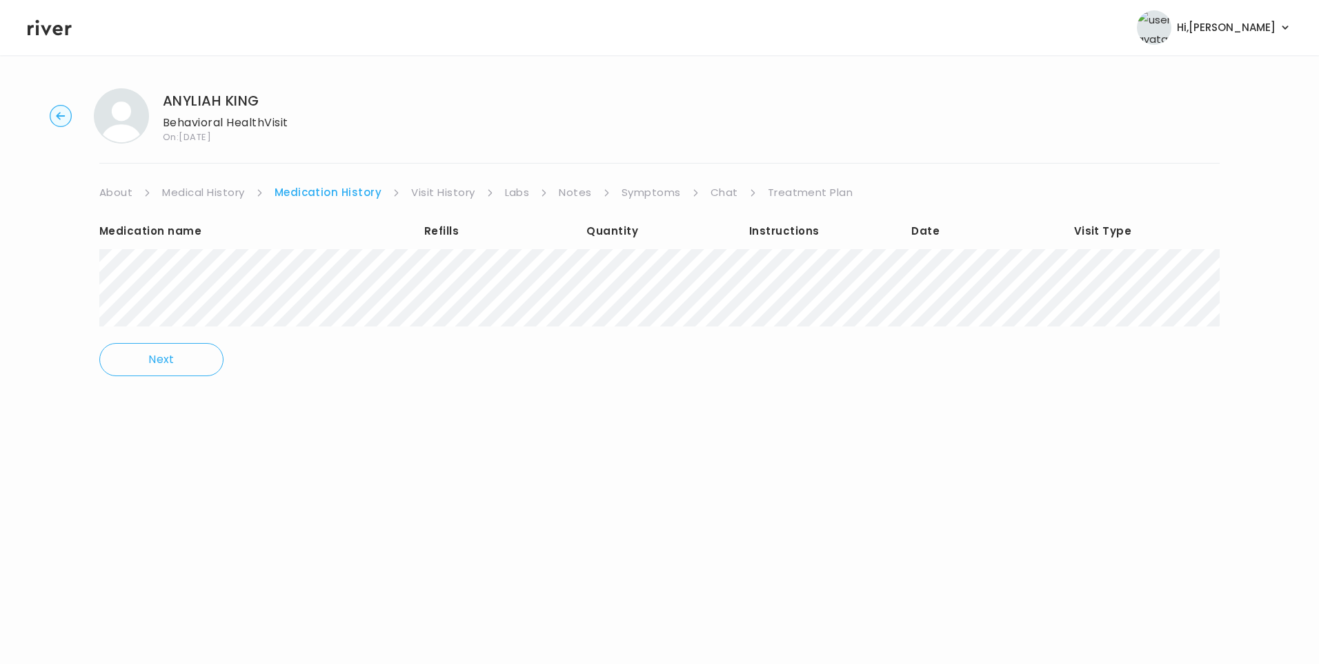
click at [430, 194] on link "Visit History" at bounding box center [442, 192] width 63 height 19
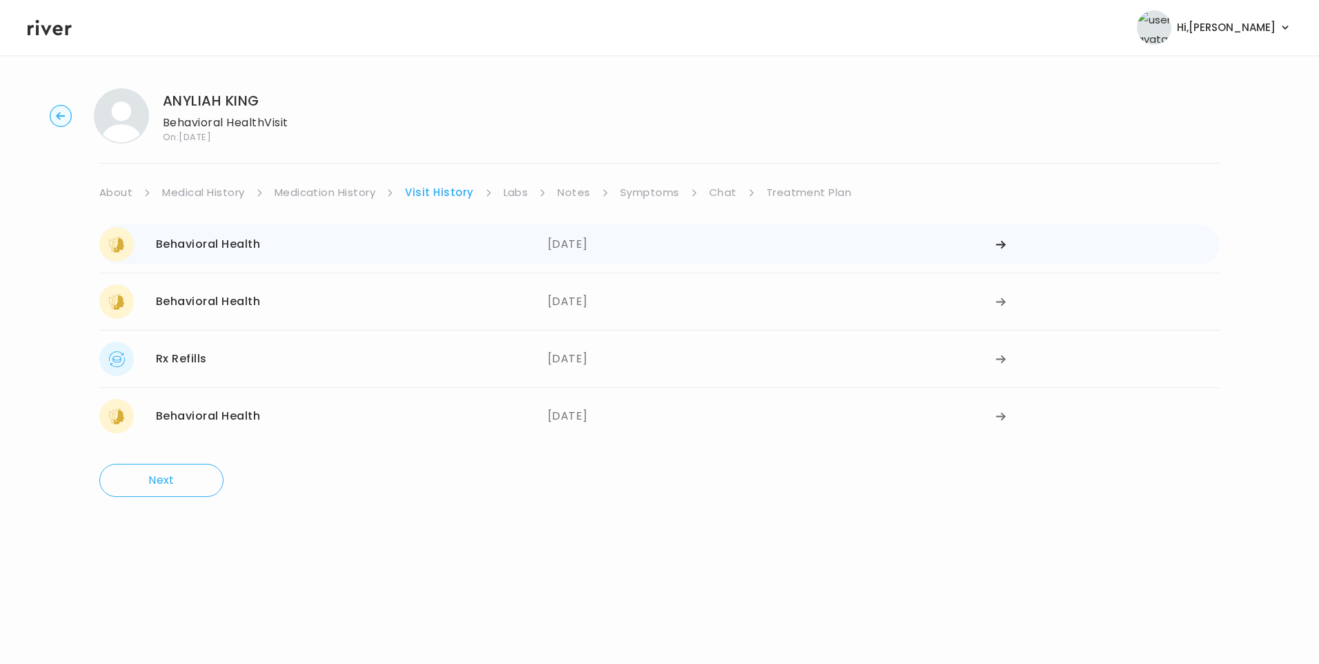
click at [275, 246] on div "Behavioral Health 08/12/2025" at bounding box center [323, 244] width 448 height 34
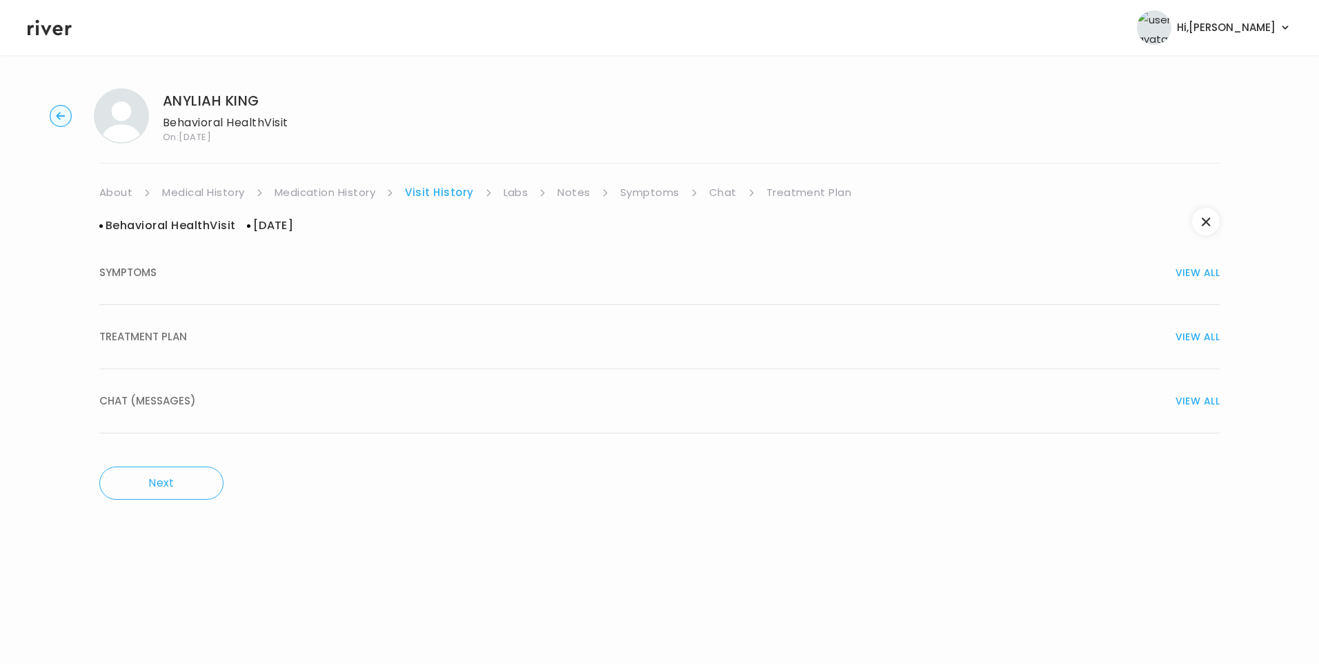
click at [161, 337] on span "TREATMENT PLAN" at bounding box center [143, 336] width 88 height 19
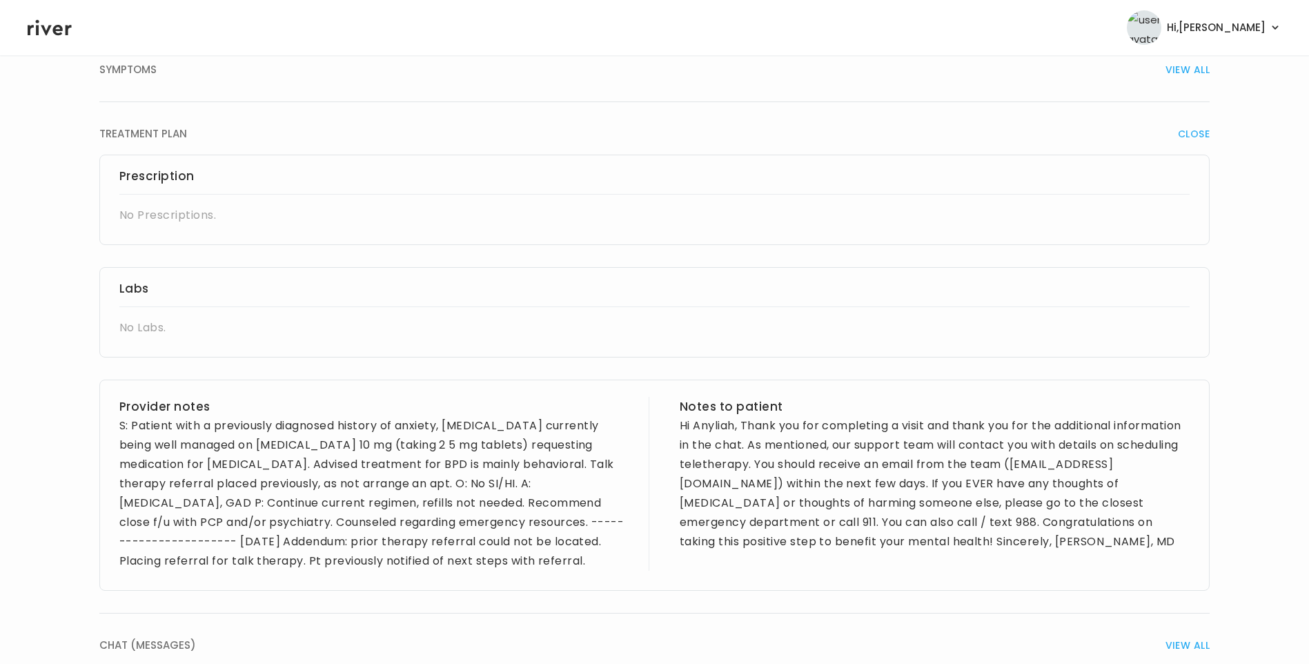
scroll to position [316, 0]
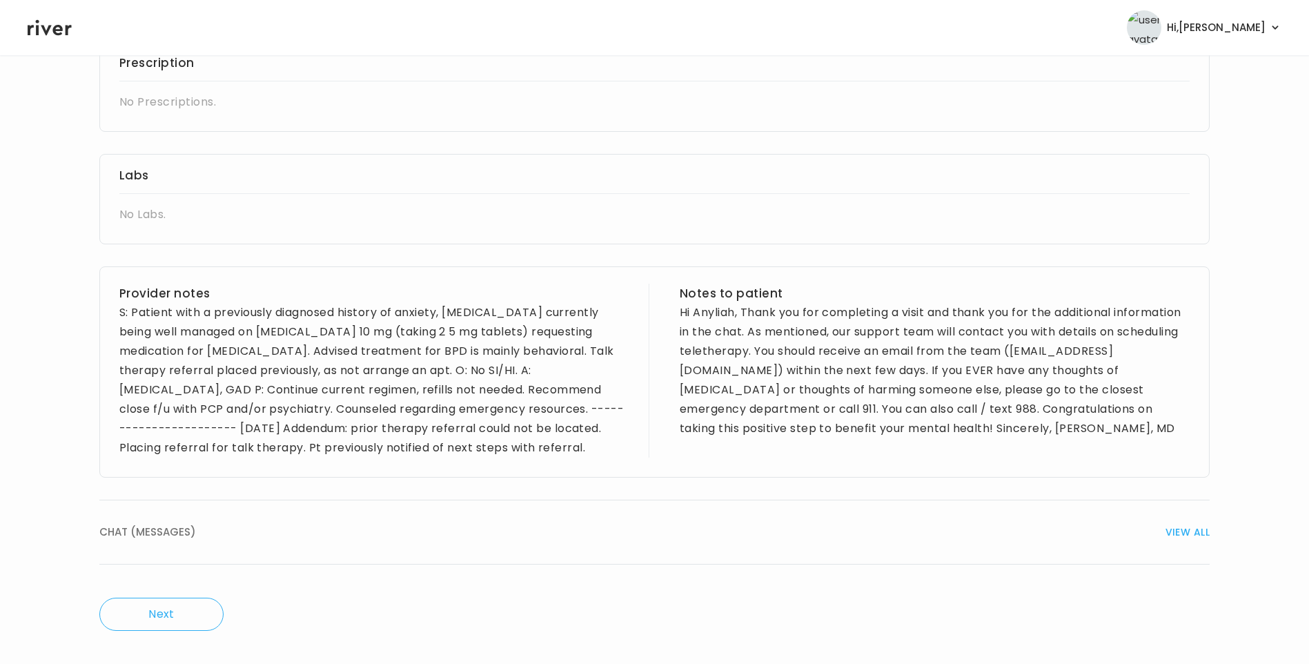
click at [175, 530] on span "CHAT (MESSAGES)" at bounding box center [147, 531] width 97 height 19
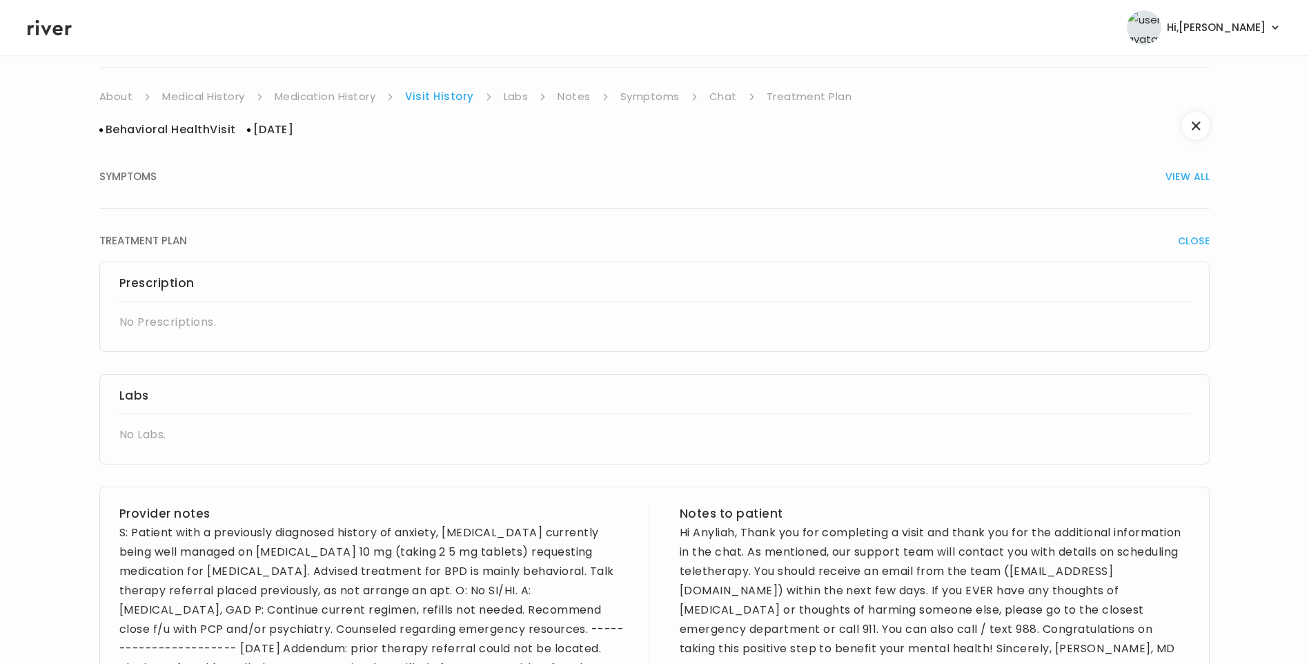
scroll to position [0, 0]
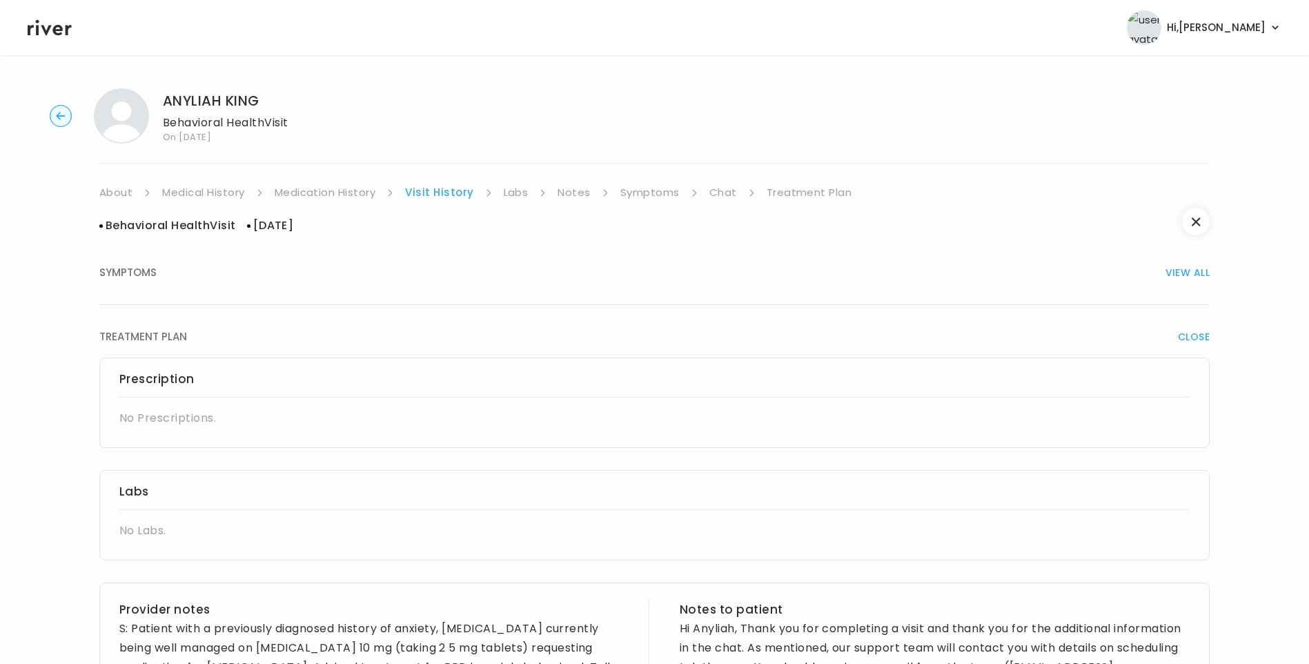
click at [366, 192] on link "Medication History" at bounding box center [325, 192] width 101 height 19
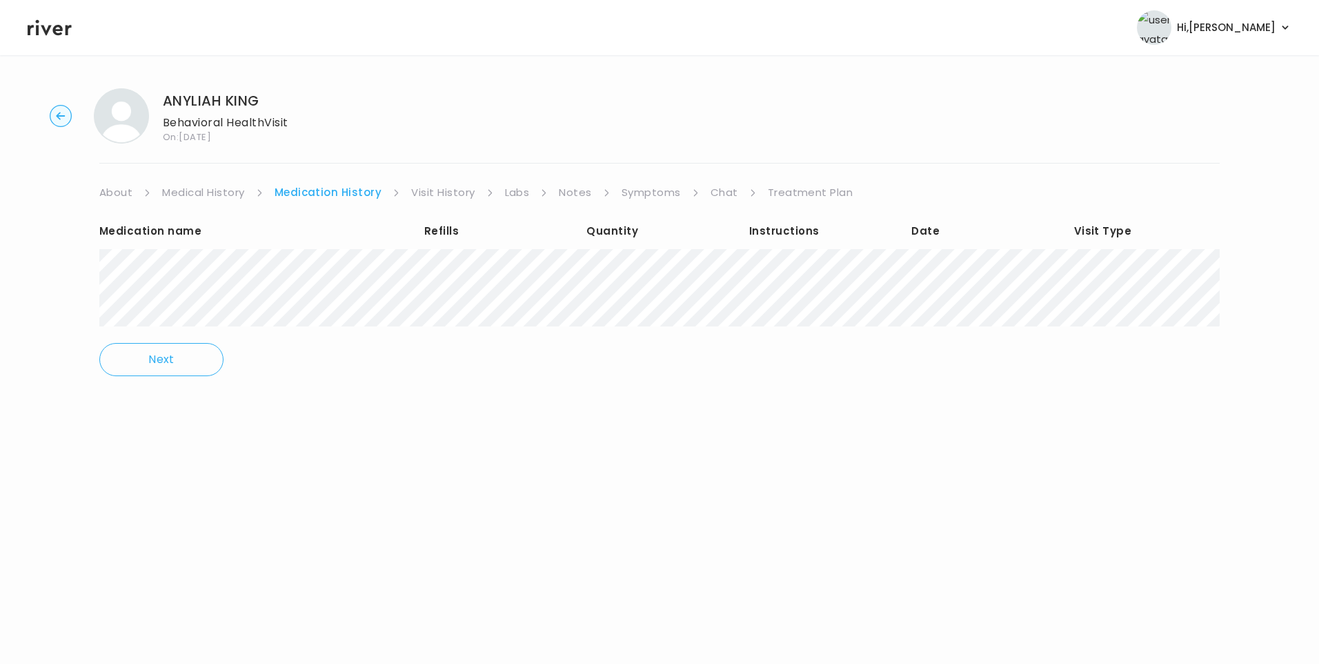
click at [797, 197] on link "Treatment Plan" at bounding box center [811, 192] width 86 height 19
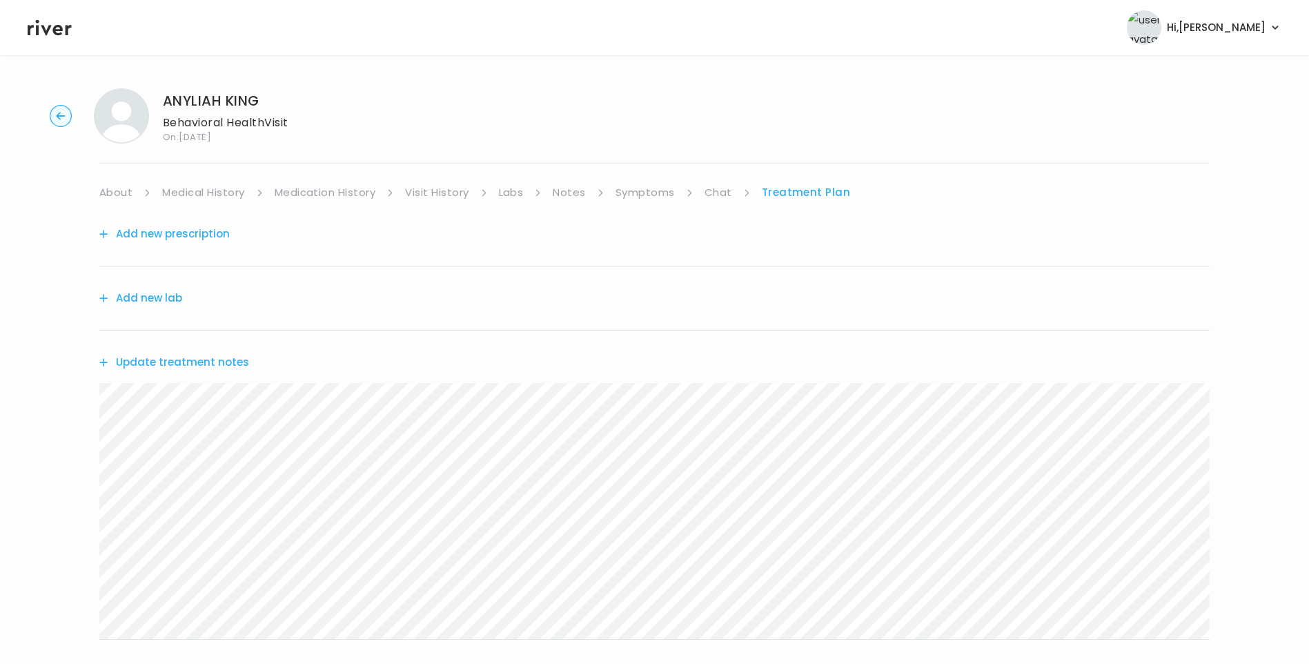
click at [52, 37] on icon at bounding box center [50, 27] width 44 height 21
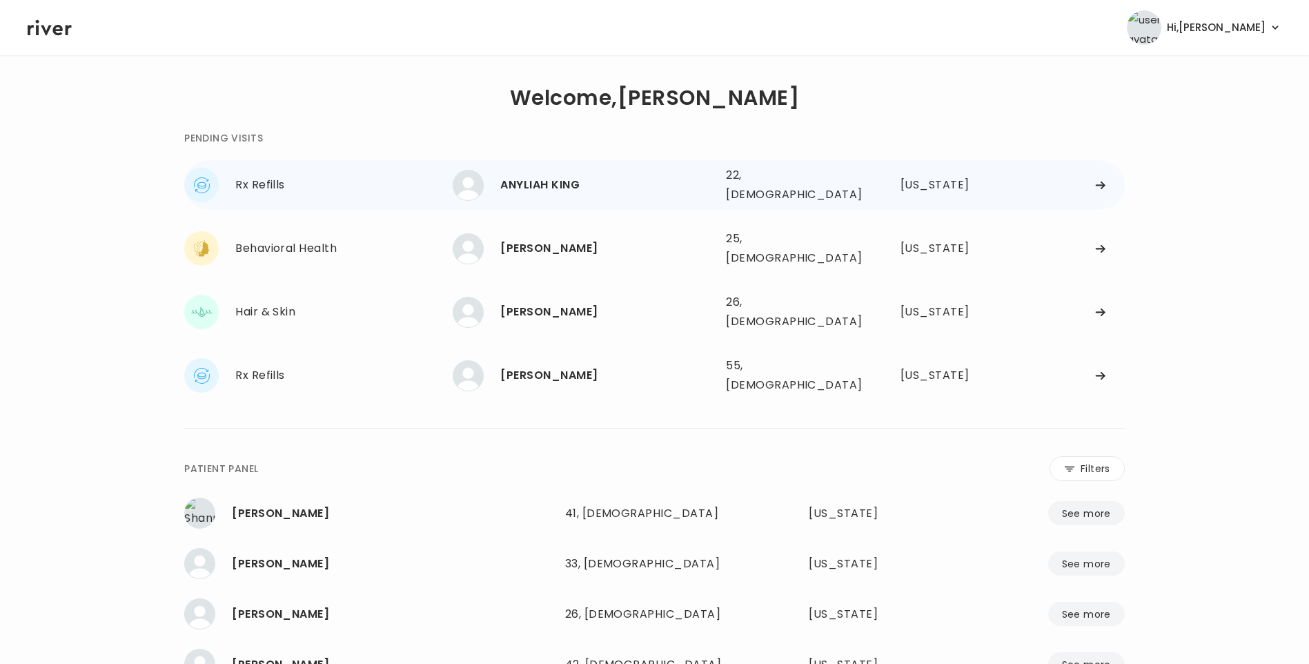
click at [562, 181] on div "ANYLIAH KING" at bounding box center [607, 184] width 215 height 19
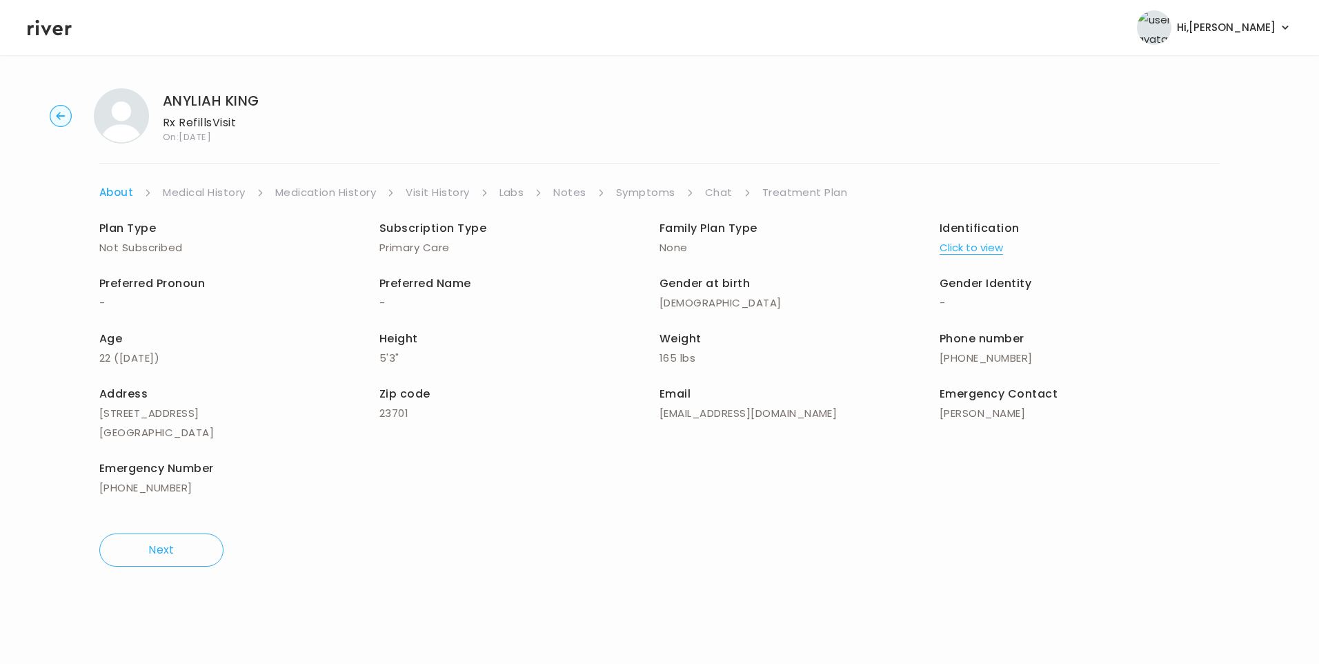
click at [806, 192] on link "Treatment Plan" at bounding box center [805, 192] width 86 height 19
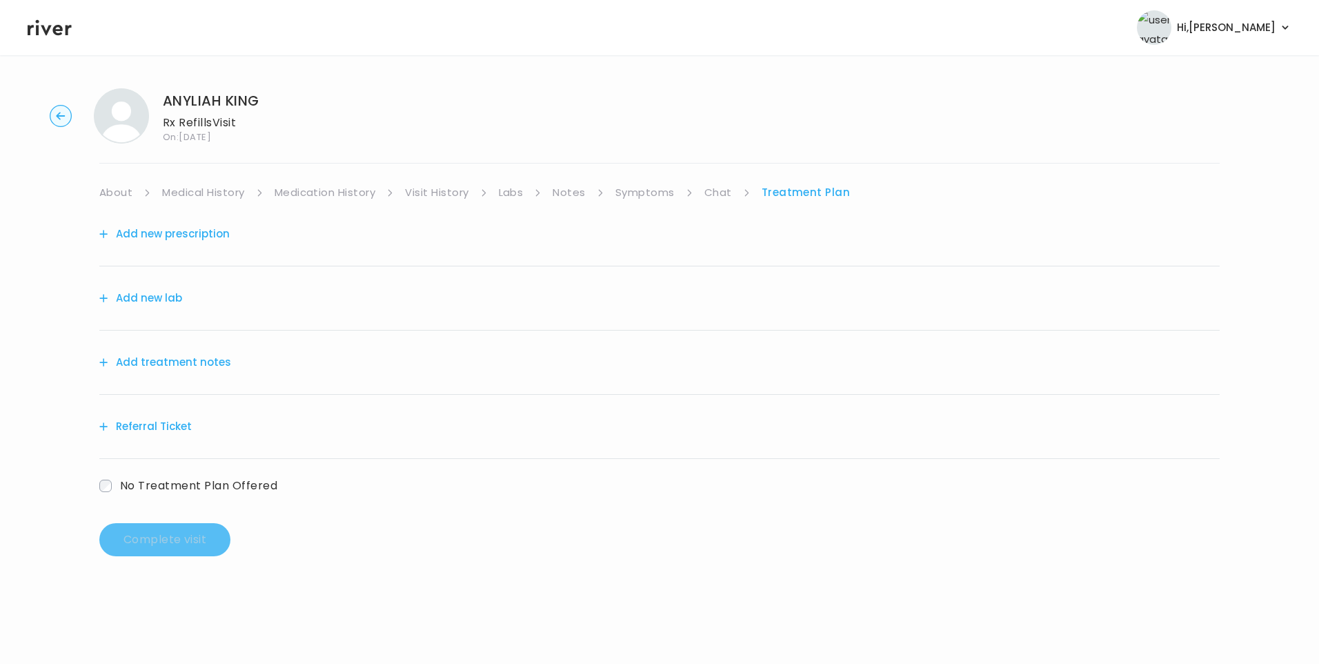
click at [188, 359] on button "Add treatment notes" at bounding box center [165, 362] width 132 height 19
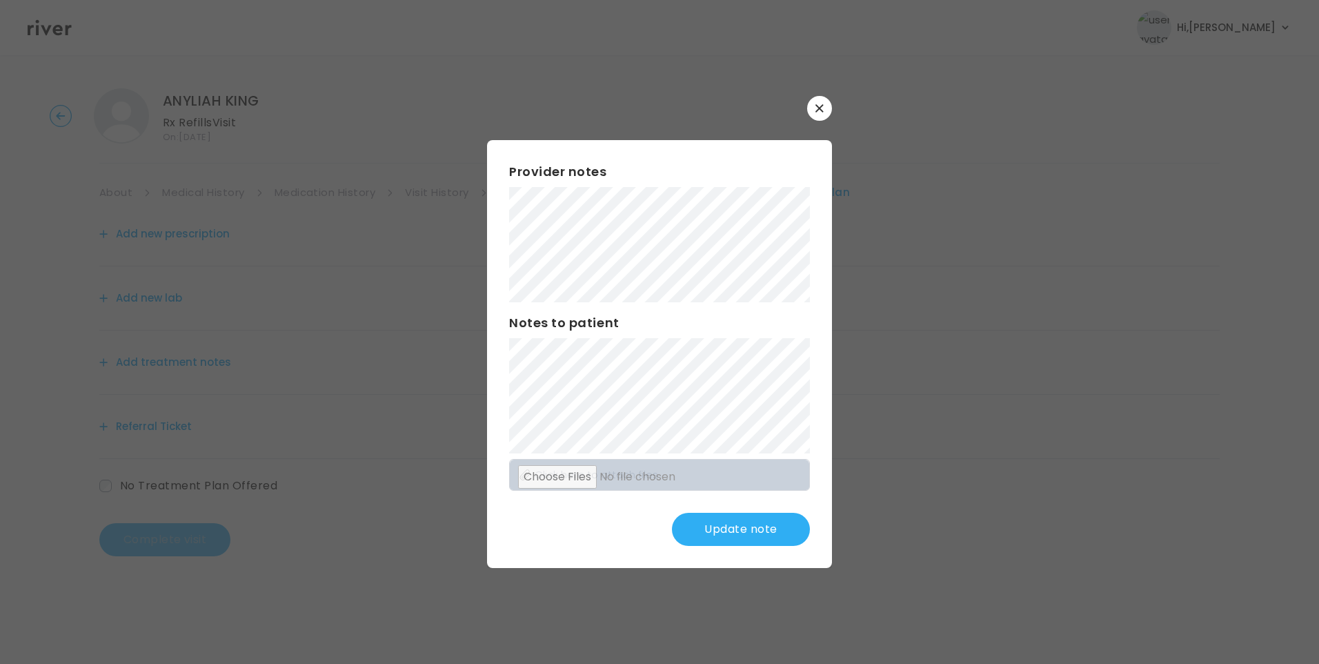
click at [403, 254] on div "​ Provider notes Notes to patient Click here to attach files Update note" at bounding box center [659, 332] width 1319 height 664
click at [824, 393] on div "Provider notes Notes to patient Click here to attach files Update note" at bounding box center [659, 354] width 345 height 428
click at [739, 521] on button "Update note" at bounding box center [741, 529] width 138 height 33
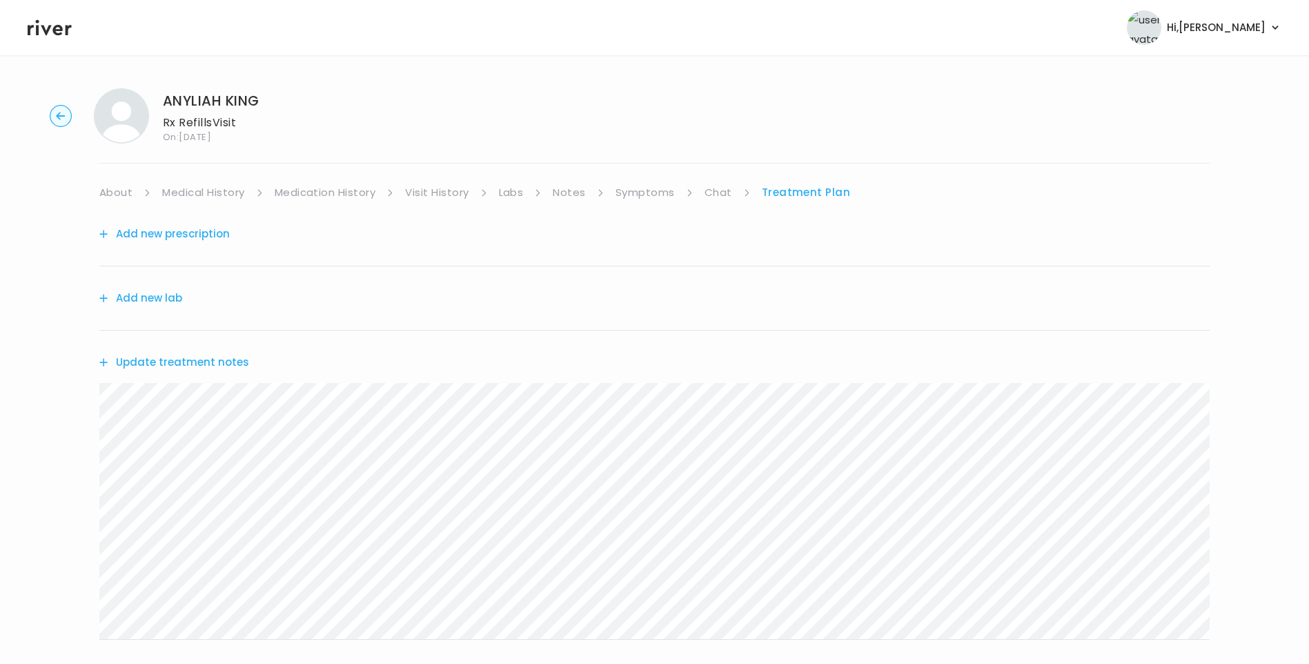
click at [194, 362] on button "Update treatment notes" at bounding box center [174, 362] width 150 height 19
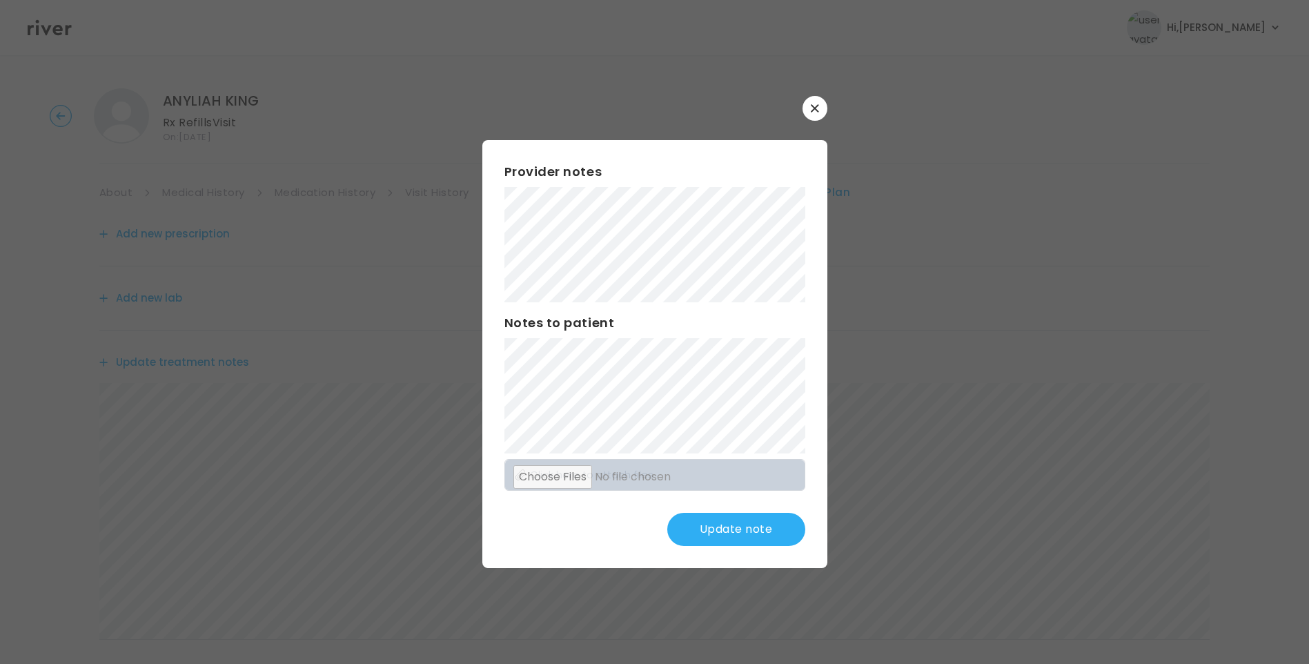
click at [757, 526] on button "Update note" at bounding box center [736, 529] width 138 height 33
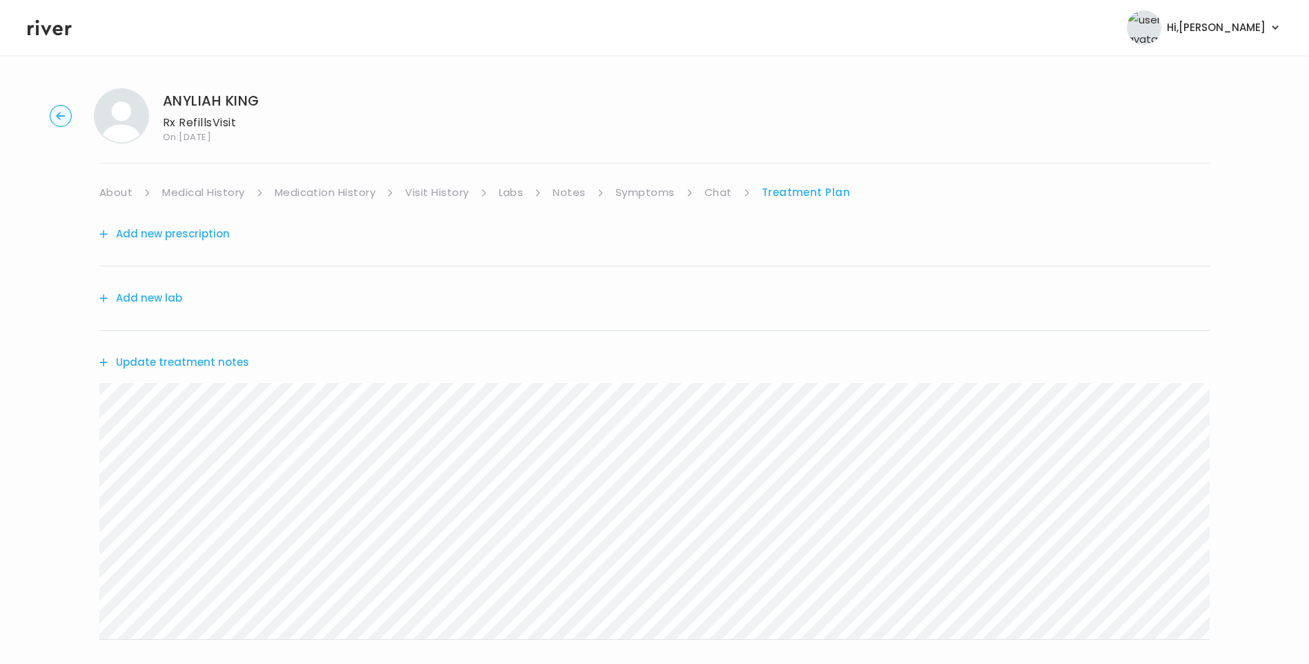
click at [648, 194] on link "Symptoms" at bounding box center [644, 192] width 59 height 19
drag, startPoint x: 412, startPoint y: 190, endPoint x: 433, endPoint y: 197, distance: 22.7
click at [413, 190] on link "Visit History" at bounding box center [436, 192] width 63 height 19
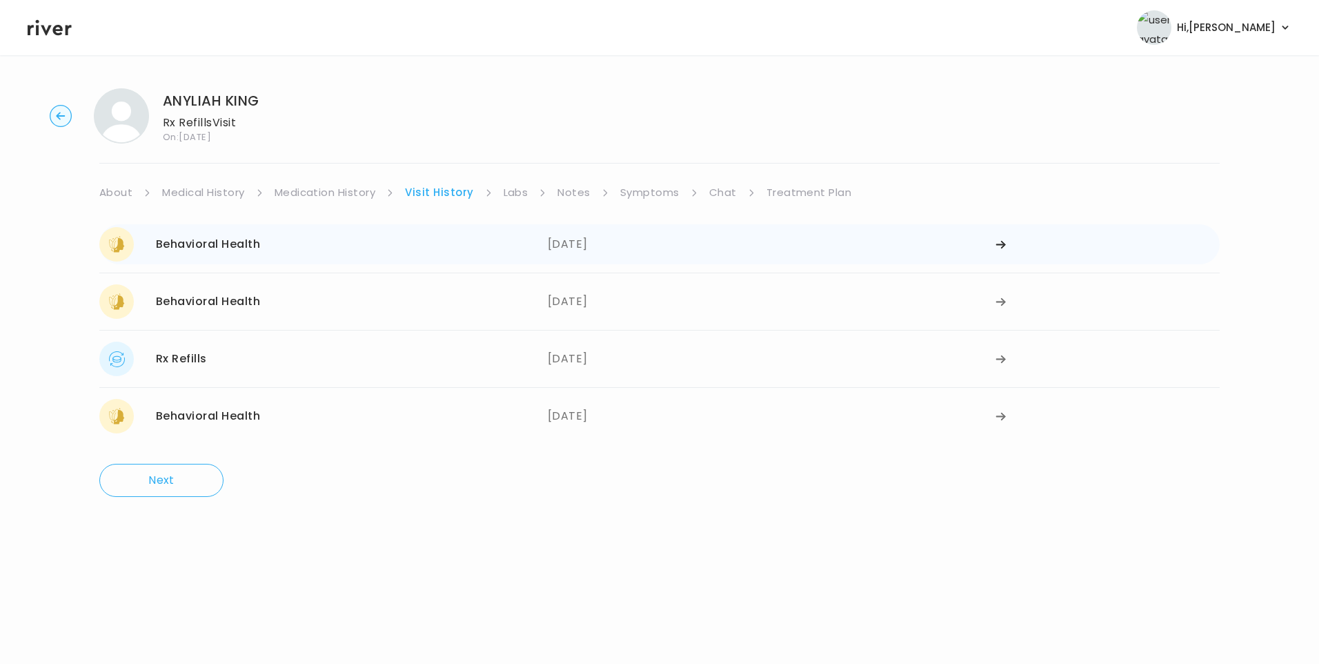
click at [413, 250] on div "Behavioral Health 08/12/2025" at bounding box center [323, 244] width 448 height 34
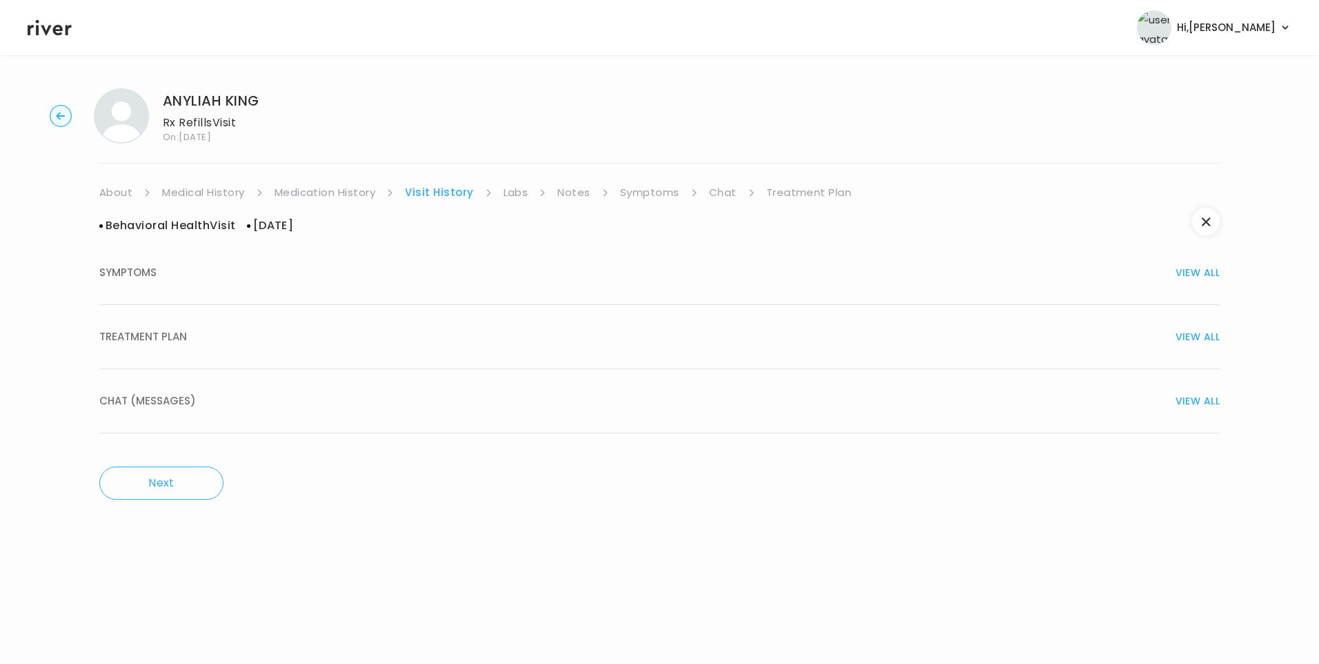
click at [232, 341] on div "TREATMENT PLAN VIEW ALL" at bounding box center [659, 336] width 1120 height 19
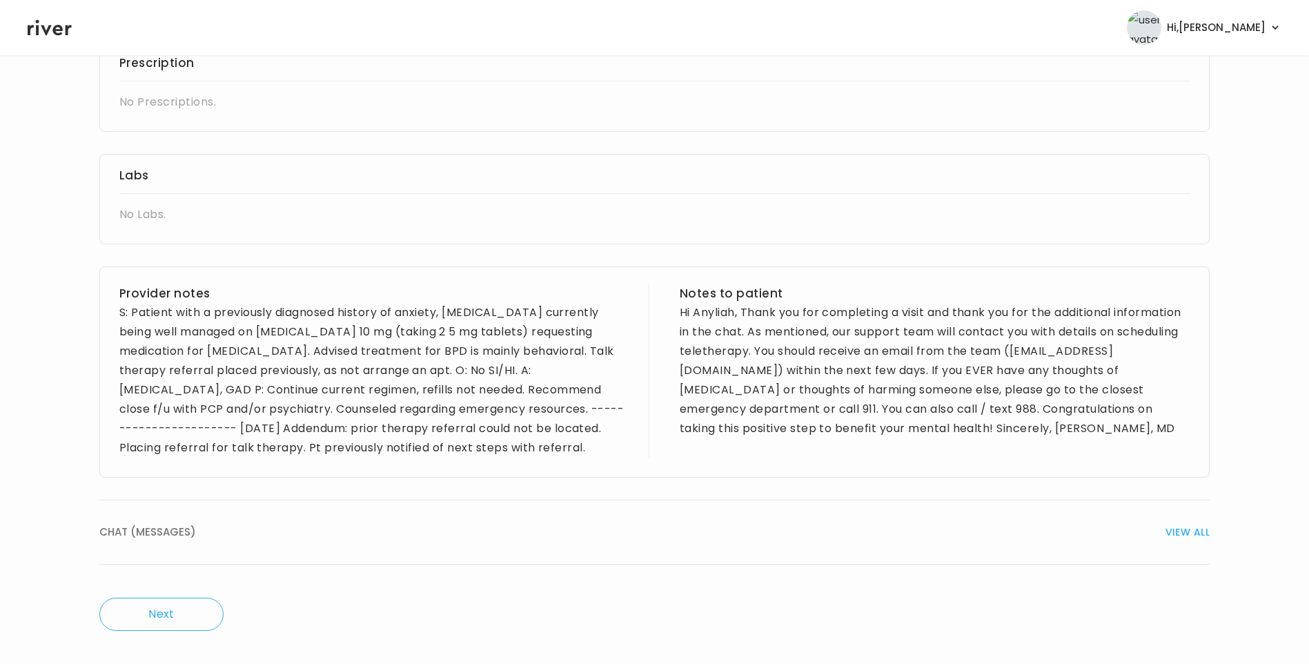
drag, startPoint x: 315, startPoint y: 507, endPoint x: 341, endPoint y: 519, distance: 29.3
click at [315, 510] on button "CHAT (MESSAGES) VIEW ALL" at bounding box center [654, 532] width 1110 height 64
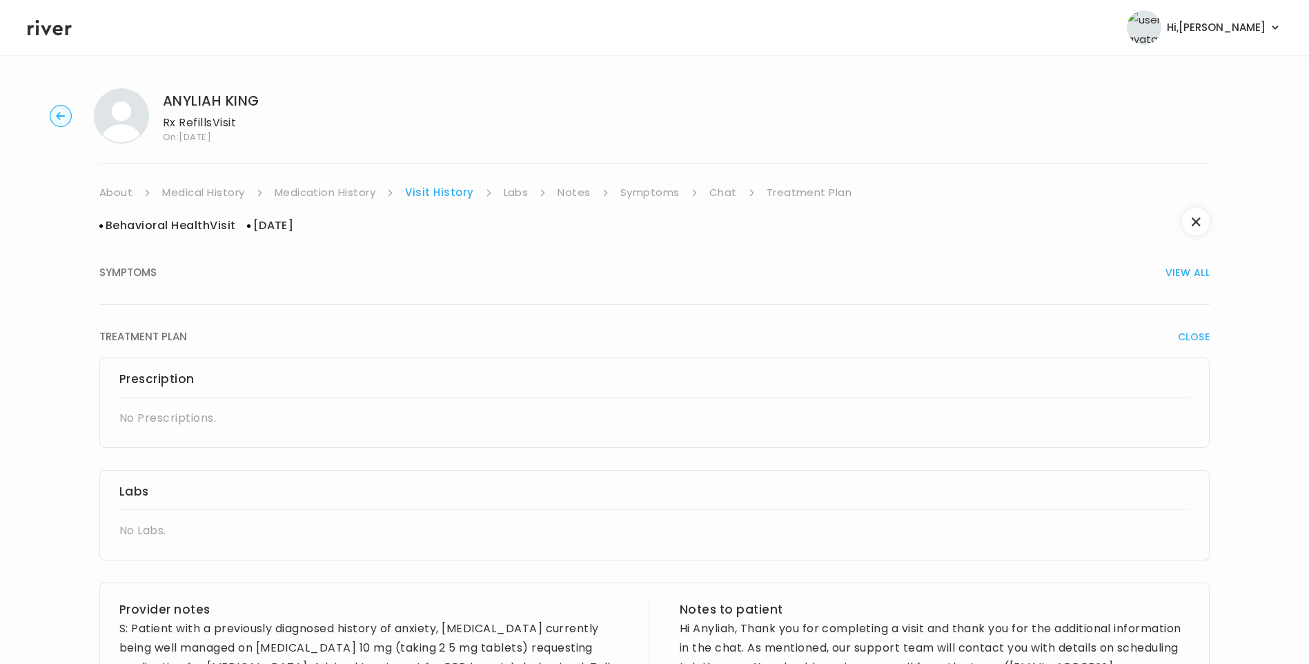
click at [814, 188] on link "Treatment Plan" at bounding box center [809, 192] width 86 height 19
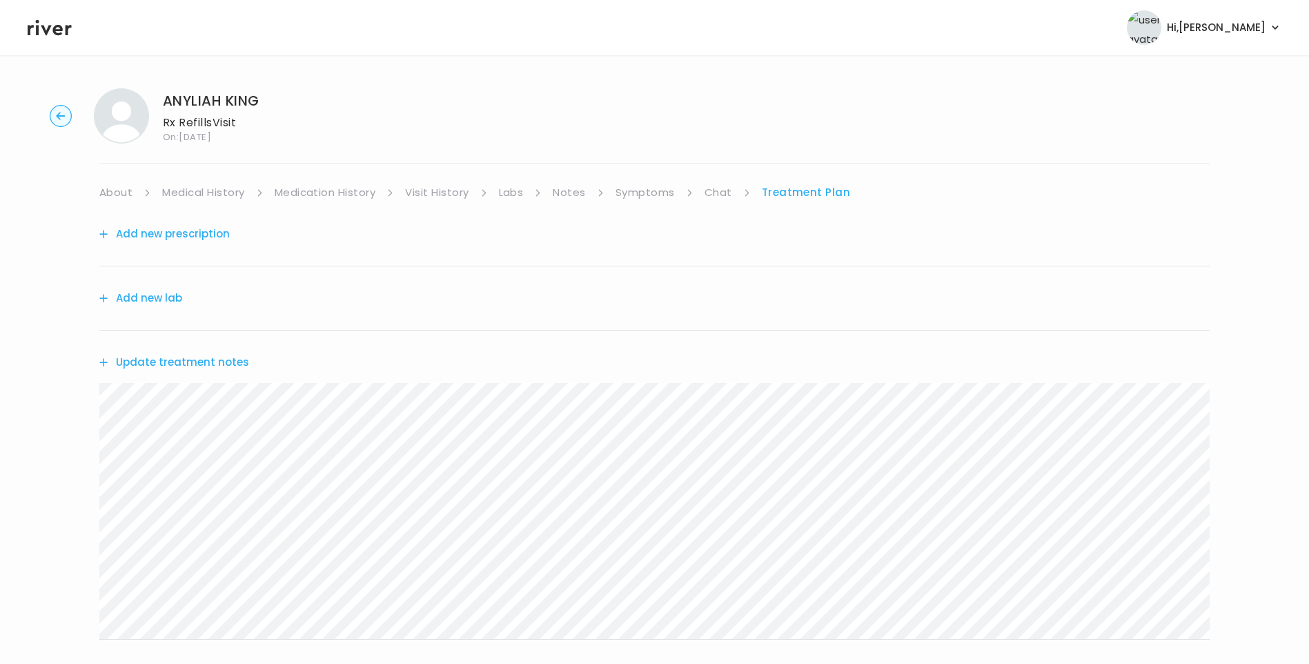
click at [428, 190] on link "Visit History" at bounding box center [436, 192] width 63 height 19
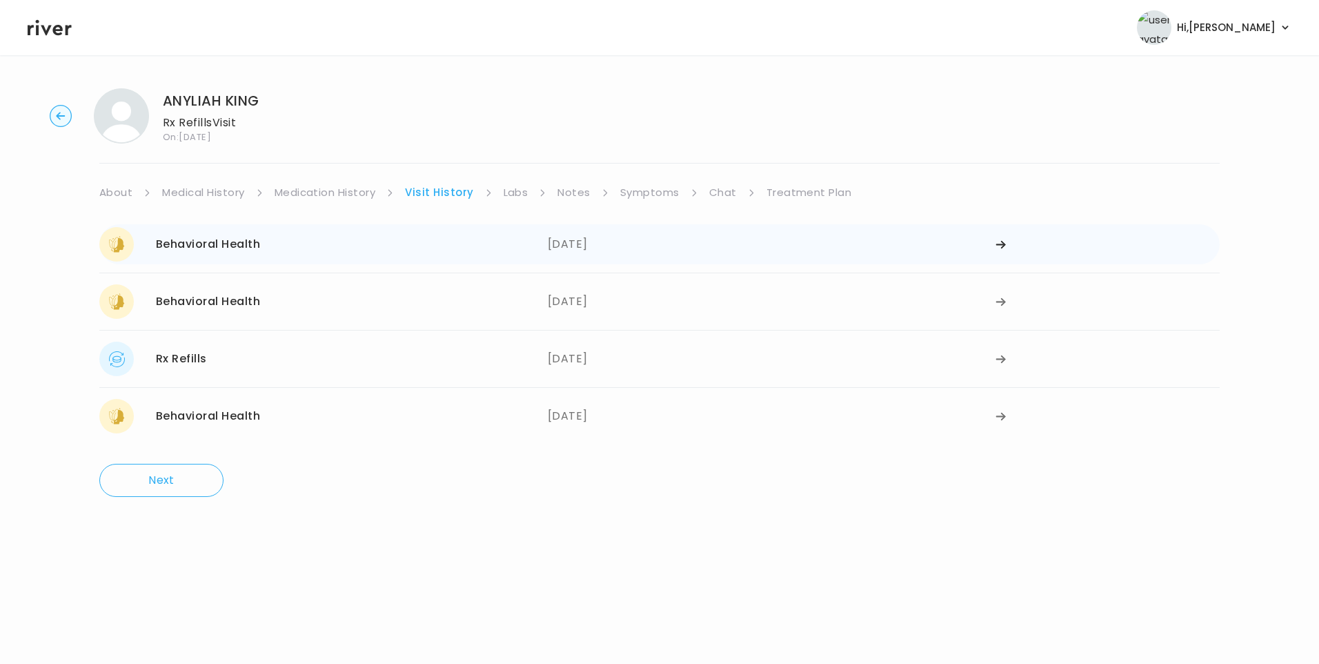
click at [524, 247] on div "Behavioral Health 08/12/2025" at bounding box center [323, 244] width 448 height 34
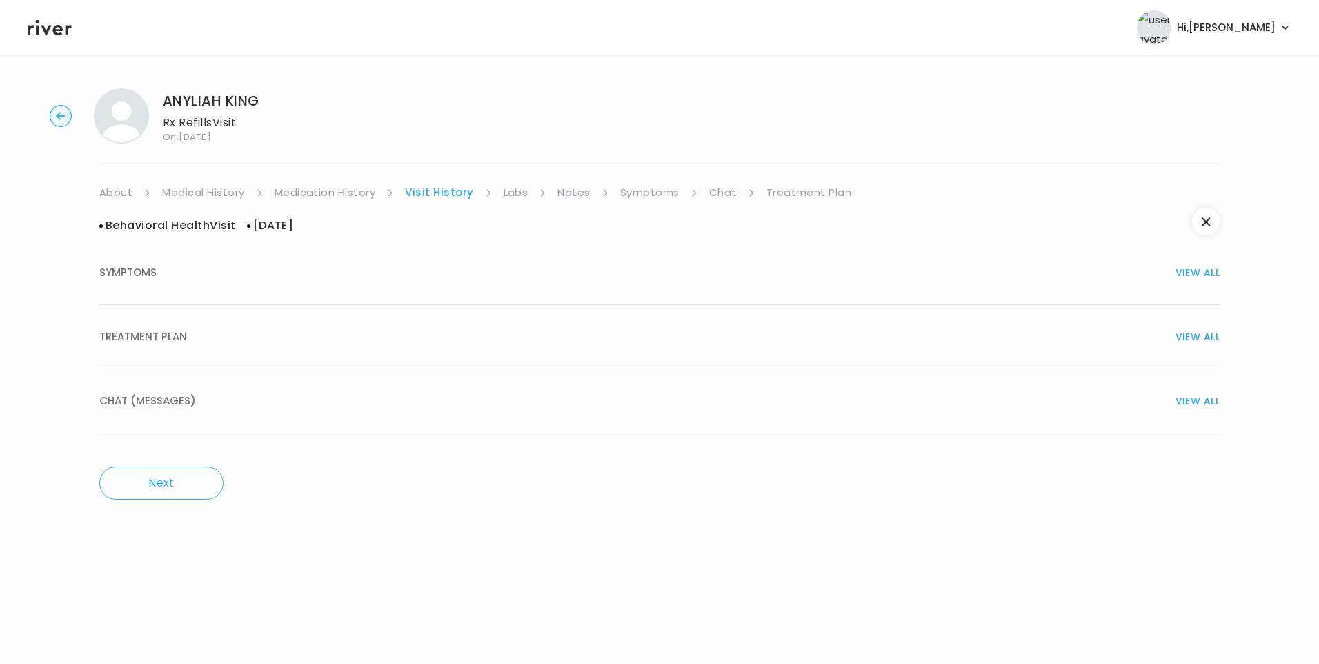
drag, startPoint x: 257, startPoint y: 416, endPoint x: 341, endPoint y: 416, distance: 83.5
click at [261, 416] on button "CHAT (MESSAGES) VIEW ALL" at bounding box center [659, 401] width 1120 height 64
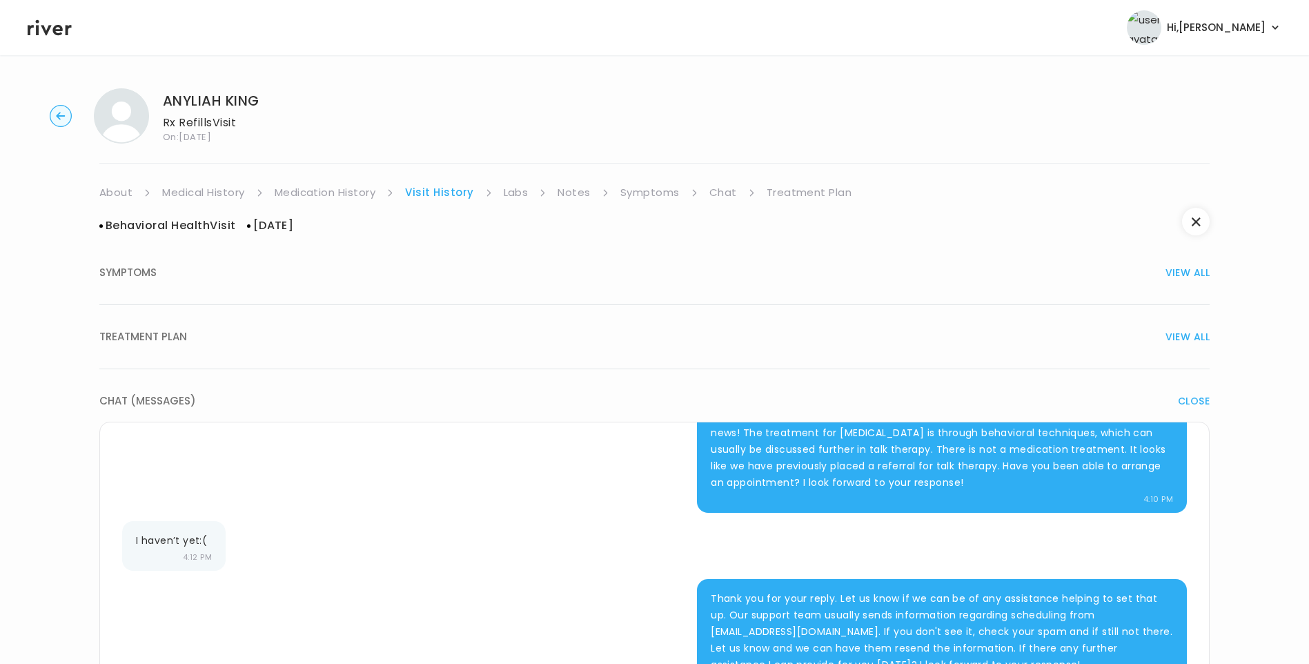
scroll to position [624, 0]
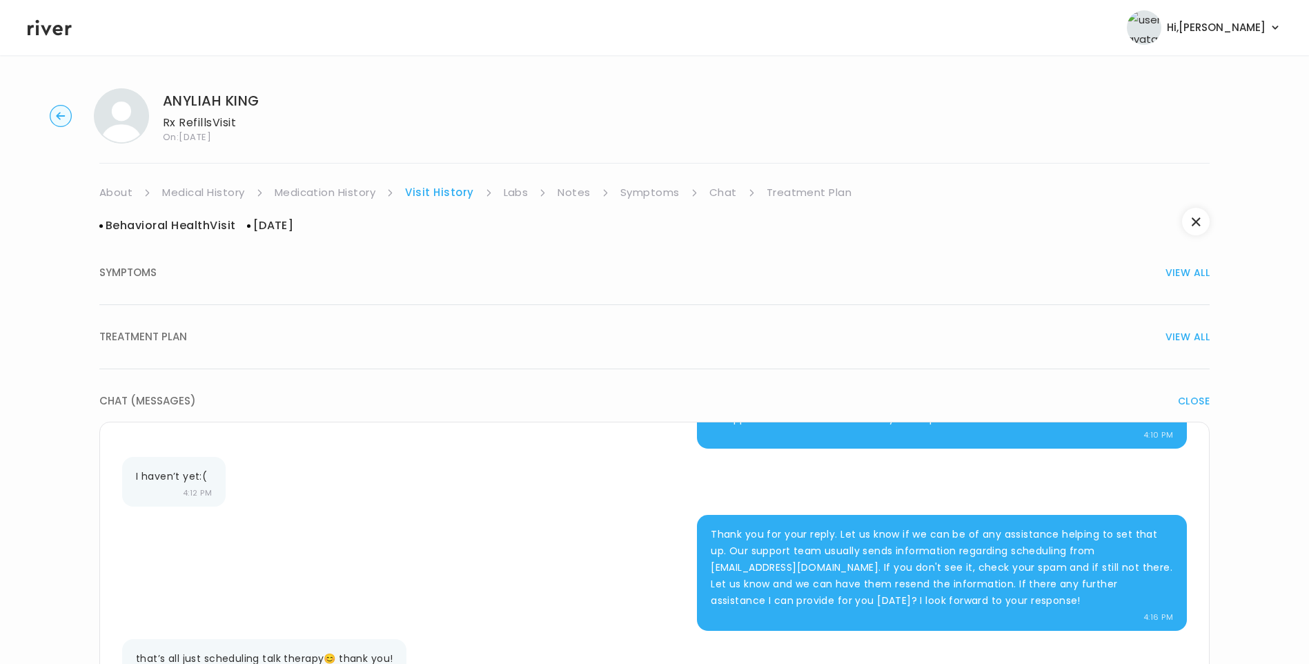
click at [804, 192] on link "Treatment Plan" at bounding box center [809, 192] width 86 height 19
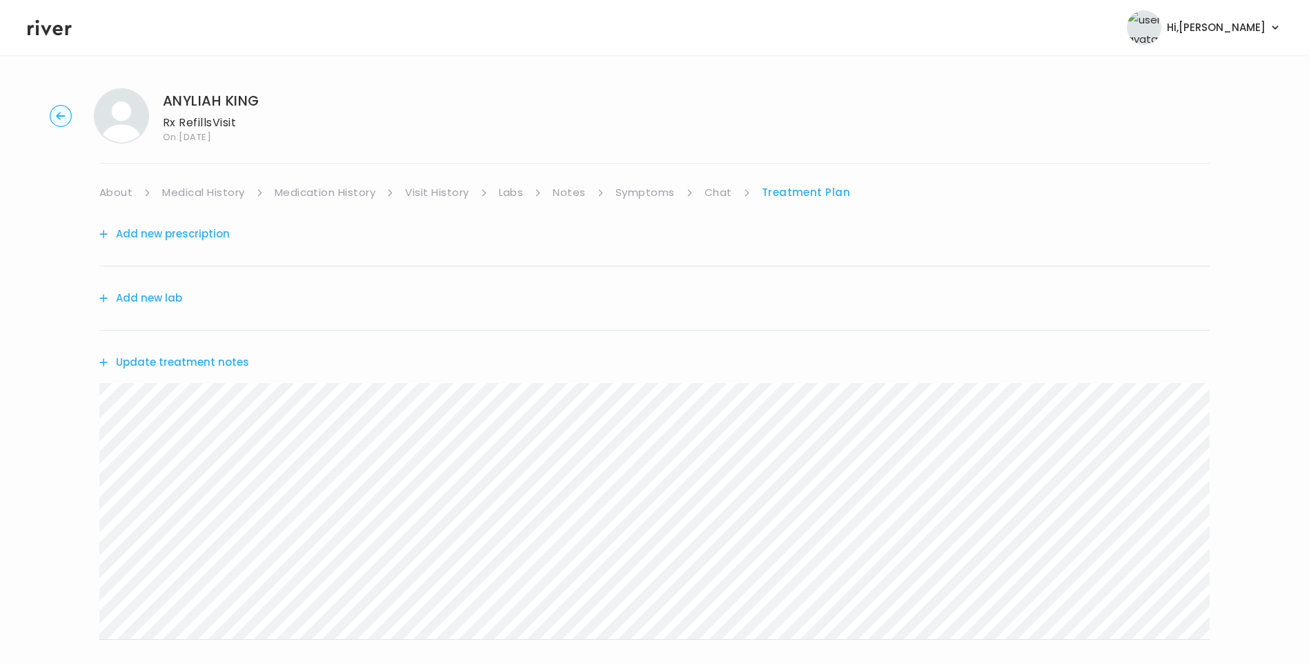
click at [183, 367] on button "Update treatment notes" at bounding box center [174, 362] width 150 height 19
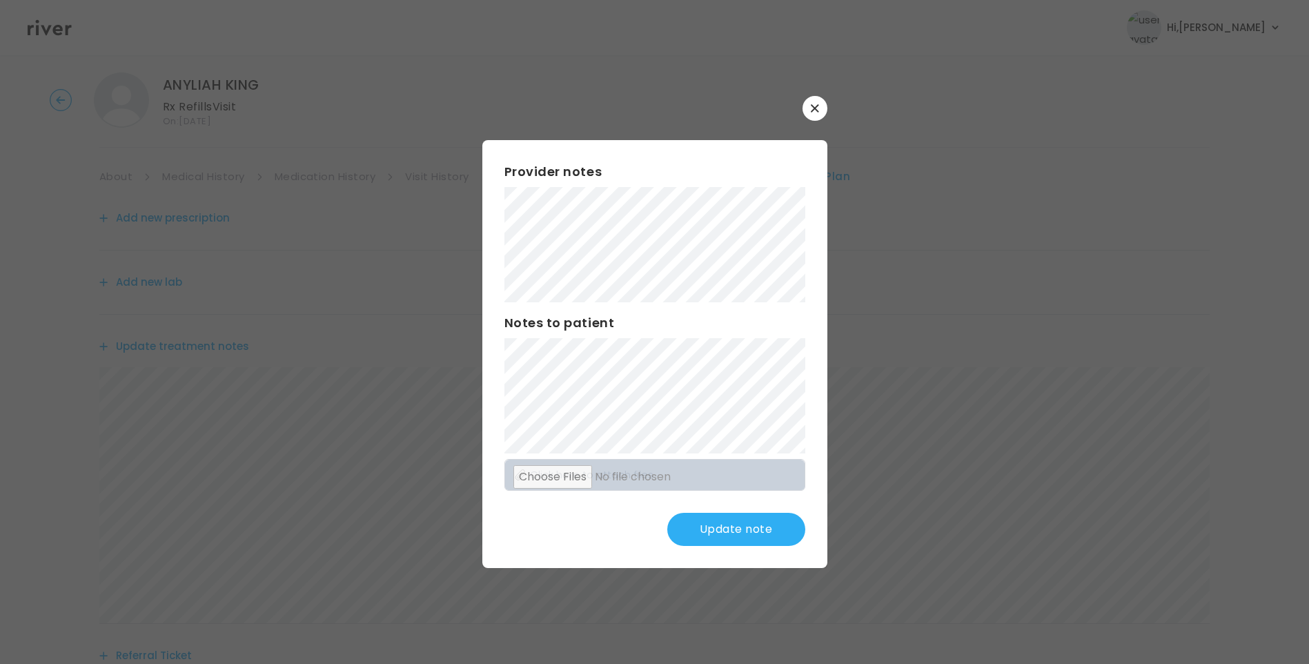
scroll to position [69, 0]
click at [757, 517] on button "Update note" at bounding box center [736, 529] width 138 height 33
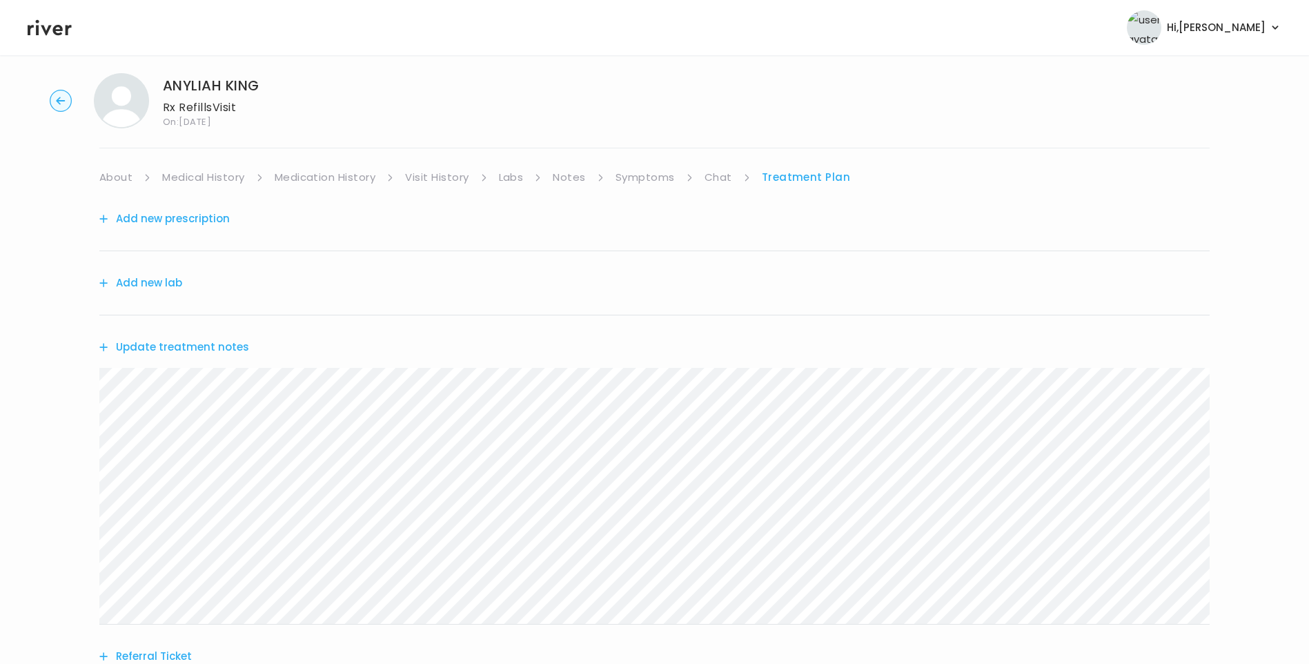
scroll to position [0, 0]
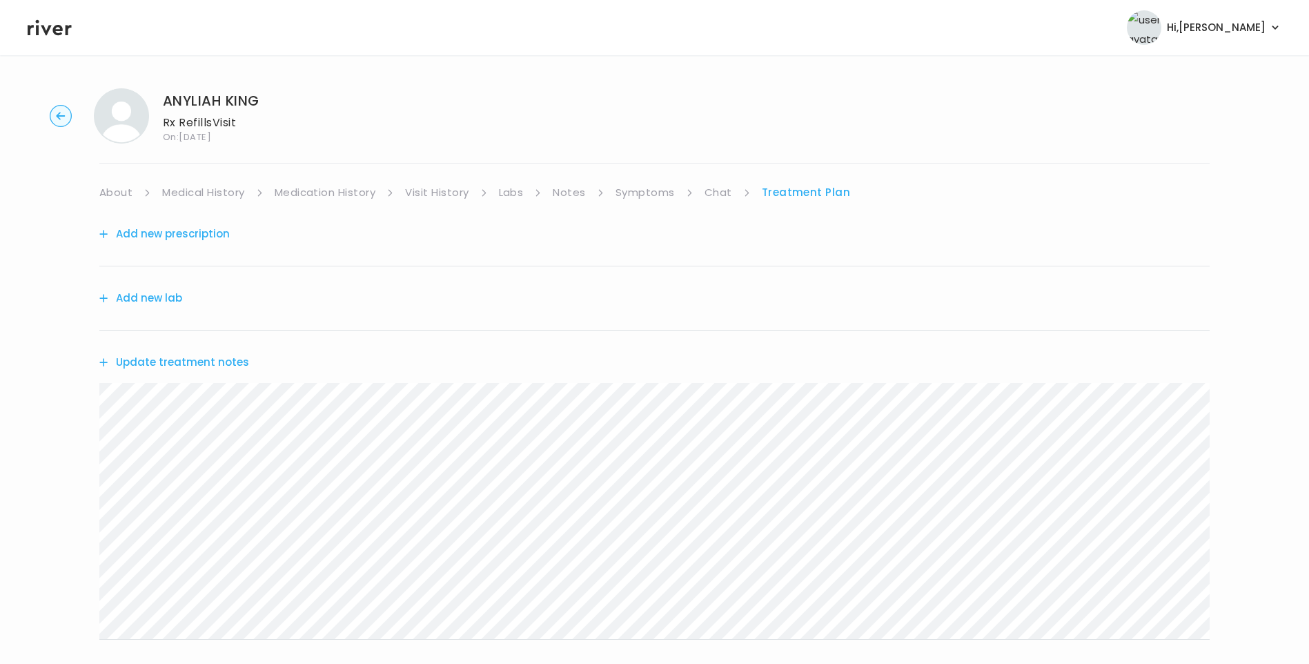
click at [341, 185] on link "Medication History" at bounding box center [325, 192] width 101 height 19
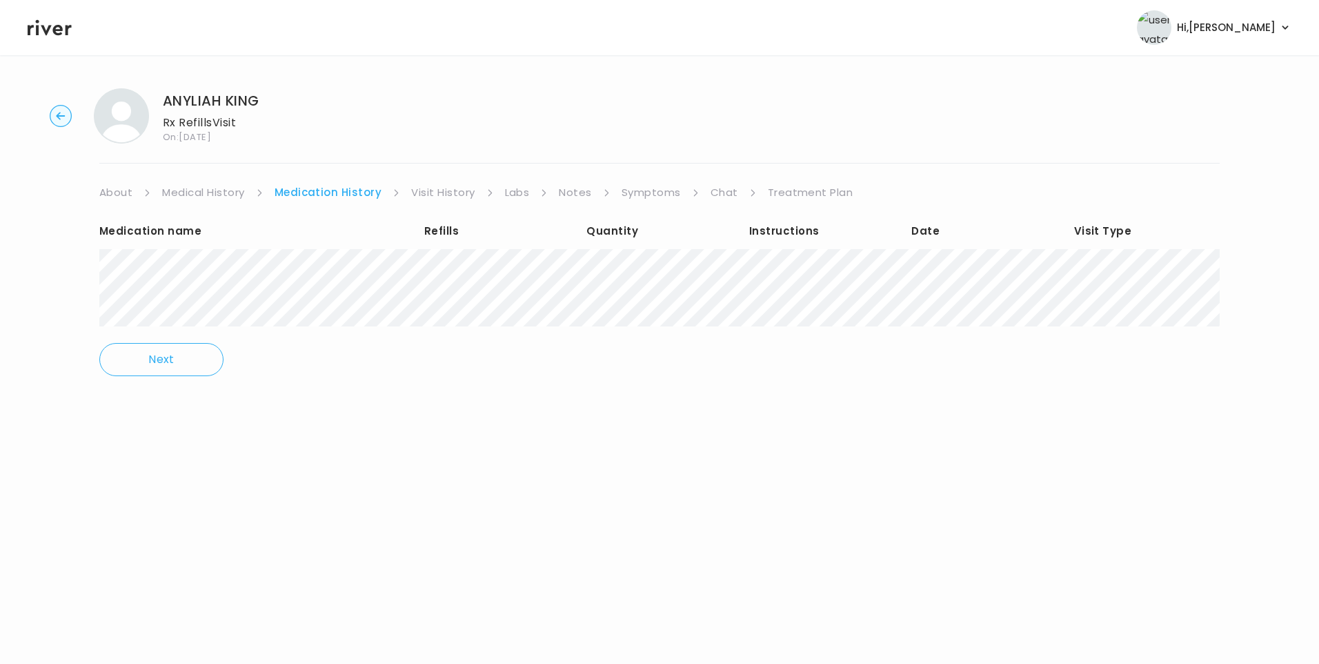
click at [444, 192] on link "Visit History" at bounding box center [442, 192] width 63 height 19
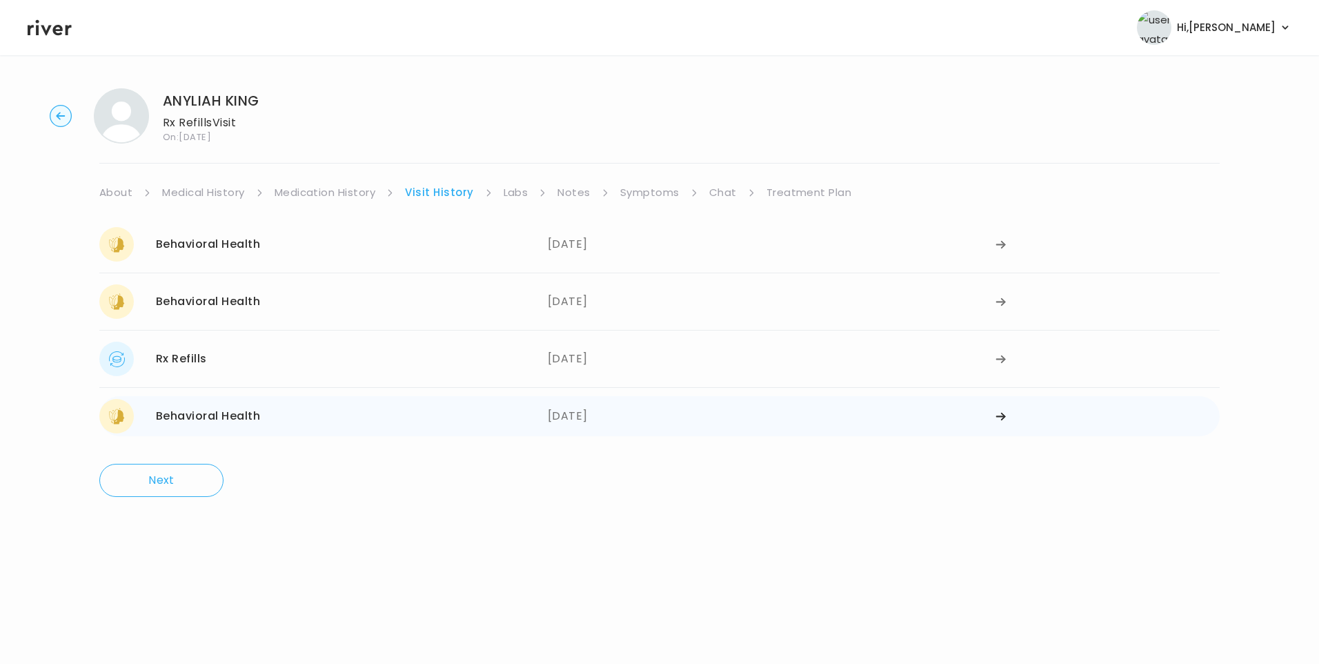
click at [581, 417] on div "05/30/2025" at bounding box center [772, 416] width 448 height 34
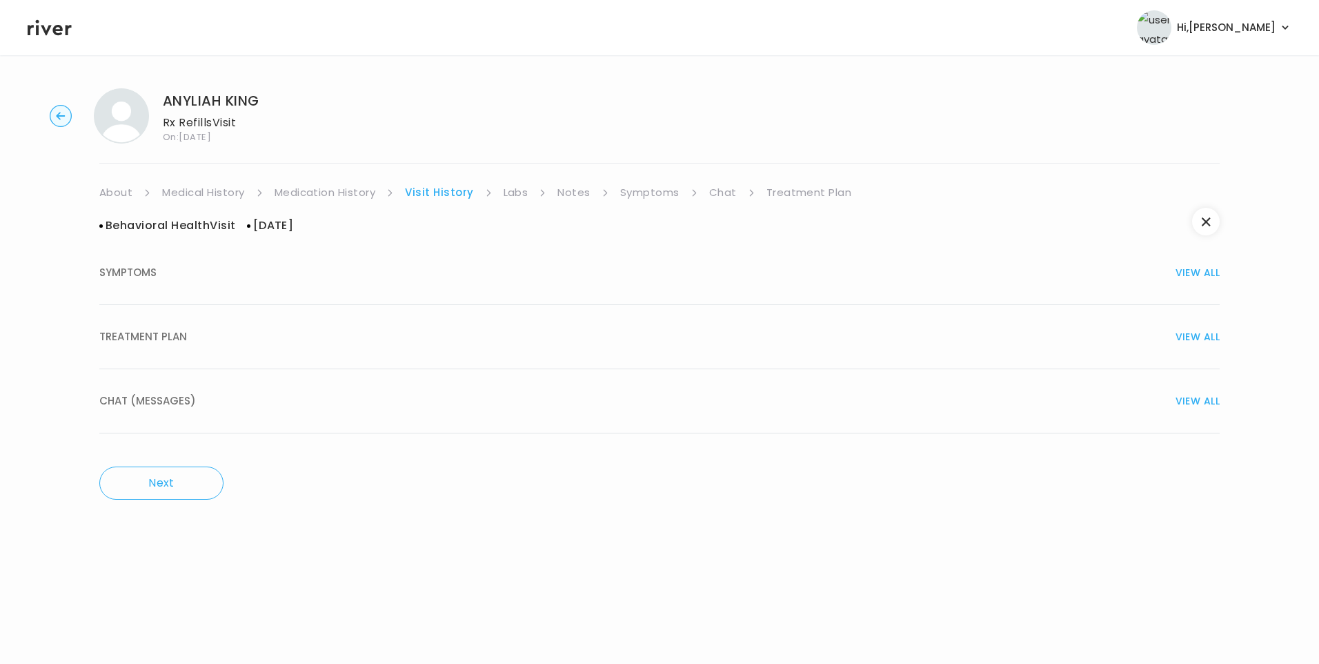
click at [221, 339] on div "TREATMENT PLAN VIEW ALL" at bounding box center [659, 336] width 1120 height 19
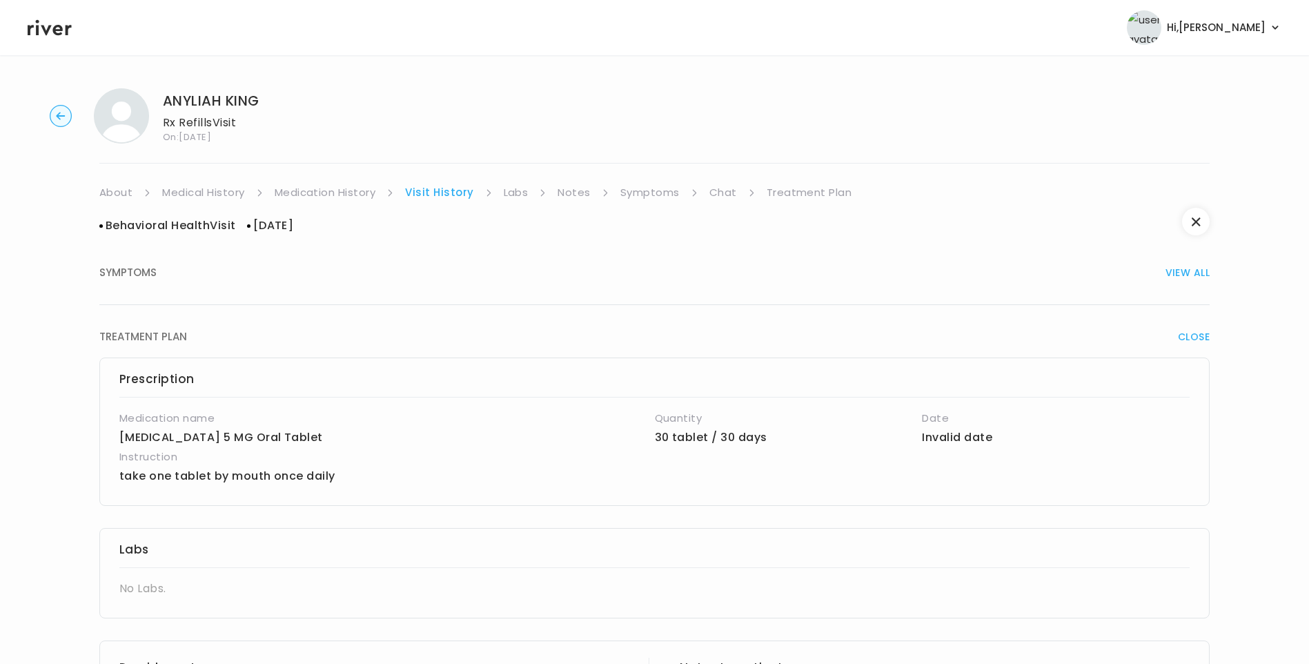
click at [821, 189] on link "Treatment Plan" at bounding box center [809, 192] width 86 height 19
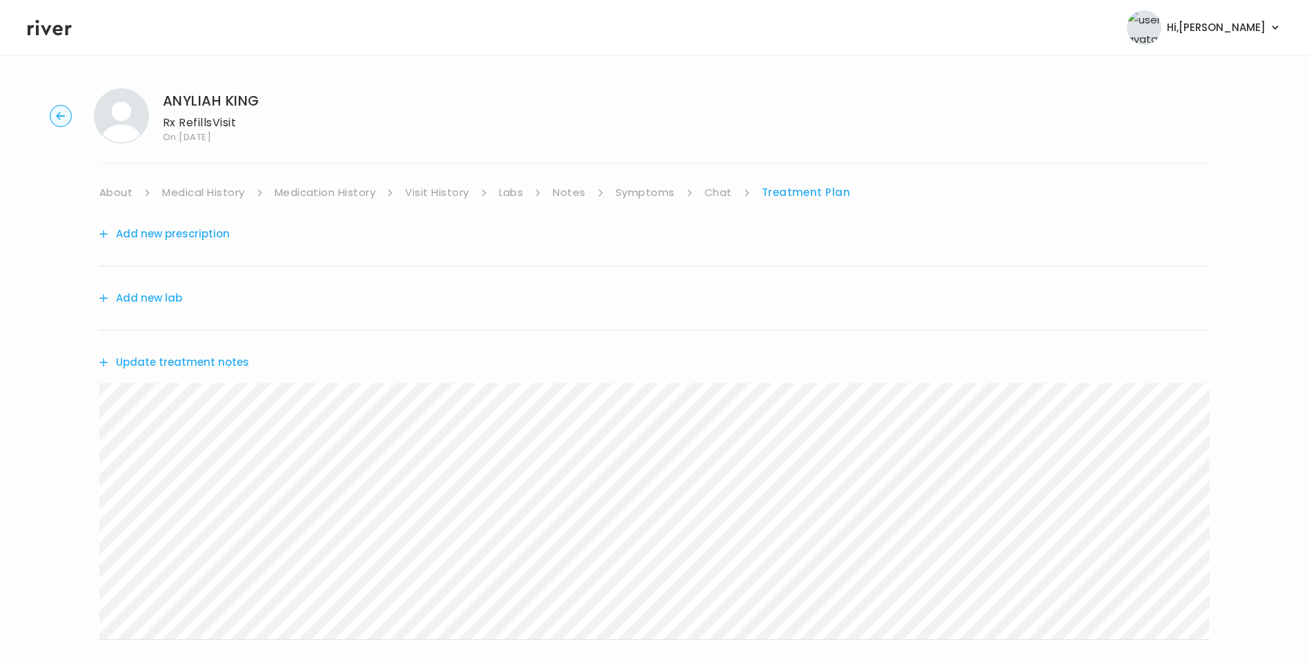
click at [152, 237] on button "Add new prescription" at bounding box center [164, 233] width 130 height 19
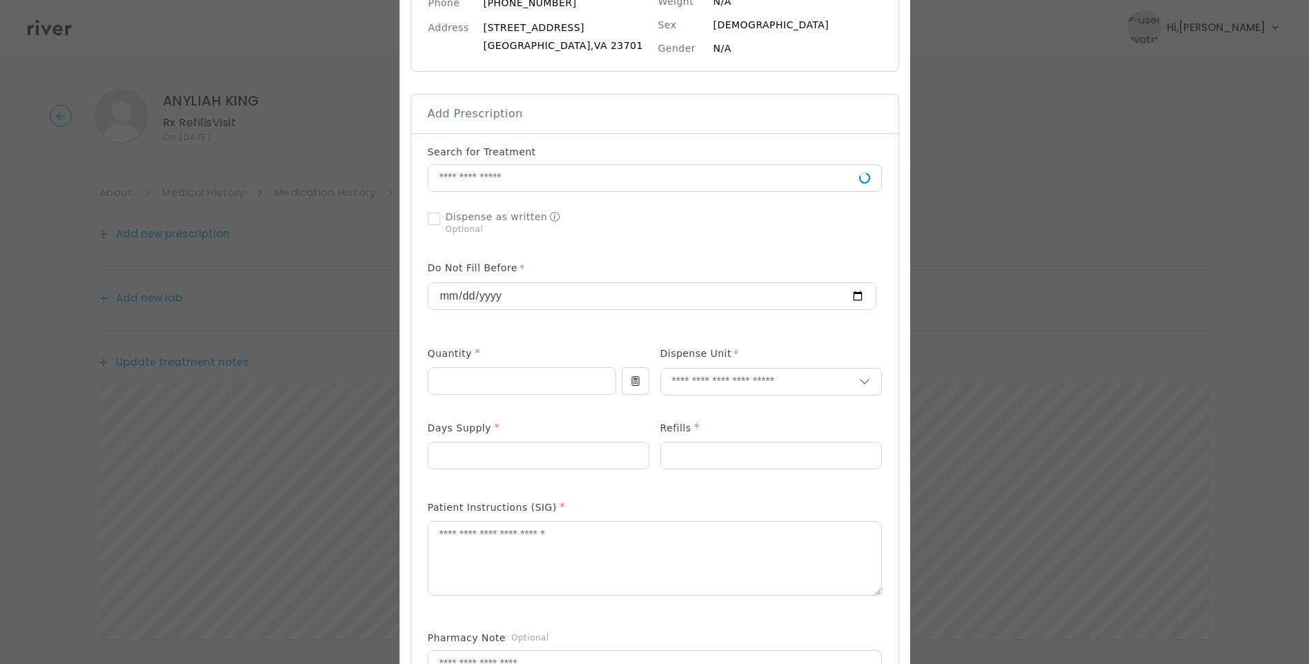
scroll to position [207, 0]
click at [490, 179] on input "text" at bounding box center [643, 176] width 430 height 26
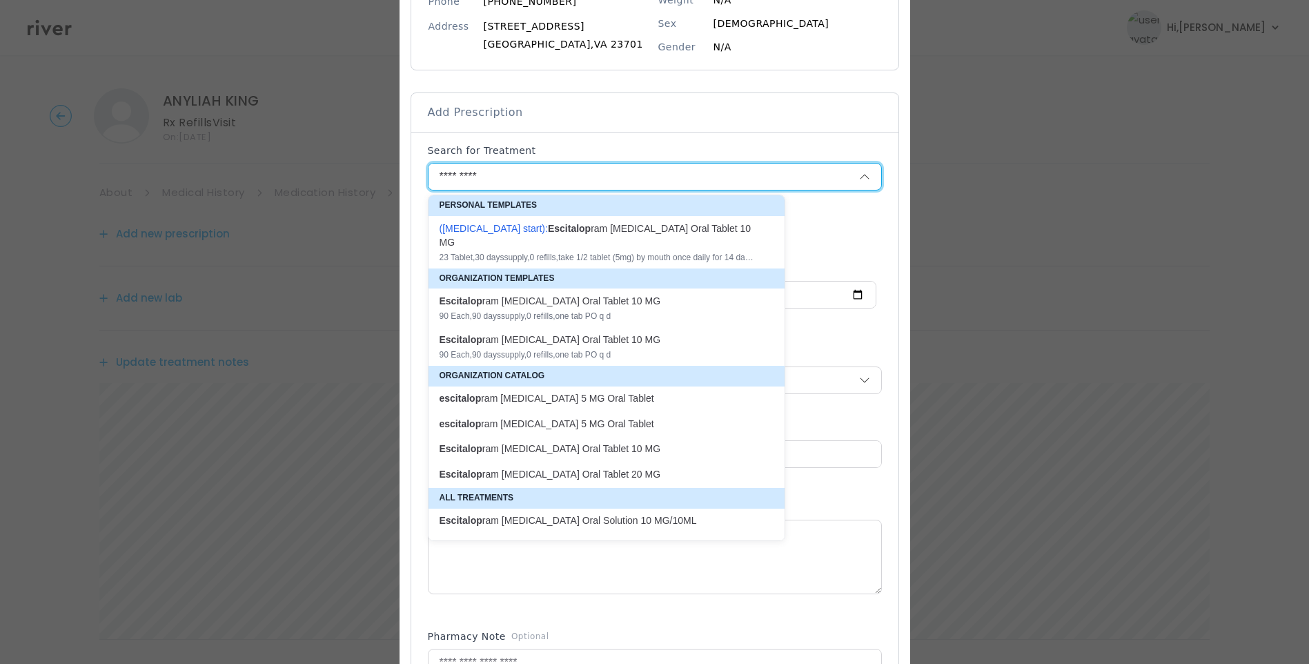
click at [539, 294] on div "Escitalop ram Oxalate Oral Tablet 10 MG" at bounding box center [597, 301] width 317 height 14
type input "**********"
type input "**"
type input "*"
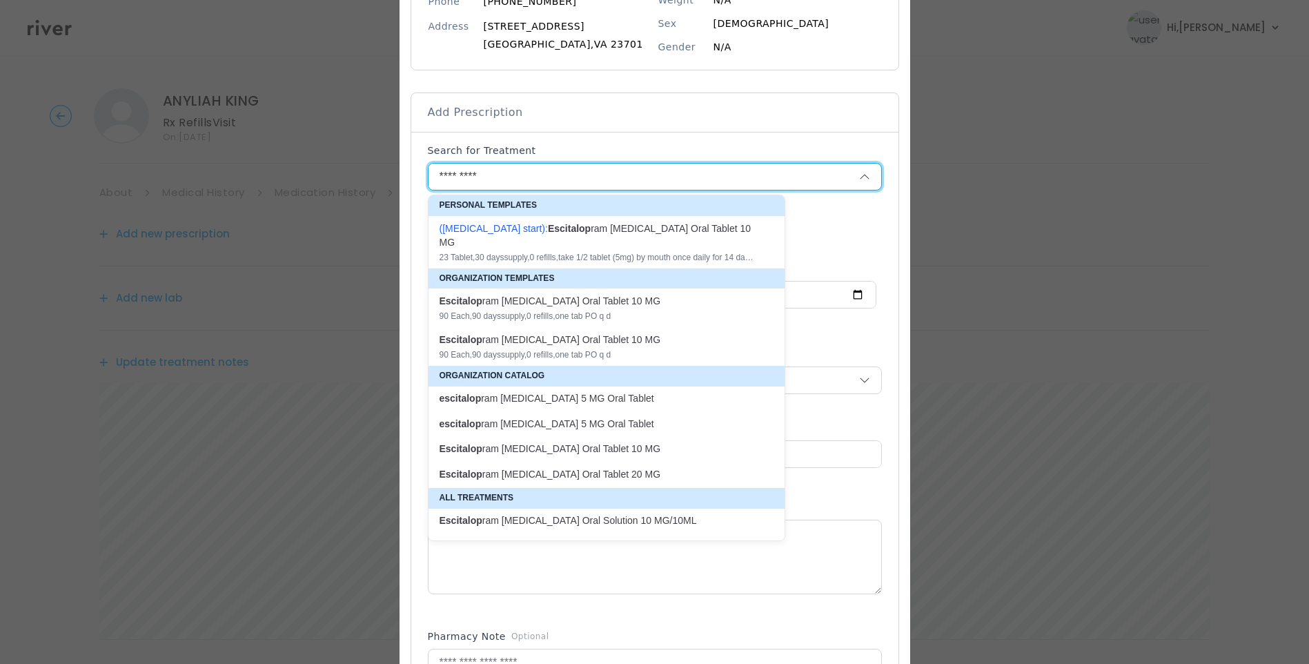
type textarea "**********"
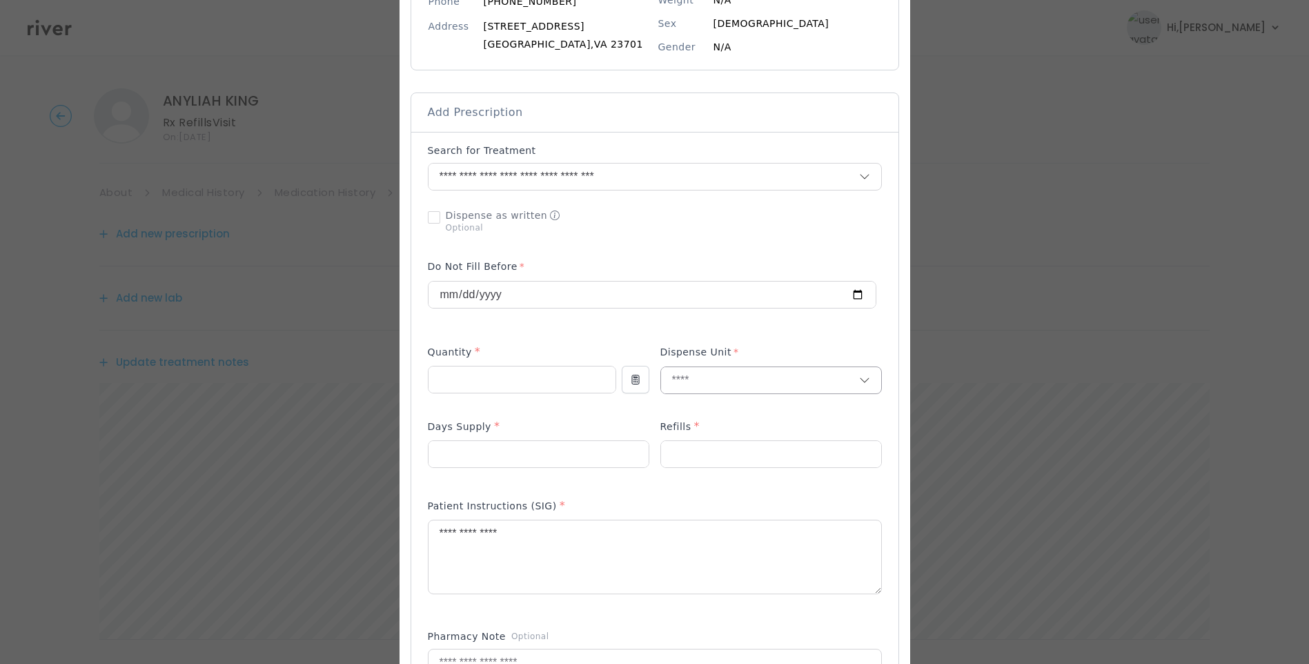
click at [676, 390] on input "text" at bounding box center [760, 380] width 198 height 26
type input "****"
click at [693, 406] on p "Tablet" at bounding box center [770, 409] width 181 height 20
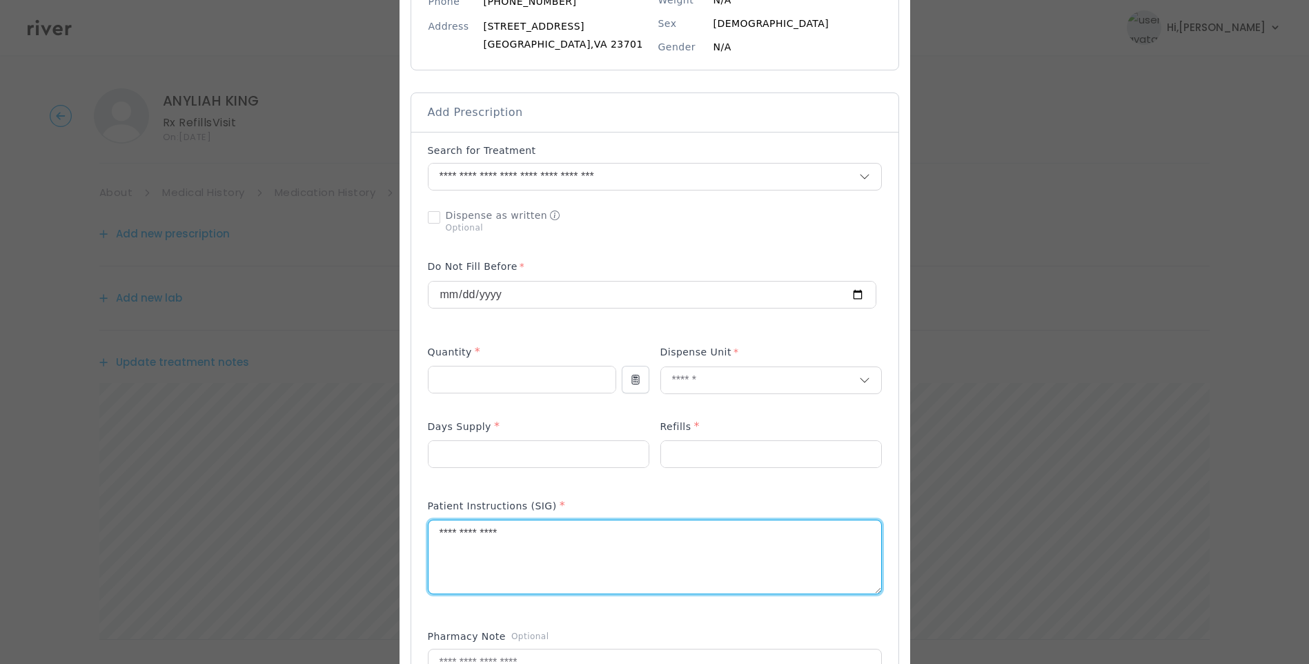
drag, startPoint x: 537, startPoint y: 537, endPoint x: 317, endPoint y: 544, distance: 220.2
click at [317, 544] on div "​" at bounding box center [654, 511] width 1309 height 1436
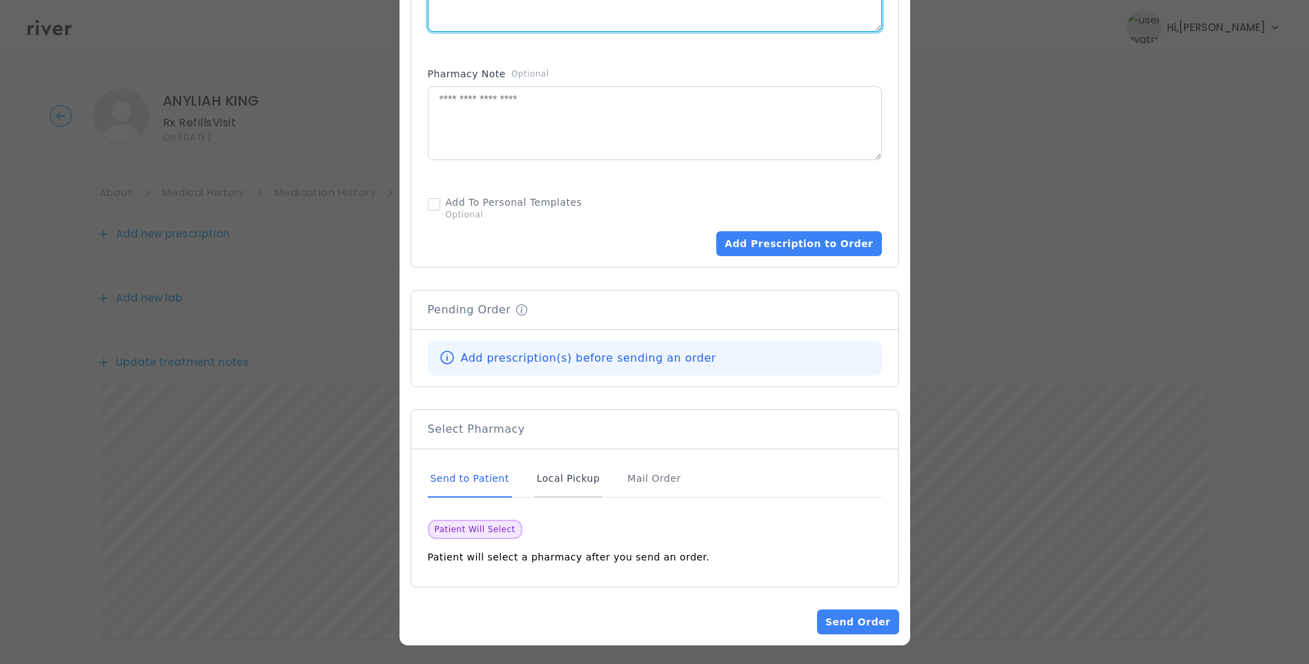
scroll to position [773, 0]
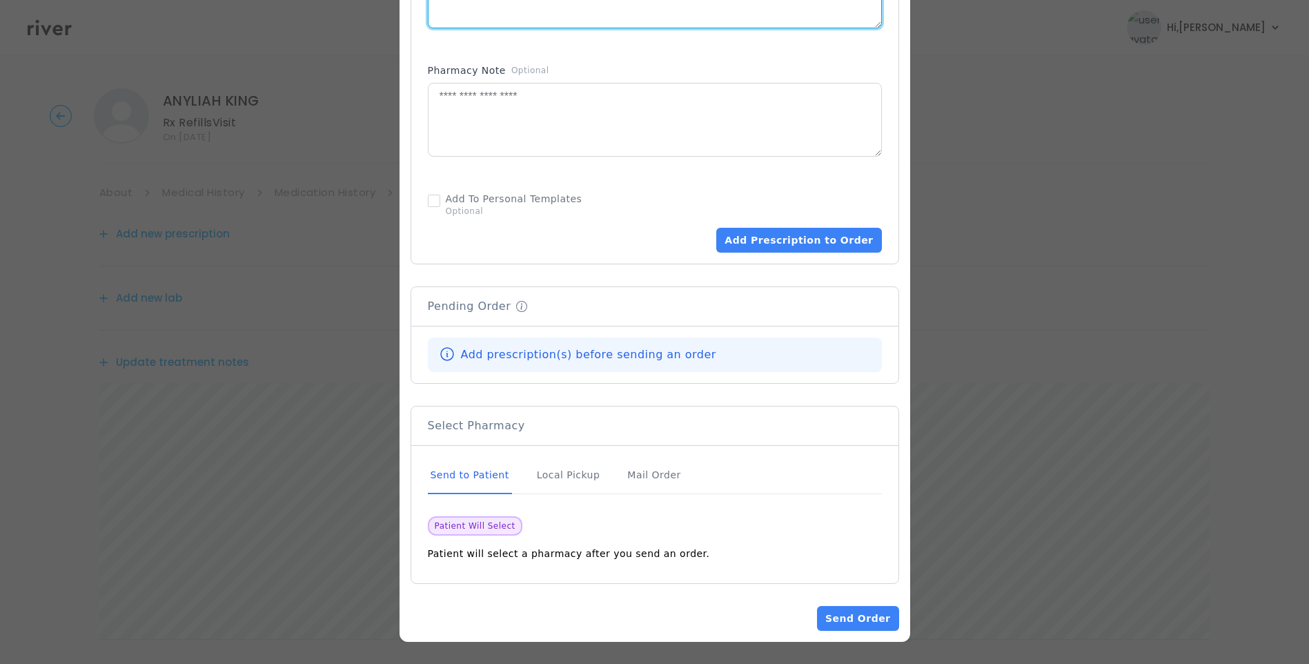
type textarea "**********"
click at [486, 476] on div "Send to Patient" at bounding box center [470, 475] width 84 height 37
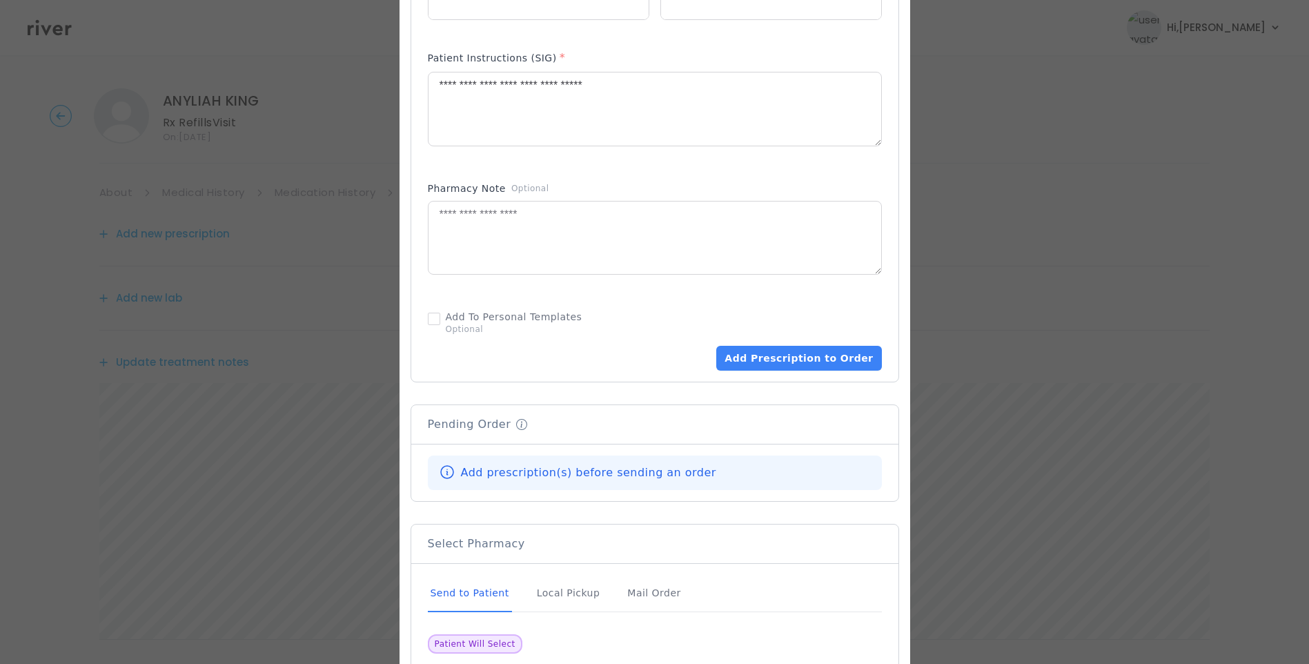
scroll to position [704, 0]
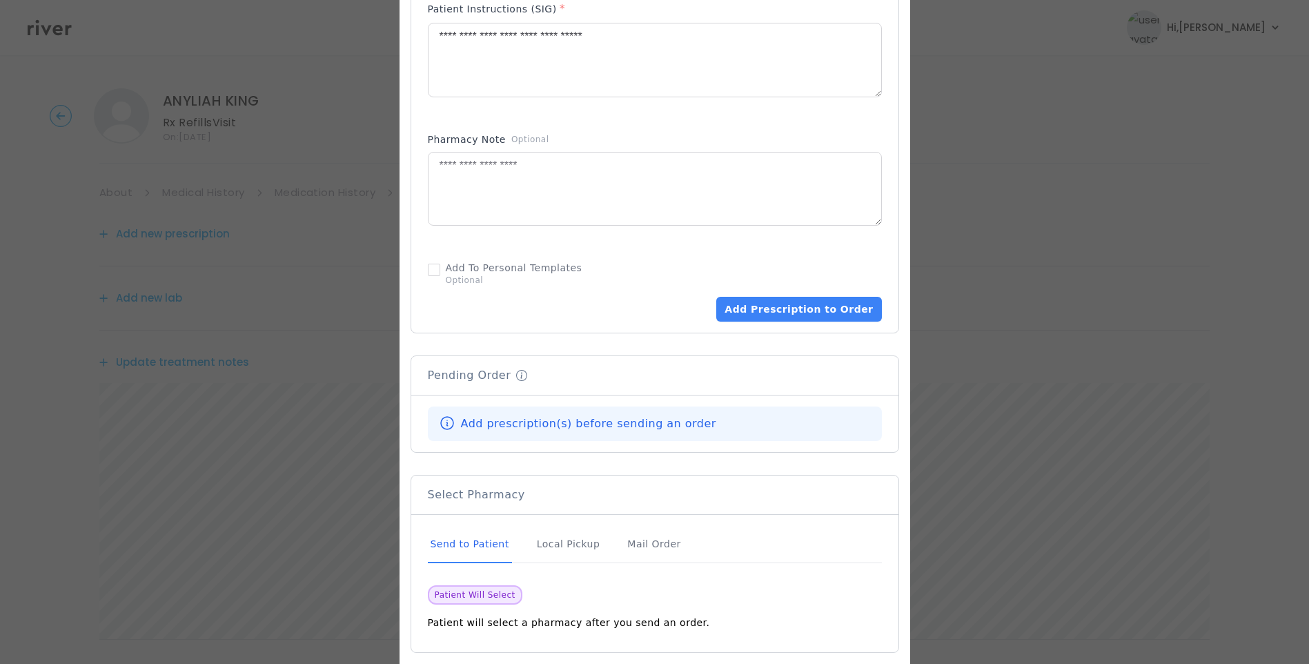
click at [488, 542] on div "Send to Patient" at bounding box center [470, 544] width 84 height 37
click at [790, 309] on button "Add Prescription to Order" at bounding box center [798, 309] width 165 height 25
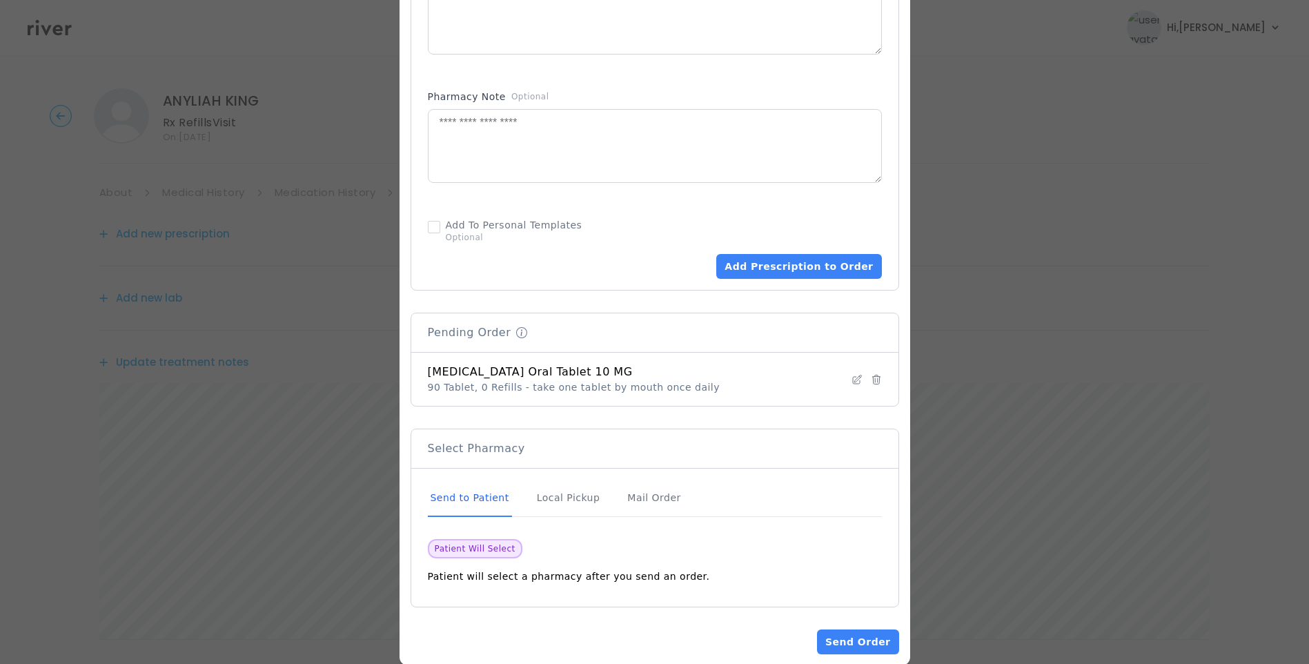
scroll to position [770, 0]
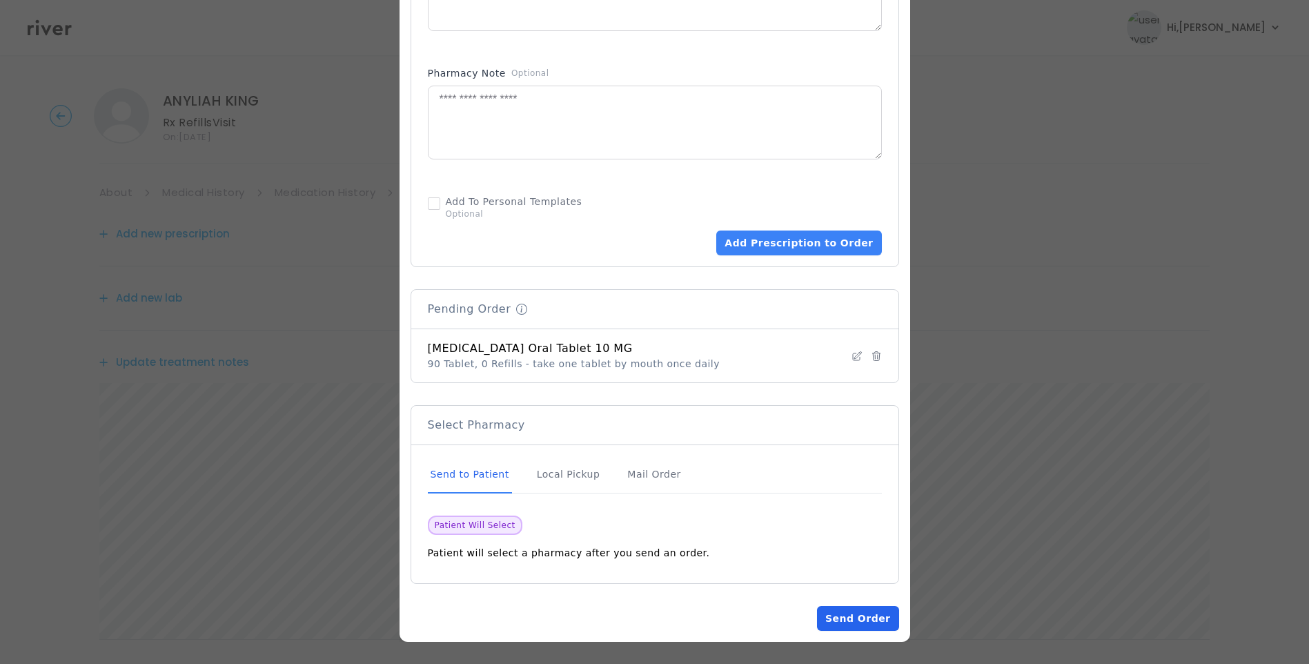
click at [866, 619] on button "Send Order" at bounding box center [857, 618] width 81 height 25
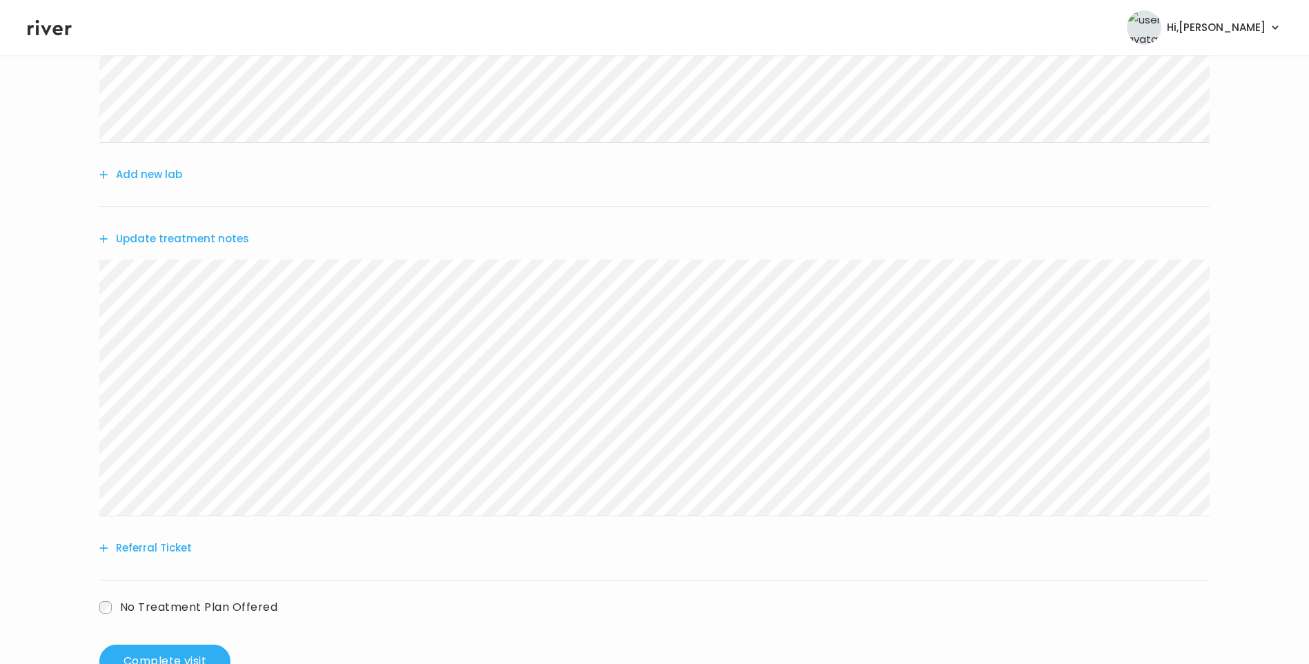
scroll to position [276, 0]
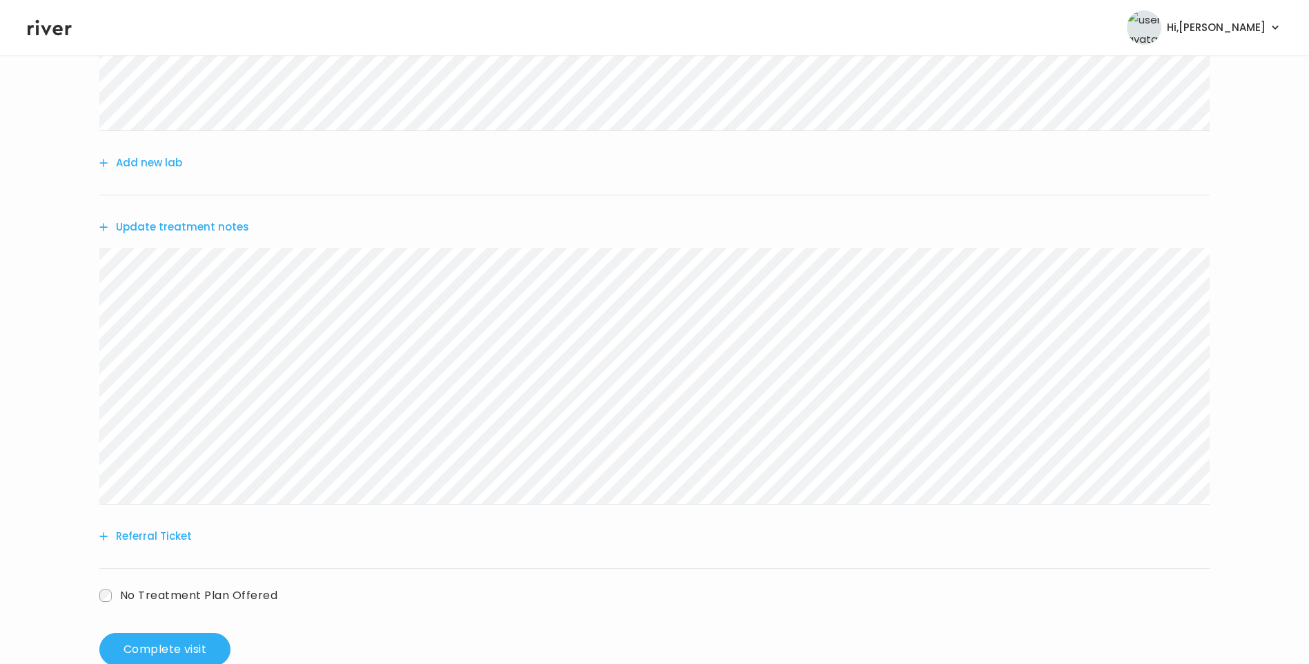
click at [187, 232] on button "Update treatment notes" at bounding box center [174, 226] width 150 height 19
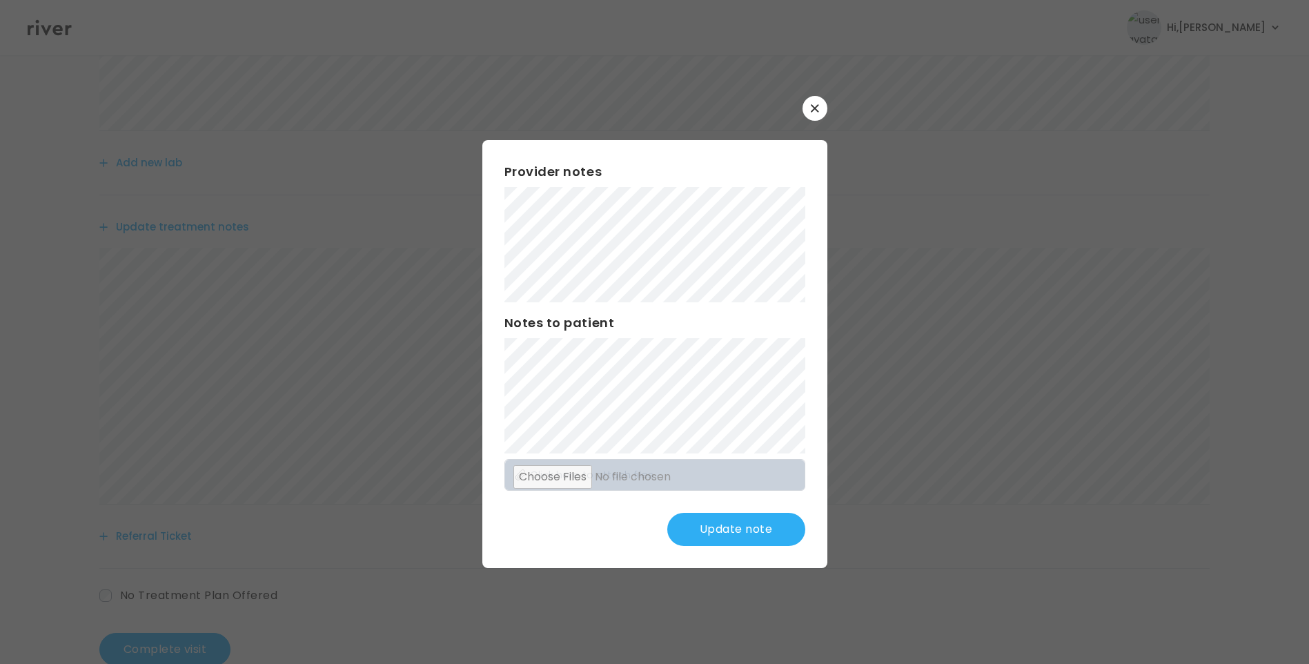
click at [754, 519] on button "Update note" at bounding box center [736, 529] width 138 height 33
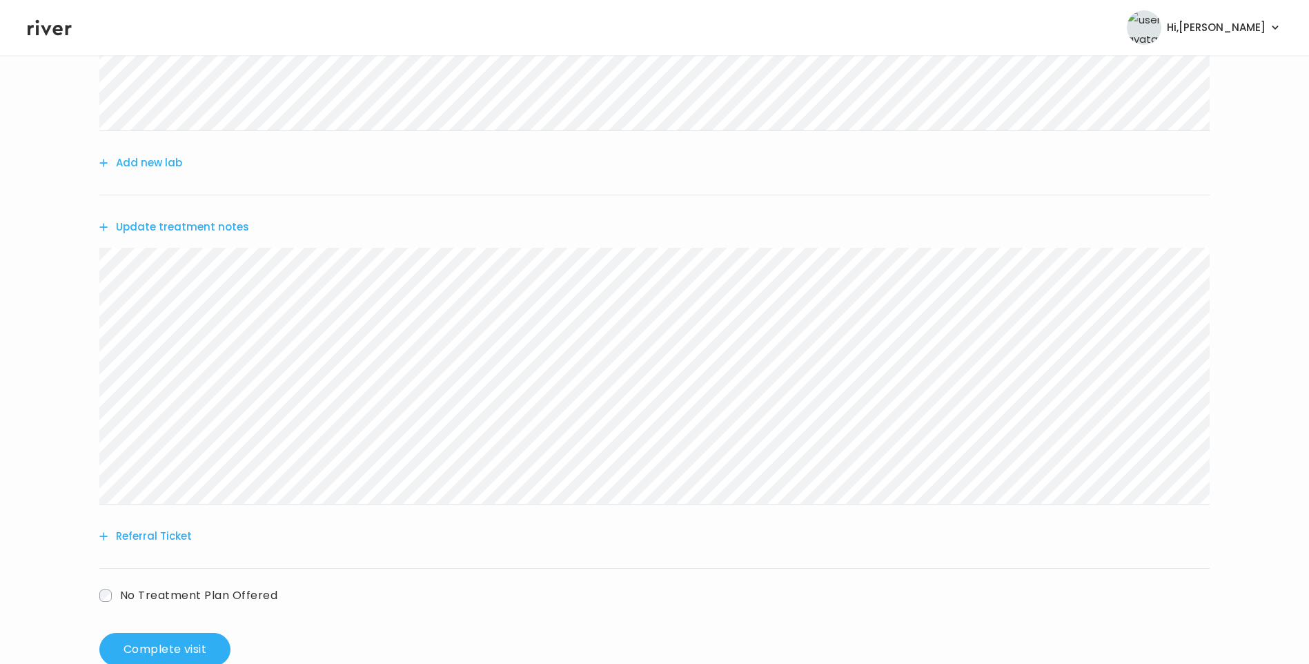
drag, startPoint x: 213, startPoint y: 227, endPoint x: 222, endPoint y: 231, distance: 9.9
click at [222, 231] on button "Update treatment notes" at bounding box center [174, 226] width 150 height 19
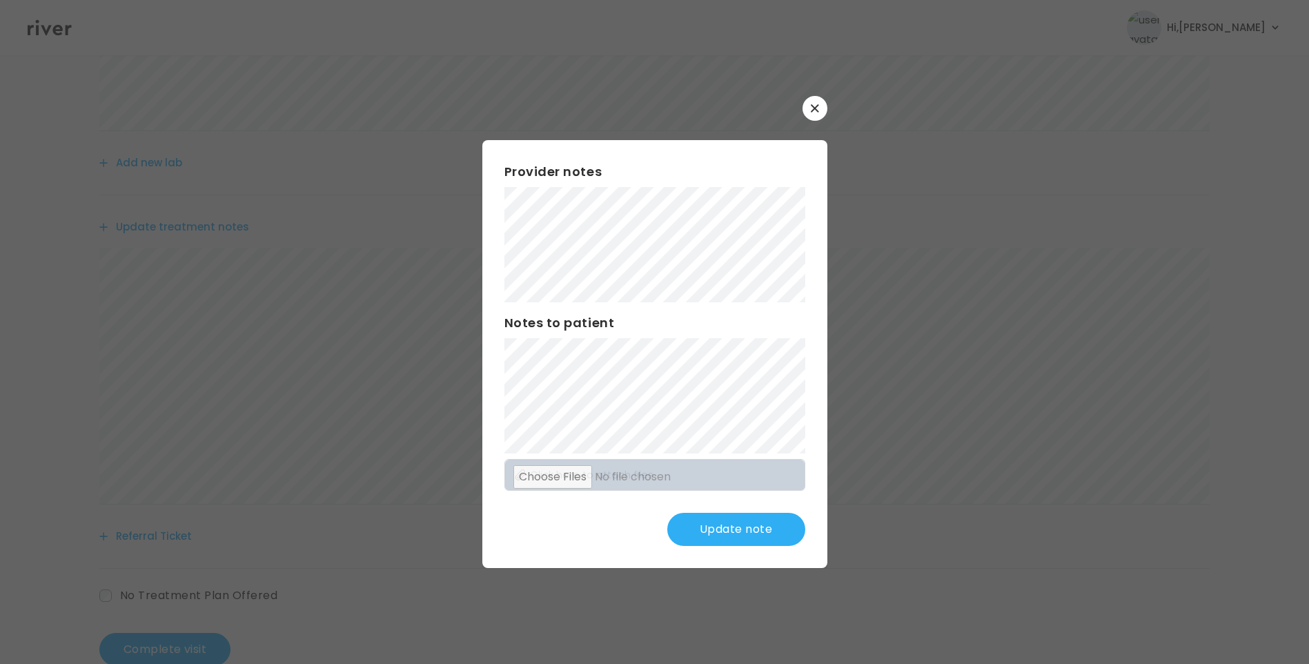
click at [762, 529] on button "Update note" at bounding box center [736, 529] width 138 height 33
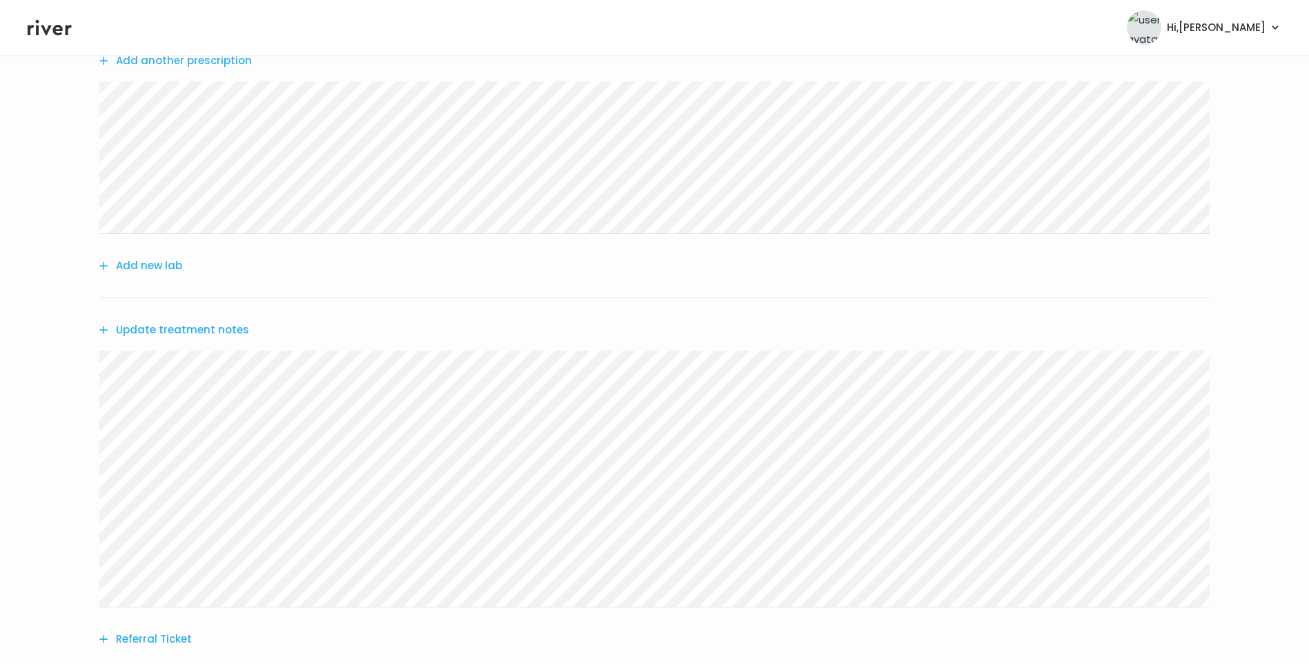
scroll to position [0, 0]
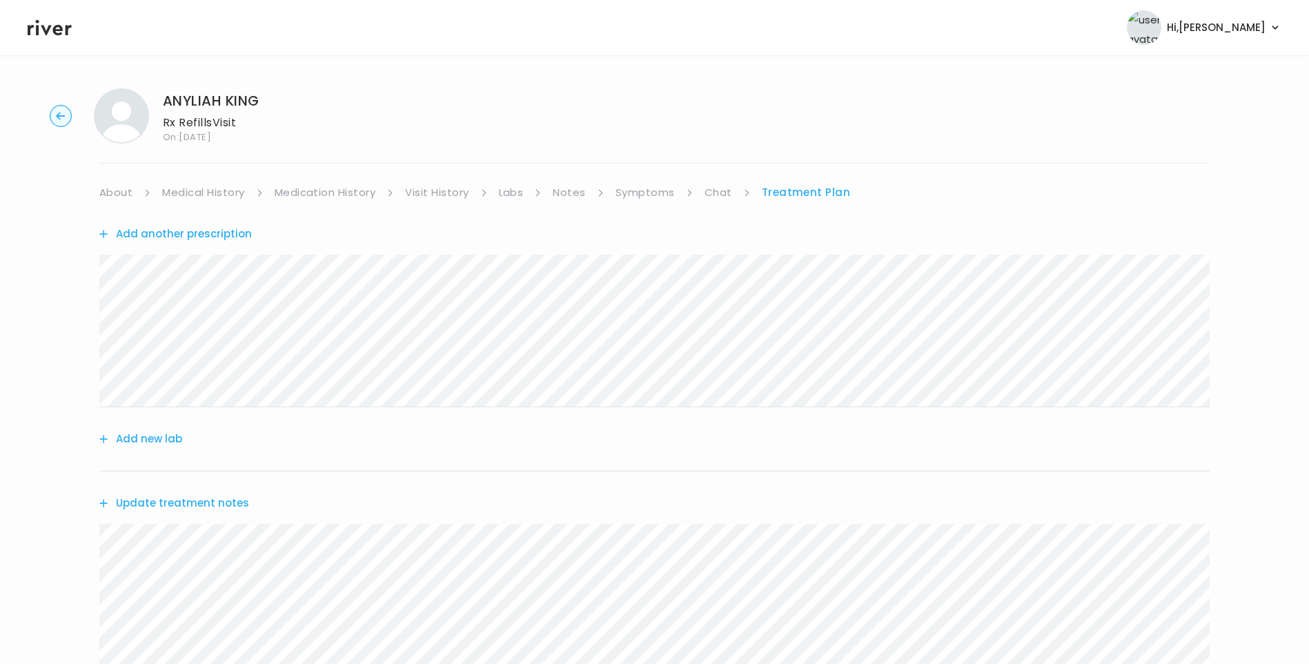
drag, startPoint x: 108, startPoint y: 194, endPoint x: 115, endPoint y: 196, distance: 7.2
click at [109, 194] on link "About" at bounding box center [115, 192] width 33 height 19
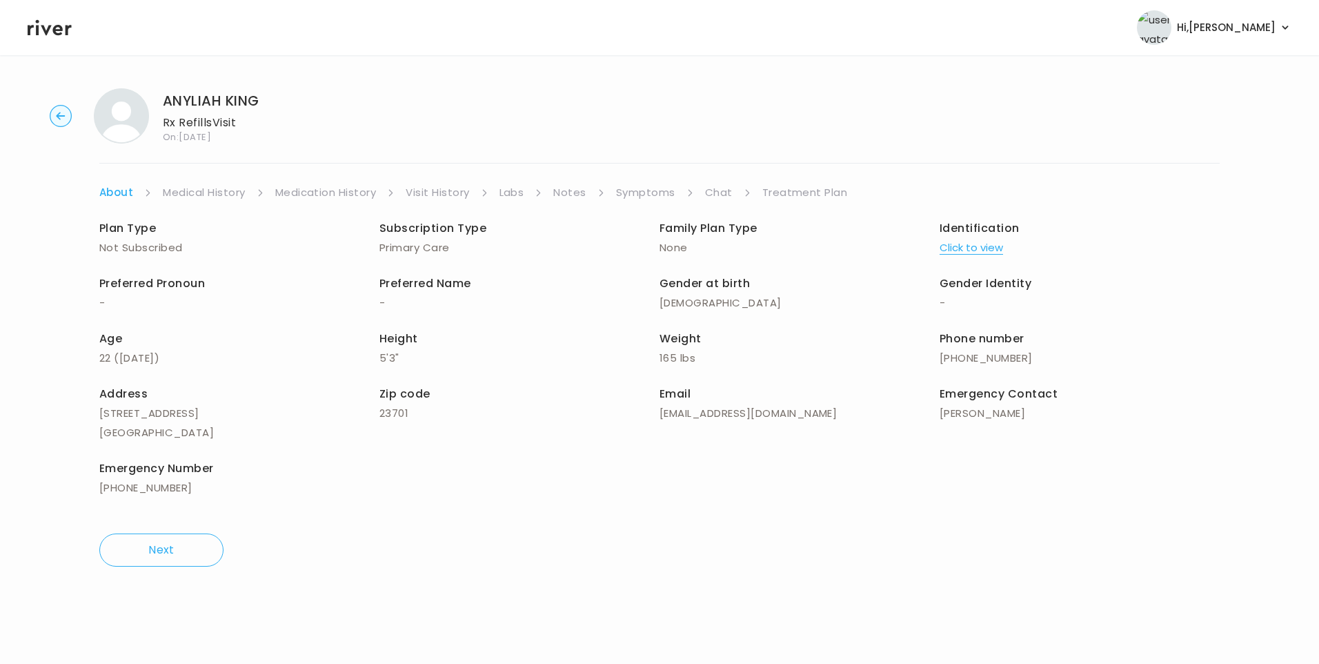
click at [825, 195] on link "Treatment Plan" at bounding box center [805, 192] width 86 height 19
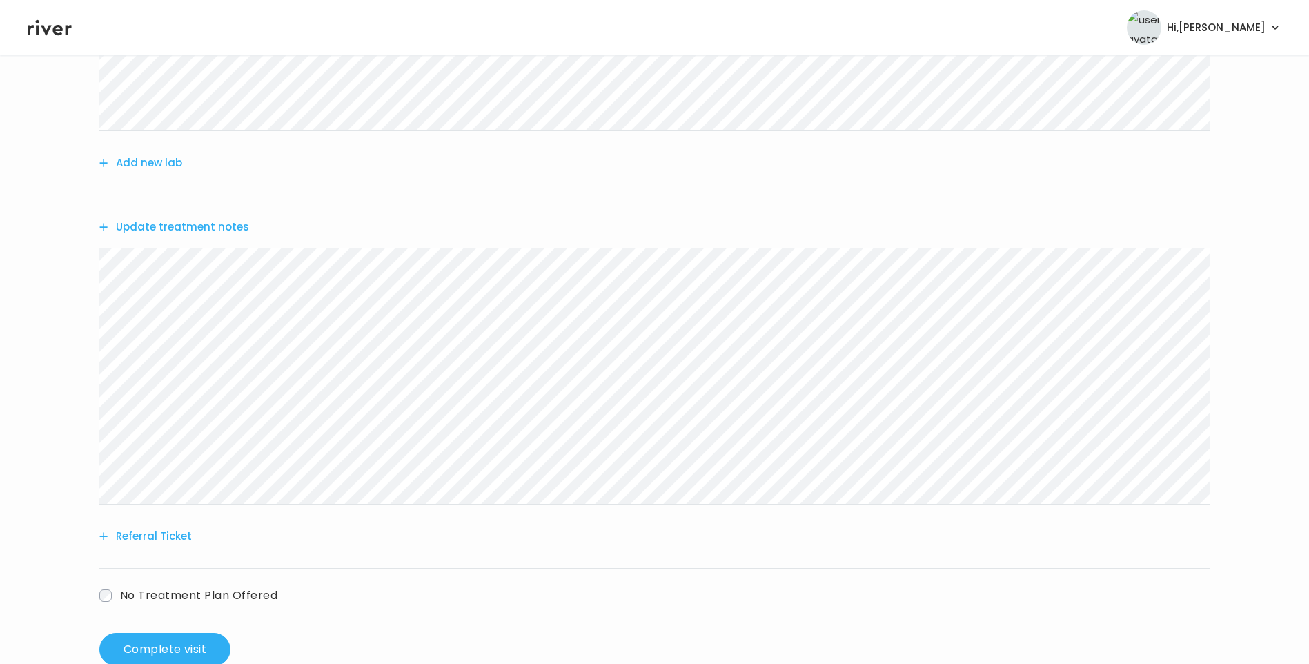
scroll to position [311, 0]
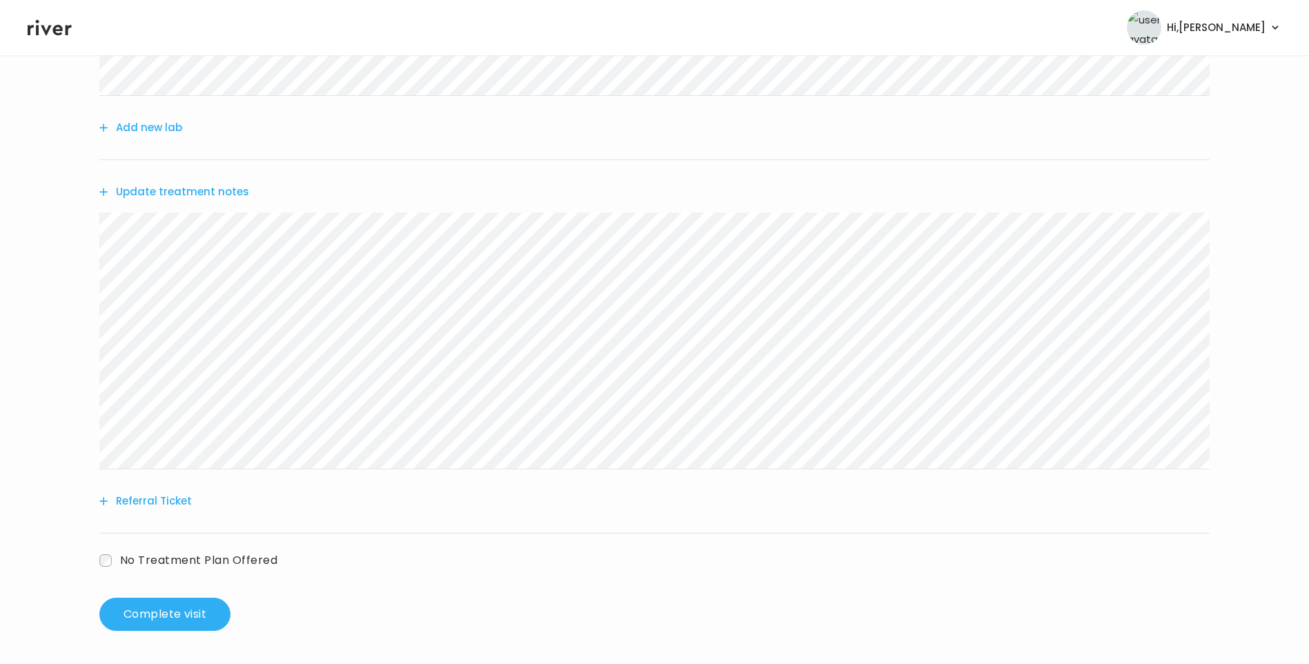
click at [192, 191] on button "Update treatment notes" at bounding box center [174, 191] width 150 height 19
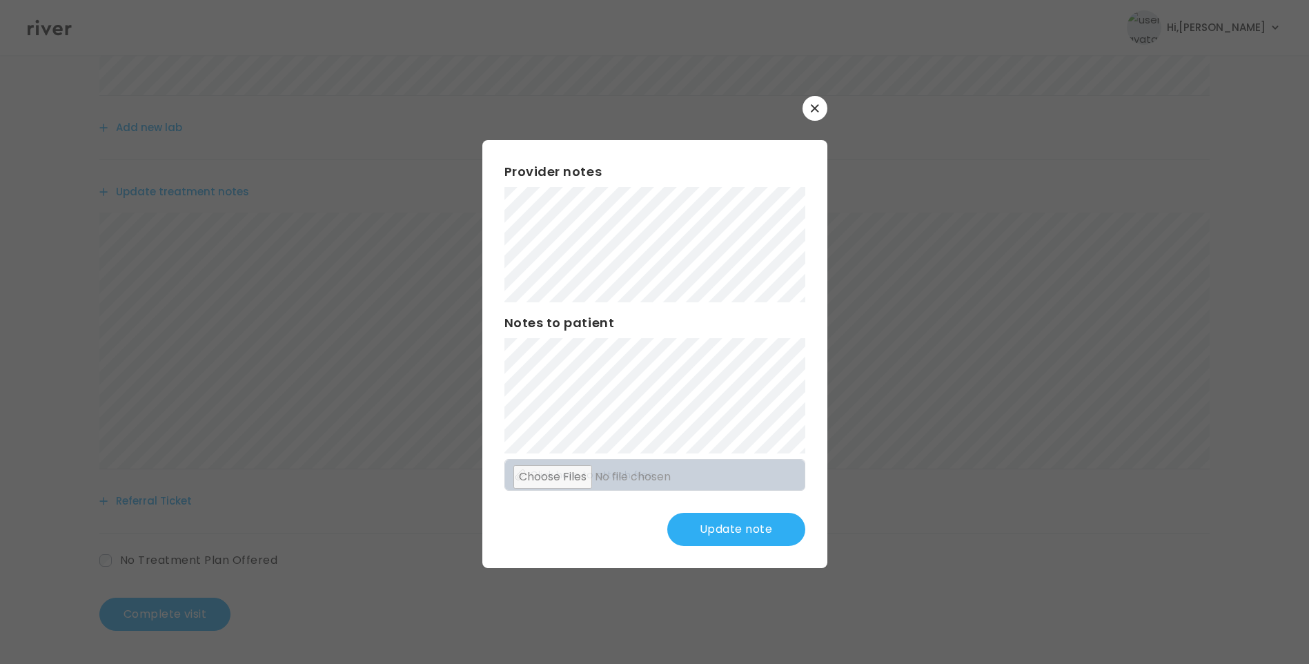
click at [722, 526] on button "Update note" at bounding box center [736, 529] width 138 height 33
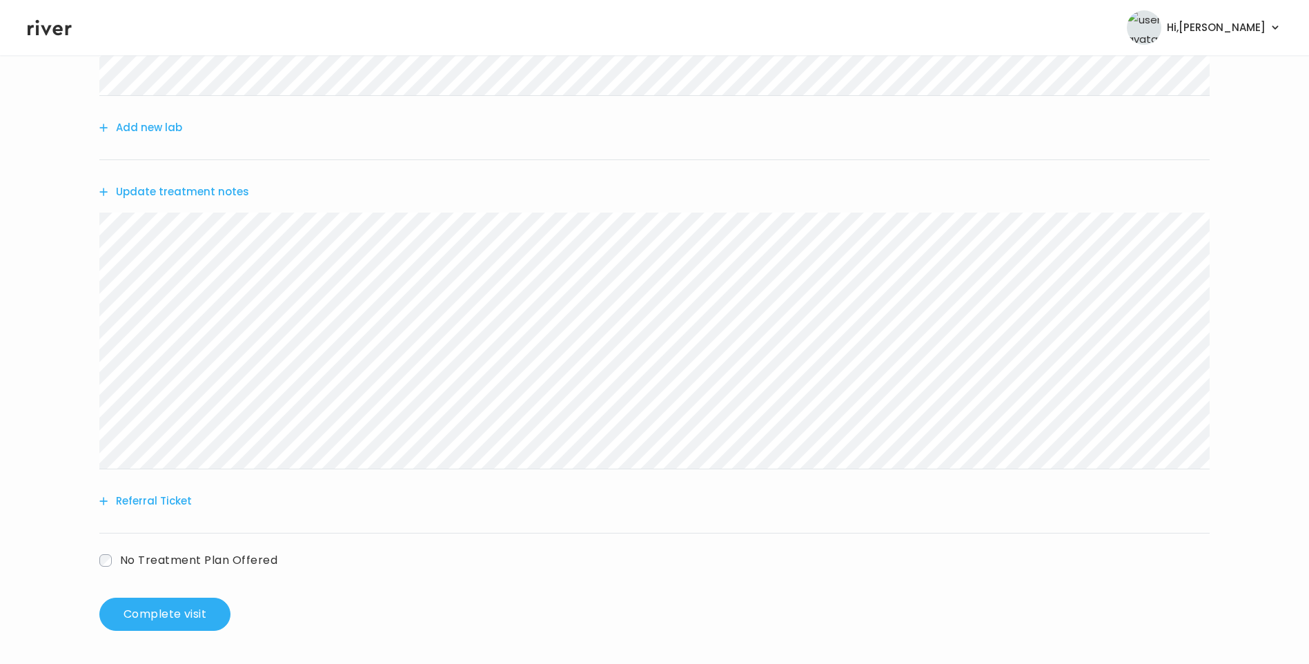
click at [234, 193] on button "Update treatment notes" at bounding box center [174, 191] width 150 height 19
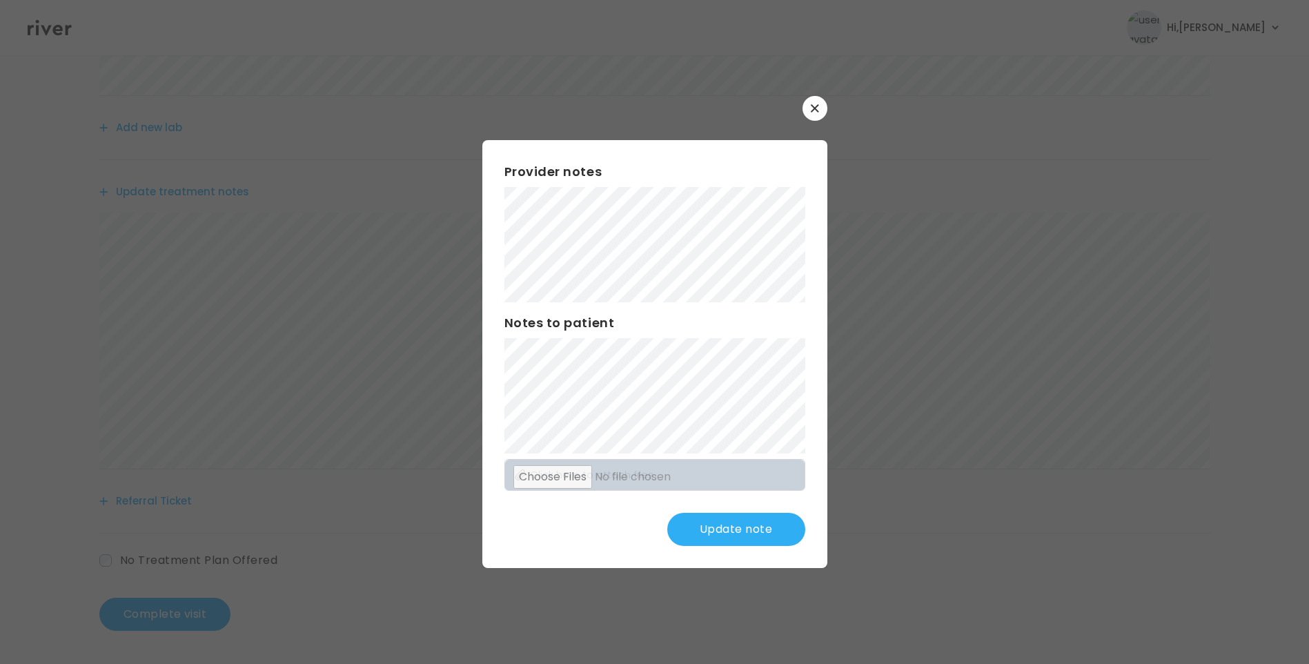
click at [741, 530] on button "Update note" at bounding box center [736, 529] width 138 height 33
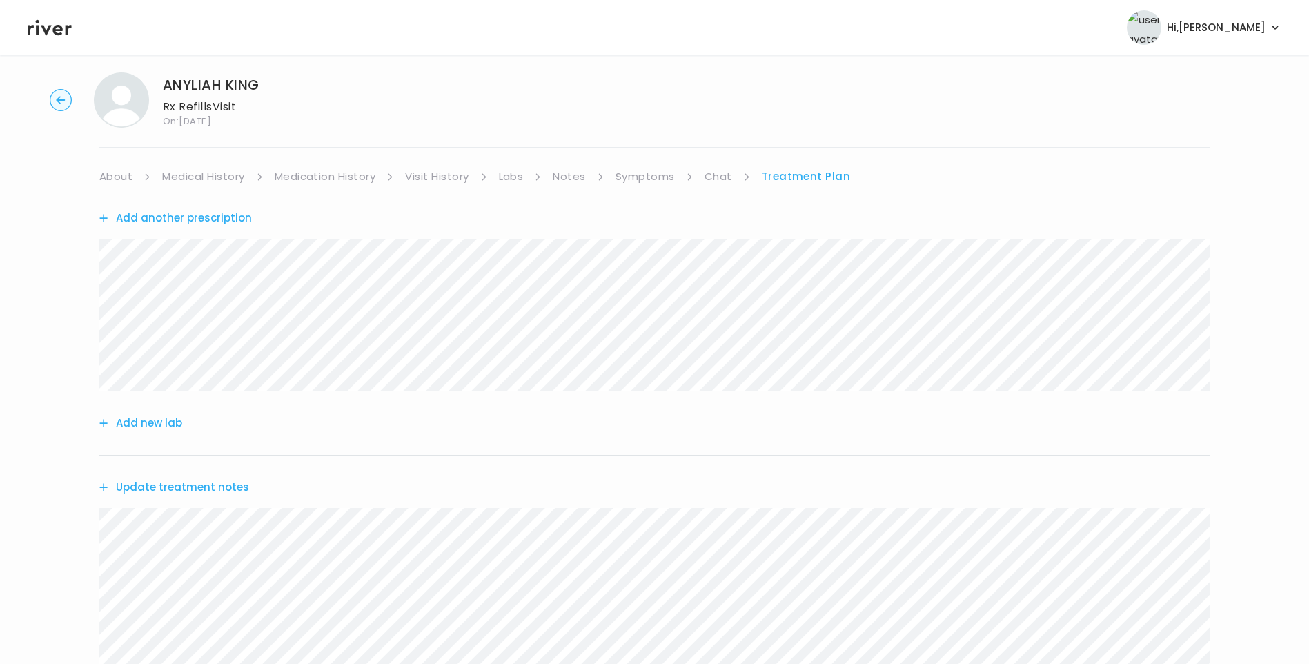
scroll to position [0, 0]
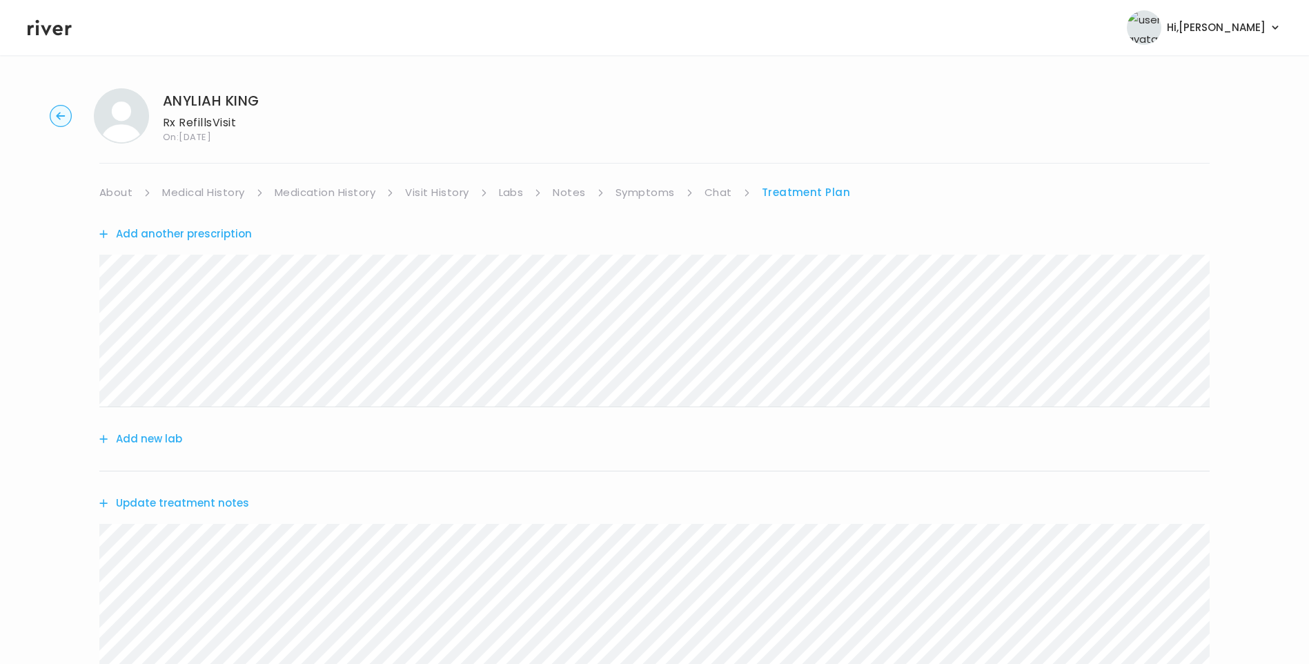
click at [716, 195] on link "Chat" at bounding box center [718, 192] width 28 height 19
click at [816, 197] on link "Treatment Plan" at bounding box center [806, 192] width 86 height 19
drag, startPoint x: 314, startPoint y: 188, endPoint x: 333, endPoint y: 198, distance: 21.6
click at [314, 190] on link "Medication History" at bounding box center [325, 192] width 101 height 19
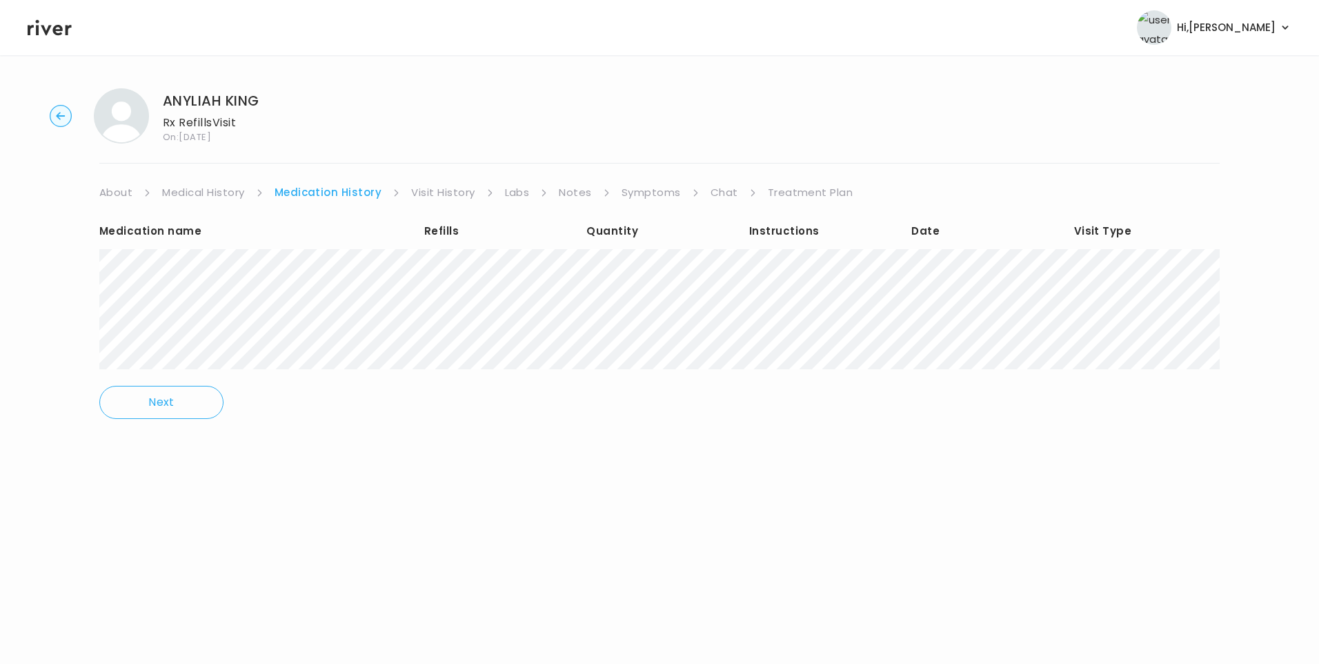
click at [771, 190] on link "Treatment Plan" at bounding box center [811, 192] width 86 height 19
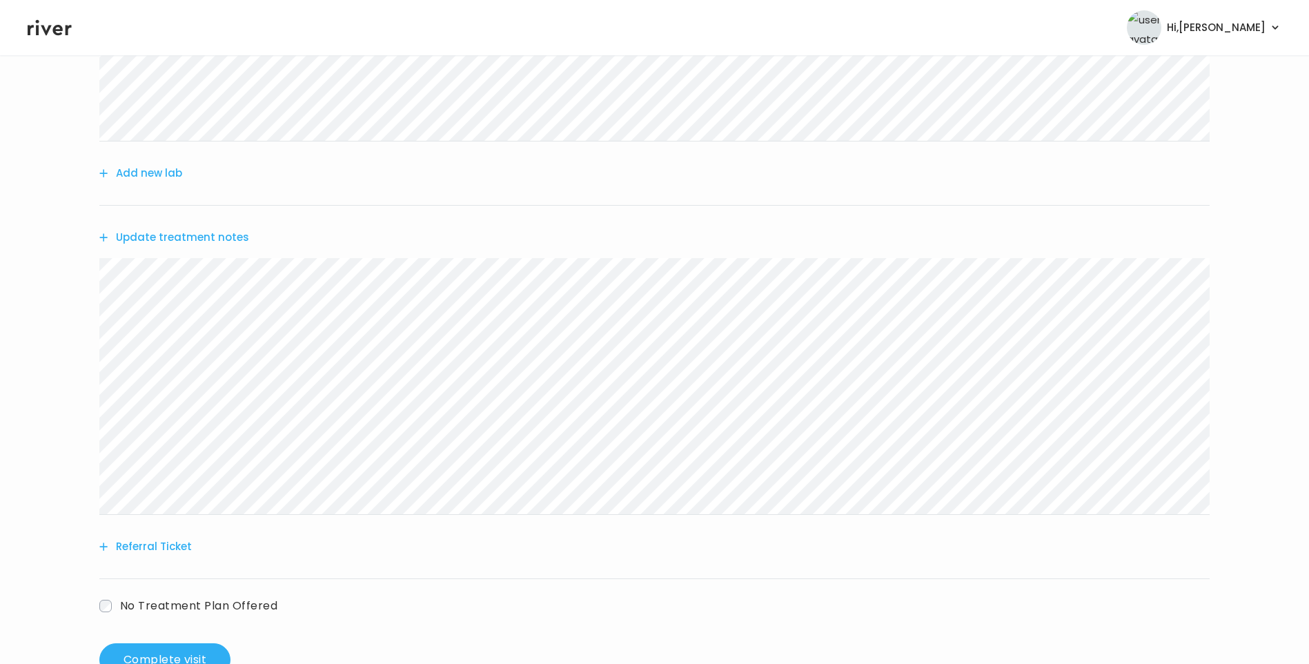
scroll to position [311, 0]
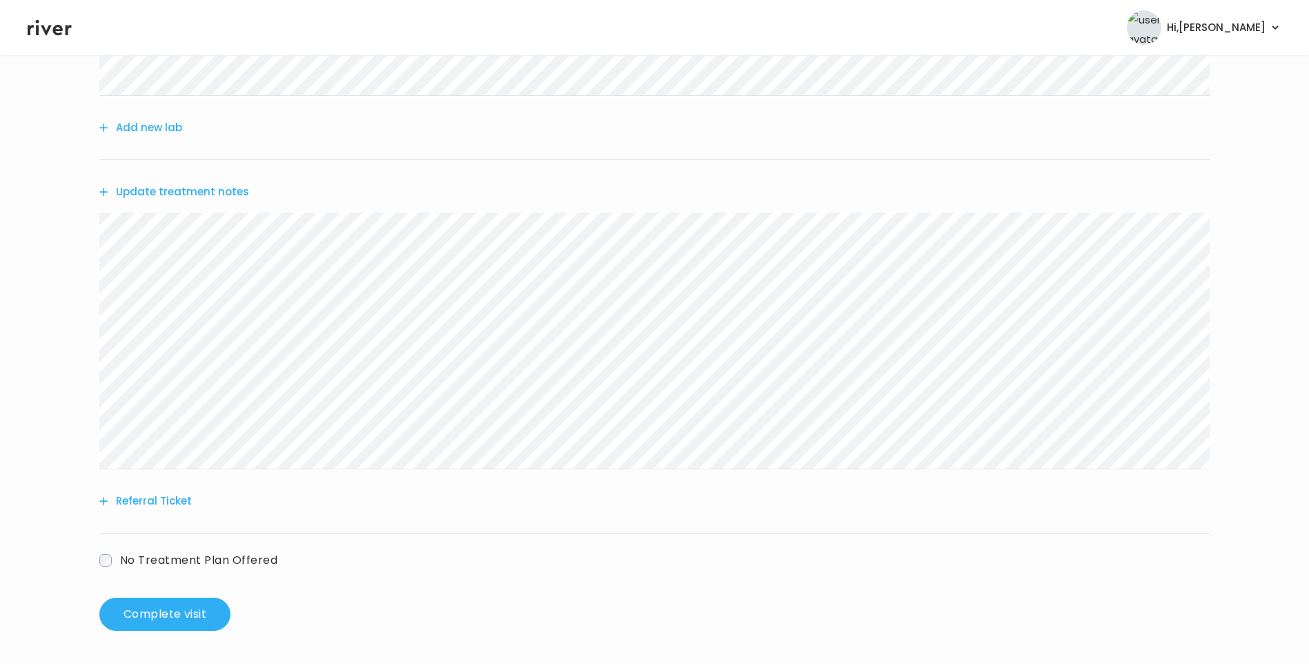
click at [207, 197] on button "Update treatment notes" at bounding box center [174, 191] width 150 height 19
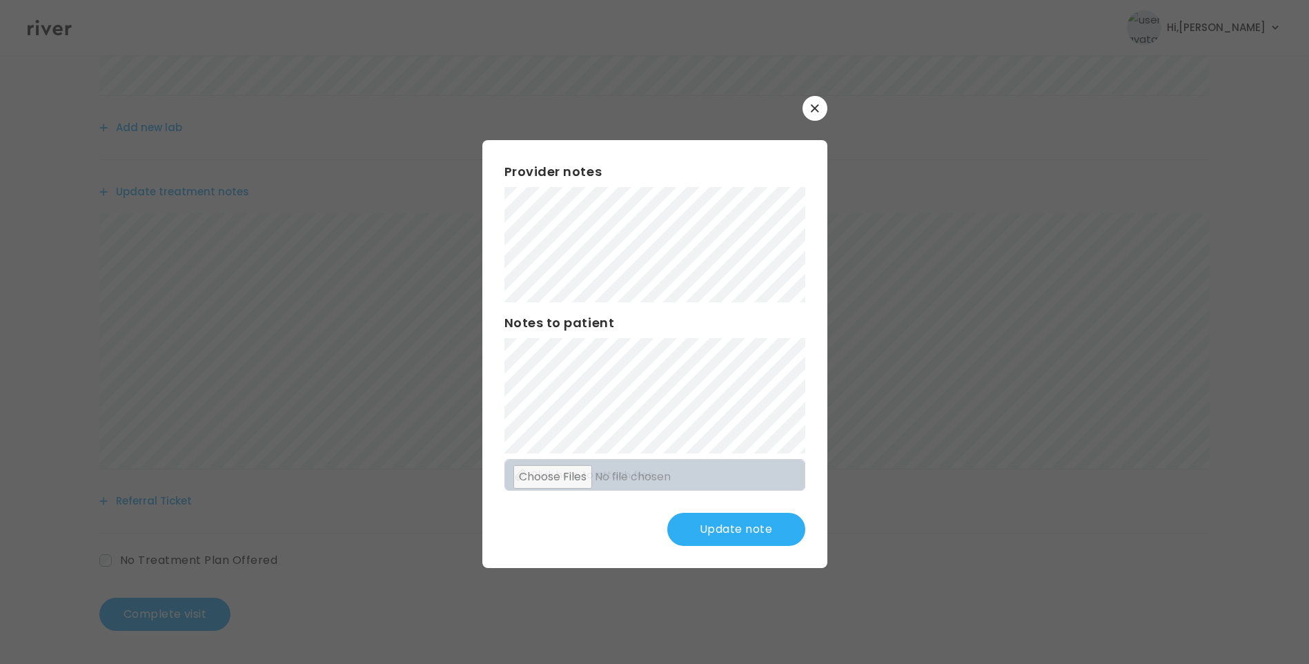
click at [753, 527] on button "Update note" at bounding box center [736, 529] width 138 height 33
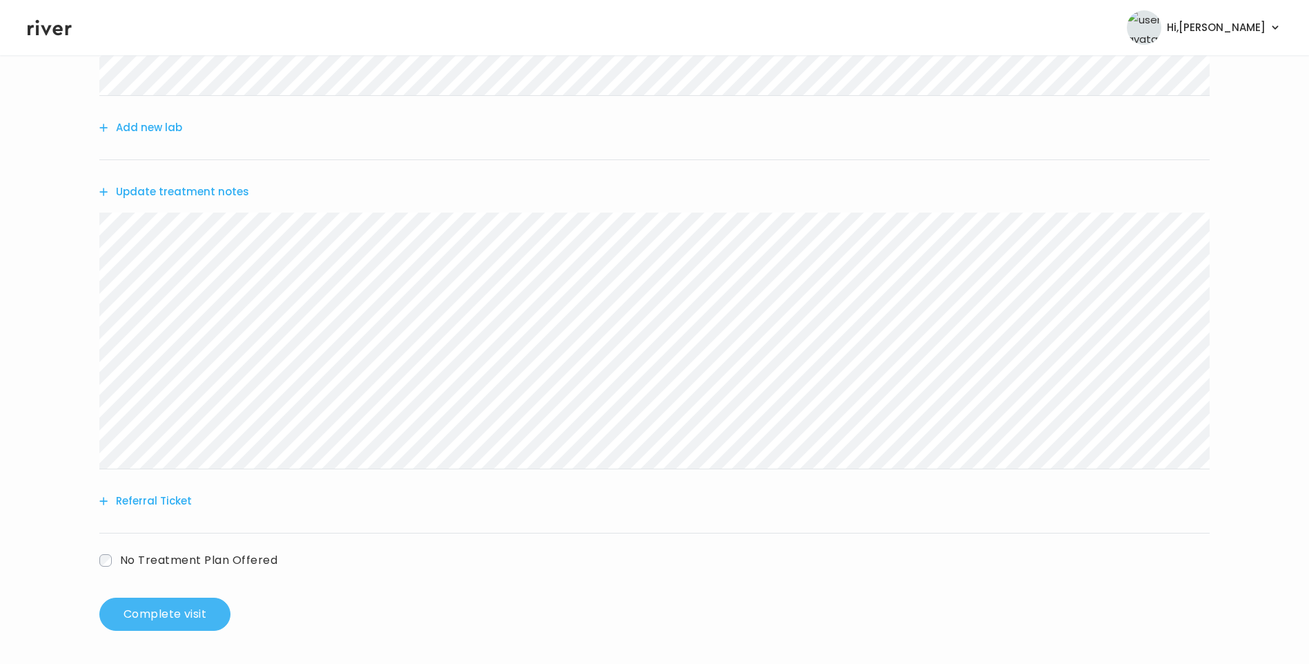
click at [206, 617] on button "Complete visit" at bounding box center [164, 613] width 131 height 33
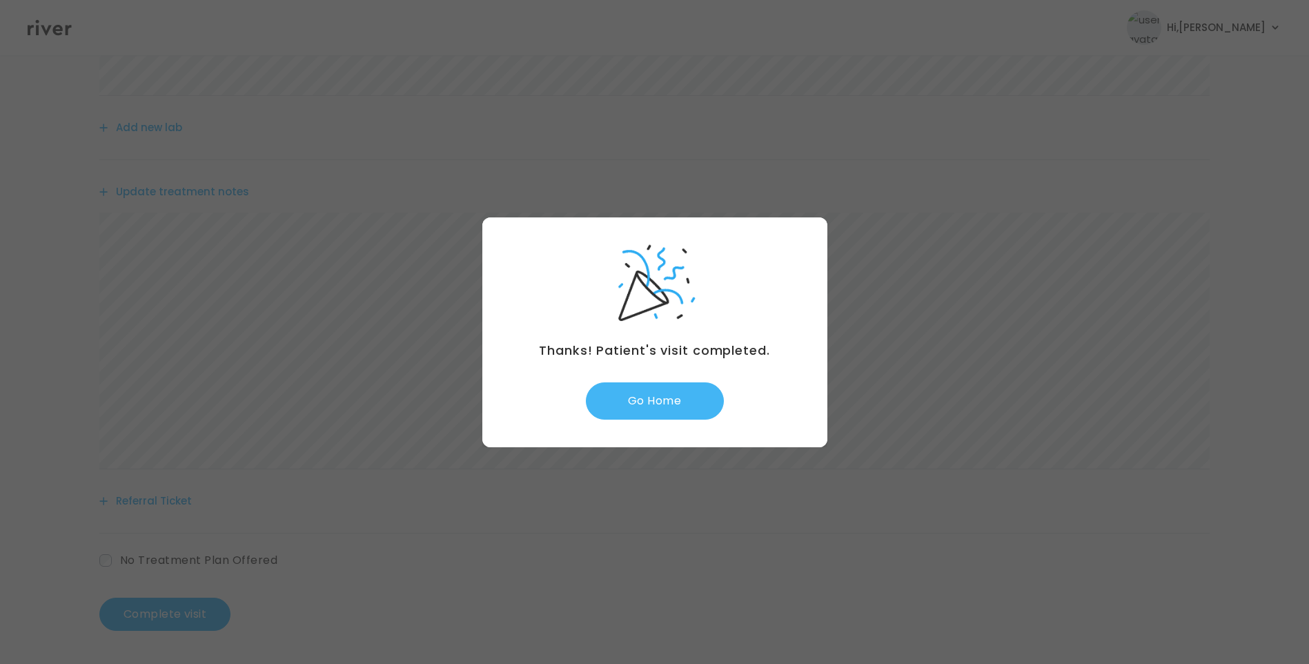
click at [674, 406] on button "Go Home" at bounding box center [655, 400] width 138 height 37
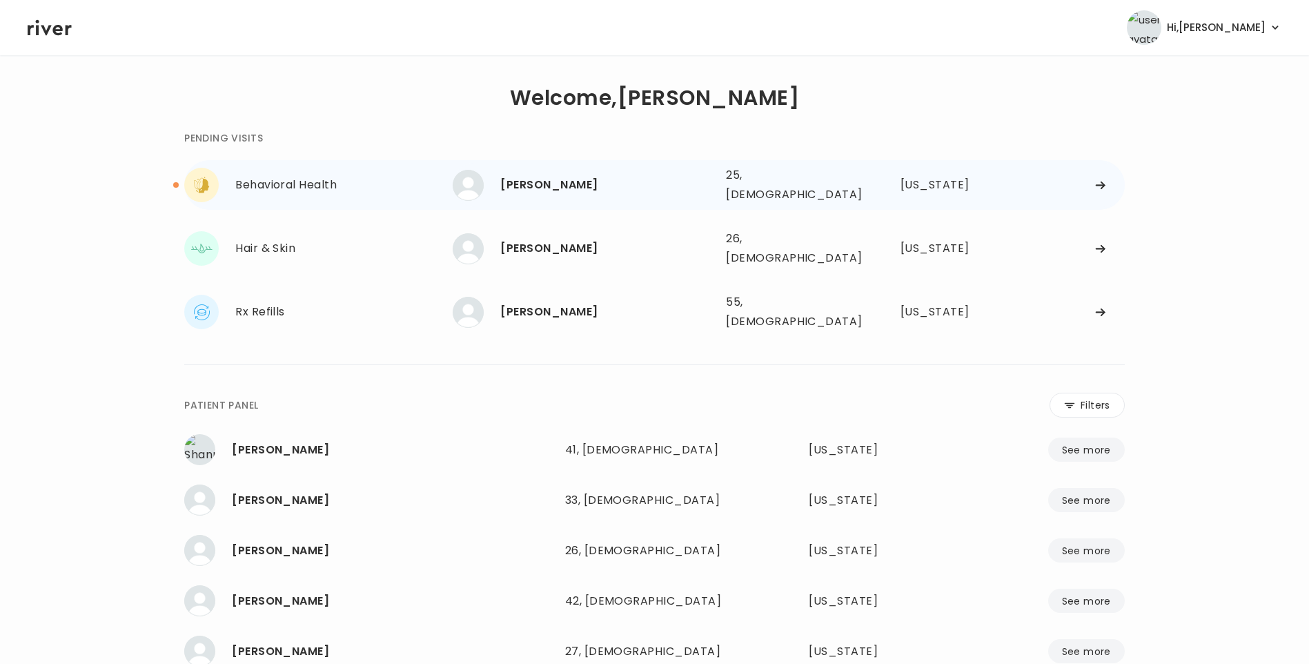
click at [573, 195] on div "[PERSON_NAME] 25, [DEMOGRAPHIC_DATA] See more" at bounding box center [584, 185] width 262 height 31
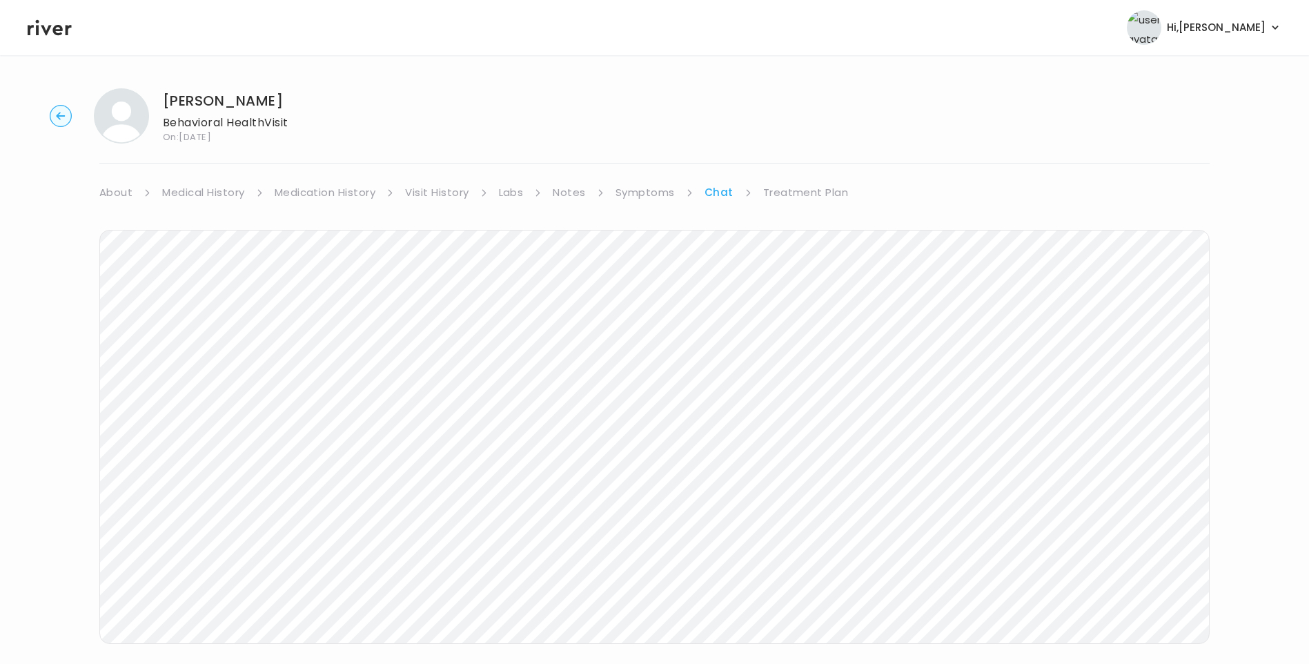
scroll to position [103, 0]
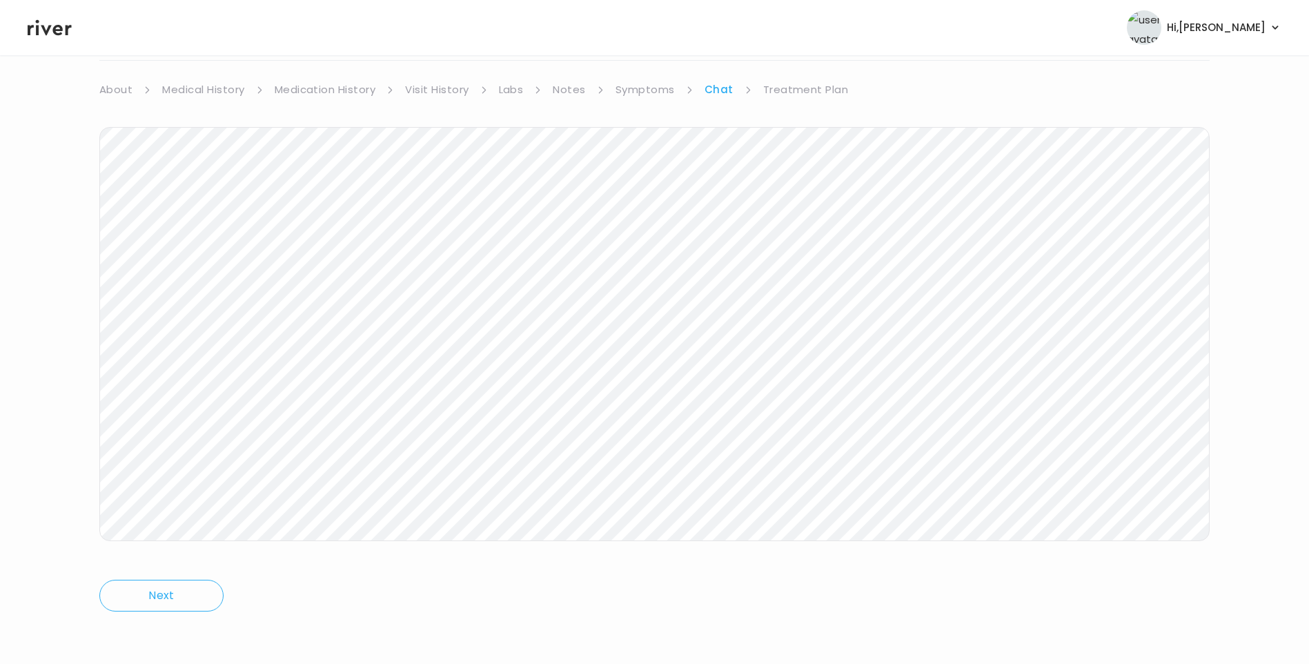
click at [791, 86] on link "Treatment Plan" at bounding box center [806, 89] width 86 height 19
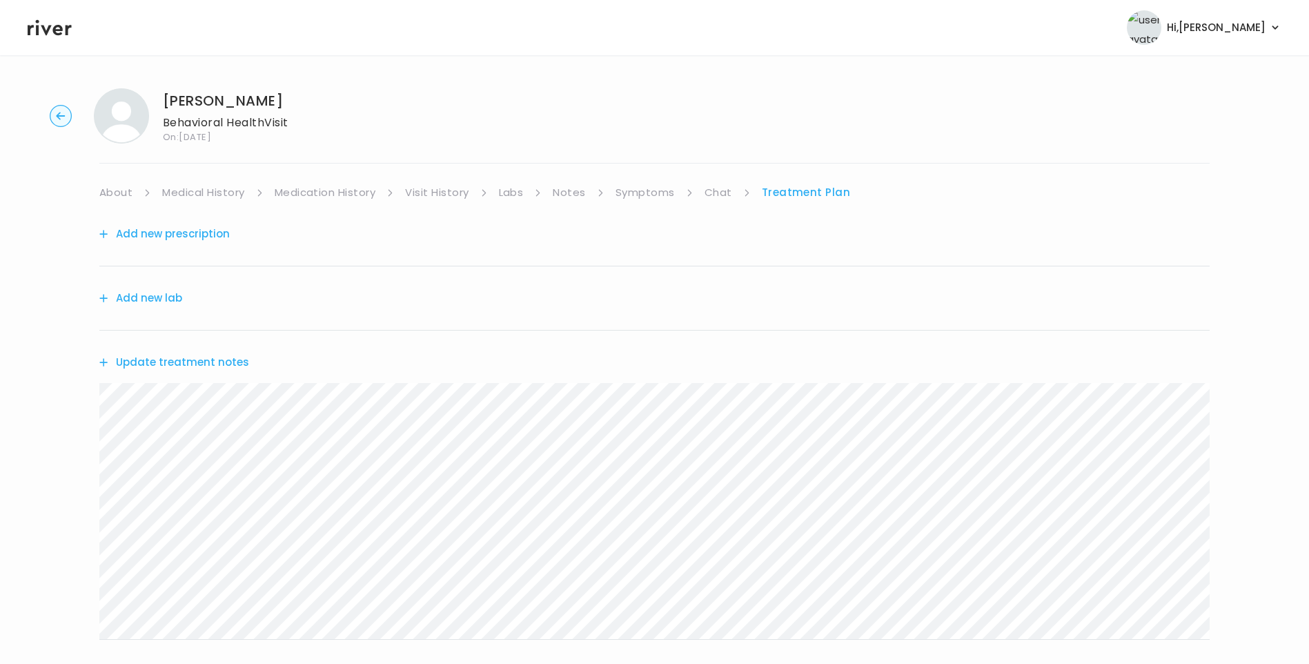
click at [235, 367] on button "Update treatment notes" at bounding box center [174, 362] width 150 height 19
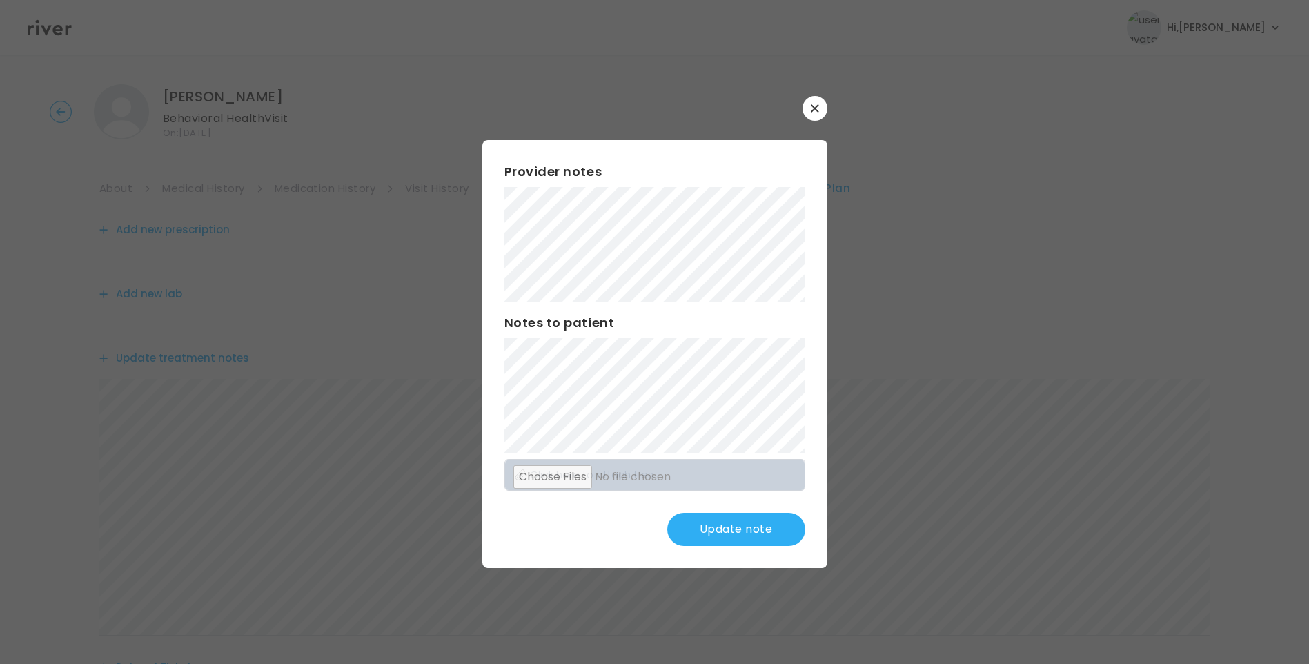
scroll to position [69, 0]
click at [746, 530] on button "Update note" at bounding box center [736, 529] width 138 height 33
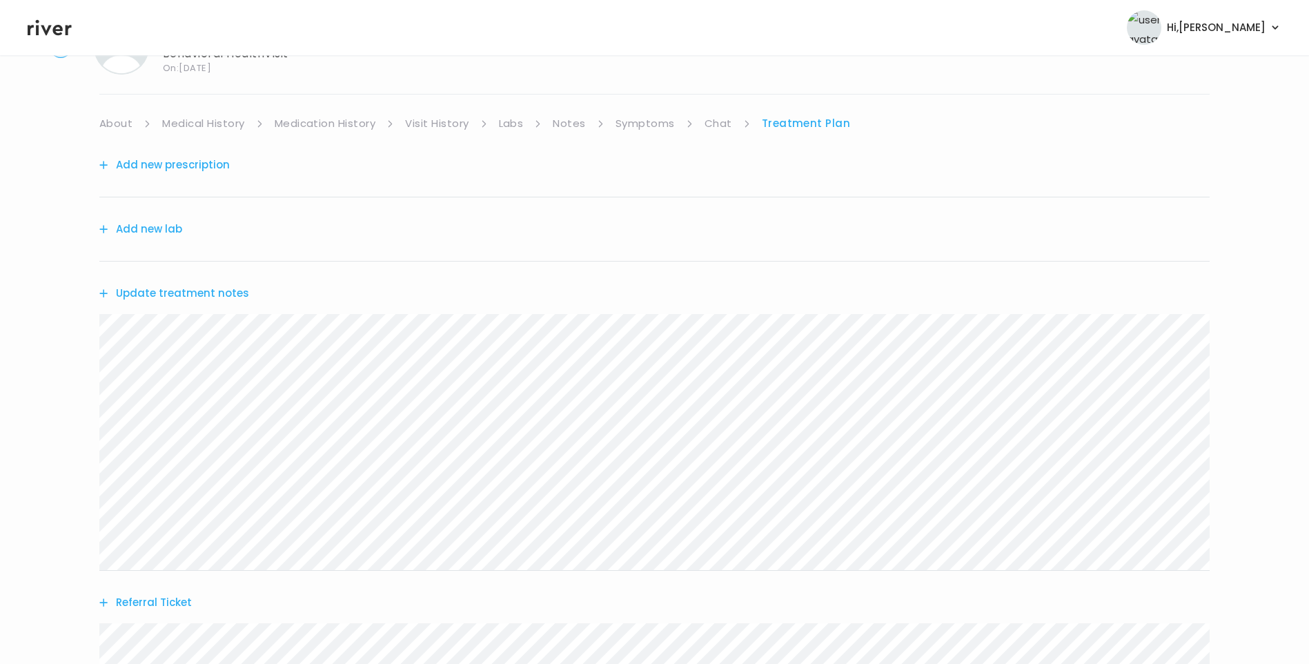
click at [730, 125] on link "Chat" at bounding box center [718, 123] width 28 height 19
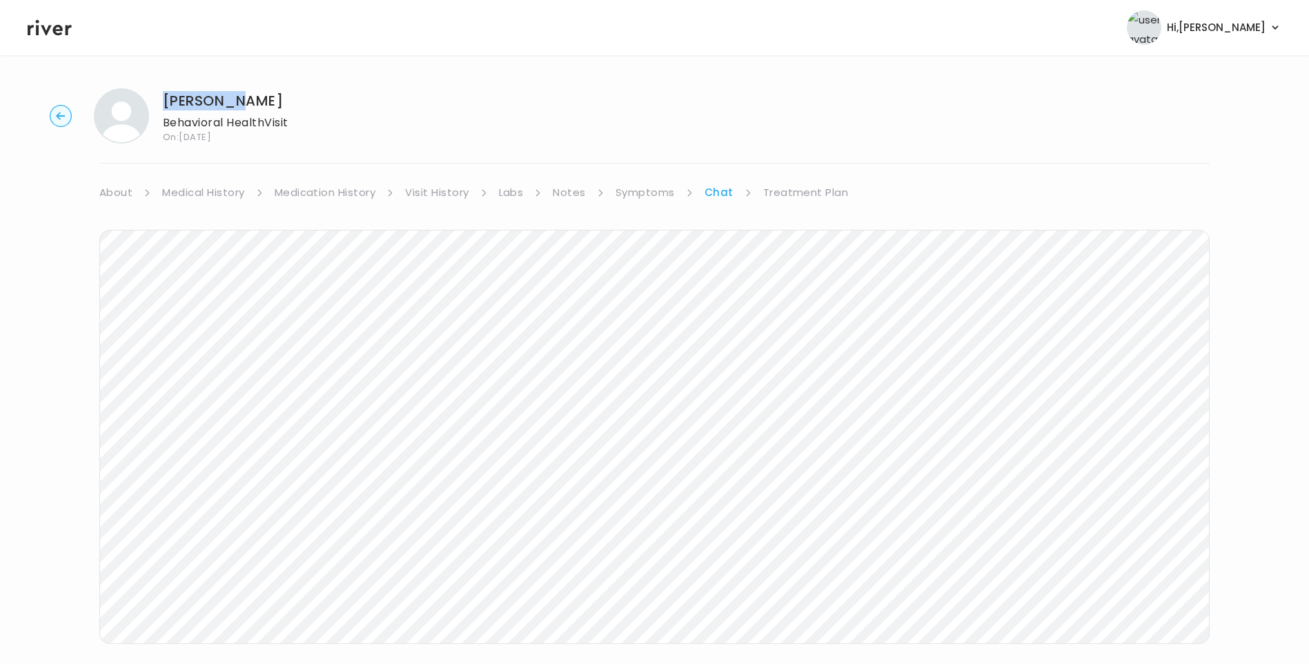
drag, startPoint x: 164, startPoint y: 100, endPoint x: 242, endPoint y: 100, distance: 78.0
click at [242, 100] on h1 "[PERSON_NAME]" at bounding box center [226, 100] width 126 height 19
copy h1 "[PERSON_NAME]"
click at [59, 530] on div "[PERSON_NAME] Behavioral Health Visit On: [DATE] About Medical History Medicati…" at bounding box center [654, 410] width 1309 height 667
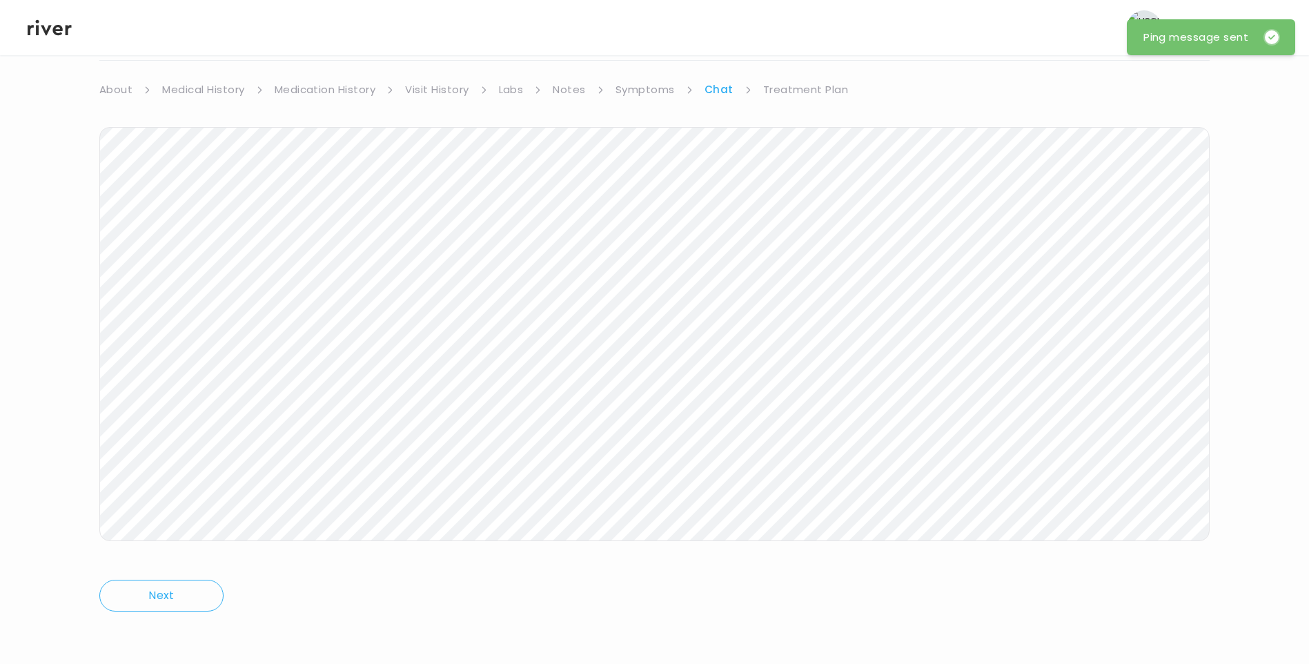
click at [55, 30] on icon at bounding box center [50, 28] width 44 height 16
click at [52, 34] on icon at bounding box center [50, 27] width 44 height 21
click at [54, 29] on icon at bounding box center [50, 28] width 44 height 16
click at [50, 38] on header "Hi, [PERSON_NAME] Profile Logout" at bounding box center [654, 27] width 1309 height 55
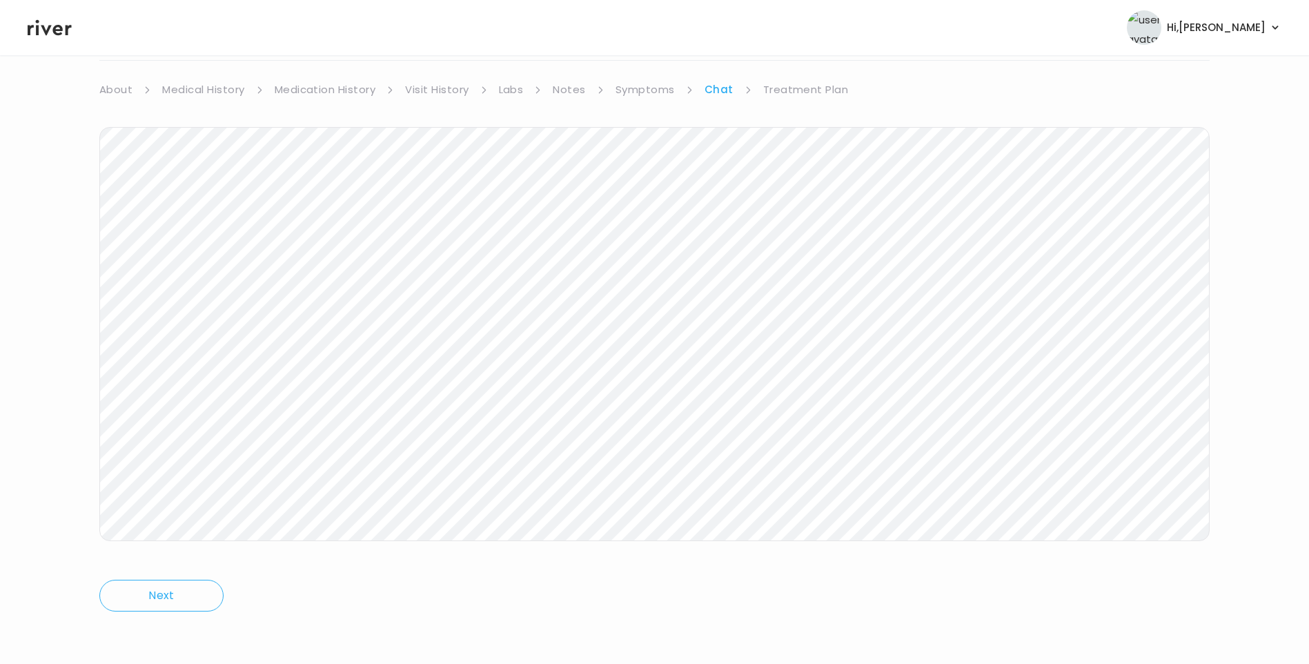
click at [48, 30] on icon at bounding box center [50, 28] width 44 height 16
